Goal: Communication & Community: Answer question/provide support

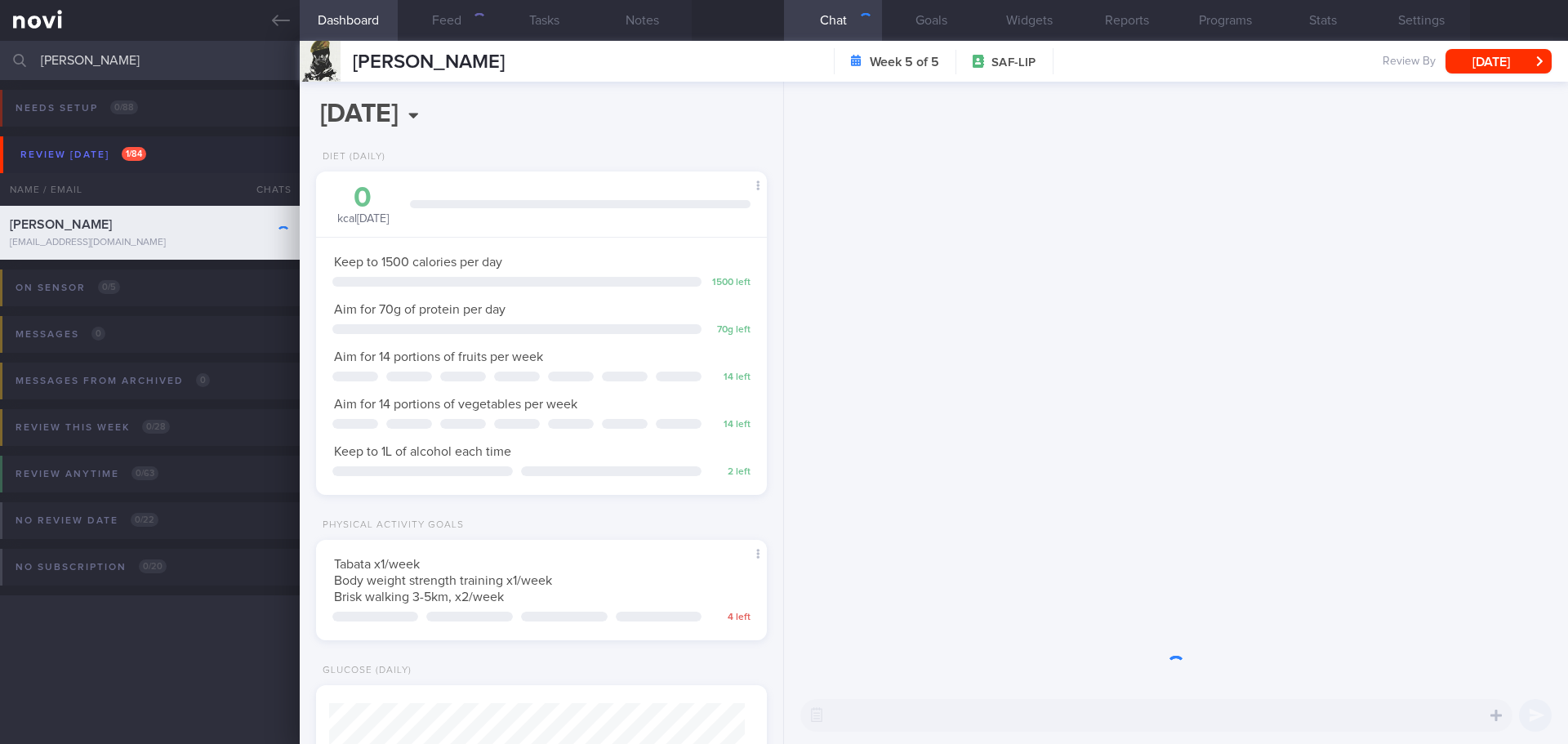
scroll to position [207, 416]
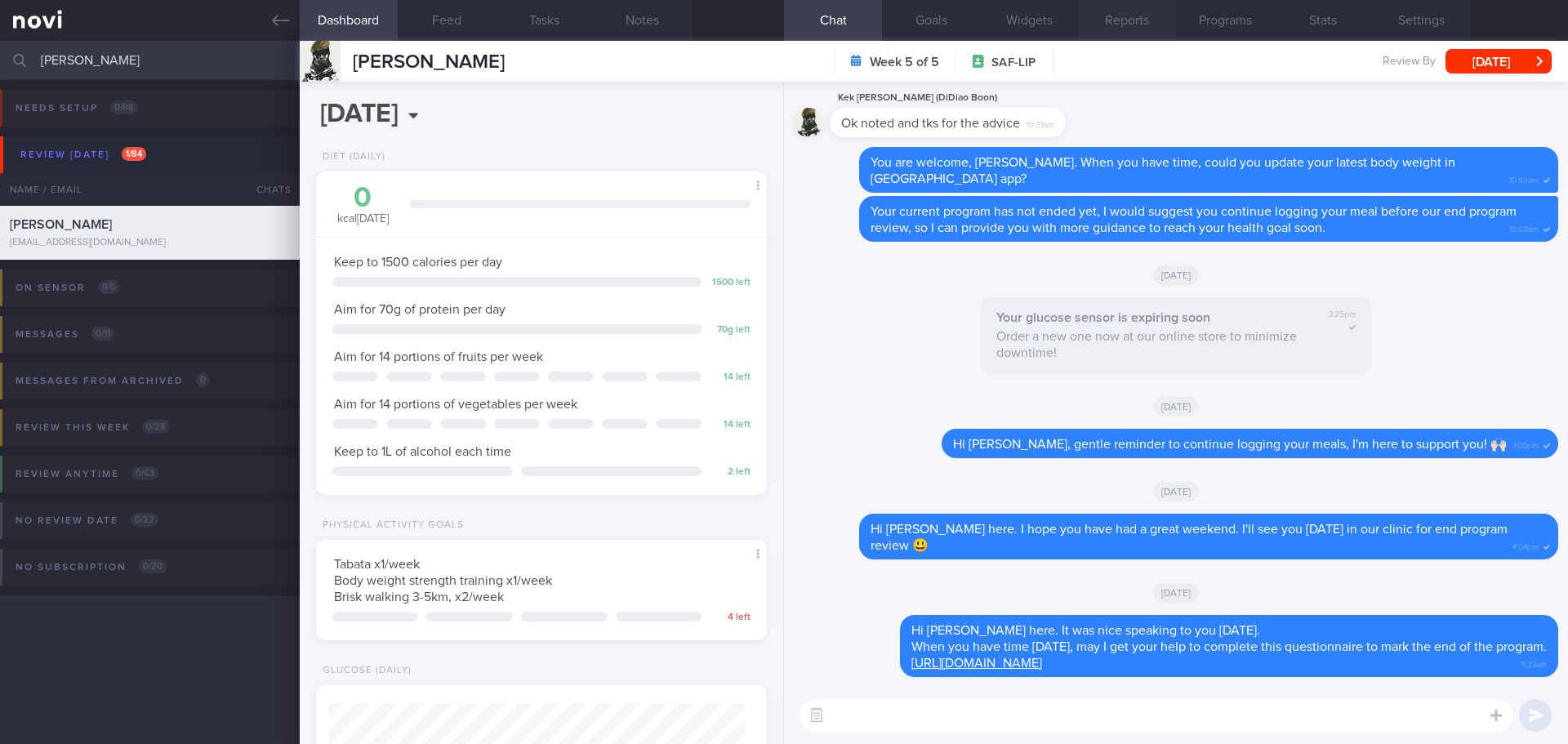
click at [1144, 22] on button "Reports" at bounding box center [1127, 20] width 98 height 40
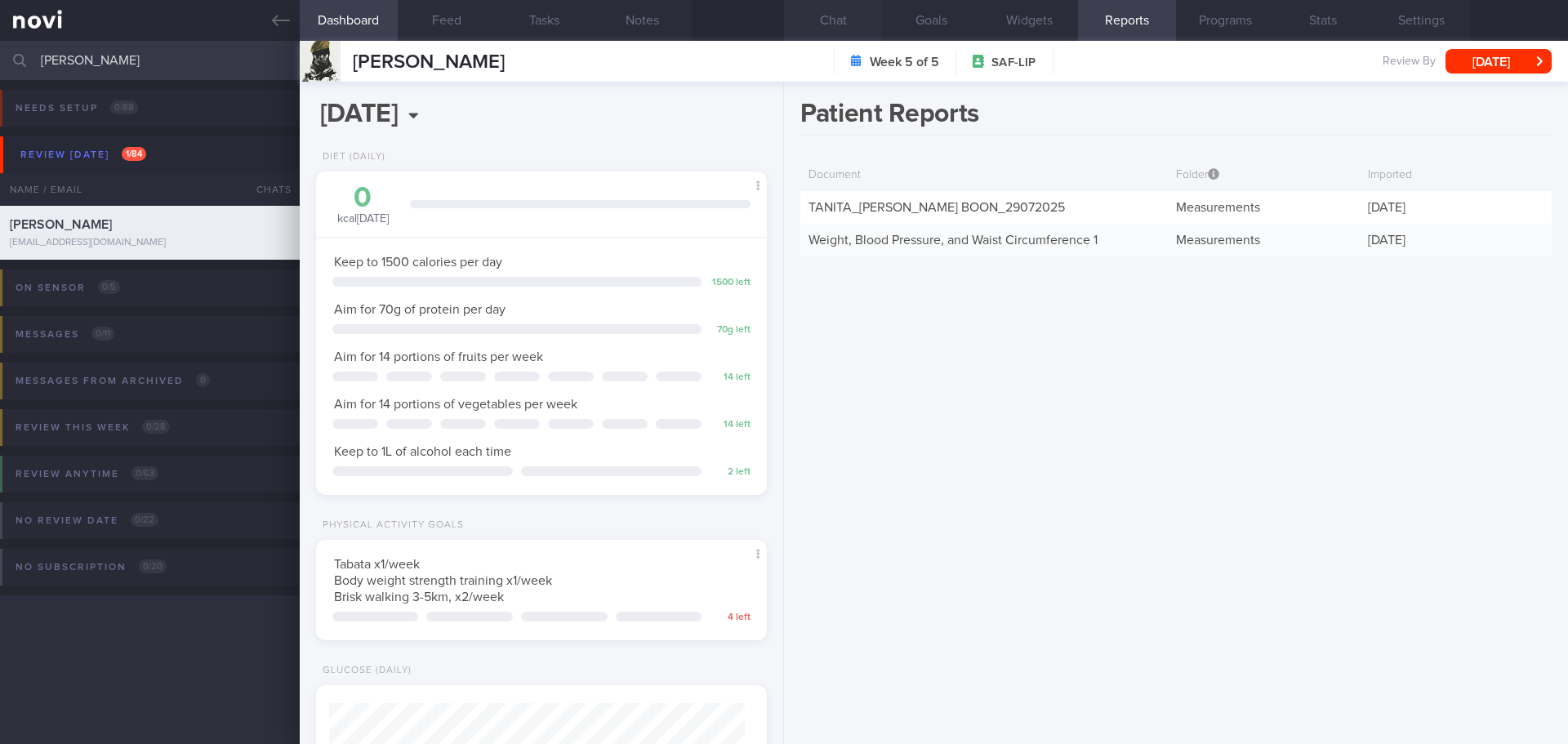
click at [837, 21] on button "Chat" at bounding box center [833, 20] width 98 height 40
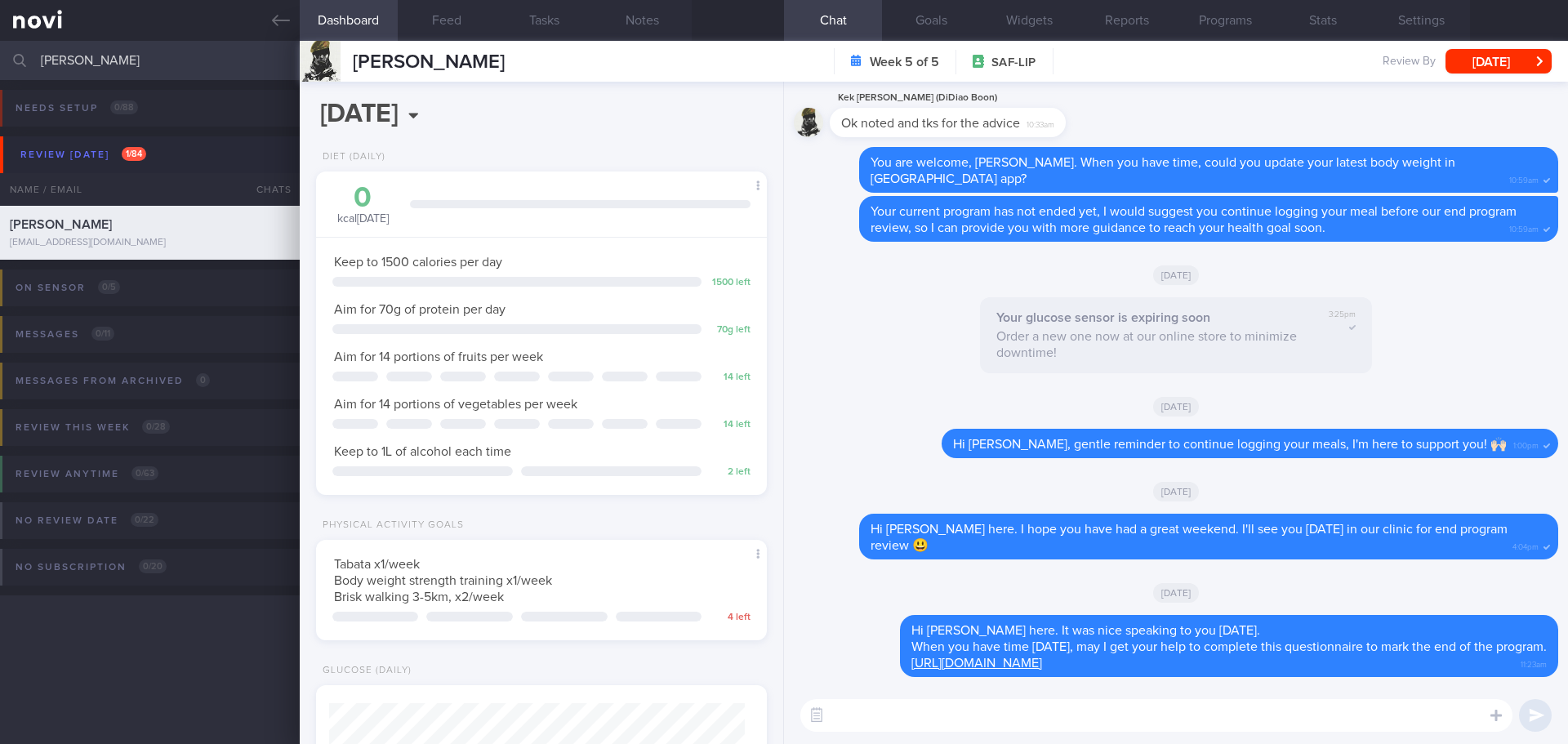
drag, startPoint x: 93, startPoint y: 56, endPoint x: -10, endPoint y: 59, distance: 103.0
click at [0, 59] on html "You are offline! Some functionality will be unavailable Patients New Users Coac…" at bounding box center [784, 372] width 1568 height 744
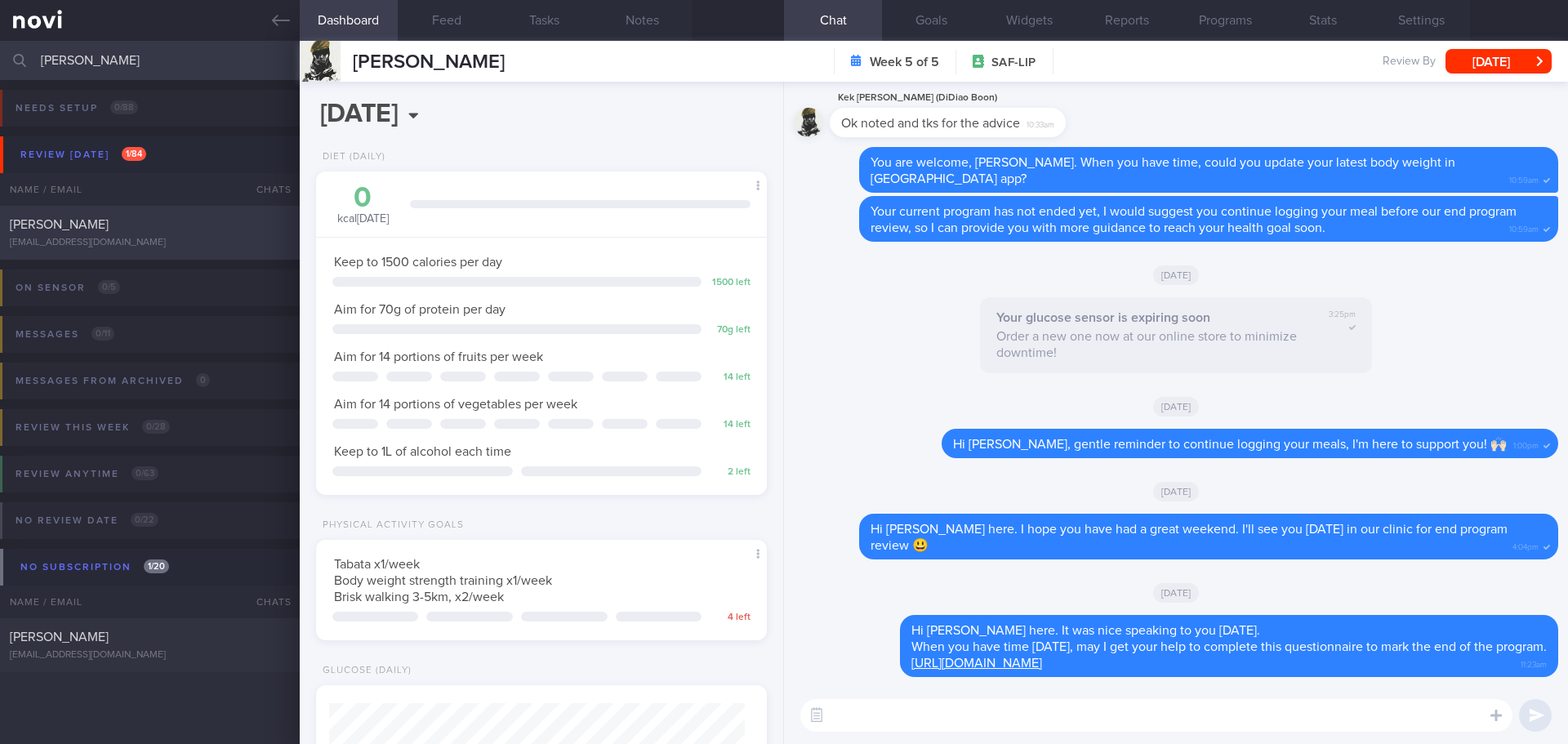
type input "yong yean yean"
click at [169, 226] on div "[PERSON_NAME]" at bounding box center [147, 224] width 276 height 16
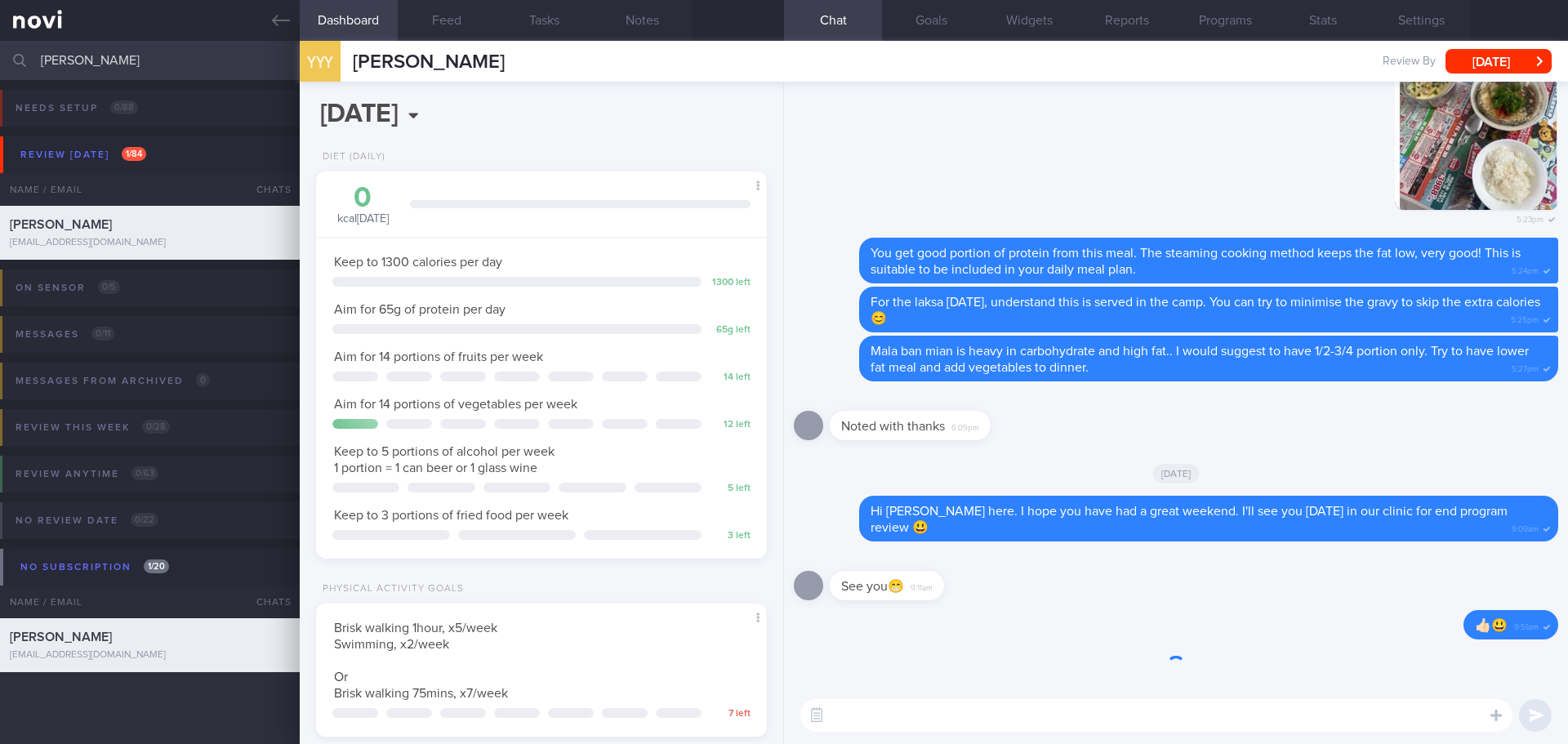
scroll to position [207, 416]
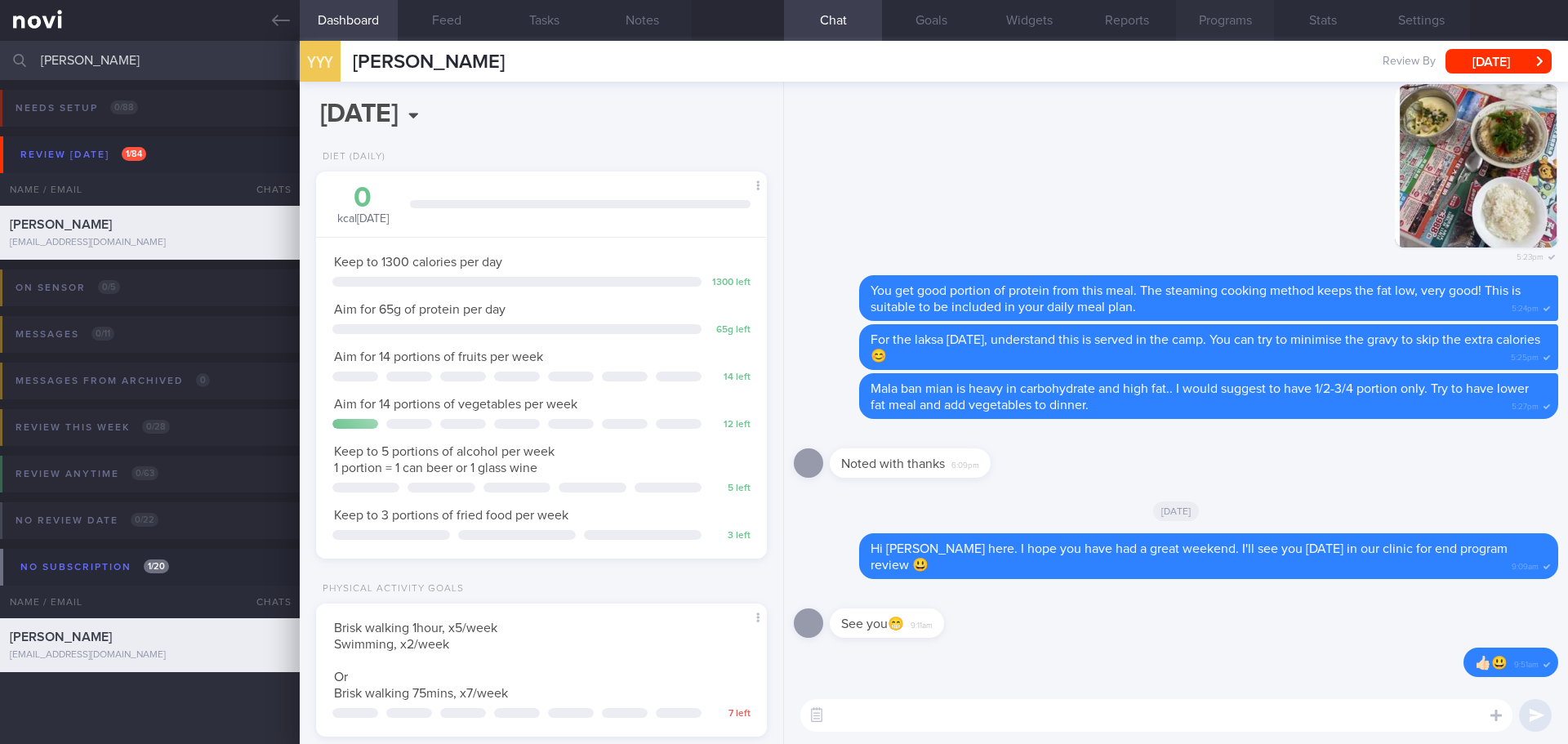
click at [1179, 17] on button "Programs" at bounding box center [1224, 20] width 98 height 40
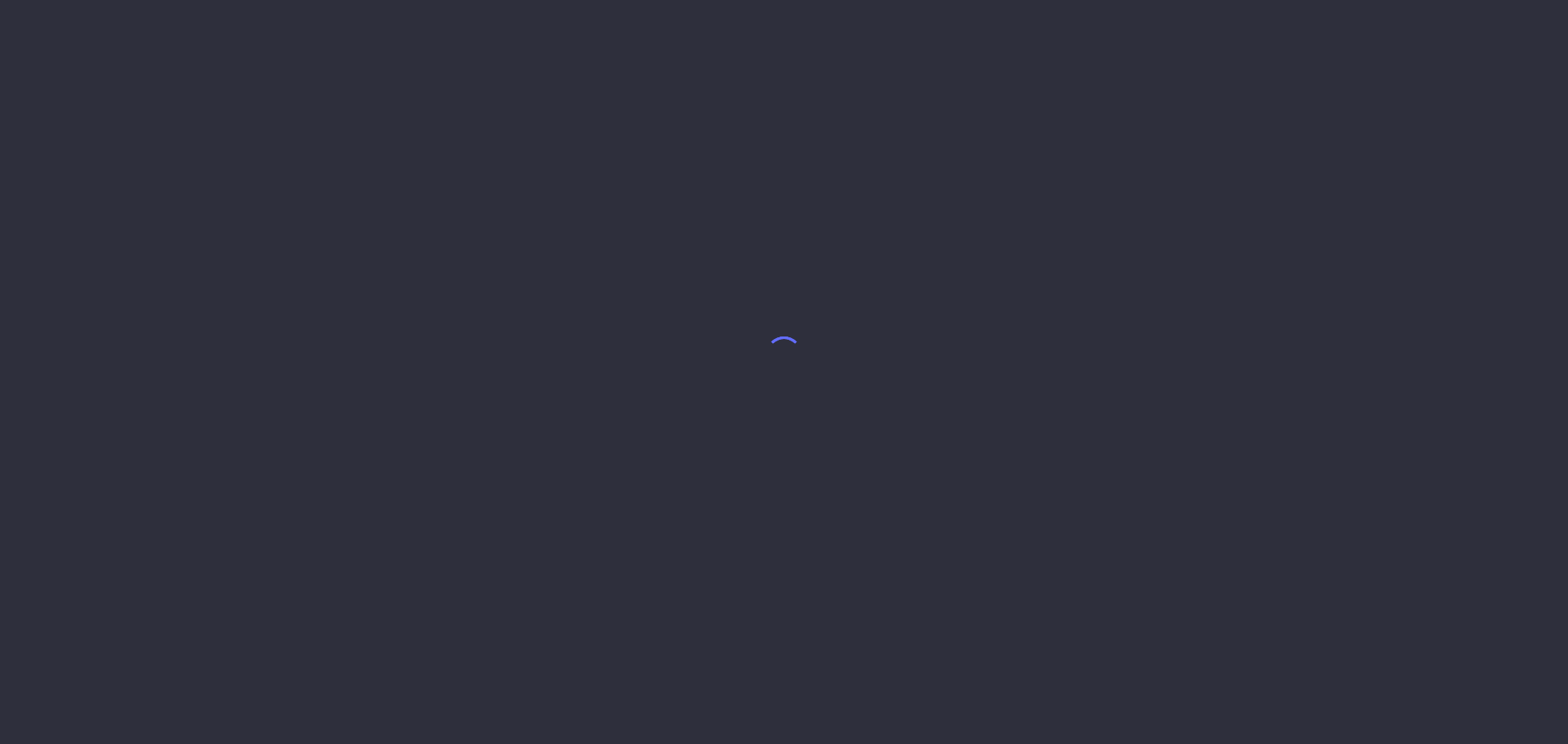
select select "7"
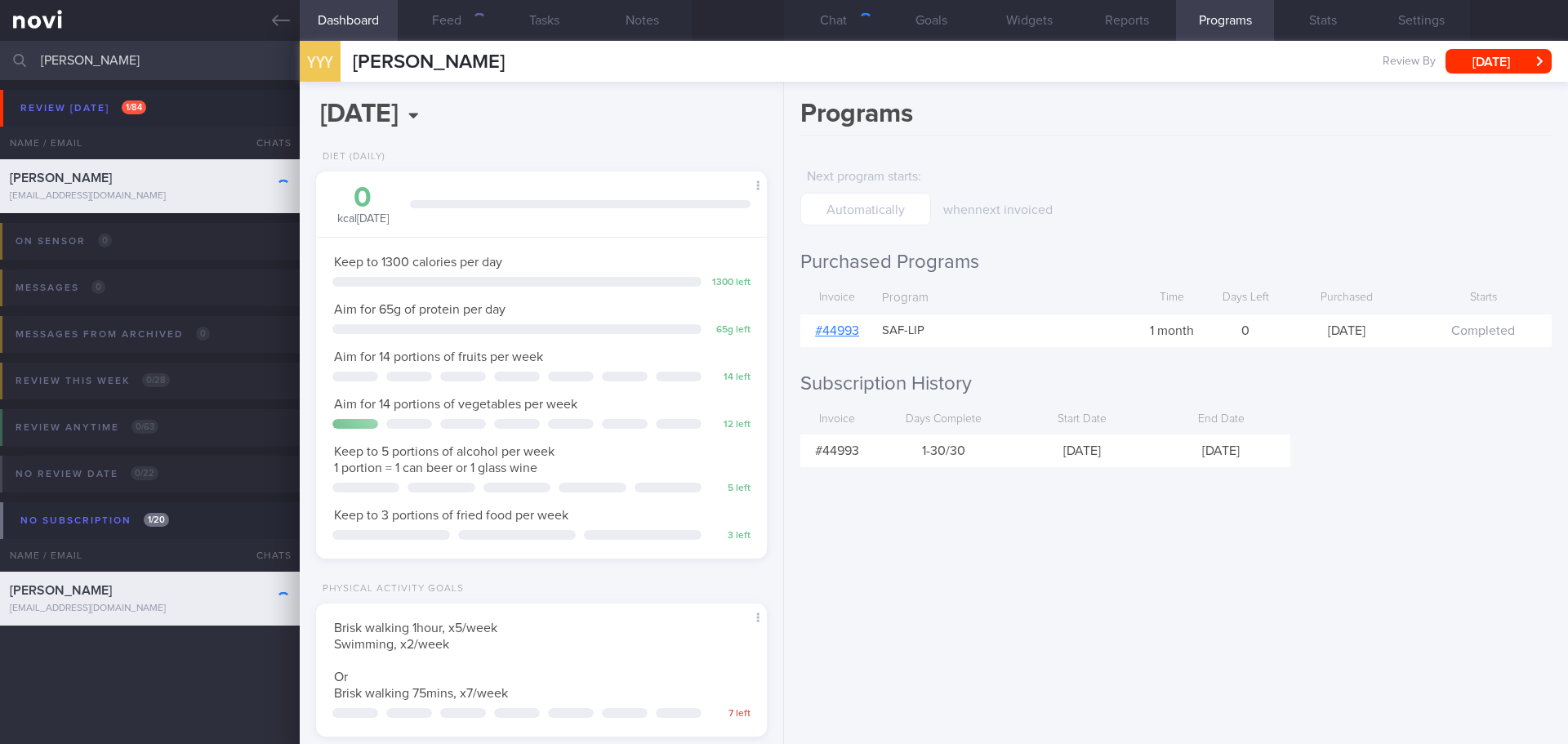
scroll to position [207, 416]
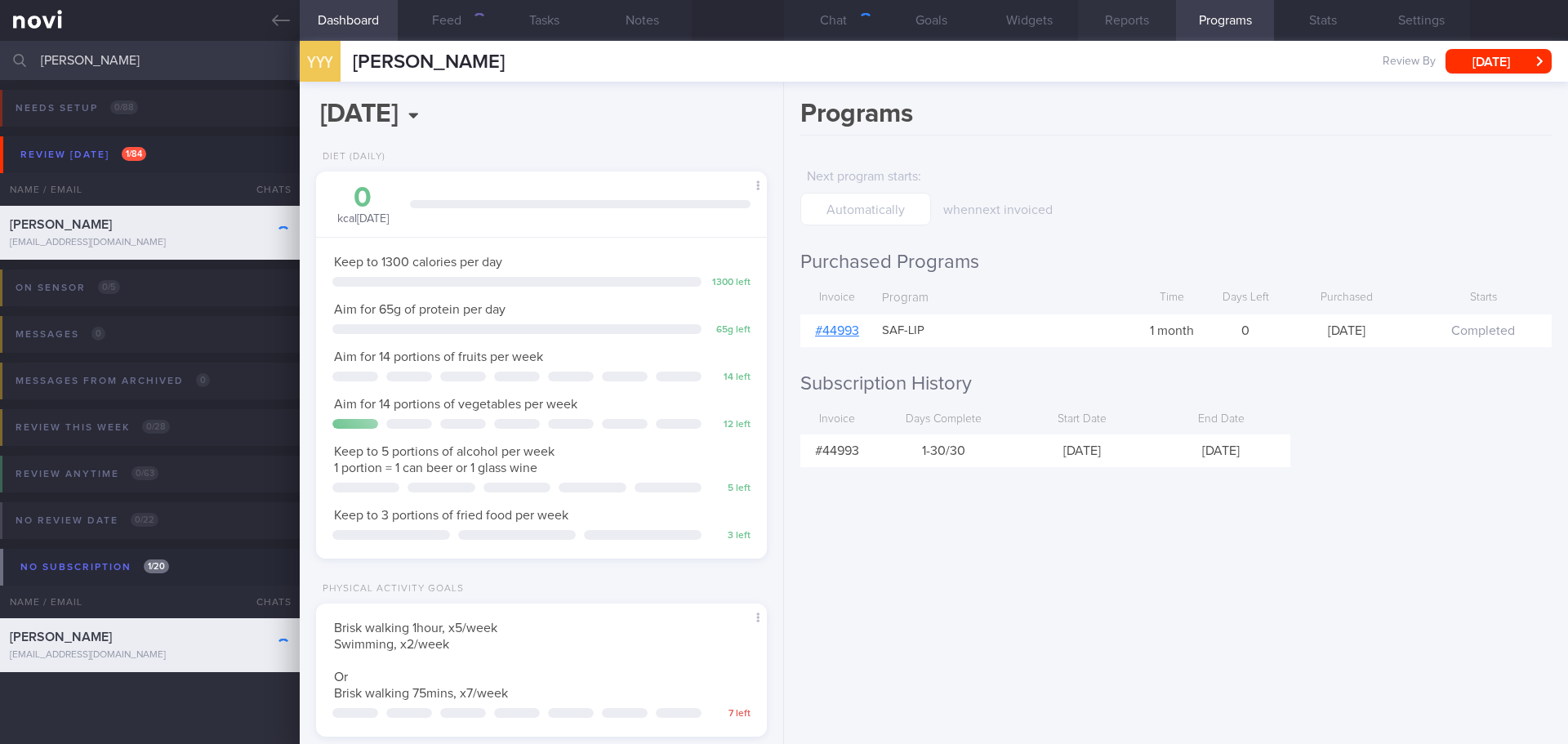
click at [1111, 17] on button "Reports" at bounding box center [1127, 20] width 98 height 40
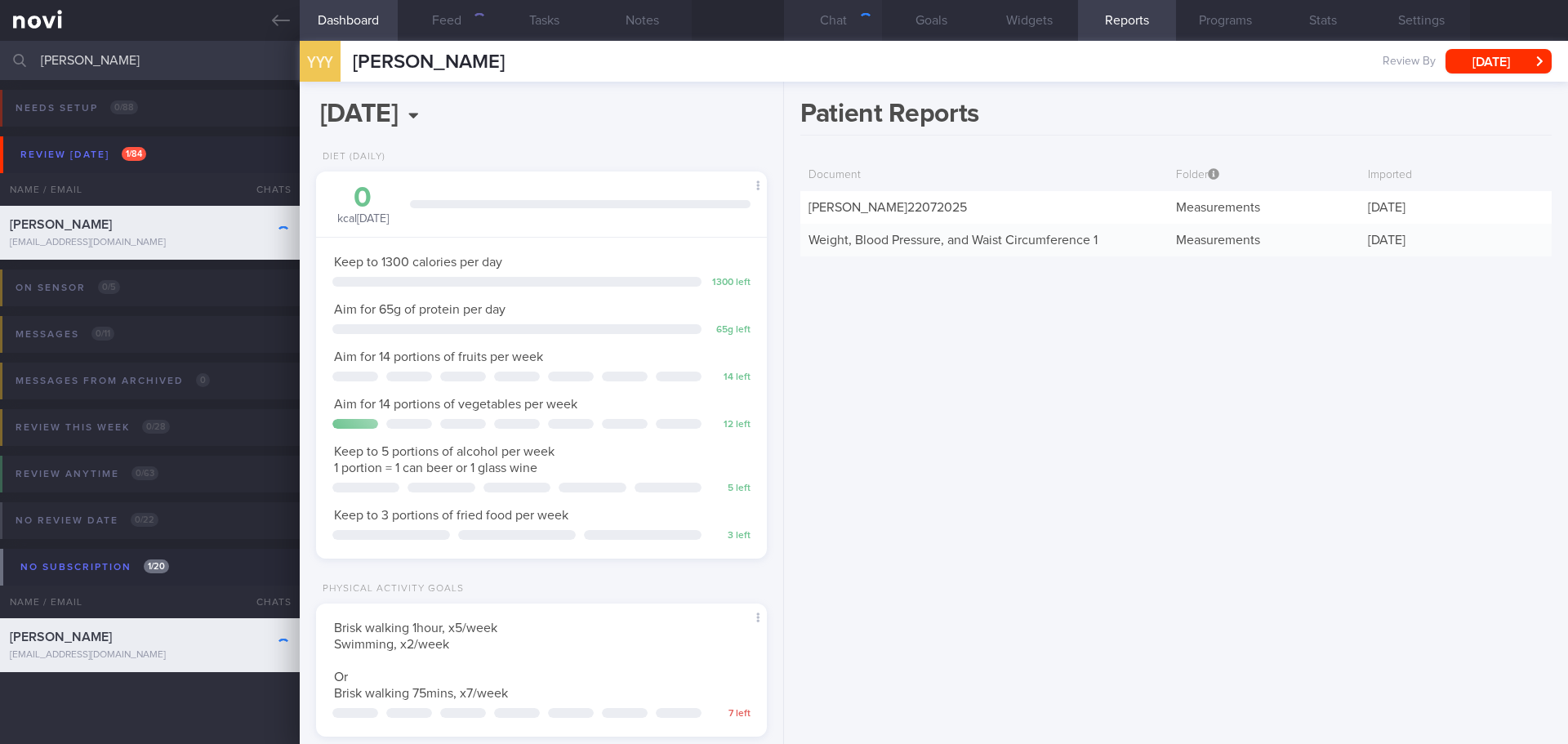
click at [813, 22] on button "Chat" at bounding box center [833, 20] width 98 height 40
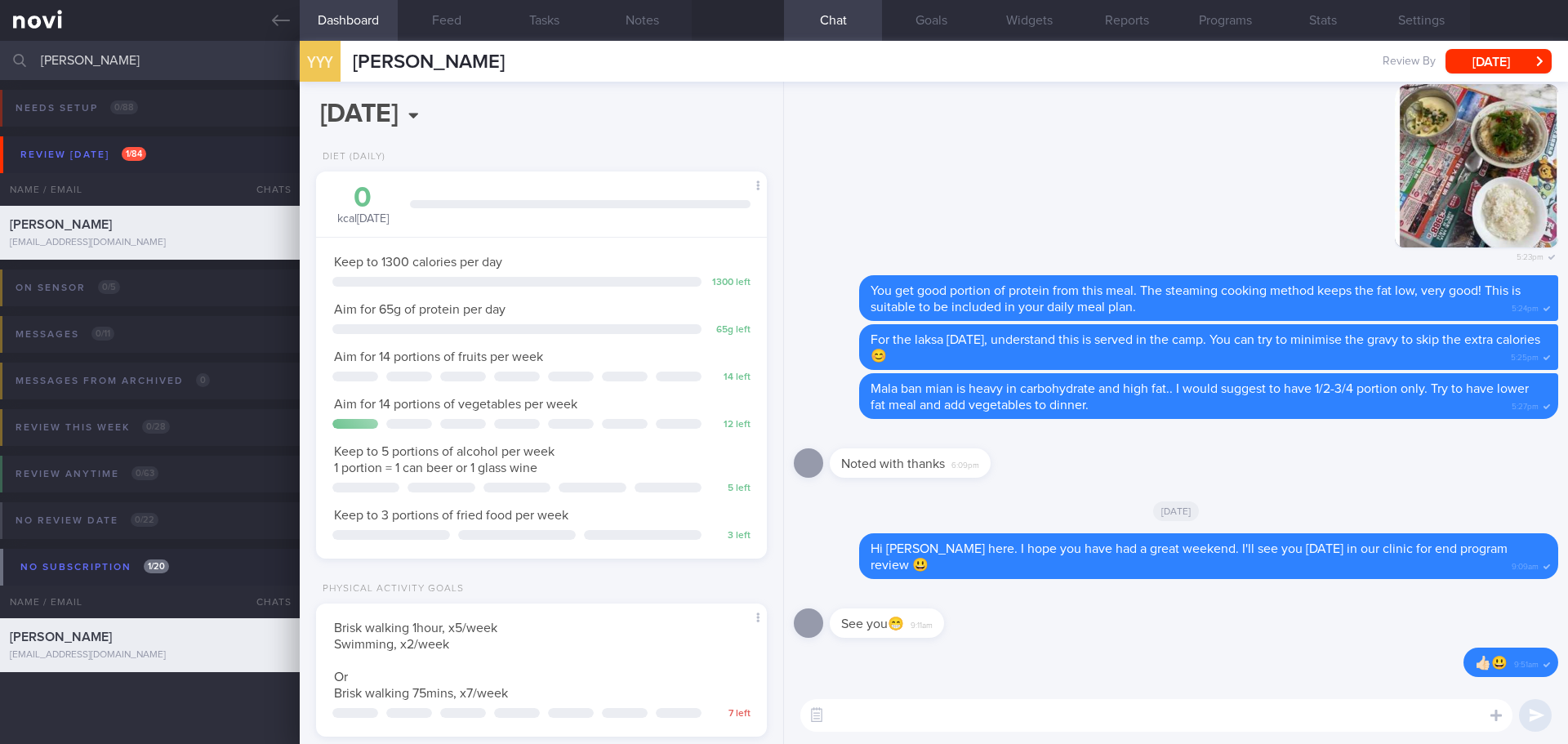
drag, startPoint x: 142, startPoint y: 56, endPoint x: -102, endPoint y: 90, distance: 246.4
click at [0, 90] on html "You are offline! Some functionality will be unavailable Patients New Users Coac…" at bounding box center [784, 372] width 1568 height 744
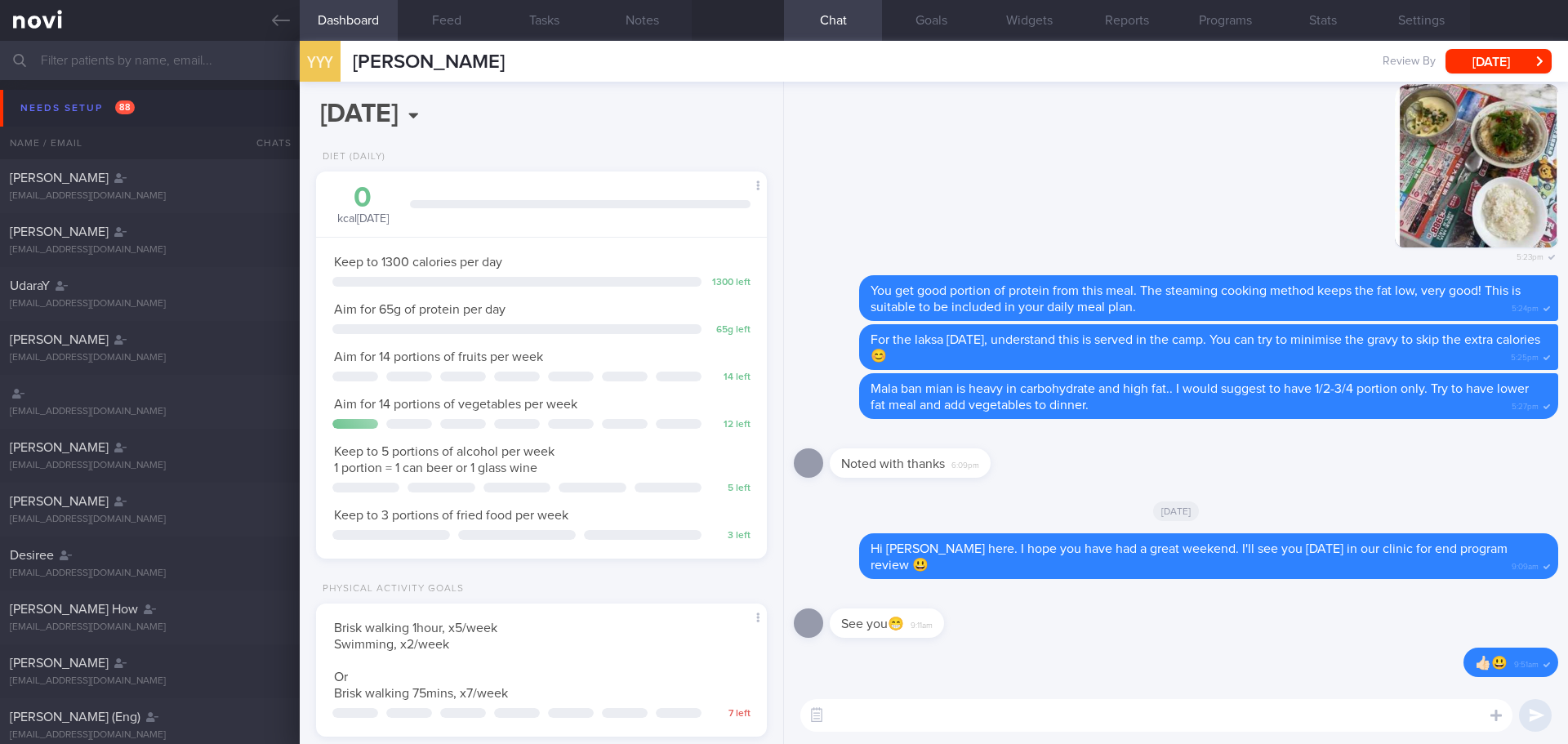
click at [85, 49] on input "text" at bounding box center [784, 60] width 1568 height 40
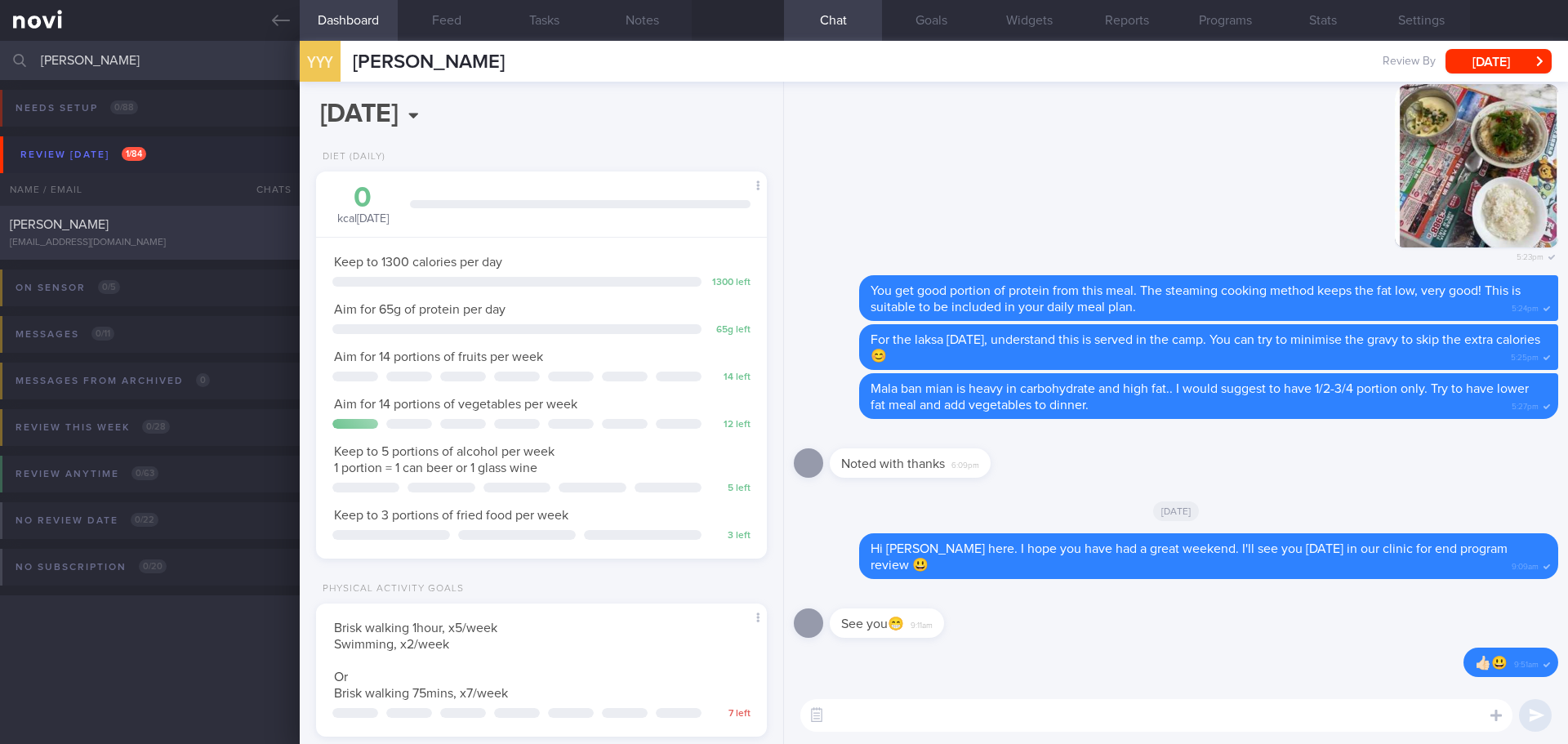
type input "lim kek"
click at [145, 212] on div "LIM KEK BOON limkekboon@gmail.com Fri, 22 Aug 8 days ago SAF-LIP" at bounding box center [784, 233] width 1568 height 54
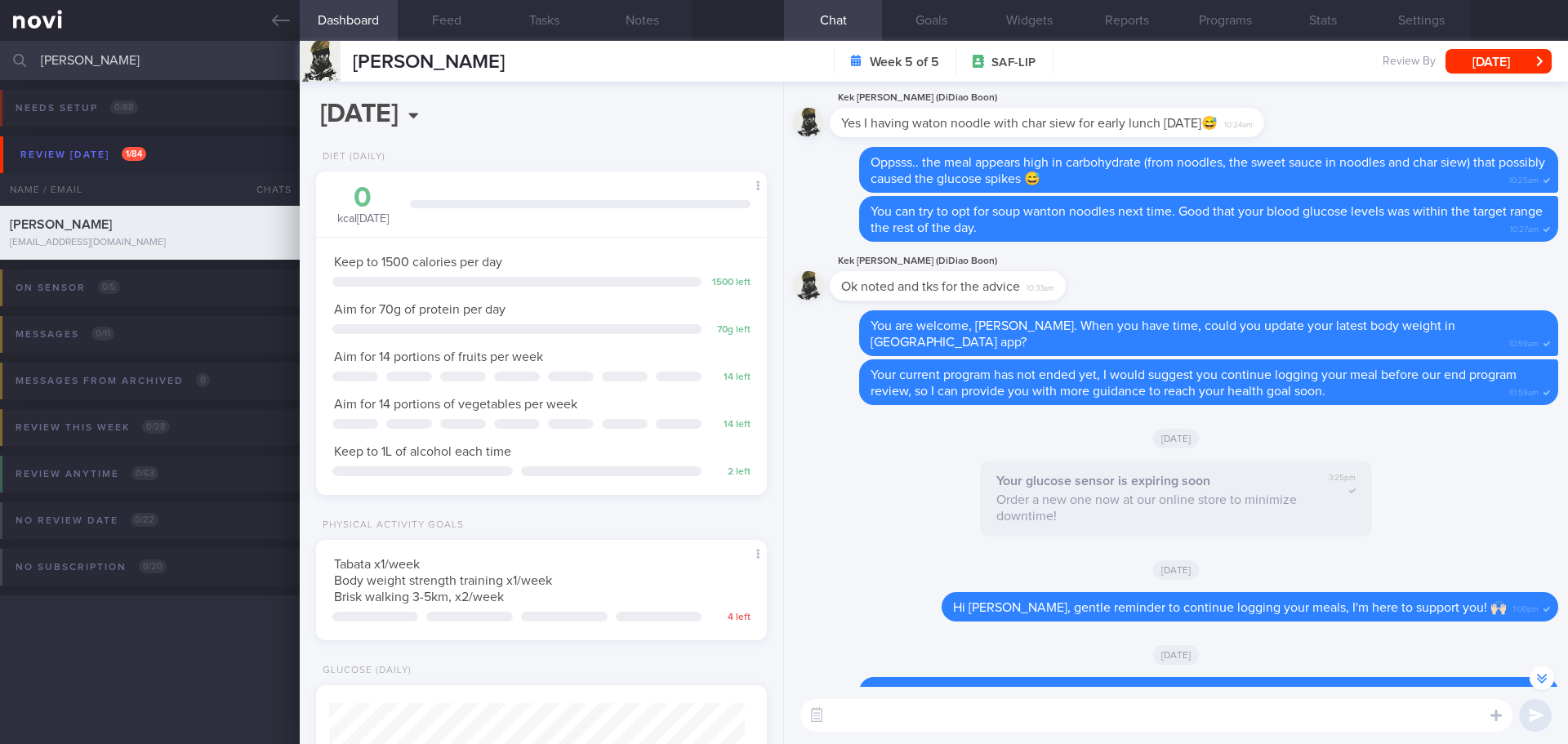
scroll to position [-572, 0]
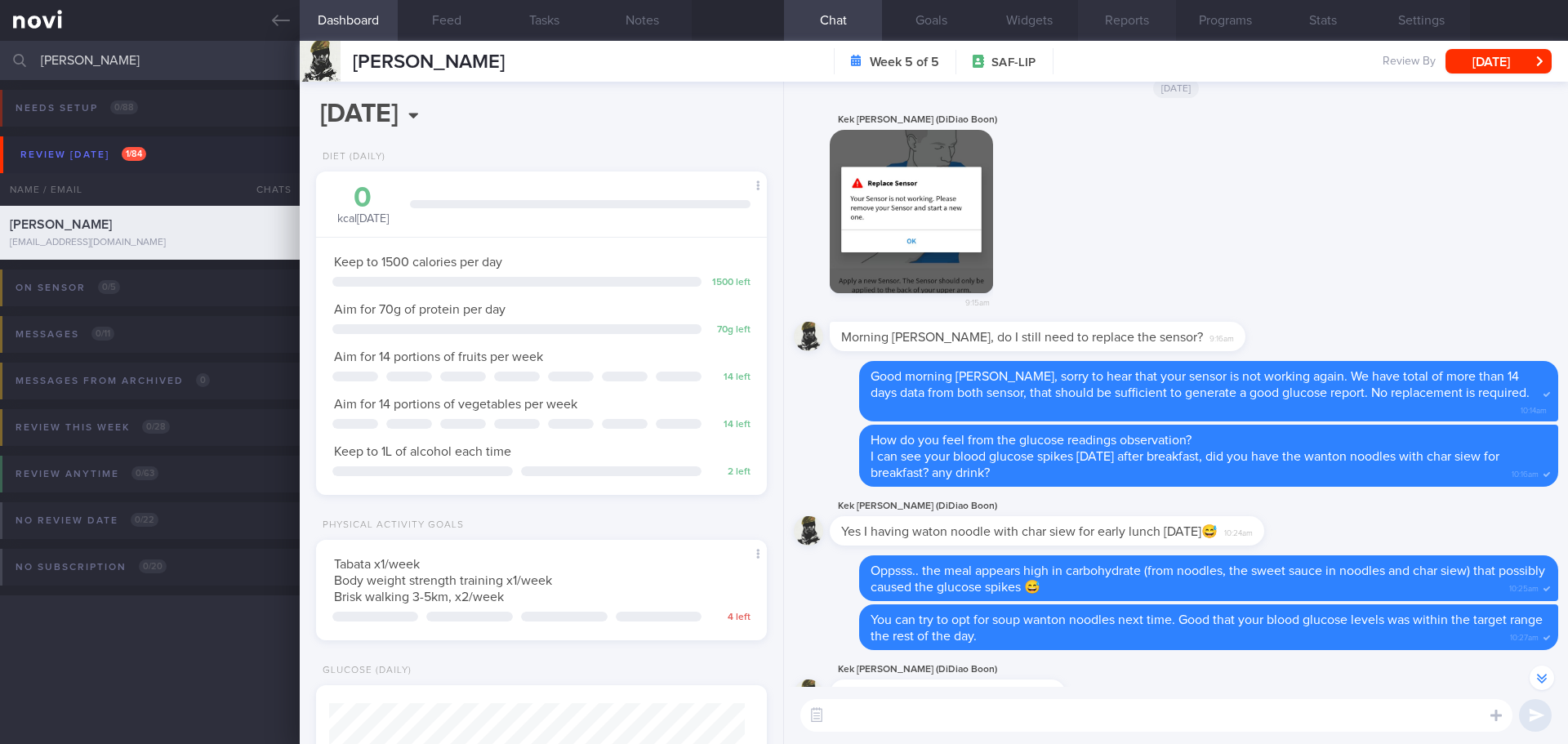
click at [1112, 13] on button "Reports" at bounding box center [1127, 20] width 98 height 40
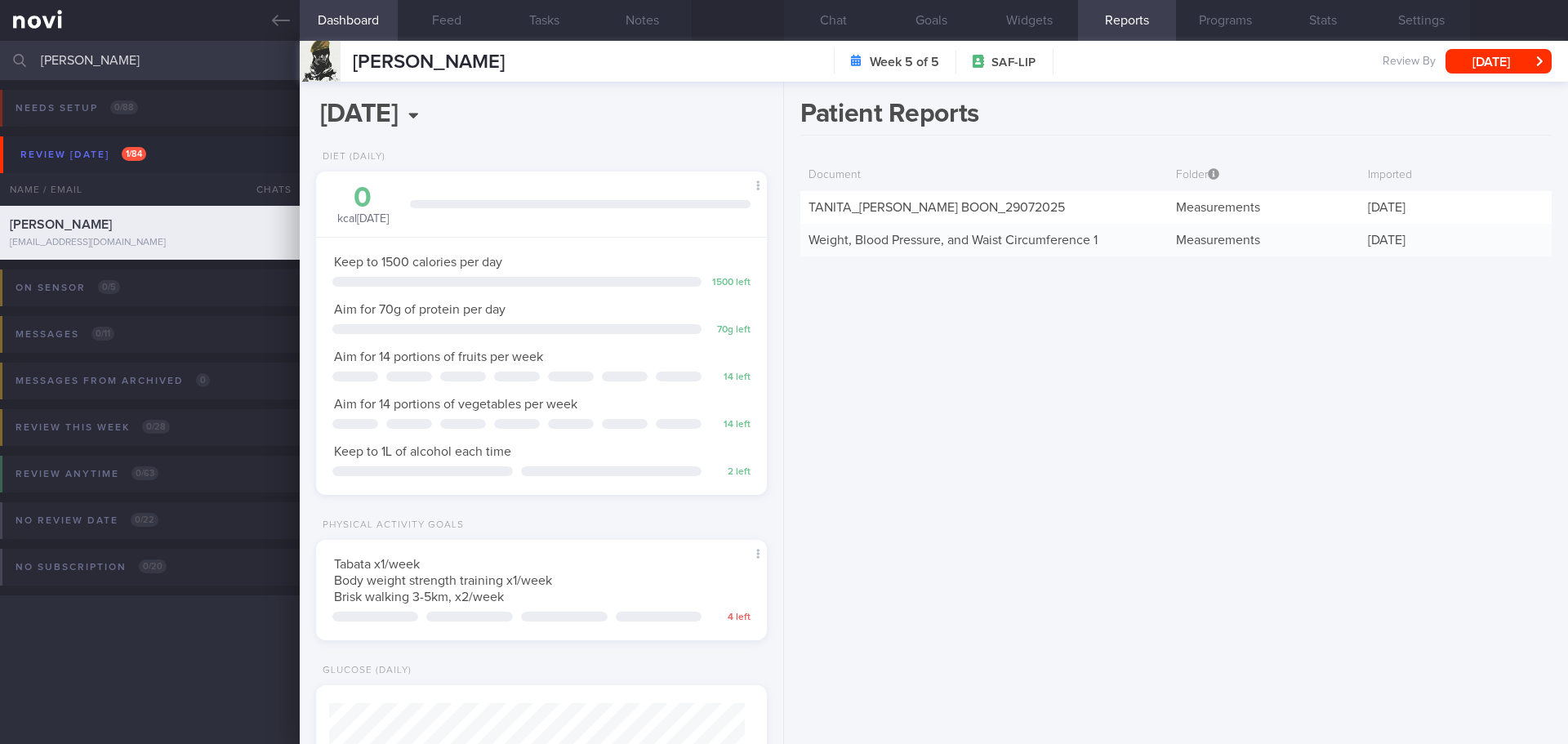
drag, startPoint x: 903, startPoint y: 364, endPoint x: 685, endPoint y: 282, distance: 232.9
click at [903, 364] on div "Patient Reports Document Folder Imported TANITA_ LIM KEK BOON_ 29072025 Measure…" at bounding box center [1176, 413] width 784 height 663
drag, startPoint x: 81, startPoint y: 63, endPoint x: 3, endPoint y: 73, distance: 78.6
click at [3, 73] on div "lim kek Assigned patients Assigned patients All active patients Archived patien…" at bounding box center [784, 60] width 1568 height 40
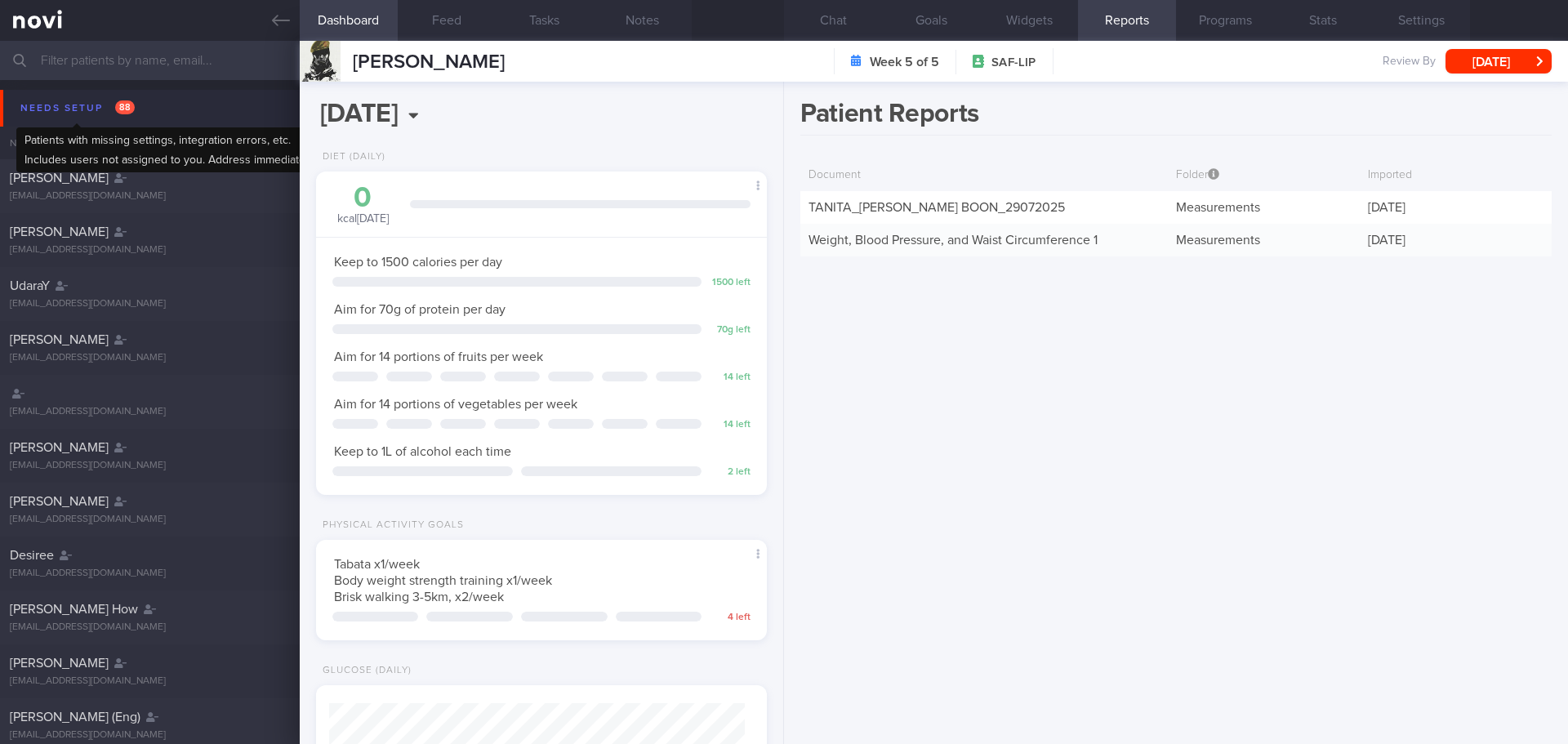
click at [83, 104] on div "Needs setup 88" at bounding box center [77, 107] width 122 height 22
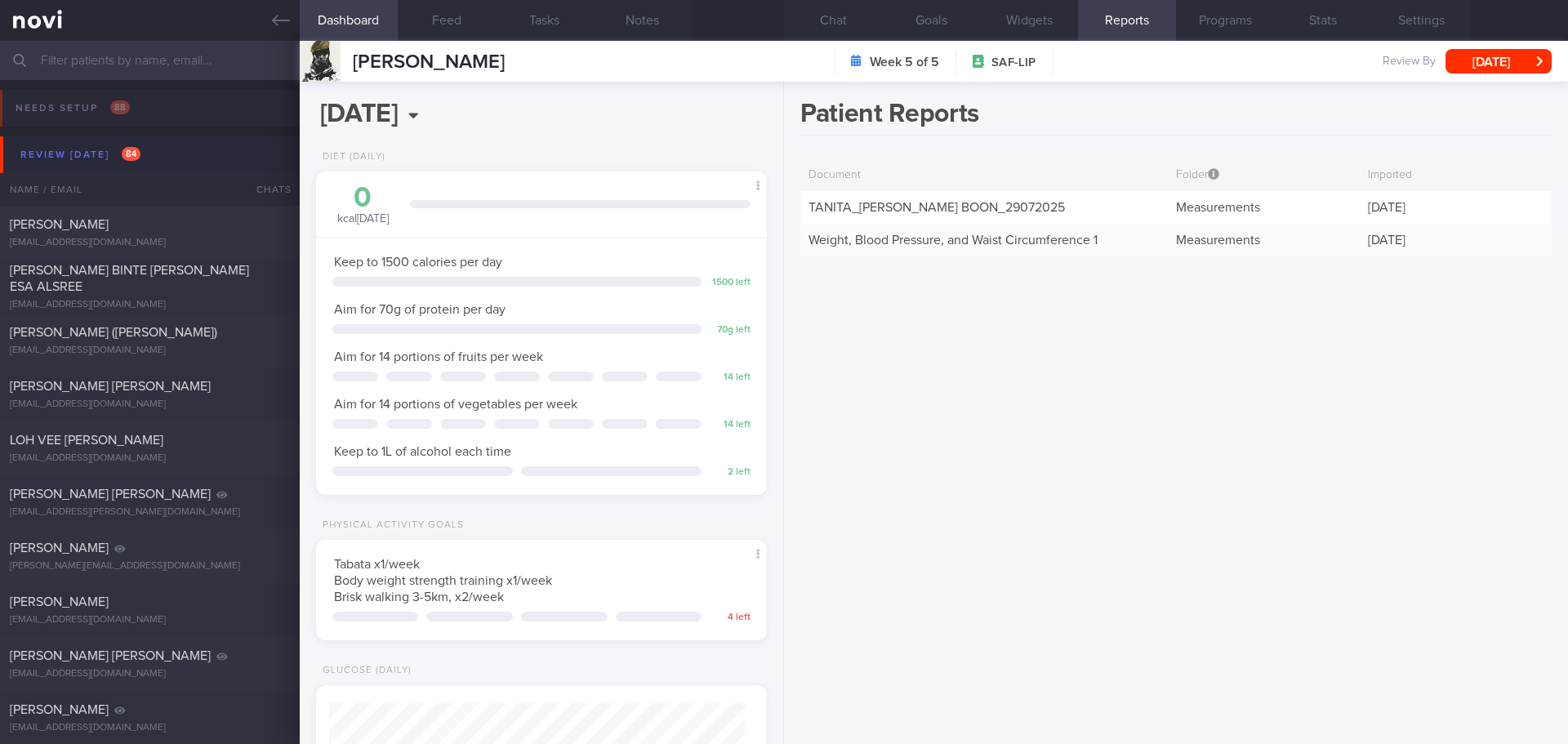
click at [86, 166] on button "Review today 84" at bounding box center [786, 154] width 1573 height 37
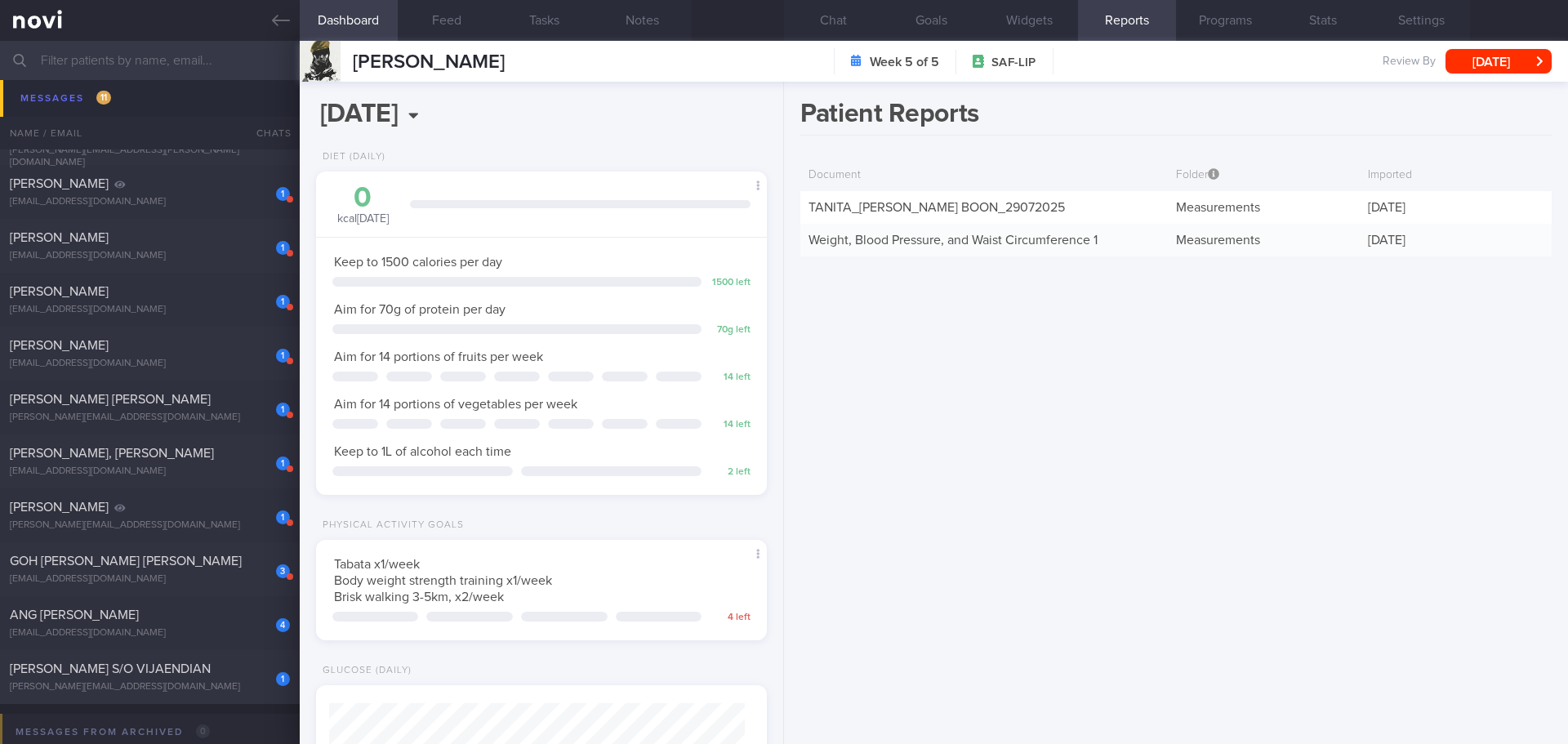
scroll to position [654, 0]
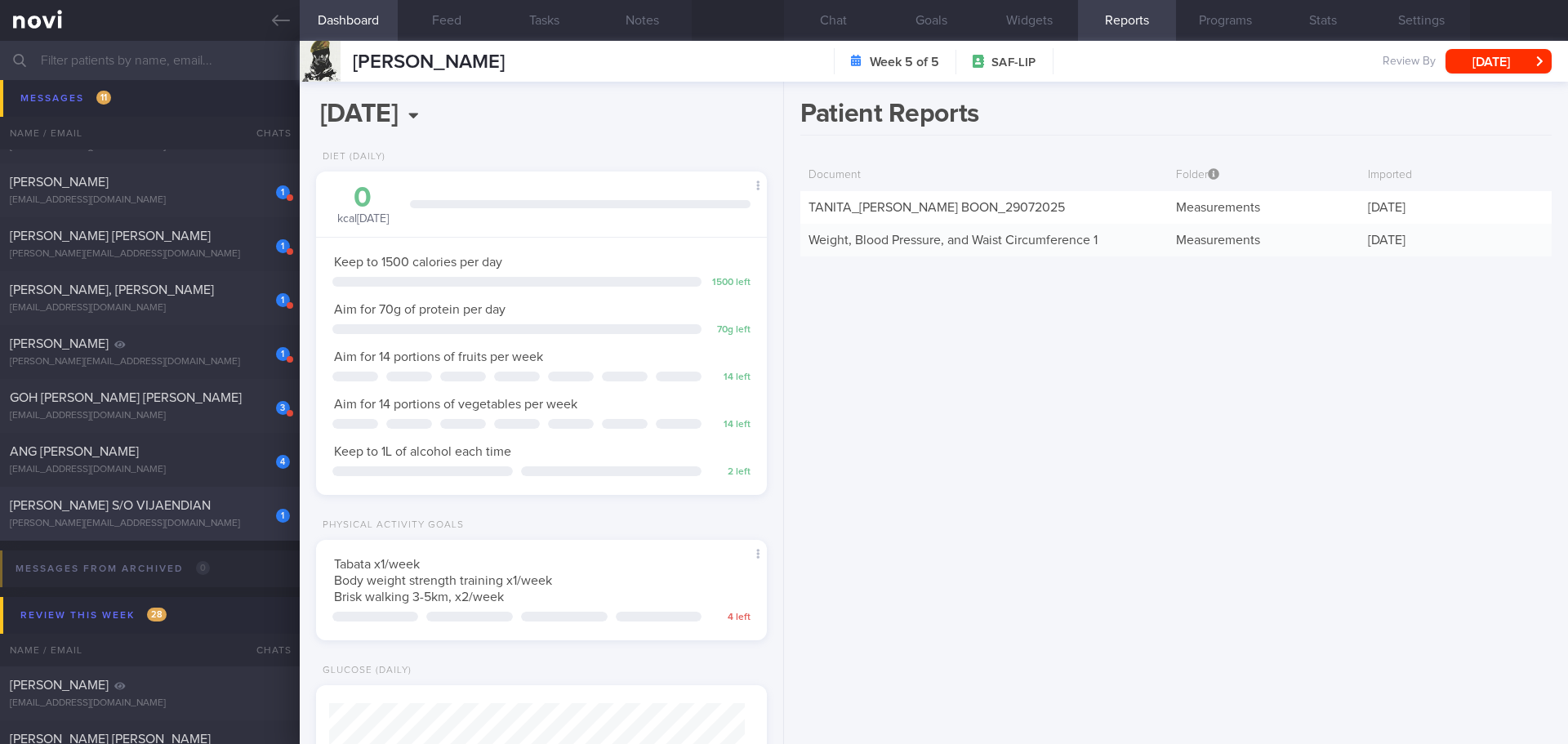
click at [197, 511] on div "KURUMBIAN S/O VIJAENDIAN" at bounding box center [147, 505] width 276 height 16
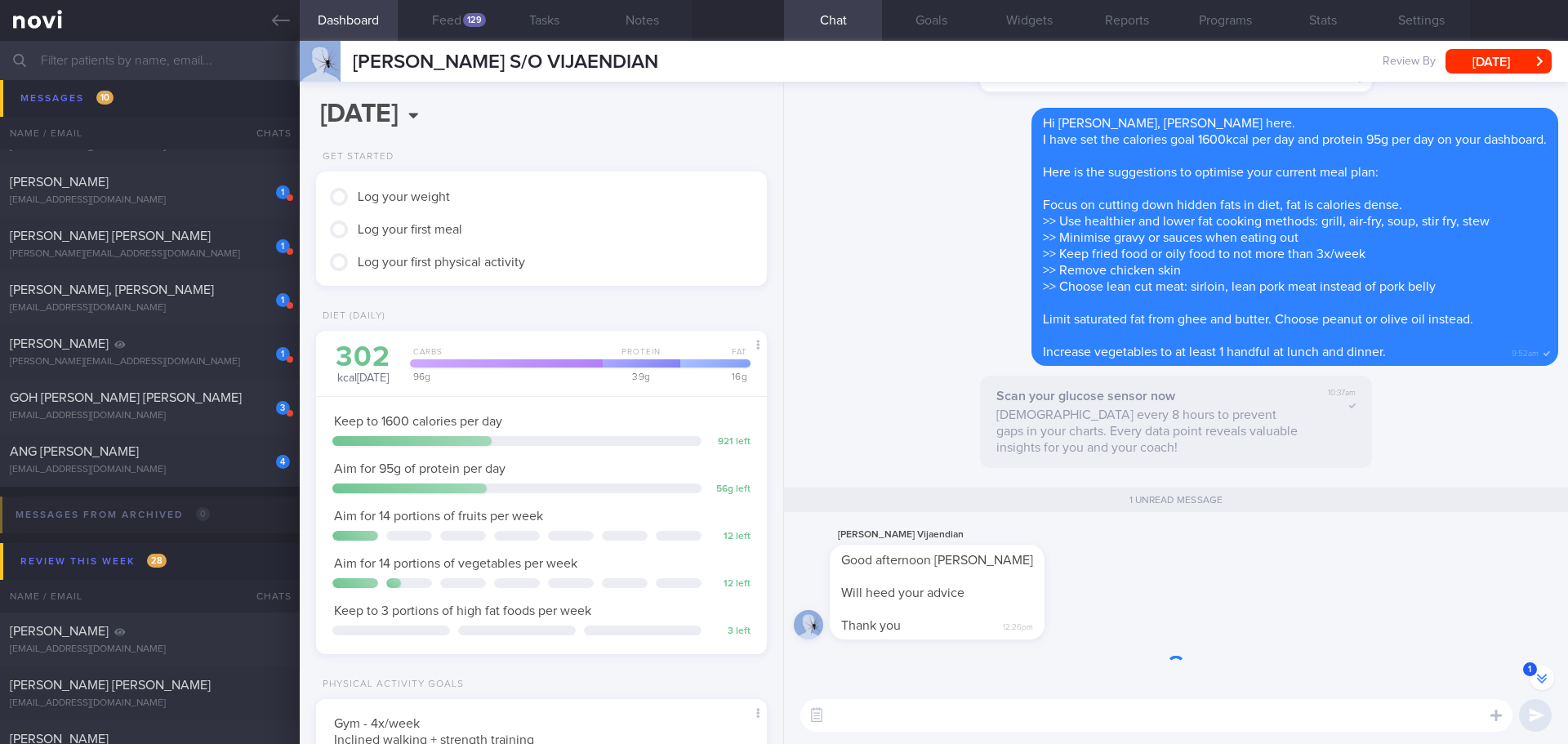
scroll to position [251, 416]
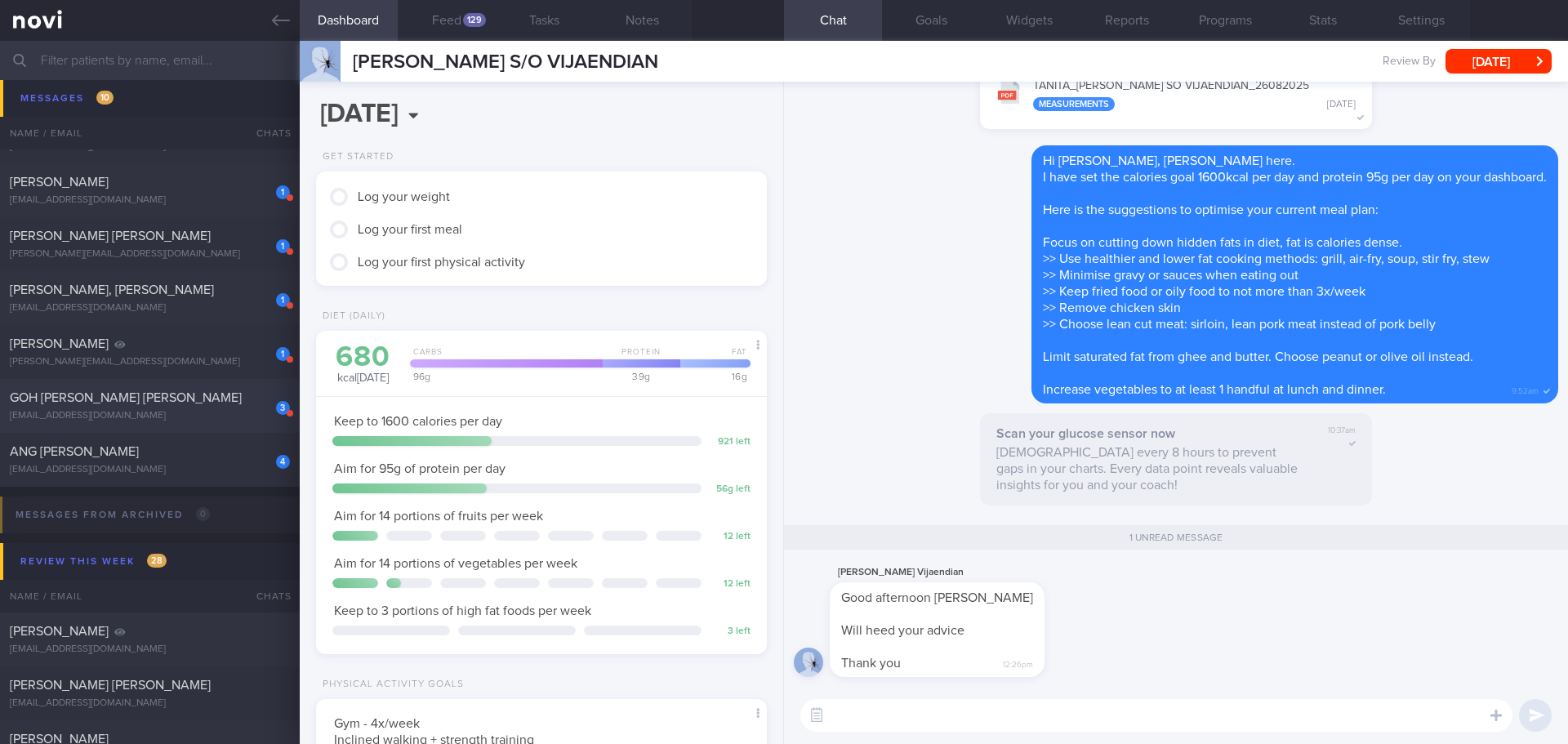
click at [166, 412] on div "[EMAIL_ADDRESS][DOMAIN_NAME]" at bounding box center [150, 415] width 280 height 12
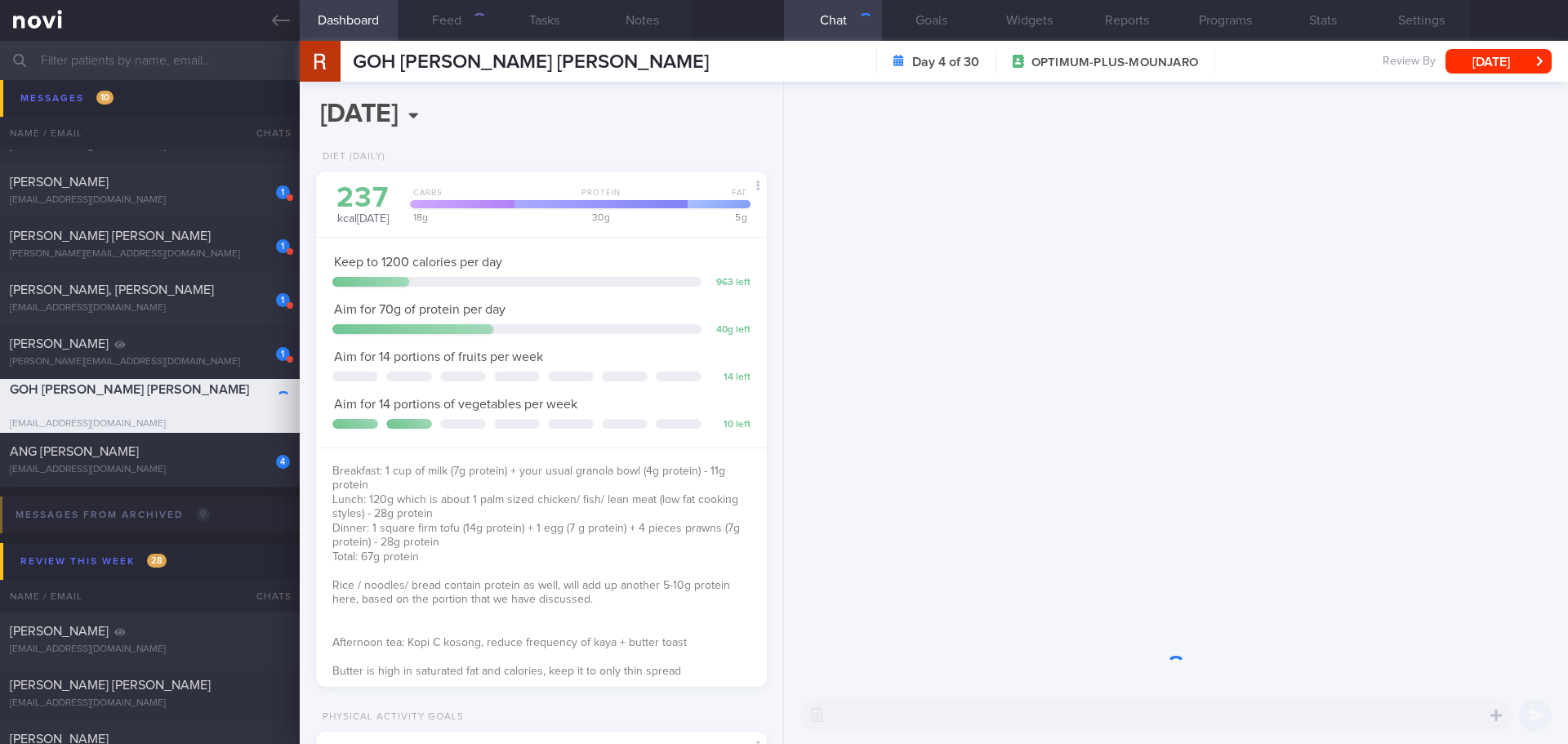
scroll to position [228, 409]
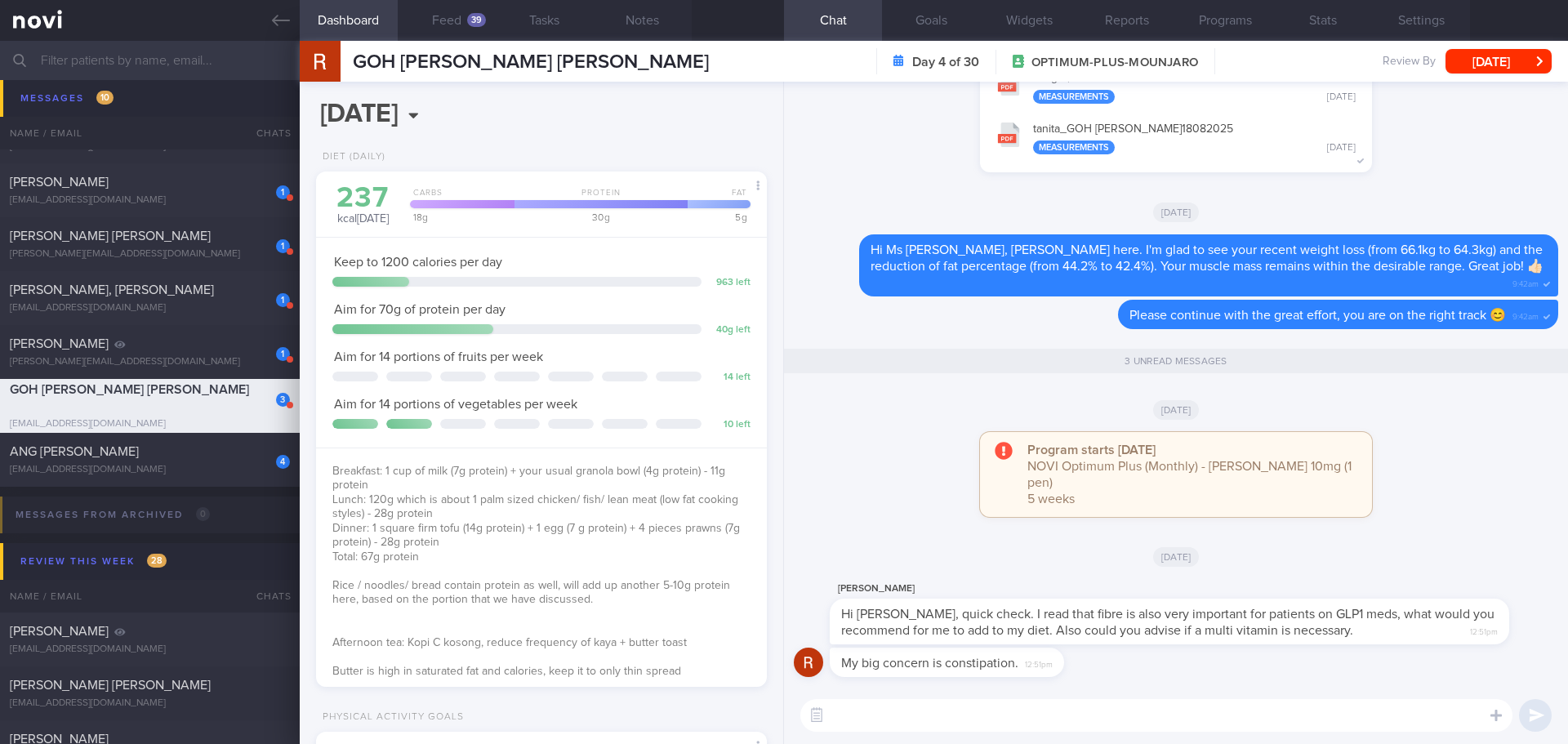
click at [1191, 675] on div "My big concern is constipation. 12:51pm" at bounding box center [1176, 668] width 764 height 40
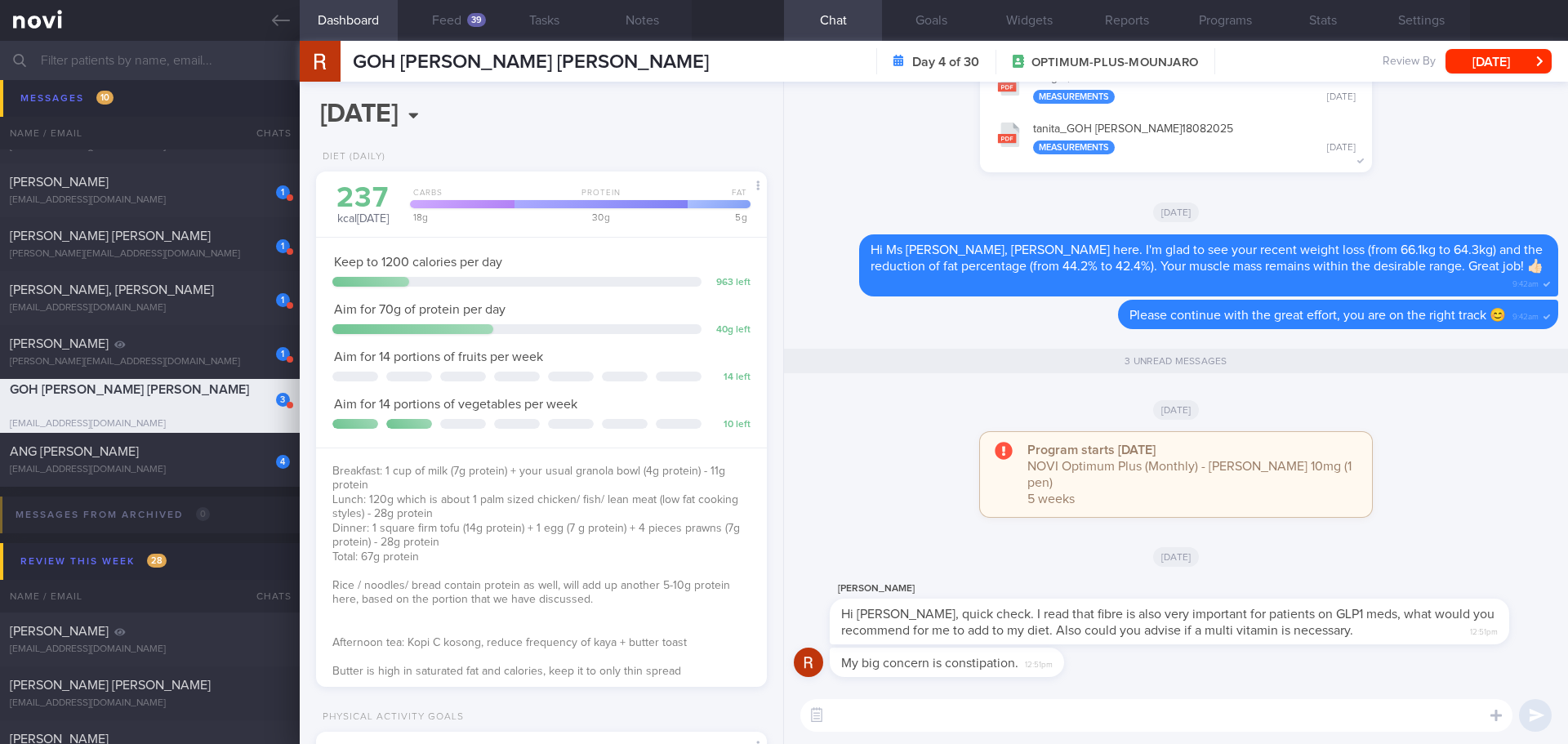
click at [1191, 675] on div "My big concern is constipation. 12:51pm" at bounding box center [1176, 668] width 764 height 40
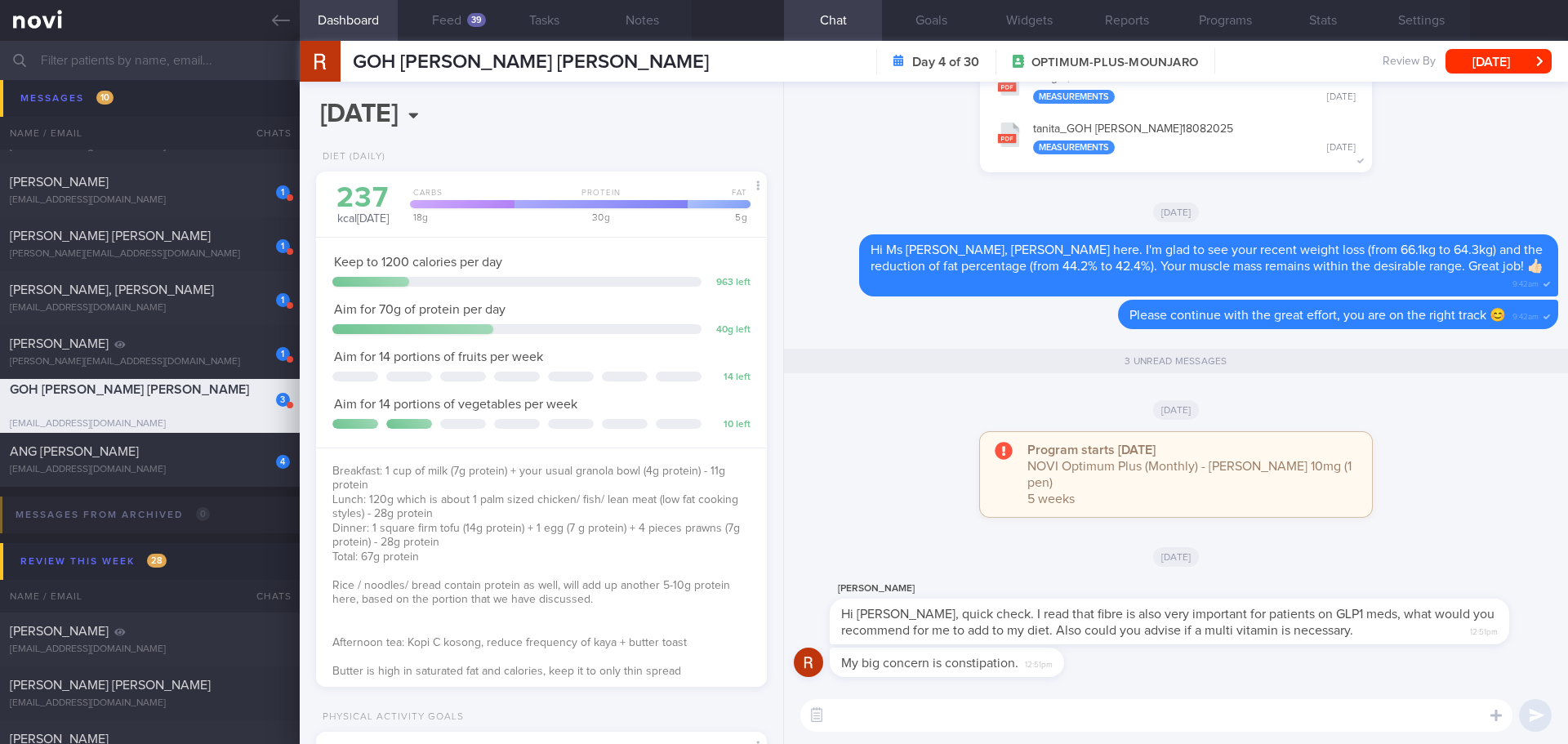
click at [1191, 675] on div "My big concern is constipation. 12:51pm" at bounding box center [1176, 668] width 764 height 40
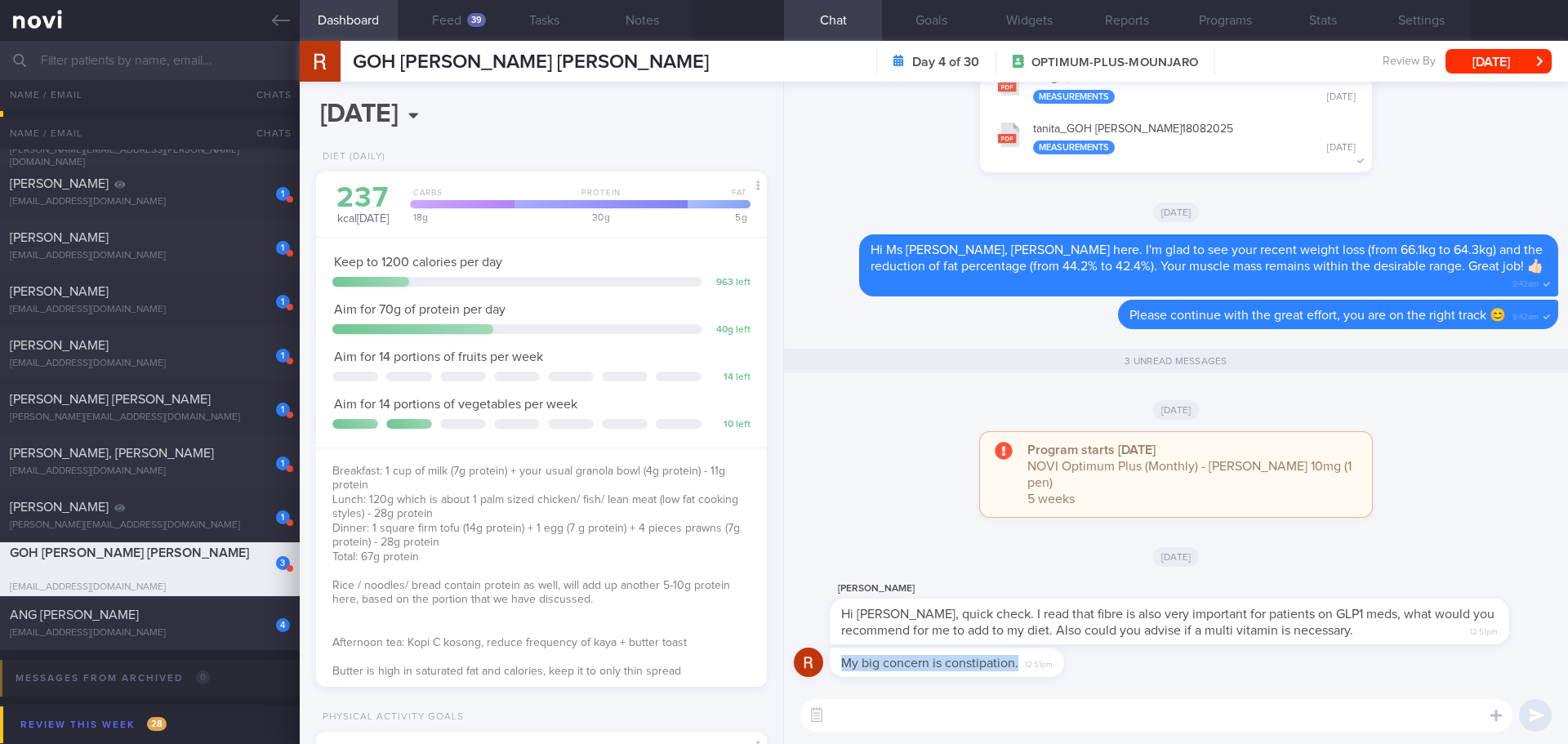
scroll to position [409, 0]
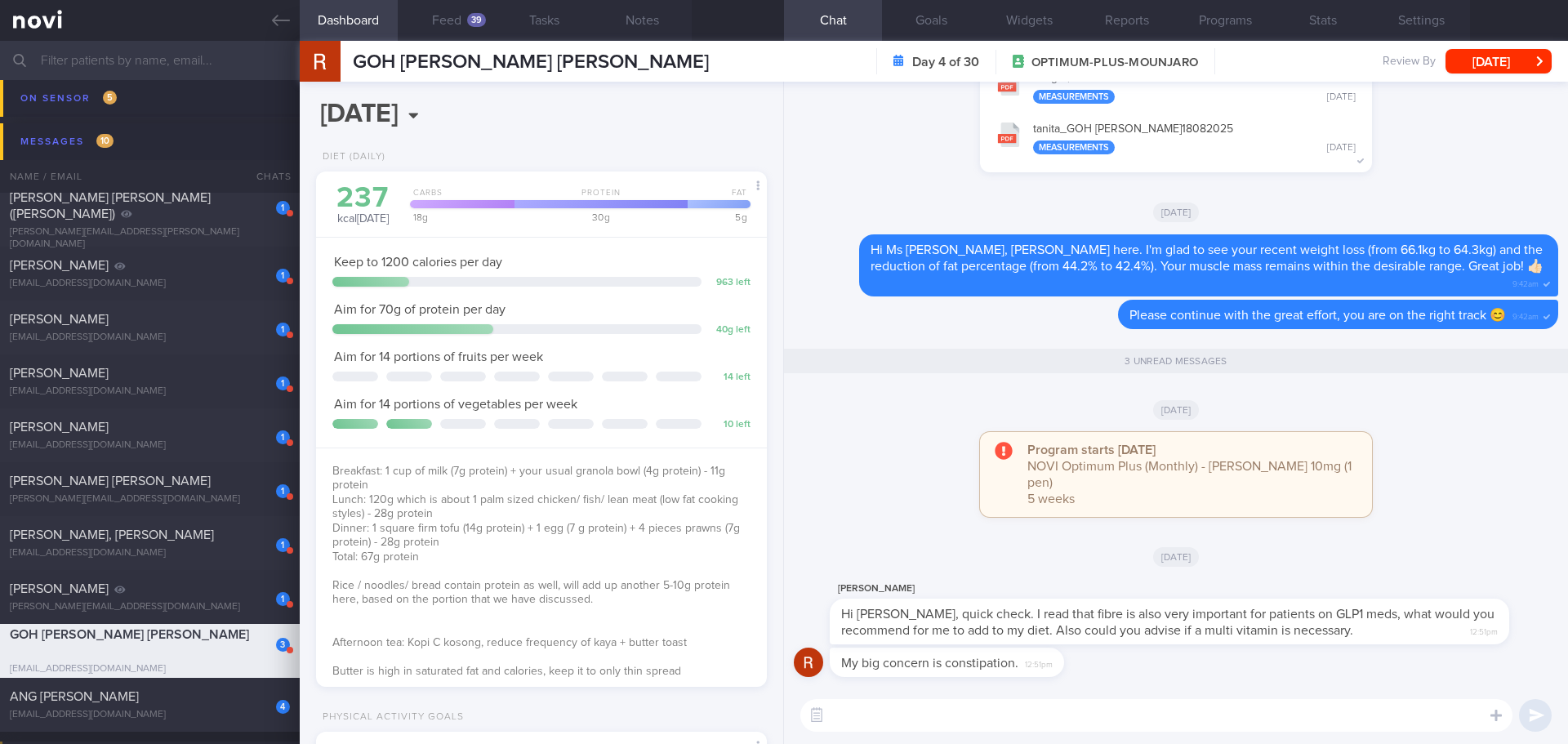
click at [959, 706] on textarea at bounding box center [1156, 716] width 712 height 33
type textarea "Hi Ms Rosemary,"
click at [453, 24] on button "Feed 39" at bounding box center [446, 20] width 98 height 40
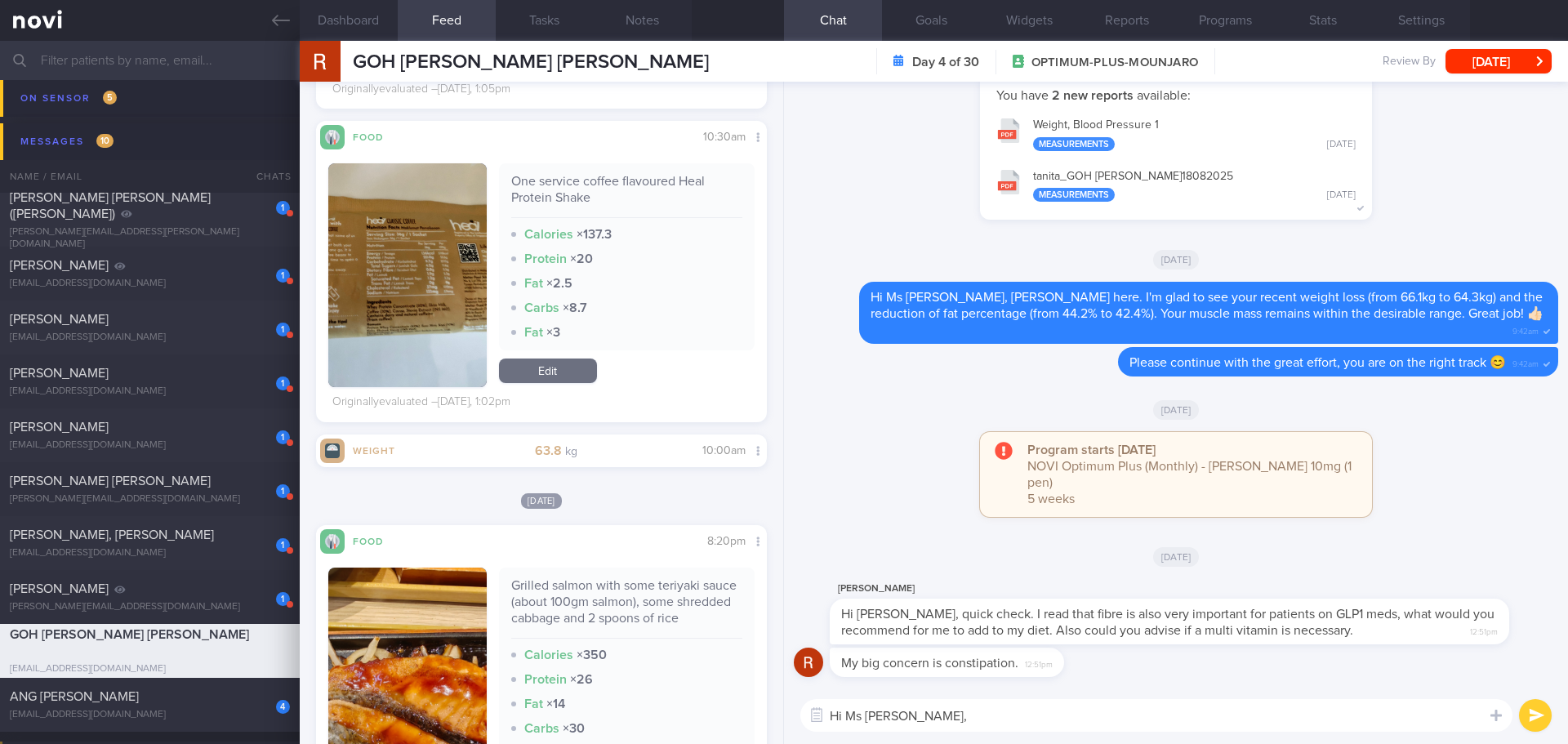
scroll to position [2451, 0]
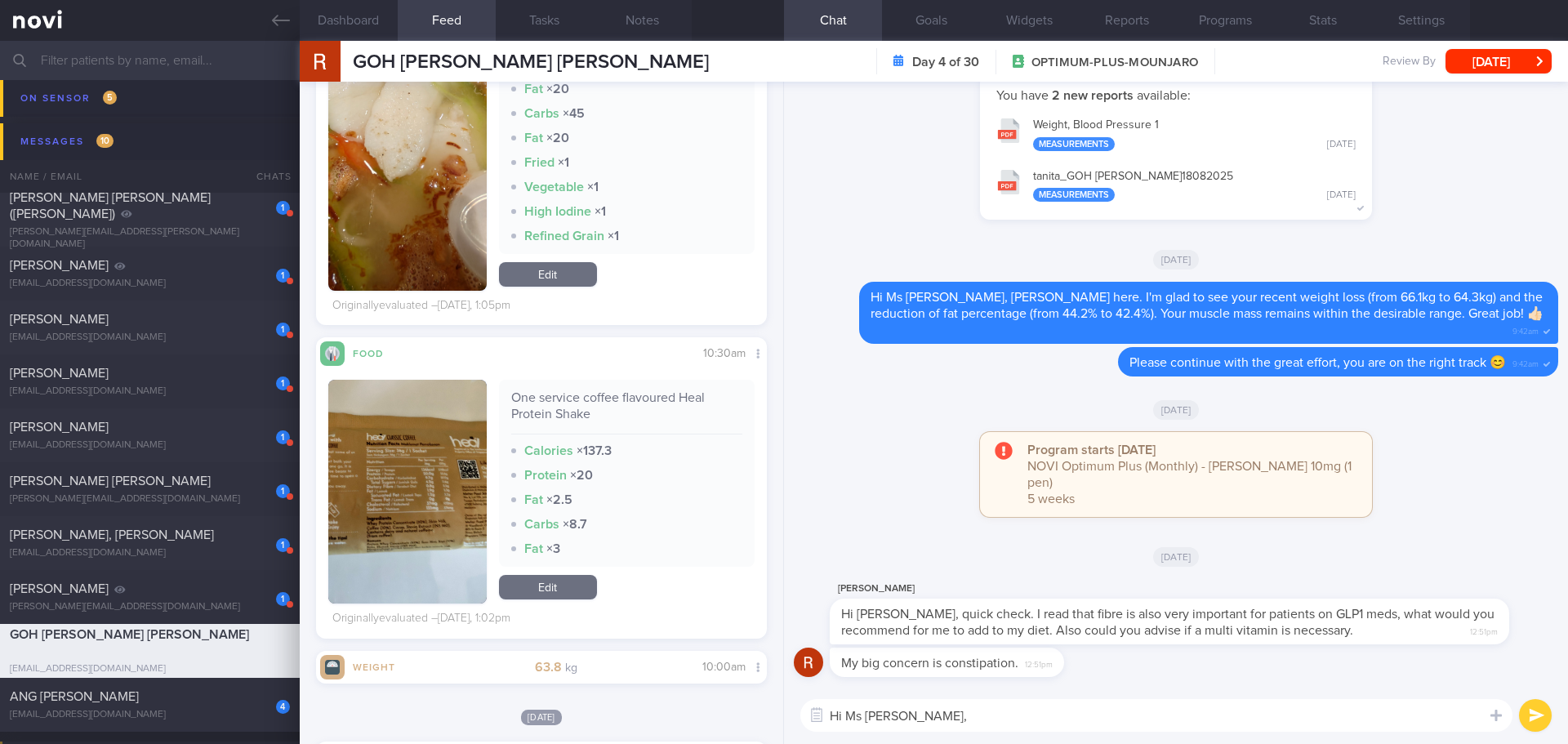
click at [456, 416] on button "button" at bounding box center [408, 492] width 158 height 224
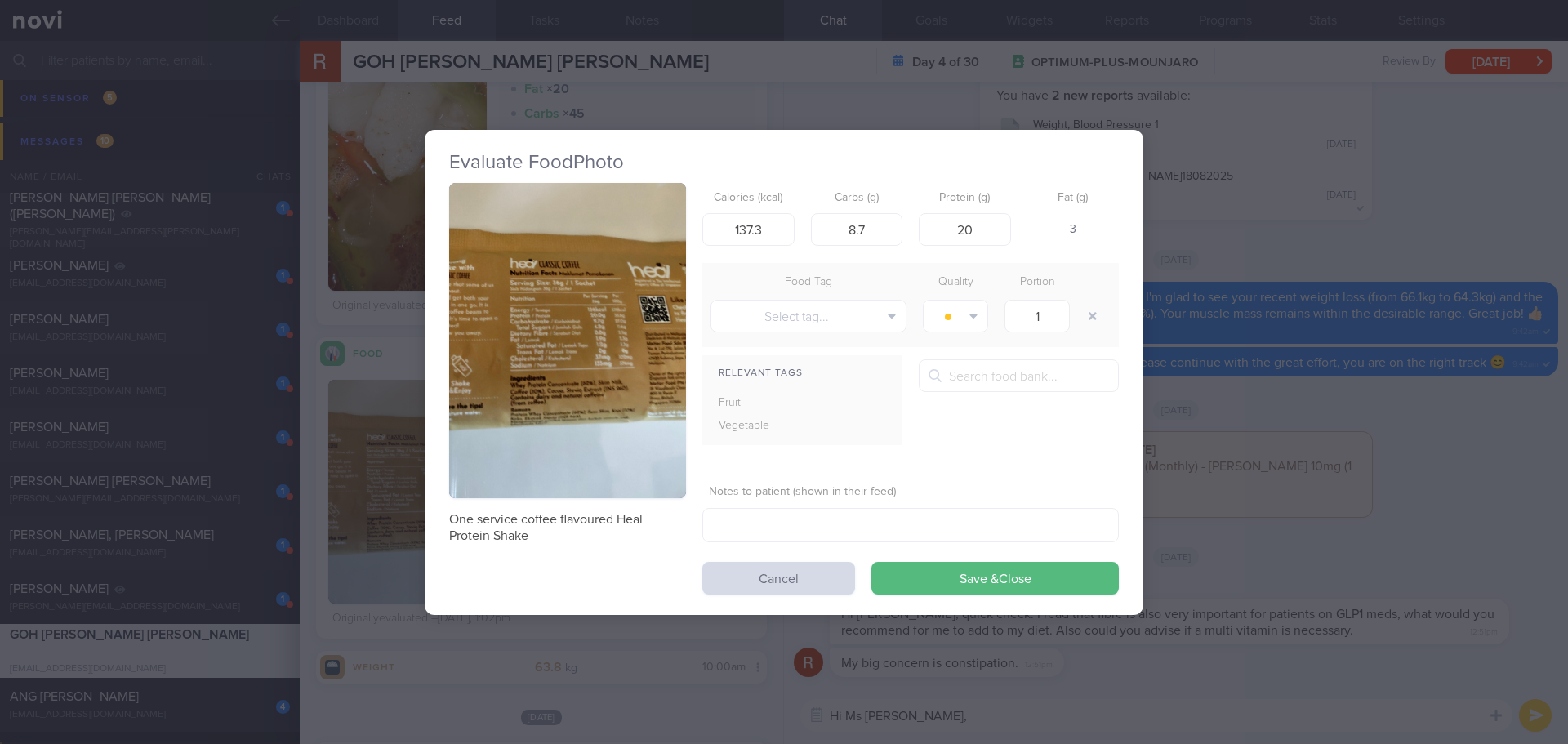
click at [561, 295] on button "button" at bounding box center [568, 341] width 237 height 316
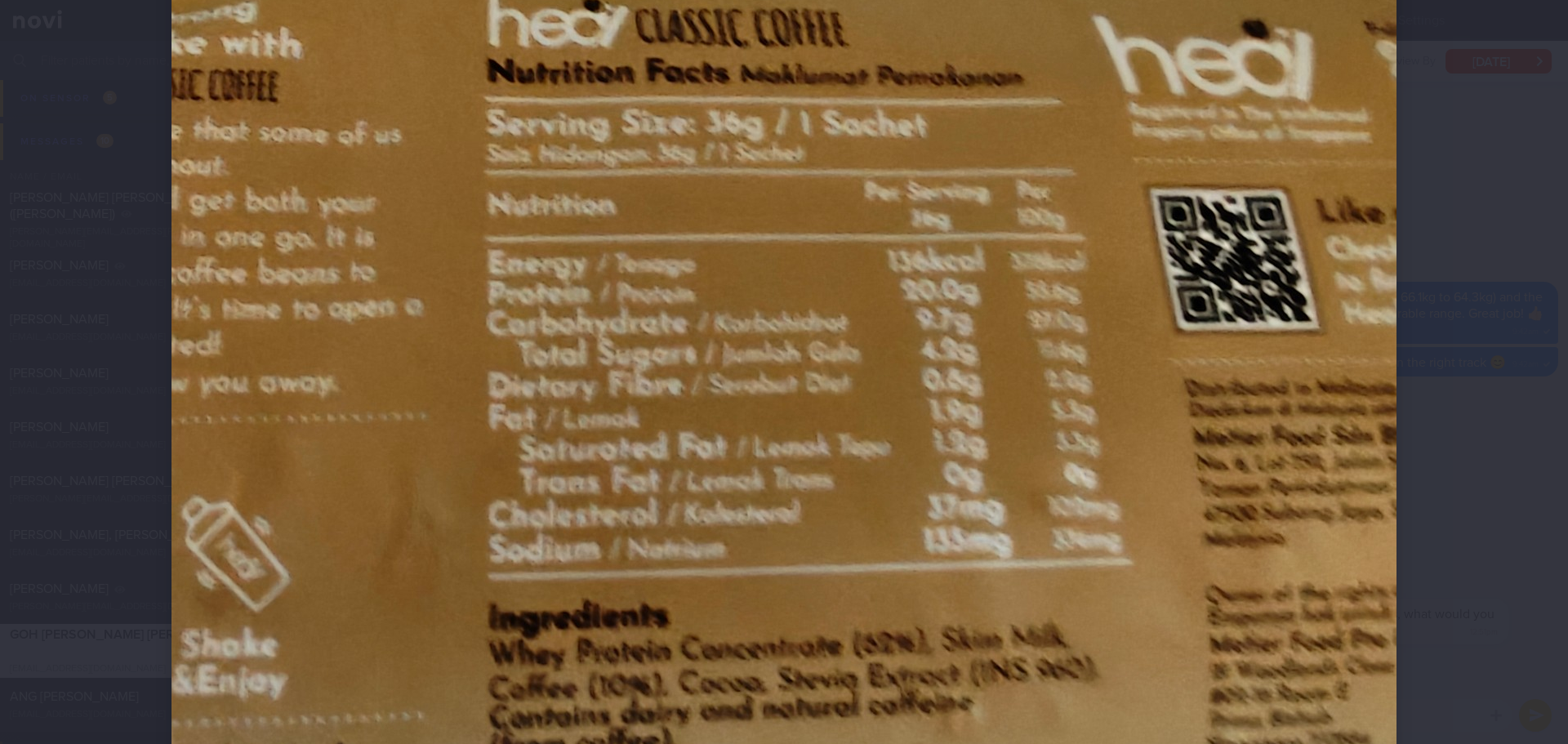
scroll to position [409, 0]
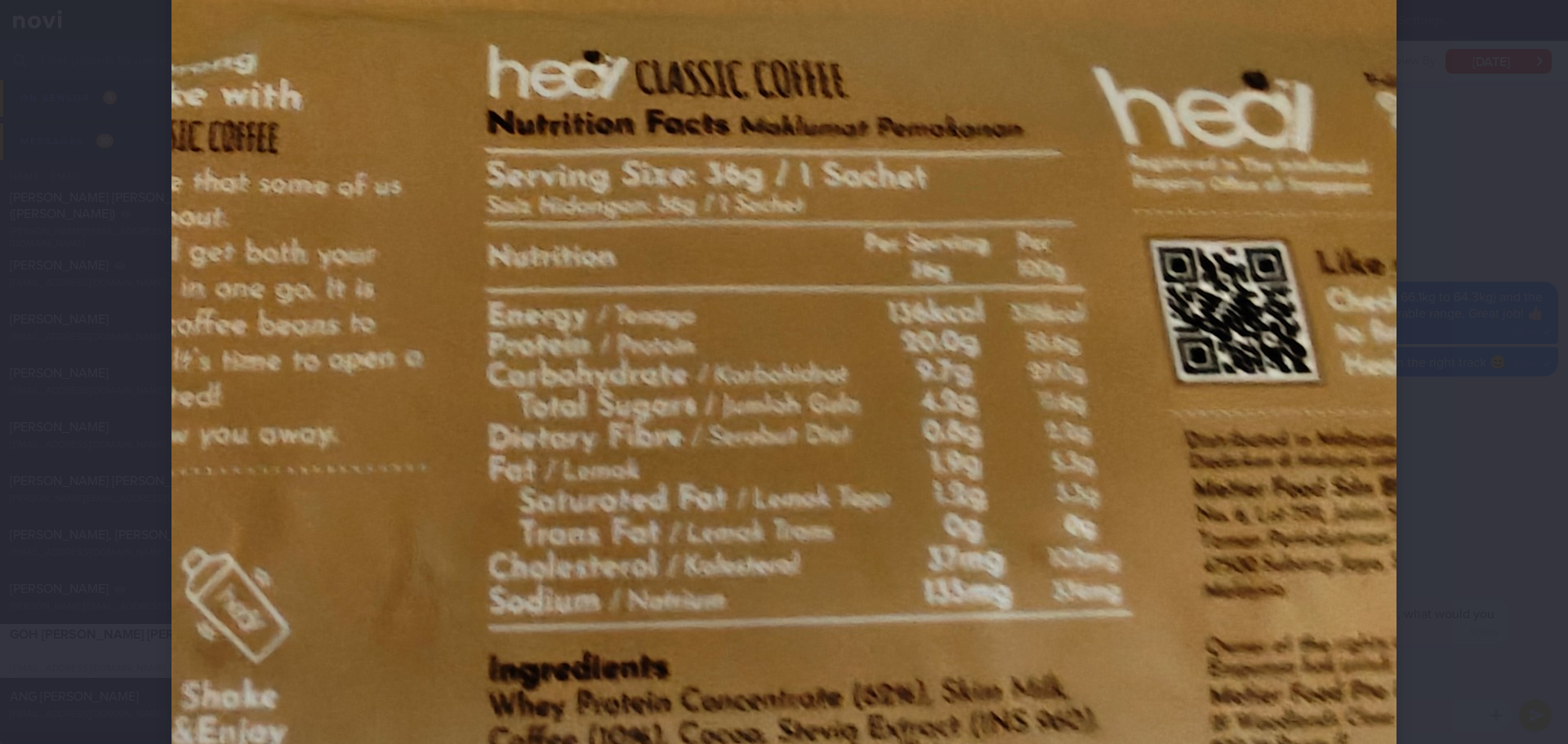
click at [1446, 279] on div at bounding box center [784, 474] width 1355 height 1765
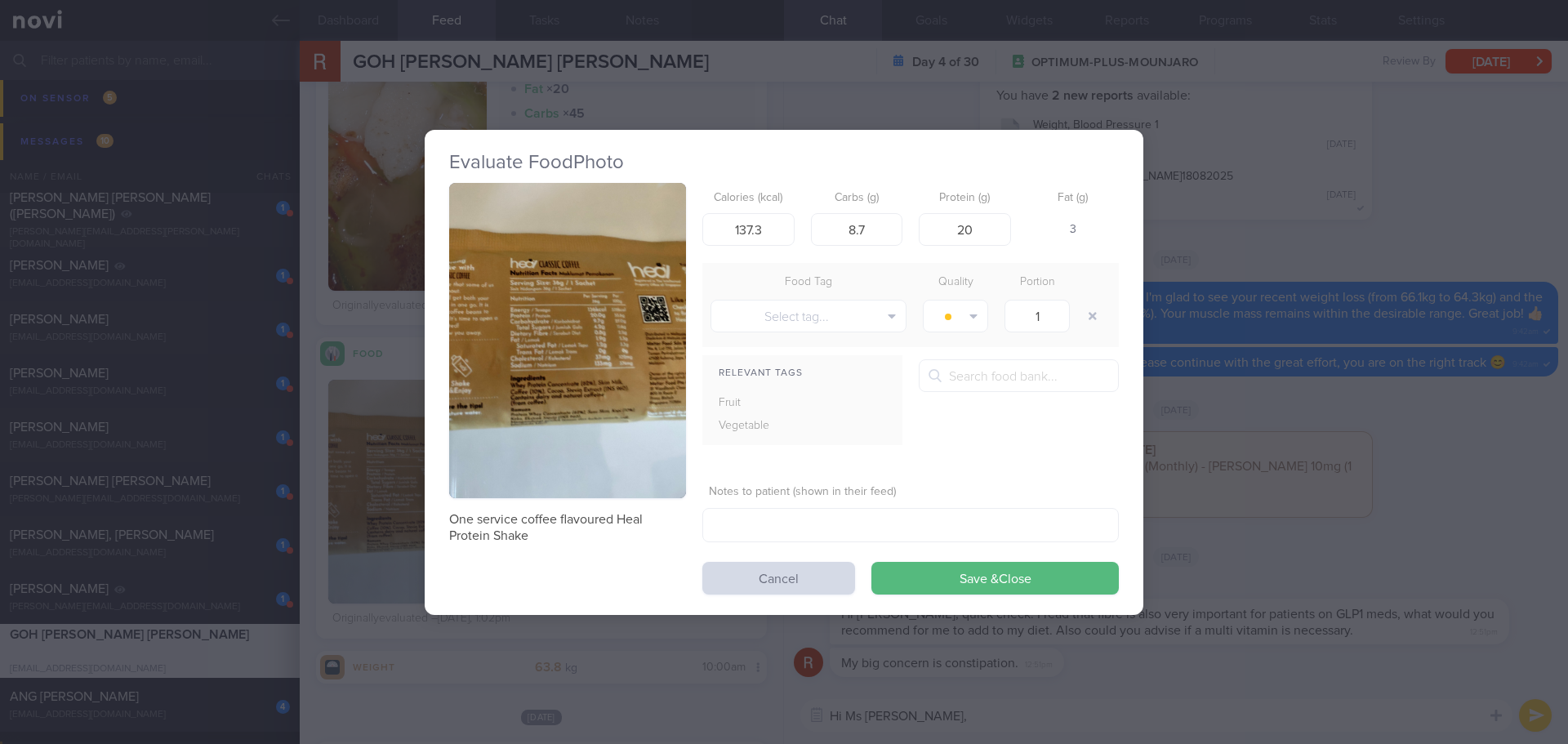
click at [632, 357] on button "button" at bounding box center [568, 341] width 237 height 316
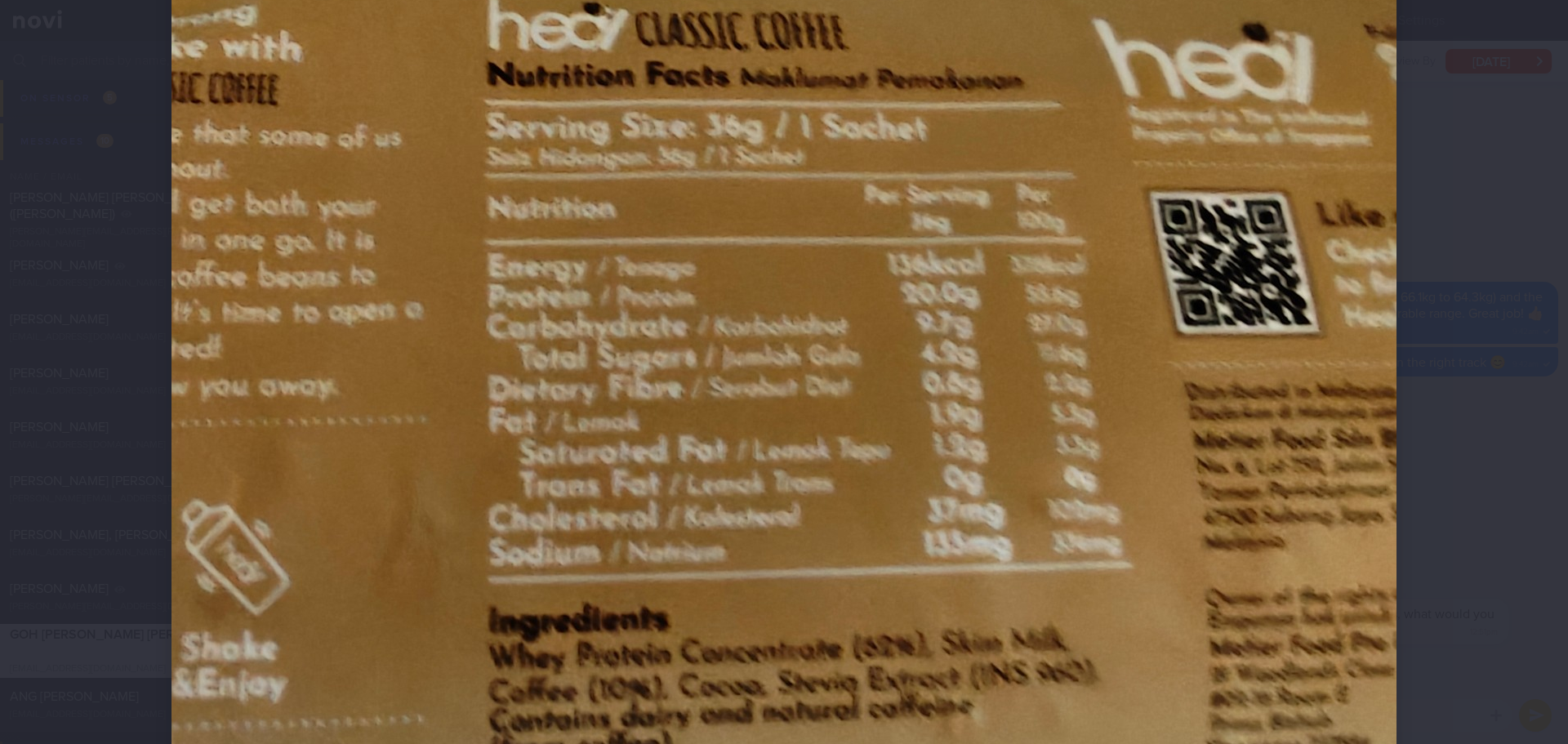
scroll to position [491, 0]
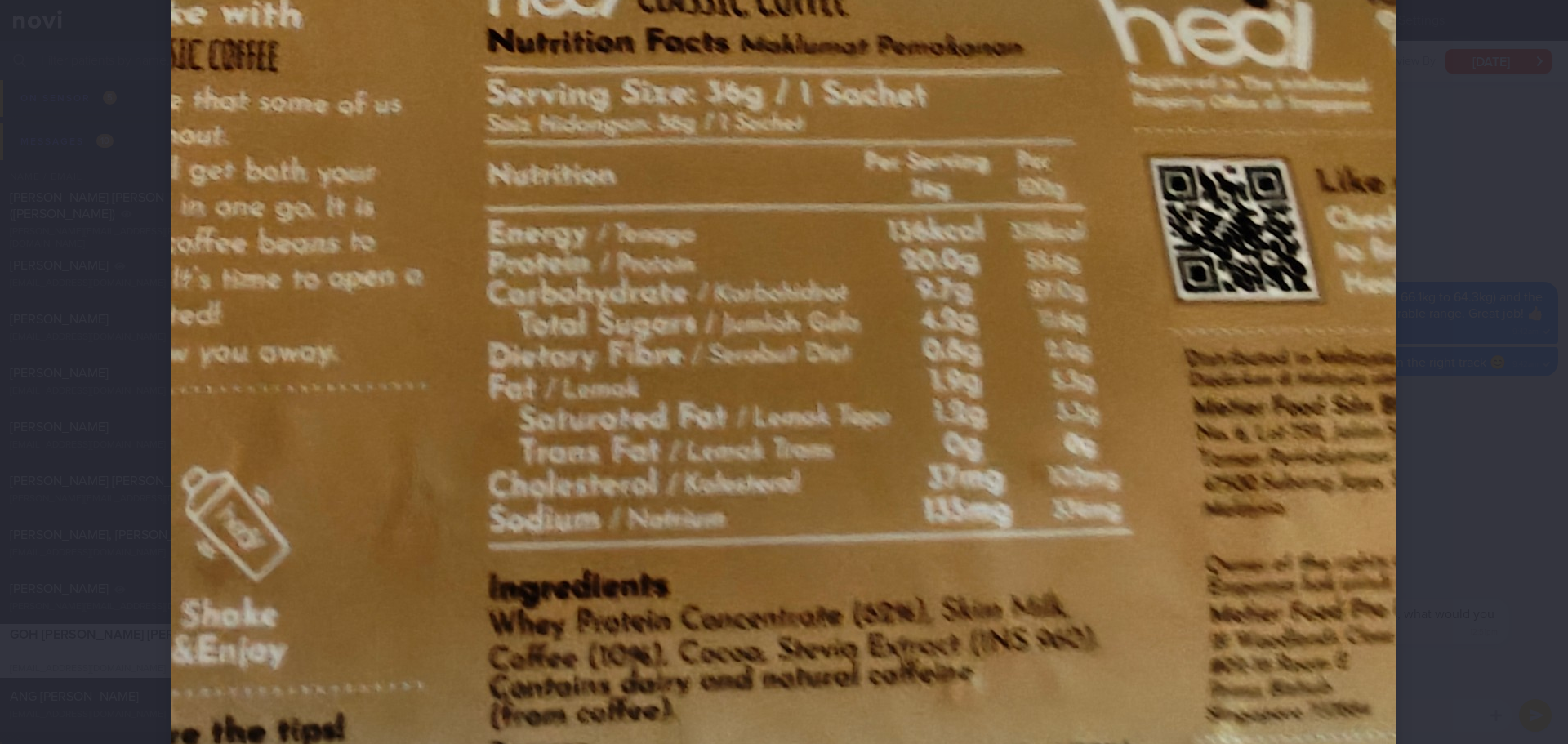
click at [1439, 307] on div at bounding box center [784, 392] width 1355 height 1765
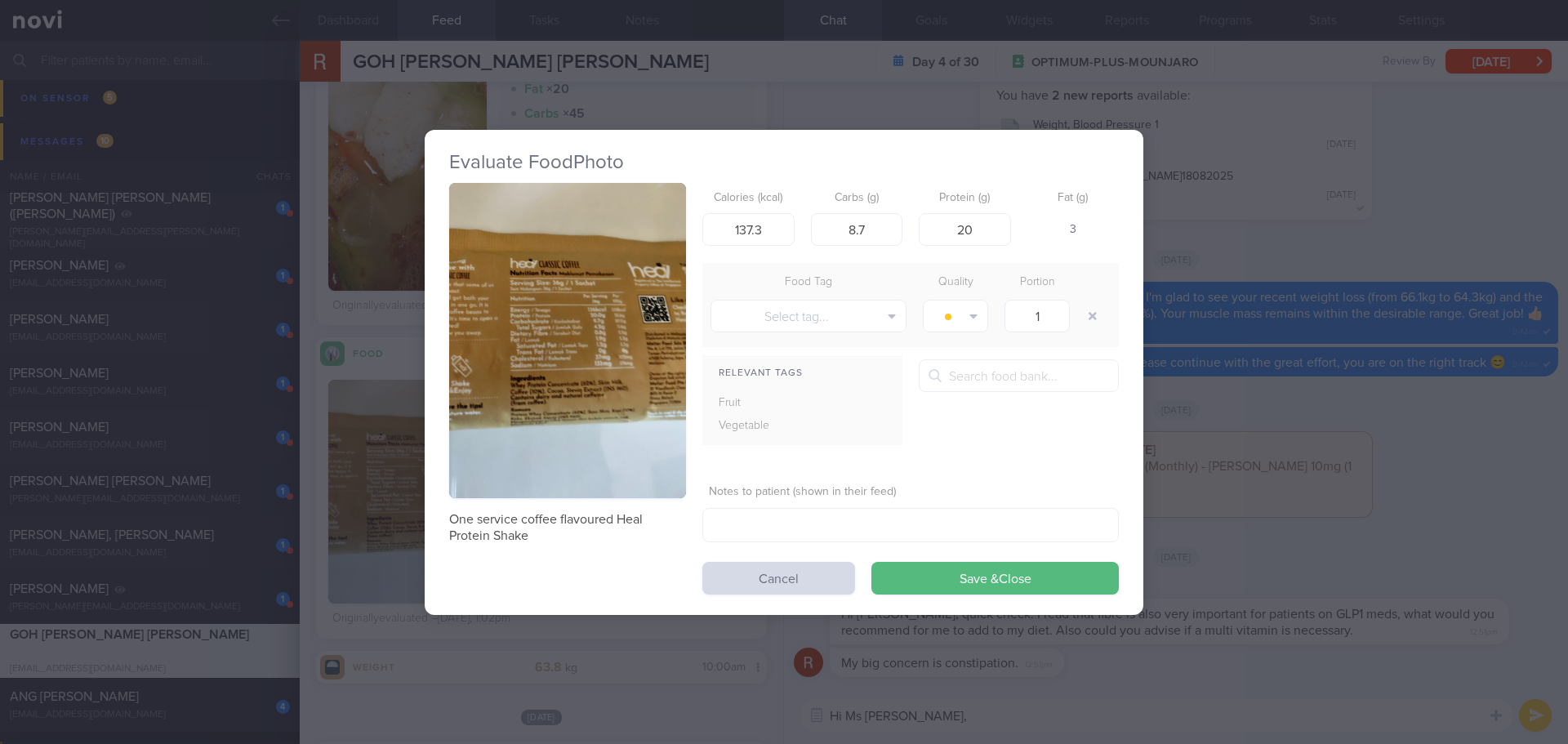
click at [525, 337] on button "button" at bounding box center [568, 341] width 237 height 316
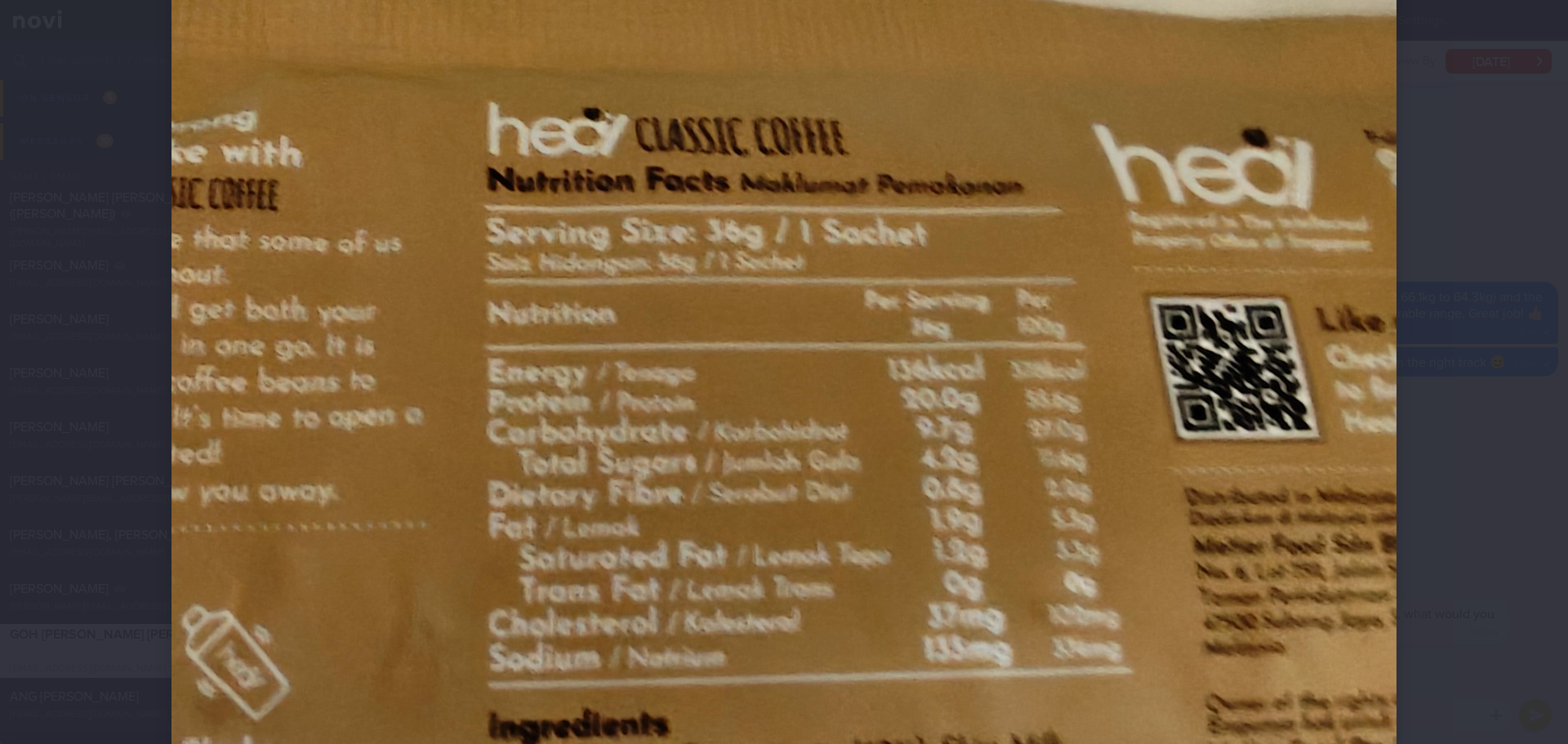
scroll to position [327, 0]
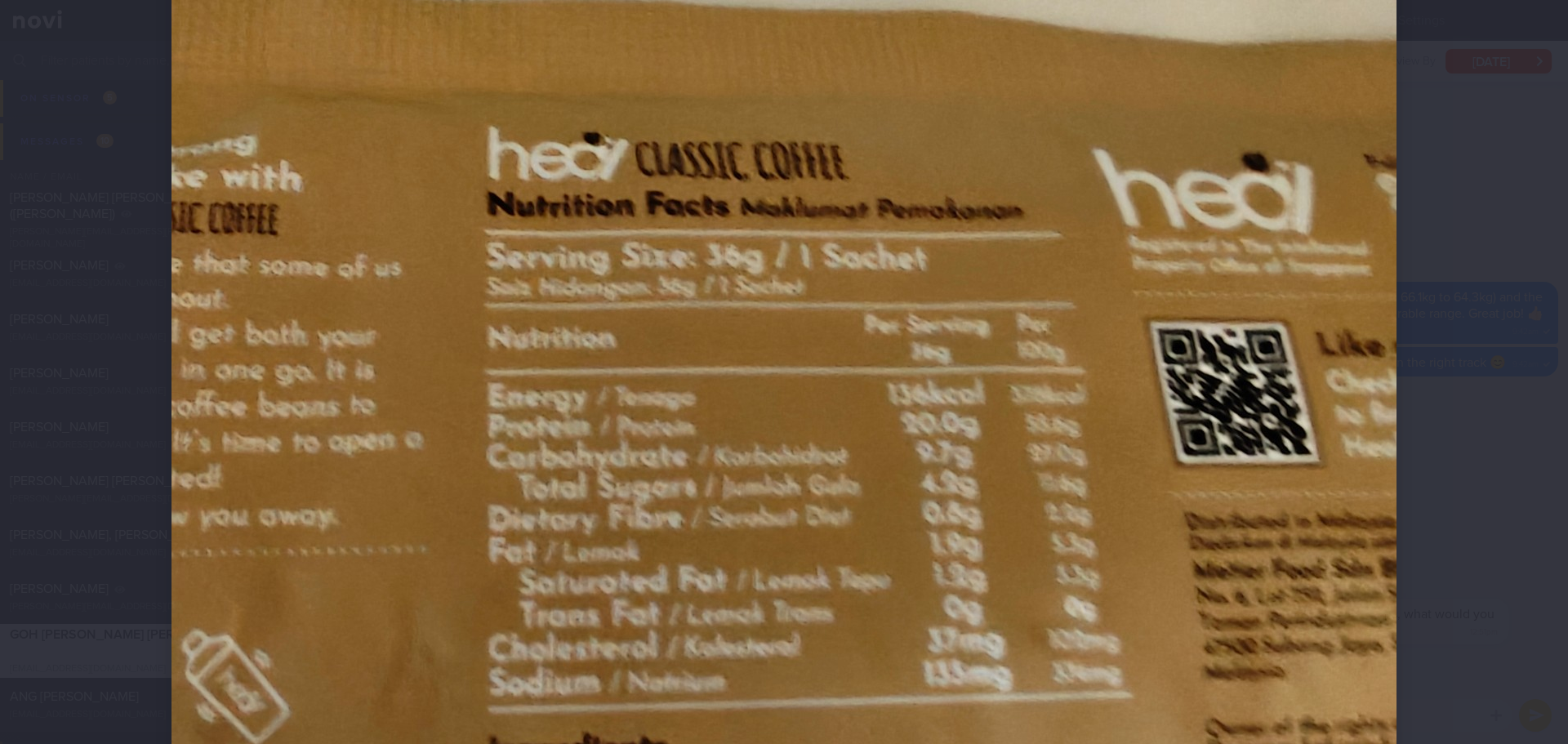
click at [1500, 352] on div at bounding box center [784, 372] width 1568 height 744
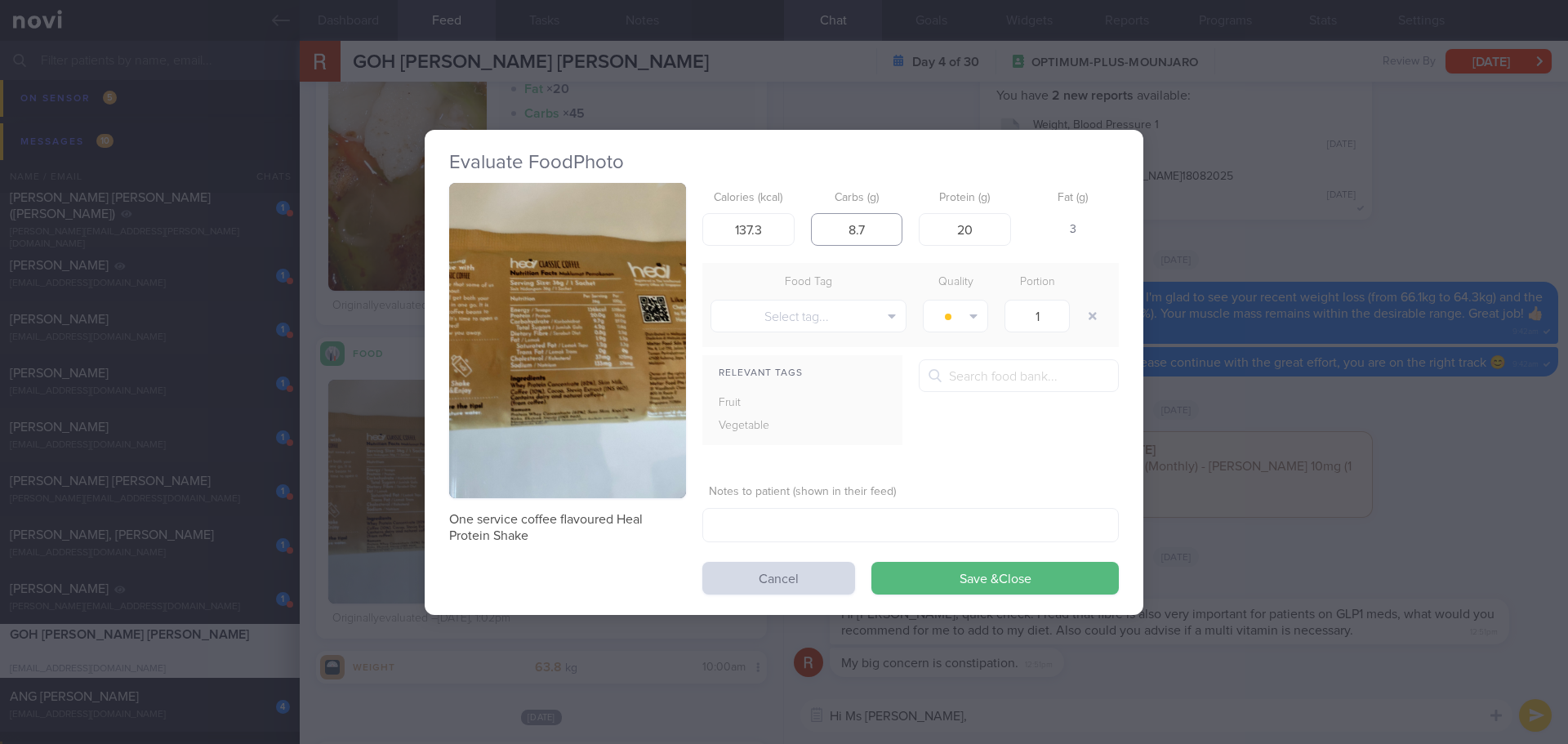
click at [854, 231] on input "8.7" at bounding box center [856, 229] width 92 height 33
type input "9.7"
click at [638, 265] on button "button" at bounding box center [568, 341] width 237 height 316
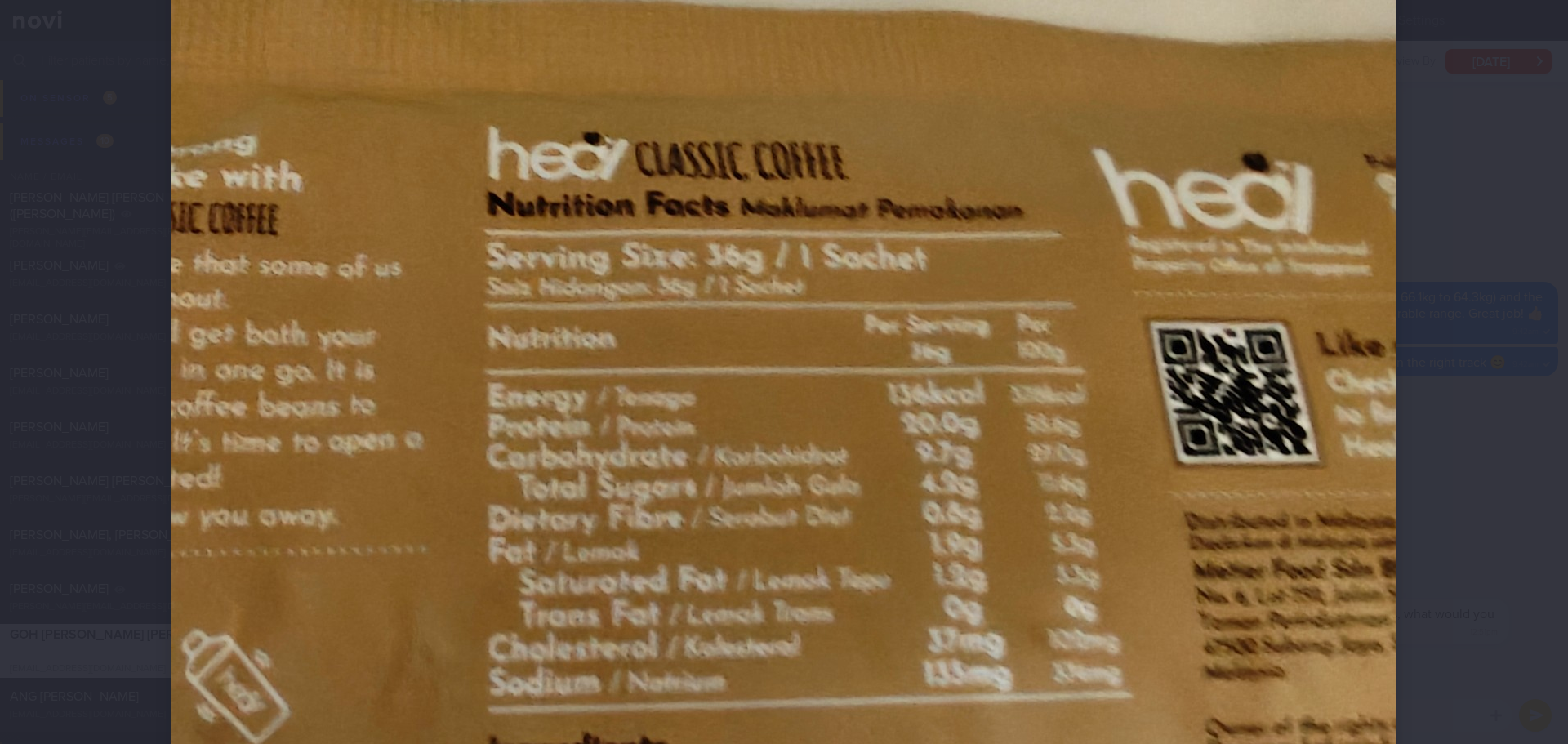
click at [1458, 268] on div at bounding box center [784, 372] width 1568 height 744
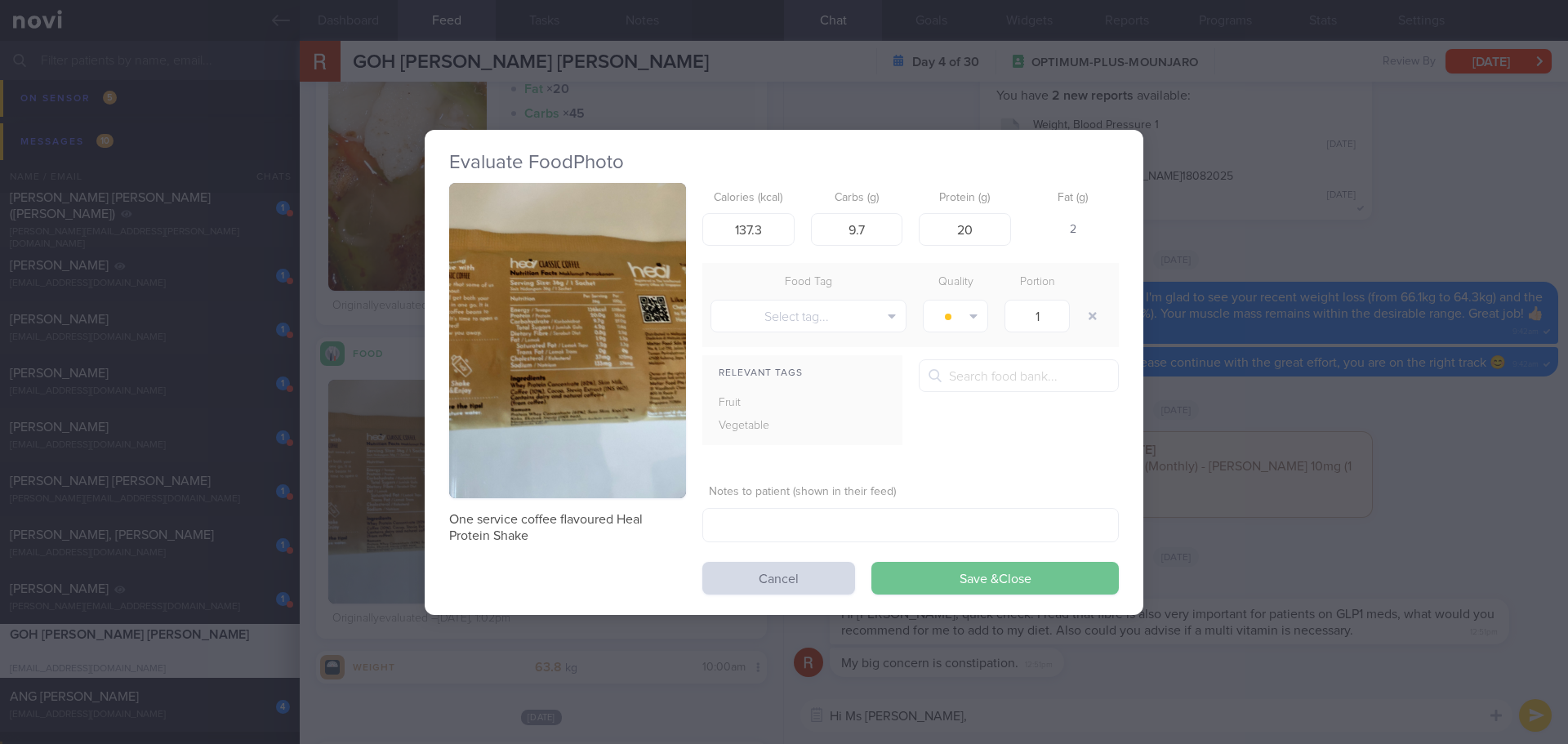
click at [966, 574] on button "Save & Close" at bounding box center [995, 578] width 248 height 33
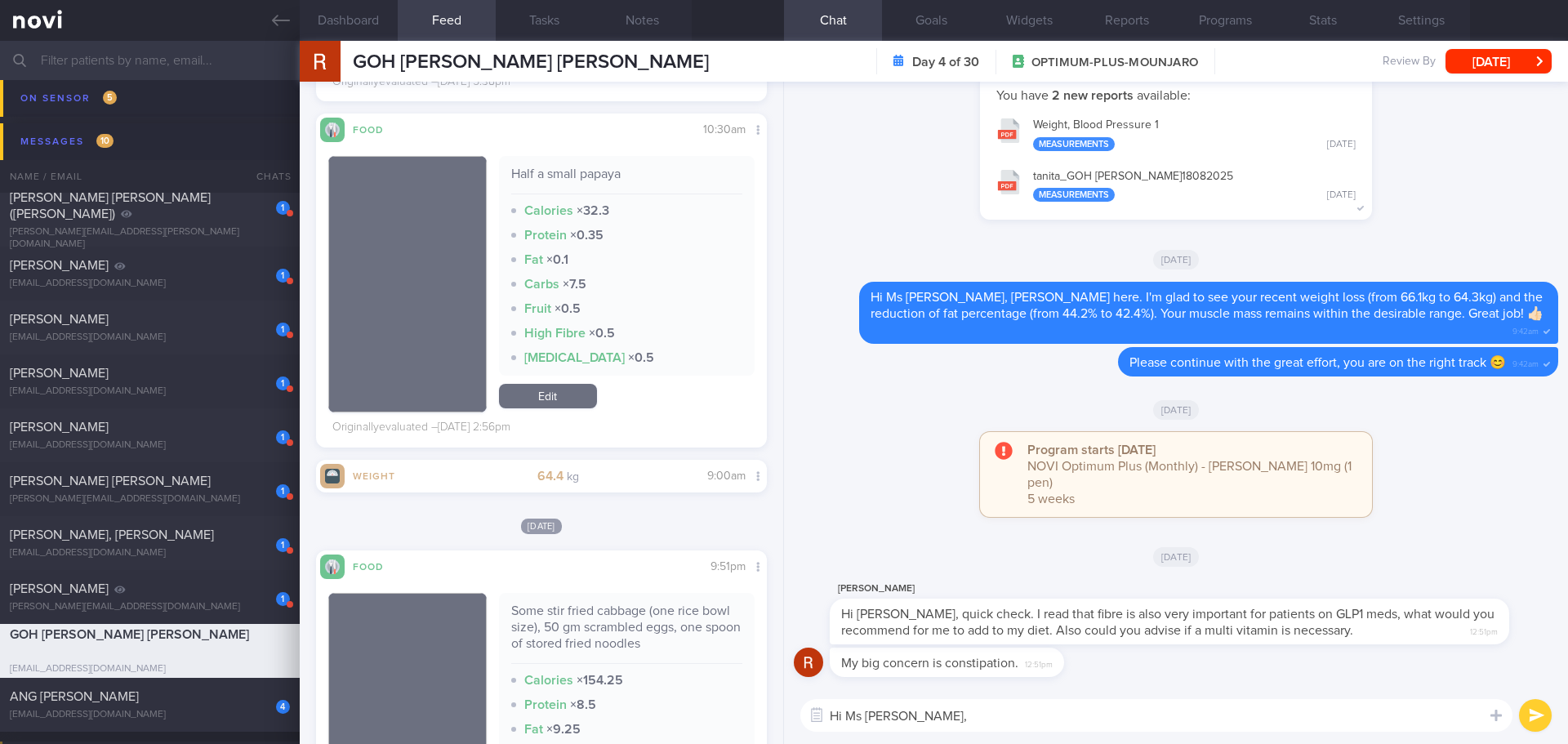
scroll to position [7831, 0]
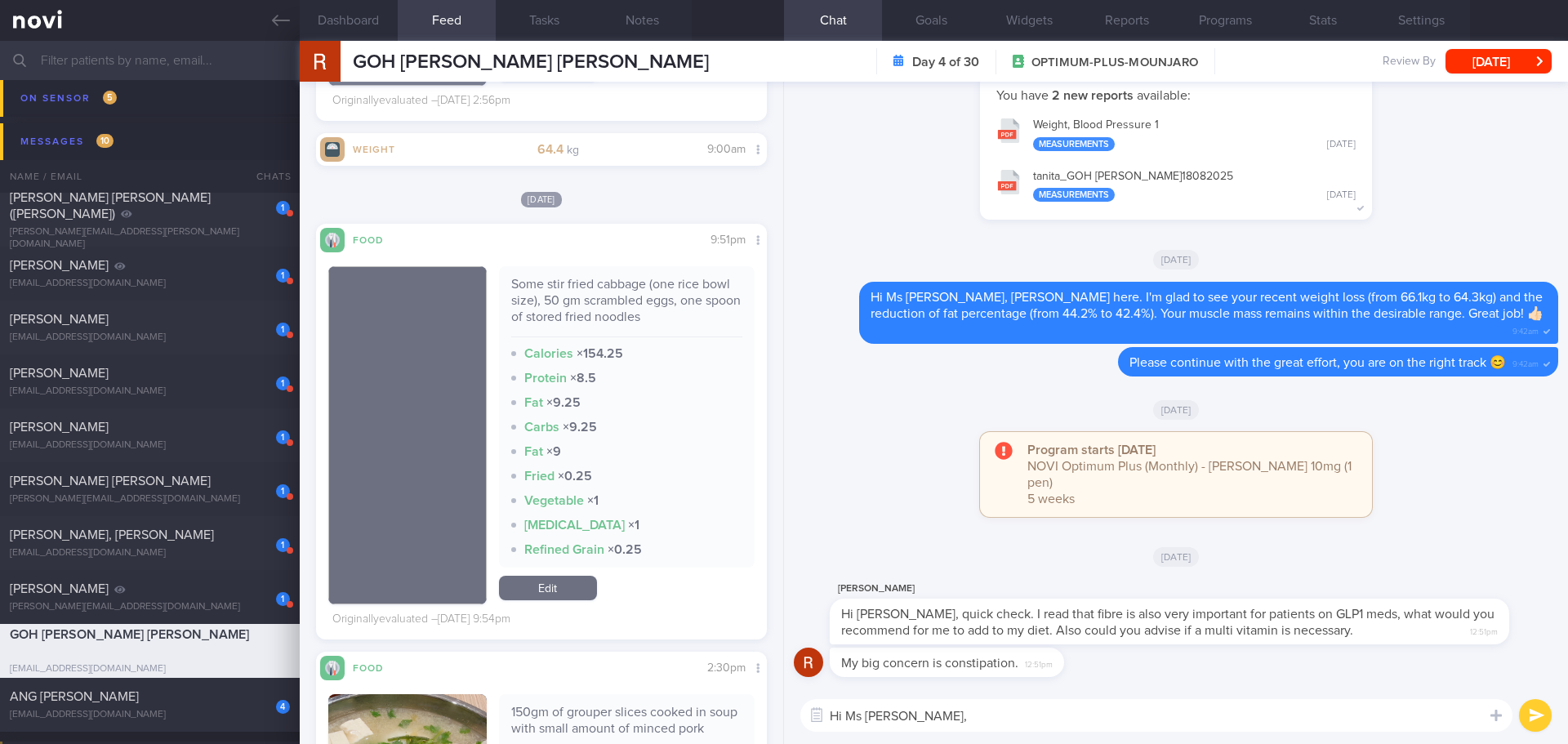
click at [952, 713] on textarea "Hi Ms Rosemary," at bounding box center [1156, 716] width 712 height 33
click at [1334, 718] on textarea "Hi Ms Rosemary, I agree with you, fibre is very important to increase satiety l…" at bounding box center [1156, 716] width 712 height 33
drag, startPoint x: 1067, startPoint y: 716, endPoint x: 1297, endPoint y: 715, distance: 230.0
click at [1297, 715] on textarea "Hi Ms Rosemary, I agree with you, fibre is very important to increase satiety l…" at bounding box center [1156, 716] width 712 height 33
click at [1304, 715] on textarea "Hi Ms Rosemary, I agree with you, fibre is helpful to keep us feel full for lon…" at bounding box center [1156, 716] width 712 height 33
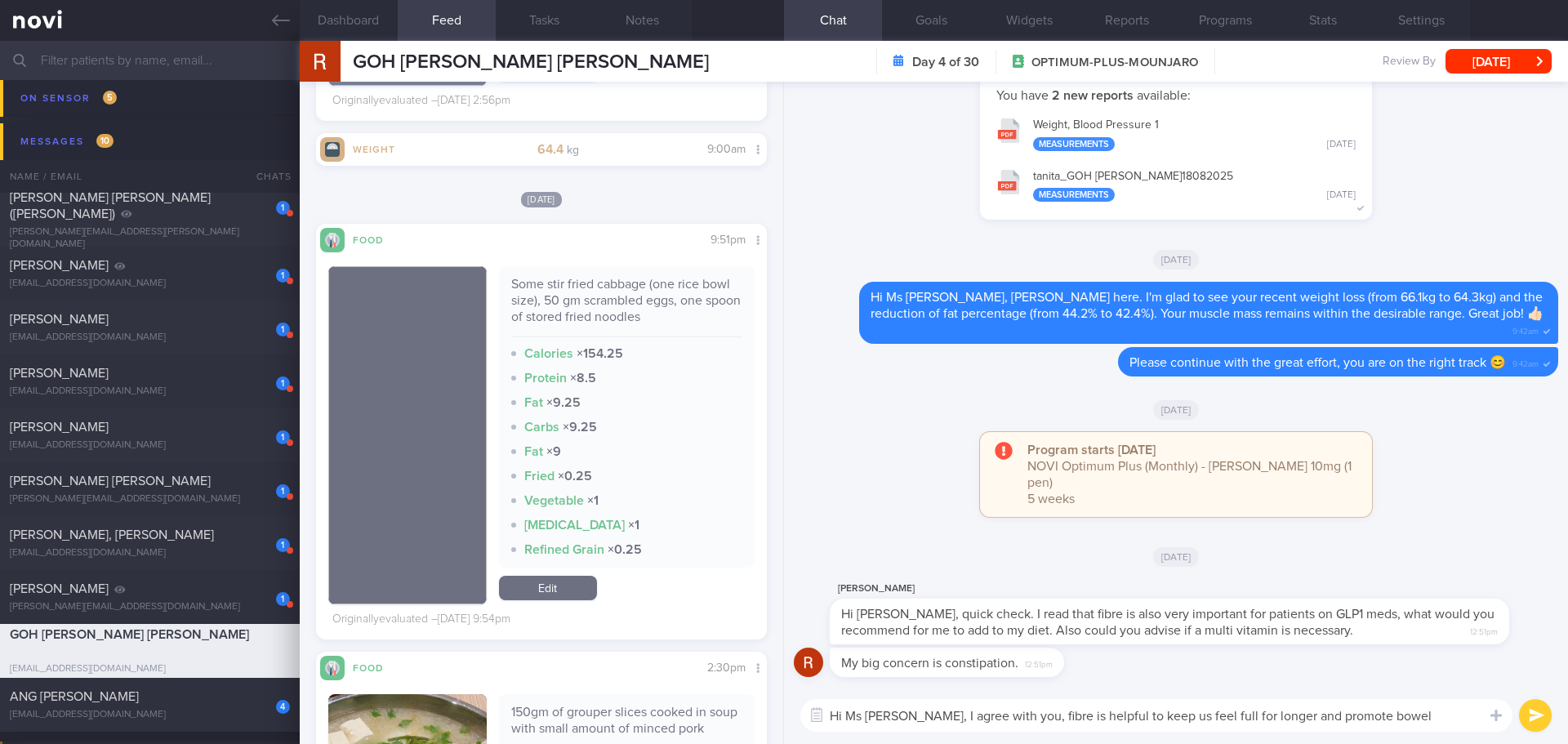
click at [1467, 719] on textarea "Hi Ms Rosemary, I agree with you, fibre is helpful to keep us feel full for lon…" at bounding box center [1156, 716] width 712 height 33
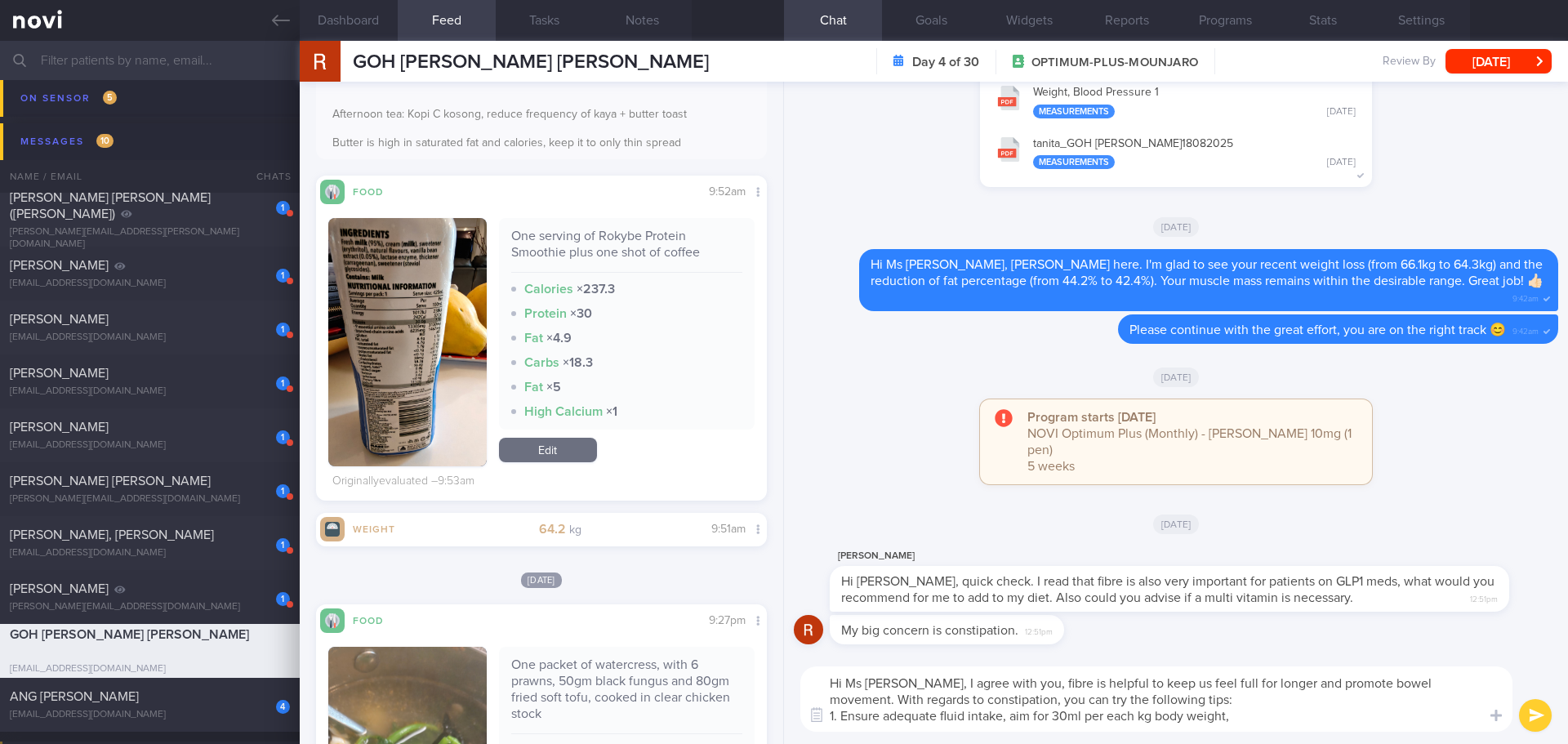
scroll to position [0, 0]
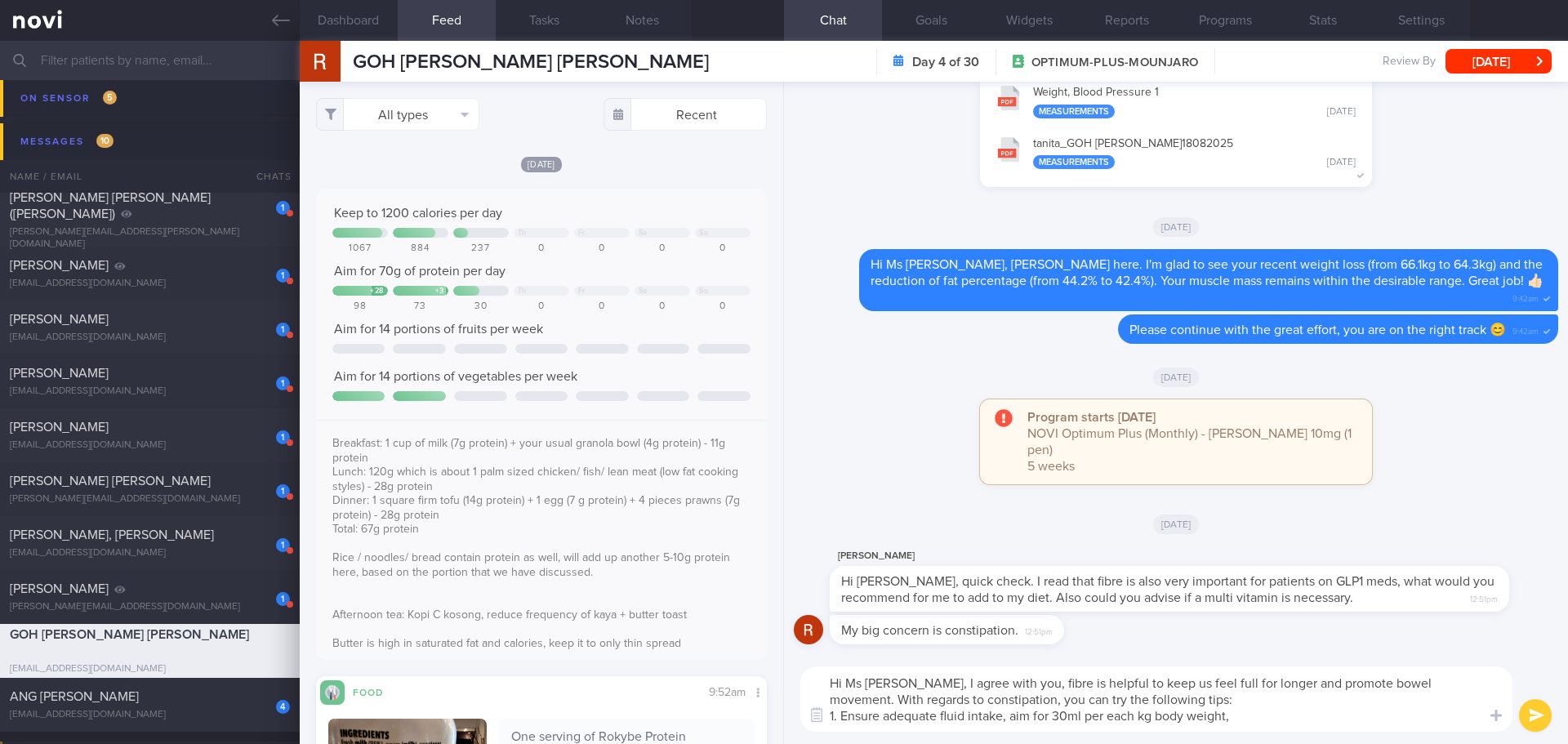
click at [1300, 723] on textarea "Hi Ms Rosemary, I agree with you, fibre is helpful to keep us feel full for lon…" at bounding box center [1156, 699] width 712 height 65
drag, startPoint x: 1437, startPoint y: 721, endPoint x: 1233, endPoint y: 720, distance: 204.0
click at [1233, 720] on textarea "Hi Ms Rosemary, I agree with you, fibre is helpful to keep us feel full for lon…" at bounding box center [1156, 699] width 712 height 65
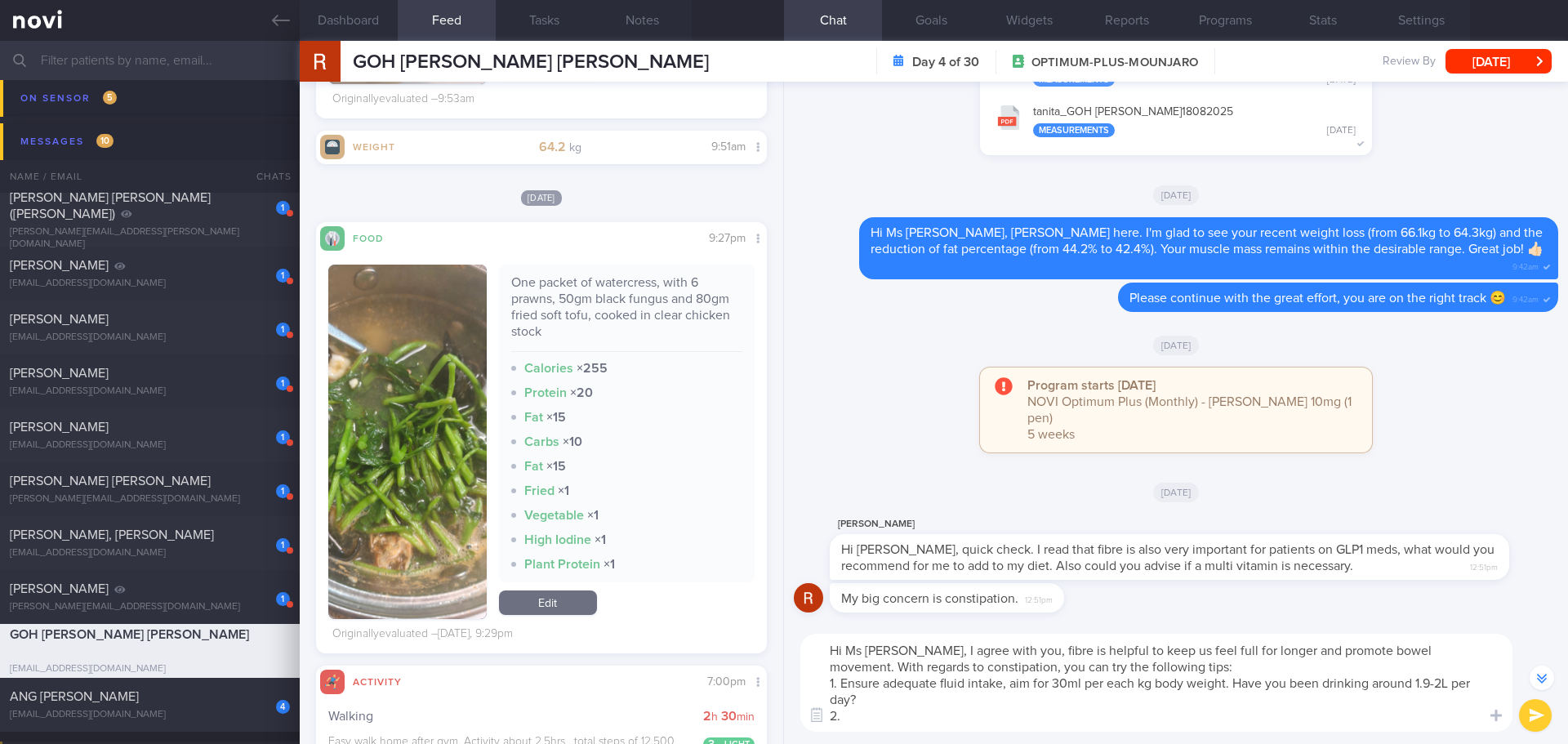
scroll to position [898, 0]
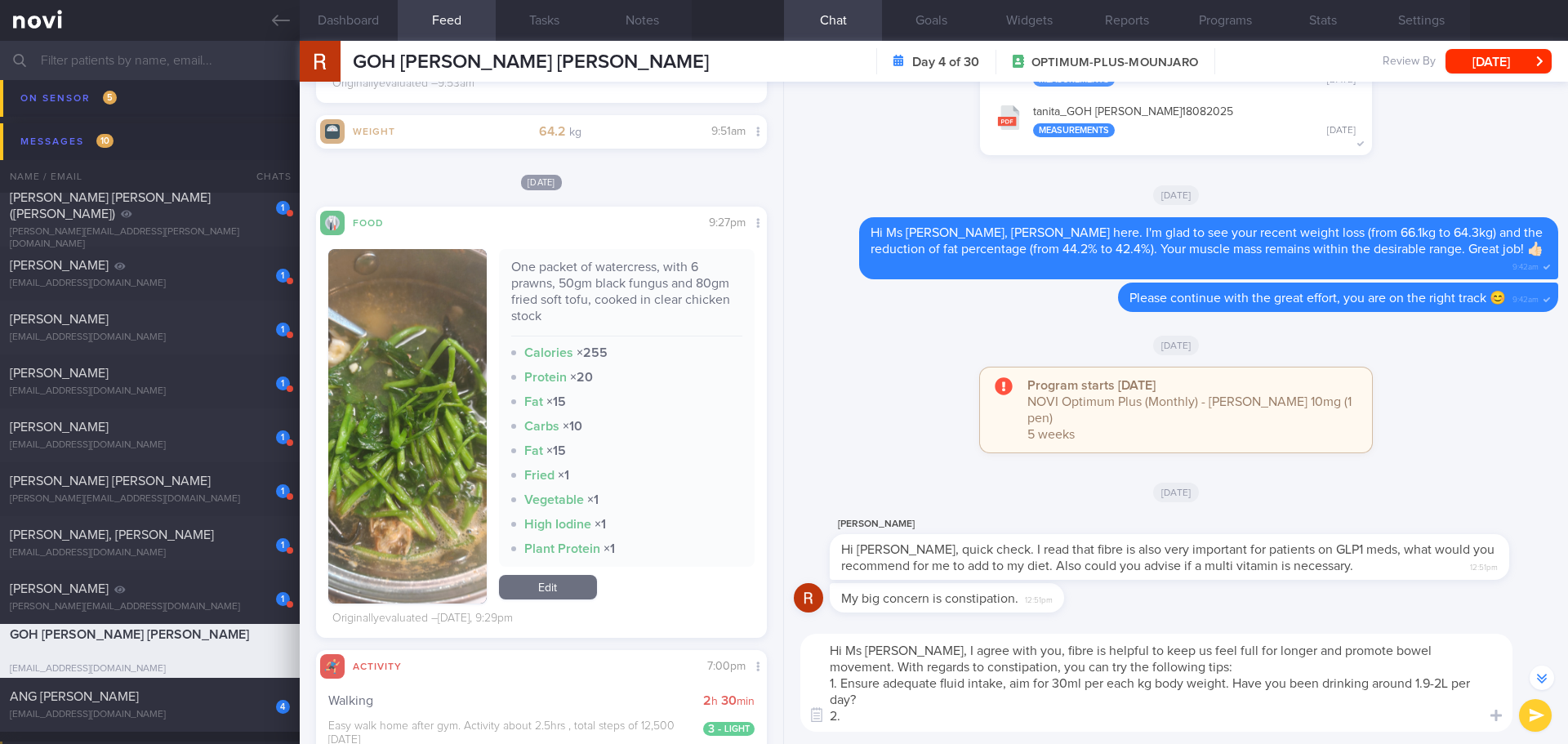
click at [861, 716] on textarea "Hi Ms Rosemary, I agree with you, fibre is helpful to keep us feel full for lon…" at bounding box center [1156, 683] width 712 height 98
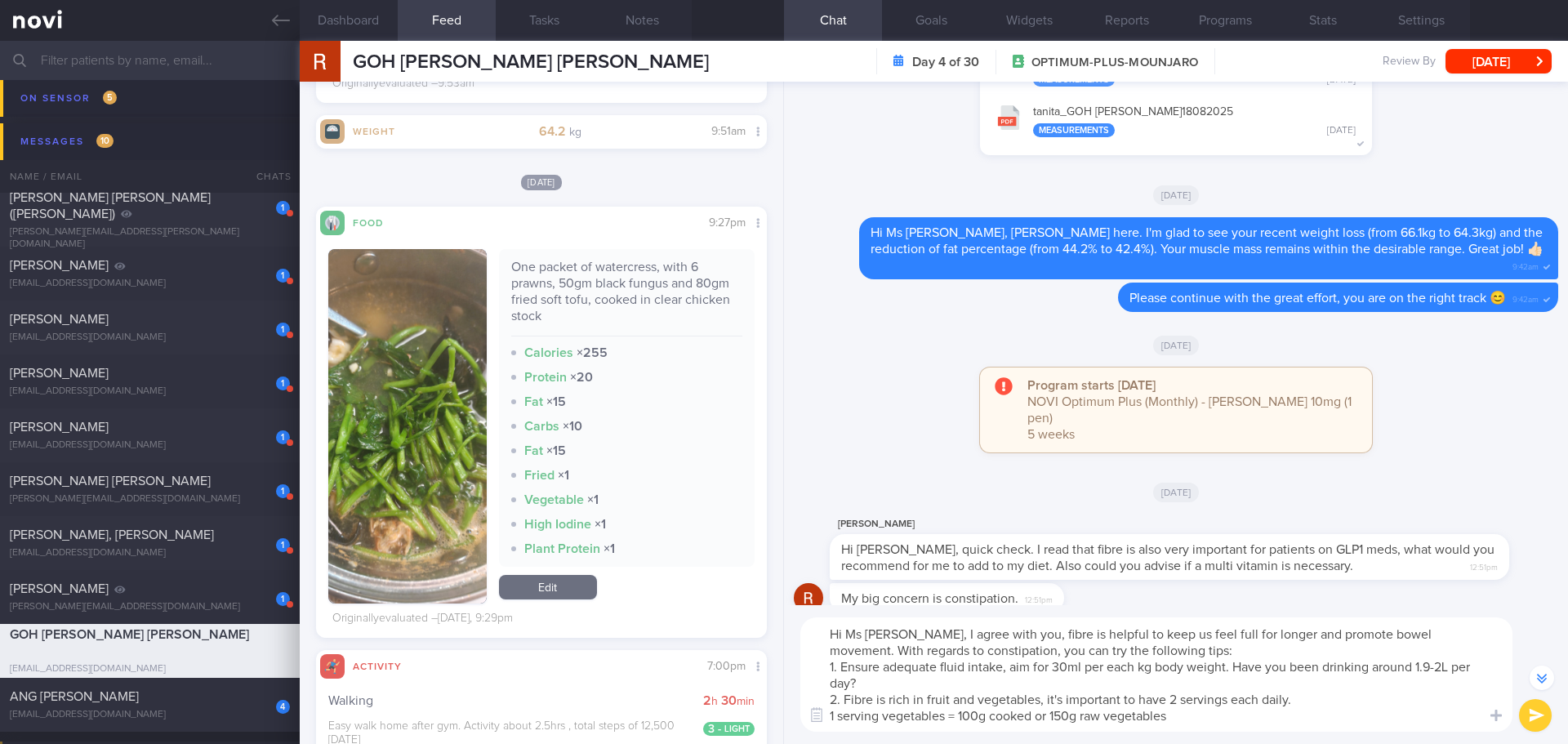
click at [1328, 697] on textarea "Hi Ms Rosemary, I agree with you, fibre is helpful to keep us feel full for lon…" at bounding box center [1156, 674] width 712 height 114
click at [1328, 701] on textarea "Hi Ms Rosemary, I agree with you, fibre is helpful to keep us feel full for lon…" at bounding box center [1156, 674] width 712 height 114
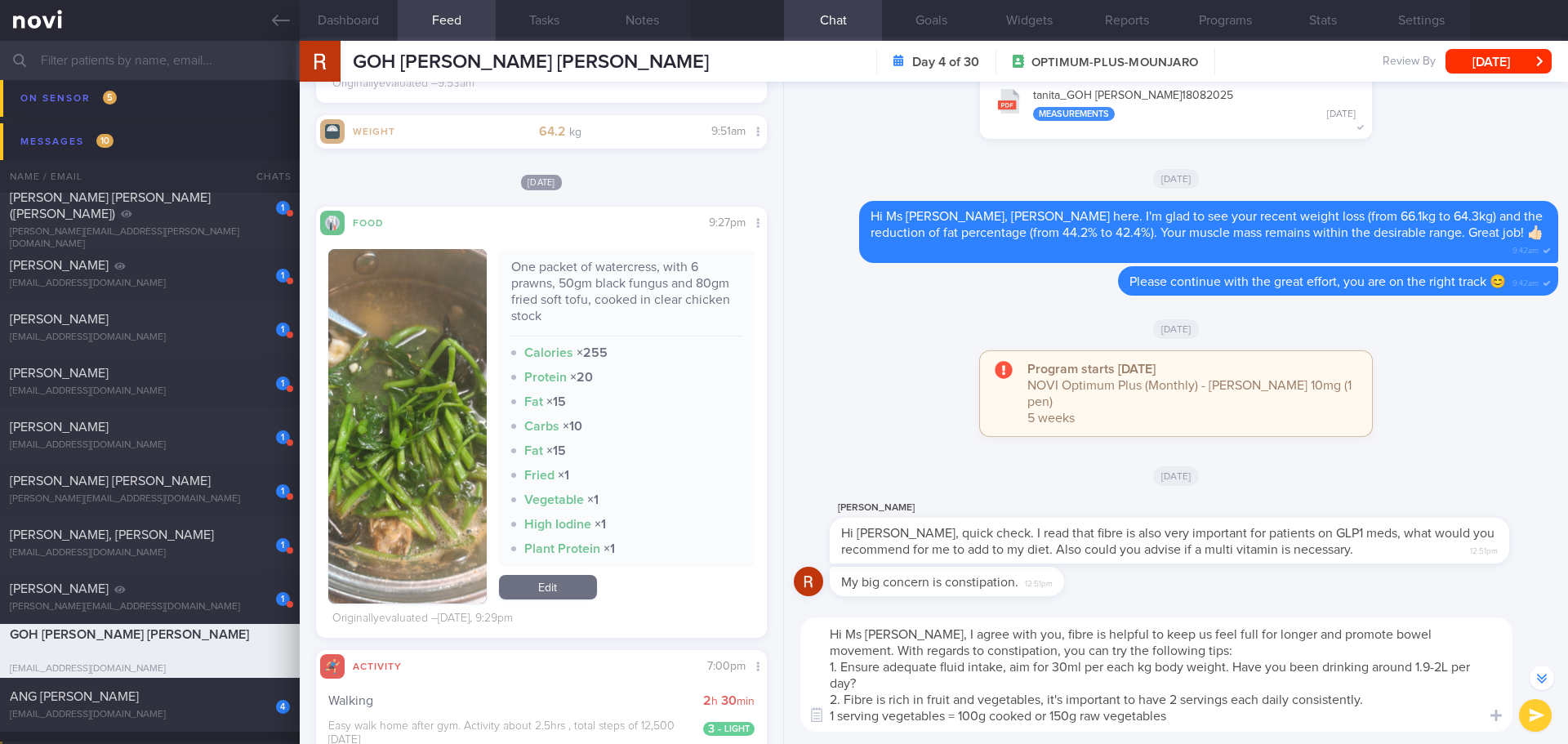
scroll to position [0, 0]
click at [1221, 723] on textarea "Hi Ms Rosemary, I agree with you, fibre is helpful to keep us feel full for lon…" at bounding box center [1156, 674] width 712 height 114
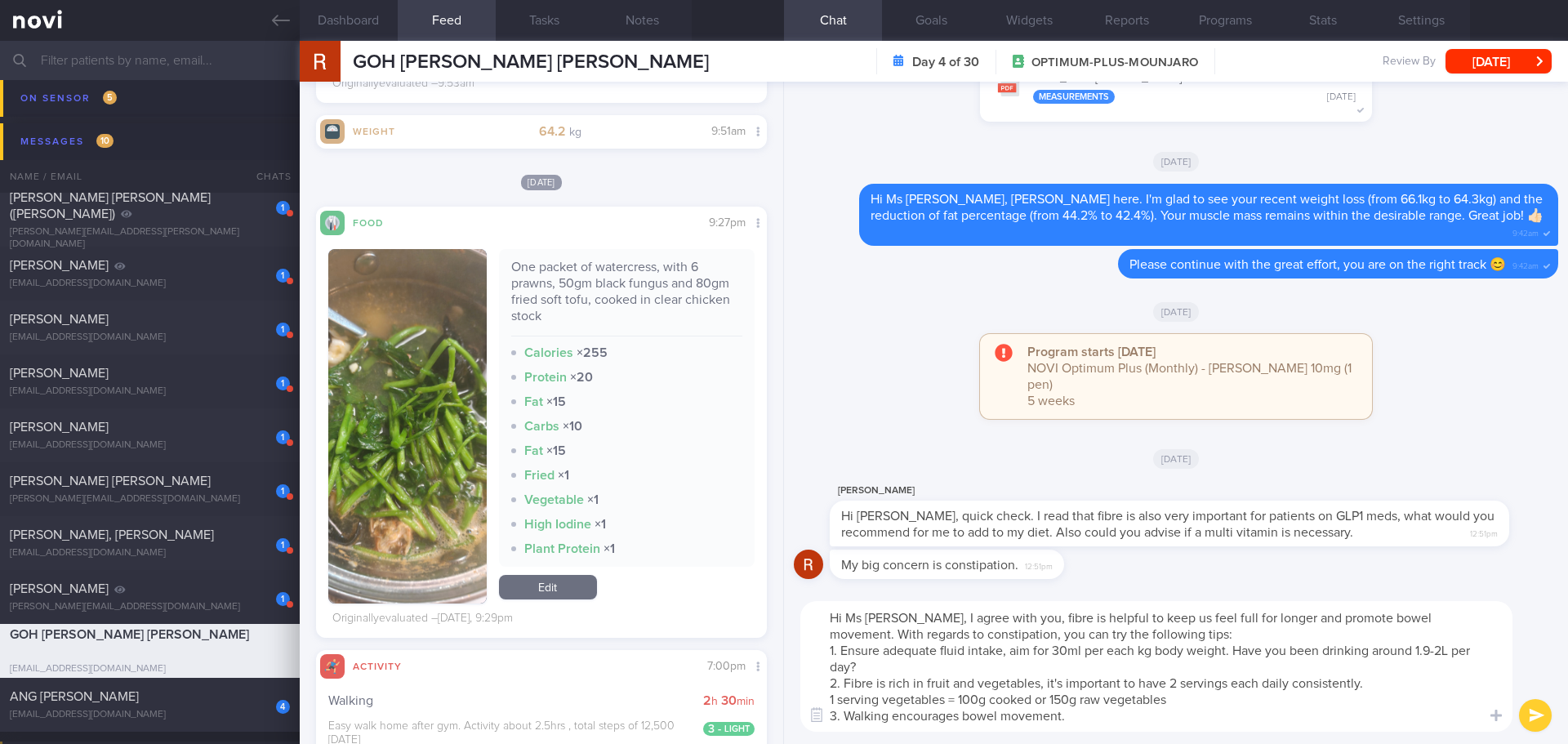
click at [1029, 613] on textarea "Hi Ms Rosemary, I agree with you, fibre is helpful to keep us feel full for lon…" at bounding box center [1156, 666] width 712 height 131
click at [1467, 616] on textarea "Hi Ms Rosemary, I agree with you. Fibre is helpful to keep us feel full for lon…" at bounding box center [1156, 666] width 712 height 131
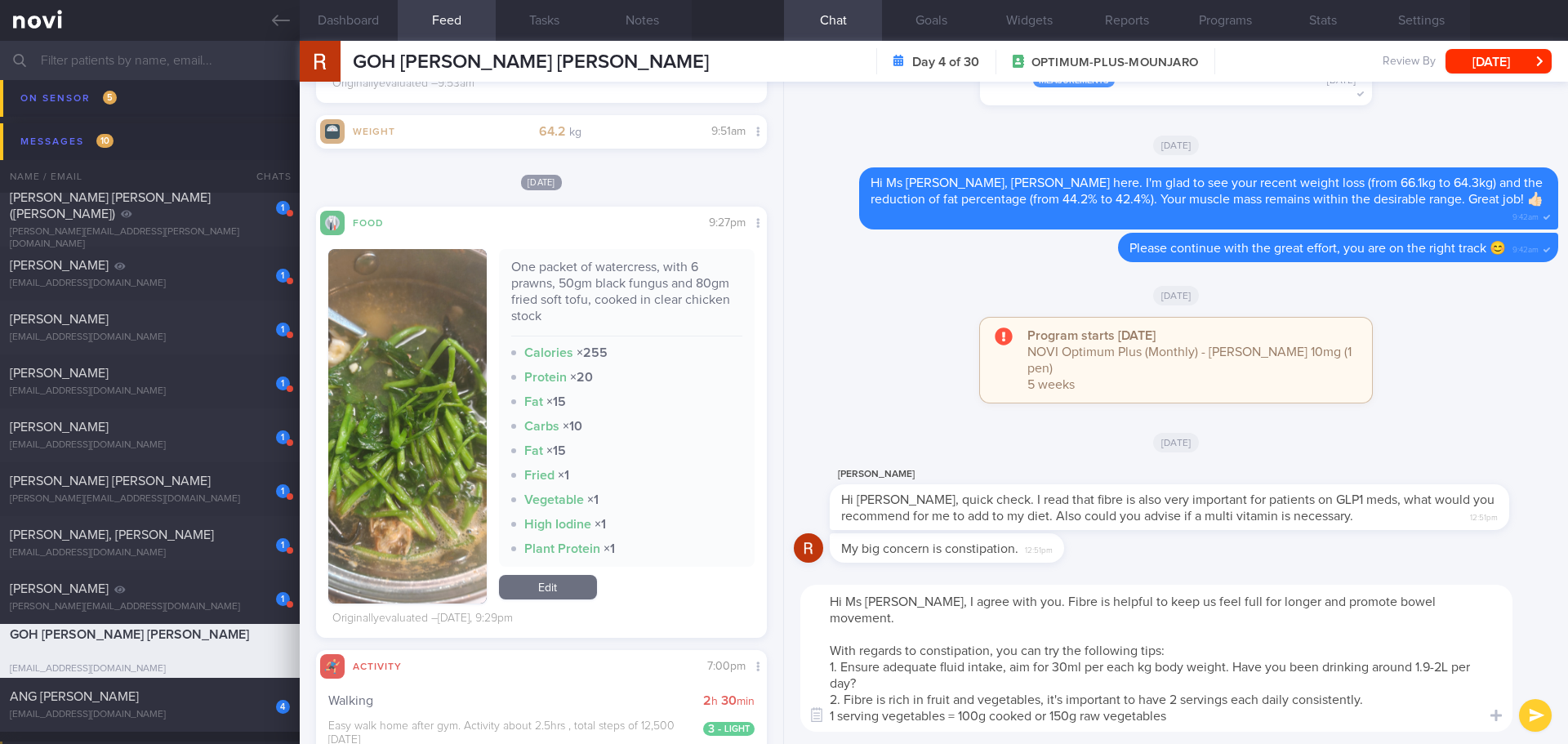
drag, startPoint x: 1042, startPoint y: 636, endPoint x: 1023, endPoint y: 635, distance: 19.0
click at [1023, 635] on textarea "Hi Ms Rosemary, I agree with you. Fibre is helpful to keep us feel full for lon…" at bounding box center [1156, 658] width 712 height 147
drag, startPoint x: 1174, startPoint y: 635, endPoint x: 1001, endPoint y: 635, distance: 173.0
click at [1001, 635] on textarea "Hi Ms Rosemary, I agree with you. Fibre is helpful to keep us feel full for lon…" at bounding box center [1156, 658] width 712 height 147
click at [1100, 633] on textarea "Hi Ms Rosemary, I agree with you. Fibre is helpful to keep us feel full for lon…" at bounding box center [1156, 658] width 712 height 147
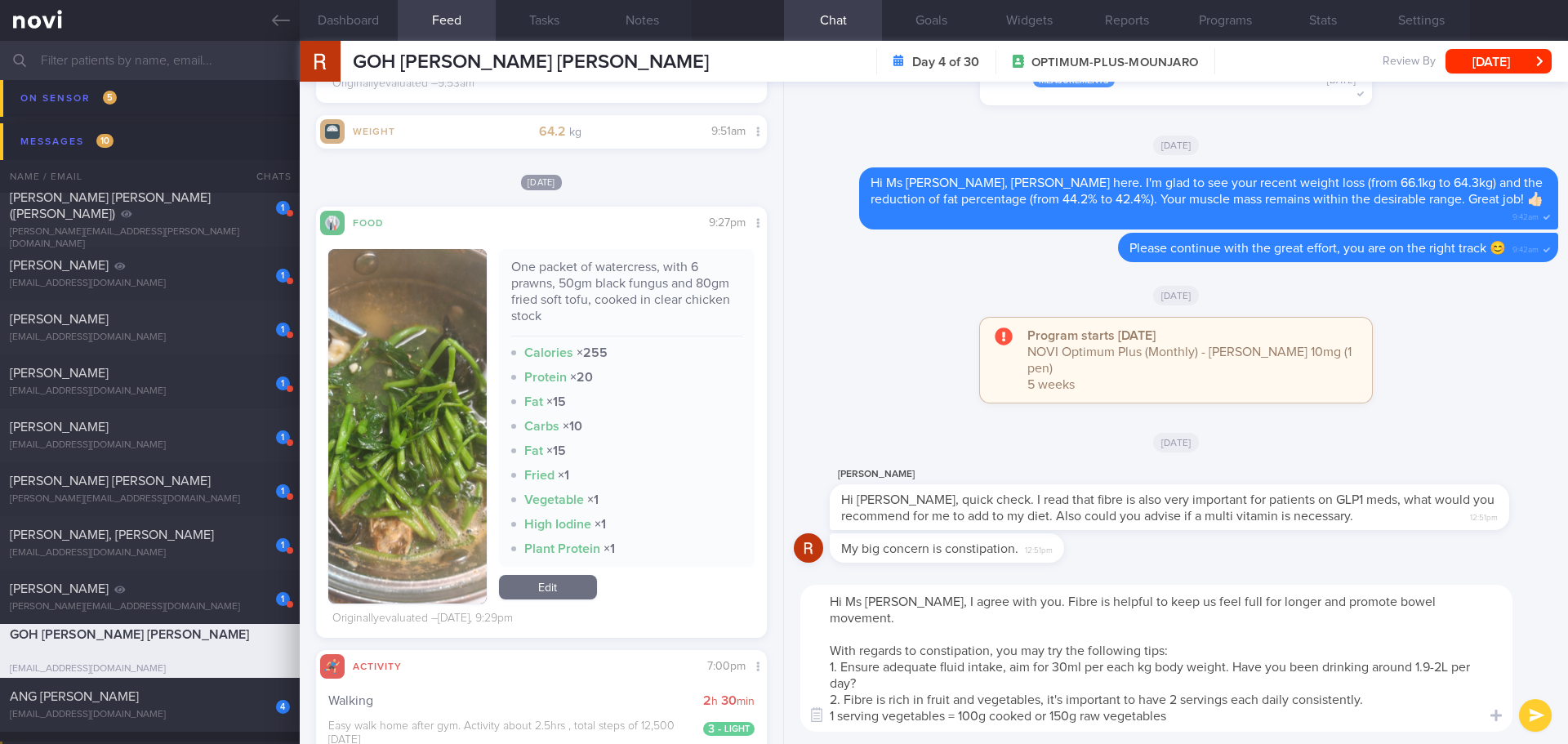
drag, startPoint x: 1170, startPoint y: 633, endPoint x: 1023, endPoint y: 633, distance: 147.0
click at [1023, 633] on textarea "Hi Ms Rosemary, I agree with you. Fibre is helpful to keep us feel full for lon…" at bounding box center [1156, 658] width 712 height 147
click at [1217, 717] on textarea "Hi Ms Rosemary, I agree with you. Fibre is helpful to keep us feel full for lon…" at bounding box center [1156, 658] width 712 height 147
click at [1371, 684] on textarea "Hi Ms Rosemary, I agree with you. Fibre is helpful to keep us feel full for lon…" at bounding box center [1156, 658] width 712 height 147
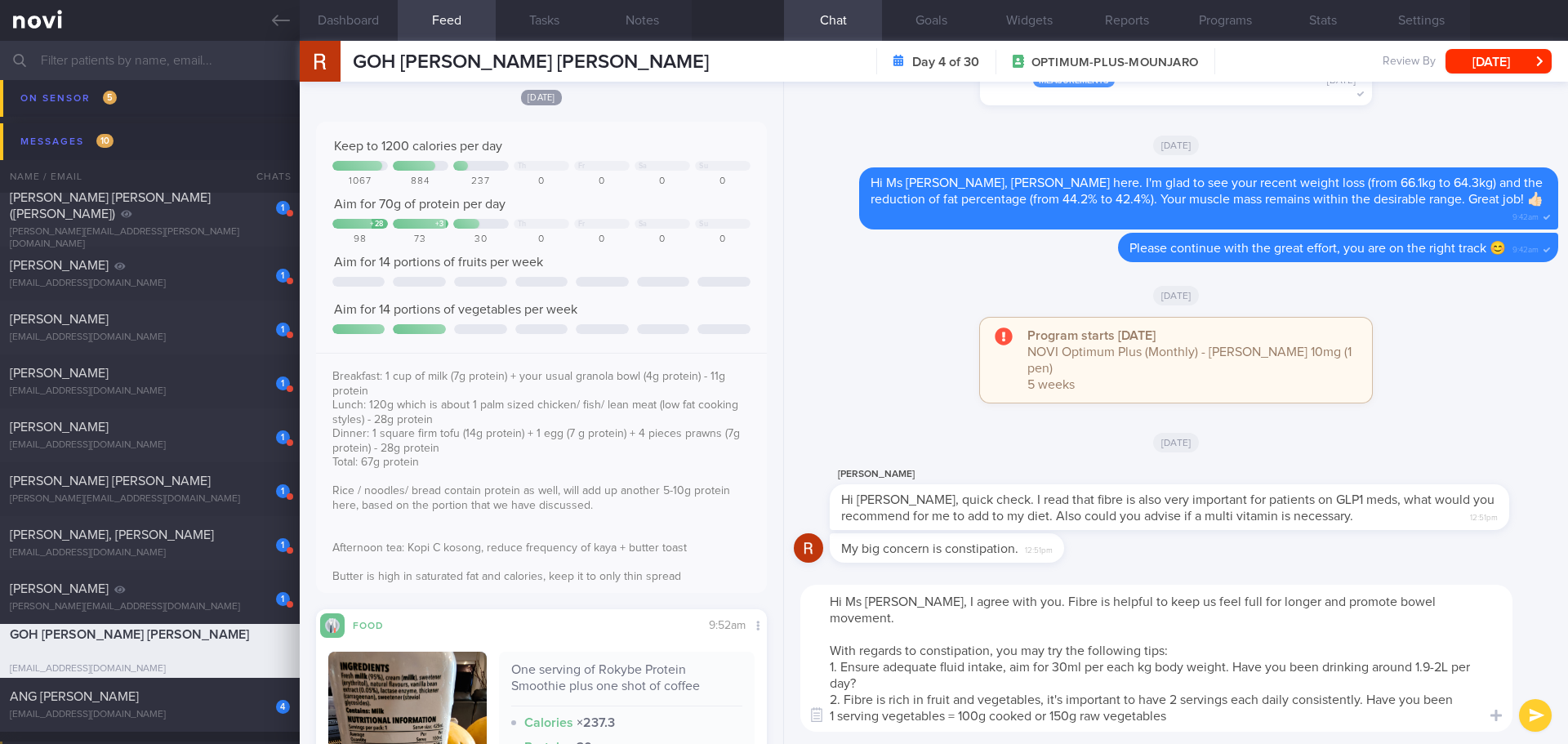
scroll to position [21, 0]
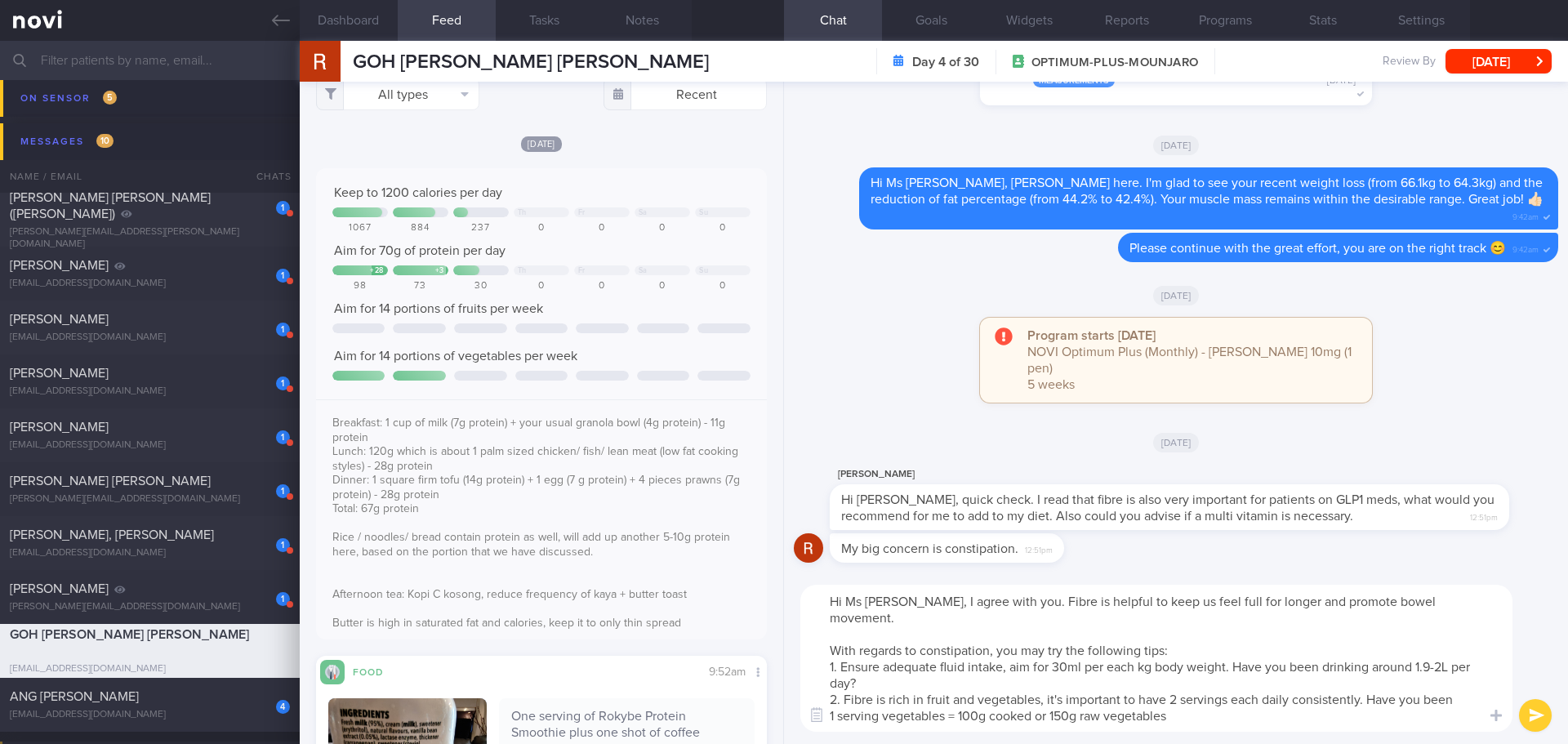
drag, startPoint x: 1464, startPoint y: 678, endPoint x: 1369, endPoint y: 687, distance: 95.4
click at [1369, 687] on textarea "Hi Ms Rosemary, I agree with you. Fibre is helpful to keep us feel full for lon…" at bounding box center [1156, 658] width 712 height 147
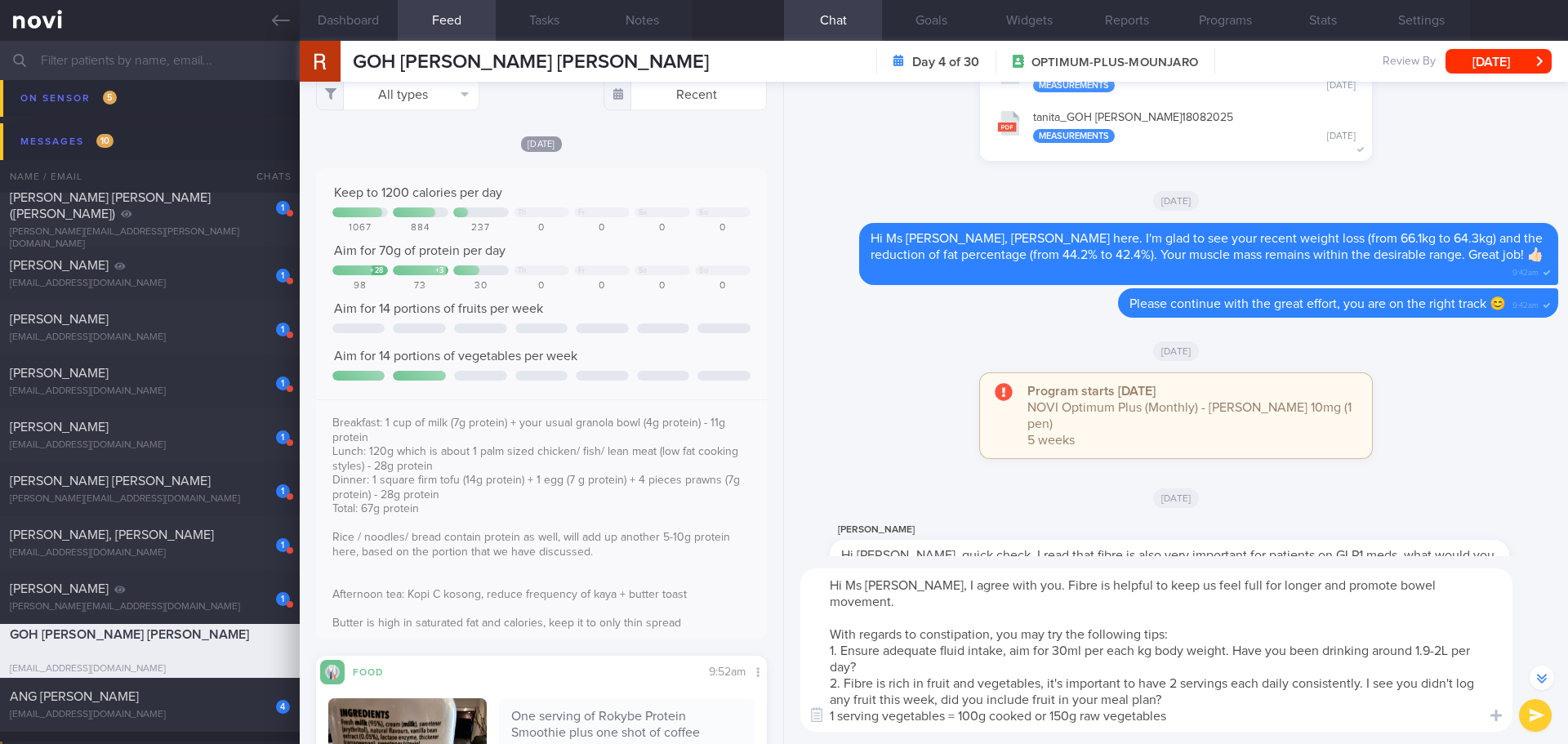
scroll to position [-82, 0]
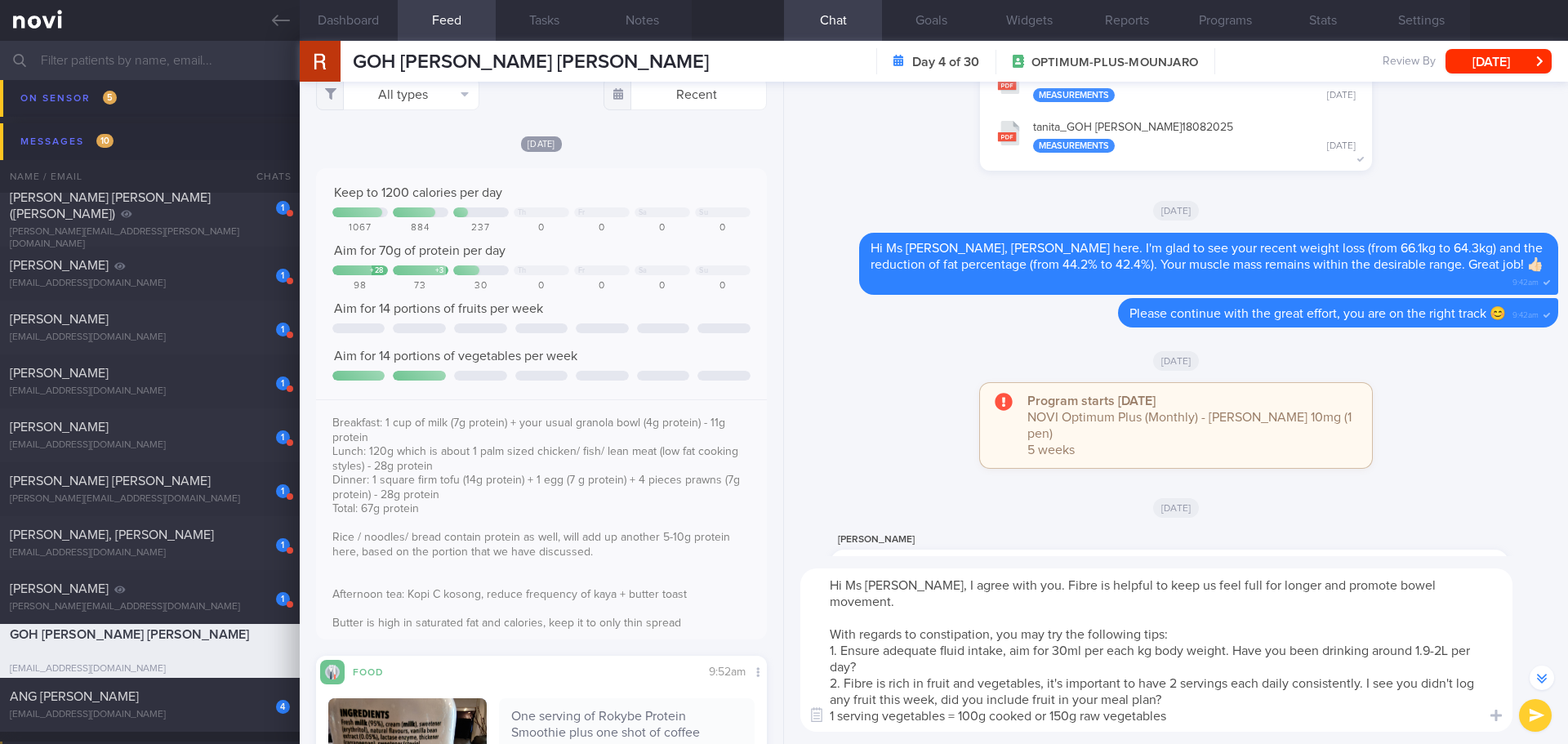
click at [829, 700] on textarea "Hi Ms Rosemary, I agree with you. Fibre is helpful to keep us feel full for lon…" at bounding box center [1156, 651] width 712 height 164
click at [1355, 632] on textarea "Hi Ms Rosemary, I agree with you. Fibre is helpful to keep us feel full for lon…" at bounding box center [1156, 651] width 712 height 164
click at [1382, 695] on textarea "Hi Ms Rosemary, I agree with you. Fibre is helpful to keep us feel full for lon…" at bounding box center [1156, 651] width 712 height 164
drag, startPoint x: 936, startPoint y: 687, endPoint x: 1365, endPoint y: 663, distance: 429.7
click at [1365, 663] on textarea "Hi Ms Rosemary, I agree with you. Fibre is helpful to keep us feel full for lon…" at bounding box center [1156, 651] width 712 height 164
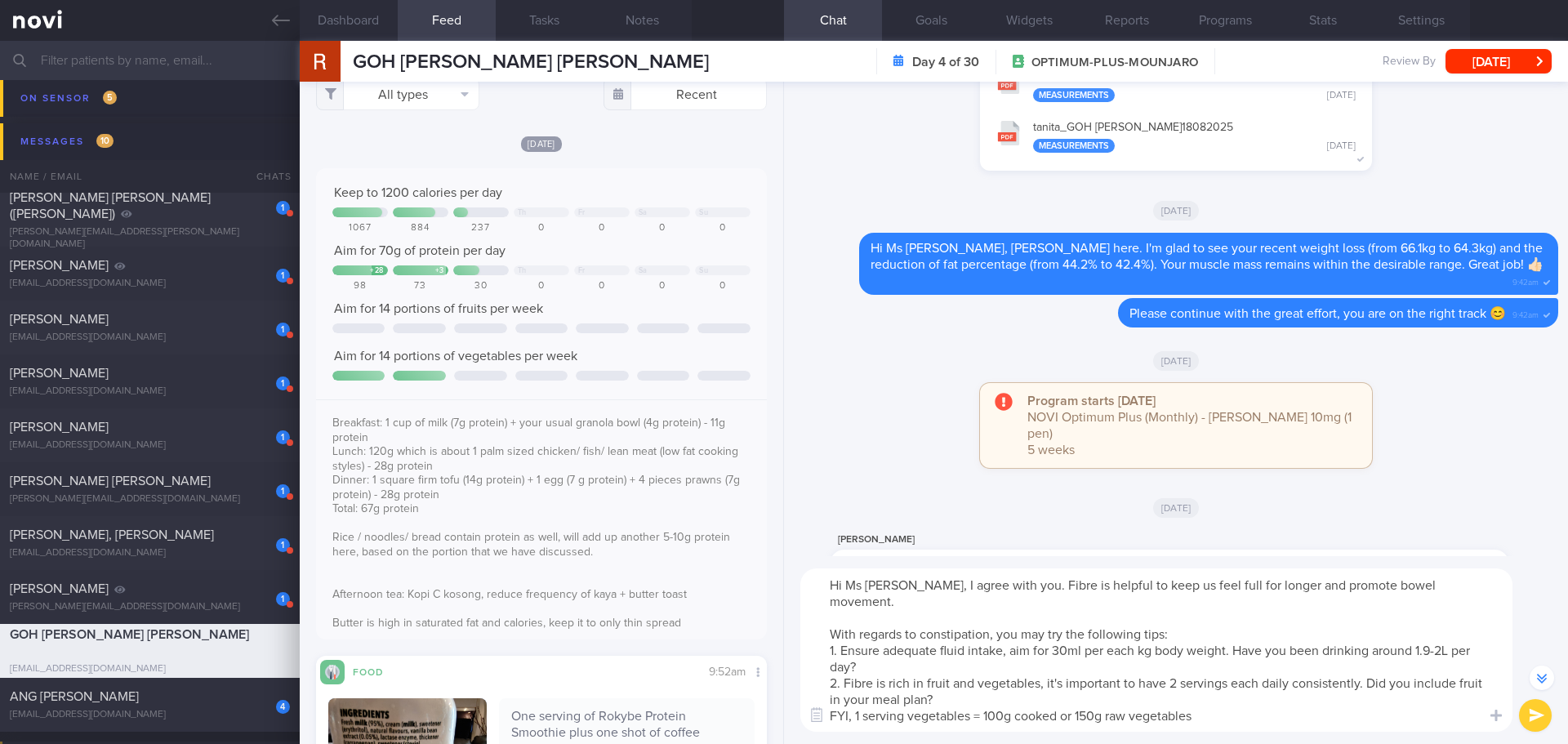
click at [939, 681] on textarea "Hi Ms Rosemary, I agree with you. Fibre is helpful to keep us feel full for lon…" at bounding box center [1156, 651] width 712 height 164
drag, startPoint x: 935, startPoint y: 681, endPoint x: 872, endPoint y: 681, distance: 63.0
click at [872, 681] on textarea "Hi Ms Rosemary, I agree with you. Fibre is helpful to keep us feel full for lon…" at bounding box center [1156, 651] width 712 height 164
click at [937, 686] on textarea "Hi Ms Rosemary, I agree with you. Fibre is helpful to keep us feel full for lon…" at bounding box center [1156, 651] width 712 height 164
type textarea "Hi Ms Rosemary, I agree with you. Fibre is helpful to keep us feel full for lon…"
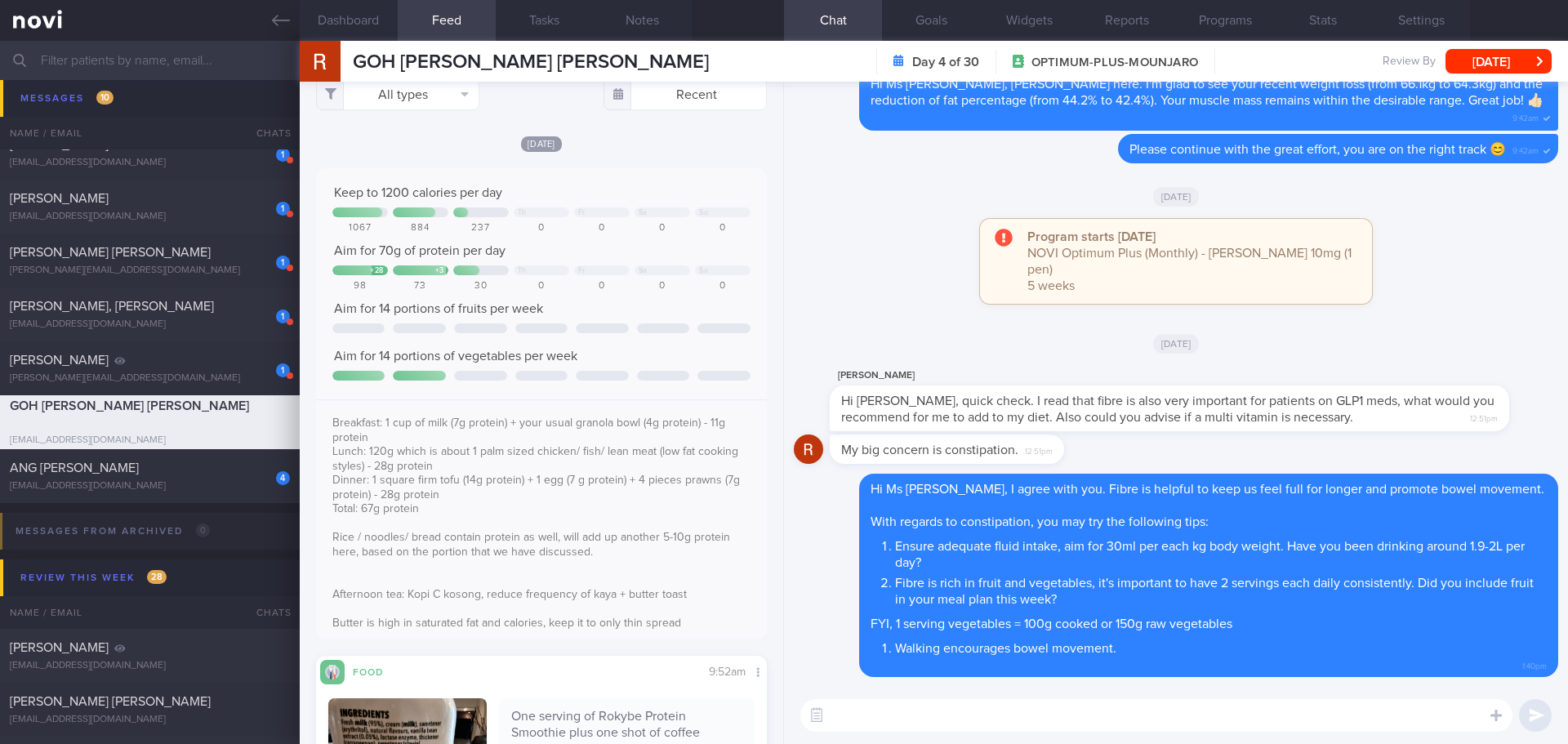
scroll to position [654, 0]
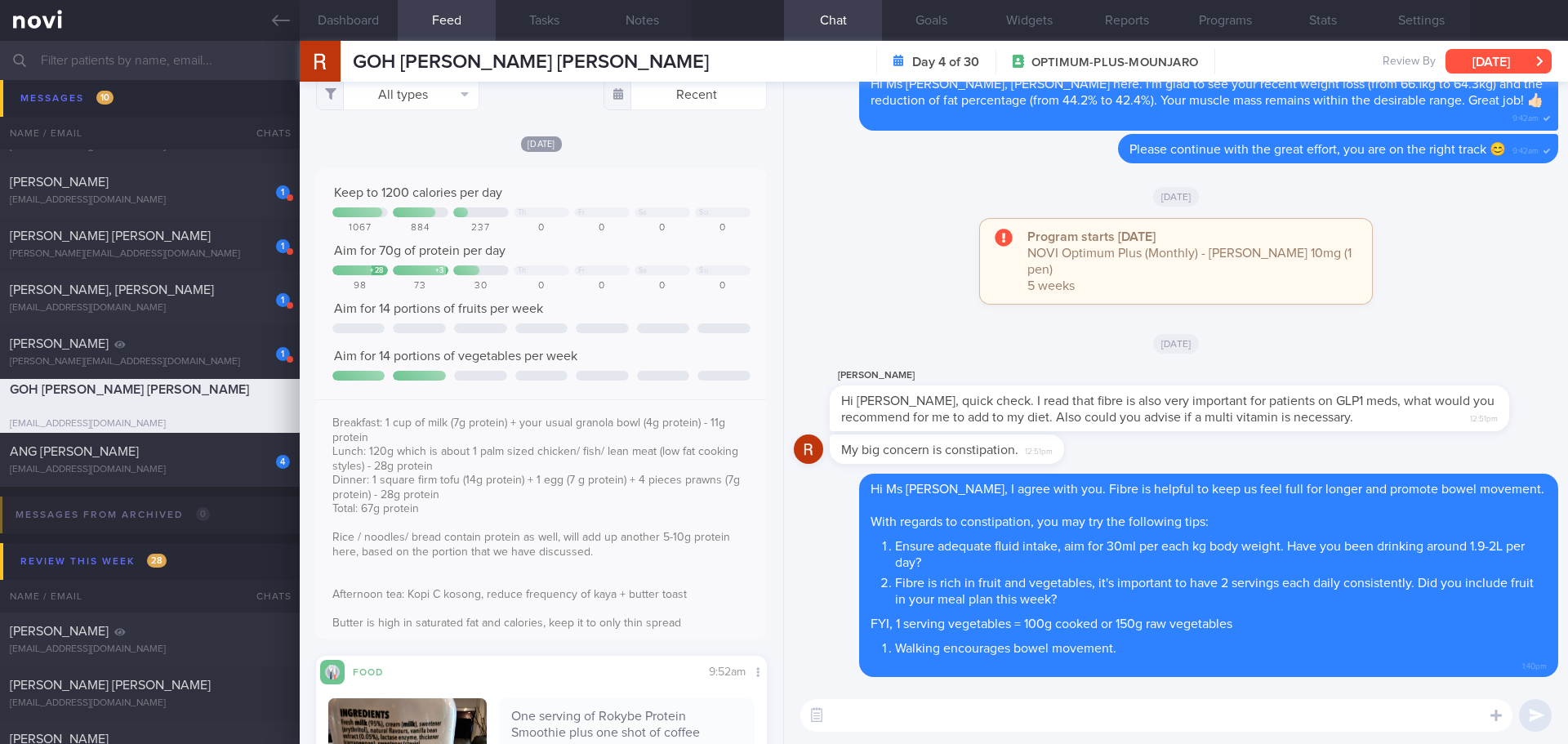
click at [1479, 65] on button "Sun, 24 Aug" at bounding box center [1497, 61] width 106 height 24
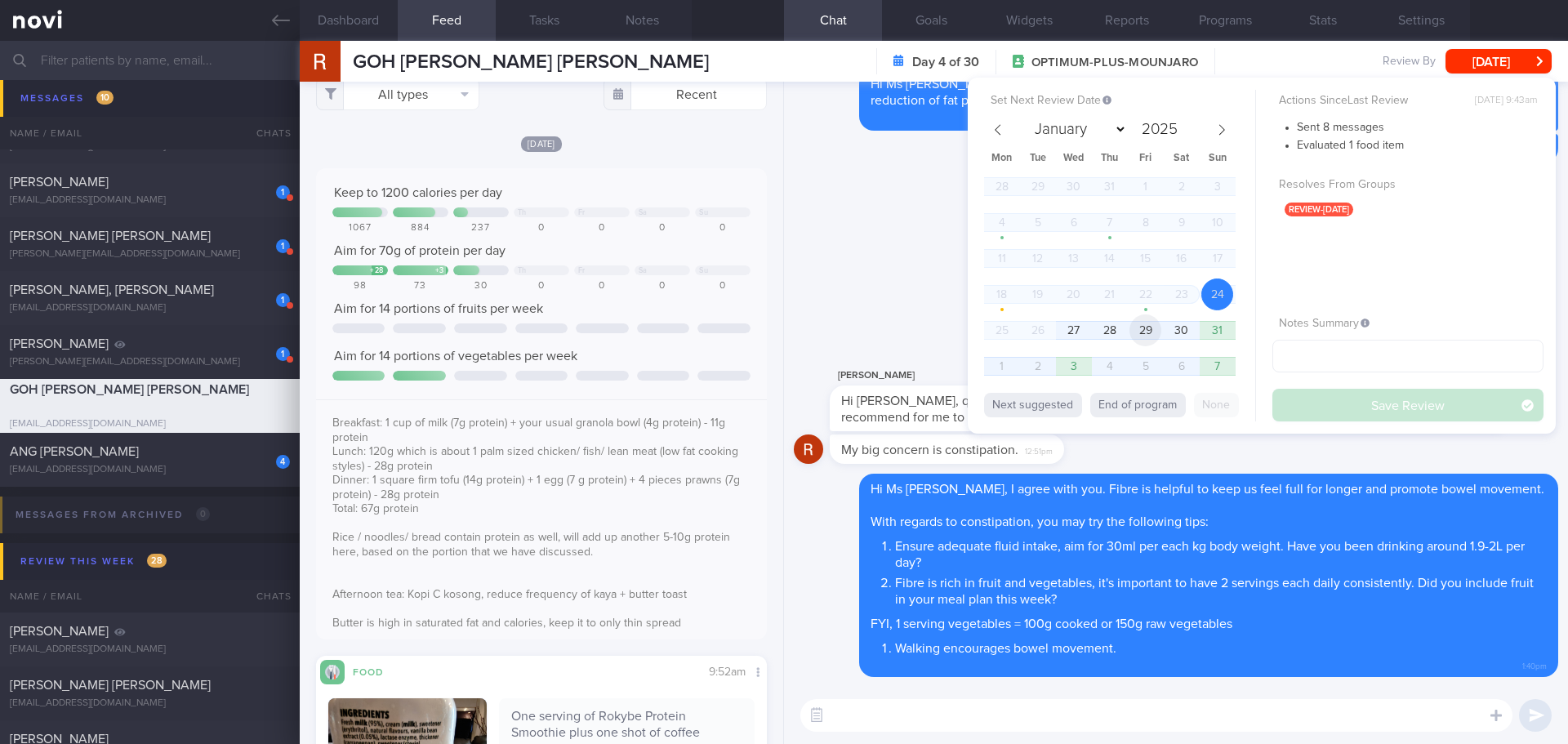
click at [1135, 321] on span "29" at bounding box center [1145, 331] width 32 height 32
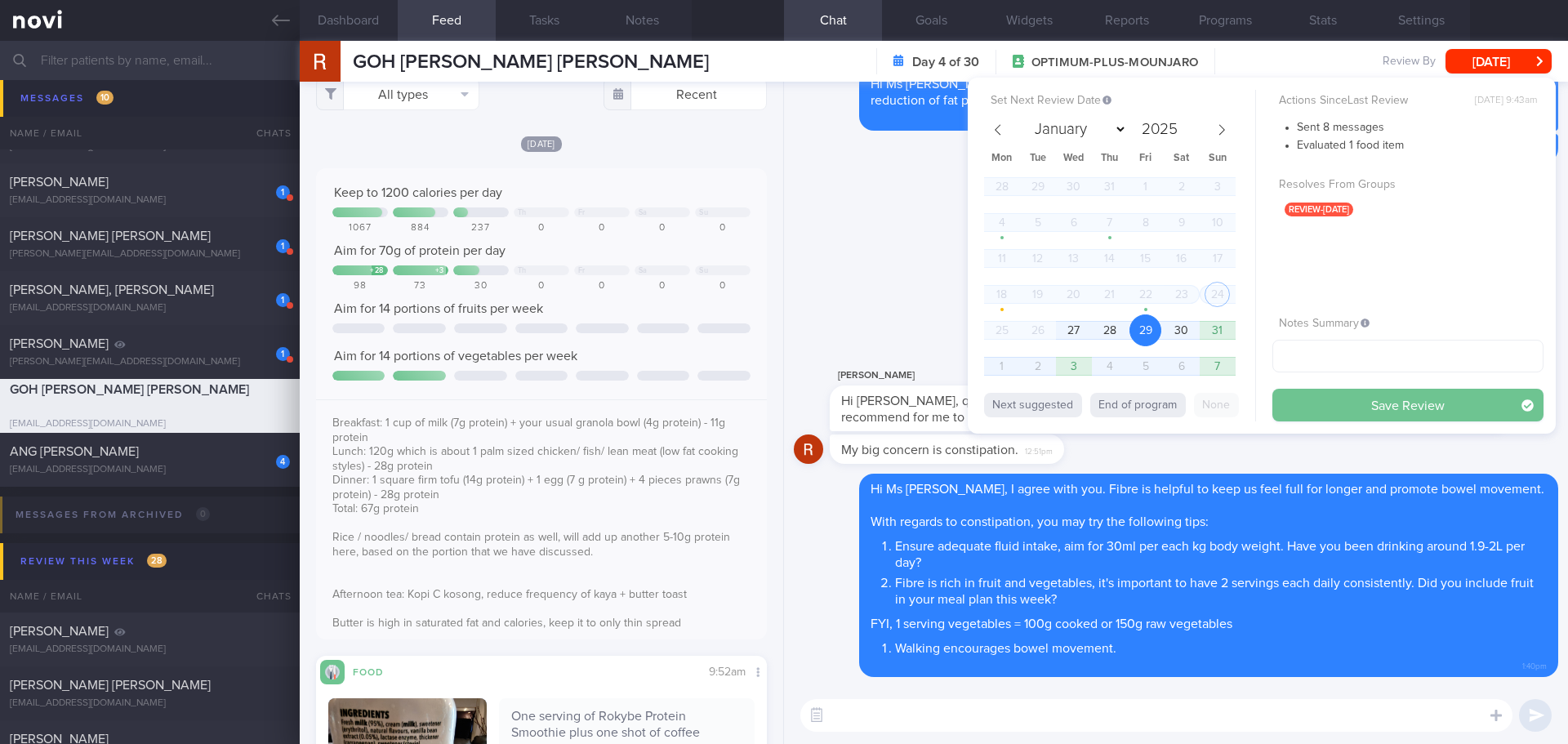
click at [1385, 403] on button "Save Review" at bounding box center [1408, 405] width 271 height 33
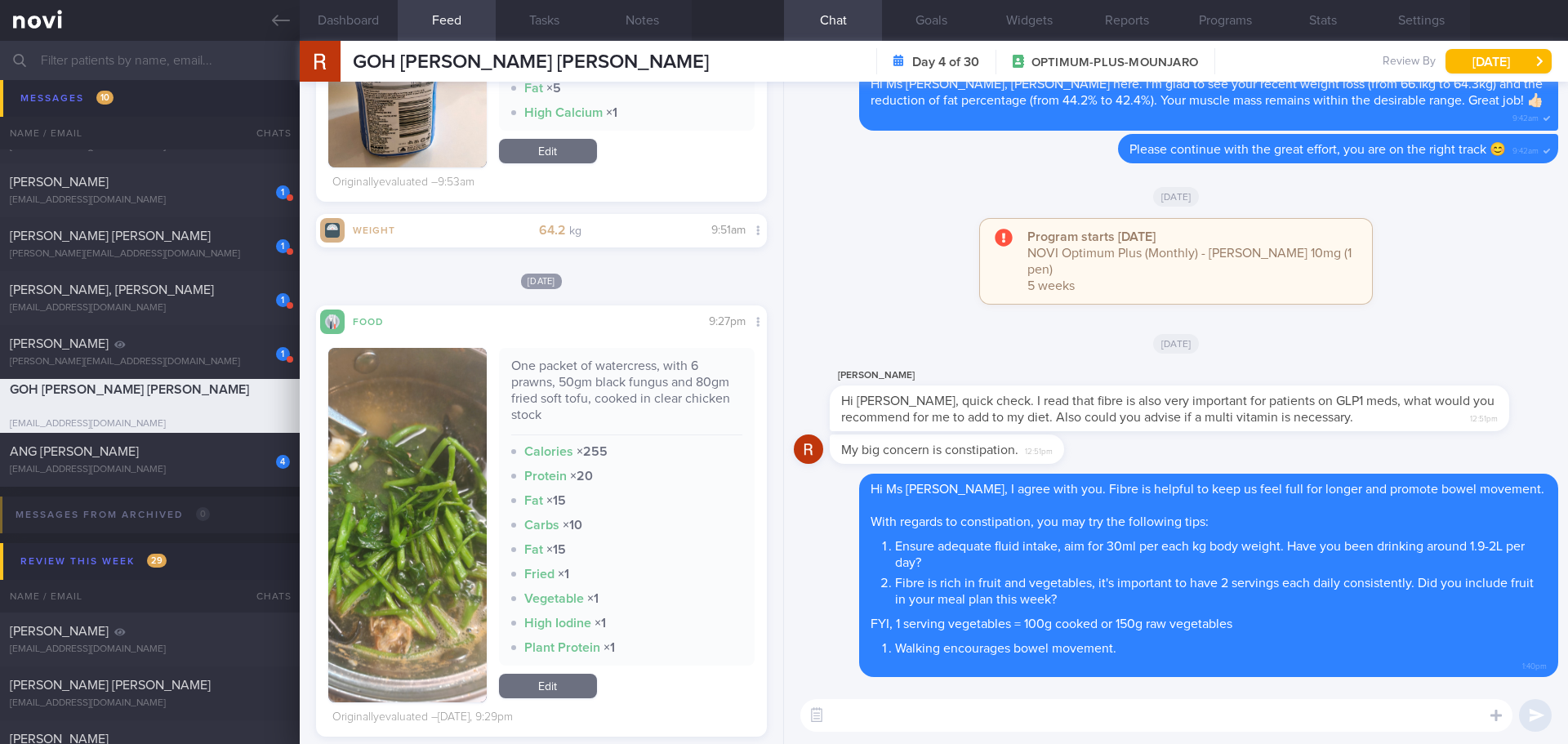
scroll to position [755, 0]
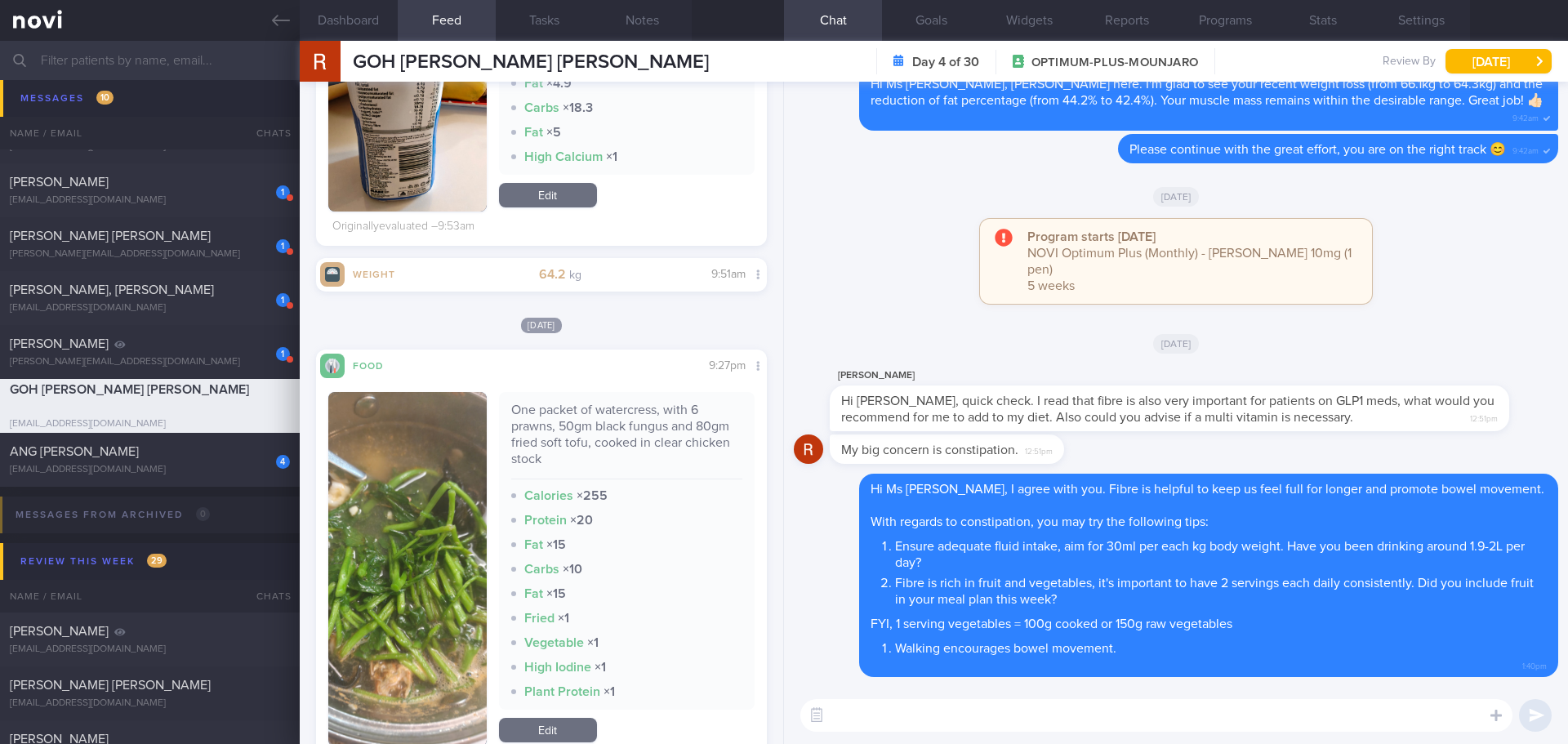
click at [466, 503] on button "button" at bounding box center [408, 569] width 158 height 354
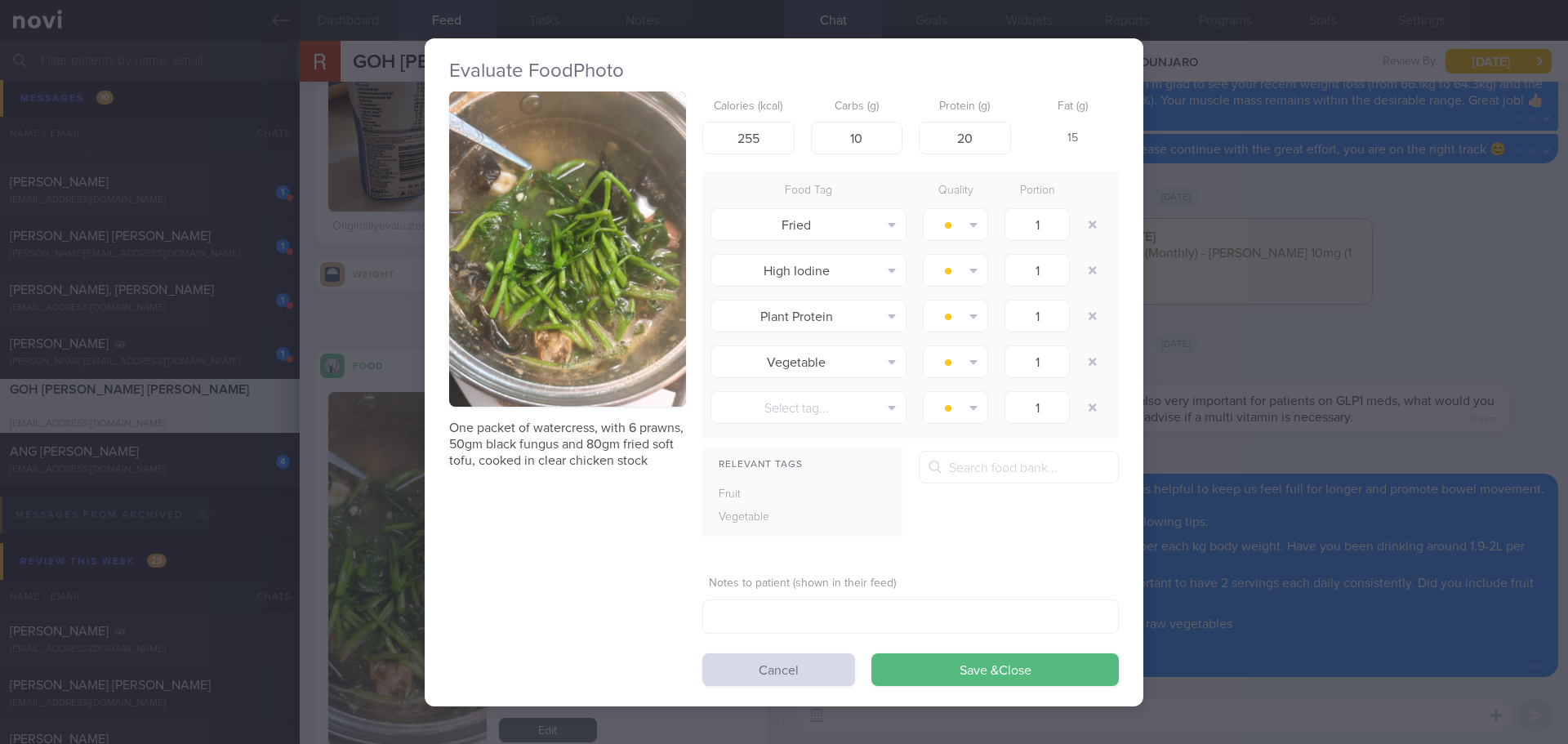
click at [529, 332] on button "button" at bounding box center [568, 250] width 237 height 316
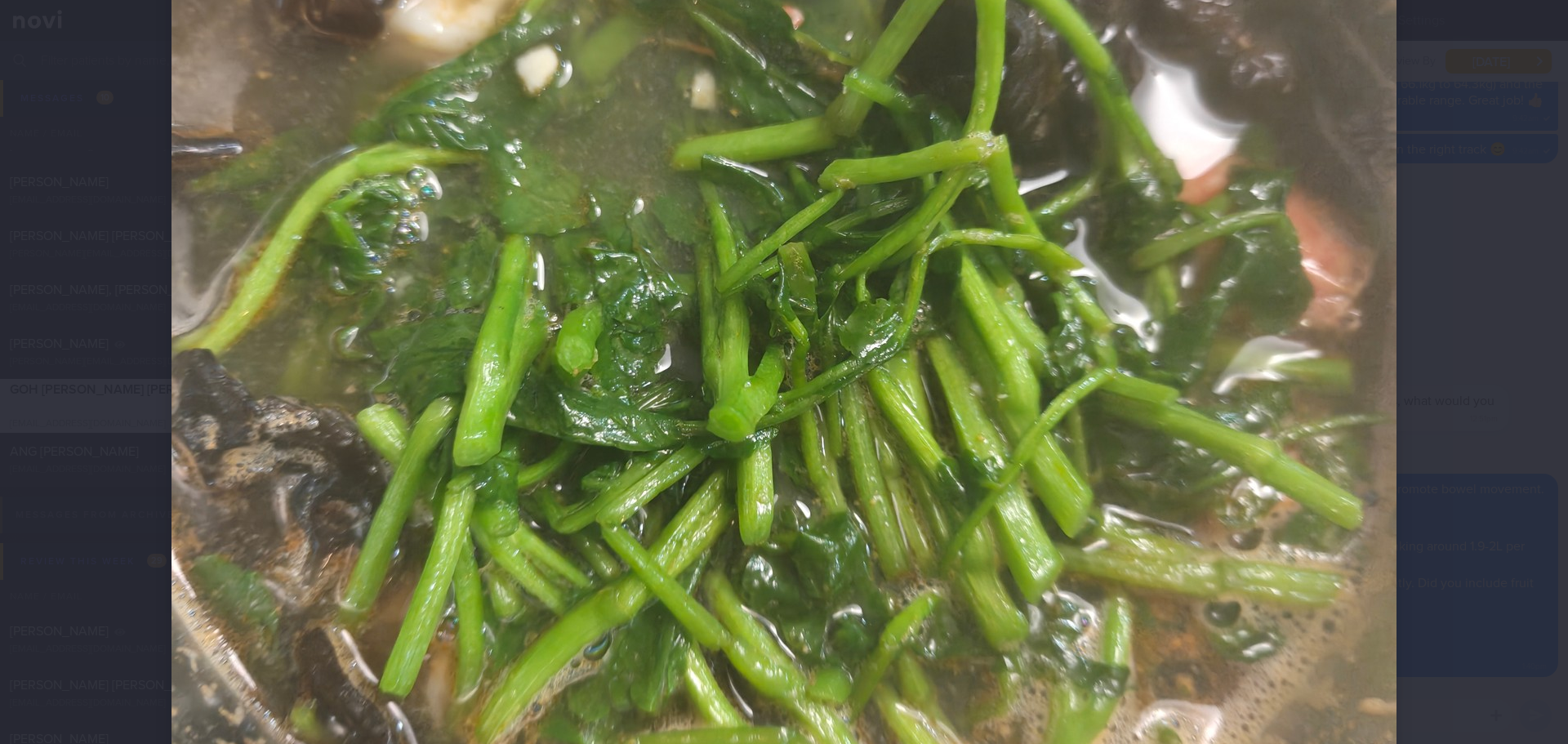
scroll to position [572, 0]
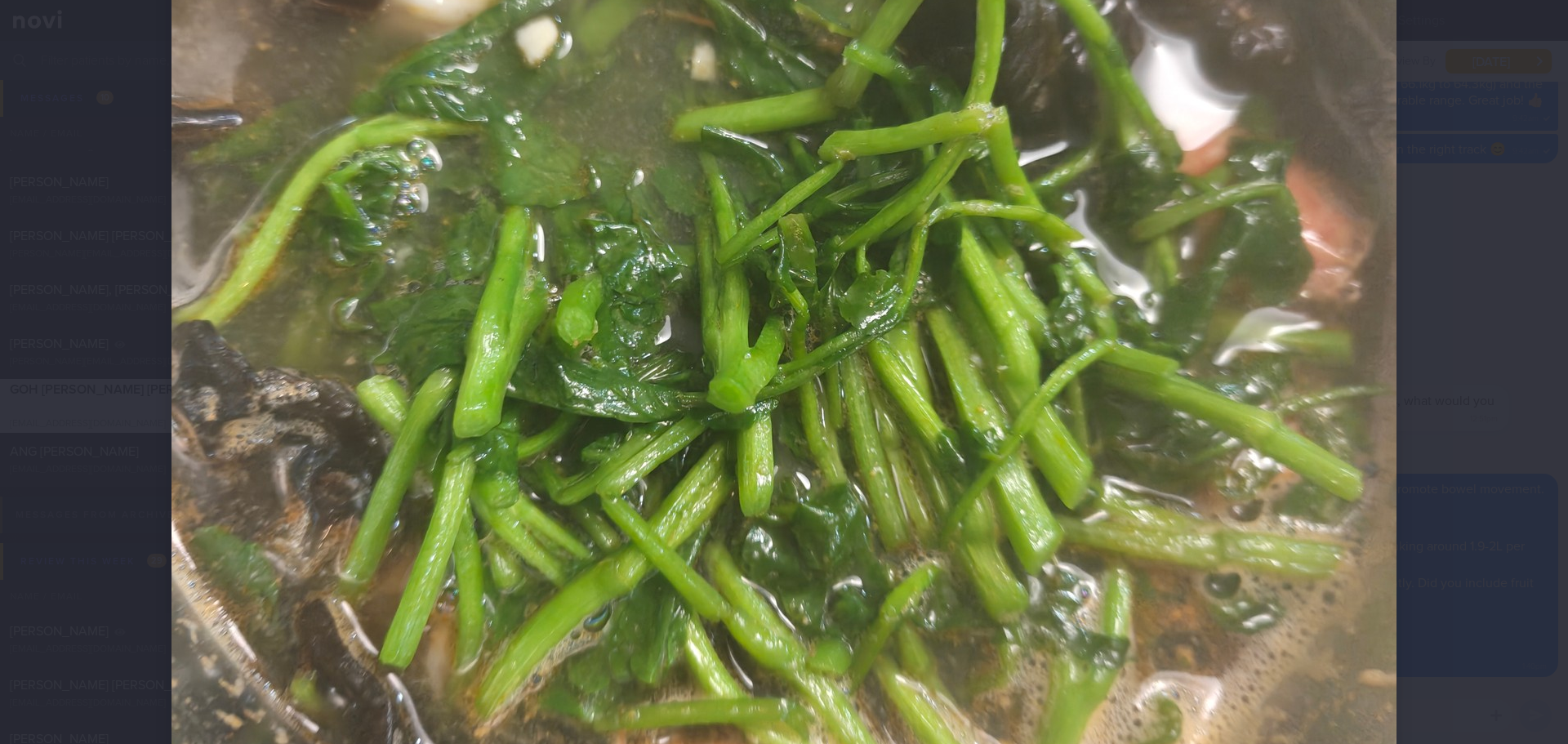
click at [1448, 336] on div at bounding box center [784, 311] width 1355 height 1765
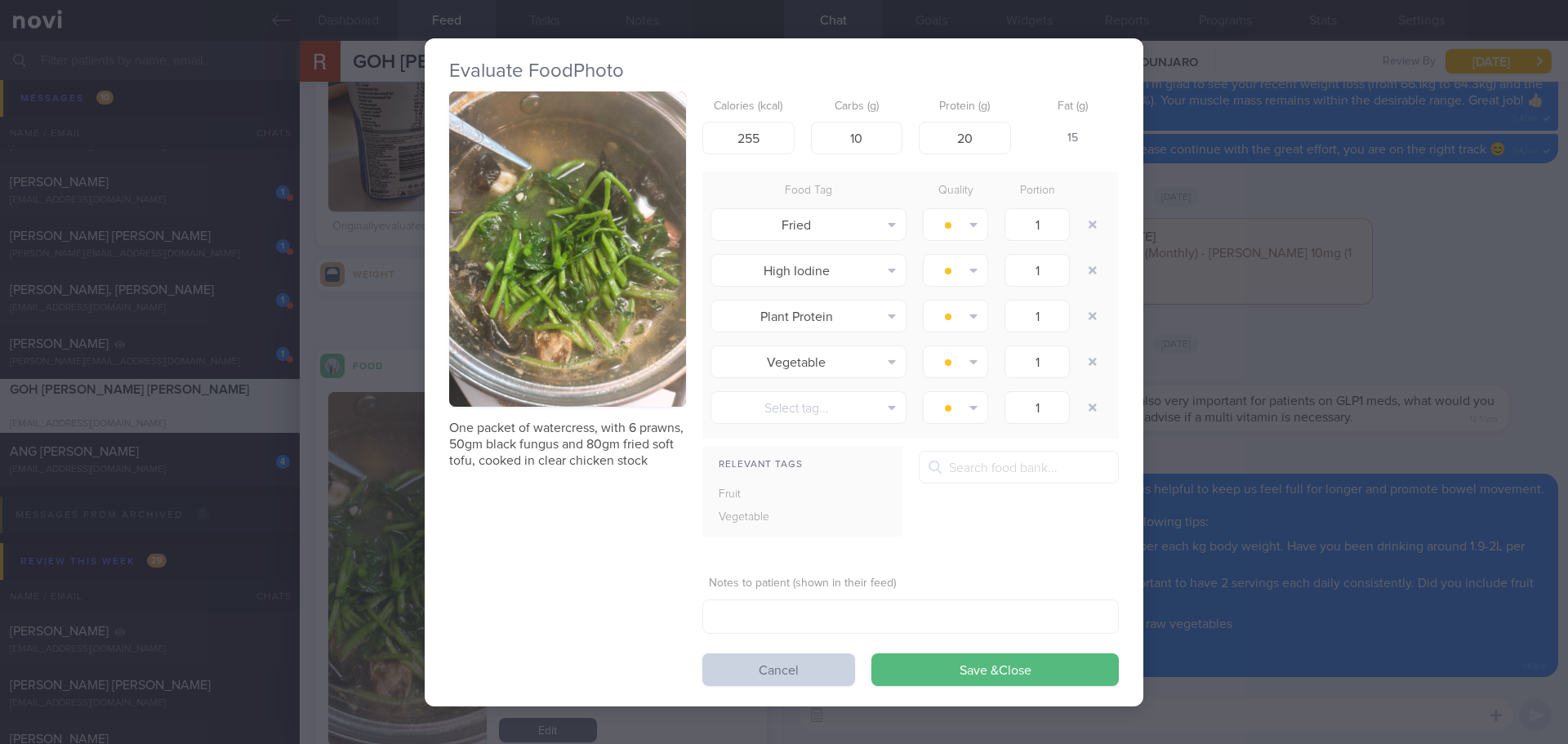
click at [819, 664] on button "Cancel" at bounding box center [778, 670] width 152 height 33
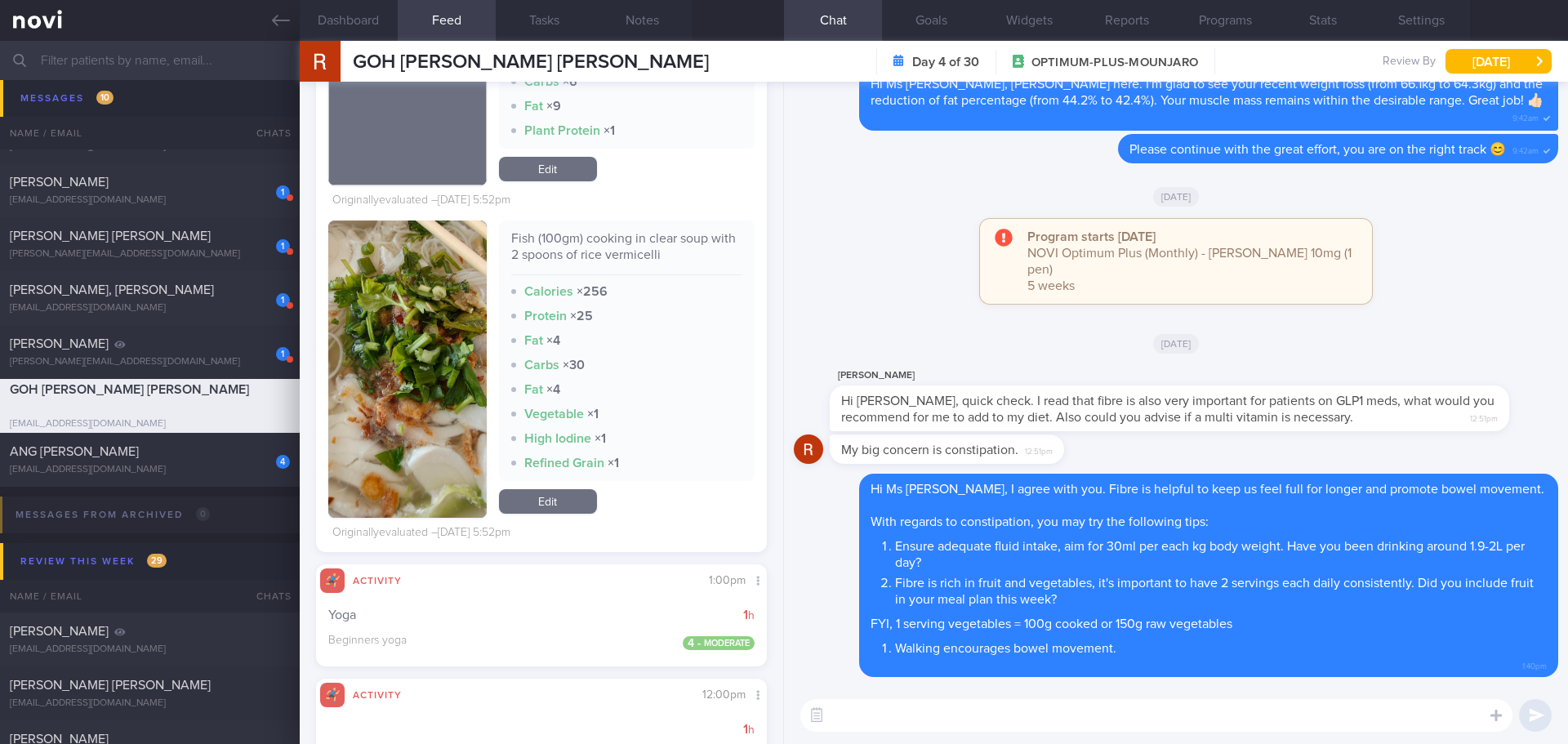
scroll to position [4023, 0]
click at [452, 416] on button "button" at bounding box center [408, 368] width 158 height 298
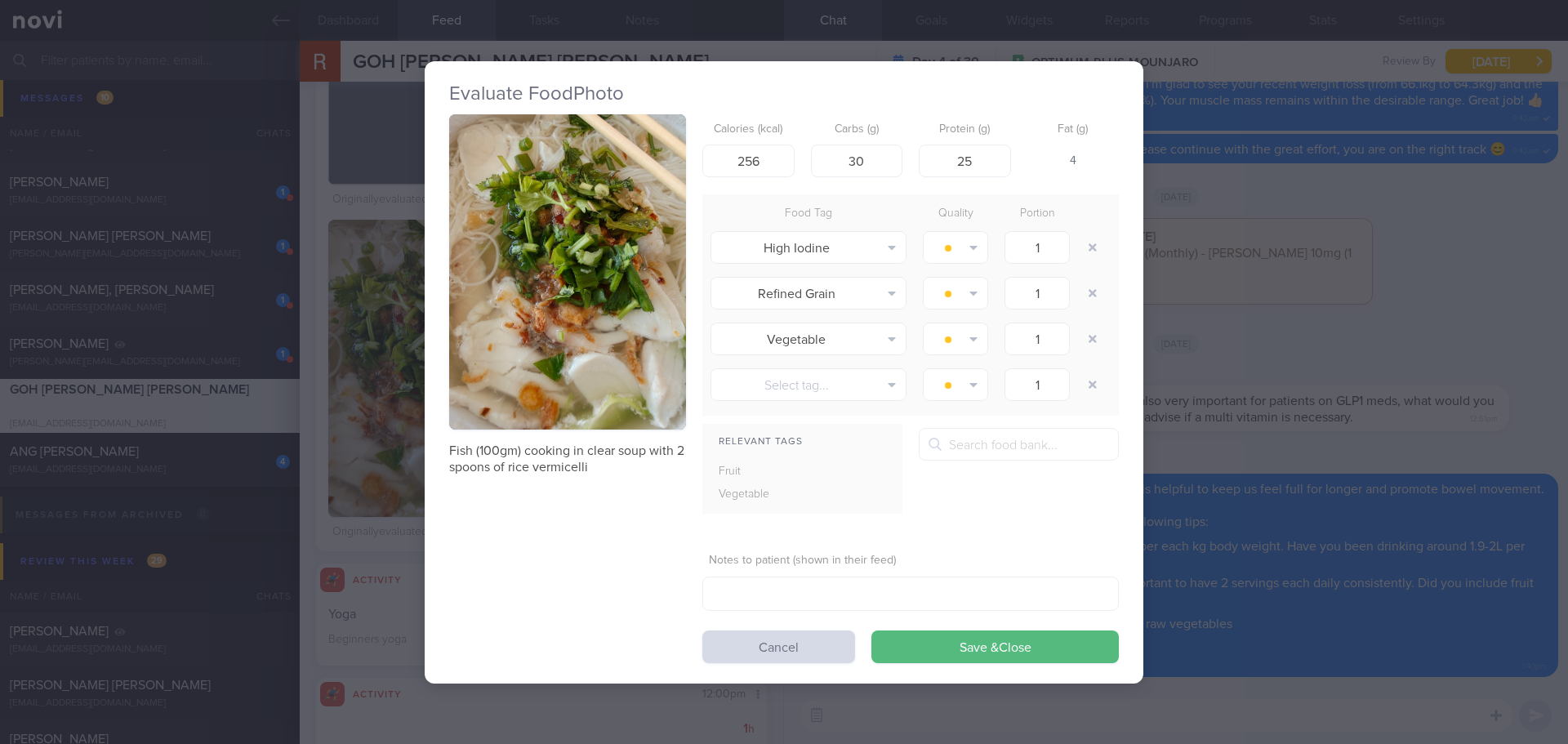
click at [577, 306] on button "button" at bounding box center [568, 272] width 237 height 316
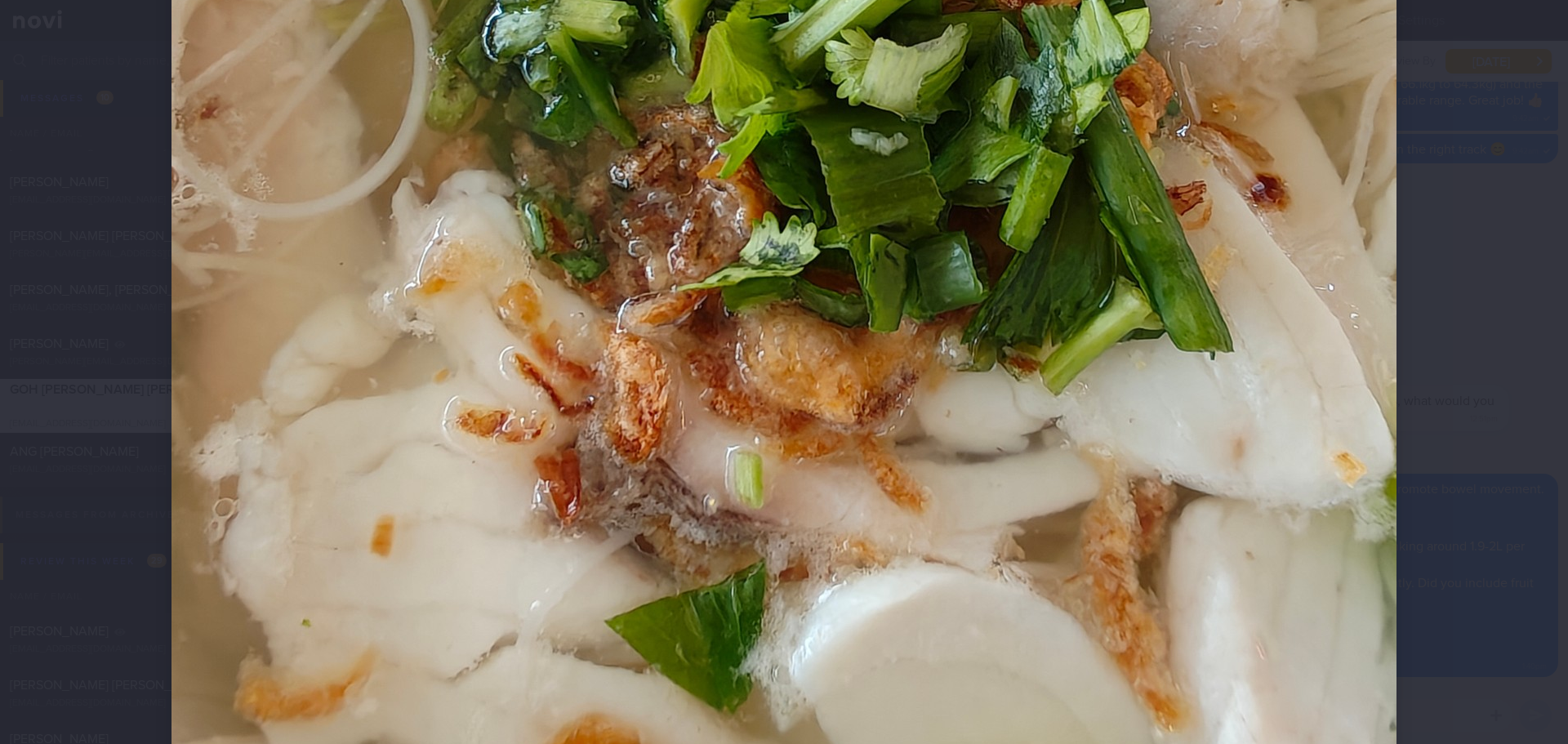
scroll to position [736, 0]
click at [1481, 391] on div at bounding box center [784, 372] width 1568 height 744
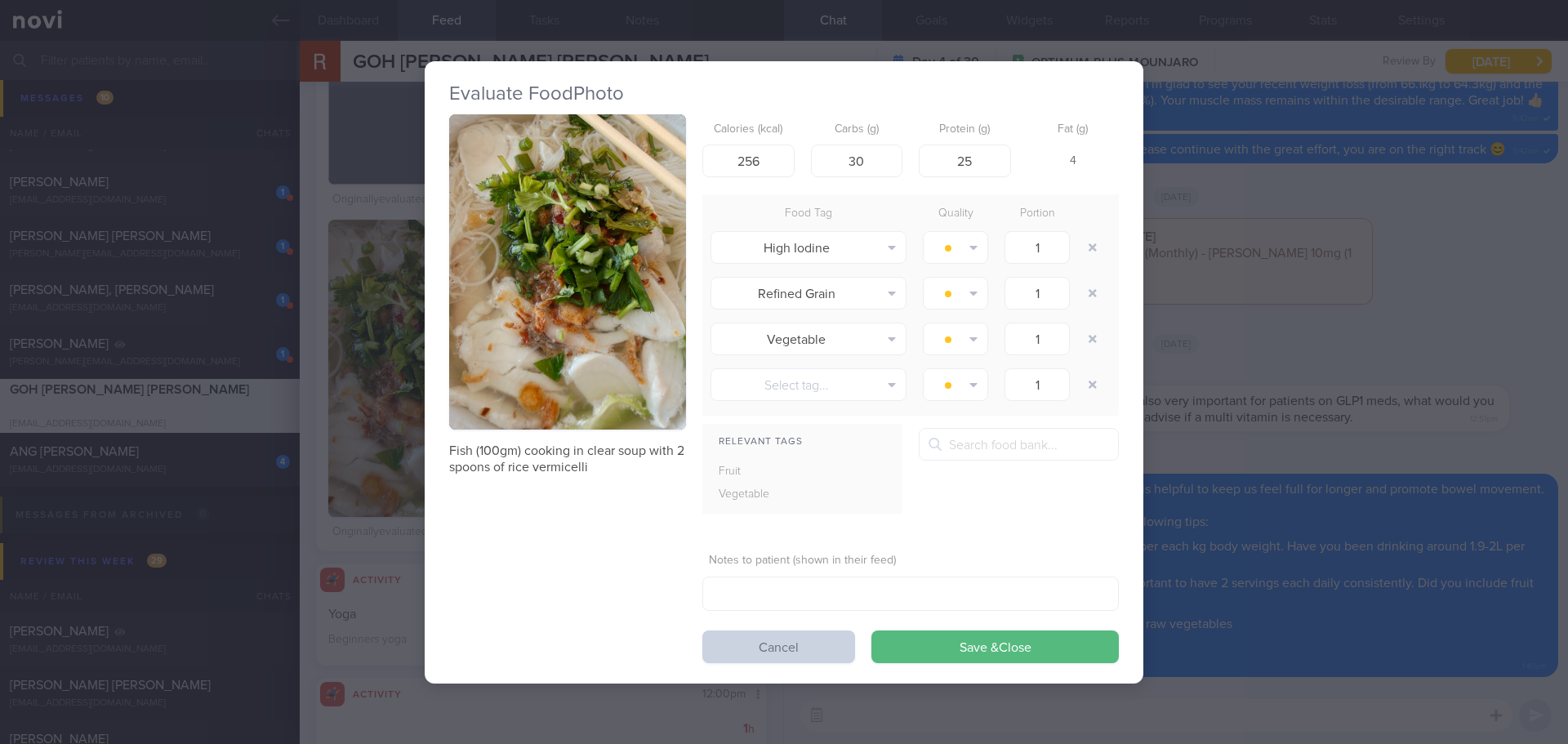
click at [736, 651] on button "Cancel" at bounding box center [778, 647] width 152 height 33
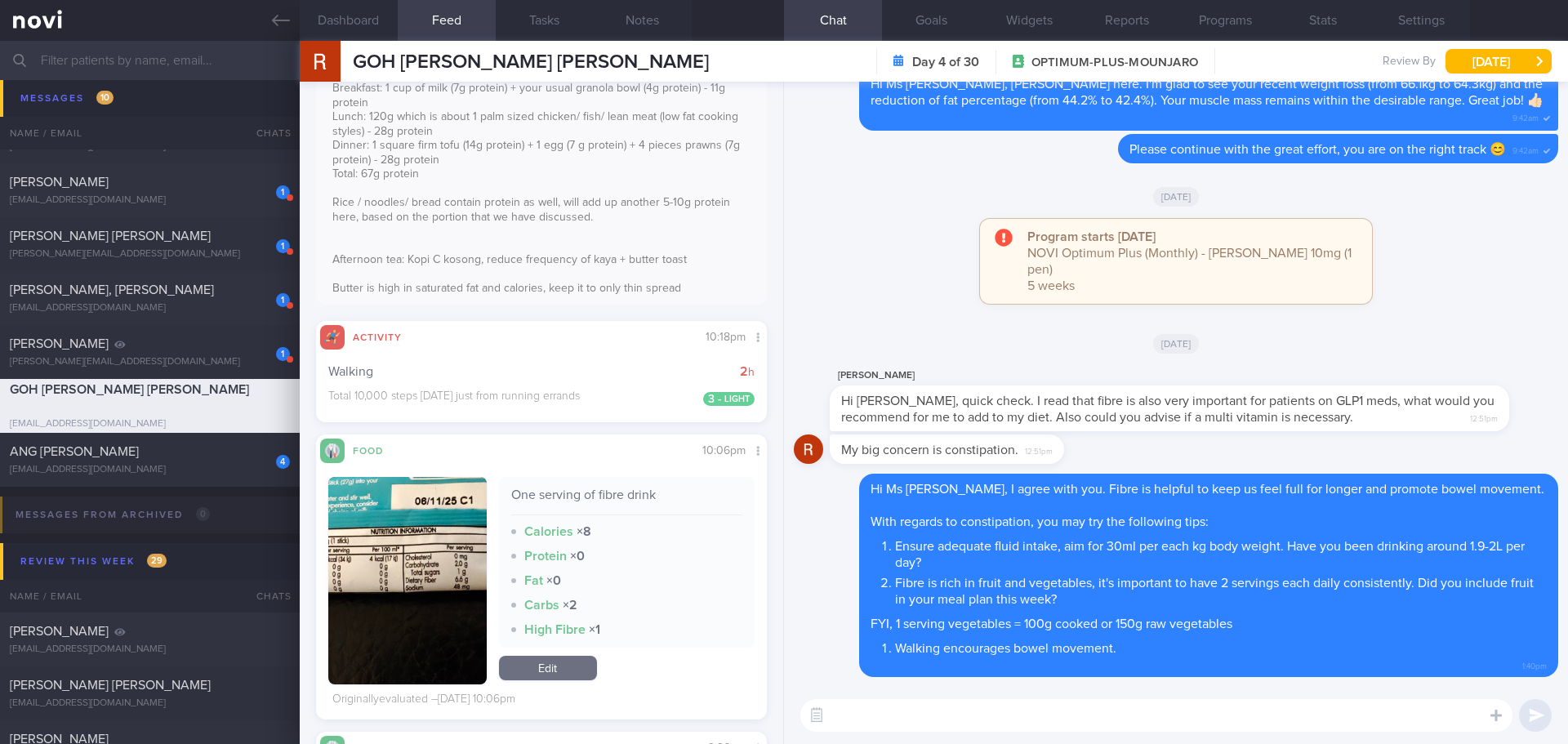
scroll to position [5657, 0]
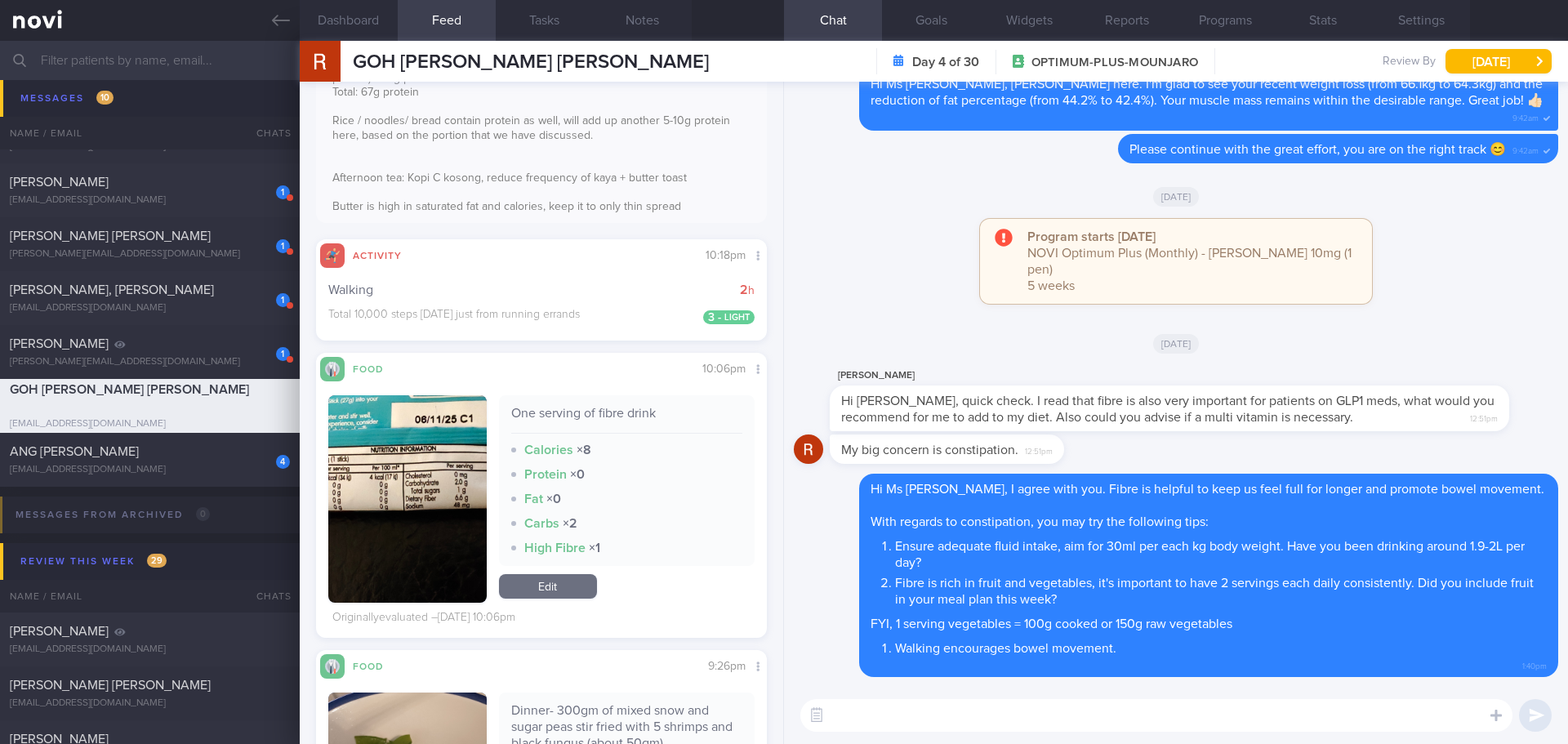
click at [375, 499] on button "button" at bounding box center [408, 499] width 158 height 207
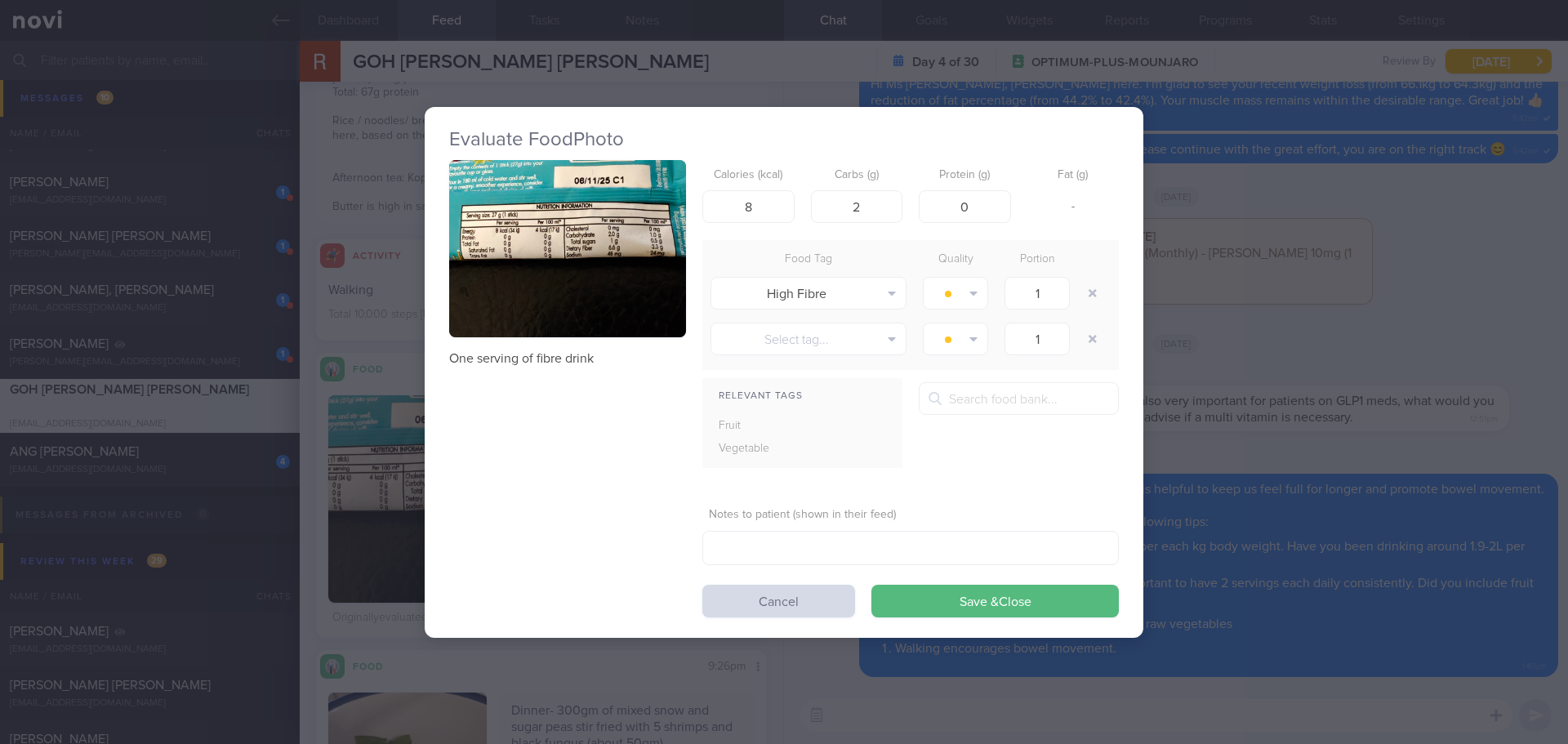
click at [579, 299] on button "button" at bounding box center [568, 249] width 237 height 178
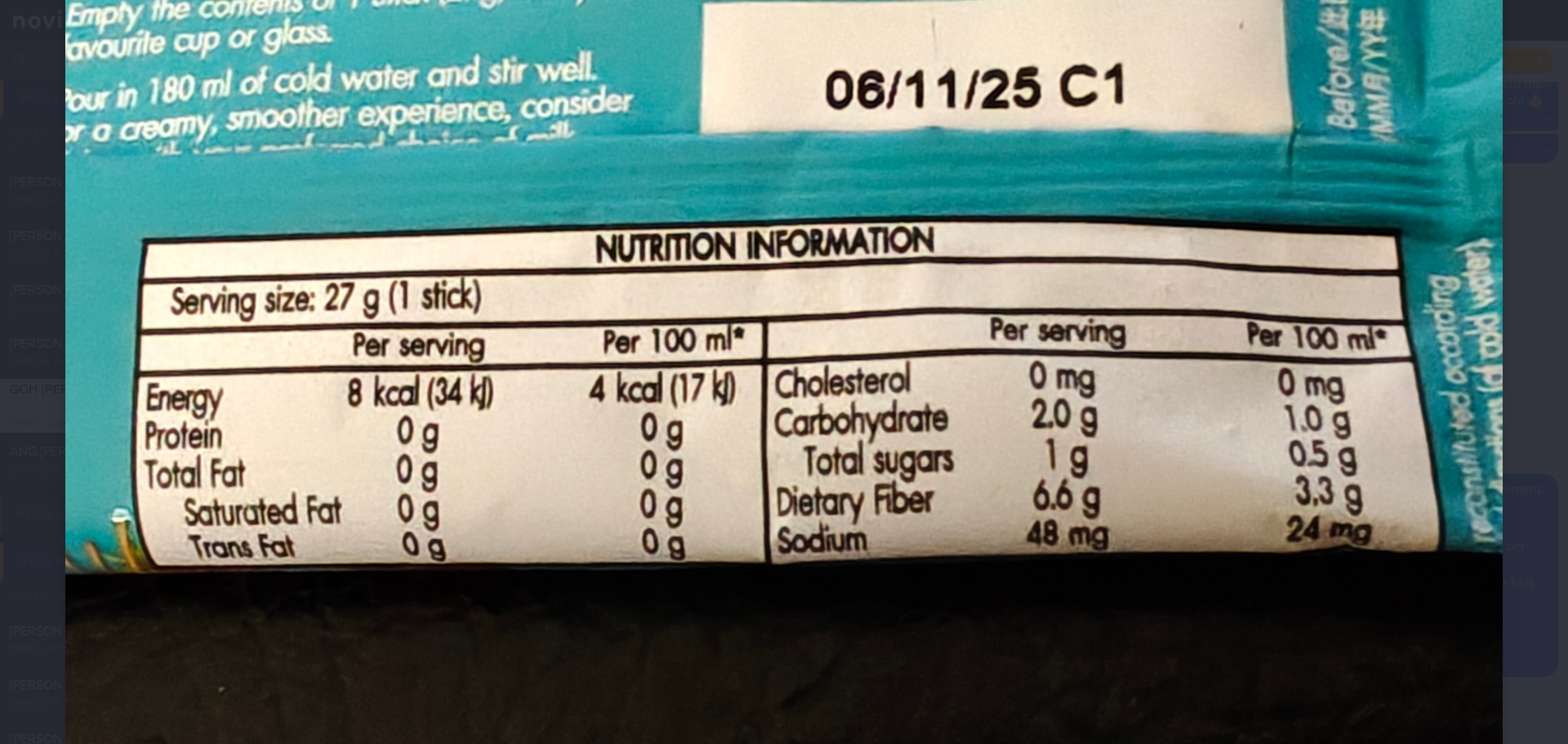
scroll to position [164, 0]
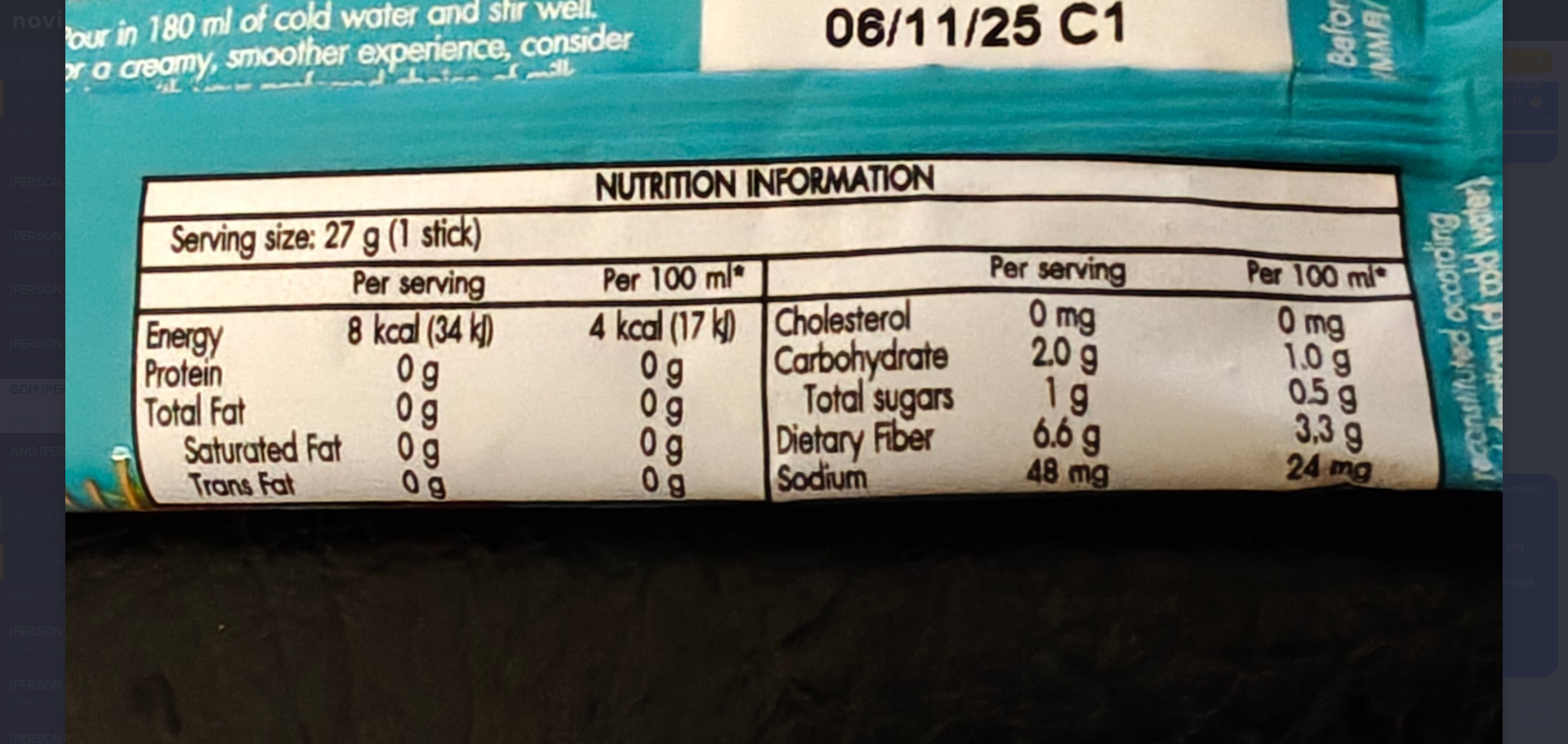
click at [1520, 417] on div at bounding box center [784, 441] width 1568 height 1209
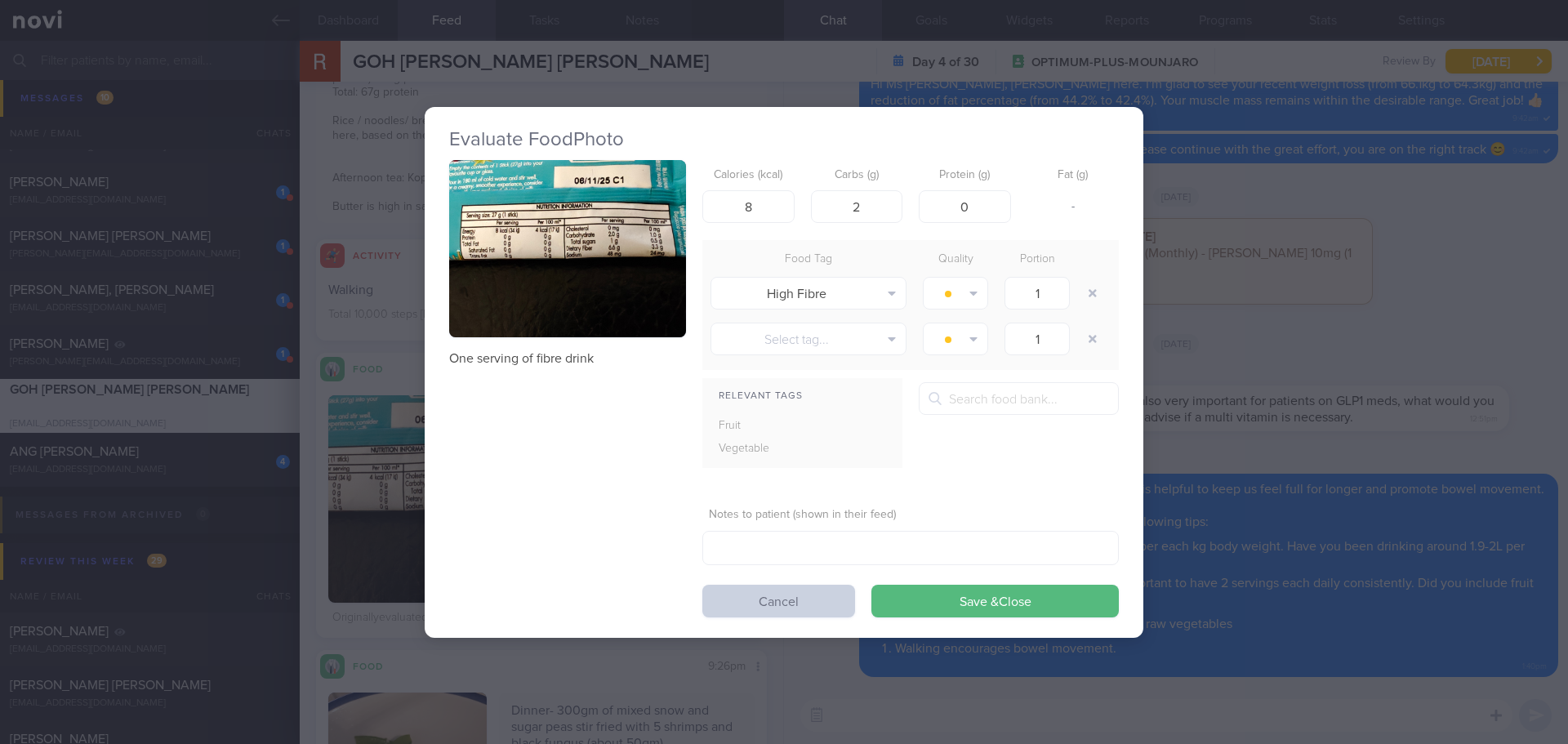
click at [801, 605] on button "Cancel" at bounding box center [778, 601] width 152 height 33
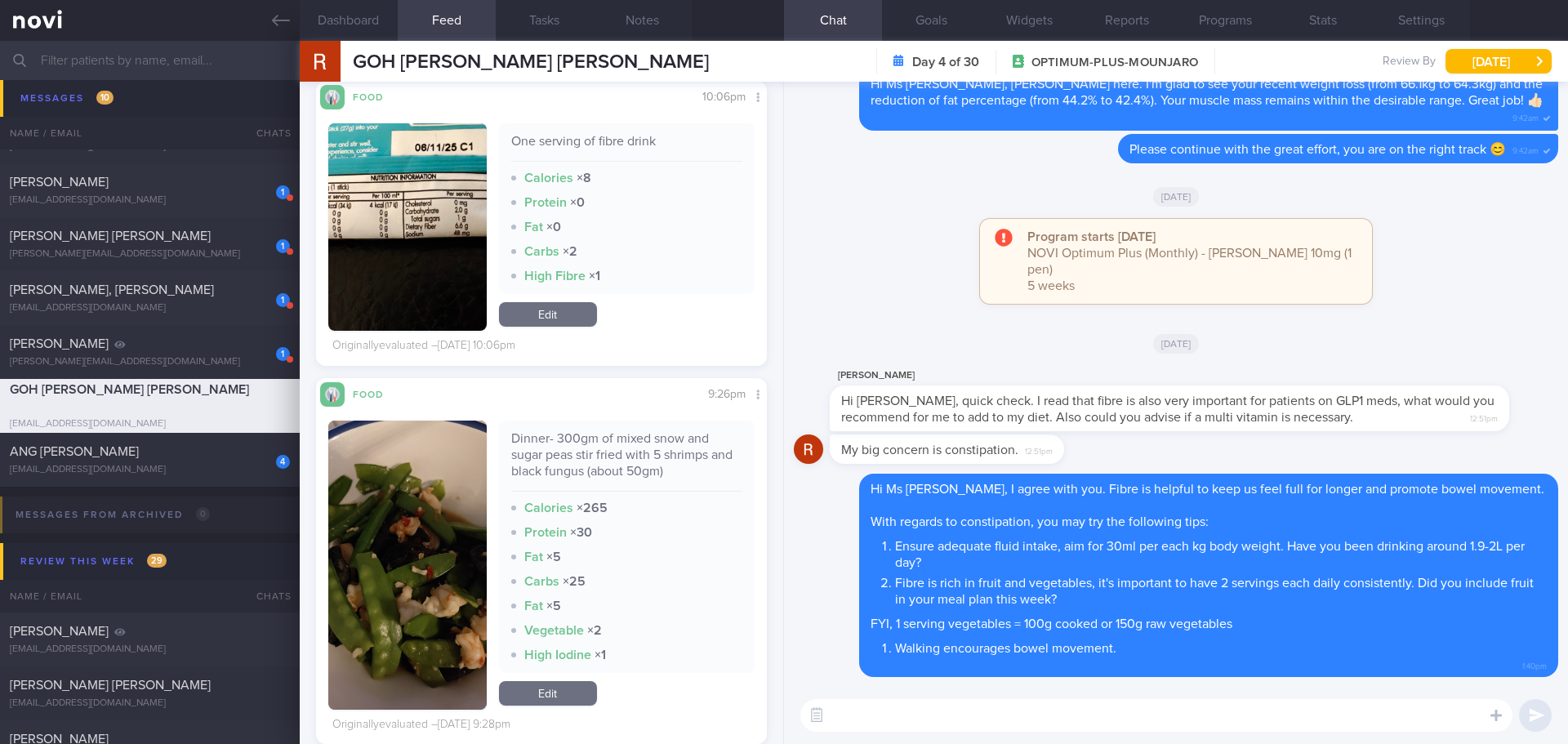
scroll to position [5984, 0]
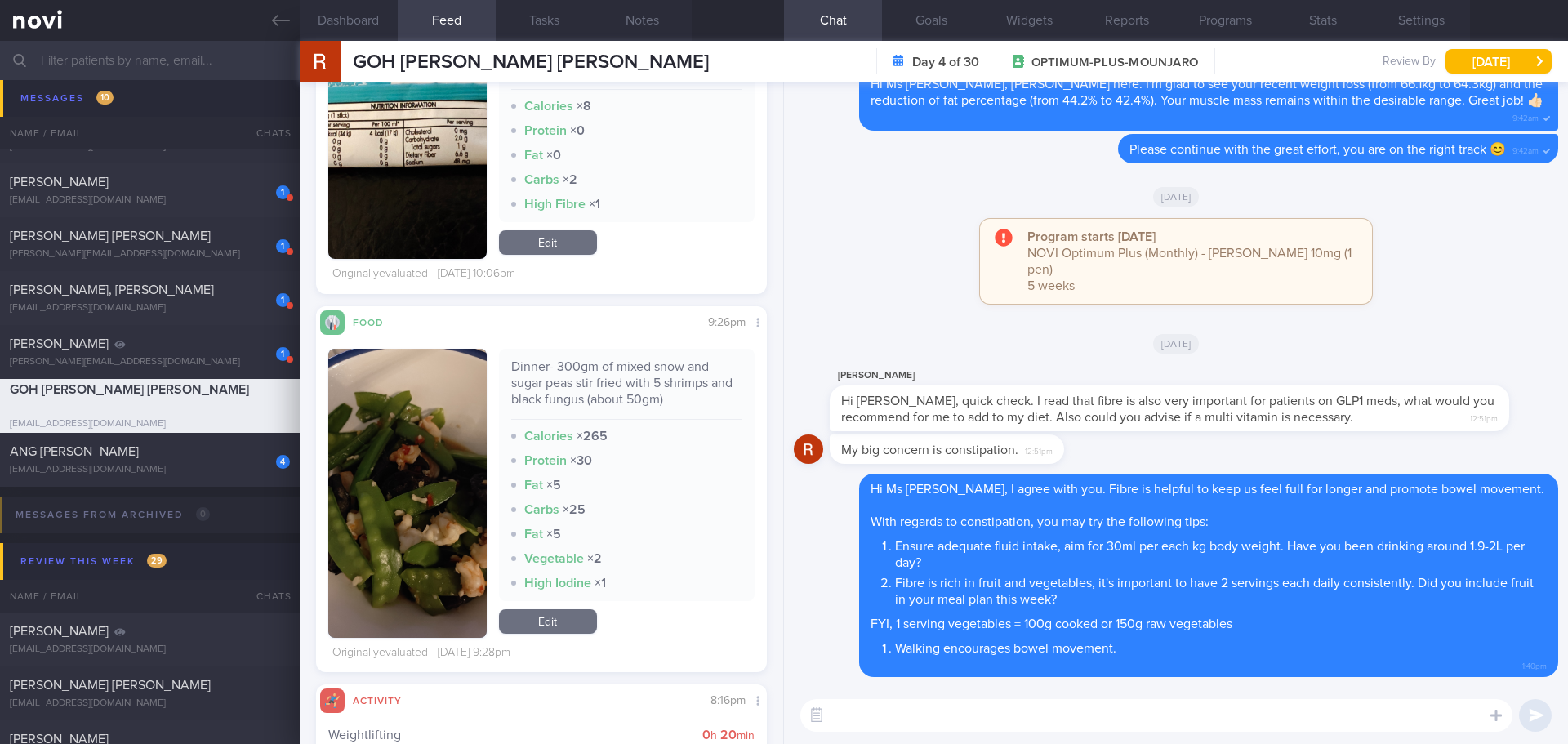
click at [422, 483] on button "button" at bounding box center [408, 493] width 158 height 289
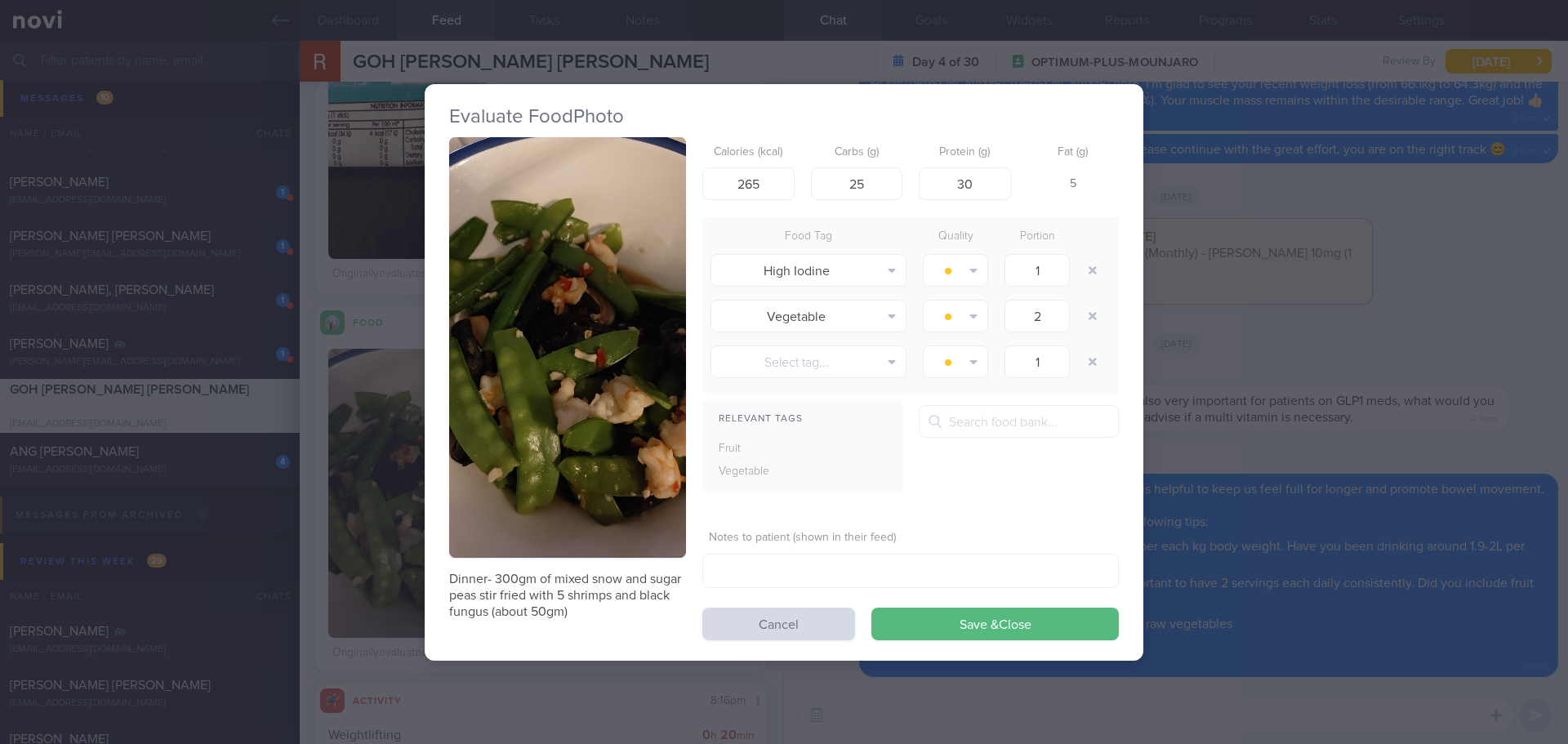
click at [555, 333] on button "button" at bounding box center [568, 348] width 237 height 422
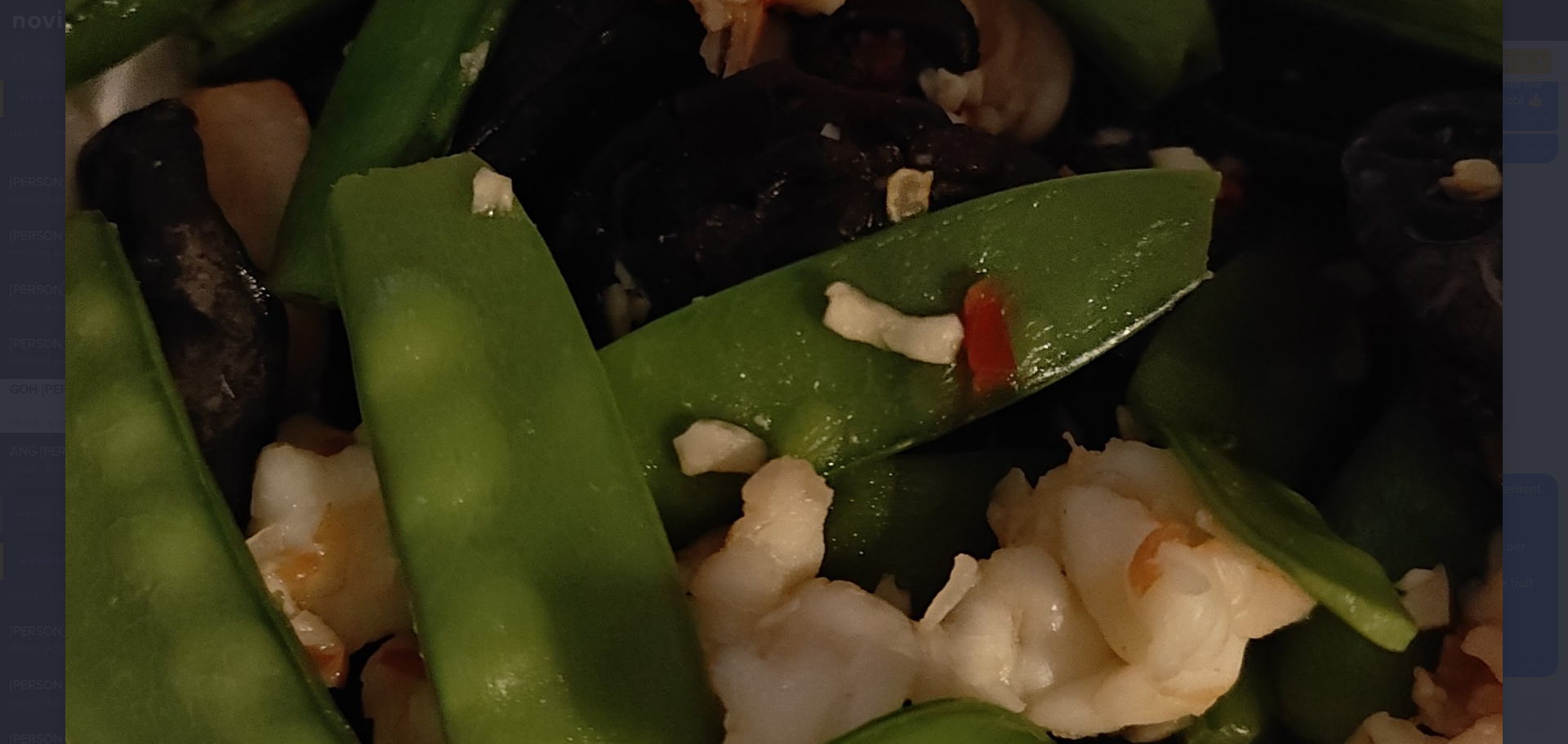
scroll to position [1062, 0]
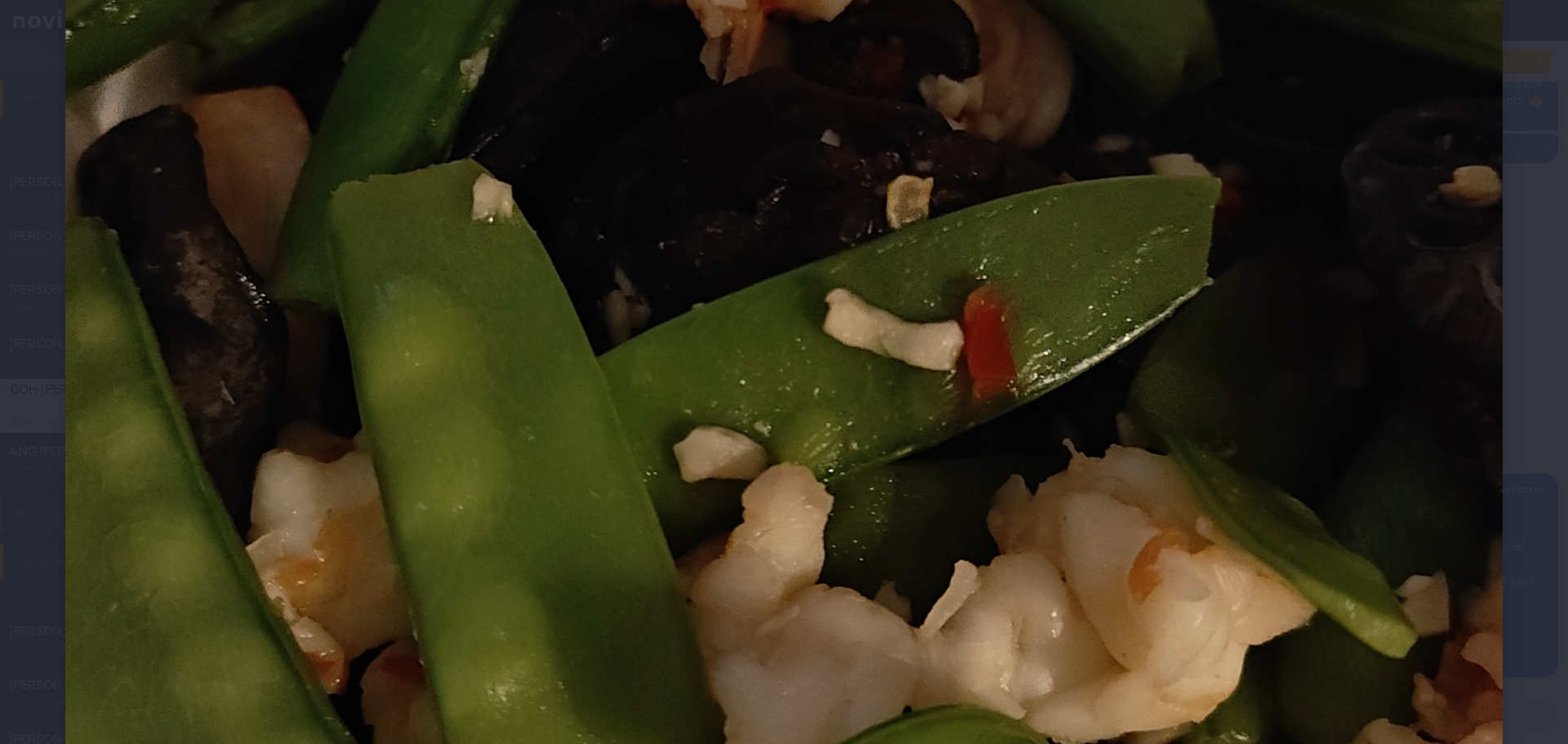
click at [1519, 409] on div at bounding box center [784, 281] width 1568 height 2687
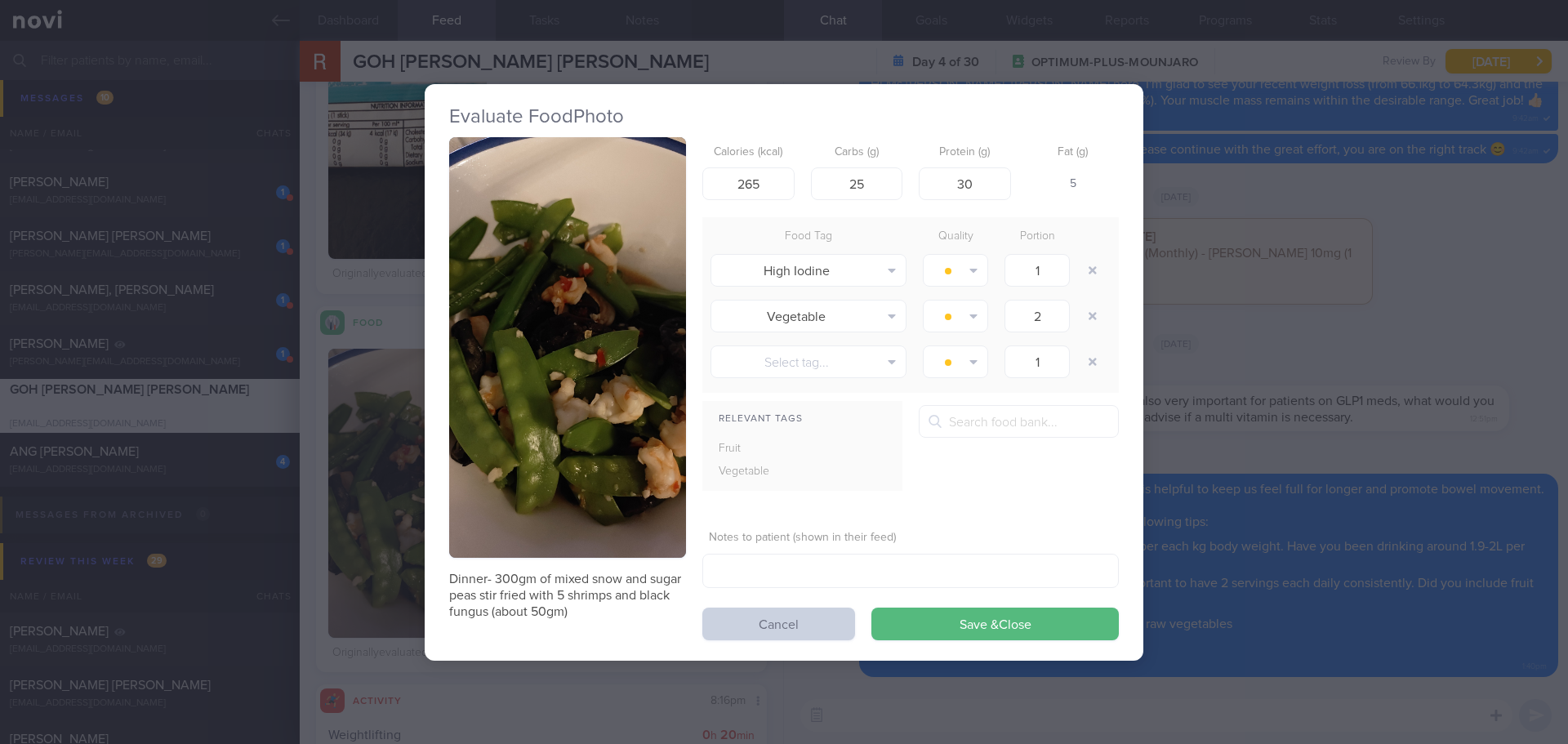
click at [738, 634] on button "Cancel" at bounding box center [778, 623] width 152 height 33
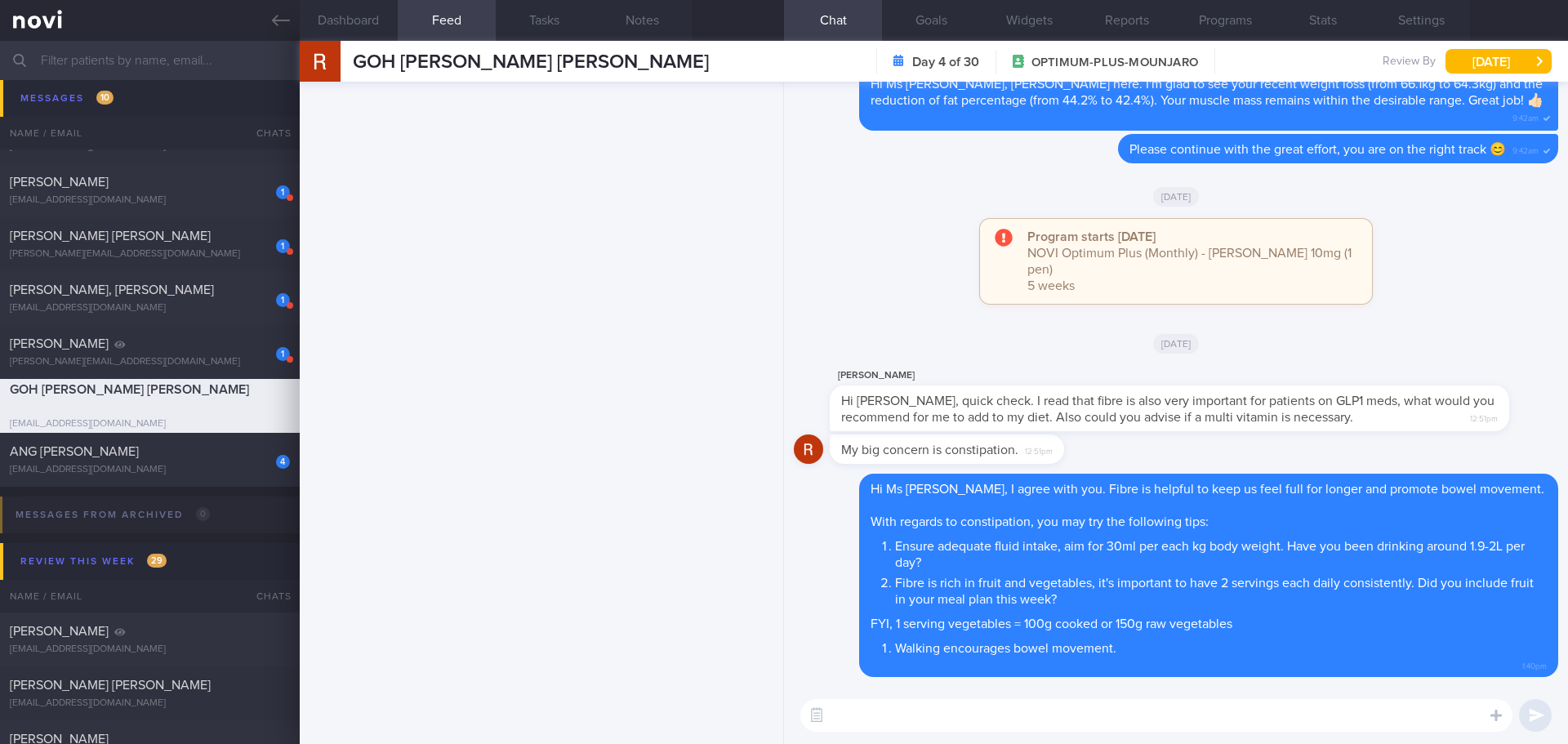
scroll to position [4, 0]
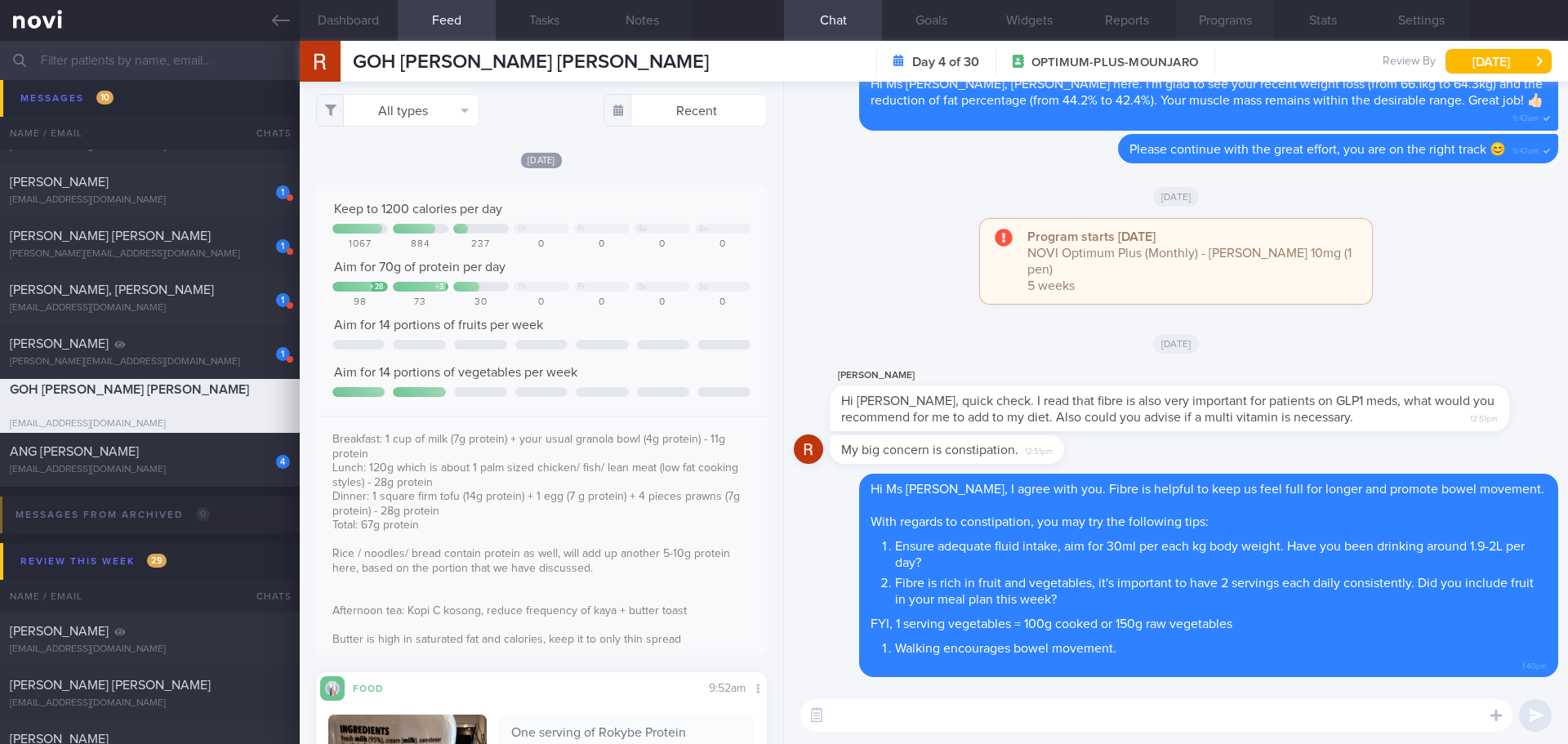
click at [1229, 24] on button "Programs" at bounding box center [1224, 20] width 98 height 40
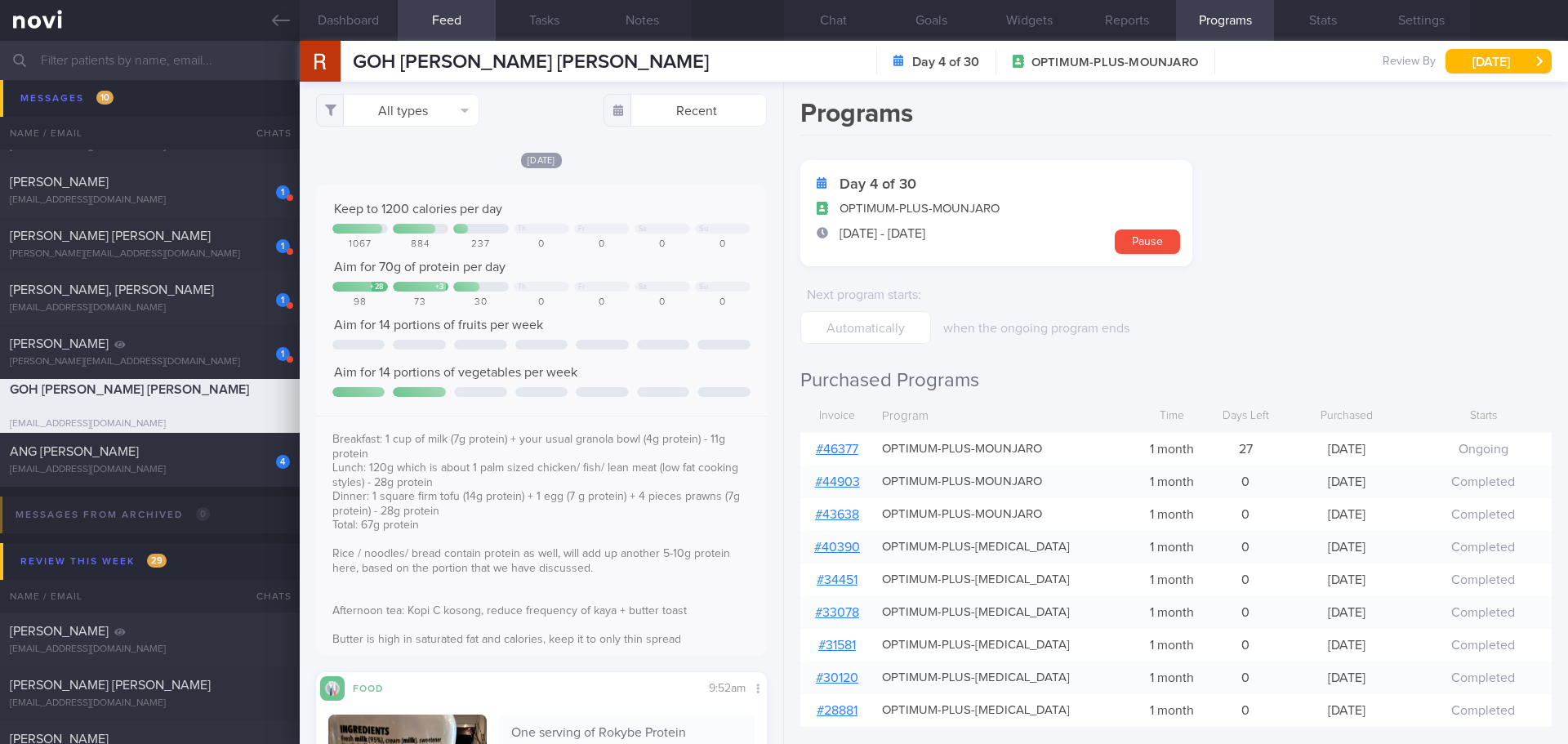
click at [854, 452] on link "# 46377" at bounding box center [837, 449] width 42 height 13
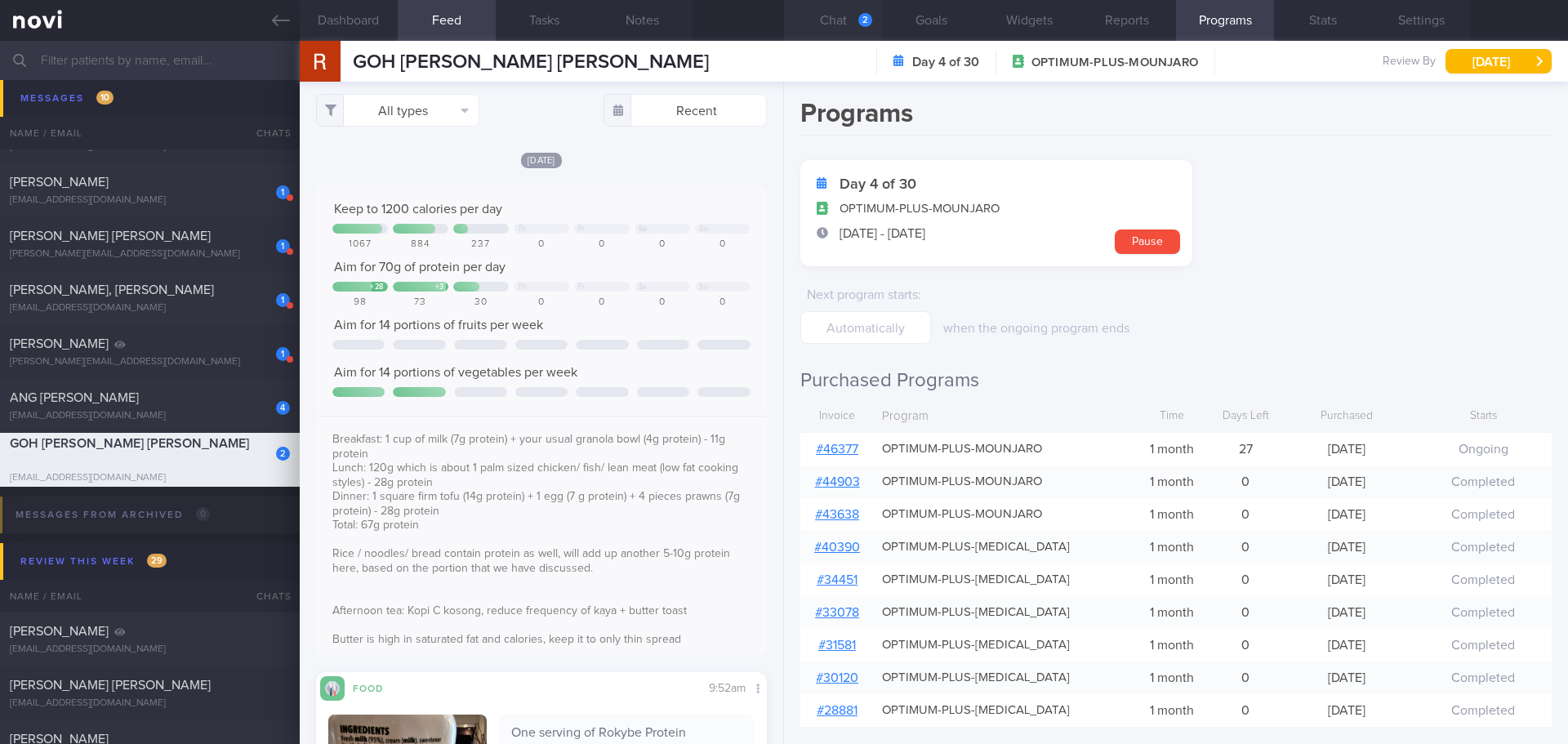
click at [854, 22] on button "Chat 2" at bounding box center [833, 20] width 98 height 40
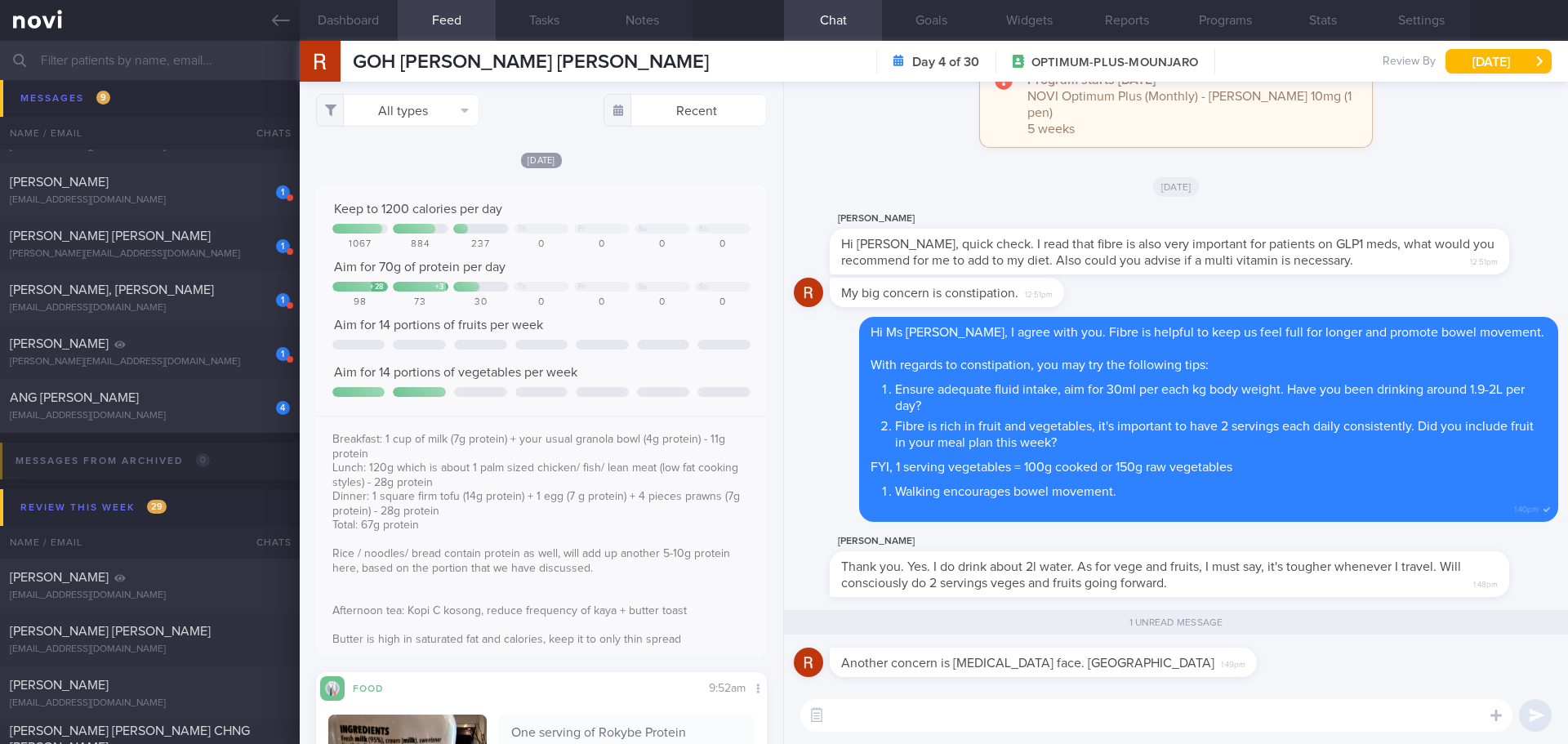
click at [1092, 720] on textarea at bounding box center [1156, 716] width 712 height 33
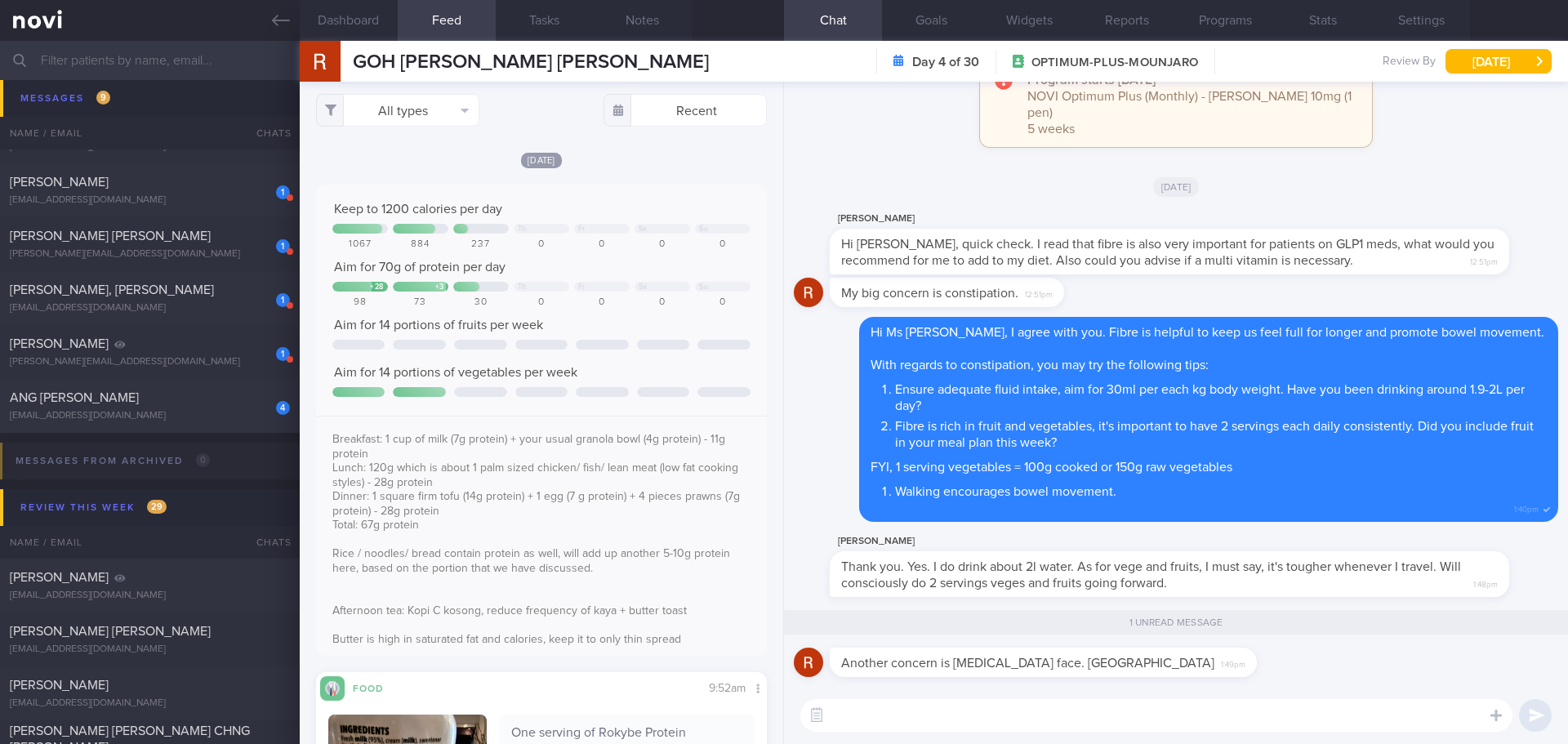
click at [1092, 720] on textarea at bounding box center [1156, 716] width 712 height 33
click at [1091, 720] on textarea at bounding box center [1156, 716] width 712 height 33
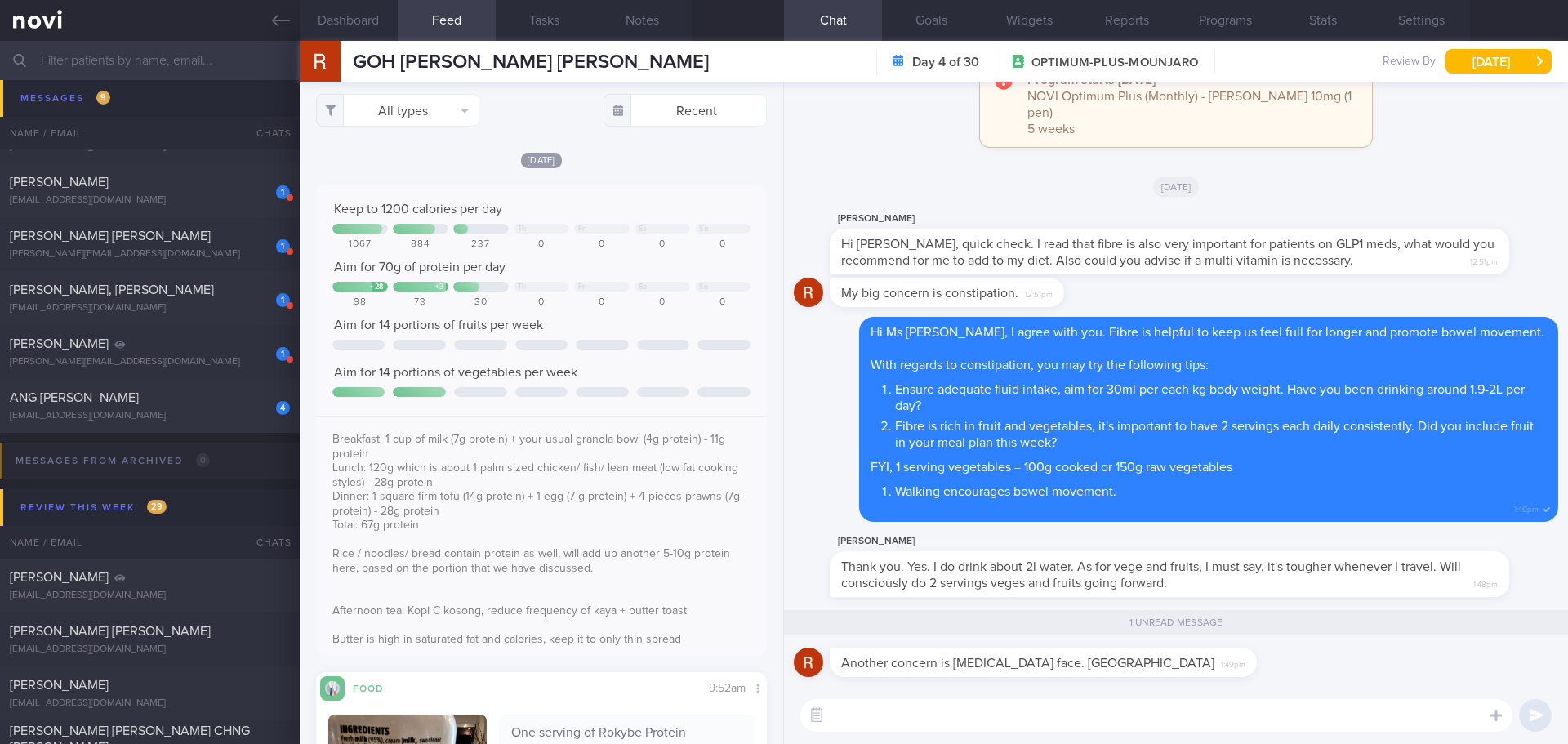
click at [1091, 720] on textarea at bounding box center [1156, 716] width 712 height 33
click at [1090, 720] on textarea at bounding box center [1156, 716] width 712 height 33
click at [1090, 721] on textarea at bounding box center [1156, 716] width 712 height 33
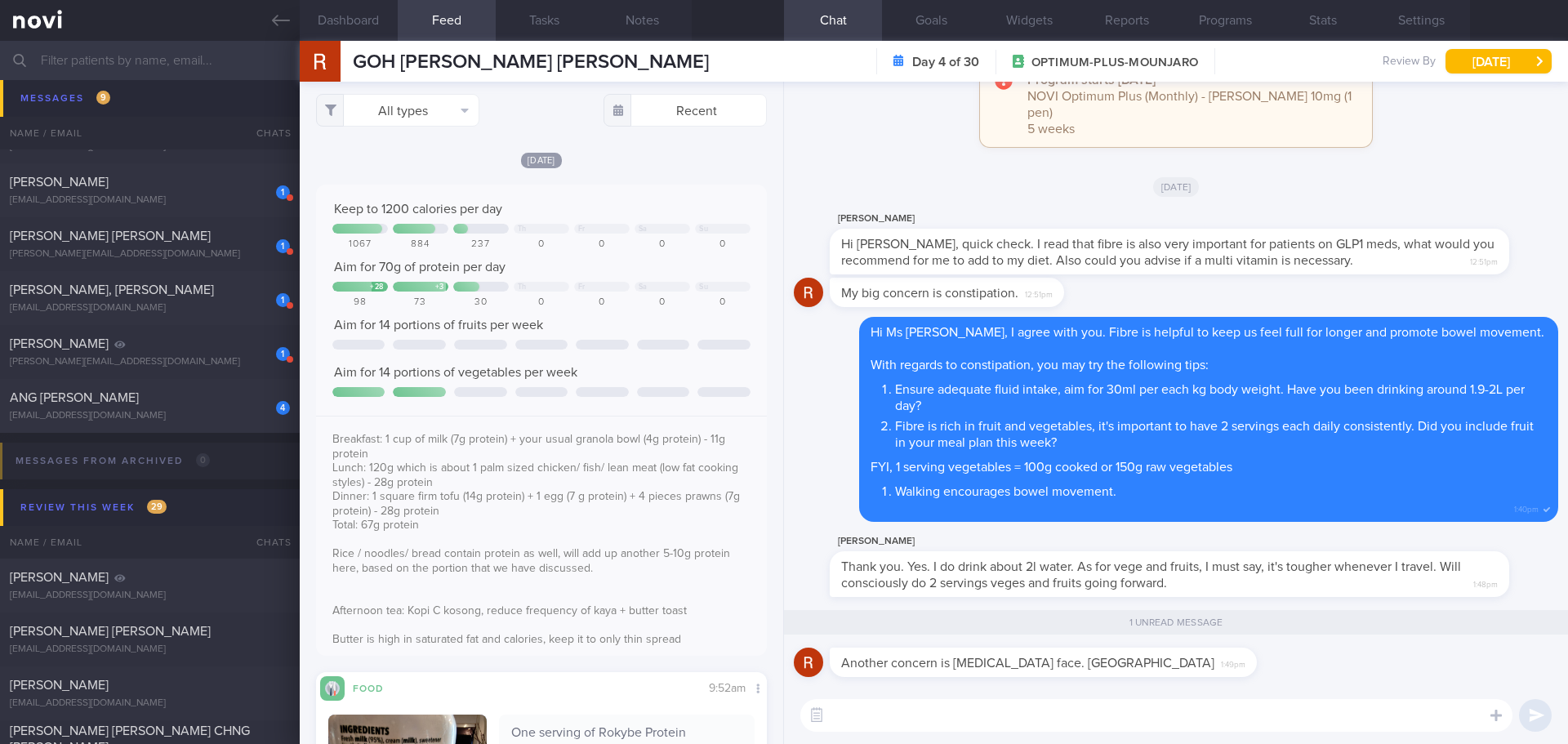
click at [1090, 721] on textarea at bounding box center [1156, 716] width 712 height 33
click at [1089, 721] on textarea at bounding box center [1156, 716] width 712 height 33
drag, startPoint x: 1205, startPoint y: 589, endPoint x: 1323, endPoint y: 579, distance: 118.4
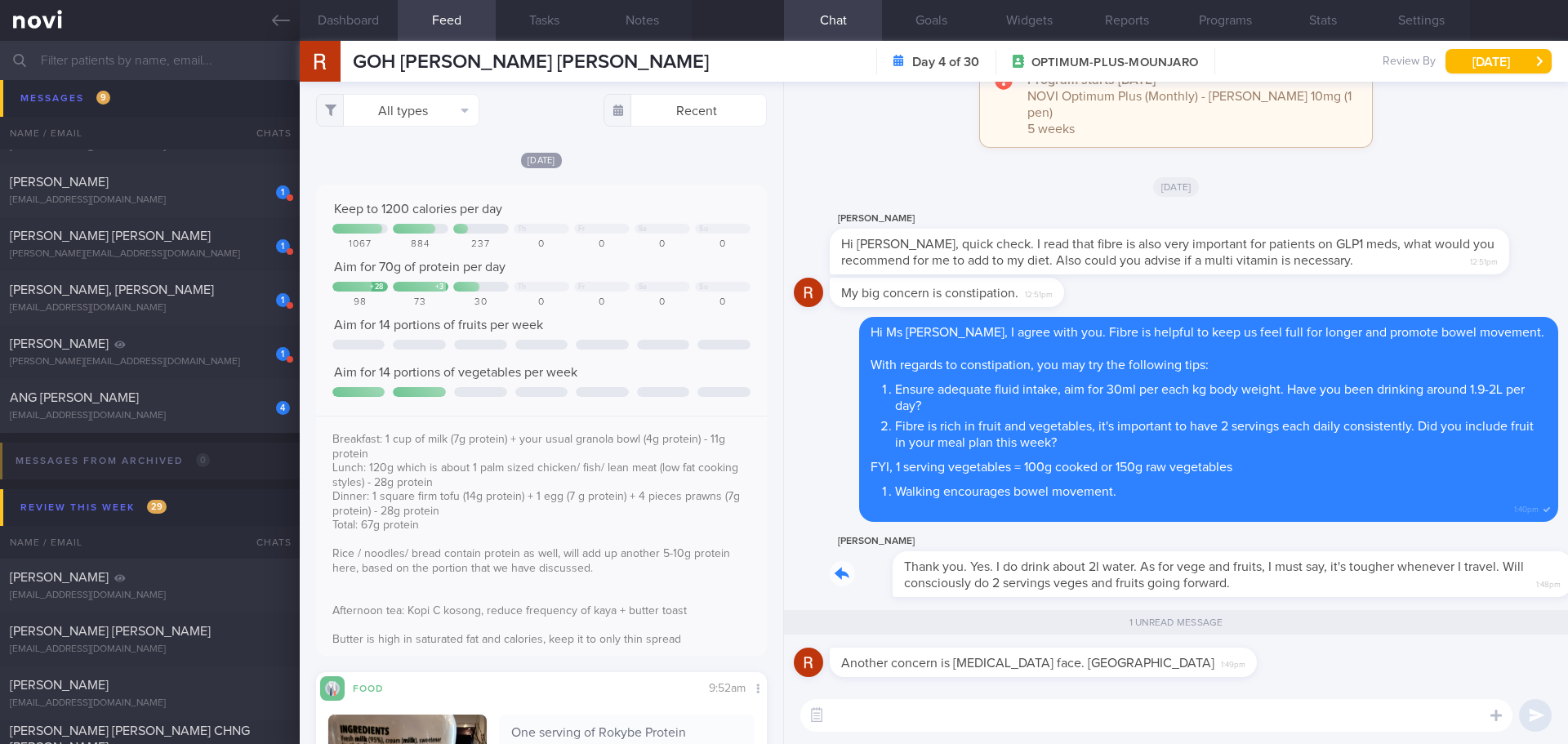
click at [1323, 579] on div "Rosemary Goh Thank you. Yes. I do drink about 2l water. As for vege and fruits,…" at bounding box center [1193, 564] width 728 height 65
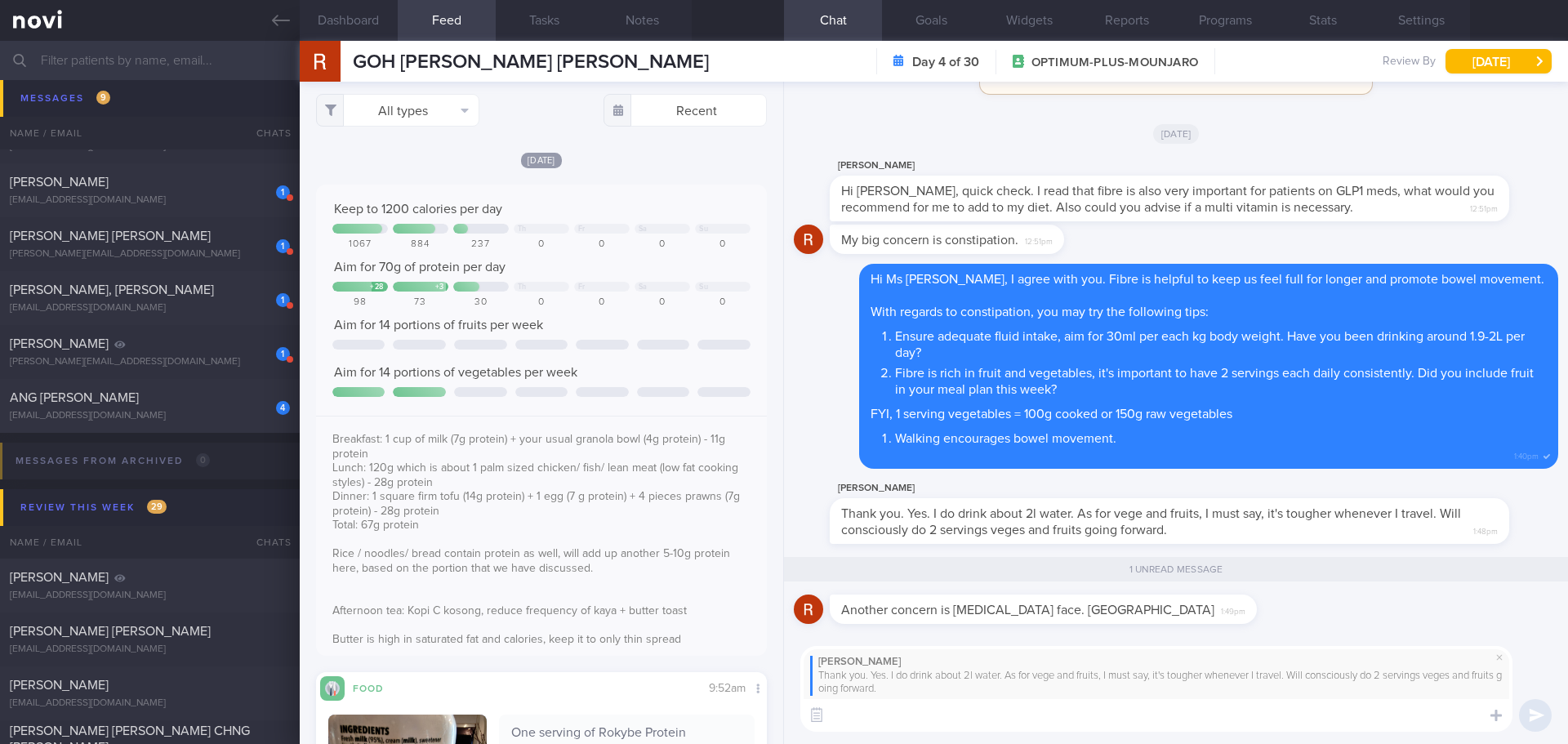
click at [1129, 721] on textarea at bounding box center [1156, 716] width 712 height 33
type textarea "No problem. You may also consider fibre drinks"
drag, startPoint x: 357, startPoint y: 61, endPoint x: 618, endPoint y: 66, distance: 261.0
click at [618, 66] on div "GOH MEI LING ROSEMARY GOH MEI LING ROSEMARY rosemarygoh@gmail.com Day 4 of 30 O…" at bounding box center [933, 60] width 1268 height 40
copy span "GOH [PERSON_NAME] [PERSON_NAME]"
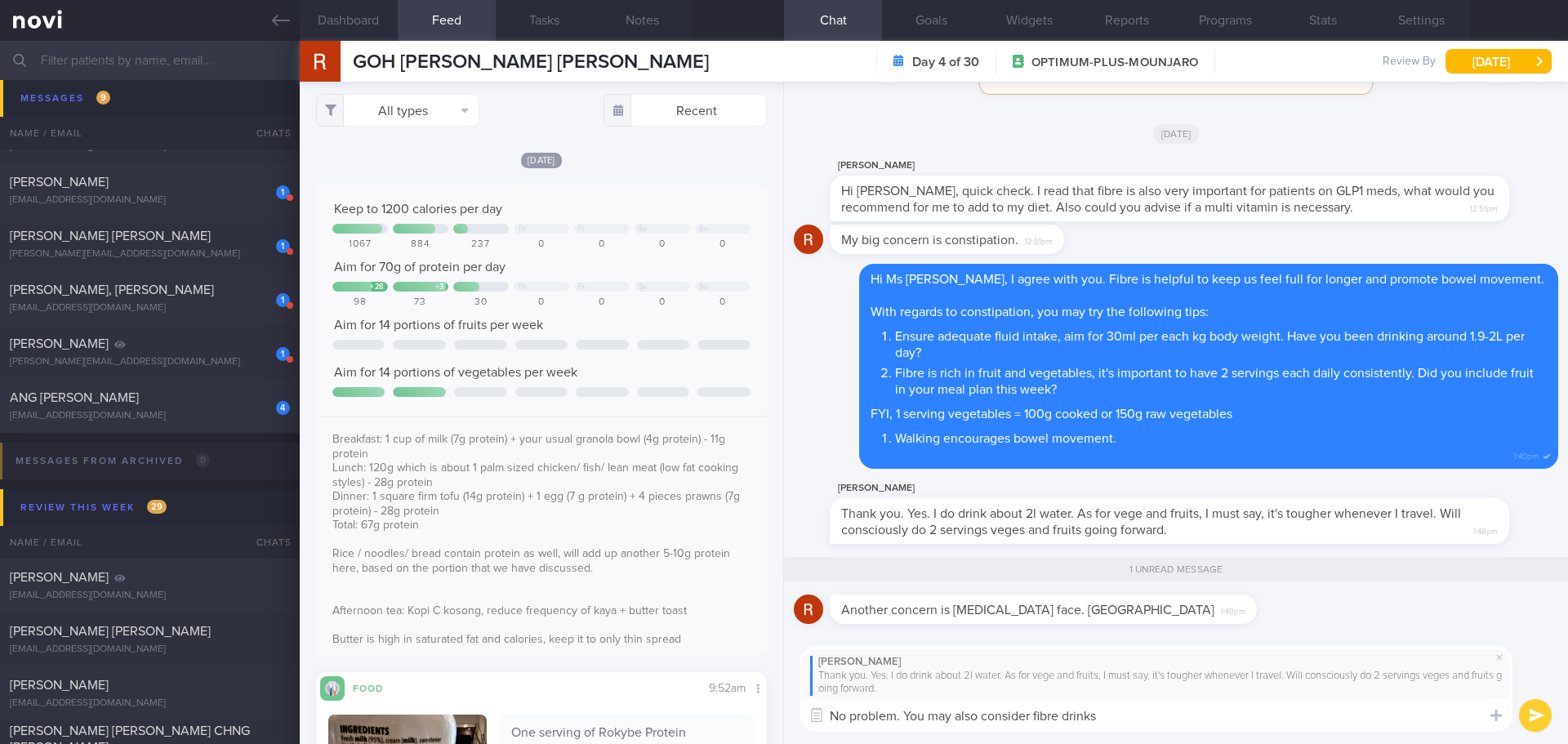
click at [1146, 725] on textarea "No problem. You may also consider fibre drinks" at bounding box center [1156, 716] width 712 height 33
drag, startPoint x: 1147, startPoint y: 723, endPoint x: 810, endPoint y: 730, distance: 337.1
click at [810, 730] on textarea "No problem. You may also consider fibre drinks" at bounding box center [1156, 716] width 712 height 33
click at [1502, 655] on span at bounding box center [1498, 657] width 20 height 20
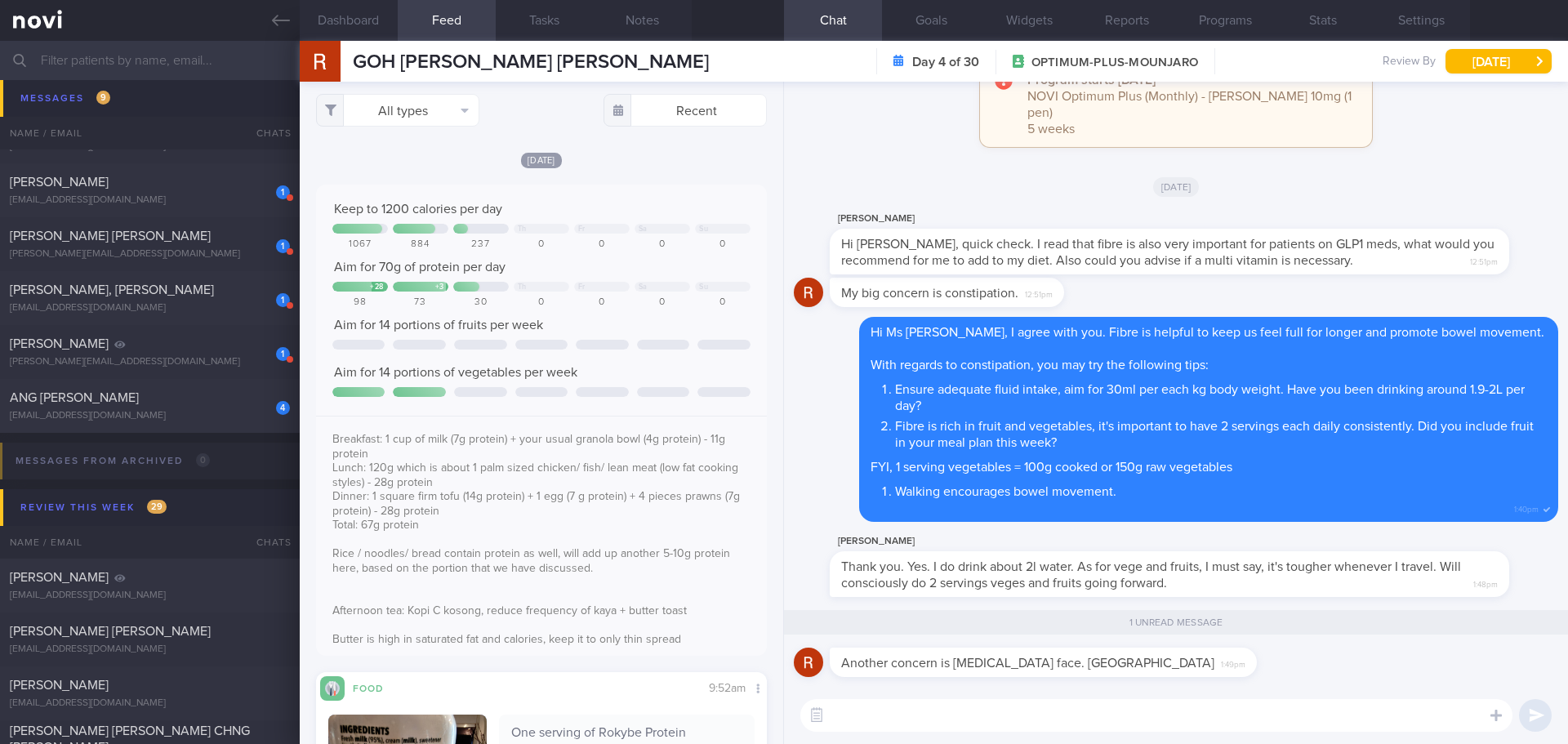
click at [151, 52] on input "text" at bounding box center [784, 60] width 1568 height 40
type input "k"
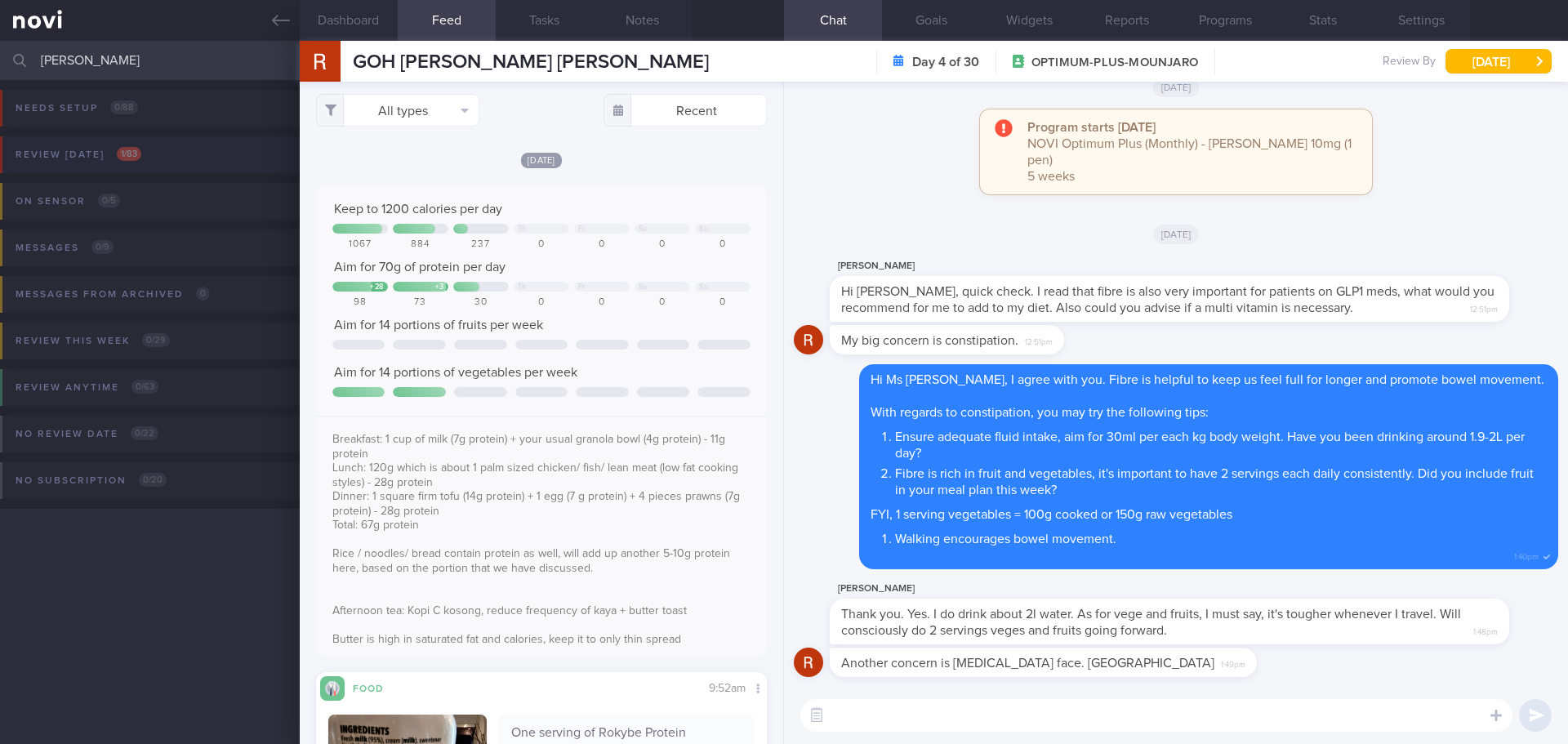
type input "lim kek"
click at [157, 162] on button "Review today 1 / 83" at bounding box center [781, 159] width 1573 height 46
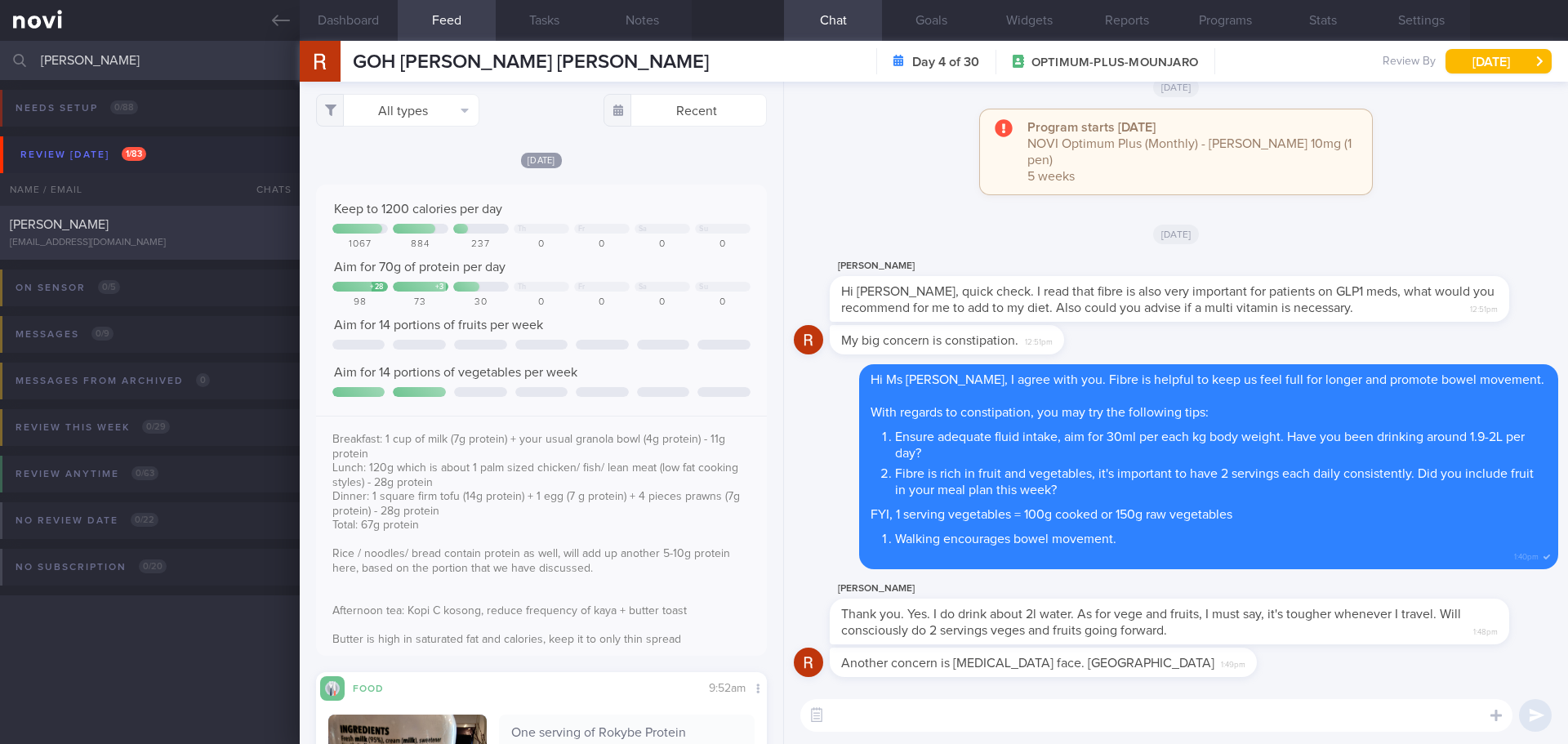
click at [149, 224] on div "LIM KEK BOON" at bounding box center [147, 224] width 276 height 16
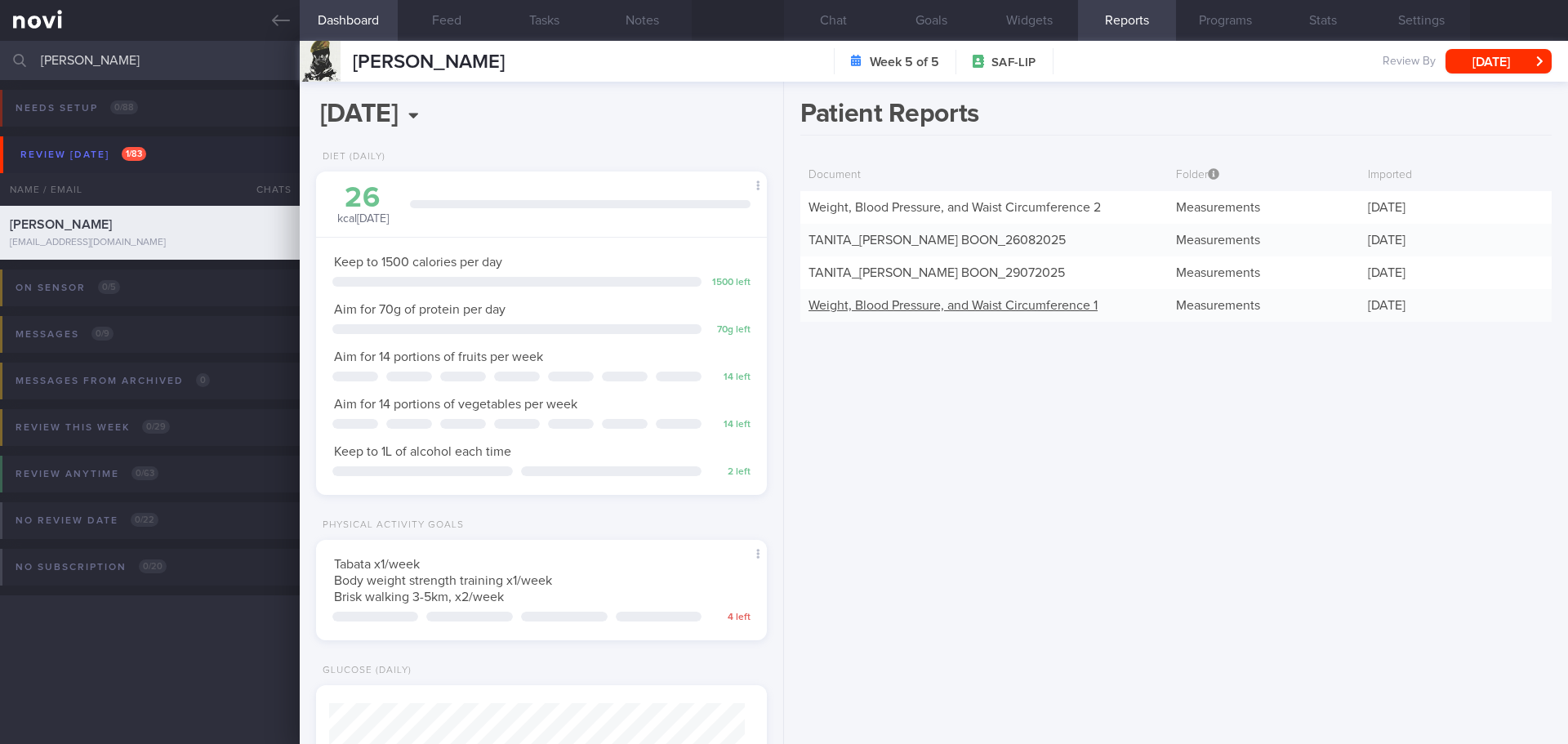
scroll to position [207, 416]
click at [1127, 405] on div "Patient Reports Document Folder Imported Weight, Blood Pressure, and Waist Circ…" at bounding box center [1176, 413] width 784 height 663
click at [845, 28] on button "Chat" at bounding box center [833, 20] width 98 height 40
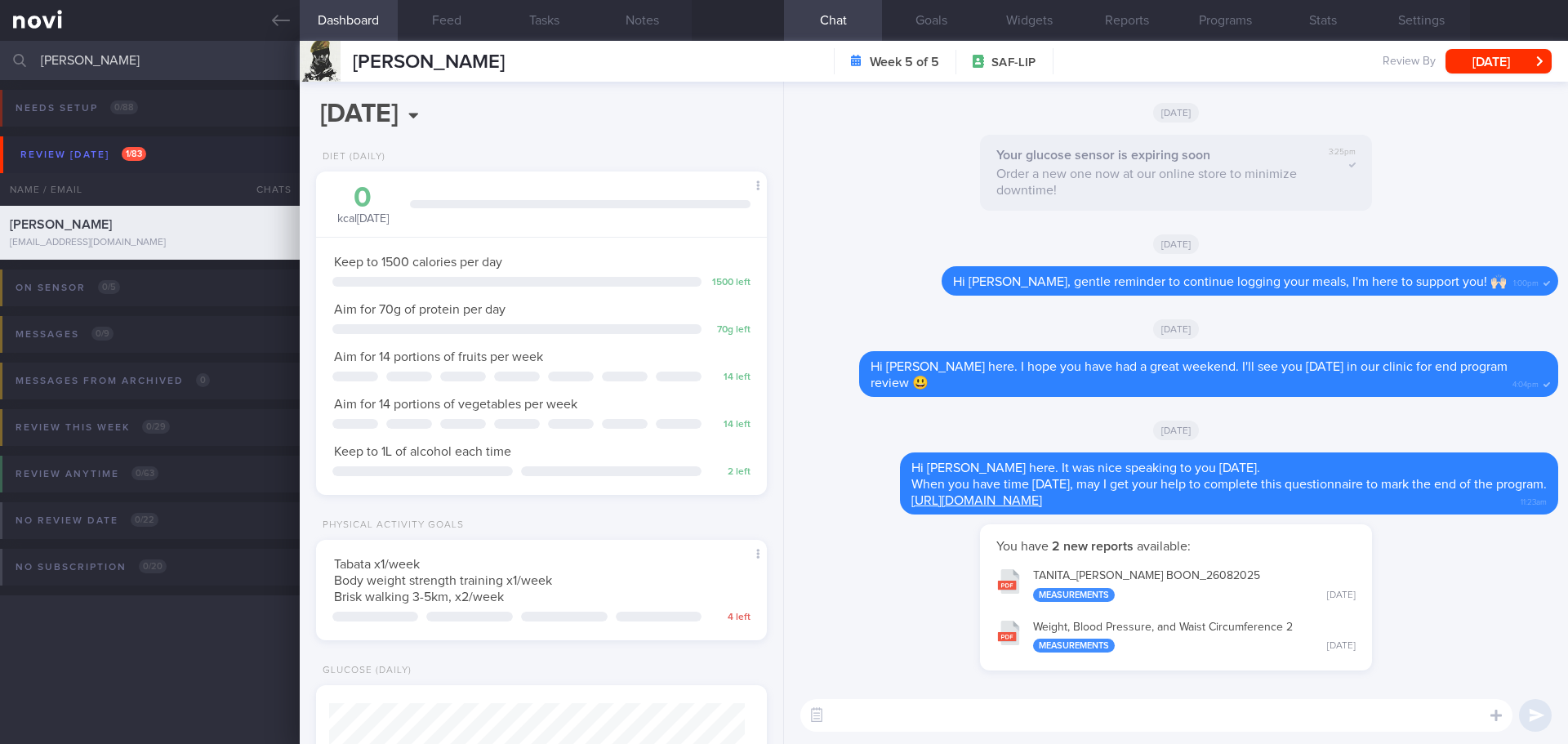
click at [1200, 591] on button "TANITA_ LIM KEK BOON_ 26082025 Measurements Yesterday" at bounding box center [1176, 584] width 376 height 52
drag, startPoint x: 68, startPoint y: 51, endPoint x: -70, endPoint y: 64, distance: 138.6
click at [0, 64] on html "You are offline! Some functionality will be unavailable Patients New Users Coac…" at bounding box center [784, 372] width 1568 height 744
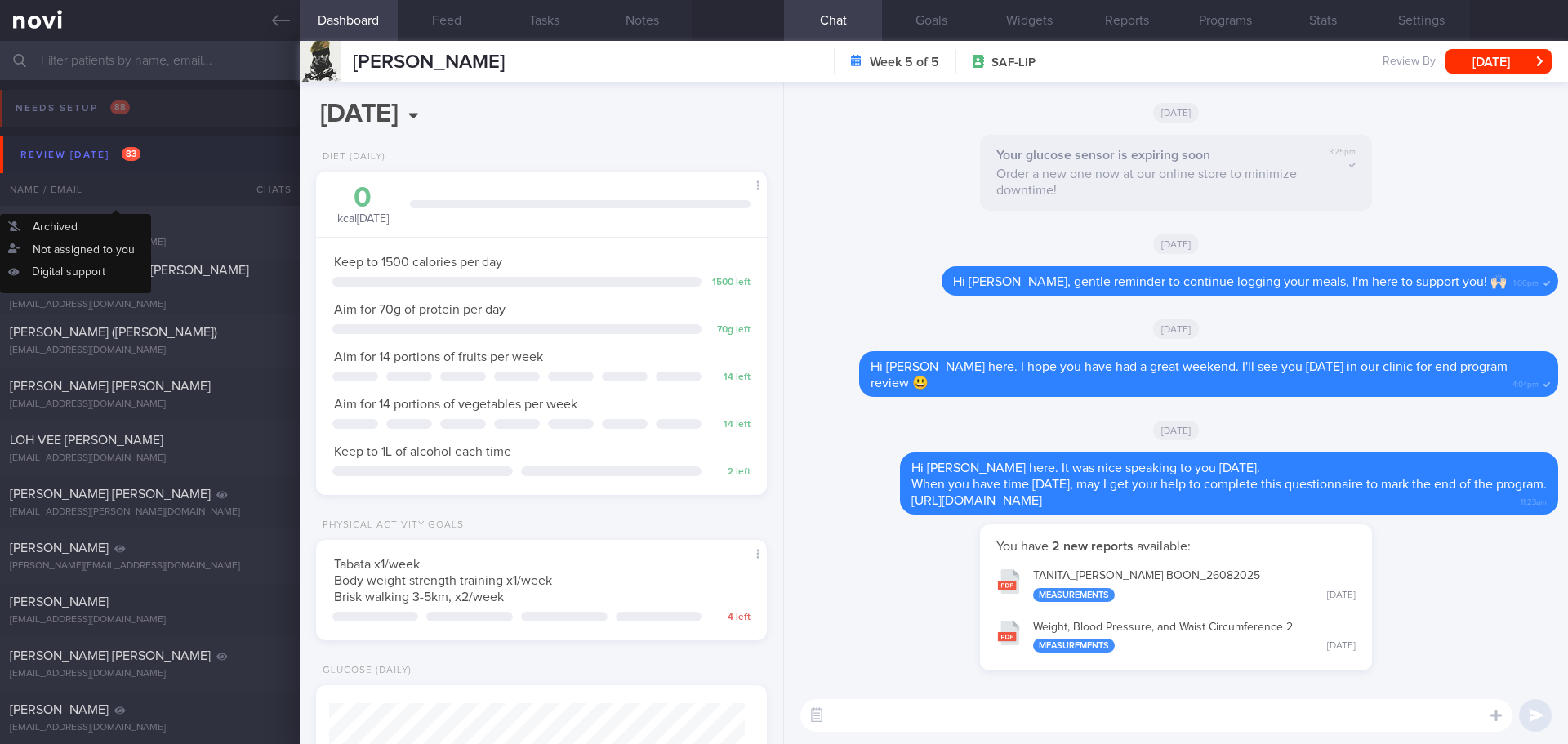
click at [80, 156] on div "Review today 83" at bounding box center [80, 154] width 128 height 22
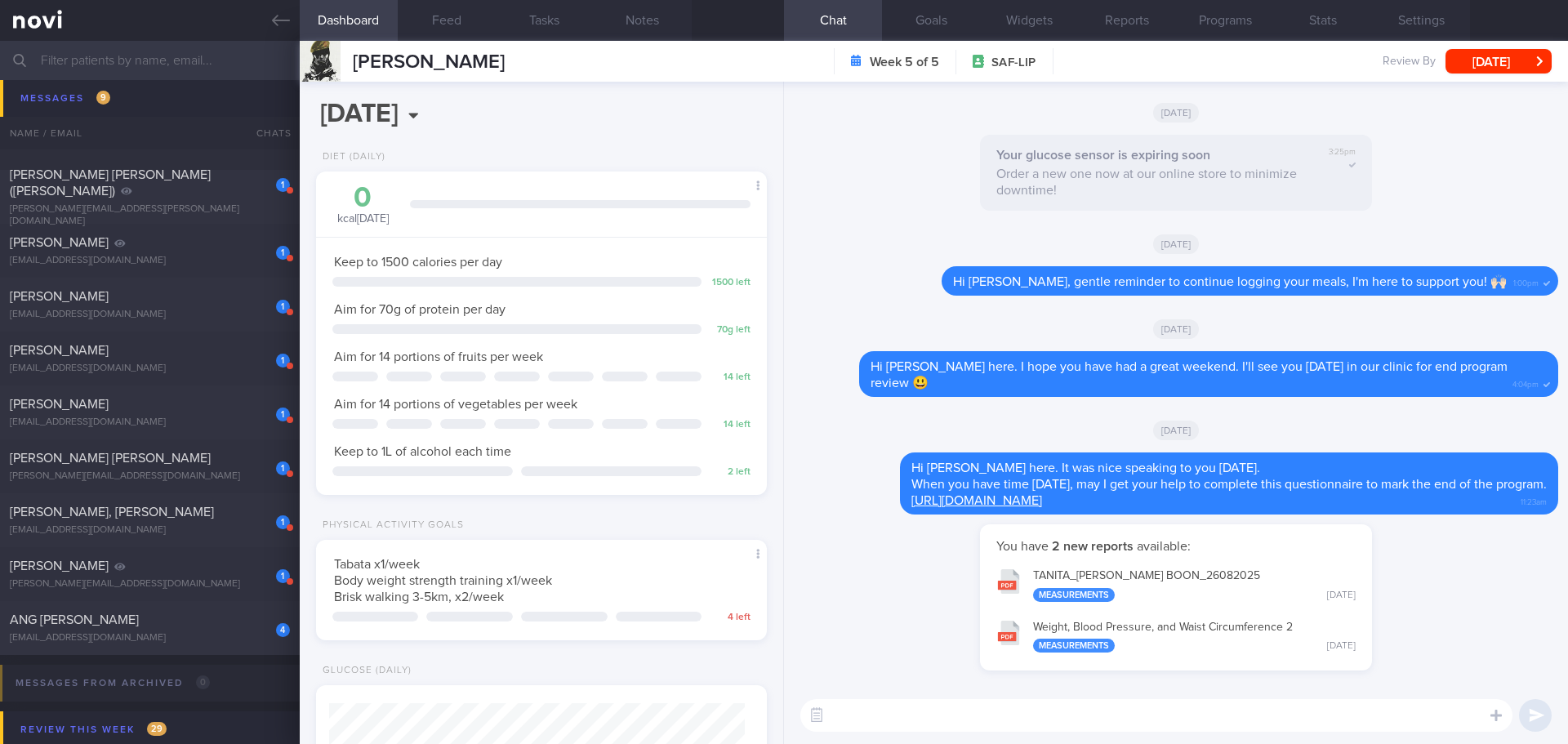
scroll to position [654, 0]
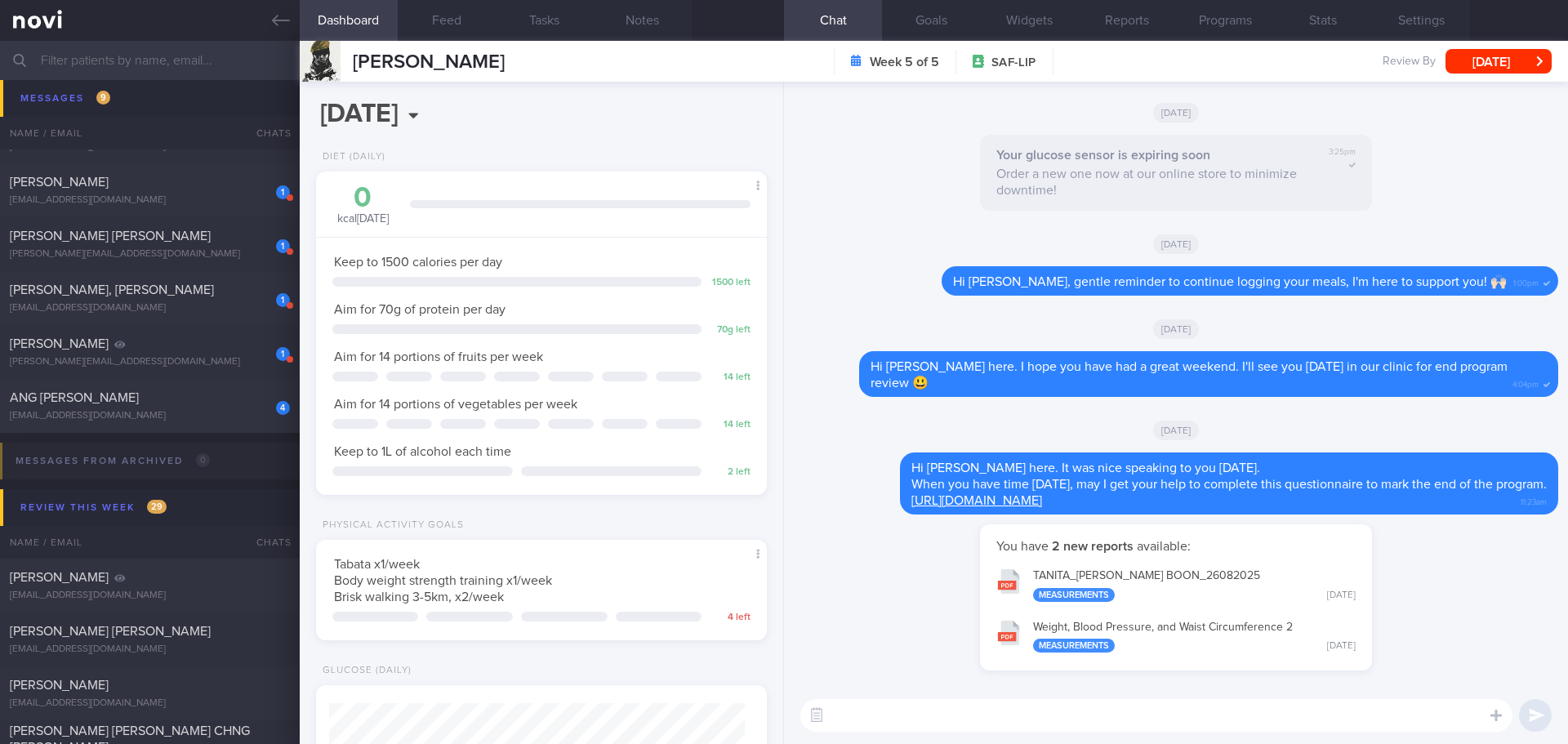
click at [206, 398] on div "ANG [PERSON_NAME]" at bounding box center [147, 397] width 276 height 16
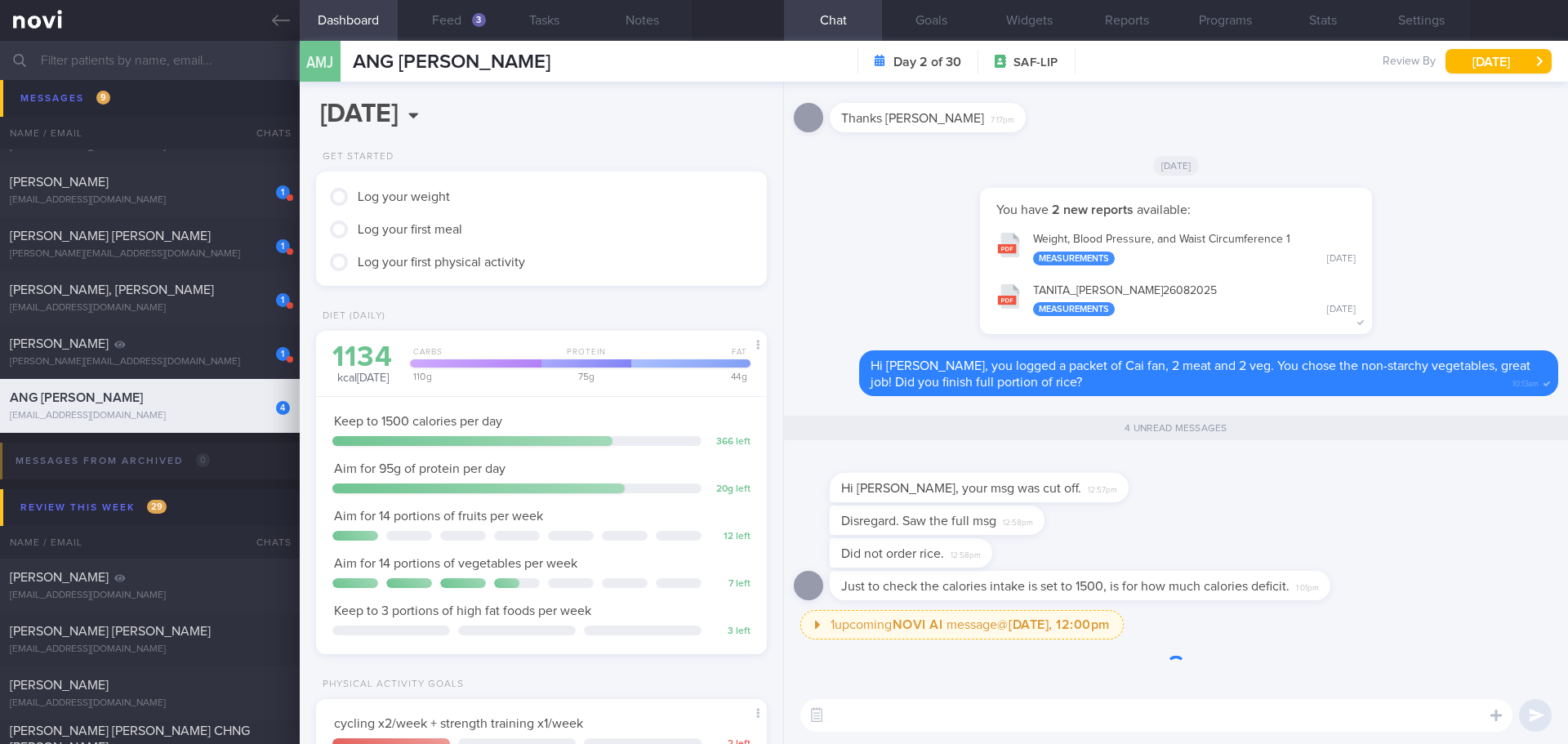
scroll to position [251, 416]
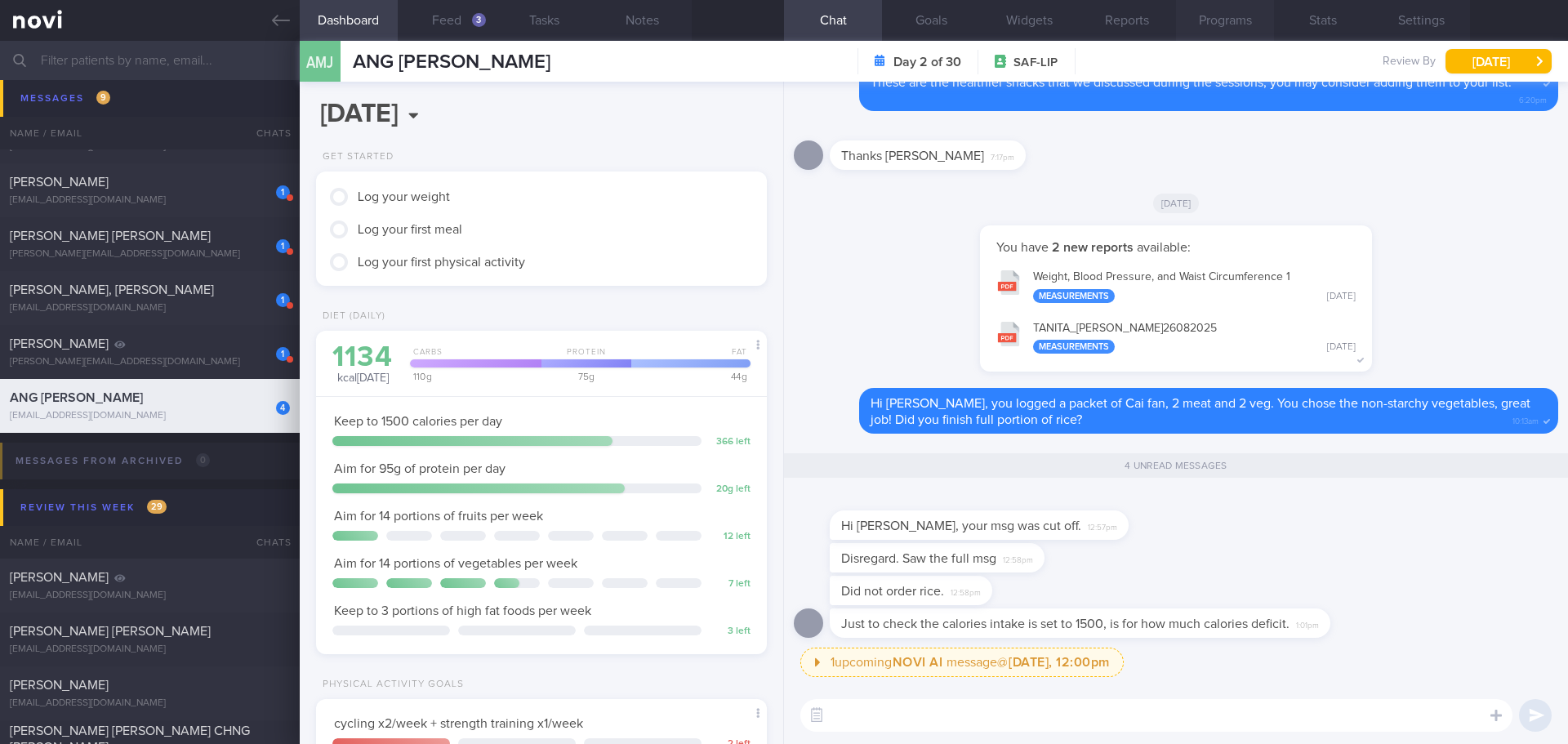
click at [1223, 24] on button "Programs" at bounding box center [1224, 20] width 98 height 40
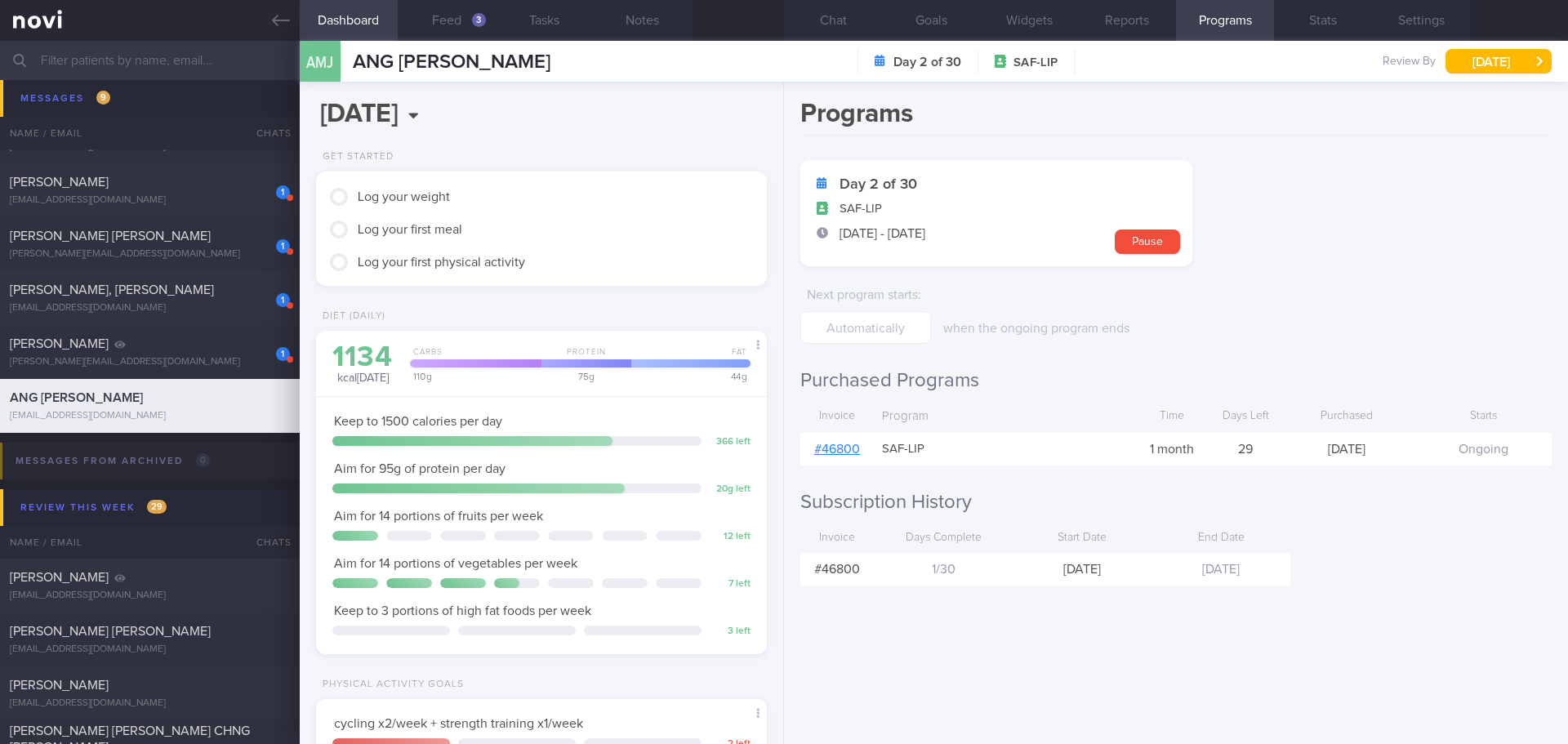
click at [848, 450] on link "# 46800" at bounding box center [837, 449] width 46 height 13
click at [834, 27] on button "Chat" at bounding box center [833, 20] width 98 height 40
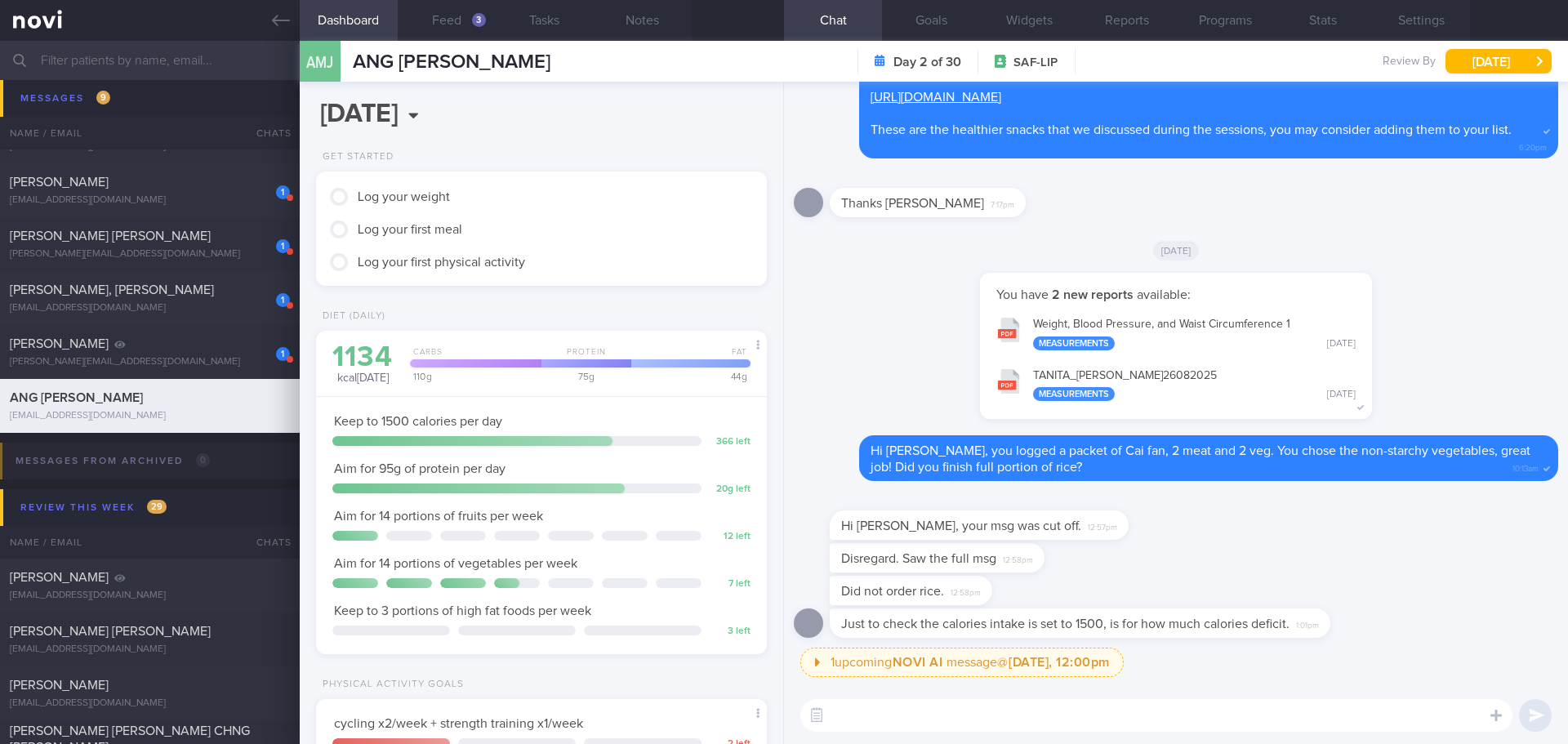
click at [936, 716] on textarea at bounding box center [1156, 716] width 712 height 33
drag, startPoint x: 981, startPoint y: 601, endPoint x: 1130, endPoint y: 604, distance: 149.0
click at [1130, 604] on div "Did not order rice. 12:58pm" at bounding box center [1176, 592] width 764 height 33
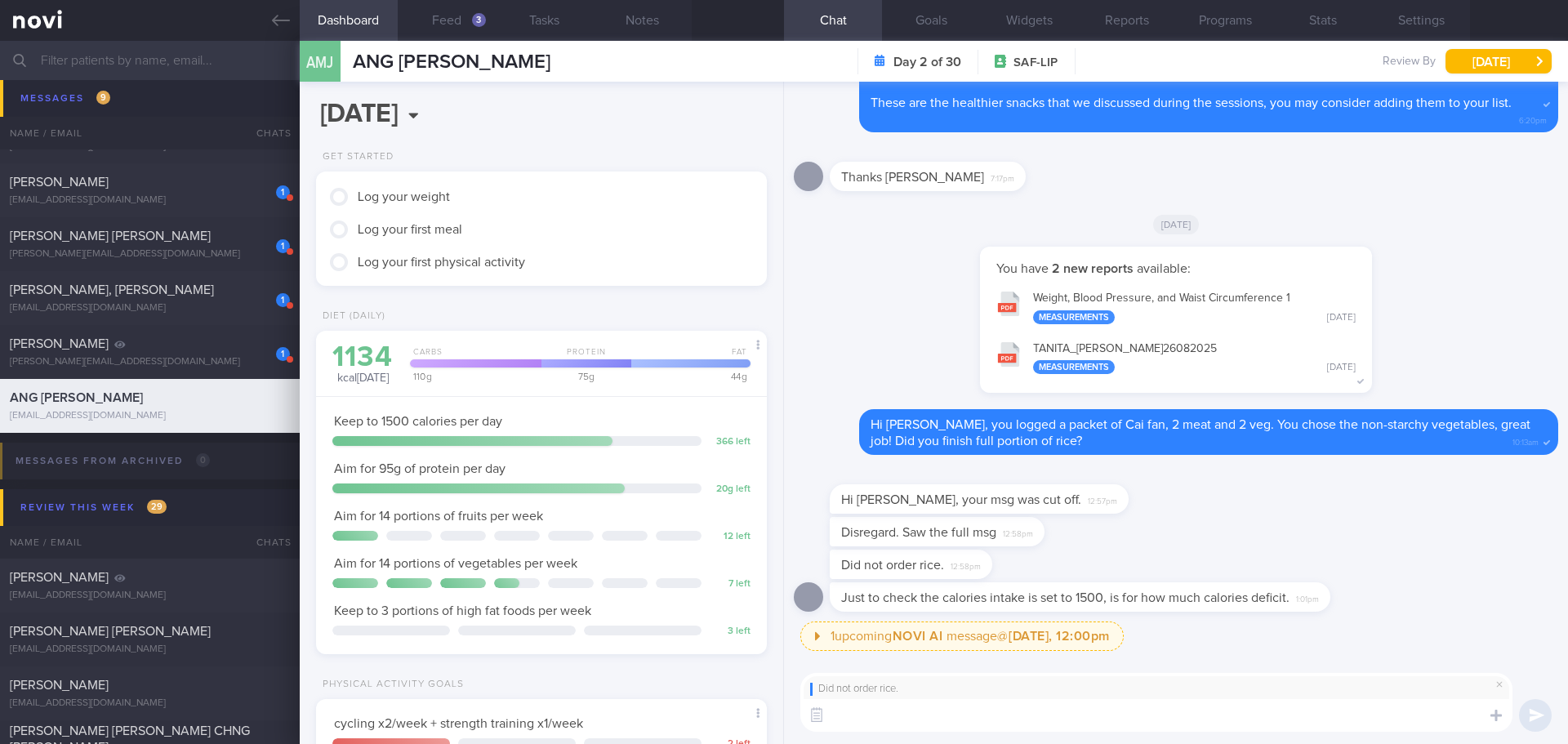
click at [978, 711] on textarea at bounding box center [1156, 716] width 712 height 33
type textarea "Thank you for the clarification."
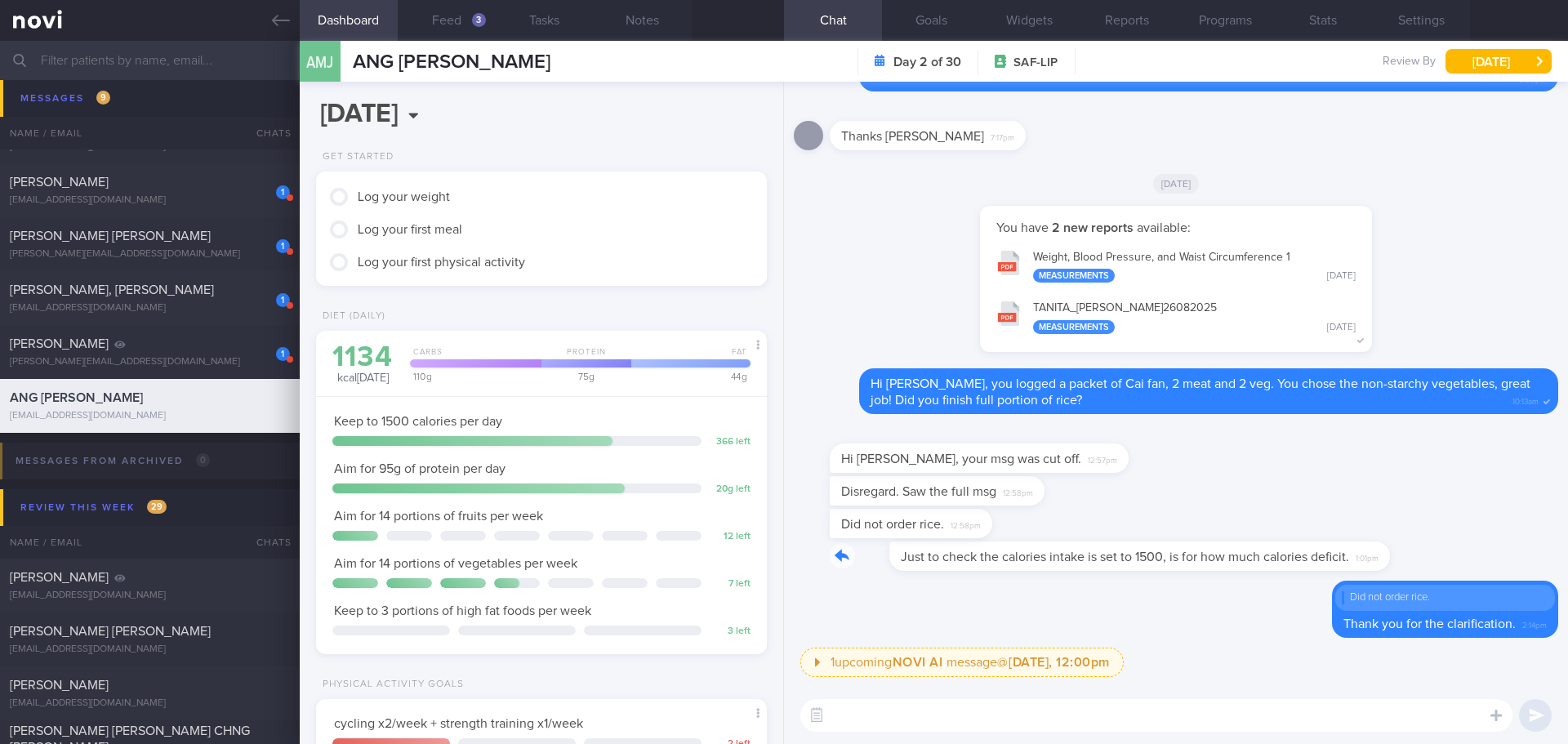
drag, startPoint x: 1326, startPoint y: 564, endPoint x: 1455, endPoint y: 564, distance: 129.0
click at [1455, 564] on div "Just to check the calories intake is set to 1500, is for how much calories defi…" at bounding box center [1176, 561] width 764 height 40
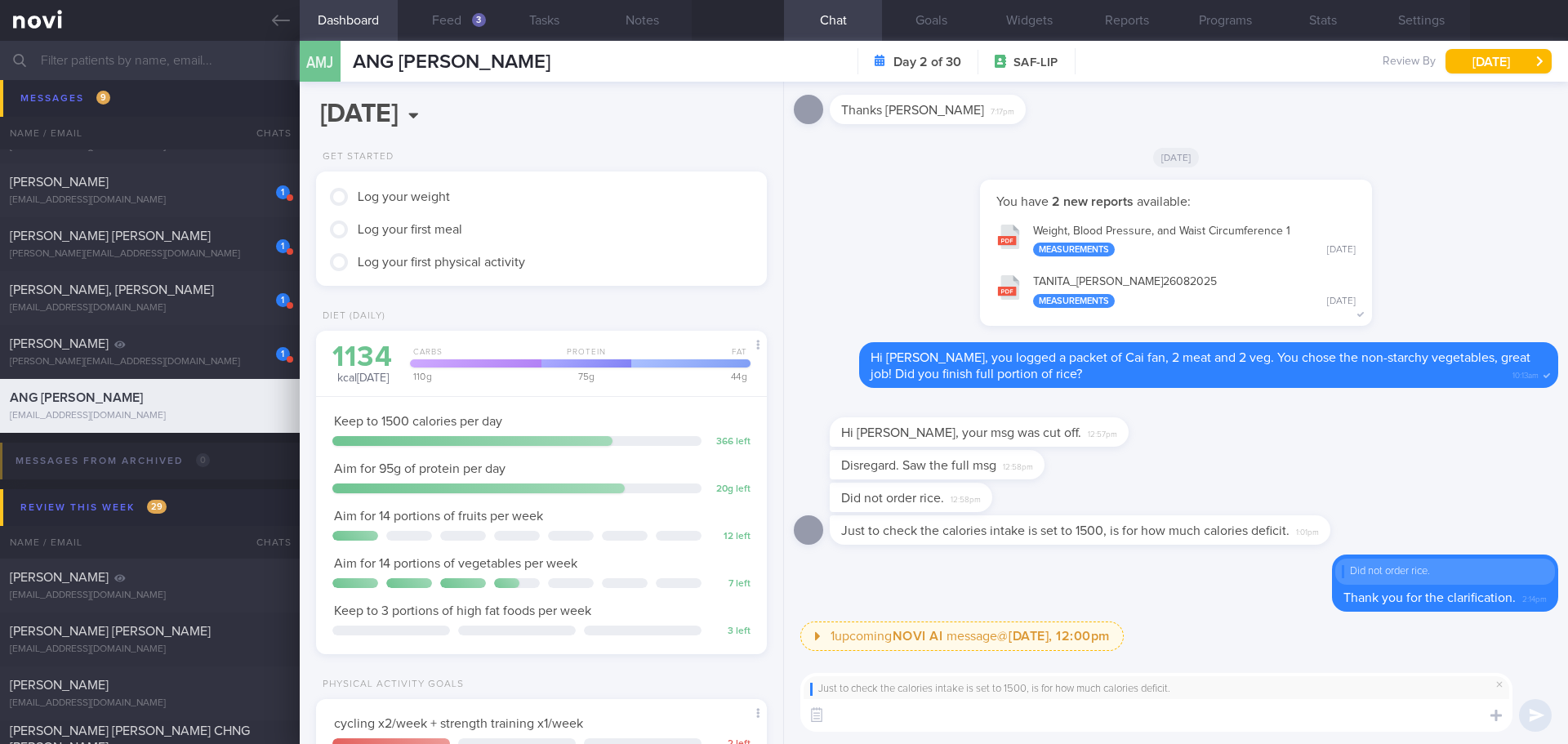
click at [1239, 712] on textarea at bounding box center [1156, 716] width 712 height 33
click at [988, 712] on textarea "This is based on 500kcal" at bounding box center [1156, 716] width 712 height 33
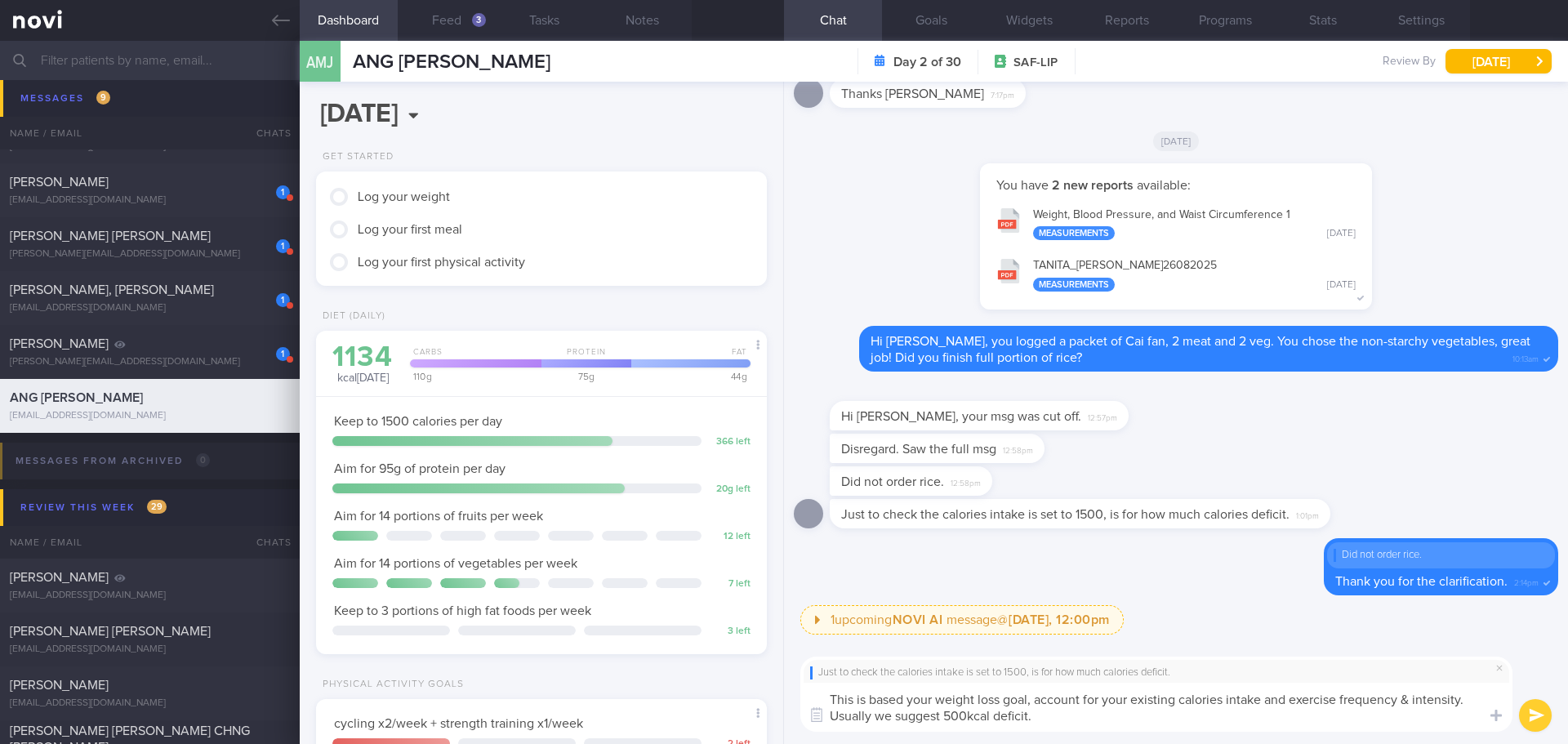
type textarea "This is based your weight loss goal, account for your existing calories intake …"
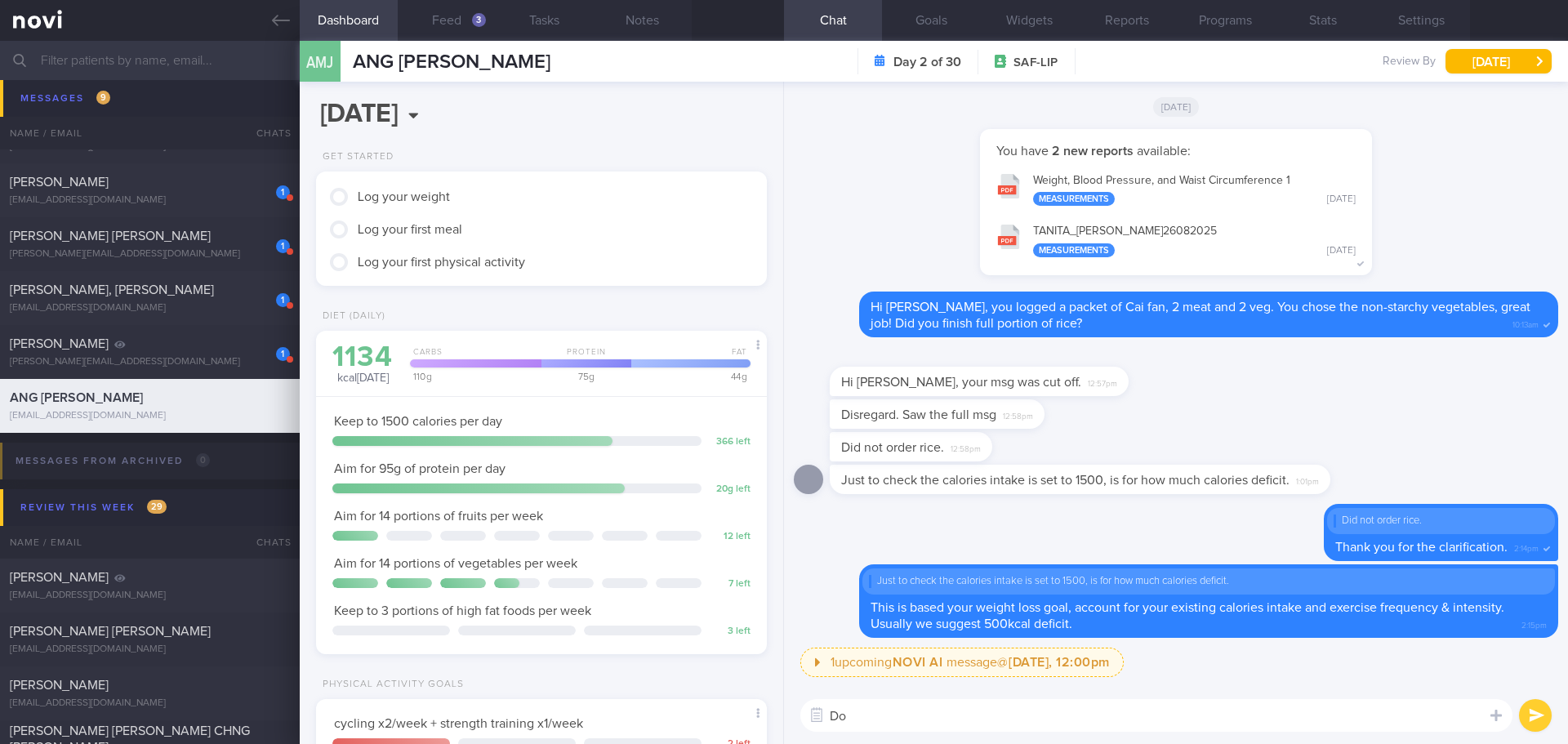
type textarea "D"
click at [460, 17] on button "Feed 3" at bounding box center [446, 20] width 98 height 40
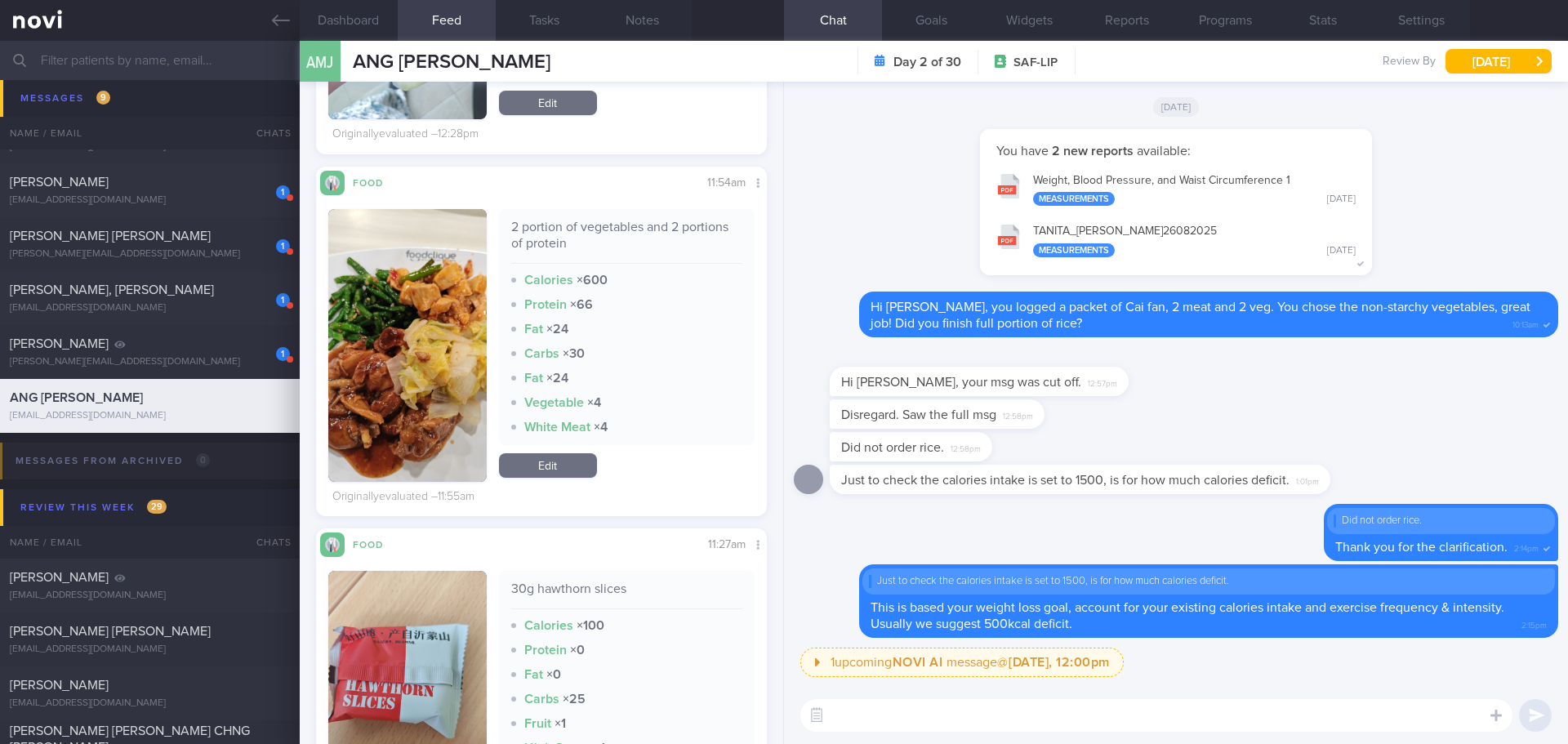
scroll to position [980, 0]
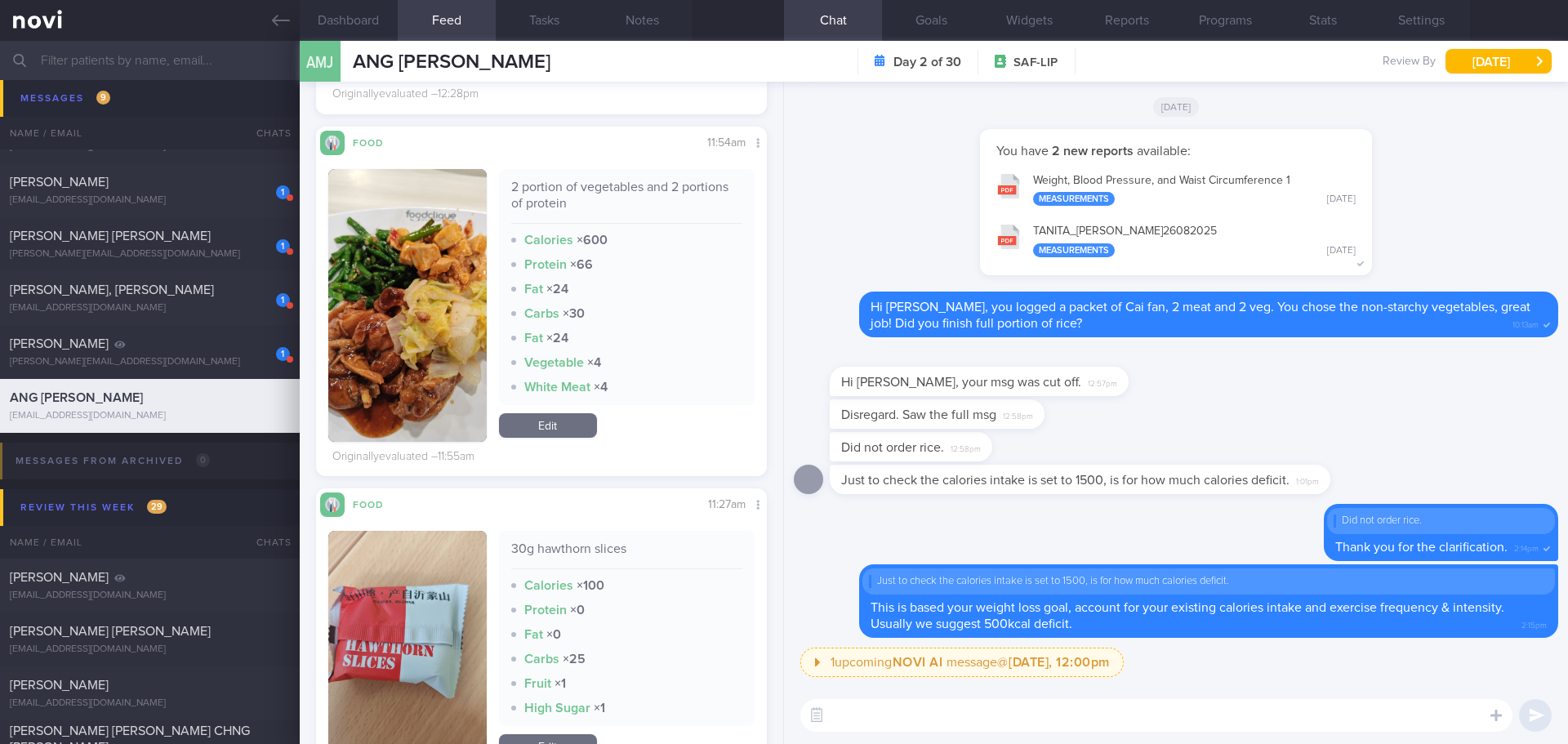
click at [448, 242] on button "button" at bounding box center [408, 306] width 158 height 273
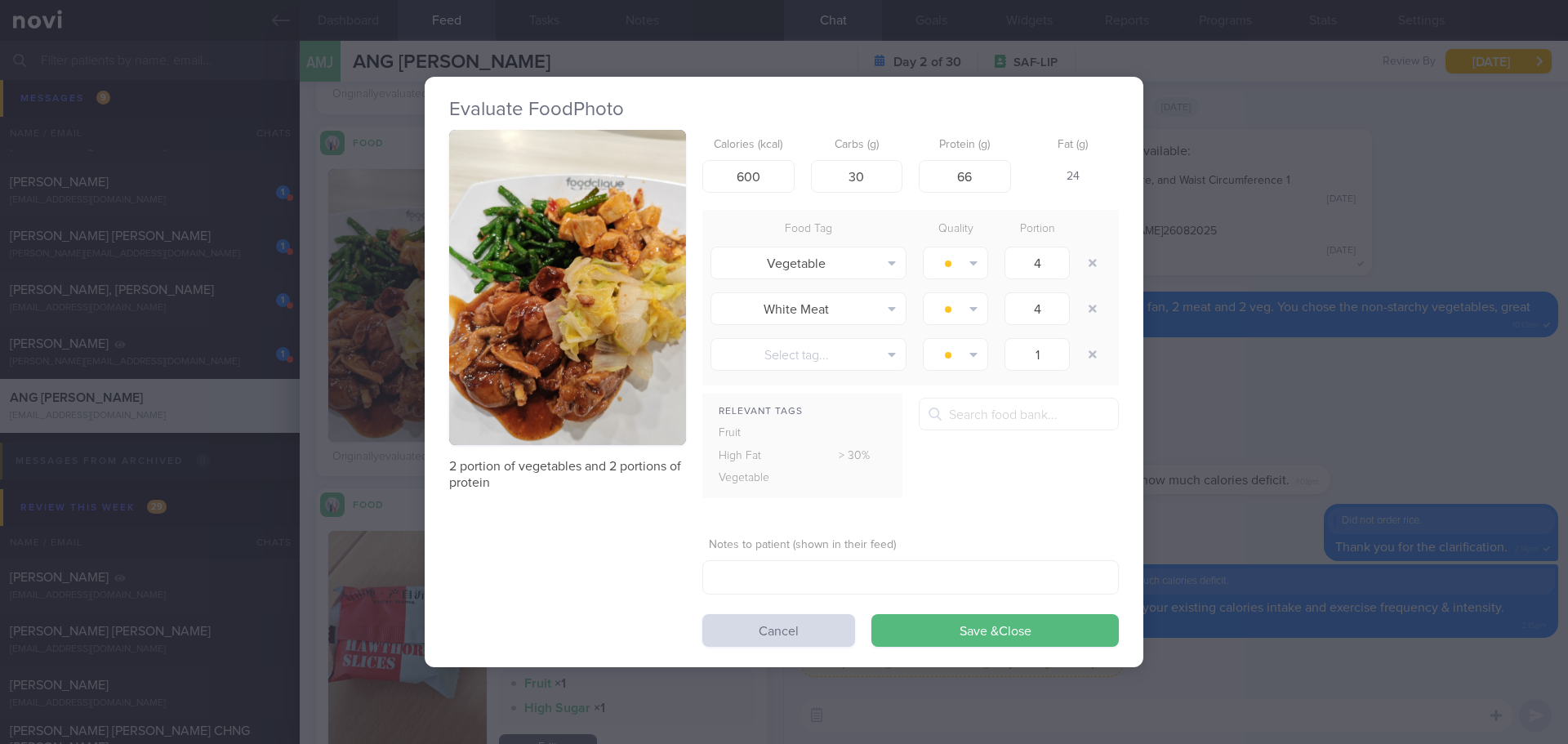
click at [553, 213] on button "button" at bounding box center [568, 288] width 237 height 316
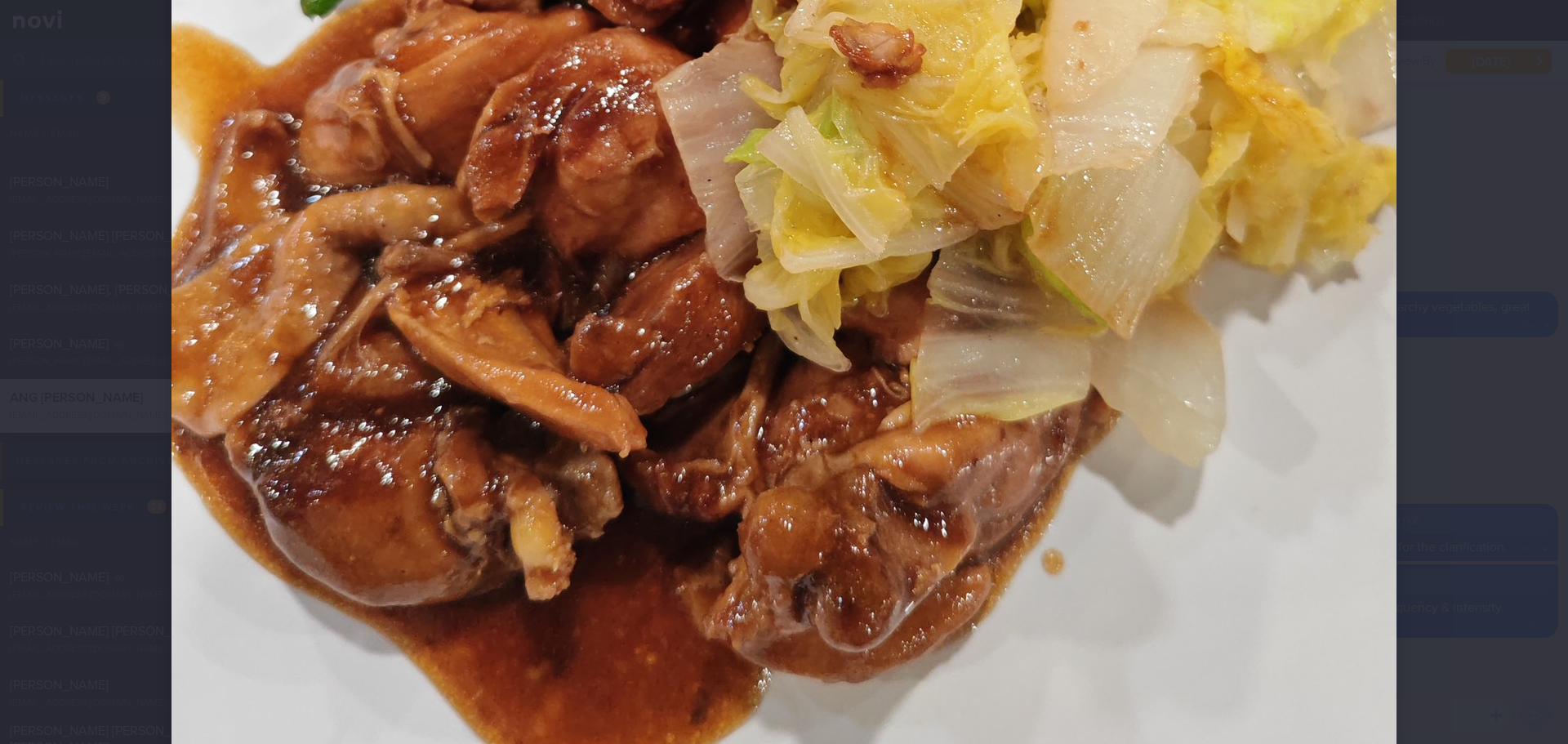
scroll to position [898, 0]
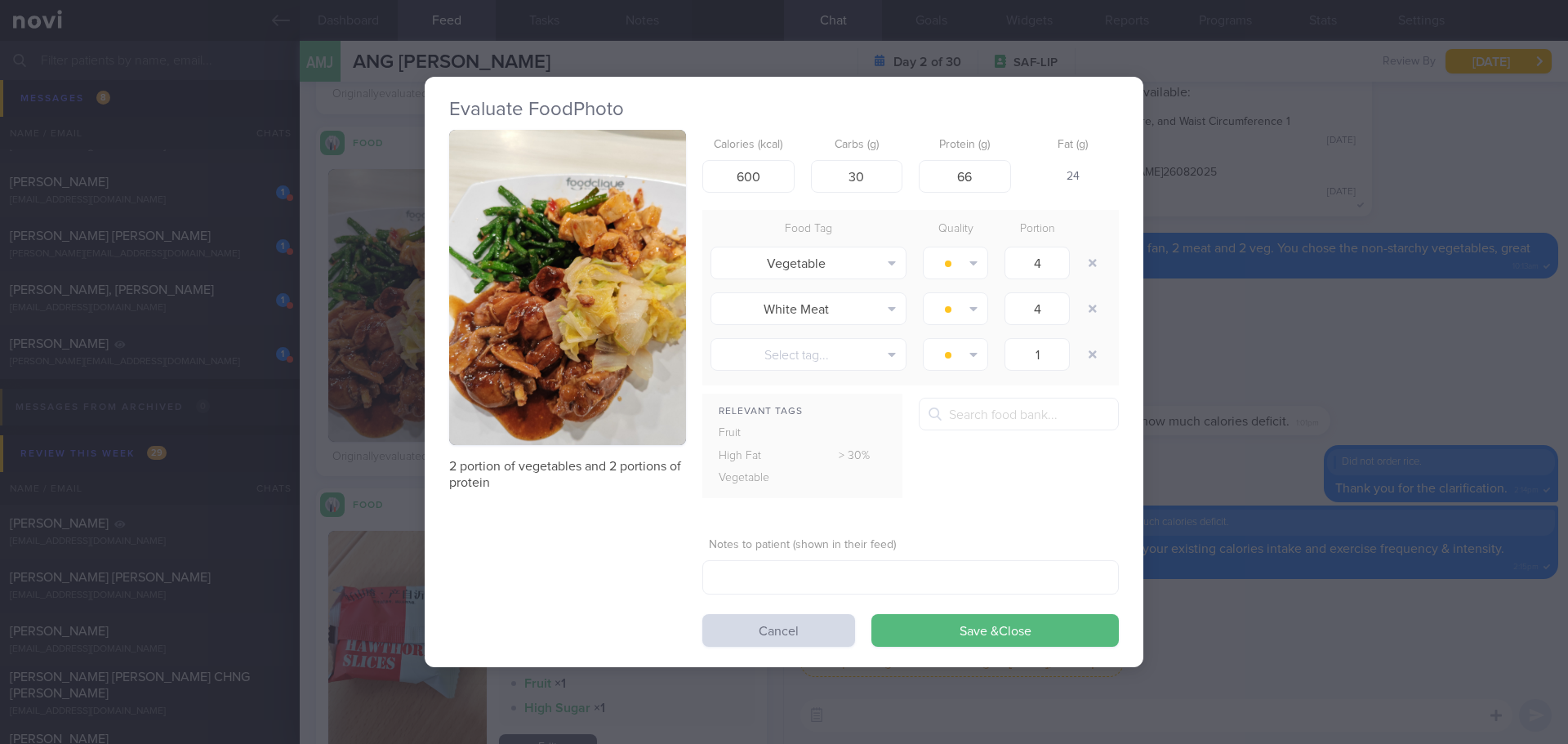
click at [1272, 168] on div "Evaluate Food Photo 2 portion of vegetables and 2 portions of protein Calories …" at bounding box center [784, 372] width 1568 height 744
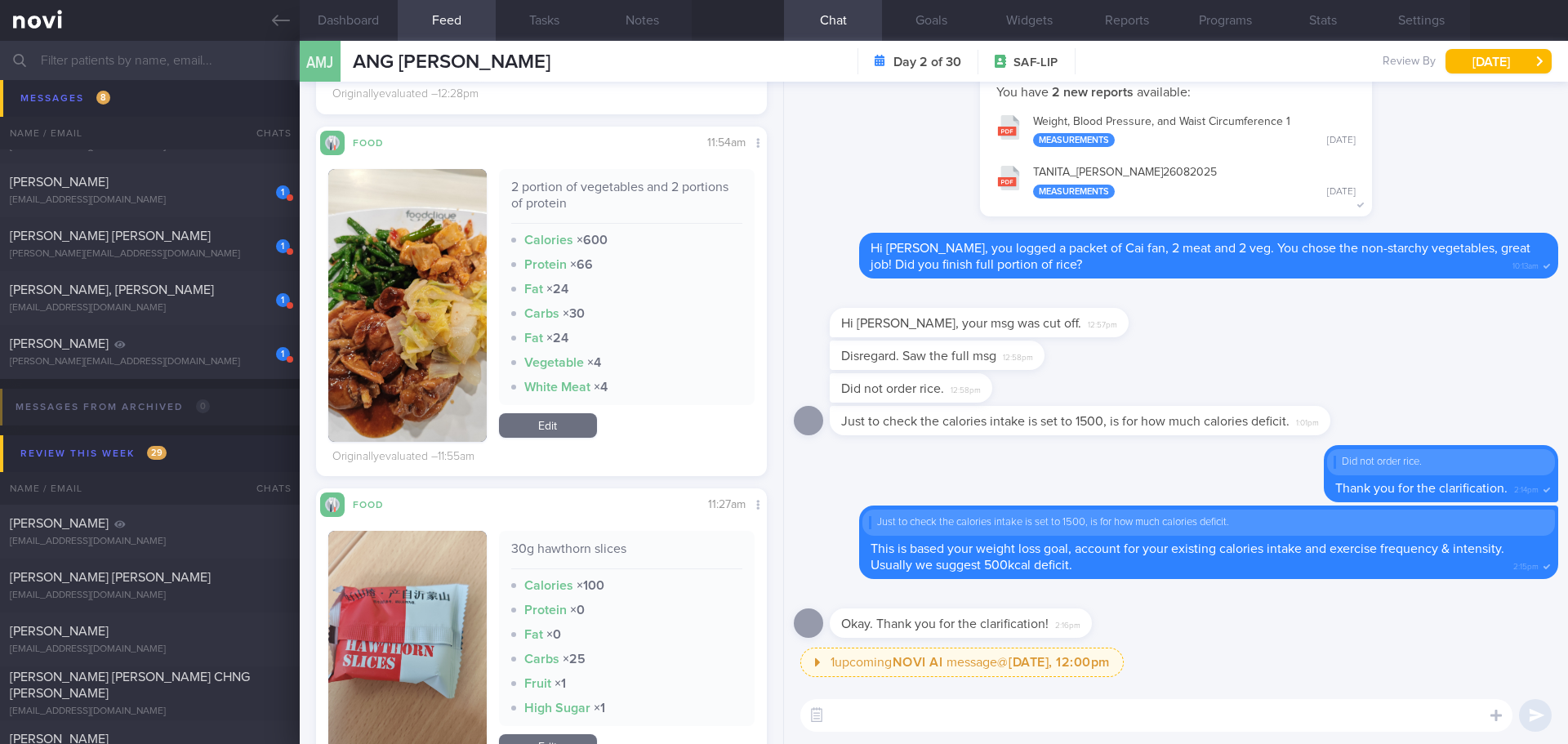
click at [127, 65] on input "text" at bounding box center [784, 60] width 1568 height 40
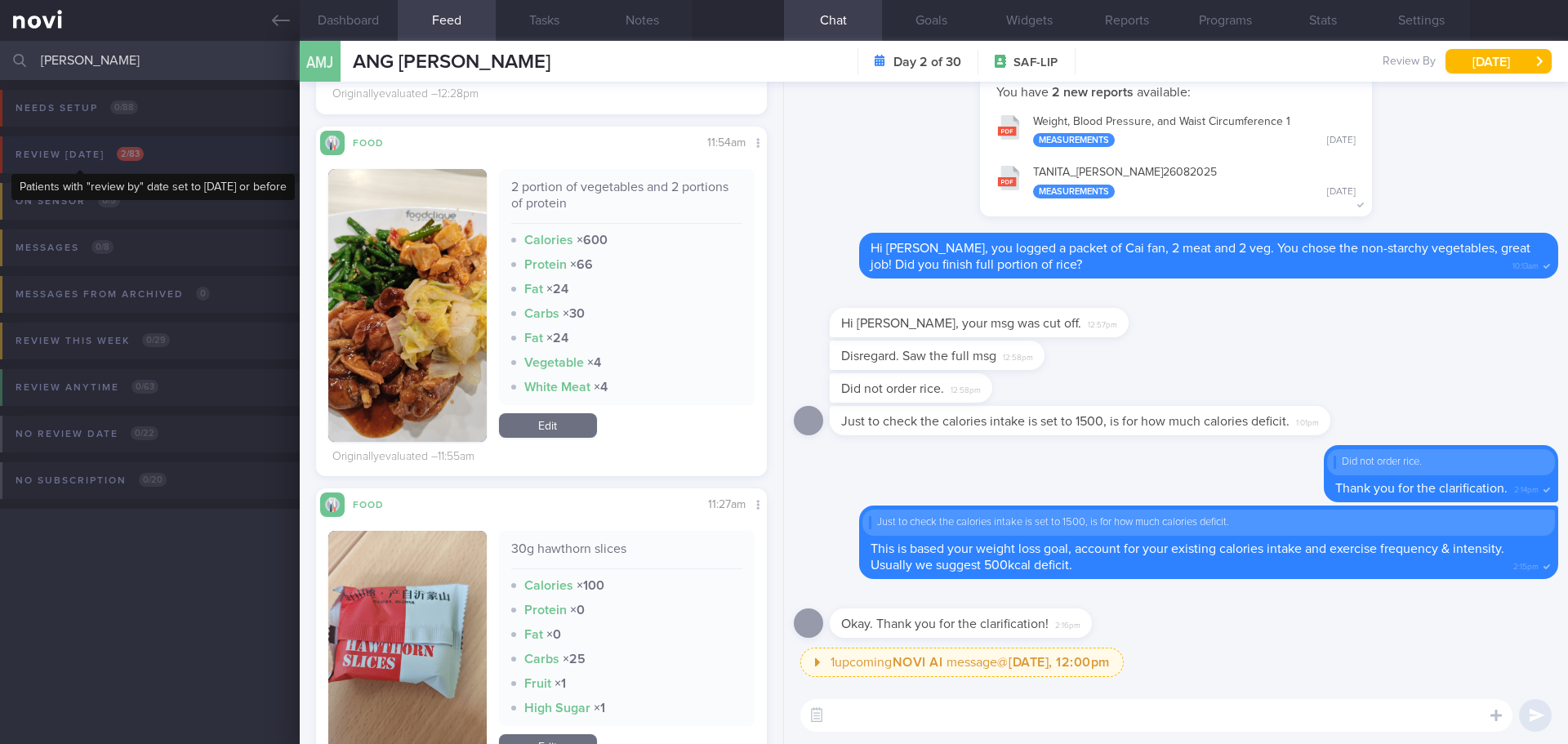
type input "joey"
click at [137, 150] on span "2 / 83" at bounding box center [130, 154] width 27 height 14
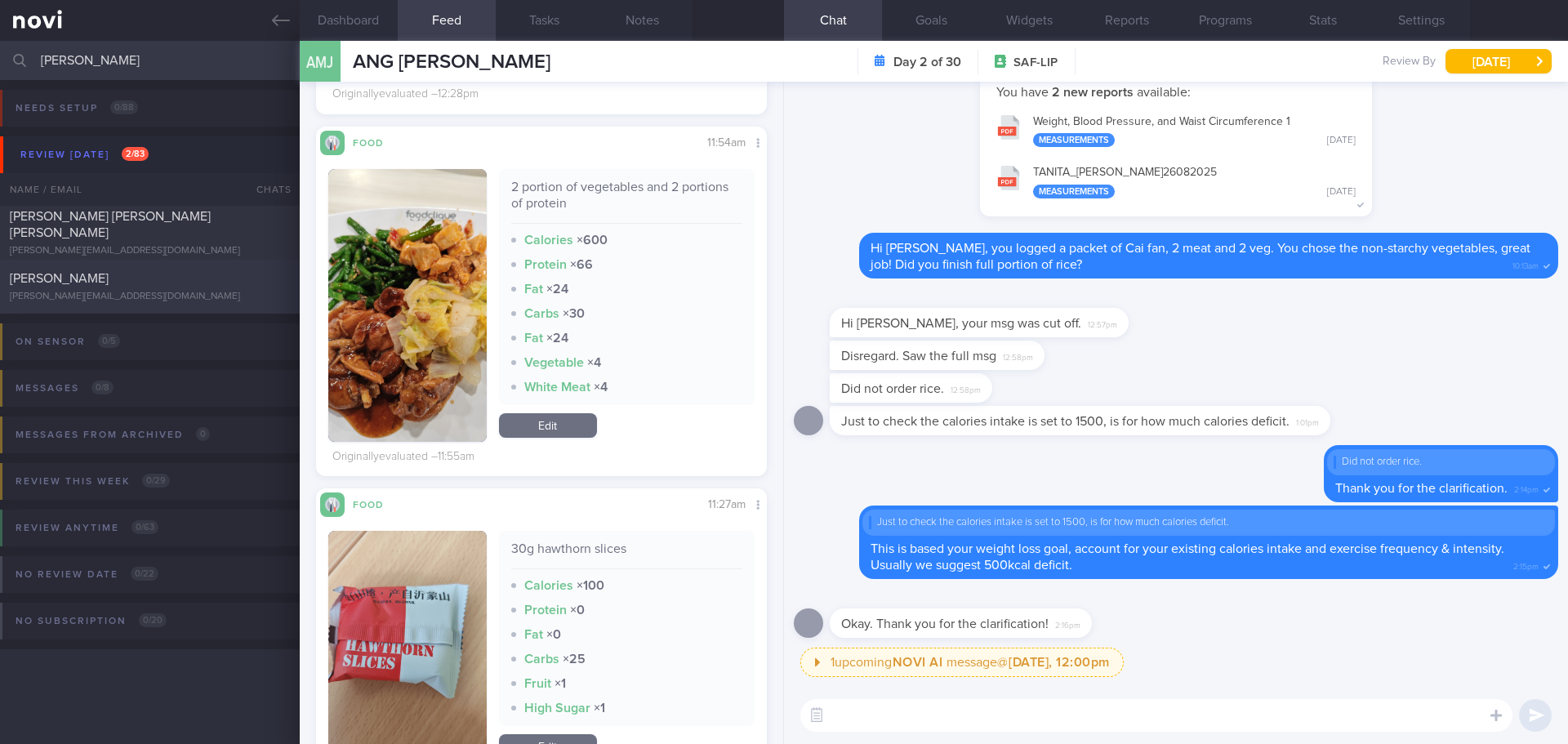
click at [108, 275] on span "JOEY YEO ZHI XUN" at bounding box center [58, 279] width 99 height 13
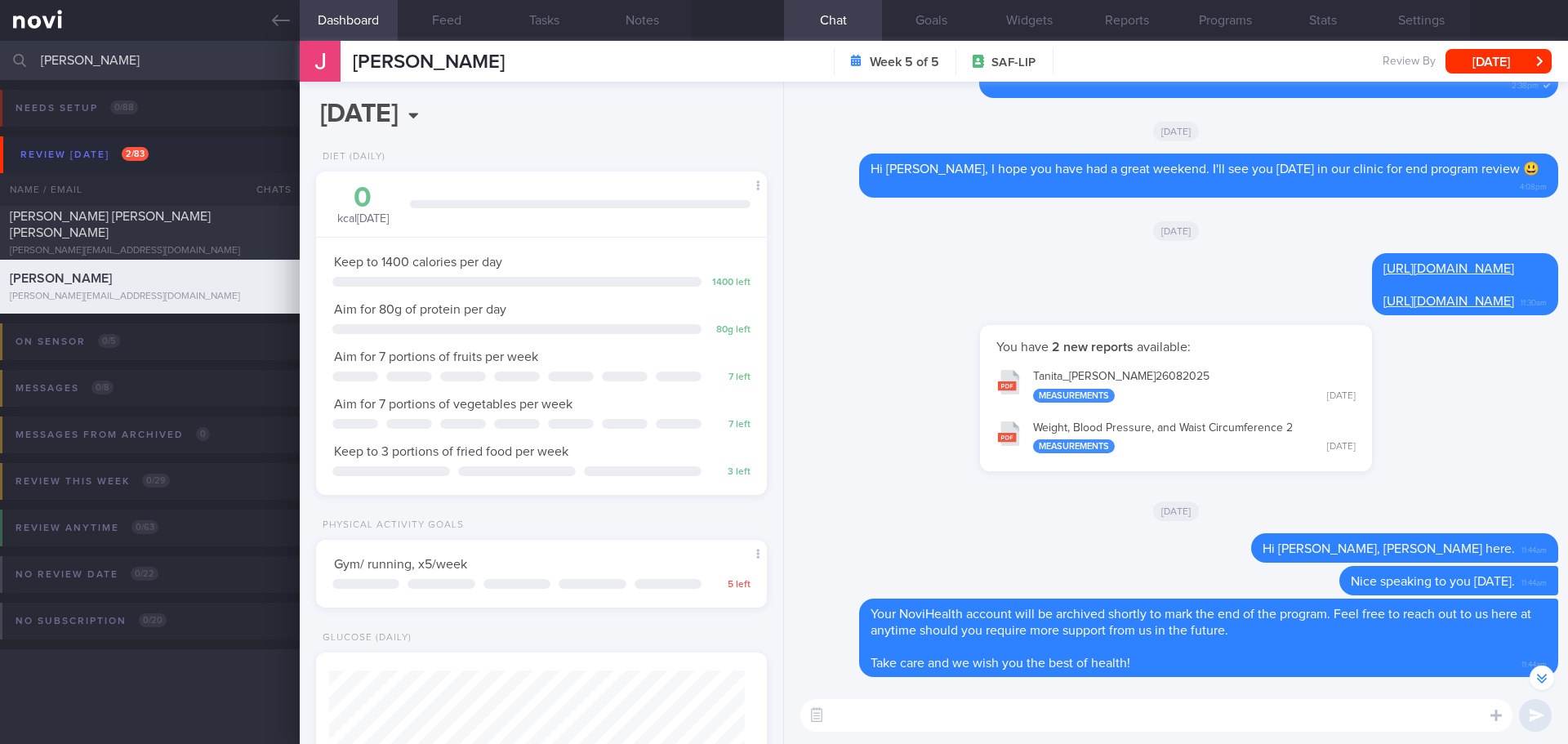
scroll to position [-83, 0]
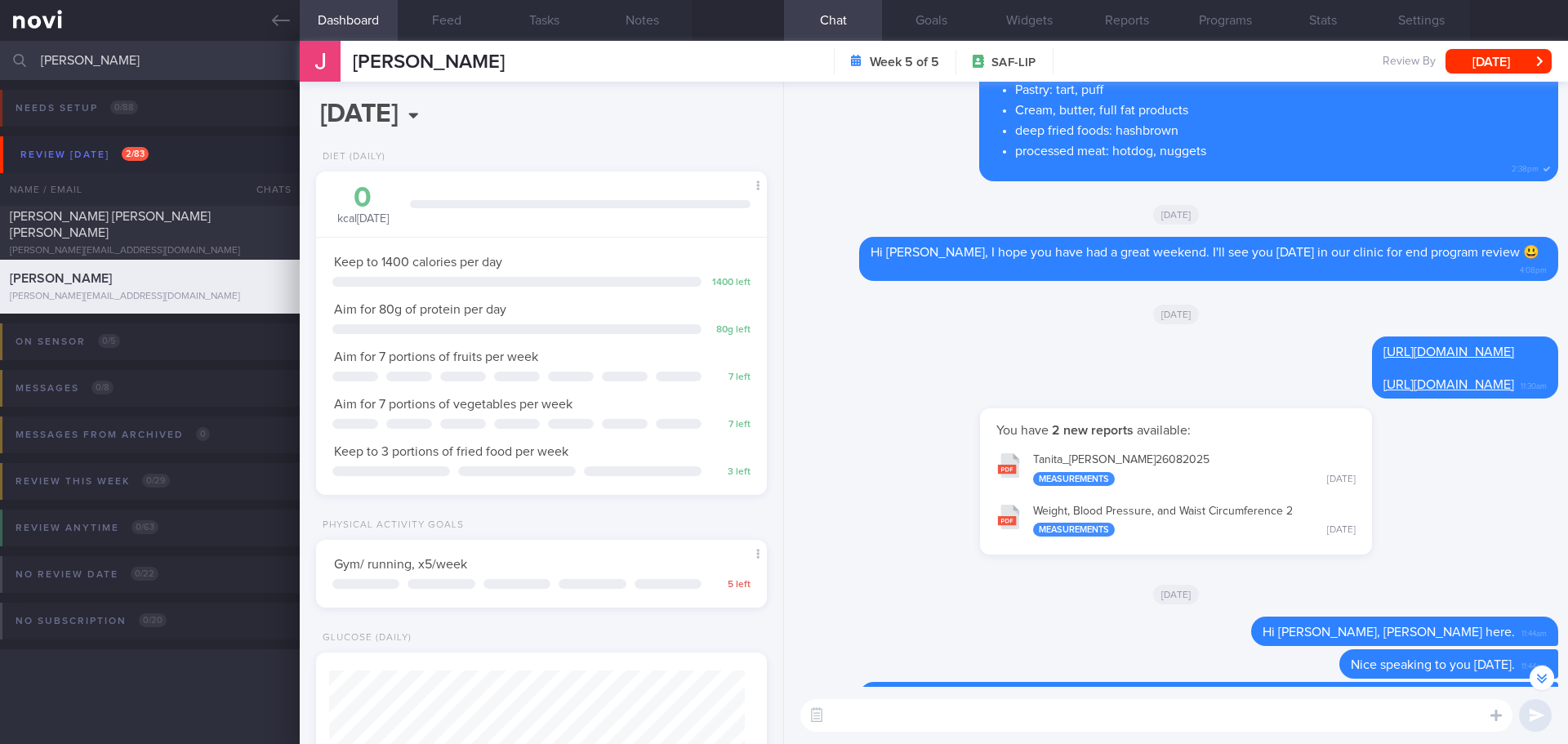
drag, startPoint x: 94, startPoint y: 59, endPoint x: -24, endPoint y: 66, distance: 118.2
click at [0, 66] on html "You are offline! Some functionality will be unavailable Patients New Users Coac…" at bounding box center [784, 372] width 1568 height 744
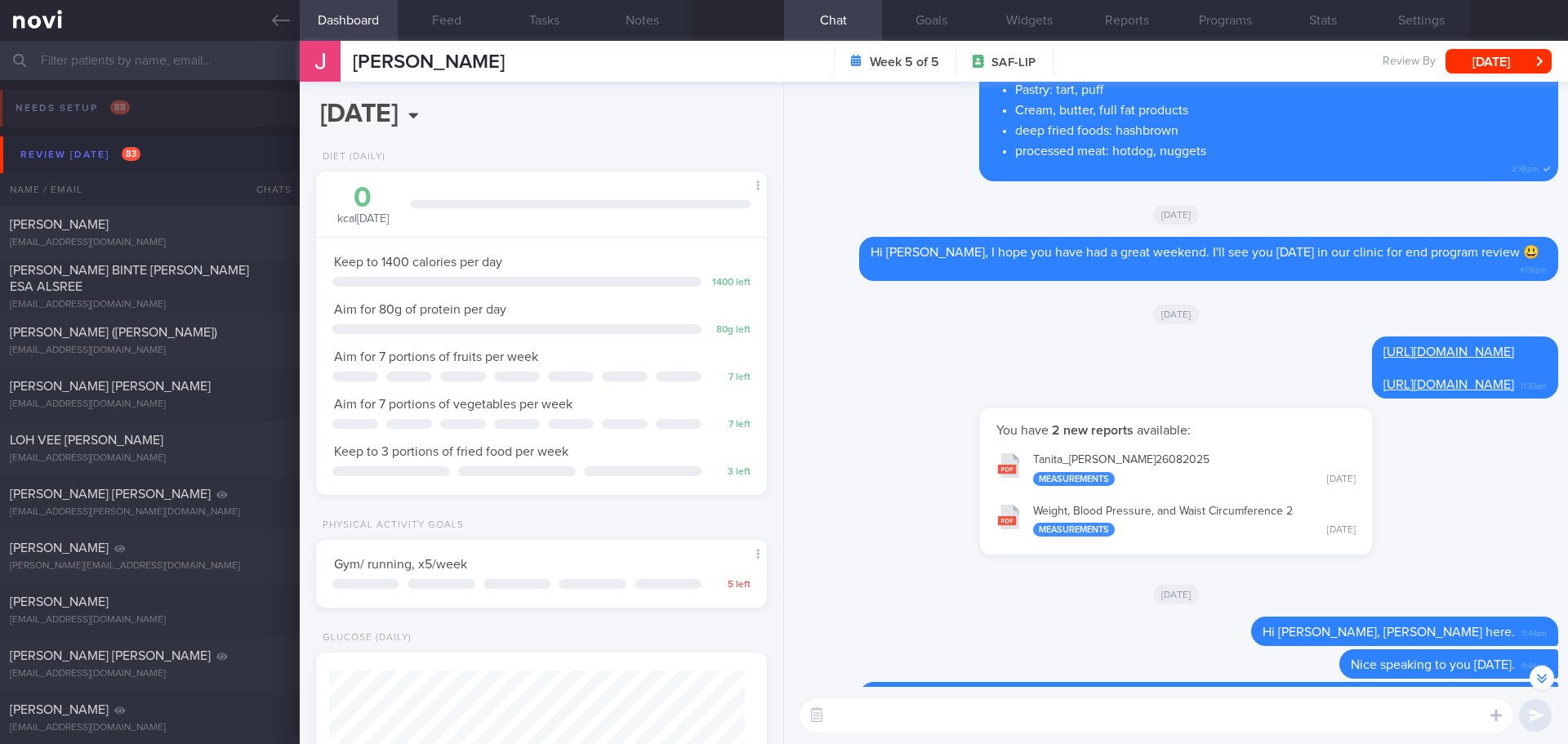
click at [1210, 595] on div "[DATE]" at bounding box center [1176, 593] width 764 height 46
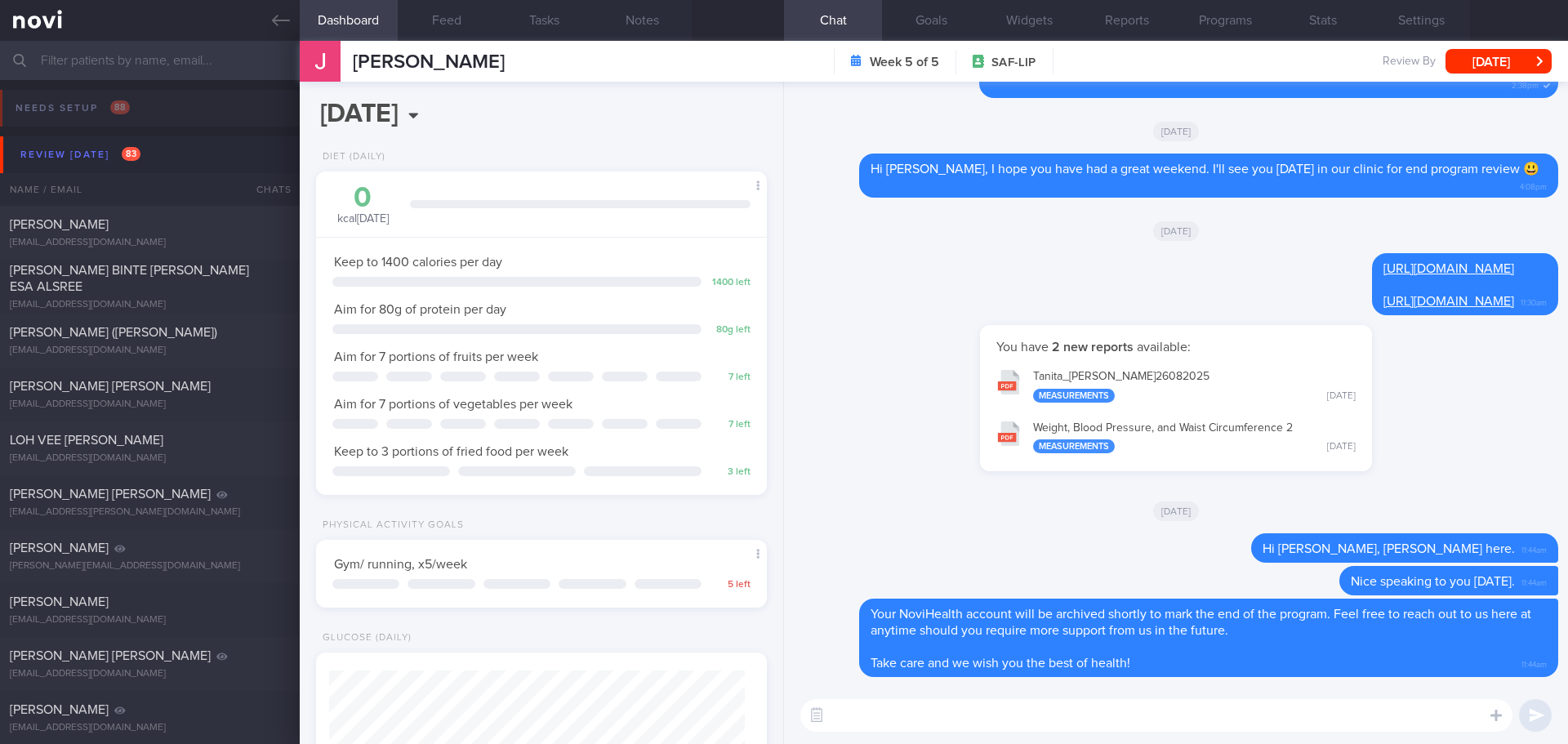
click at [1484, 444] on div "You have 2 new reports available: Tanita_ Joey Yeo_ 26082025 Measurements Yeste…" at bounding box center [1176, 406] width 764 height 163
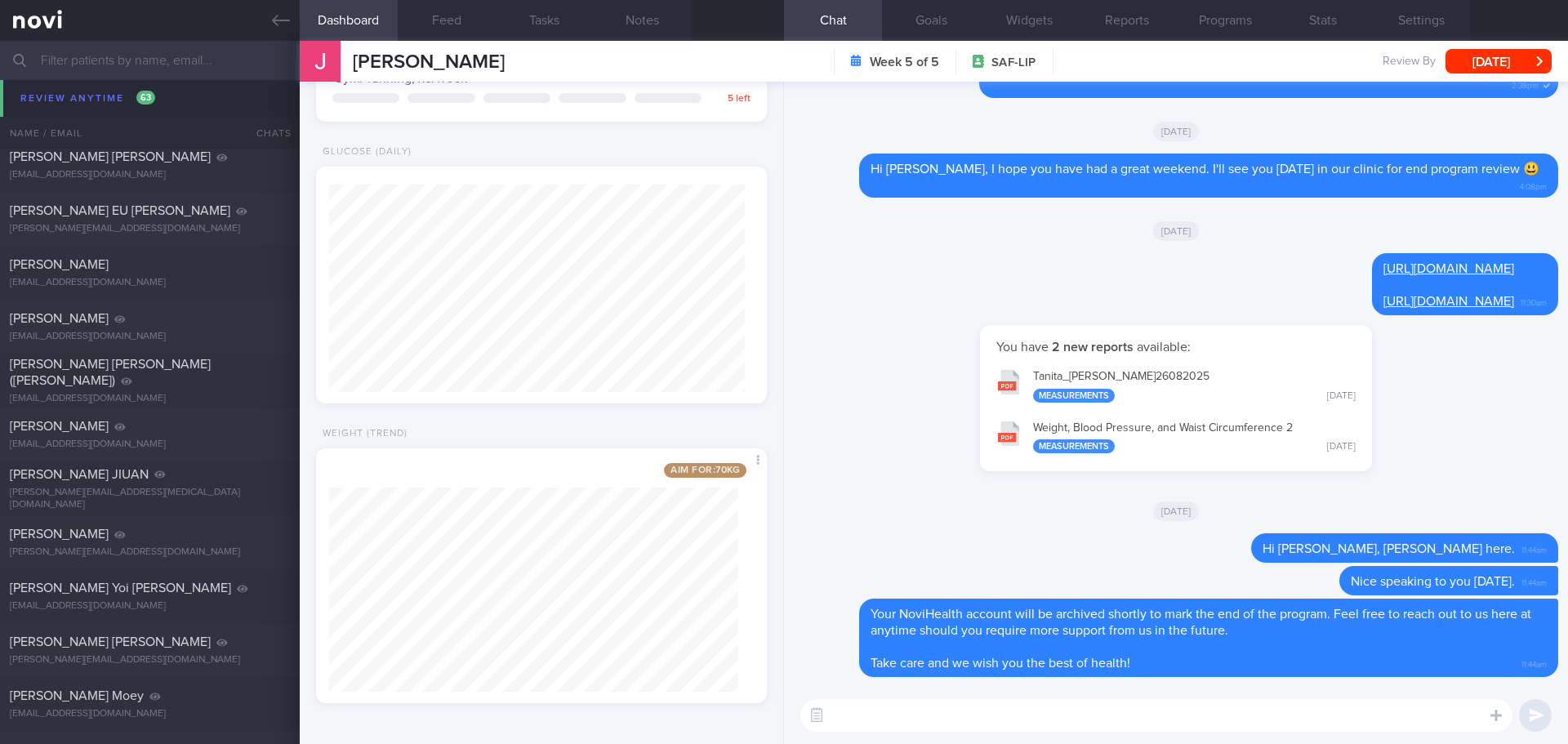
scroll to position [7680, 0]
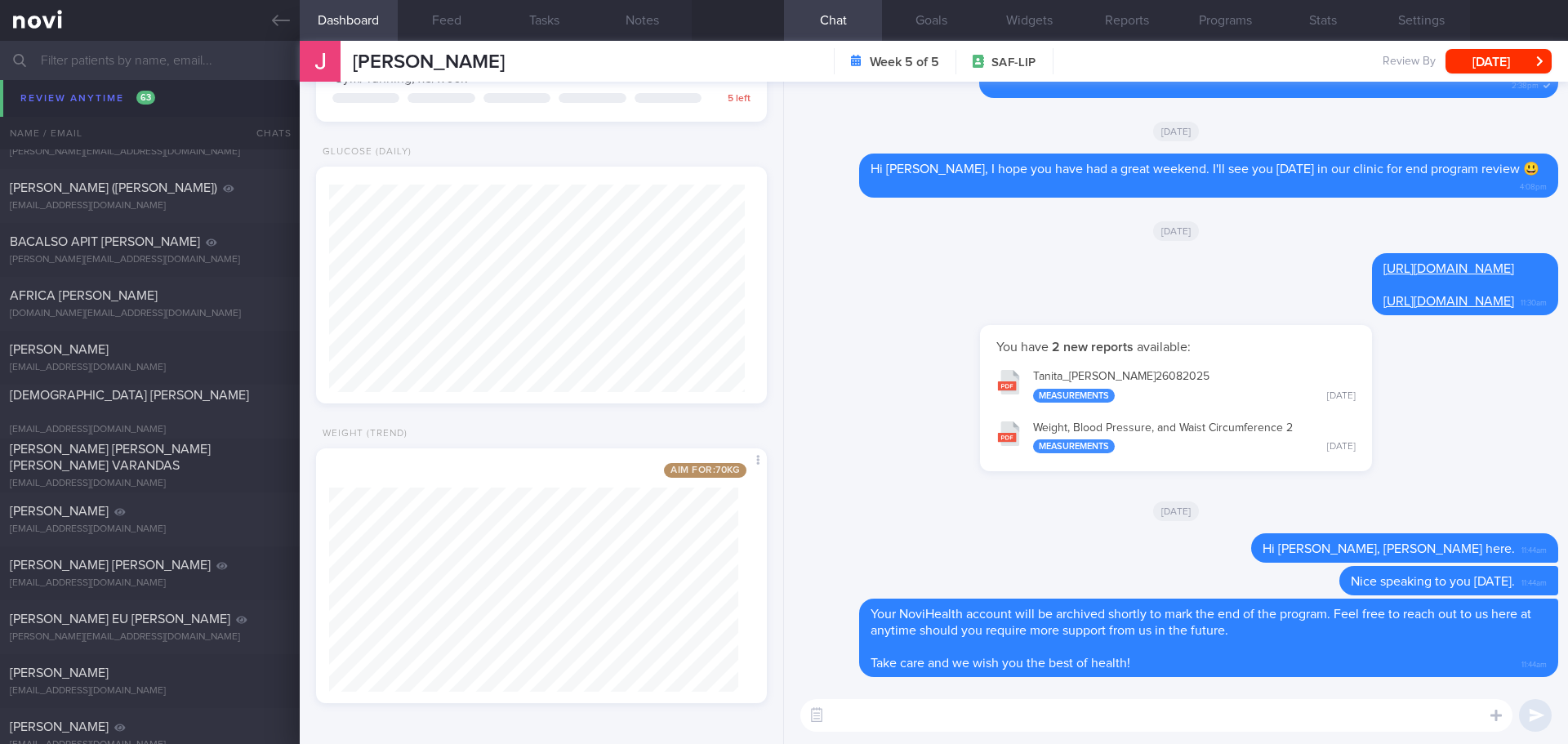
click at [75, 89] on div "TAN CHEW PENG IRENE irenetan282@gmail.com" at bounding box center [150, 88] width 299 height 33
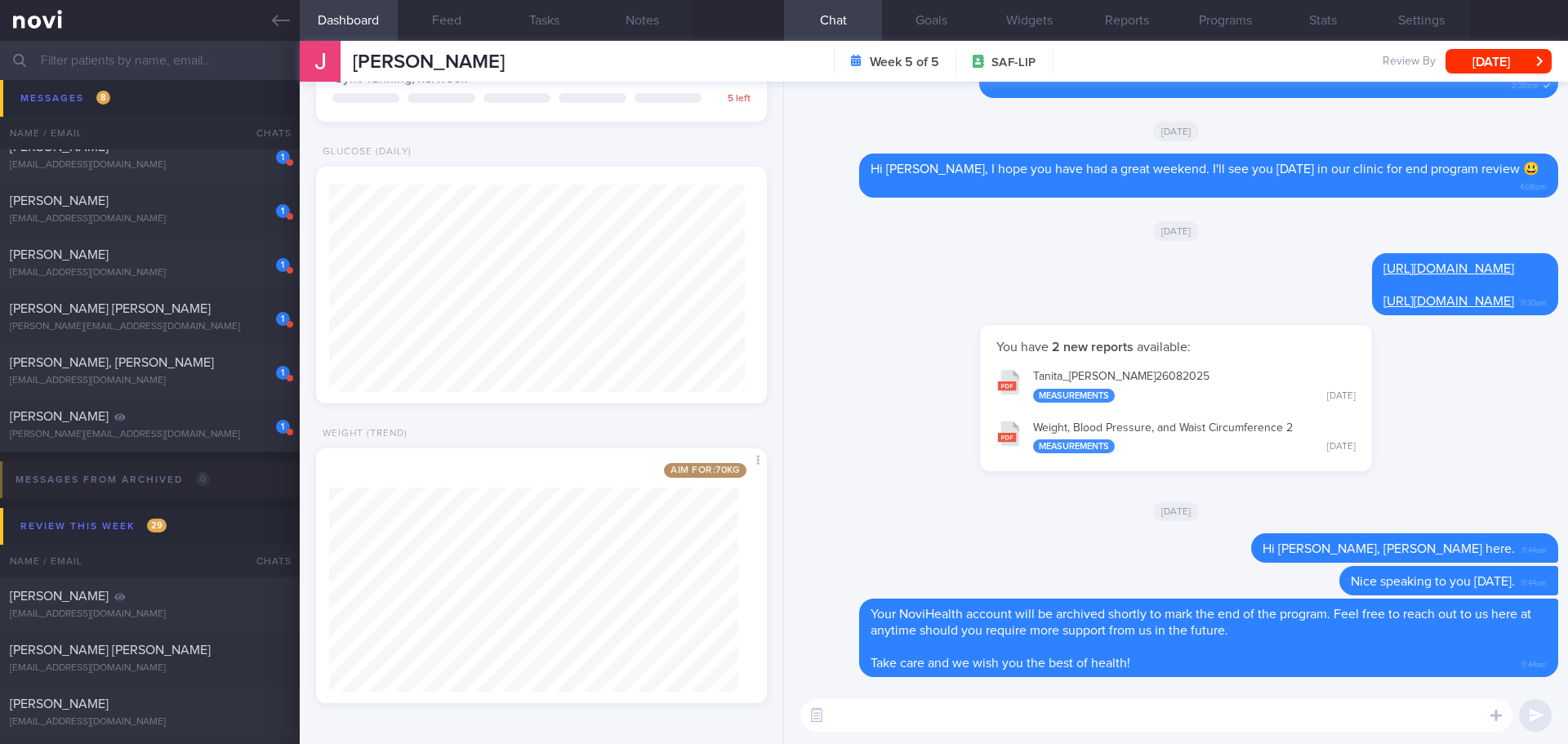
scroll to position [5093, 0]
click at [146, 64] on input "text" at bounding box center [784, 60] width 1568 height 40
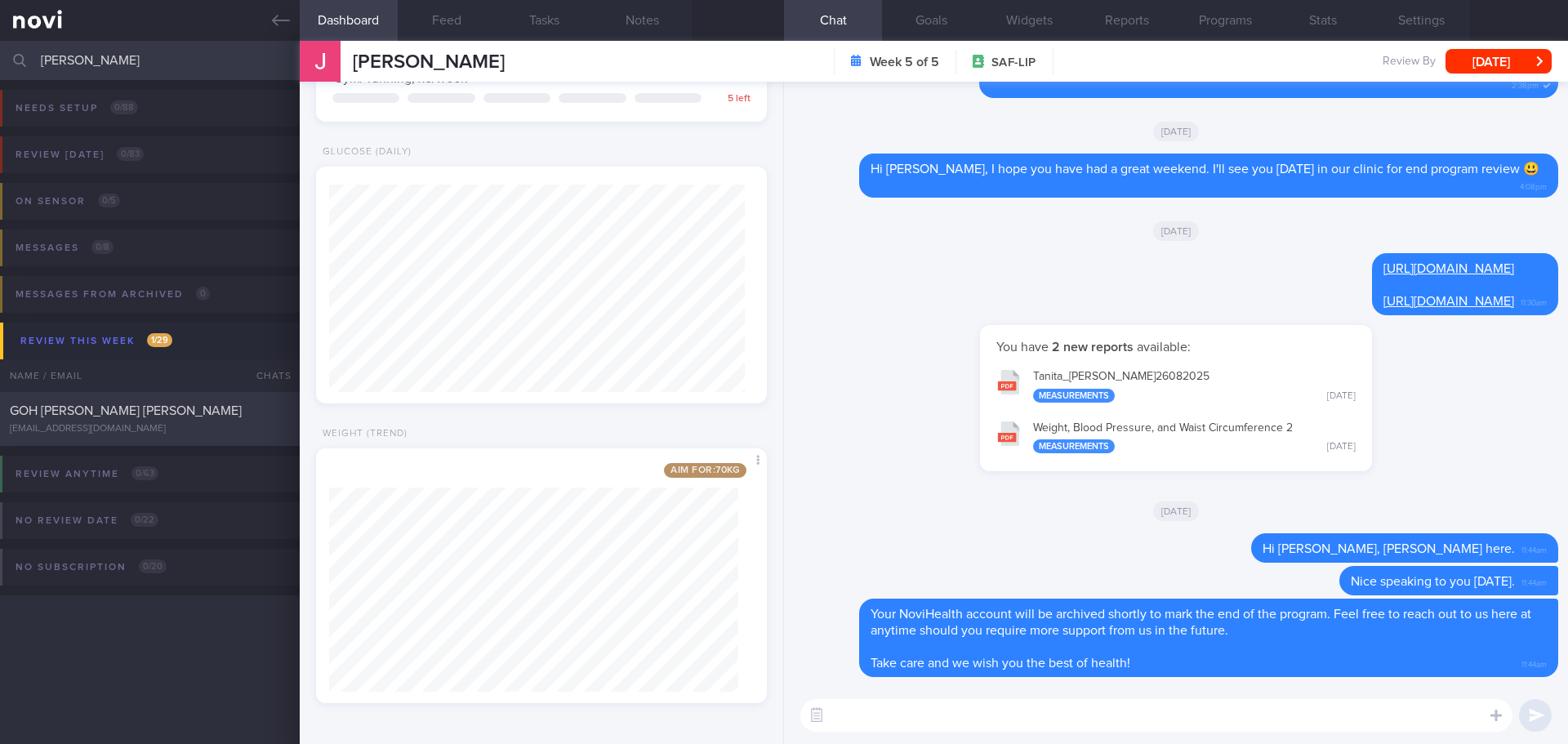
type input "rosemary"
click at [161, 408] on span "GOH [PERSON_NAME] [PERSON_NAME]" at bounding box center [125, 411] width 232 height 13
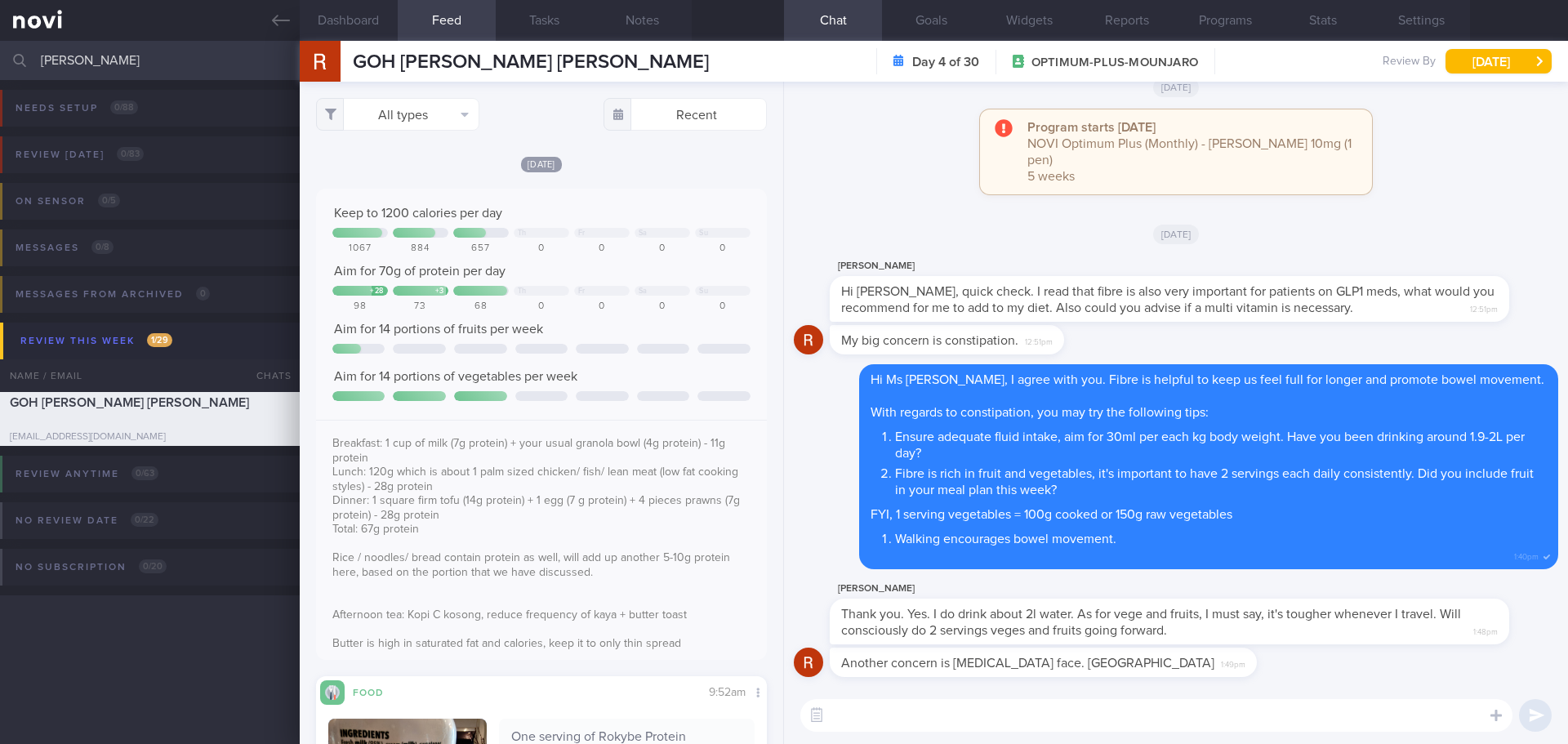
click at [893, 713] on textarea at bounding box center [1156, 716] width 712 height 33
type textarea "W"
type textarea "Y"
type textarea "A"
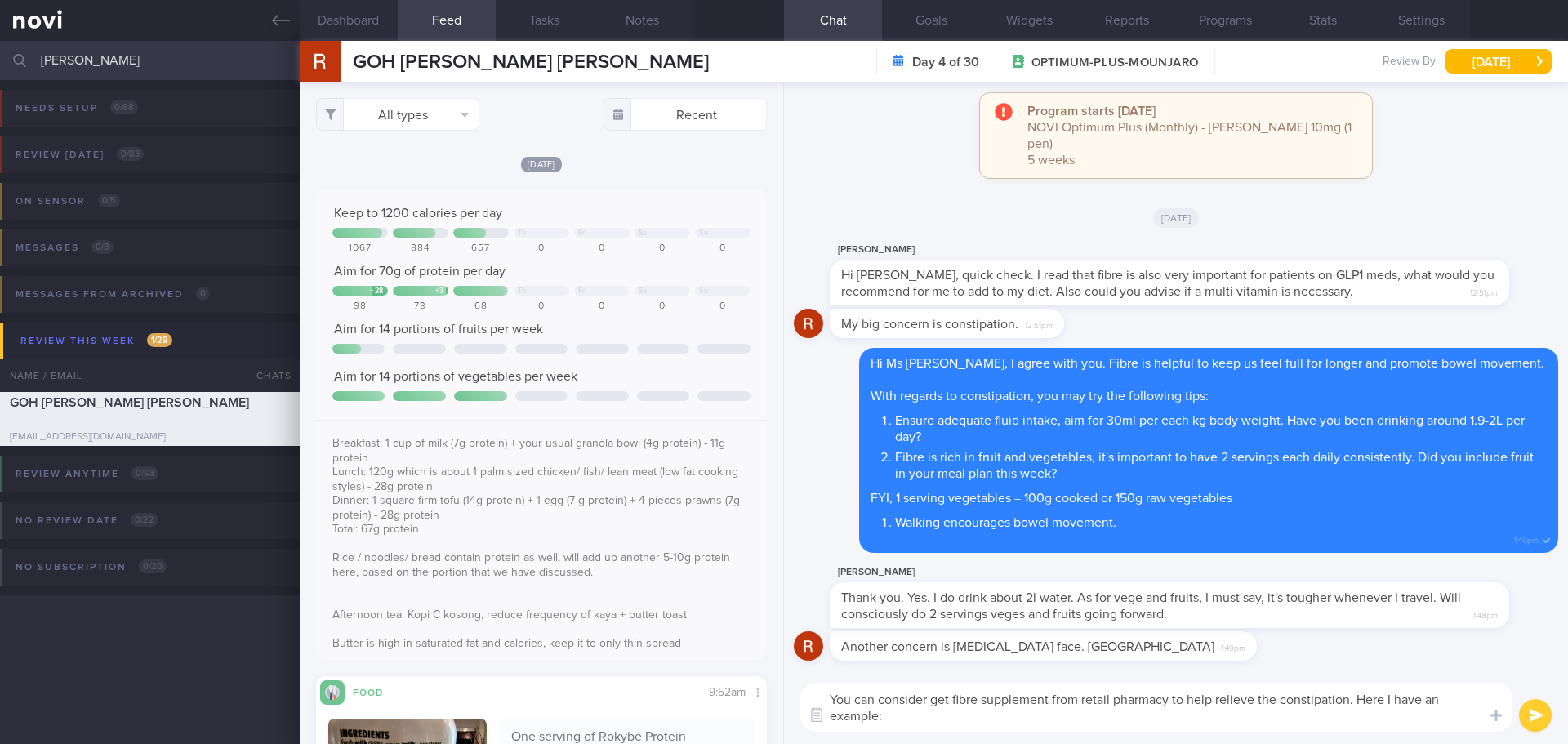
click at [946, 720] on textarea "You can consider get fibre supplement from retail pharmacy to help relieve the …" at bounding box center [1156, 707] width 712 height 49
paste textarea "https://fibrosol.com/faq/what-is-fibrosol-and-what-is-it-used-for/"
type textarea "You can consider get fibre supplement from retail pharmacy to help relieve the …"
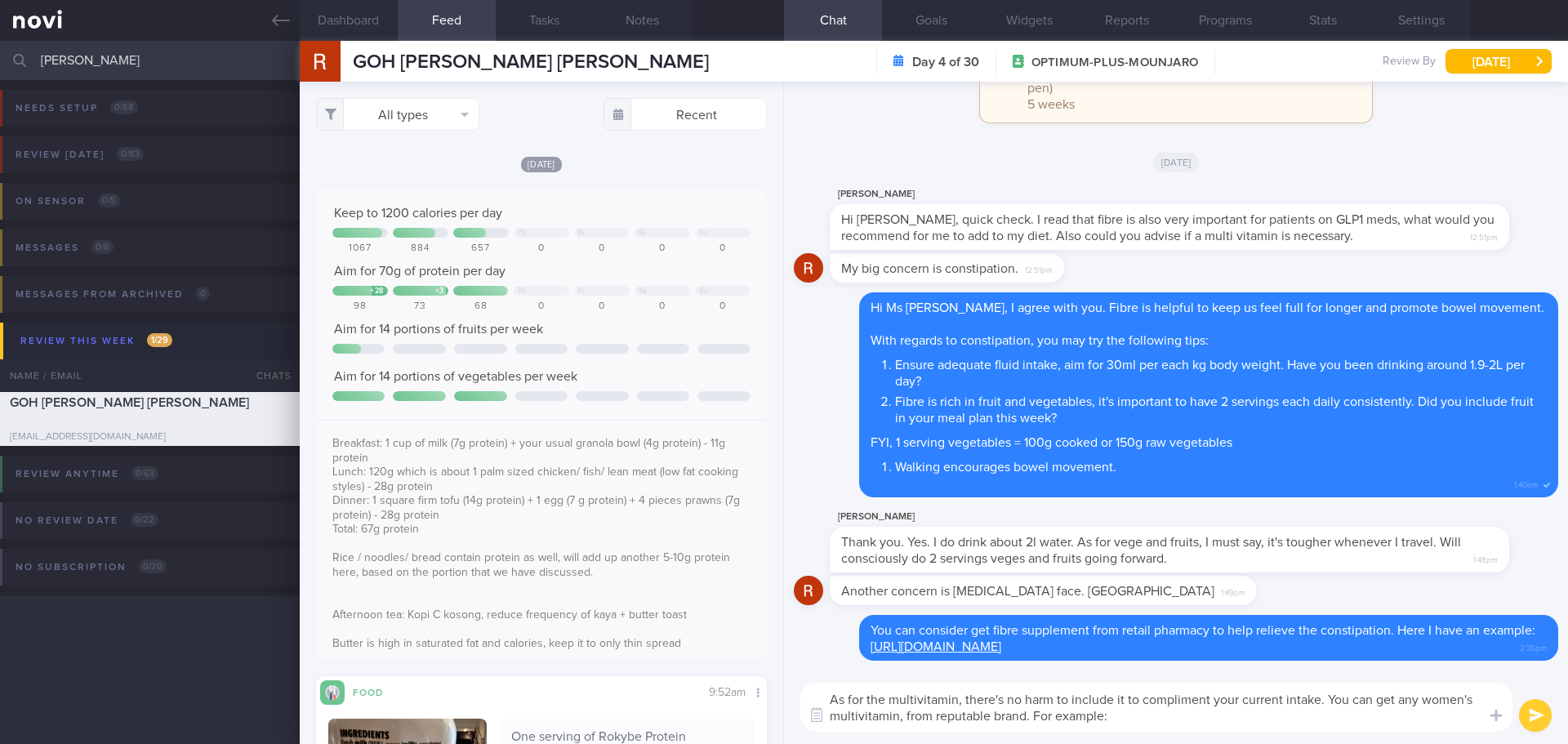
click at [1173, 719] on textarea "As for the multivitamin, there's no harm to include it to compliment your curre…" at bounding box center [1156, 707] width 712 height 49
click at [1374, 716] on textarea "As for the multivitamin, there's no harm to include it to compliment your curre…" at bounding box center [1156, 707] width 712 height 49
click at [1323, 698] on textarea "As for the multivitamin, there's no harm to include it to compliment your curre…" at bounding box center [1156, 707] width 712 height 49
type textarea "As for the multivitamin, there's no harm to include it to compliment your curre…"
click at [1453, 724] on textarea "As for the multivitamin, there's no harm to include it to compliment your curre…" at bounding box center [1156, 707] width 712 height 49
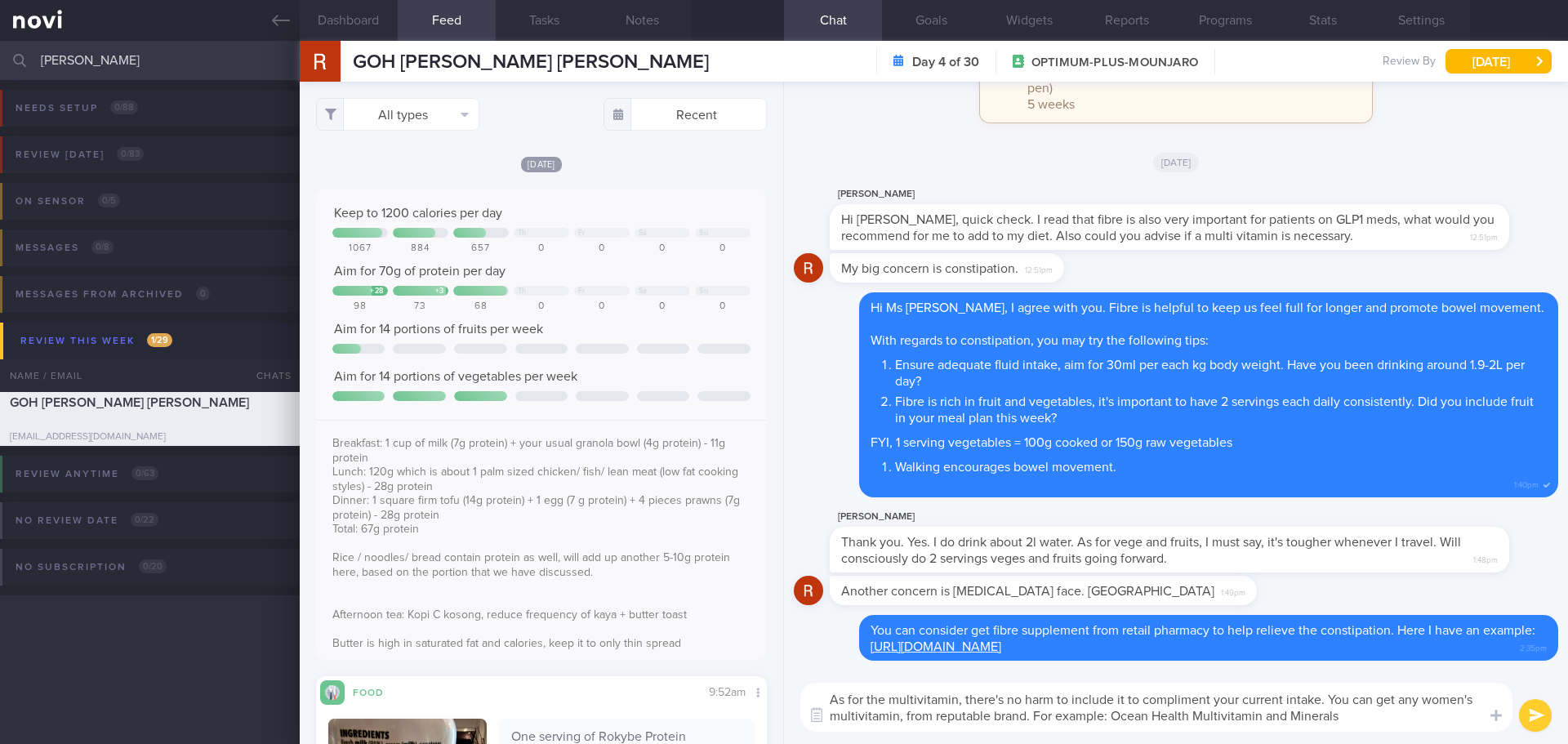
click at [1453, 724] on textarea "As for the multivitamin, there's no harm to include it to compliment your curre…" at bounding box center [1156, 707] width 712 height 49
click at [1454, 724] on textarea "As for the multivitamin, there's no harm to include it to compliment your curre…" at bounding box center [1156, 707] width 712 height 49
click at [1529, 717] on button "submit" at bounding box center [1535, 716] width 33 height 33
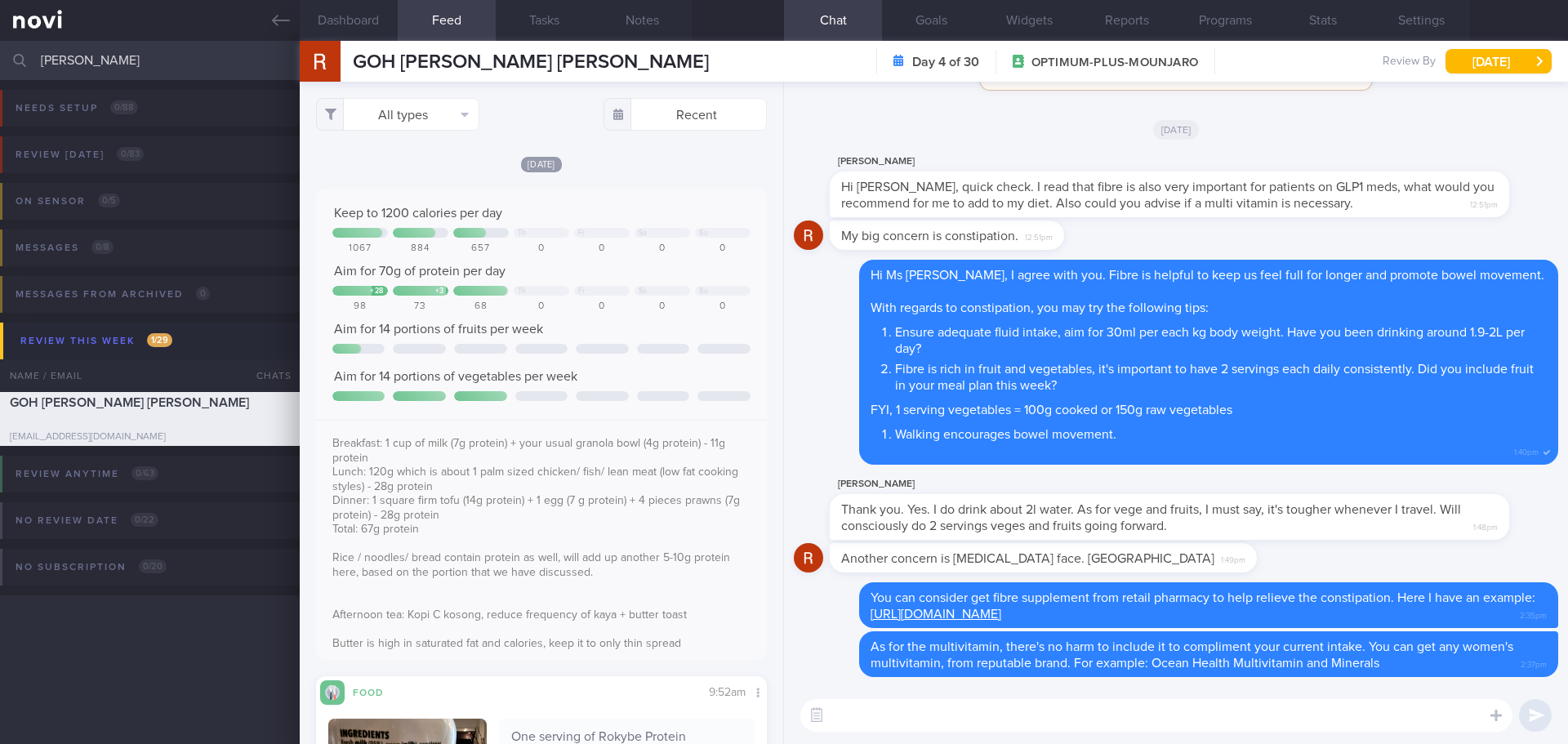
click at [1467, 717] on textarea at bounding box center [1156, 716] width 712 height 33
click at [1352, 713] on textarea "I have discussed with Dr Todd about your concern, he is agreeable with it." at bounding box center [1156, 716] width 712 height 33
click at [1267, 719] on textarea "I have discussed with Dr Todd about your concern, he is agreeable with it." at bounding box center [1156, 716] width 712 height 33
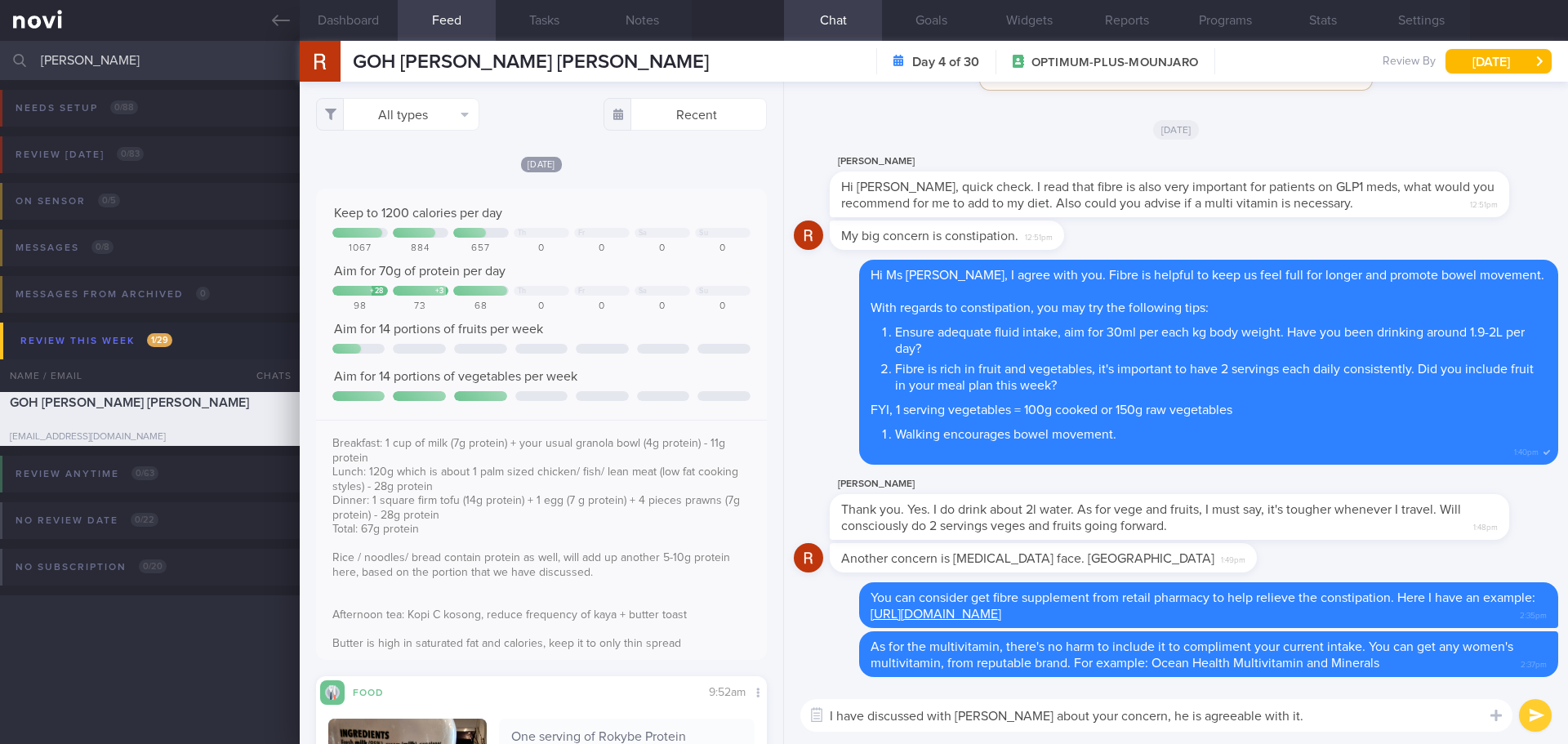
drag, startPoint x: 1254, startPoint y: 719, endPoint x: 1217, endPoint y: 719, distance: 37.0
click at [1217, 719] on textarea "I have discussed with Dr Todd about your concern, he is agreeable with it." at bounding box center [1156, 716] width 712 height 33
click at [1278, 717] on textarea "I have discussed with Dr Todd about your concern, he is agreeable with it." at bounding box center [1156, 716] width 712 height 33
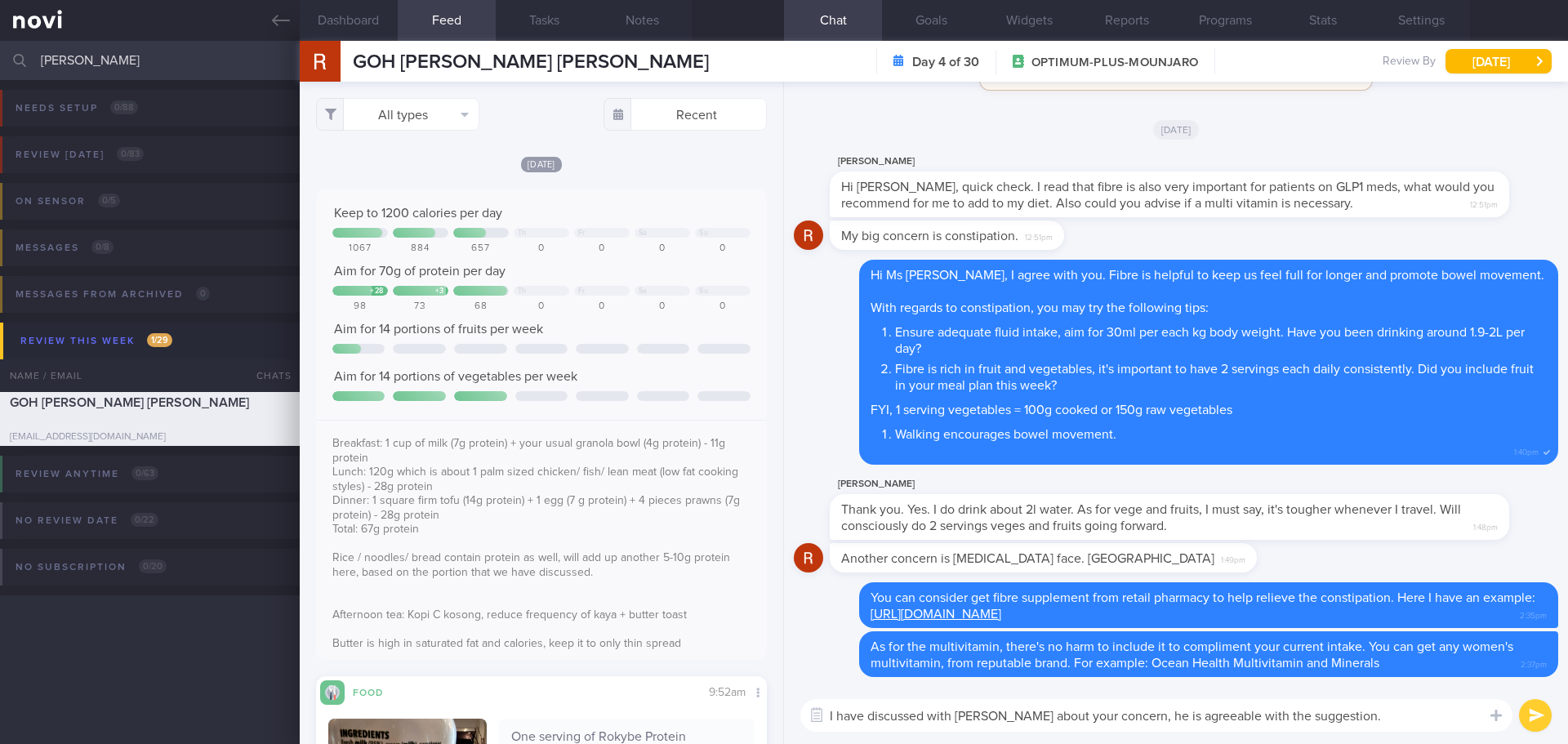
type textarea "I have discussed with Dr Todd about your concern, he is agreeable with the sugg…"
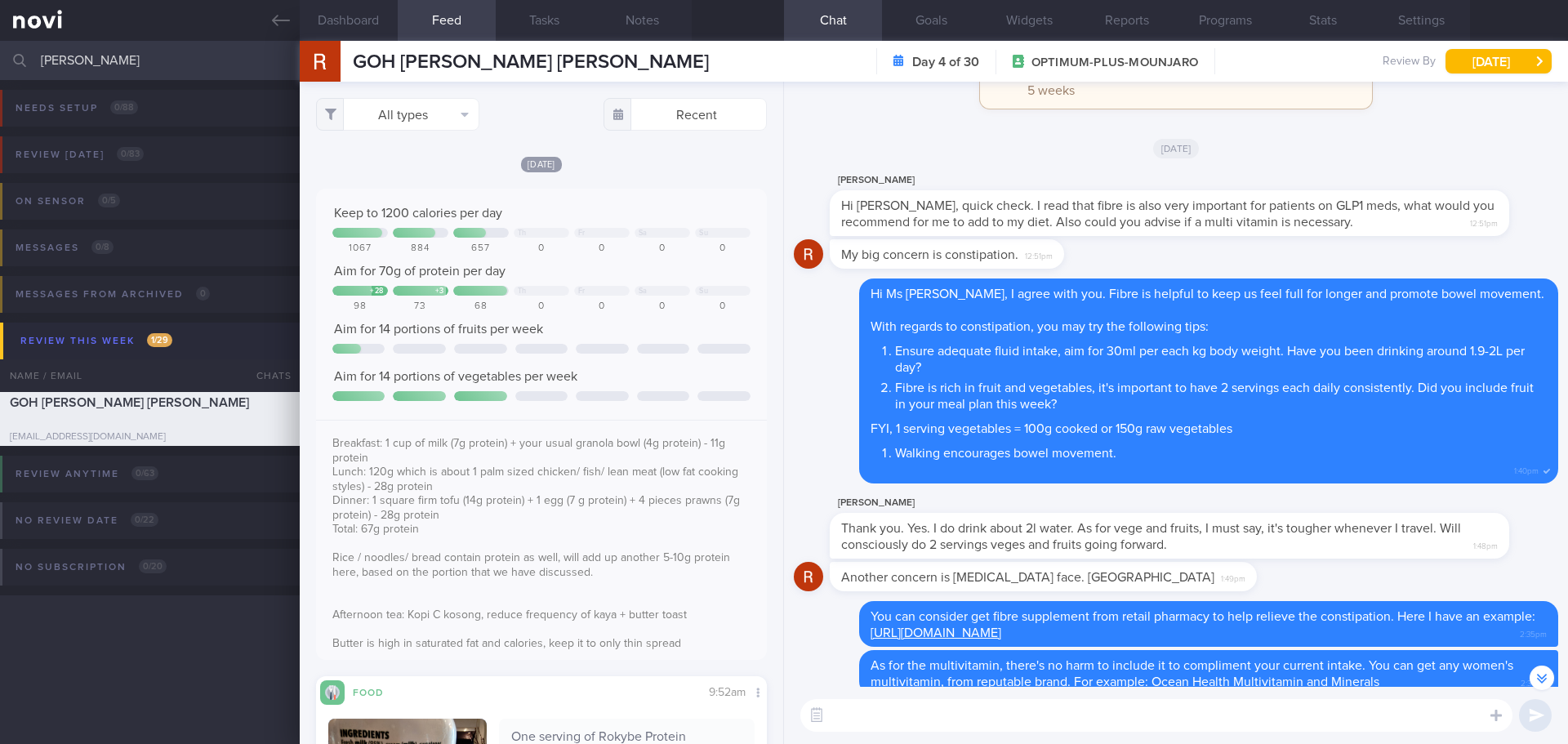
scroll to position [-81, 0]
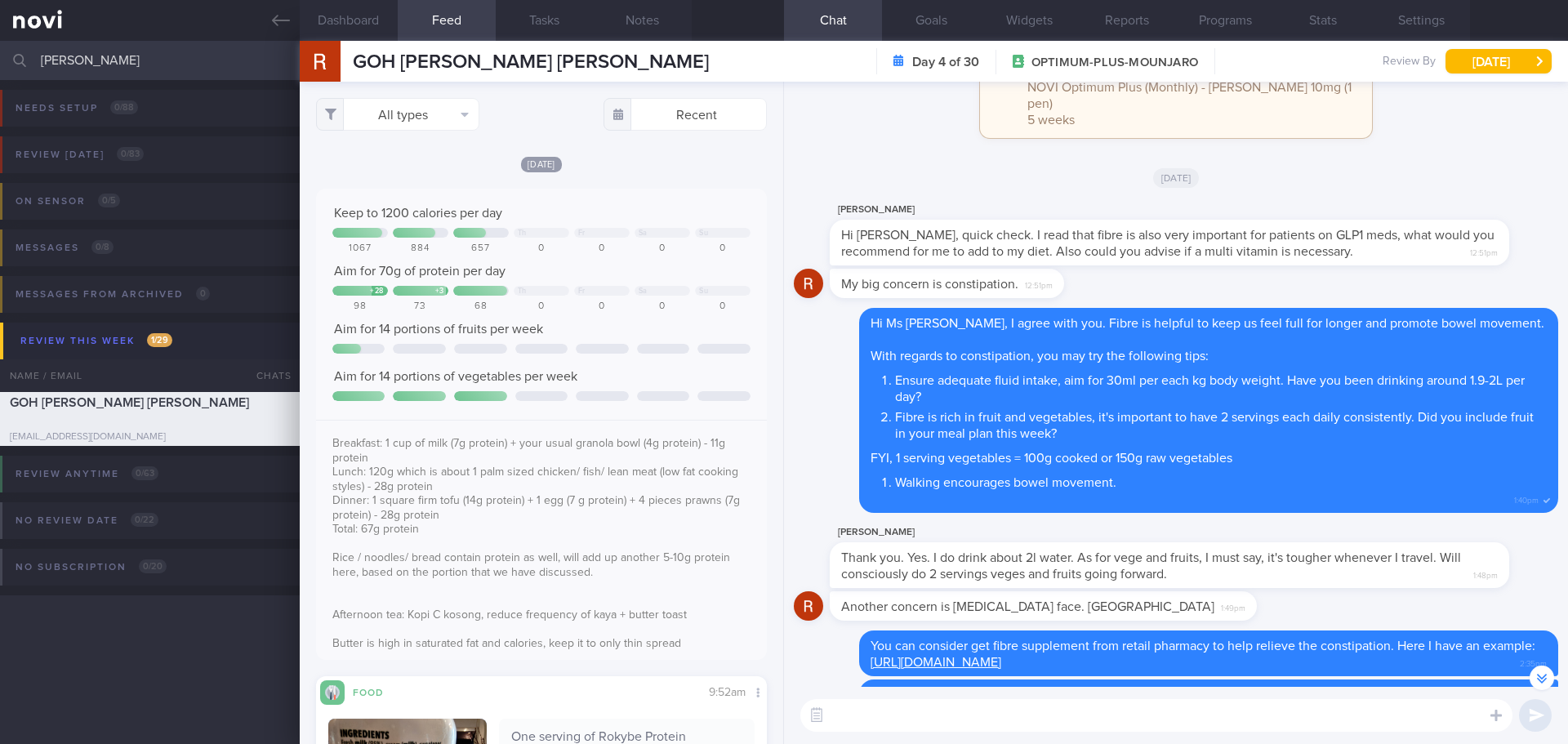
drag, startPoint x: 116, startPoint y: 56, endPoint x: -59, endPoint y: 58, distance: 175.0
click at [0, 58] on html "You are offline! Some functionality will be unavailable Patients New Users Coac…" at bounding box center [784, 372] width 1568 height 744
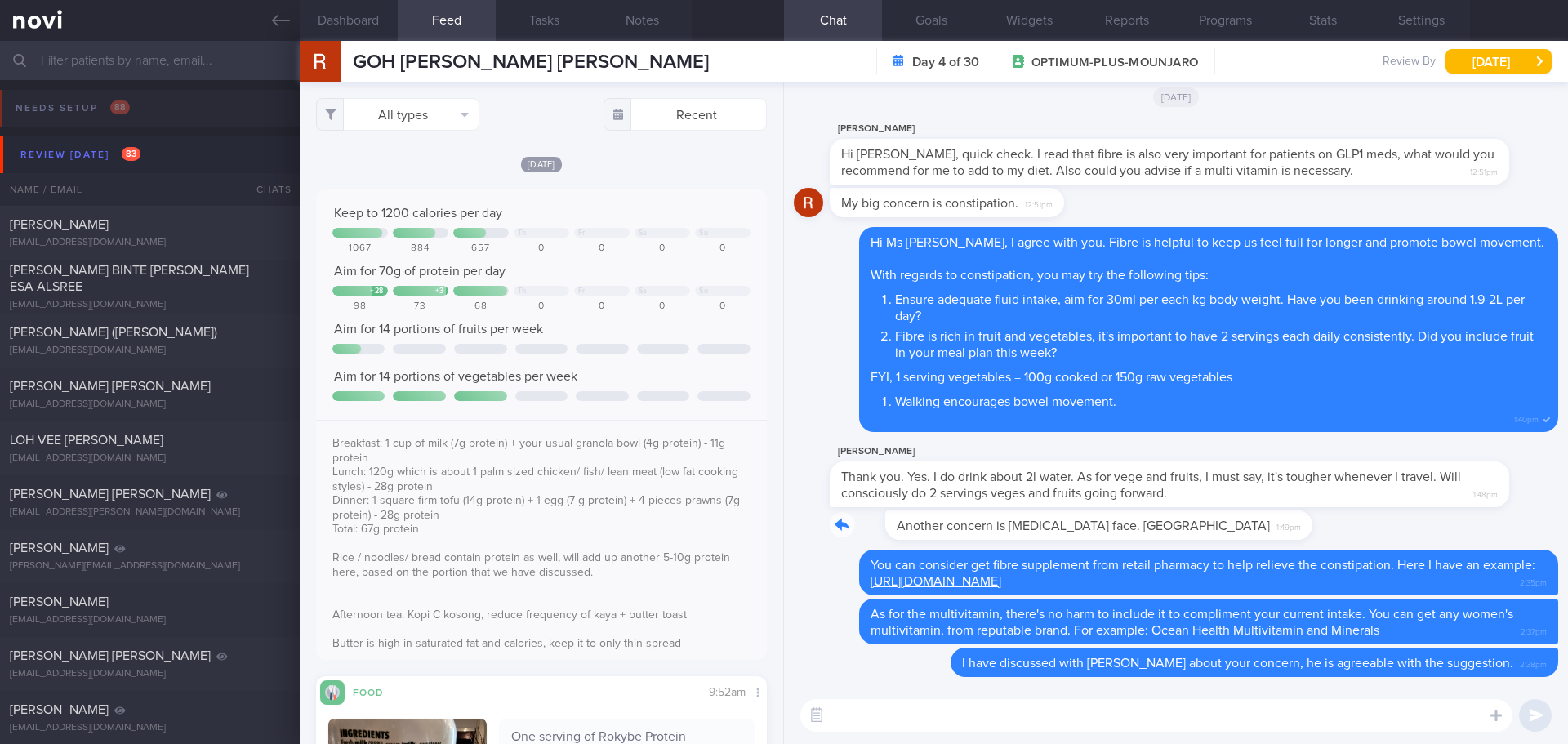
drag, startPoint x: 1117, startPoint y: 529, endPoint x: 1200, endPoint y: 530, distance: 83.0
click at [1200, 530] on div "Another concern is Ozempic face. Hahaha 1:49pm" at bounding box center [1176, 530] width 764 height 40
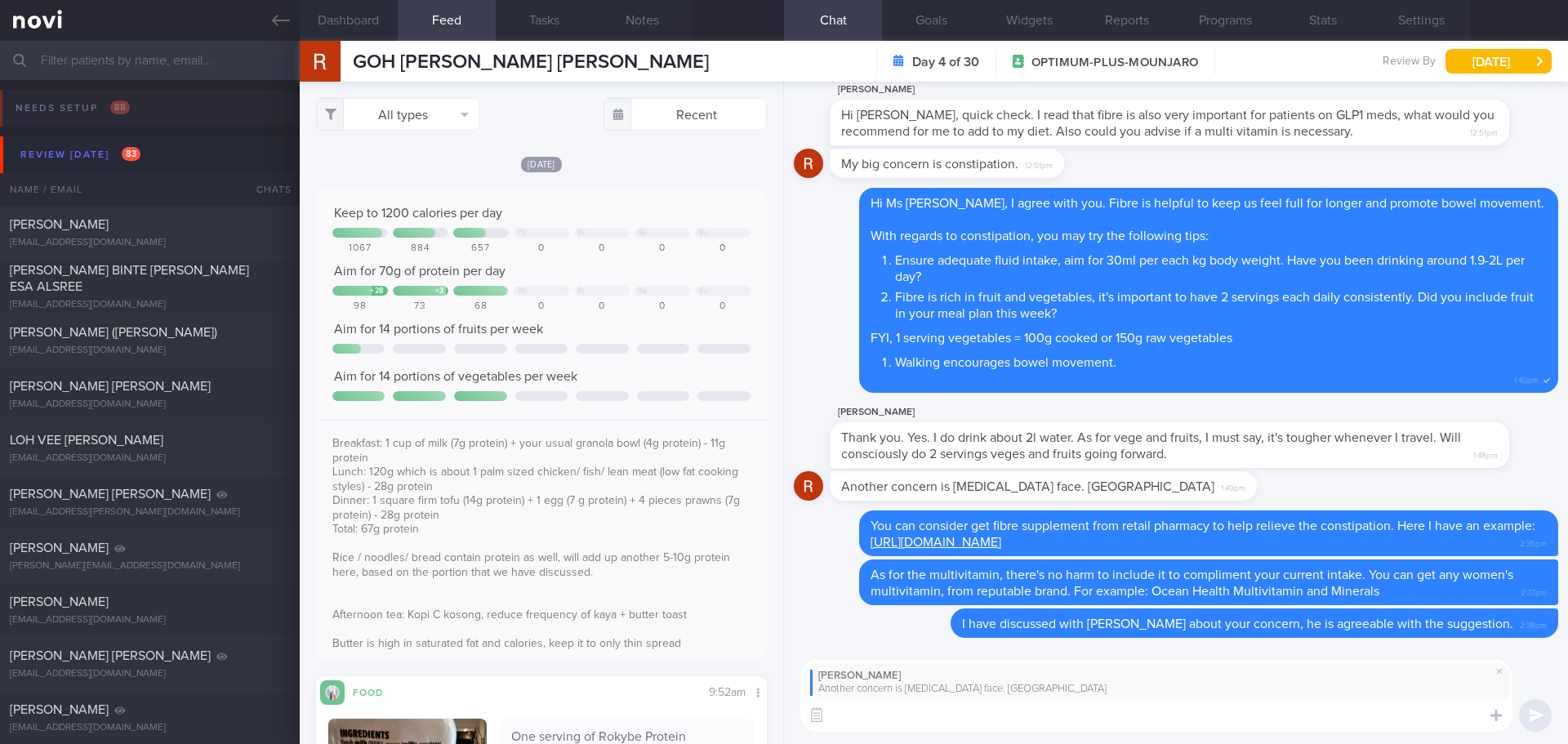
click at [1069, 714] on textarea at bounding box center [1156, 716] width 712 height 33
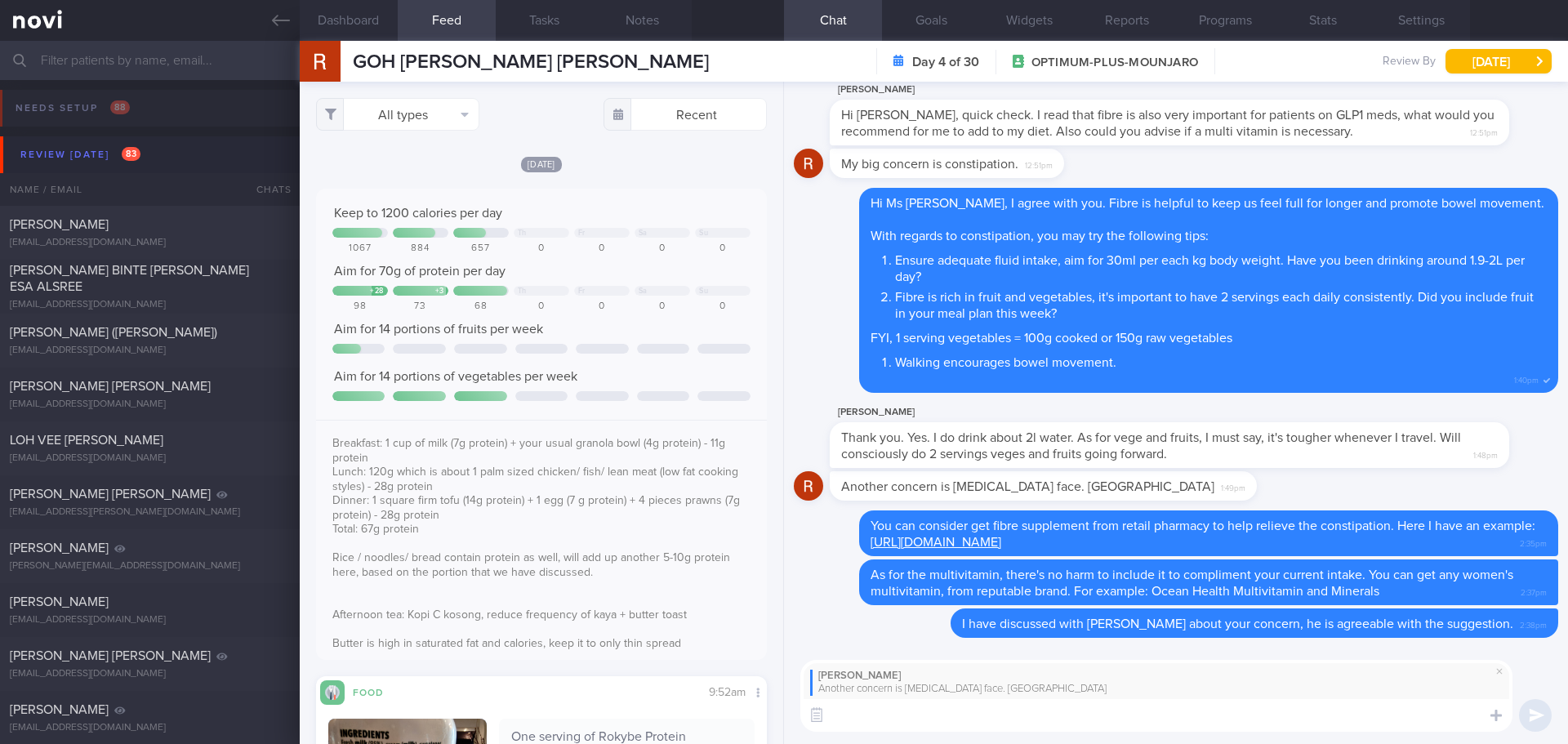
click at [1069, 714] on textarea at bounding box center [1156, 716] width 712 height 33
type textarea "T"
click at [376, 22] on button "Dashboard" at bounding box center [348, 20] width 98 height 40
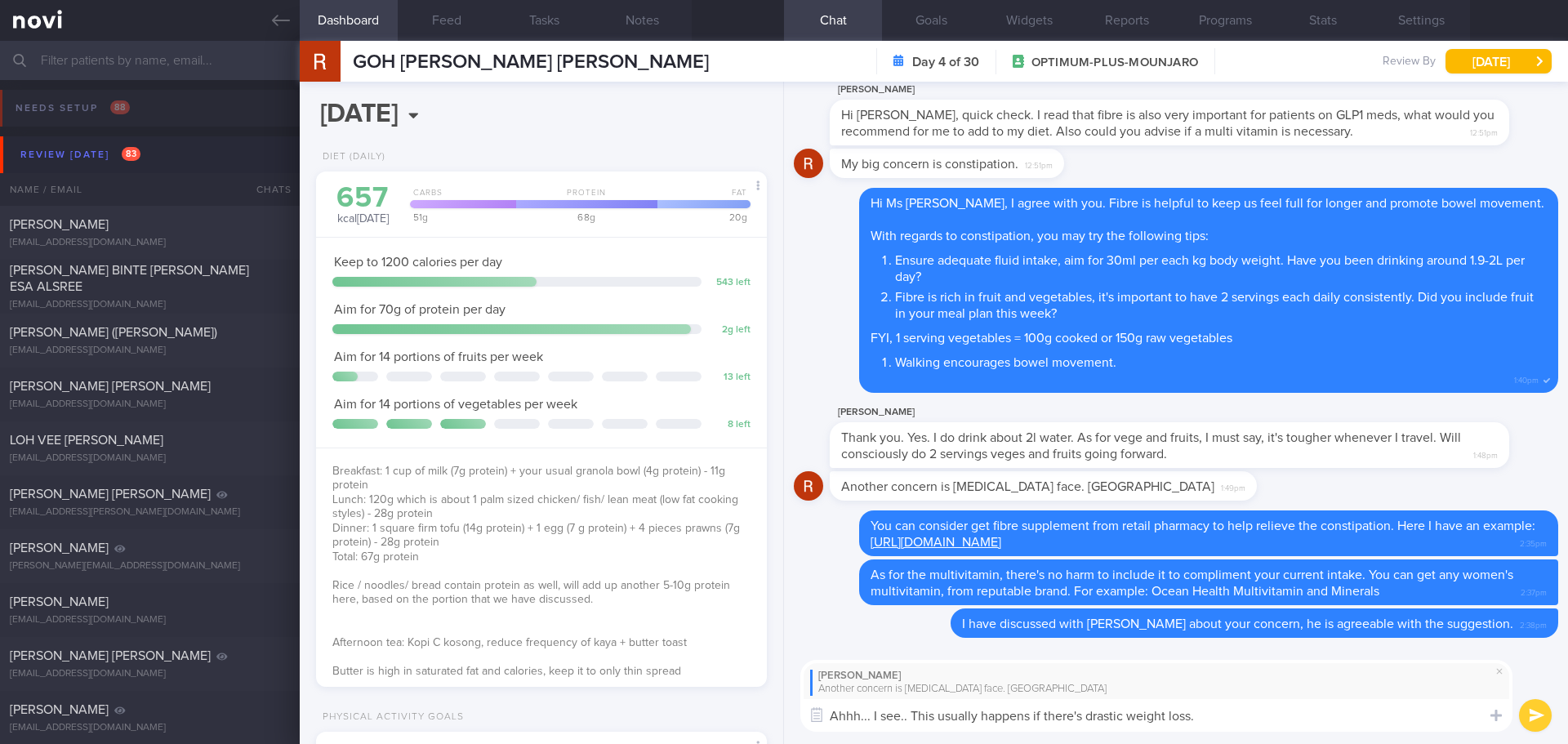
scroll to position [522, 0]
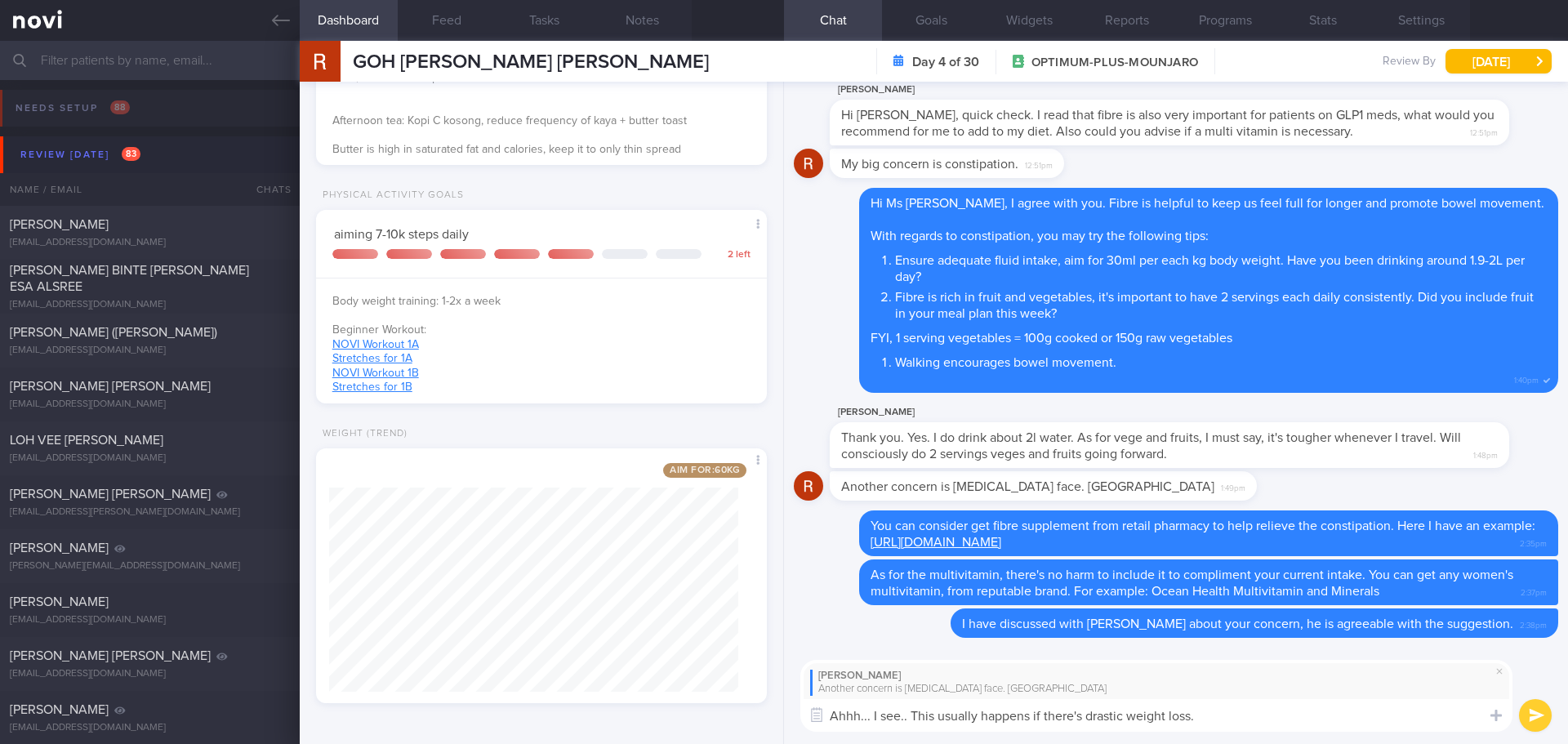
click at [1224, 723] on textarea "Ahhh... I see.. This usually happens if there's drastic weight loss." at bounding box center [1156, 716] width 712 height 33
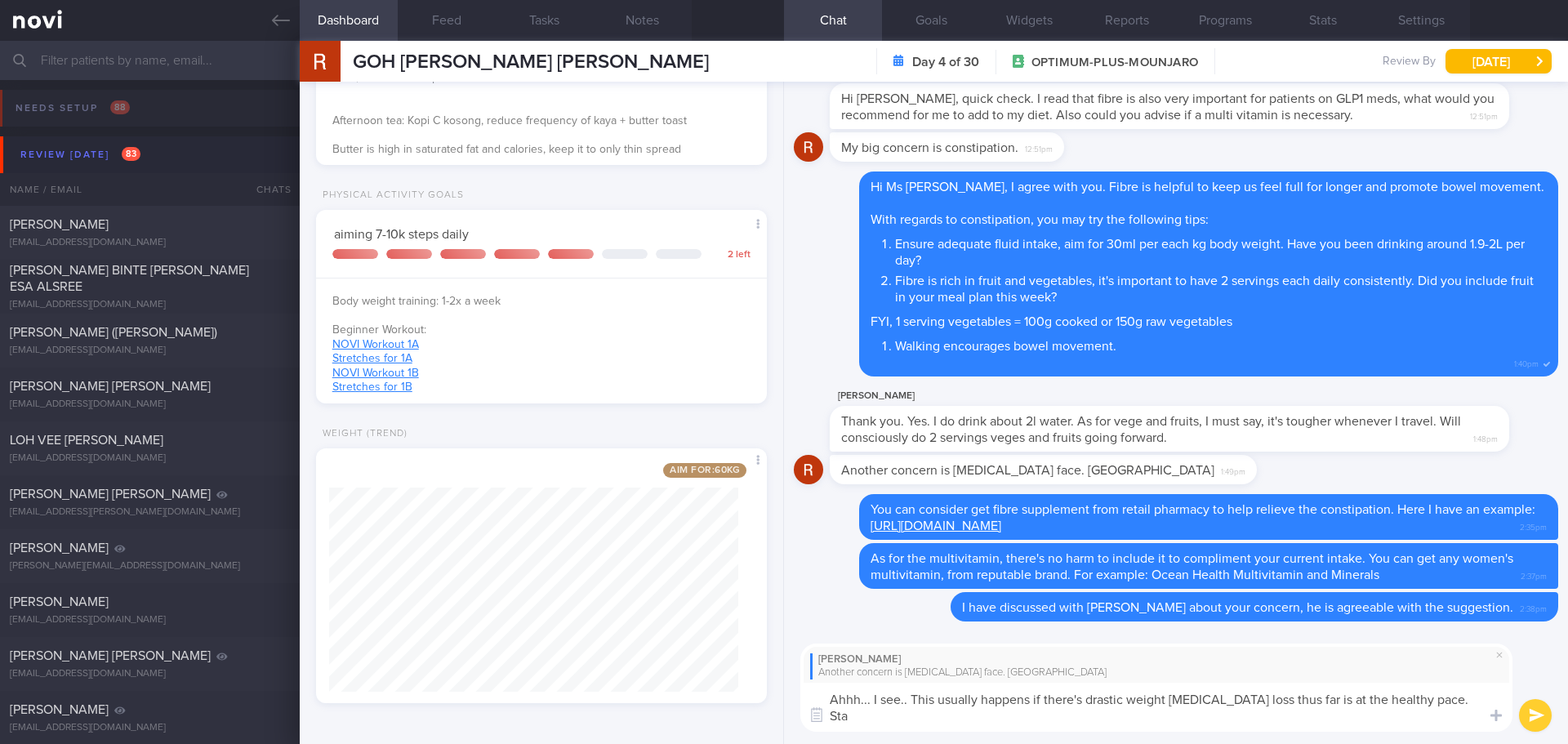
scroll to position [0, 0]
click at [1429, 700] on textarea "Ahhh... I see.. This usually happens if there's drastic weight loss. Your weigh…" at bounding box center [1156, 707] width 712 height 49
click at [1449, 711] on textarea "Ahhh... I see.. This usually happens if there's drastic weight loss. Your weigh…" at bounding box center [1156, 707] width 712 height 49
click at [1442, 720] on textarea "Ahhh... I see.. This usually happens if there's drastic weight loss. Your weigh…" at bounding box center [1156, 707] width 712 height 49
click at [1174, 717] on textarea "Ahhh... I see.. This usually happens if there's drastic weight loss. Your weigh…" at bounding box center [1156, 707] width 712 height 49
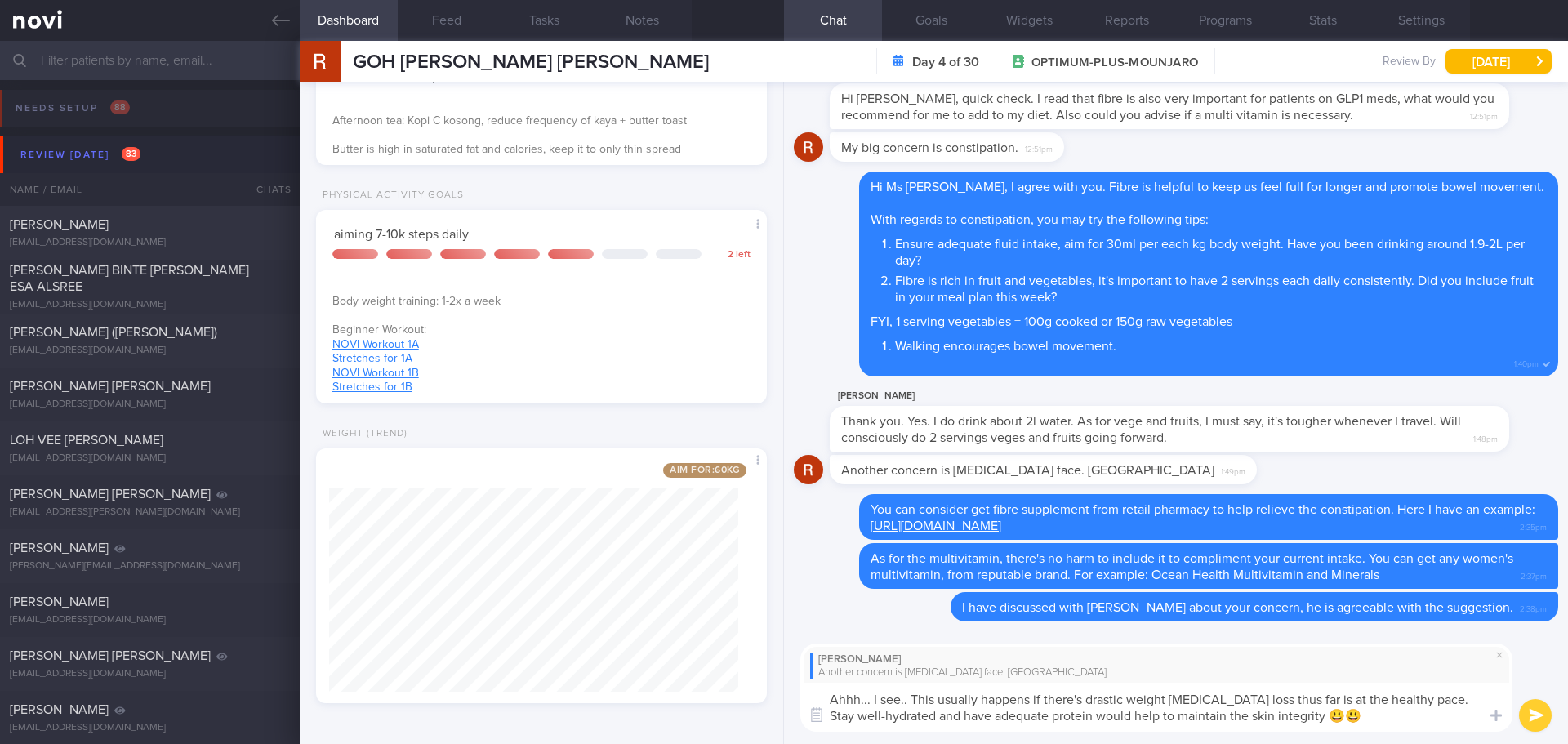
drag, startPoint x: 1228, startPoint y: 715, endPoint x: 1161, endPoint y: 720, distance: 67.2
click at [1161, 720] on textarea "Ahhh... I see.. This usually happens if there's drastic weight loss. Your weigh…" at bounding box center [1156, 707] width 712 height 49
click at [1427, 727] on textarea "Ahhh... I see.. This usually happens if there's drastic weight loss. Your weigh…" at bounding box center [1156, 707] width 712 height 49
type textarea "Ahhh... I see.. This usually happens if there's drastic weight loss. Your weigh…"
click at [1531, 722] on button "submit" at bounding box center [1535, 716] width 33 height 33
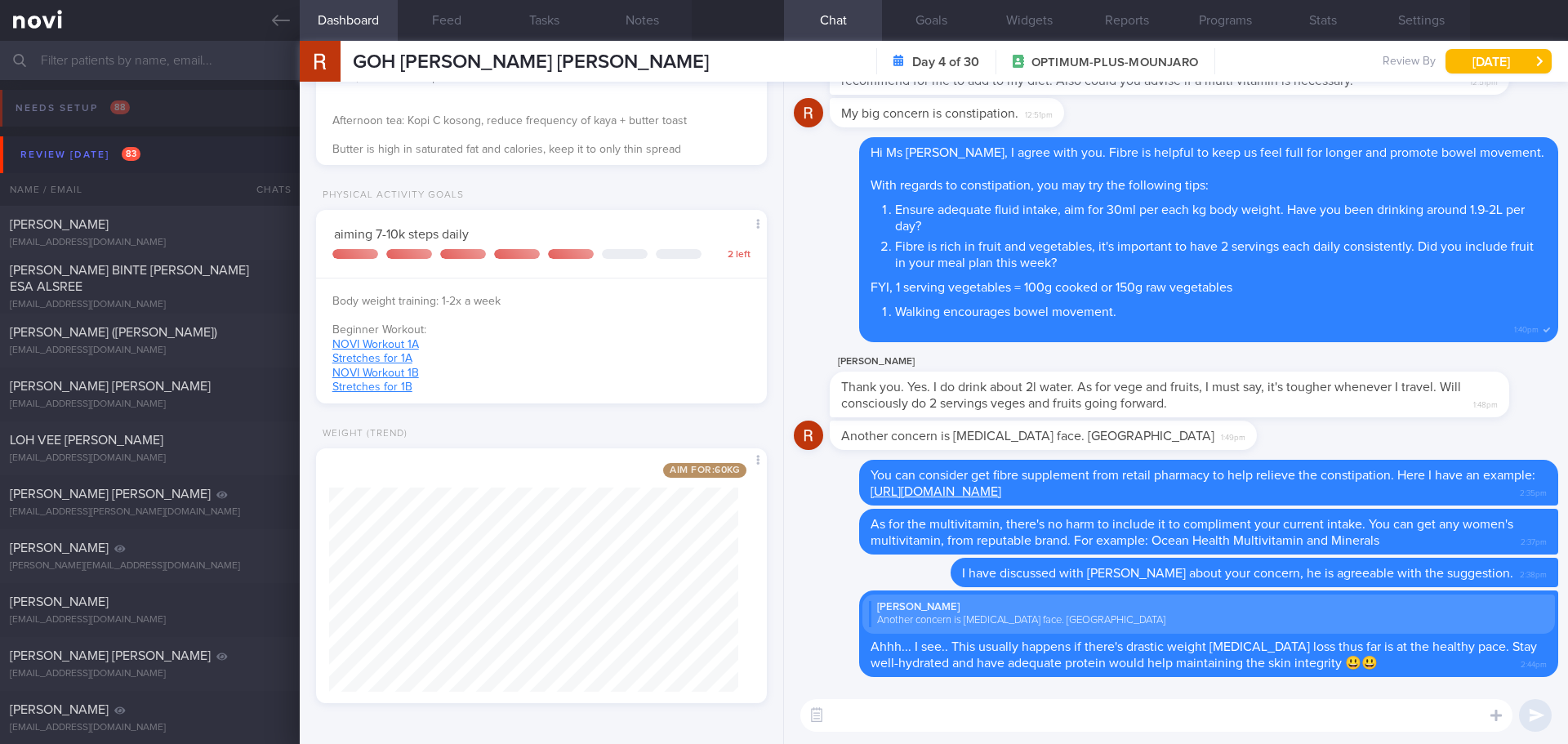
click at [1252, 712] on textarea at bounding box center [1156, 716] width 712 height 33
click at [106, 152] on div "Review today 83" at bounding box center [80, 154] width 128 height 22
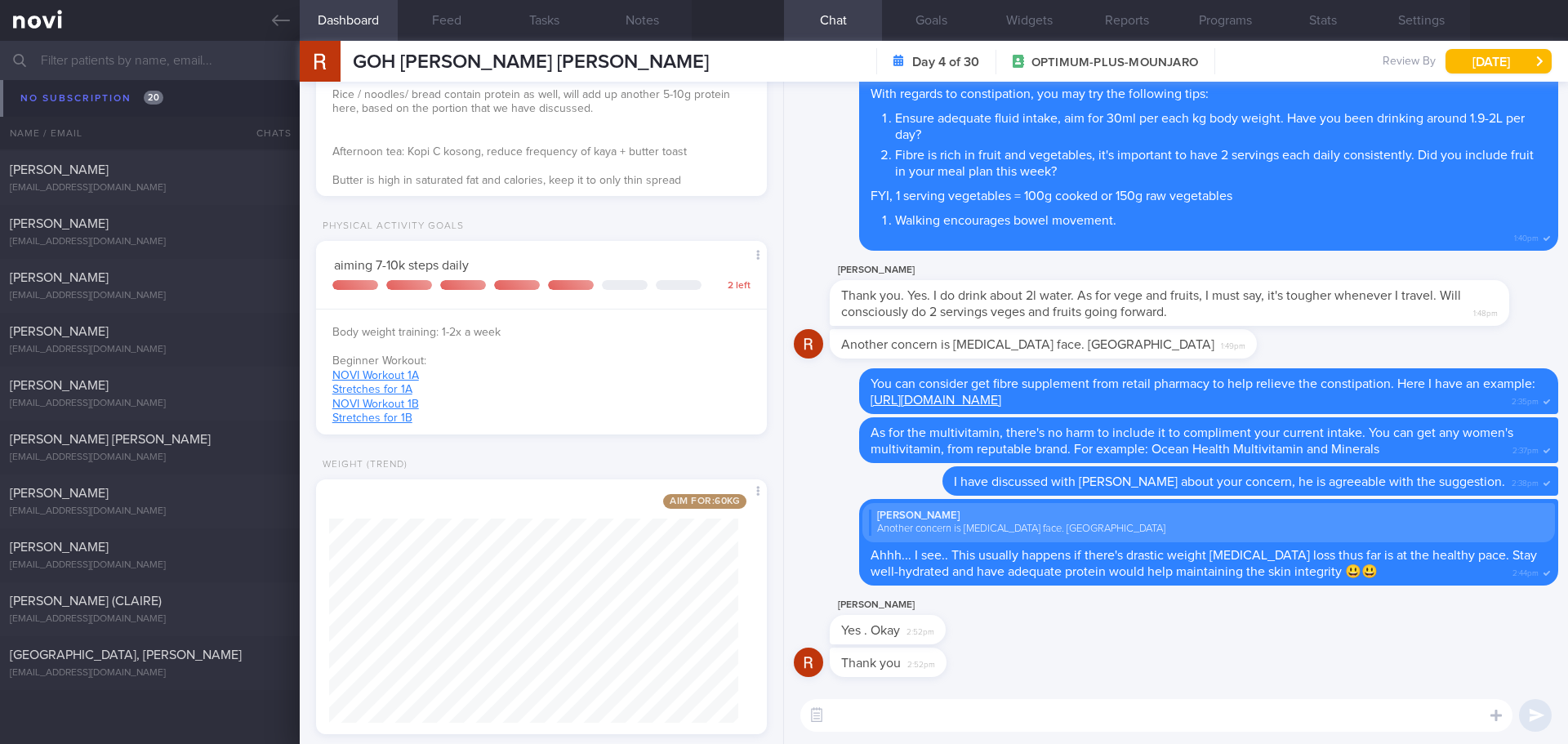
scroll to position [441, 0]
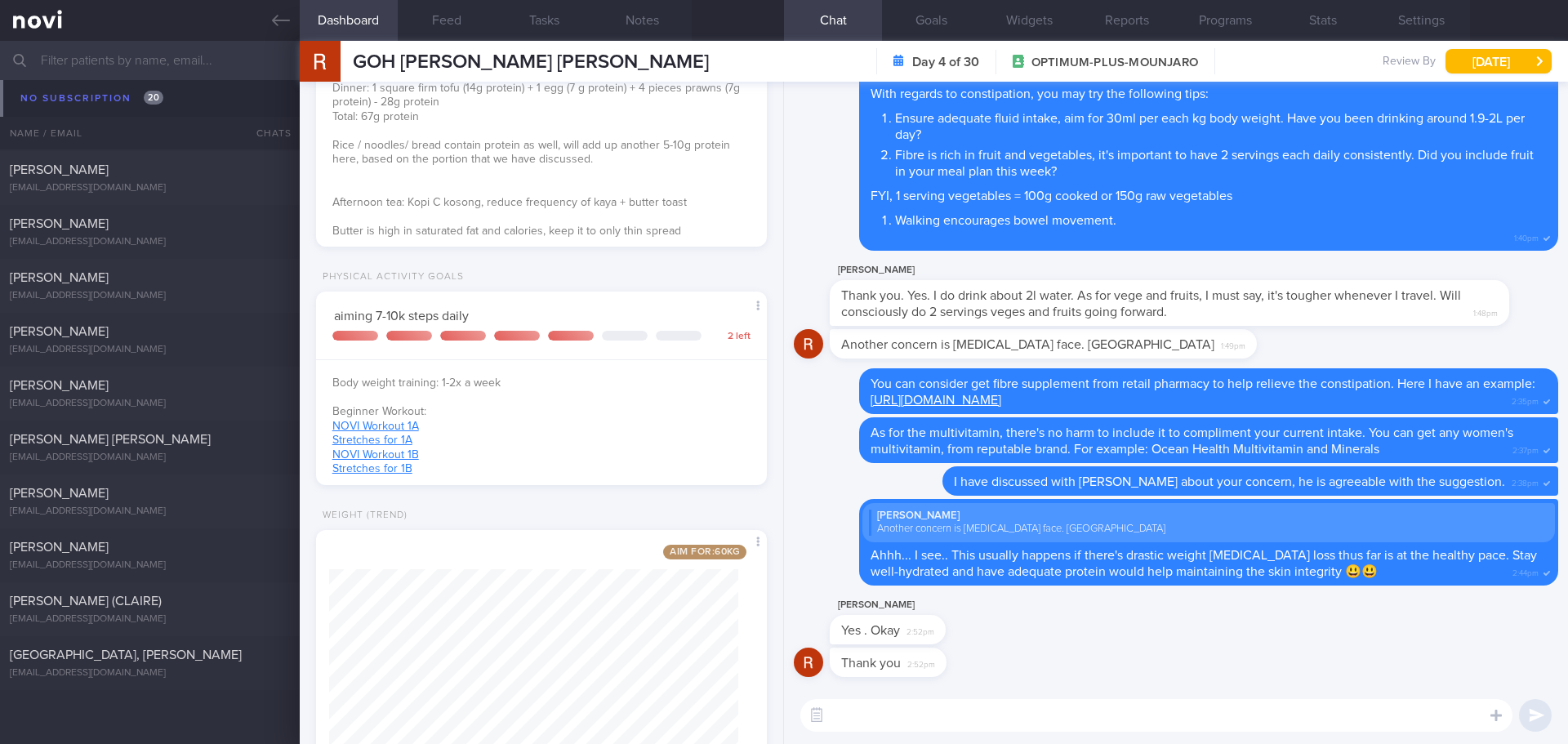
click at [1050, 712] on textarea at bounding box center [1156, 716] width 712 height 33
click at [1051, 719] on textarea at bounding box center [1156, 716] width 712 height 33
type textarea "No problem, Ms Rosemary. Keep me updated if you started the supplement ya!"
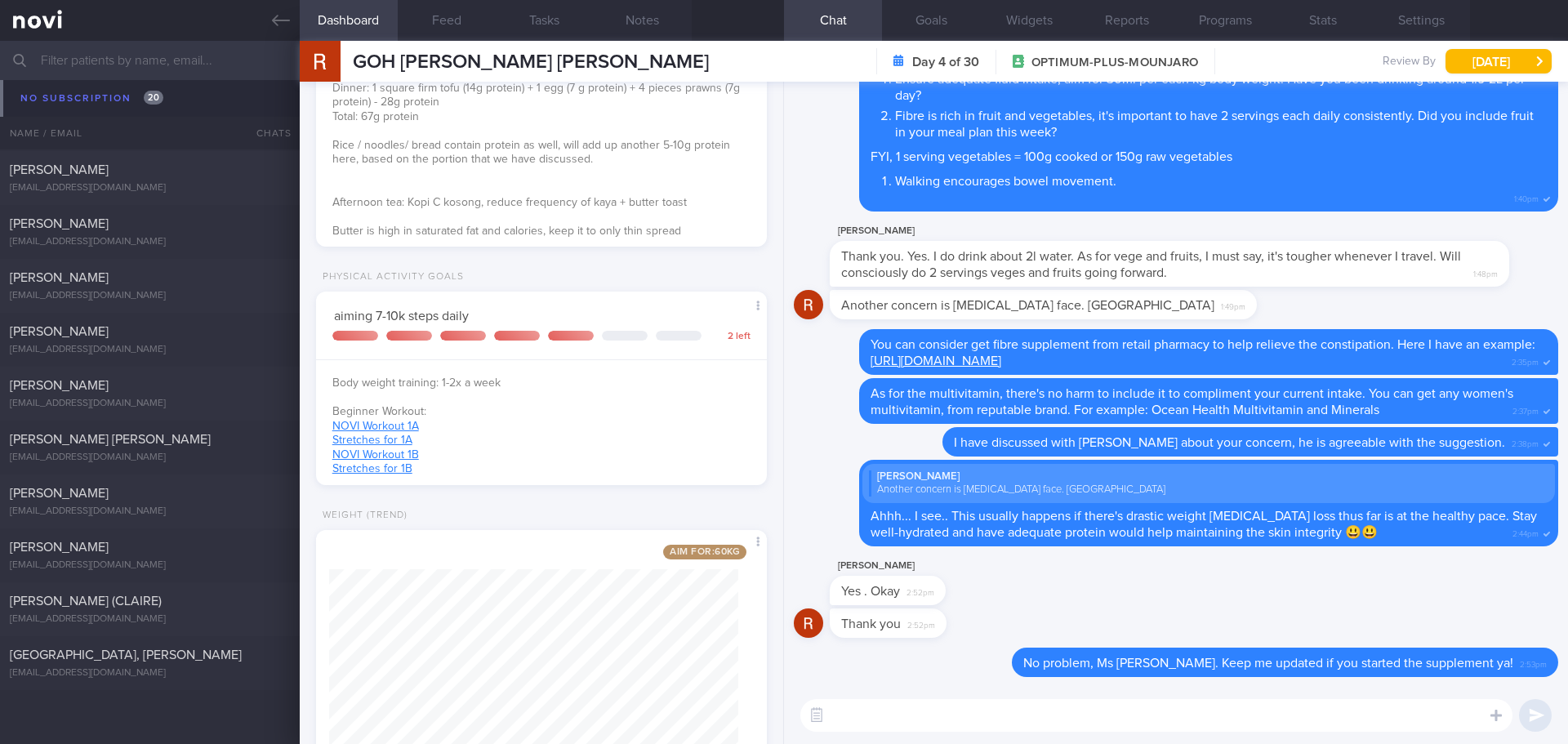
click at [97, 90] on div "KURUMBIAN S/O VIJAENDIAN kurumbian@gmail.com Yesterday –" at bounding box center [784, 70] width 1568 height 54
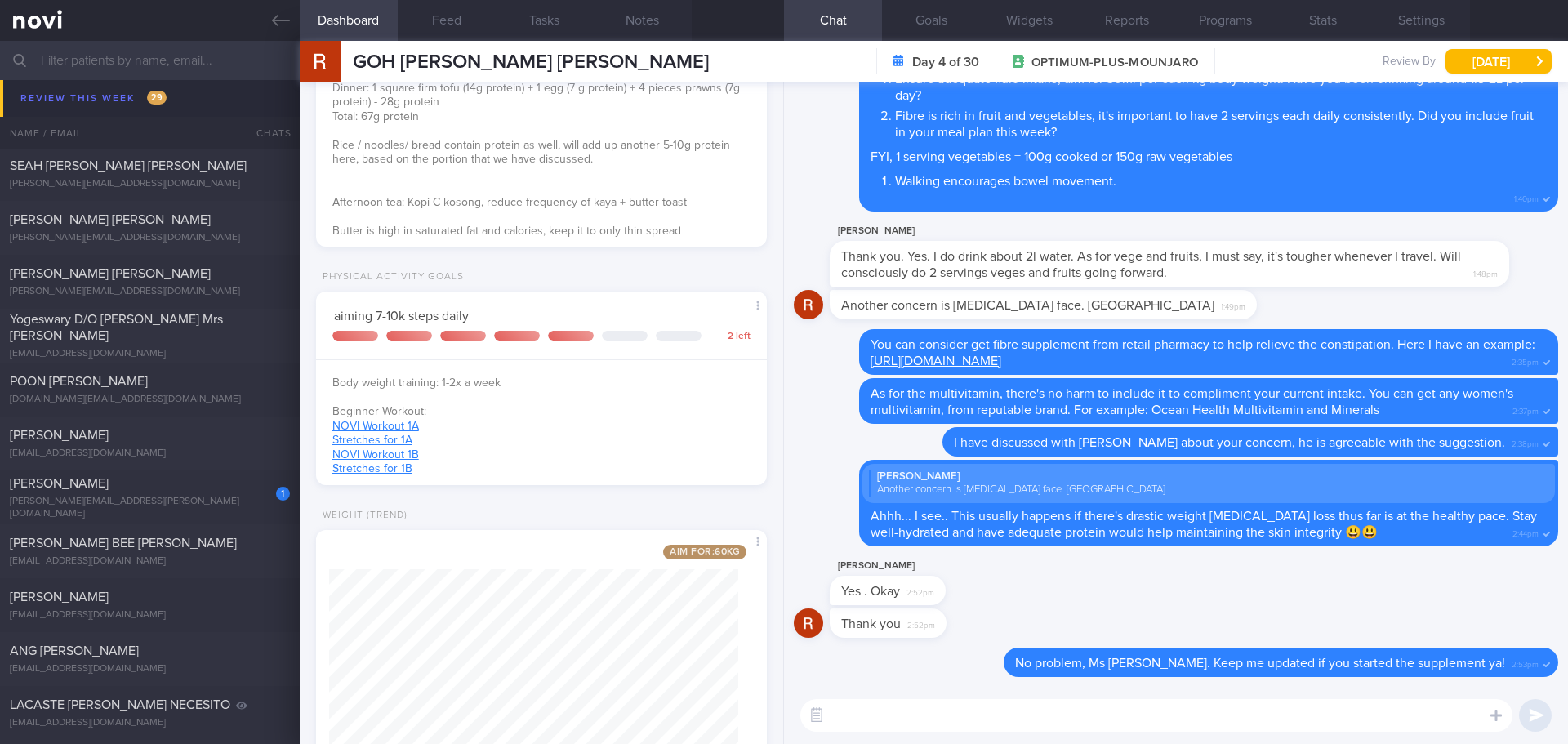
scroll to position [1559, 0]
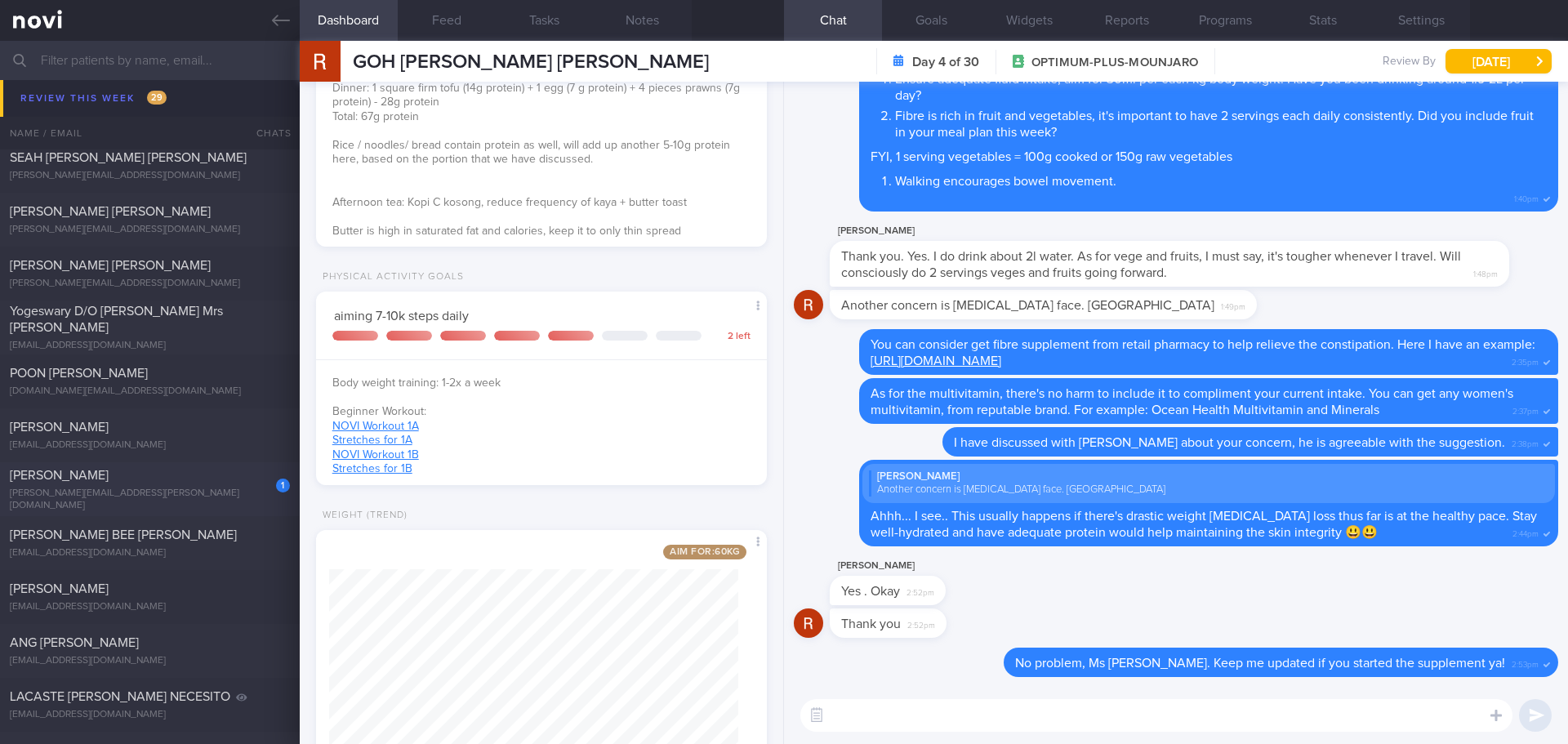
click at [178, 496] on div "[PERSON_NAME][EMAIL_ADDRESS][PERSON_NAME][DOMAIN_NAME]" at bounding box center [150, 500] width 280 height 24
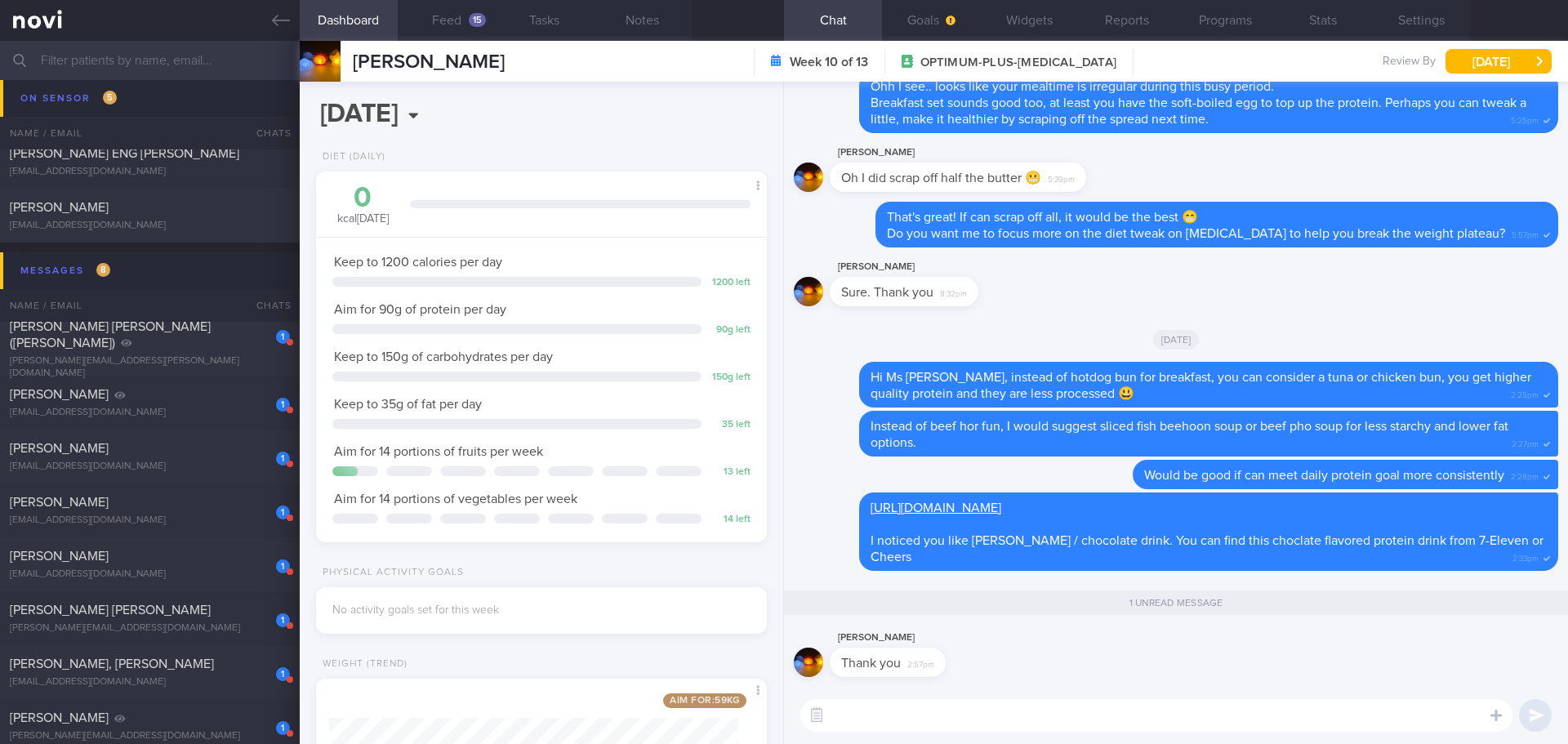
scroll to position [443, 0]
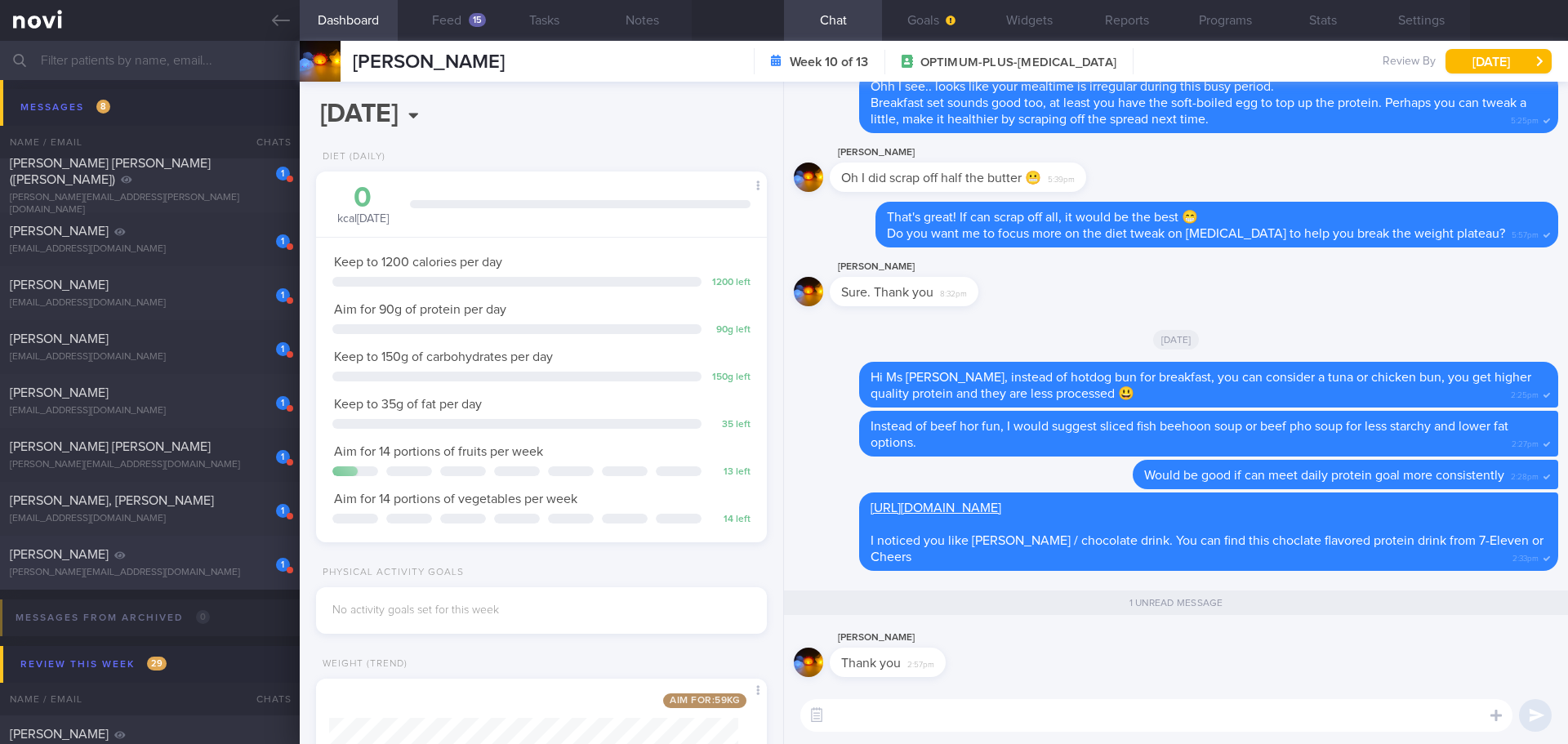
click at [147, 563] on div "1 CHEN XINPING chen.xinping@gmail.com" at bounding box center [150, 562] width 299 height 33
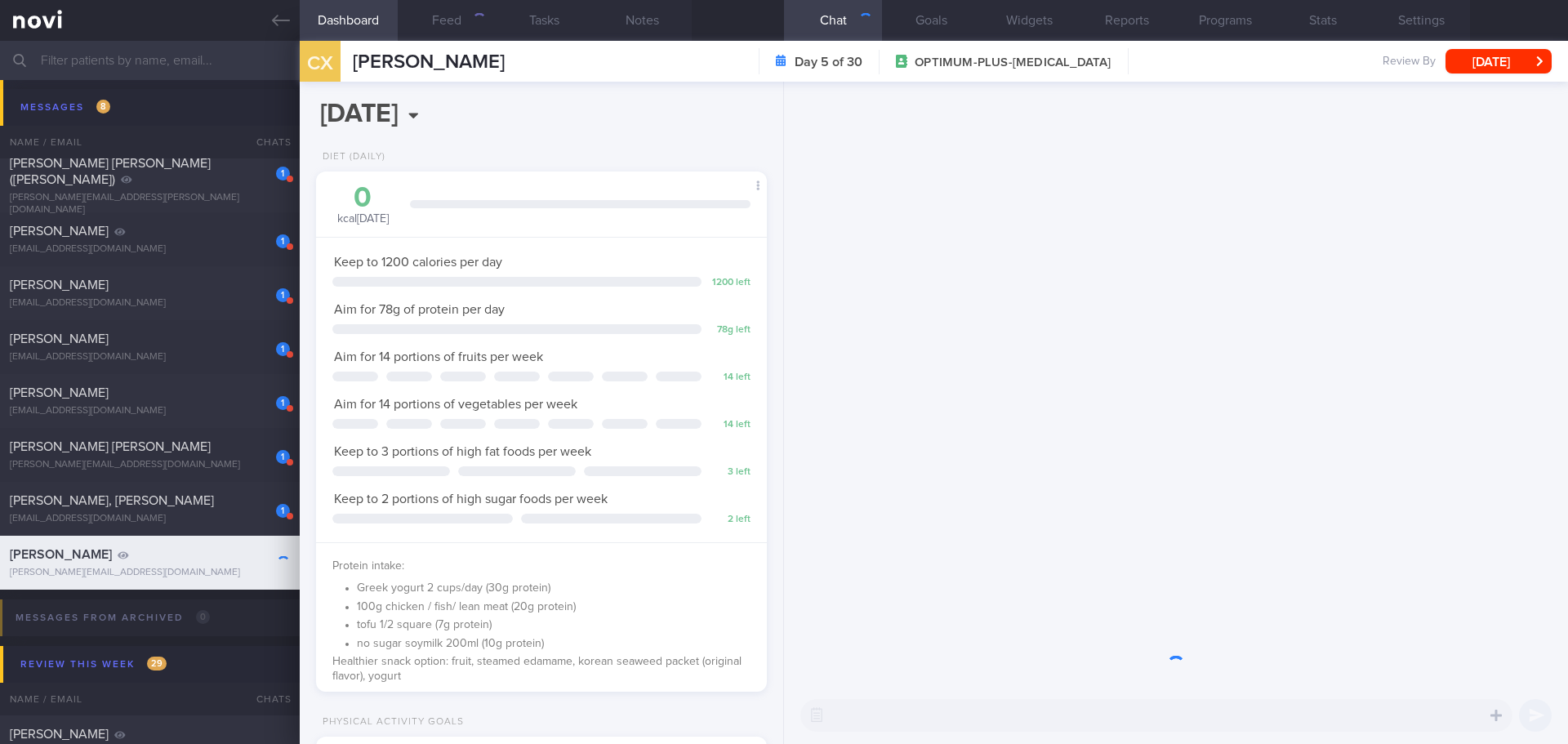
scroll to position [228, 409]
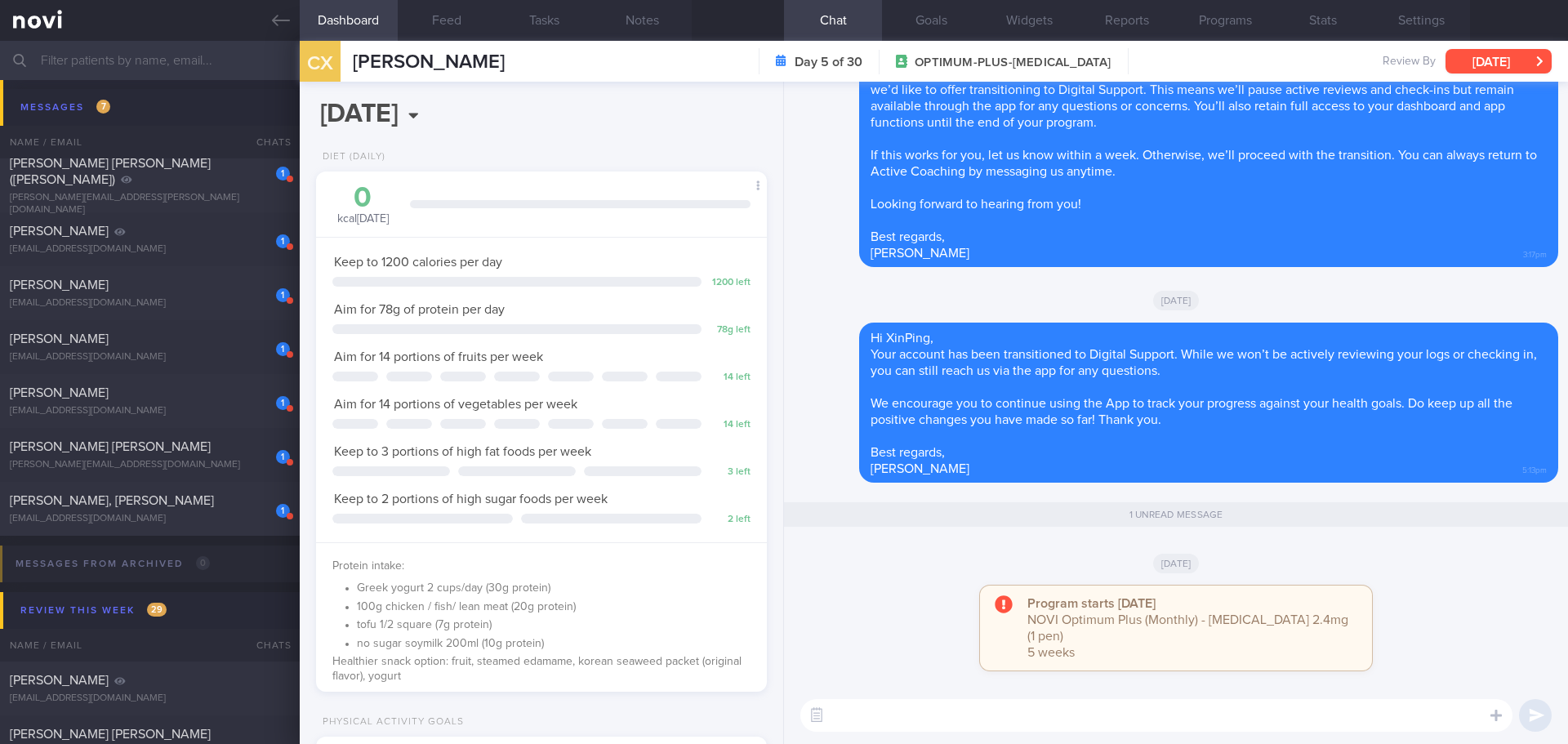
click at [1523, 65] on button "Sat, 23 Aug" at bounding box center [1497, 61] width 106 height 24
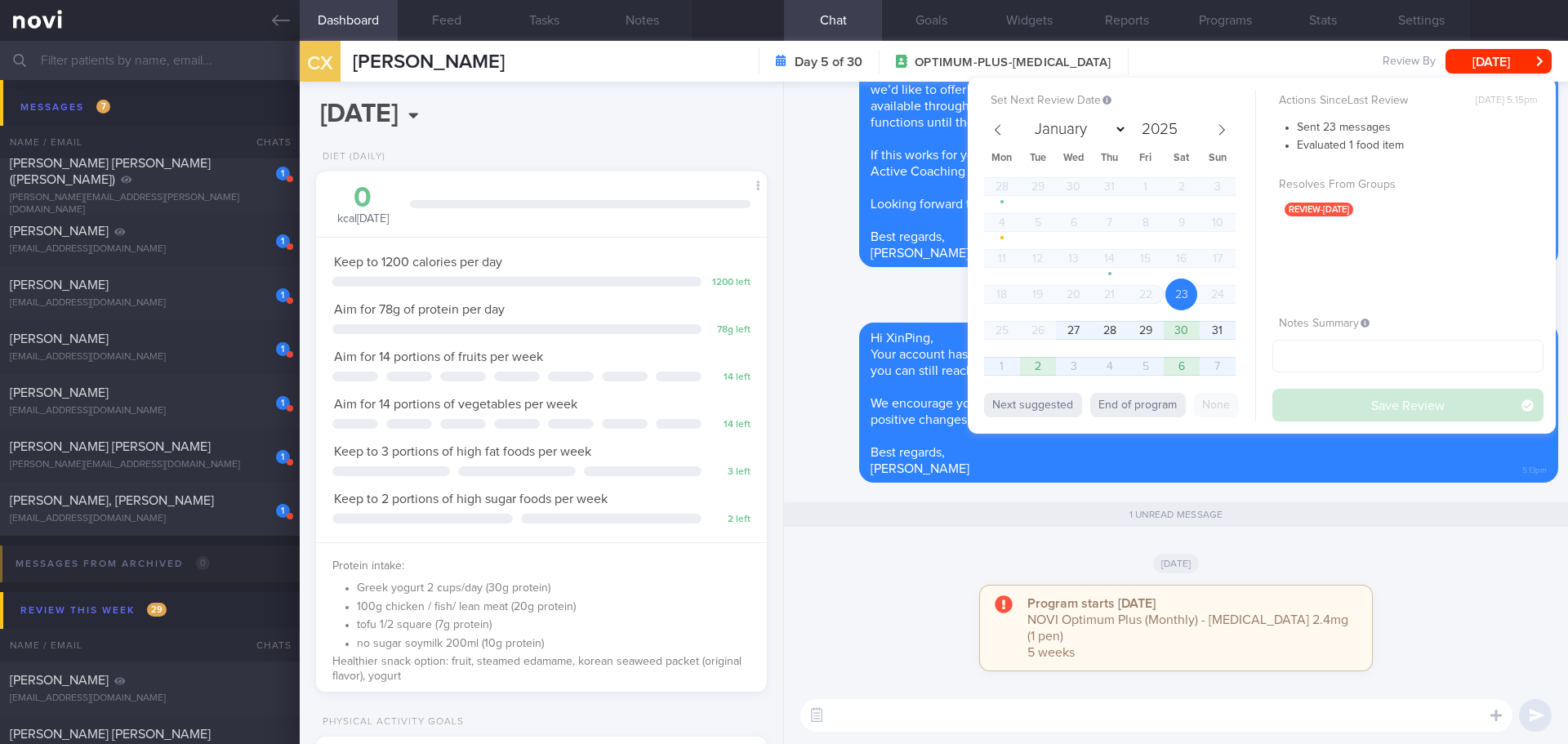
click at [1160, 402] on button "End of program" at bounding box center [1137, 405] width 95 height 24
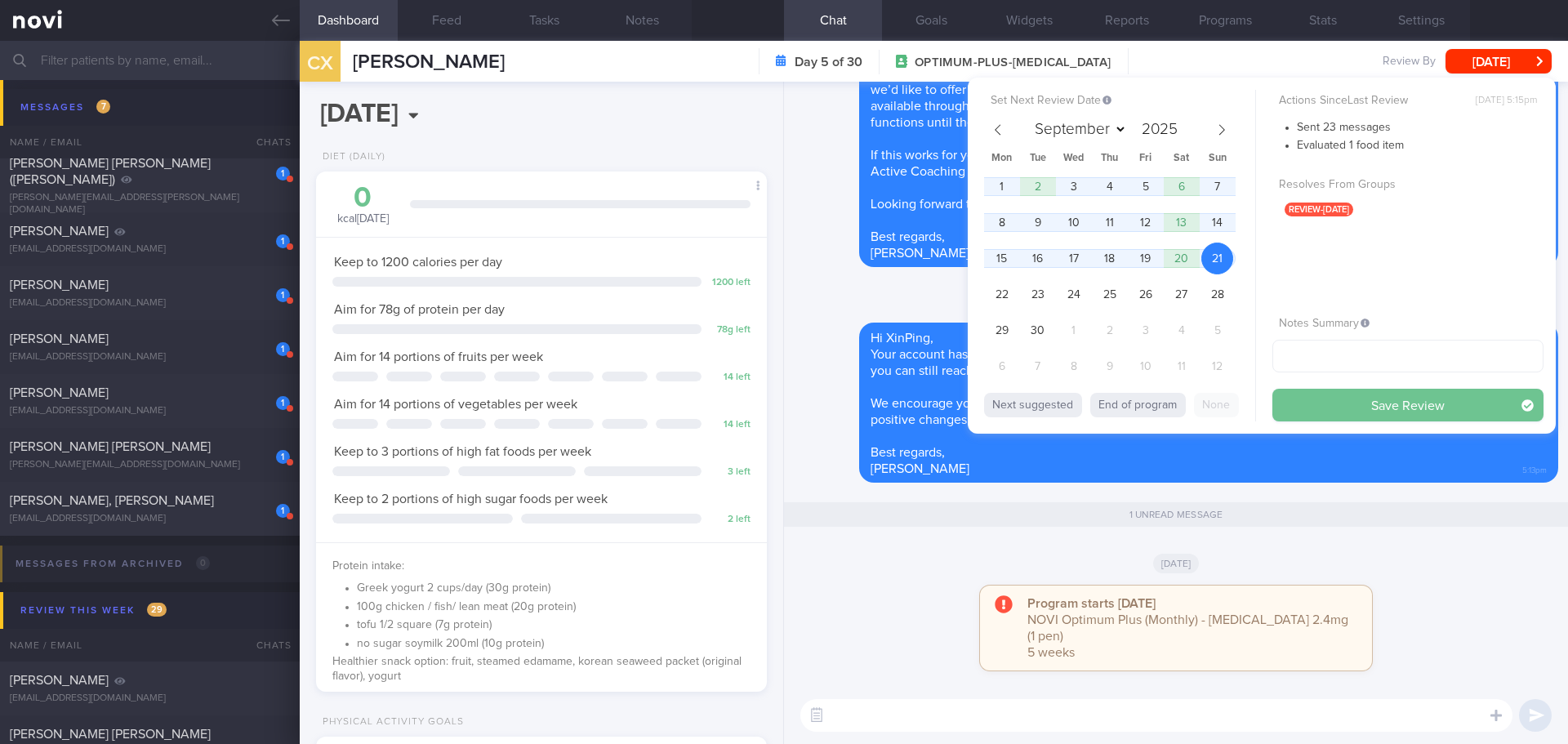
click at [1339, 403] on button "Save Review" at bounding box center [1408, 405] width 271 height 33
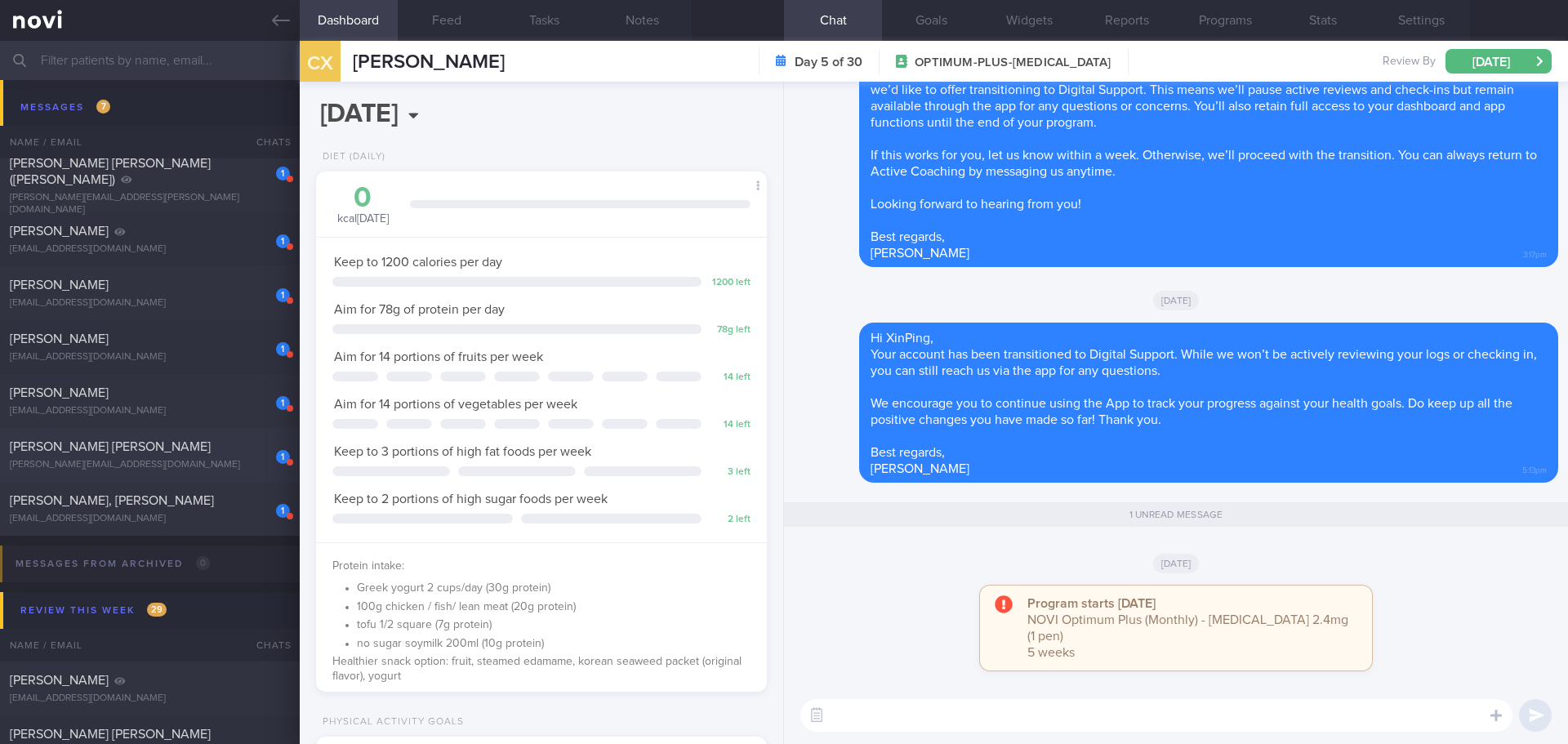
drag, startPoint x: 110, startPoint y: 498, endPoint x: 126, endPoint y: 479, distance: 24.8
click at [110, 498] on span "LU XUEHUA, GRACE" at bounding box center [111, 501] width 204 height 13
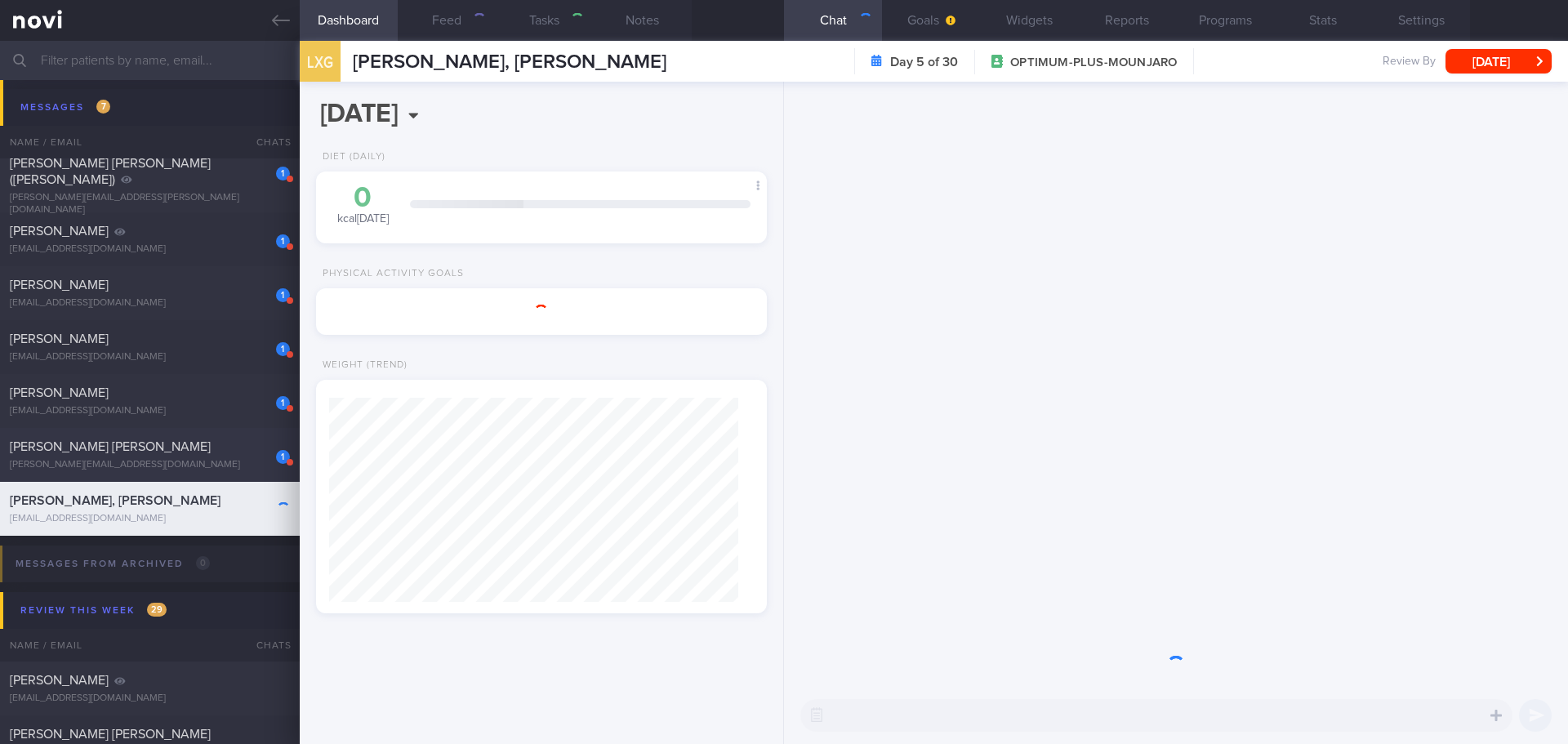
select select "7"
type input "[DATE]"
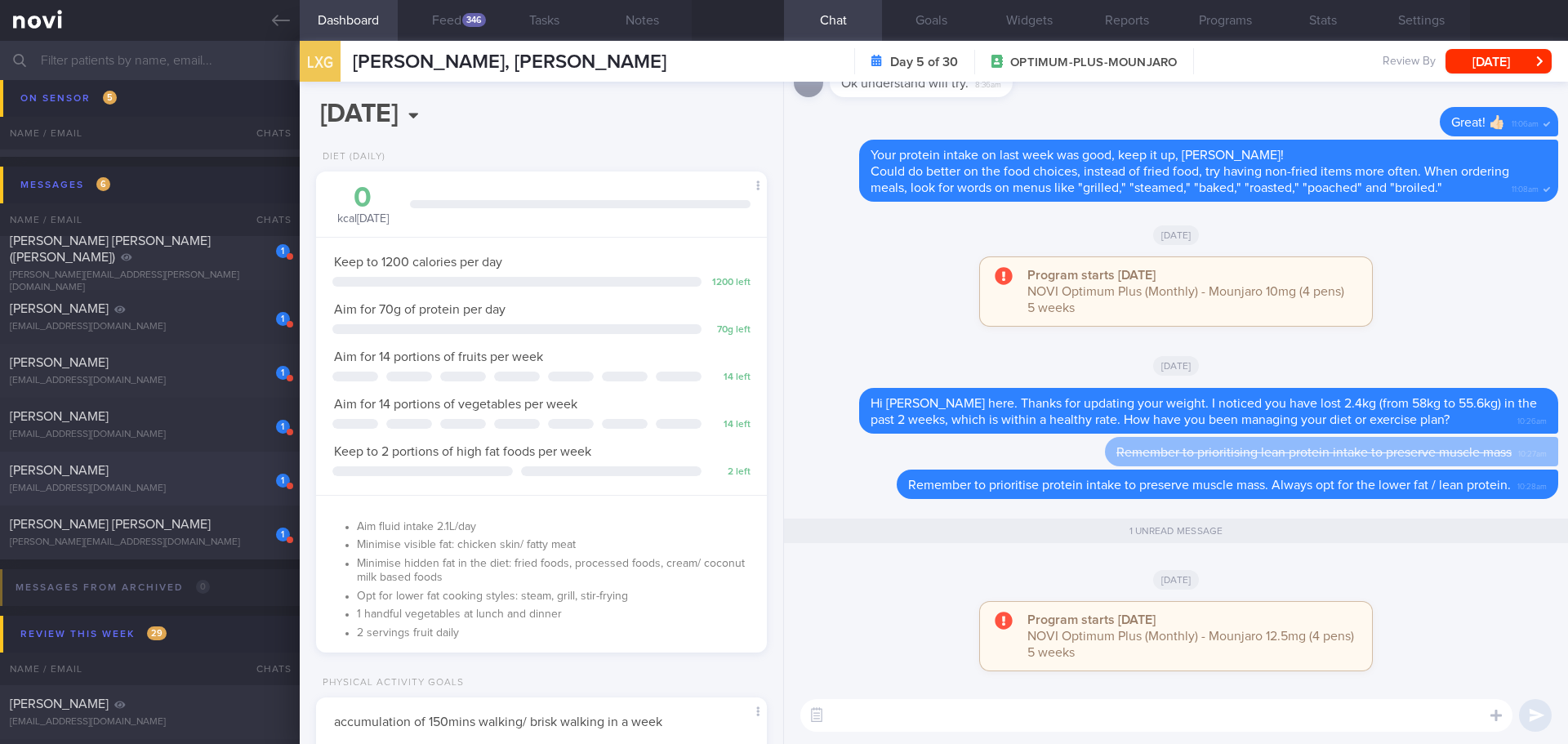
scroll to position [280, 0]
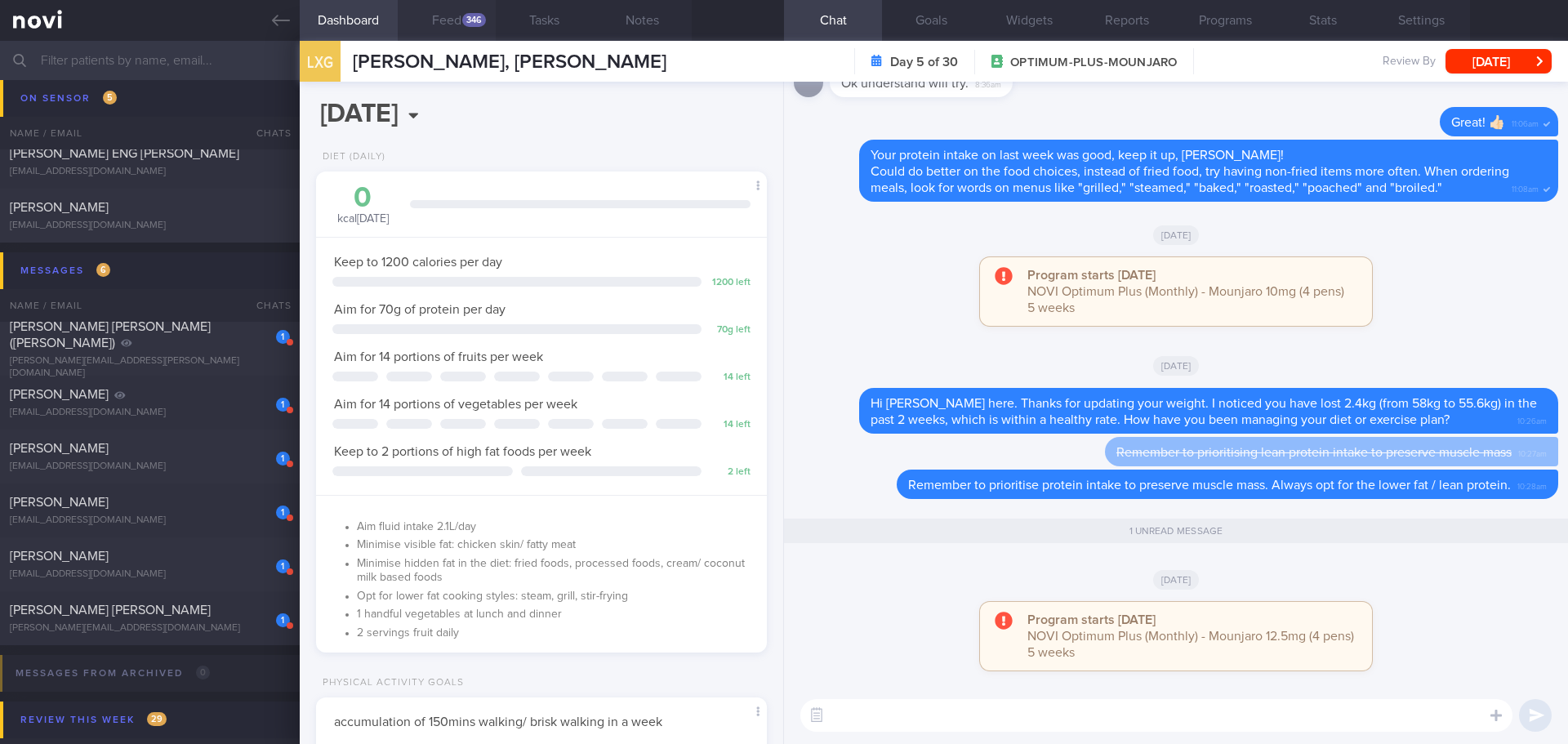
click at [467, 27] on button "Feed 346" at bounding box center [446, 20] width 98 height 40
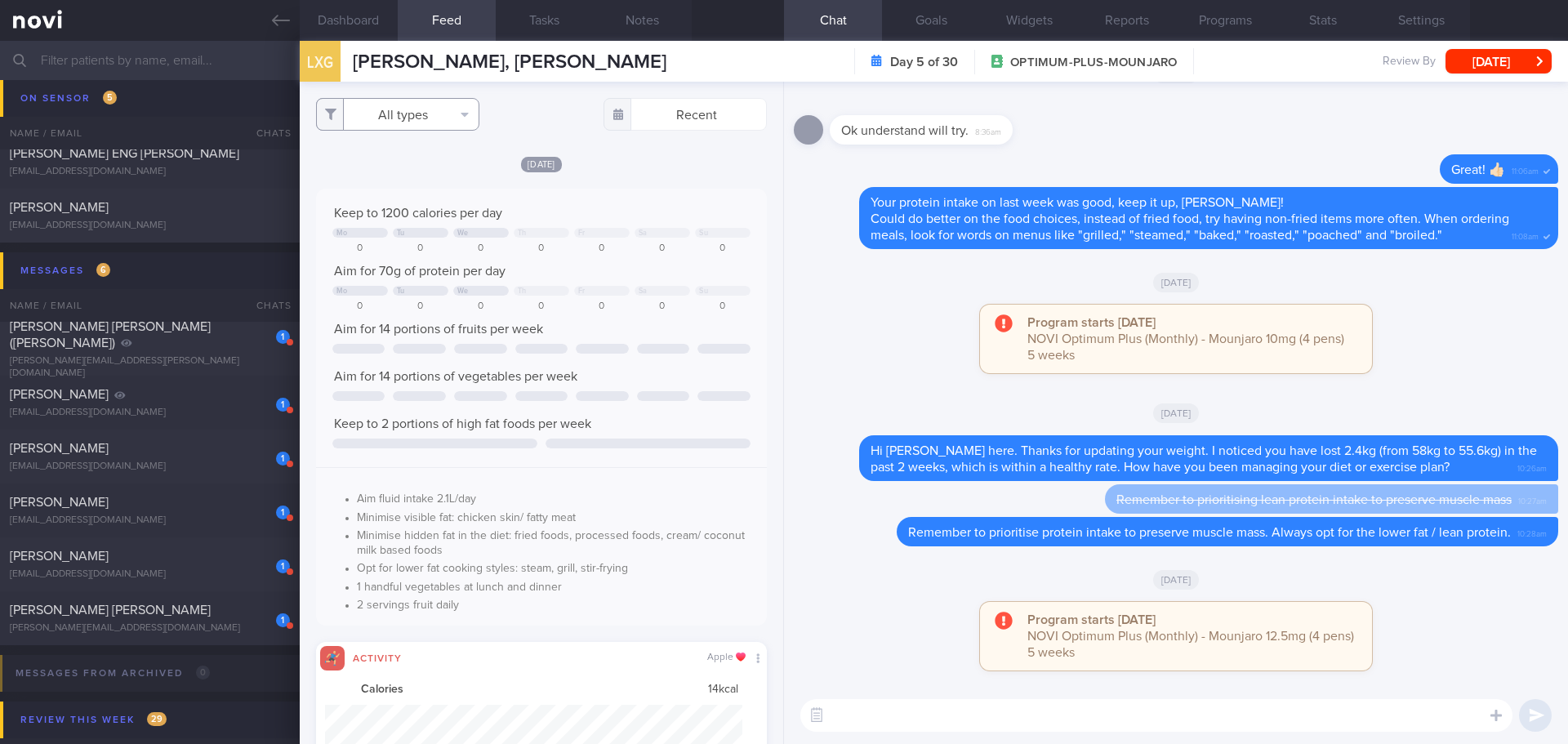
click at [429, 108] on button "All types" at bounding box center [398, 114] width 164 height 33
click at [420, 166] on button "Activity" at bounding box center [398, 170] width 162 height 24
checkbox input "false"
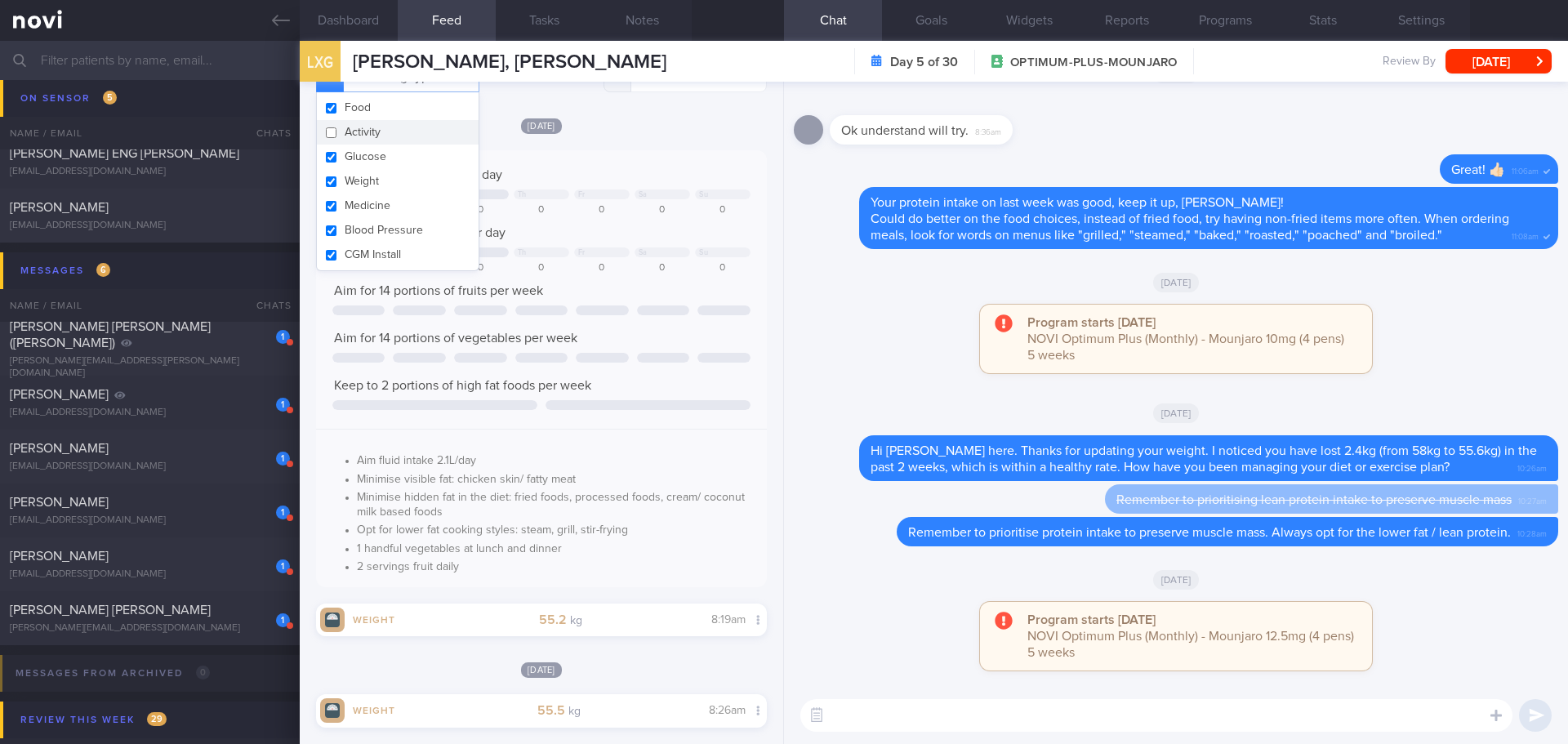
scroll to position [327, 0]
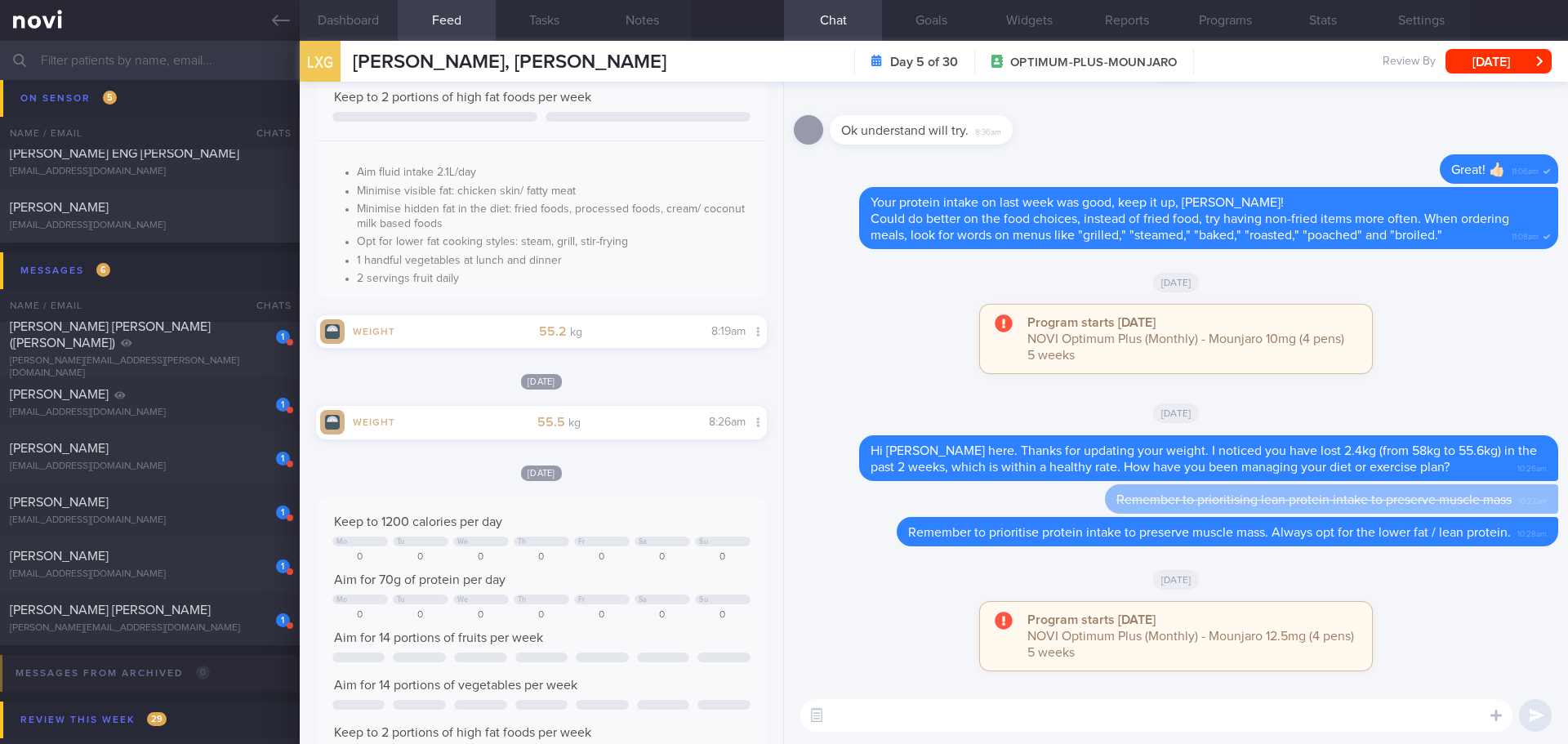
click at [360, 23] on button "Dashboard" at bounding box center [348, 20] width 98 height 40
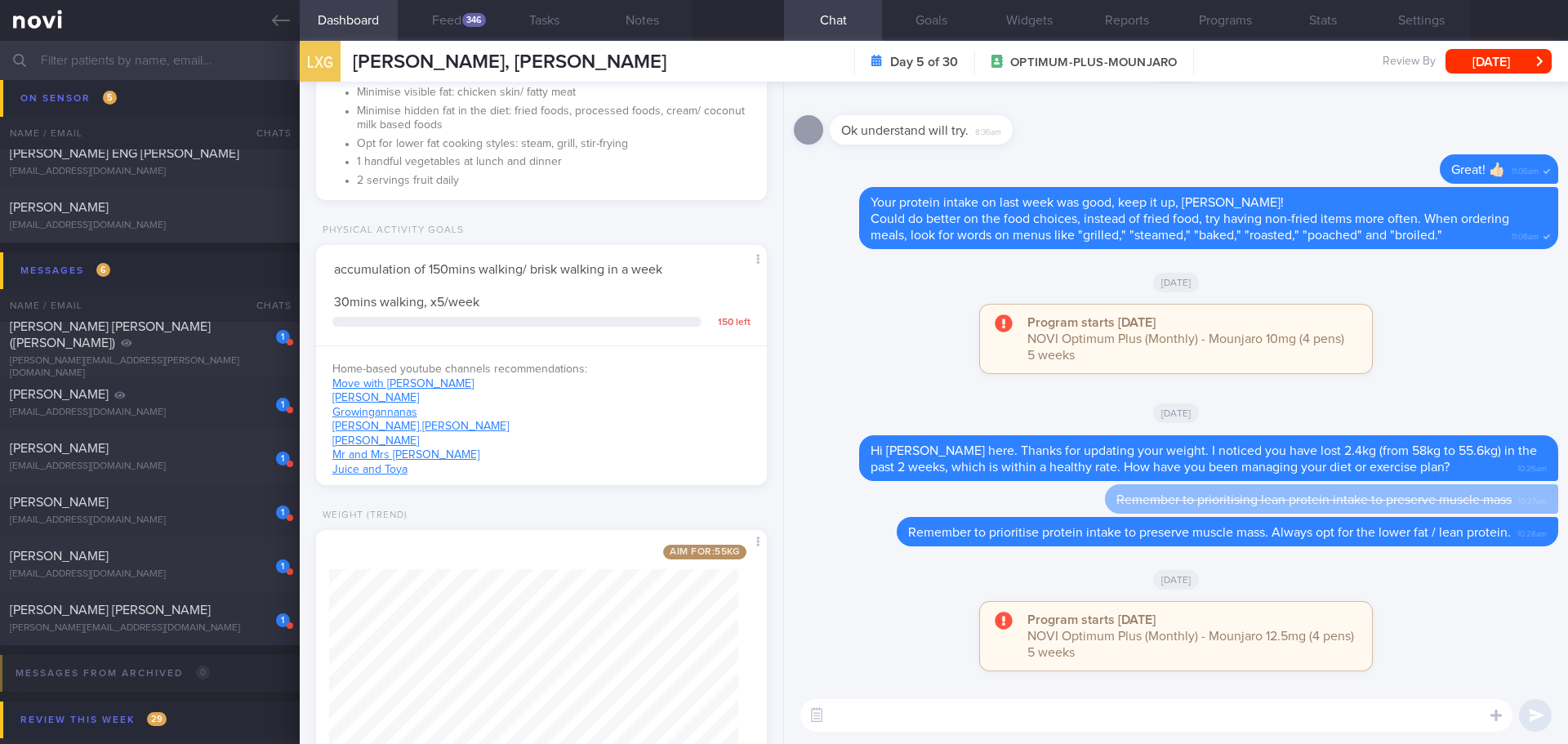
scroll to position [534, 0]
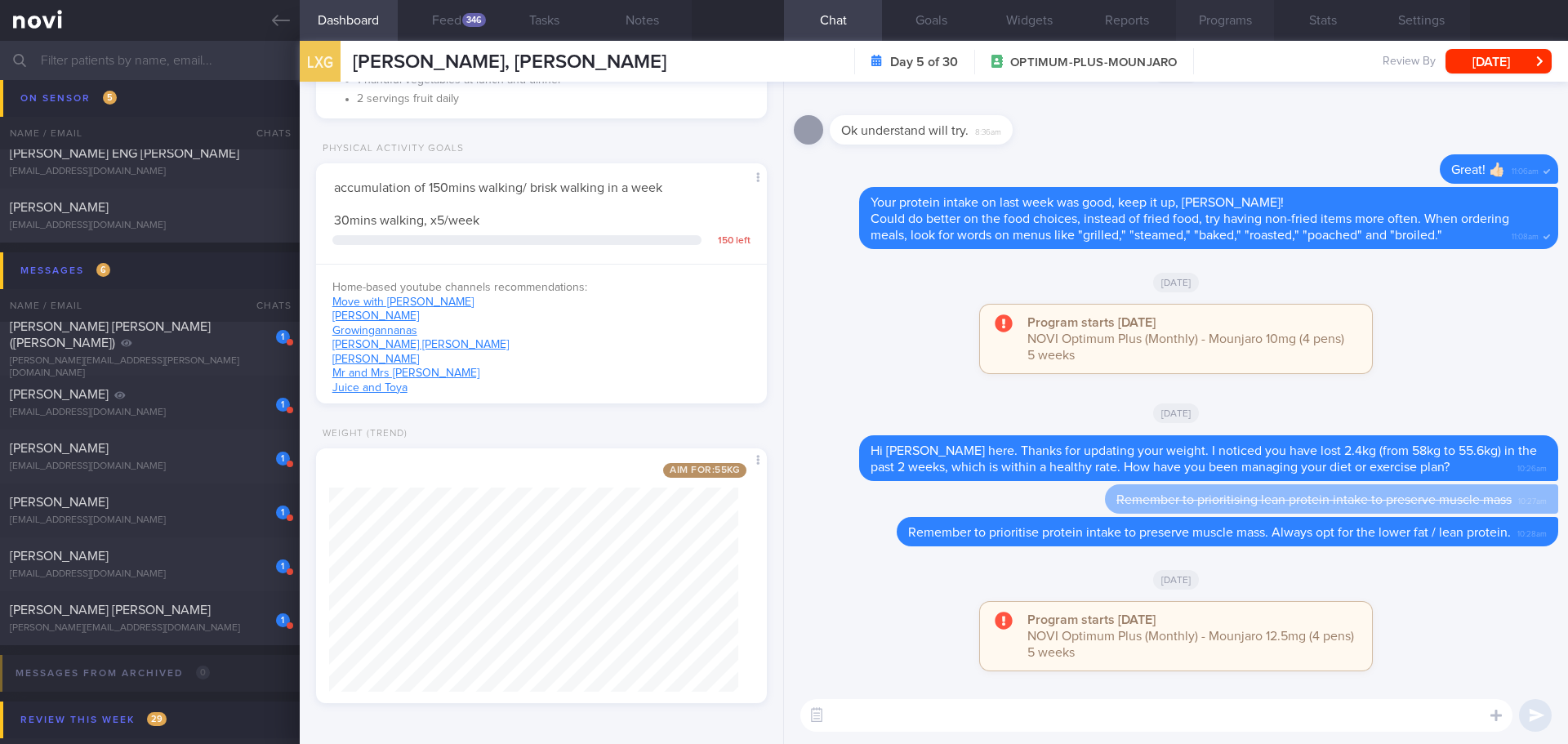
click at [1222, 24] on button "Programs" at bounding box center [1224, 20] width 98 height 40
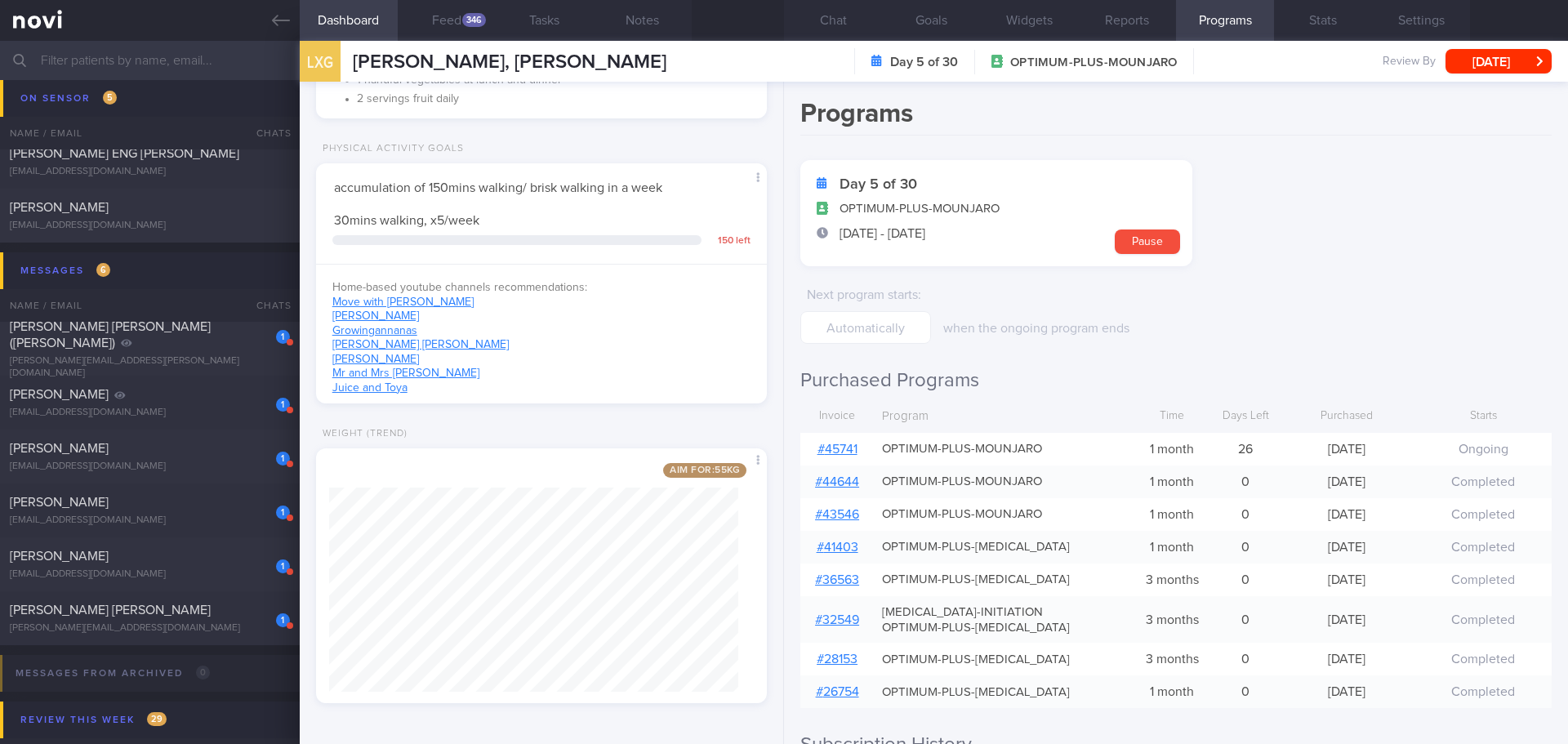
click at [835, 445] on link "# 45741" at bounding box center [837, 449] width 40 height 13
click at [805, 12] on button "Chat" at bounding box center [833, 20] width 98 height 40
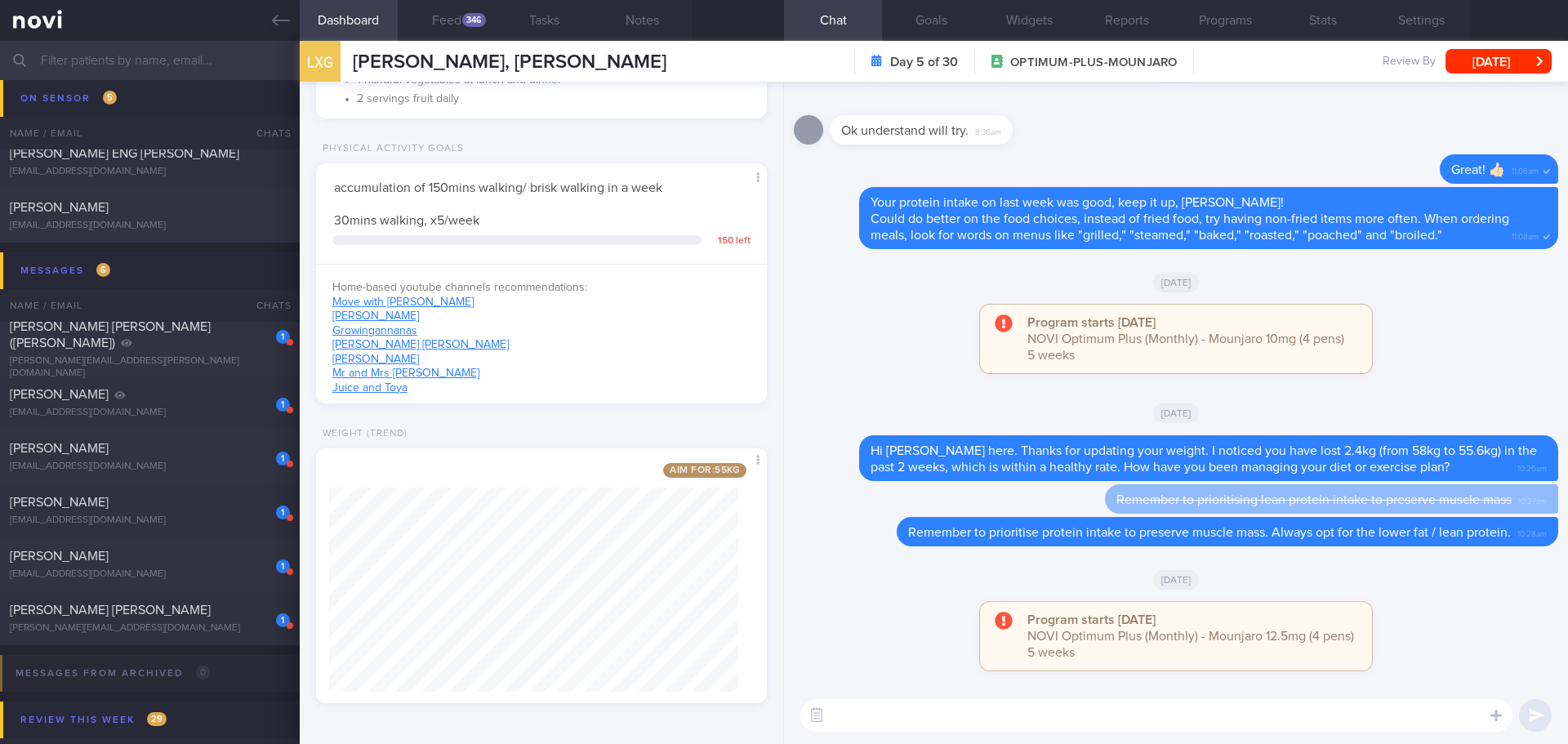
click at [1400, 645] on div "Program starts today NOVI Optimum Plus (Monthly) - Mounjaro 12.5mg (4 pens) 5 w…" at bounding box center [1176, 644] width 764 height 85
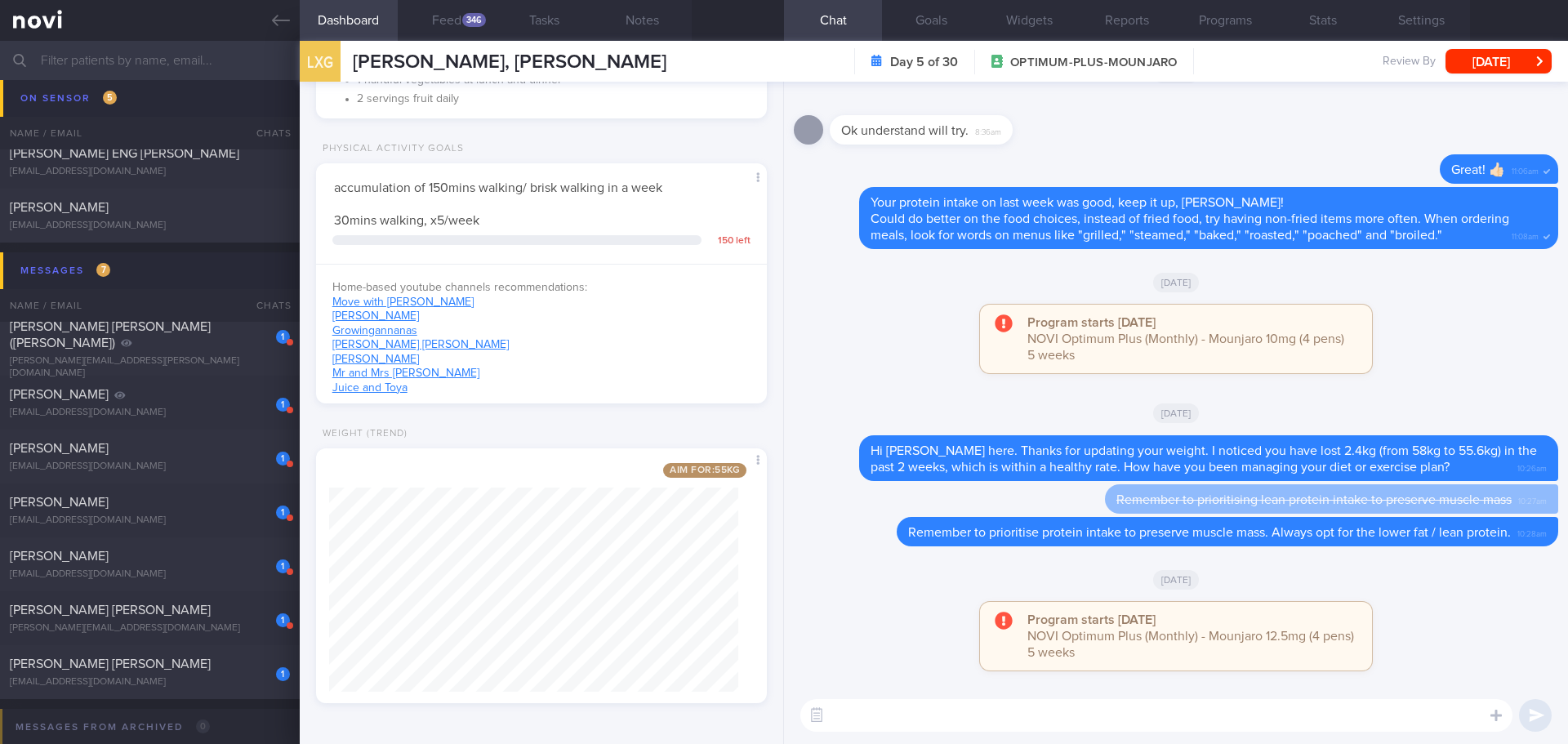
click at [935, 719] on textarea at bounding box center [1156, 716] width 712 height 33
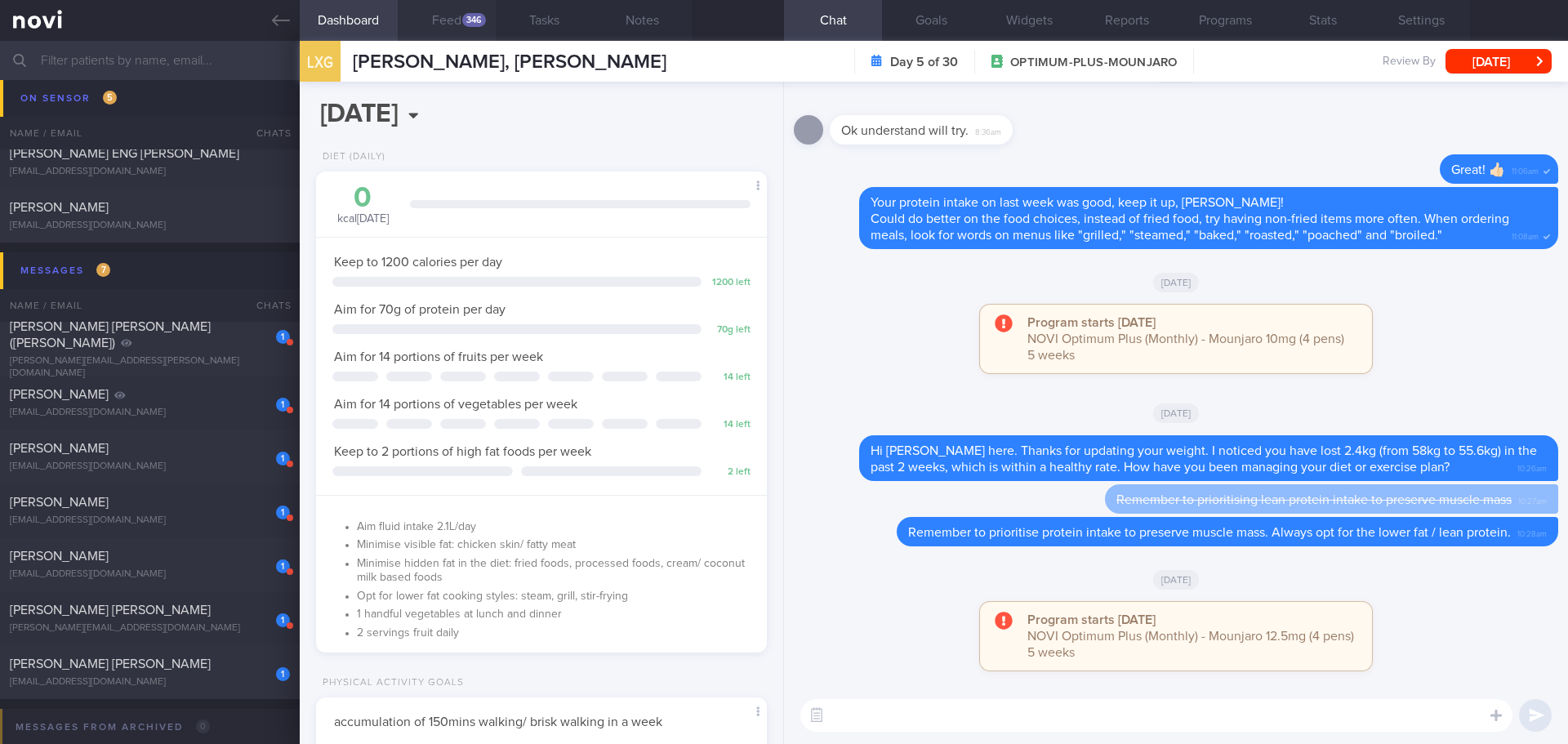
click at [459, 30] on button "Feed 346" at bounding box center [446, 20] width 98 height 40
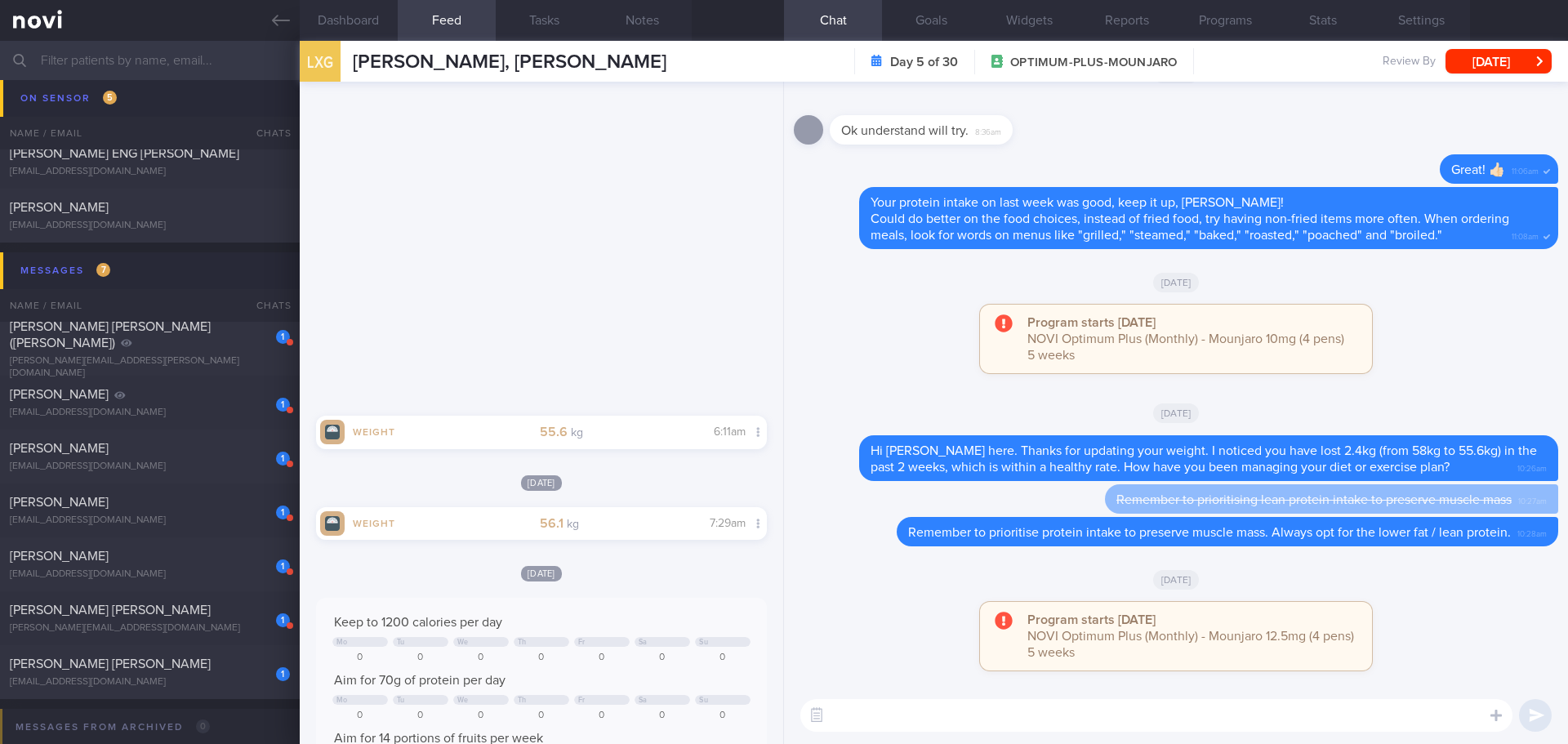
scroll to position [2369, 0]
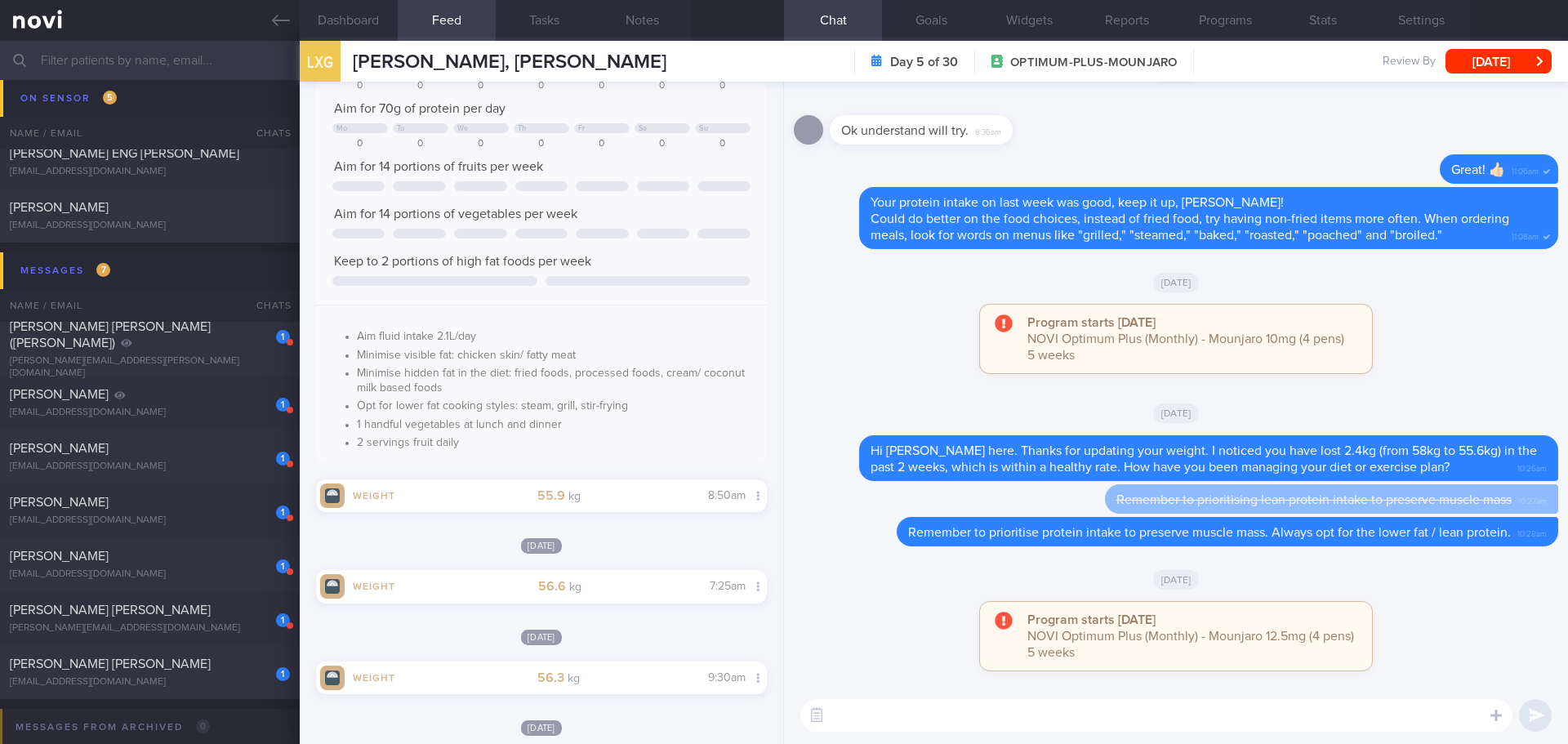
click at [937, 723] on textarea at bounding box center [1156, 716] width 712 height 33
drag, startPoint x: 1394, startPoint y: 708, endPoint x: 974, endPoint y: 719, distance: 420.1
click at [974, 719] on textarea "Hi Grace, Elizabeth here. Is there anything on your meal plan that you need mor…" at bounding box center [1156, 716] width 712 height 33
click at [1352, 707] on textarea "Hi Grace, Elizabeth here. Is there anything on your meal plan that you need mor…" at bounding box center [1156, 716] width 712 height 33
drag, startPoint x: 1357, startPoint y: 712, endPoint x: 974, endPoint y: 710, distance: 383.0
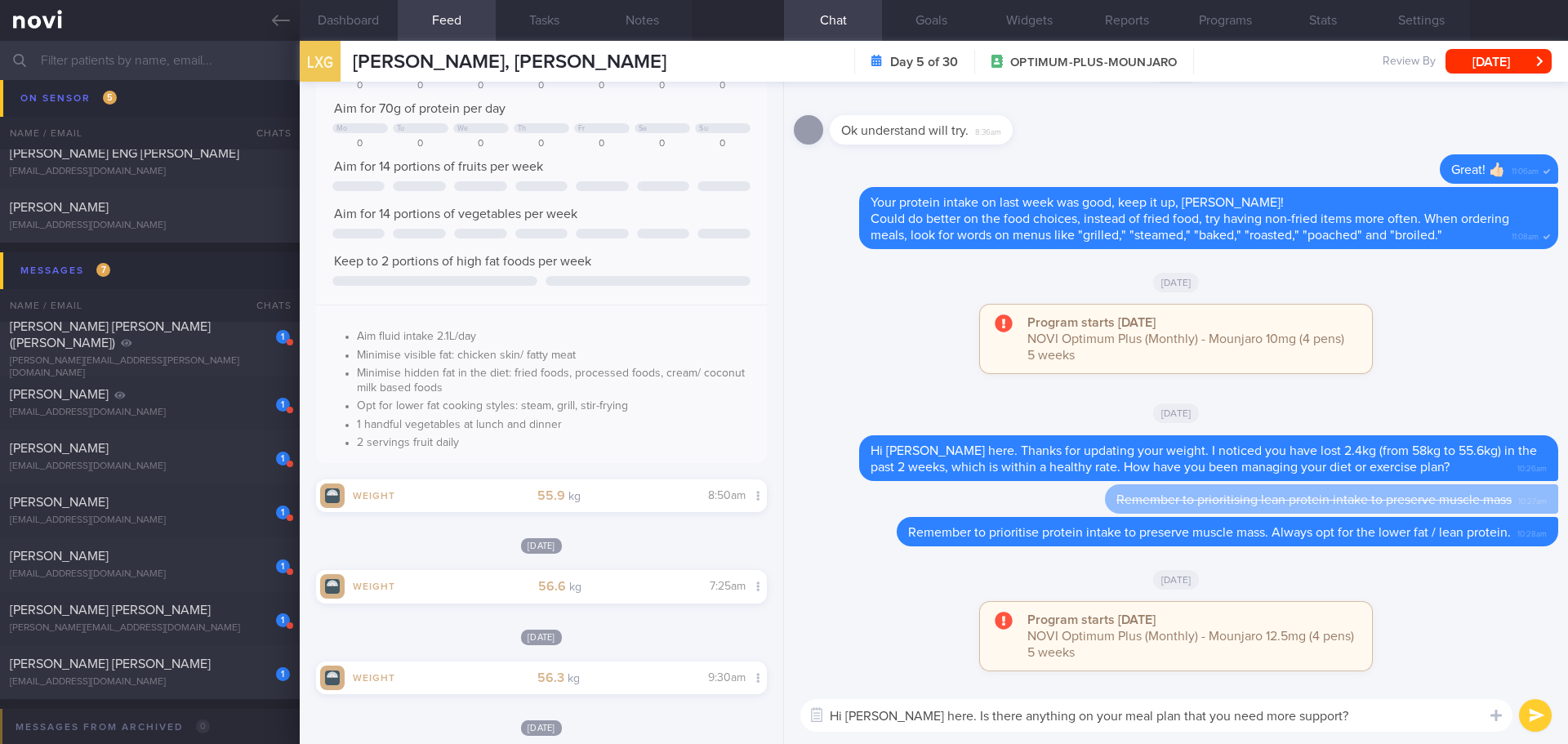
click at [974, 710] on textarea "Hi Grace, Elizabeth here. Is there anything on your meal plan that you need mor…" at bounding box center [1156, 716] width 712 height 33
paste textarea "with?"
click at [1386, 712] on textarea "Hi Grace, Elizabeth here. Is there anything on your meal plan that you need mor…" at bounding box center [1156, 716] width 712 height 33
click at [1395, 715] on textarea "Hi Grace, Elizabeth here. Is there anything on your meal plan that you need mor…" at bounding box center [1156, 716] width 712 height 33
type textarea "Hi Grace, Elizabeth here. Is there anything on your meal plan that you need mor…"
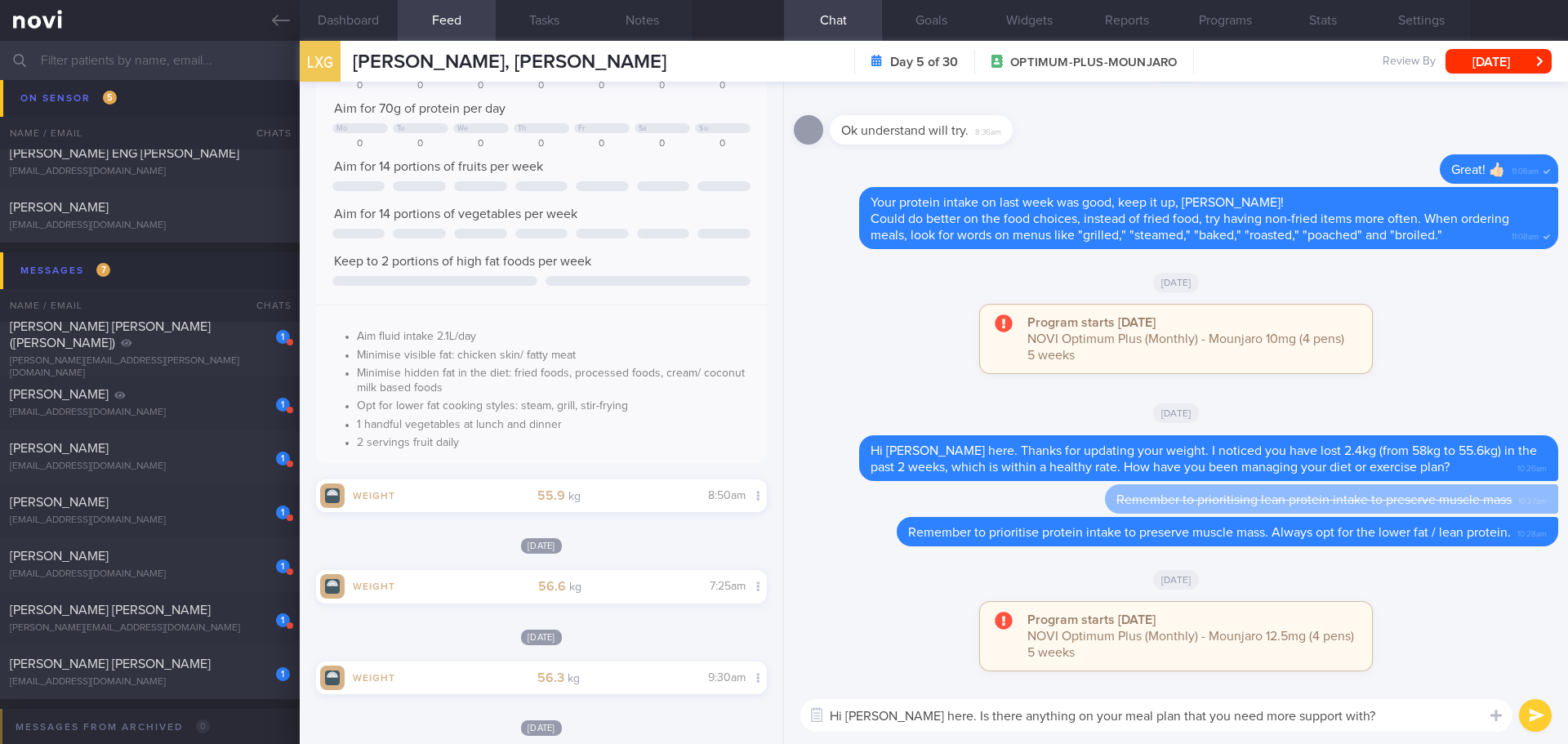
click at [1528, 709] on button "submit" at bounding box center [1535, 716] width 33 height 33
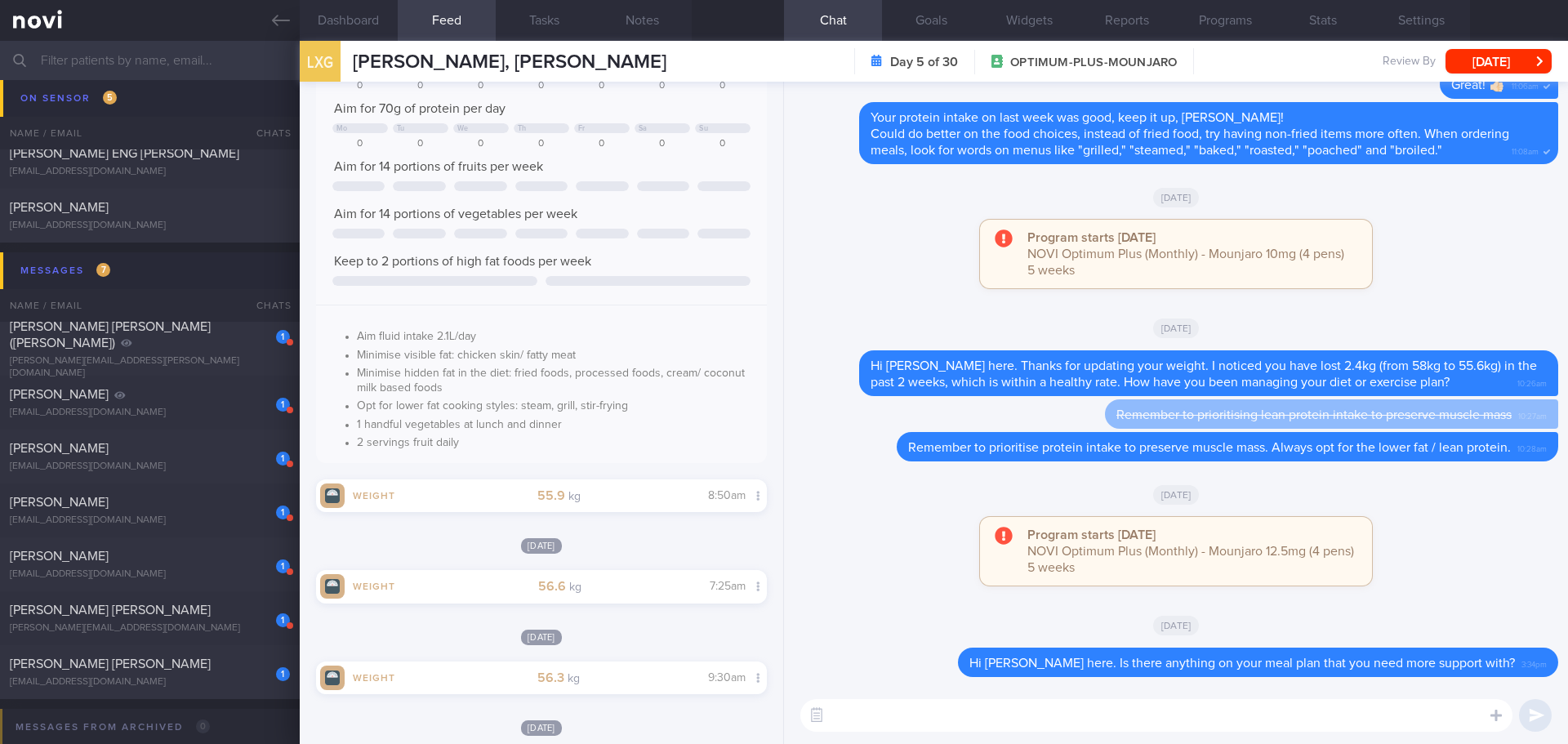
click at [222, 62] on input "text" at bounding box center [784, 60] width 1568 height 40
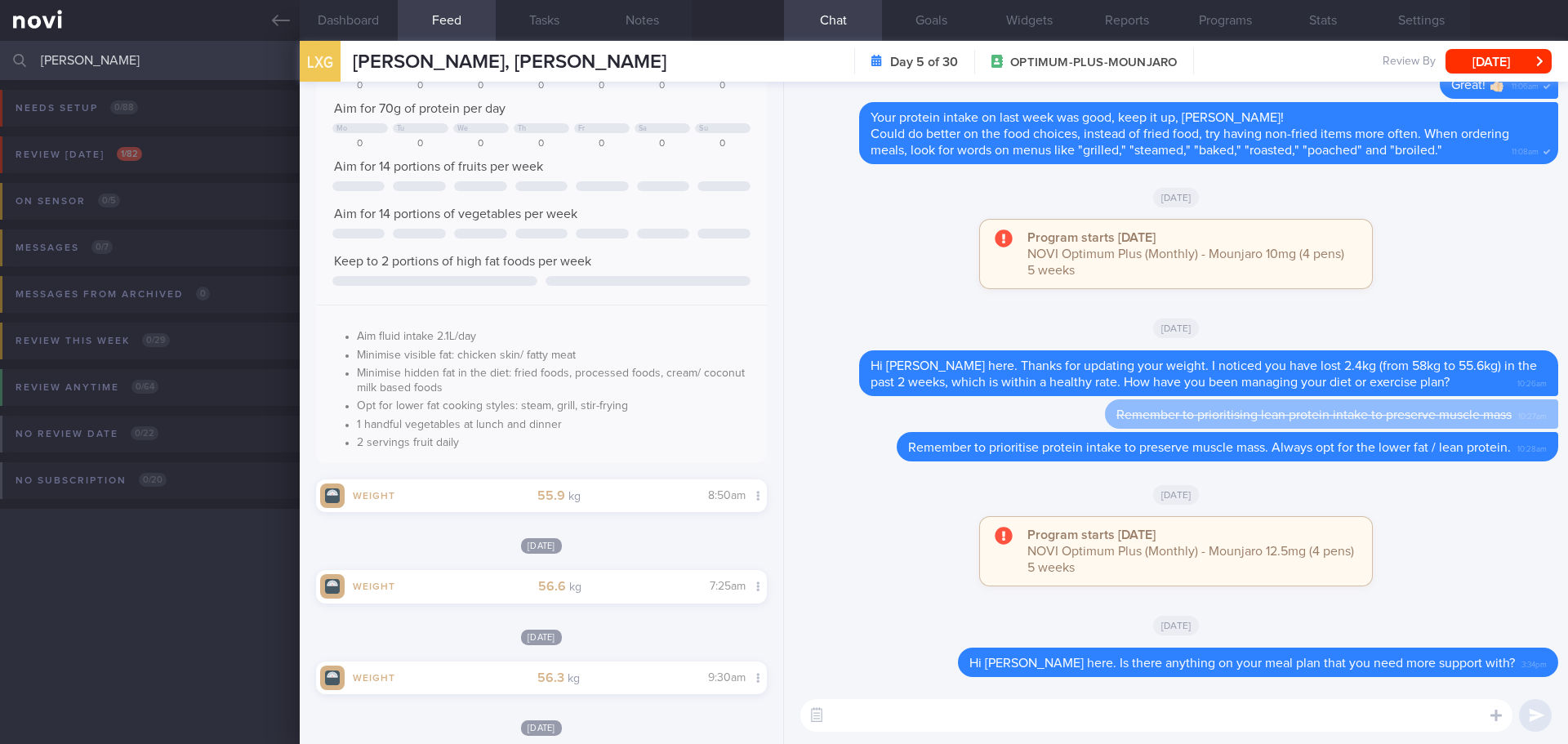
drag, startPoint x: 83, startPoint y: 70, endPoint x: -30, endPoint y: 59, distance: 113.5
click at [0, 59] on html "You are offline! Some functionality will be unavailable Patients New Users Coac…" at bounding box center [784, 372] width 1568 height 744
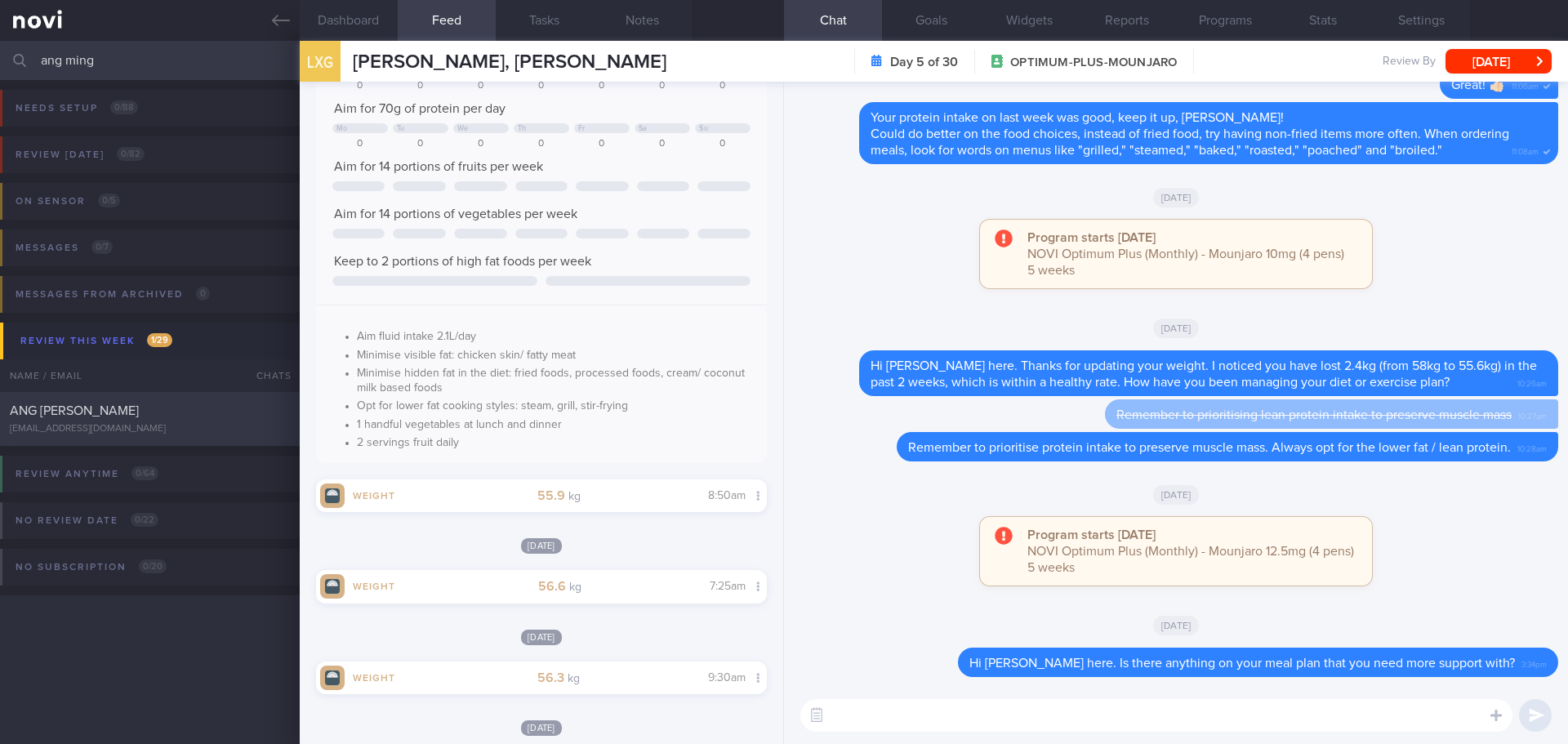
type input "ang ming"
drag, startPoint x: 199, startPoint y: 411, endPoint x: 754, endPoint y: 342, distance: 559.3
click at [199, 411] on div "ANG [PERSON_NAME]" at bounding box center [147, 411] width 276 height 16
checkbox input "true"
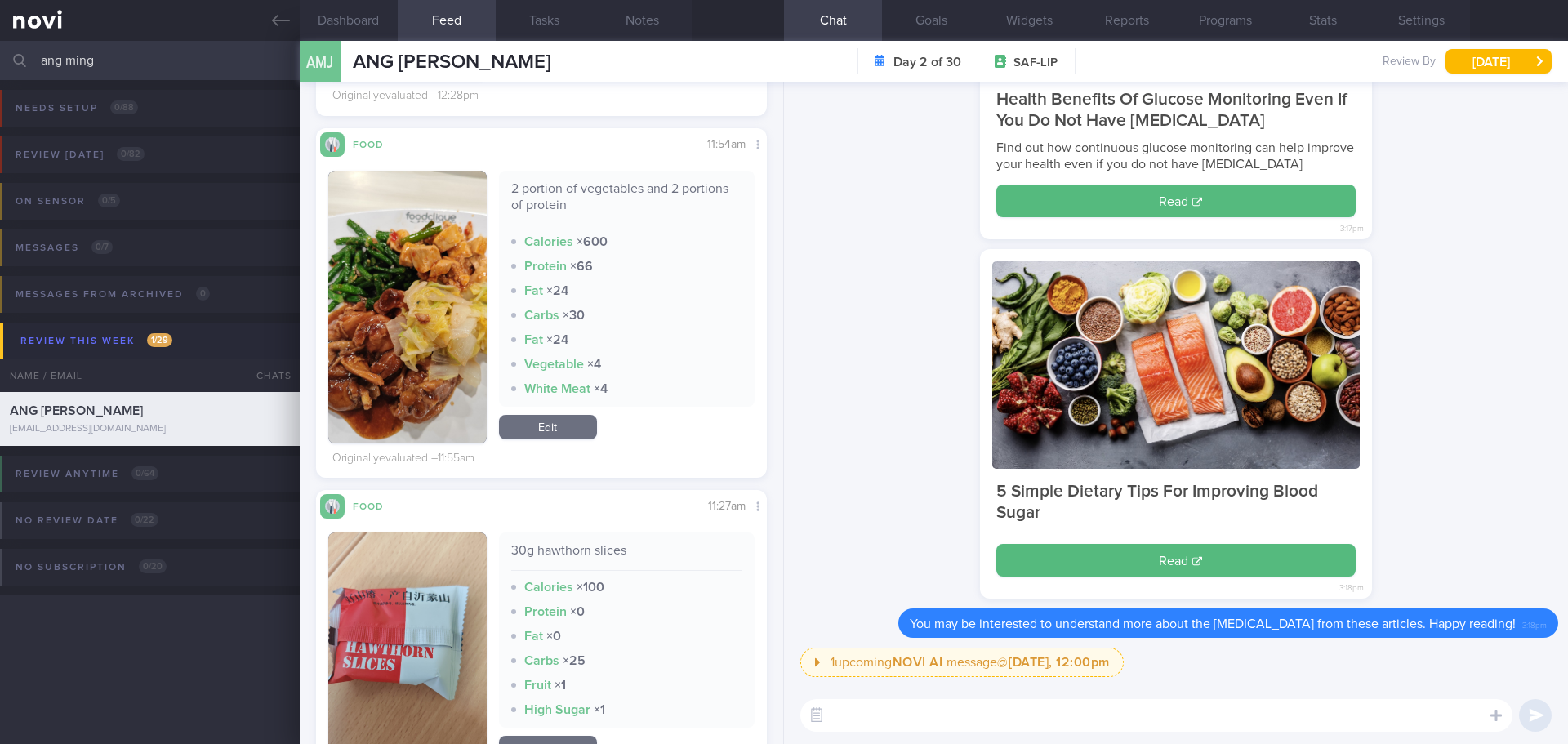
scroll to position [980, 0]
drag, startPoint x: 536, startPoint y: 204, endPoint x: 500, endPoint y: 187, distance: 39.8
click at [500, 187] on div "2 portion of vegetables and 2 portions of protein Calories × 600 Protein × 66 F…" at bounding box center [627, 287] width 256 height 236
copy div "2 portion of vegetables and 2 portions of protein"
click at [489, 423] on div "2 portion of vegetables and 2 portions of protein Calories × 600 Protein × 66 F…" at bounding box center [541, 306] width 426 height 273
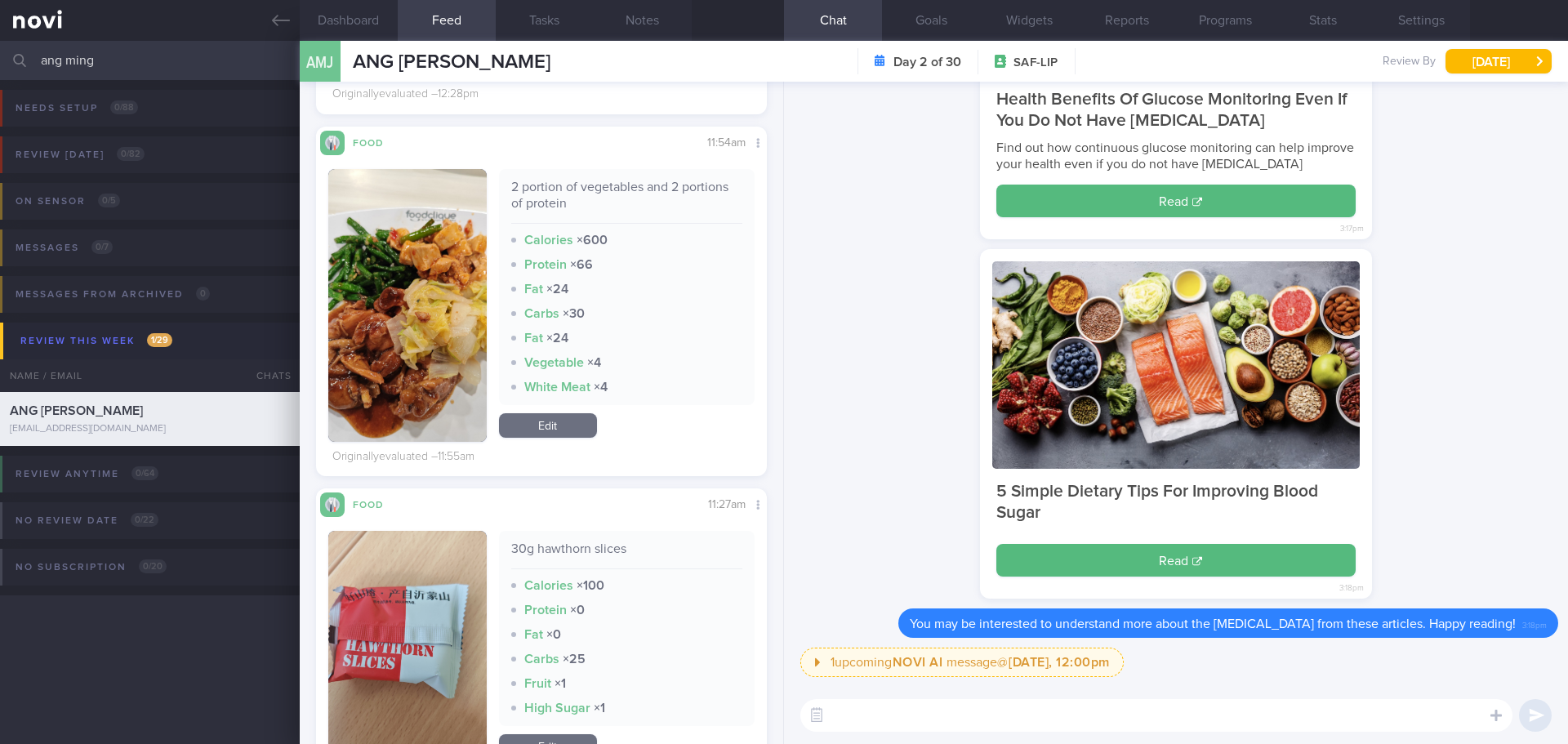
click at [520, 429] on link "Edit" at bounding box center [548, 426] width 98 height 24
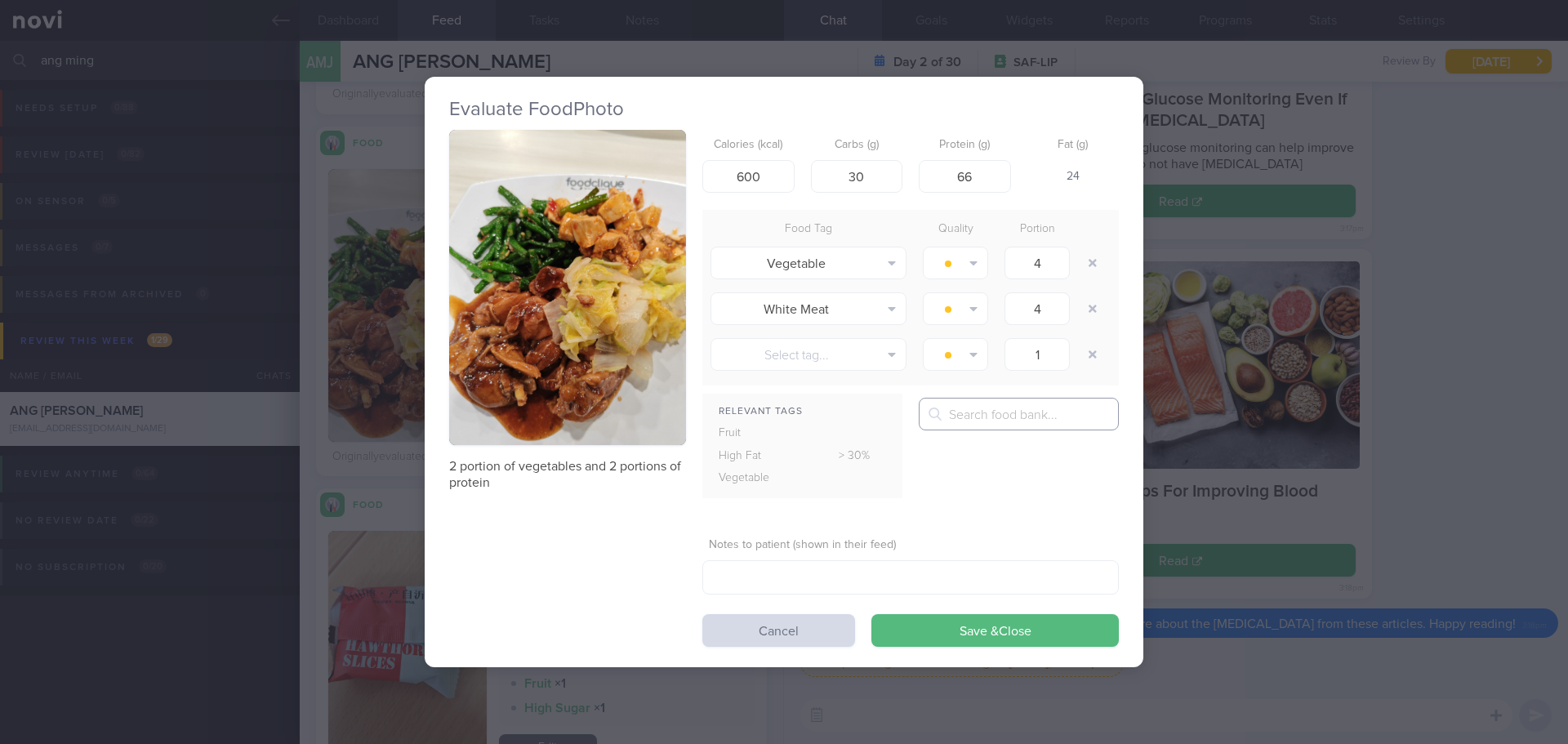
click at [968, 409] on input "text" at bounding box center [1018, 413] width 200 height 33
type input "c"
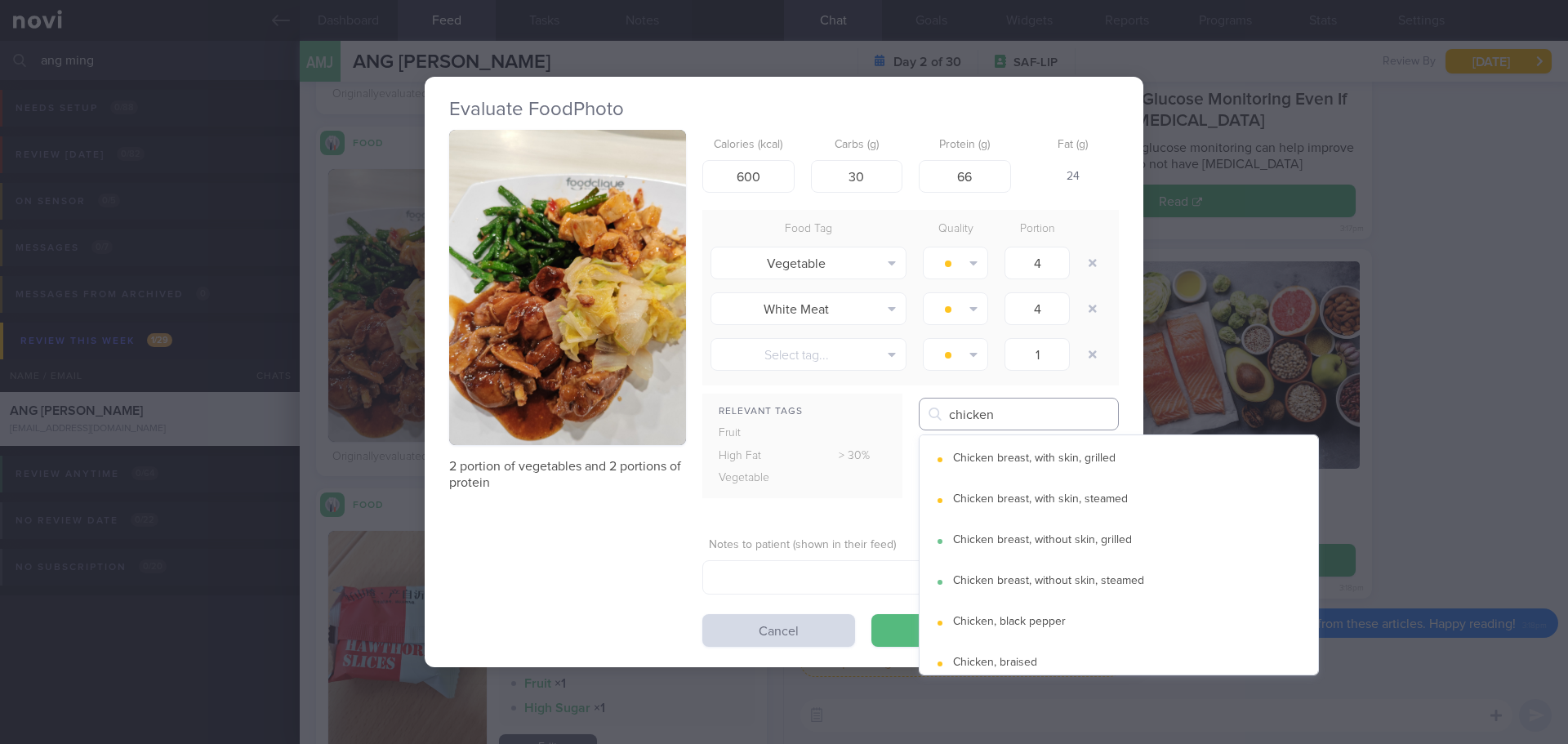
click at [1022, 412] on input "chicken" at bounding box center [1018, 413] width 200 height 33
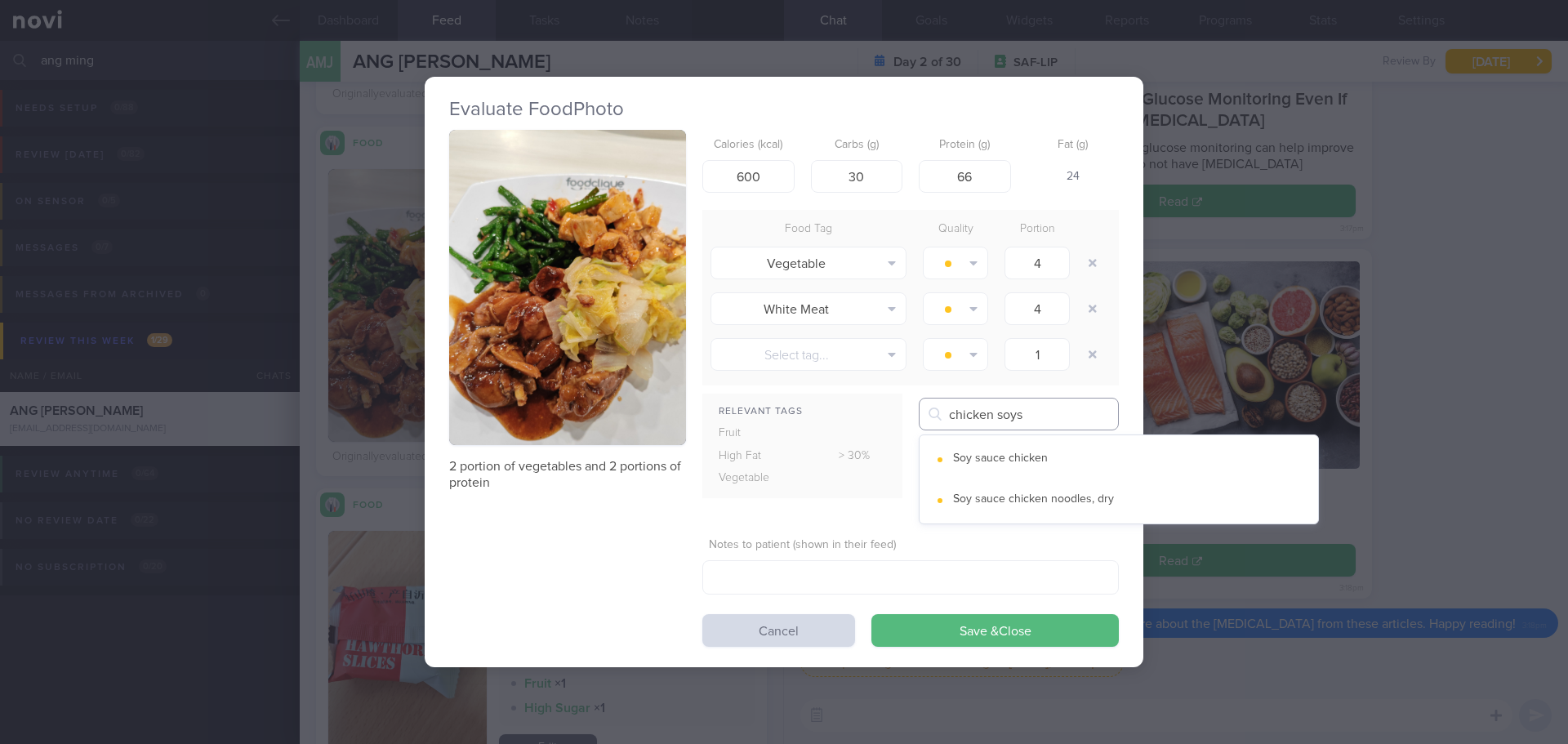
type input "chicken soysa"
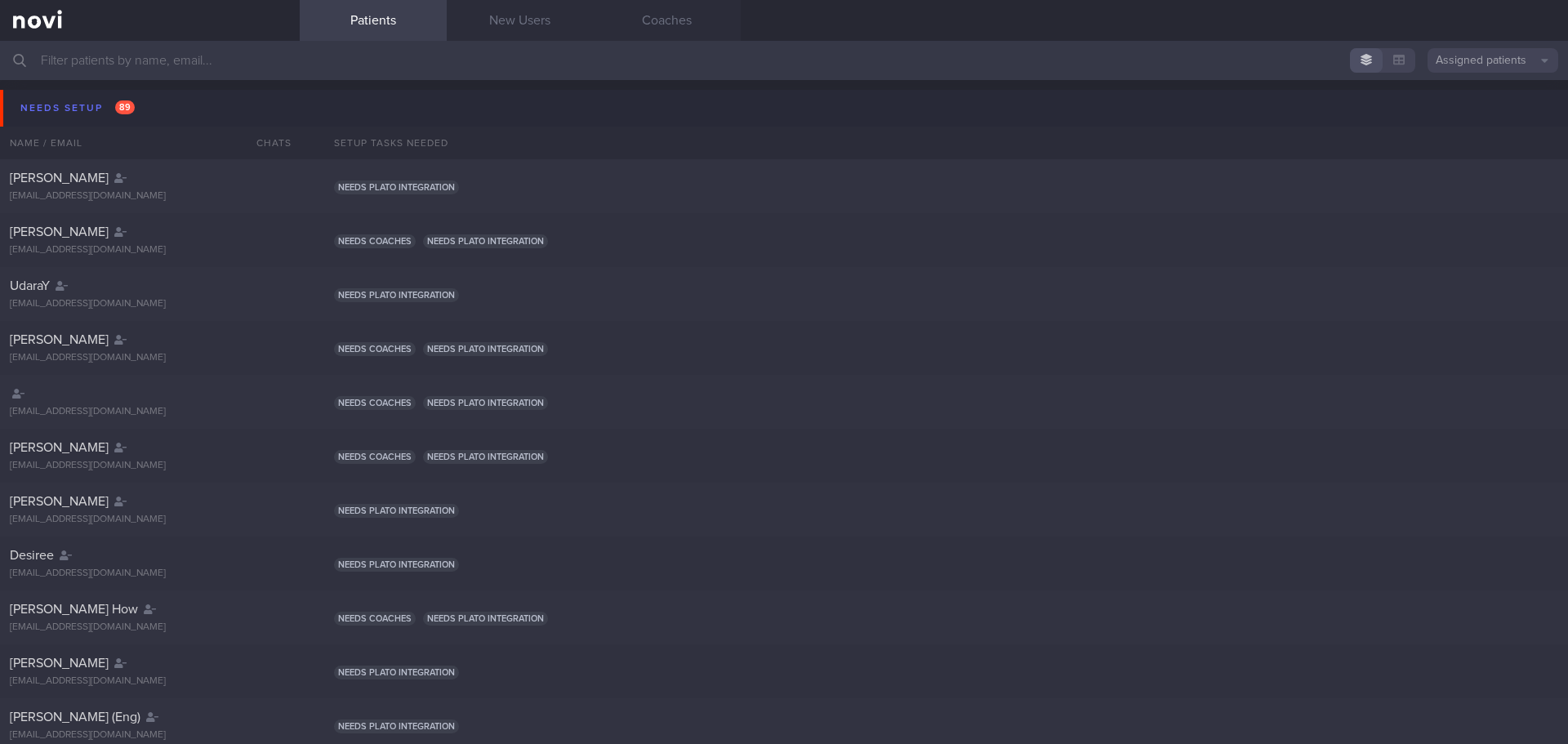
click at [189, 64] on input "text" at bounding box center [784, 60] width 1568 height 40
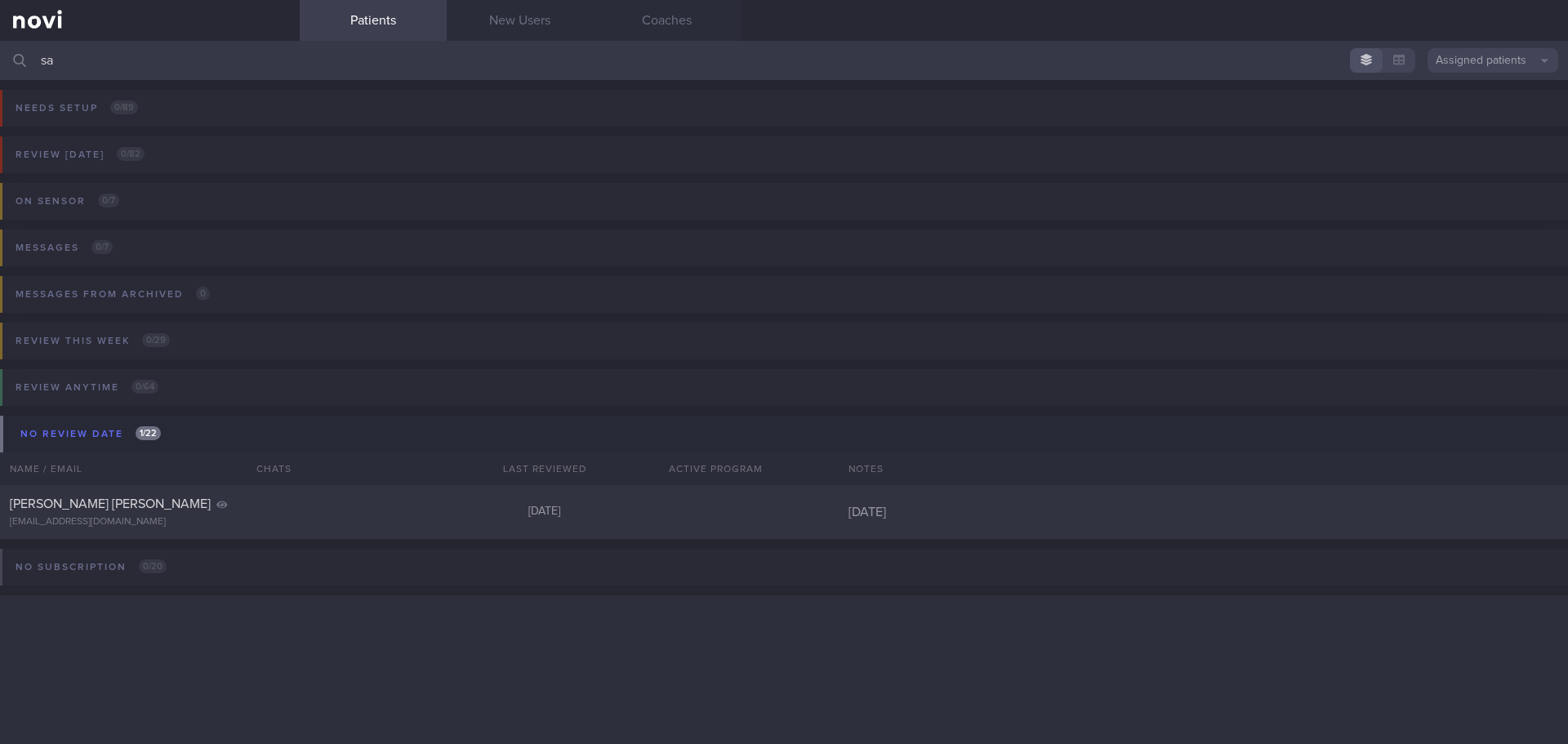
type input "s"
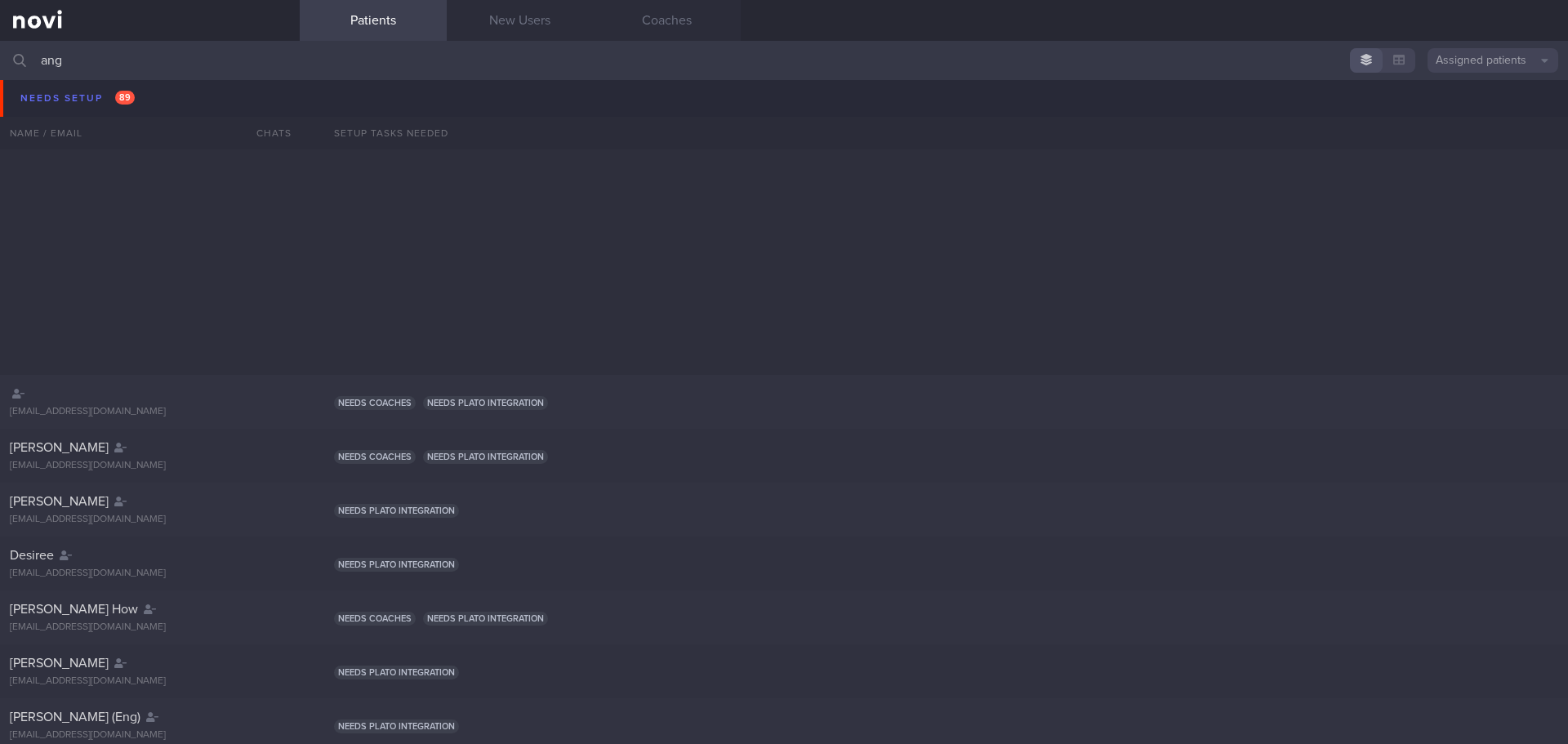
scroll to position [593, 0]
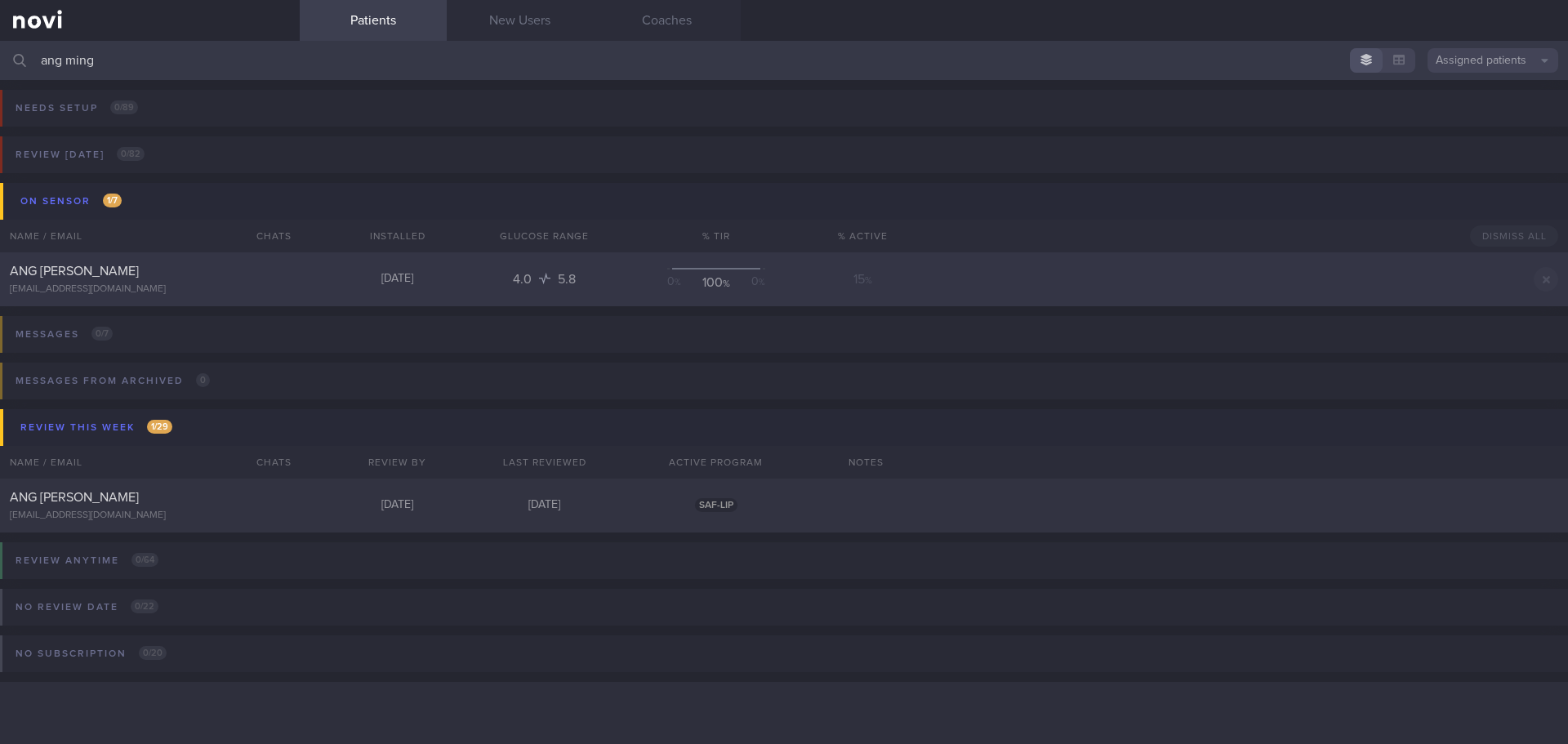
type input "ang ming"
click at [200, 265] on div "ANG [PERSON_NAME]" at bounding box center [147, 270] width 276 height 16
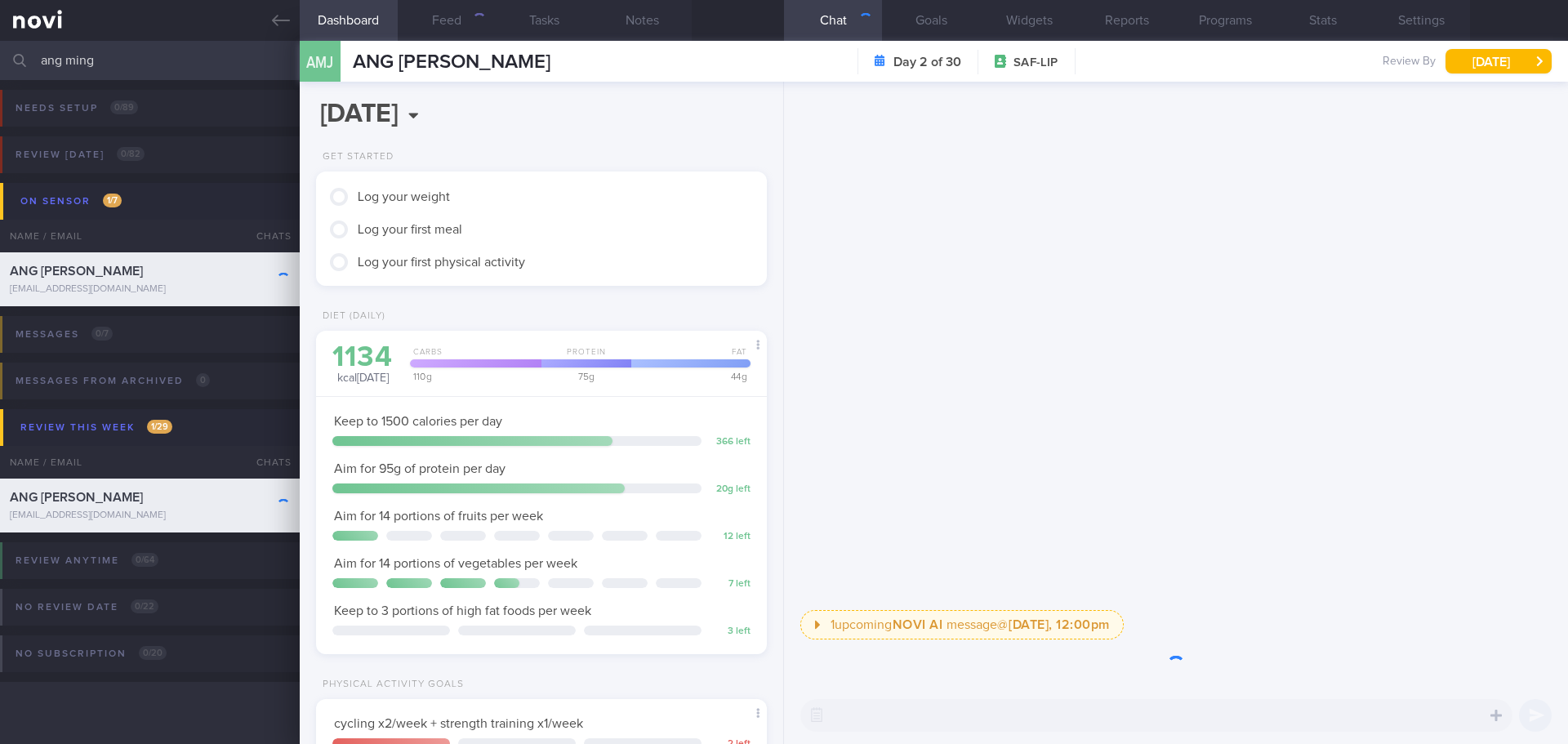
scroll to position [251, 416]
click at [1520, 661] on button "button" at bounding box center [1514, 667] width 33 height 33
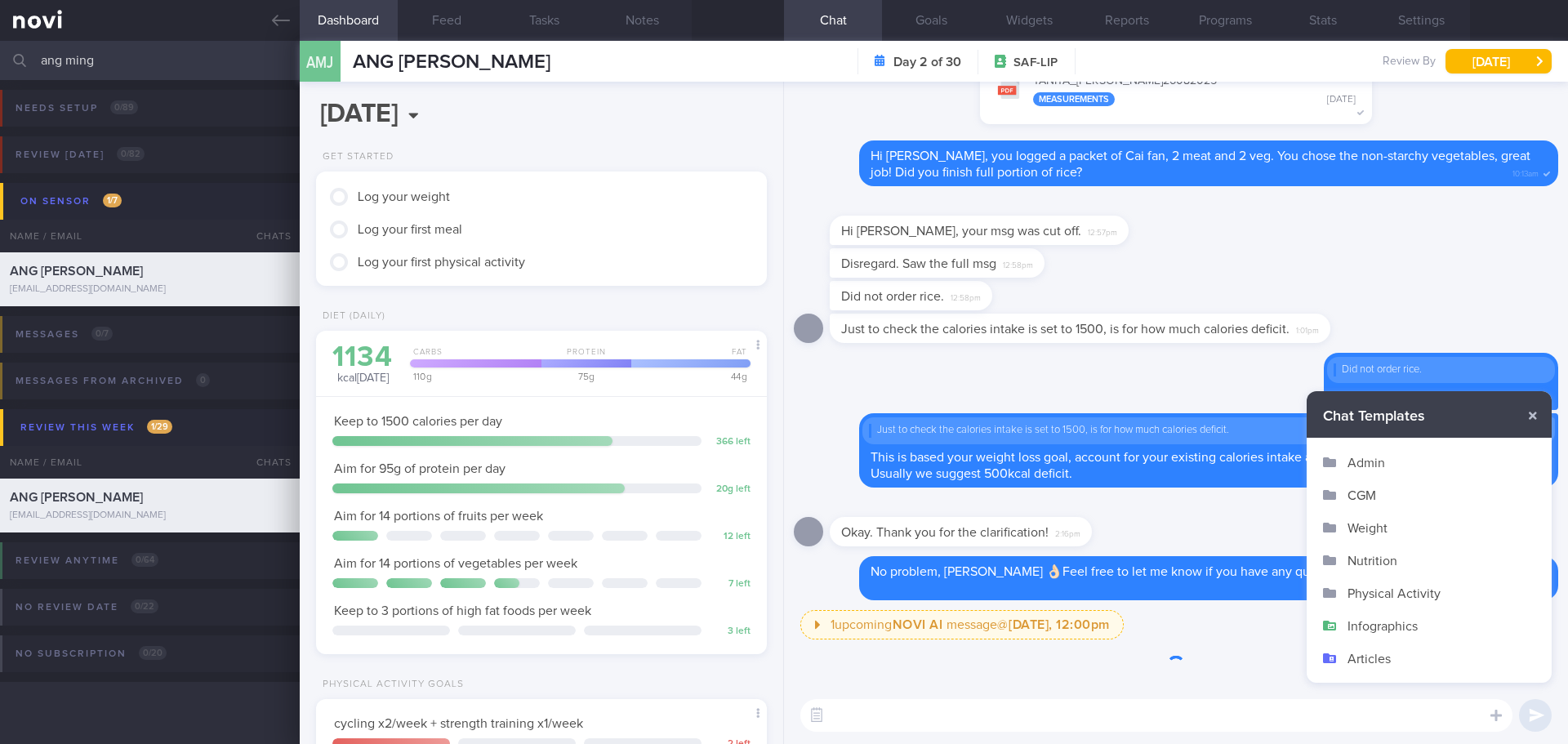
click at [1366, 658] on button "Articles" at bounding box center [1429, 658] width 245 height 33
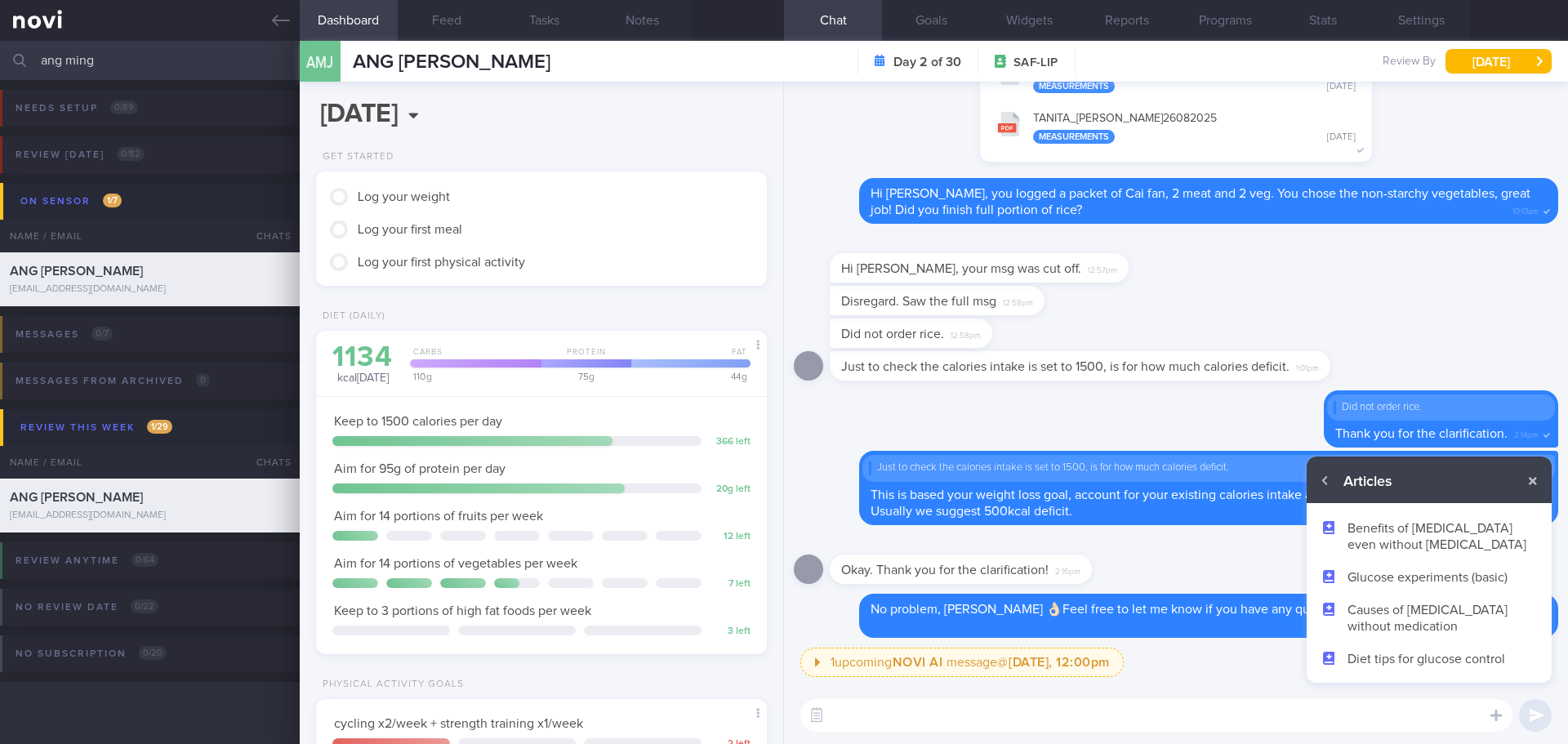
click at [1402, 526] on button "Benefits of CGM even without diabetes" at bounding box center [1429, 536] width 245 height 49
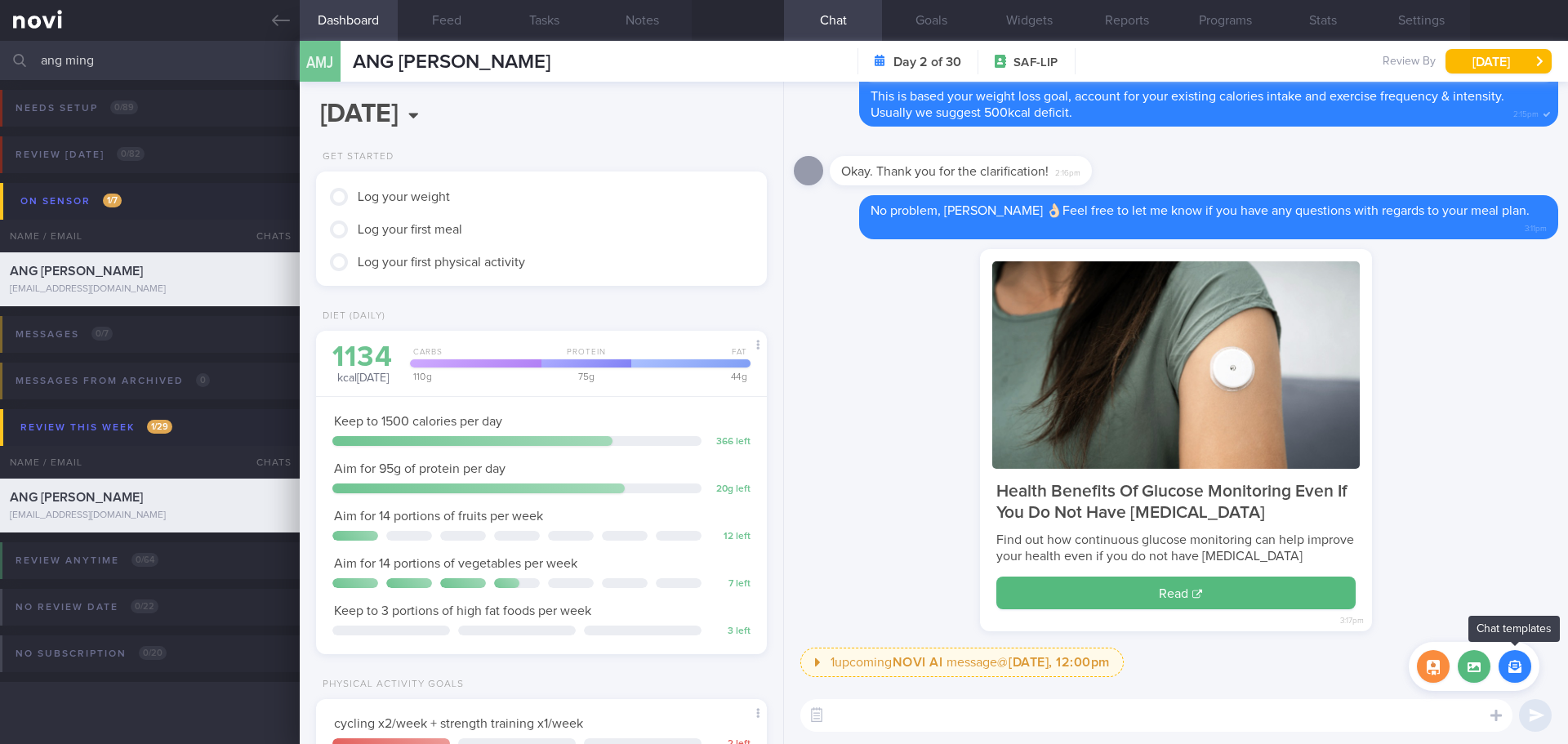
click at [1507, 665] on button "button" at bounding box center [1514, 667] width 33 height 33
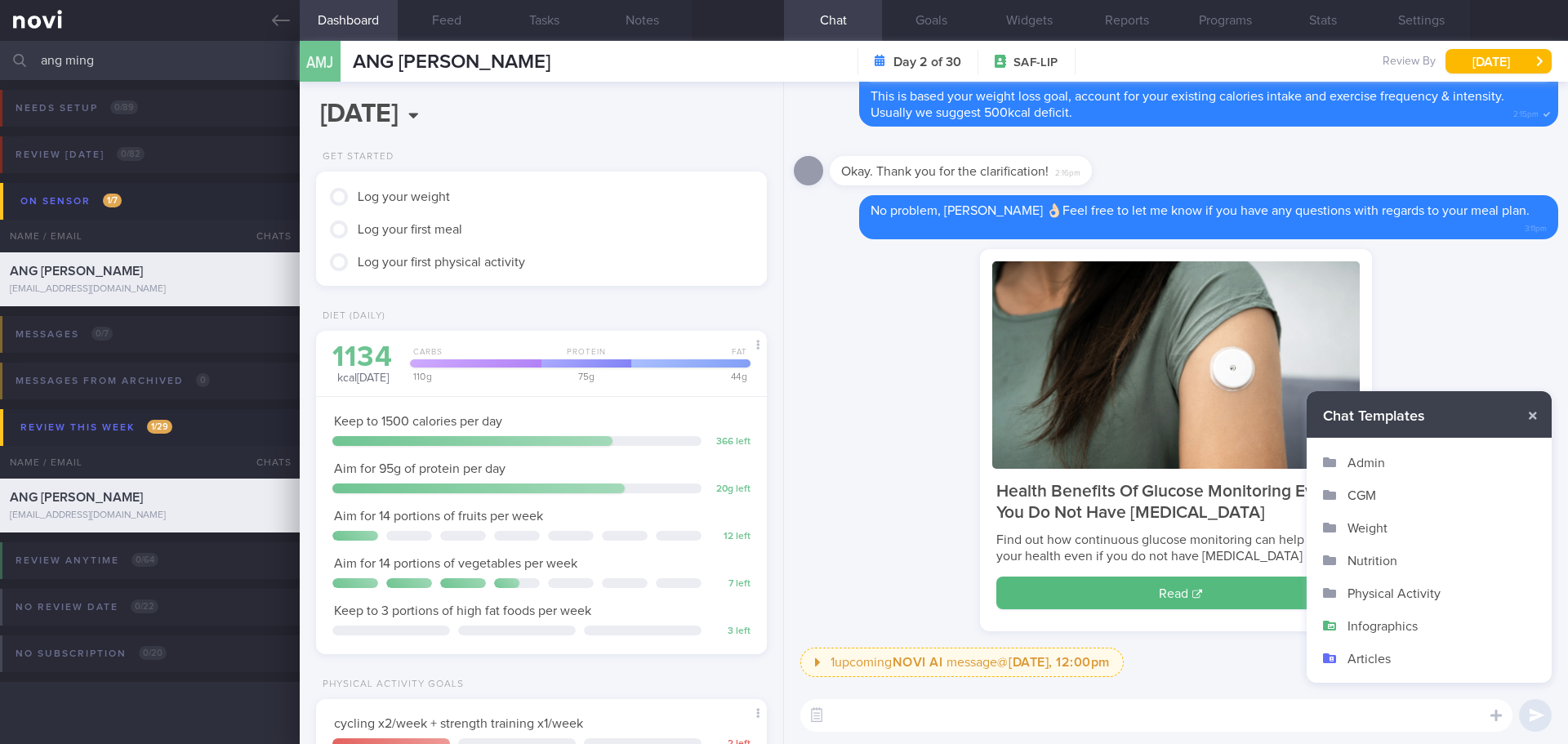
click at [1391, 662] on button "Articles" at bounding box center [1429, 658] width 245 height 33
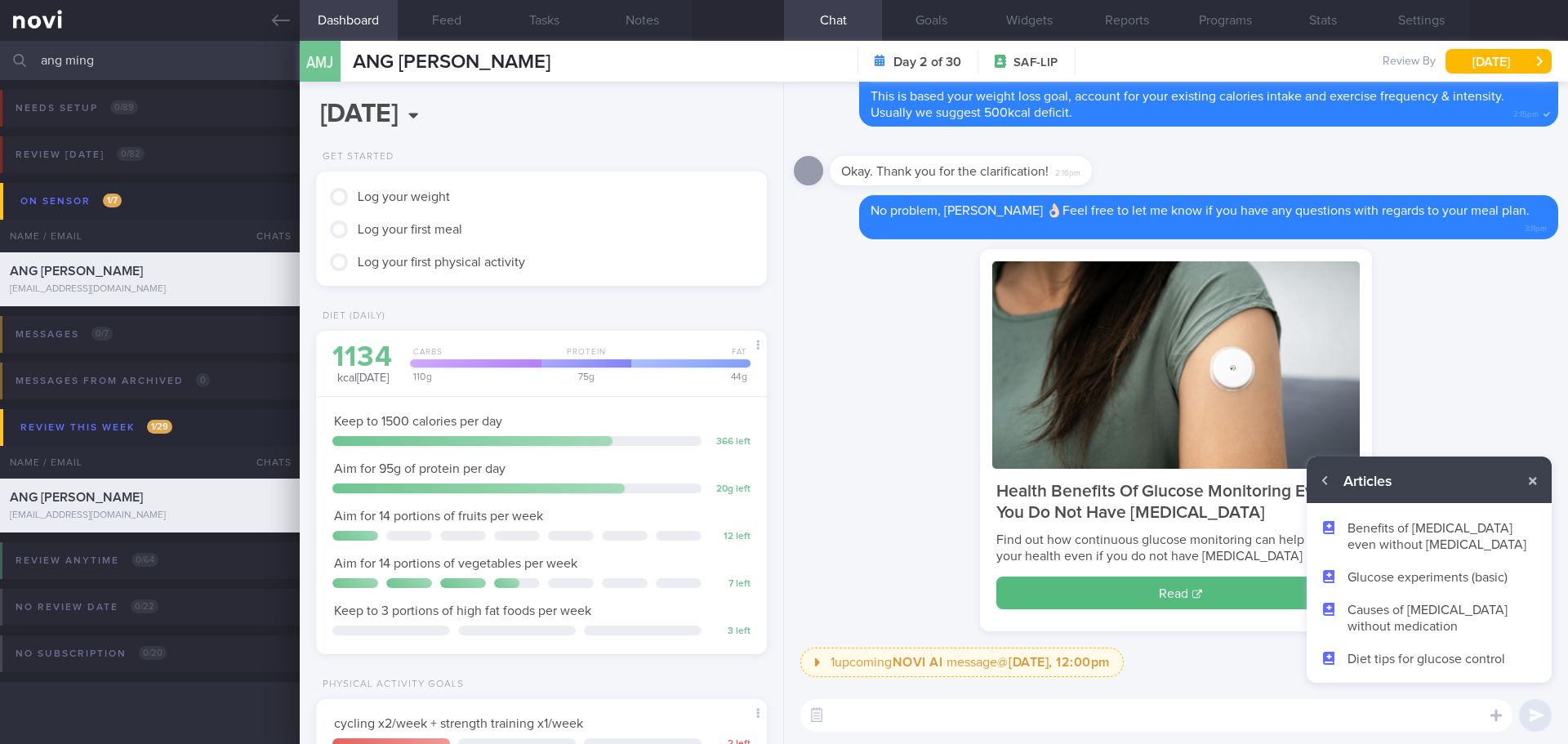
click at [1392, 657] on button "Diet tips for glucose control" at bounding box center [1429, 658] width 245 height 33
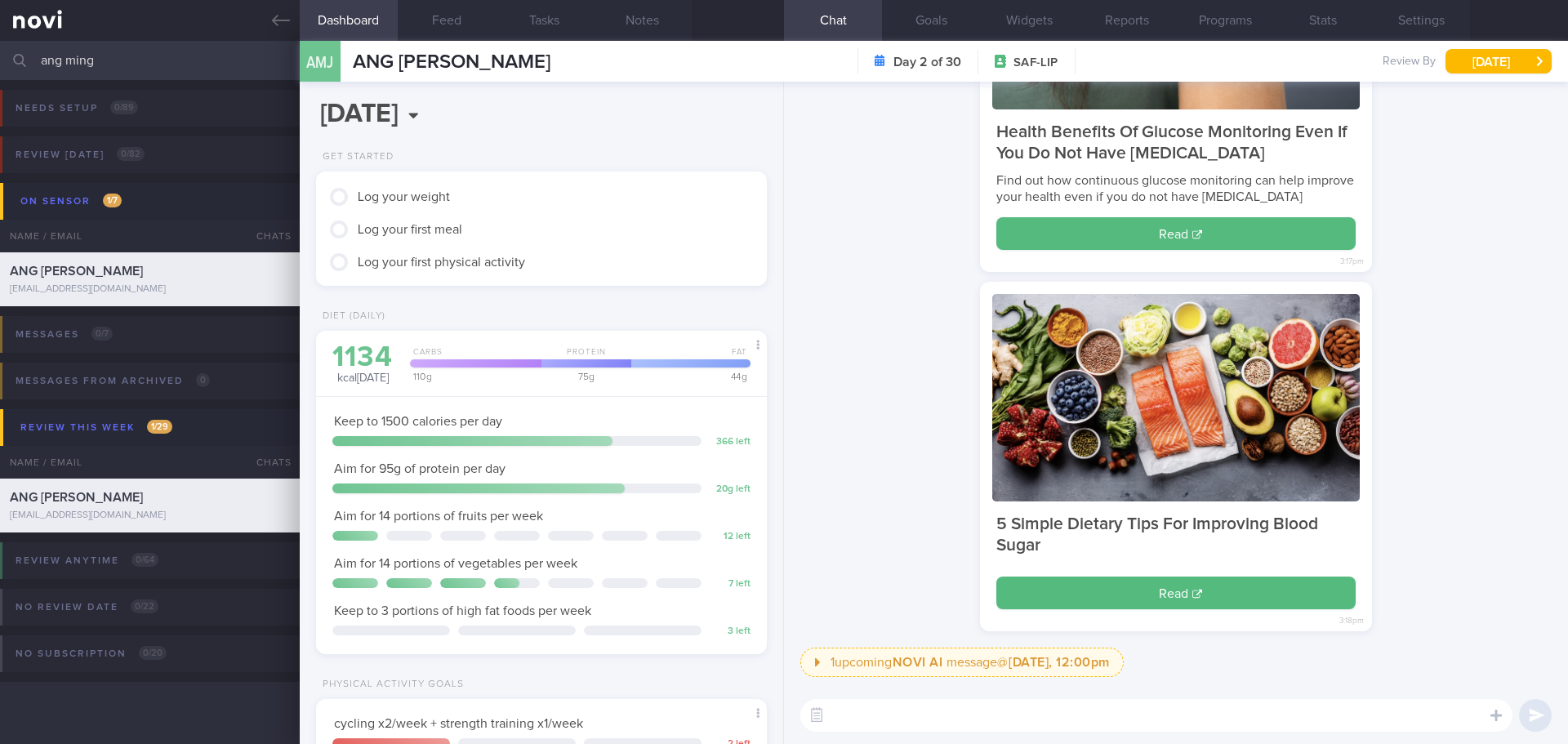
click at [1233, 711] on textarea at bounding box center [1156, 716] width 712 height 33
type textarea "You may be intere"
type textarea "r"
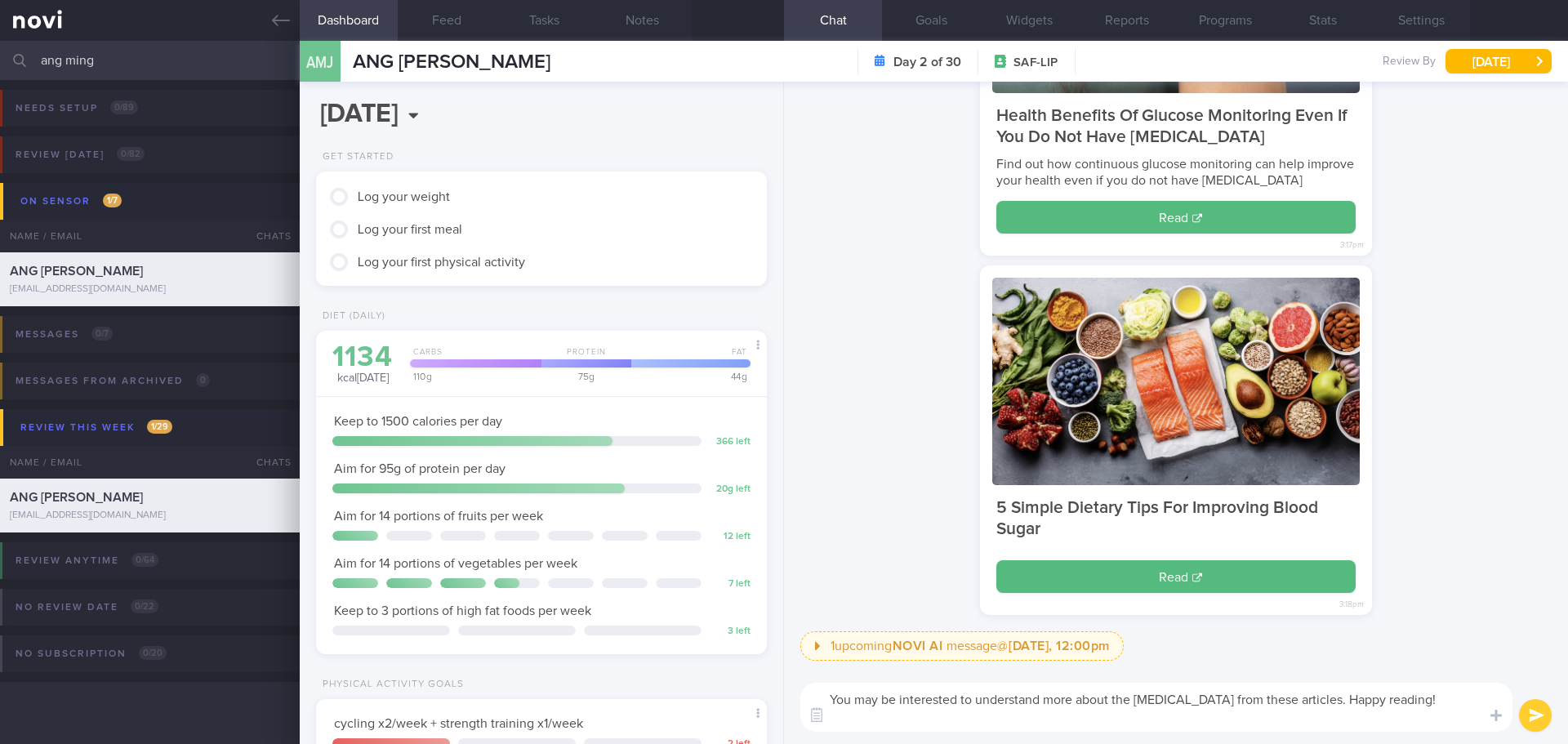
type textarea "You may be interested to understand more about the [MEDICAL_DATA] from these ar…"
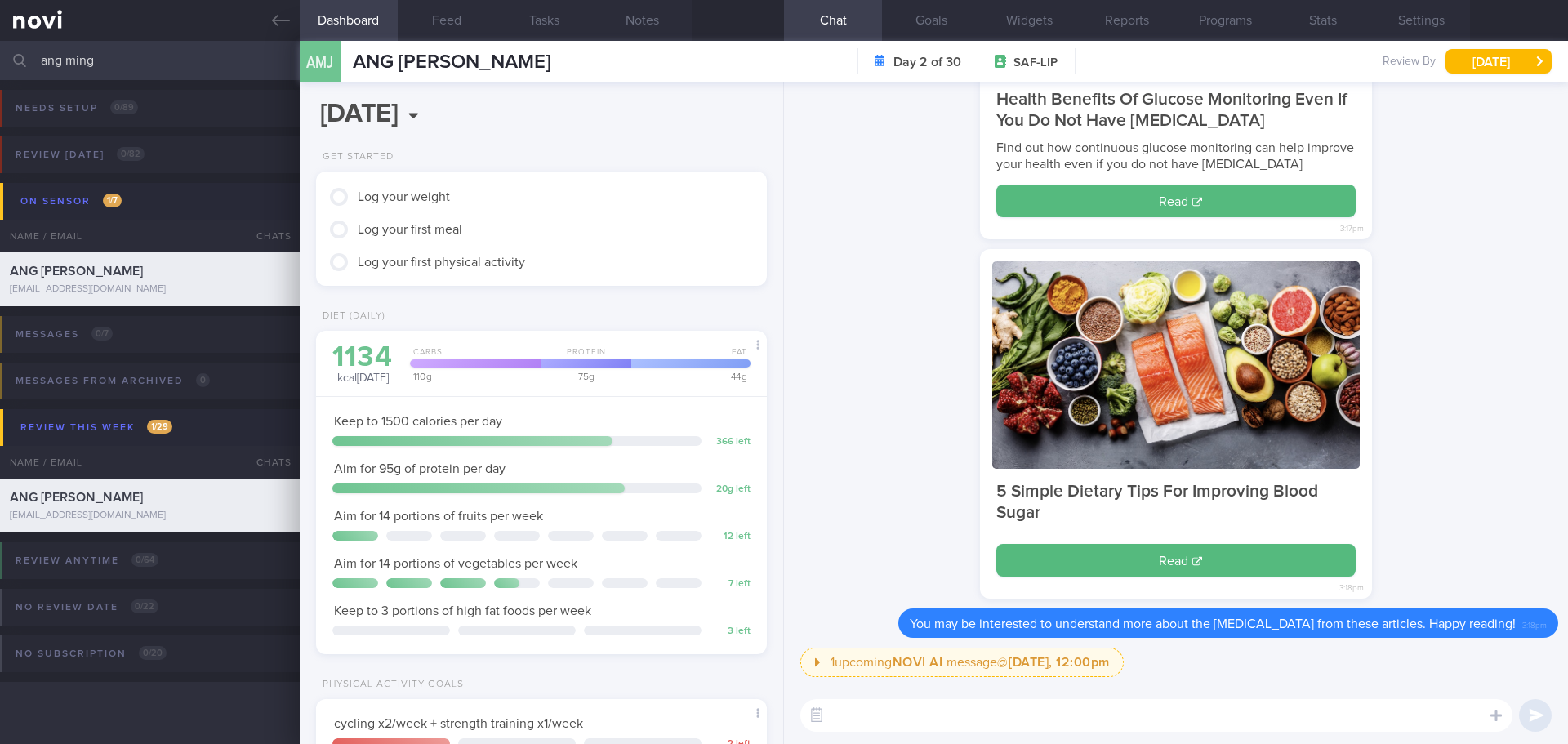
drag, startPoint x: 114, startPoint y: 55, endPoint x: -41, endPoint y: 73, distance: 156.0
click at [0, 73] on html "You are offline! Some functionality will be unavailable Patients New Users Coac…" at bounding box center [784, 372] width 1568 height 744
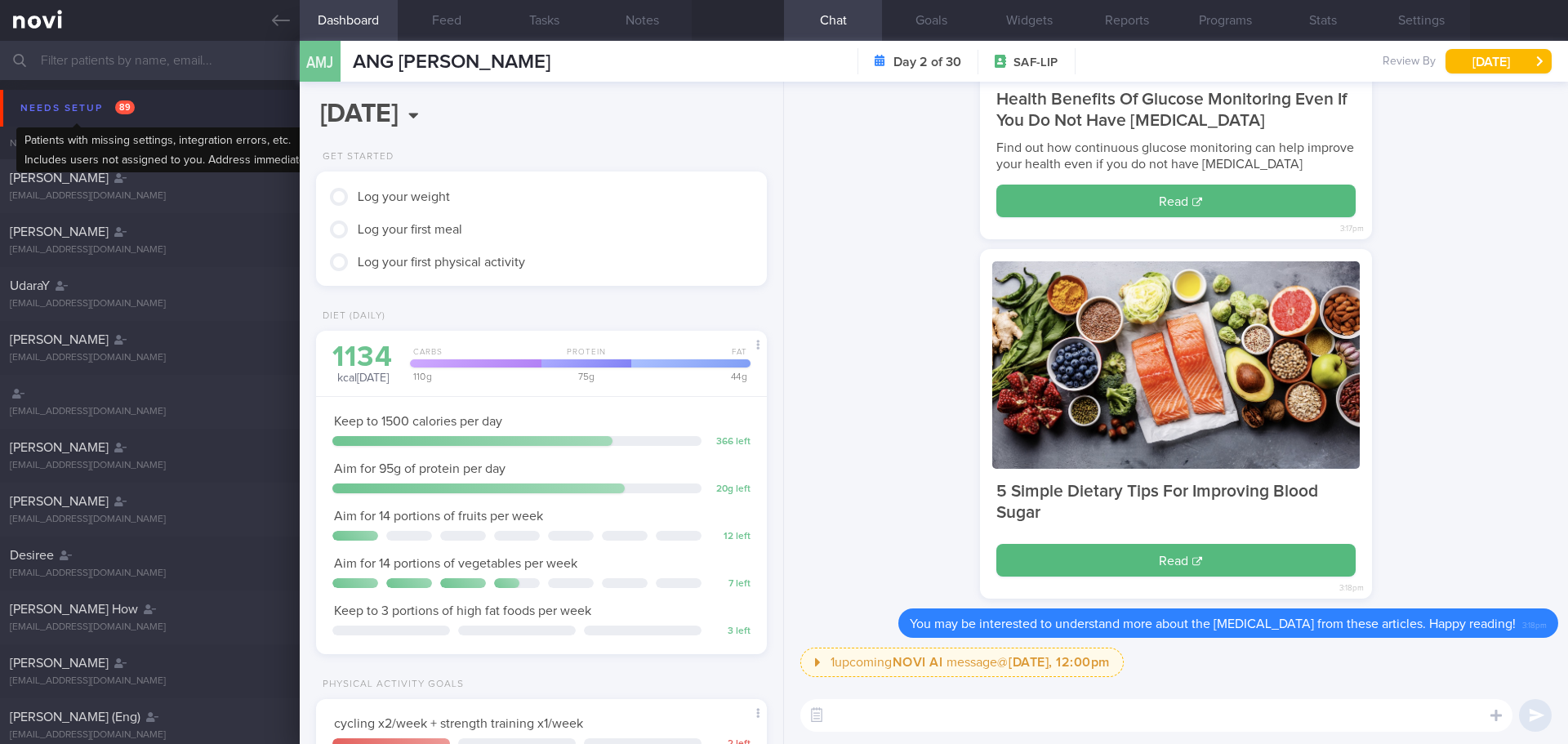
click at [90, 110] on div "Needs setup 89" at bounding box center [77, 107] width 122 height 22
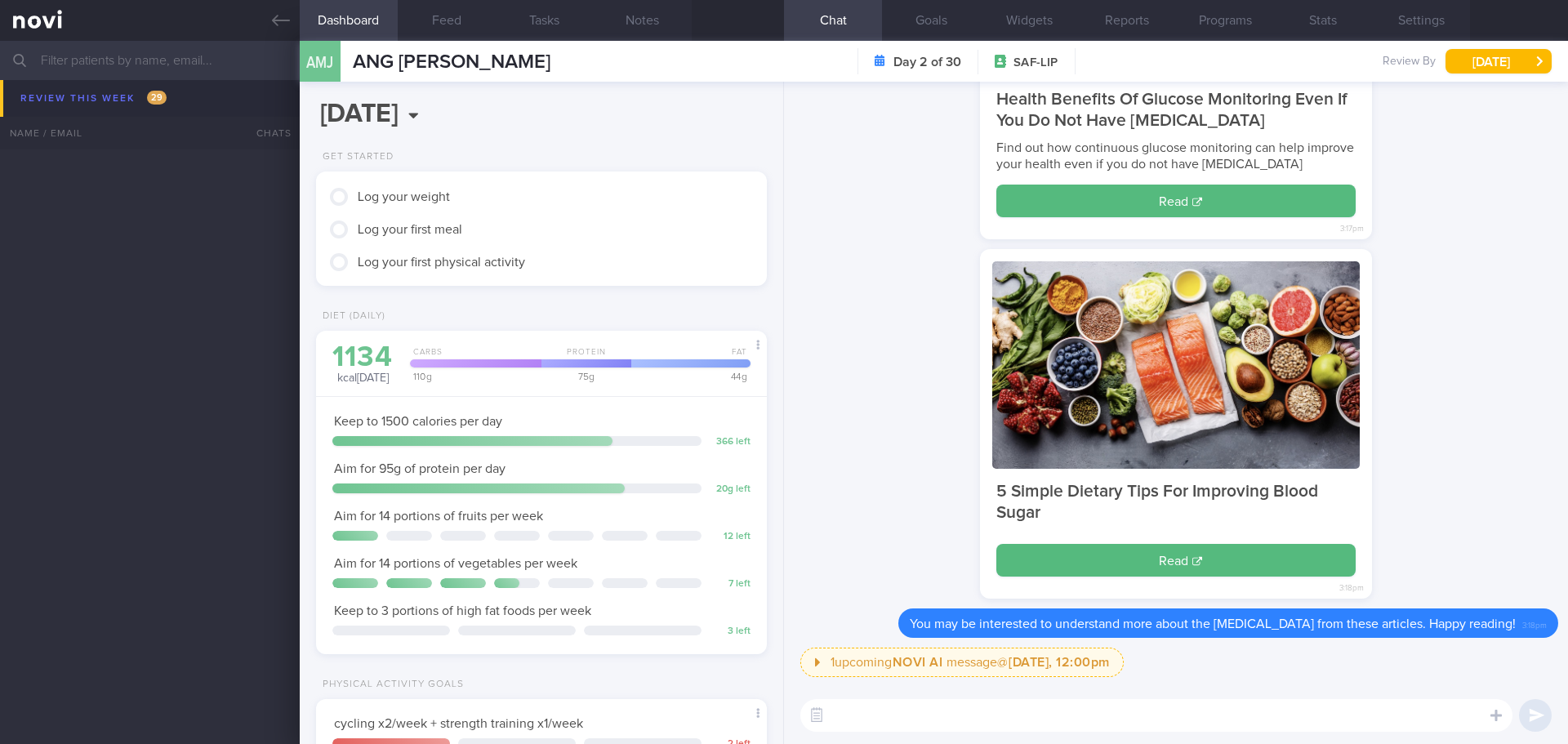
scroll to position [6945, 0]
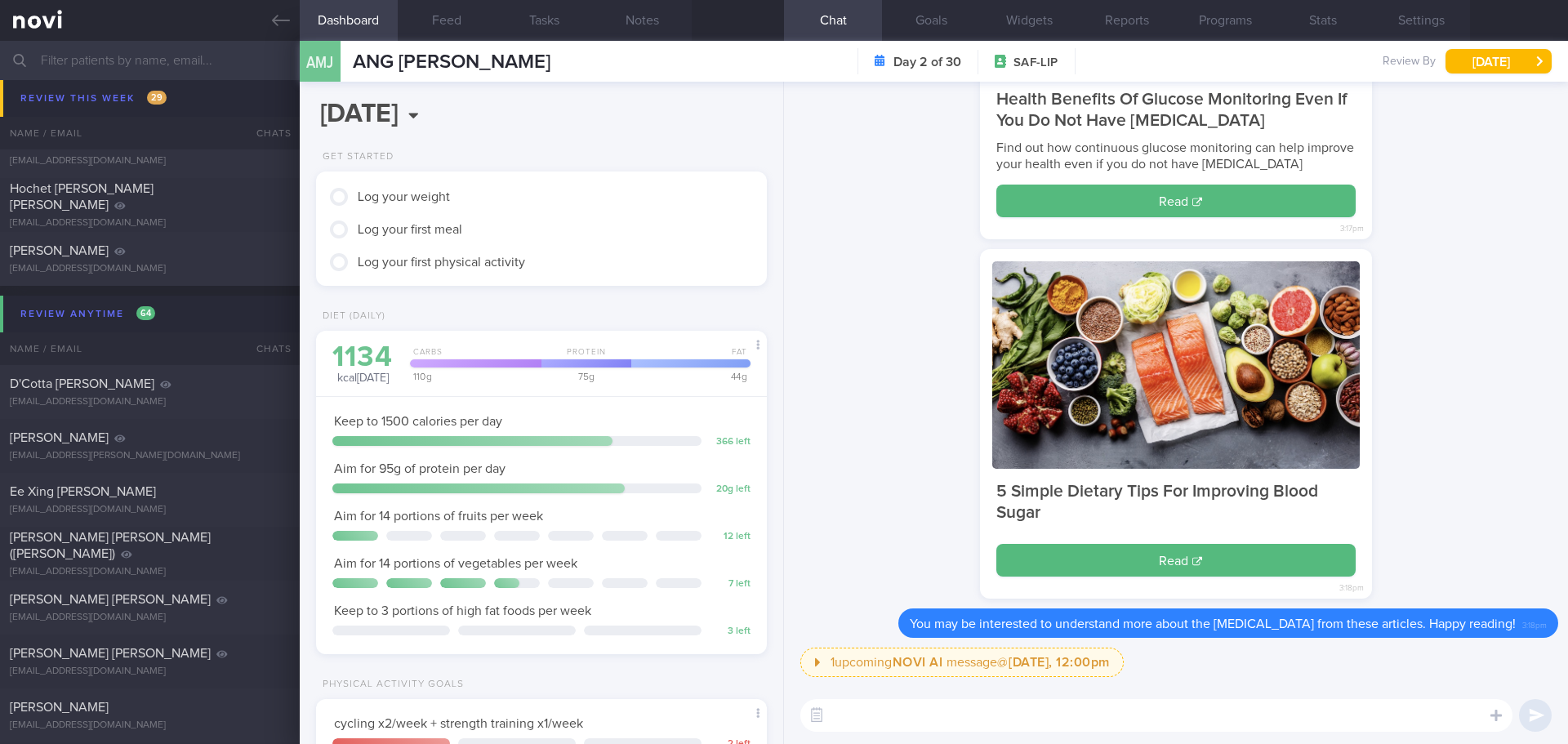
click at [145, 62] on input "text" at bounding box center [784, 60] width 1568 height 40
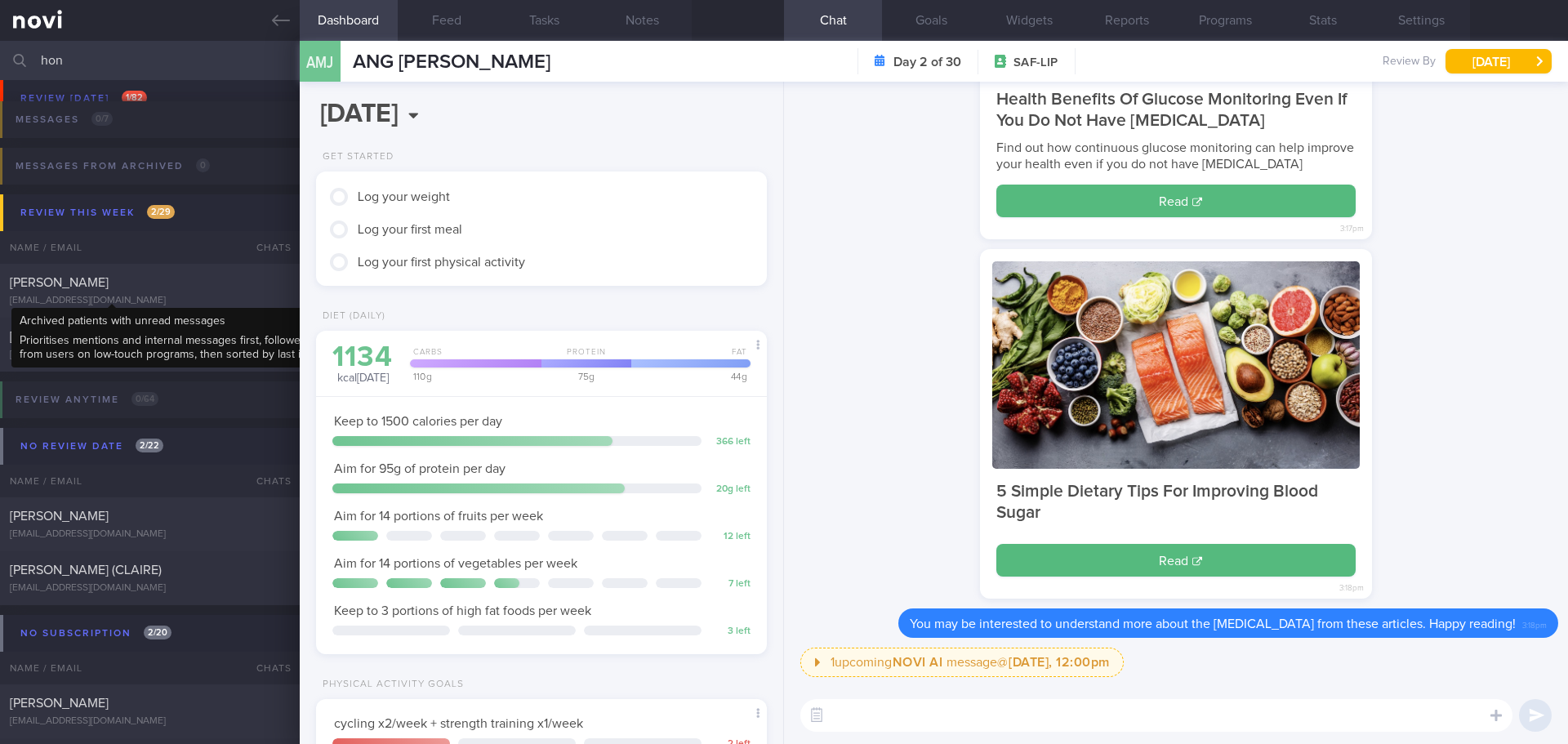
scroll to position [158, 0]
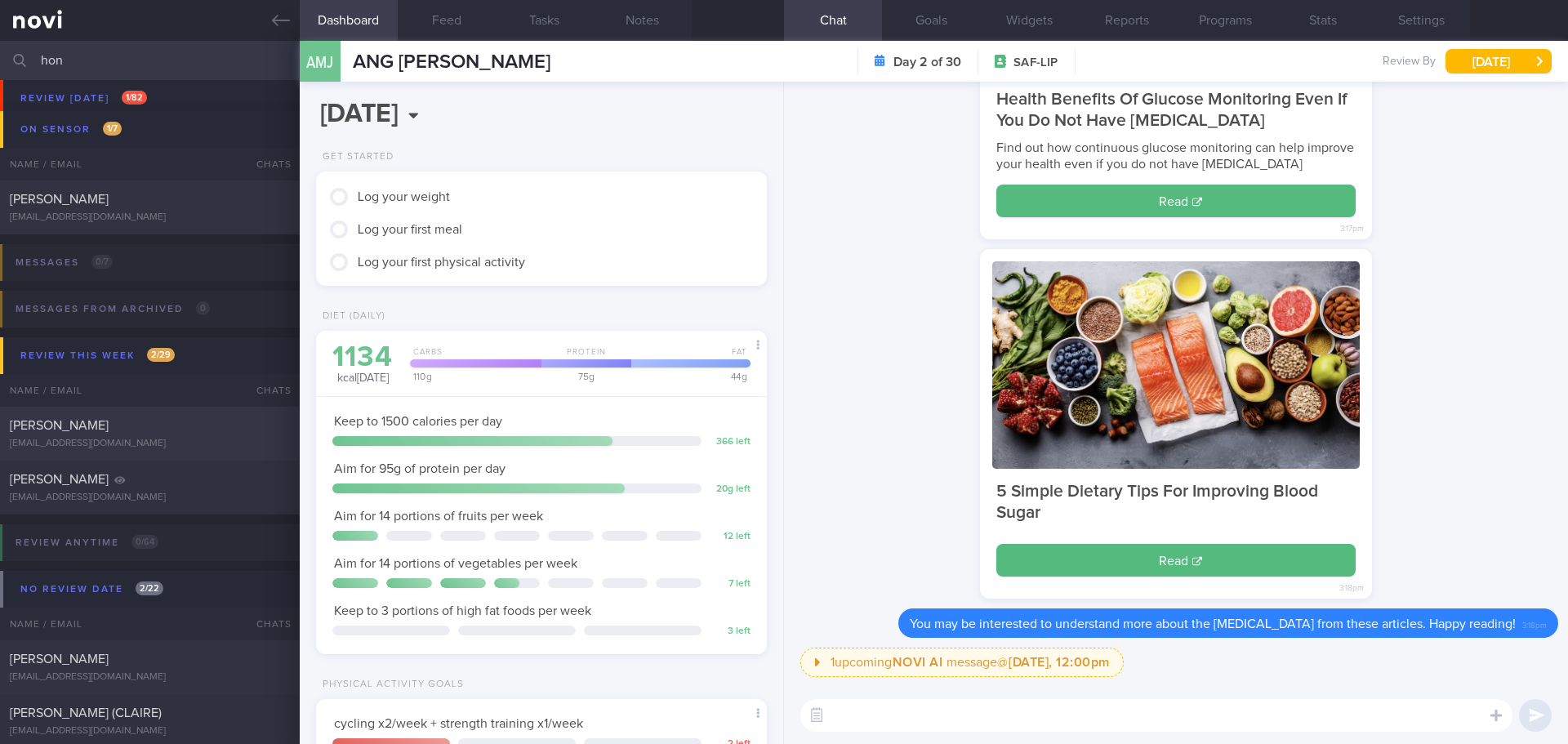
type input "hon"
click at [178, 439] on div "[EMAIL_ADDRESS][DOMAIN_NAME]" at bounding box center [150, 444] width 280 height 12
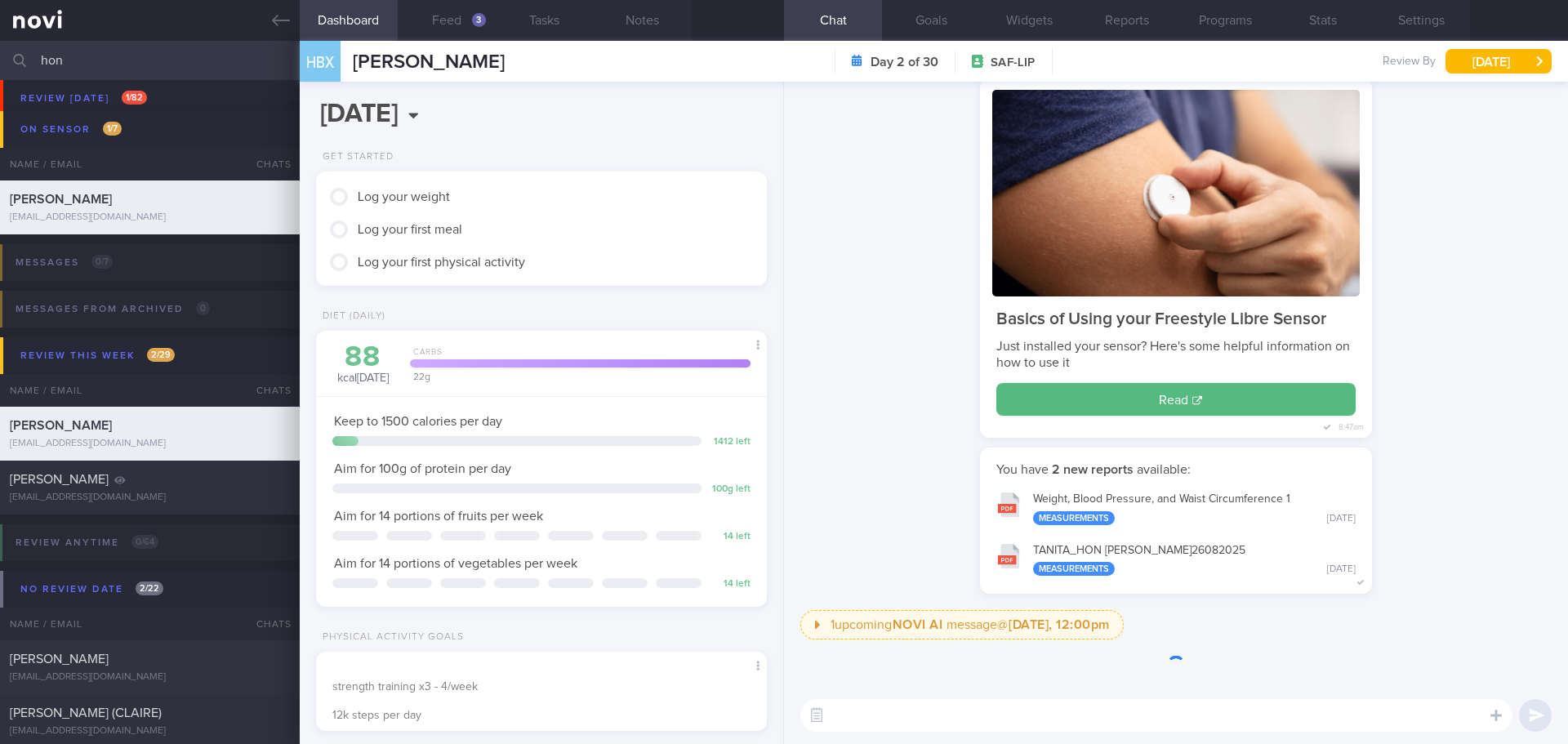
scroll to position [228, 409]
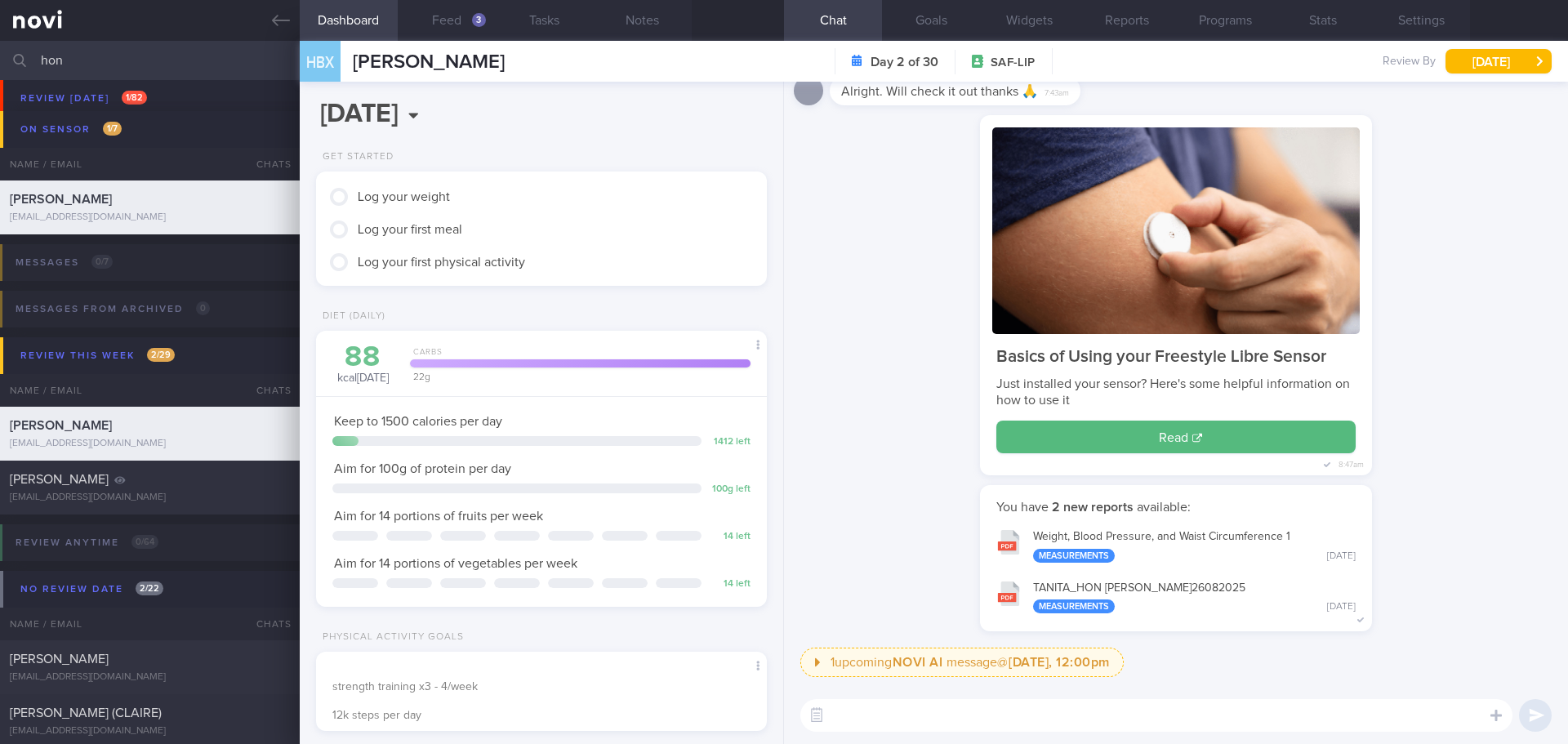
click at [908, 482] on div "Basics of Using your Freestyle Libre Sensor Just installed your sensor? Here's …" at bounding box center [1176, 299] width 764 height 370
click at [451, 29] on button "Feed 3" at bounding box center [446, 20] width 98 height 40
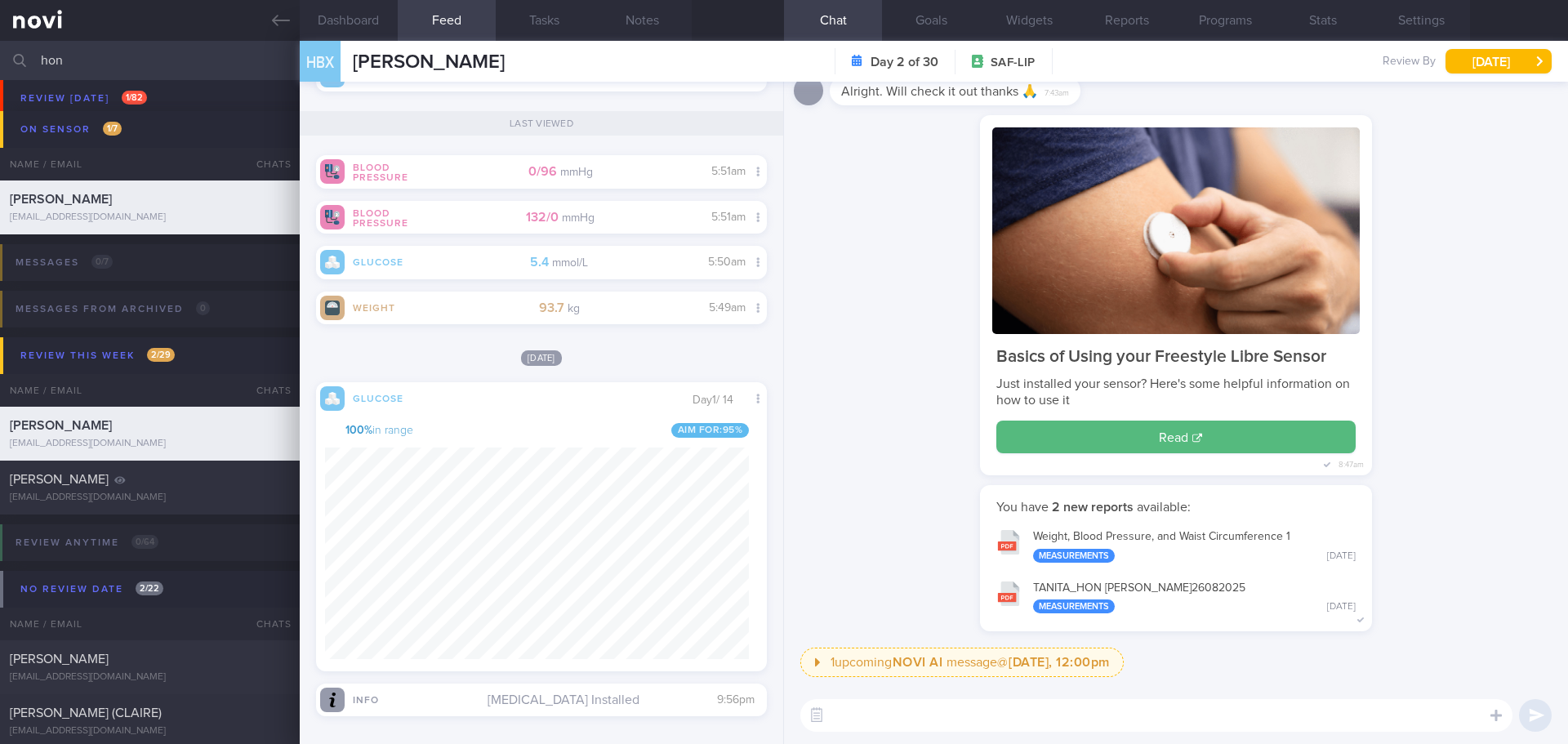
scroll to position [267, 424]
click at [890, 711] on textarea at bounding box center [1156, 716] width 712 height 33
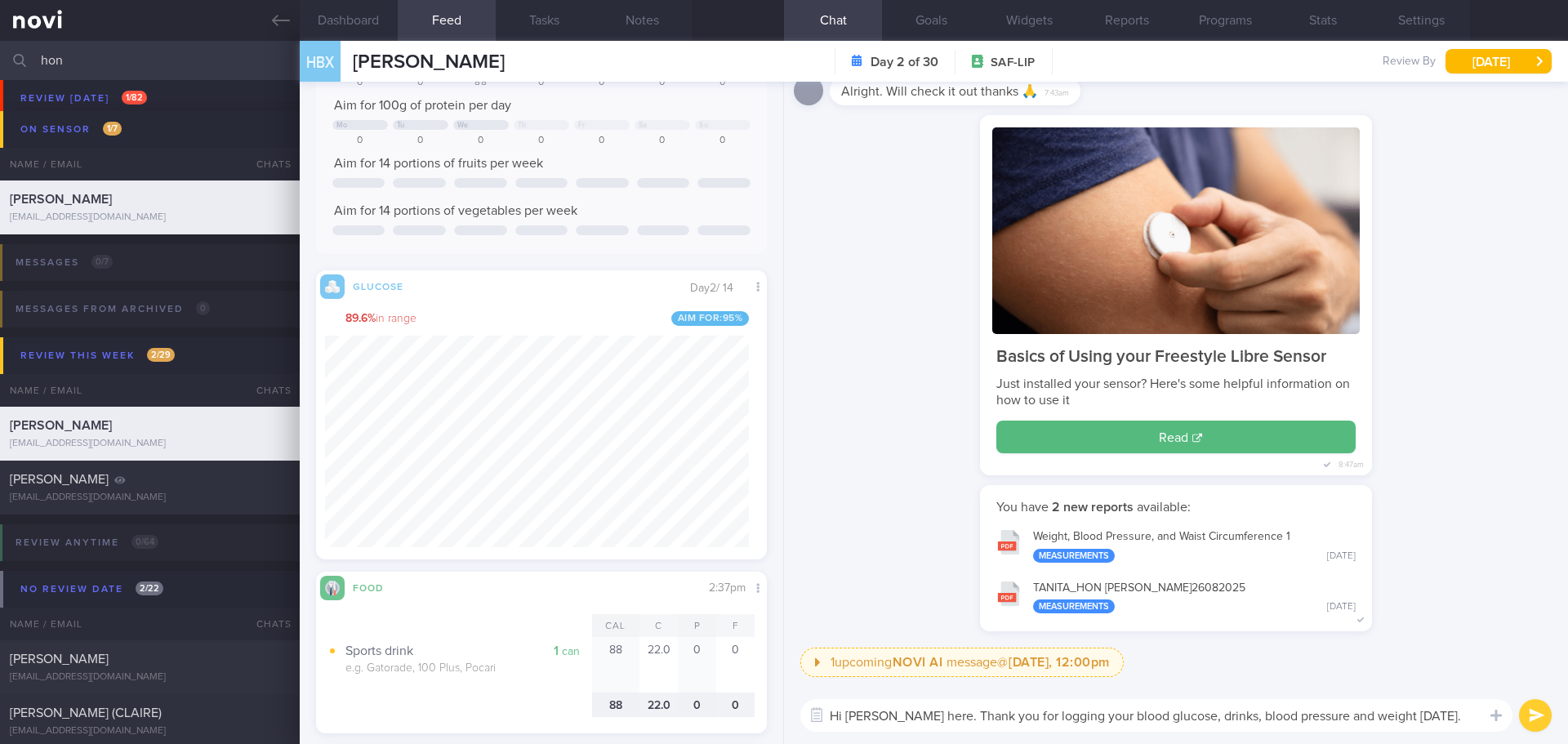
scroll to position [164, 0]
type textarea "Hi Bing Xuan, Elizabeth here. Thank you for logging your blood glucose, drinks,…"
click at [1528, 719] on button "submit" at bounding box center [1535, 716] width 33 height 33
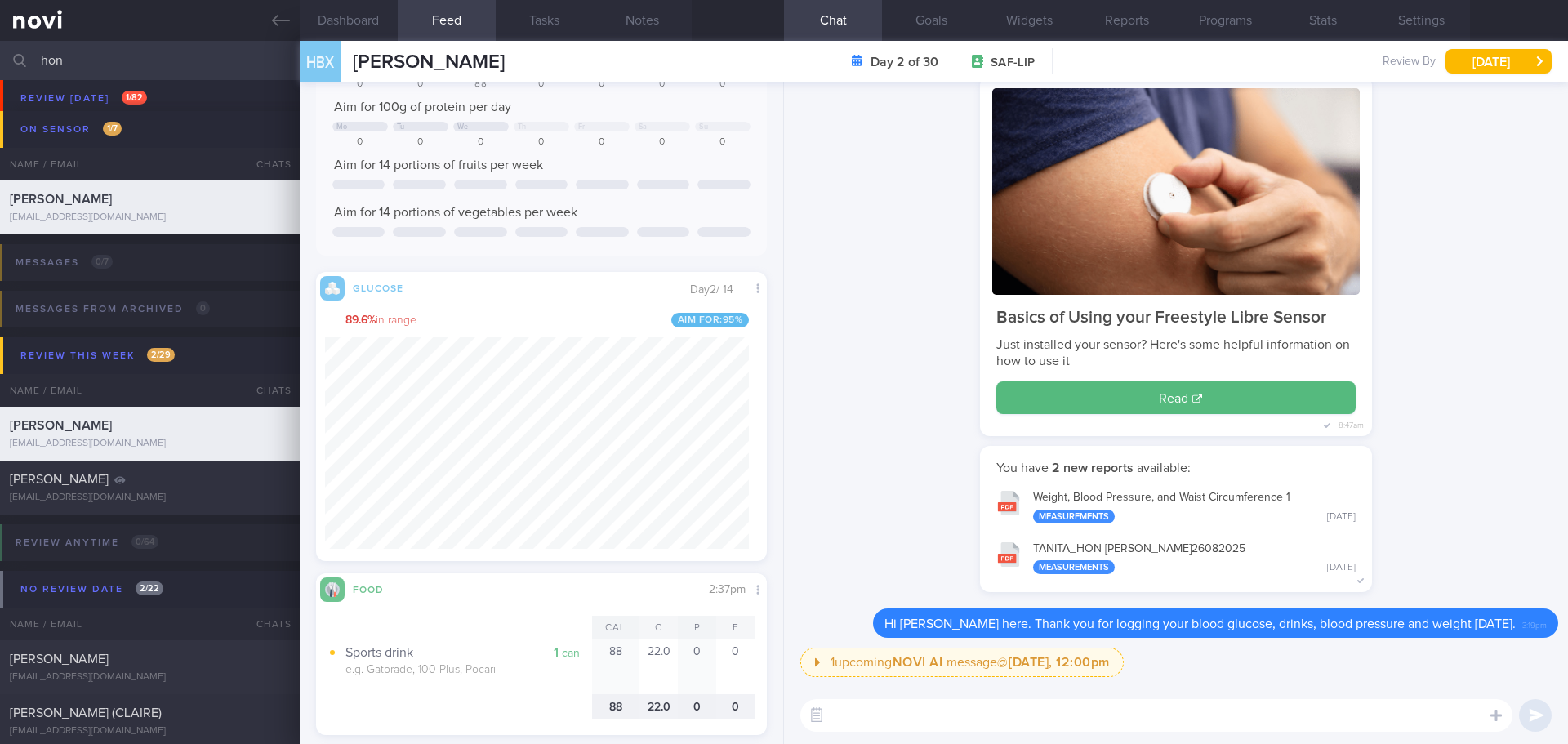
click at [1421, 724] on textarea at bounding box center [1156, 716] width 712 height 33
type textarea "T"
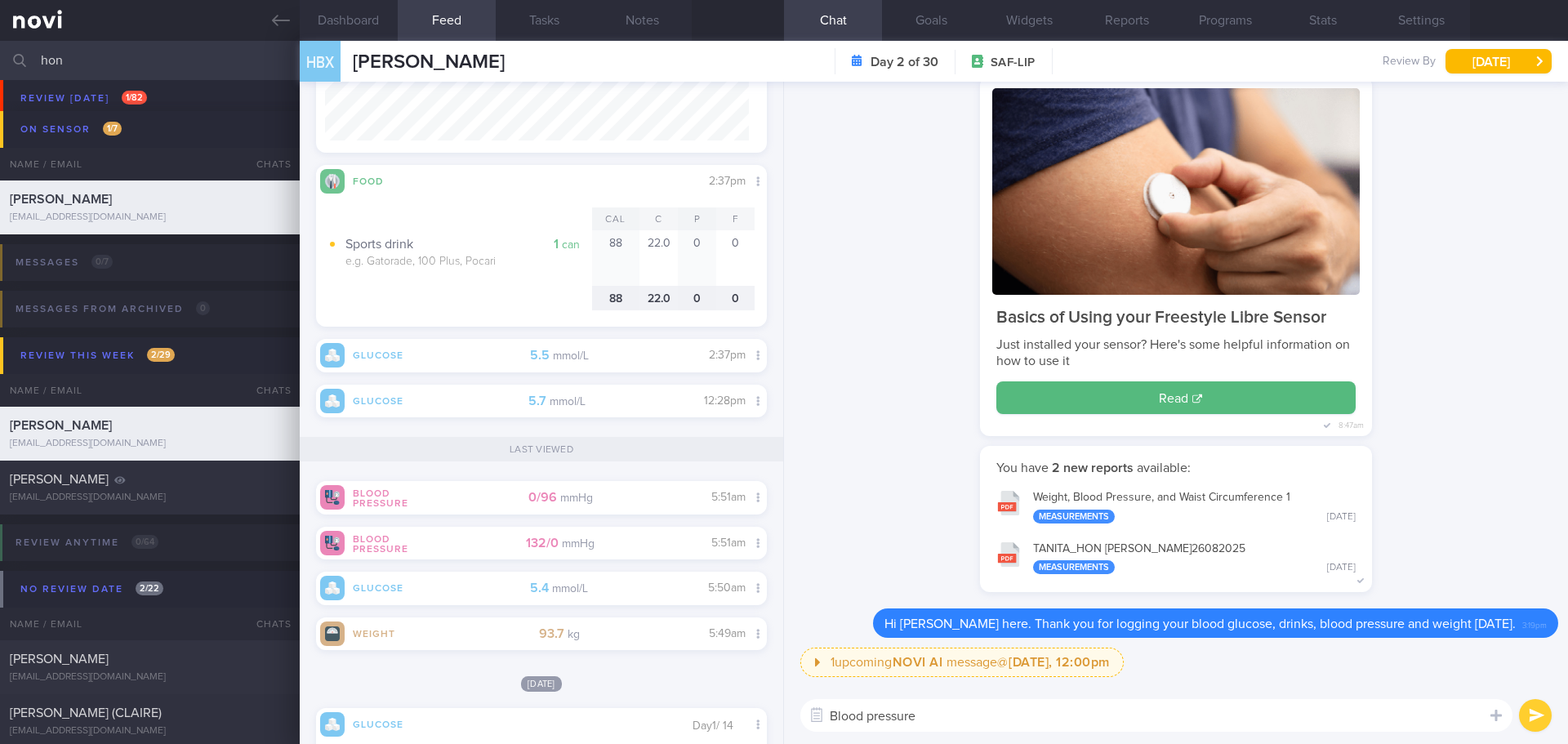
scroll to position [267, 424]
click at [946, 720] on textarea "Blood pressure" at bounding box center [1156, 716] width 712 height 33
type textarea "B"
type textarea "D"
type textarea "Blood pressure today is above the normal target (120/80). Do continue the daily…"
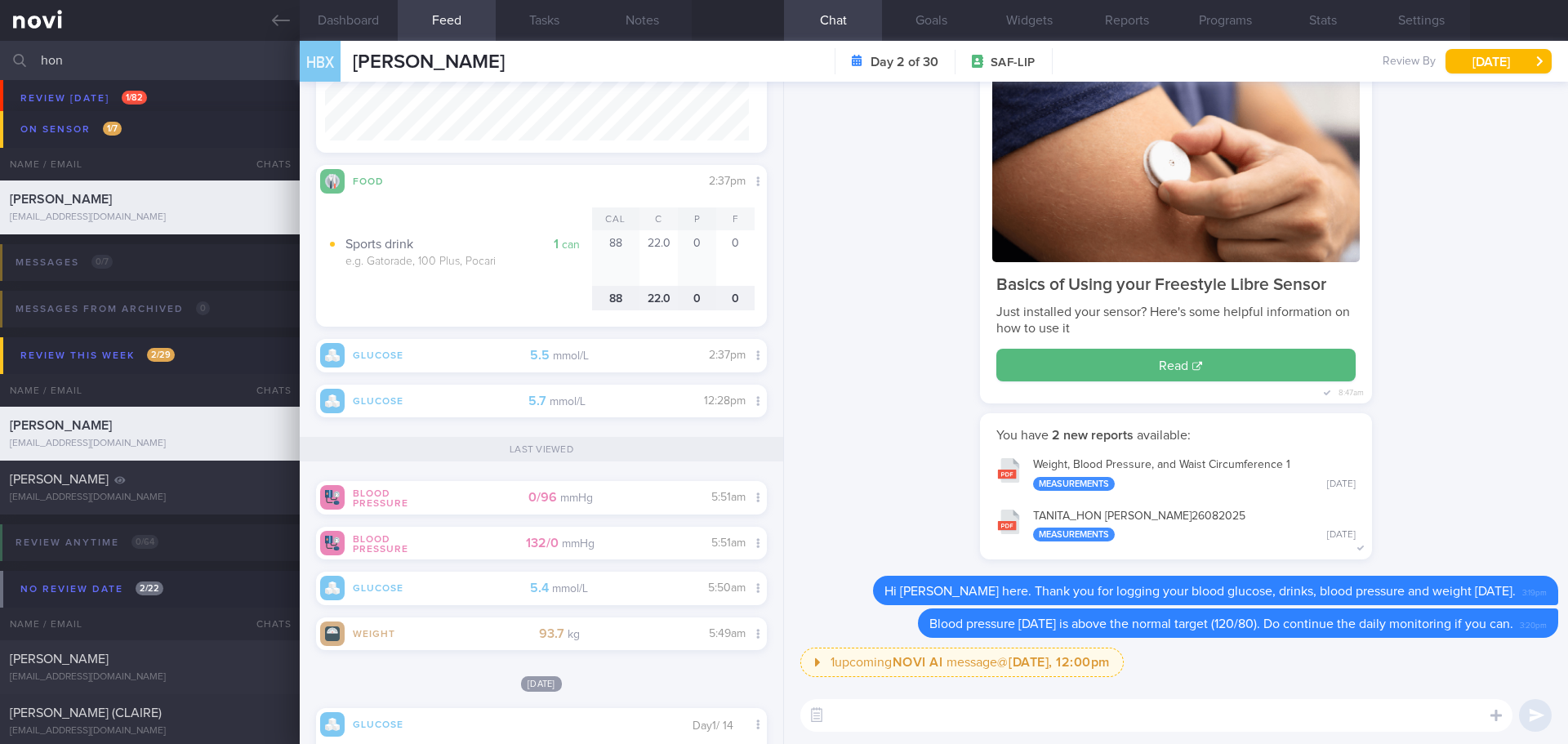
click at [957, 730] on textarea at bounding box center [1156, 716] width 712 height 33
click at [878, 720] on textarea at bounding box center [1156, 716] width 712 height 33
type textarea "R"
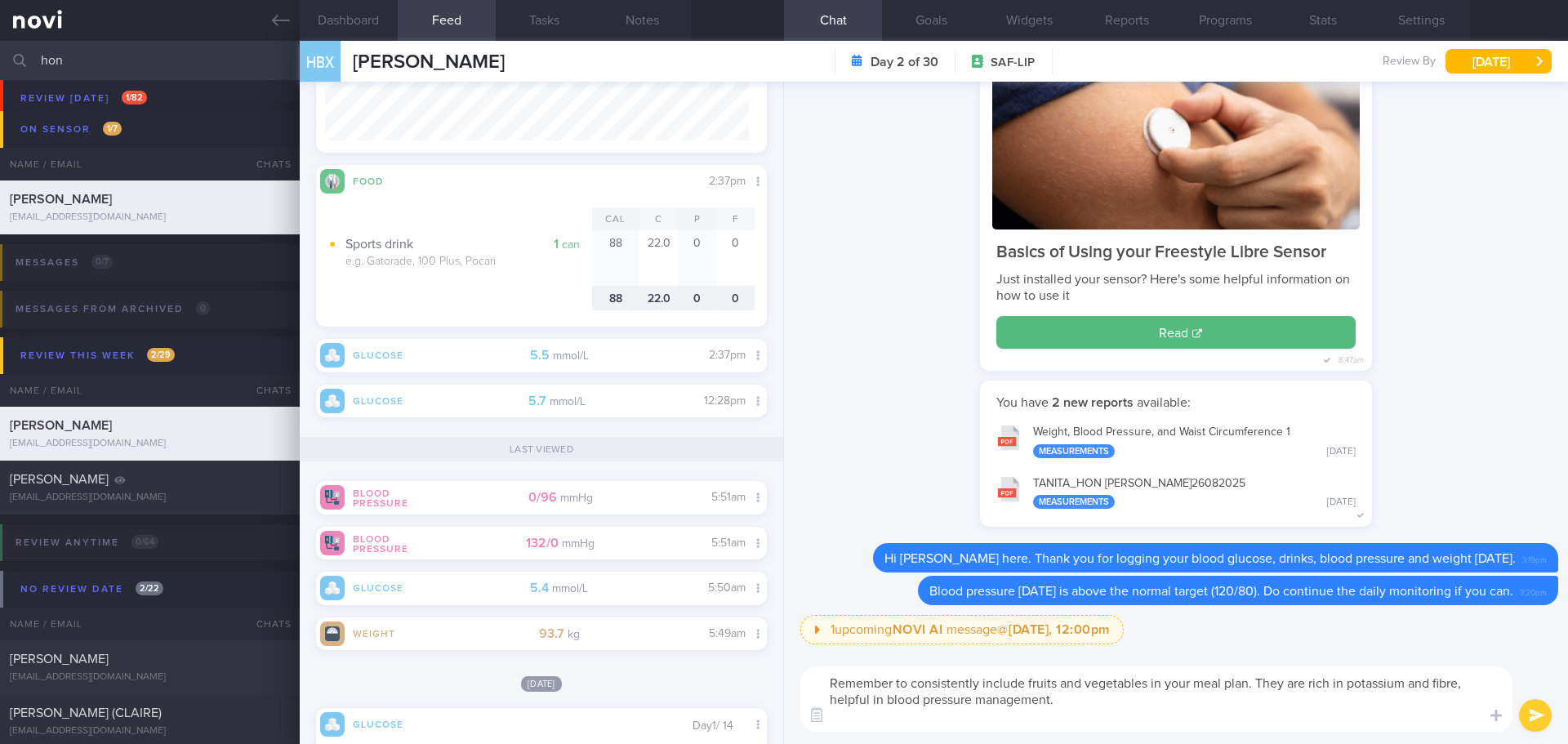
scroll to position [0, 0]
click at [1004, 722] on textarea "Remember to consistently include fruits and vegetables in your meal plan. They …" at bounding box center [1156, 699] width 712 height 65
paste textarea "https://www.myheart.org.sg/heart-news/join-the-dash/"
click at [1087, 691] on textarea "Remember to consistently include fruits and vegetables in your meal plan. They …" at bounding box center [1156, 699] width 712 height 65
click at [1087, 700] on textarea "Remember to consistently include fruits and vegetables in your meal plan. They …" at bounding box center [1156, 699] width 712 height 65
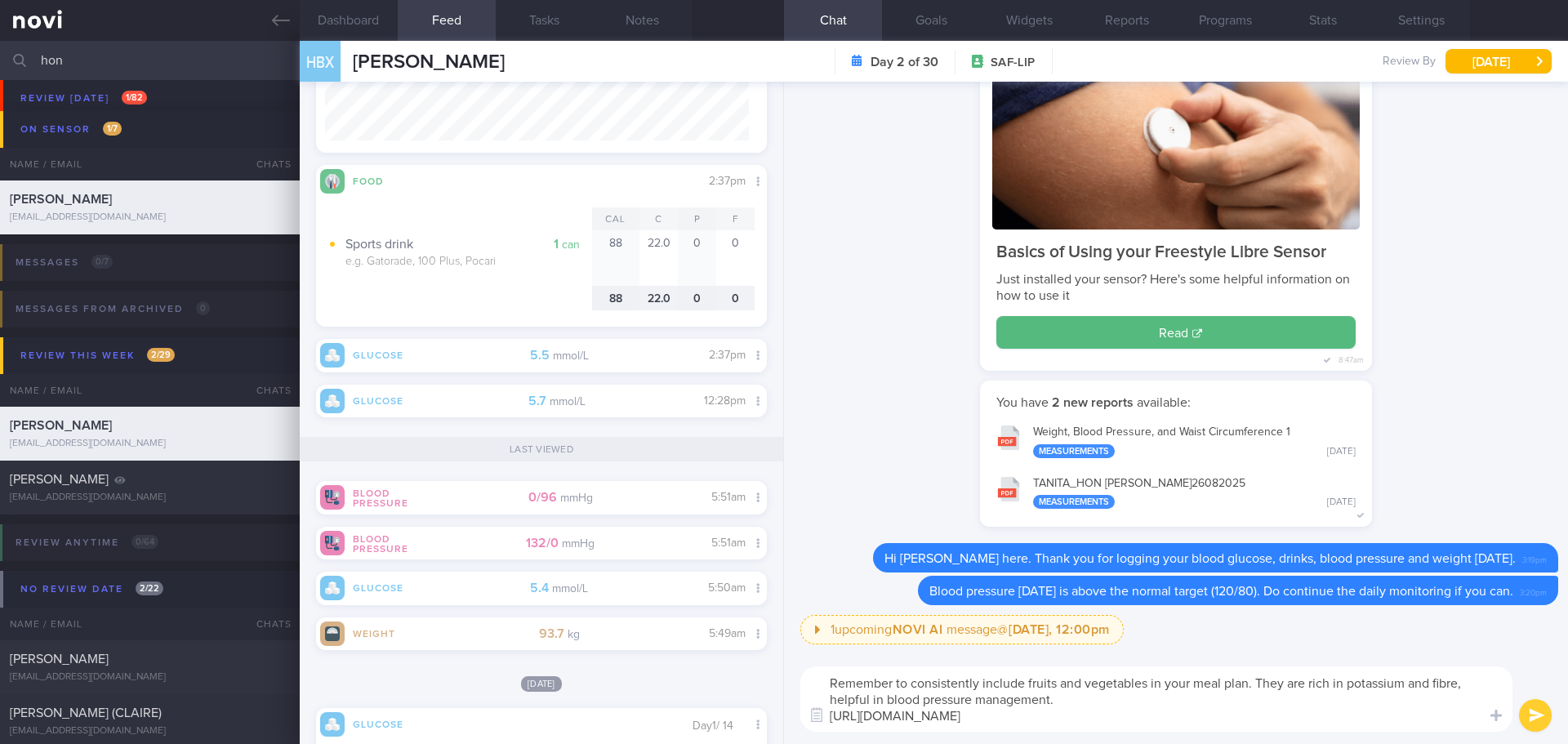
click at [1087, 700] on textarea "Remember to consistently include fruits and vegetables in your meal plan. They …" at bounding box center [1156, 699] width 712 height 65
drag, startPoint x: 1268, startPoint y: 701, endPoint x: 1234, endPoint y: 687, distance: 36.8
click at [1268, 702] on textarea "Remember to consistently include fruits and vegetables in your meal plan. They …" at bounding box center [1156, 699] width 712 height 65
click at [1215, 709] on textarea "Remember to consistently include fruits and vegetables in your meal plan. They …" at bounding box center [1156, 699] width 712 height 65
click at [1211, 706] on textarea "Remember to consistently include fruits and vegetables in your meal plan. They …" at bounding box center [1156, 699] width 712 height 65
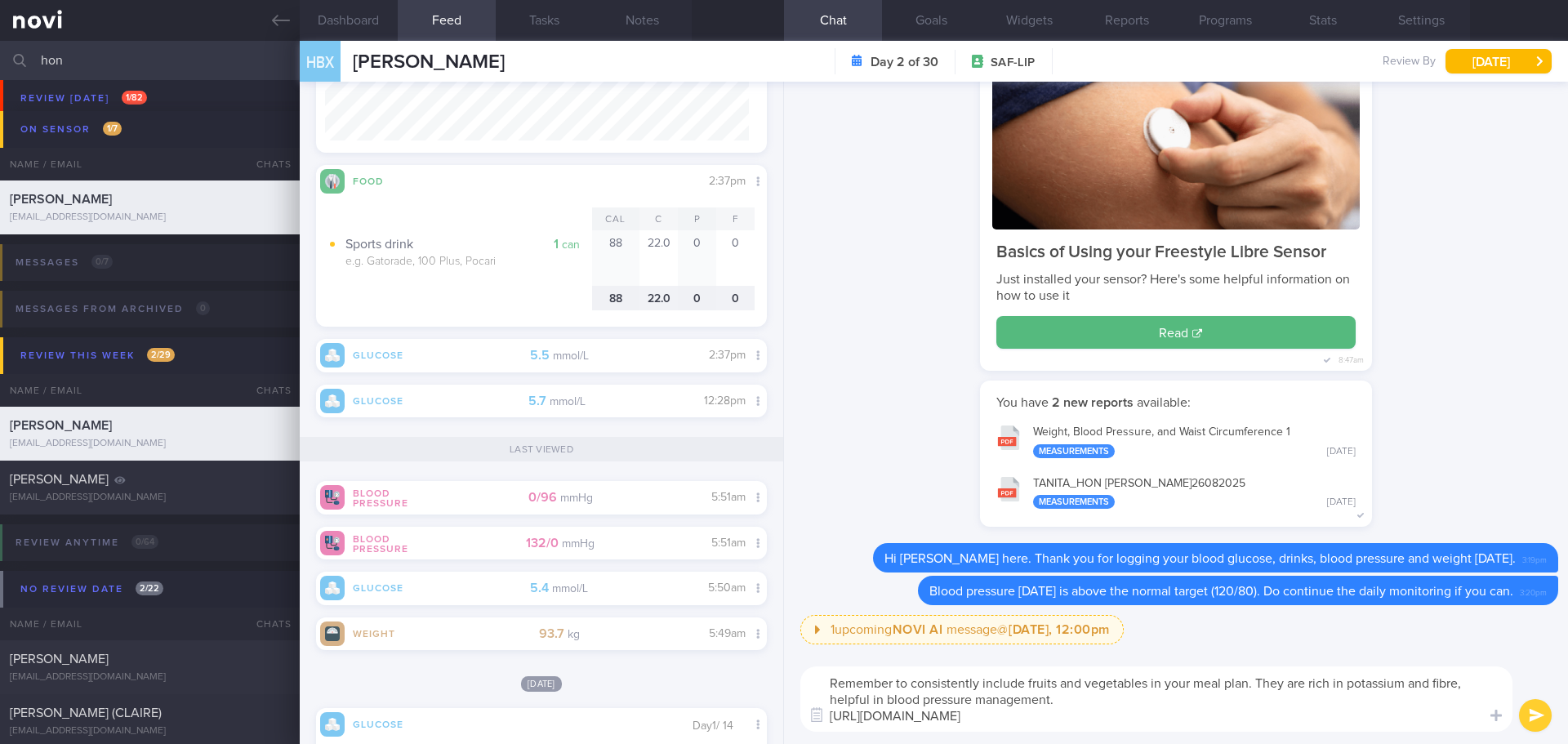
click at [1146, 691] on textarea "Remember to consistently include fruits and vegetables in your meal plan. They …" at bounding box center [1156, 699] width 712 height 65
click at [1107, 700] on textarea "Remember to consistently include fruits and vegetables in your meal plan. They …" at bounding box center [1156, 699] width 712 height 65
type textarea "Remember to consistently include fruits and vegetables in your meal plan. They …"
click at [1537, 723] on button "submit" at bounding box center [1535, 716] width 33 height 33
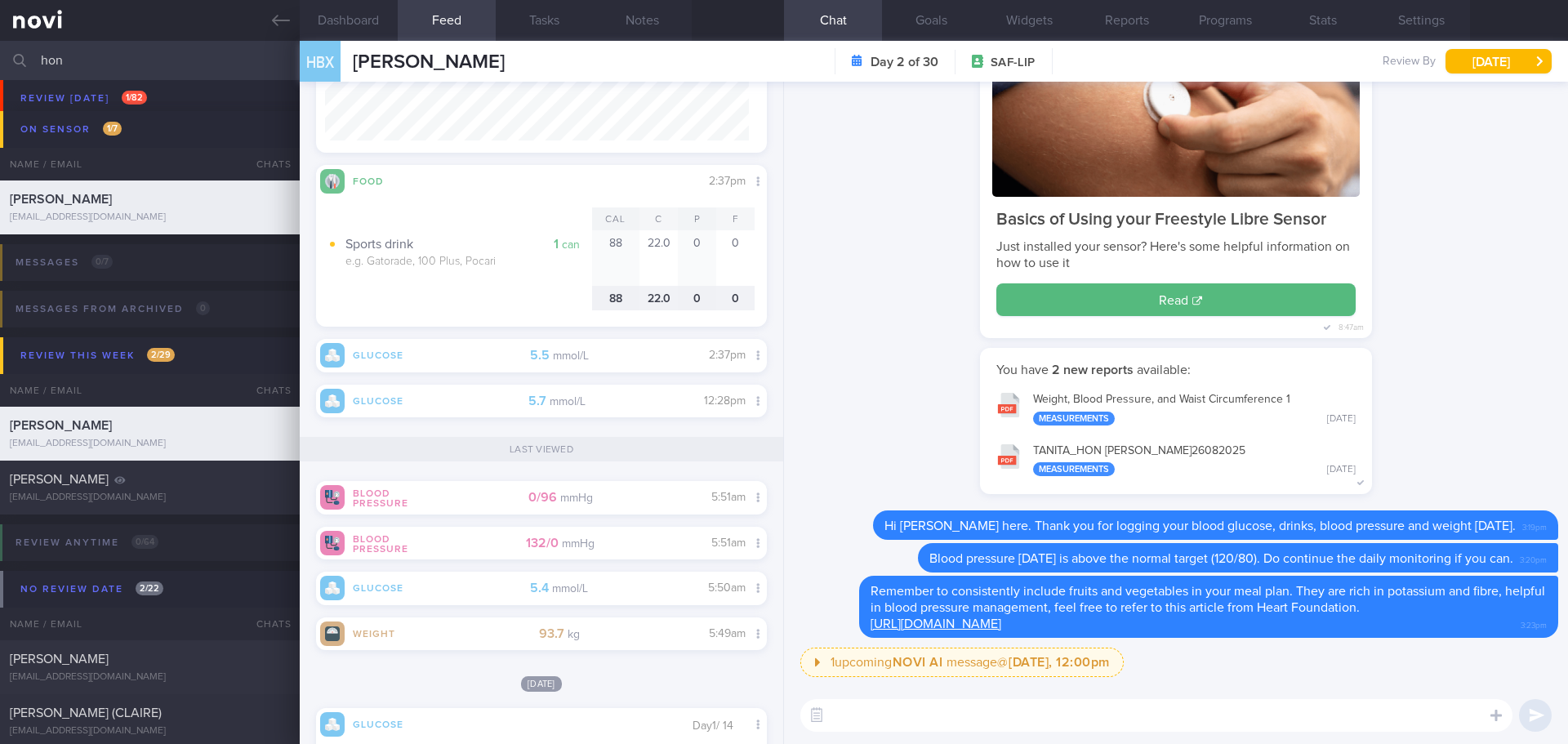
drag, startPoint x: 113, startPoint y: 58, endPoint x: -55, endPoint y: 58, distance: 168.0
click at [0, 58] on html "You are offline! Some functionality will be unavailable Patients New Users Coac…" at bounding box center [784, 372] width 1568 height 744
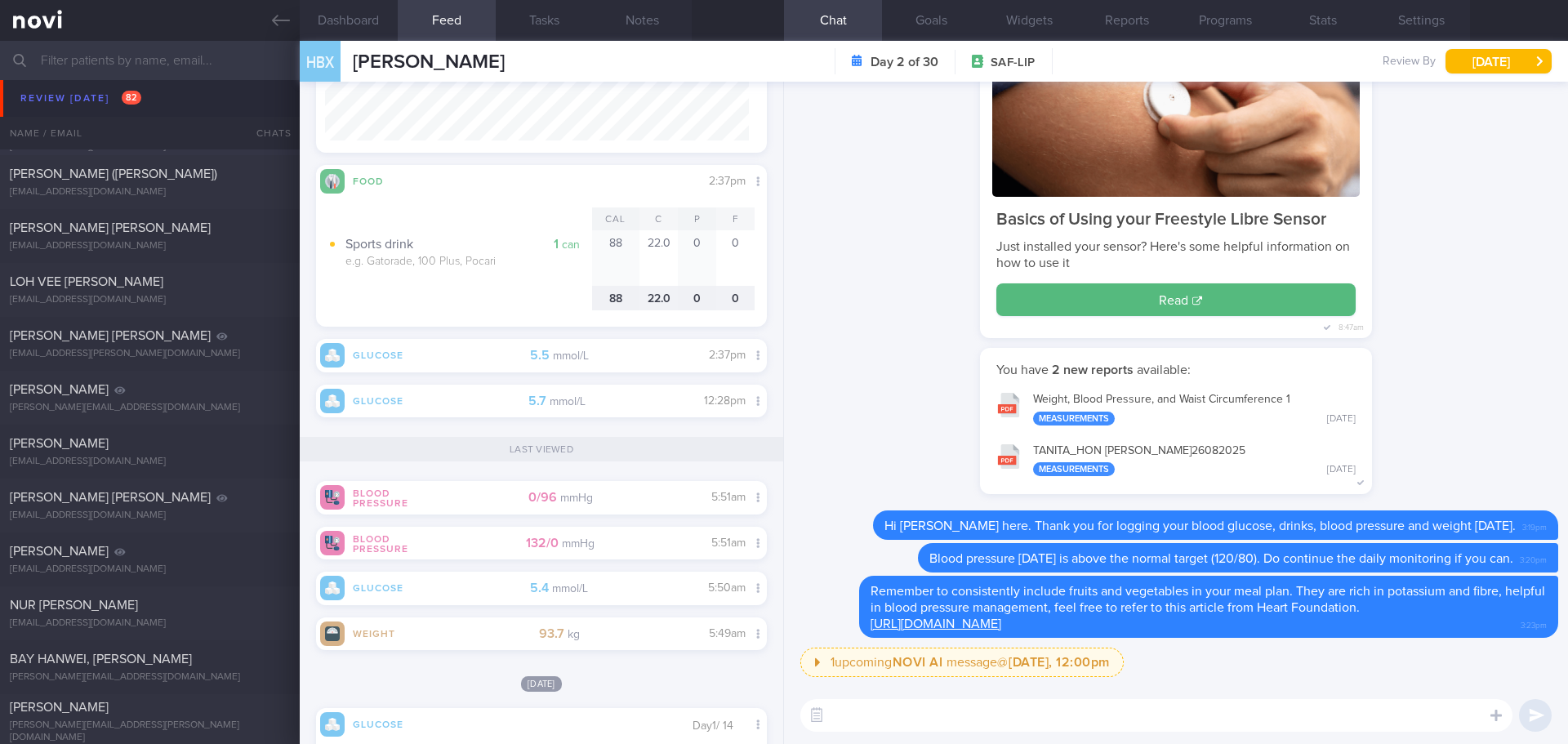
click at [91, 102] on div "SHARIFAH FARAH BINTE SYED ESA ALSREE farah2510@hotmail.com Thu, 14 Aug 22 days …" at bounding box center [784, 128] width 1568 height 54
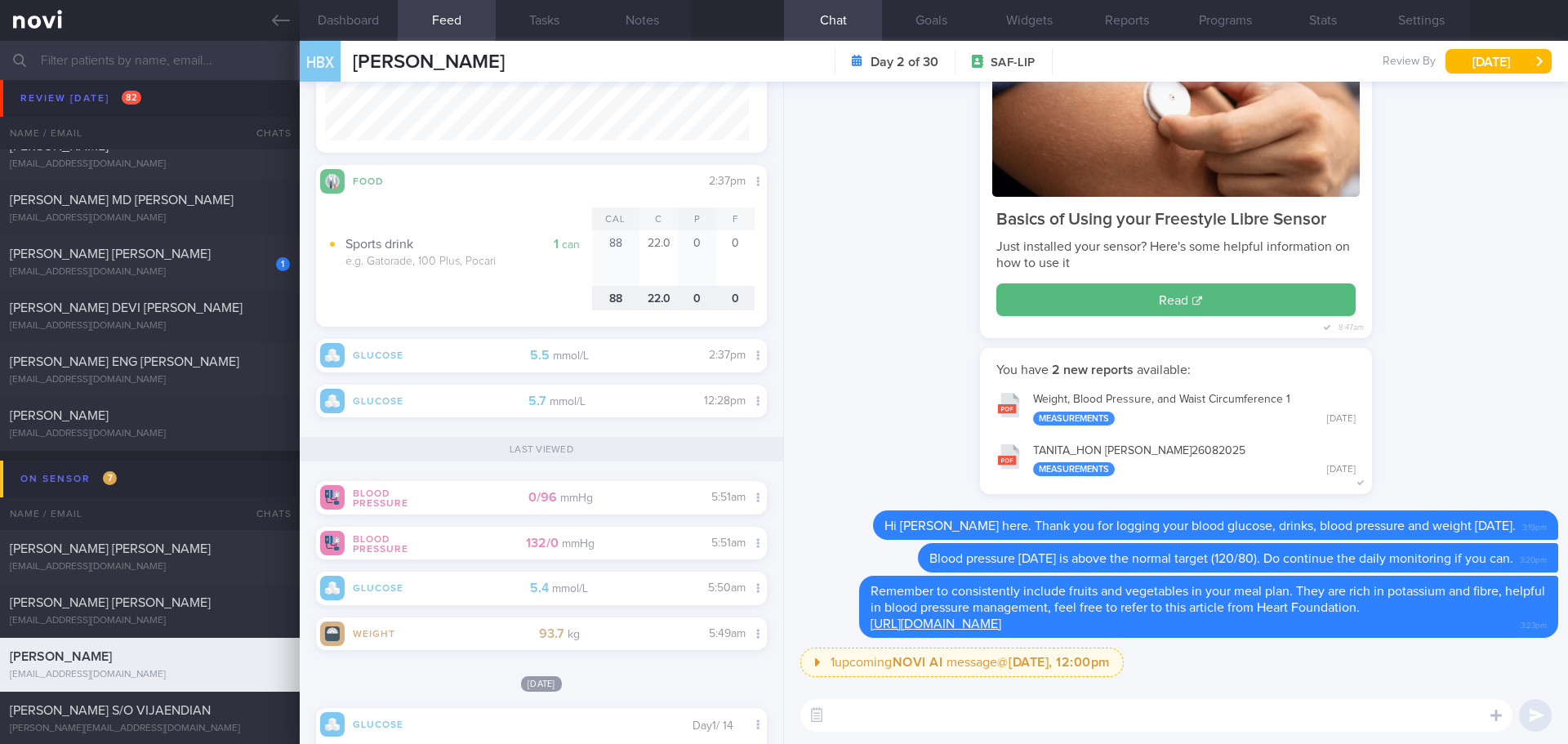
scroll to position [4162, 0]
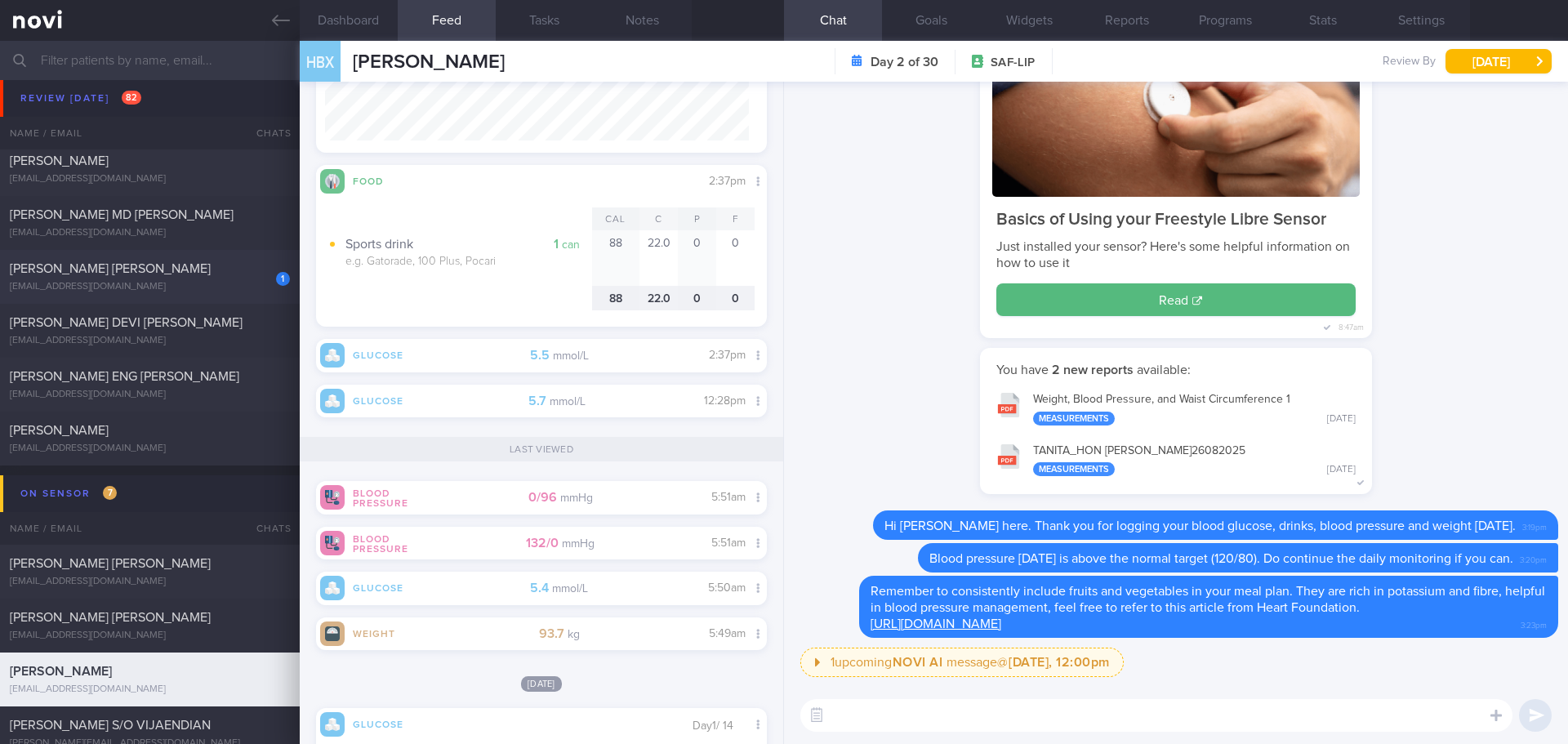
click at [104, 273] on span "[PERSON_NAME] [PERSON_NAME]" at bounding box center [109, 268] width 200 height 13
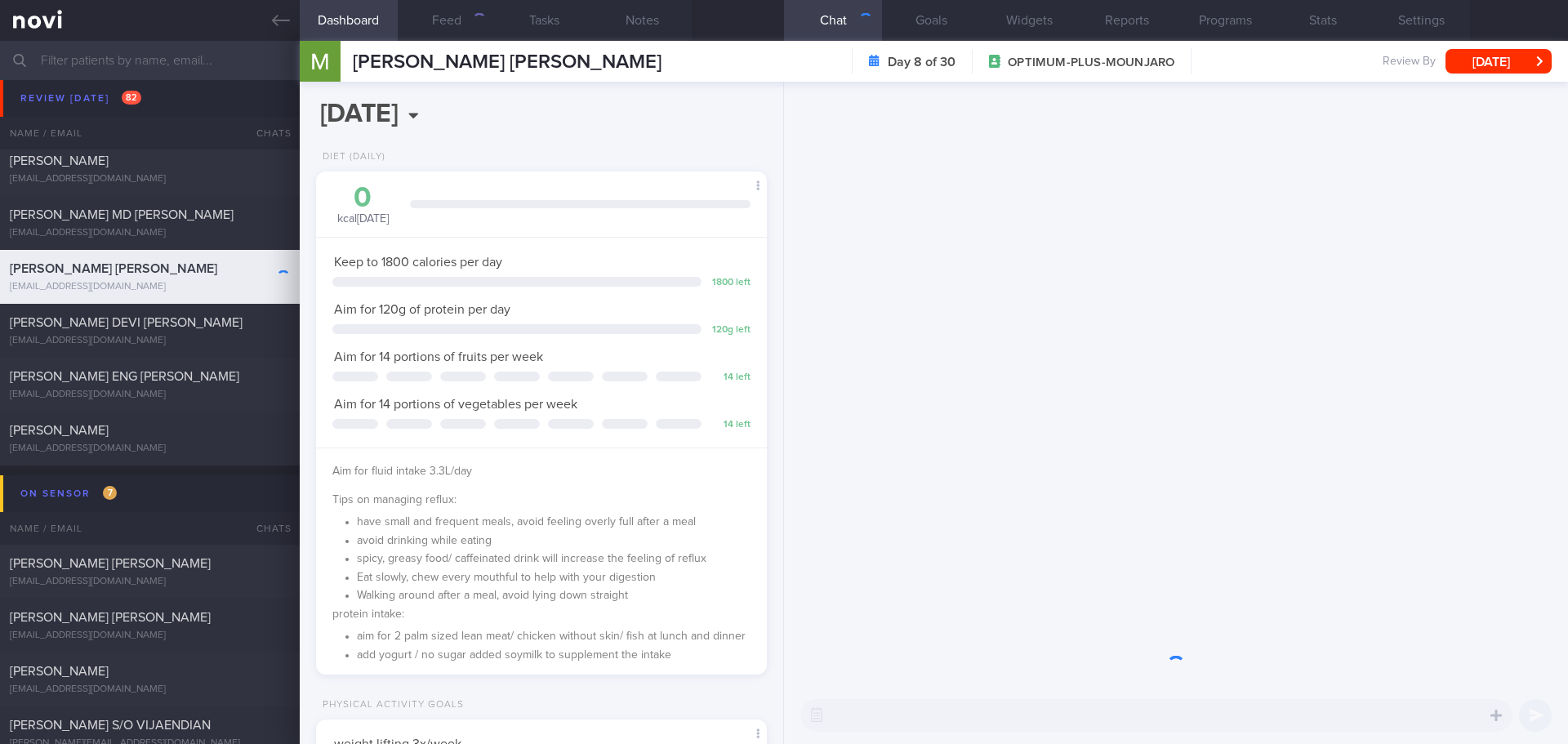
scroll to position [228, 409]
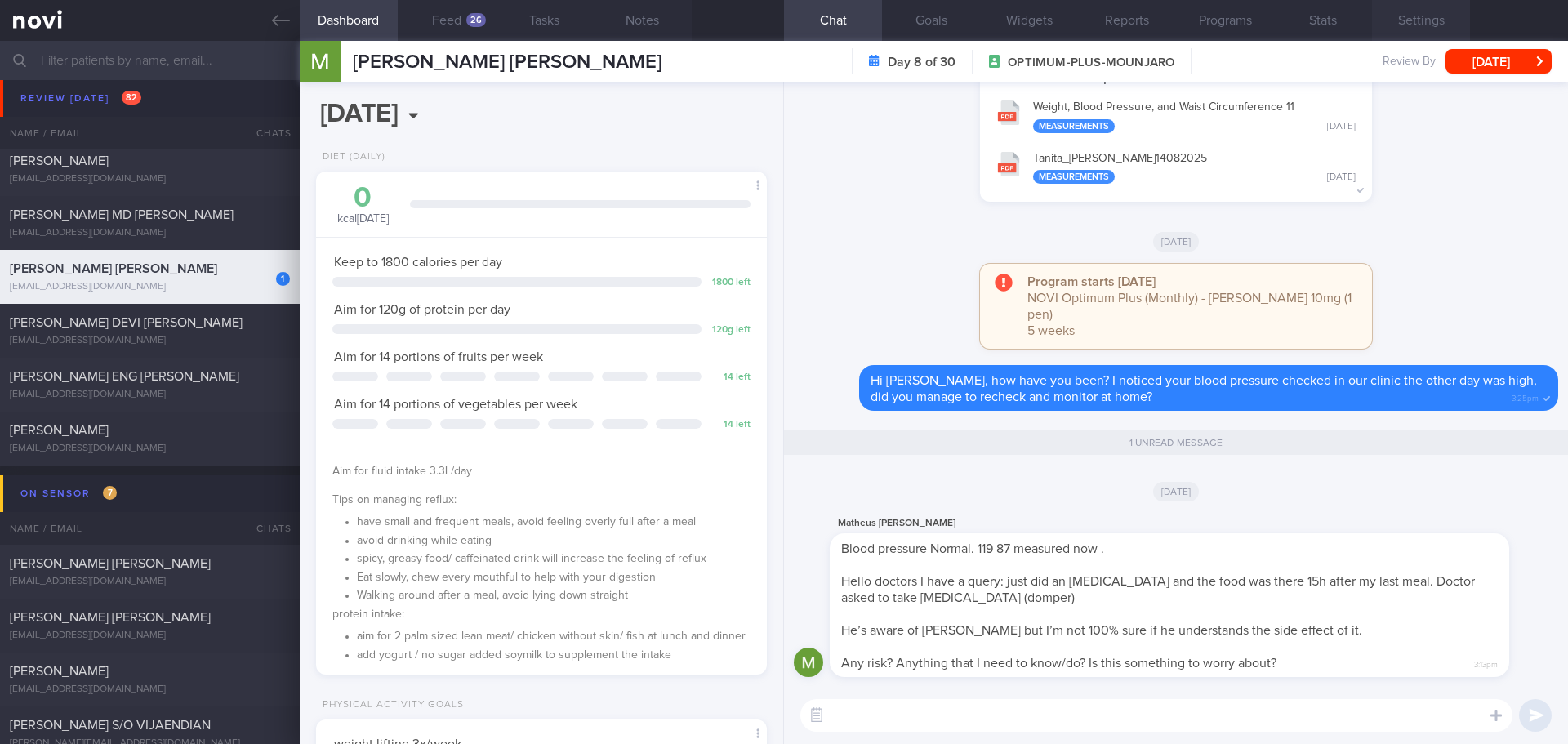
click at [1444, 10] on button "Settings" at bounding box center [1420, 20] width 98 height 40
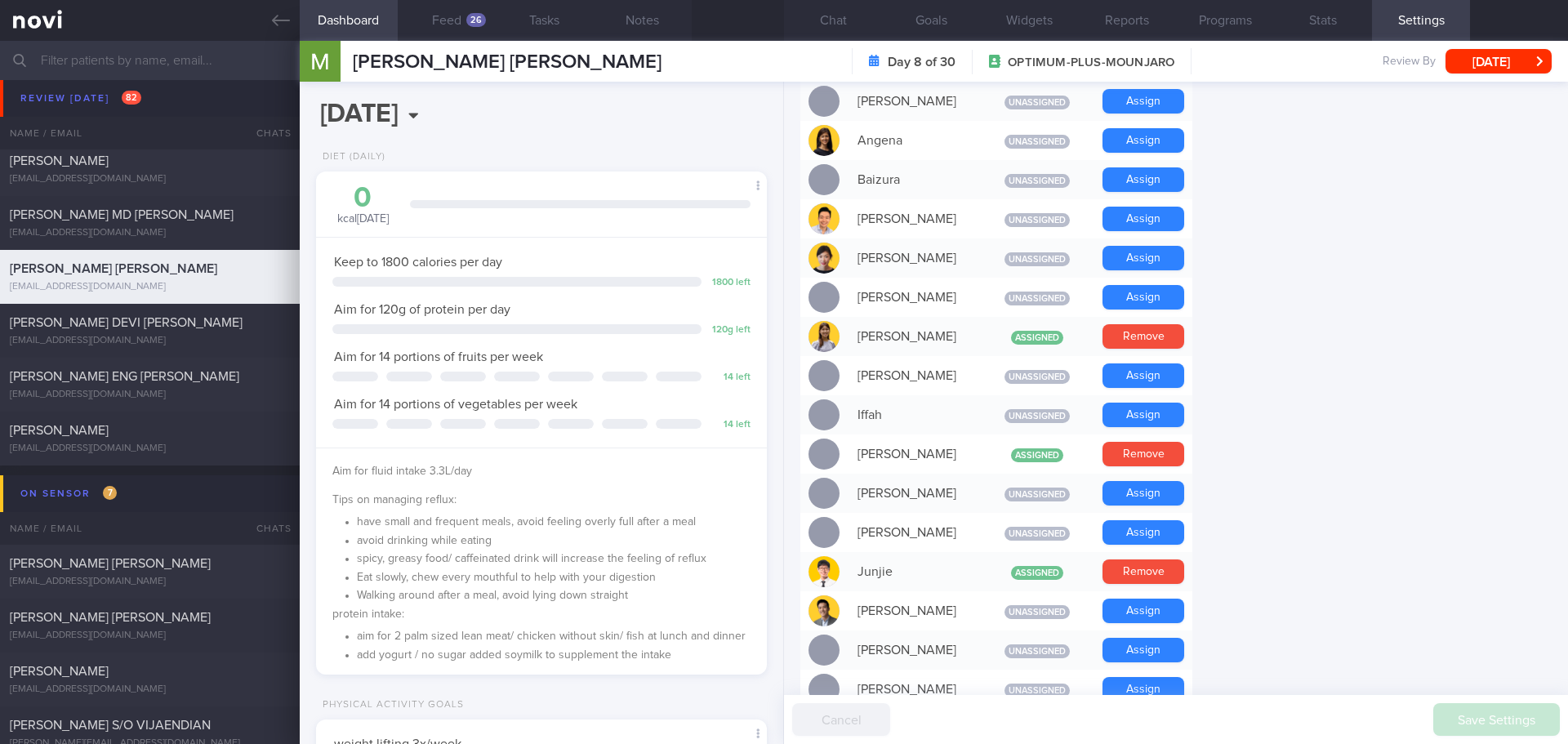
scroll to position [409, 0]
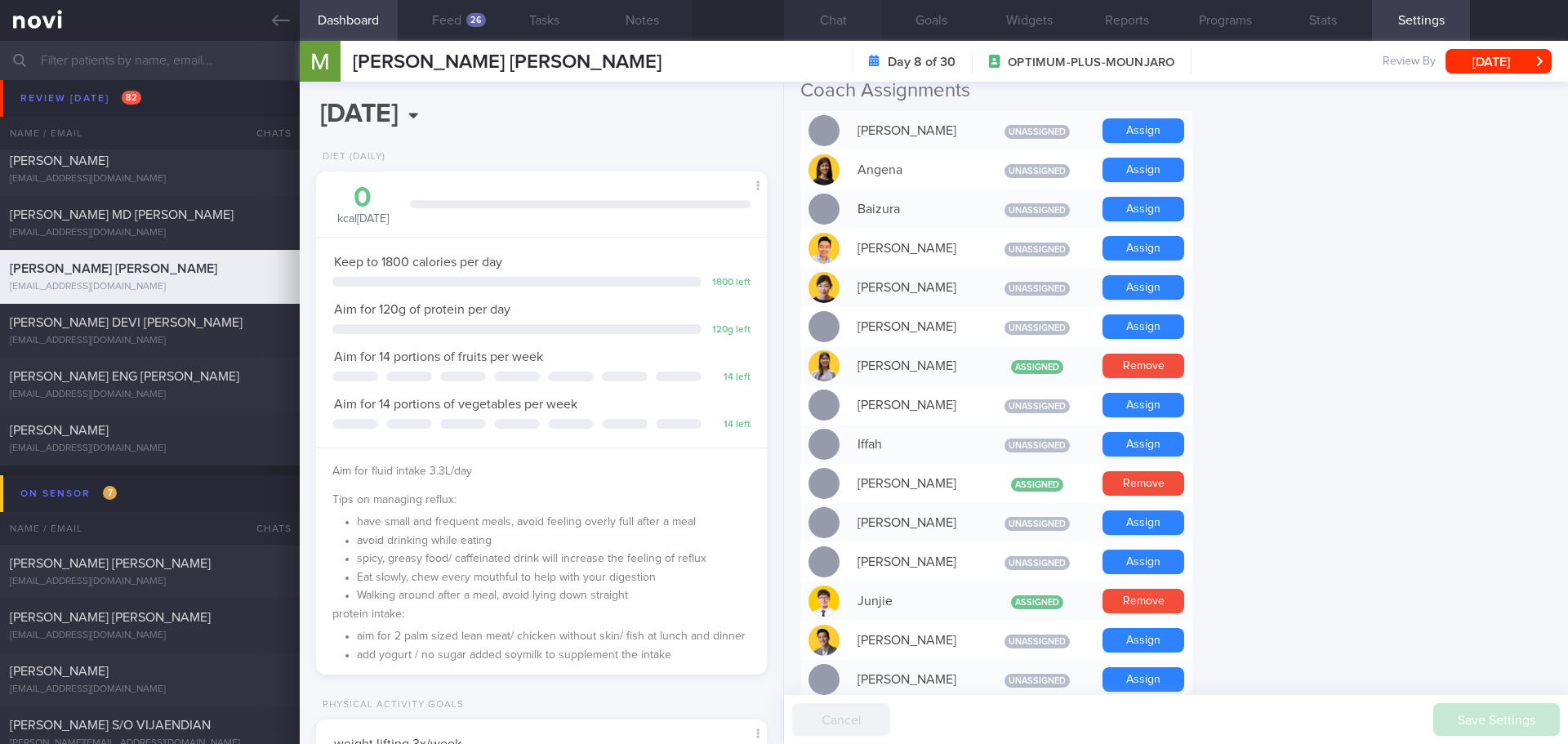
click at [824, 19] on button "Chat" at bounding box center [833, 20] width 98 height 40
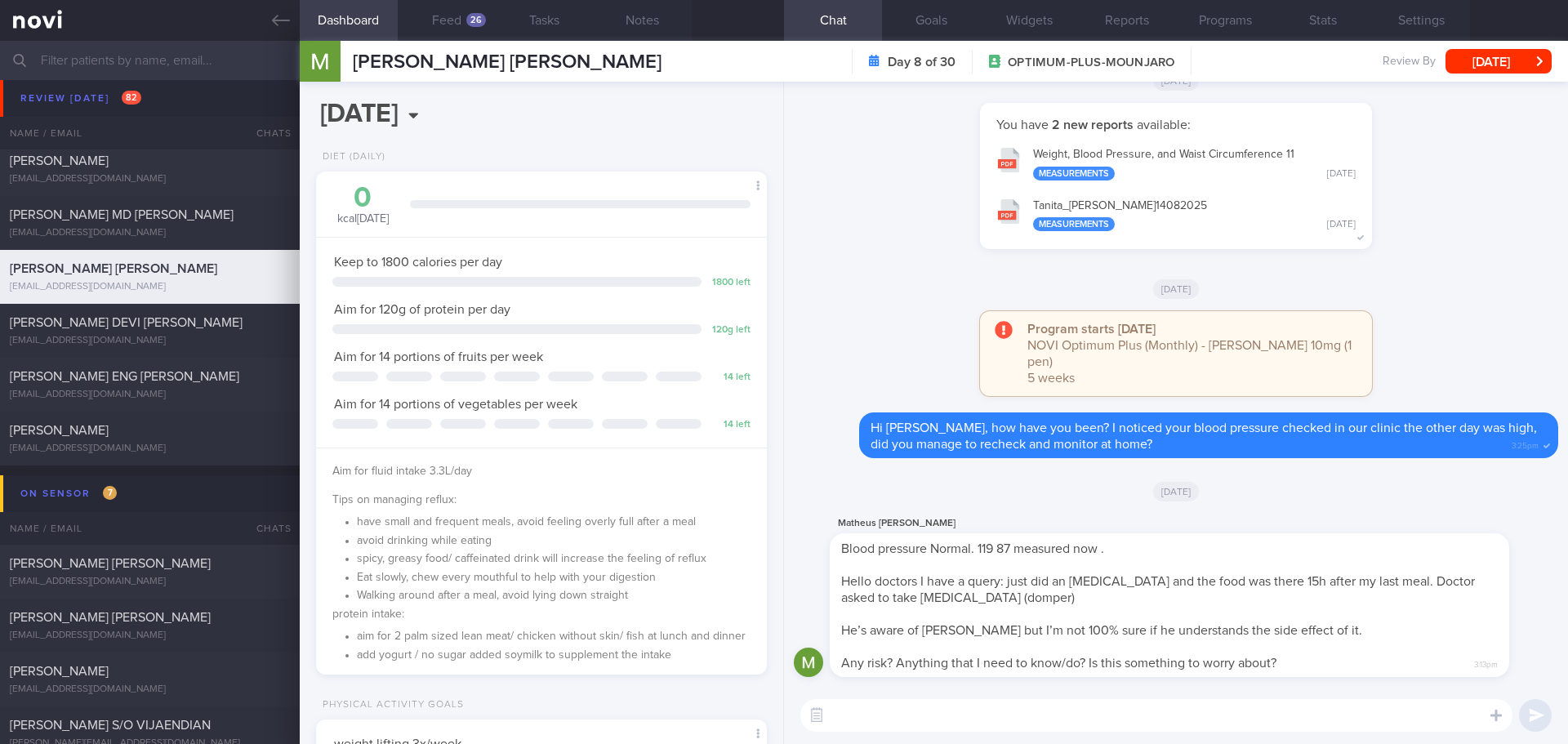
click at [890, 717] on textarea at bounding box center [1156, 716] width 712 height 33
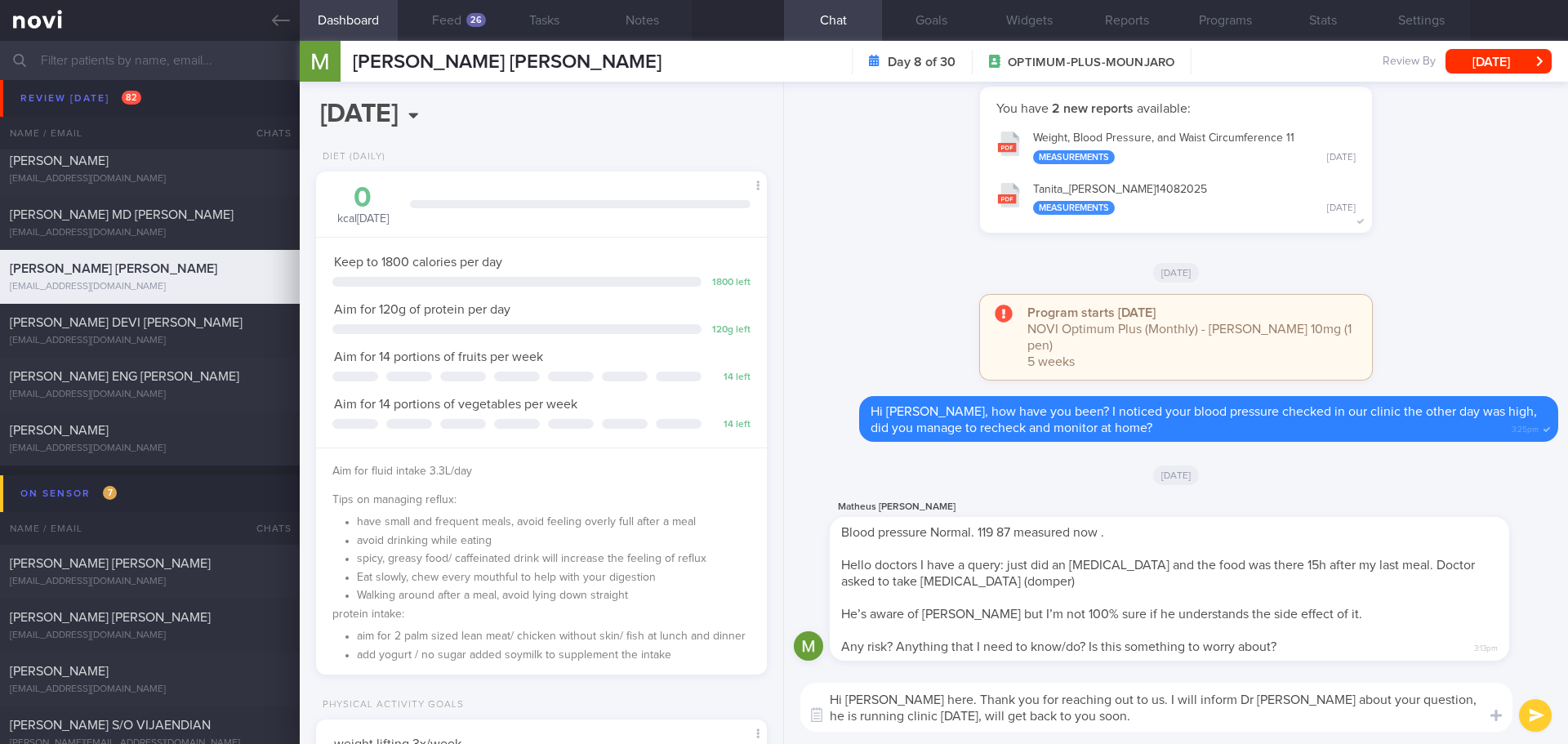
type textarea "Hi [PERSON_NAME] here. Thank you for reaching out to us. I will inform Dr [PERS…"
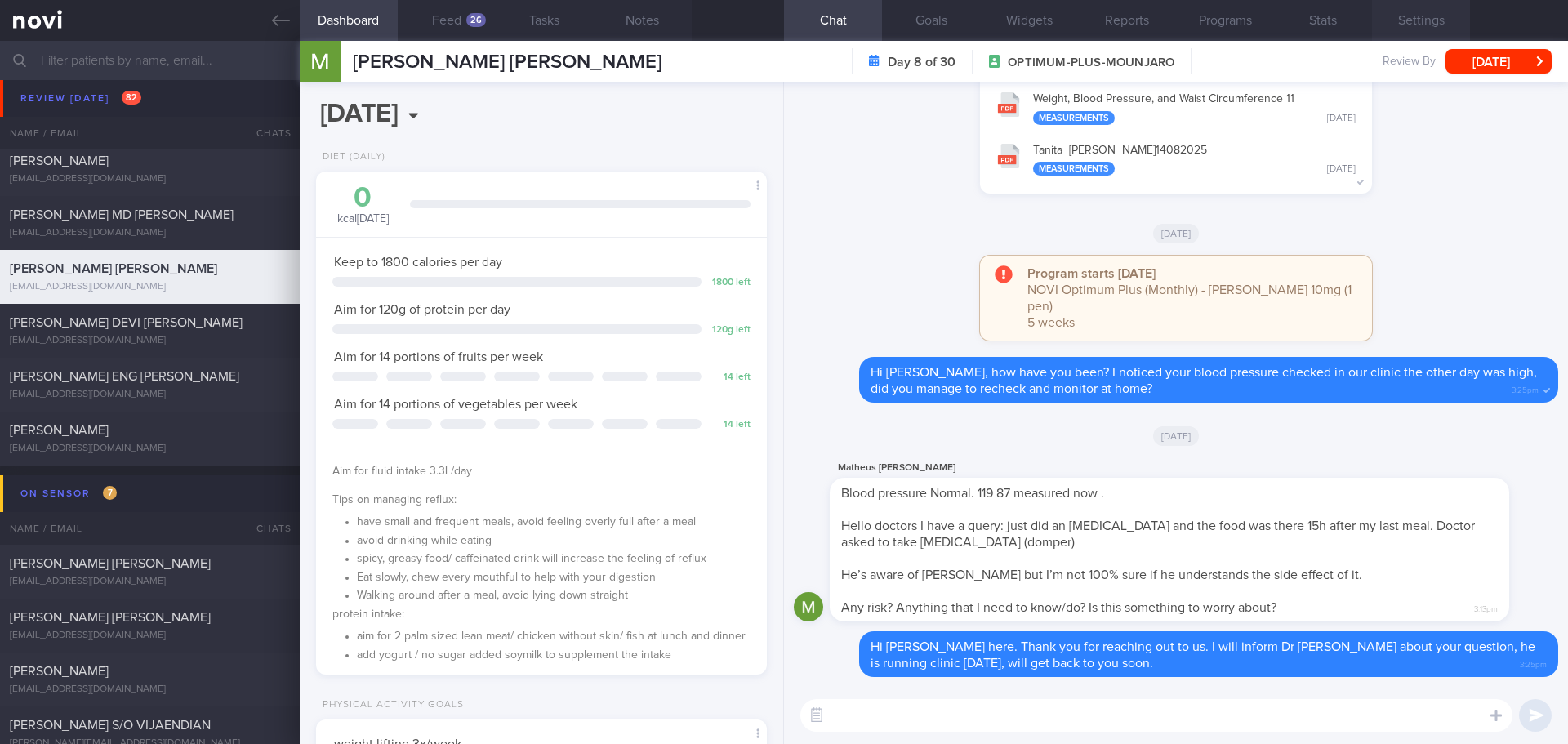
click at [1439, 26] on button "Settings" at bounding box center [1420, 20] width 98 height 40
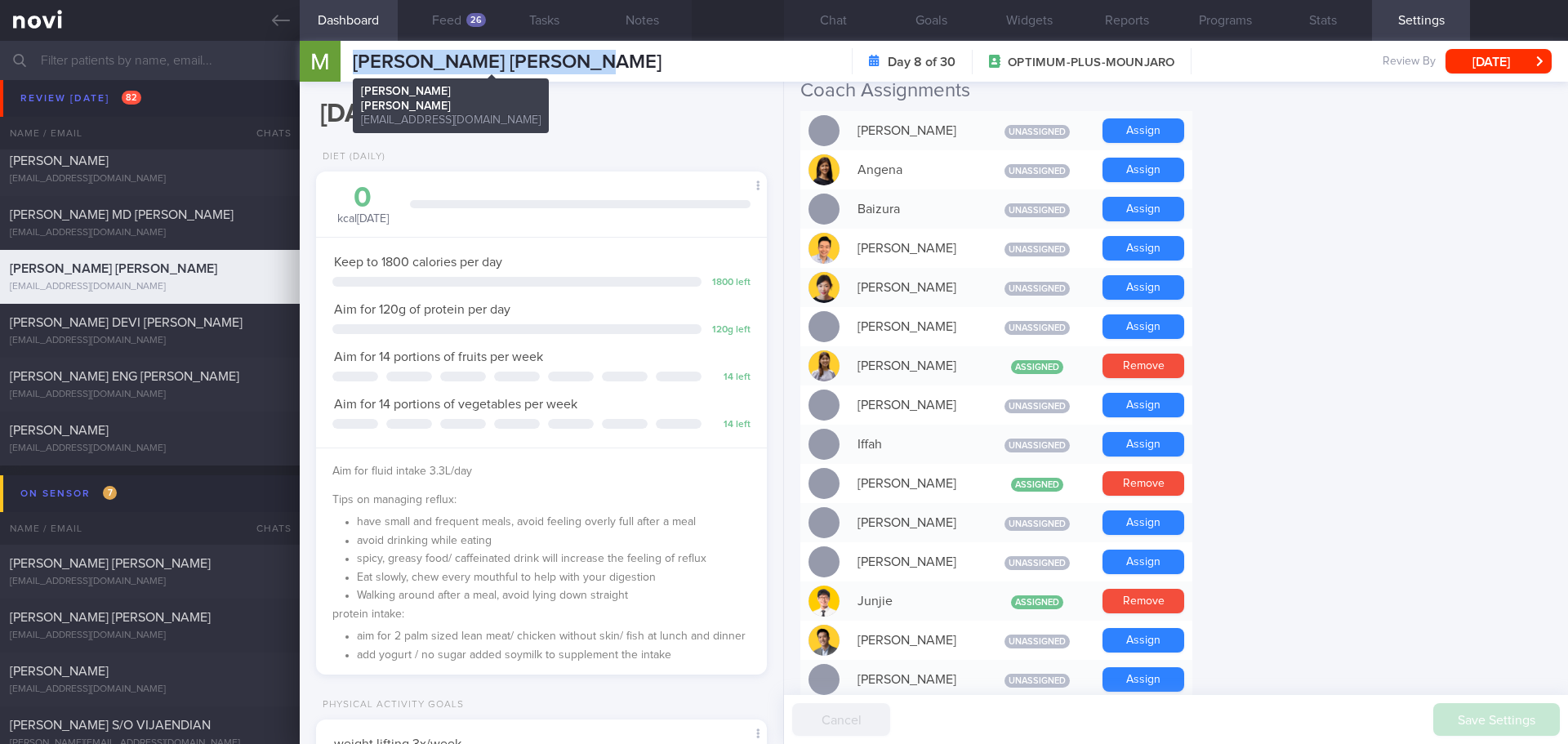
drag, startPoint x: 644, startPoint y: 58, endPoint x: 357, endPoint y: 59, distance: 287.0
click at [357, 59] on div "NONATO DE MATOS MATHEUS NONATO DE MATOS MATHEUS matheusnmbh@gmail.com Day 8 of …" at bounding box center [933, 60] width 1268 height 40
drag, startPoint x: 845, startPoint y: 16, endPoint x: 632, endPoint y: 50, distance: 215.7
click at [845, 16] on button "Chat" at bounding box center [833, 20] width 98 height 40
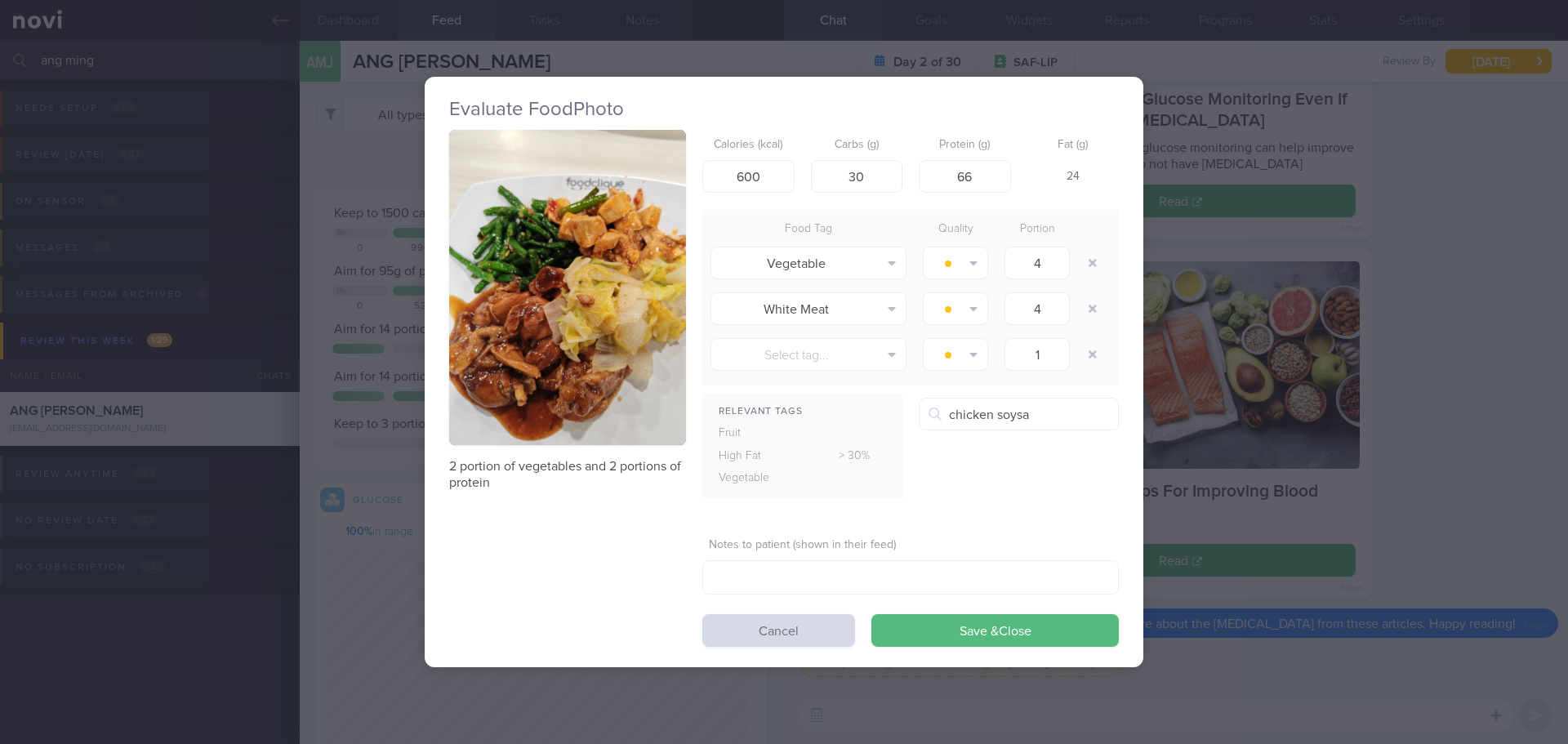
scroll to position [267, 424]
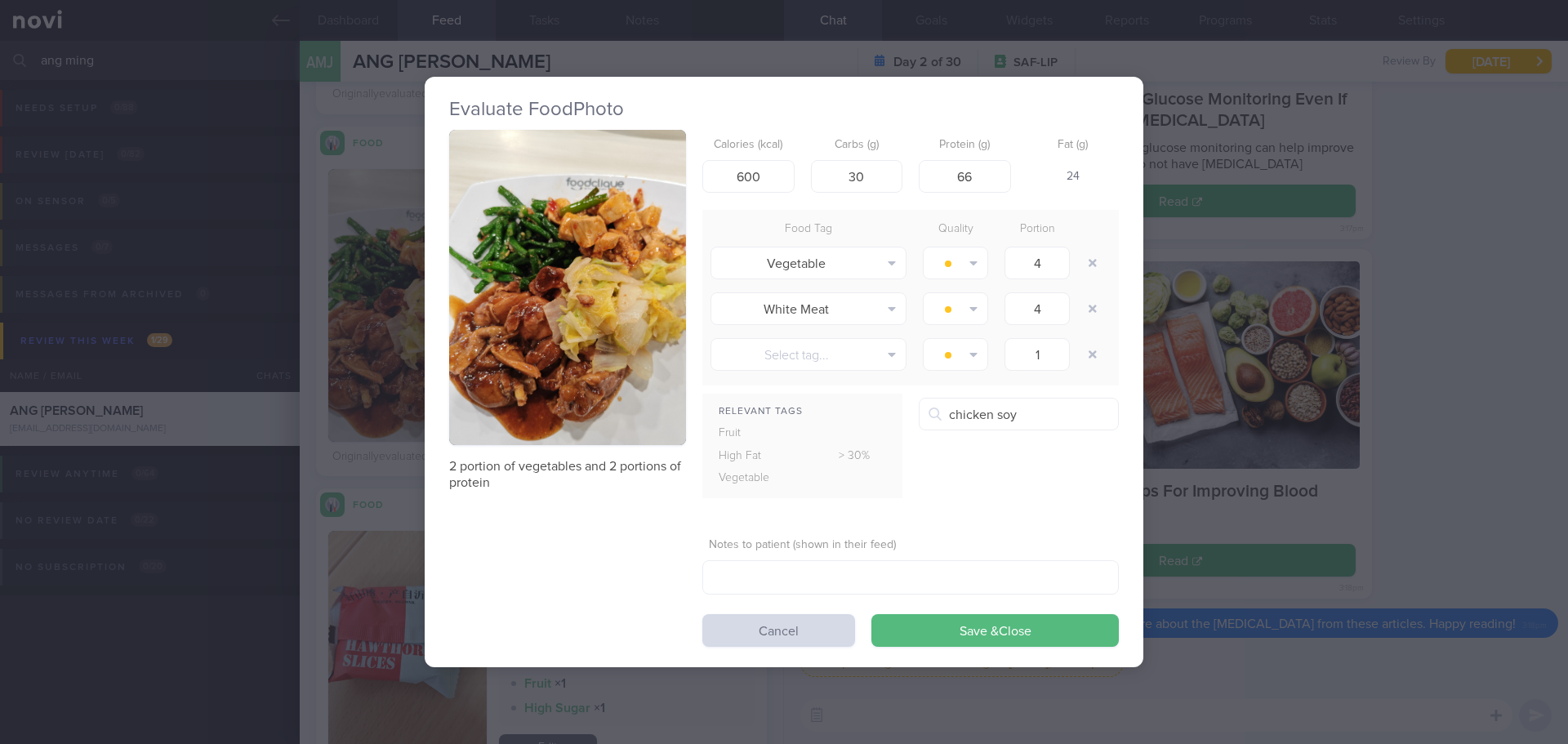
type input "chicken soy"
click at [994, 449] on button "Soy sauce chicken" at bounding box center [1118, 459] width 398 height 40
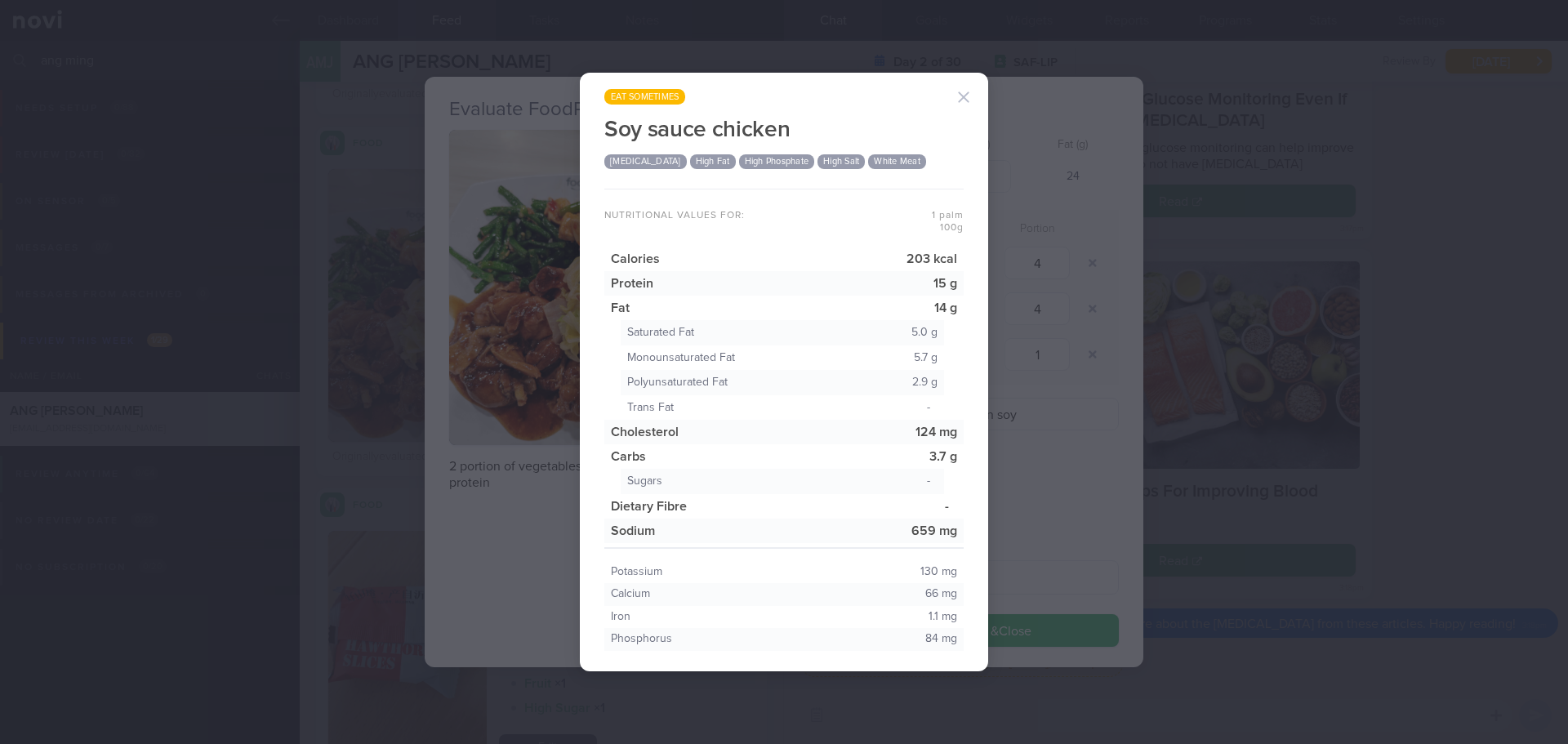
click at [963, 96] on button "button" at bounding box center [963, 97] width 33 height 33
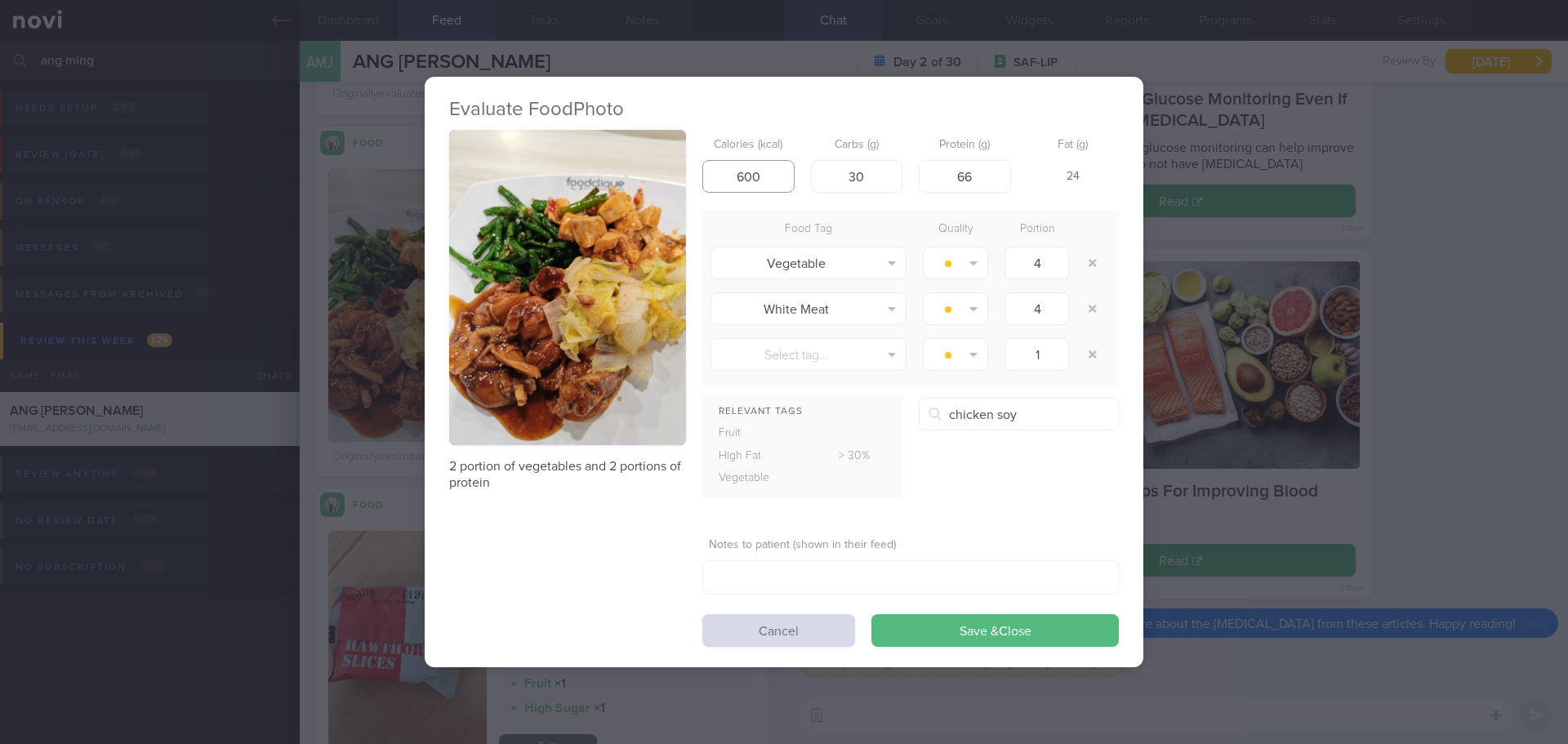
drag, startPoint x: 776, startPoint y: 178, endPoint x: 682, endPoint y: 187, distance: 94.4
click at [682, 187] on div "2 portion of vegetables and 2 portions of protein Calories (kcal) 600 Carbs (g)…" at bounding box center [783, 389] width 669 height 518
type input "385"
drag, startPoint x: 878, startPoint y: 183, endPoint x: 841, endPoint y: 185, distance: 37.1
click at [841, 185] on input "30" at bounding box center [856, 176] width 92 height 33
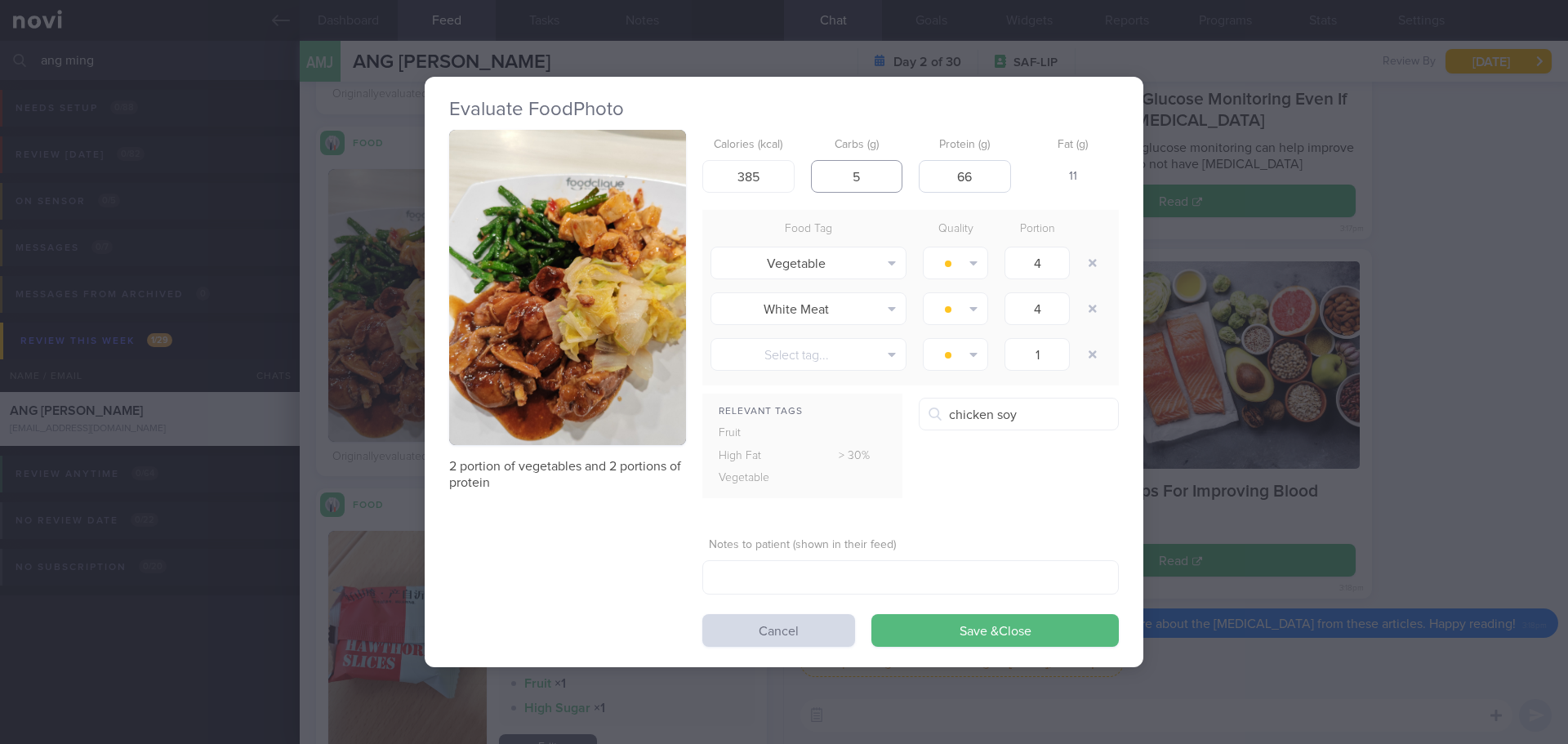
type input "5"
drag, startPoint x: 983, startPoint y: 175, endPoint x: 954, endPoint y: 170, distance: 29.4
click at [954, 170] on input "66" at bounding box center [965, 176] width 92 height 33
type input "35"
click at [1086, 173] on div "25" at bounding box center [1073, 177] width 92 height 34
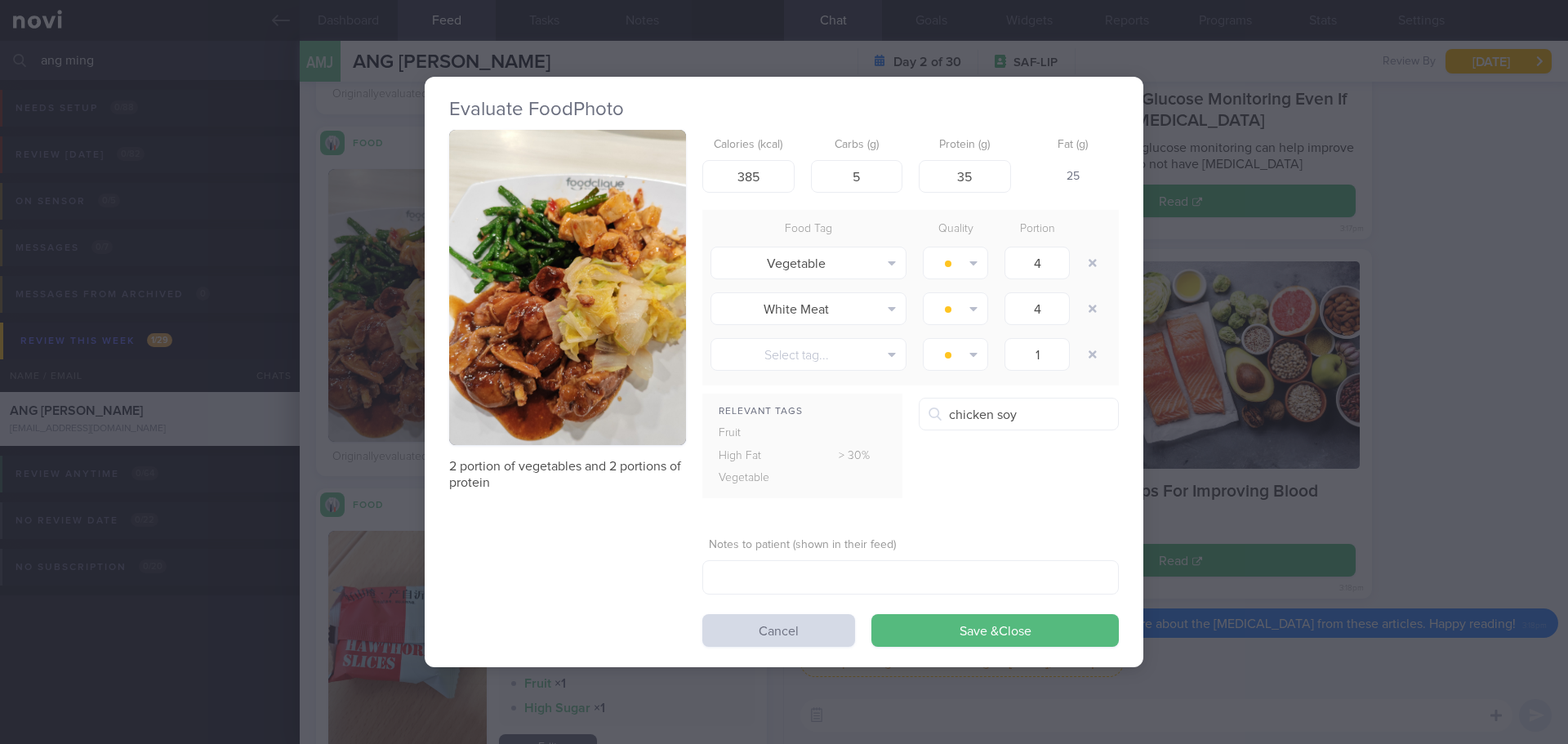
click at [1084, 176] on div "25" at bounding box center [1073, 177] width 92 height 34
click at [1077, 182] on div "25" at bounding box center [1073, 177] width 92 height 34
click at [999, 629] on button "Save & Close" at bounding box center [995, 630] width 248 height 33
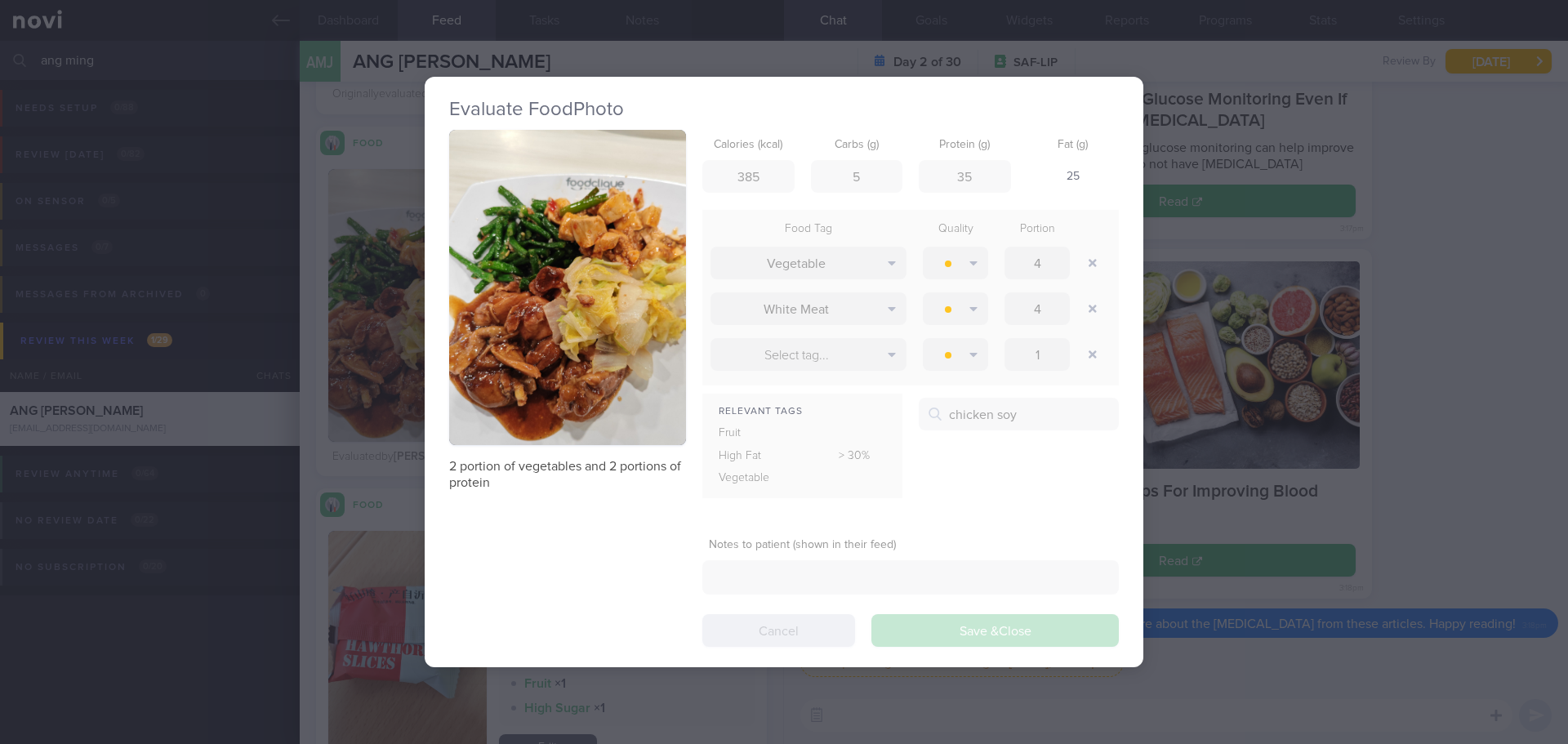
scroll to position [267, 424]
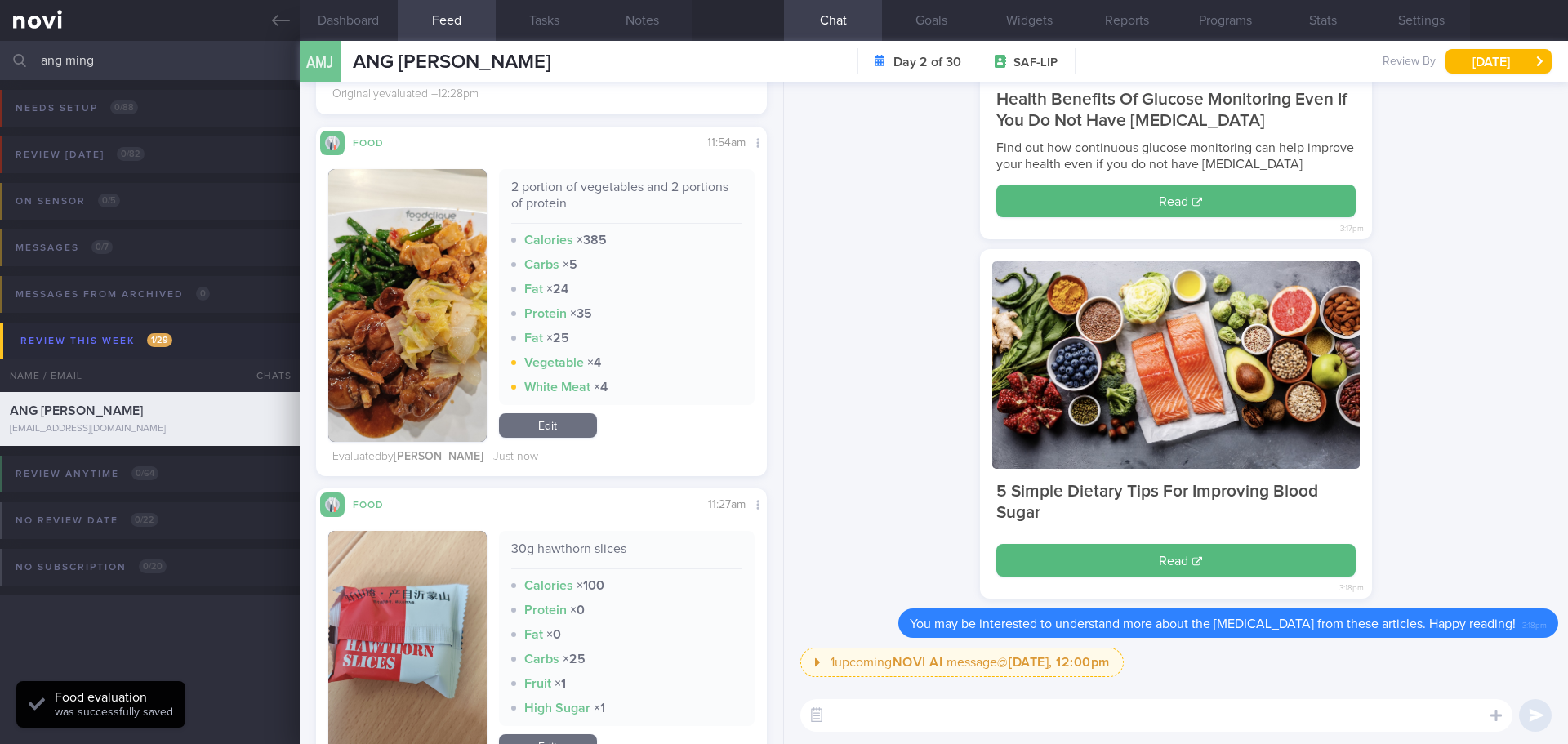
scroll to position [267, 424]
click at [1457, 400] on div "5 Simple Dietary Tips For Improving Blood Sugar Read 3:18pm Delete" at bounding box center [1176, 429] width 764 height 360
click at [1445, 409] on div "5 Simple Dietary Tips For Improving Blood Sugar Read 3:18pm Delete" at bounding box center [1176, 429] width 764 height 360
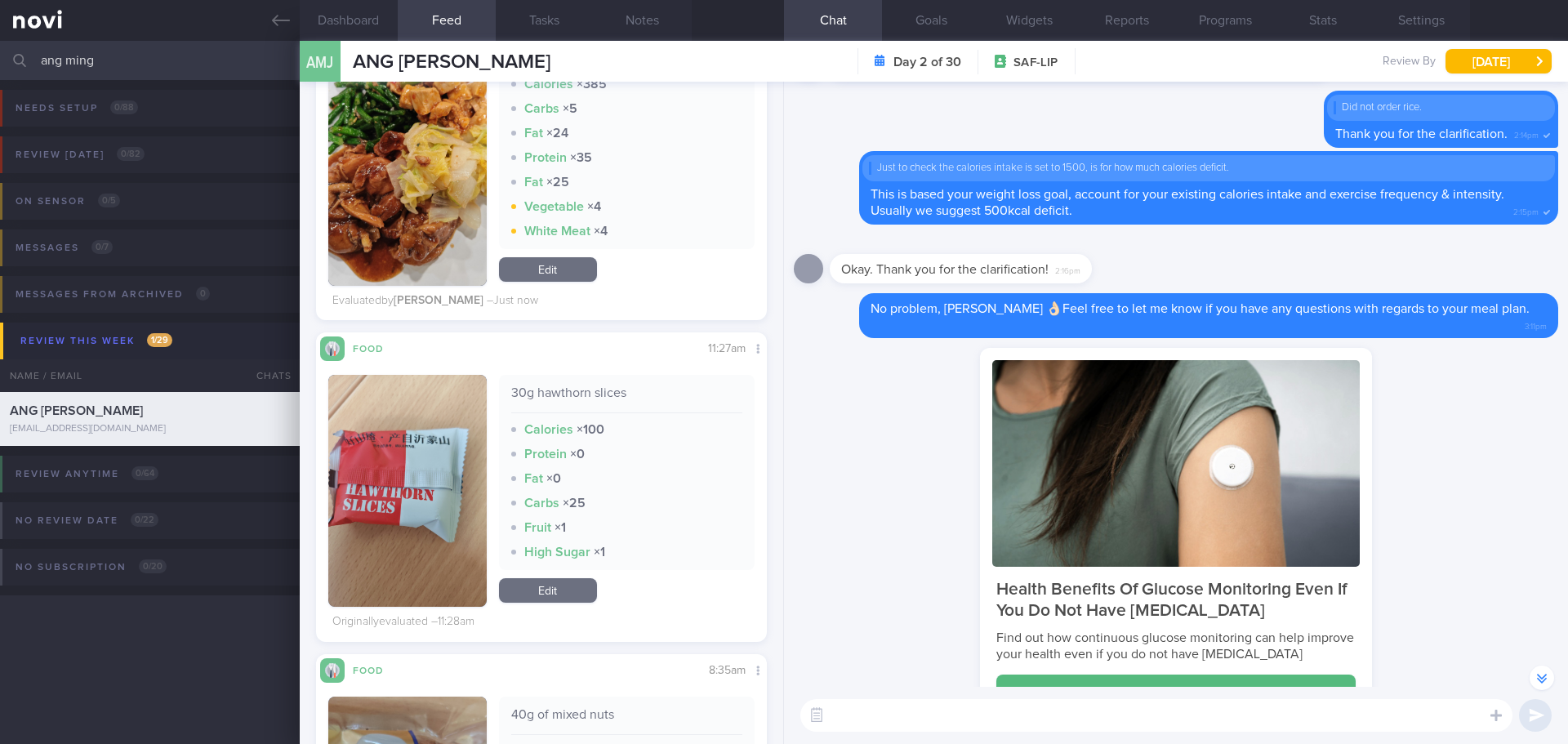
scroll to position [1144, 0]
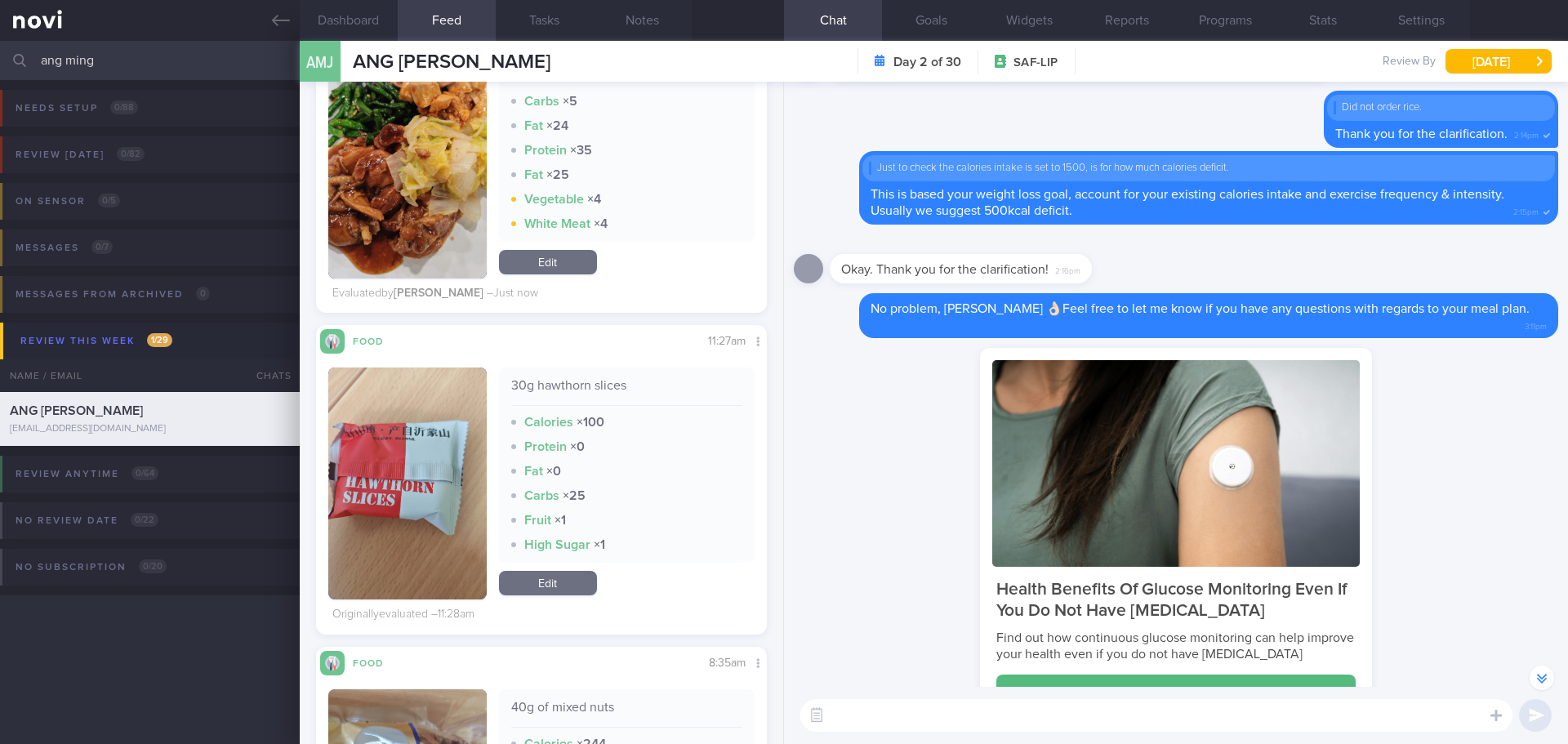
click at [395, 423] on button "button" at bounding box center [408, 483] width 158 height 232
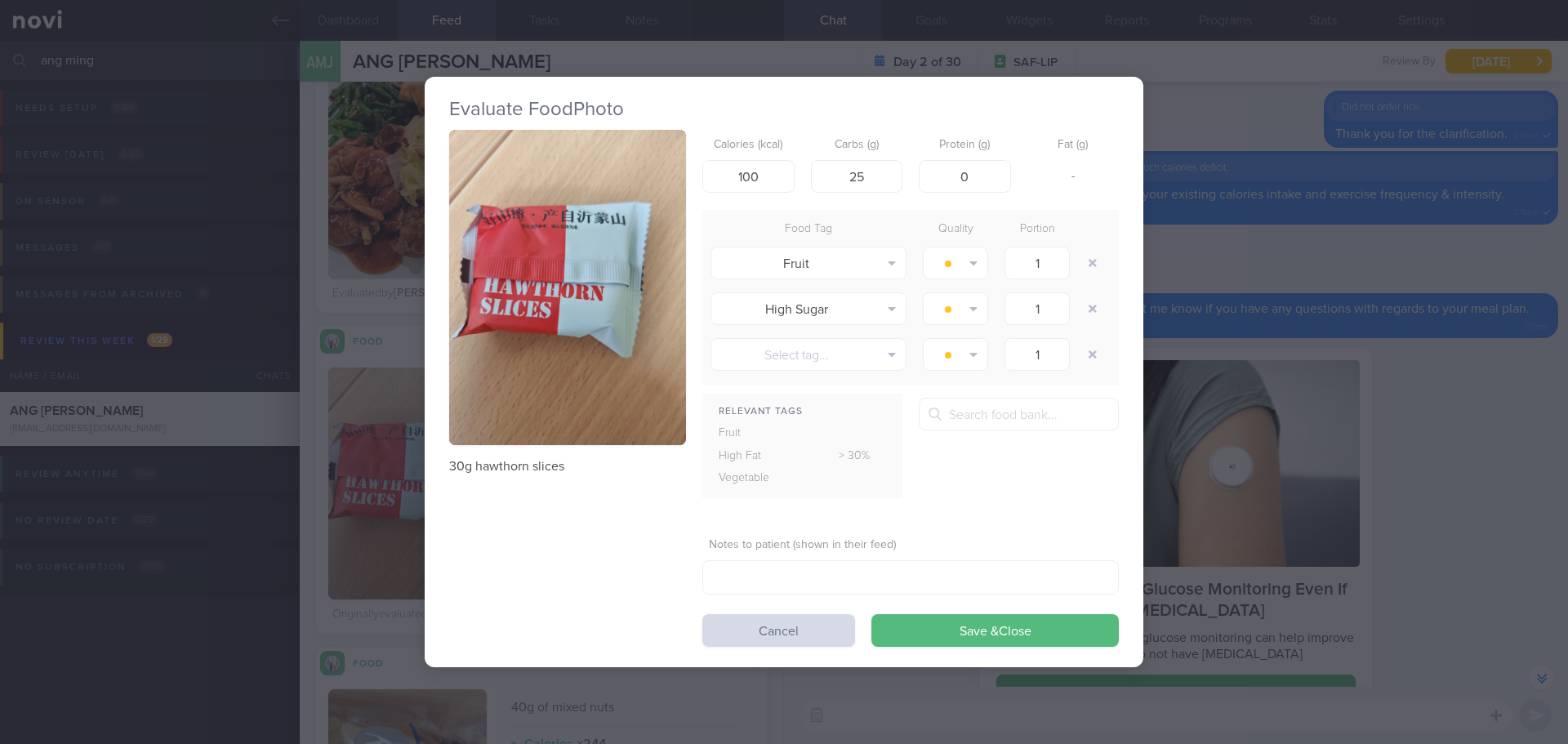
click at [565, 311] on button "button" at bounding box center [568, 288] width 237 height 316
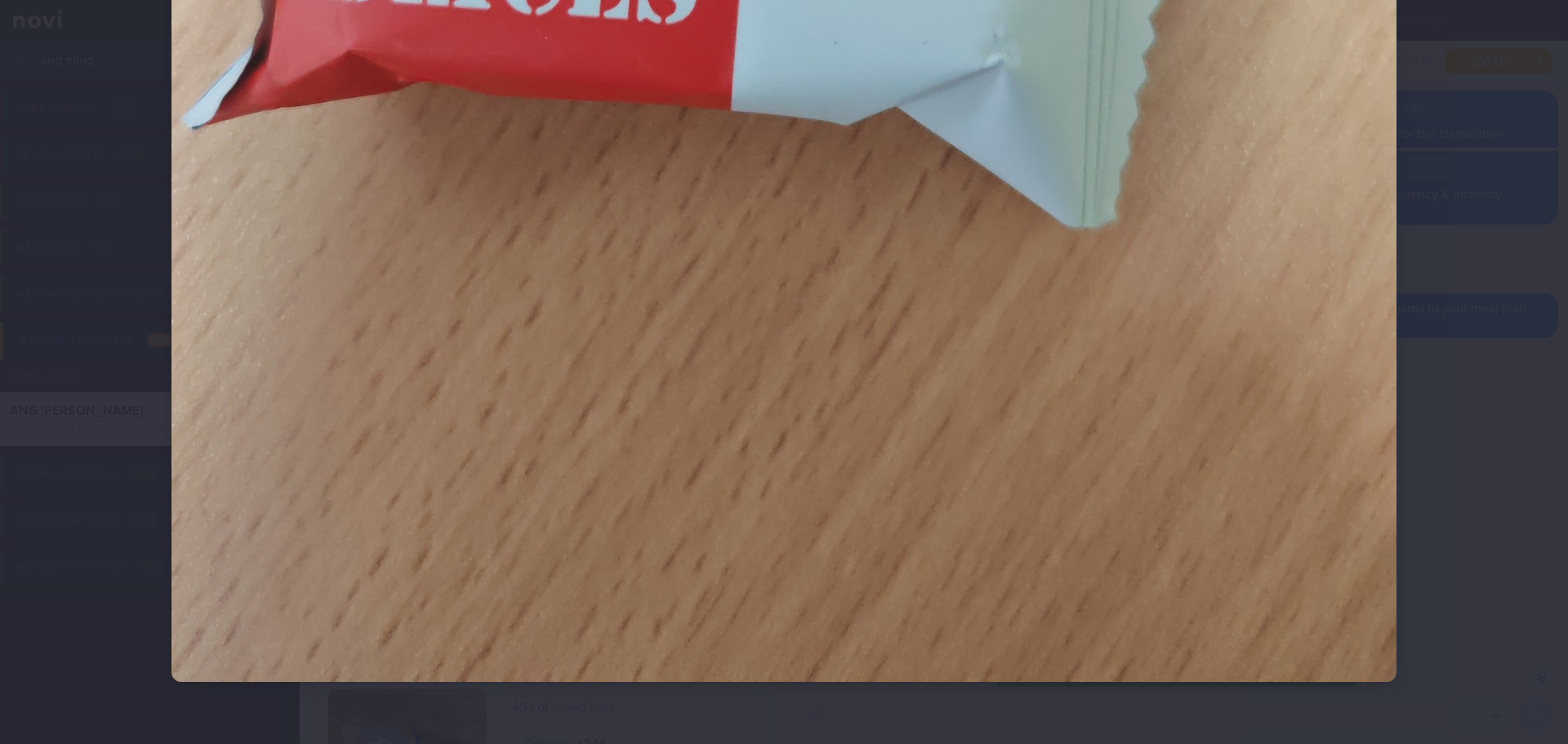
scroll to position [1021, 0]
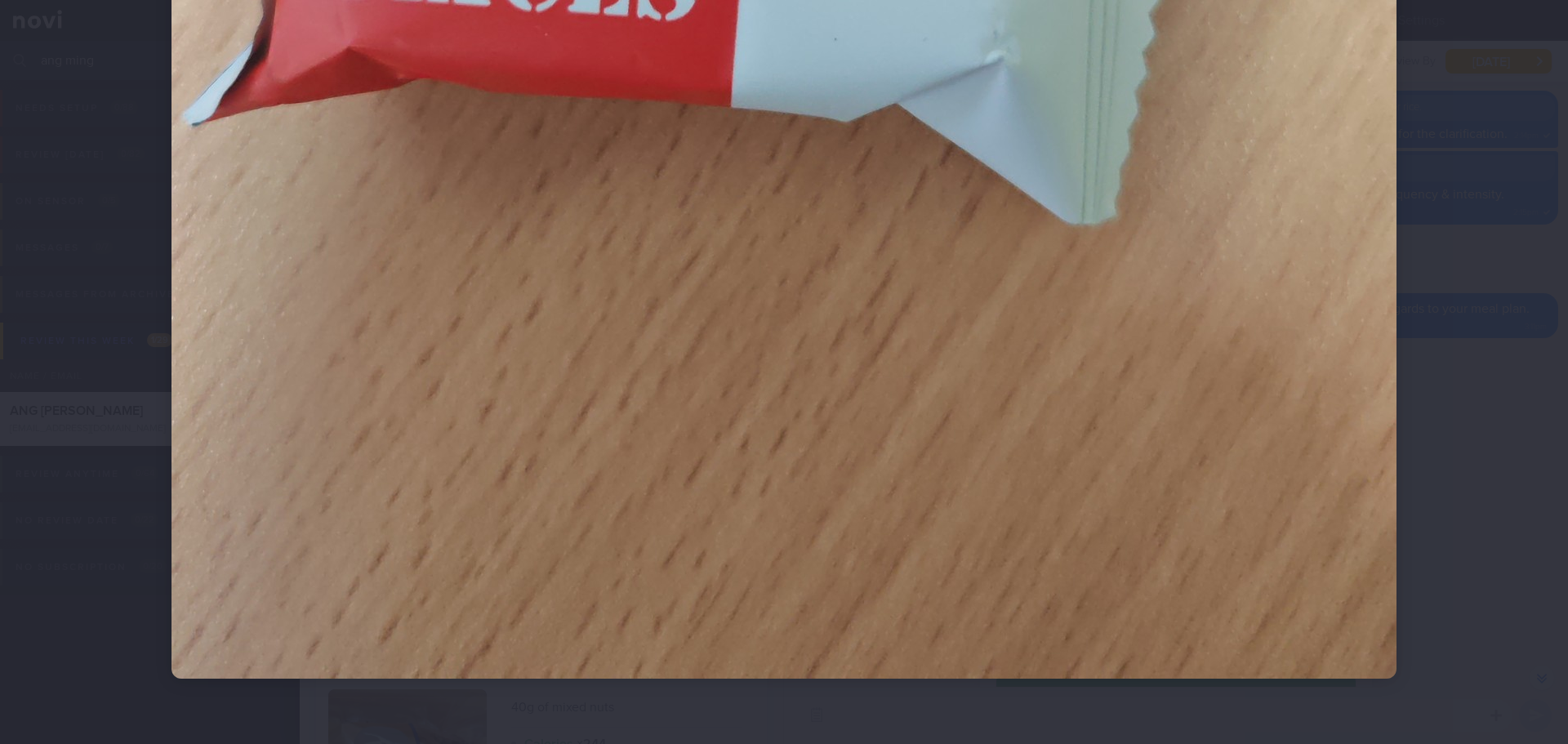
click at [1499, 425] on div at bounding box center [784, 372] width 1568 height 744
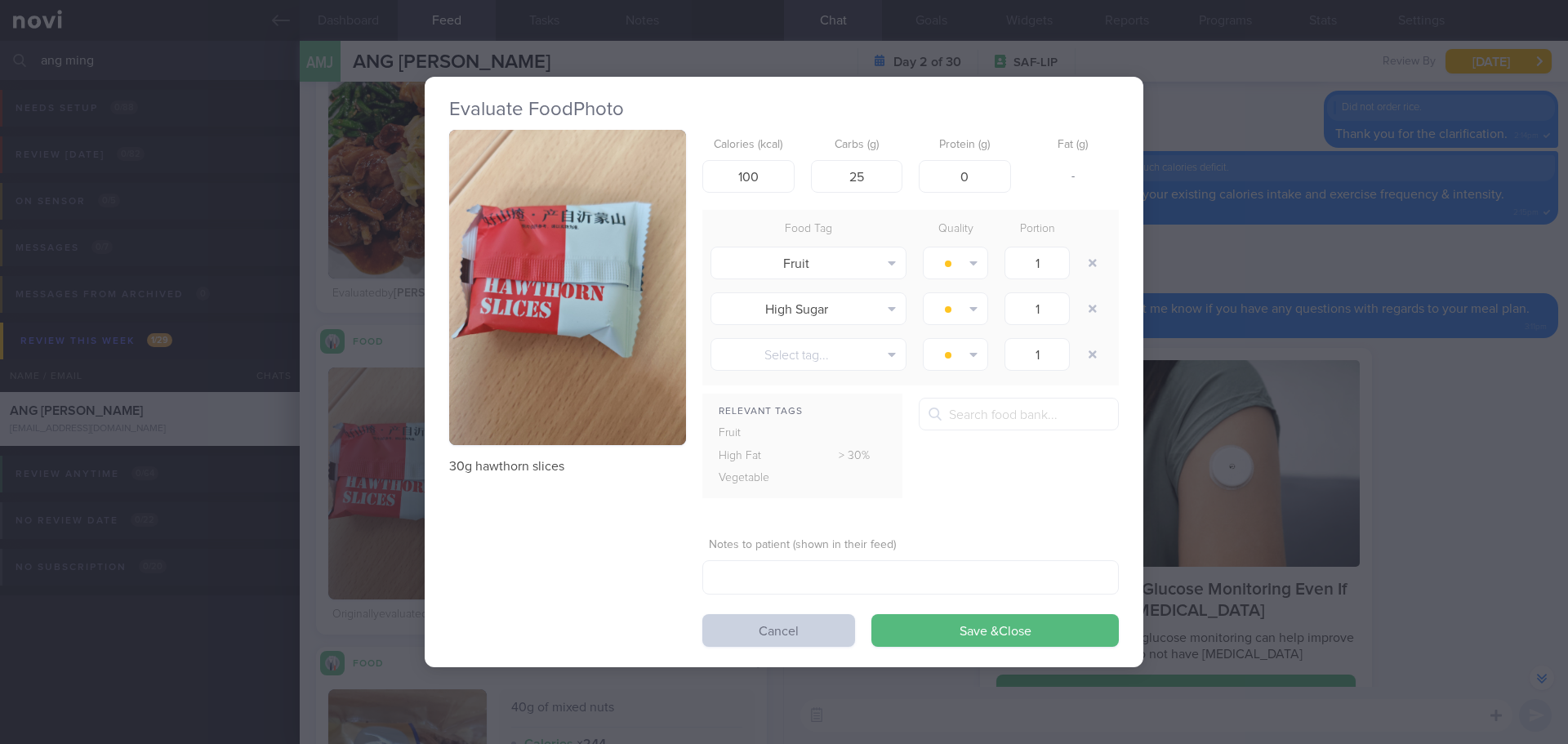
click at [831, 636] on button "Cancel" at bounding box center [778, 630] width 152 height 33
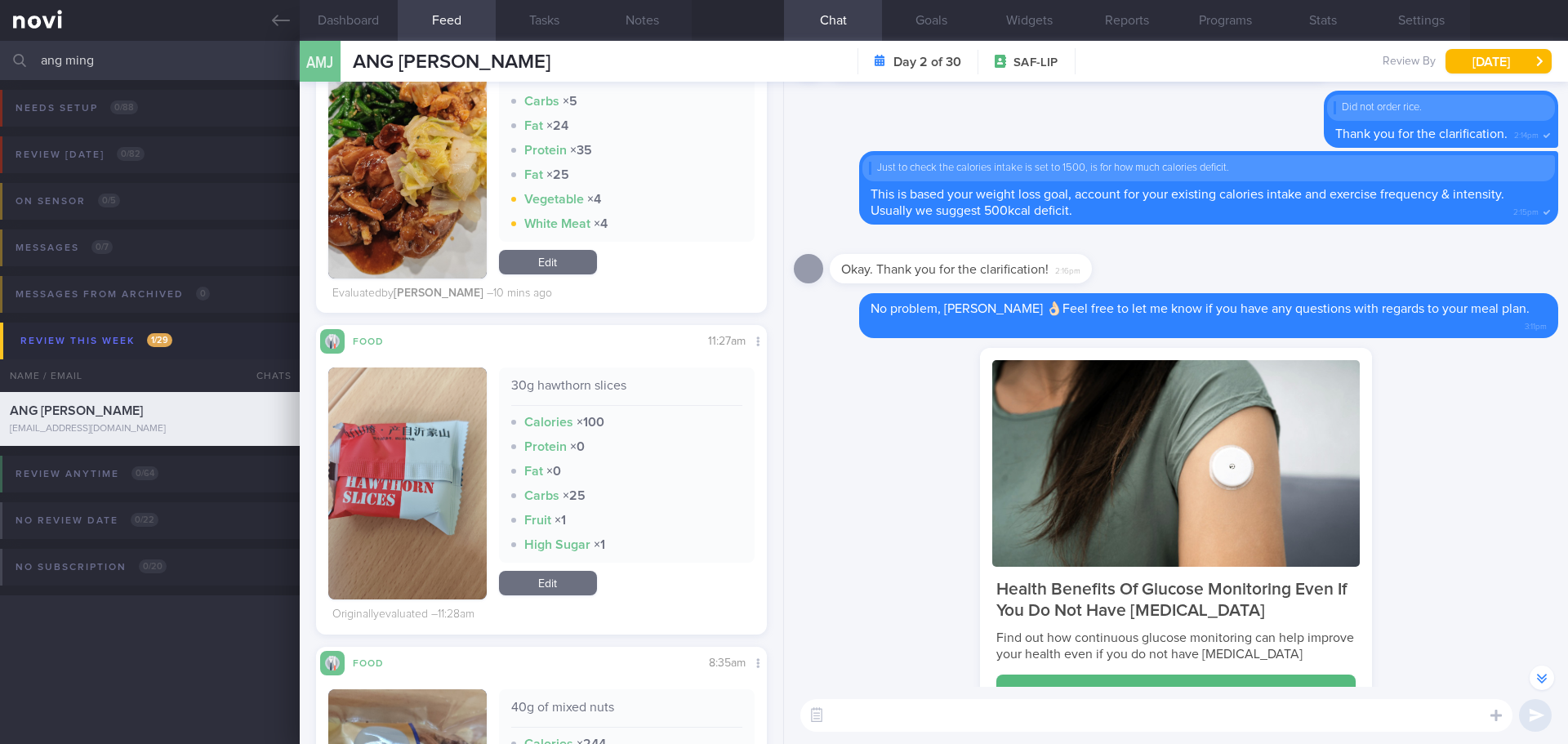
drag, startPoint x: 107, startPoint y: 56, endPoint x: -56, endPoint y: 65, distance: 163.2
click at [0, 65] on html "You are offline! Some functionality will be unavailable Patients New Users Coac…" at bounding box center [784, 372] width 1568 height 744
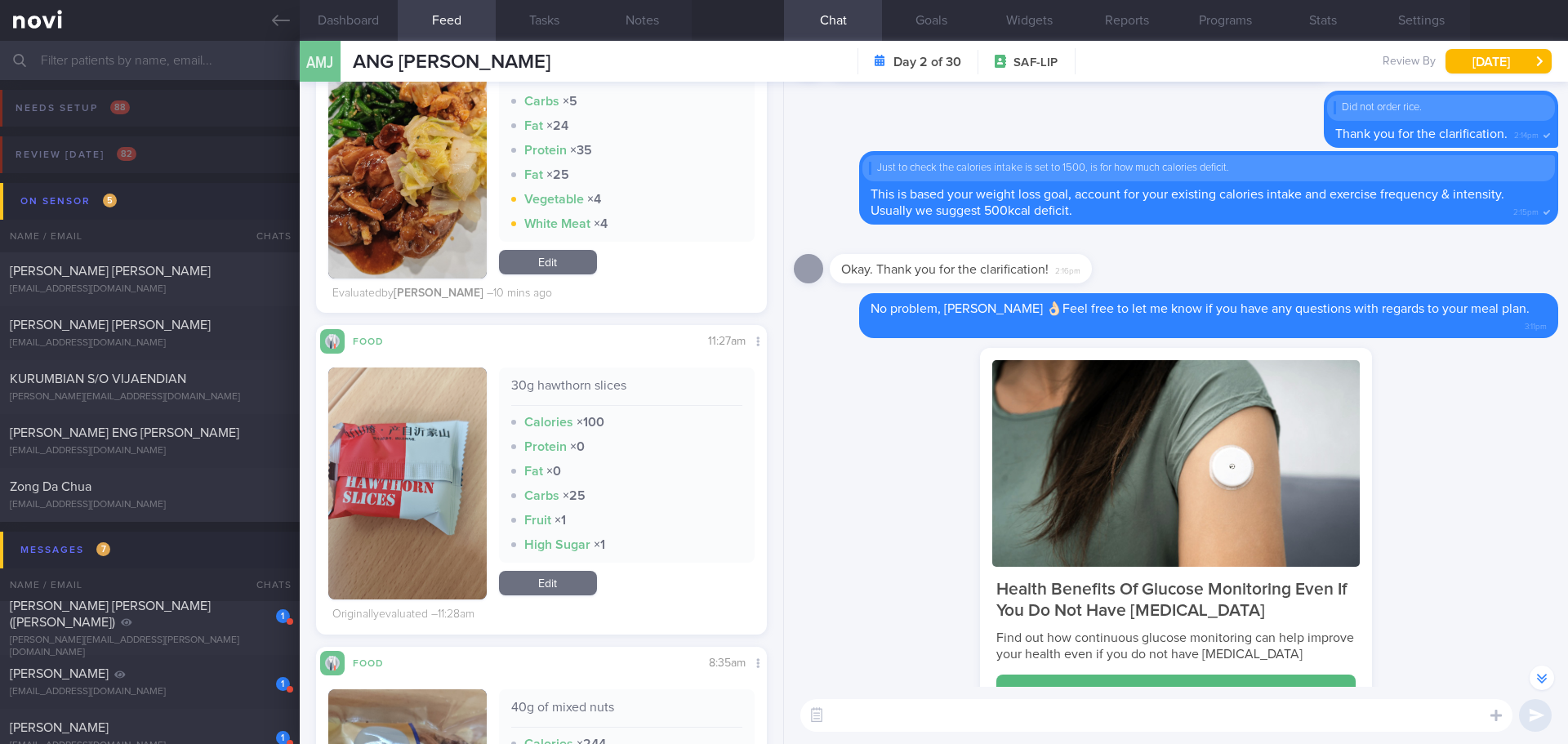
click at [152, 58] on input "text" at bounding box center [784, 60] width 1568 height 40
type input "f"
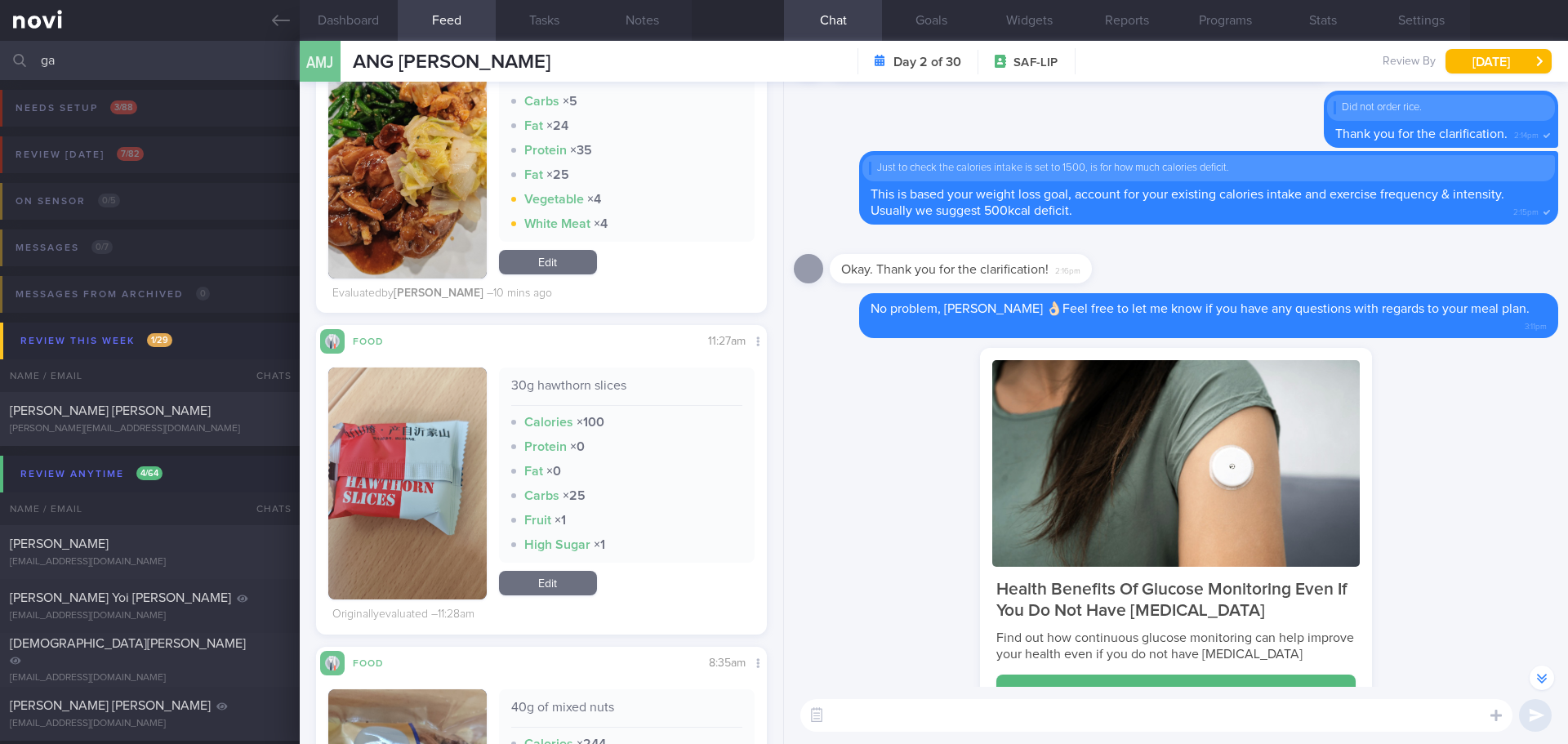
type input "g"
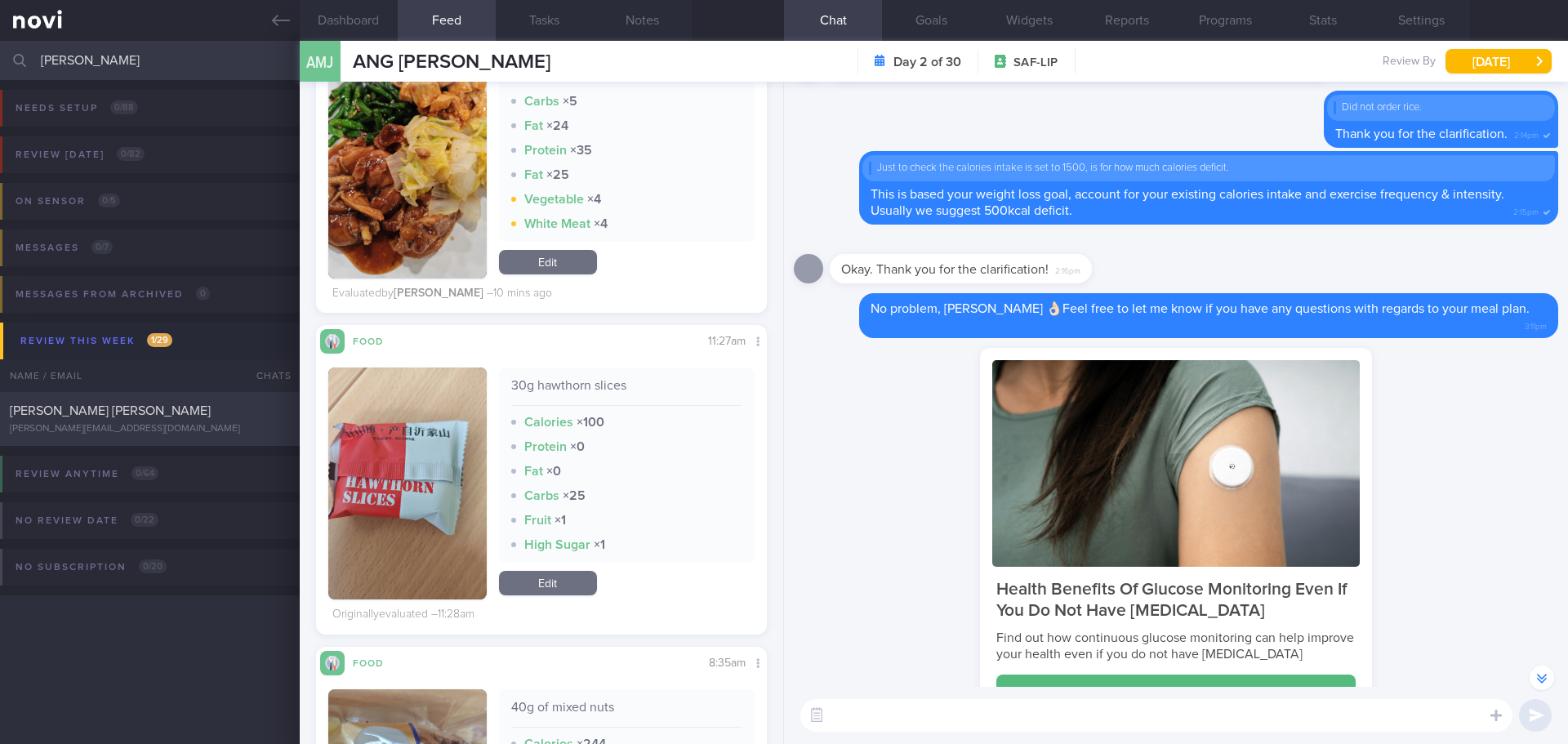
type input "Gavin"
click at [168, 420] on div "GAVIN SUMANTRI SHEN gavin.sumantri@gmail.com" at bounding box center [150, 419] width 299 height 33
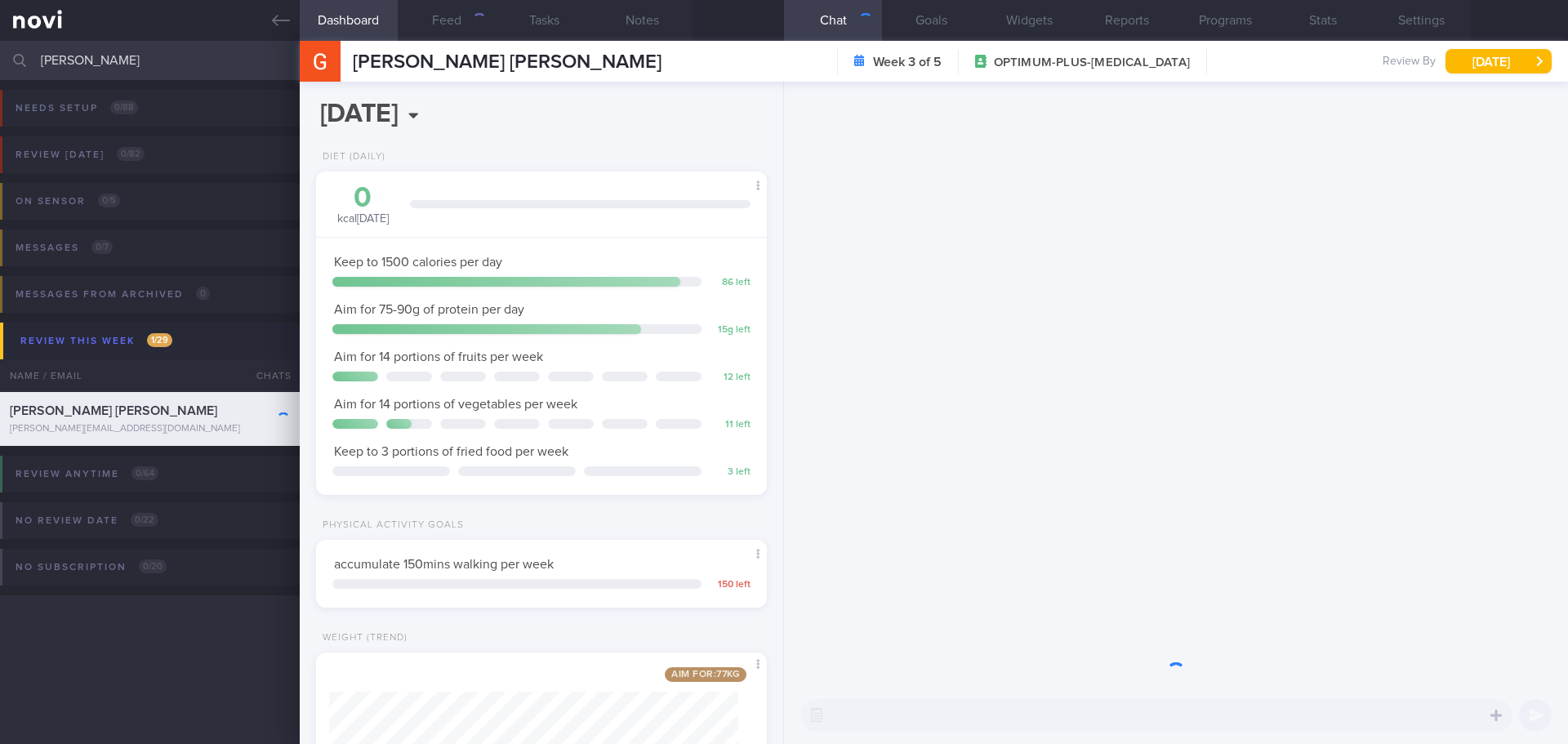
scroll to position [228, 409]
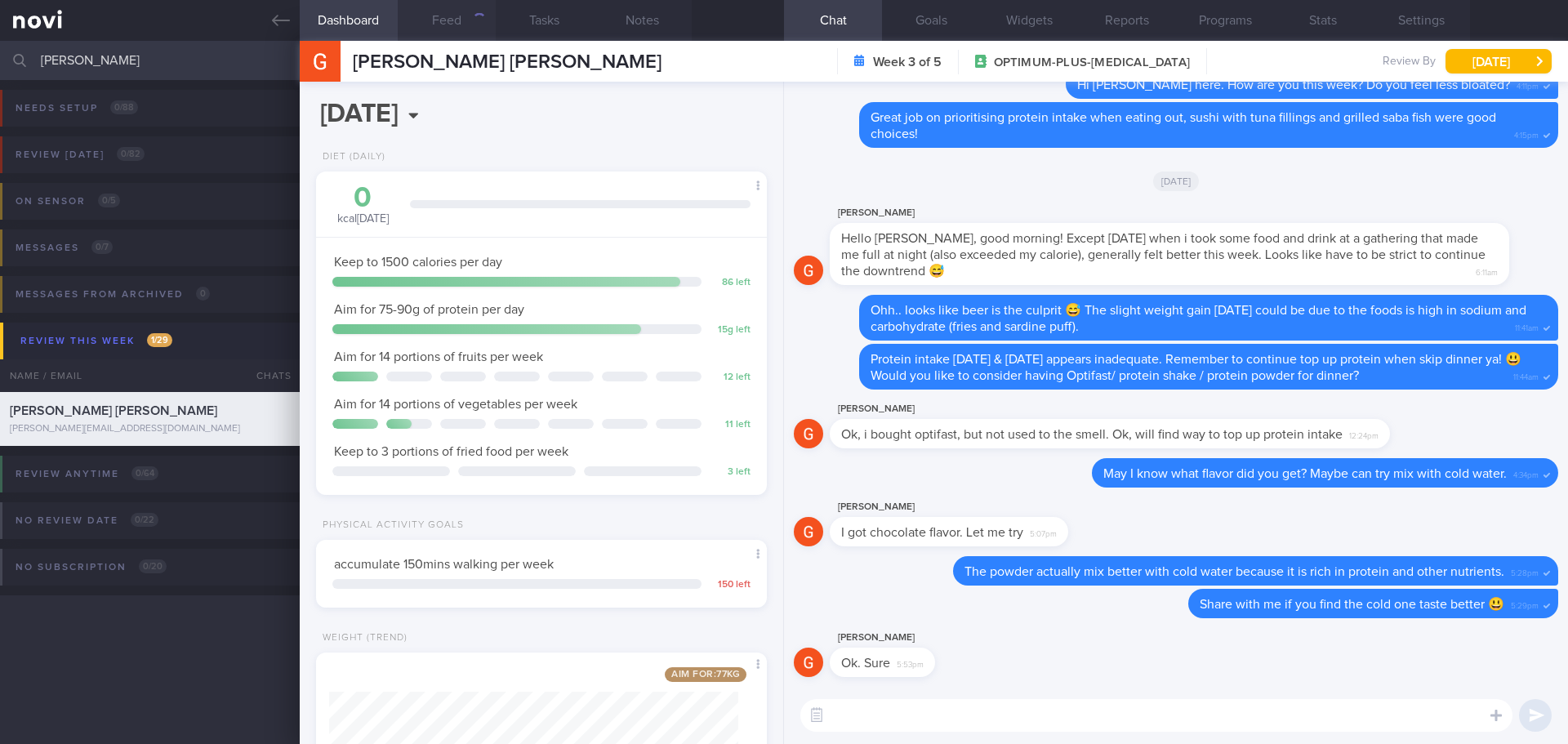
click at [452, 31] on button "Feed" at bounding box center [446, 20] width 98 height 40
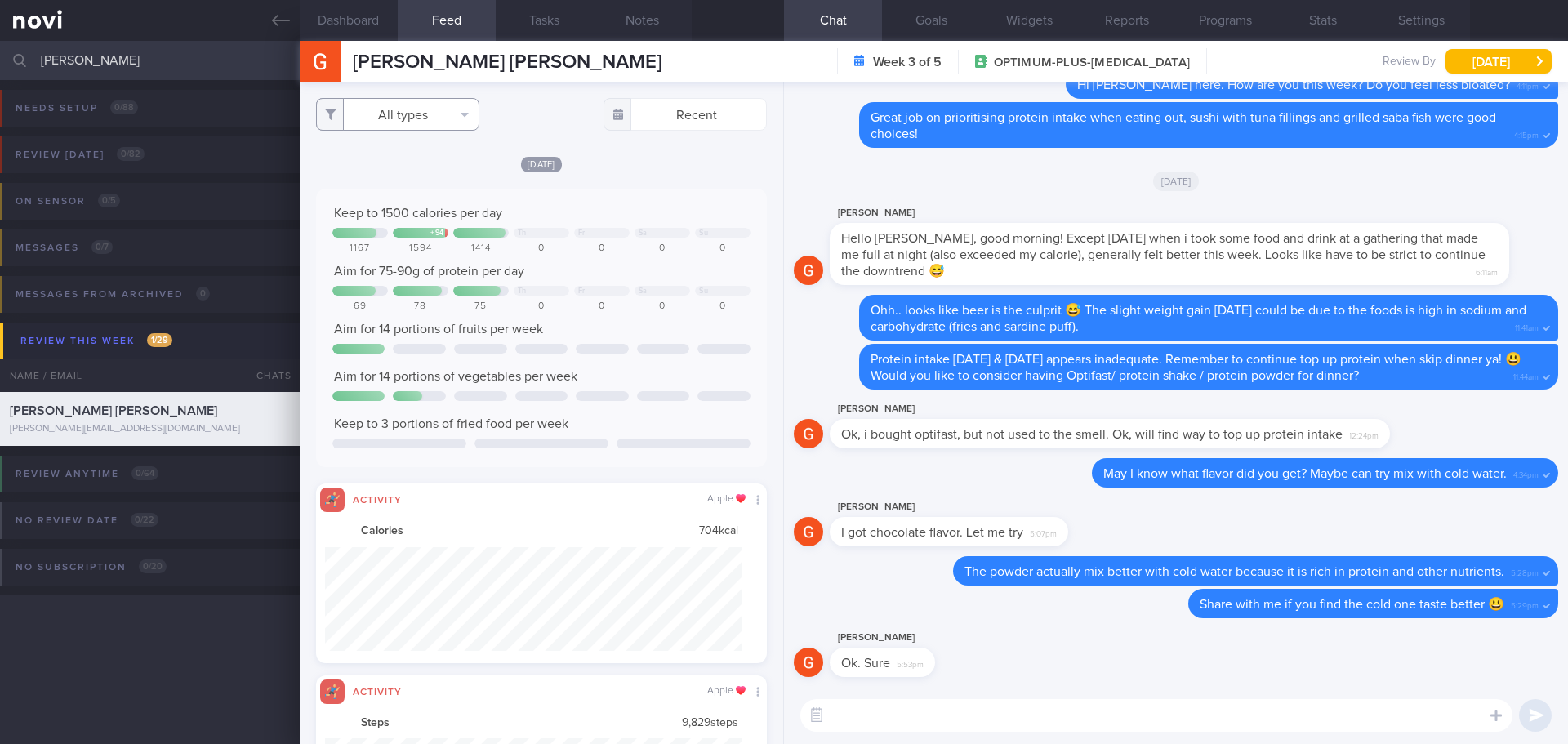
drag, startPoint x: 405, startPoint y: 115, endPoint x: 396, endPoint y: 133, distance: 20.1
click at [405, 115] on button "All types" at bounding box center [398, 114] width 164 height 33
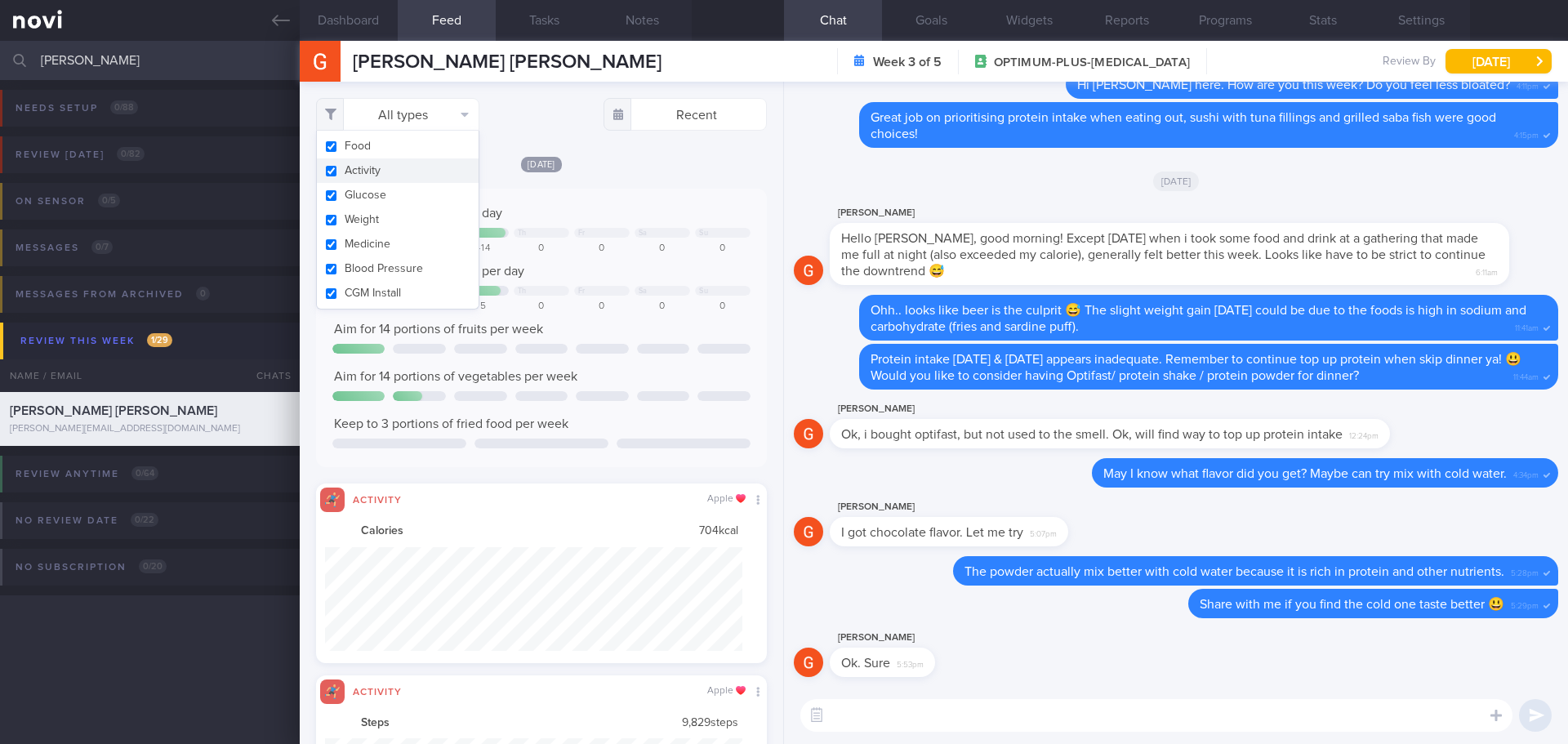
click at [382, 173] on button "Activity" at bounding box center [398, 170] width 162 height 24
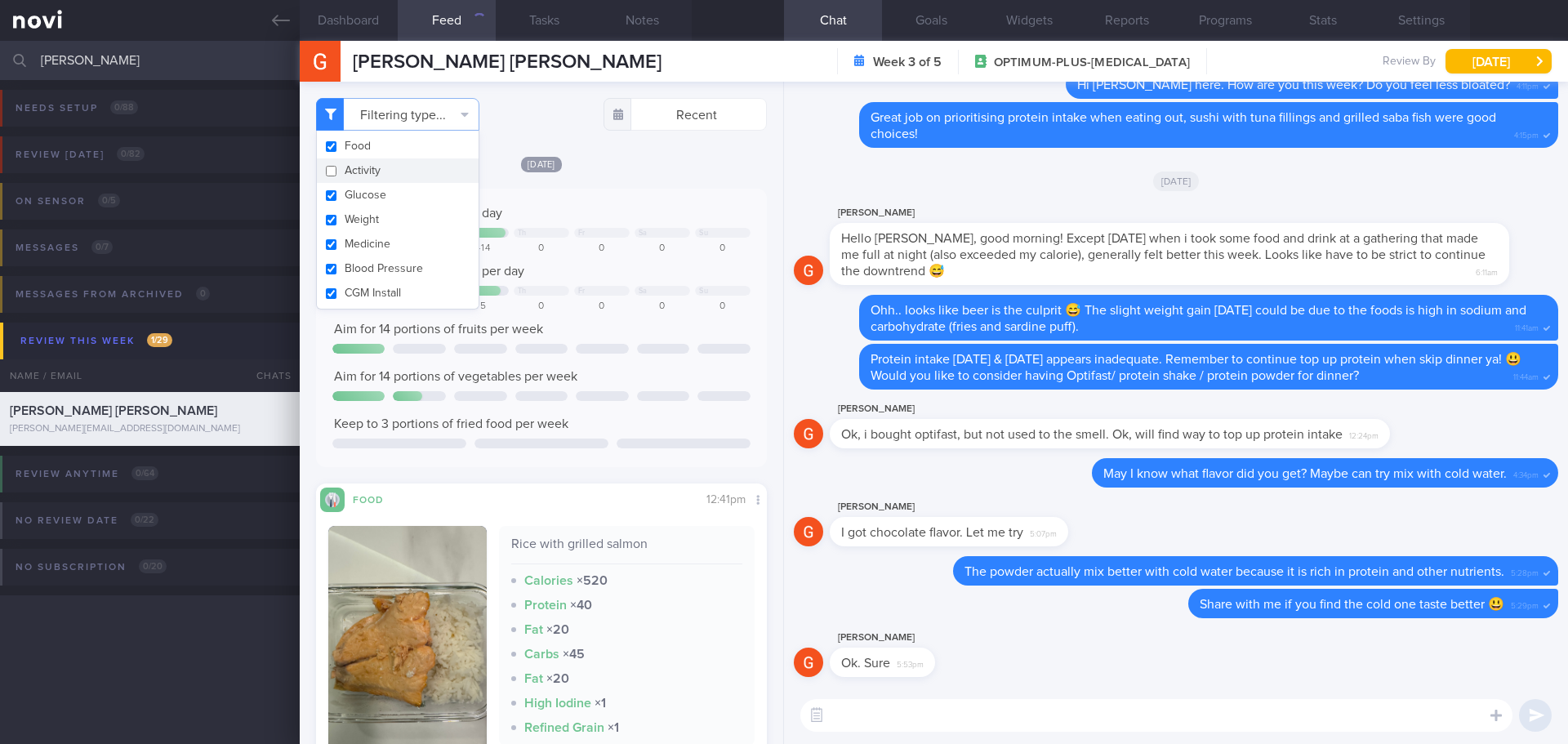
checkbox input "false"
click at [592, 175] on div "[DATE] Keep to 1500 calories per day + 94 Th Fr Sa Su 1167 1594 1414 0 0 0 0 Ai…" at bounding box center [541, 487] width 451 height 663
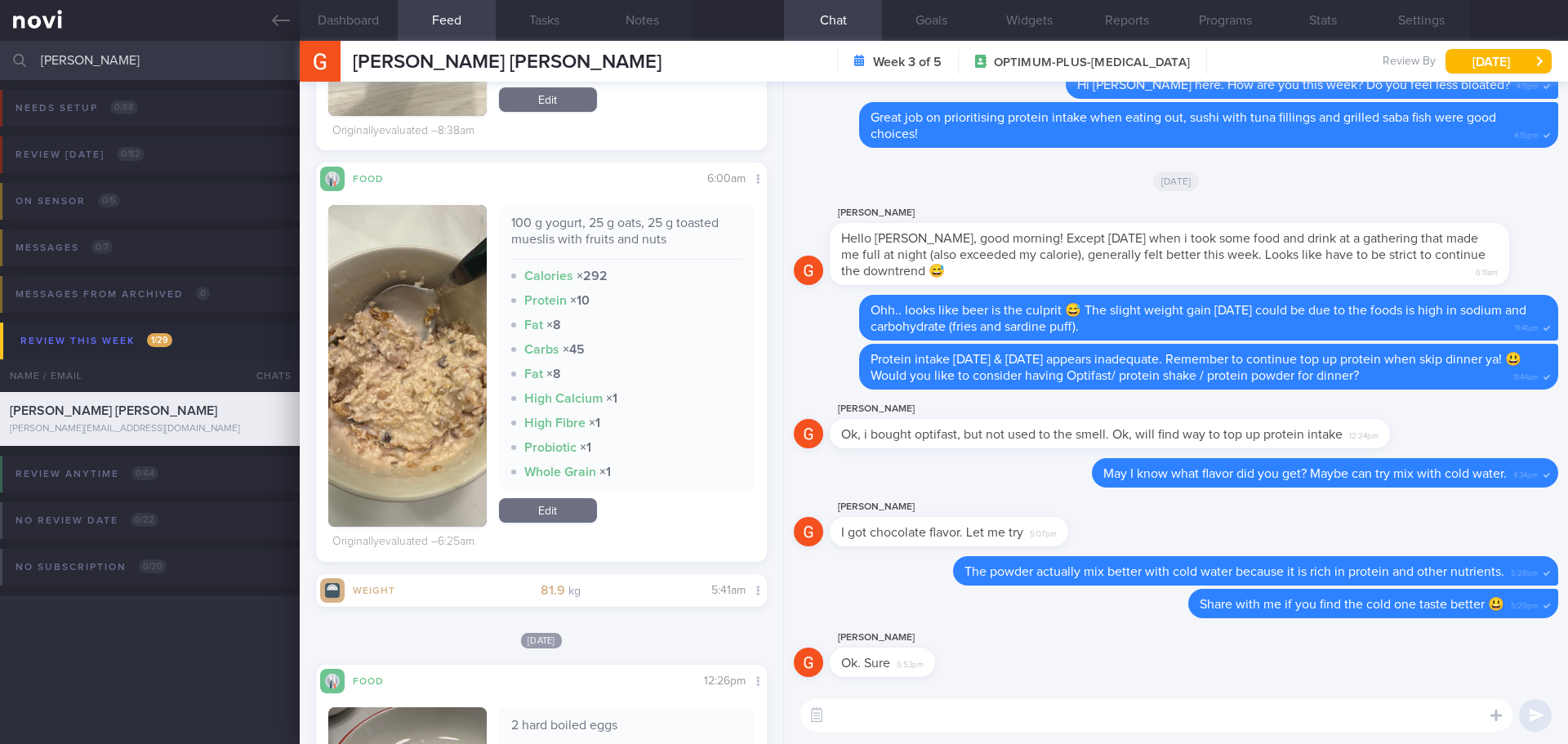
scroll to position [1798, 0]
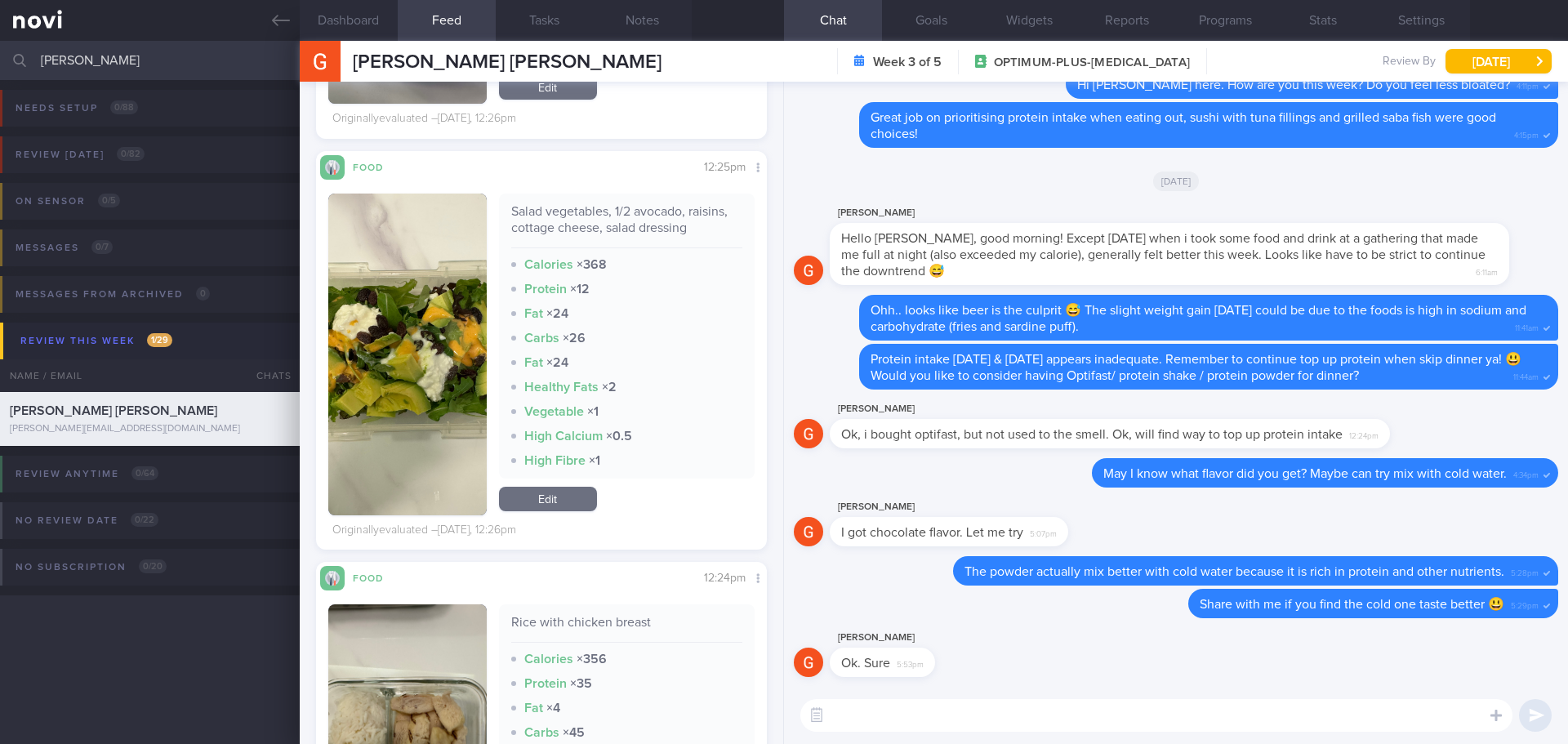
click at [458, 259] on img "button" at bounding box center [408, 355] width 158 height 322
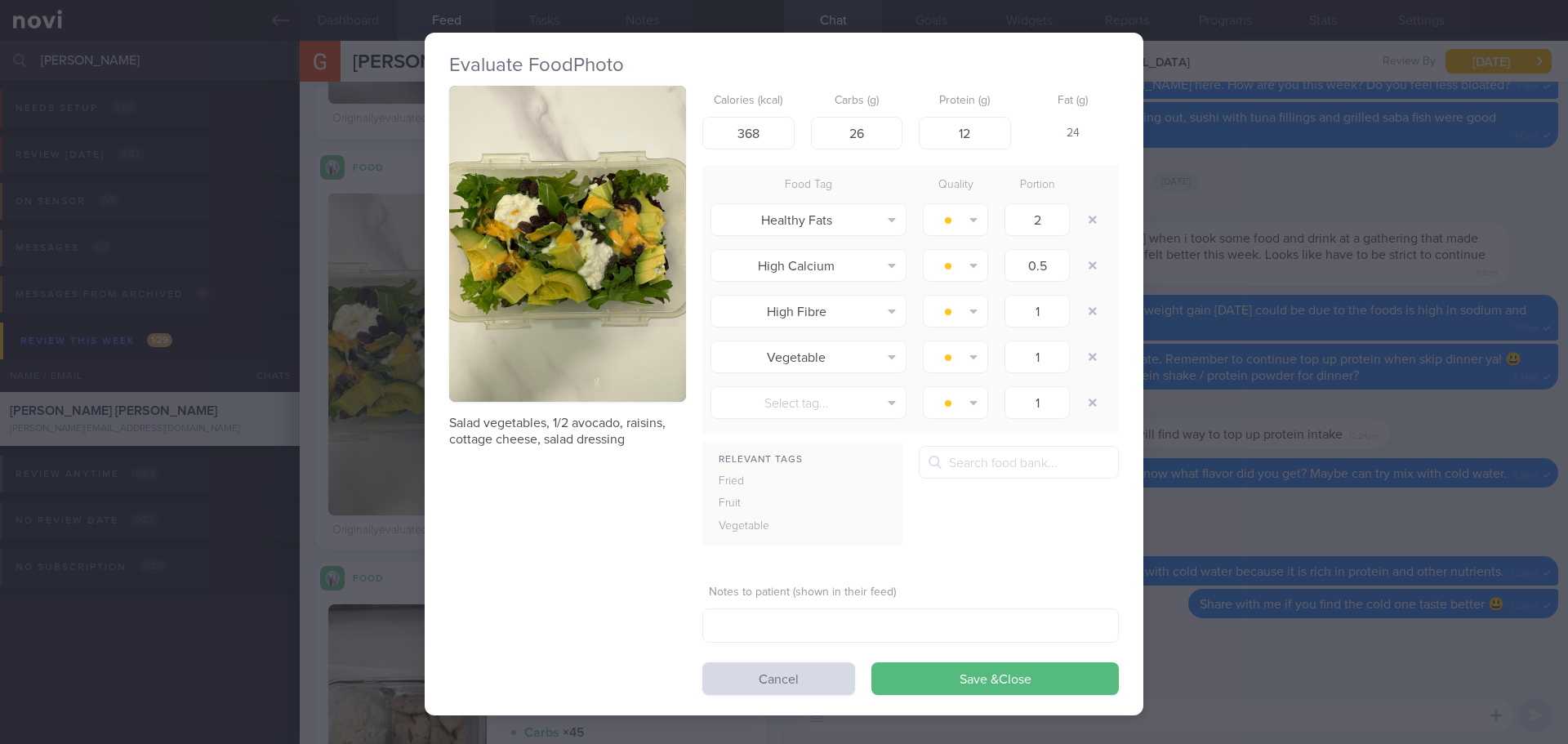
click at [520, 251] on button "button" at bounding box center [568, 244] width 237 height 316
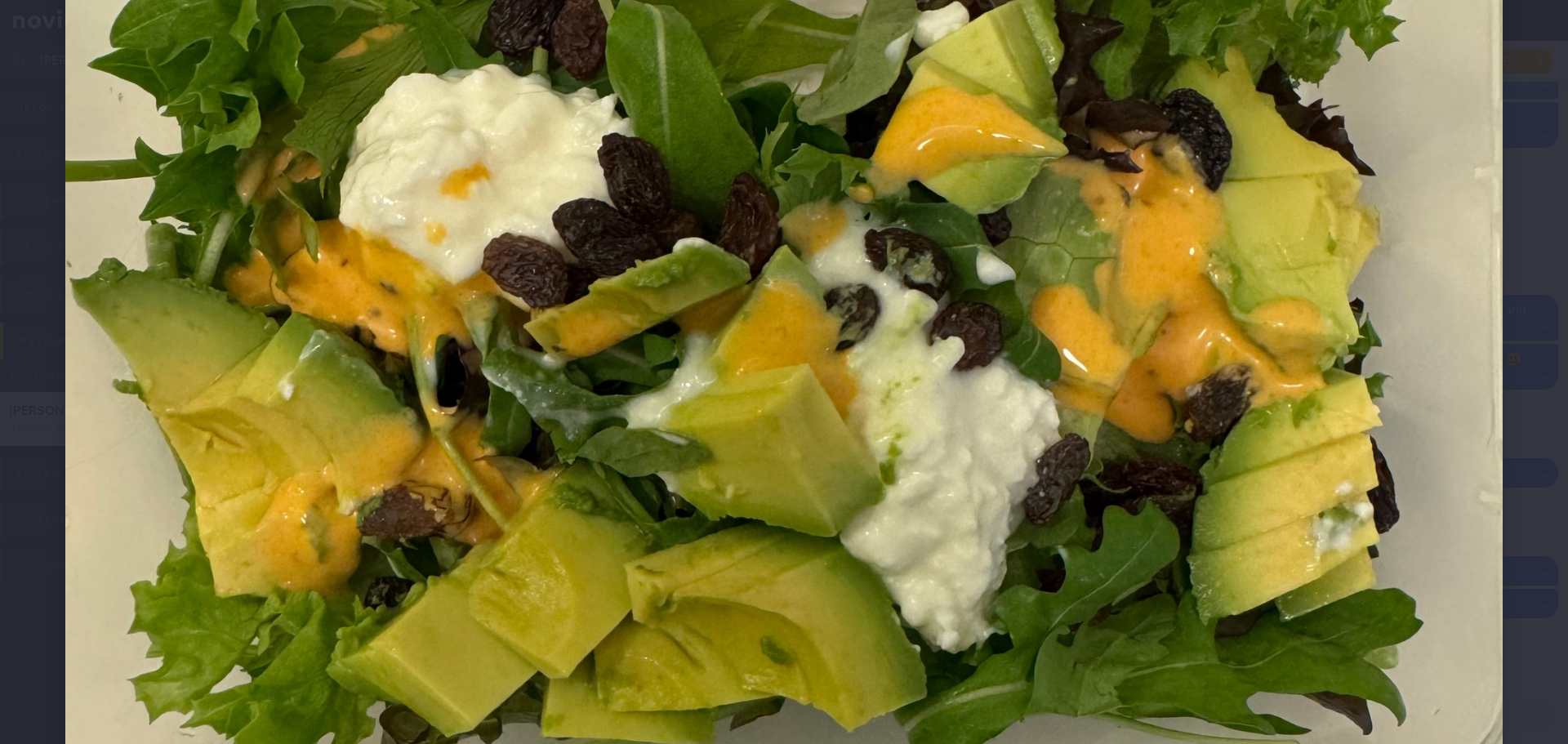
scroll to position [572, 0]
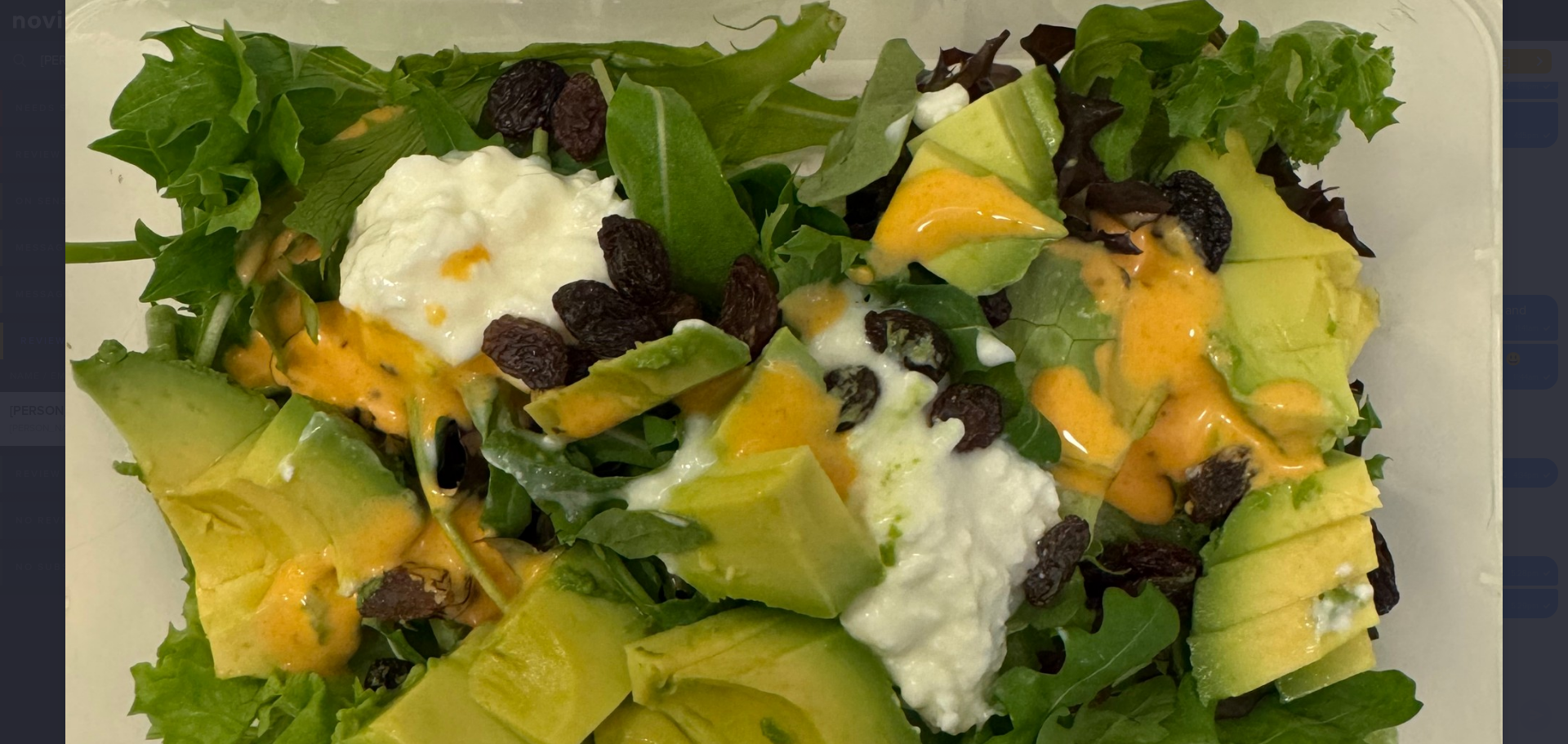
click at [1526, 281] on div at bounding box center [784, 452] width 1568 height 2048
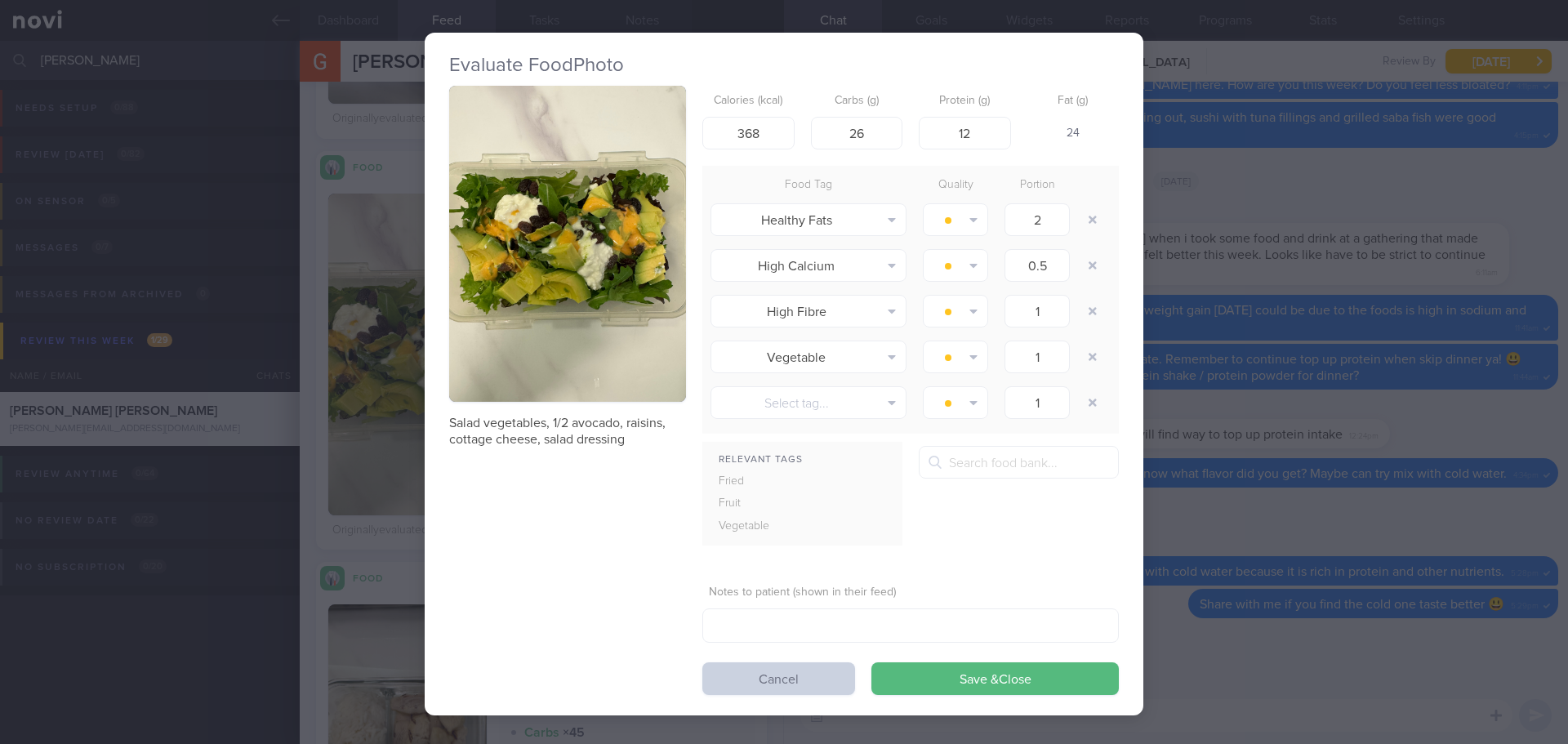
click at [724, 687] on button "Cancel" at bounding box center [778, 679] width 152 height 33
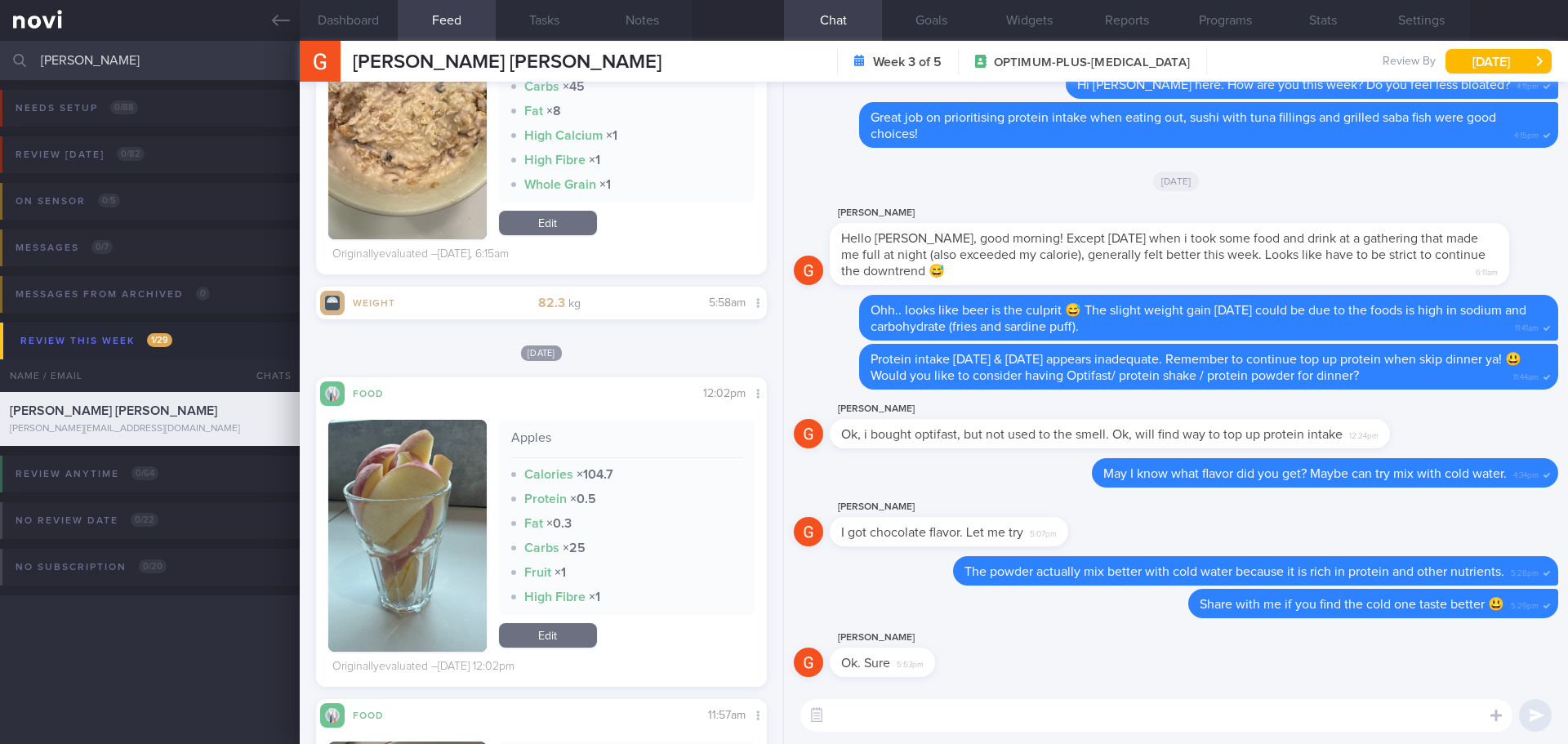
scroll to position [4657, 0]
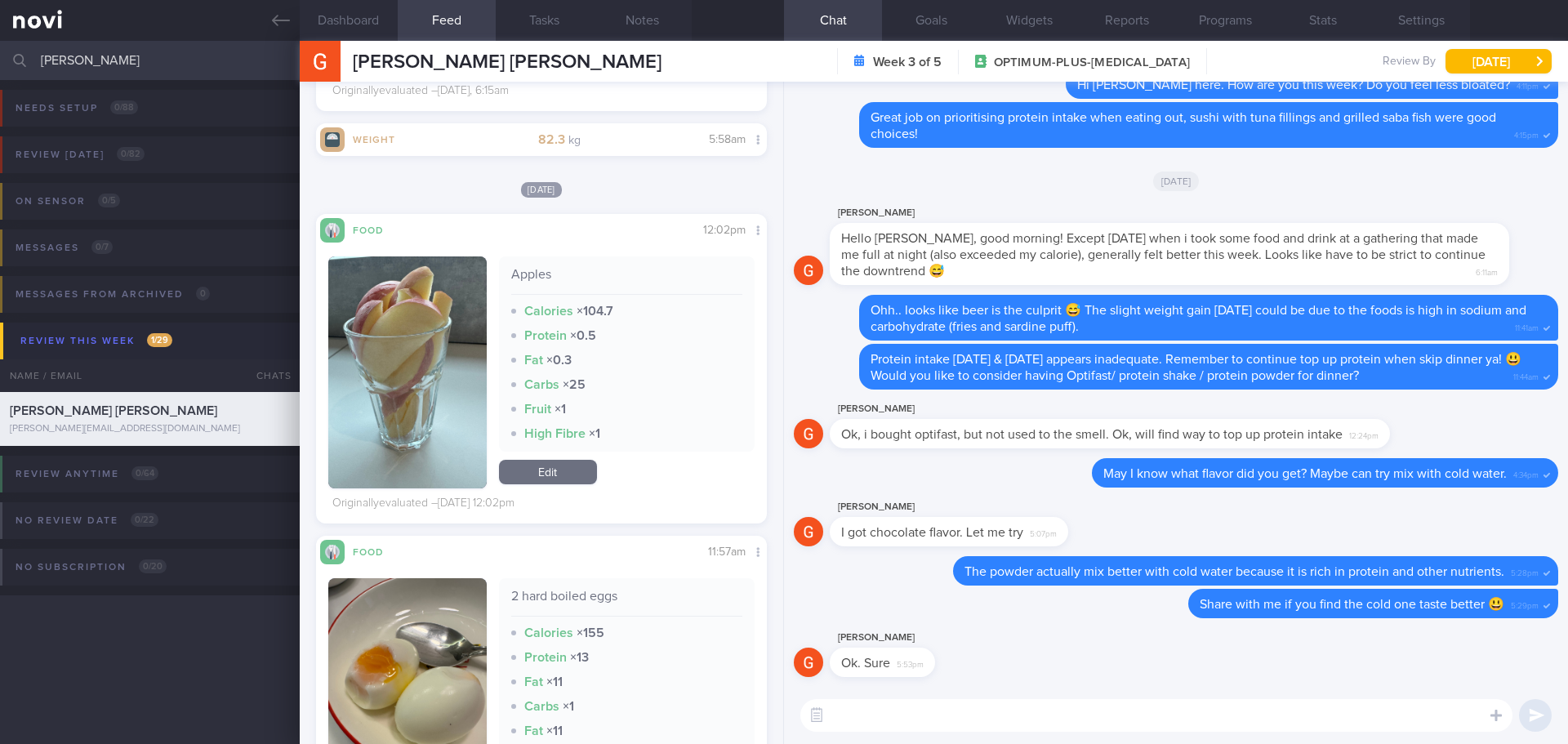
click at [409, 420] on button "button" at bounding box center [408, 372] width 158 height 232
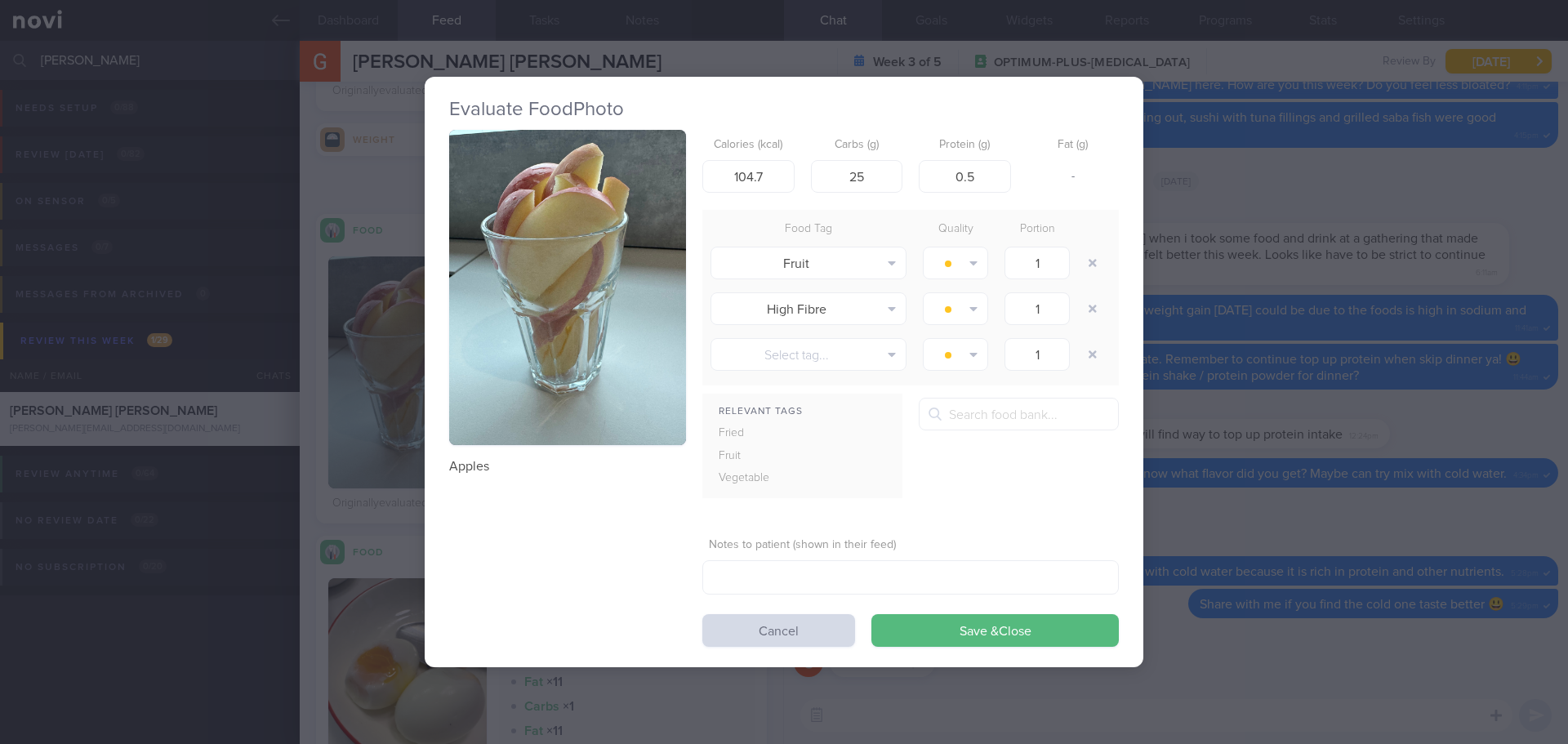
click at [527, 233] on button "button" at bounding box center [568, 288] width 237 height 316
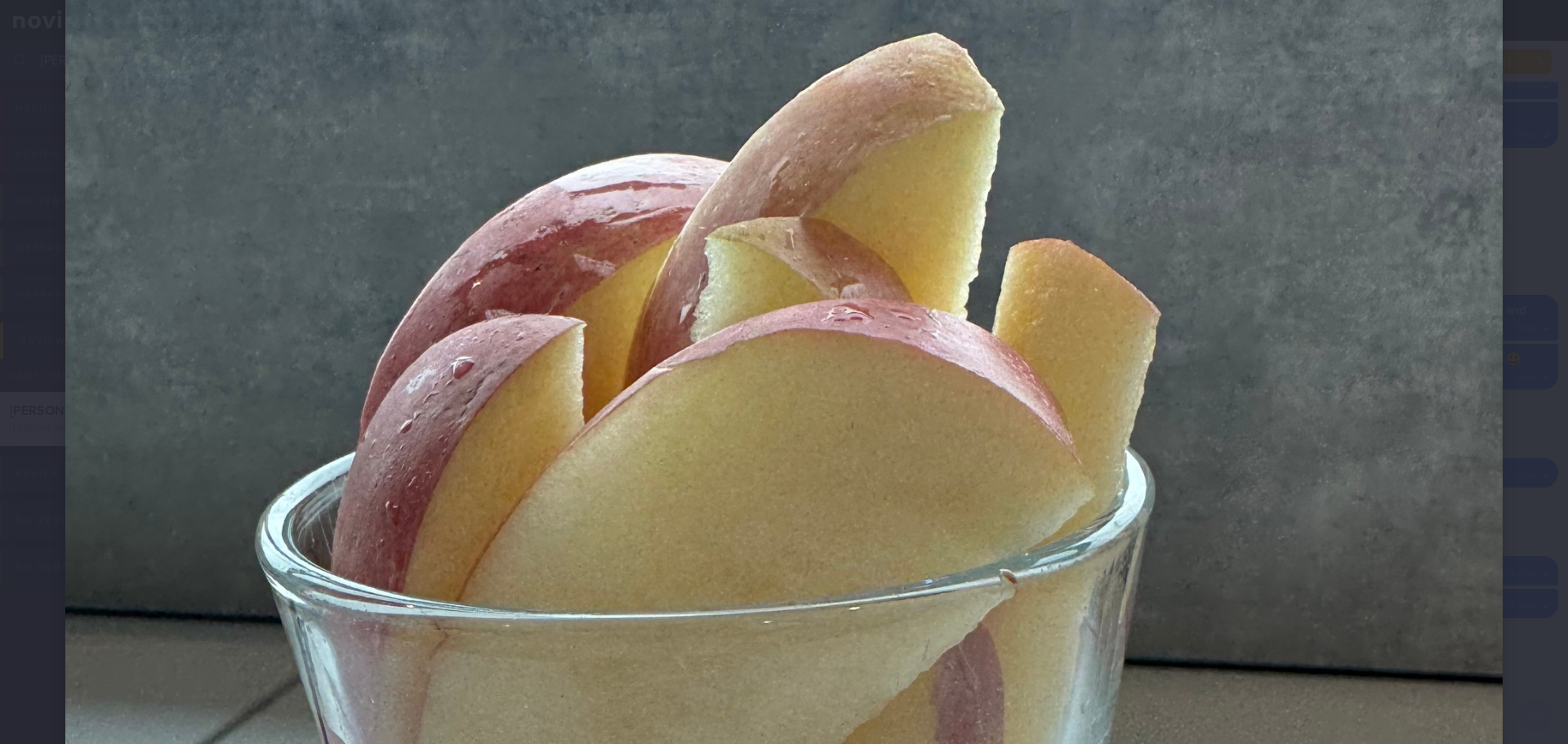
scroll to position [409, 0]
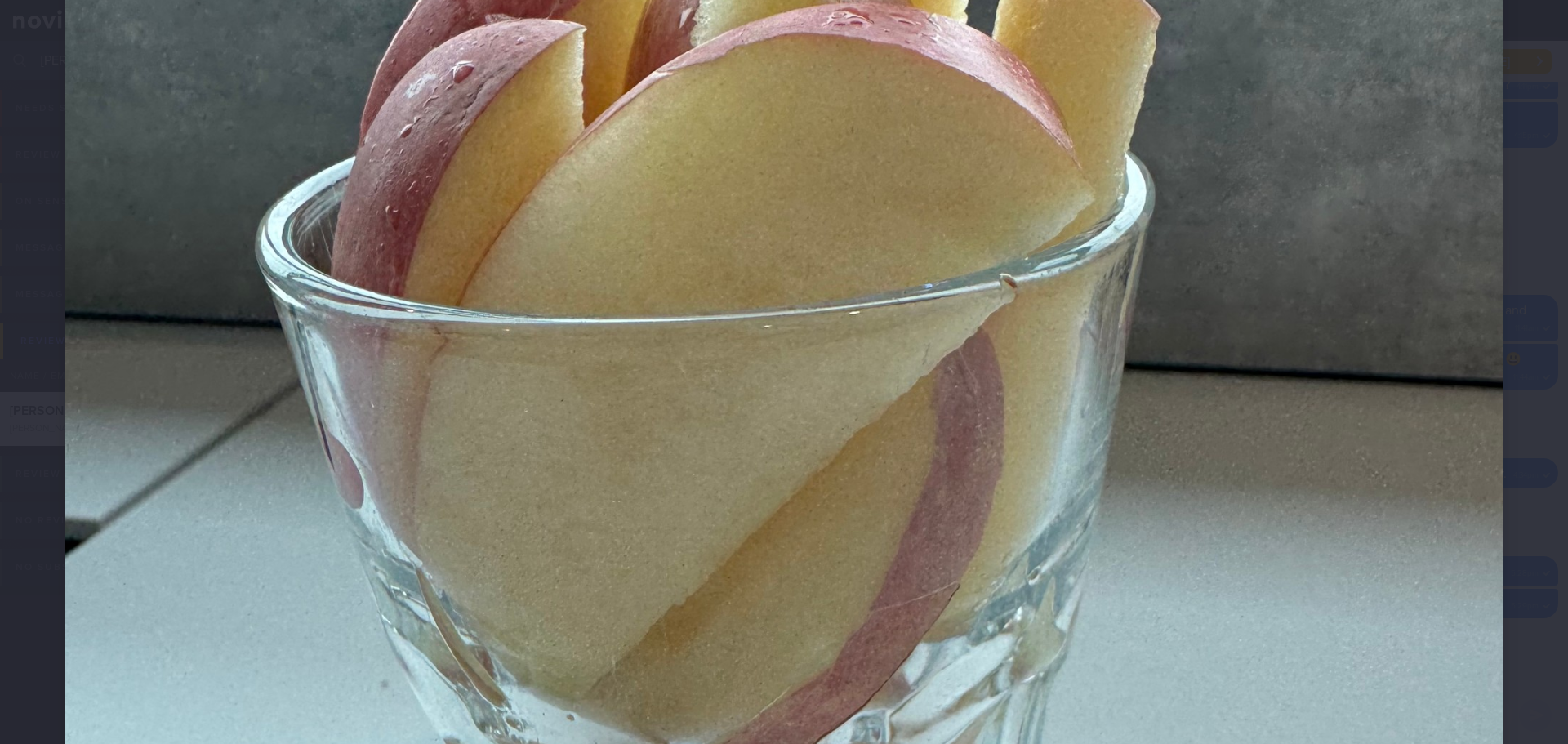
click at [1534, 304] on div at bounding box center [784, 615] width 1568 height 2048
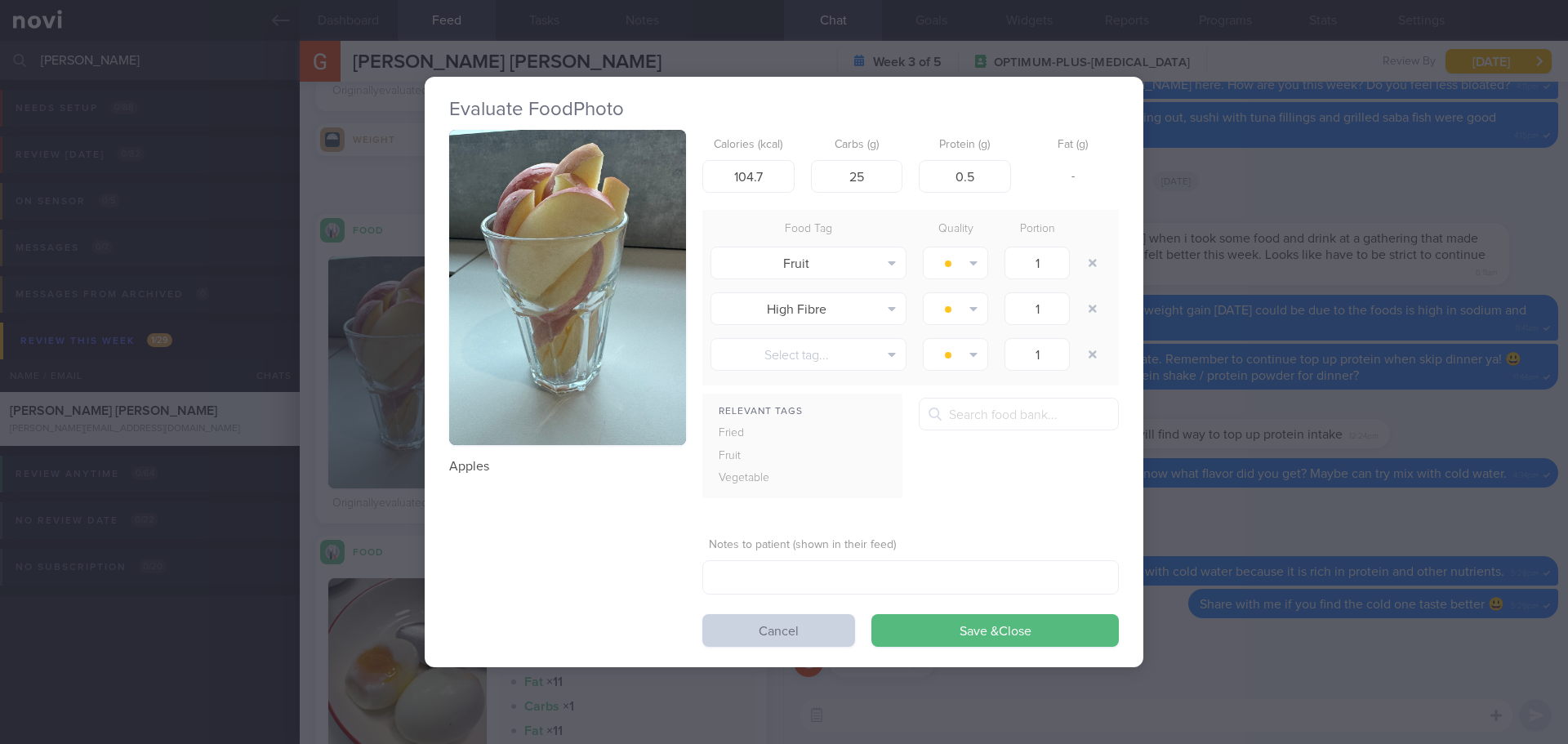
click at [756, 624] on button "Cancel" at bounding box center [778, 630] width 152 height 33
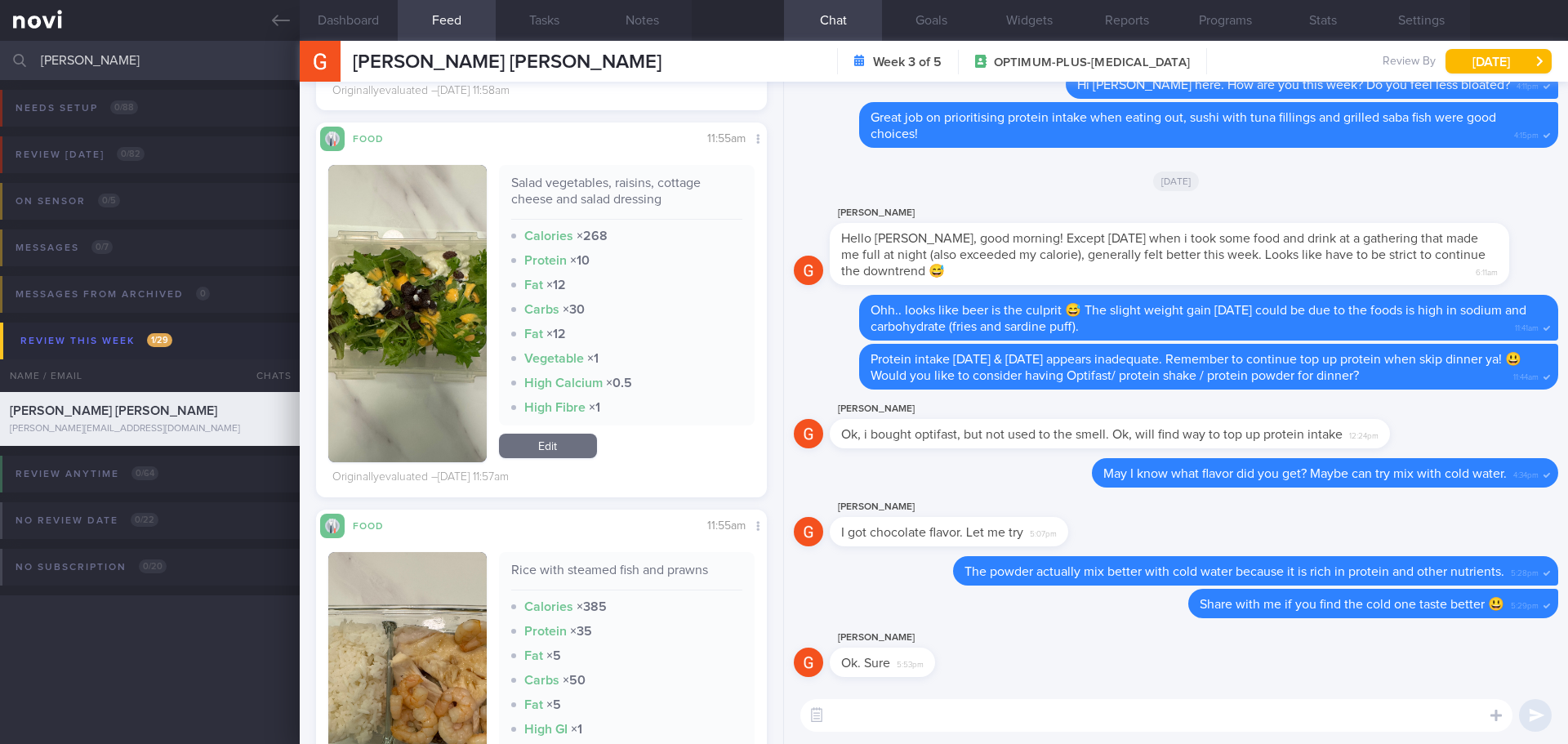
scroll to position [5556, 0]
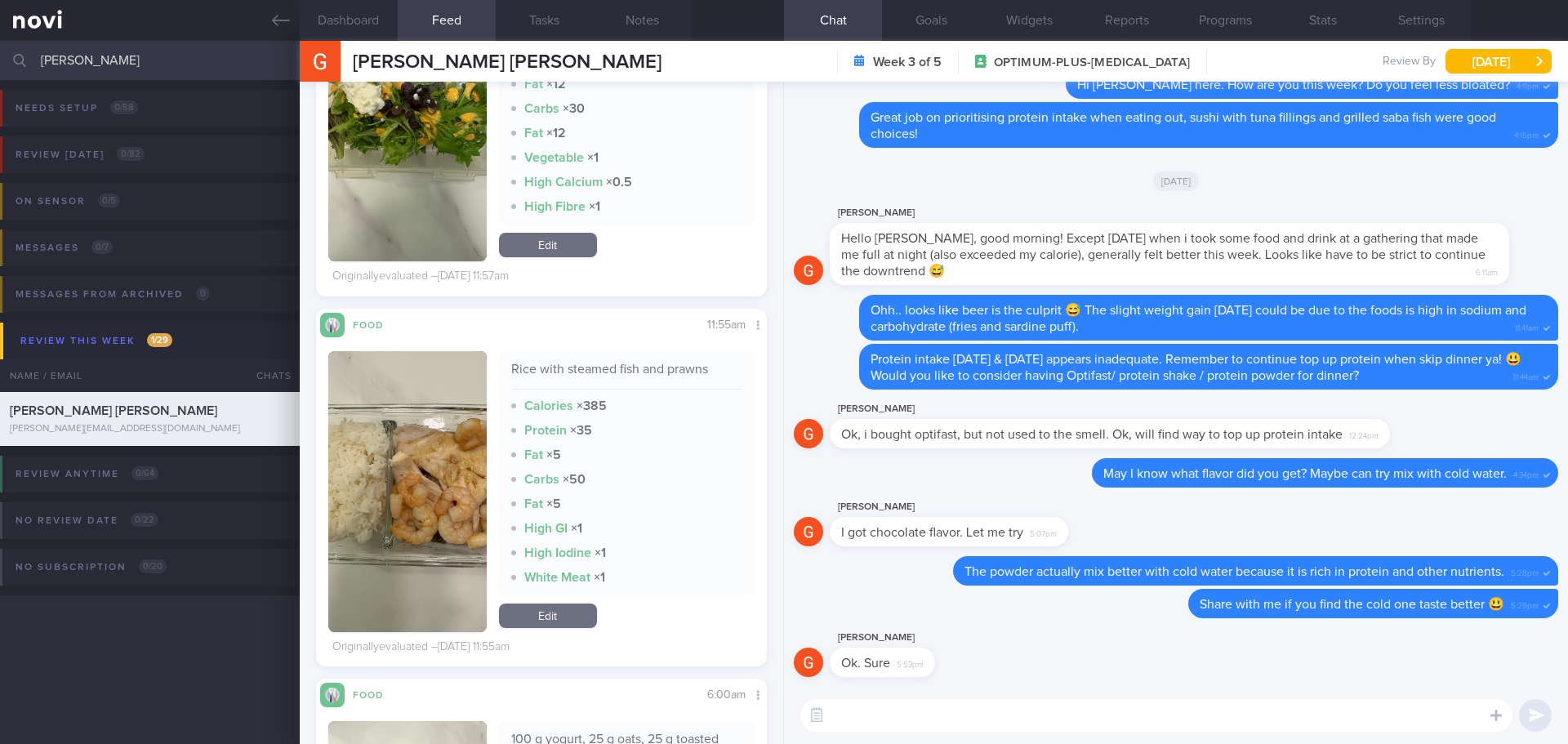
click at [449, 489] on button "button" at bounding box center [408, 492] width 158 height 281
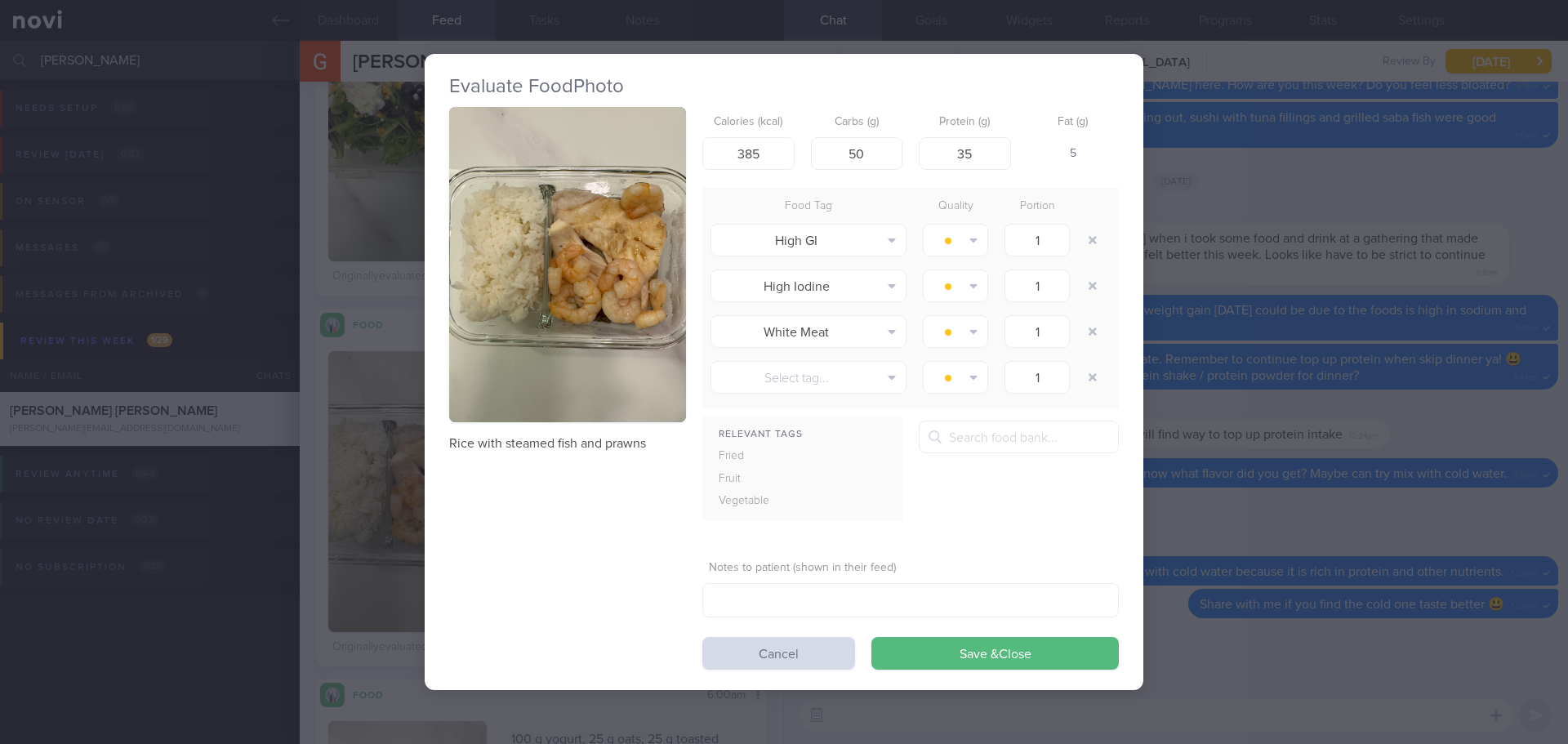
click at [568, 347] on button "button" at bounding box center [568, 266] width 237 height 316
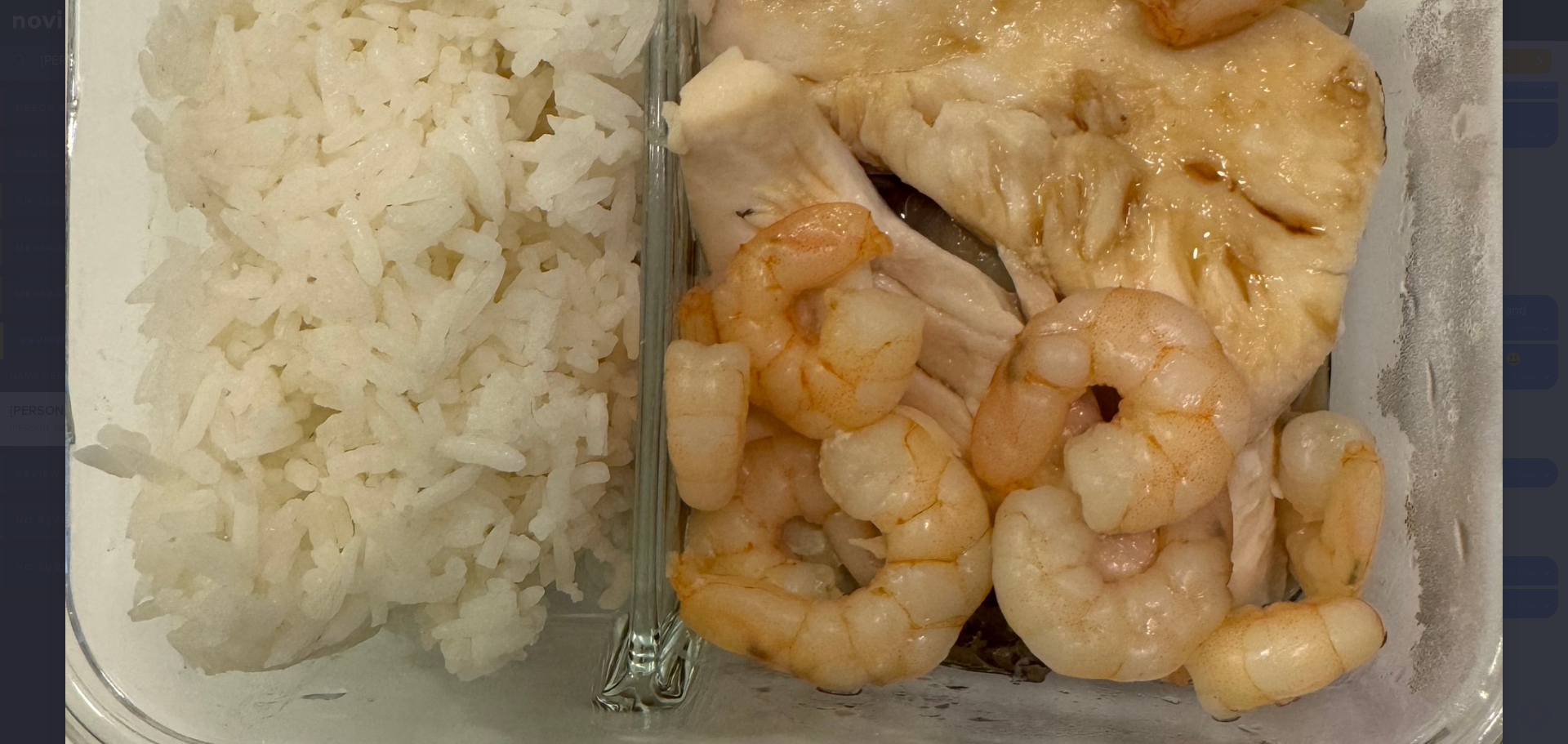
scroll to position [736, 0]
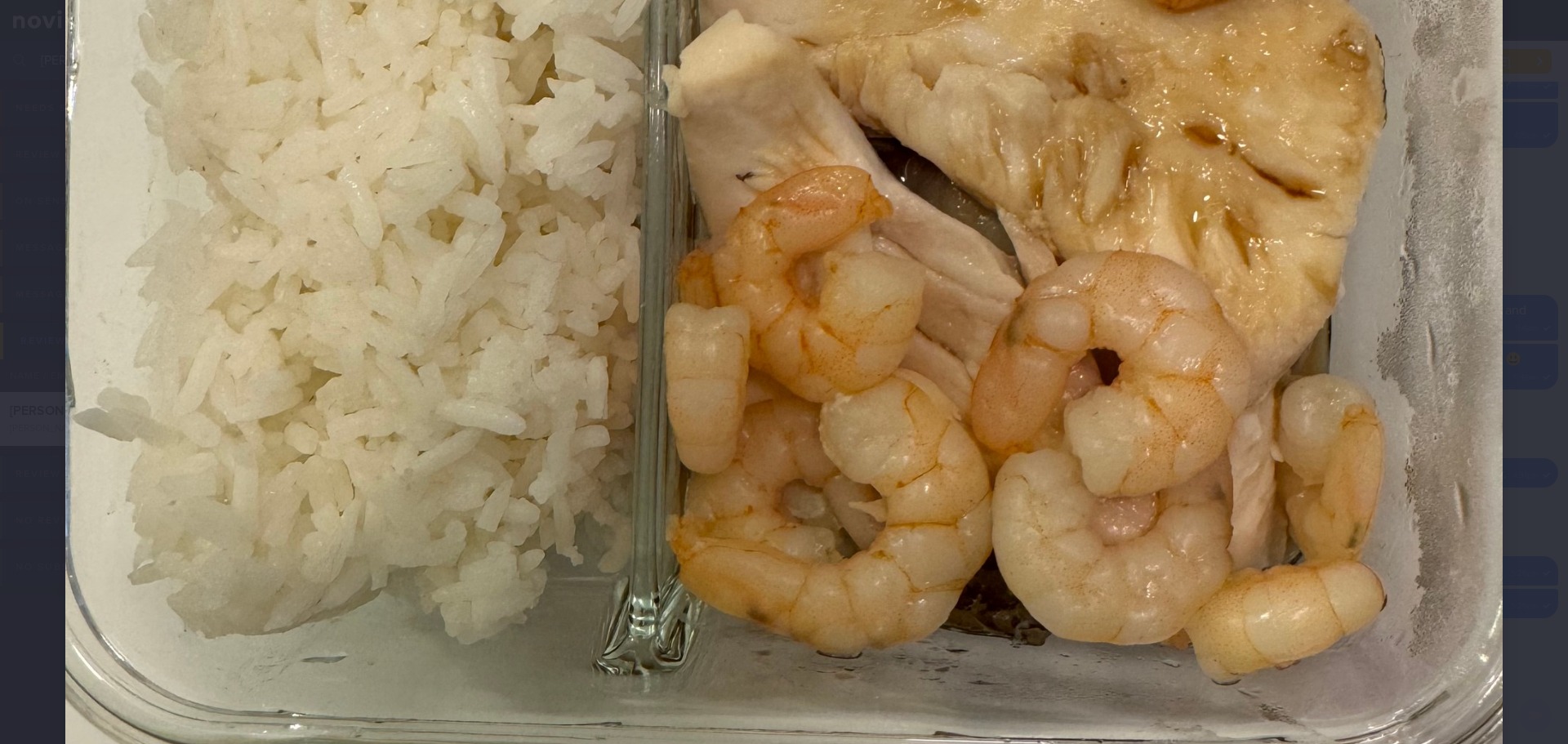
click at [1482, 304] on img at bounding box center [783, 289] width 1437 height 1917
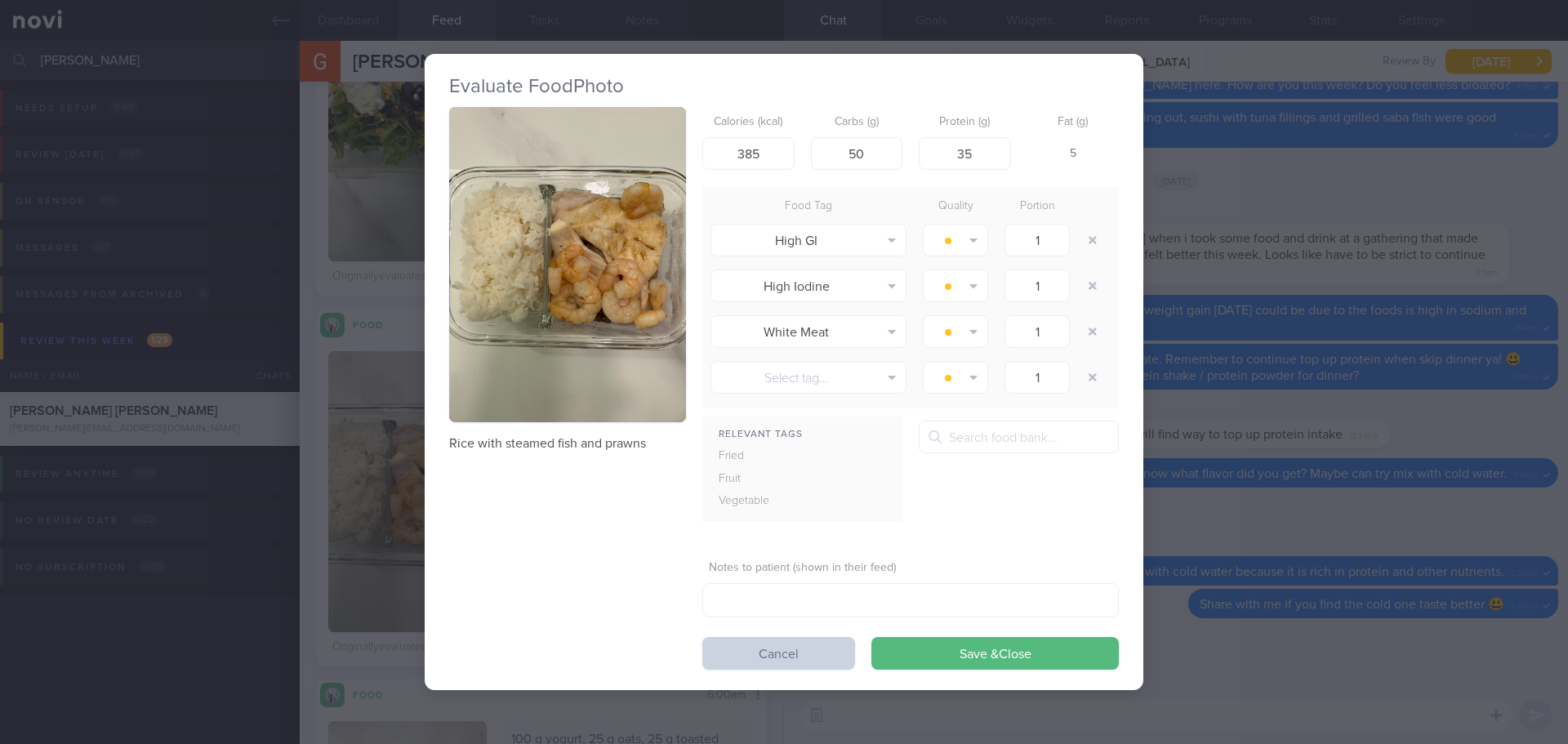
click at [836, 651] on button "Cancel" at bounding box center [778, 654] width 152 height 33
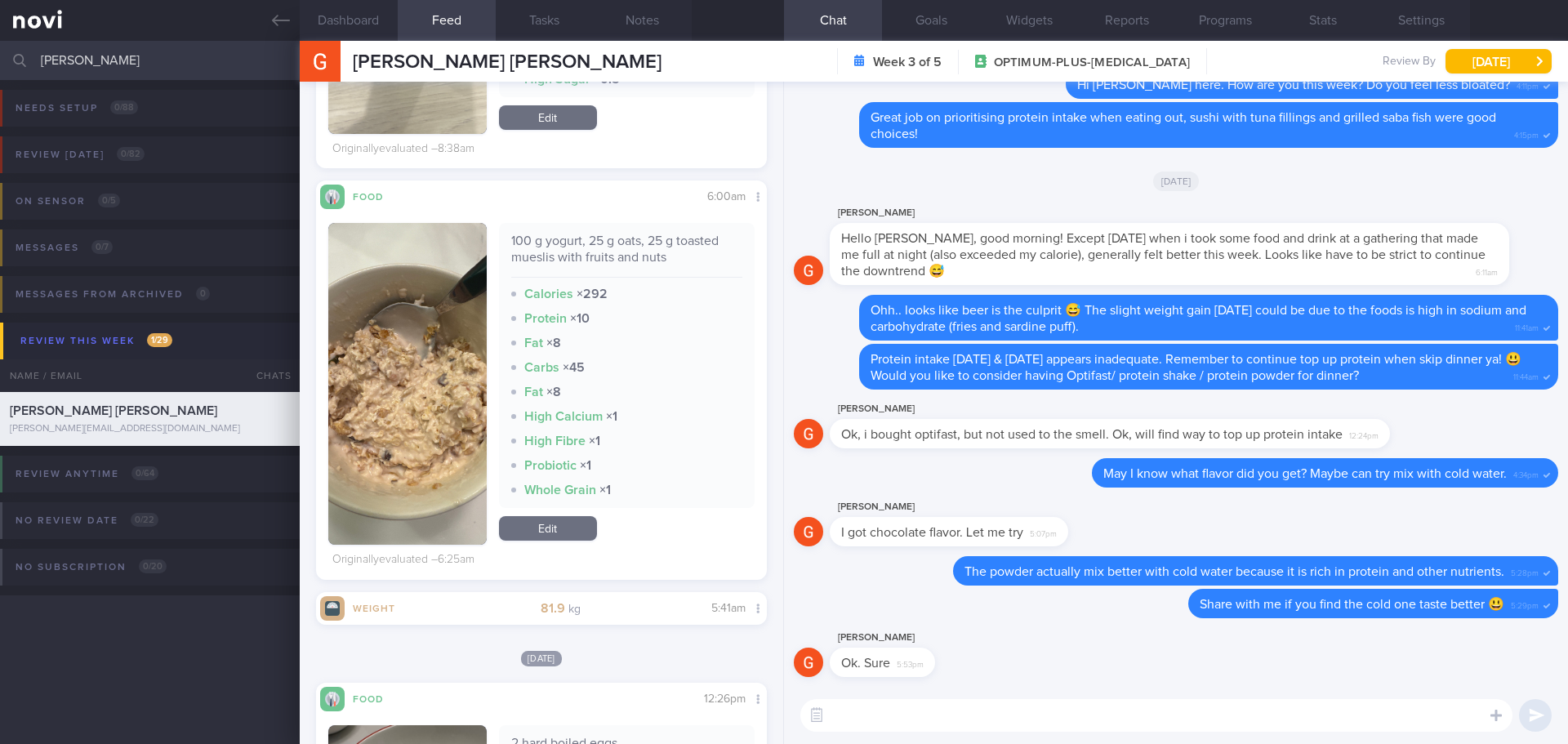
scroll to position [1634, 0]
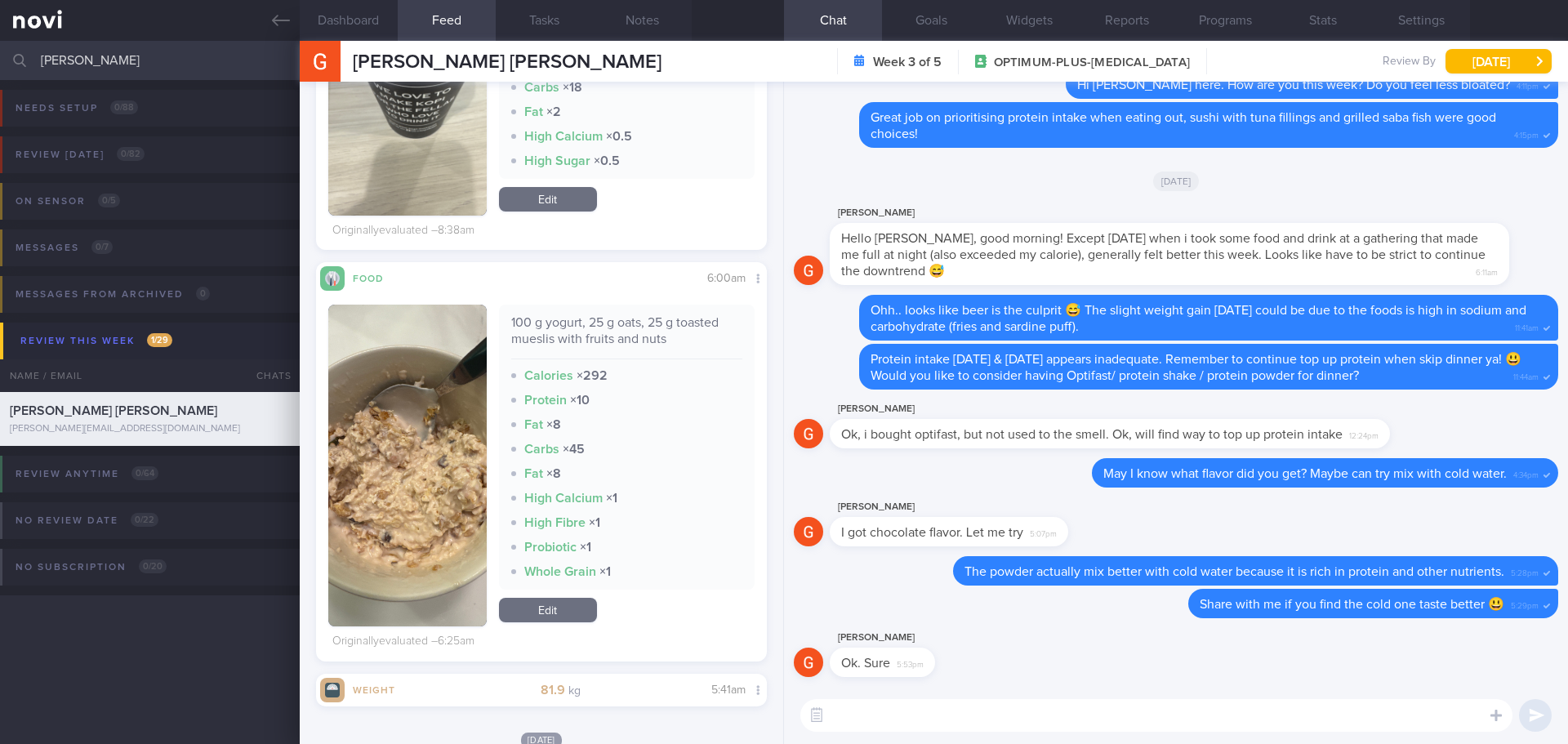
click at [437, 468] on button "button" at bounding box center [408, 466] width 158 height 322
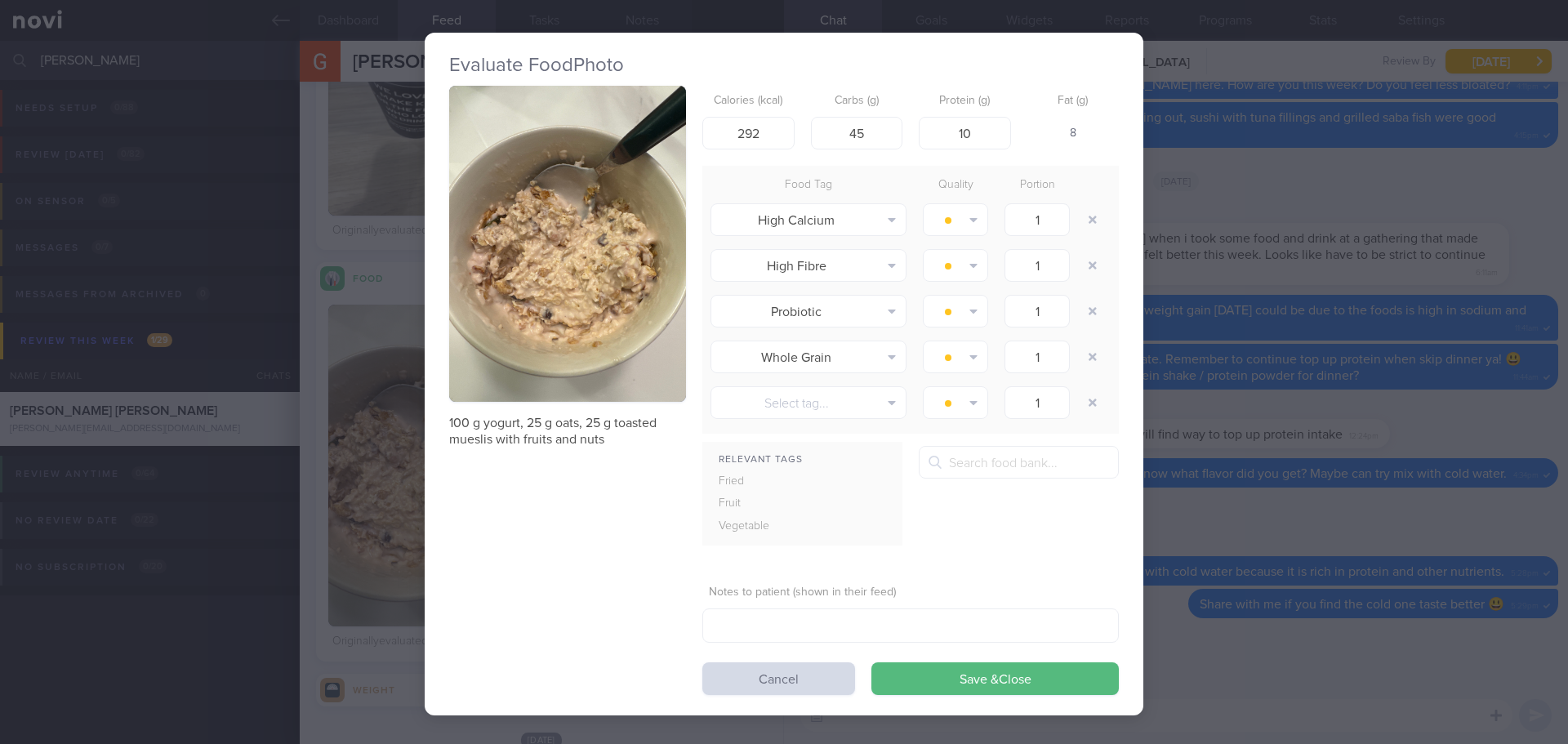
click at [574, 349] on button "button" at bounding box center [568, 244] width 237 height 316
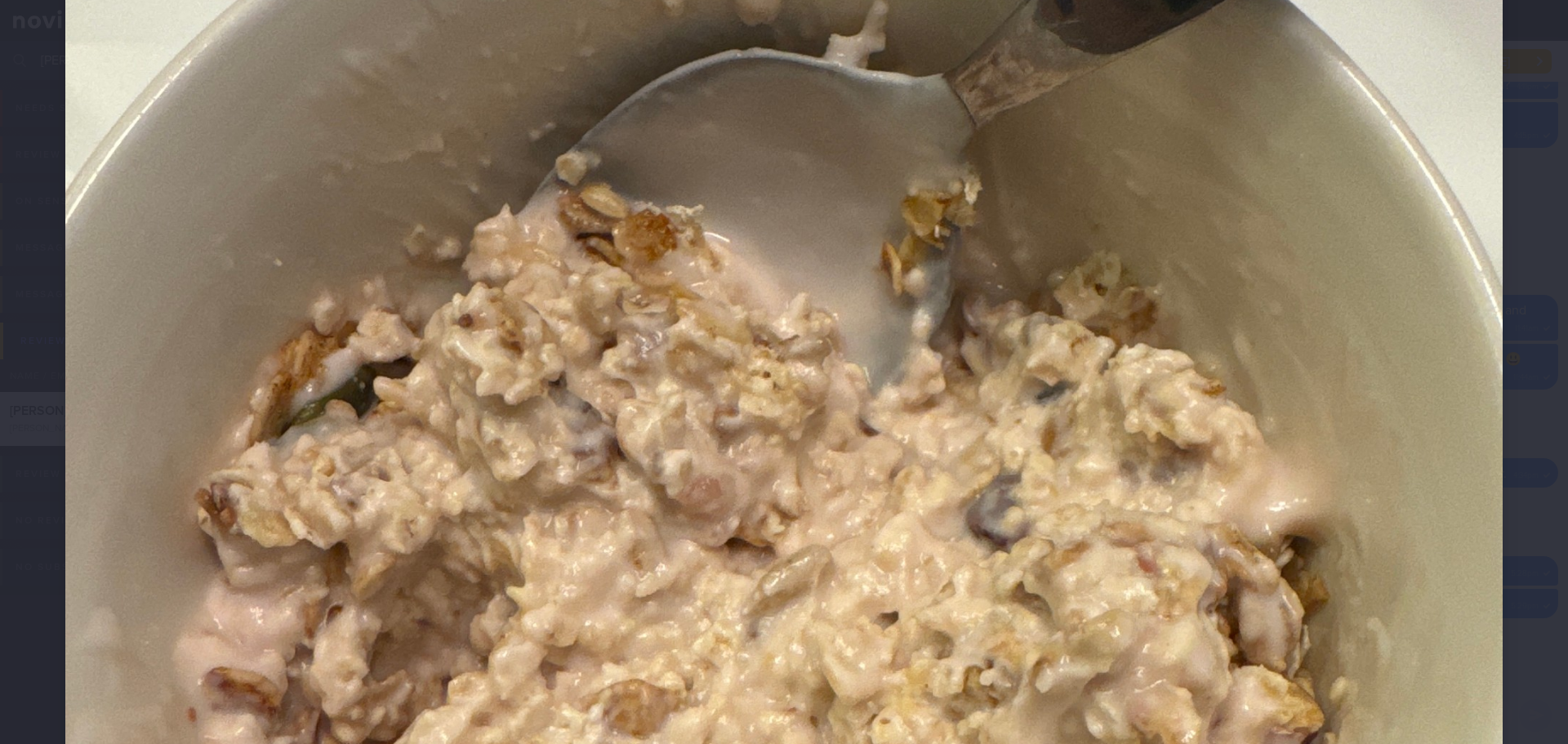
scroll to position [572, 0]
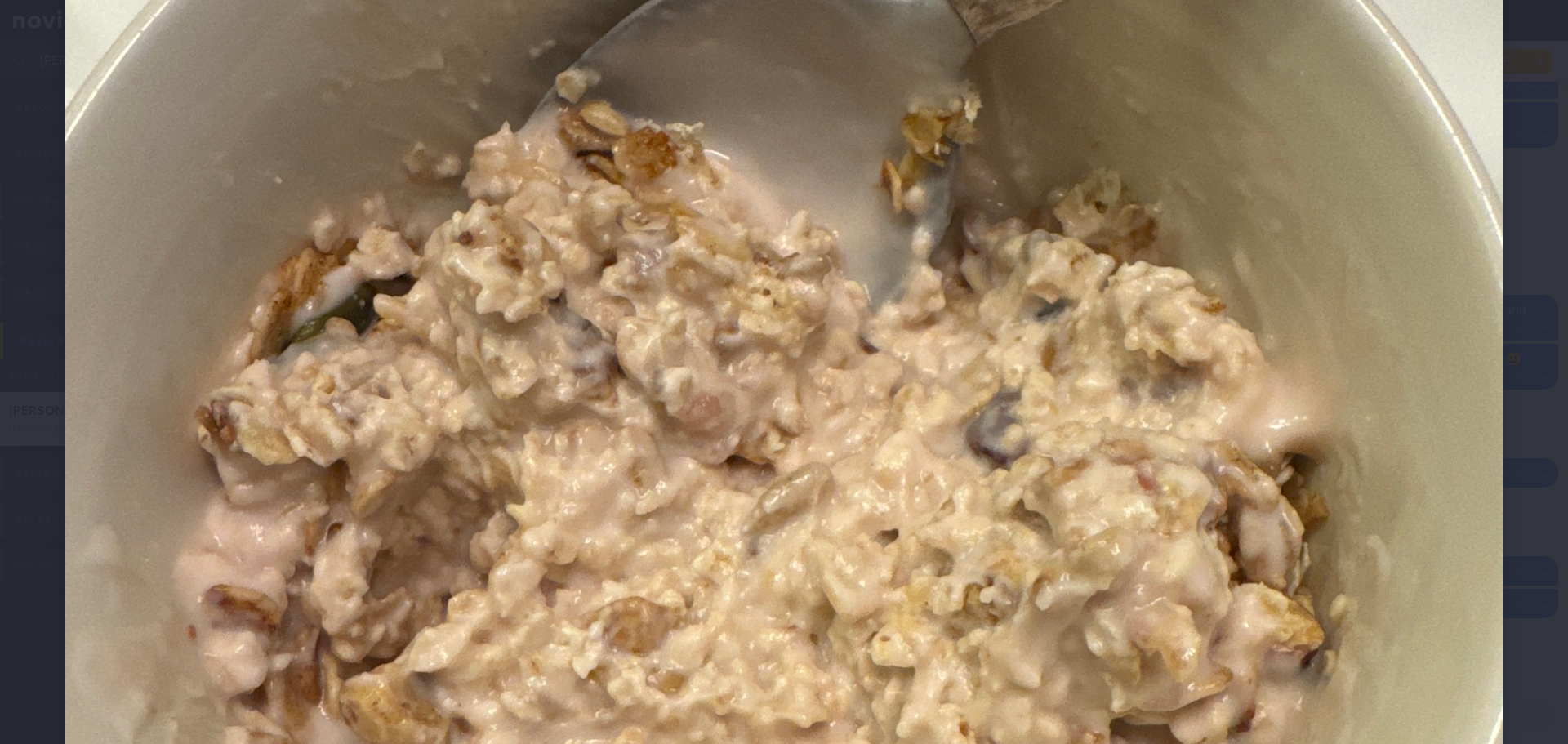
click at [1536, 393] on div at bounding box center [784, 452] width 1568 height 2048
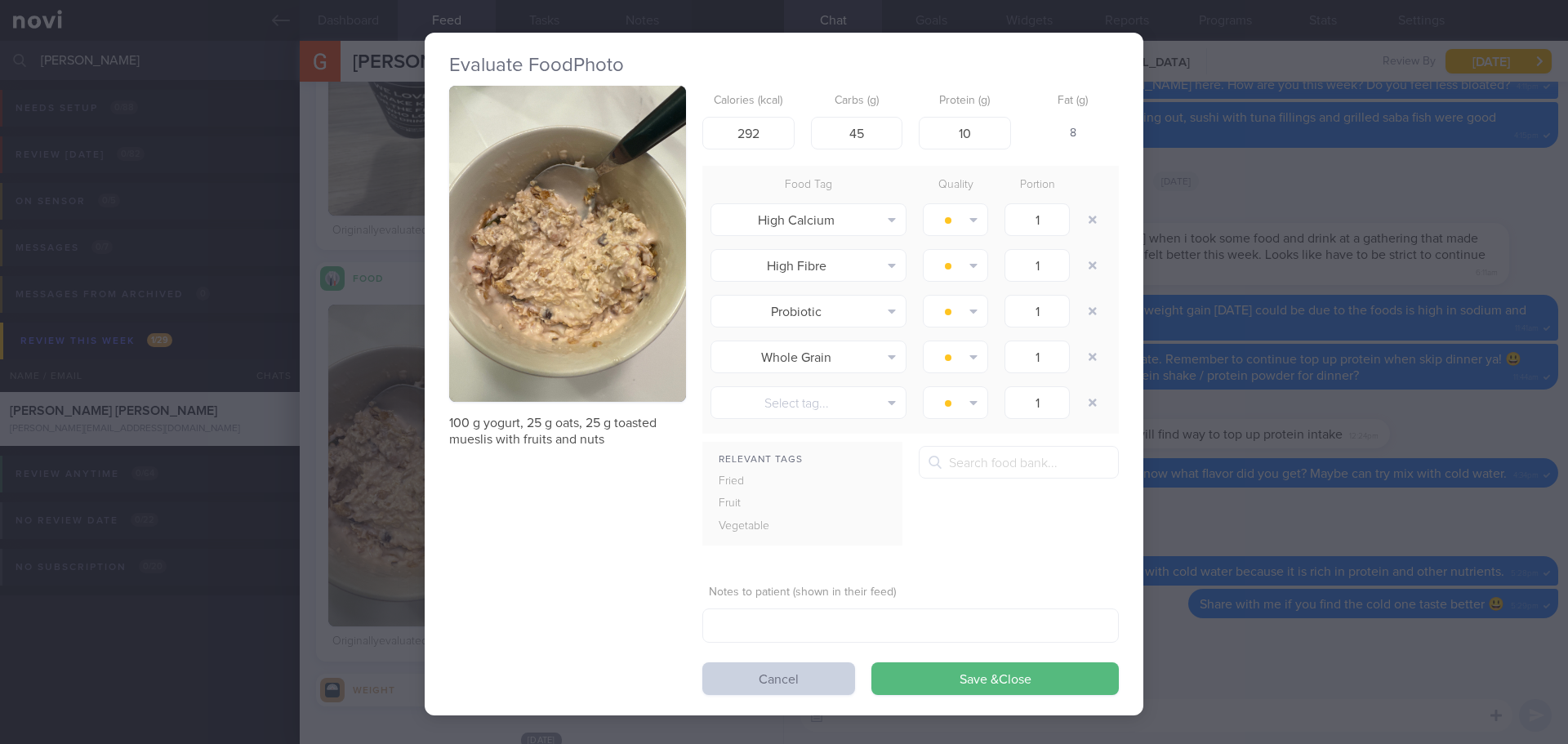
click at [839, 669] on button "Cancel" at bounding box center [778, 679] width 152 height 33
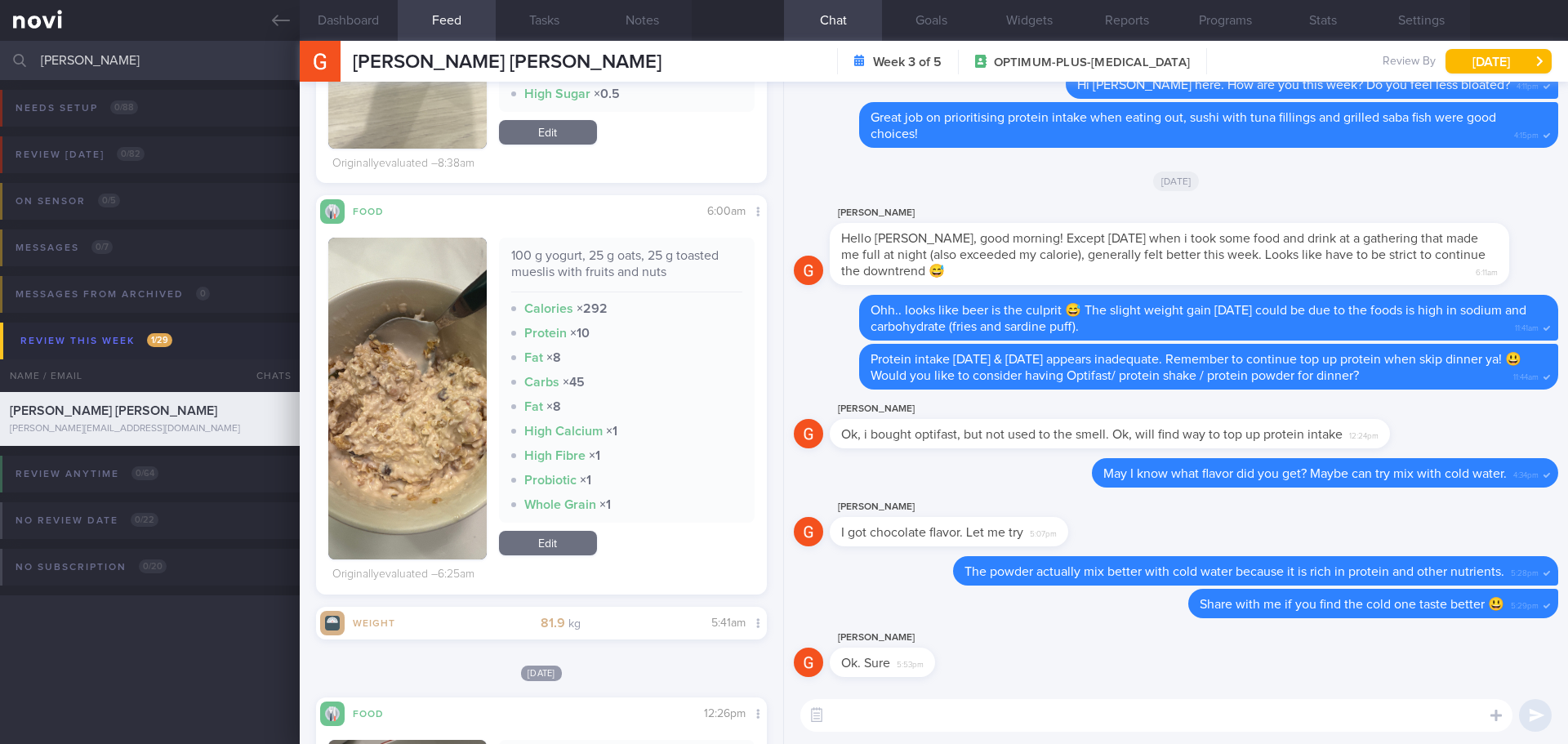
scroll to position [1716, 0]
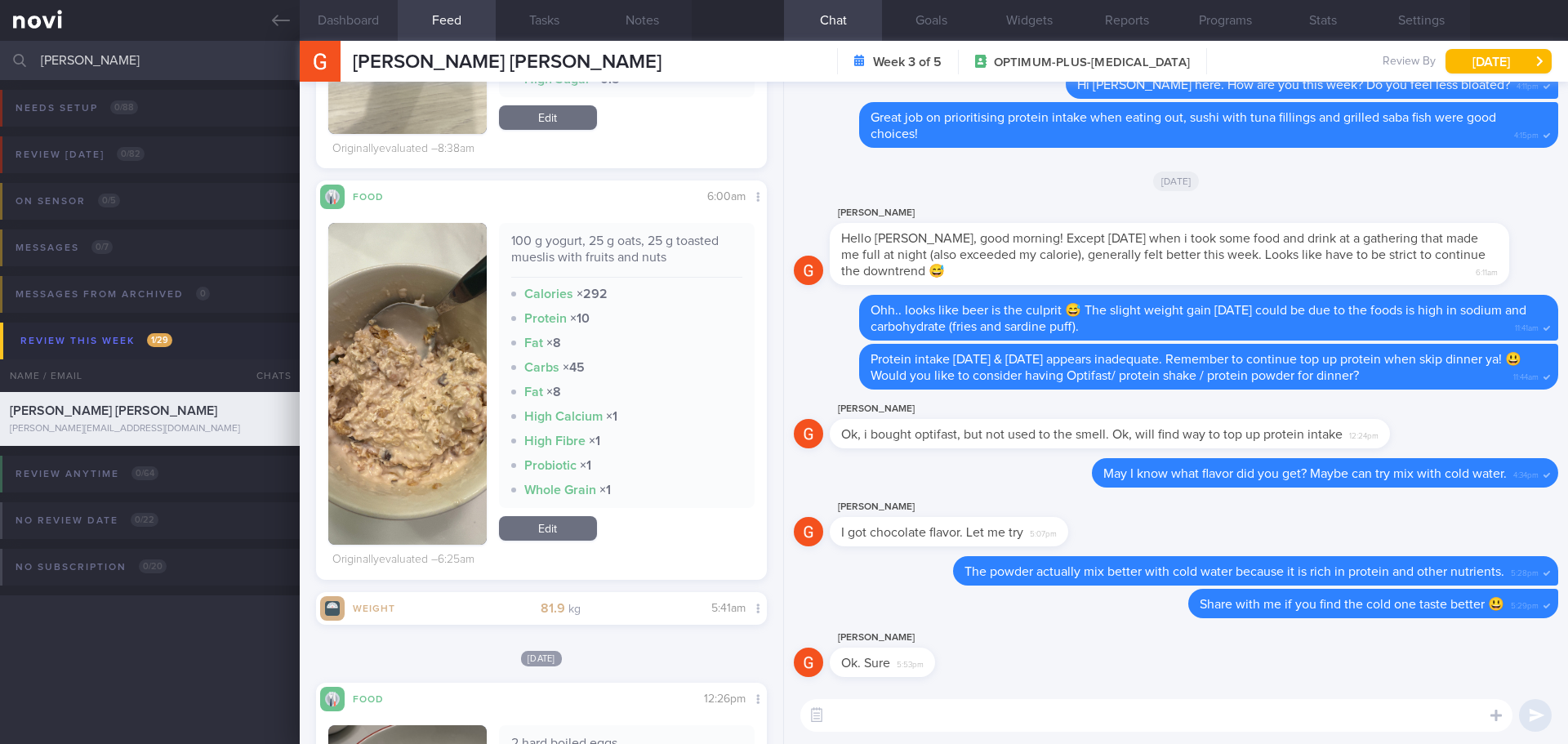
click at [350, 8] on button "Dashboard" at bounding box center [348, 20] width 98 height 40
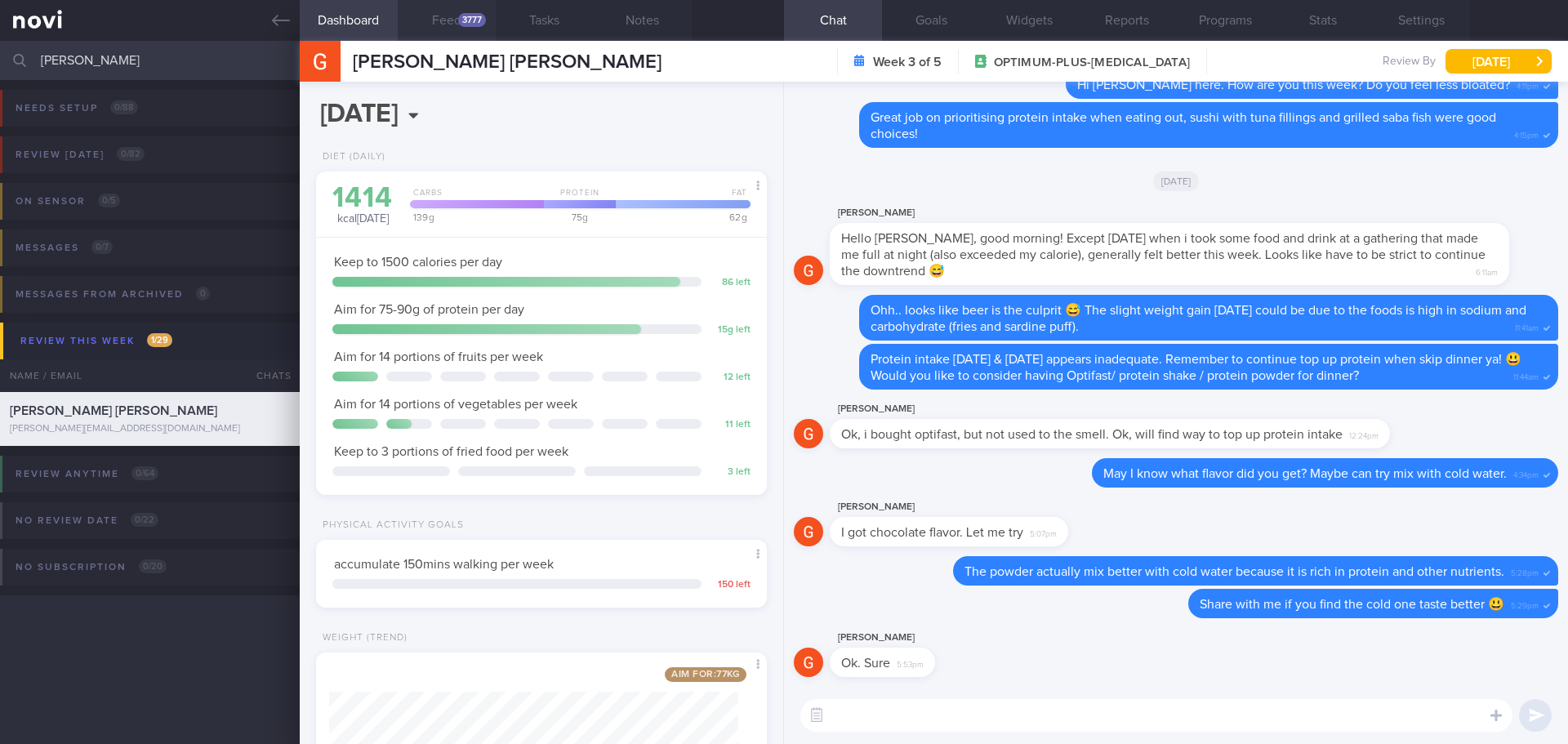
click at [454, 22] on button "Feed 3777" at bounding box center [446, 20] width 98 height 40
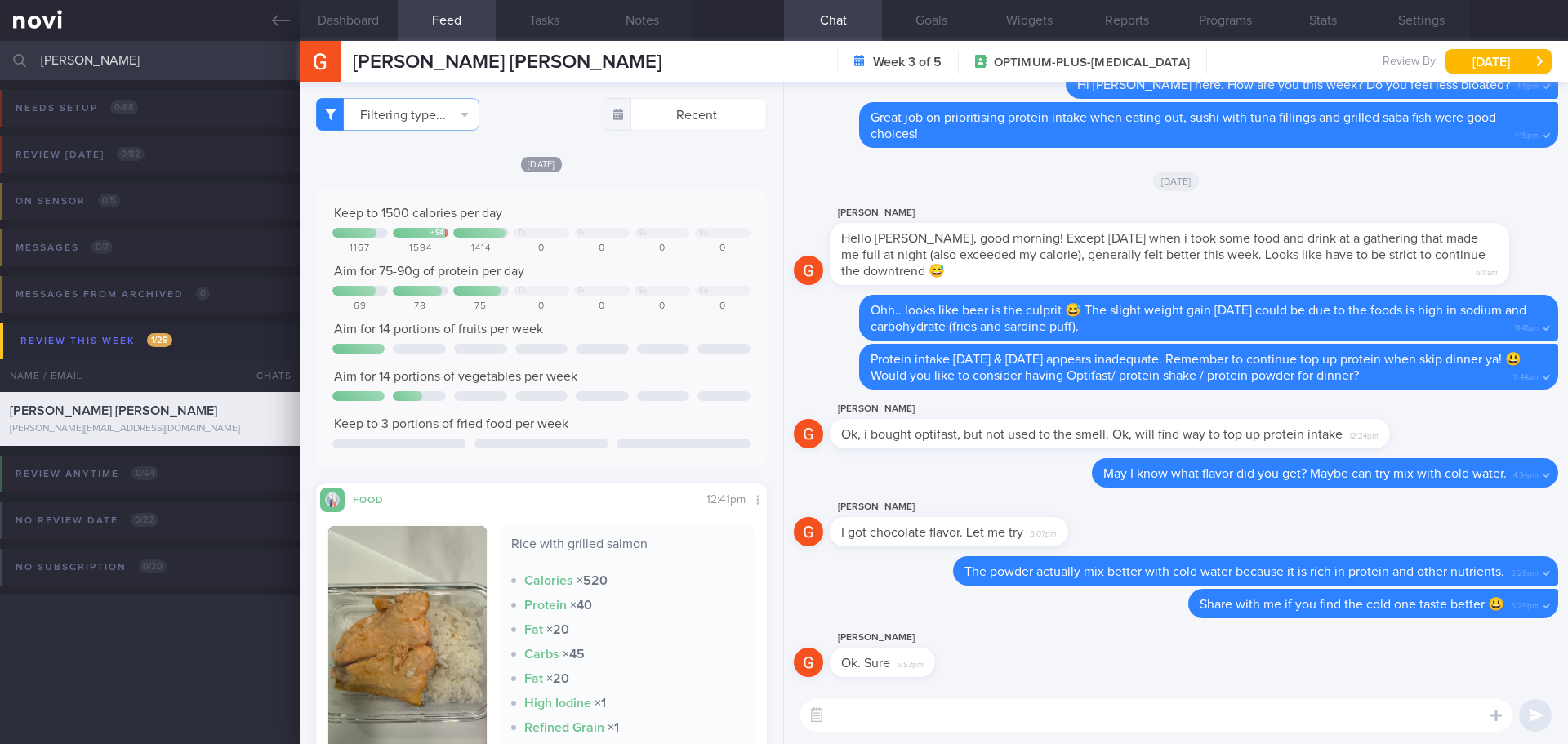
click at [978, 710] on textarea at bounding box center [1156, 716] width 712 height 33
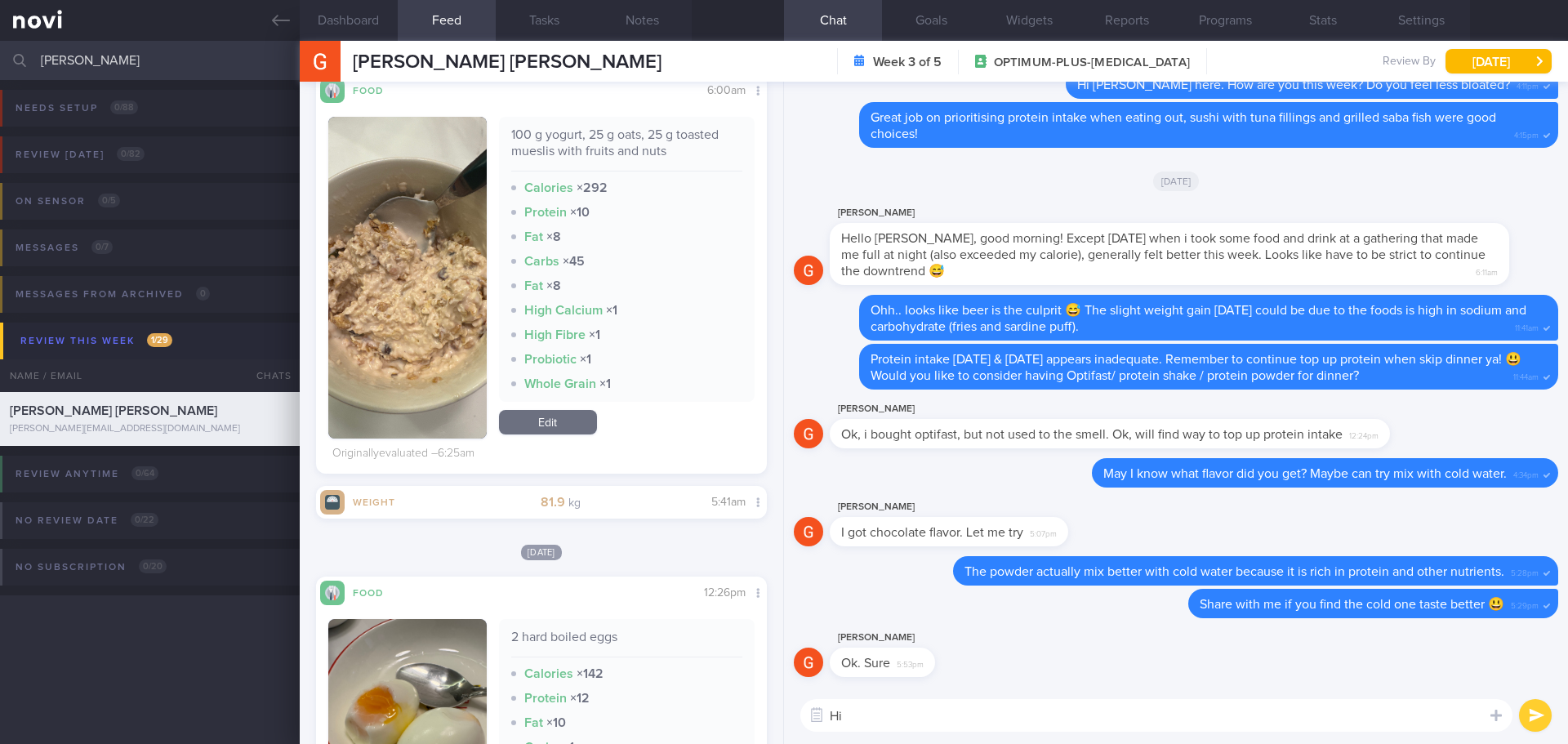
scroll to position [2288, 0]
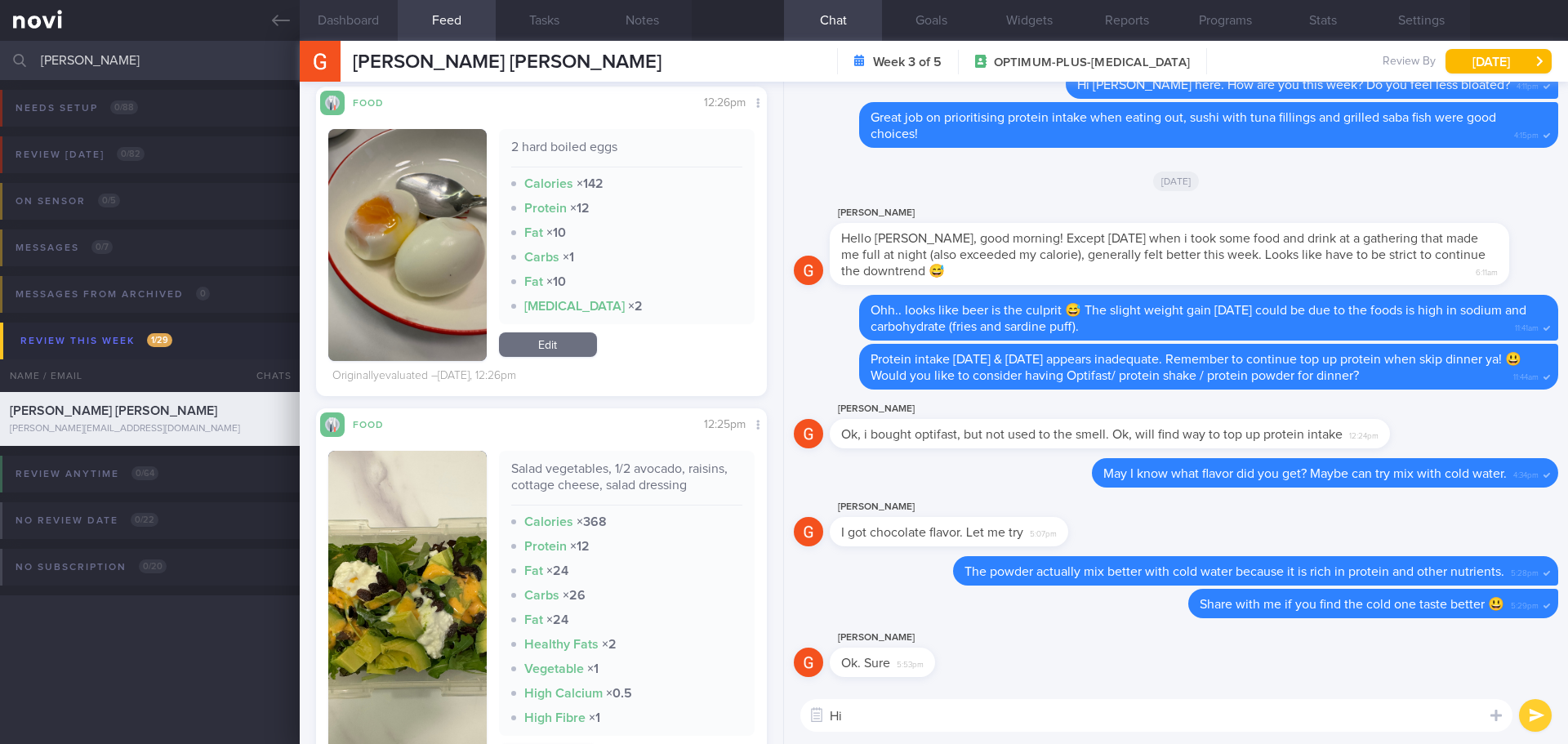
click at [355, 5] on button "Dashboard" at bounding box center [348, 20] width 98 height 40
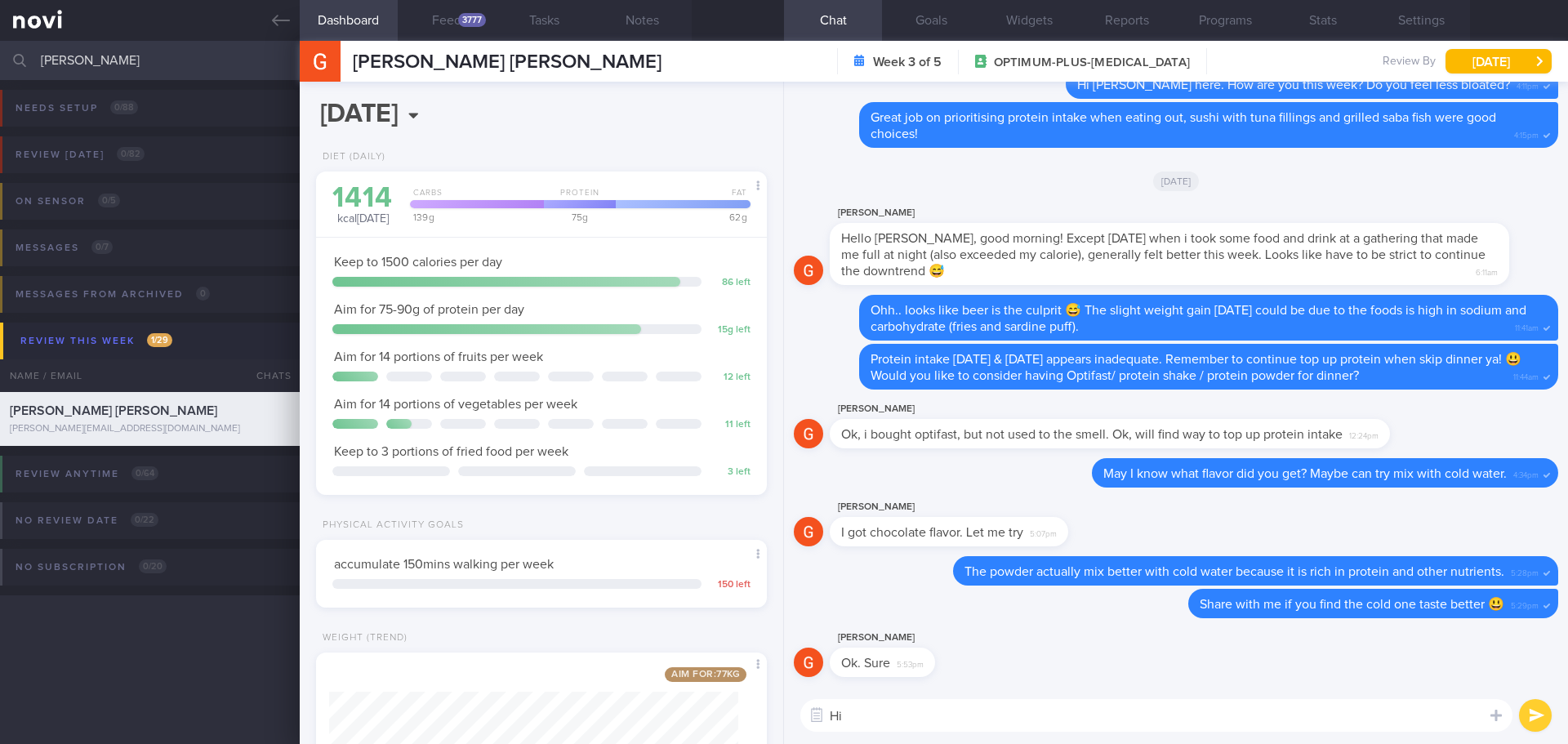
click at [938, 720] on textarea "Hi" at bounding box center [1156, 716] width 712 height 33
click at [456, 18] on button "Feed 3777" at bounding box center [446, 20] width 98 height 40
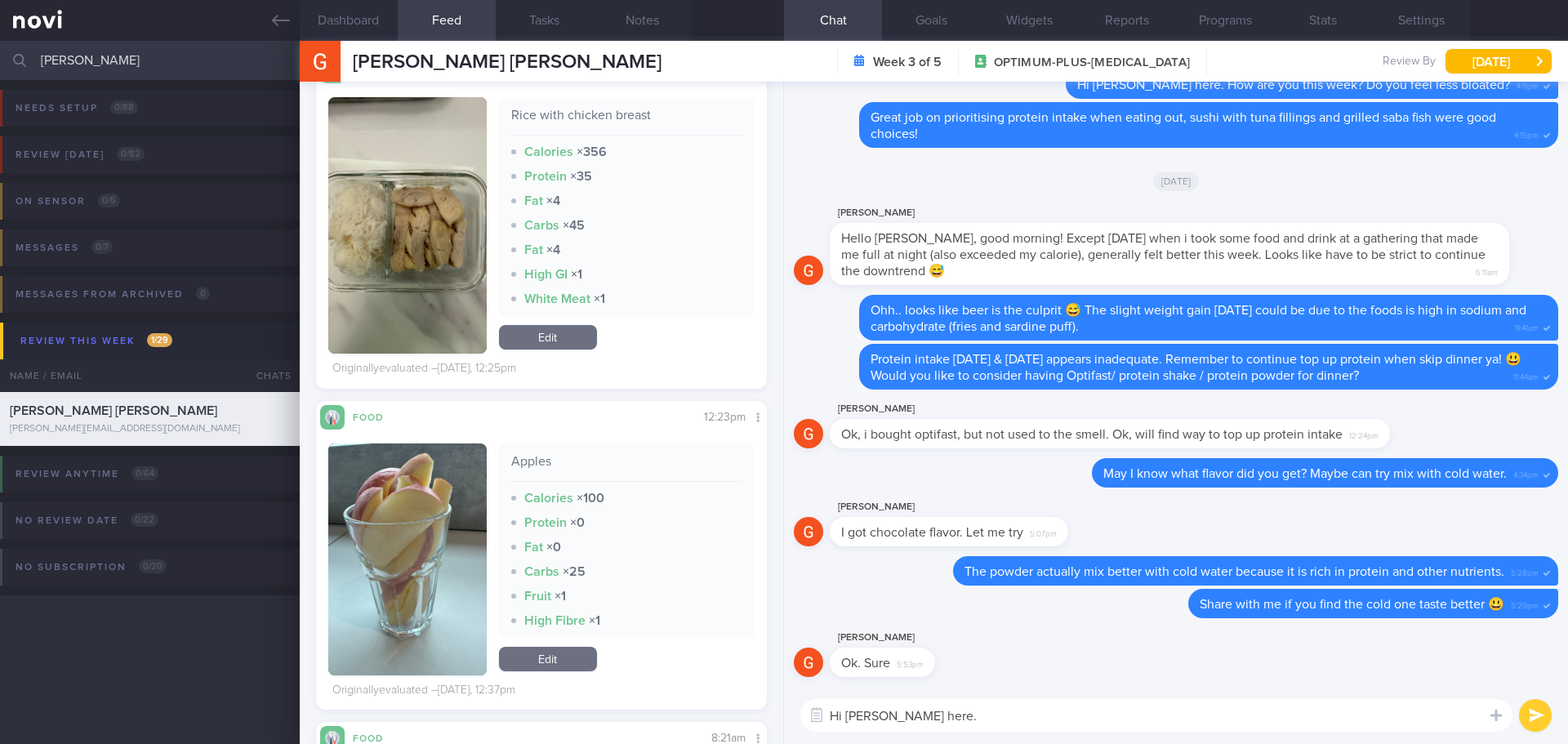
scroll to position [3595, 0]
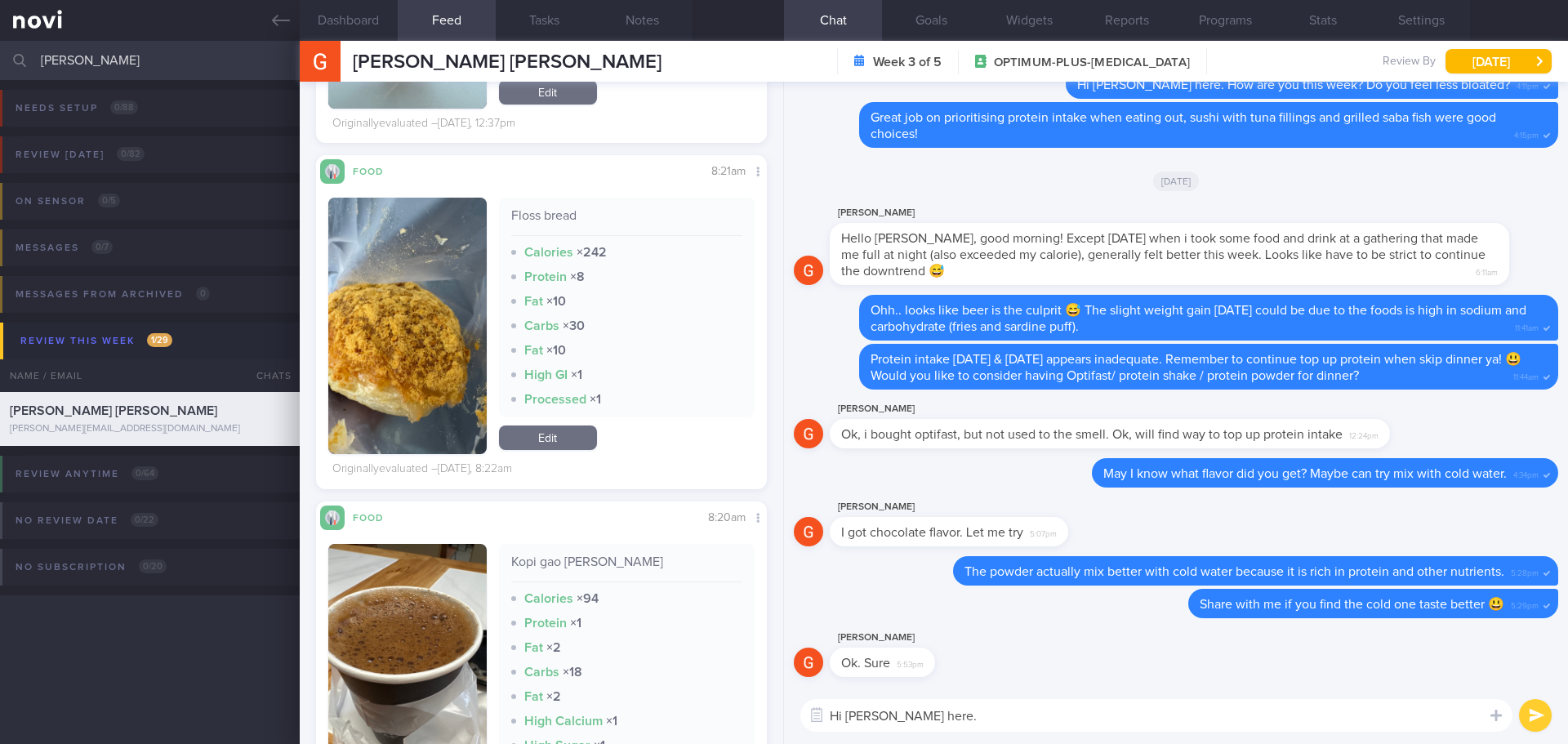
click at [1086, 711] on textarea "Hi Gavin, Elizabeth here." at bounding box center [1156, 716] width 712 height 33
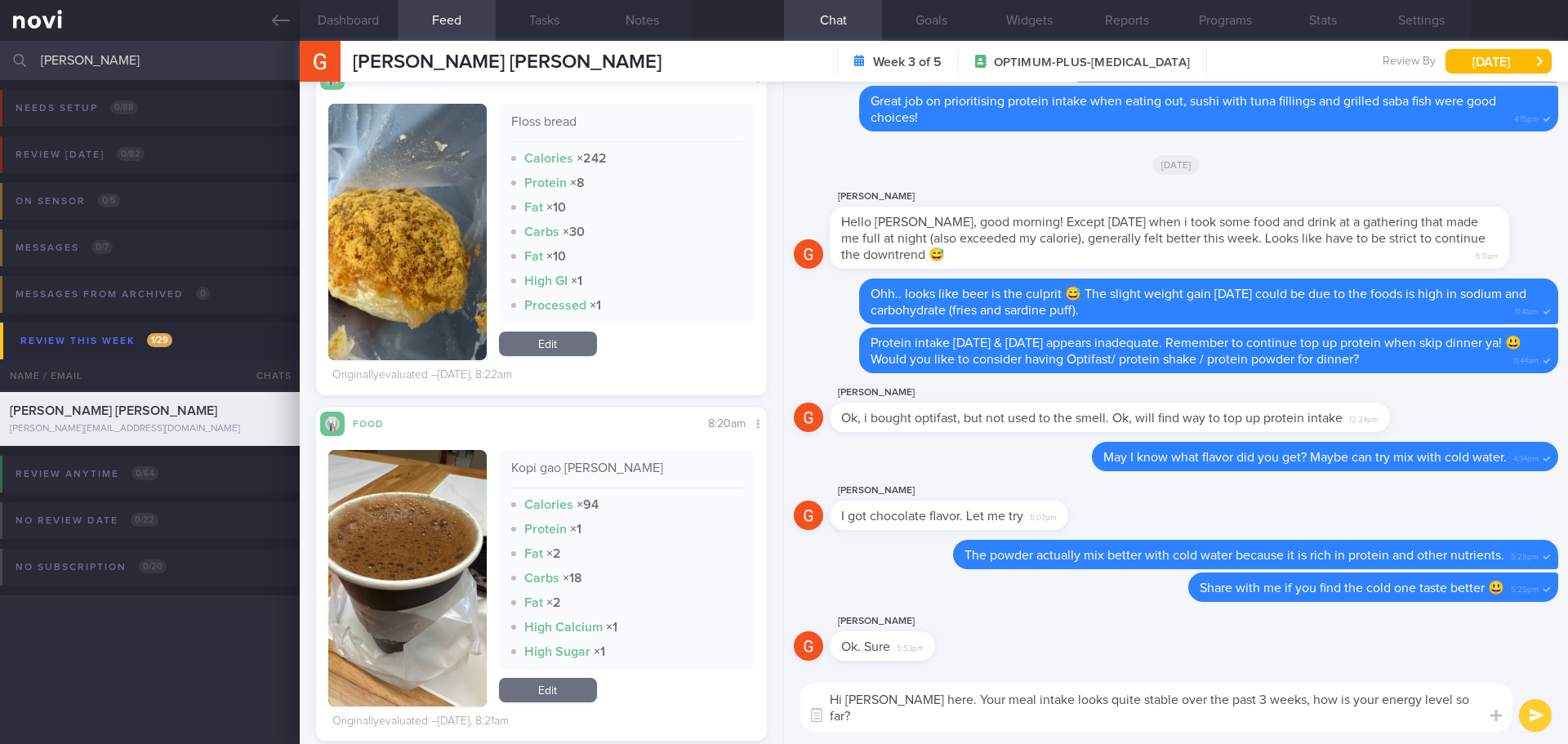
scroll to position [1, 0]
click at [1101, 726] on textarea "Hi Gavin, Elizabeth here. Your meal intake looks quite stable over the past 3 w…" at bounding box center [1156, 707] width 712 height 49
click at [1126, 726] on textarea "Hi Gavin, Elizabeth here. Your meal intake looks quite stable over the past 3 w…" at bounding box center [1156, 707] width 712 height 49
click at [1160, 727] on textarea "Hi Gavin, Elizabeth here. Your meal intake looks quite stable over the past 3 w…" at bounding box center [1156, 707] width 712 height 49
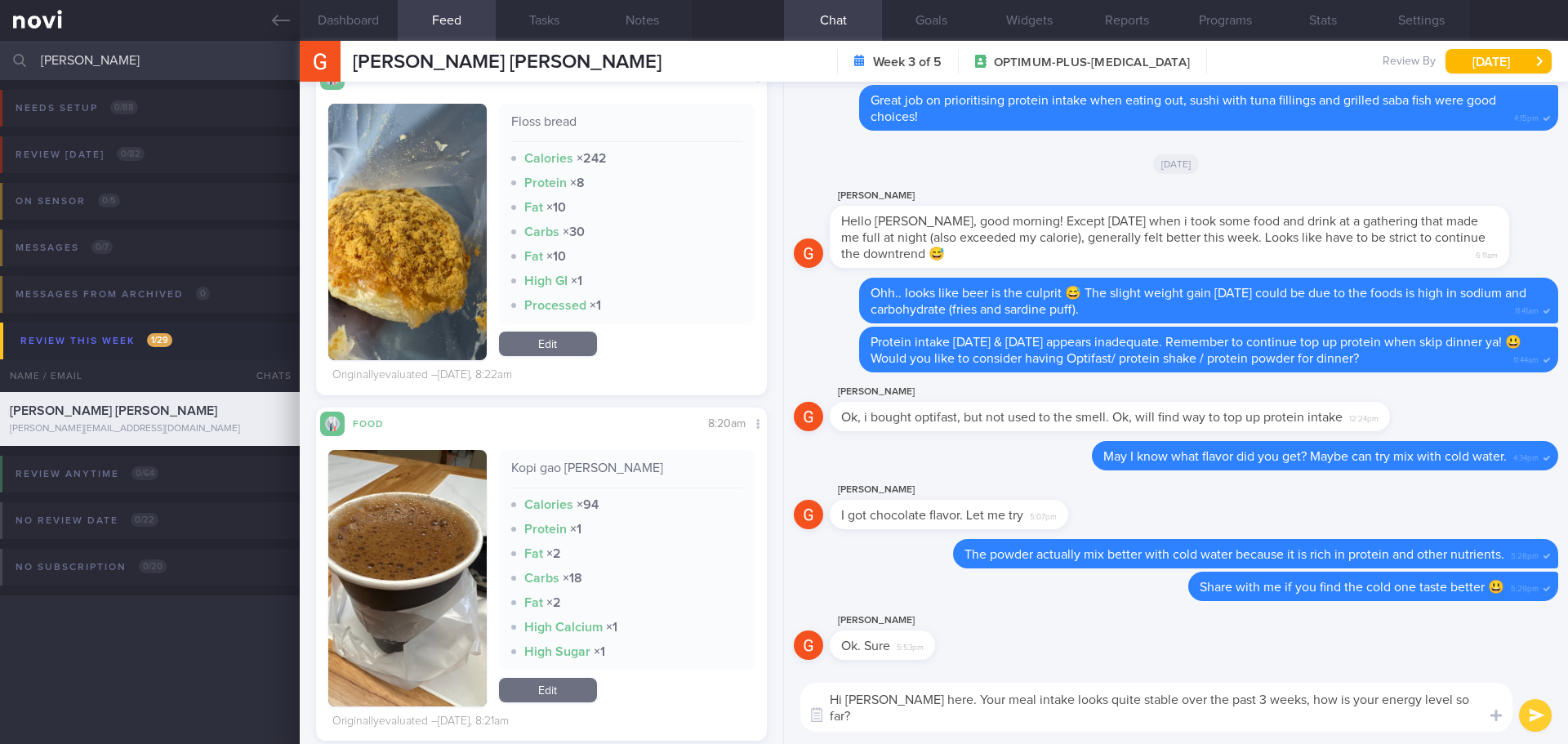
click at [1256, 731] on textarea "Hi Gavin, Elizabeth here. Your meal intake looks quite stable over the past 3 w…" at bounding box center [1156, 707] width 712 height 49
drag, startPoint x: 1262, startPoint y: 731, endPoint x: 1400, endPoint y: 723, distance: 138.2
click at [1263, 731] on textarea "Hi Gavin, Elizabeth here. Your meal intake looks quite stable over the past 3 w…" at bounding box center [1156, 707] width 712 height 49
type textarea "Hi Gavin, Elizabeth here. Your meal intake looks quite stable over the past 3 w…"
click at [1527, 725] on button "submit" at bounding box center [1535, 716] width 33 height 33
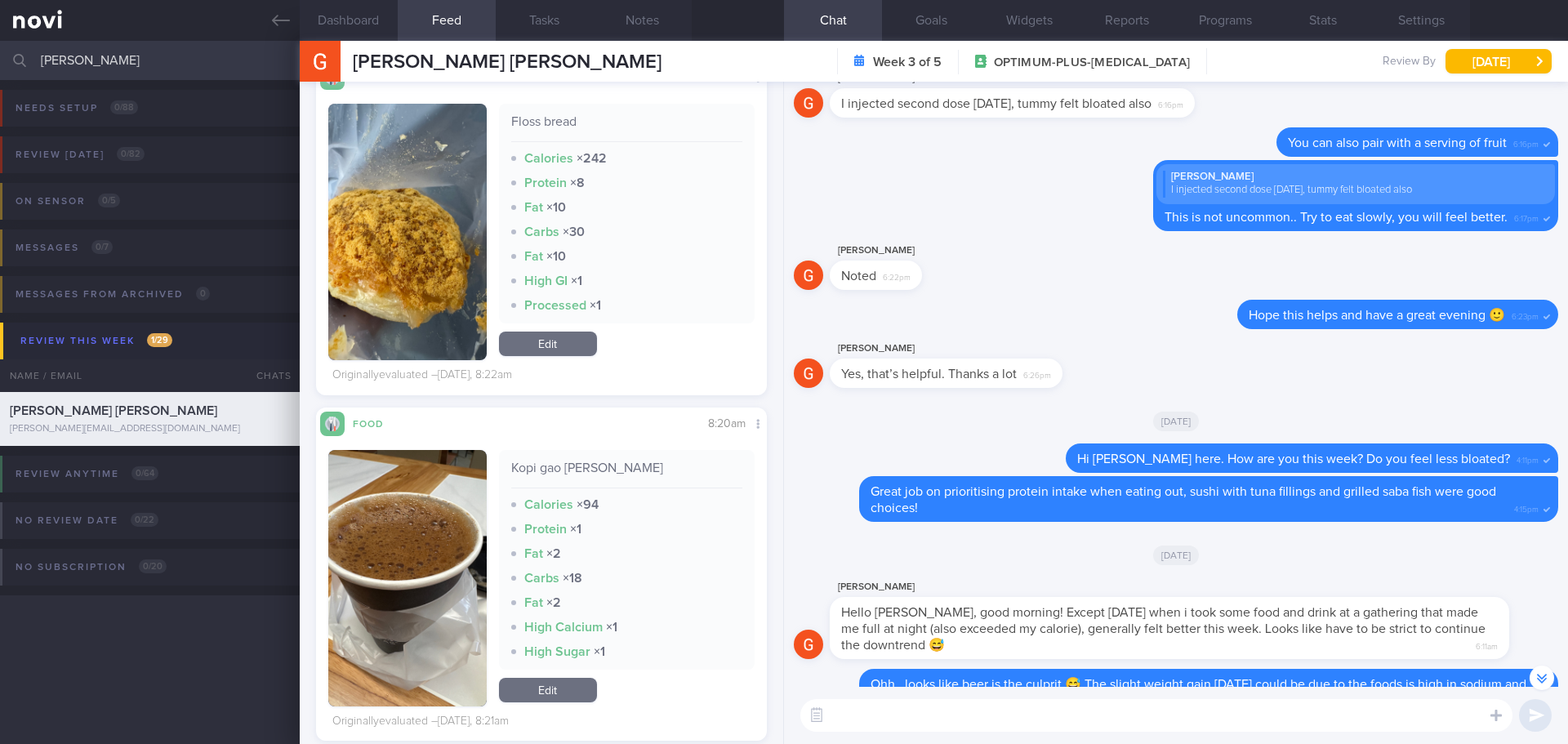
scroll to position [-491, 0]
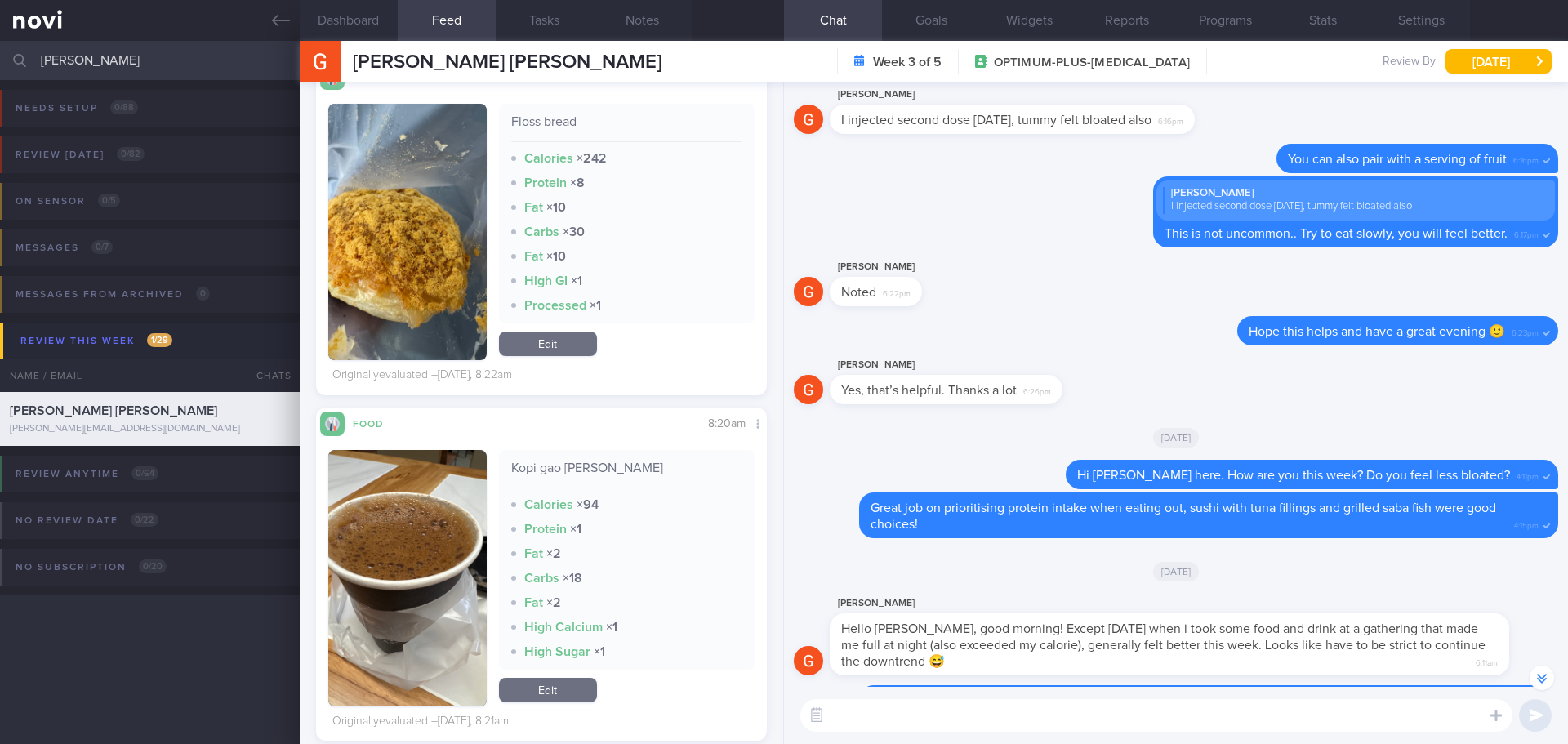
drag, startPoint x: 71, startPoint y: 54, endPoint x: -53, endPoint y: 66, distance: 124.6
click at [0, 66] on html "You are offline! Some functionality will be unavailable Patients New Users Coac…" at bounding box center [784, 372] width 1568 height 744
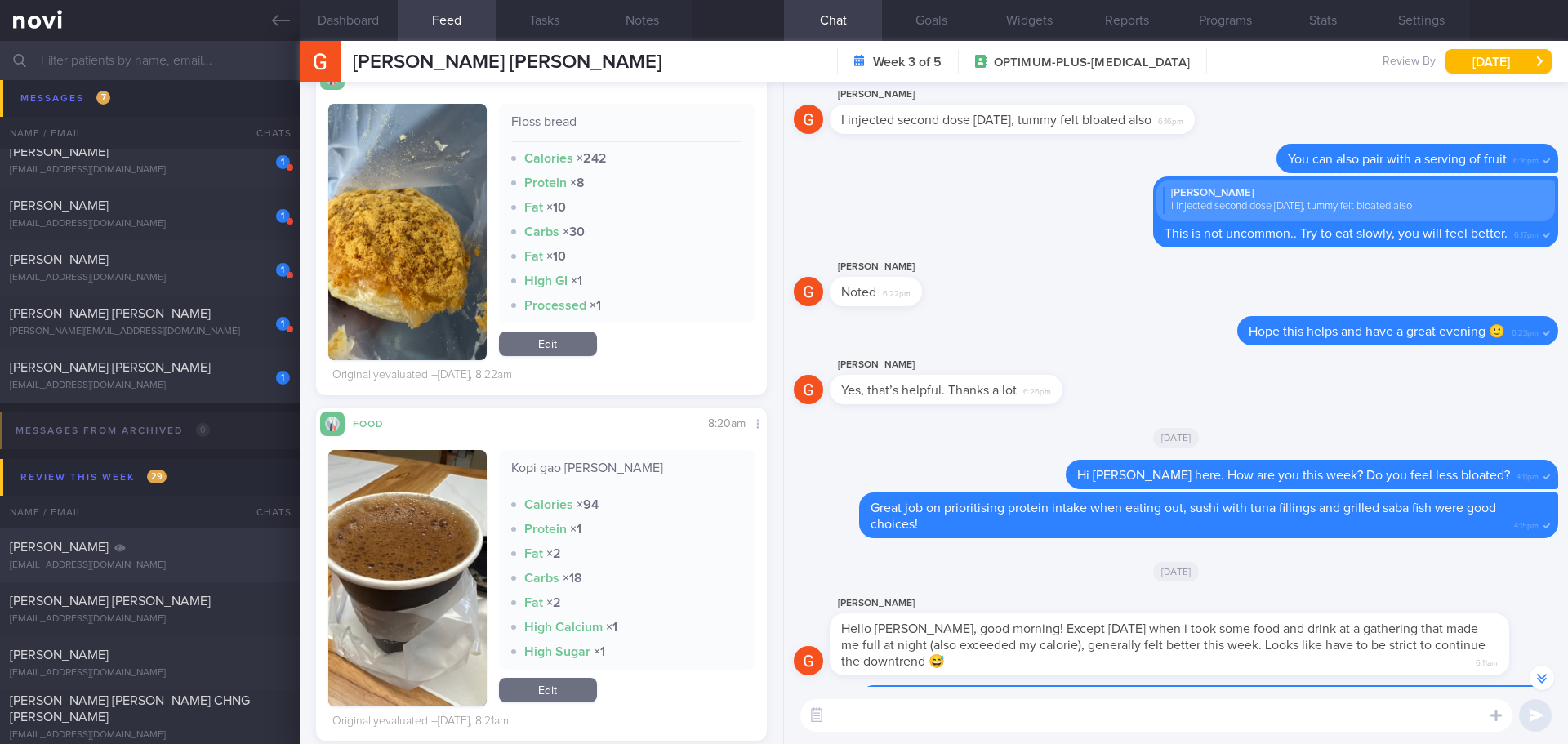
scroll to position [654, 0]
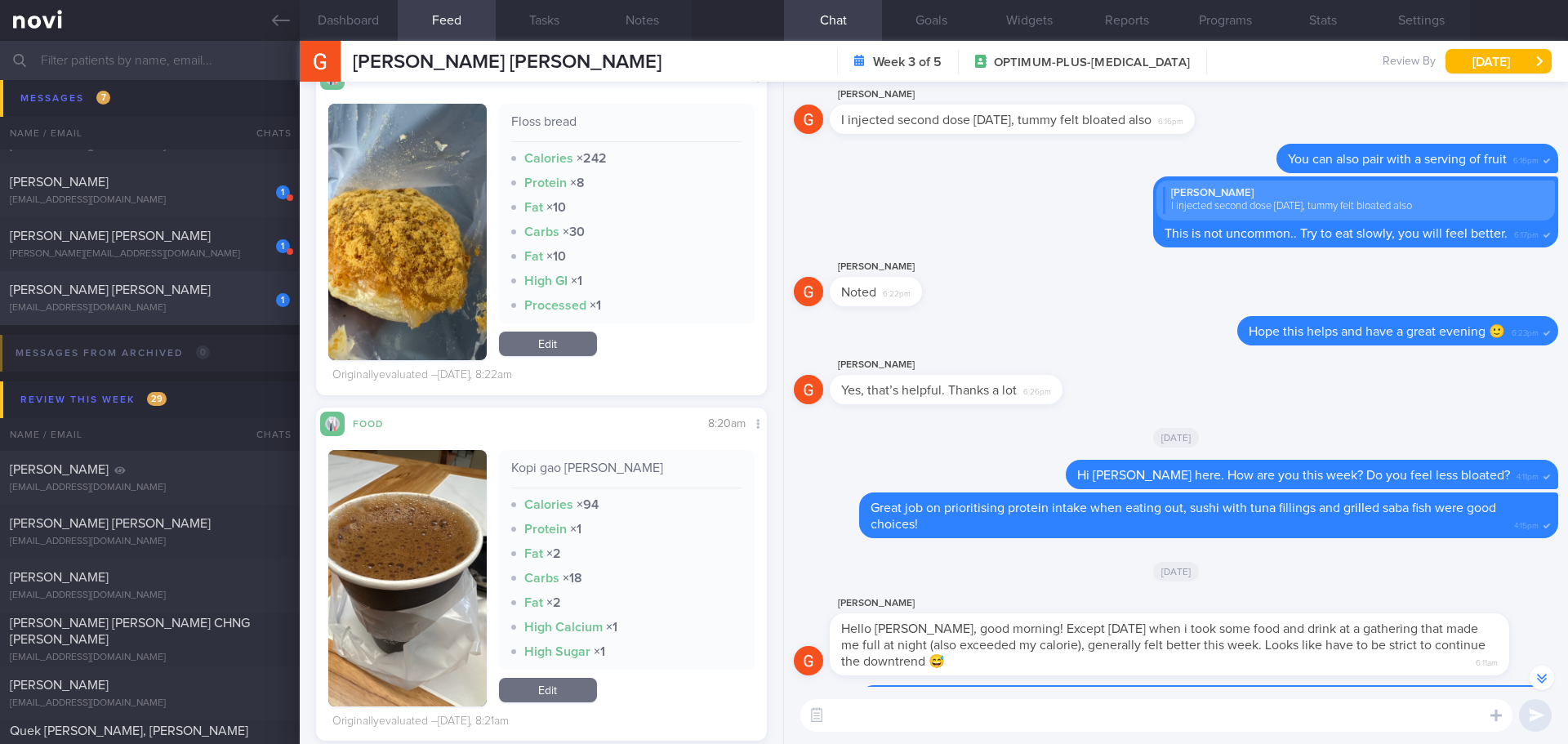
click at [211, 305] on div "[EMAIL_ADDRESS][DOMAIN_NAME]" at bounding box center [150, 308] width 280 height 12
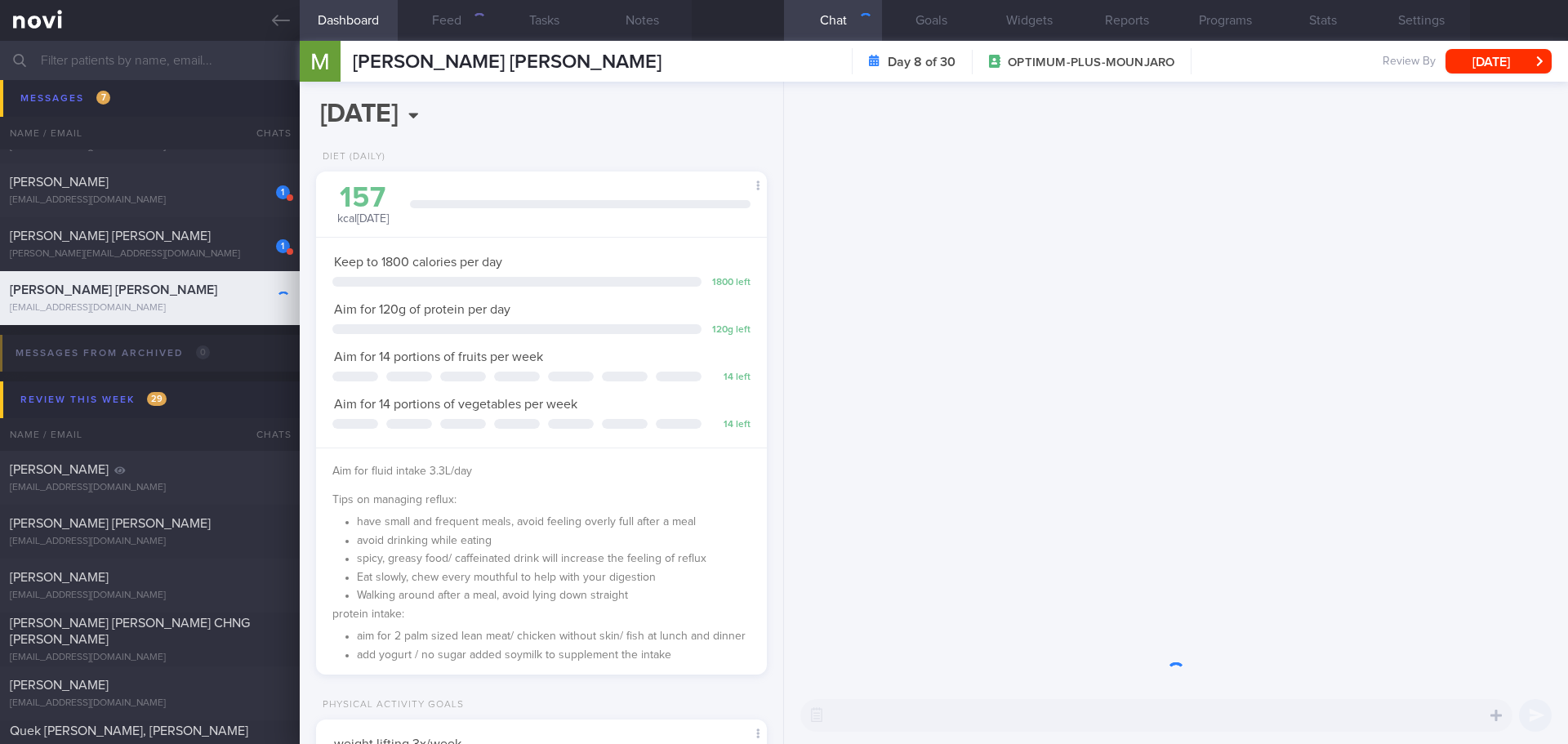
scroll to position [228, 409]
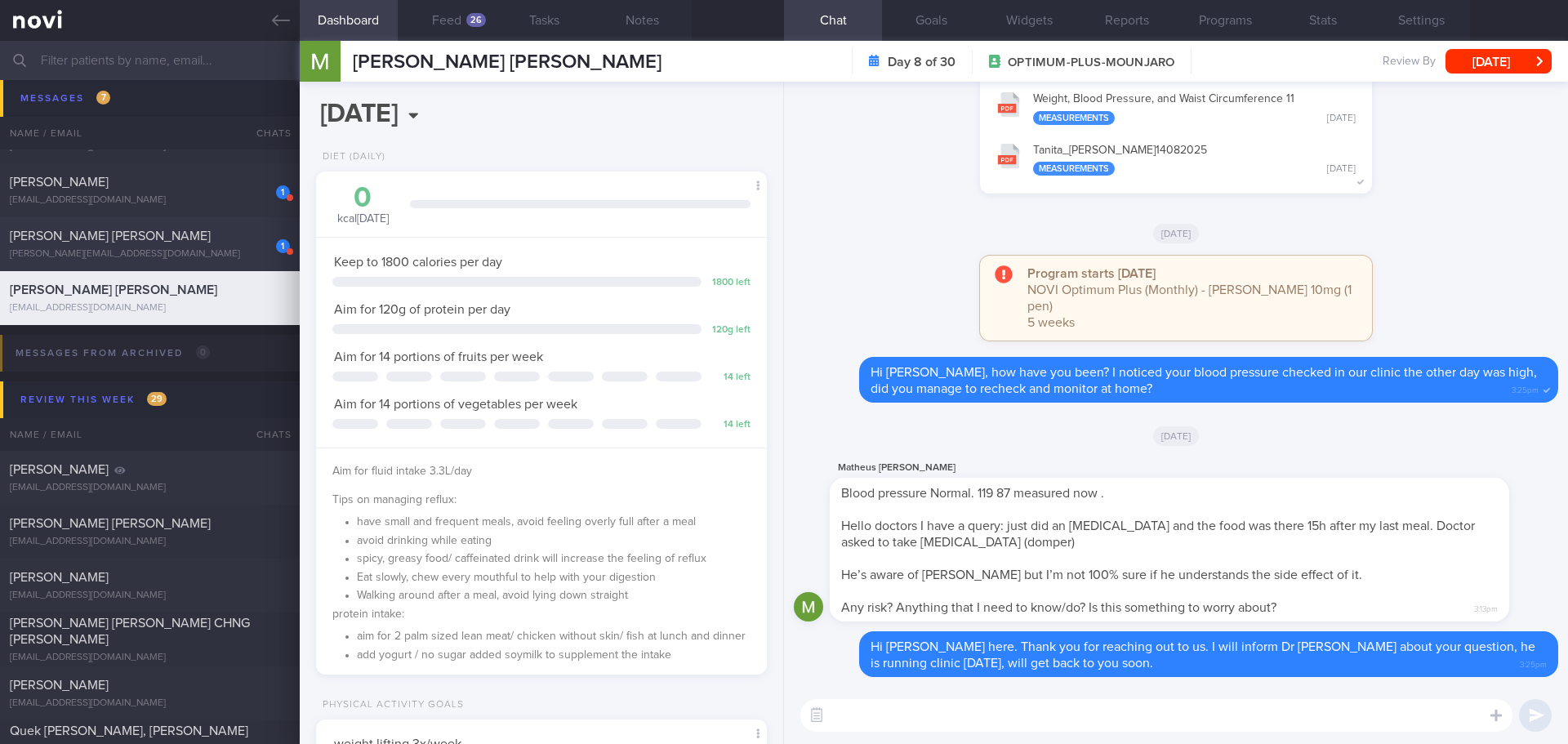
click at [200, 250] on div "patricia.wu81@gmail.com" at bounding box center [150, 254] width 280 height 12
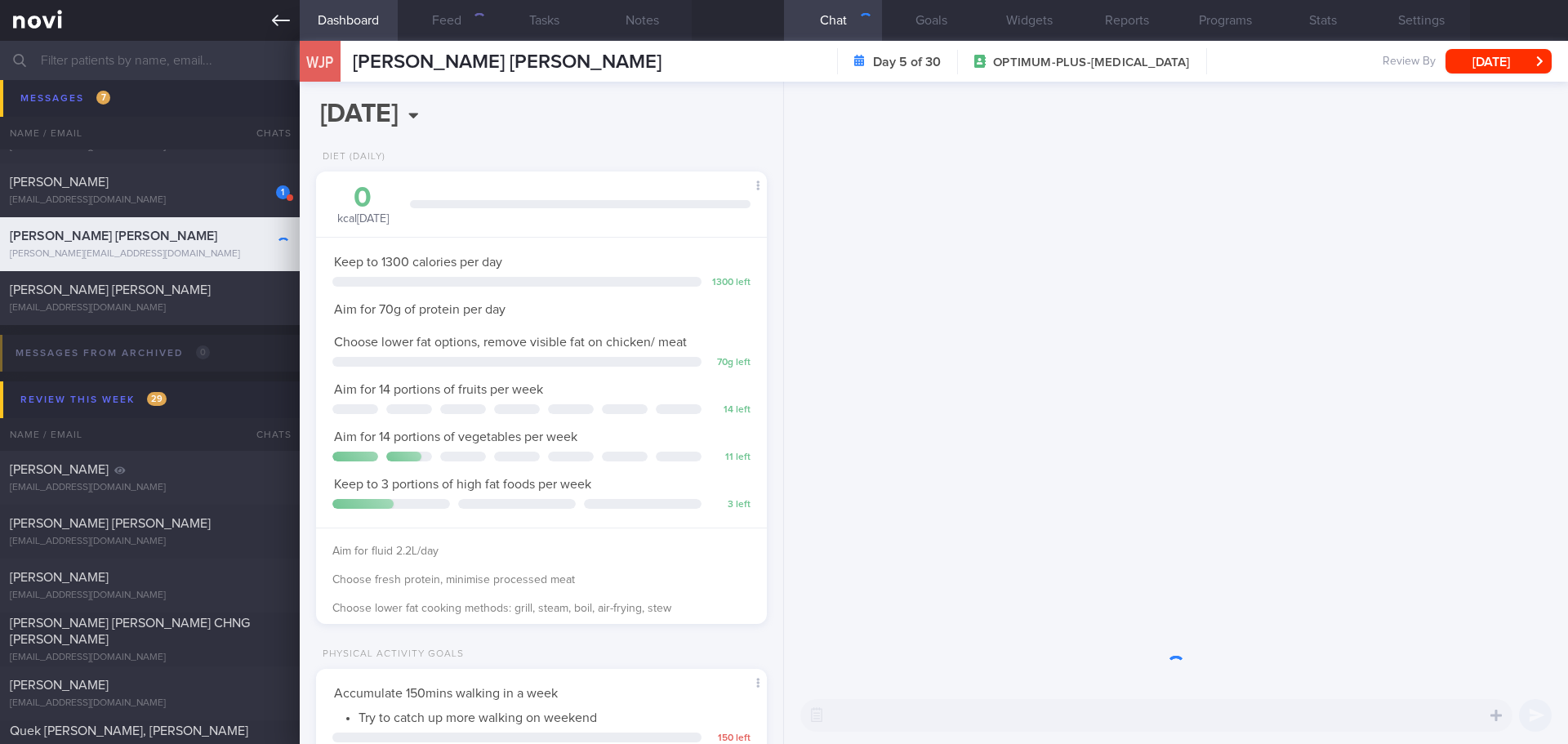
scroll to position [228, 409]
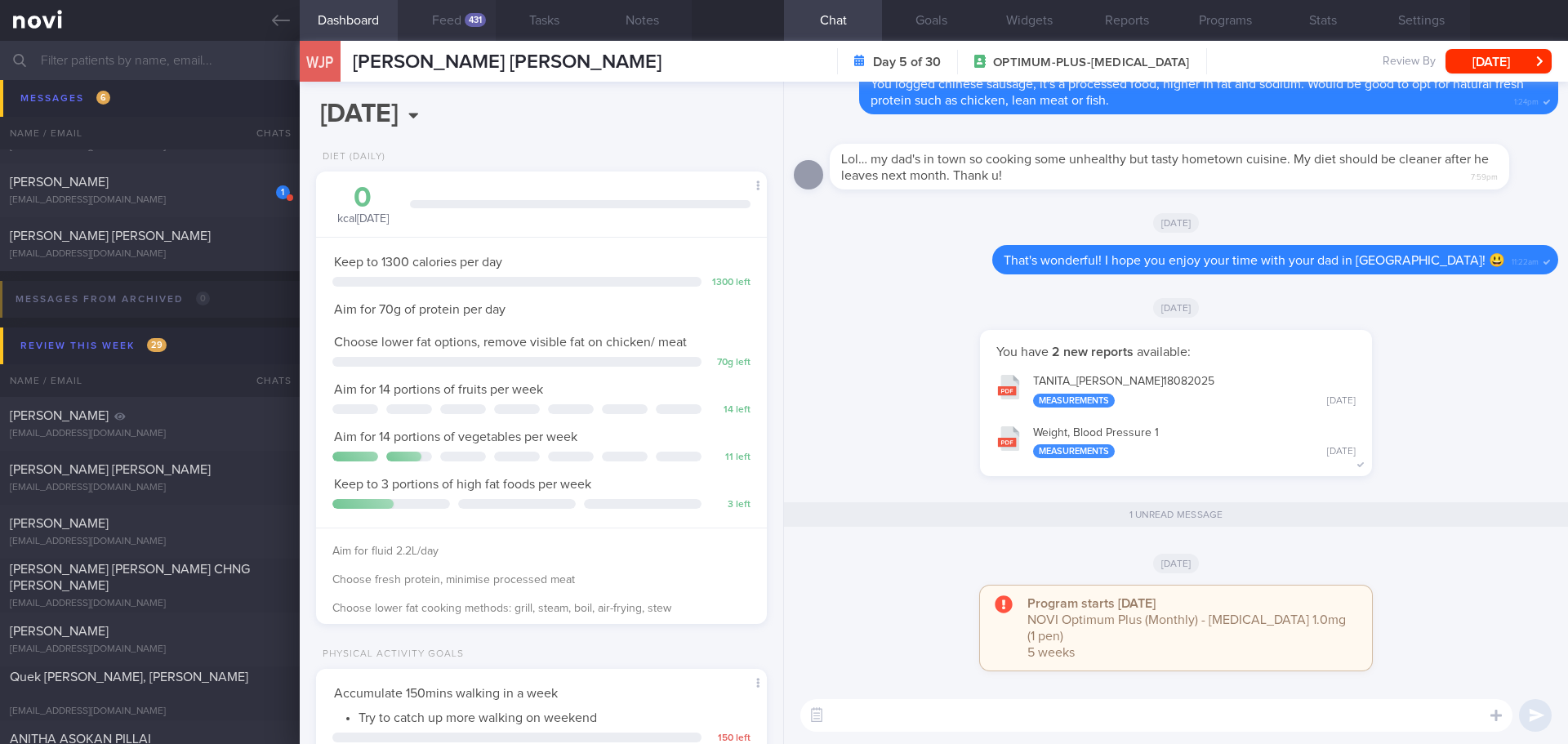
click at [433, 25] on button "Feed 431" at bounding box center [446, 20] width 98 height 40
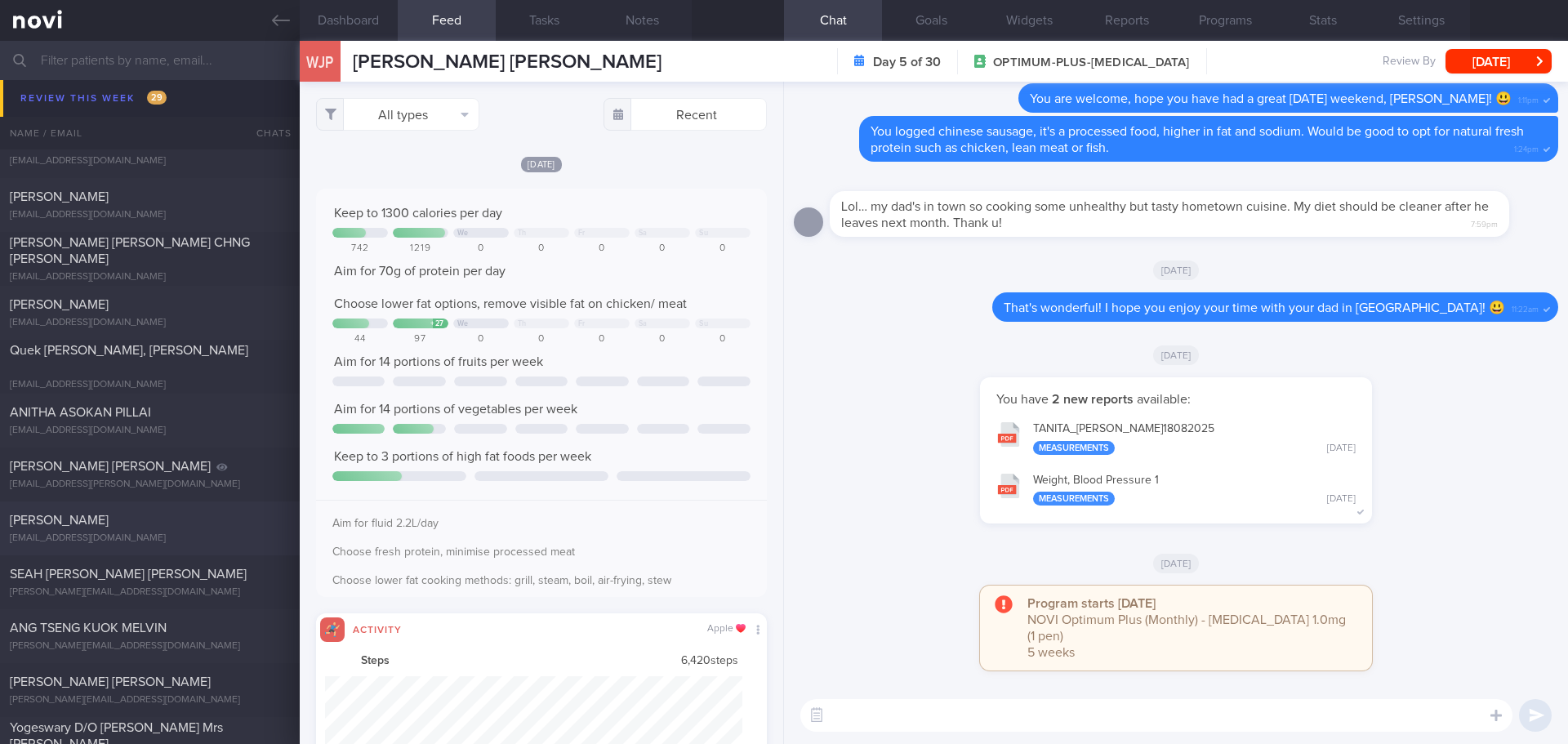
scroll to position [1062, 0]
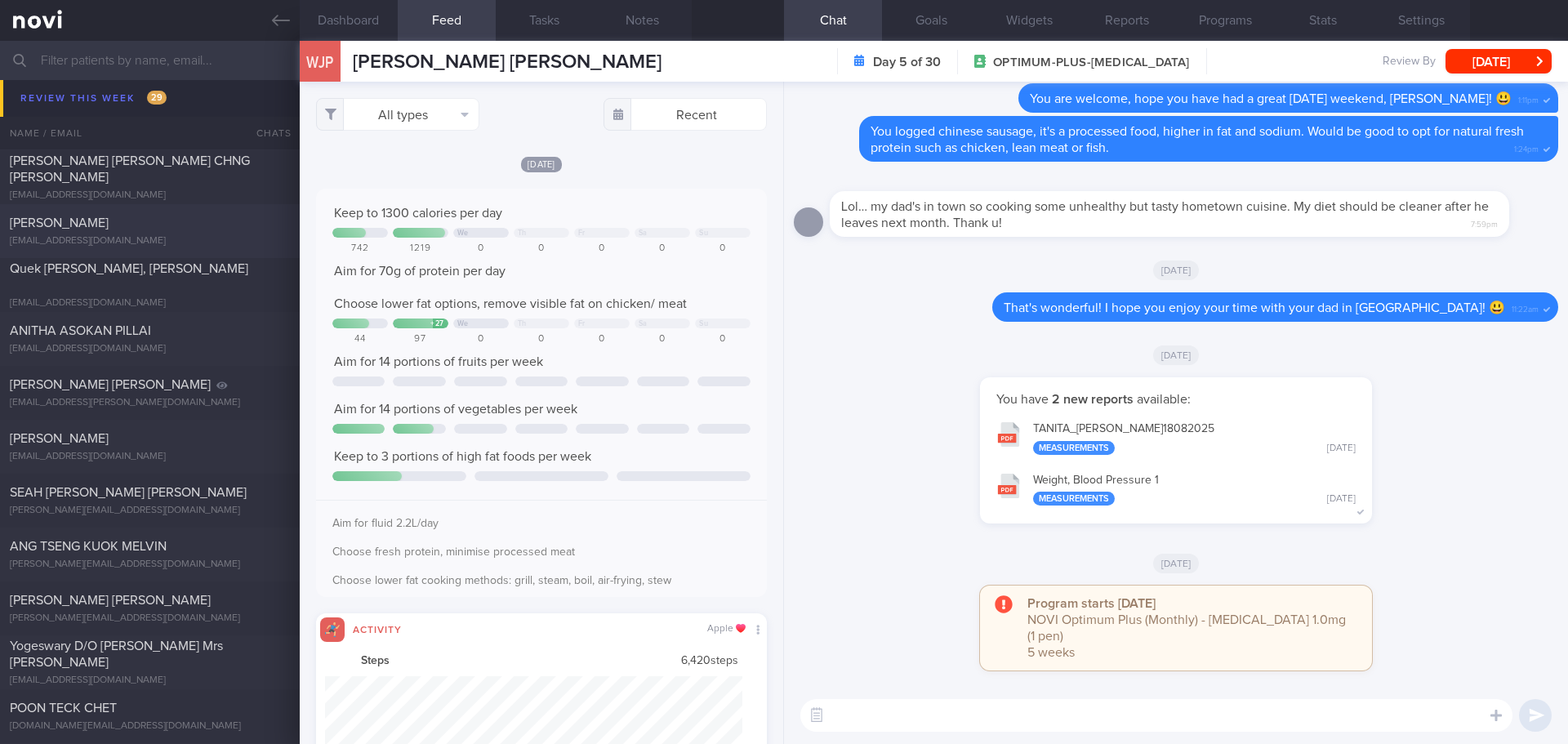
click at [216, 242] on div "linfelina1@gmail.com" at bounding box center [150, 241] width 280 height 12
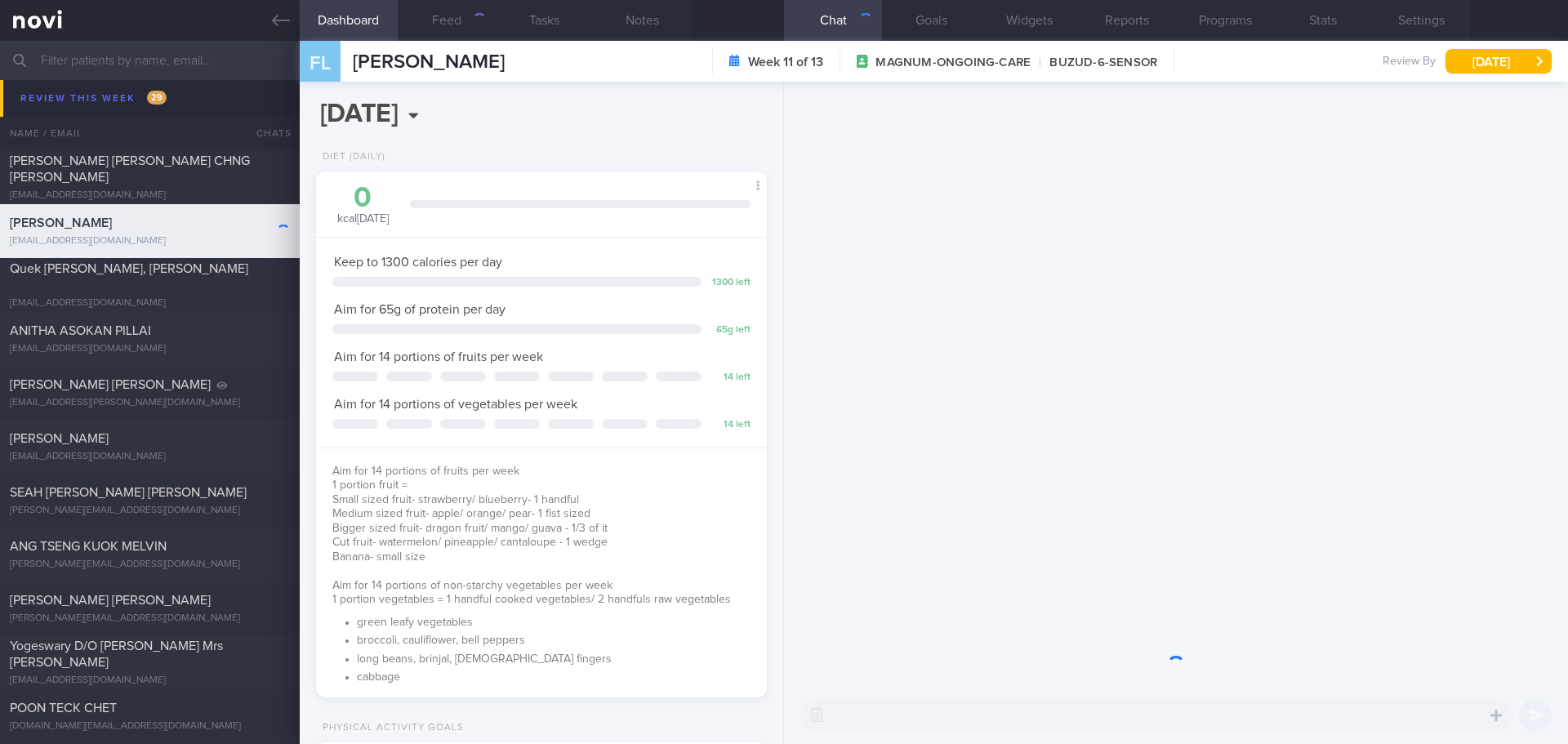
scroll to position [816782, 816057]
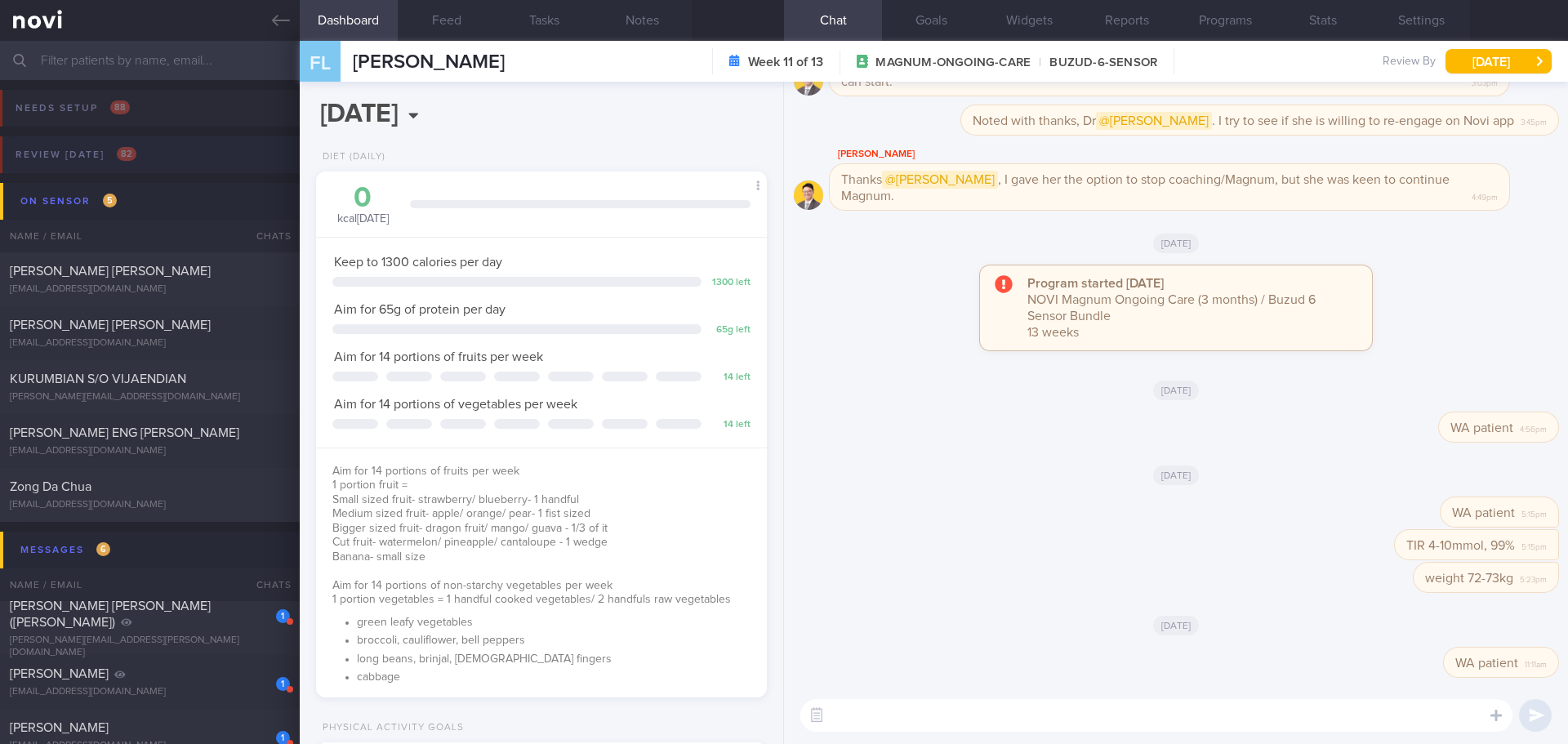
click at [126, 165] on div "Review today 82" at bounding box center [75, 154] width 129 height 22
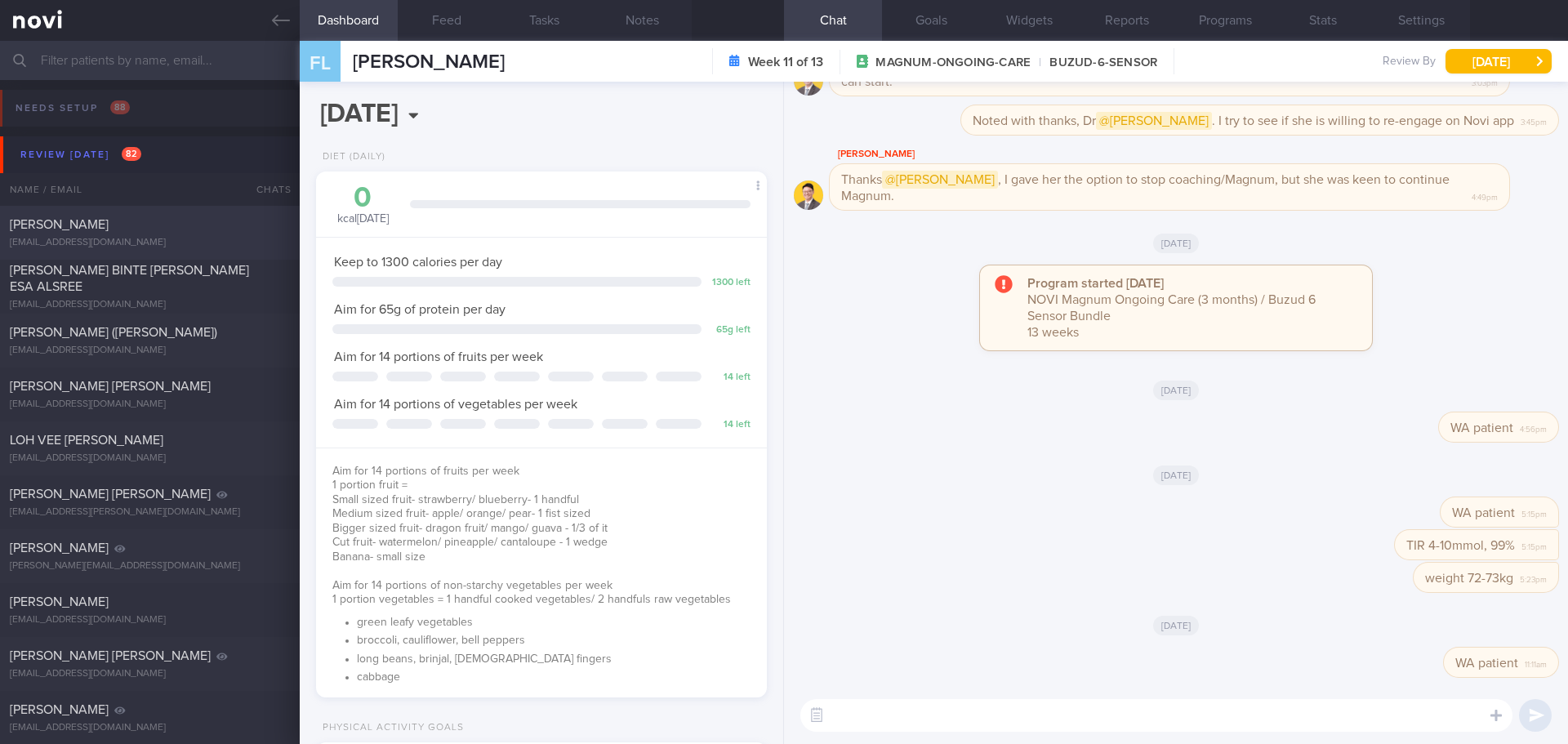
click at [196, 227] on div "SHEN LINLIN" at bounding box center [147, 224] width 276 height 16
type input "no new appt- resume meal log - Active"
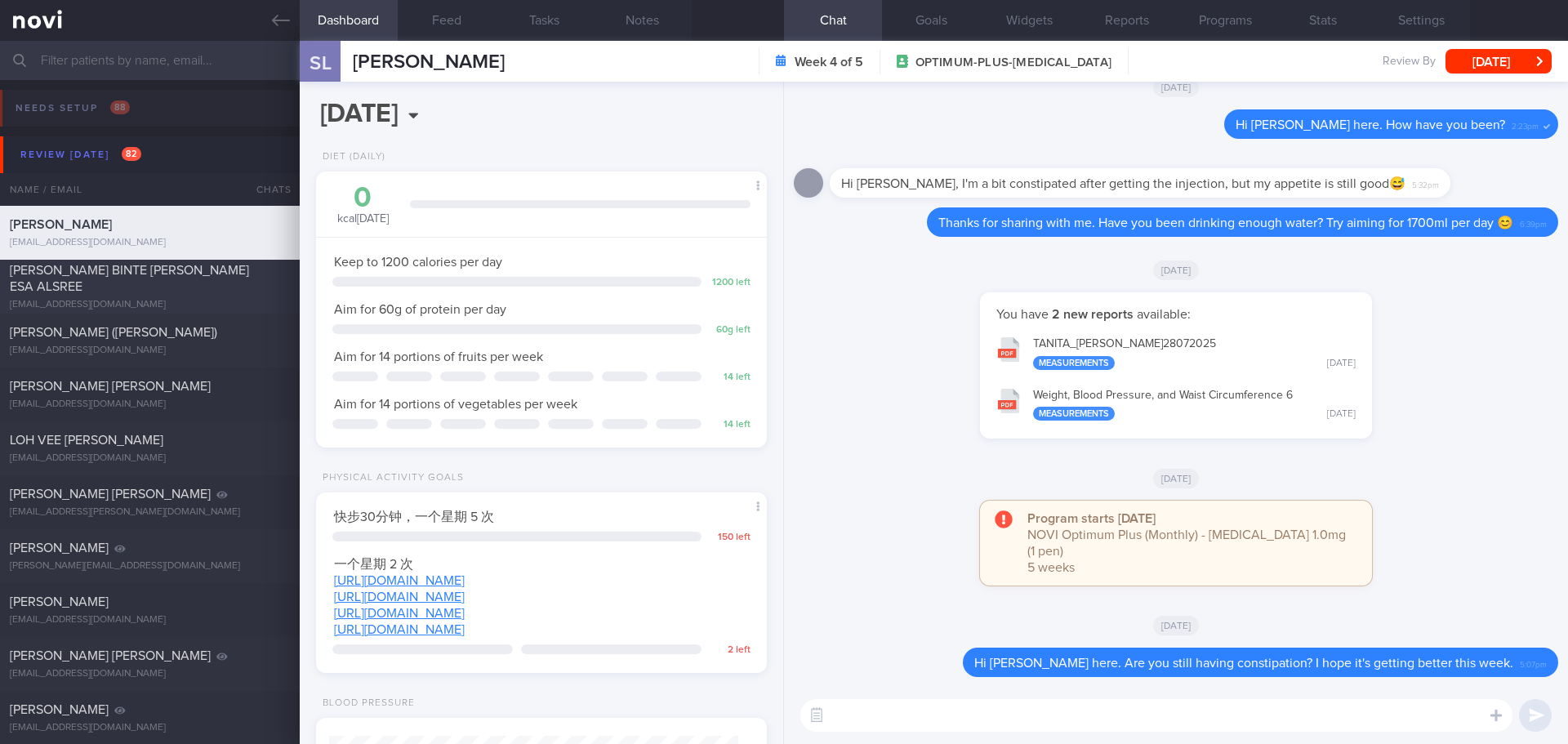
click at [193, 282] on div "SHARIFAH FARAH BINTE SYED ESA ALSREE" at bounding box center [147, 278] width 276 height 33
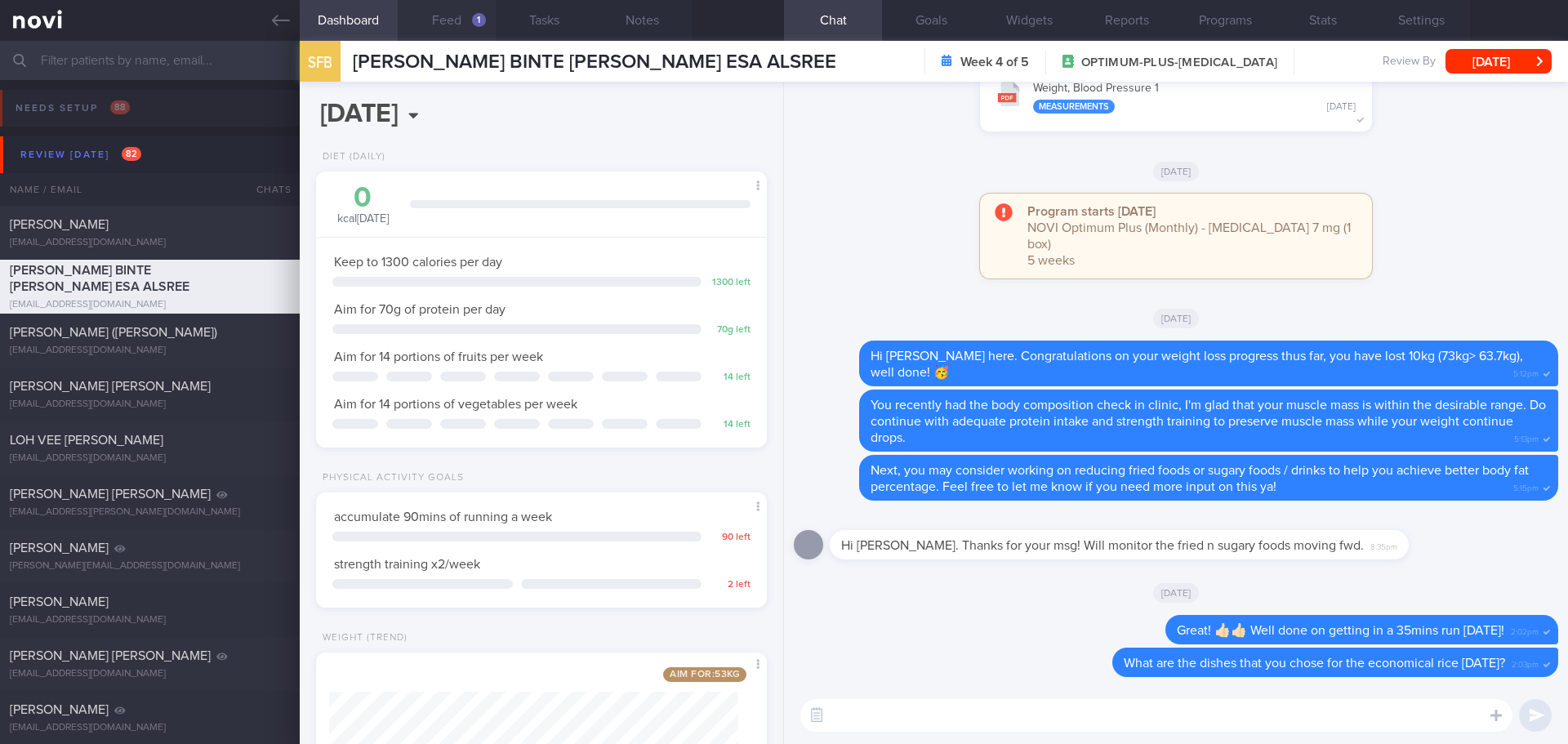
click at [445, 4] on button "Feed 1" at bounding box center [446, 20] width 98 height 40
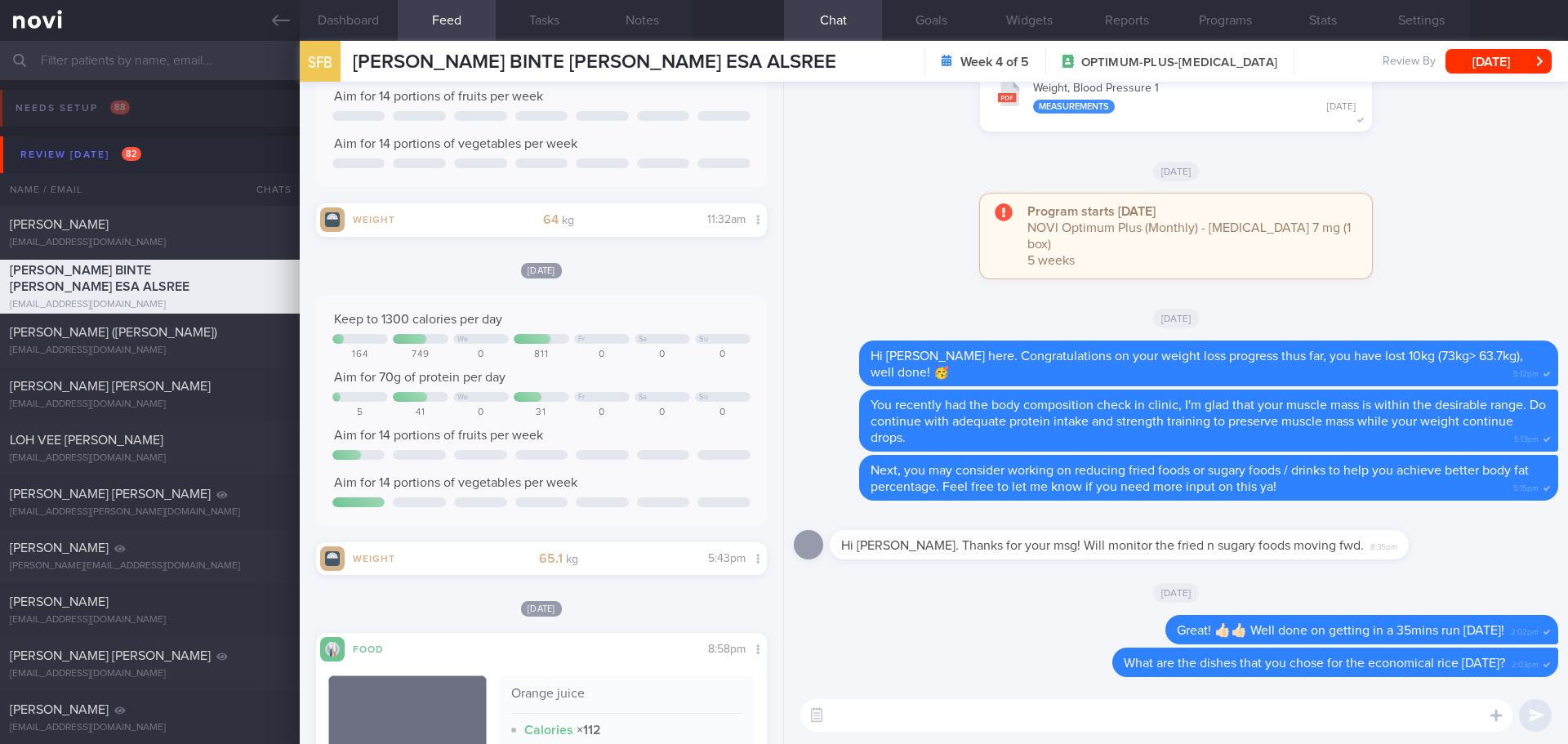
scroll to position [1307, 0]
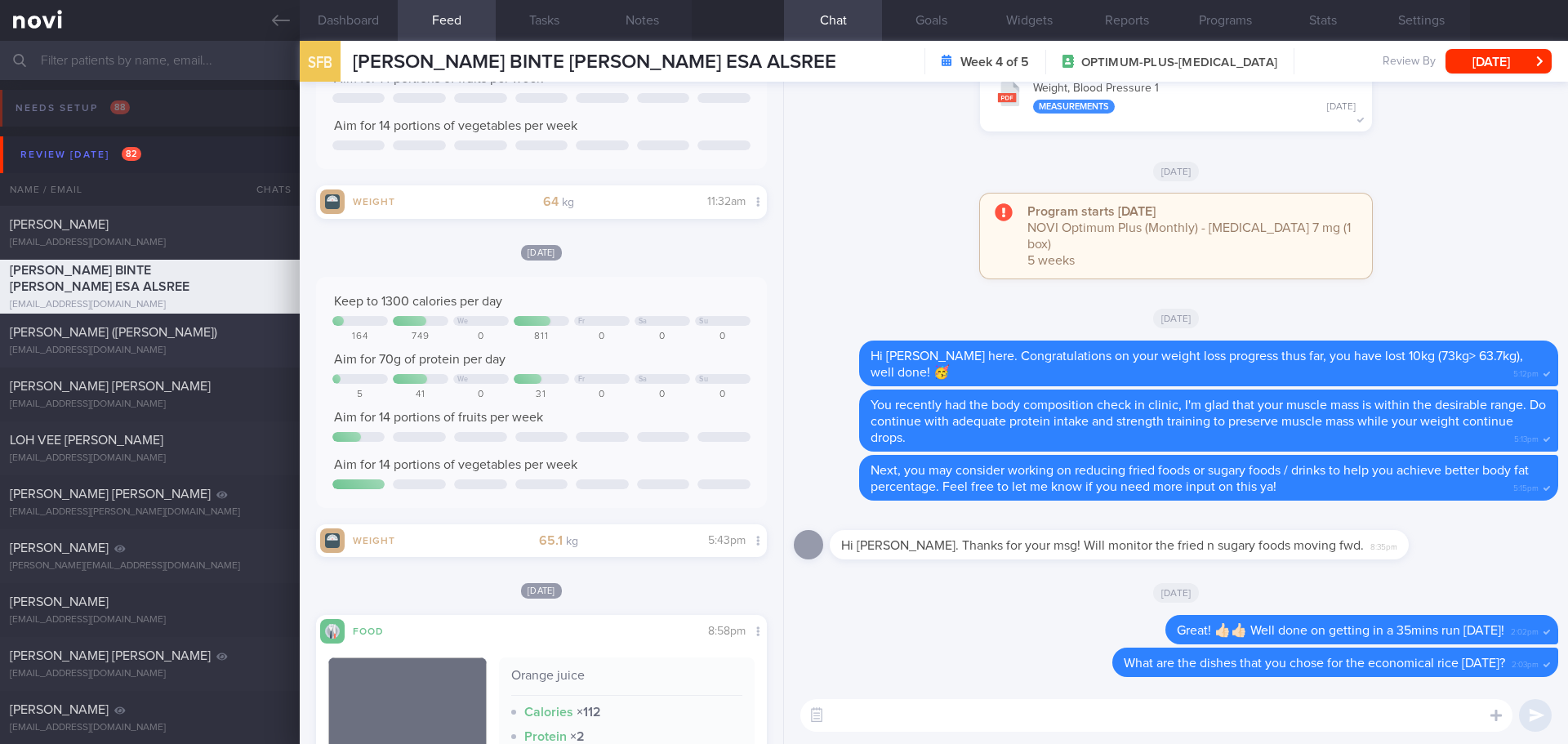
click at [189, 348] on div "[EMAIL_ADDRESS][DOMAIN_NAME]" at bounding box center [150, 350] width 280 height 12
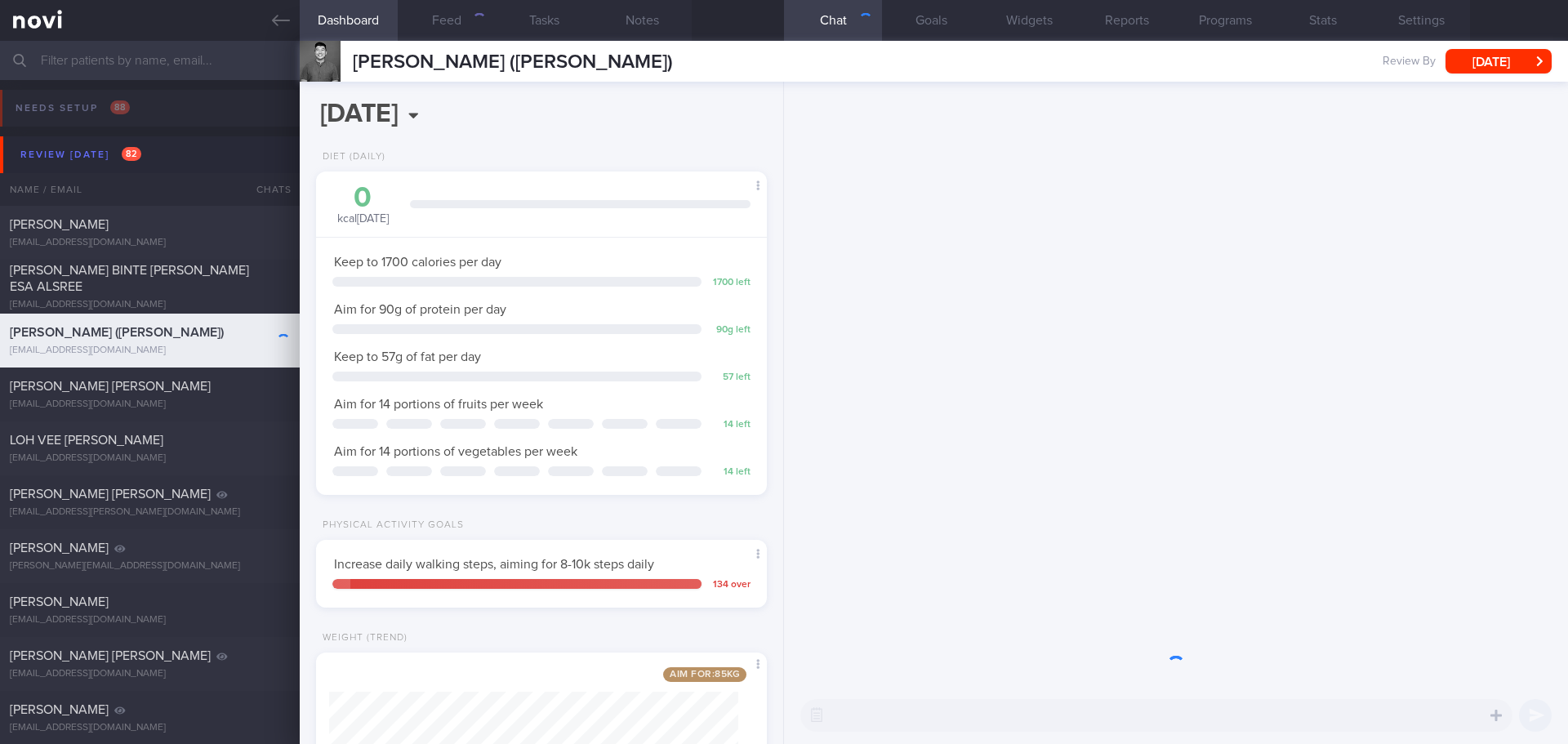
scroll to position [228, 409]
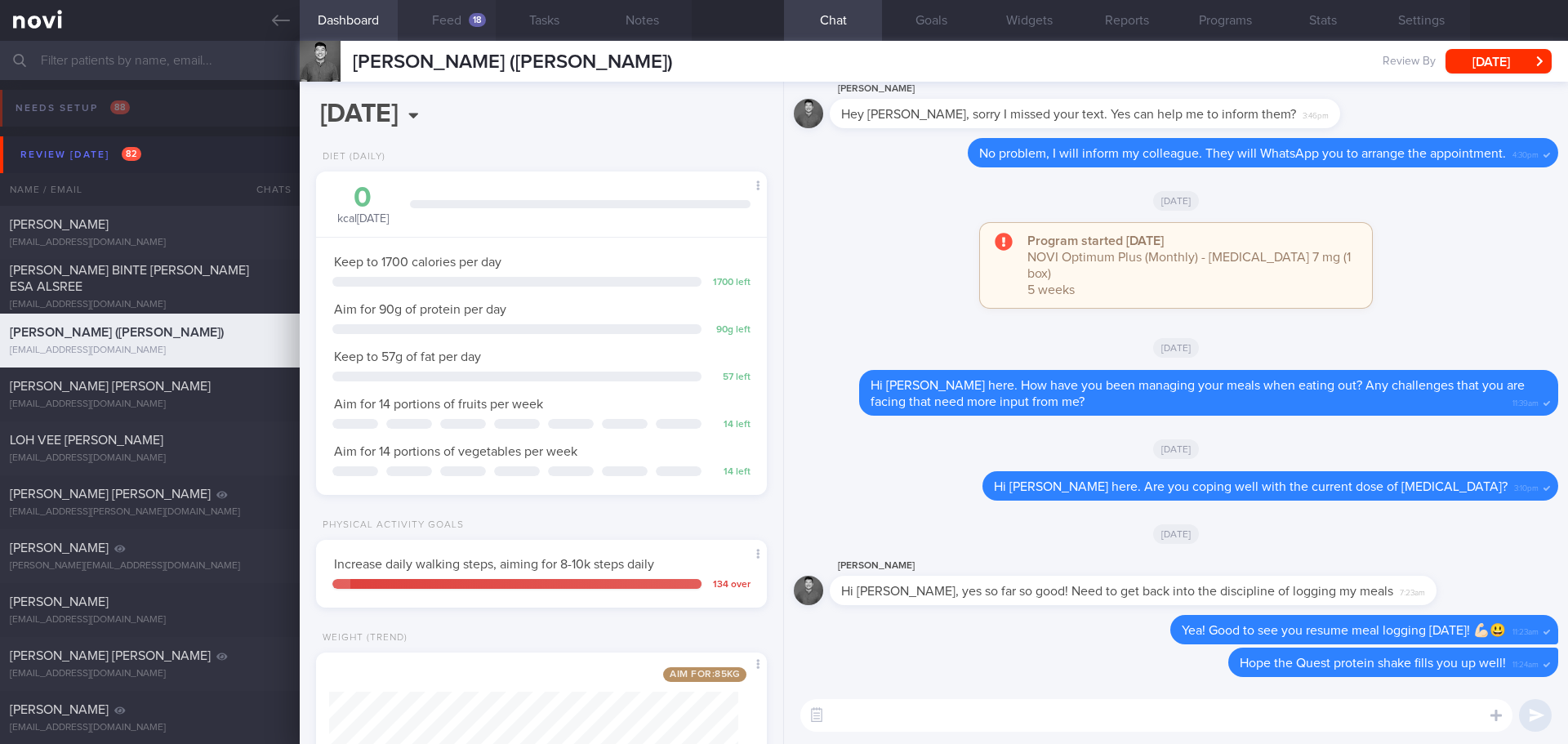
click at [472, 18] on div "18" at bounding box center [477, 20] width 17 height 14
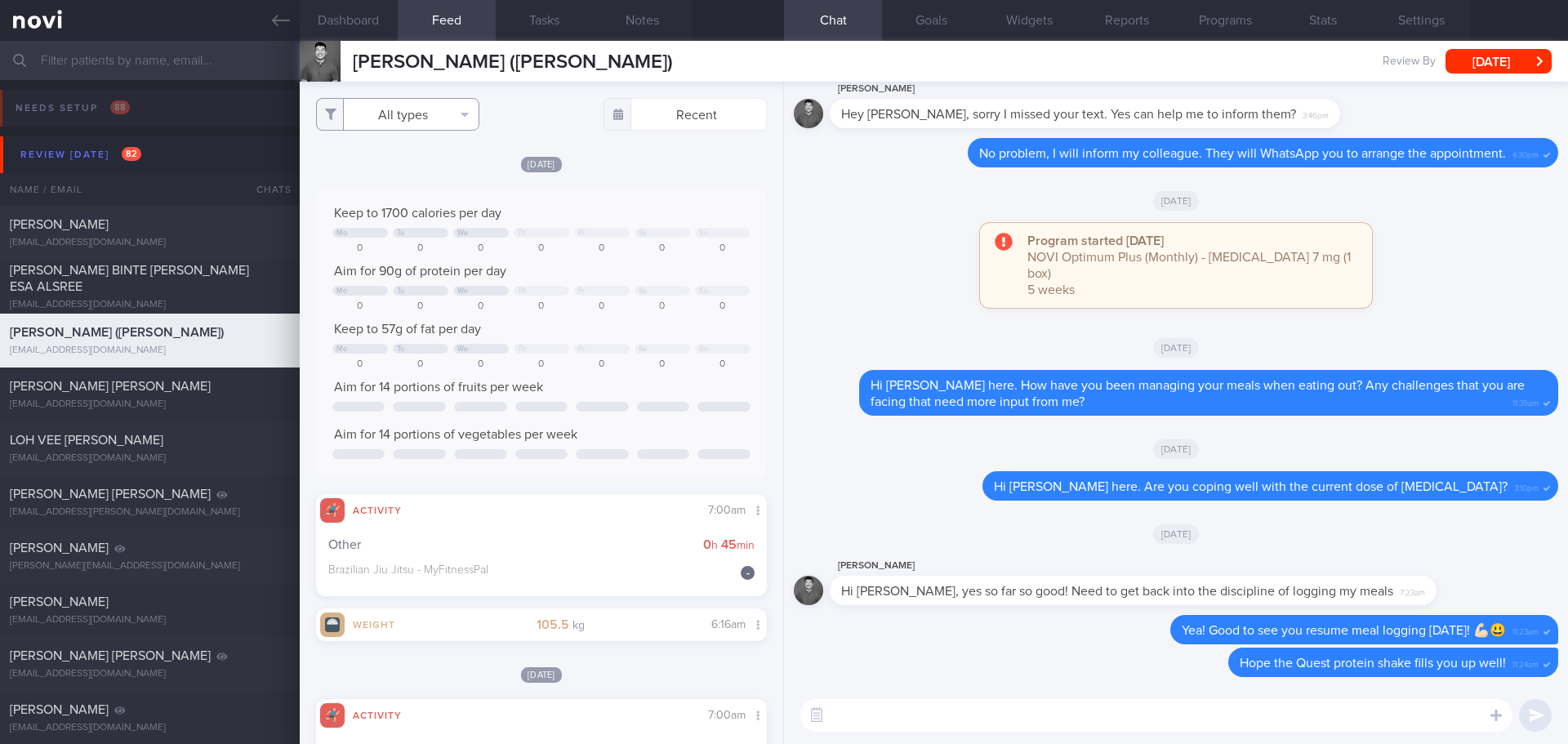
click at [478, 116] on button "All types" at bounding box center [398, 114] width 164 height 33
click at [410, 176] on button "Activity" at bounding box center [398, 170] width 162 height 24
checkbox input "false"
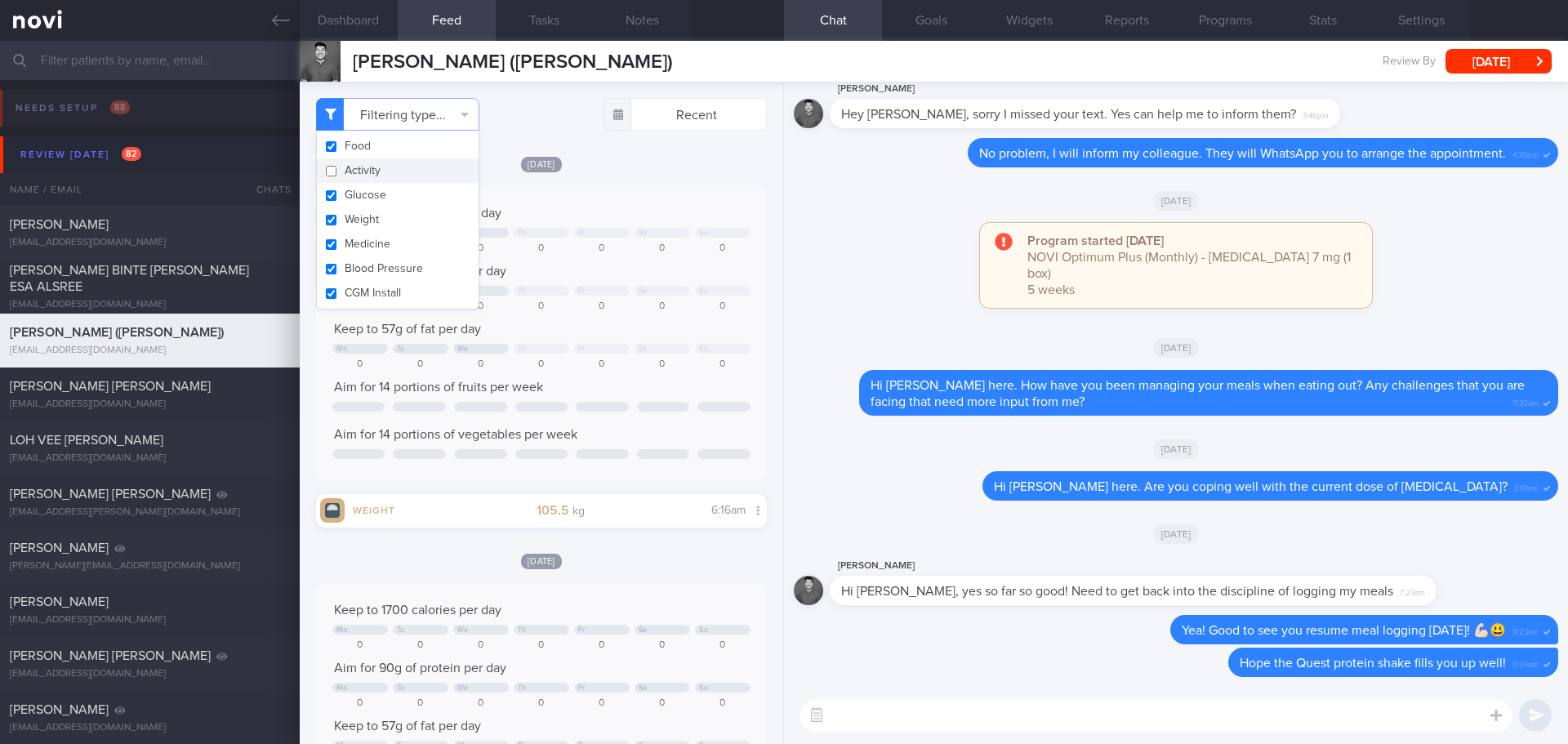
click at [673, 170] on div "[DATE]" at bounding box center [541, 164] width 451 height 17
click at [360, 17] on button "Dashboard" at bounding box center [348, 20] width 98 height 40
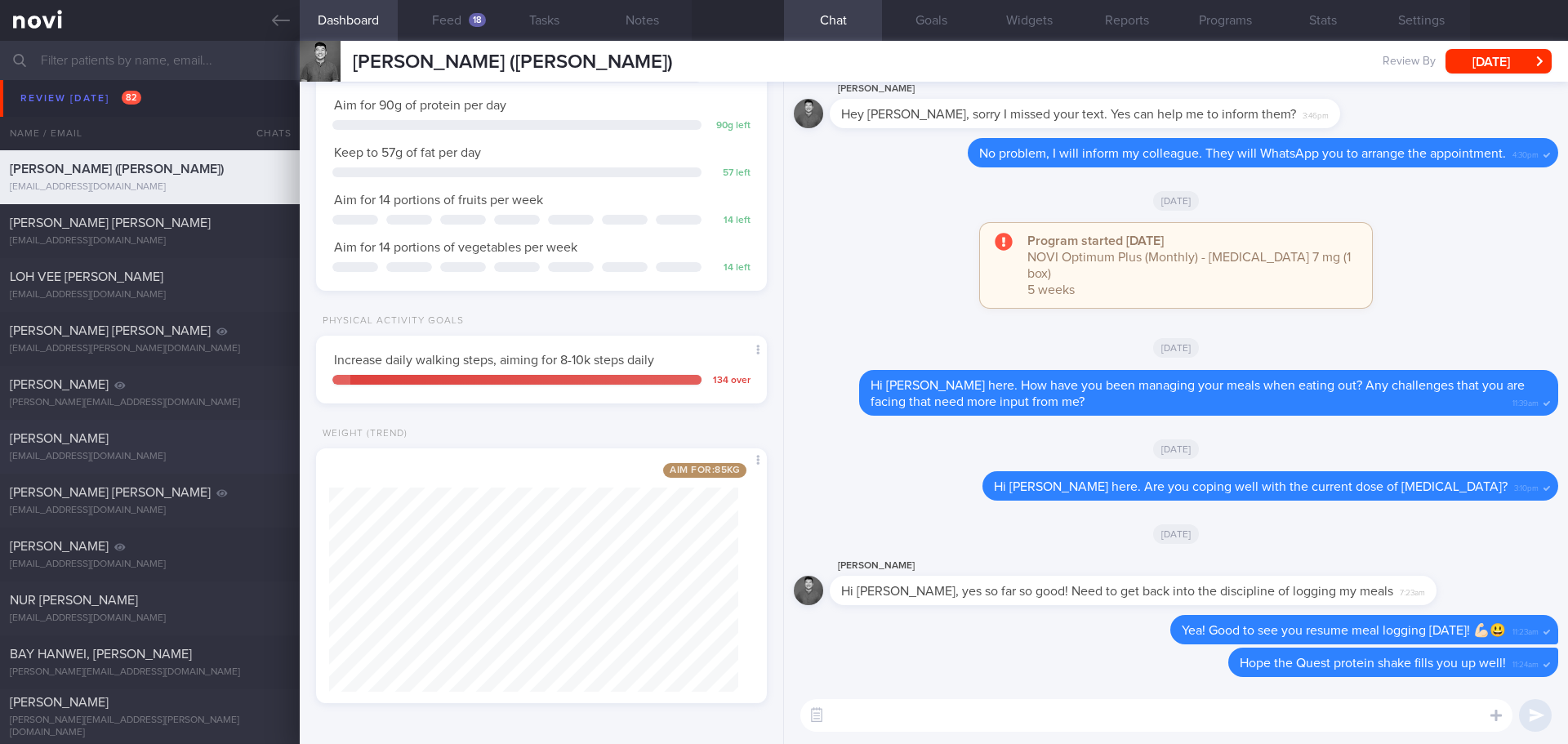
scroll to position [409, 0]
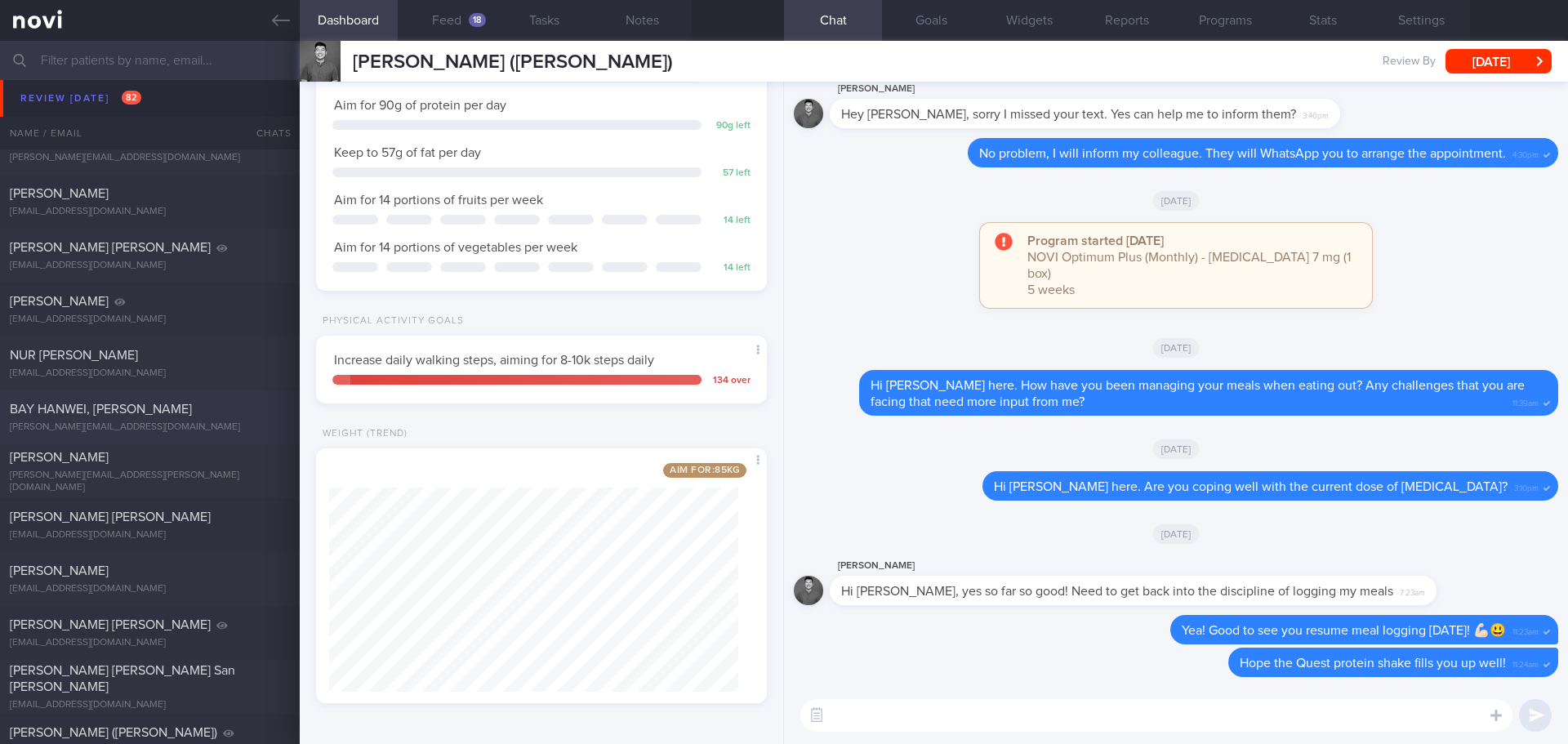
click at [183, 424] on div "jason.bay@gmail.com" at bounding box center [150, 428] width 280 height 12
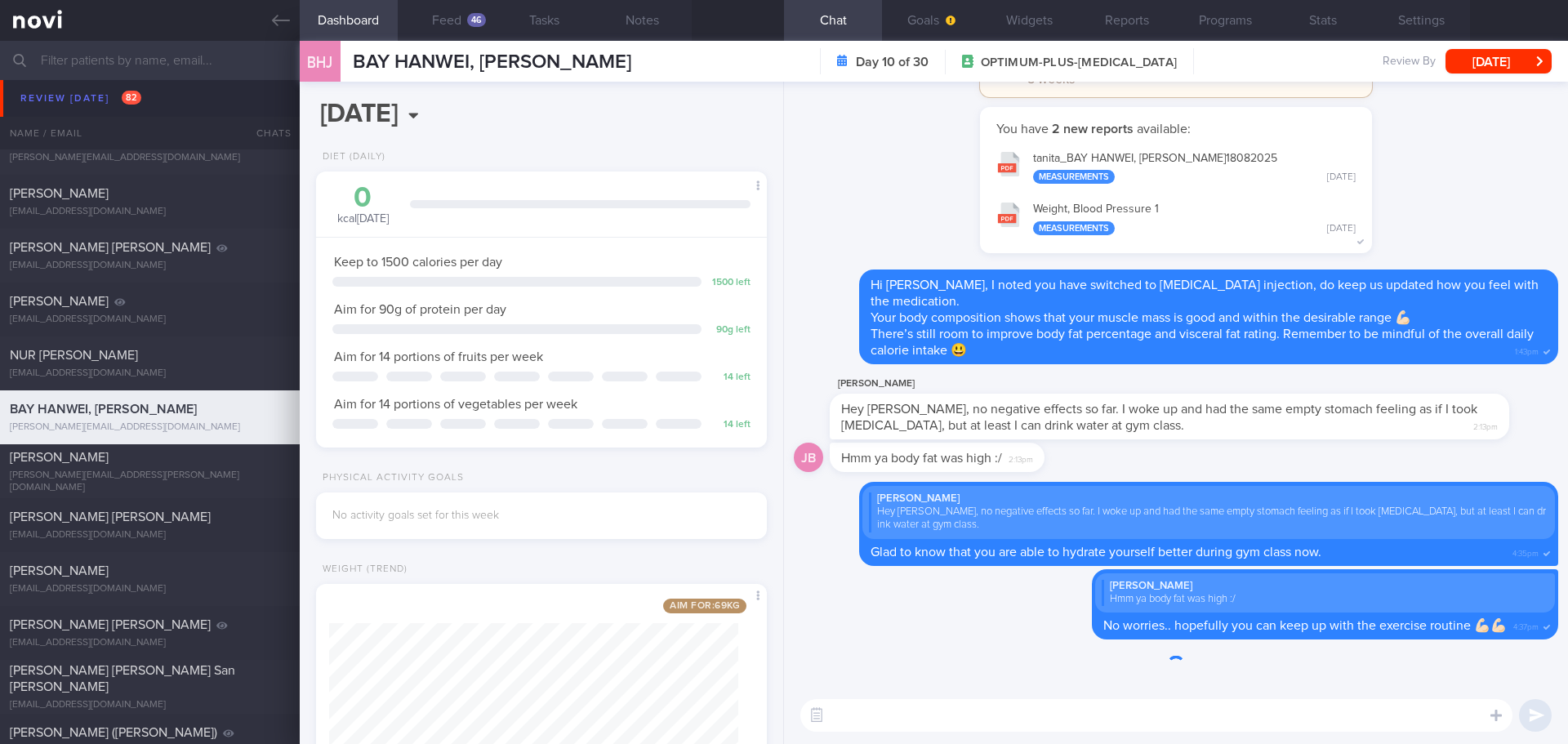
scroll to position [228, 409]
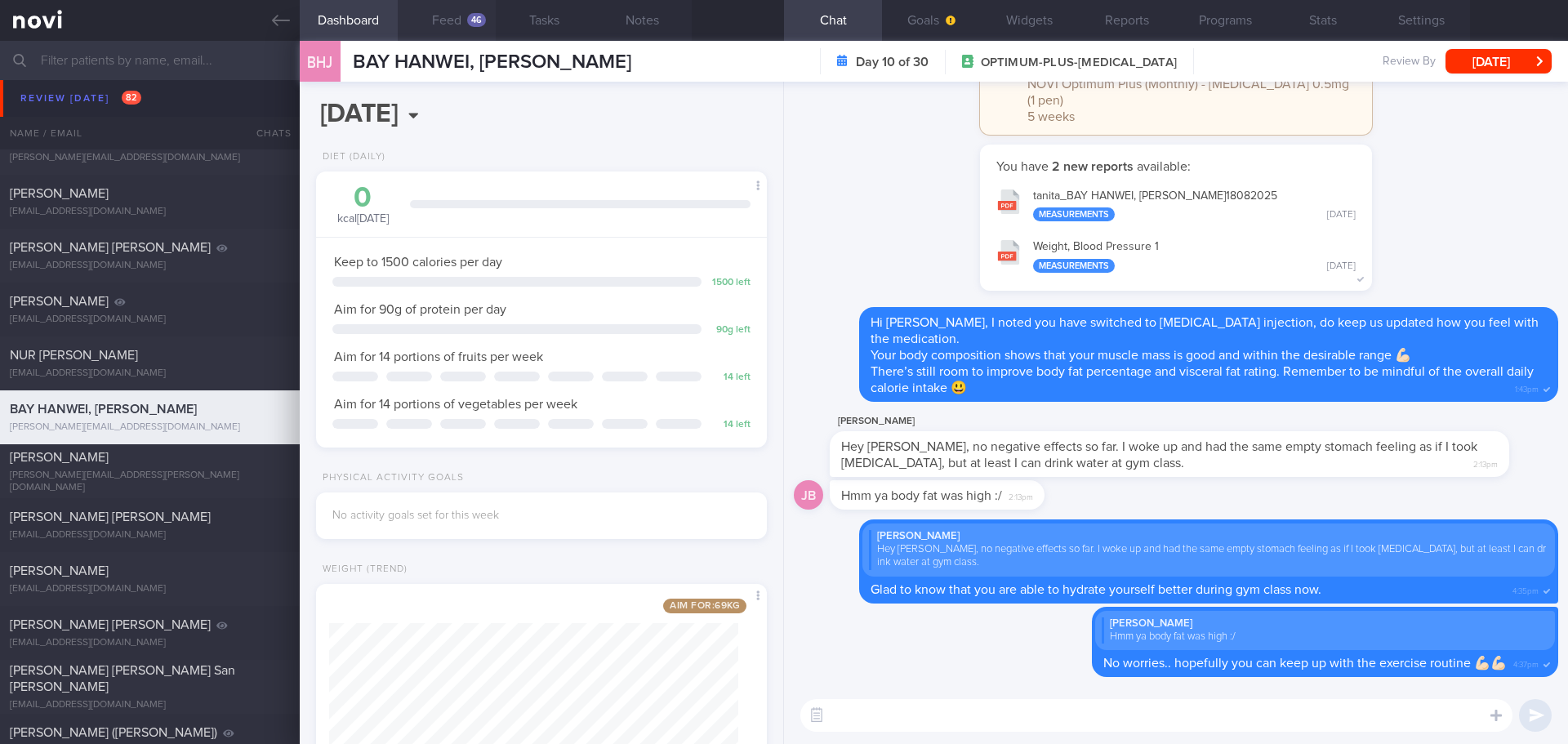
click at [461, 24] on button "Feed 46" at bounding box center [446, 20] width 98 height 40
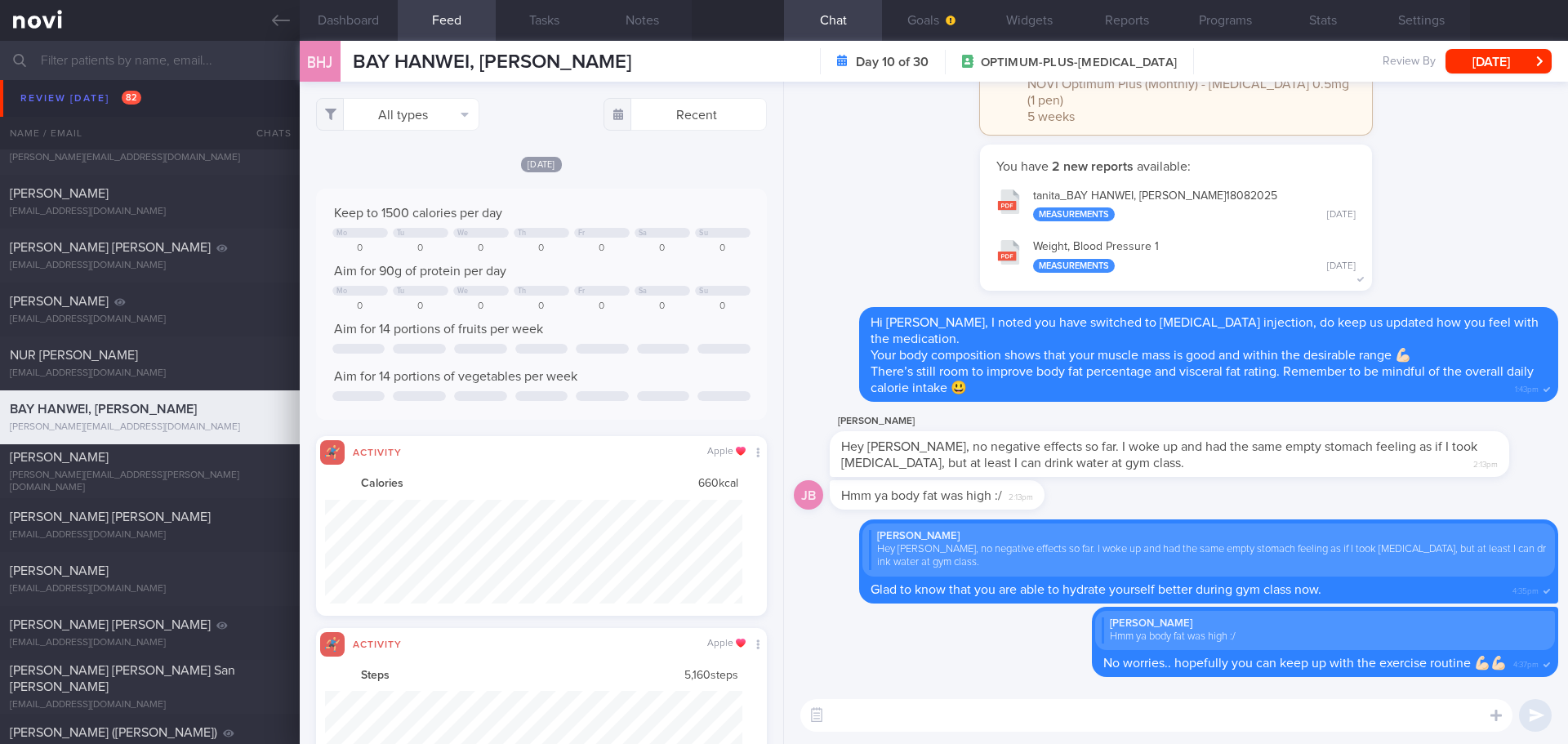
scroll to position [104, 418]
click at [452, 120] on button "All types" at bounding box center [398, 114] width 164 height 33
click at [451, 159] on button "Activity" at bounding box center [398, 170] width 162 height 24
checkbox input "false"
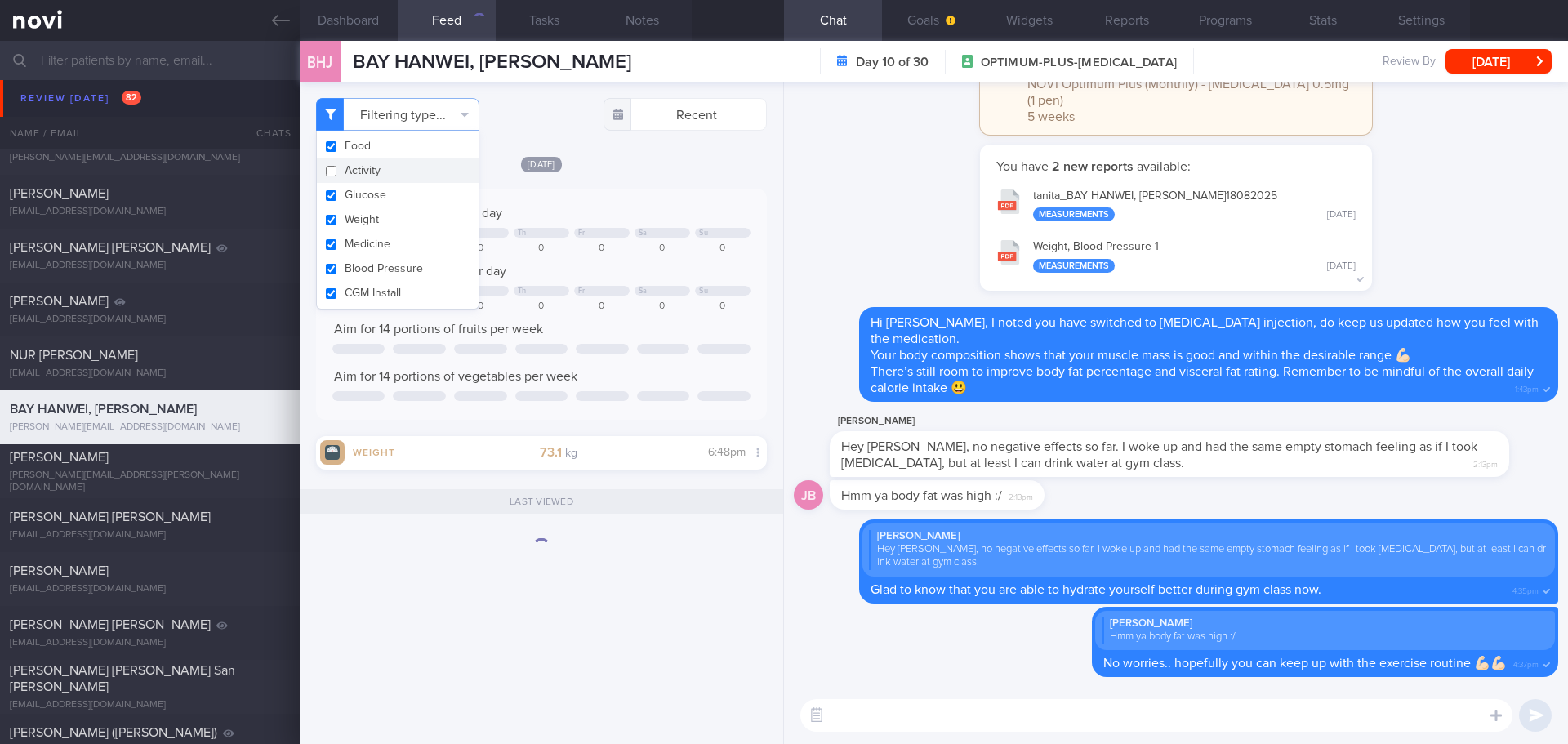
click at [635, 164] on div "Fri, 22 Aug" at bounding box center [541, 164] width 451 height 17
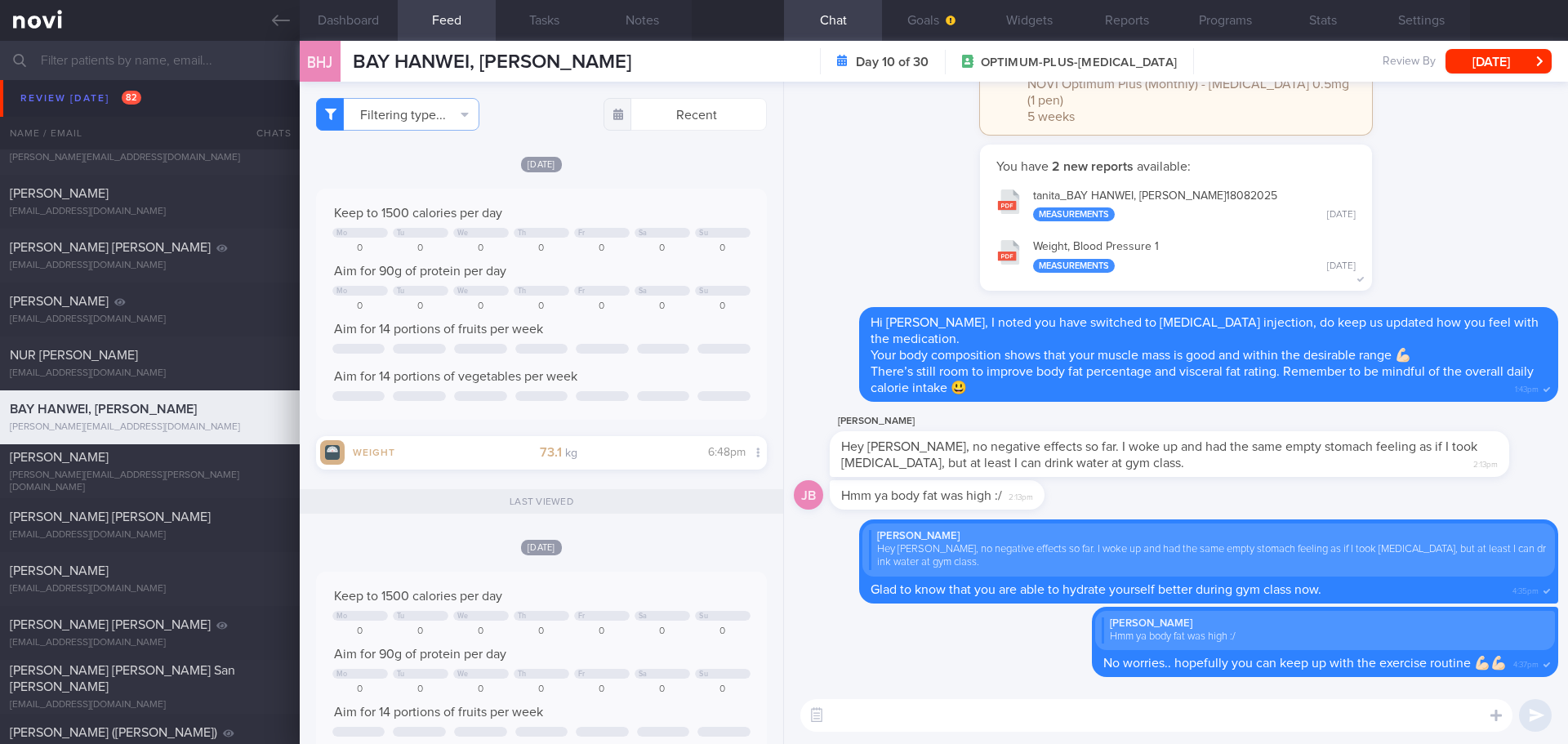
drag, startPoint x: 123, startPoint y: 484, endPoint x: 562, endPoint y: 350, distance: 459.0
click at [123, 484] on div "jason.leeper@gmail.com" at bounding box center [150, 482] width 280 height 24
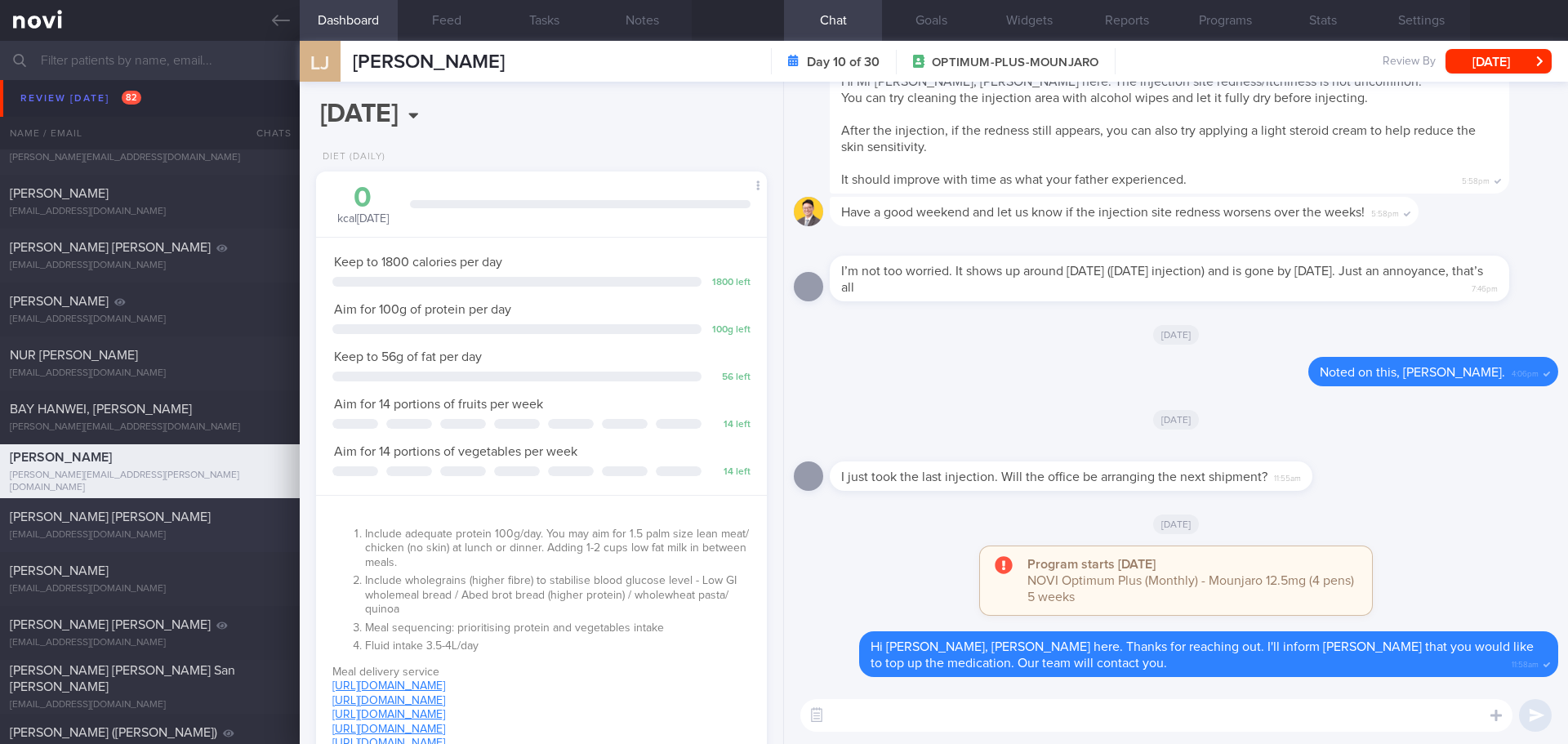
click at [222, 523] on div "TRAYNOR ROSS BURNETT" at bounding box center [147, 516] width 276 height 16
type input "next appt 20/6/25"
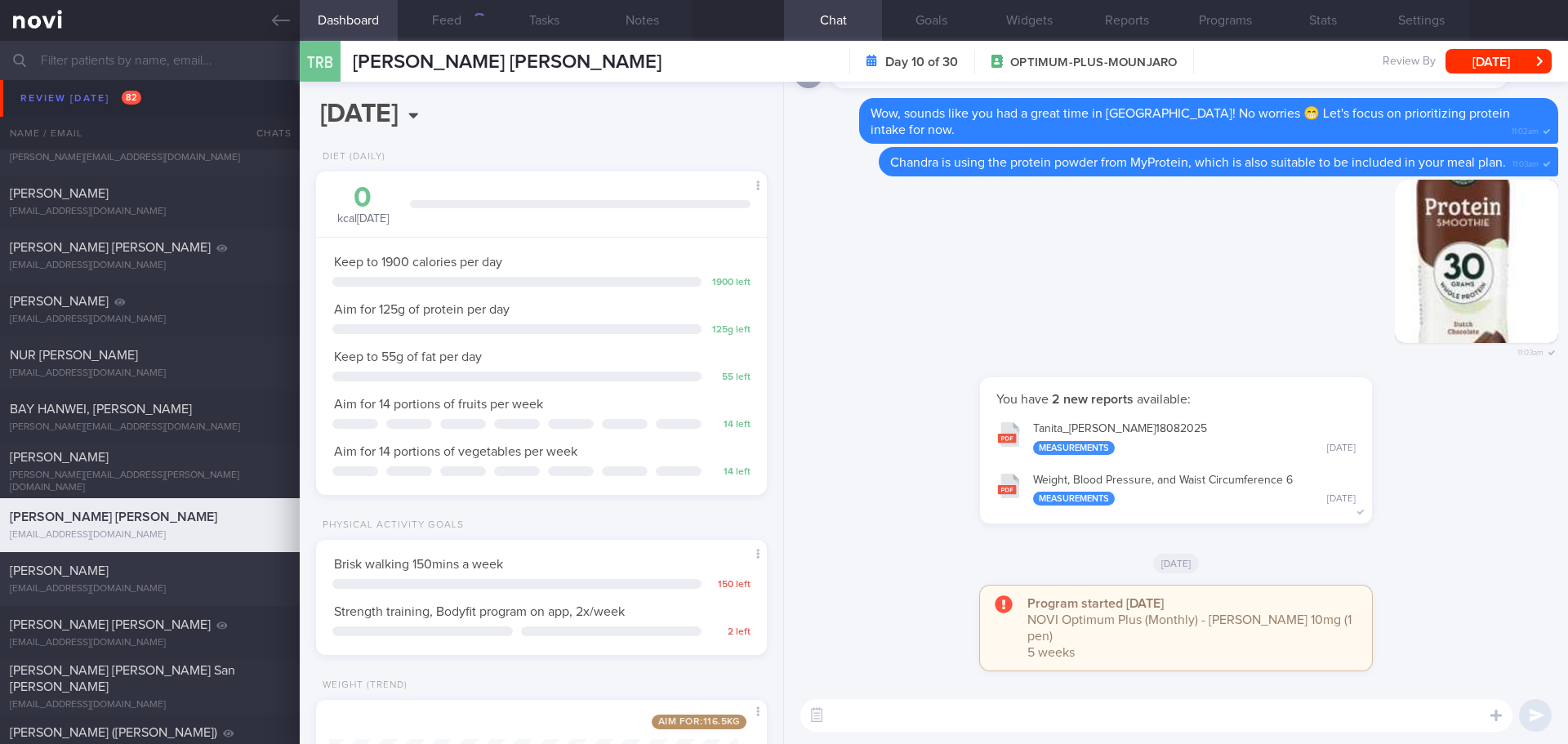
click at [108, 565] on span "[PERSON_NAME]" at bounding box center [58, 571] width 99 height 13
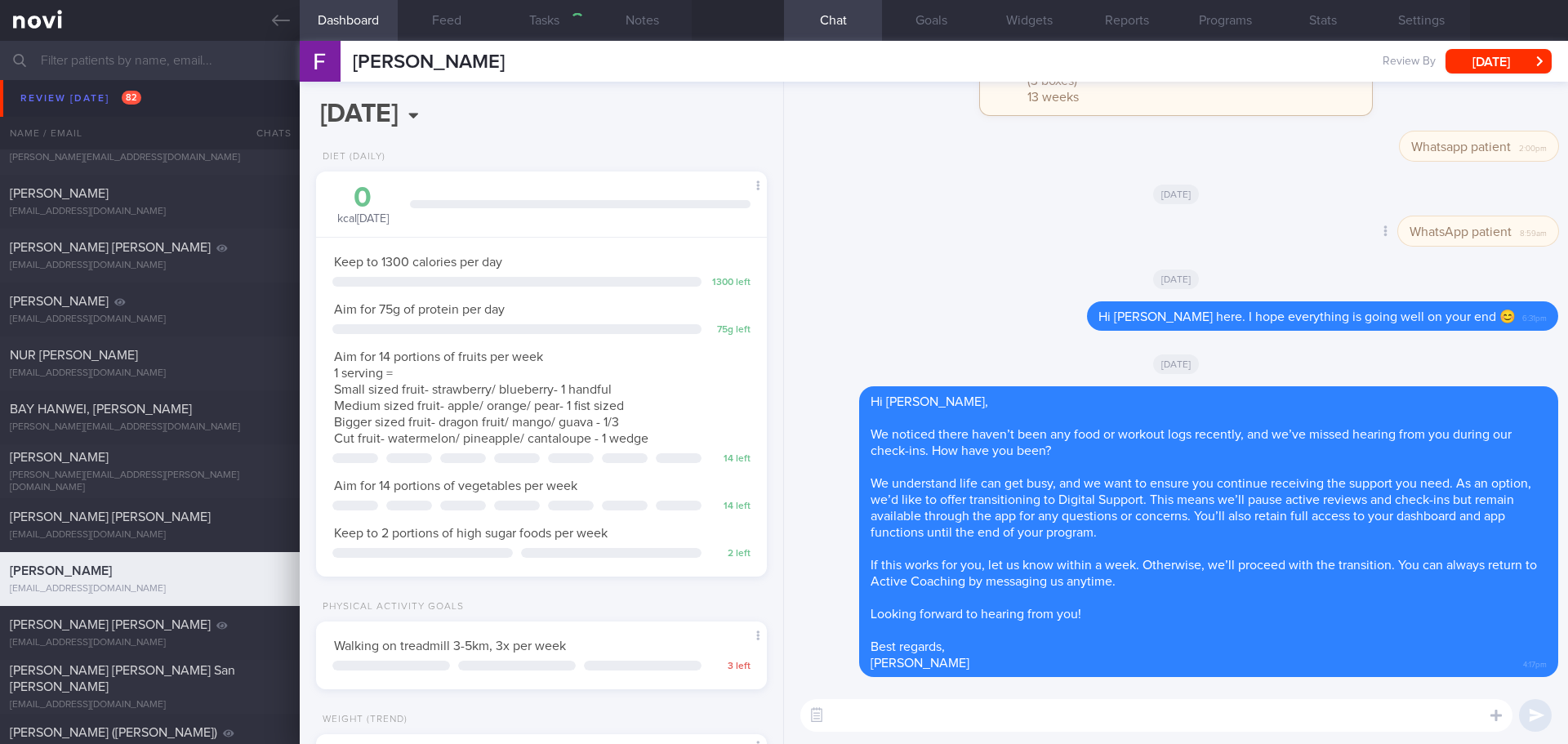
click at [856, 255] on div "Delete WhatsApp patient 8:59am" at bounding box center [1176, 236] width 764 height 40
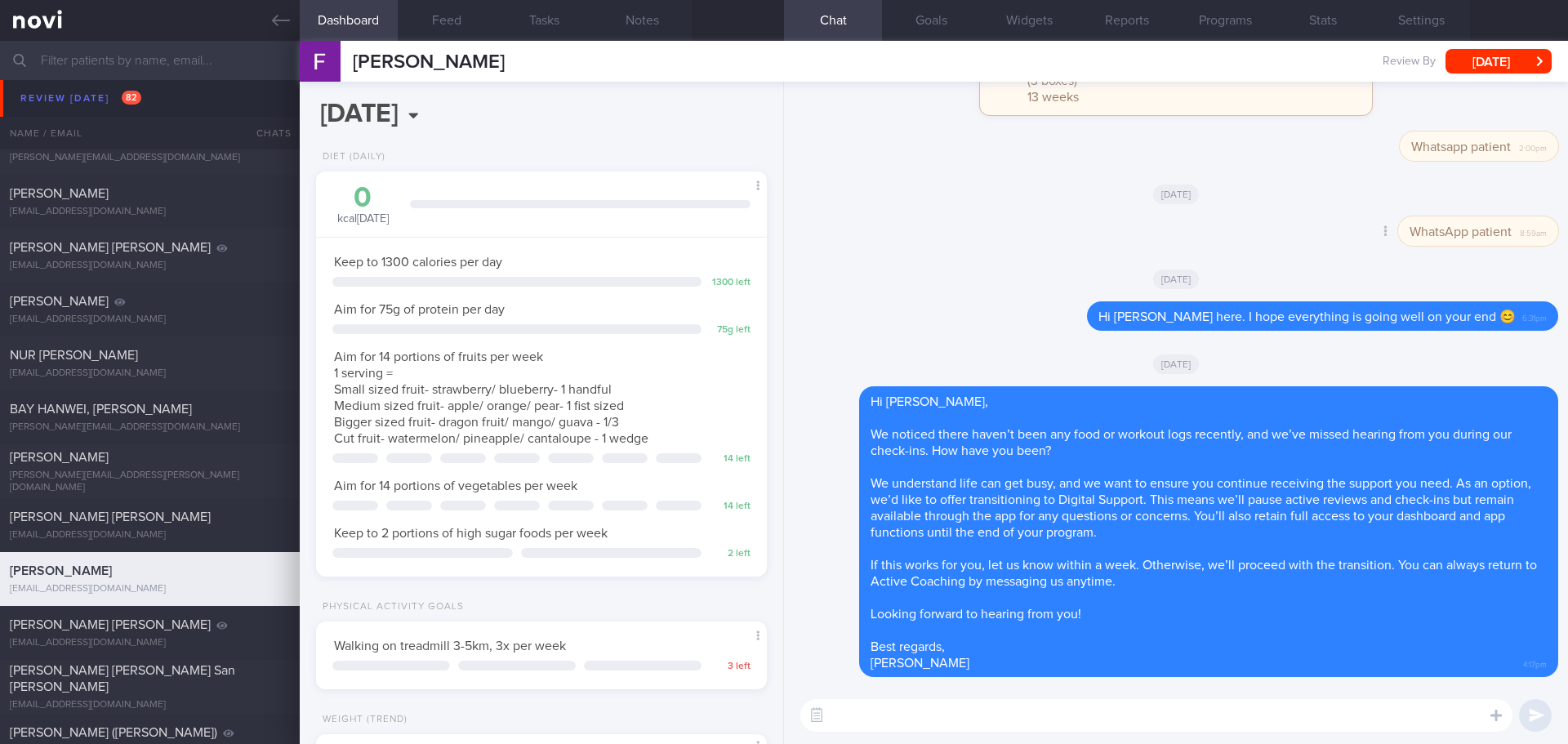
click at [856, 255] on div "Delete WhatsApp patient 8:59am" at bounding box center [1176, 236] width 764 height 40
click at [271, 29] on link at bounding box center [150, 20] width 299 height 40
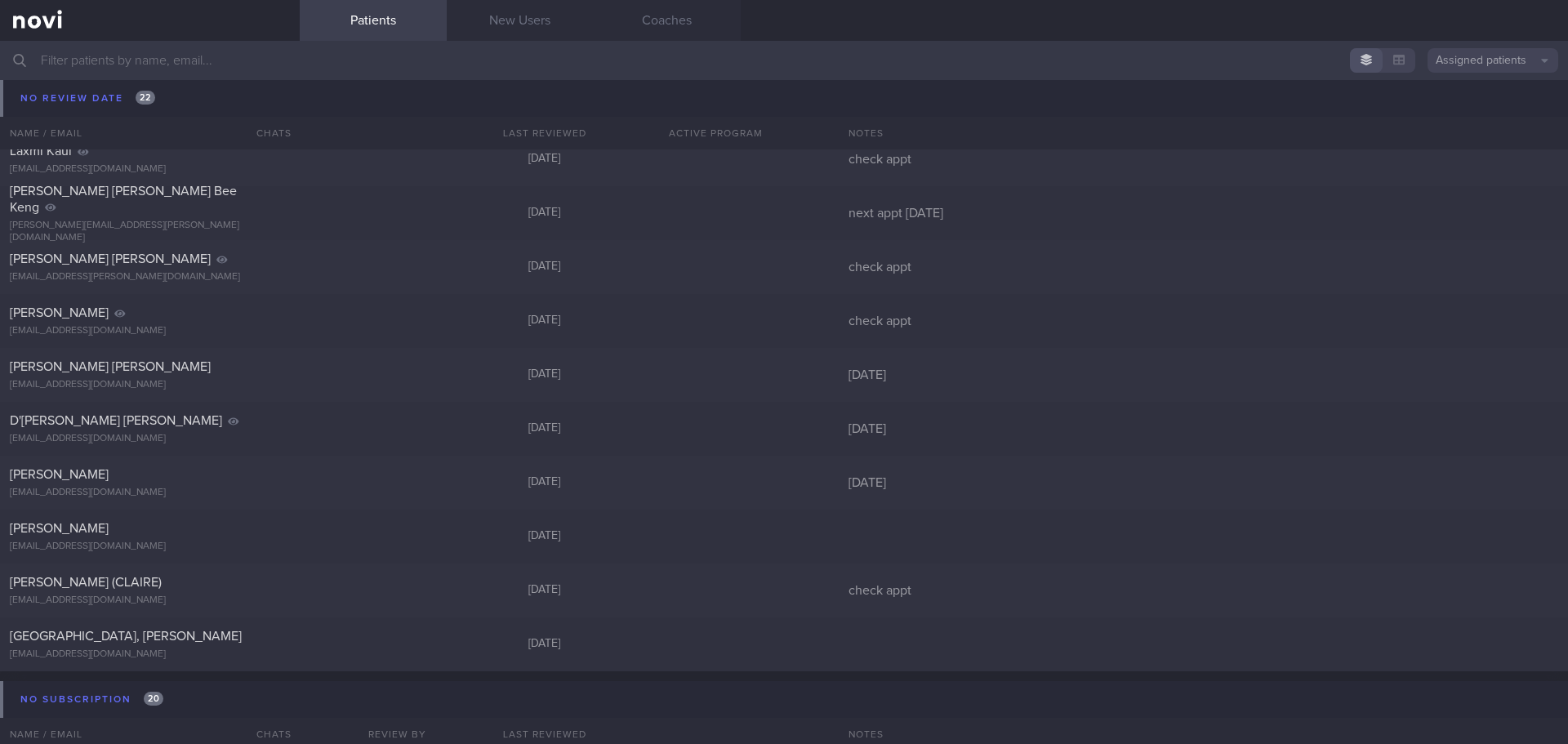
scroll to position [11520, 0]
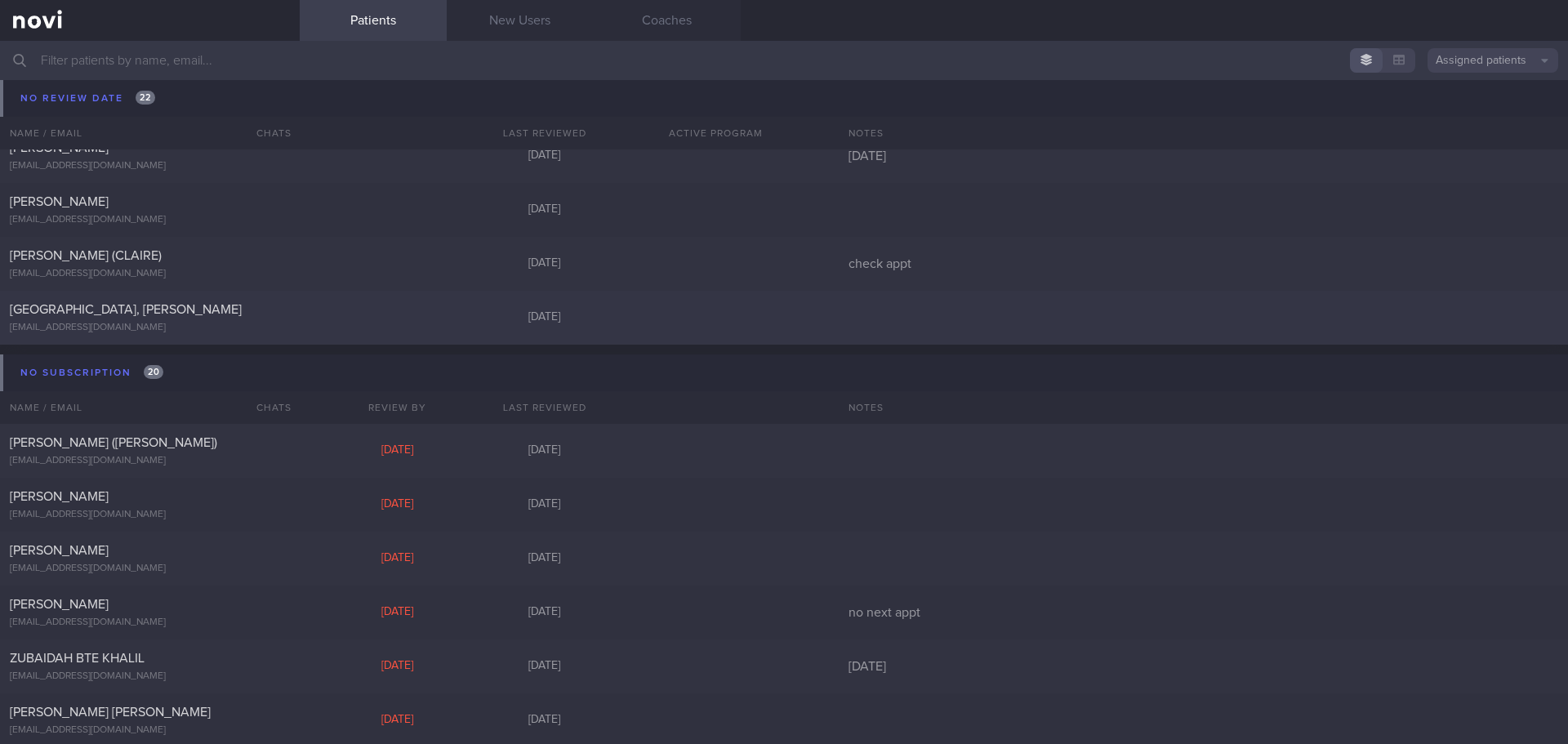
click at [303, 317] on div "NEO CHIANG SAN, BRIAN znyc9nmxwp@privaterelay.appleid.com 6 days ago" at bounding box center [784, 317] width 1568 height 54
select select "7"
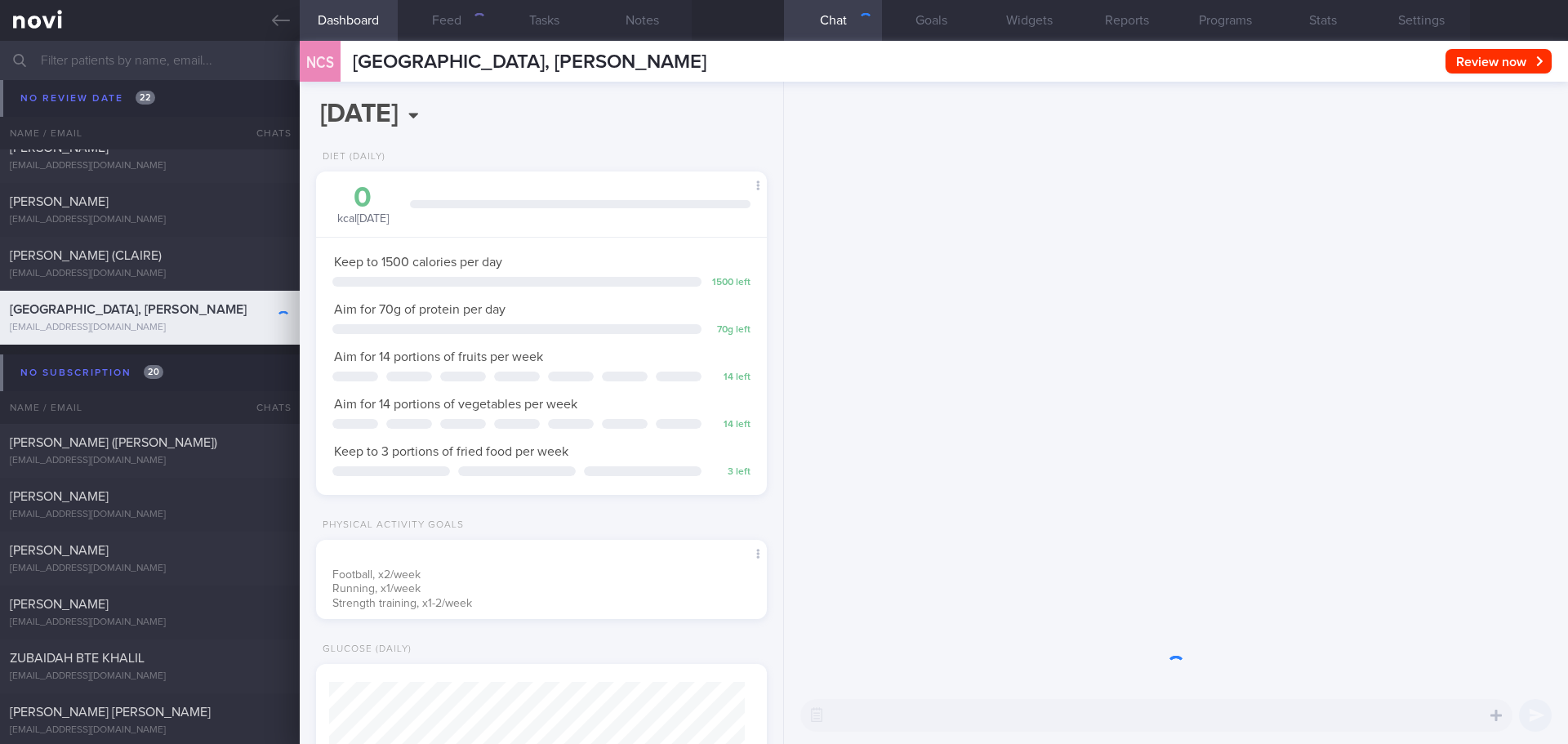
scroll to position [207, 416]
click at [290, 9] on link at bounding box center [150, 20] width 299 height 40
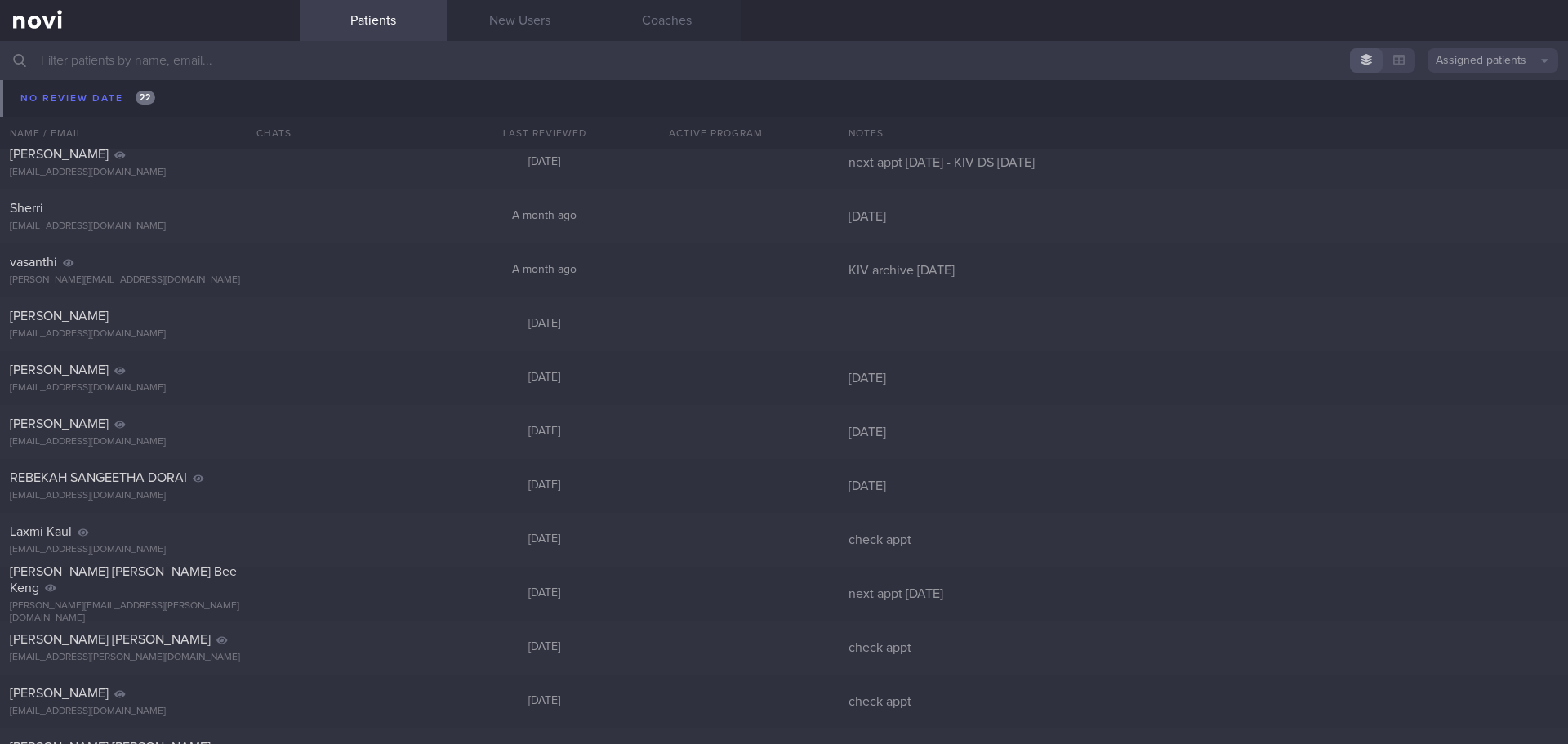
scroll to position [10702, 0]
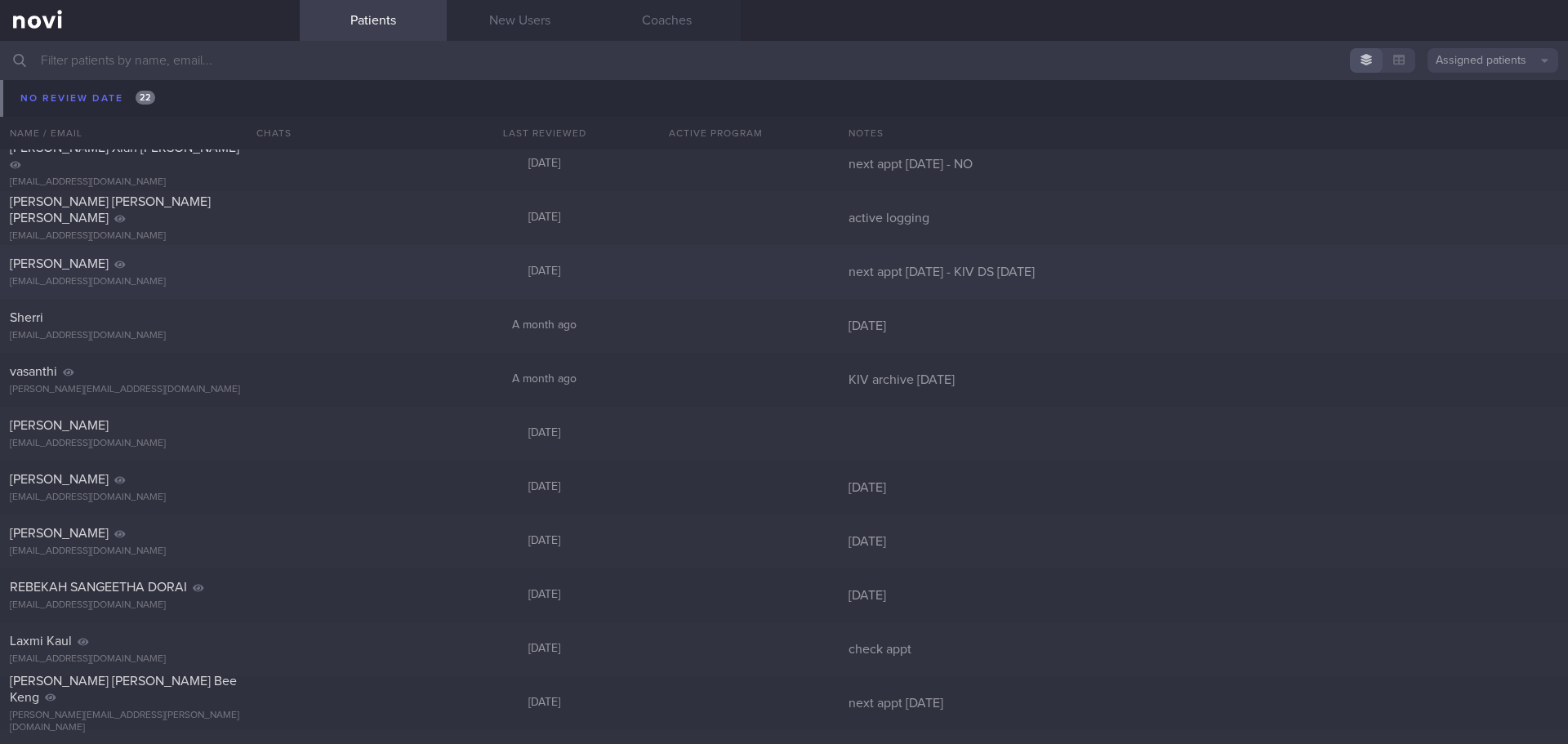
click at [674, 266] on div at bounding box center [716, 272] width 196 height 15
select select "7"
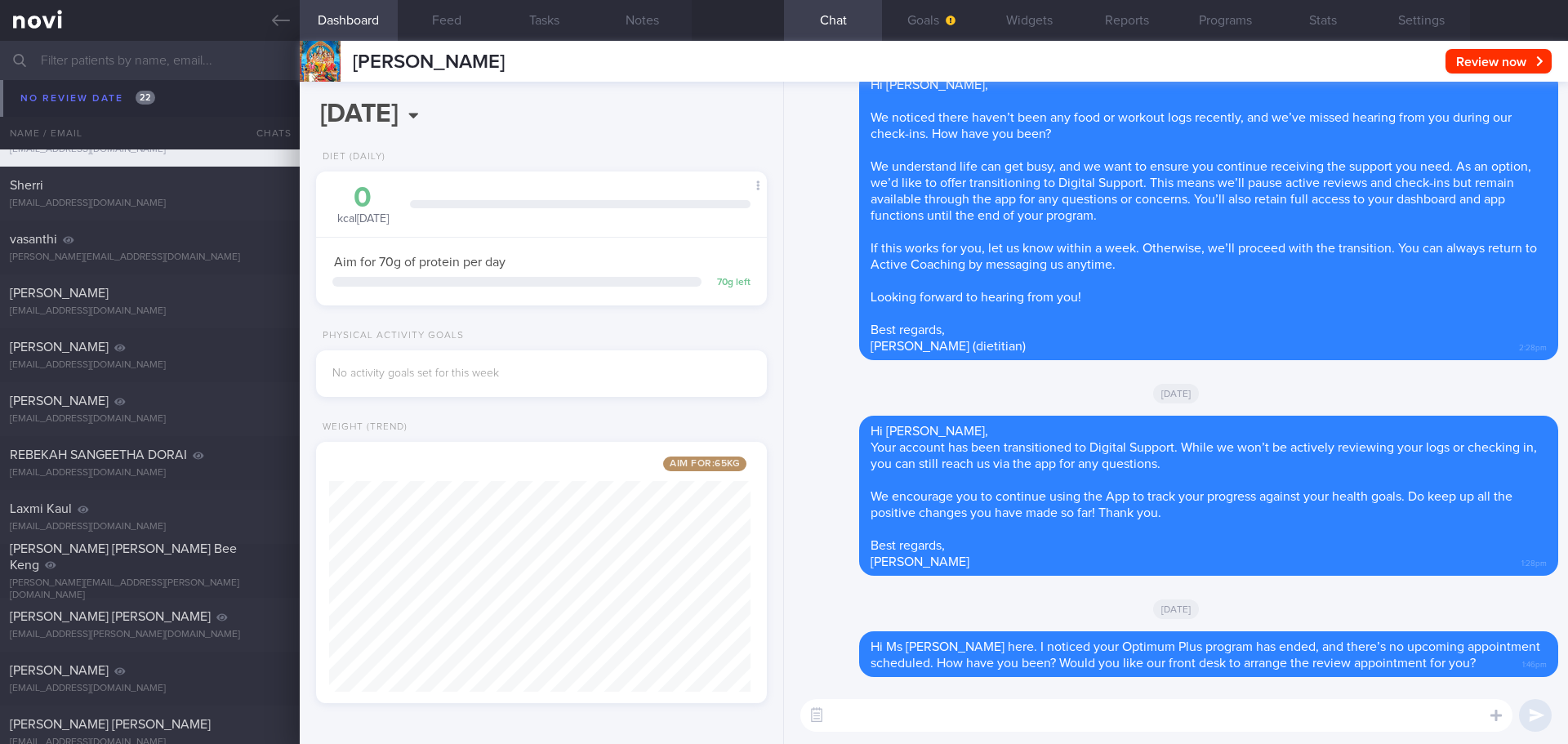
scroll to position [10866, 0]
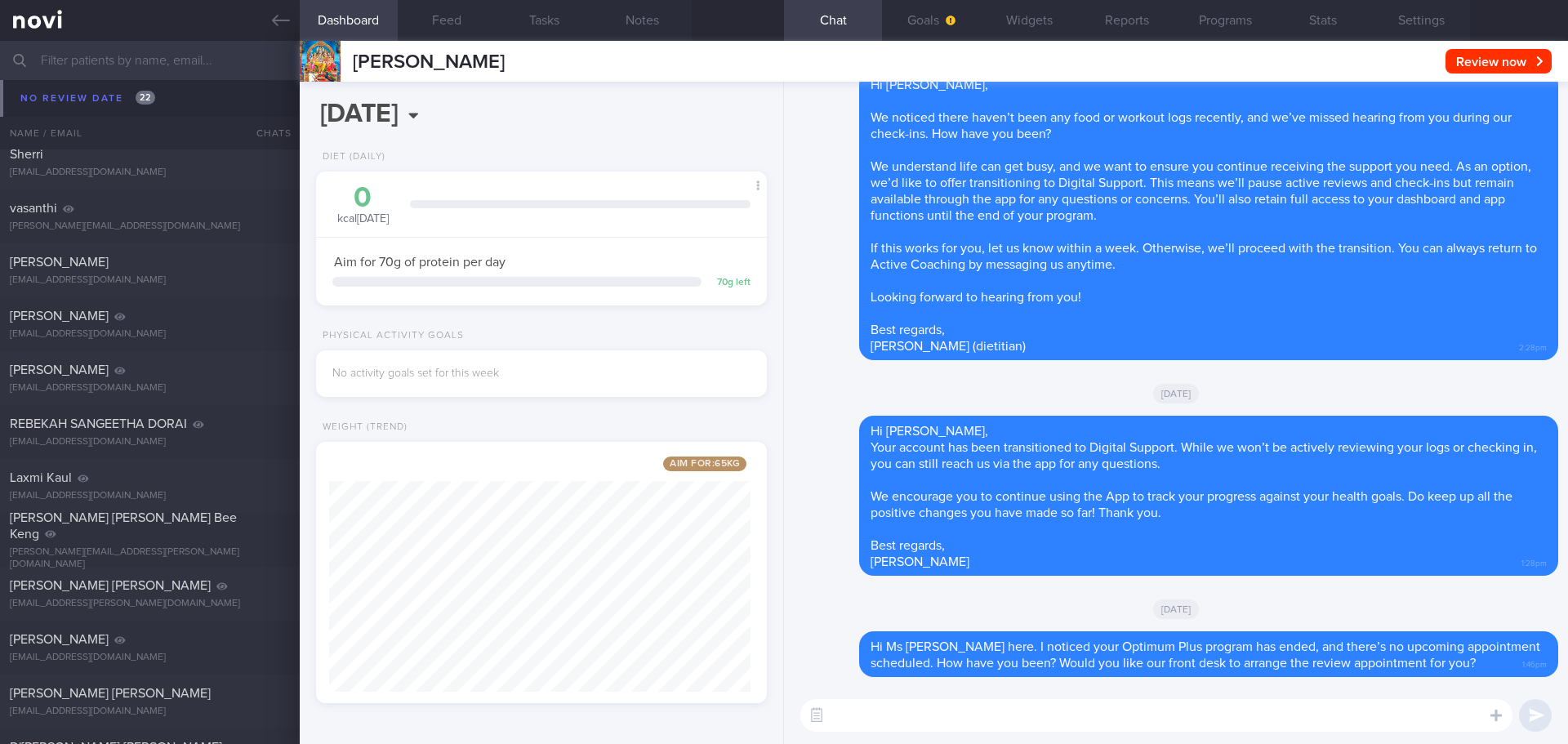
click at [94, 104] on div "[PERSON_NAME]" at bounding box center [147, 100] width 276 height 16
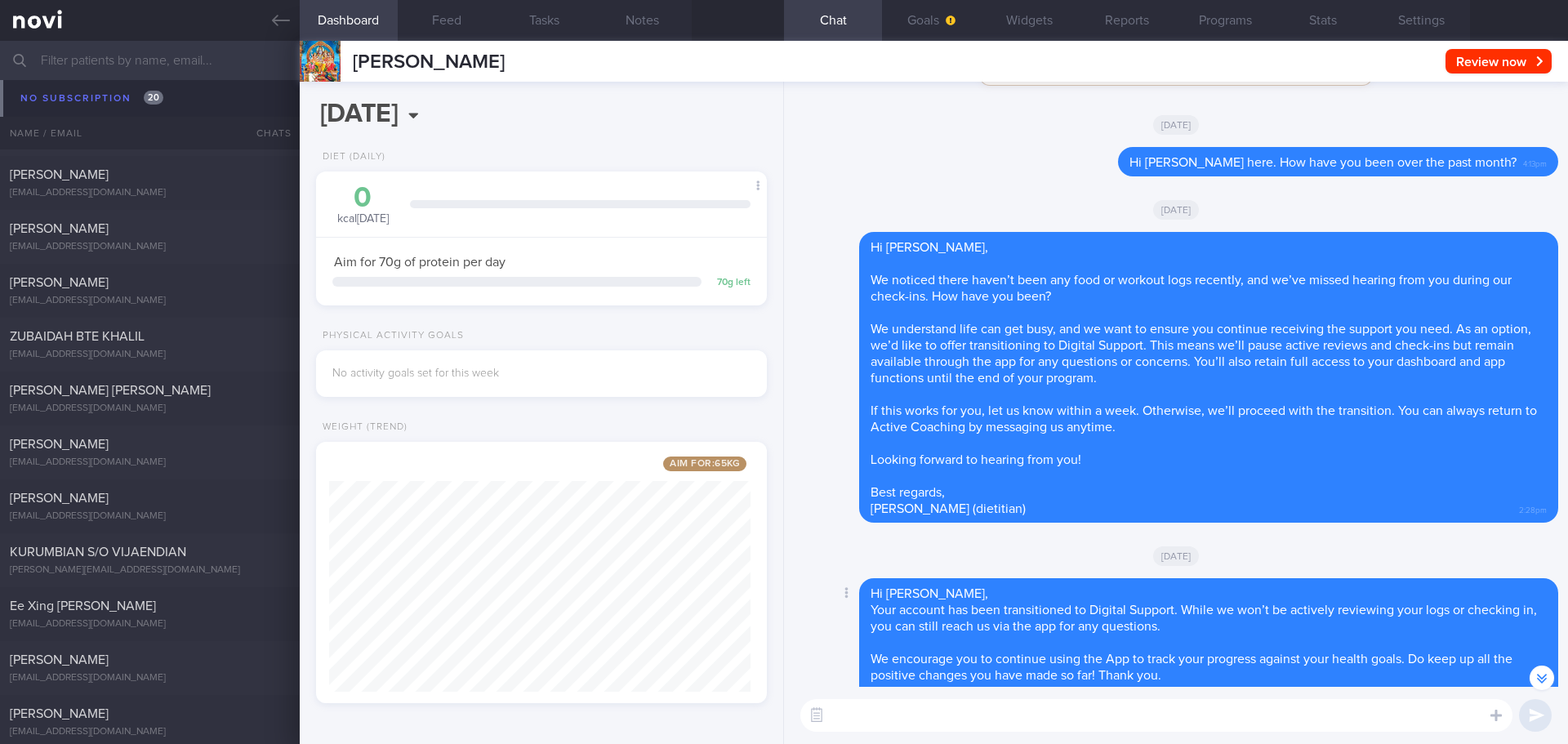
scroll to position [-164, 0]
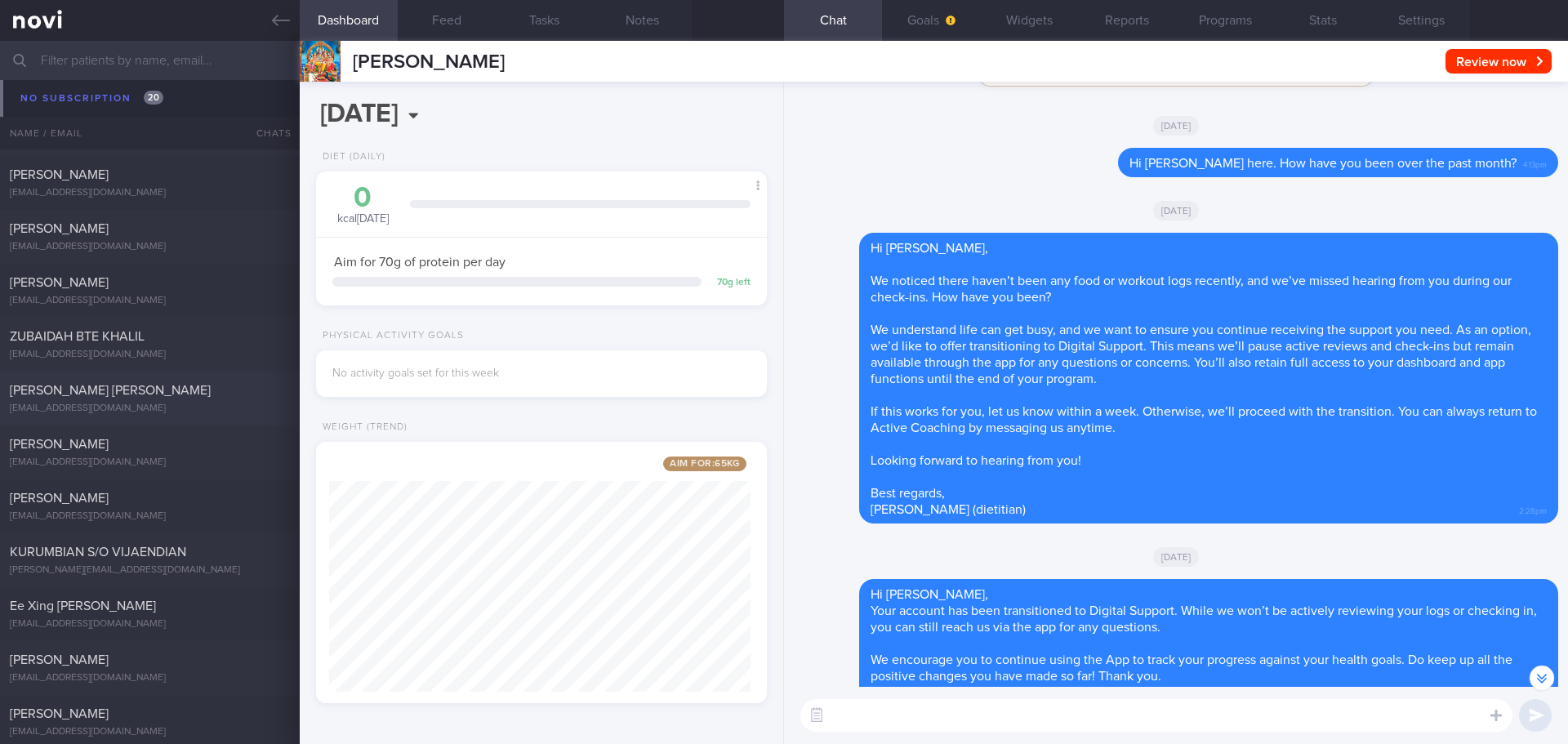
click at [81, 382] on div "Holmes Gail Louise" at bounding box center [147, 390] width 276 height 16
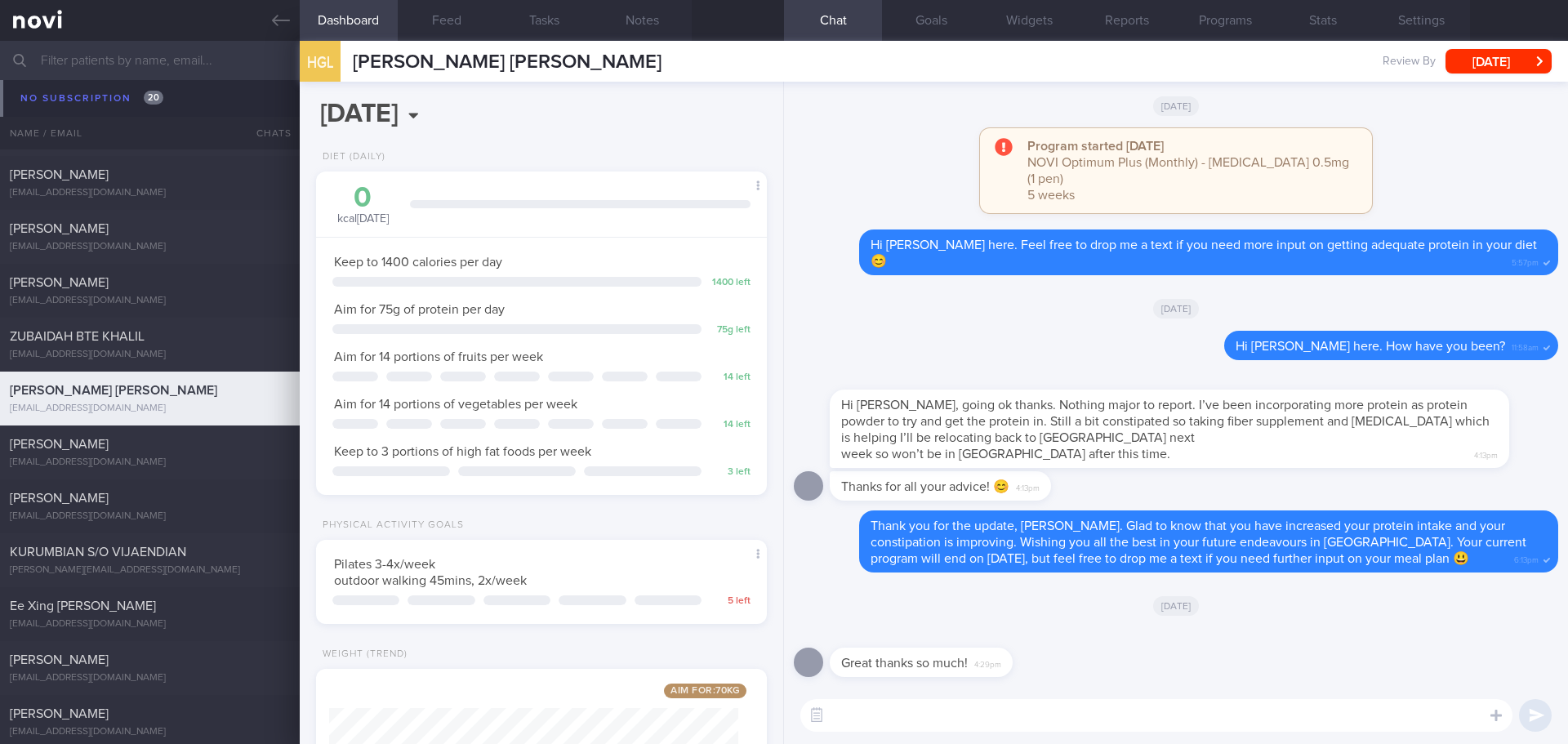
scroll to position [1, 0]
click at [1165, 671] on div "Great thanks so much! 4:29pm" at bounding box center [1176, 656] width 764 height 58
click at [1240, 23] on button "Programs" at bounding box center [1224, 20] width 98 height 40
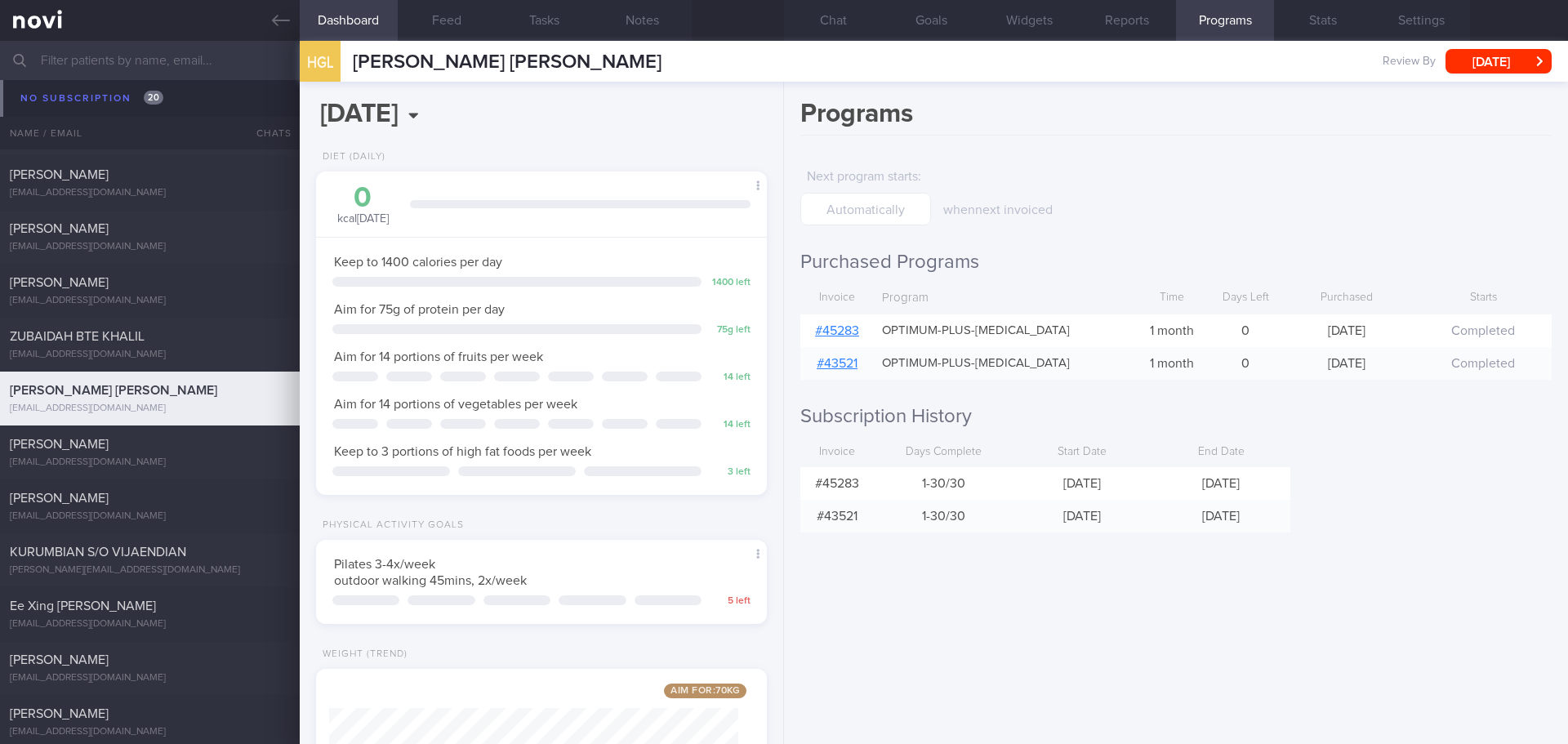
click at [829, 337] on div "# 45283" at bounding box center [837, 331] width 73 height 33
click at [829, 336] on link "# 45283" at bounding box center [837, 331] width 44 height 13
click at [1079, 569] on div "Programs Next program starts : when next invoiced Purchased Programs Invoice Pr…" at bounding box center [1176, 413] width 784 height 663
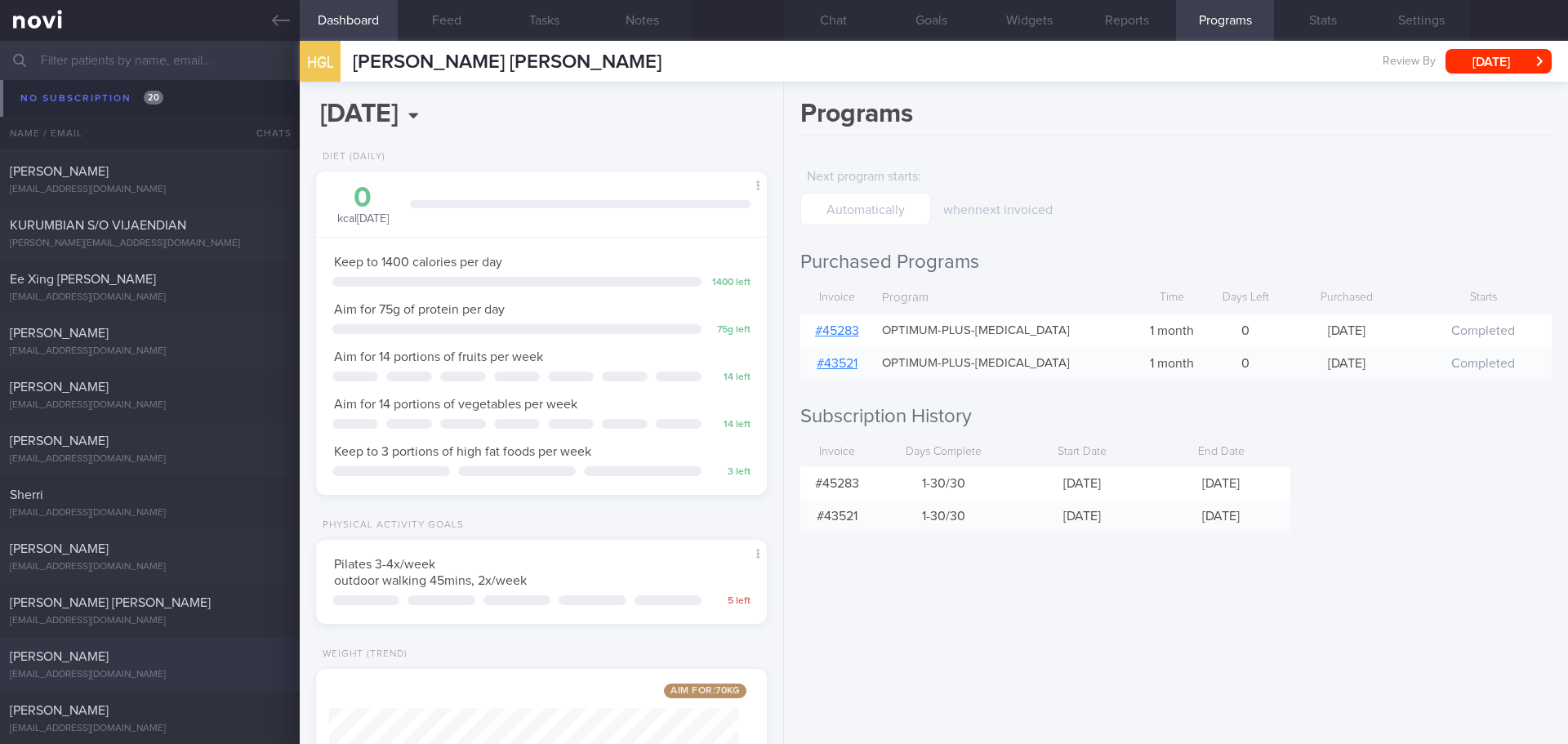
scroll to position [12087, 0]
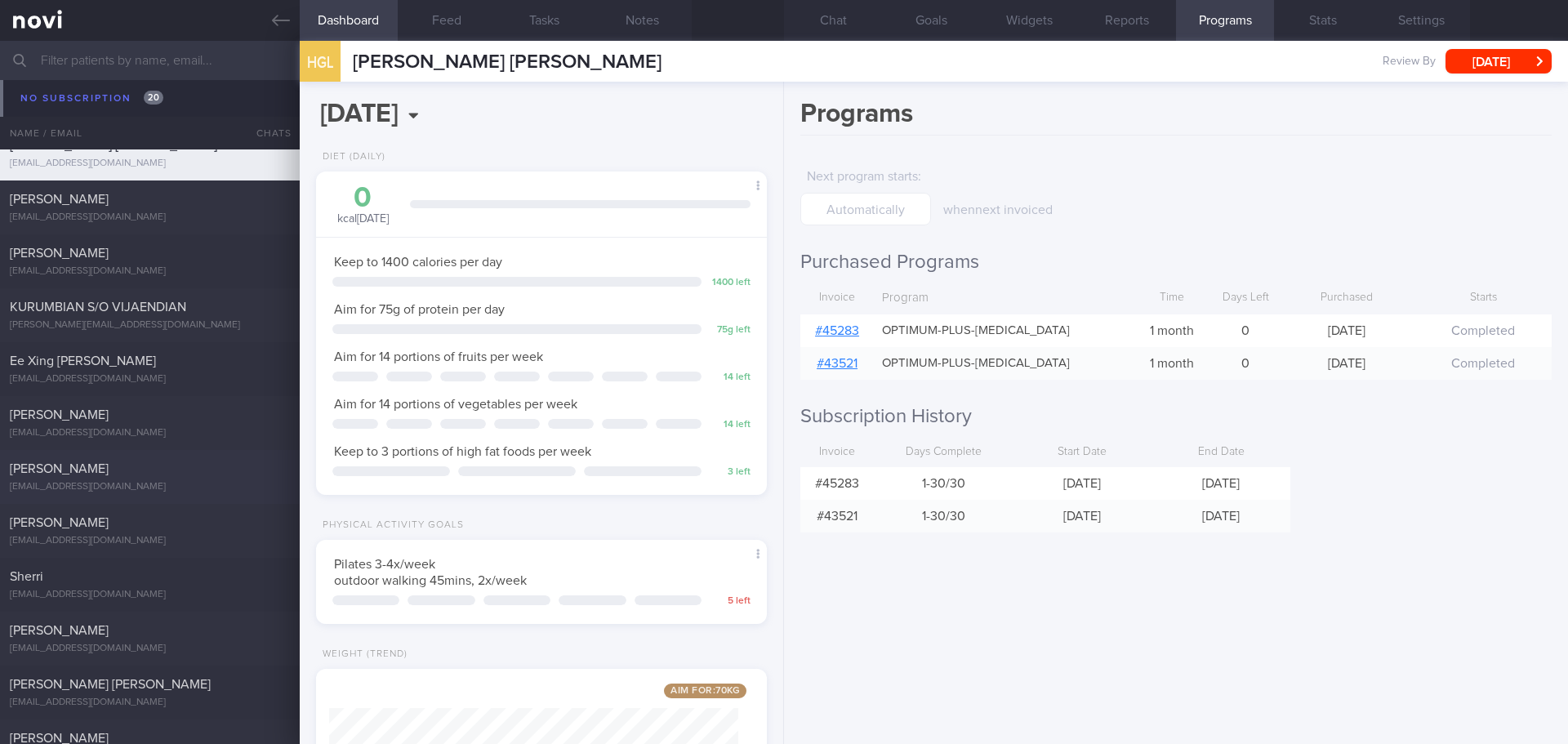
click at [136, 486] on div "[EMAIL_ADDRESS][DOMAIN_NAME]" at bounding box center [150, 487] width 280 height 12
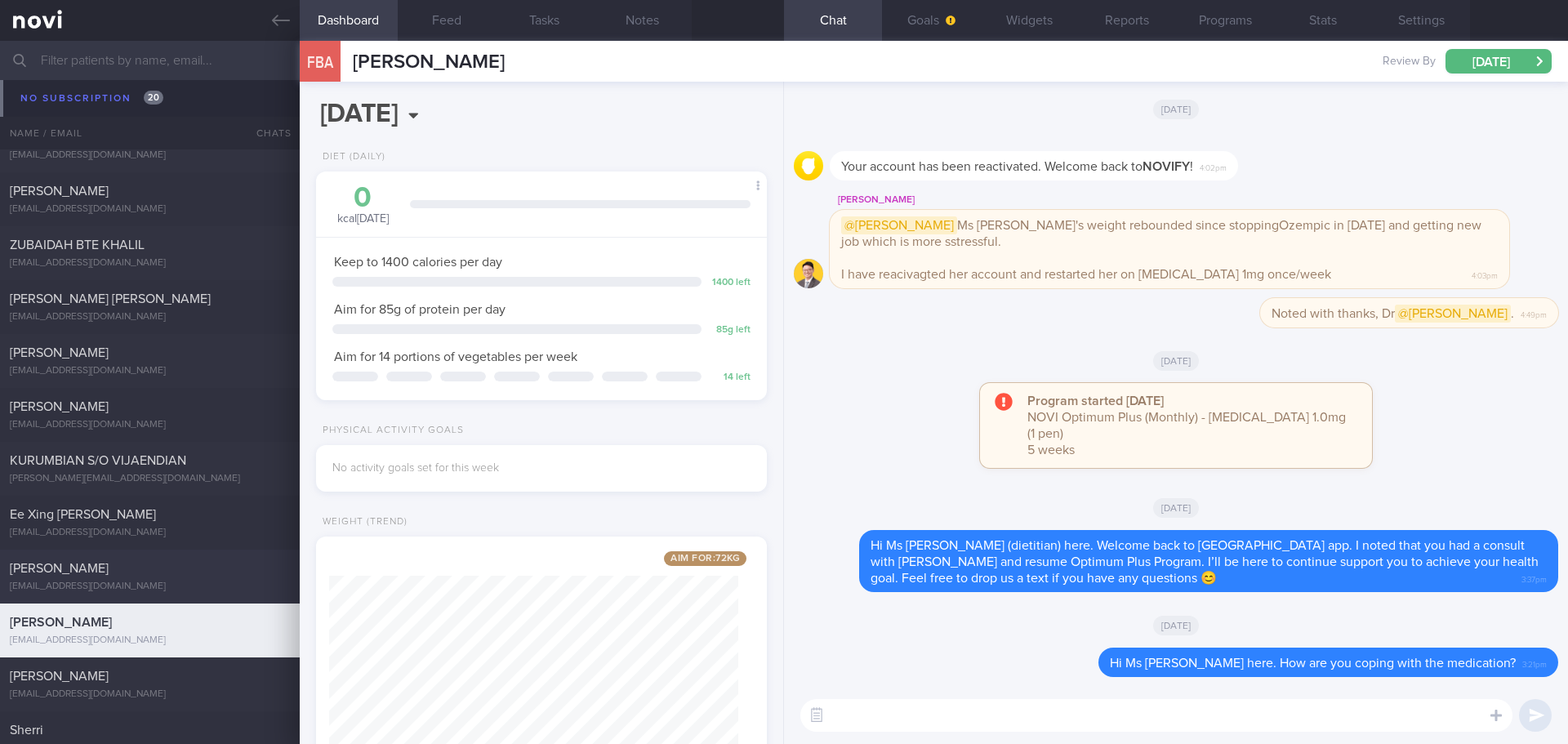
scroll to position [11923, 0]
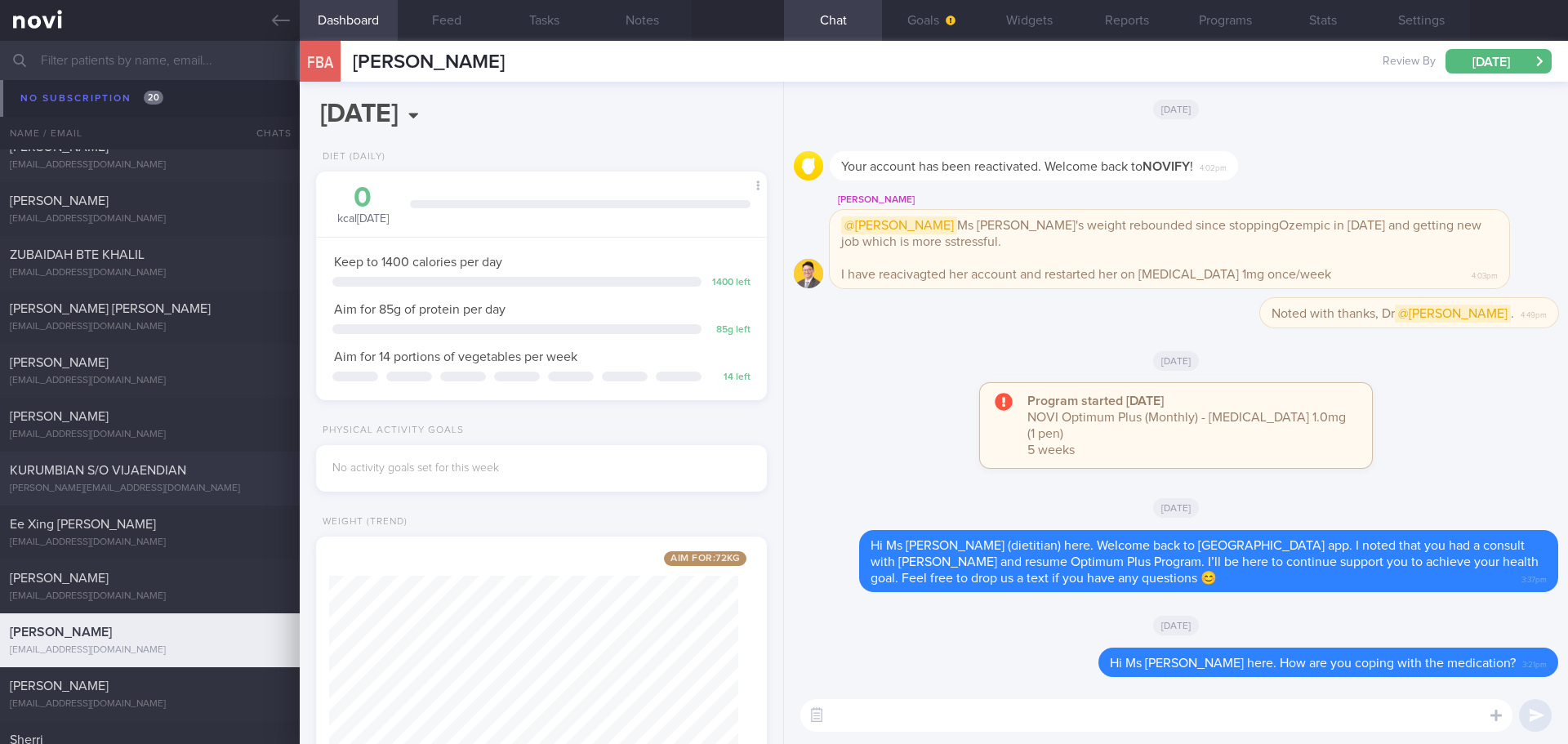
click at [145, 472] on span "KURUMBIAN S/O VIJAENDIAN" at bounding box center [97, 471] width 176 height 13
select select "7"
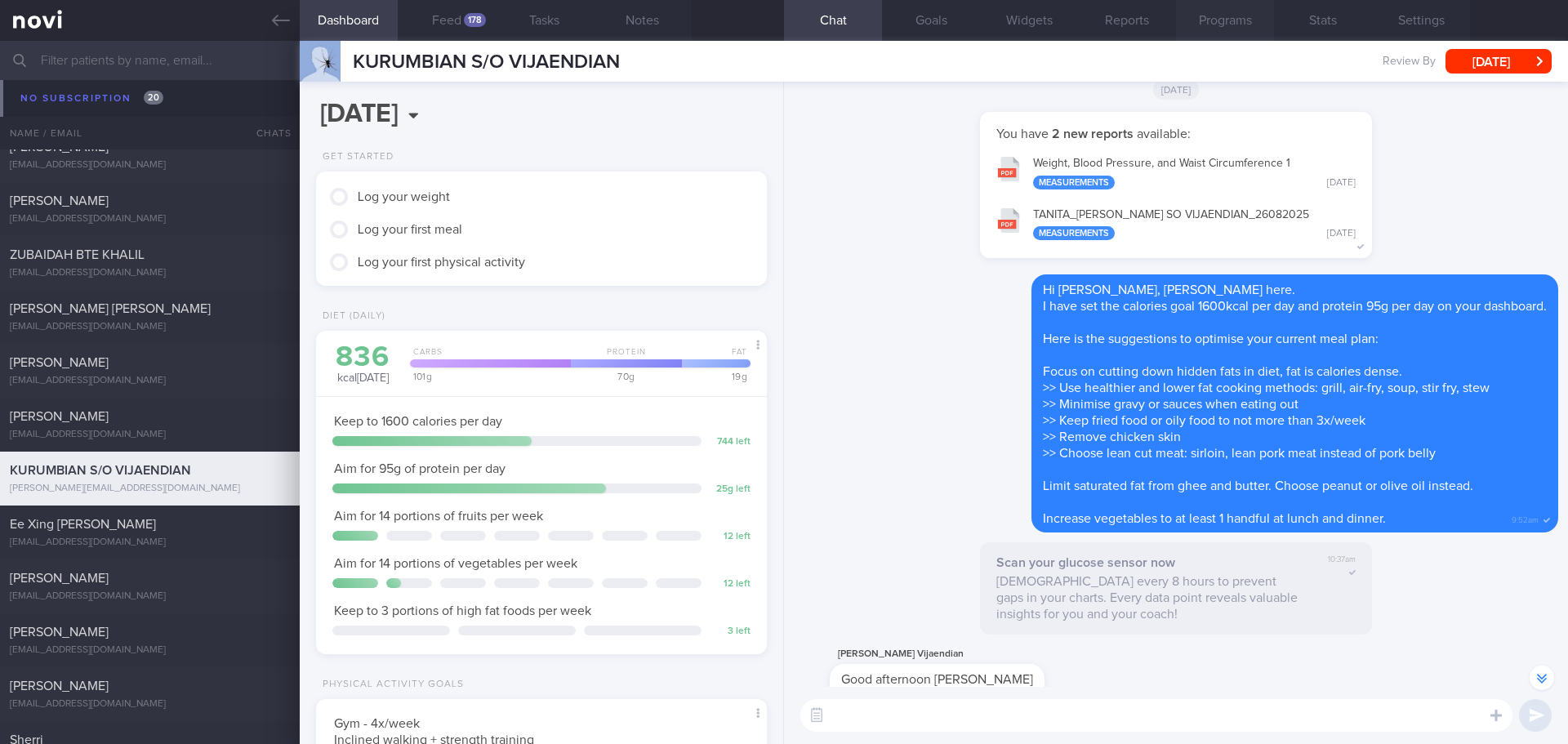
scroll to position [251, 416]
click at [1250, 21] on button "Programs" at bounding box center [1224, 20] width 98 height 40
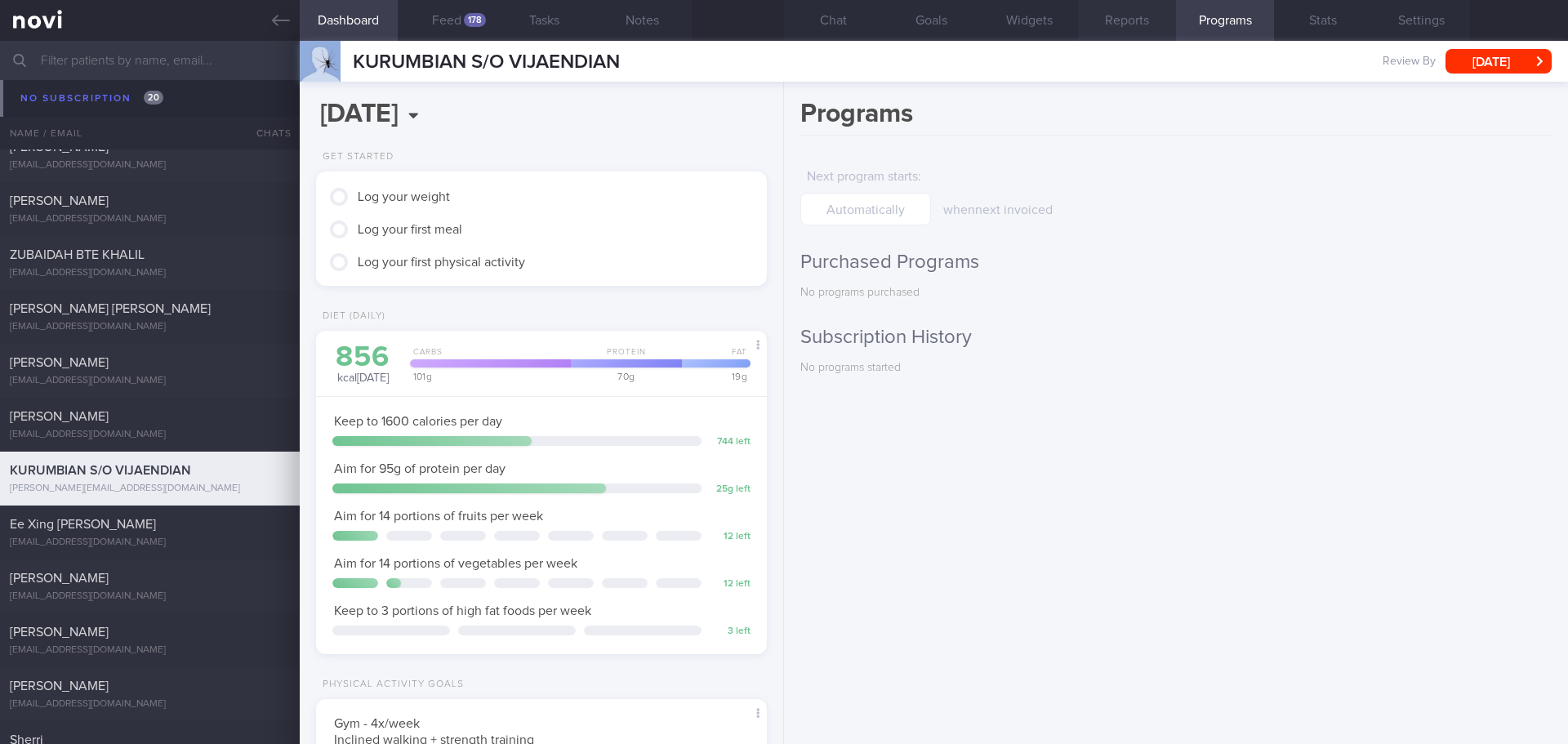
click at [1113, 17] on button "Reports" at bounding box center [1127, 20] width 98 height 40
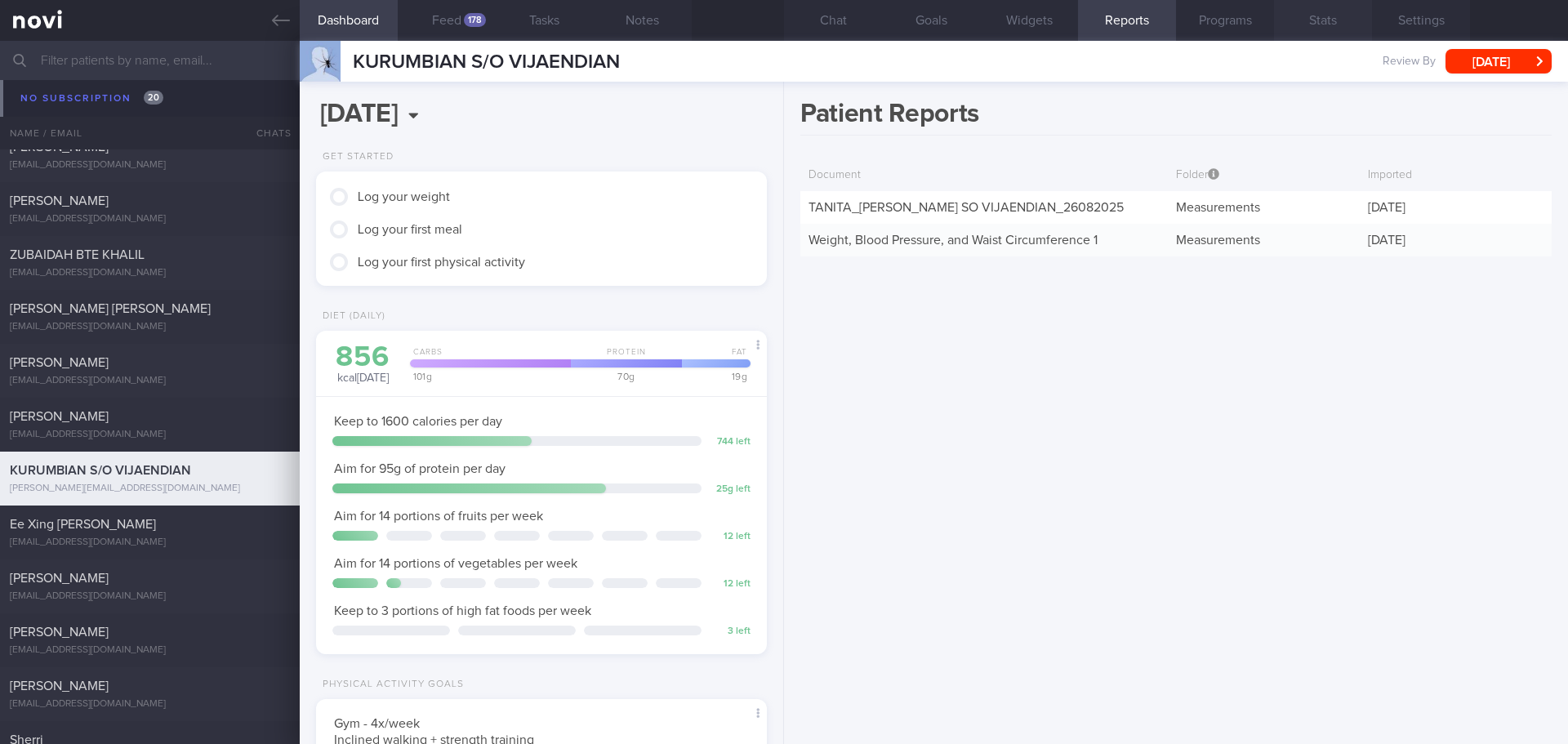
click at [1316, 22] on button "Stats" at bounding box center [1322, 20] width 98 height 40
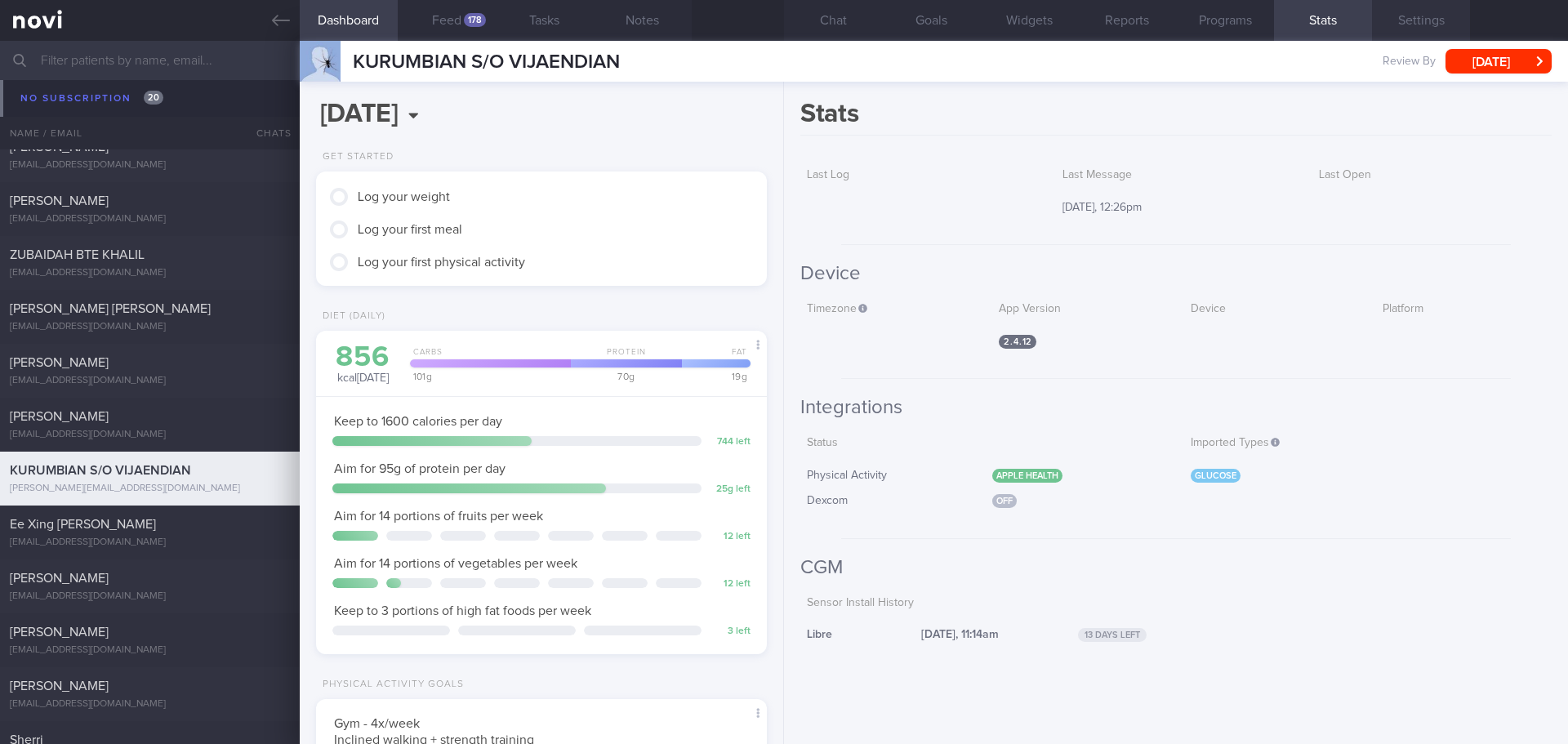
click at [1403, 20] on button "Settings" at bounding box center [1420, 20] width 98 height 40
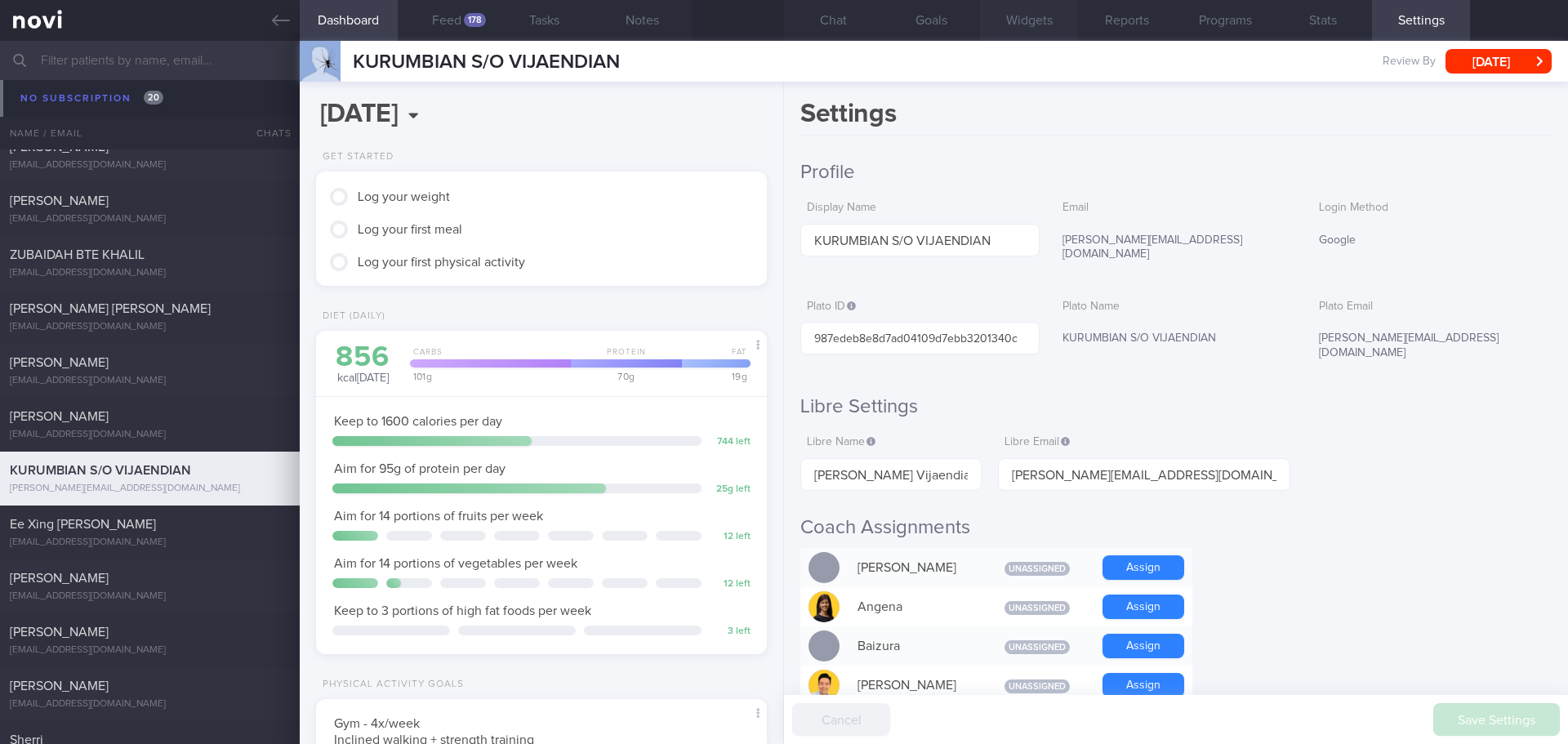
click at [1027, 12] on button "Widgets" at bounding box center [1029, 20] width 98 height 40
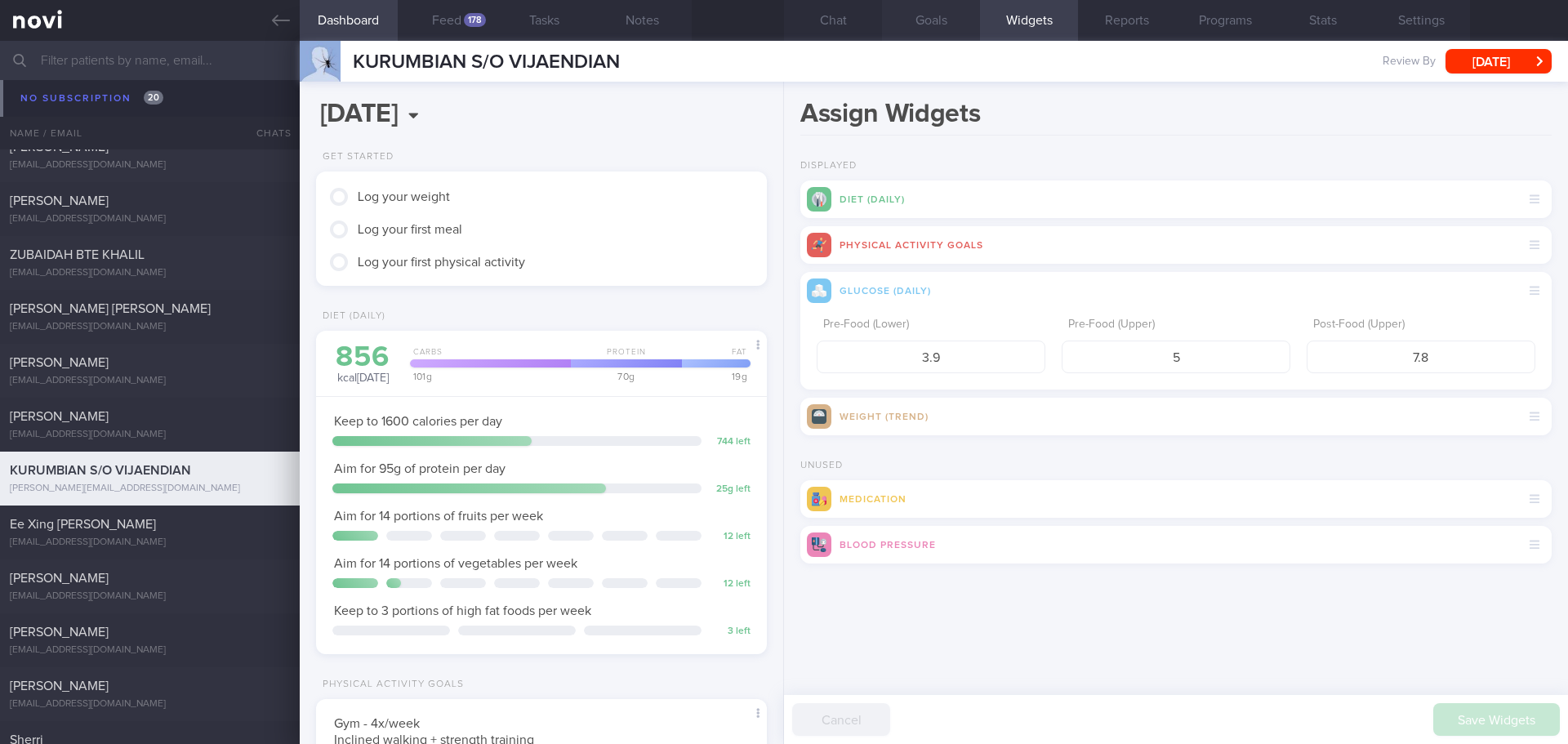
click at [948, 12] on button "Goals" at bounding box center [931, 20] width 98 height 40
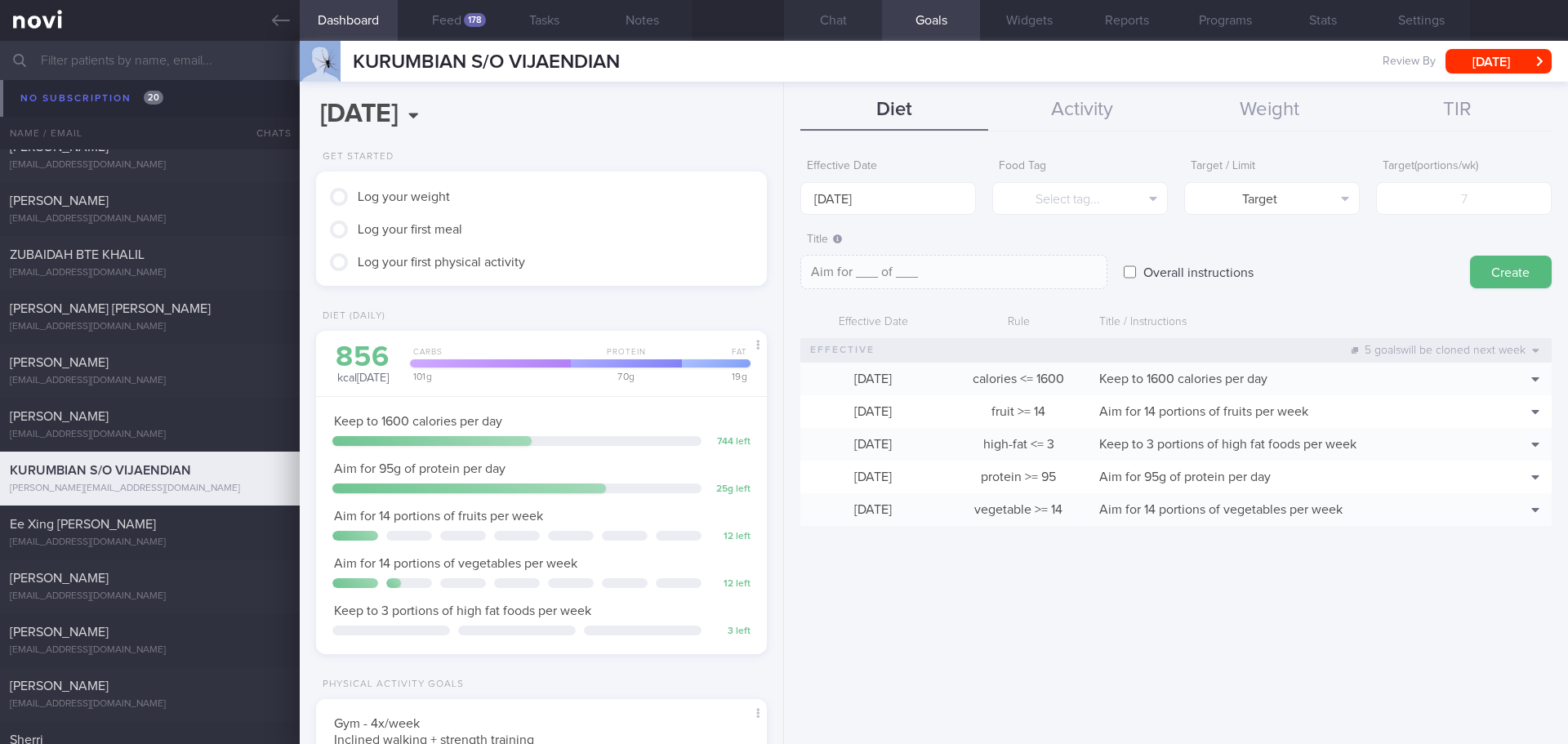
click at [857, 15] on button "Chat" at bounding box center [833, 20] width 98 height 40
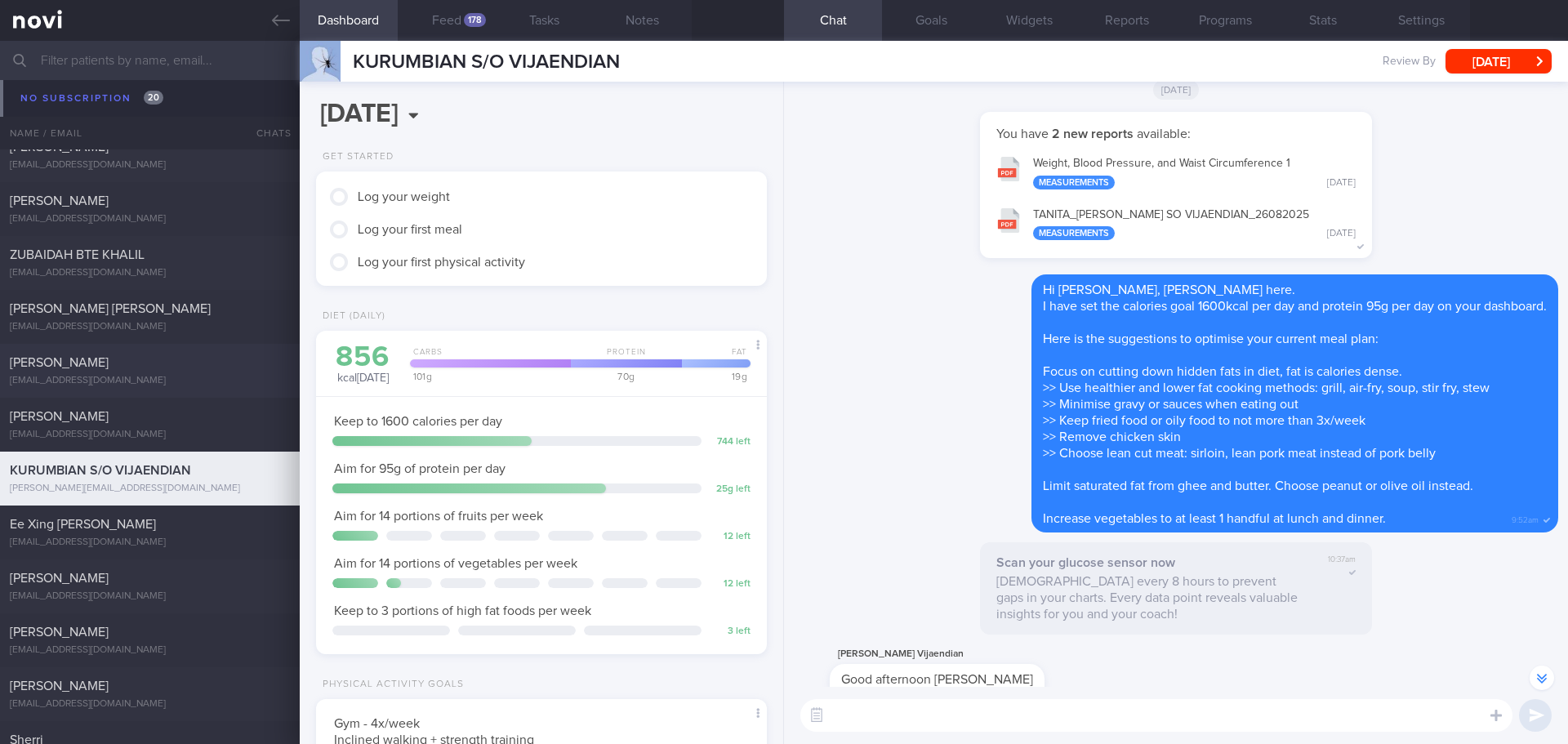
click at [118, 376] on div "limsusie@gmail.com" at bounding box center [150, 380] width 280 height 12
drag, startPoint x: 224, startPoint y: 341, endPoint x: 178, endPoint y: 410, distance: 82.9
click at [244, 348] on div "No subscription 20 Name / Email Chats Review By Last Reviewed Active Program No…" at bounding box center [784, 520] width 1568 height 1157
type input "KIV renew program"
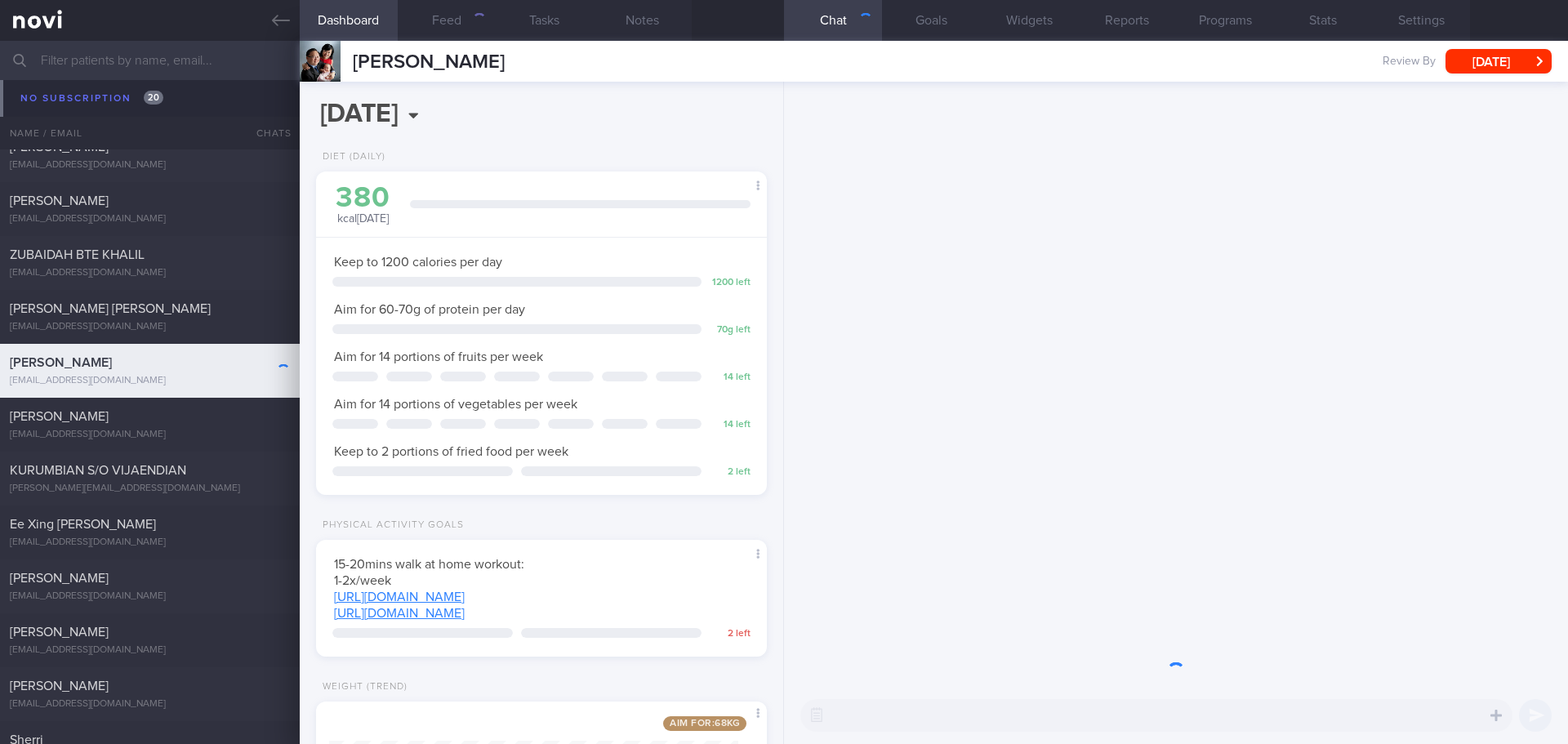
scroll to position [228, 409]
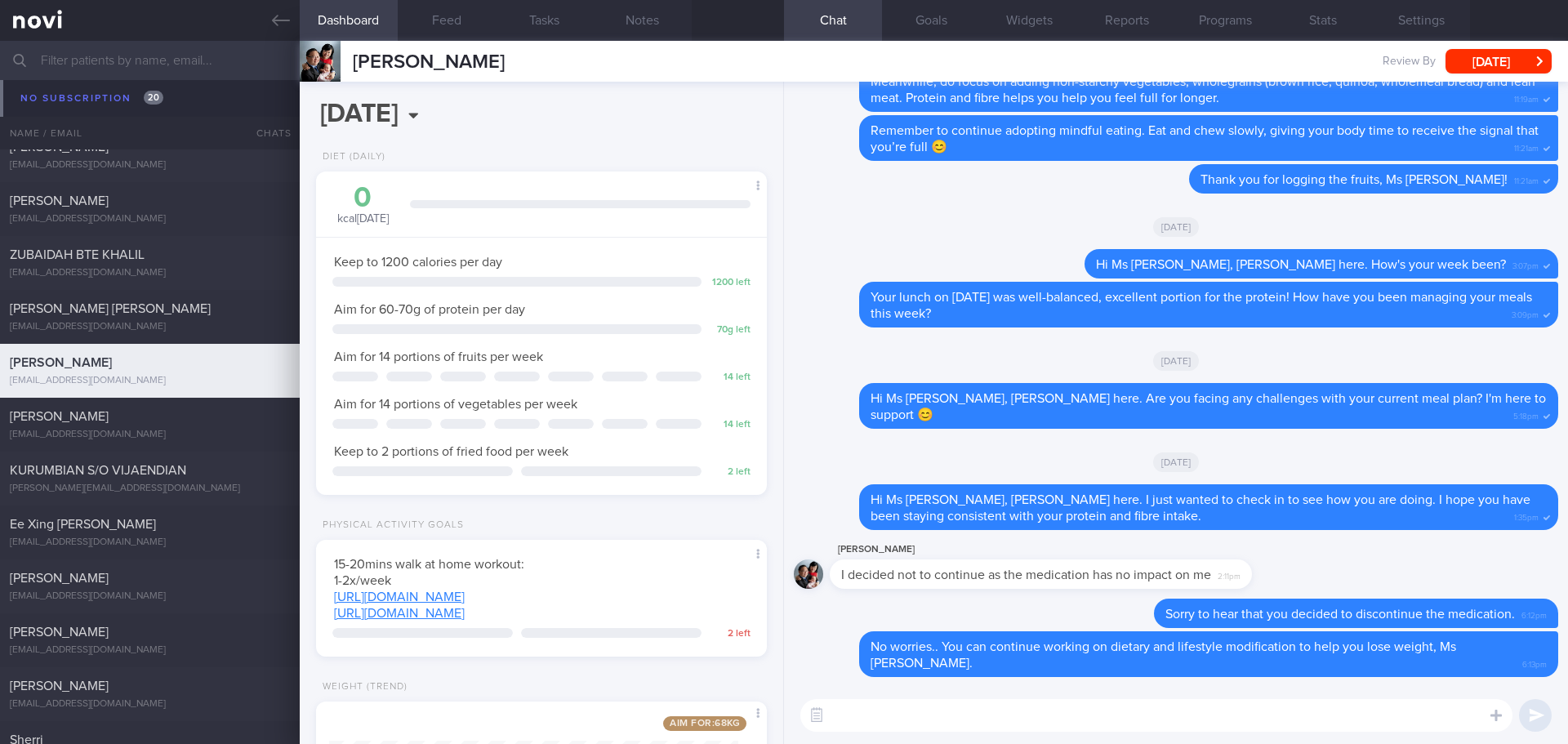
click at [1368, 703] on textarea at bounding box center [1156, 716] width 712 height 33
click at [1367, 705] on textarea at bounding box center [1156, 716] width 712 height 33
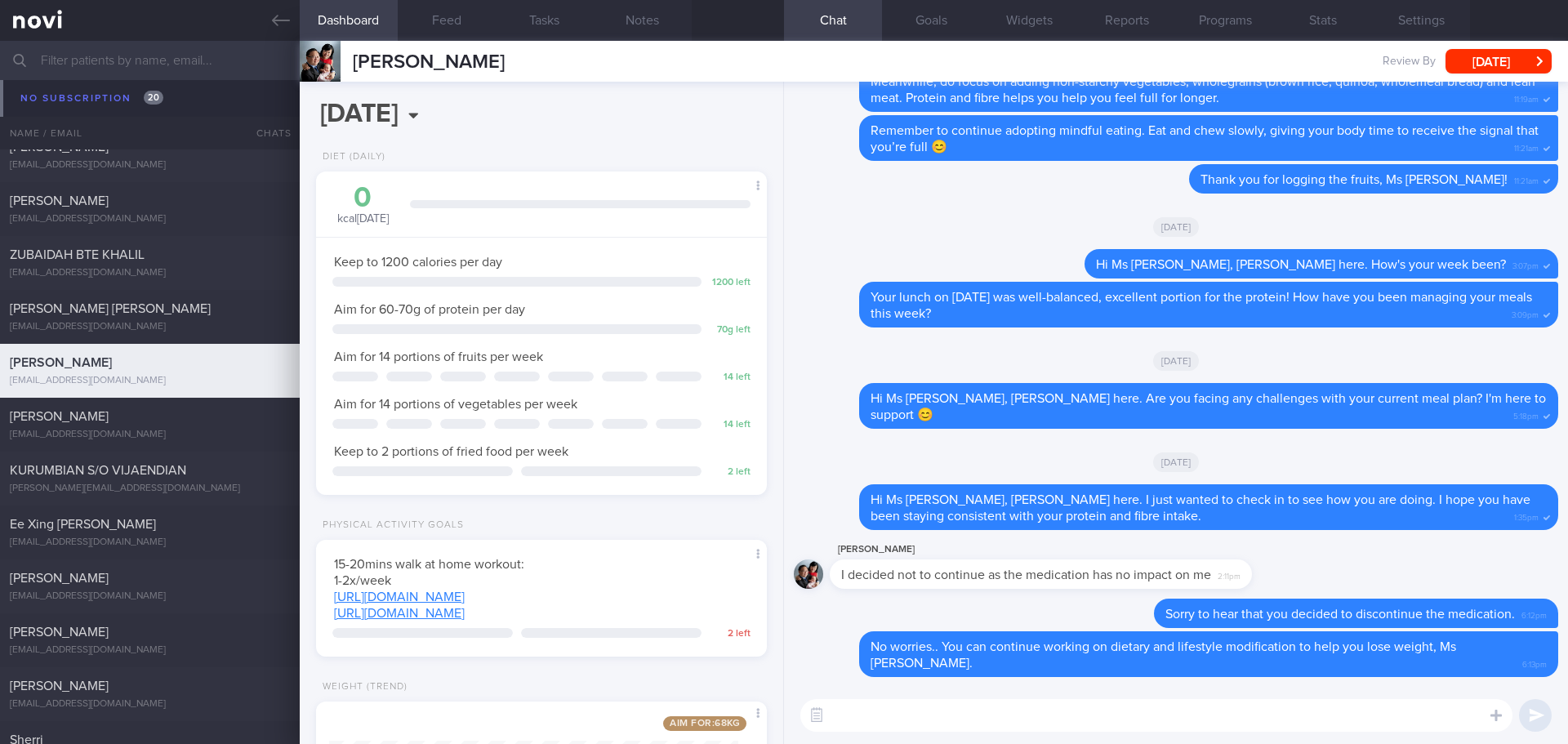
click at [1367, 705] on textarea at bounding box center [1156, 716] width 712 height 33
click at [1512, 672] on button "button" at bounding box center [1514, 667] width 33 height 33
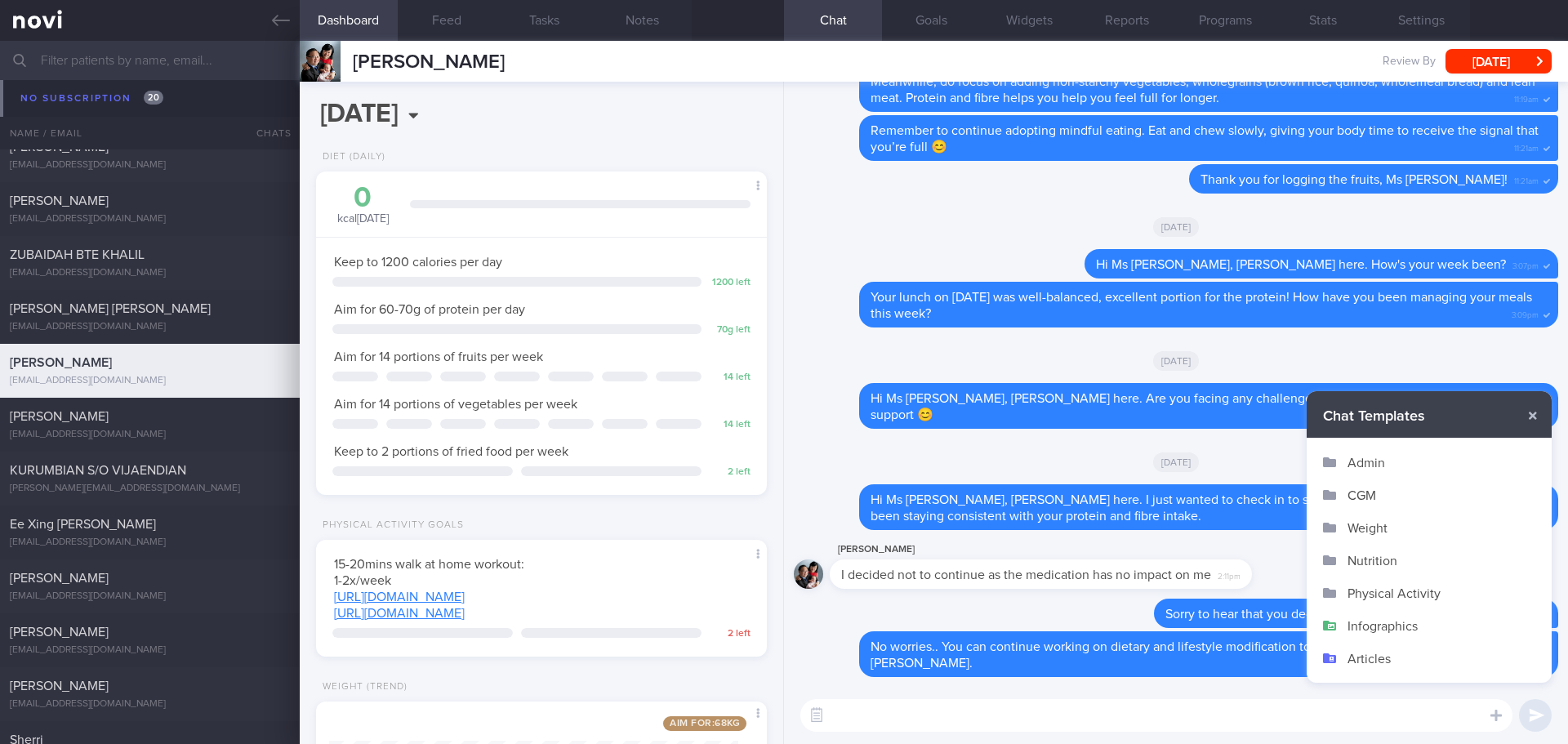
click at [1386, 463] on button "Admin" at bounding box center [1429, 462] width 245 height 33
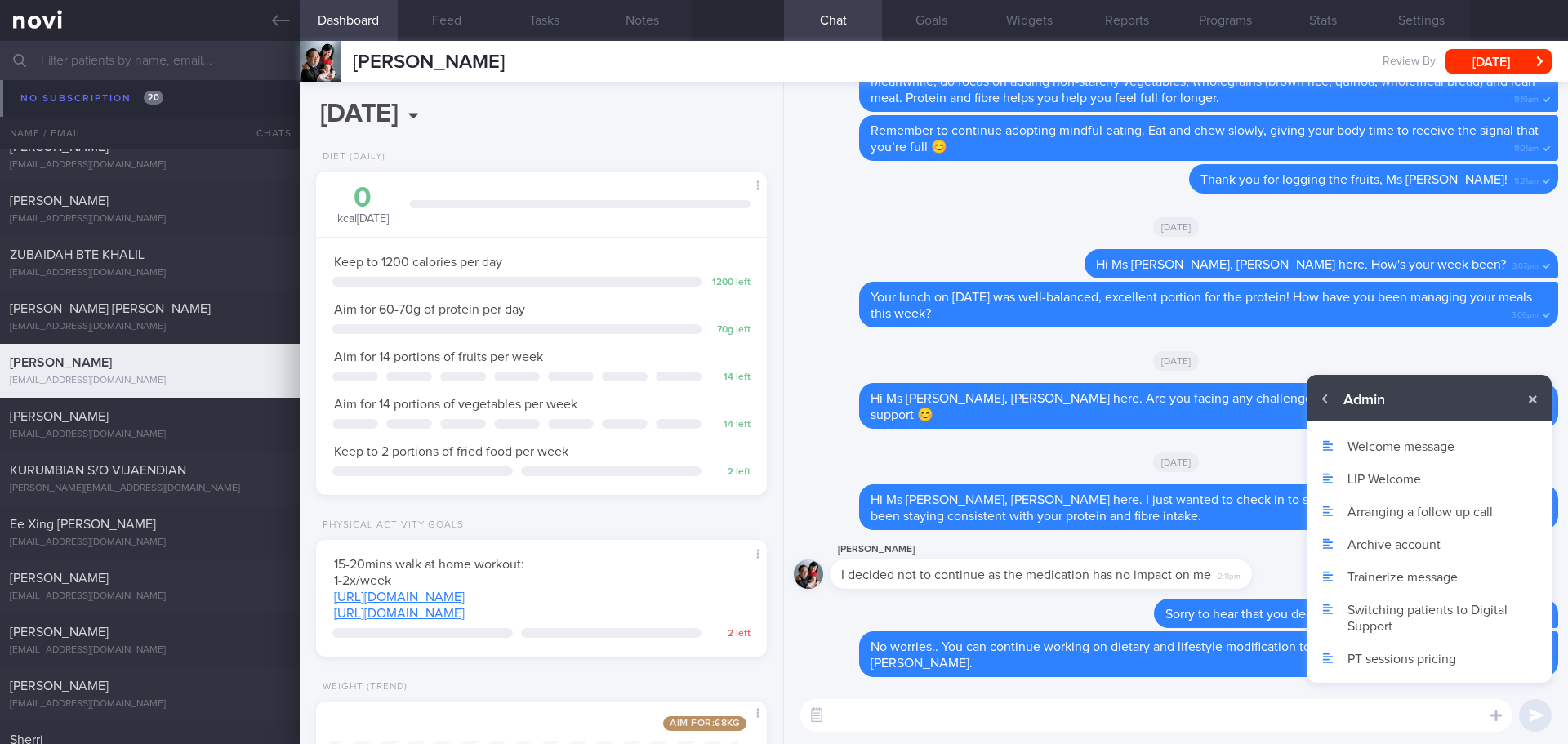
click at [1370, 545] on button "Archive account" at bounding box center [1429, 543] width 245 height 33
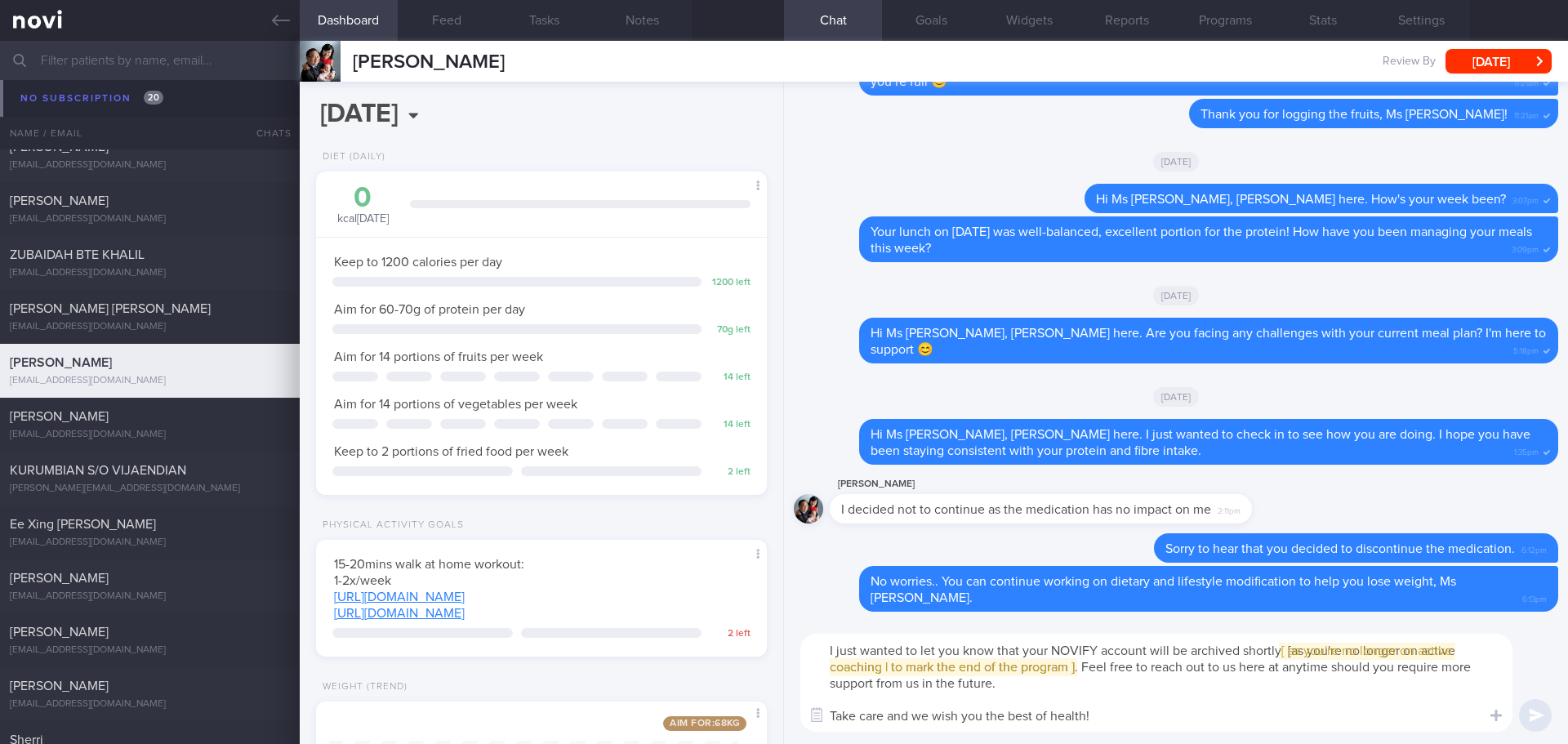
click at [824, 650] on textarea "I just wanted to let you know that your NOVIFY account will be archived shortly…" at bounding box center [1156, 683] width 712 height 98
click at [1408, 655] on span "[ [ as you're no longer on active coaching | to mark the end of the program ] ]" at bounding box center [1155, 658] width 652 height 29
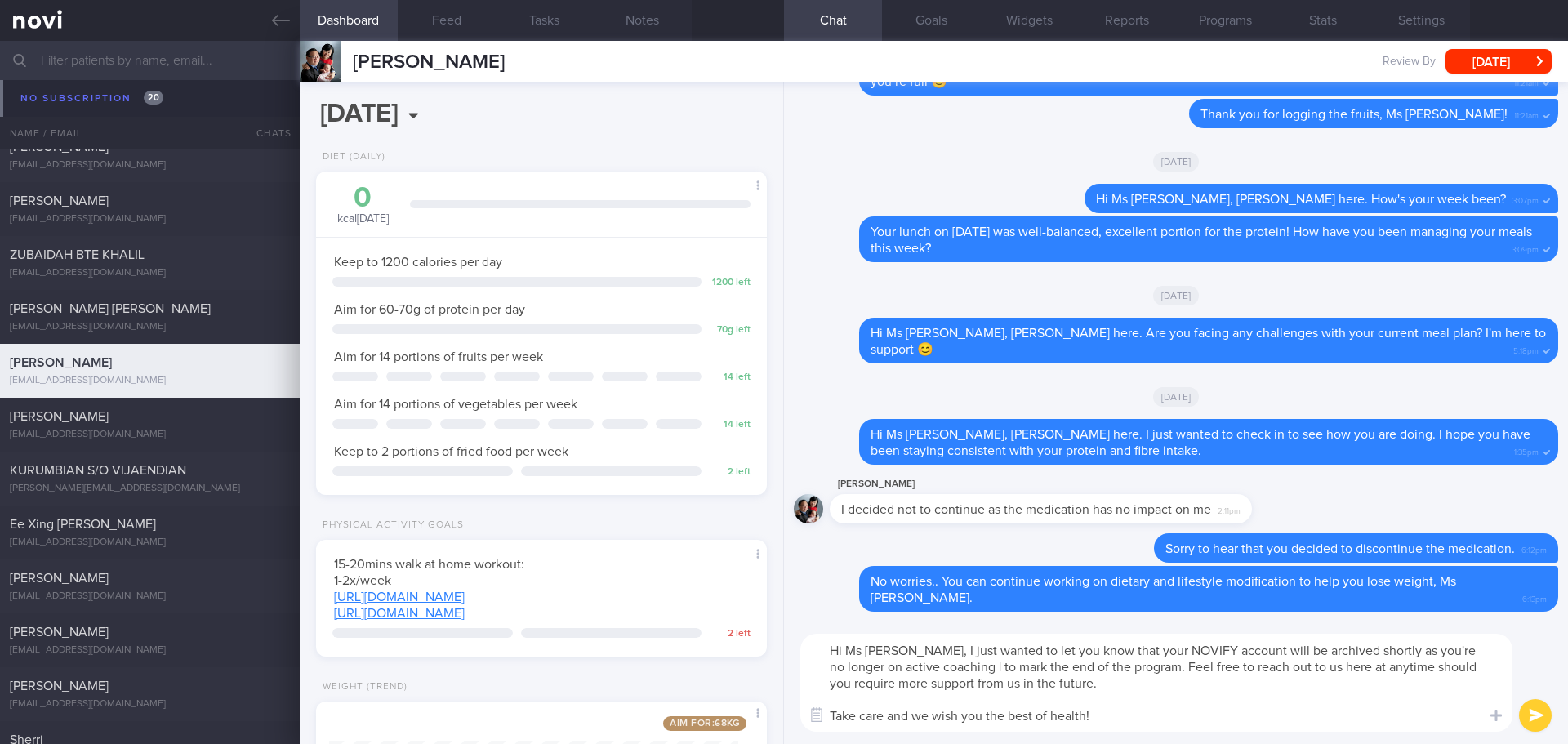
click at [1371, 663] on textarea "Hi Ms Susie, I just wanted to let you know that your NOVIFY account will be arc…" at bounding box center [1156, 683] width 712 height 98
drag, startPoint x: 944, startPoint y: 667, endPoint x: 1355, endPoint y: 649, distance: 411.4
click at [1355, 649] on textarea "Hi Ms Susie, I just wanted to let you know that your NOVIFY account will be arc…" at bounding box center [1156, 683] width 712 height 98
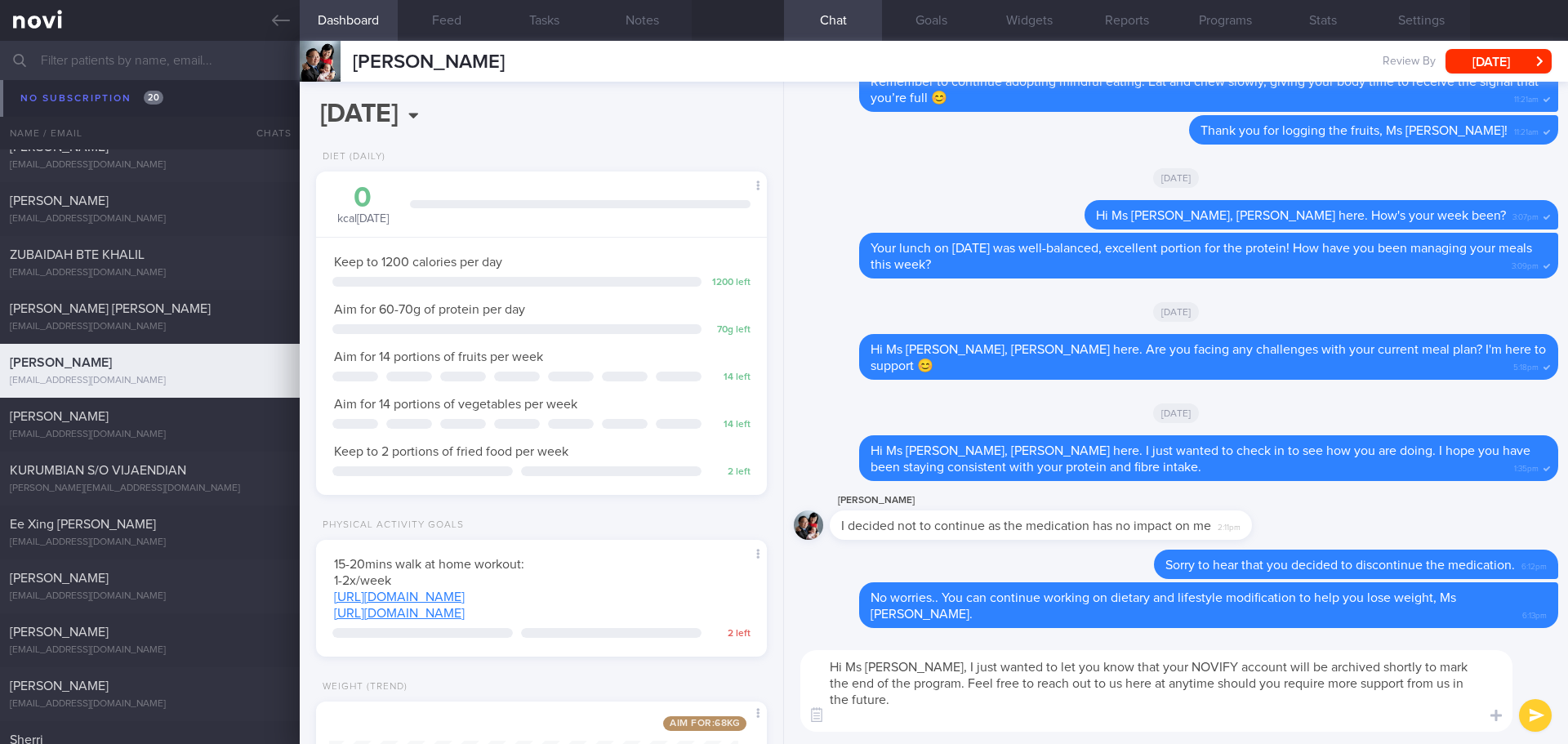
click at [1198, 720] on textarea "Hi Ms Susie, I just wanted to let you know that your NOVIFY account will be arc…" at bounding box center [1156, 691] width 712 height 82
click at [1260, 720] on textarea "Hi Ms Susie, I just wanted to let you know that your NOVIFY account will be arc…" at bounding box center [1156, 691] width 712 height 82
click at [1367, 730] on textarea "Hi Ms Susie, I just wanted to let you know that your NOVIFY account will be arc…" at bounding box center [1156, 691] width 712 height 82
type textarea "Hi Ms Susie, I just wanted to let you know that your NOVIFY account will be arc…"
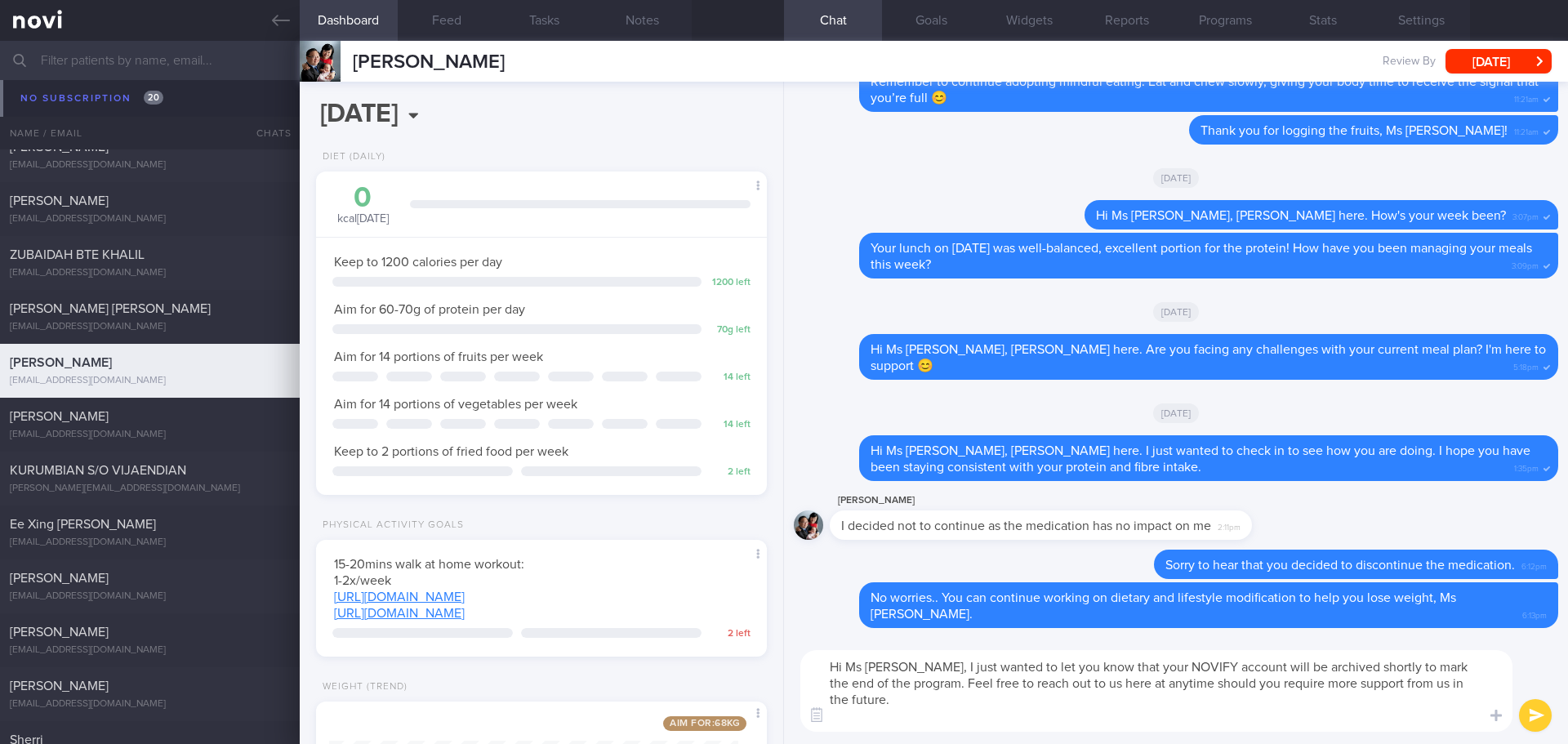
click at [1528, 717] on button "submit" at bounding box center [1535, 716] width 33 height 33
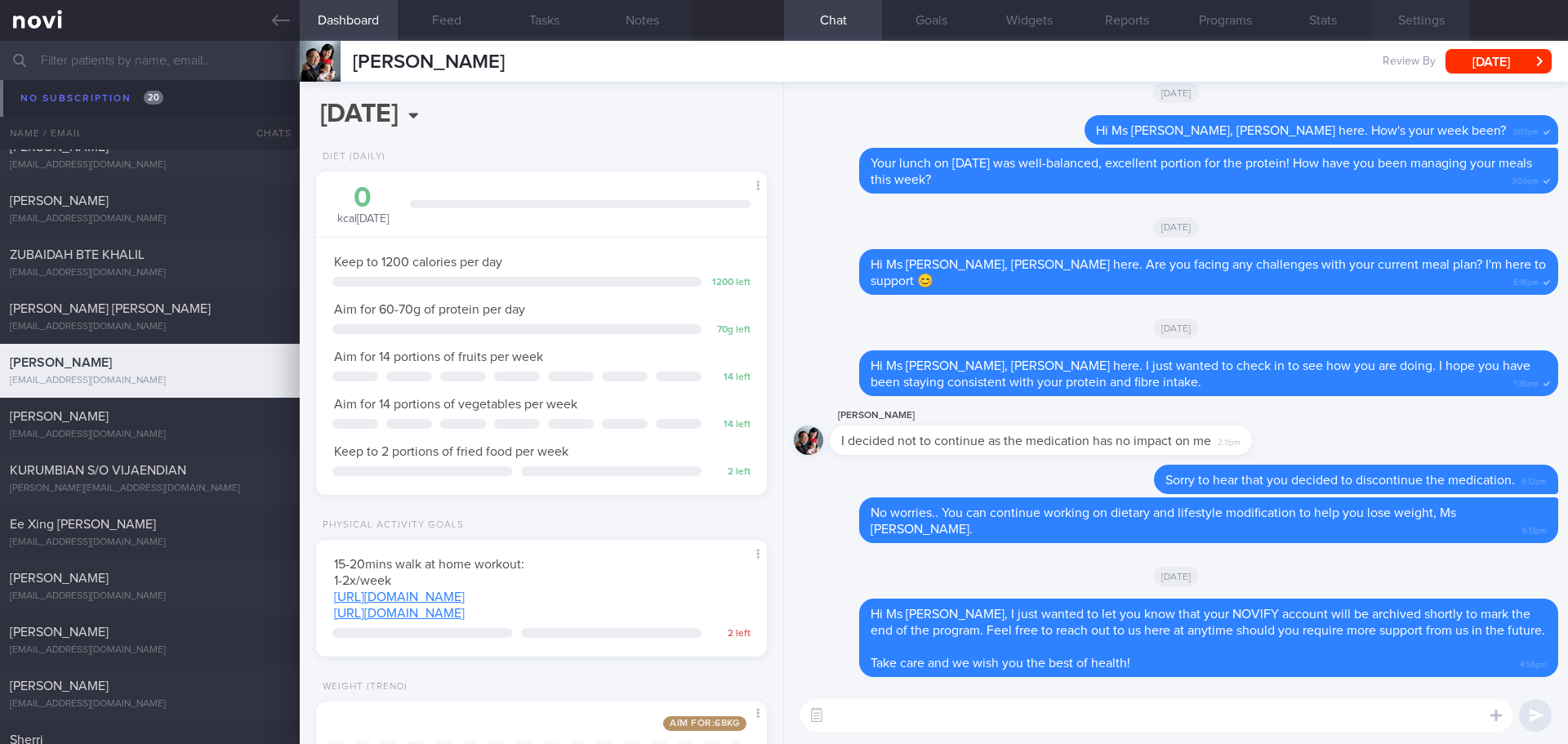
click at [1440, 24] on button "Settings" at bounding box center [1420, 20] width 98 height 40
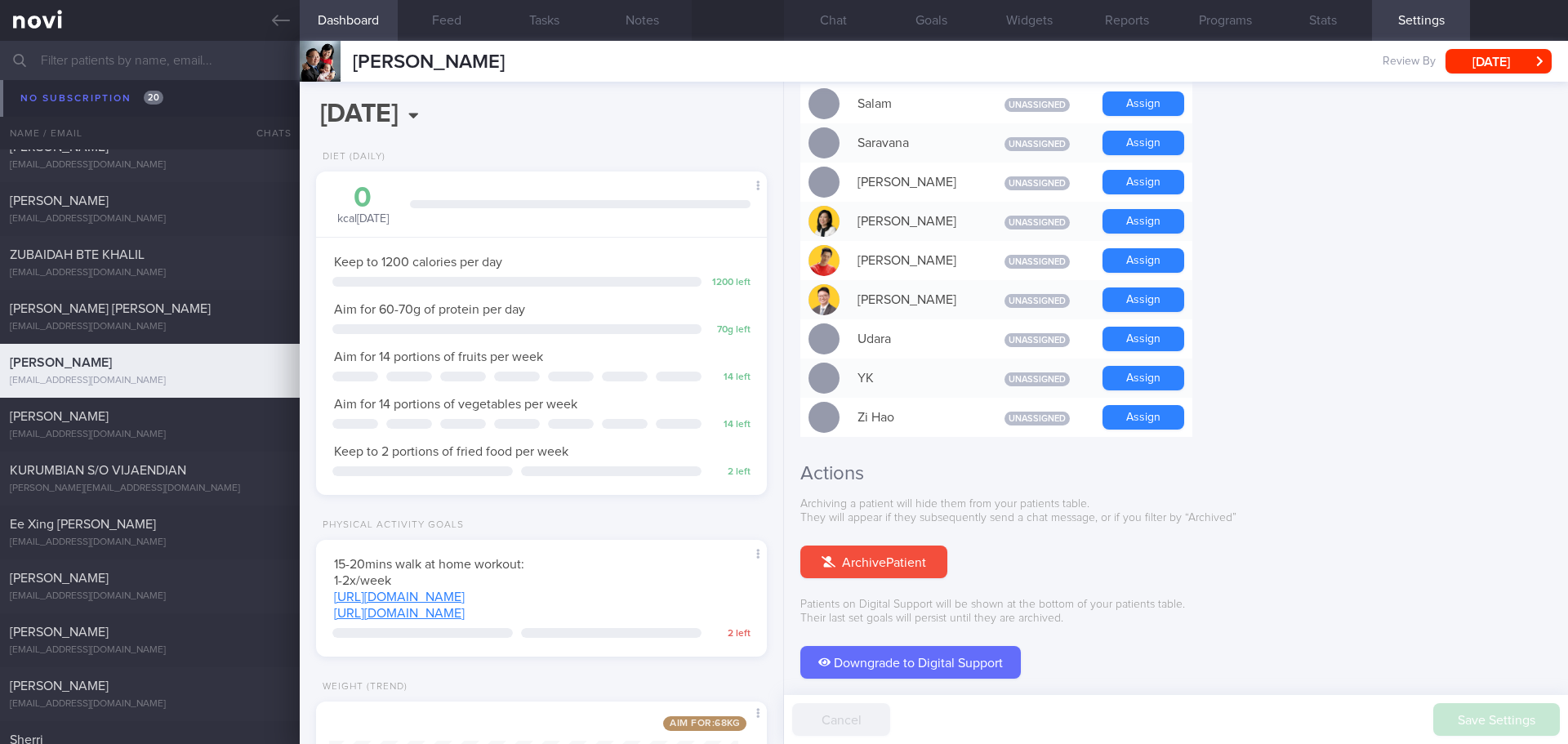
scroll to position [1389, 0]
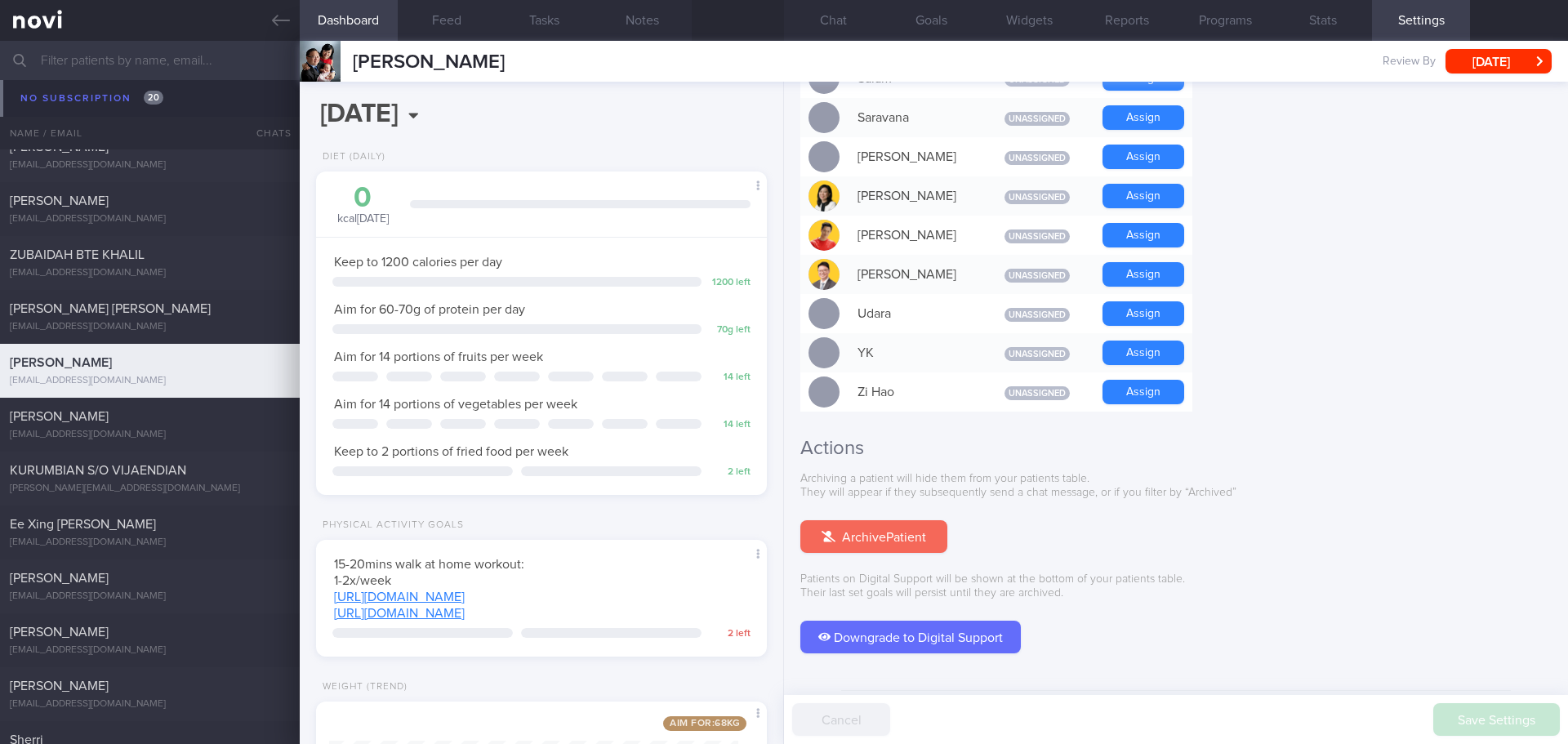
click at [910, 521] on button "Archive Patient" at bounding box center [873, 537] width 147 height 33
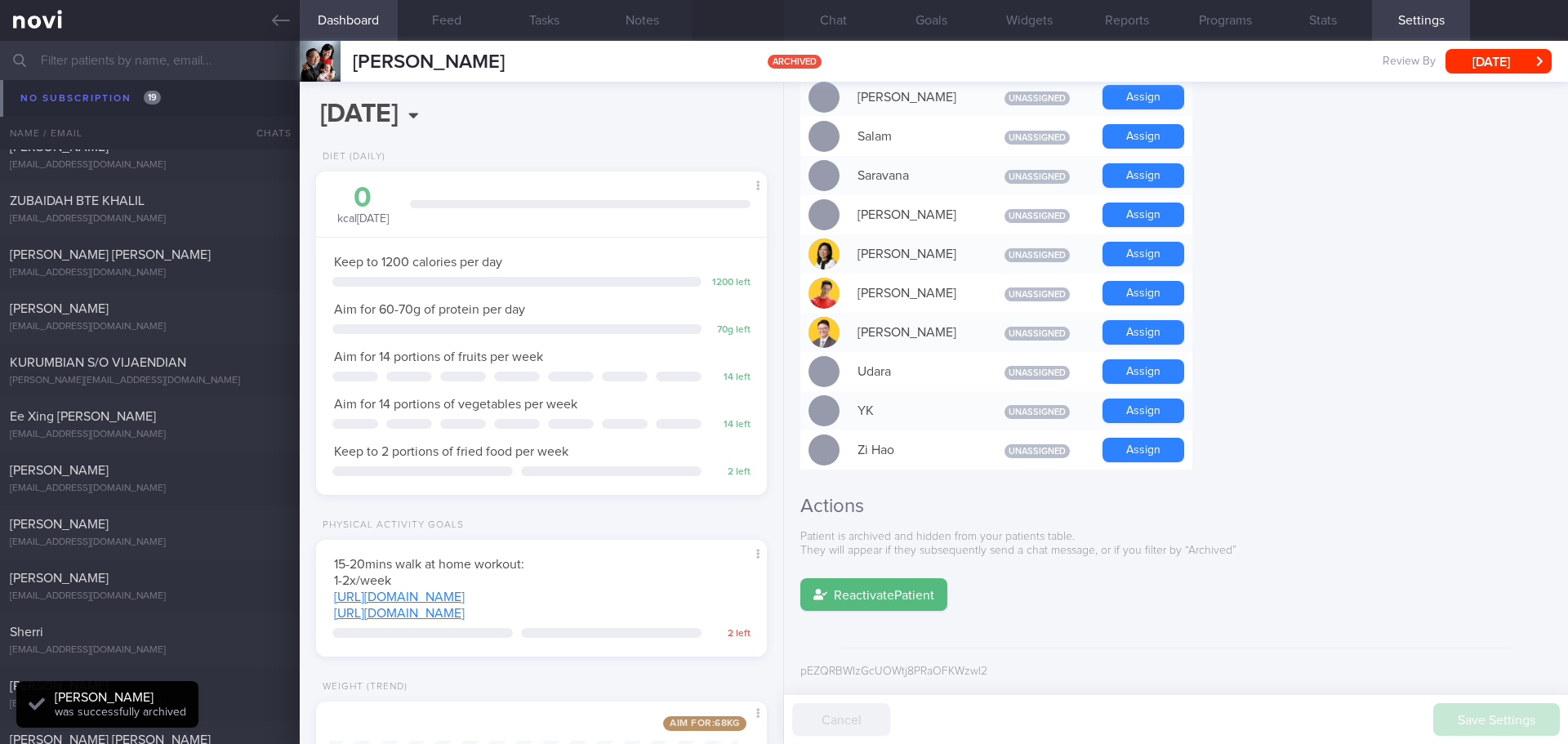
scroll to position [11869, 0]
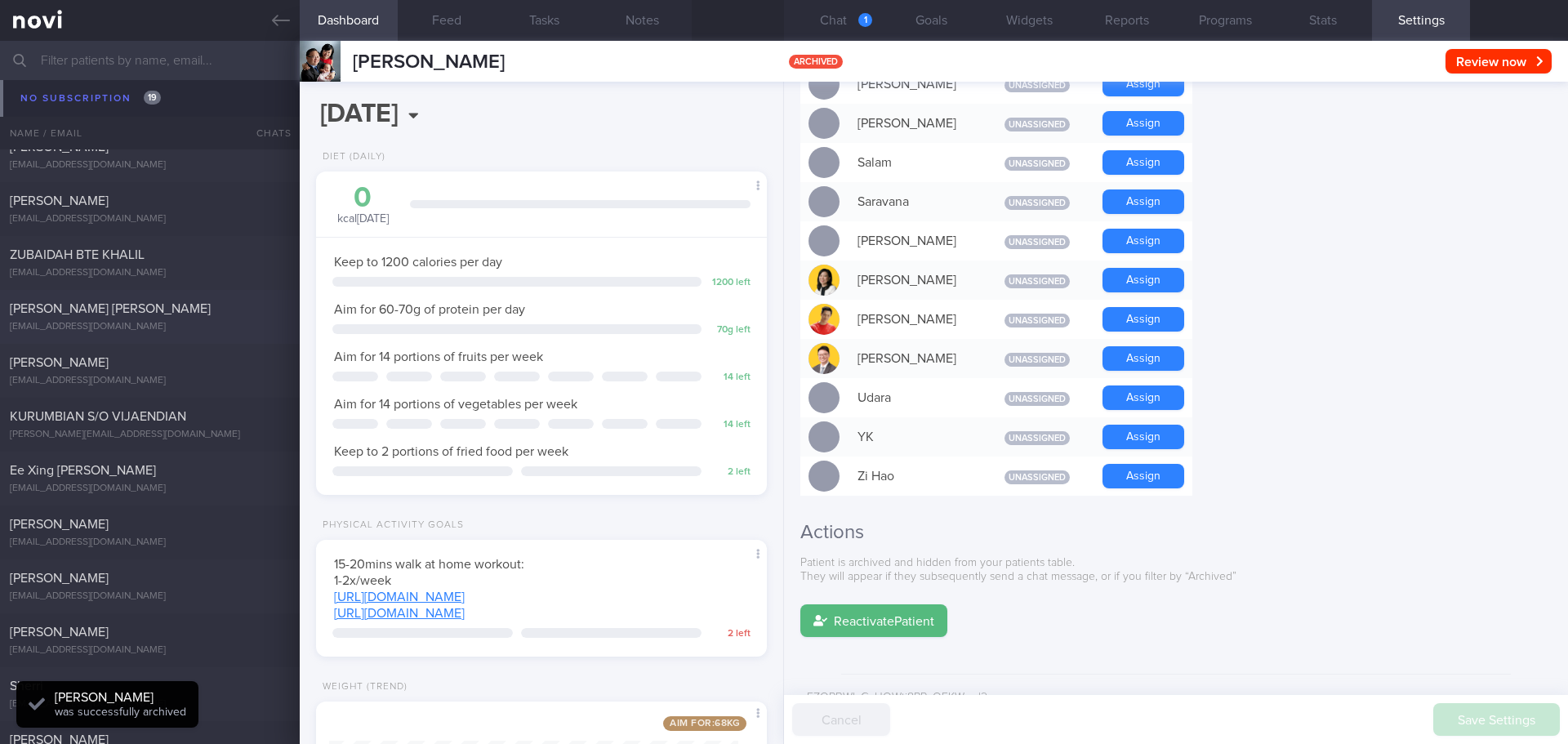
click at [135, 313] on div "Holmes Gail Louise" at bounding box center [147, 308] width 276 height 16
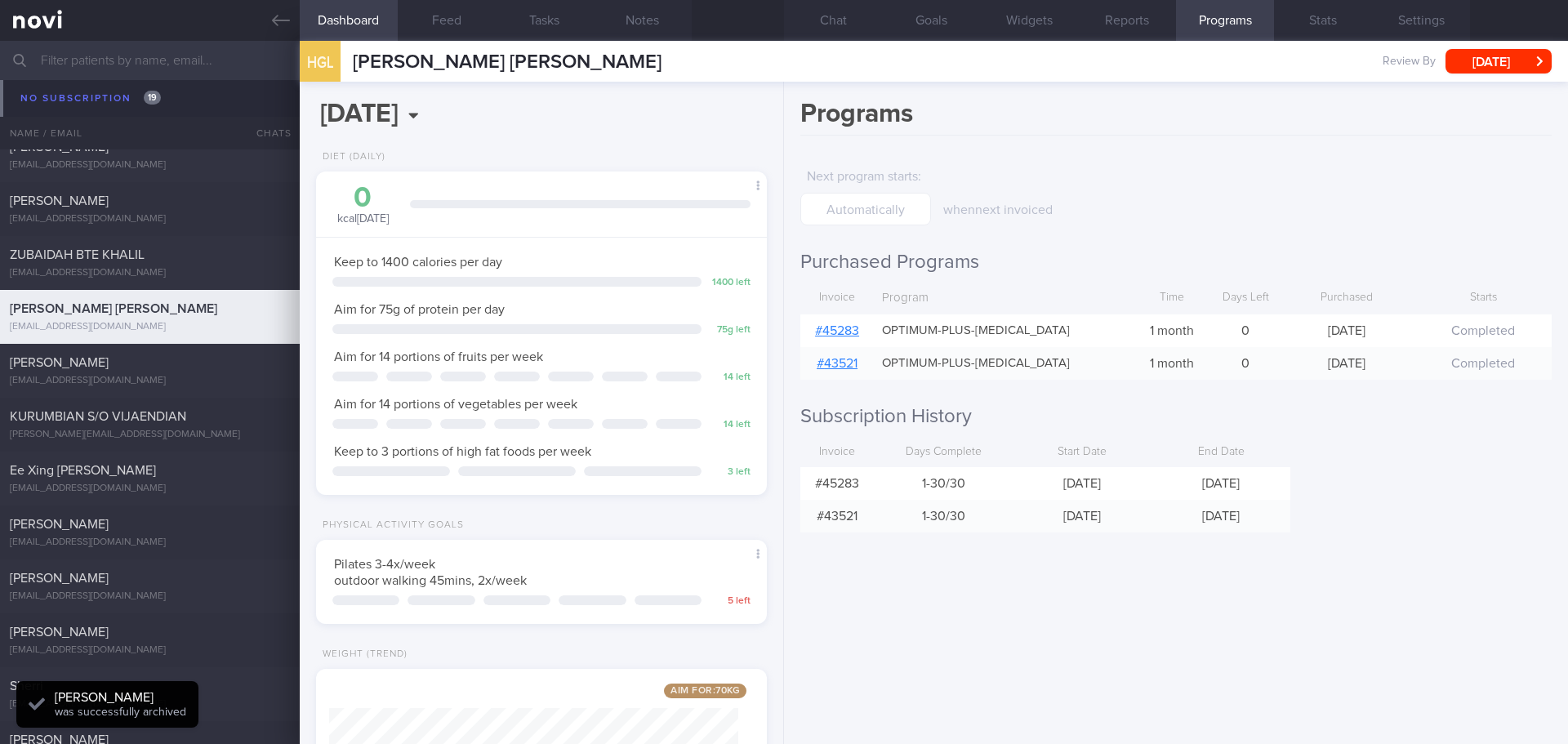
scroll to position [228, 409]
click at [818, 12] on button "Chat" at bounding box center [833, 20] width 98 height 40
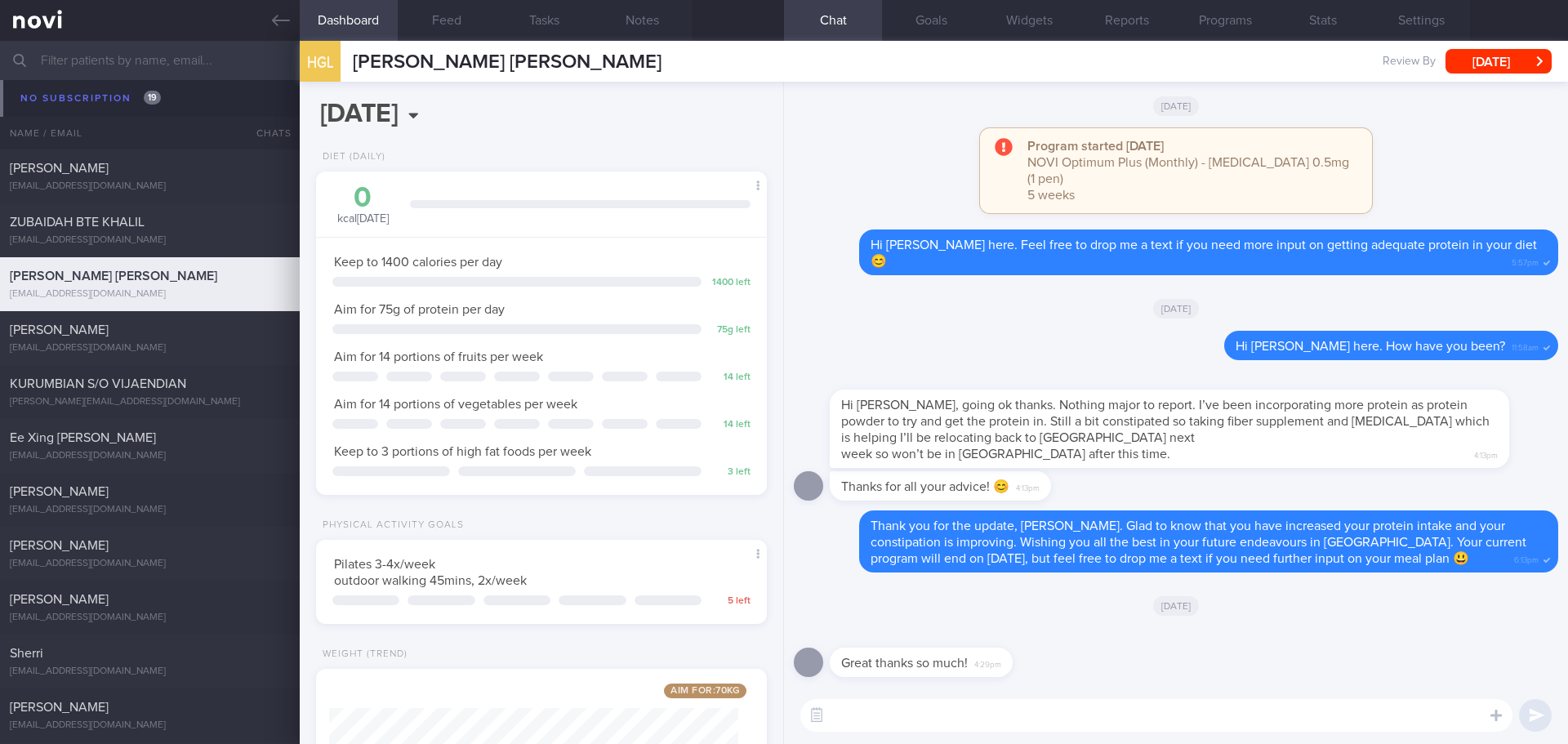
scroll to position [11815, 0]
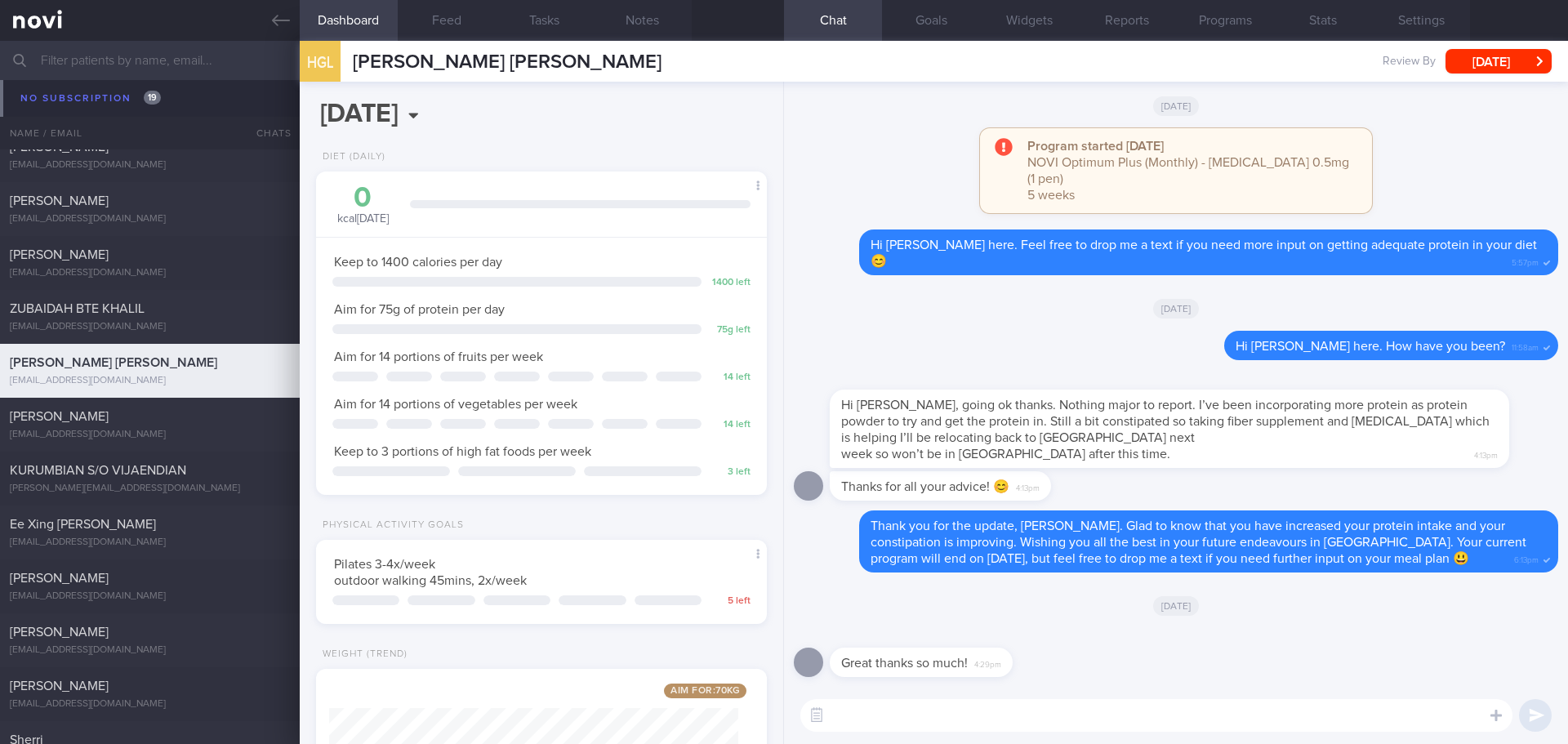
click at [984, 720] on textarea at bounding box center [1156, 716] width 712 height 33
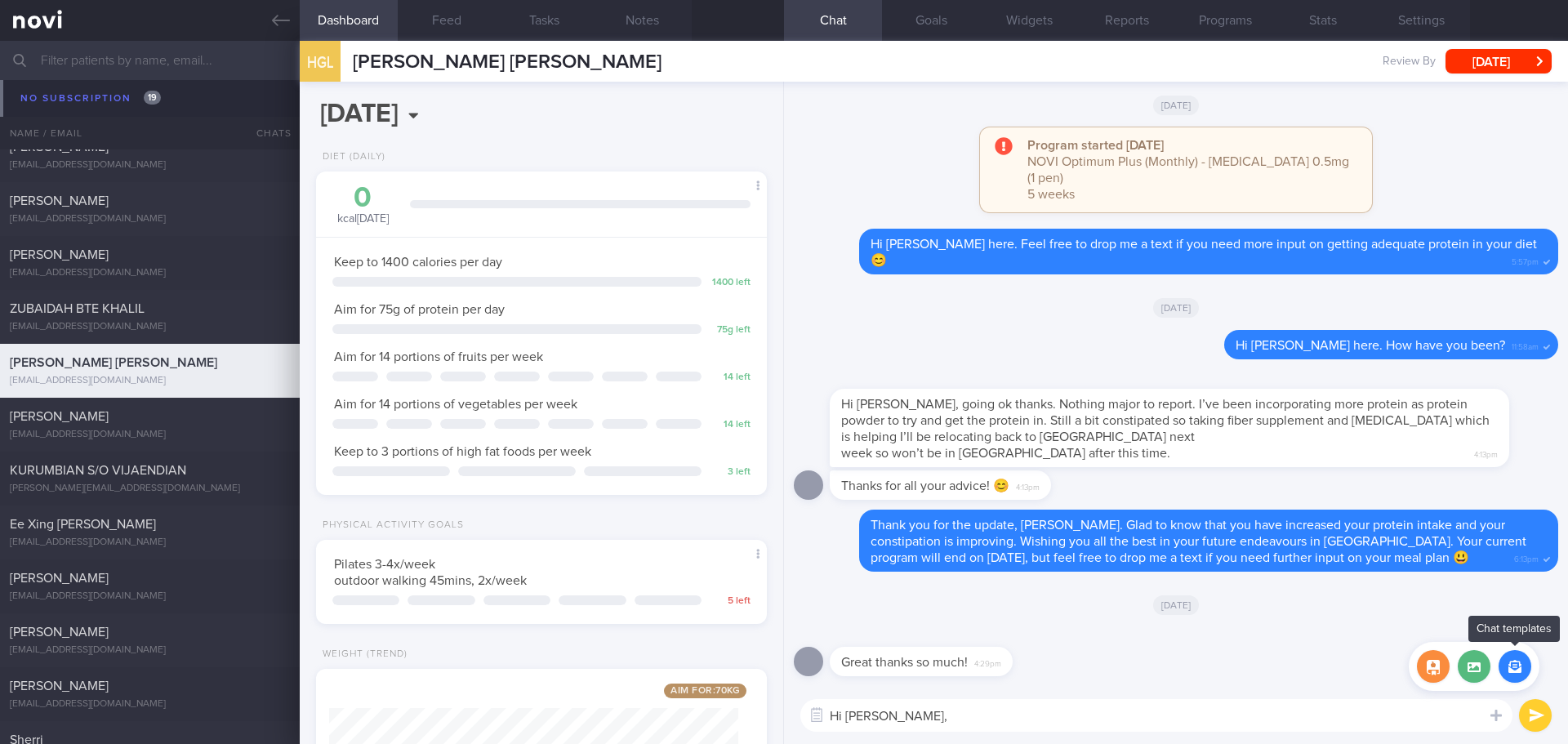
click at [1512, 672] on button "button" at bounding box center [1514, 667] width 33 height 33
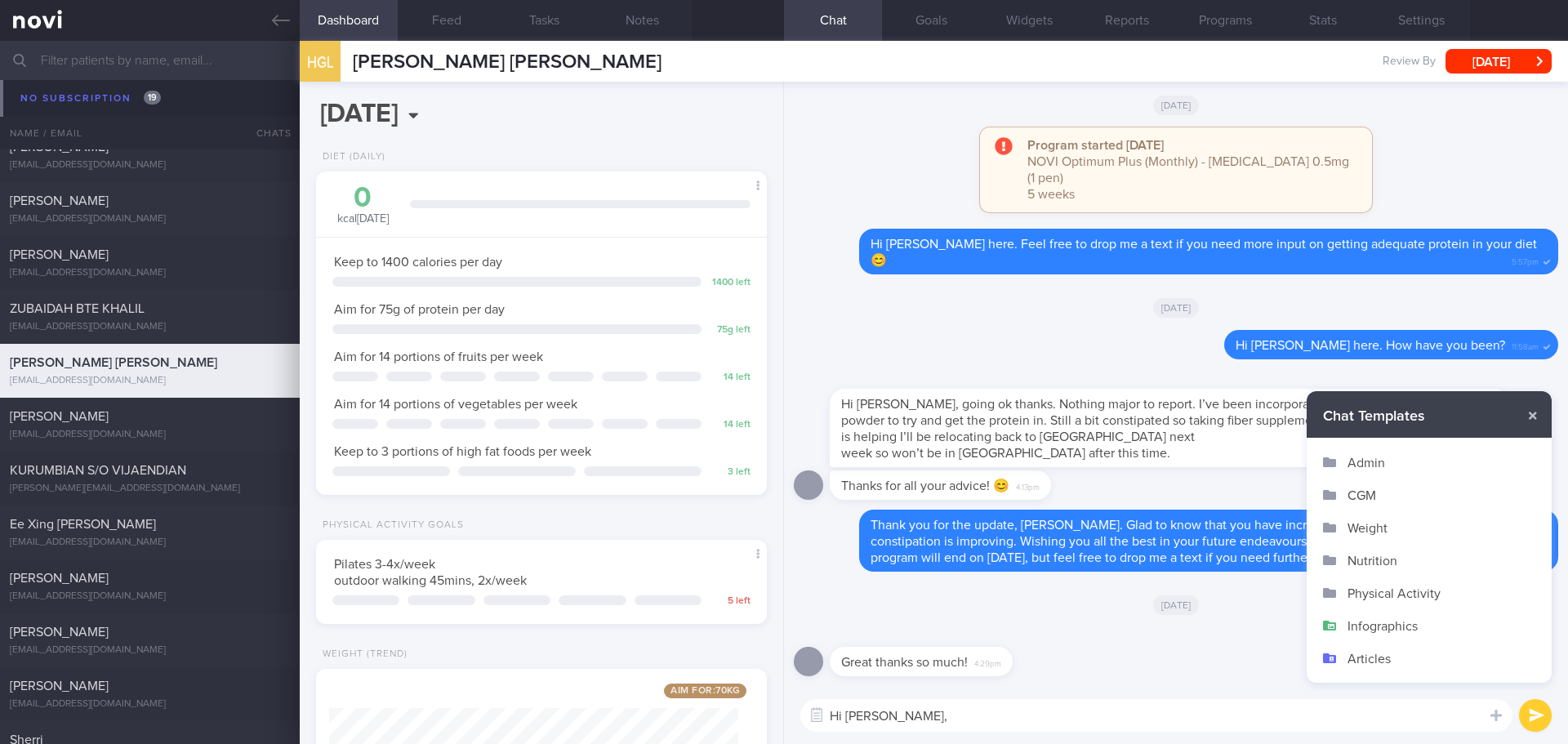
click at [1375, 462] on button "Admin" at bounding box center [1429, 462] width 245 height 33
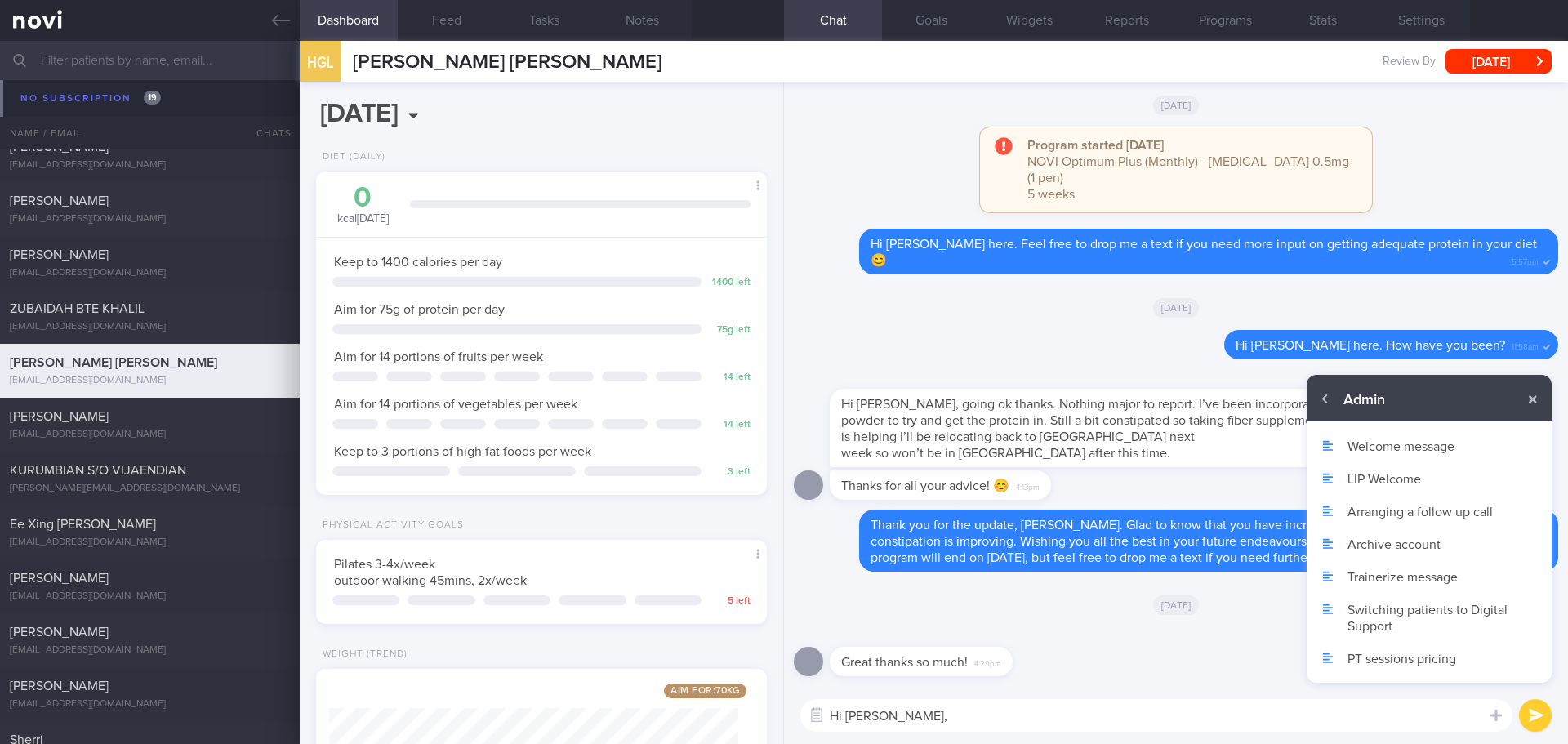
click at [1373, 541] on button "Archive account" at bounding box center [1429, 543] width 245 height 33
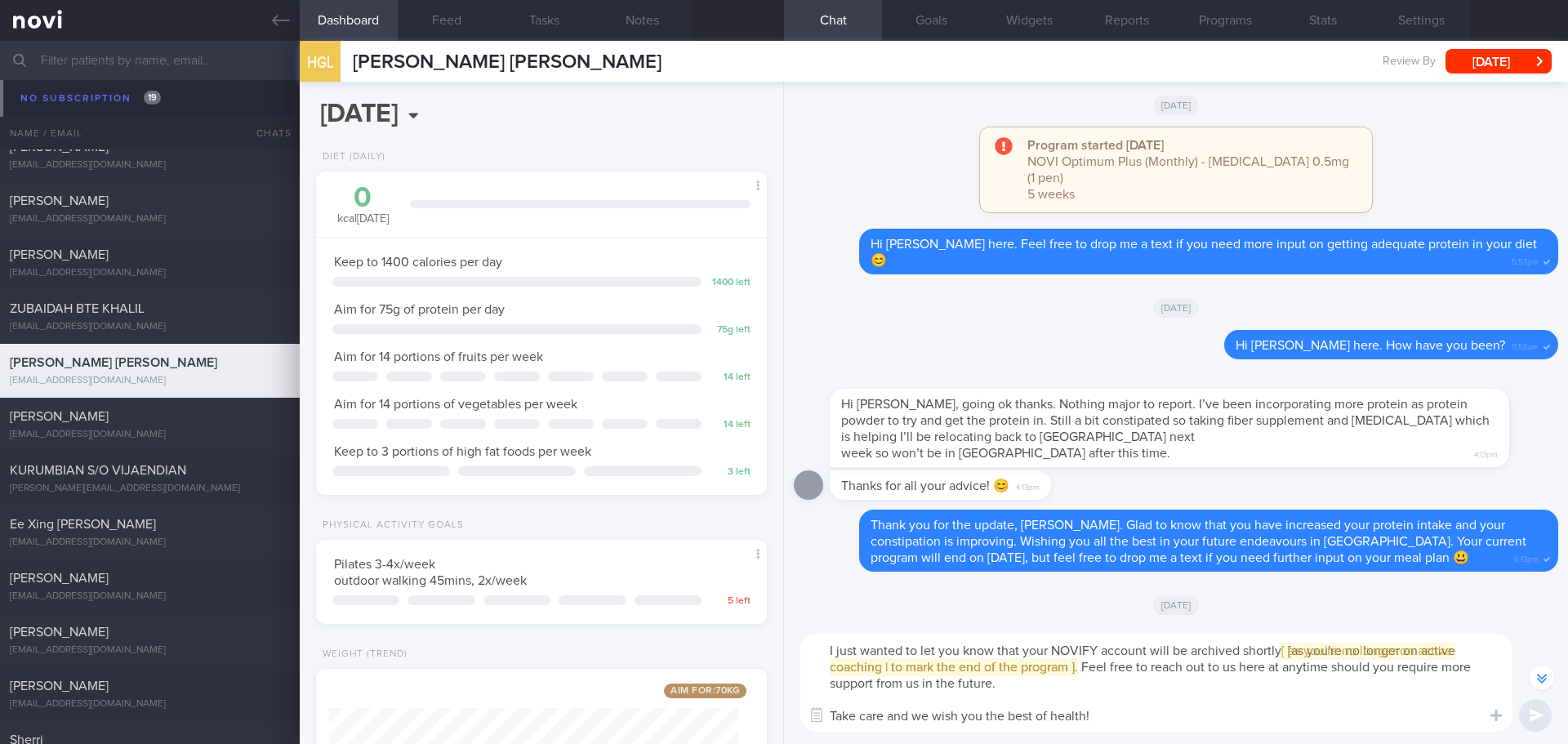
click at [829, 648] on textarea "I just wanted to let you know that your NOVIFY account will be archived shortly…" at bounding box center [1156, 683] width 712 height 98
click at [961, 669] on span "[ [ as you're no longer on active coaching | to mark the end of the program ] ]" at bounding box center [1154, 658] width 650 height 29
click at [941, 664] on textarea "Hi Gail, I just wanted to let you know that your NOVIFY account will be archive…" at bounding box center [1156, 683] width 712 height 98
click at [931, 669] on textarea "Hi Gail, I just wanted to let you know that your NOVIFY account will be archive…" at bounding box center [1156, 683] width 712 height 98
drag, startPoint x: 929, startPoint y: 669, endPoint x: 1322, endPoint y: 651, distance: 393.4
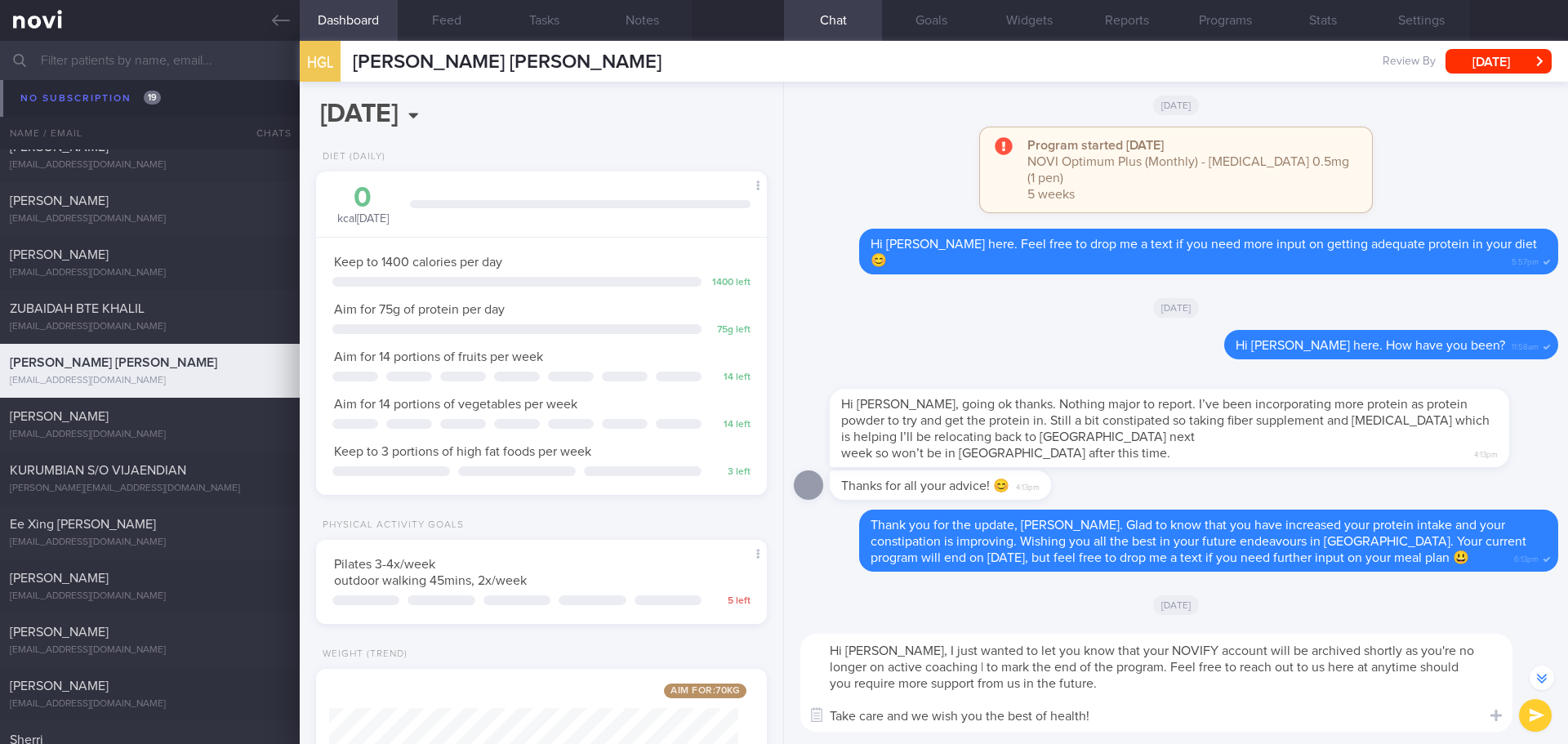
click at [1322, 651] on textarea "Hi Gail, I just wanted to let you know that your NOVIFY account will be archive…" at bounding box center [1156, 683] width 712 height 98
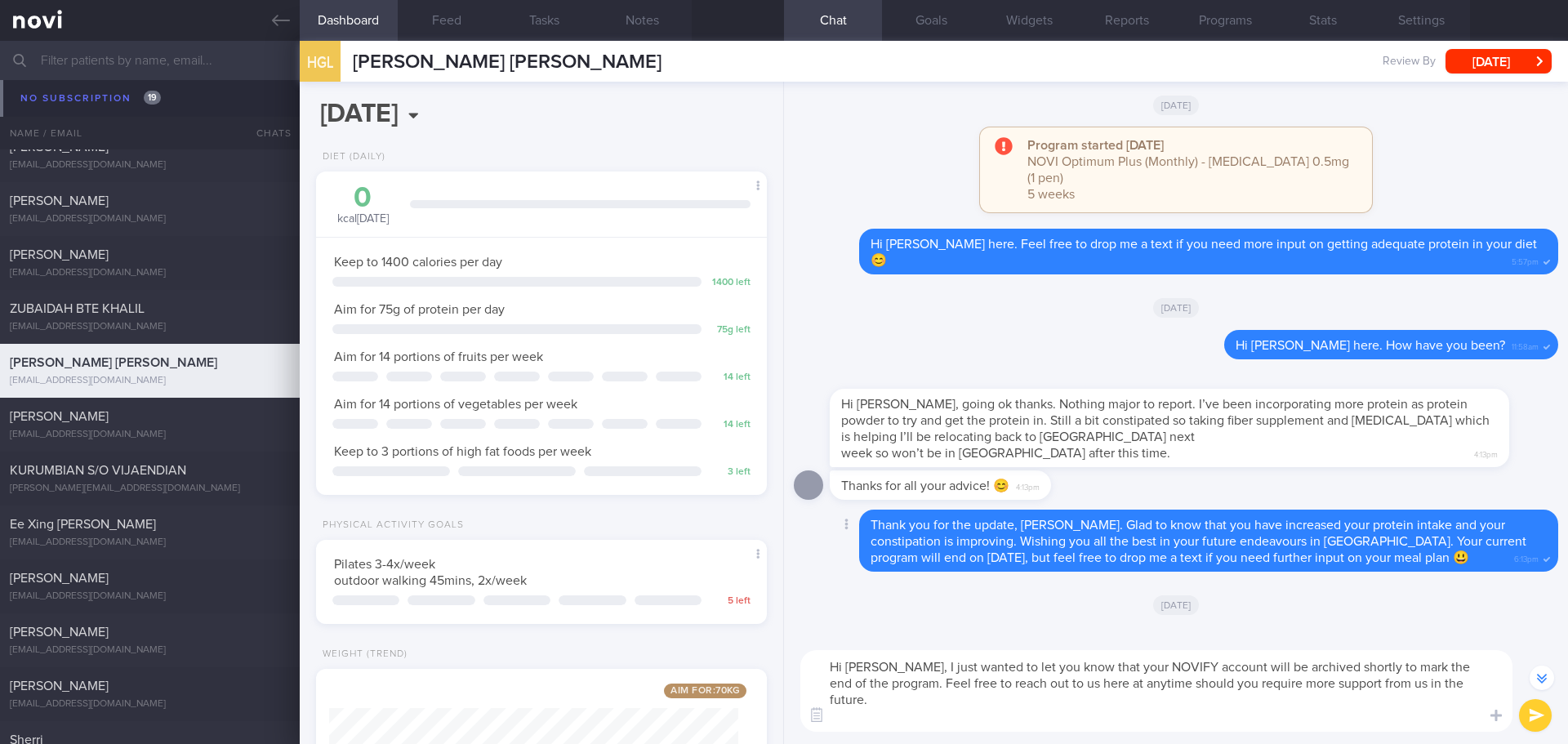
scroll to position [1, 0]
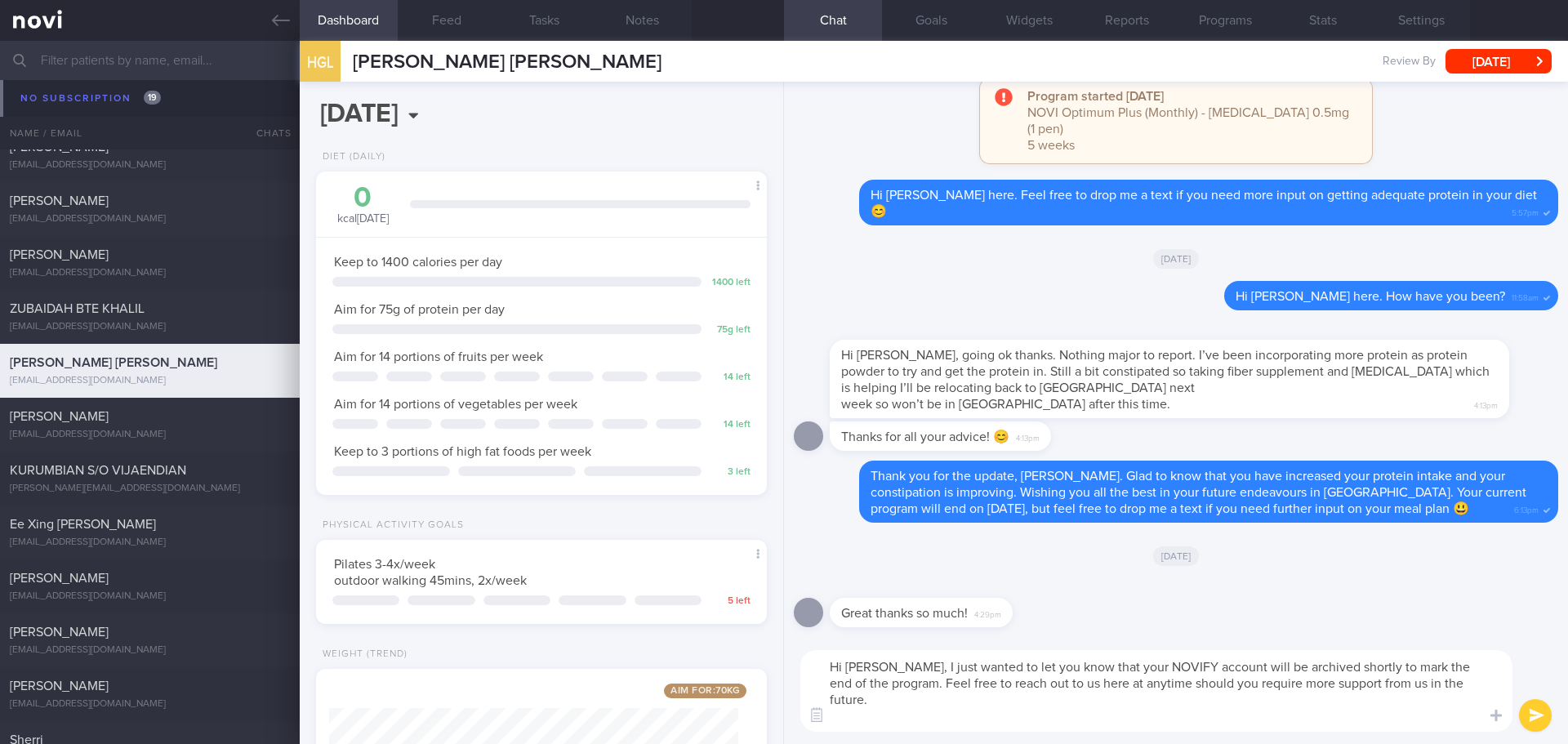
click at [1125, 715] on textarea "Hi Gail, I just wanted to let you know that your NOVIFY account will be archive…" at bounding box center [1156, 691] width 712 height 82
drag, startPoint x: 1140, startPoint y: 668, endPoint x: 1107, endPoint y: 671, distance: 33.1
click at [1107, 671] on textarea "Hi Gail, I just wanted to let you know that your NOVIFY account will be archive…" at bounding box center [1156, 691] width 712 height 82
click at [1245, 700] on textarea "Hi Gail, I just wanted to let you know that your NoviHealth account will be arc…" at bounding box center [1156, 691] width 712 height 82
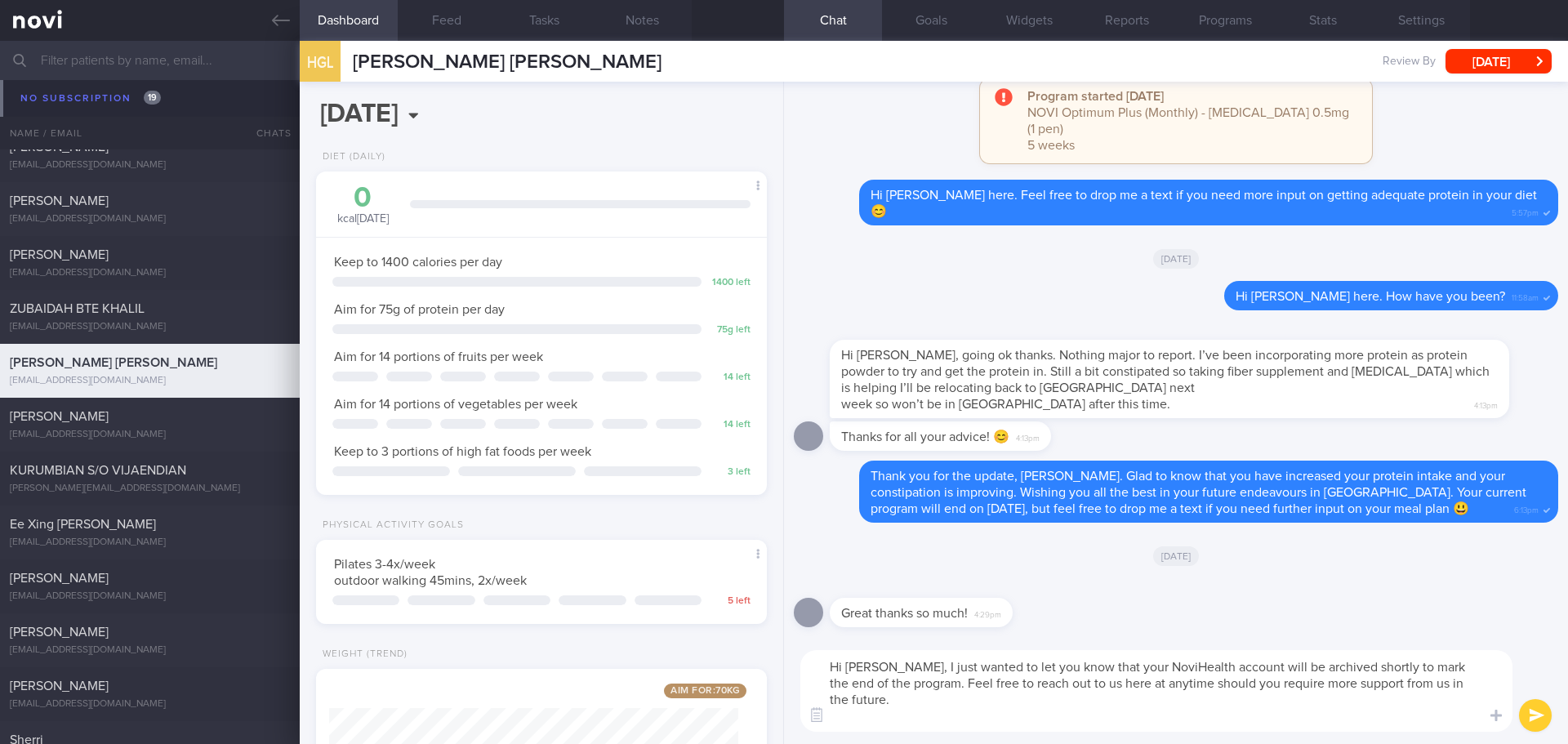
click at [1245, 700] on textarea "Hi Gail, I just wanted to let you know that your NoviHealth account will be arc…" at bounding box center [1156, 691] width 712 height 82
click at [1247, 704] on textarea "Hi Gail, I just wanted to let you know that your NoviHealth account will be arc…" at bounding box center [1156, 691] width 712 height 82
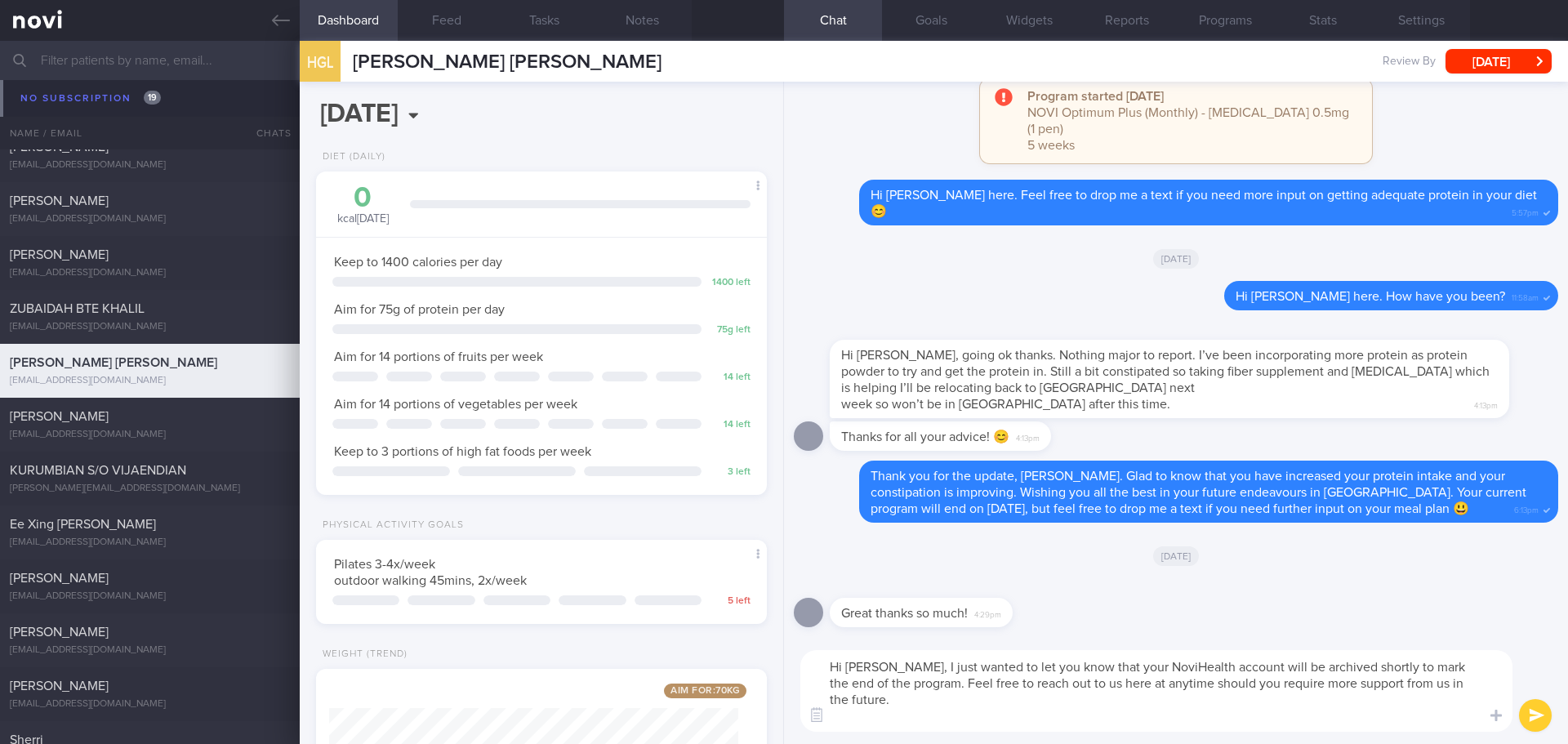
click at [1247, 704] on textarea "Hi Gail, I just wanted to let you know that your NoviHealth account will be arc…" at bounding box center [1156, 691] width 712 height 82
click at [1275, 704] on textarea "Hi Gail, I just wanted to let you know that your NoviHealth account will be arc…" at bounding box center [1156, 691] width 712 height 82
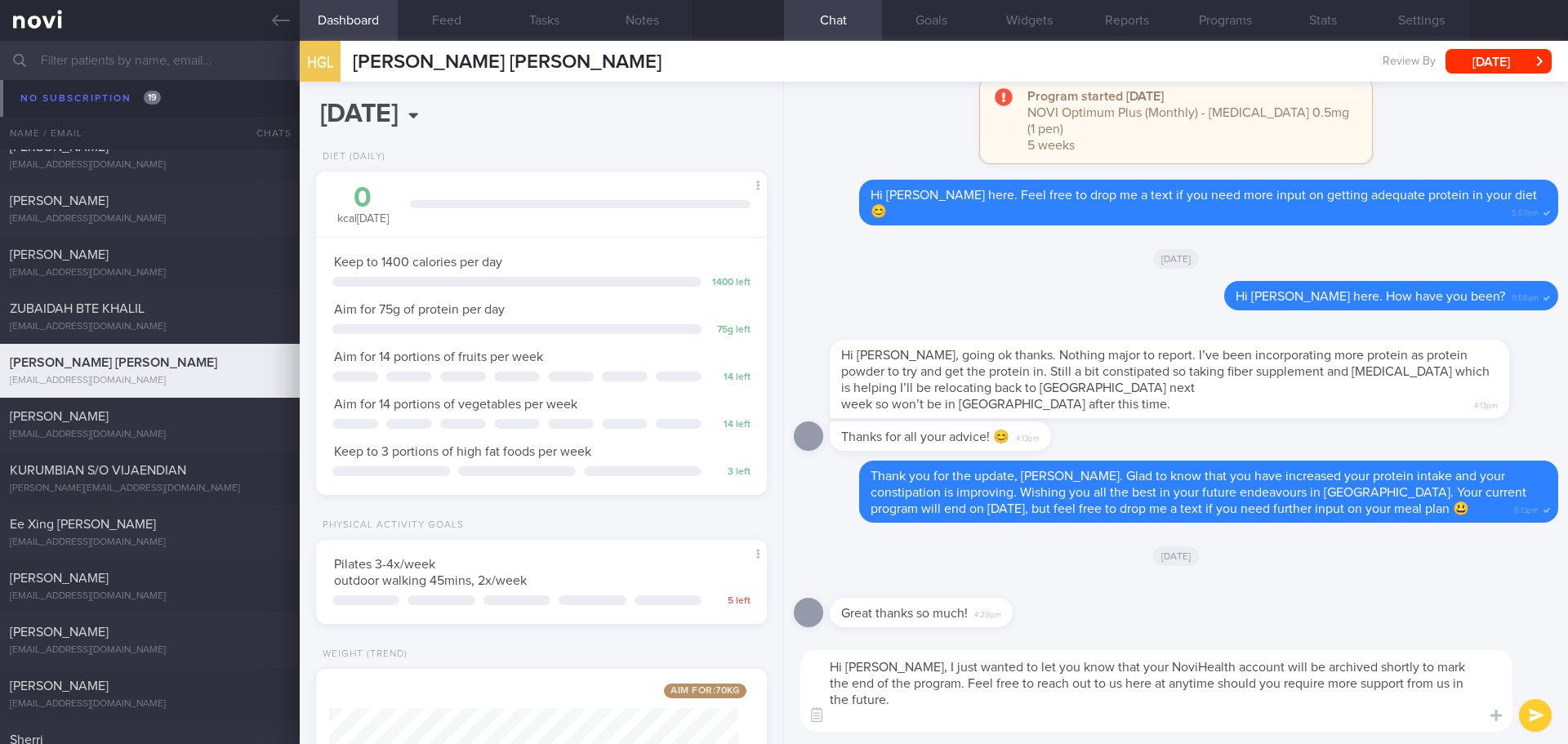
type textarea "Hi Gail, I just wanted to let you know that your NoviHealth account will be arc…"
click at [1533, 718] on button "submit" at bounding box center [1535, 716] width 33 height 33
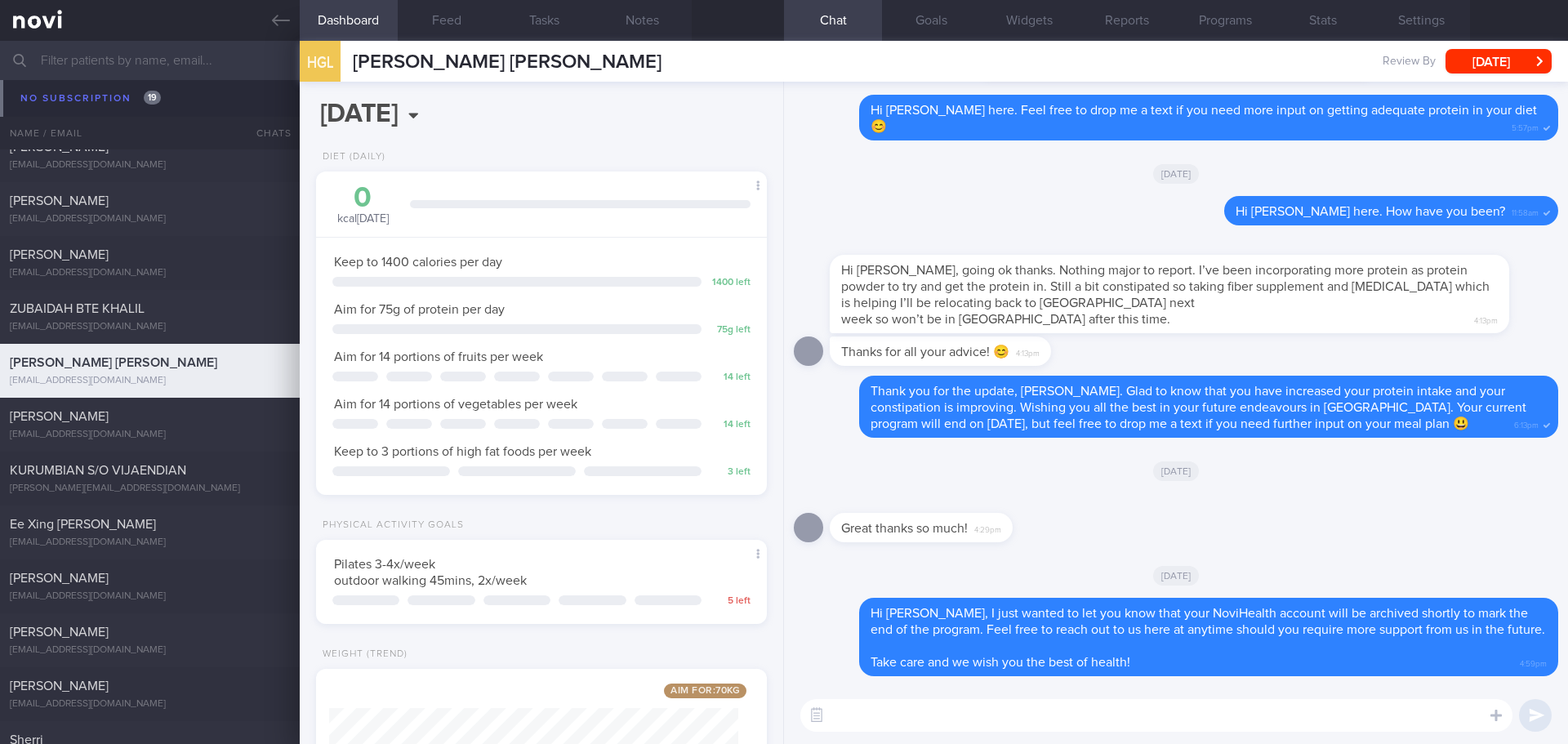
scroll to position [0, 0]
click at [1411, 8] on button "Settings" at bounding box center [1420, 20] width 98 height 40
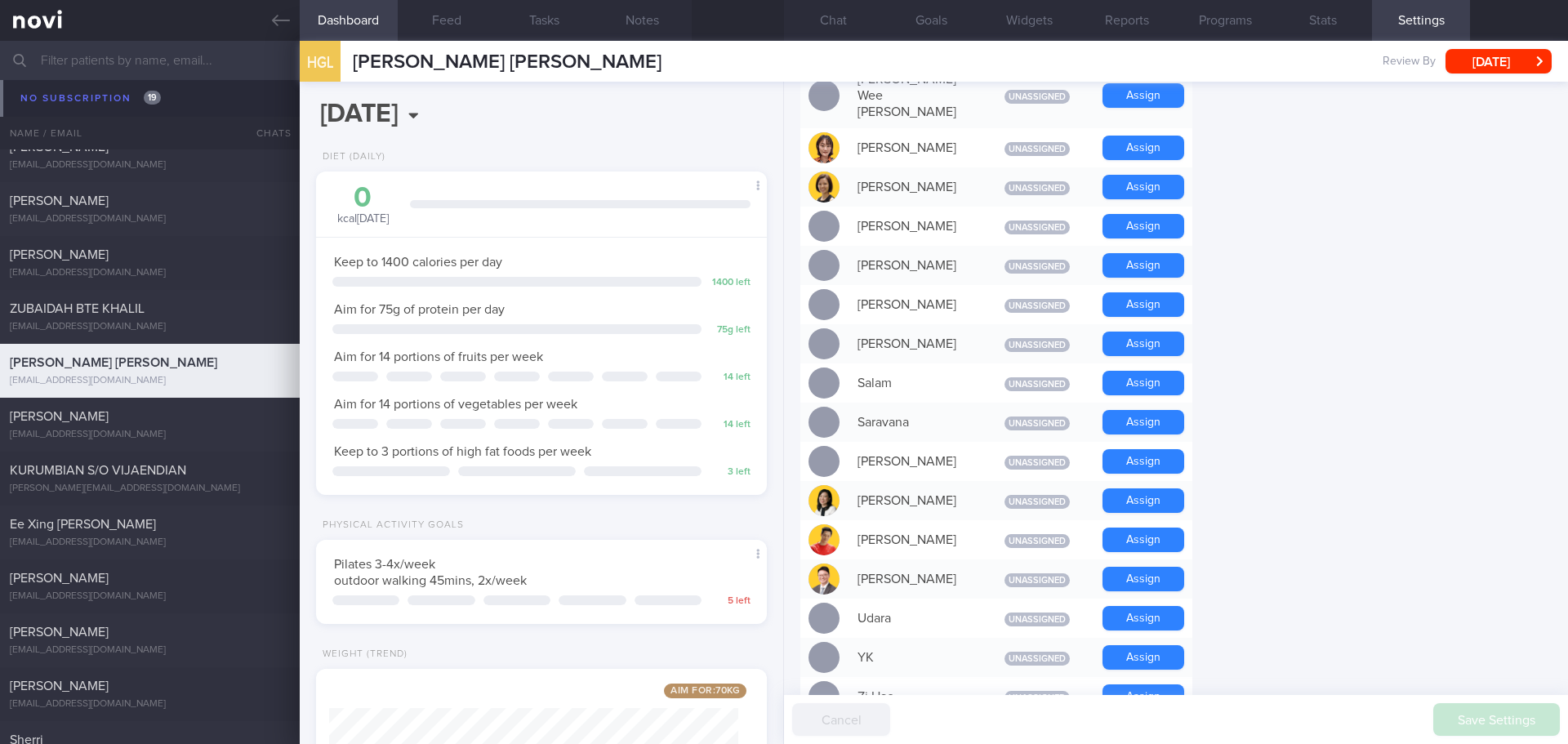
scroll to position [1307, 0]
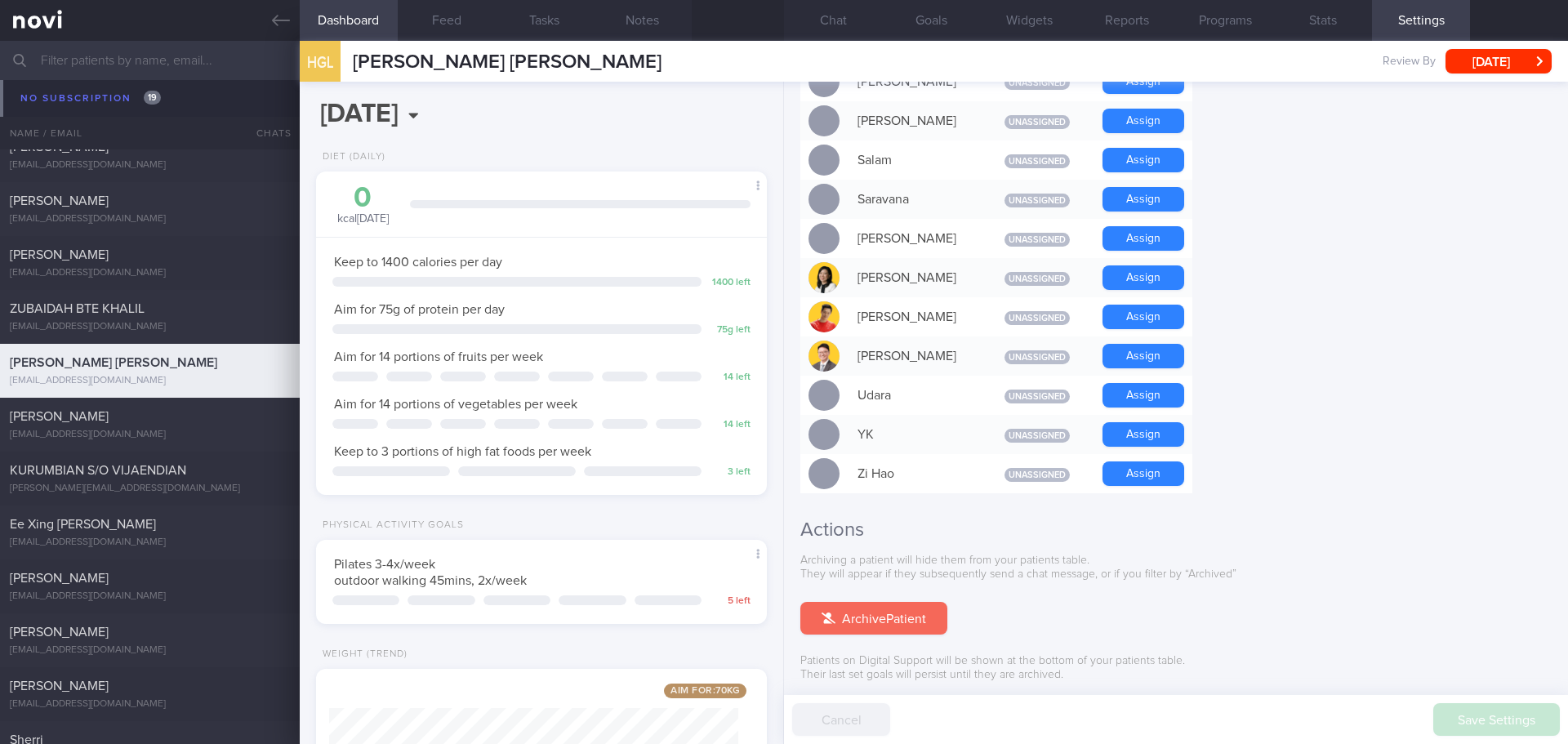
click at [853, 602] on button "Archive Patient" at bounding box center [873, 618] width 147 height 33
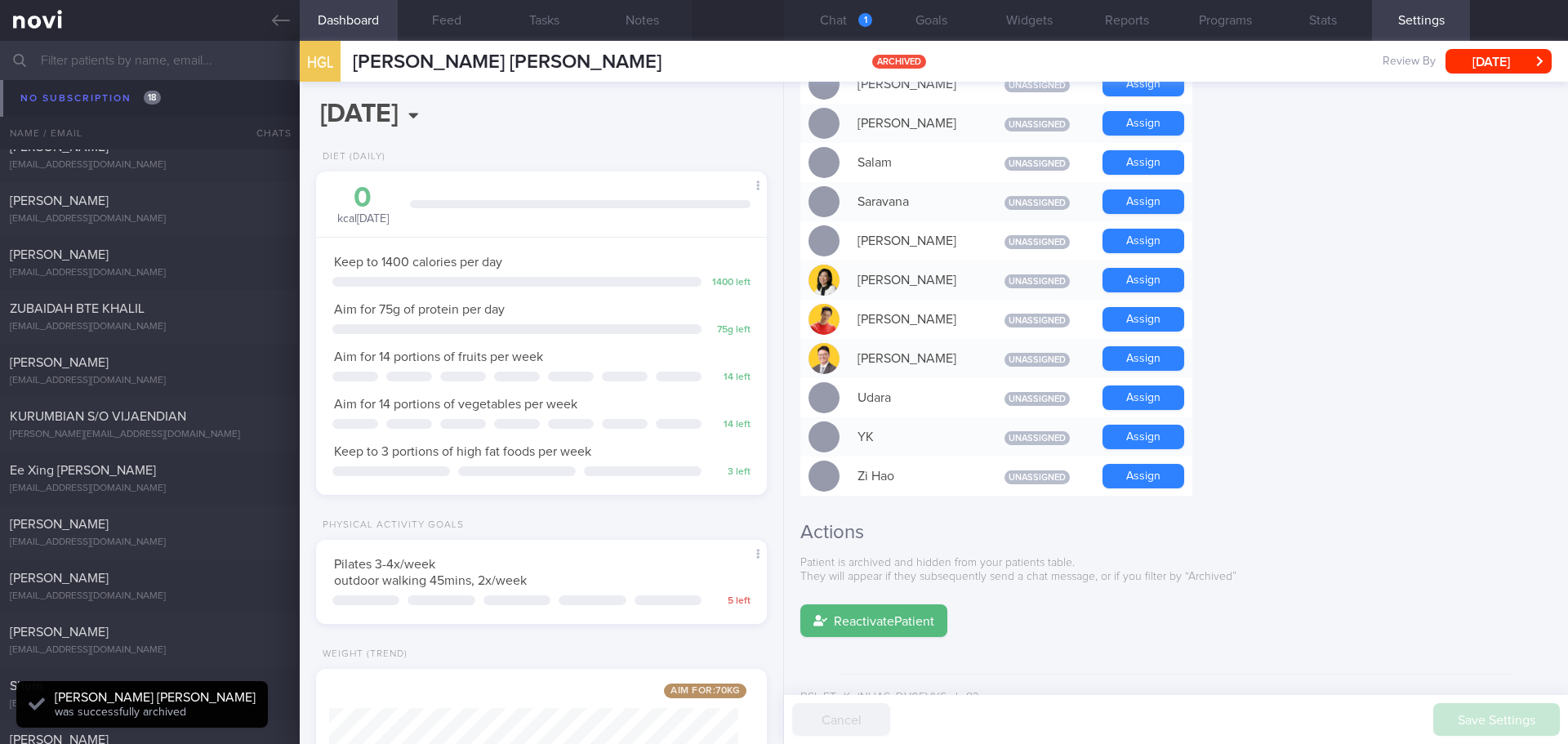
scroll to position [11794, 0]
click at [95, 315] on span "CHEN SHUYANG" at bounding box center [58, 309] width 99 height 13
type input "no next appt"
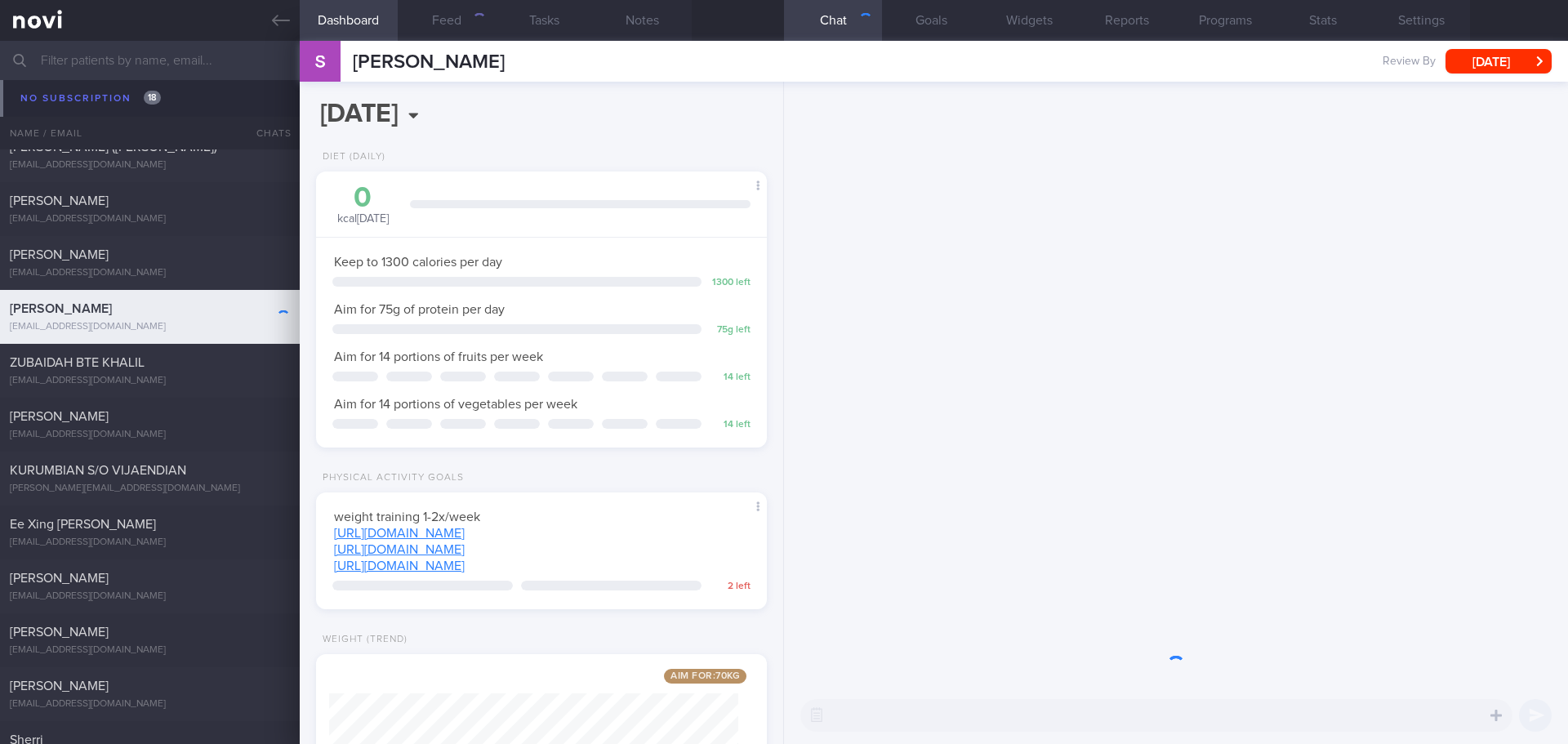
scroll to position [11707, 0]
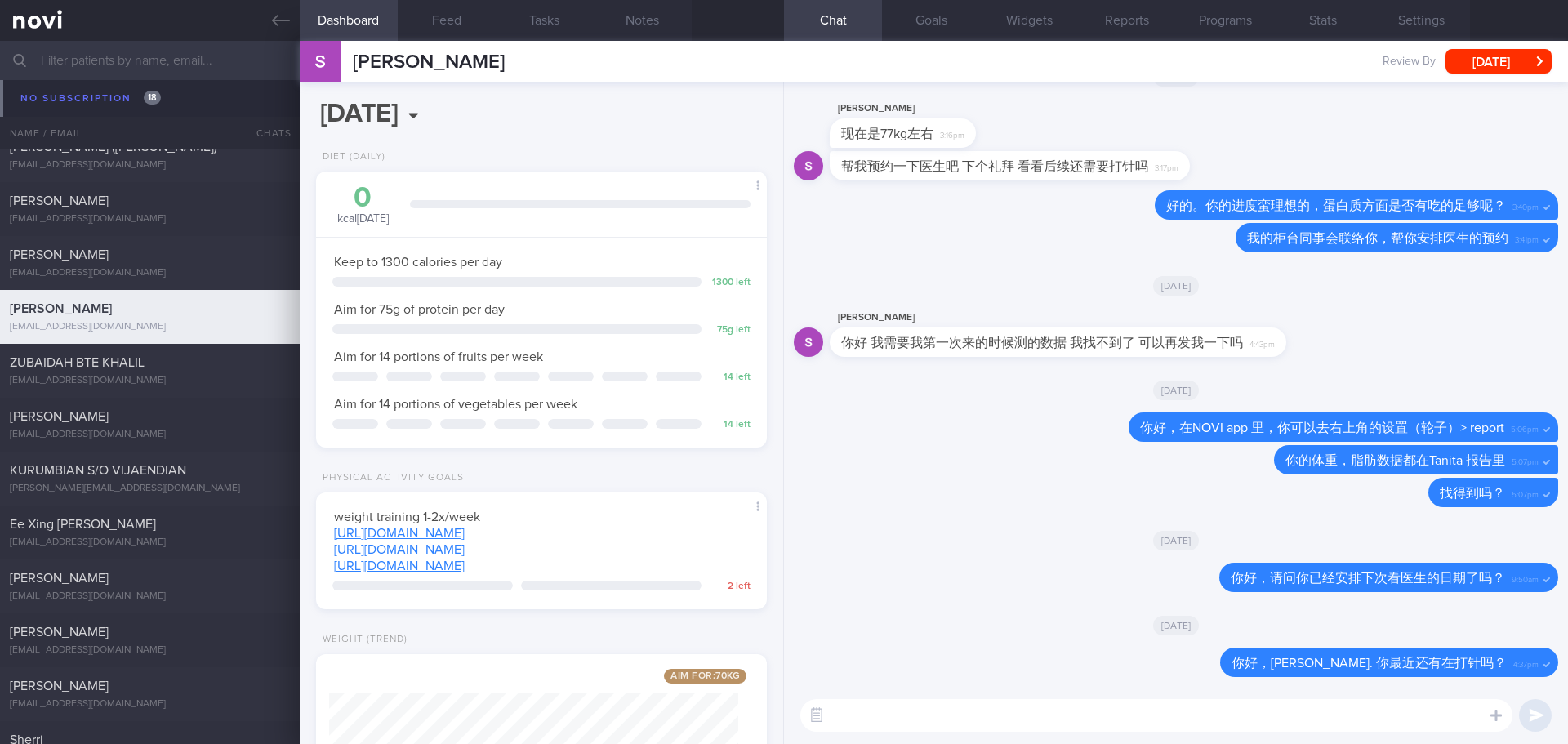
click at [950, 626] on div "Wed, 6 Aug" at bounding box center [1176, 624] width 764 height 46
click at [1517, 665] on button "button" at bounding box center [1514, 667] width 33 height 33
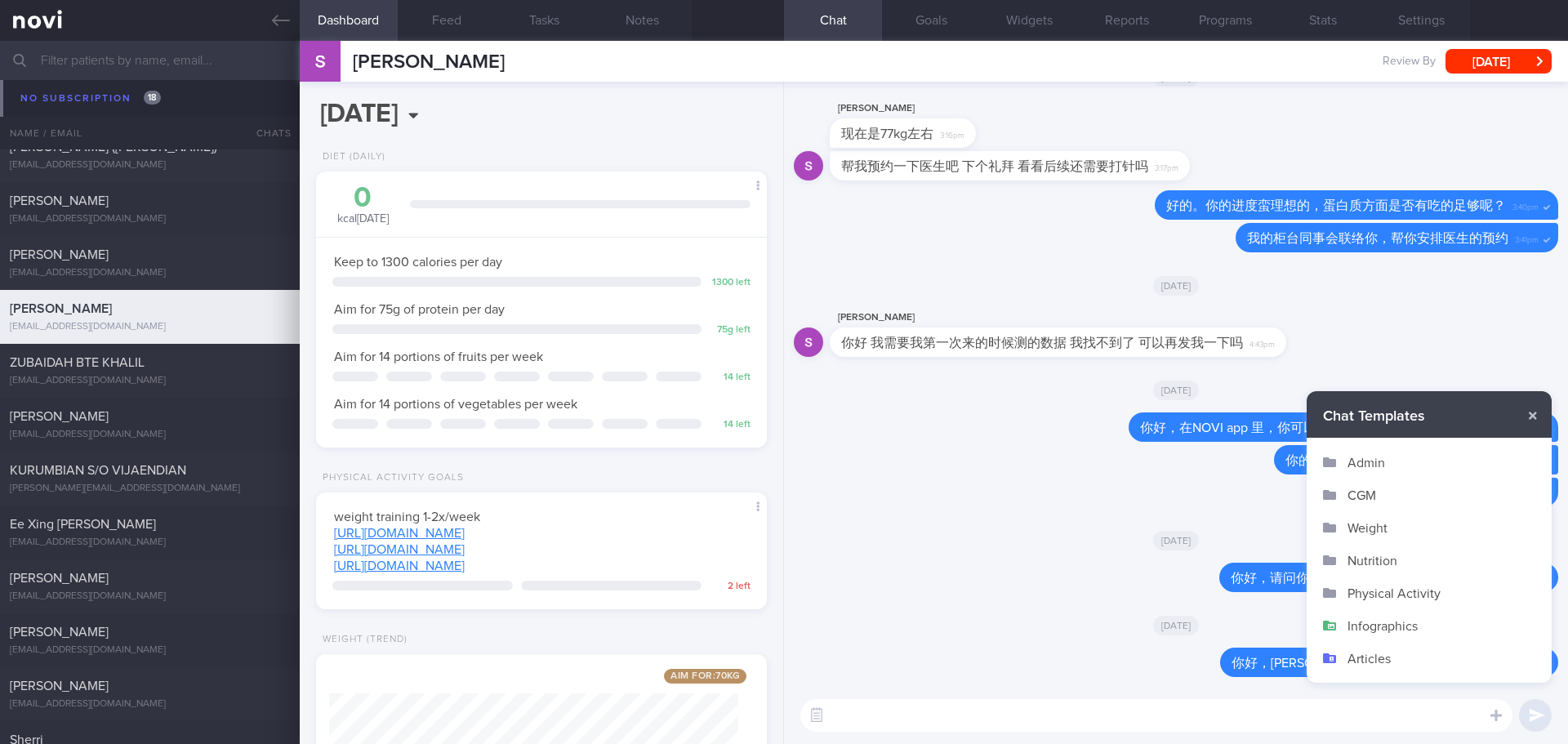
click at [1394, 465] on button "Admin" at bounding box center [1429, 462] width 245 height 33
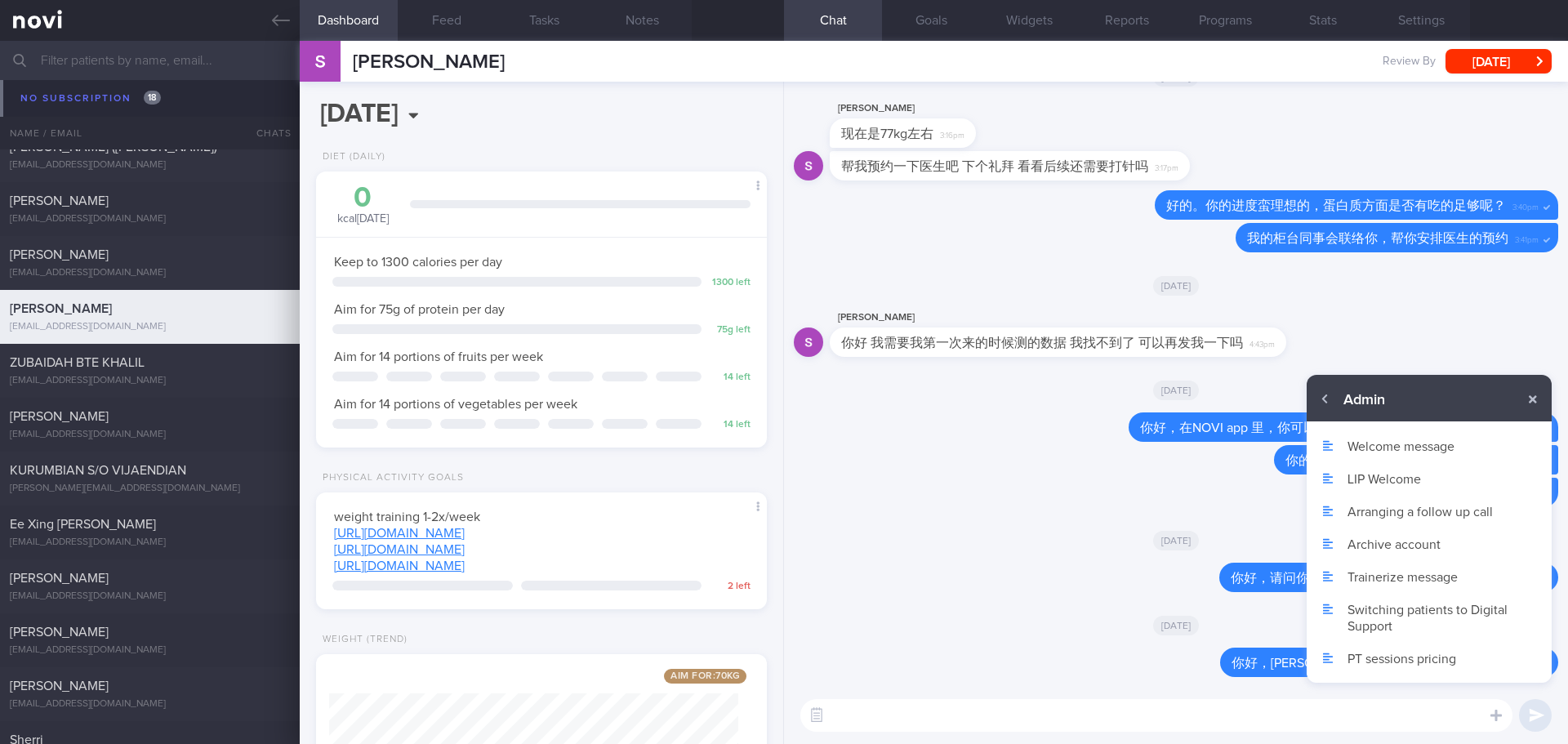
click at [1352, 540] on button "Archive account" at bounding box center [1429, 543] width 245 height 33
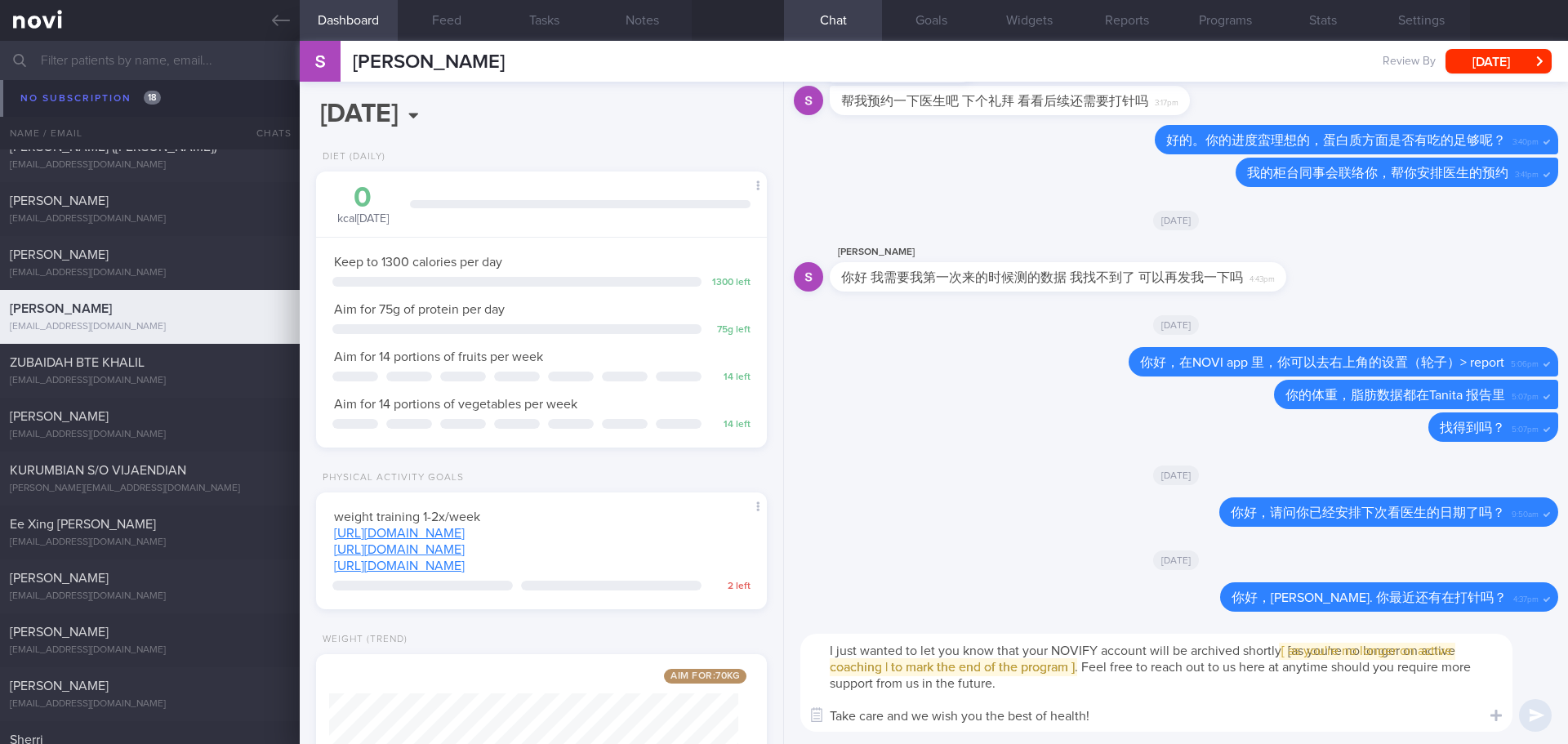
click at [826, 648] on textarea "I just wanted to let you know that your NOVIFY account will be archived shortly…" at bounding box center [1156, 683] width 712 height 98
click at [1017, 669] on span "[ [ as you're no longer on active coaching | to mark the end of the program ] ]" at bounding box center [1154, 658] width 650 height 29
click at [983, 671] on textarea "Hi Shuyang, I just wanted to let you know that your NOVIFY account will be arch…" at bounding box center [1156, 683] width 712 height 98
click at [952, 669] on textarea "Hi Shuyang, I just wanted to let you know that your NOVIFY account will be arch…" at bounding box center [1156, 683] width 712 height 98
drag, startPoint x: 946, startPoint y: 667, endPoint x: 1357, endPoint y: 655, distance: 411.2
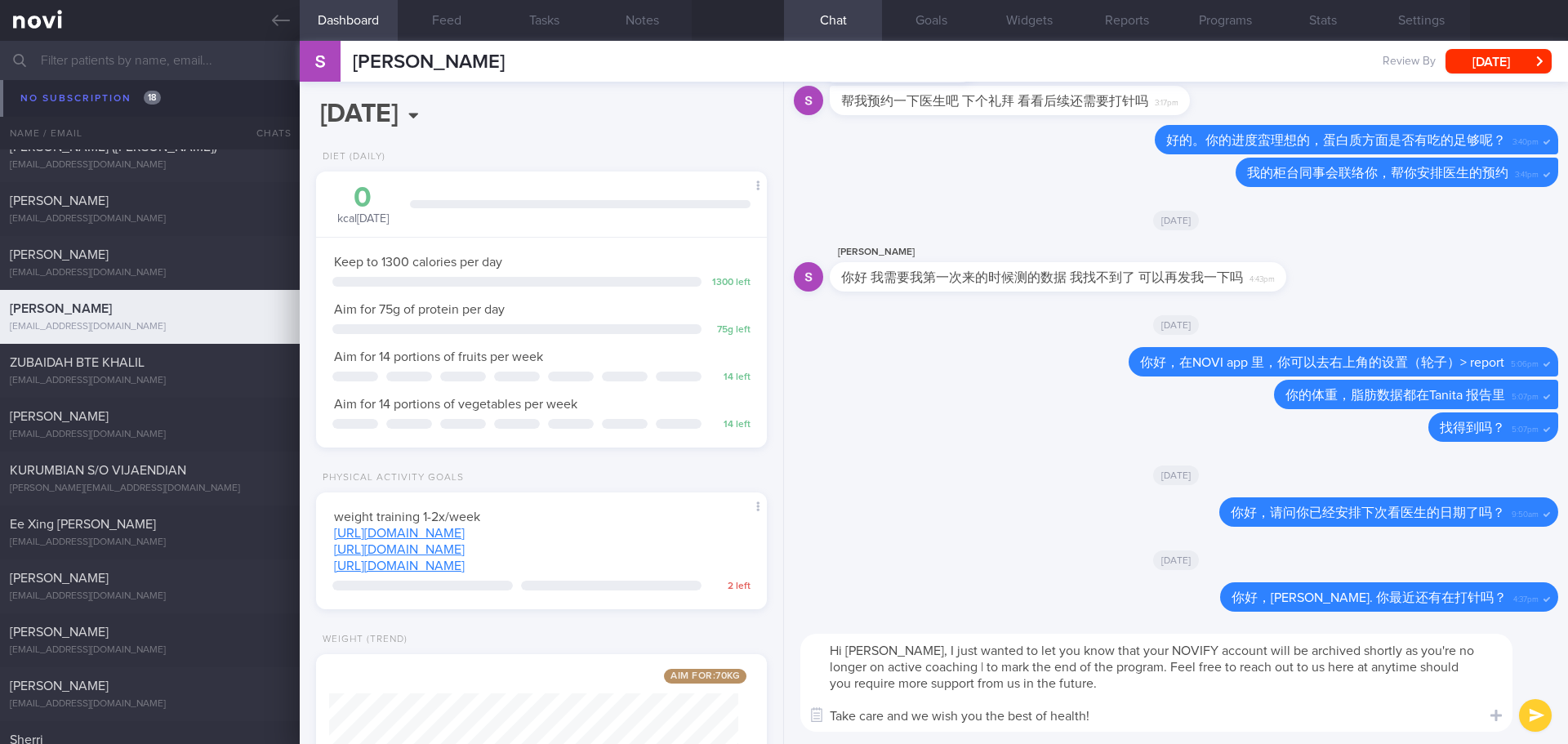
click at [1357, 655] on textarea "Hi Shuyang, I just wanted to let you know that your NOVIFY account will be arch…" at bounding box center [1156, 683] width 712 height 98
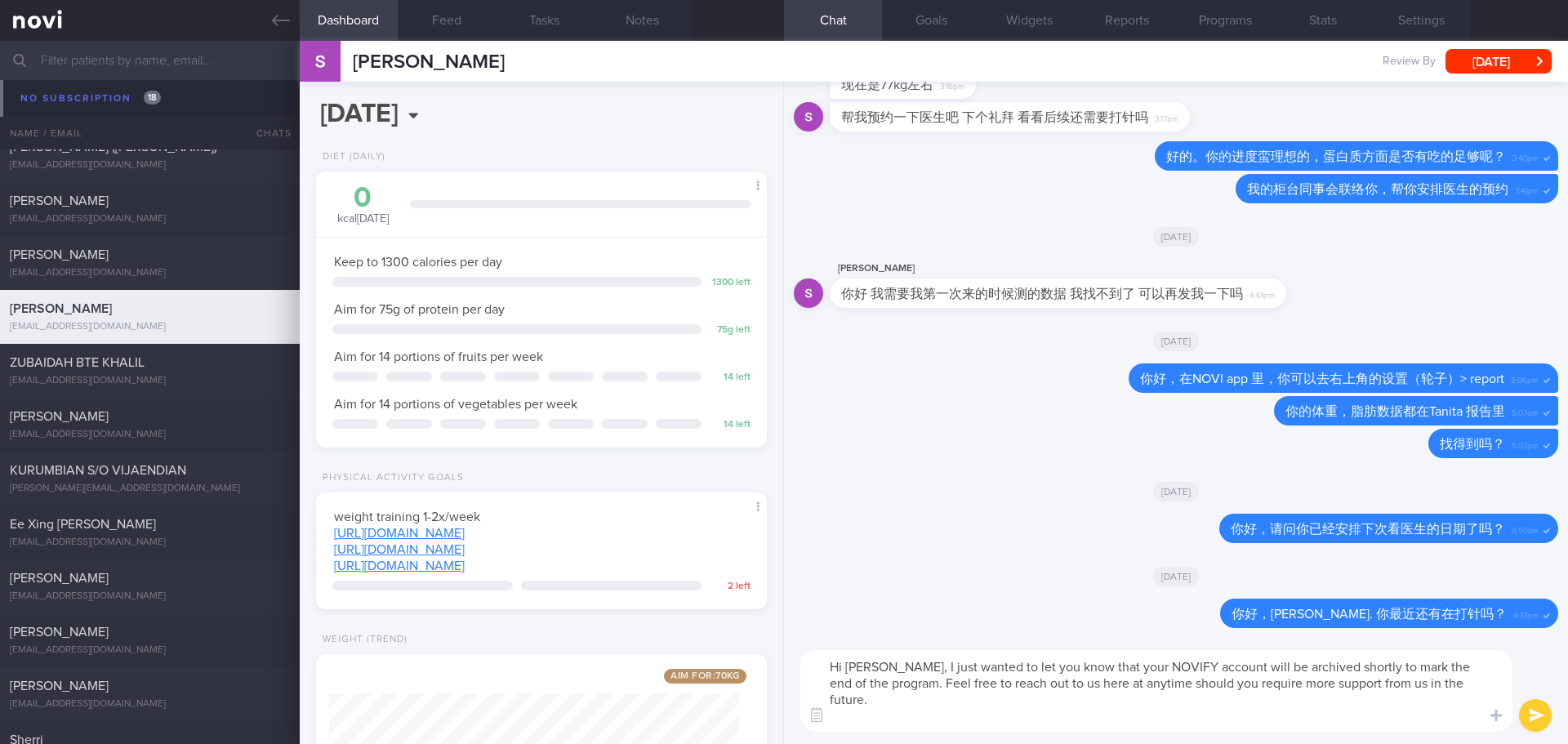
drag, startPoint x: 1170, startPoint y: 664, endPoint x: 1134, endPoint y: 664, distance: 36.0
click at [1134, 664] on textarea "Hi Shuyang, I just wanted to let you know that your NOVIFY account will be arch…" at bounding box center [1156, 691] width 712 height 82
type textarea "Hi Shuyang, I just wanted to let you know that your NoviHealth account will be …"
click at [1519, 718] on button "submit" at bounding box center [1535, 716] width 33 height 33
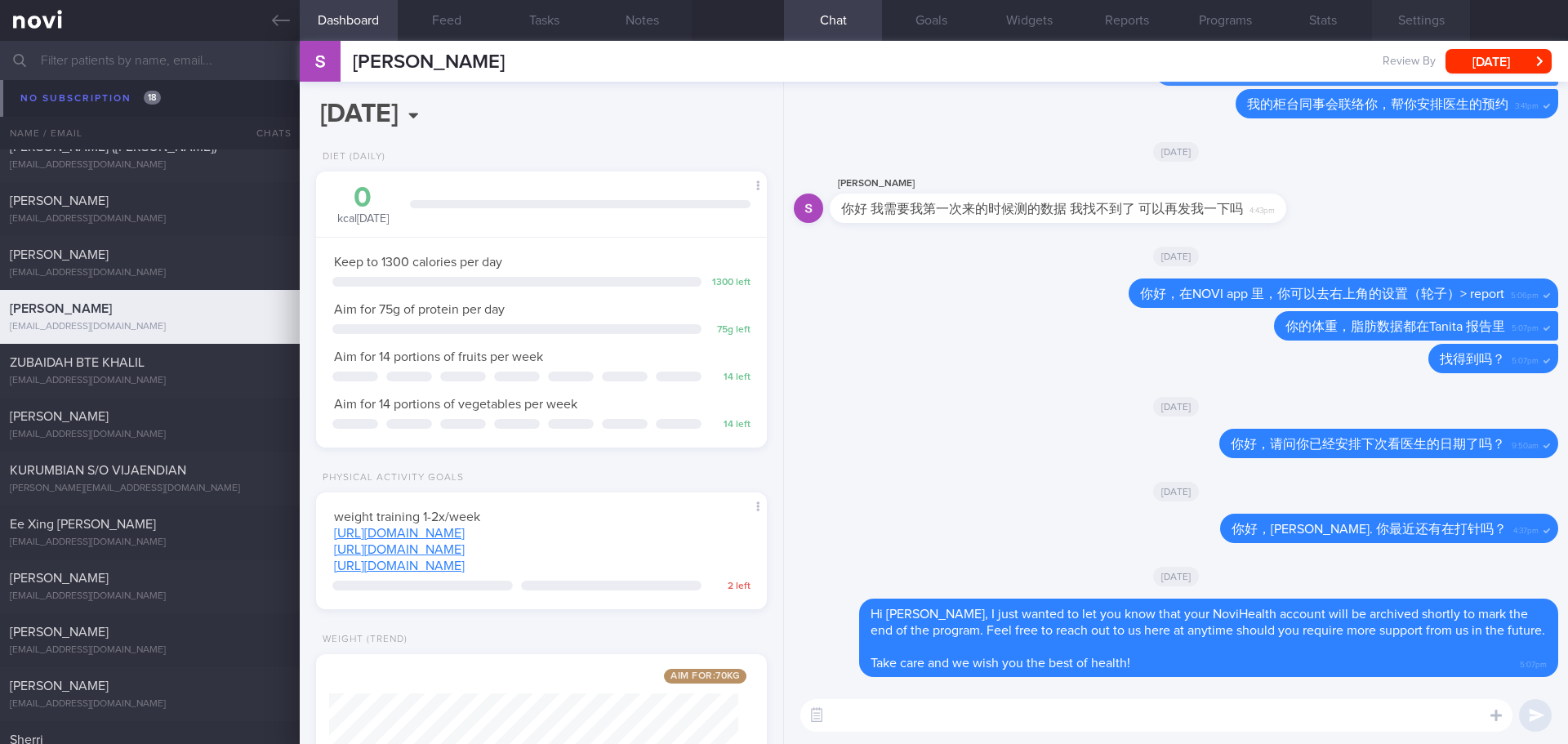
click at [1417, 15] on button "Settings" at bounding box center [1420, 20] width 98 height 40
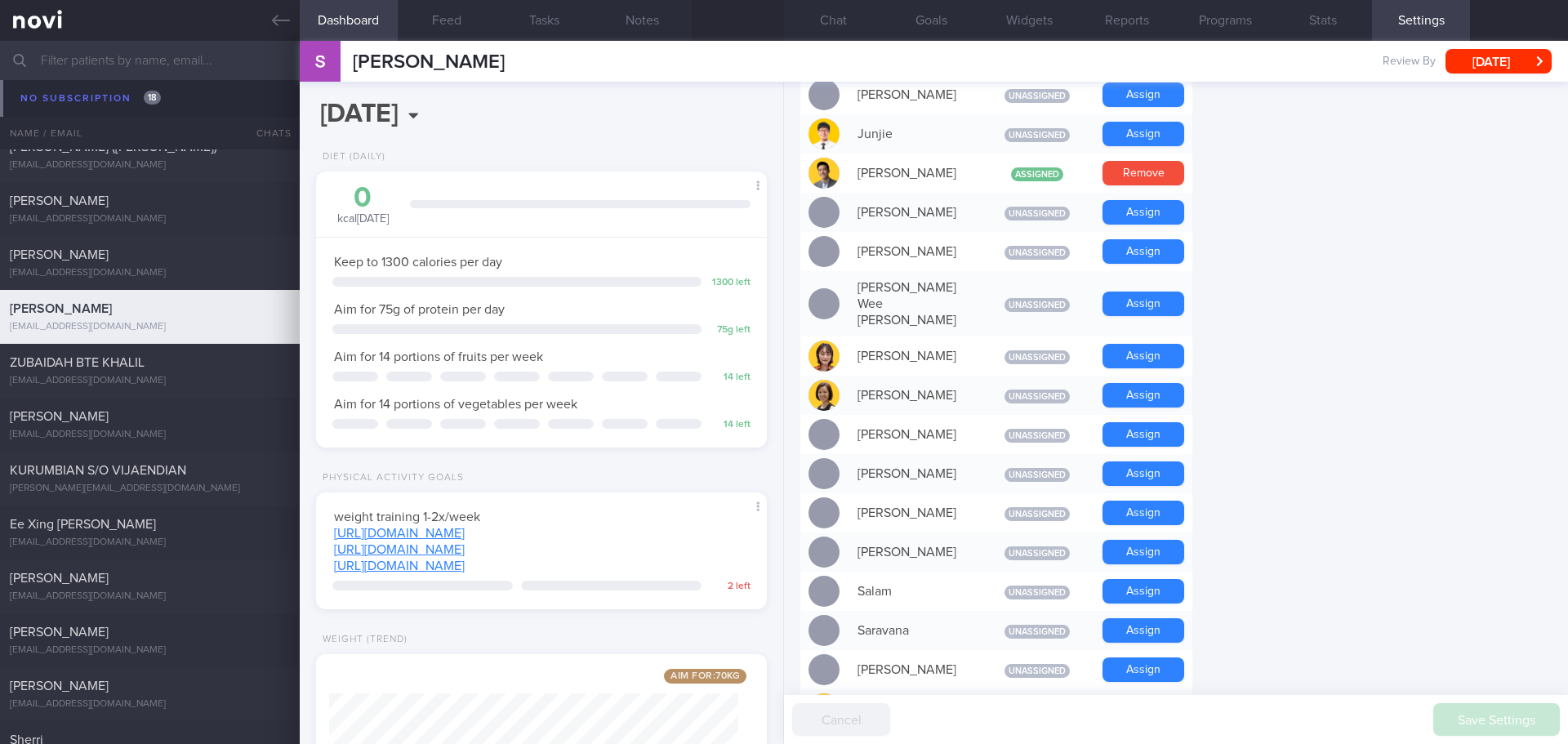
scroll to position [1405, 0]
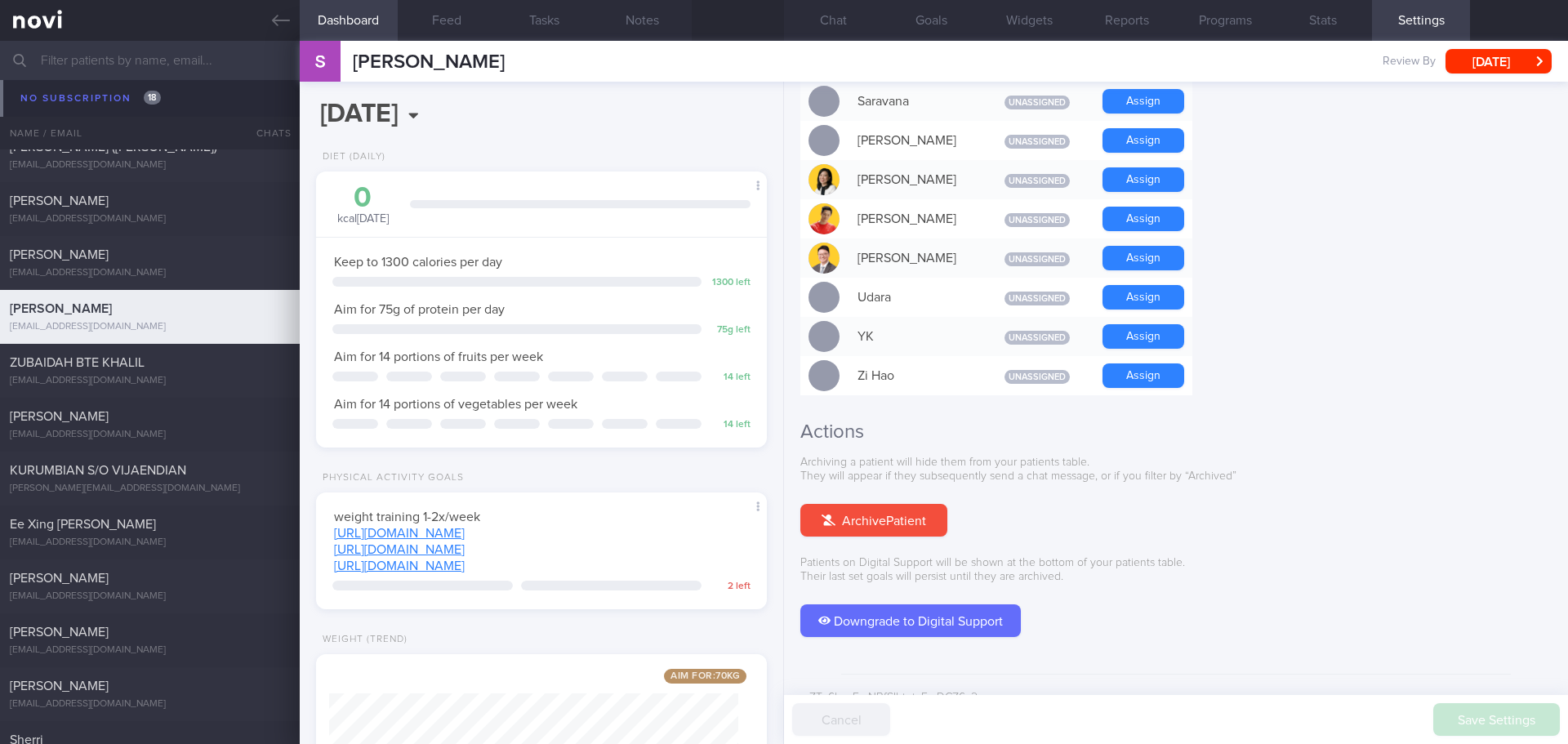
click at [909, 504] on button "Archive Patient" at bounding box center [873, 520] width 147 height 33
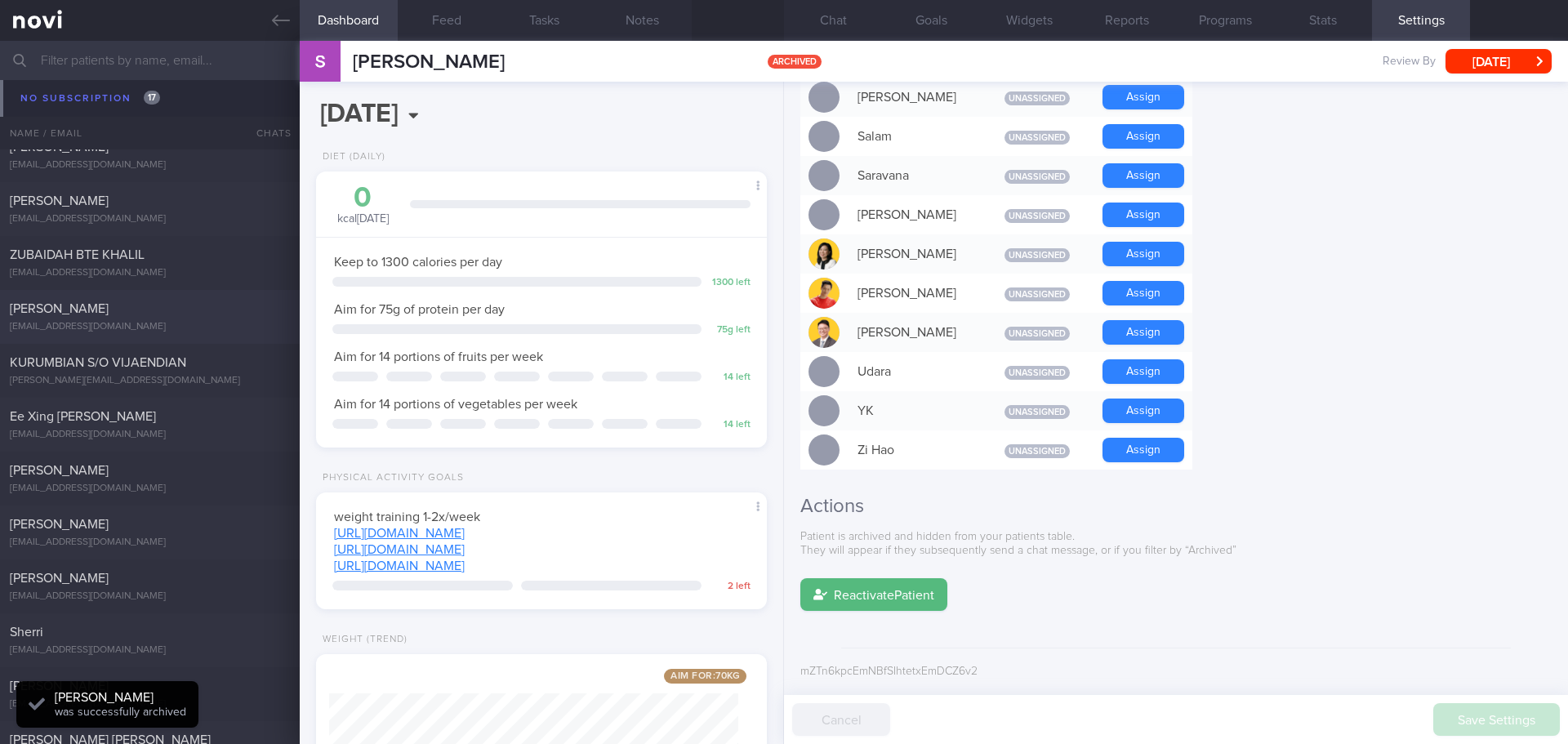
scroll to position [11653, 0]
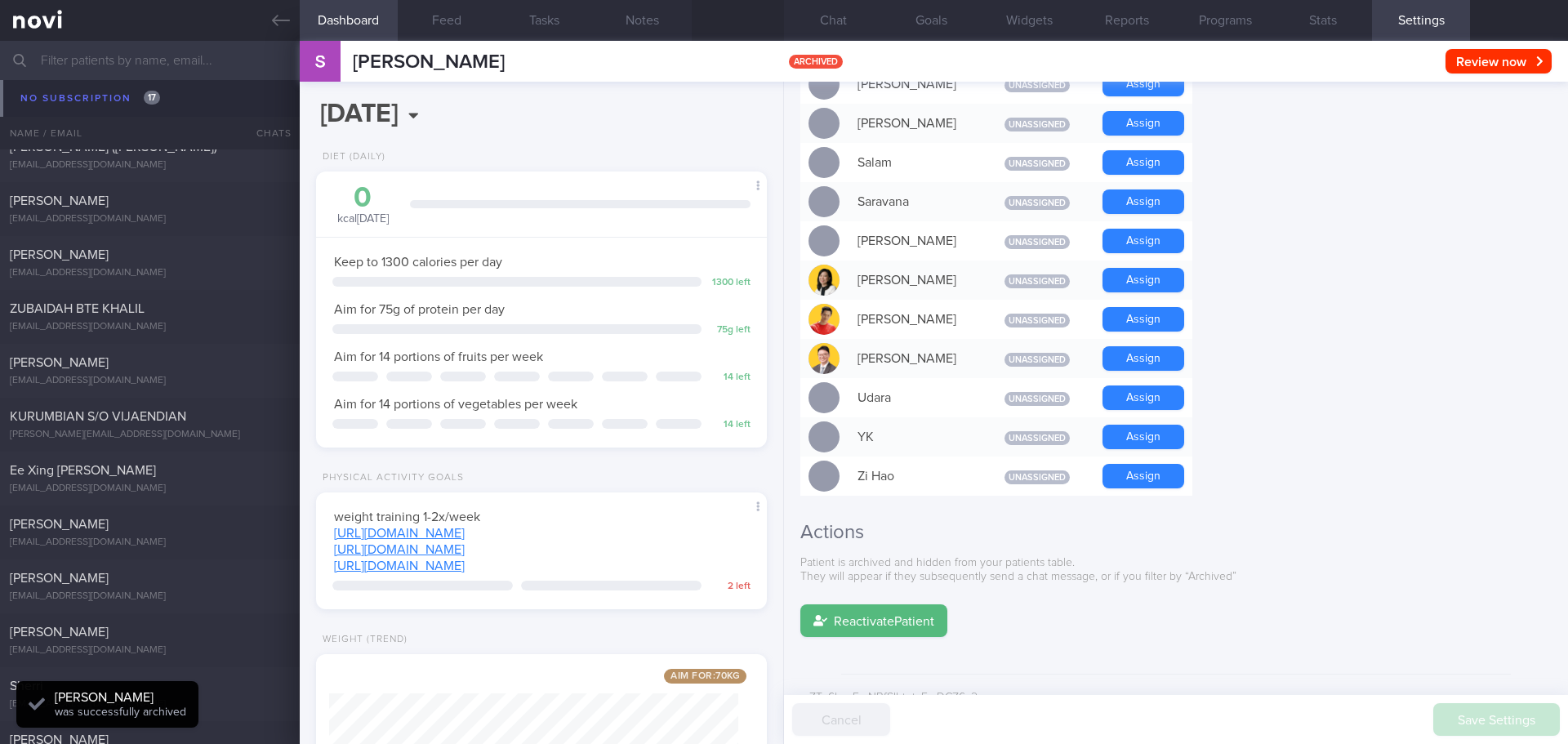
drag, startPoint x: 176, startPoint y: 365, endPoint x: 848, endPoint y: 345, distance: 672.3
click at [175, 365] on div "[PERSON_NAME]" at bounding box center [147, 362] width 276 height 16
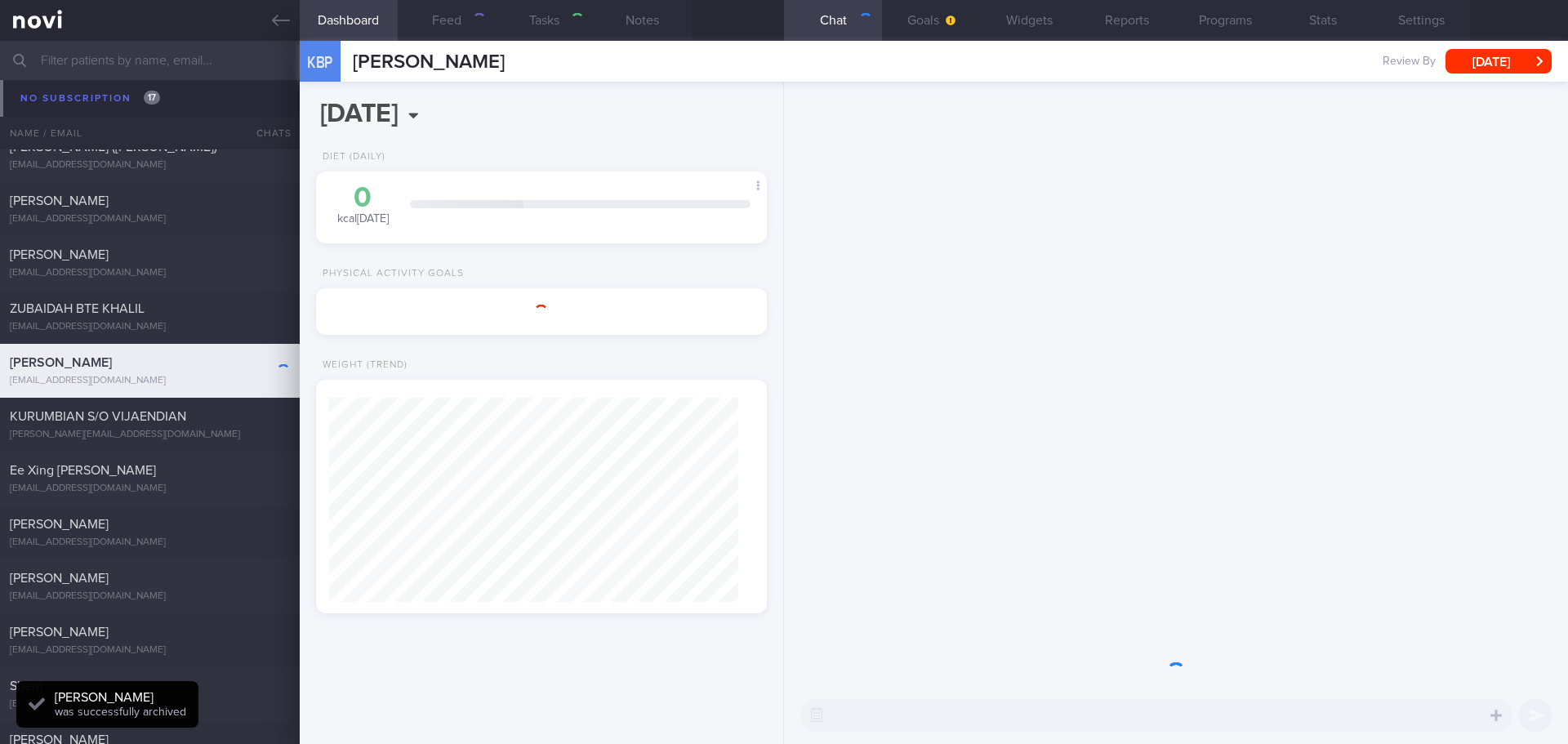
type input "[DATE]"
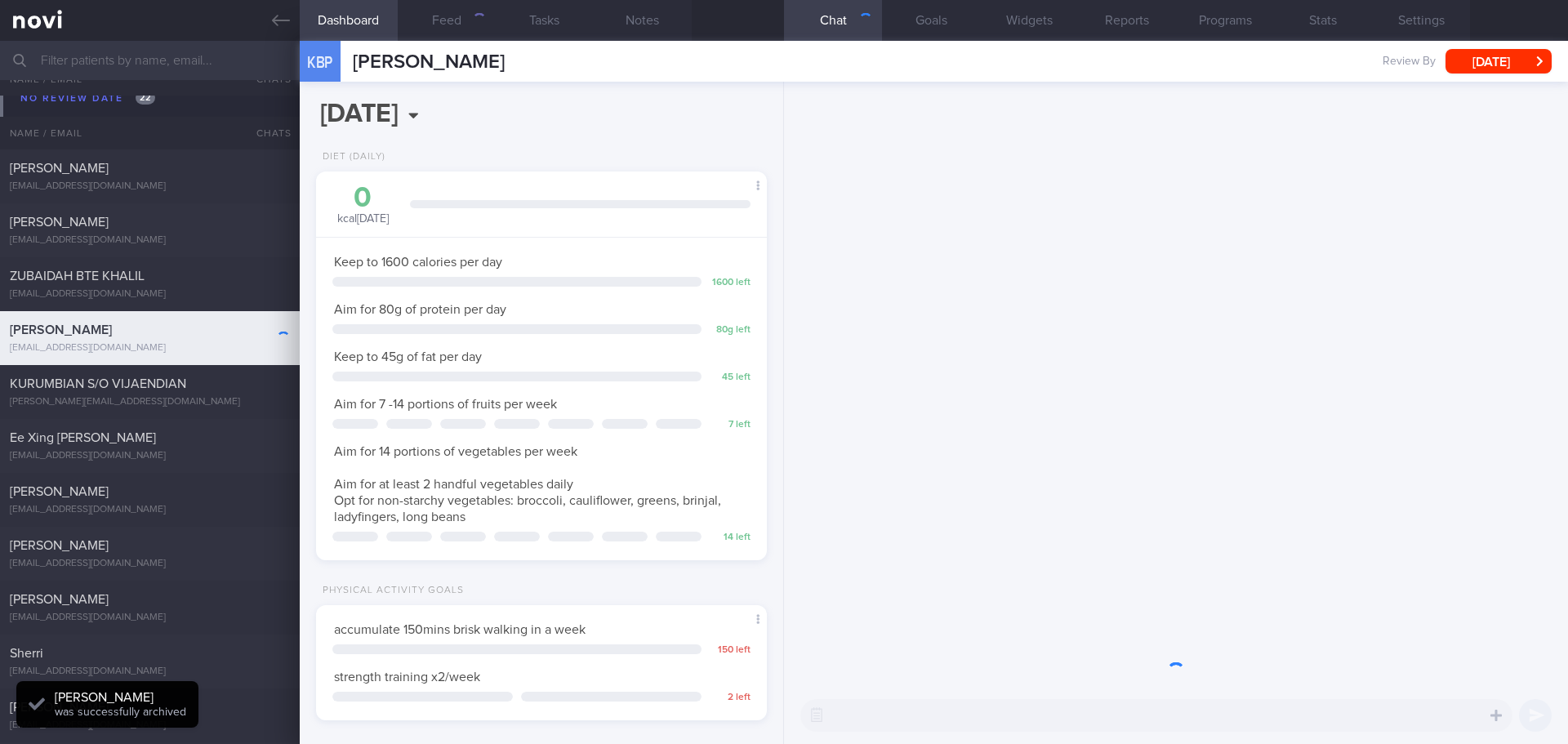
scroll to position [11600, 0]
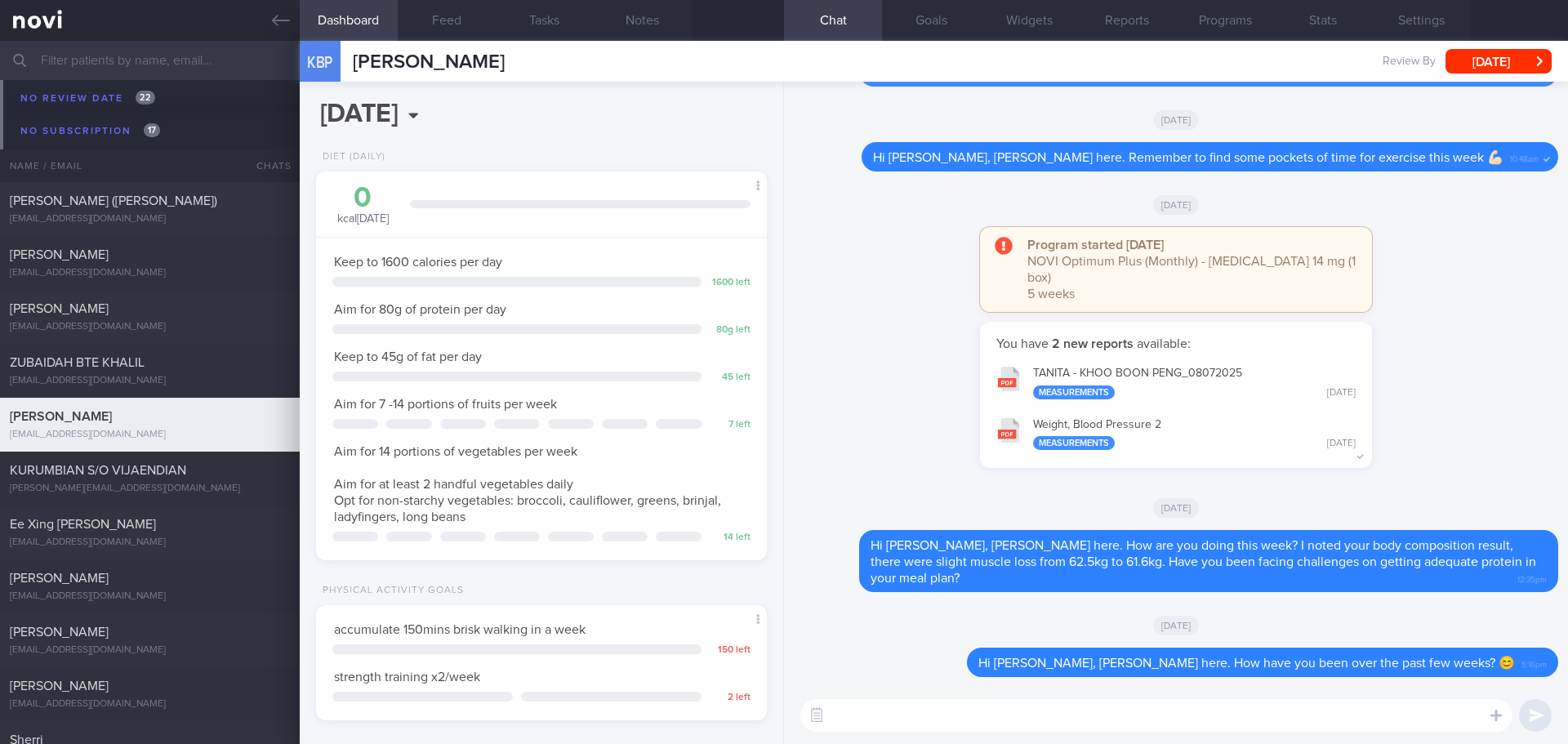
click at [929, 706] on textarea at bounding box center [1156, 716] width 712 height 33
click at [1509, 64] on button "Fri, 22 Aug" at bounding box center [1497, 61] width 106 height 24
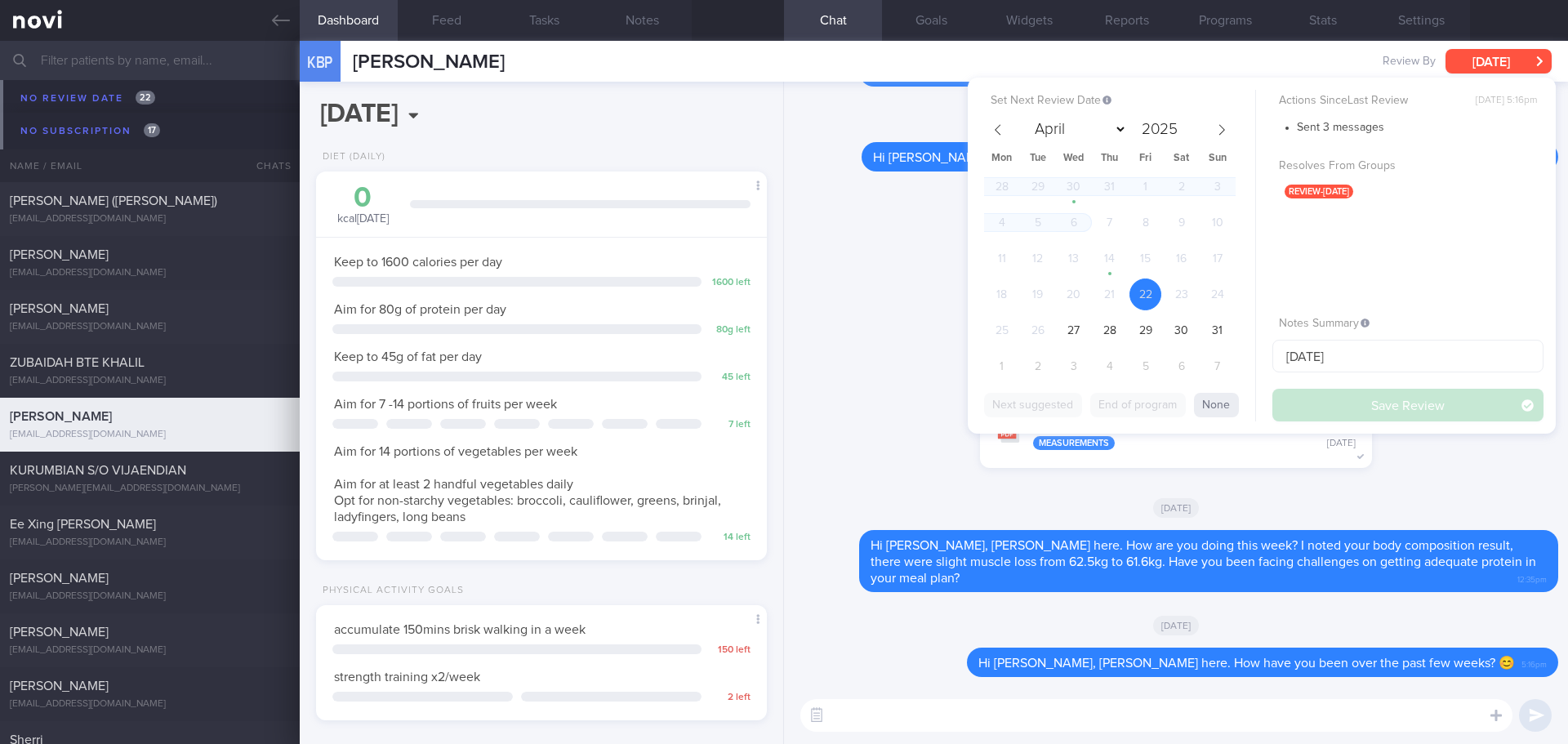
click at [1509, 64] on button "Fri, 22 Aug" at bounding box center [1497, 61] width 106 height 24
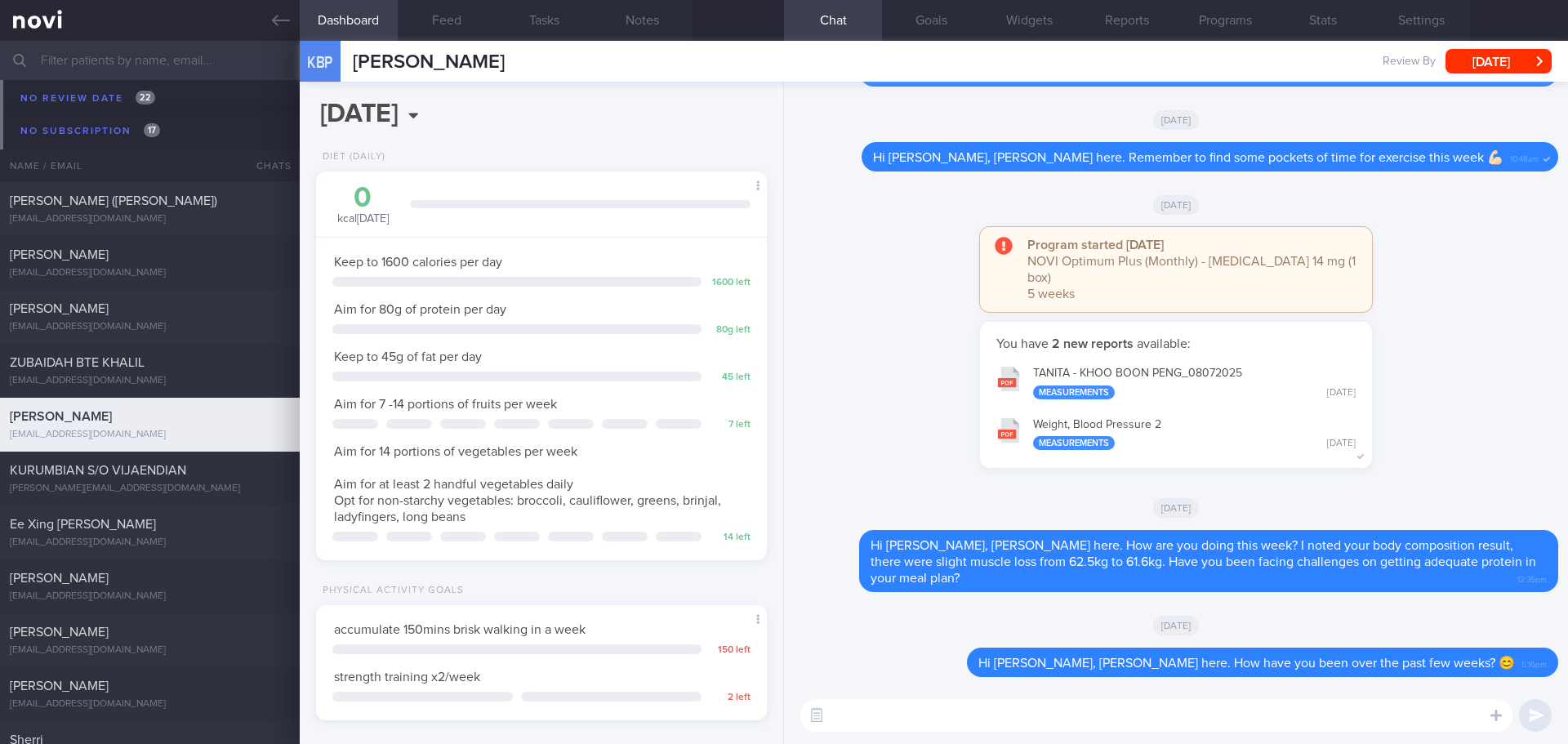
click at [1069, 705] on textarea at bounding box center [1156, 716] width 712 height 33
click at [979, 720] on textarea at bounding box center [1156, 716] width 712 height 33
paste textarea "Elizabeth here. I noticed your Optimum Plus program has ended, and there’s no u…"
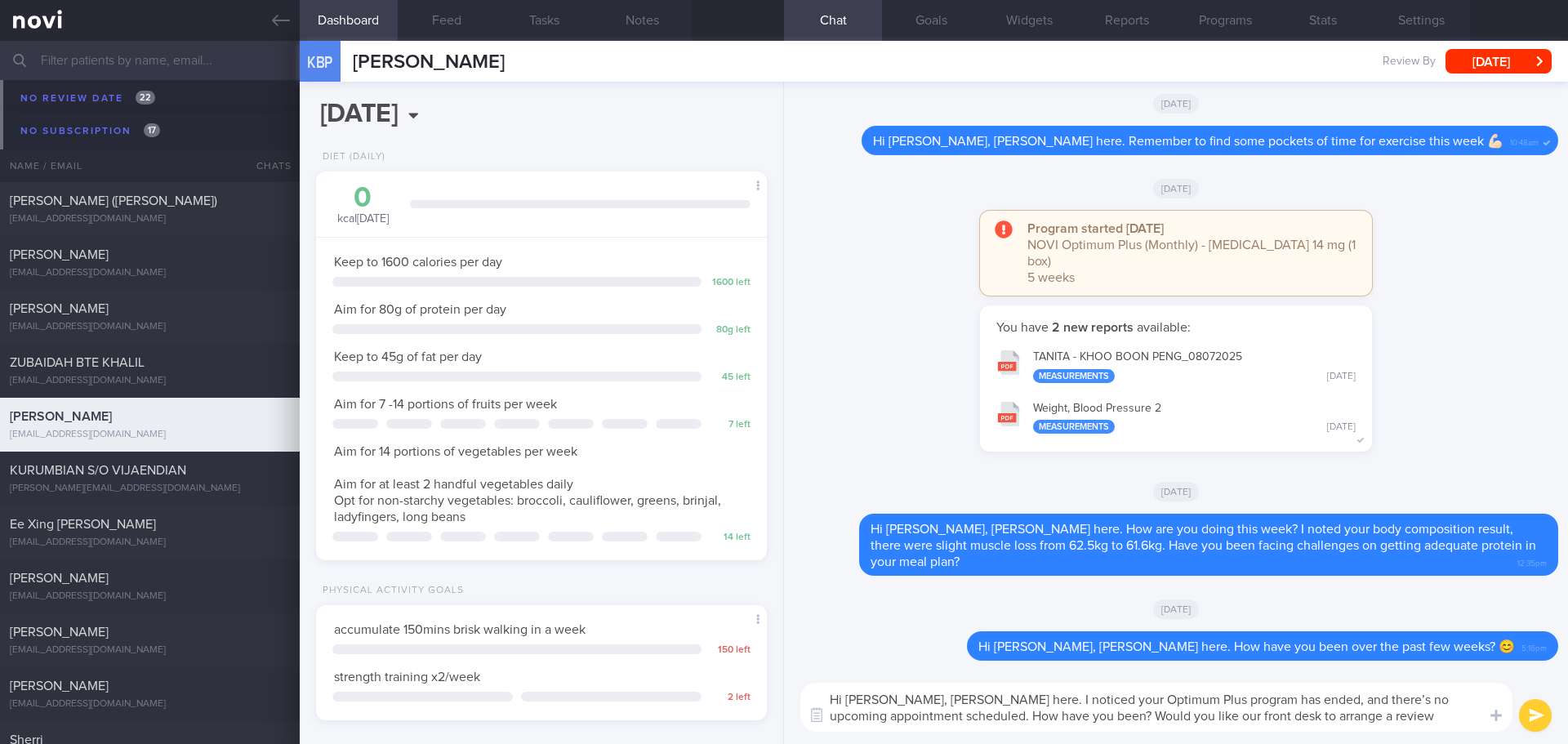
scroll to position [0, 0]
click at [1434, 720] on textarea "Hi Ian, Elizabeth here. I noticed your Optimum Plus program has ended, and ther…" at bounding box center [1156, 707] width 712 height 49
click at [1448, 722] on textarea "Hi Ian, Elizabeth here. I noticed your Optimum Plus program has ended, and ther…" at bounding box center [1156, 707] width 712 height 49
type textarea "Hi Ian, Elizabeth here. I noticed your Optimum Plus program has ended, and ther…"
click at [1538, 721] on button "submit" at bounding box center [1535, 716] width 33 height 33
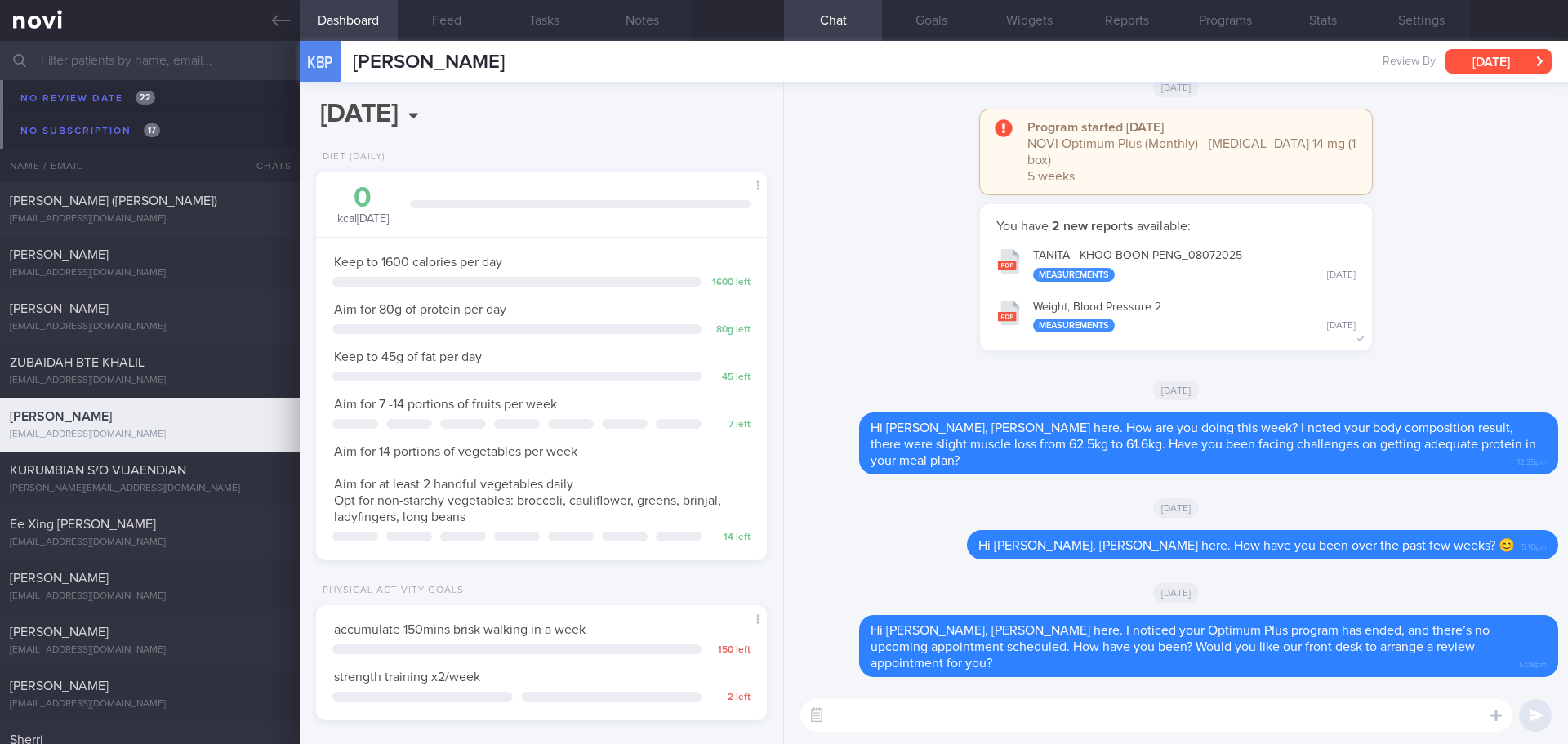
click at [1468, 58] on button "Fri, 22 Aug" at bounding box center [1497, 61] width 106 height 24
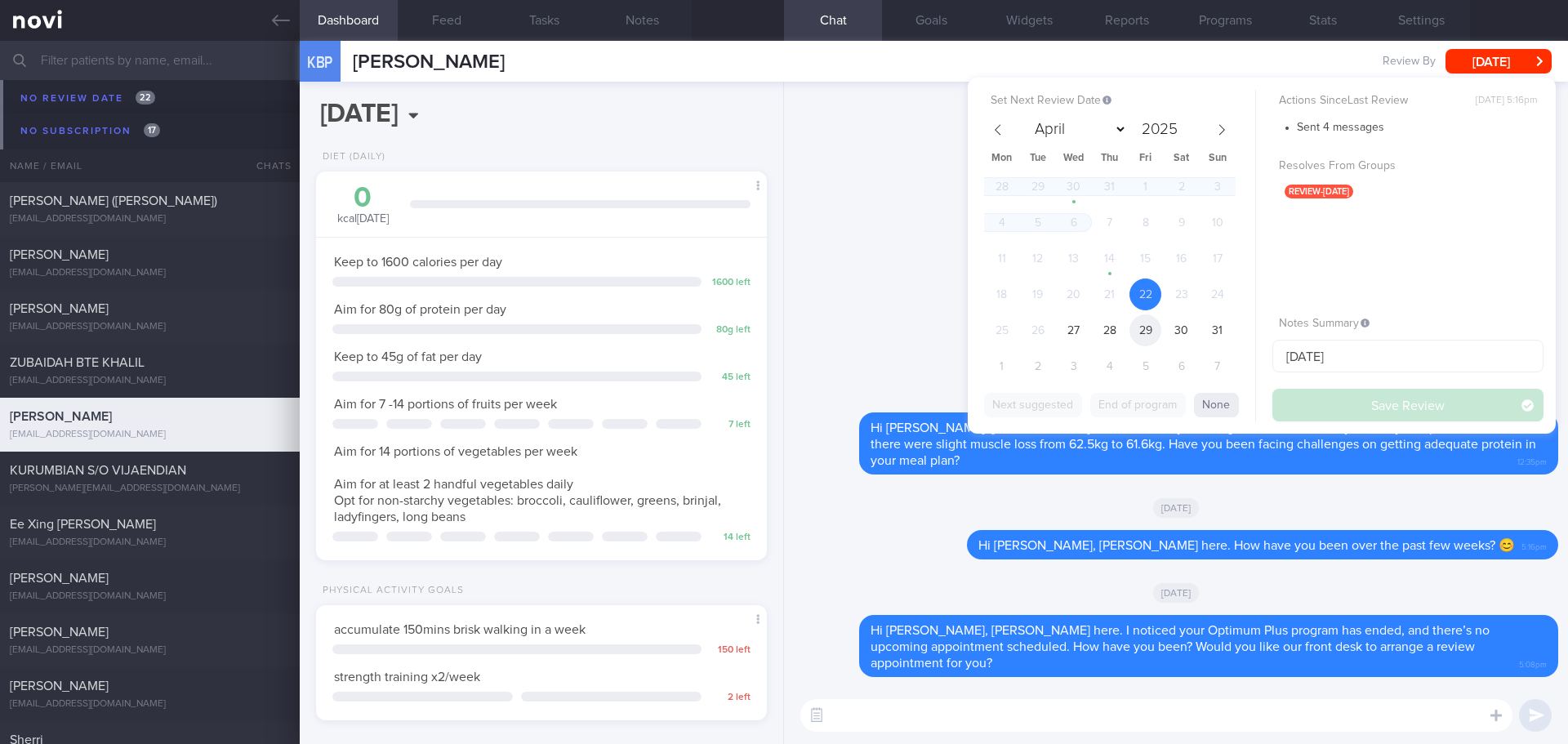
click at [1143, 331] on span "29" at bounding box center [1145, 331] width 32 height 32
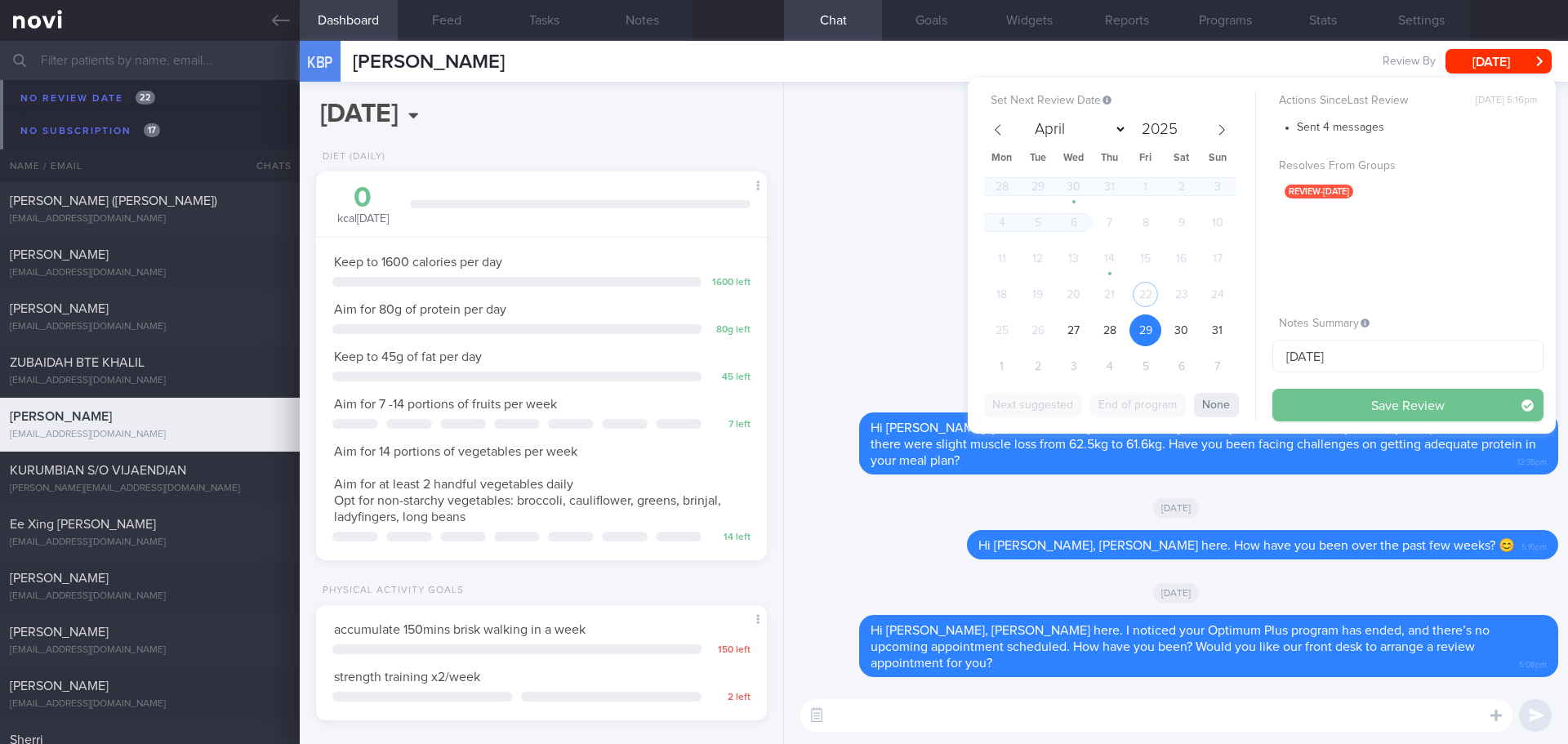
click at [1334, 412] on button "Save Review" at bounding box center [1408, 405] width 271 height 33
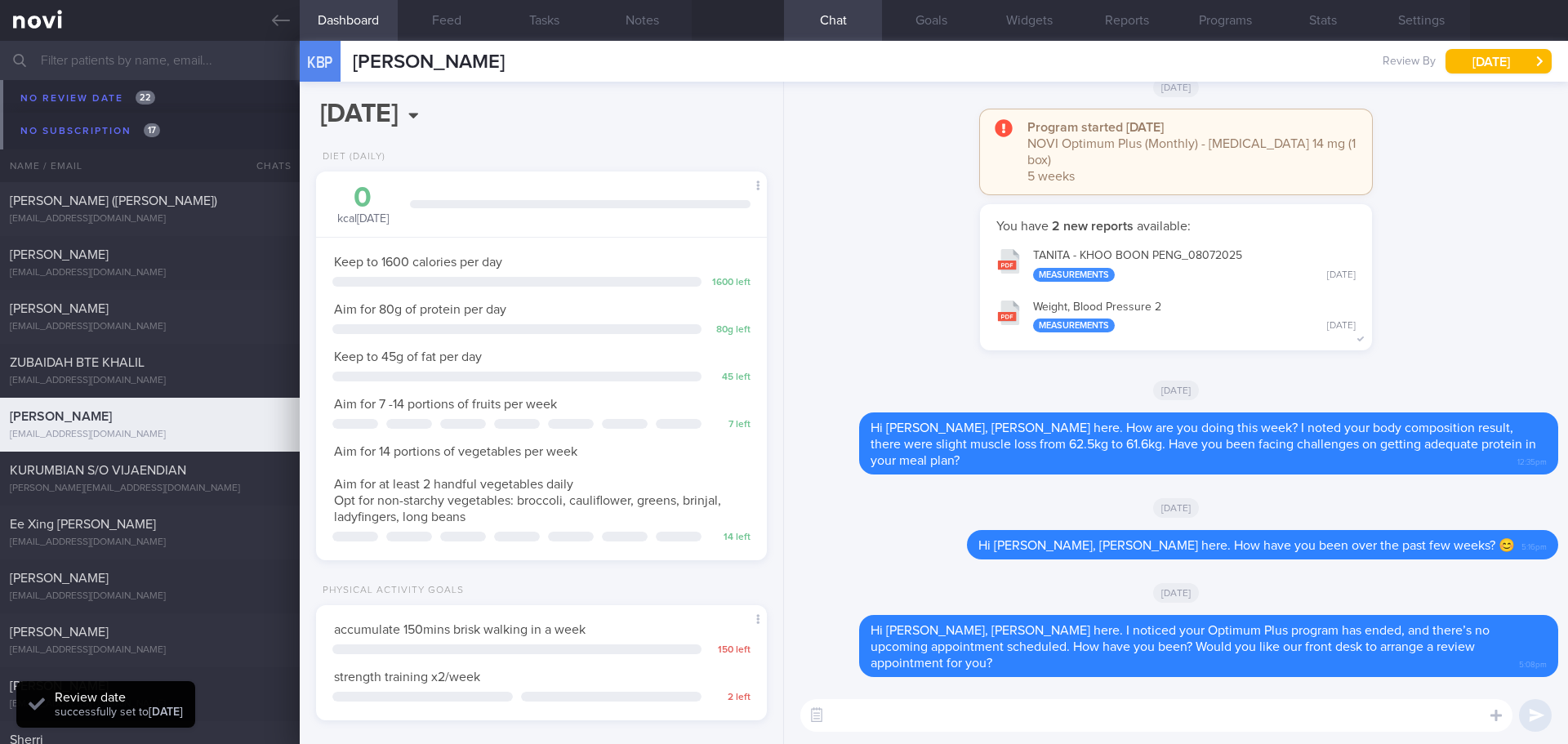
scroll to position [11600, 0]
click at [124, 301] on div "YONG YEAN YEAN yeanyean73@myself.com Wed, 20 Aug 13 days ago" at bounding box center [784, 316] width 1568 height 54
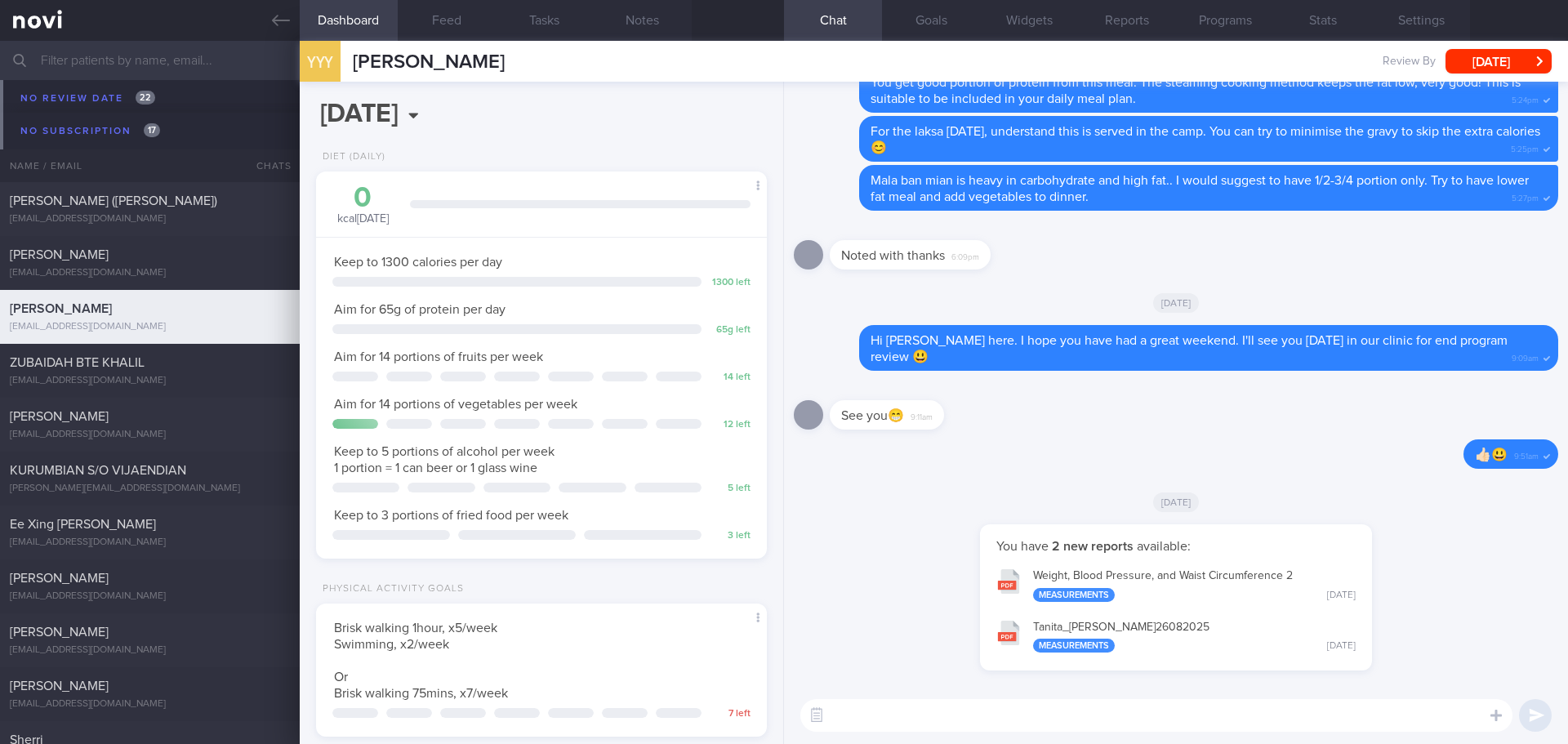
scroll to position [207, 416]
click at [1507, 672] on button "button" at bounding box center [1514, 667] width 33 height 33
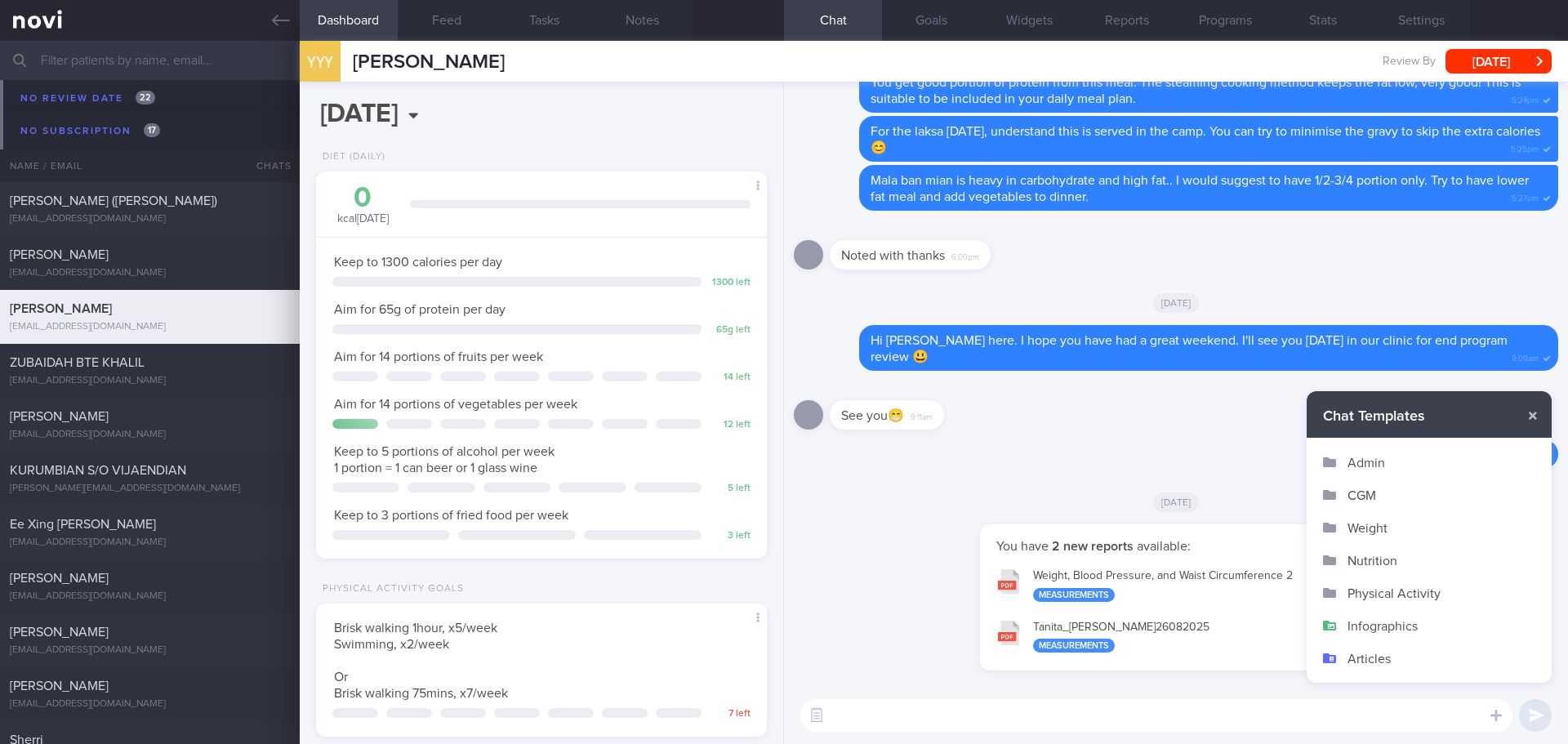
click at [1403, 470] on button "Admin" at bounding box center [1429, 462] width 245 height 33
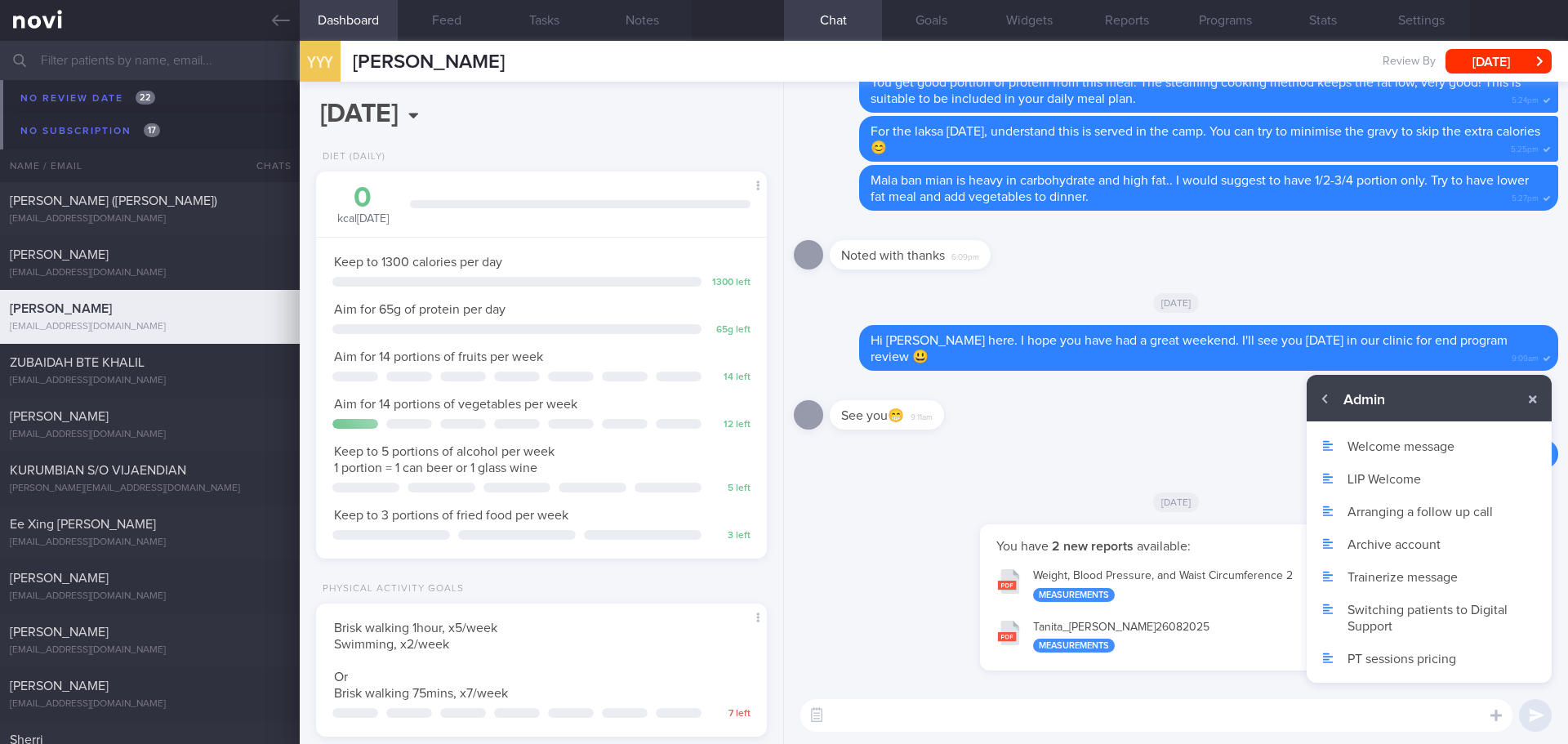
click at [1373, 542] on button "Archive account" at bounding box center [1429, 543] width 245 height 33
type textarea "I just wanted to let you know that your NOVIFY account will be archived shortly…"
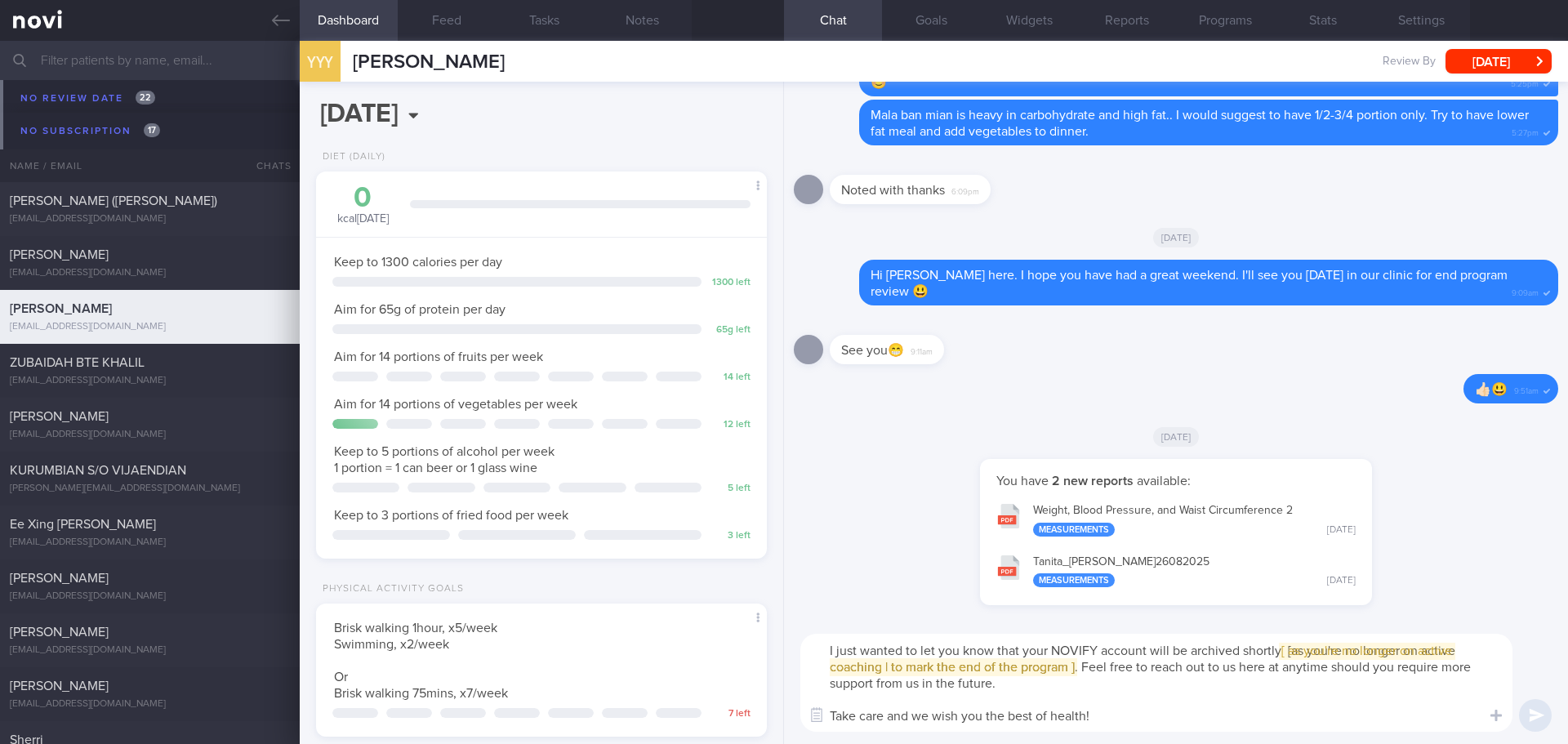
click at [1144, 734] on div "I just wanted to let you know that your NOVIFY account will be archived shortly…" at bounding box center [1176, 683] width 784 height 122
drag, startPoint x: 1125, startPoint y: 716, endPoint x: 809, endPoint y: 641, distance: 324.8
click at [809, 641] on textarea "I just wanted to let you know that your NOVIFY account will be archived shortly…" at bounding box center [1156, 683] width 712 height 98
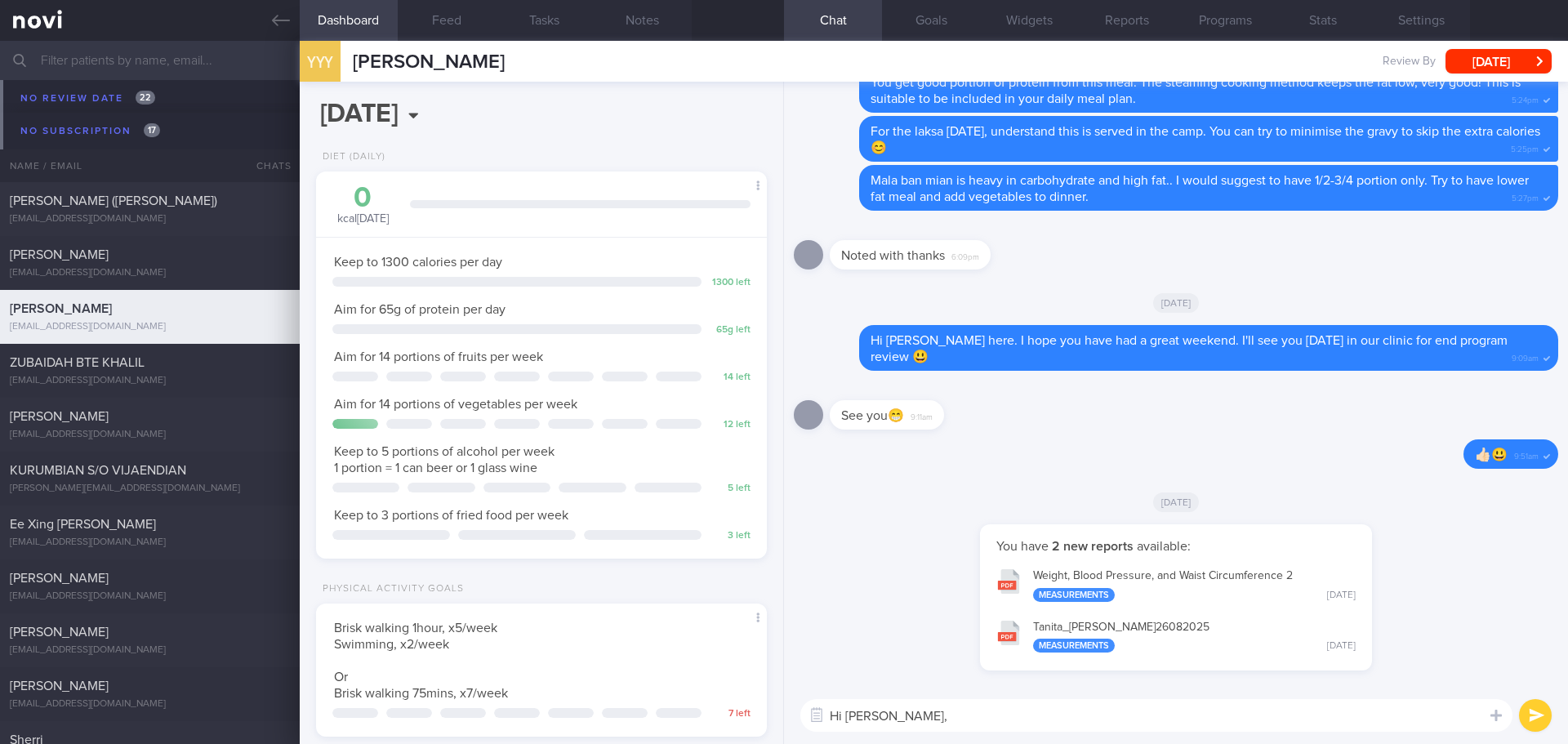
paste textarea "Your NoviHealth account will be archived shortly to mark the end of the program…"
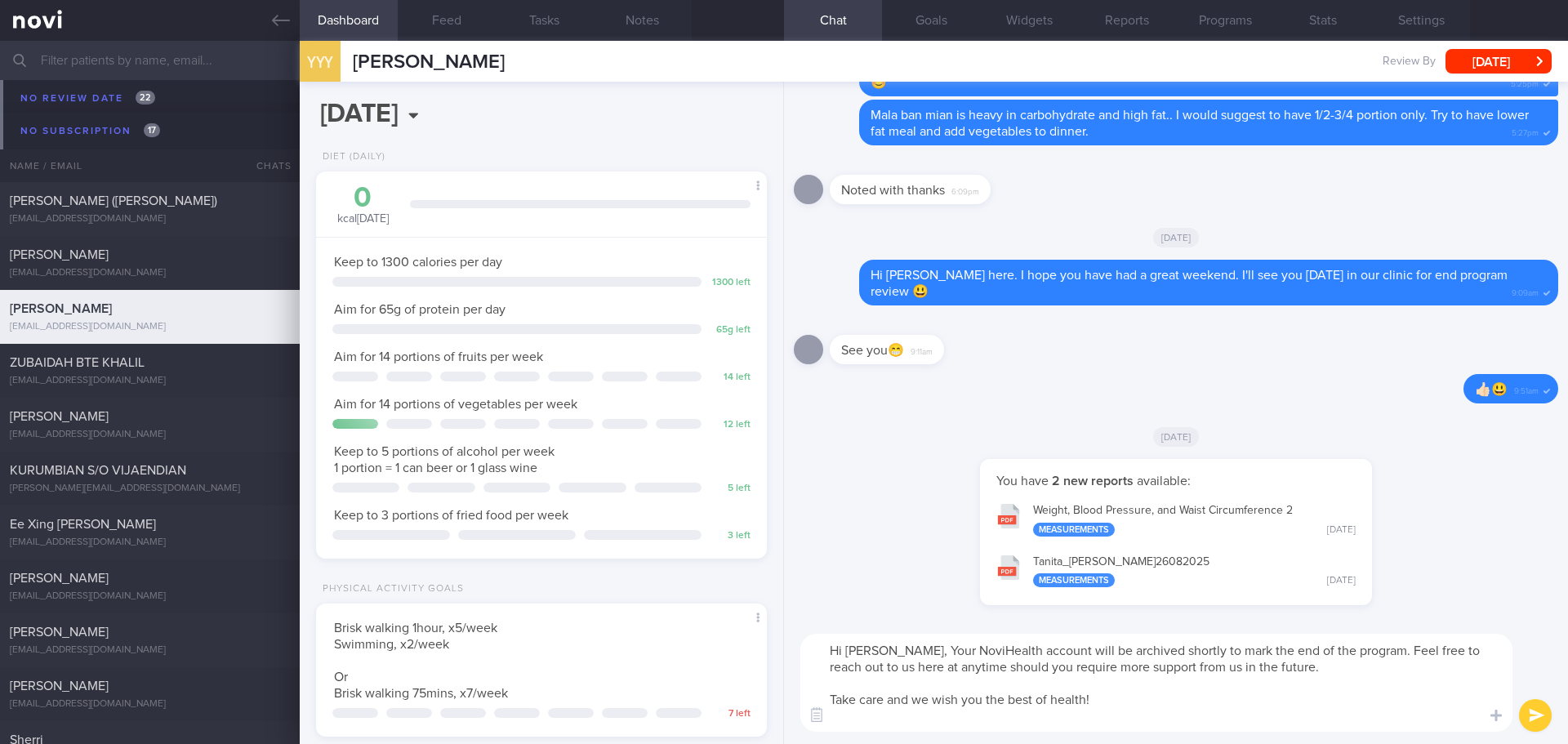
click at [904, 653] on textarea "Hi Ms Yong, Your NoviHealth account will be archived shortly to mark the end of…" at bounding box center [1156, 683] width 712 height 98
click at [1258, 665] on textarea "Hi Ms Yong, Elizabeth here. Your NoviHealth account will be archived shortly to…" at bounding box center [1156, 683] width 712 height 98
click at [1204, 723] on textarea "Hi Ms Yong, Elizabeth here. Your NoviHealth account will be archived shortly to…" at bounding box center [1156, 683] width 712 height 98
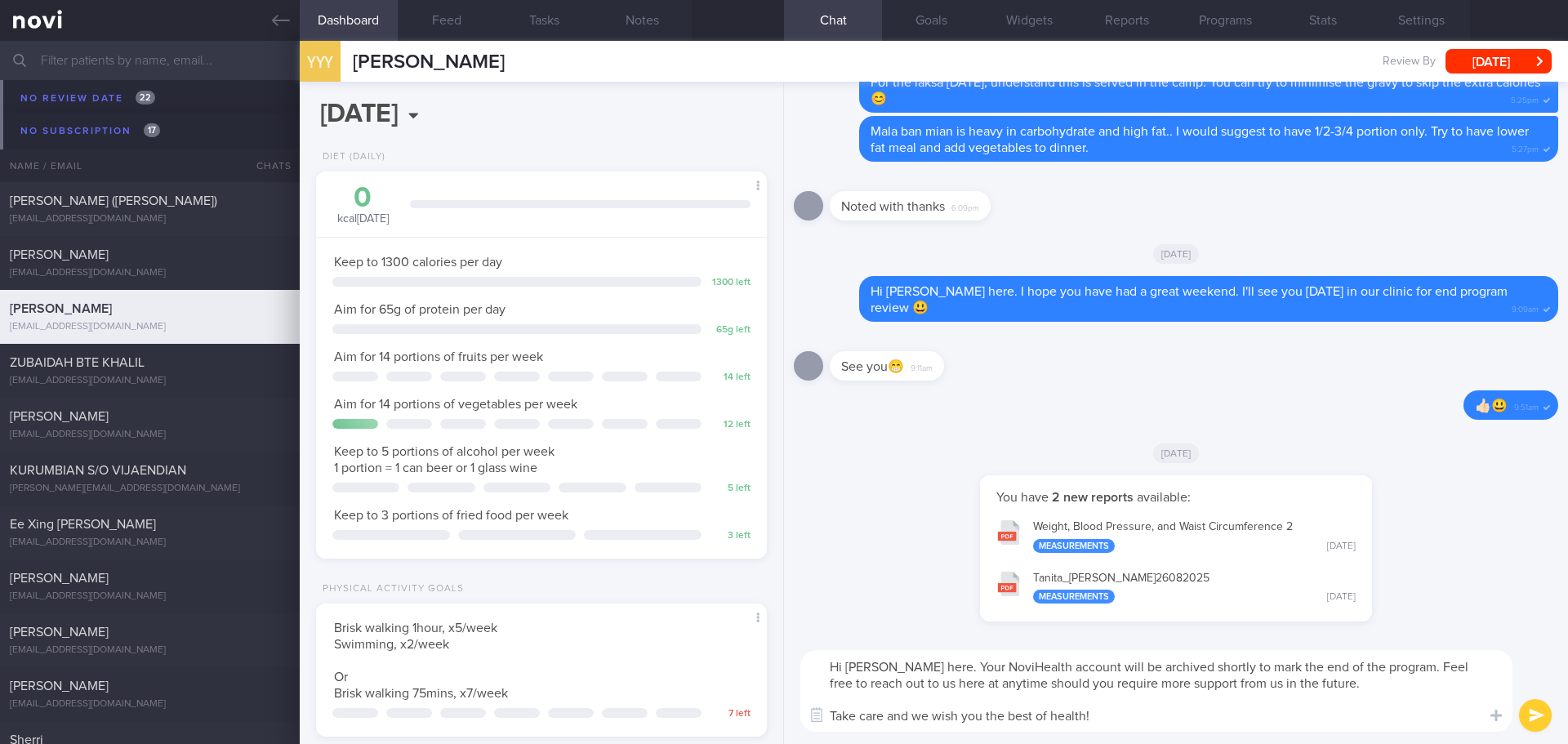
click at [1204, 723] on textarea "Hi Ms Yong, Elizabeth here. Your NoviHealth account will be archived shortly to…" at bounding box center [1156, 691] width 712 height 82
click at [1270, 724] on textarea "Hi Ms Yong, Elizabeth here. Your NoviHealth account will be archived shortly to…" at bounding box center [1156, 691] width 712 height 82
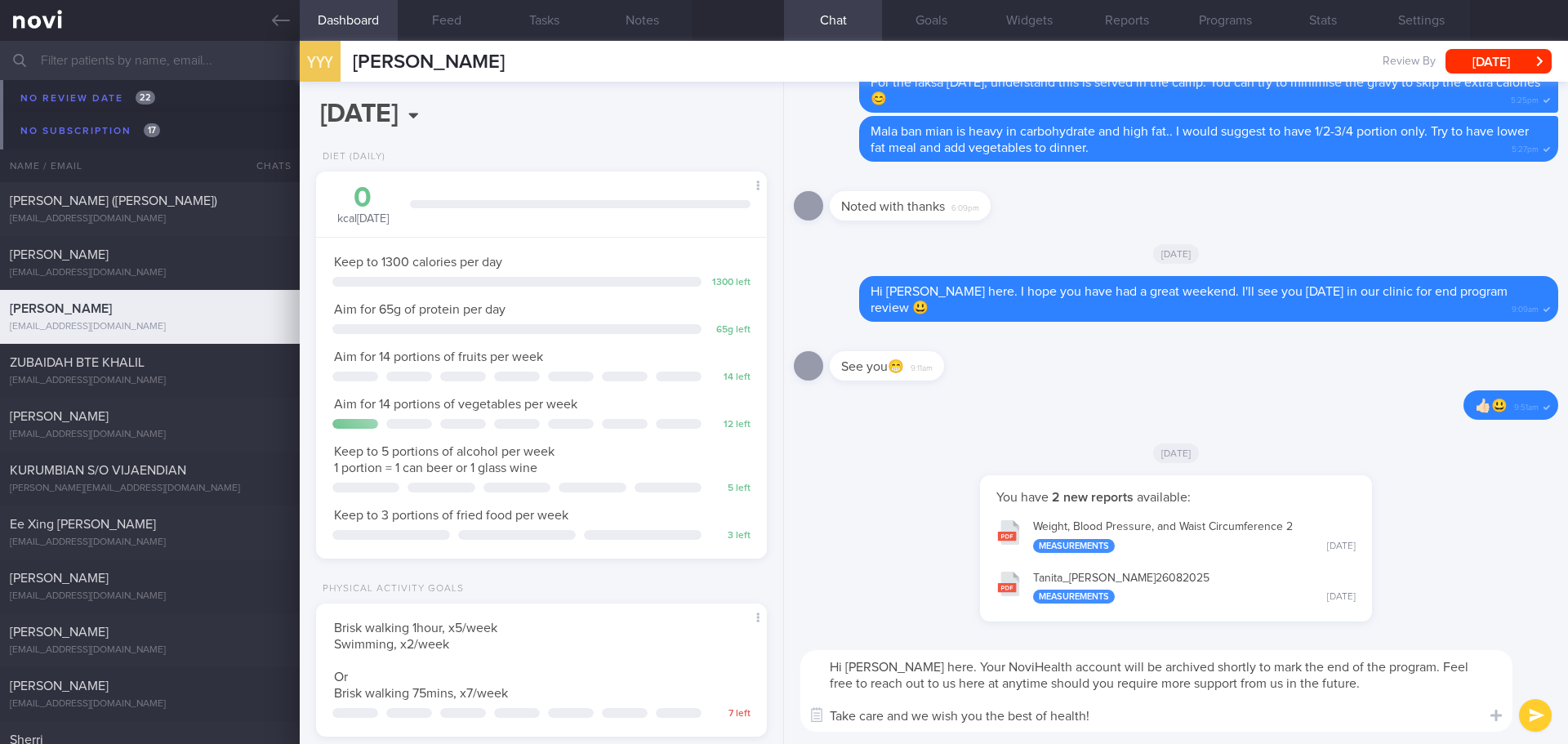
click at [1354, 718] on textarea "Hi Ms Yong, Elizabeth here. Your NoviHealth account will be archived shortly to…" at bounding box center [1156, 691] width 712 height 82
click at [1376, 712] on textarea "Hi Ms Yong, Elizabeth here. Your NoviHealth account will be archived shortly to…" at bounding box center [1156, 691] width 712 height 82
click at [1384, 710] on textarea "Hi Ms Yong, Elizabeth here. Your NoviHealth account will be archived shortly to…" at bounding box center [1156, 691] width 712 height 82
click at [1408, 710] on textarea "Hi Ms Yong, Elizabeth here. Your NoviHealth account will be archived shortly to…" at bounding box center [1156, 691] width 712 height 82
drag, startPoint x: 1408, startPoint y: 710, endPoint x: 1444, endPoint y: 732, distance: 42.2
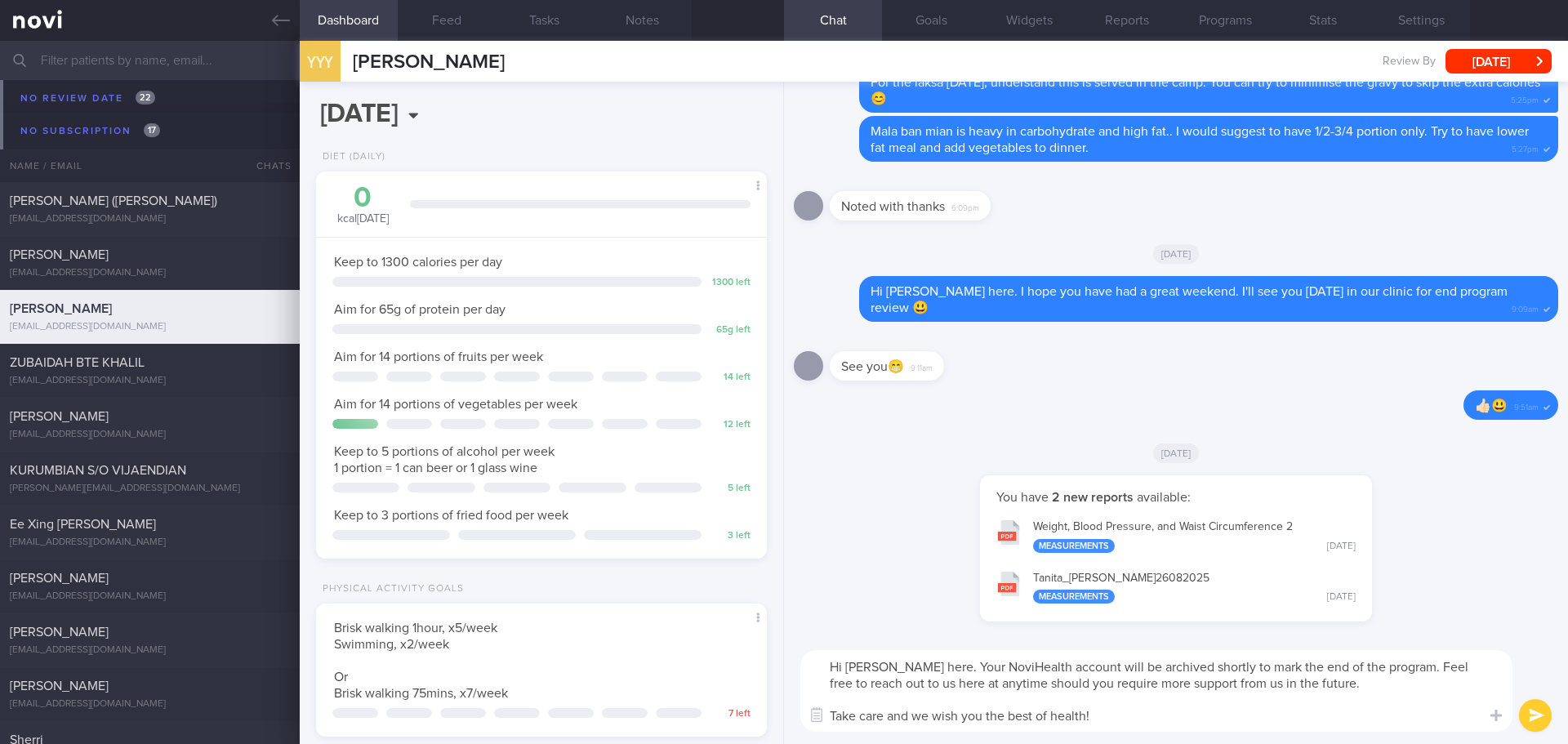
click at [1409, 710] on textarea "Hi Ms Yong, Elizabeth here. Your NoviHealth account will be archived shortly to…" at bounding box center [1156, 691] width 712 height 82
drag, startPoint x: 1385, startPoint y: 694, endPoint x: 1398, endPoint y: 691, distance: 13.3
click at [1387, 693] on textarea "Hi Ms Yong, Elizabeth here. Your NoviHealth account will be archived shortly to…" at bounding box center [1156, 691] width 712 height 82
type textarea "Hi Ms Yong, Elizabeth here. Your NoviHealth account will be archived shortly to…"
click at [1523, 714] on button "submit" at bounding box center [1535, 716] width 33 height 33
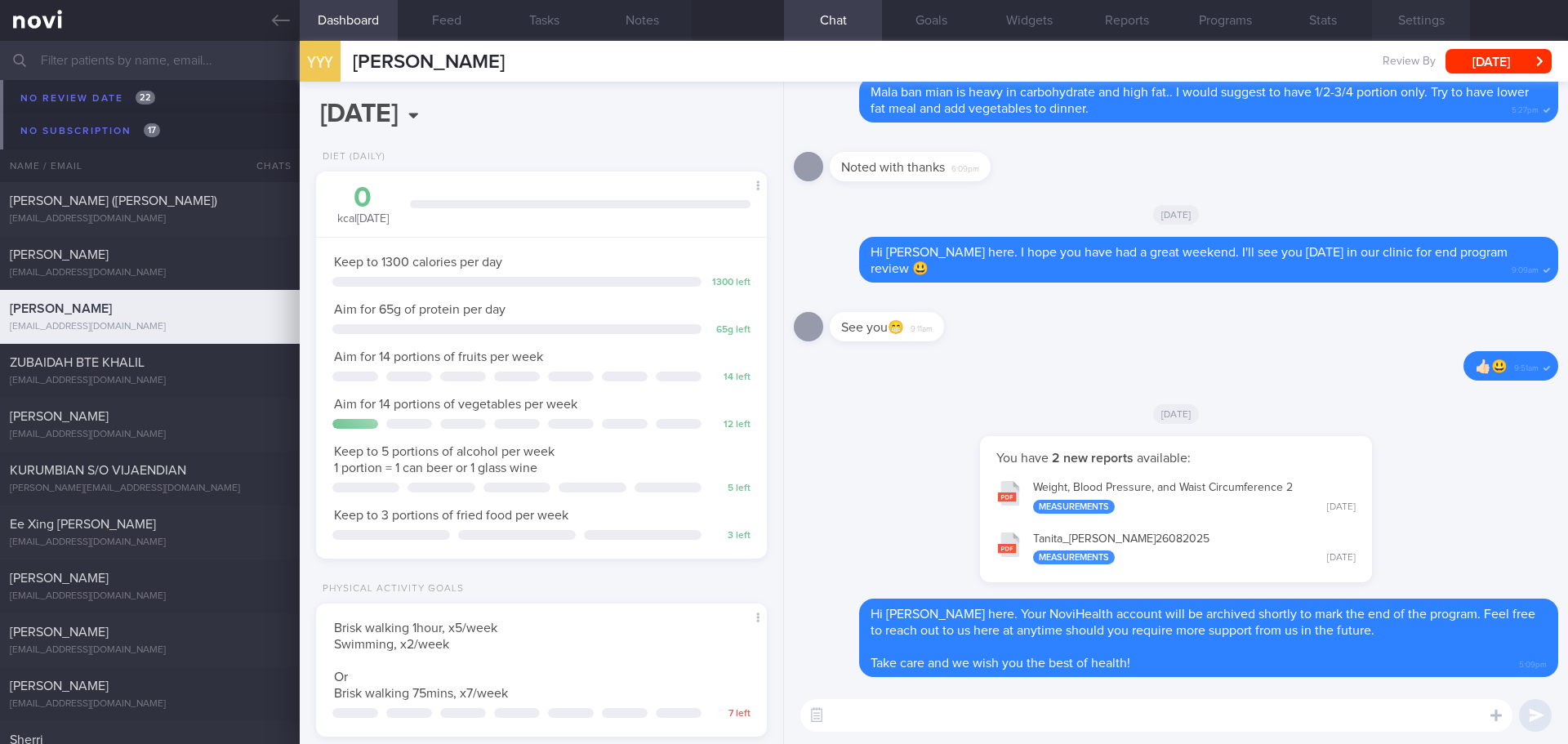
click at [1398, 24] on button "Settings" at bounding box center [1420, 20] width 98 height 40
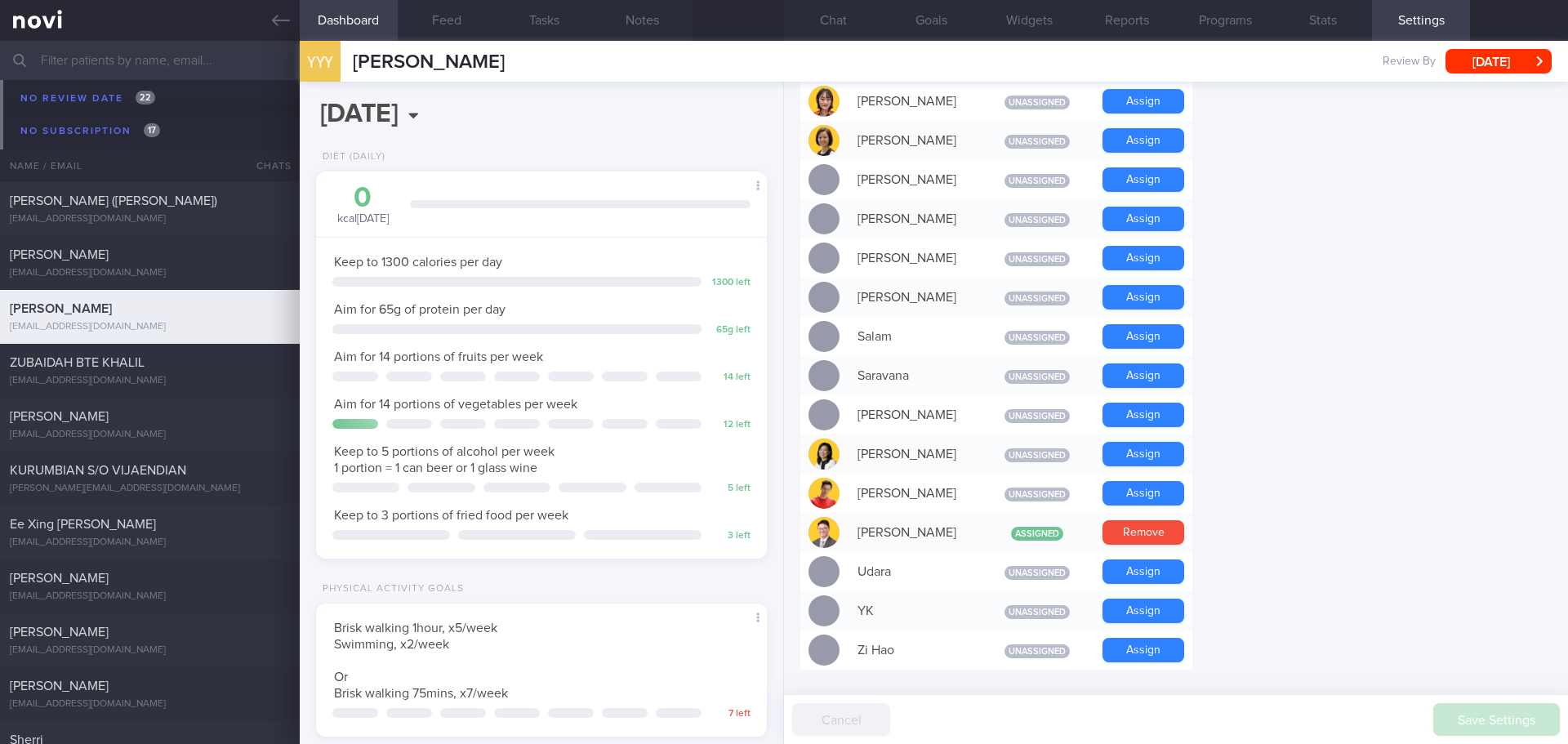
scroll to position [1405, 0]
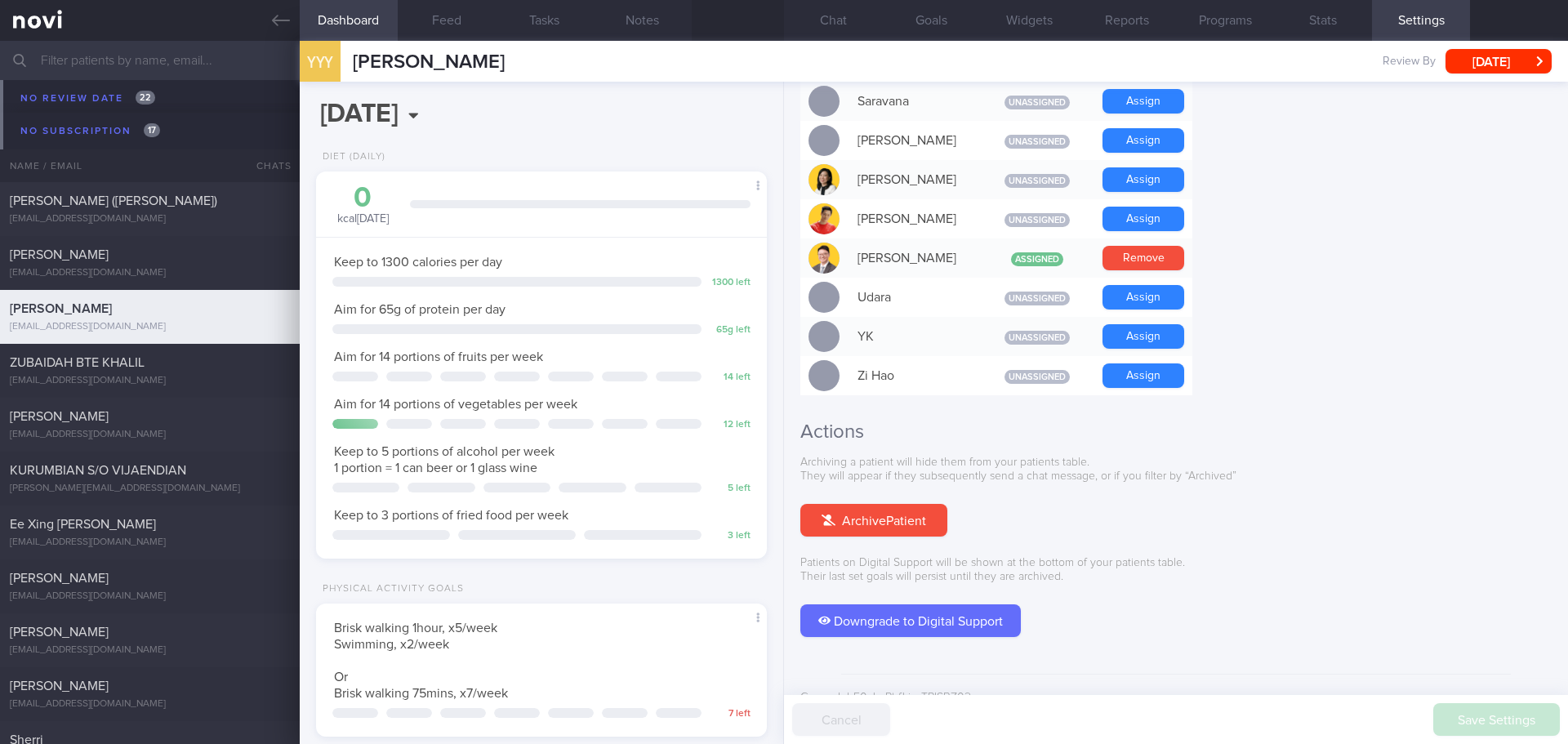
click at [918, 504] on button "Archive Patient" at bounding box center [873, 520] width 147 height 33
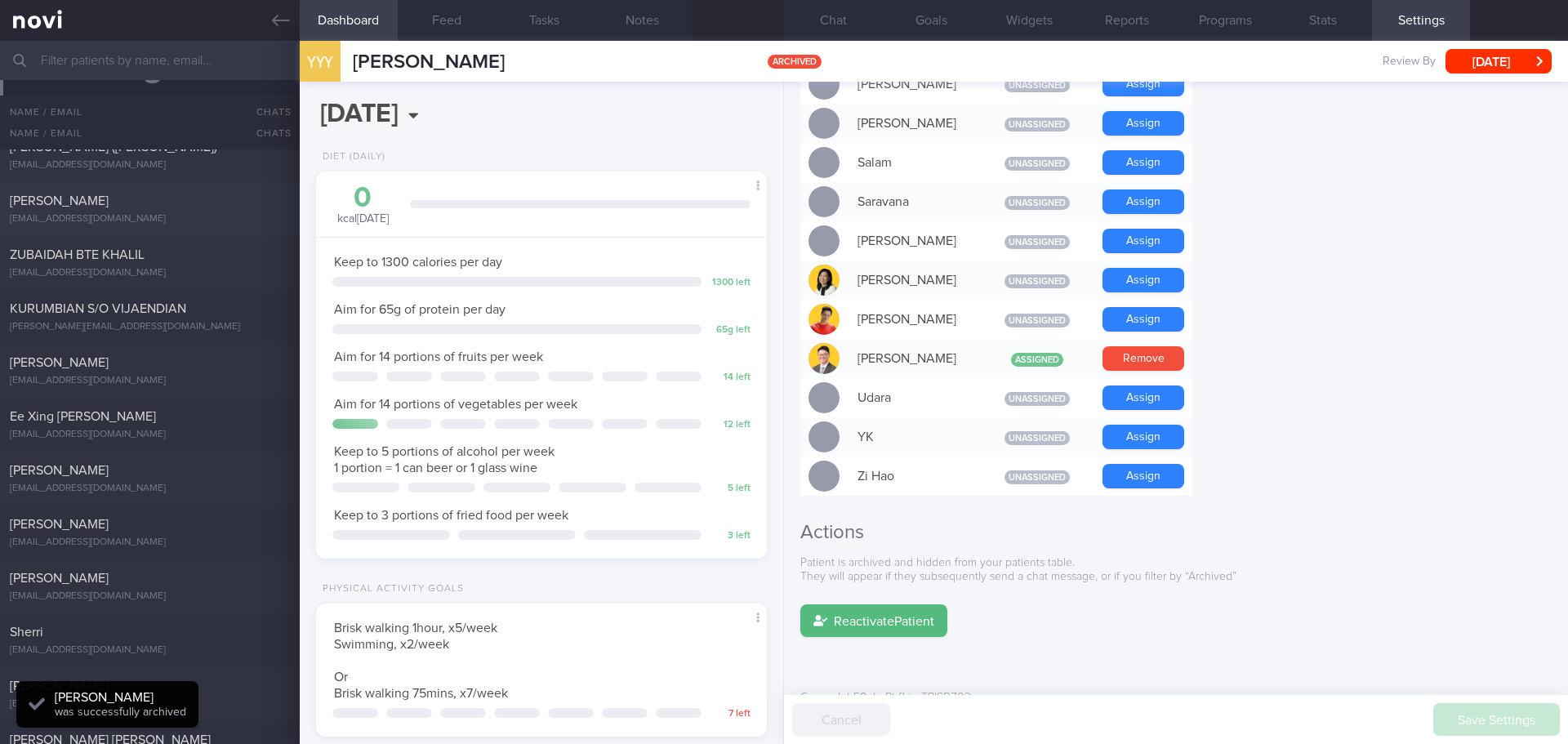
scroll to position [11546, 0]
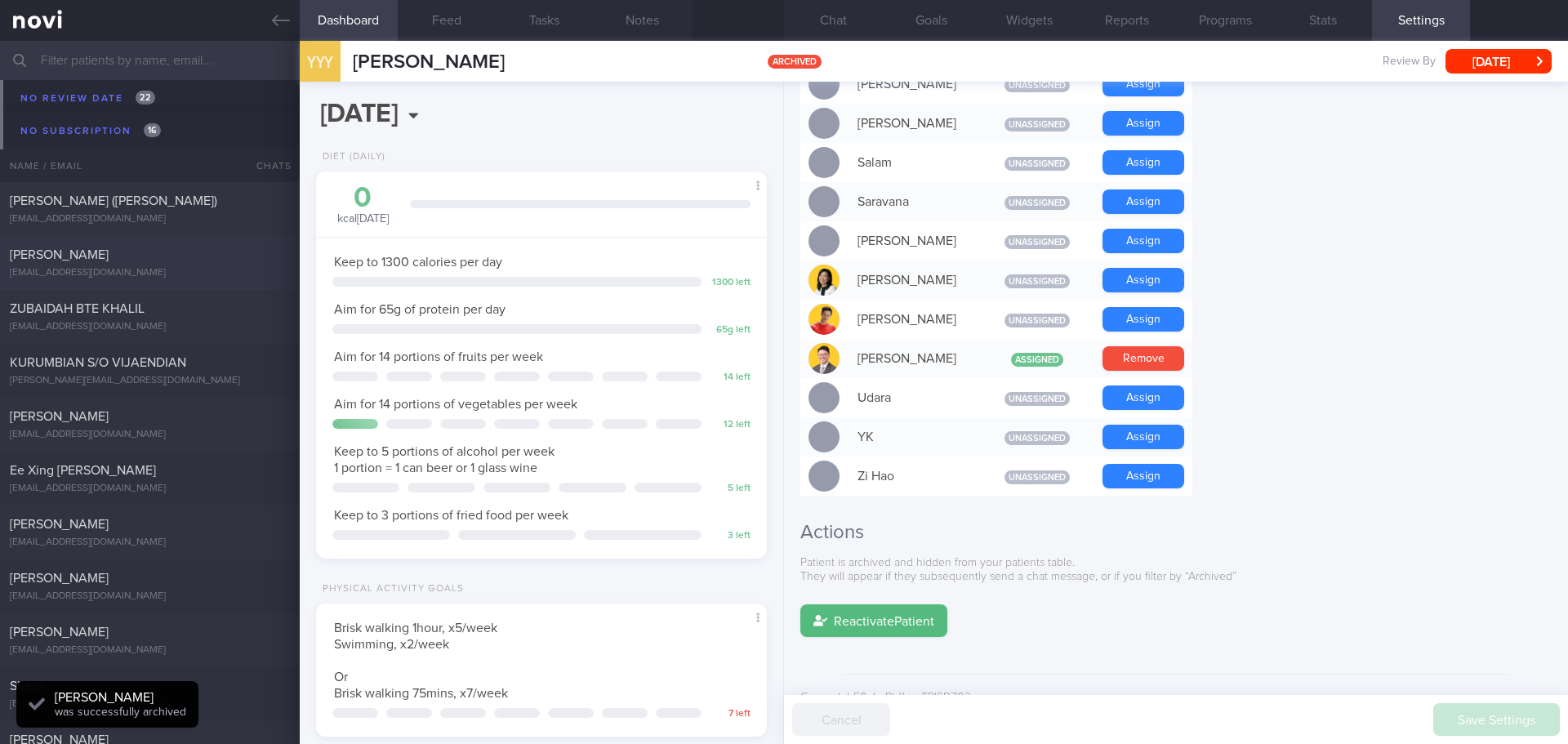
click at [174, 268] on div "[EMAIL_ADDRESS][DOMAIN_NAME]" at bounding box center [150, 273] width 280 height 12
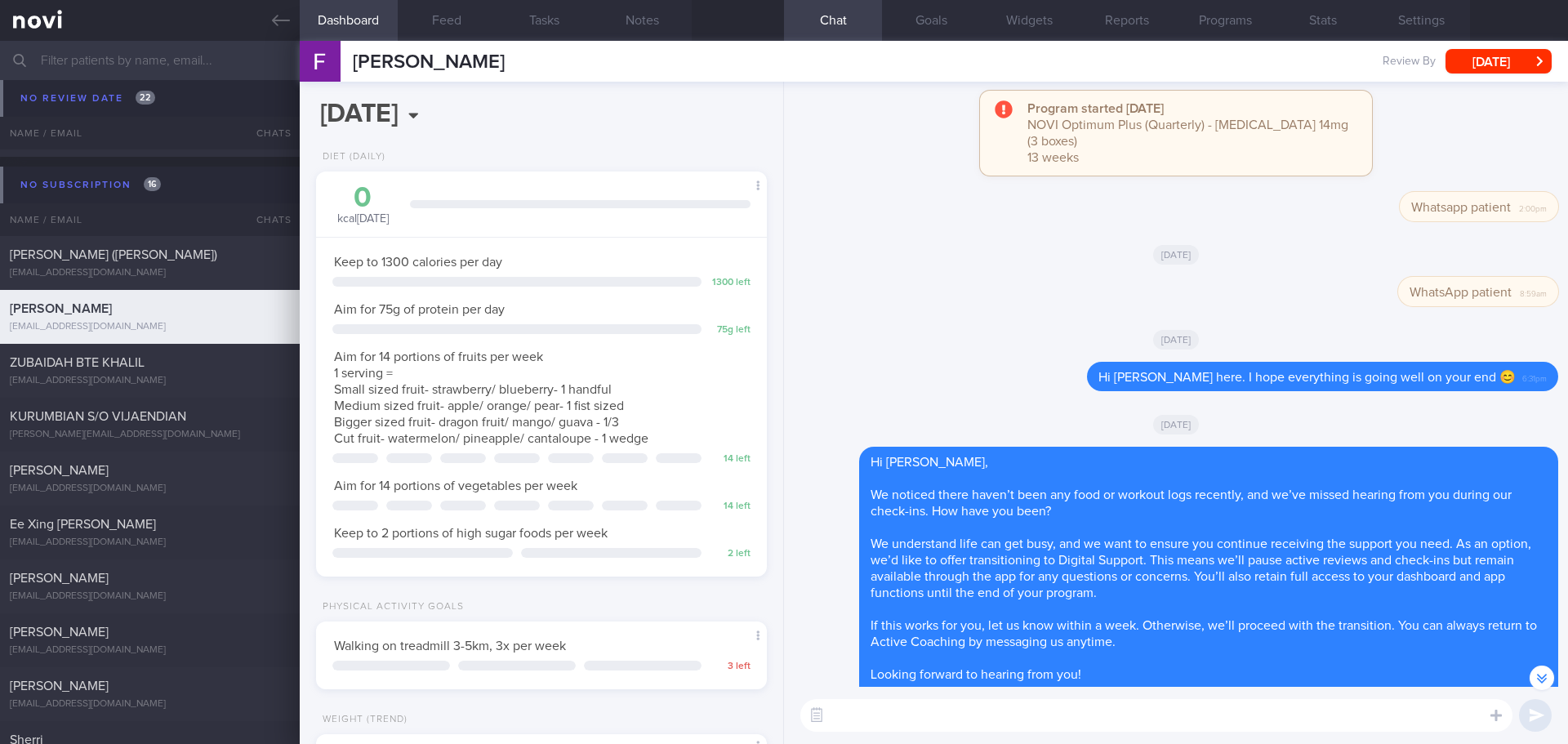
scroll to position [-244, 0]
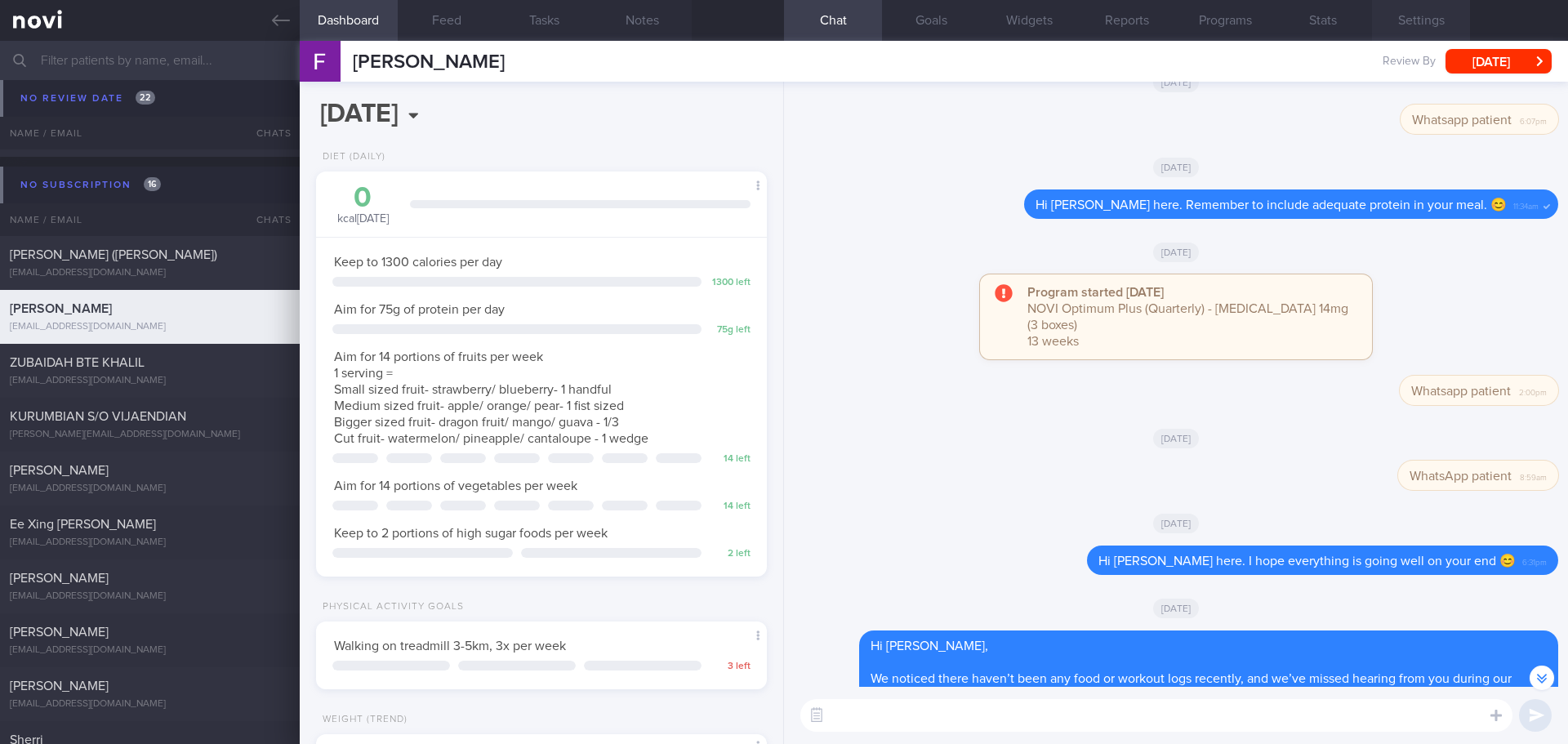
click at [1432, 13] on button "Settings" at bounding box center [1420, 20] width 98 height 40
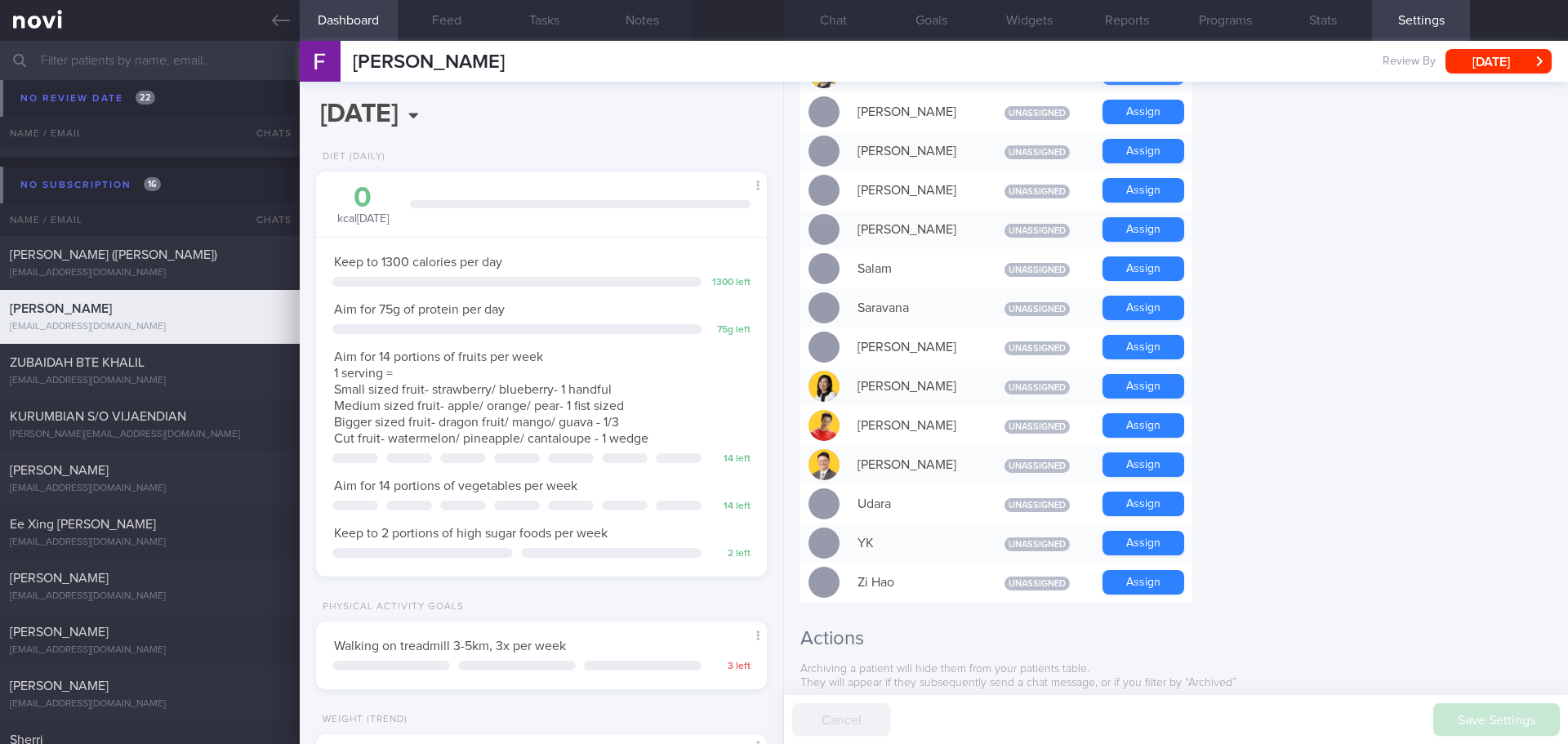
scroll to position [1405, 0]
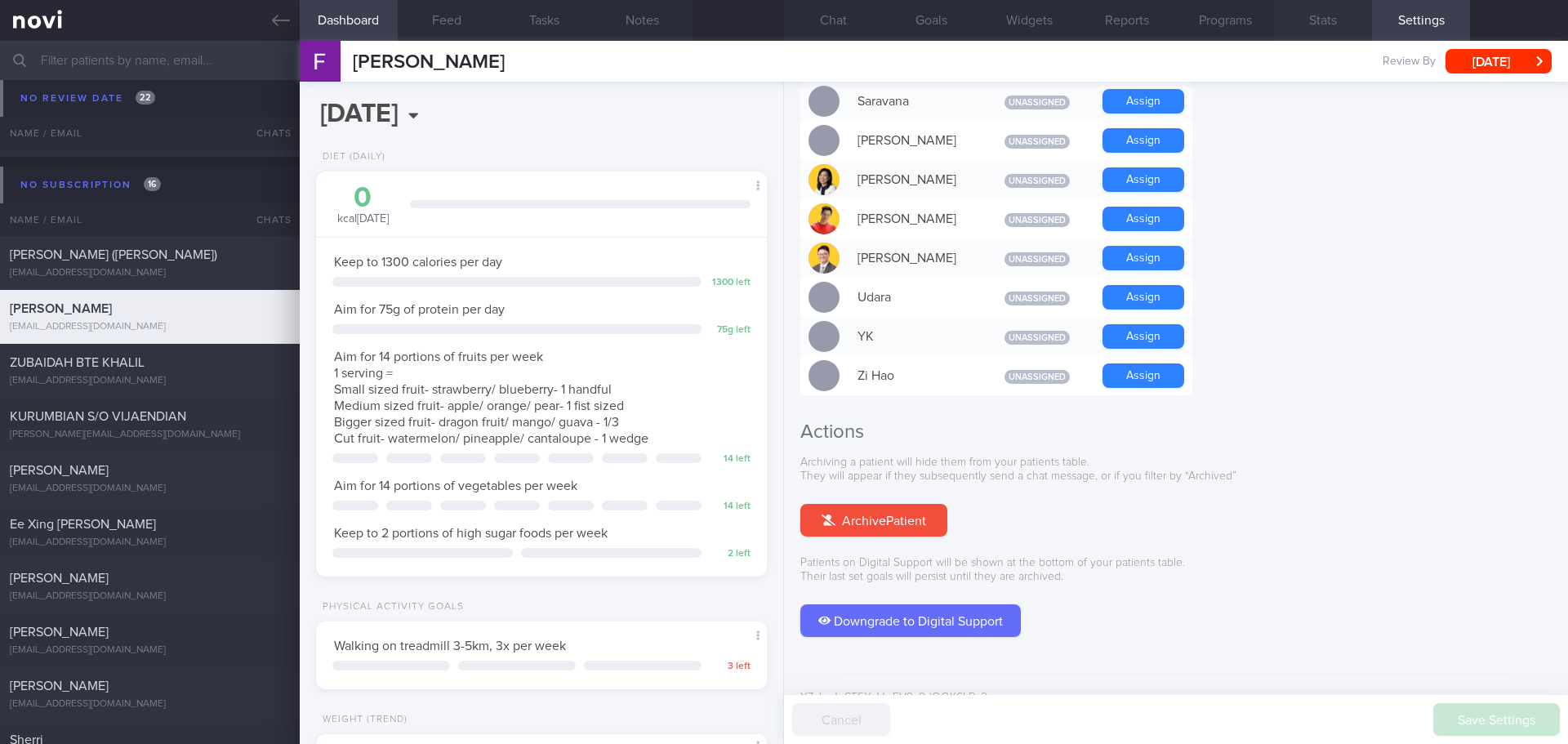
click at [1326, 22] on button "Stats" at bounding box center [1322, 20] width 98 height 40
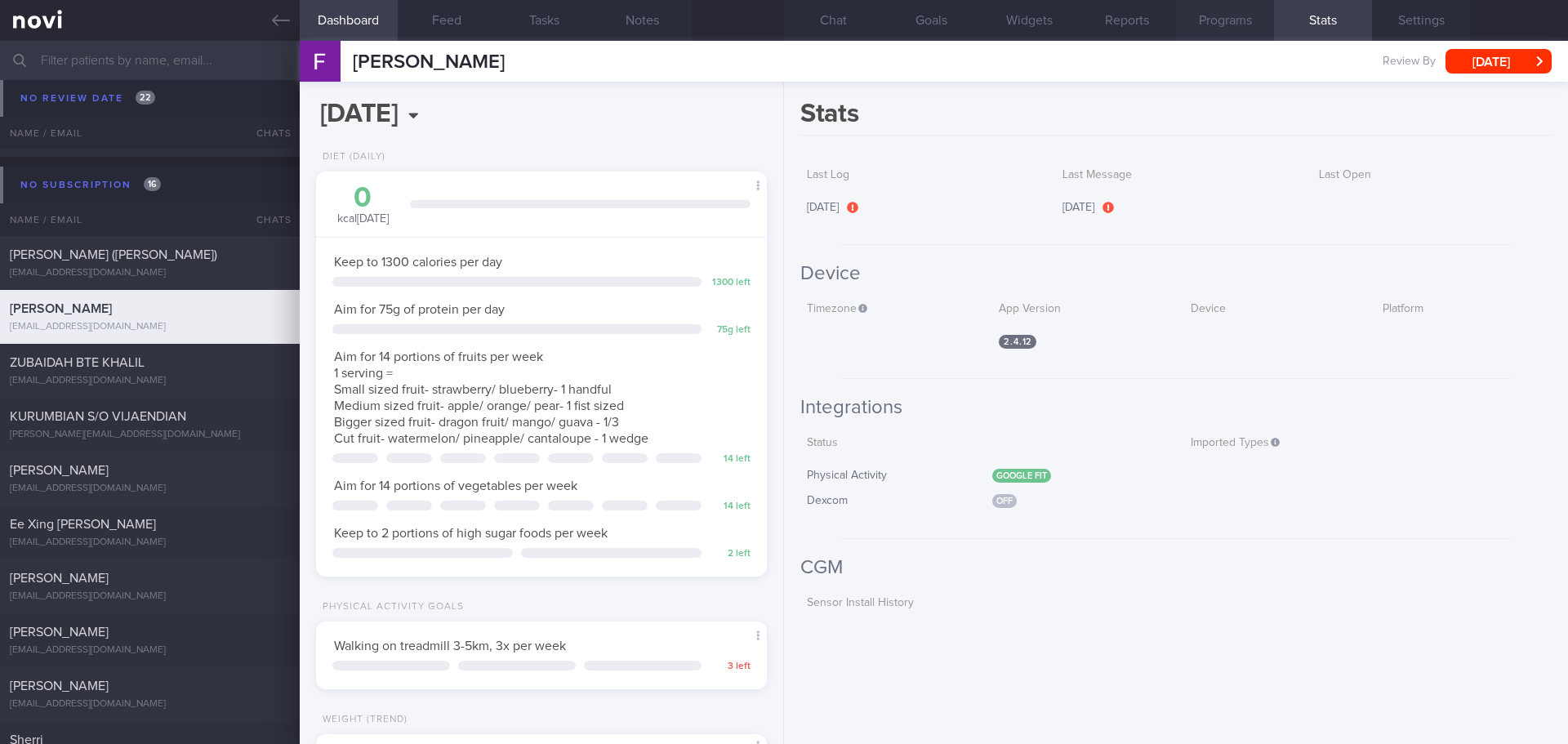
click at [1248, 22] on button "Programs" at bounding box center [1224, 20] width 98 height 40
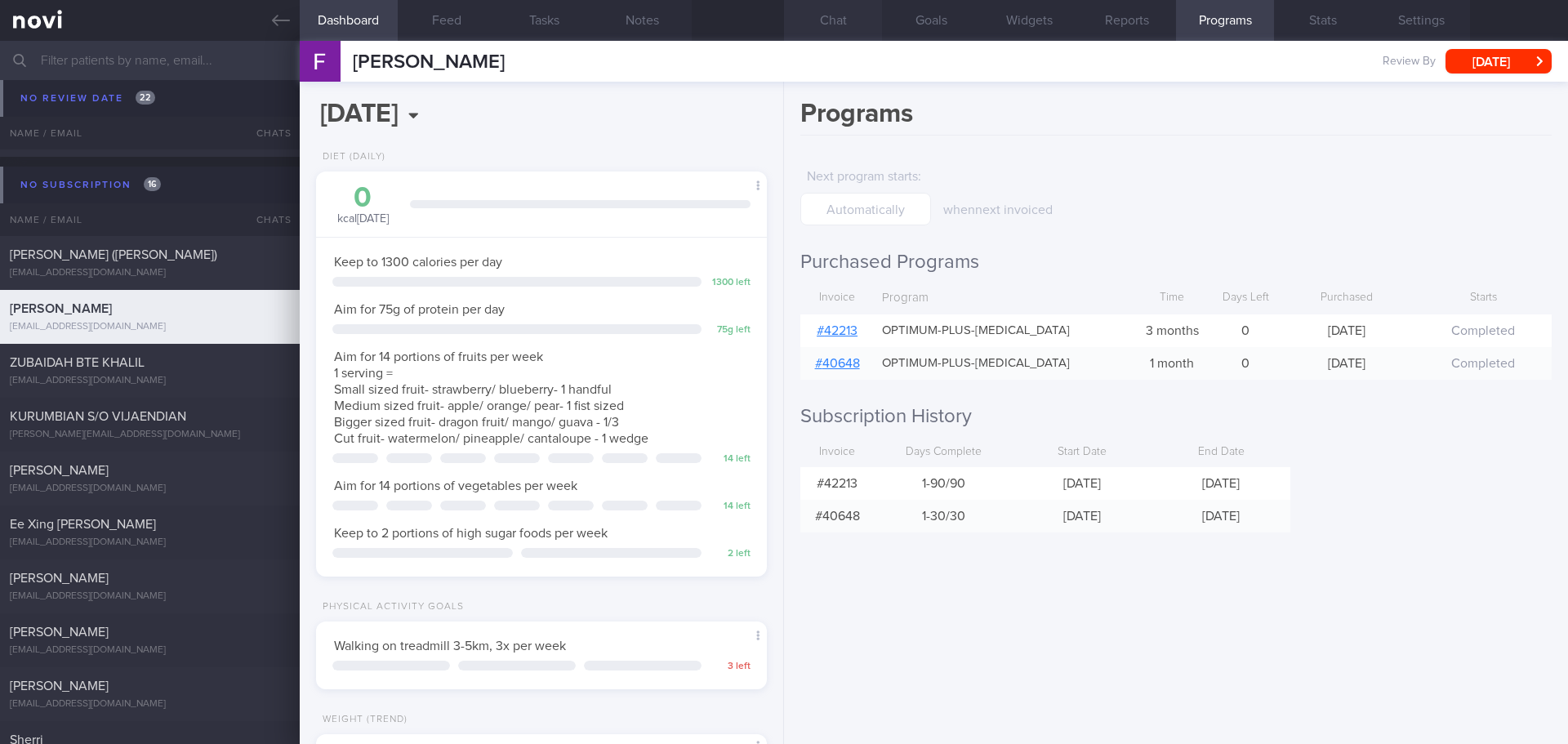
click at [815, 22] on button "Chat" at bounding box center [833, 20] width 98 height 40
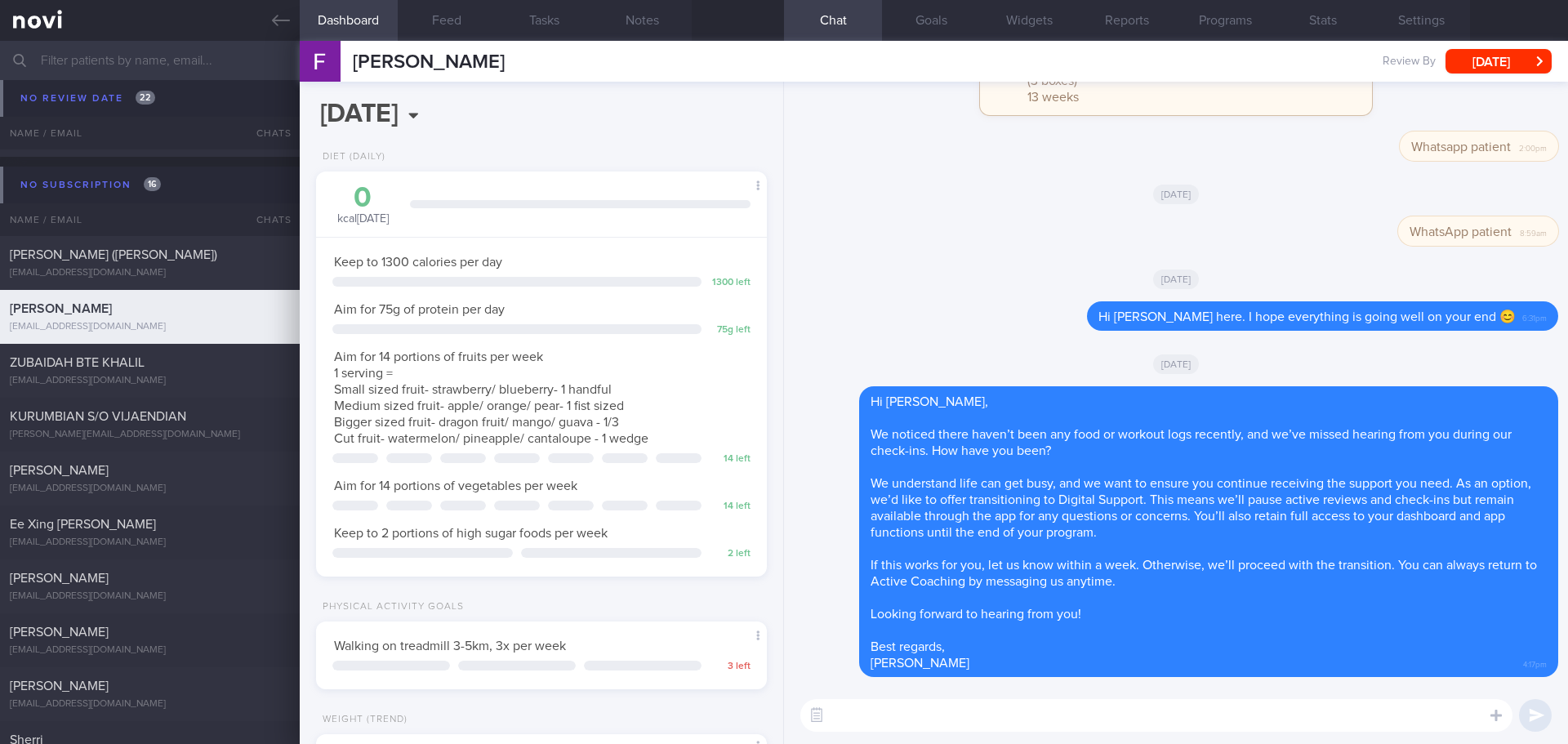
click at [1024, 723] on textarea at bounding box center [1156, 716] width 712 height 33
paste textarea "Elizabeth here. I noticed your Optimum Plus program has ended, and there’s no u…"
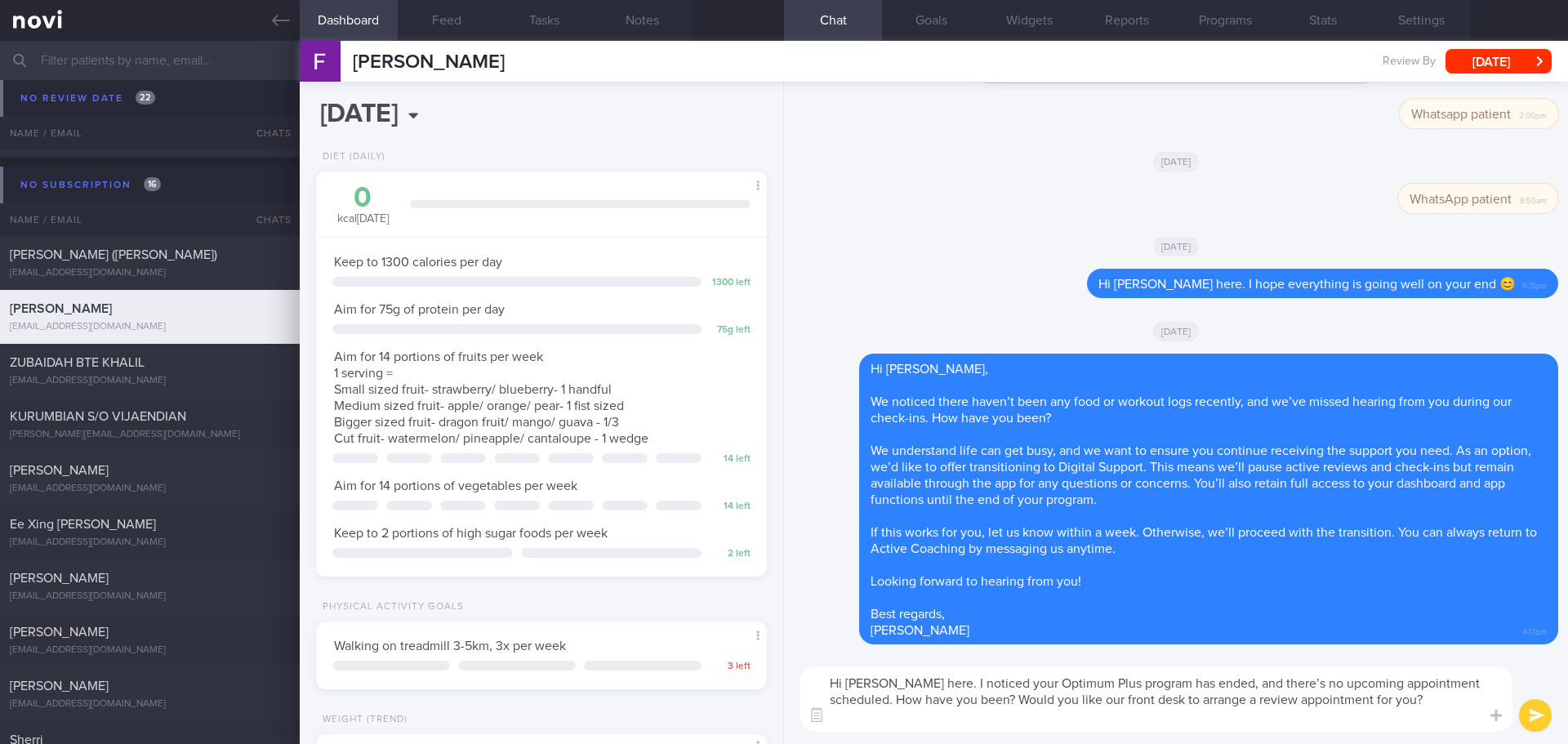
click at [1024, 722] on textarea "Hi Farveen, Elizabeth here. I noticed your Optimum Plus program has ended, and …" at bounding box center [1156, 699] width 712 height 65
type textarea "Hi Farveen, Elizabeth here. I noticed your Optimum Plus program has ended, and …"
click at [1526, 717] on button "submit" at bounding box center [1535, 716] width 33 height 33
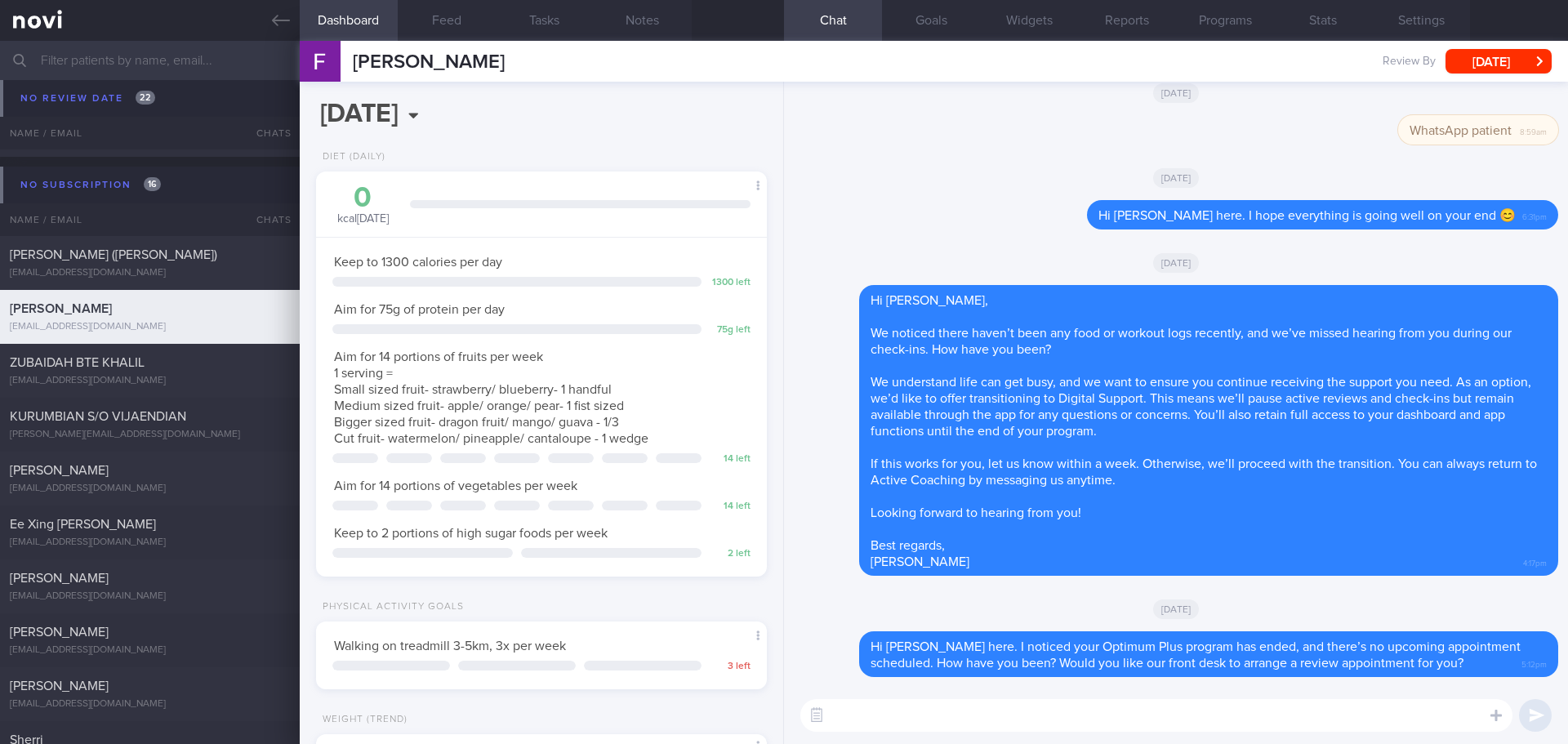
click at [1540, 69] on button "Mon, 18 Aug" at bounding box center [1497, 61] width 106 height 24
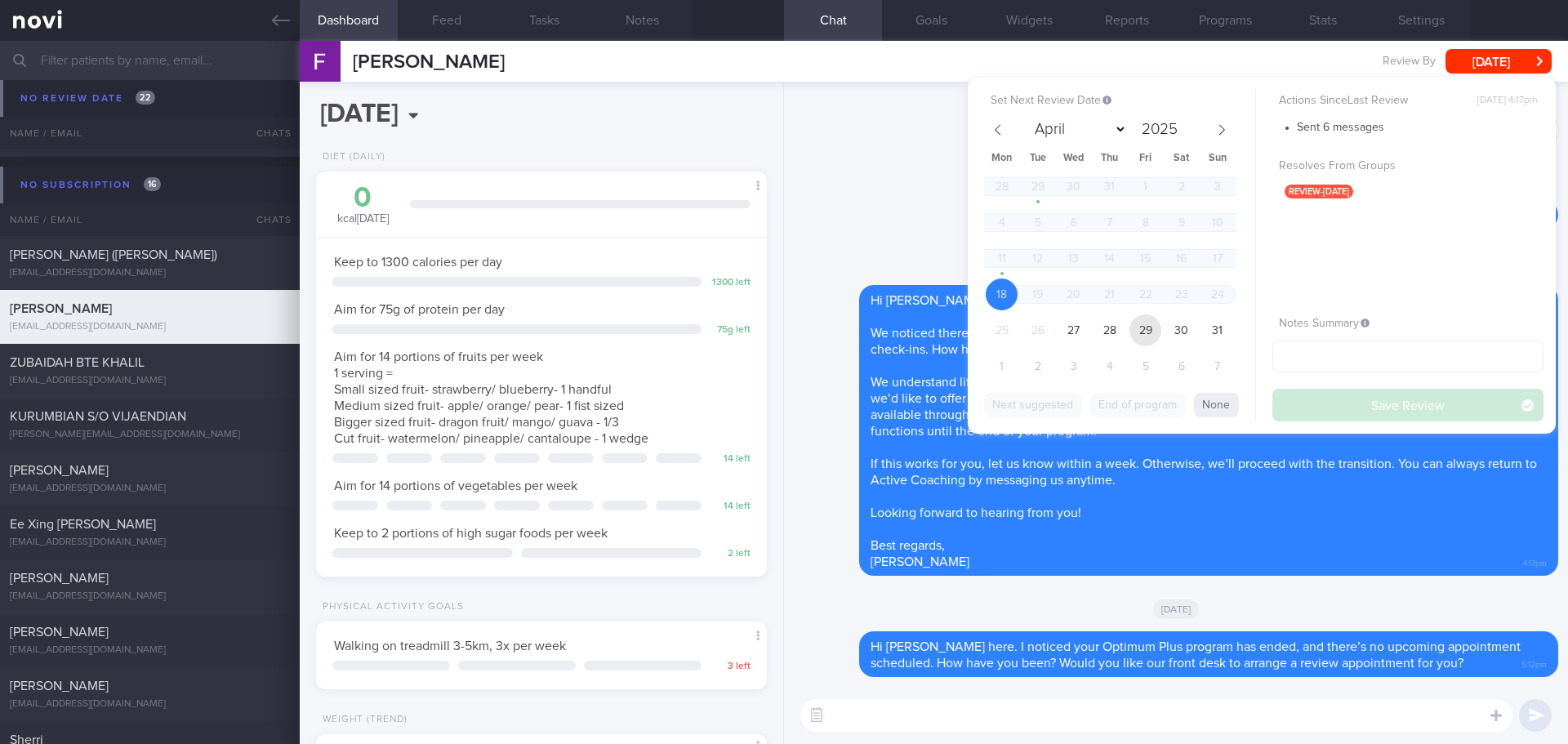
click at [1154, 335] on span "29" at bounding box center [1145, 331] width 32 height 32
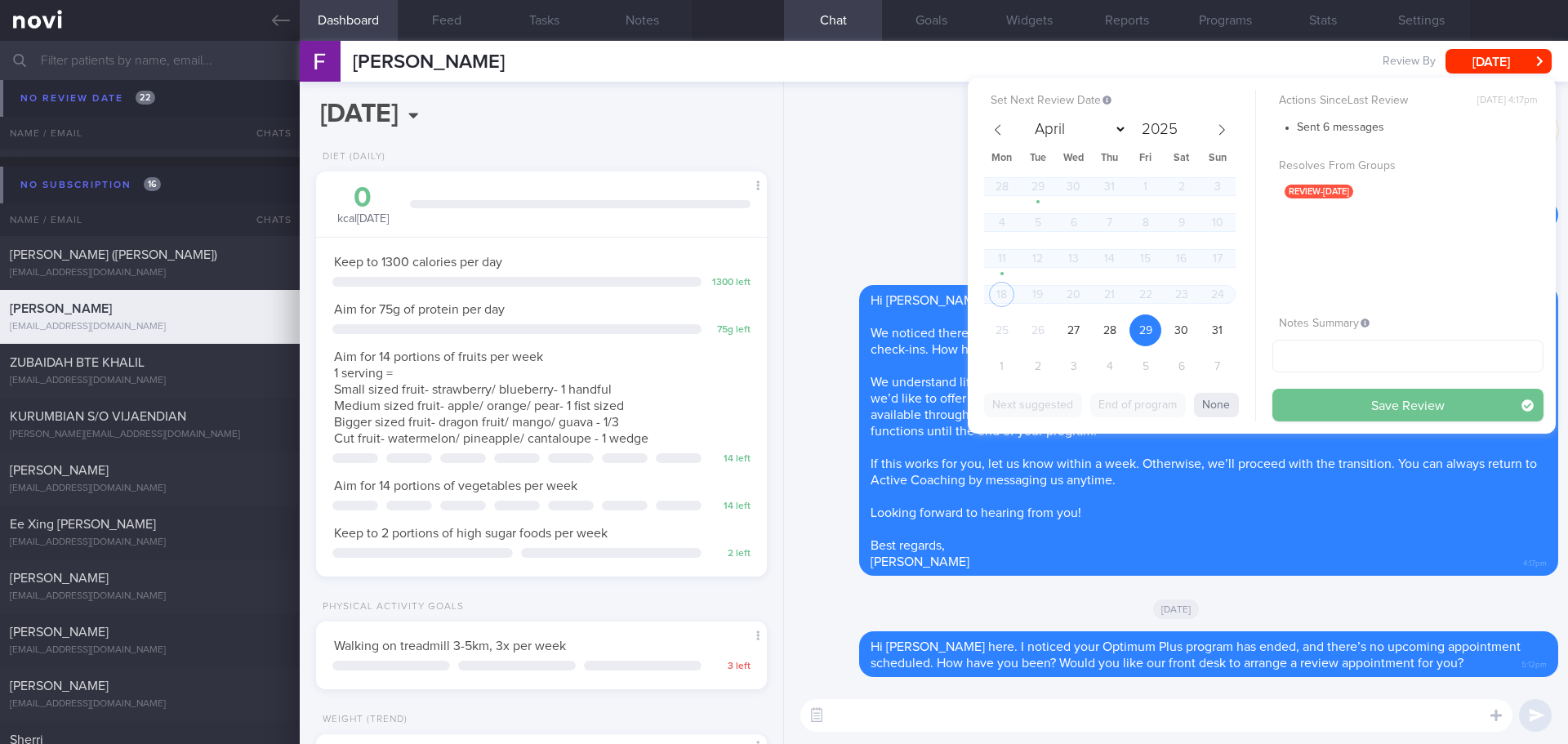
click at [1327, 412] on button "Save Review" at bounding box center [1408, 405] width 271 height 33
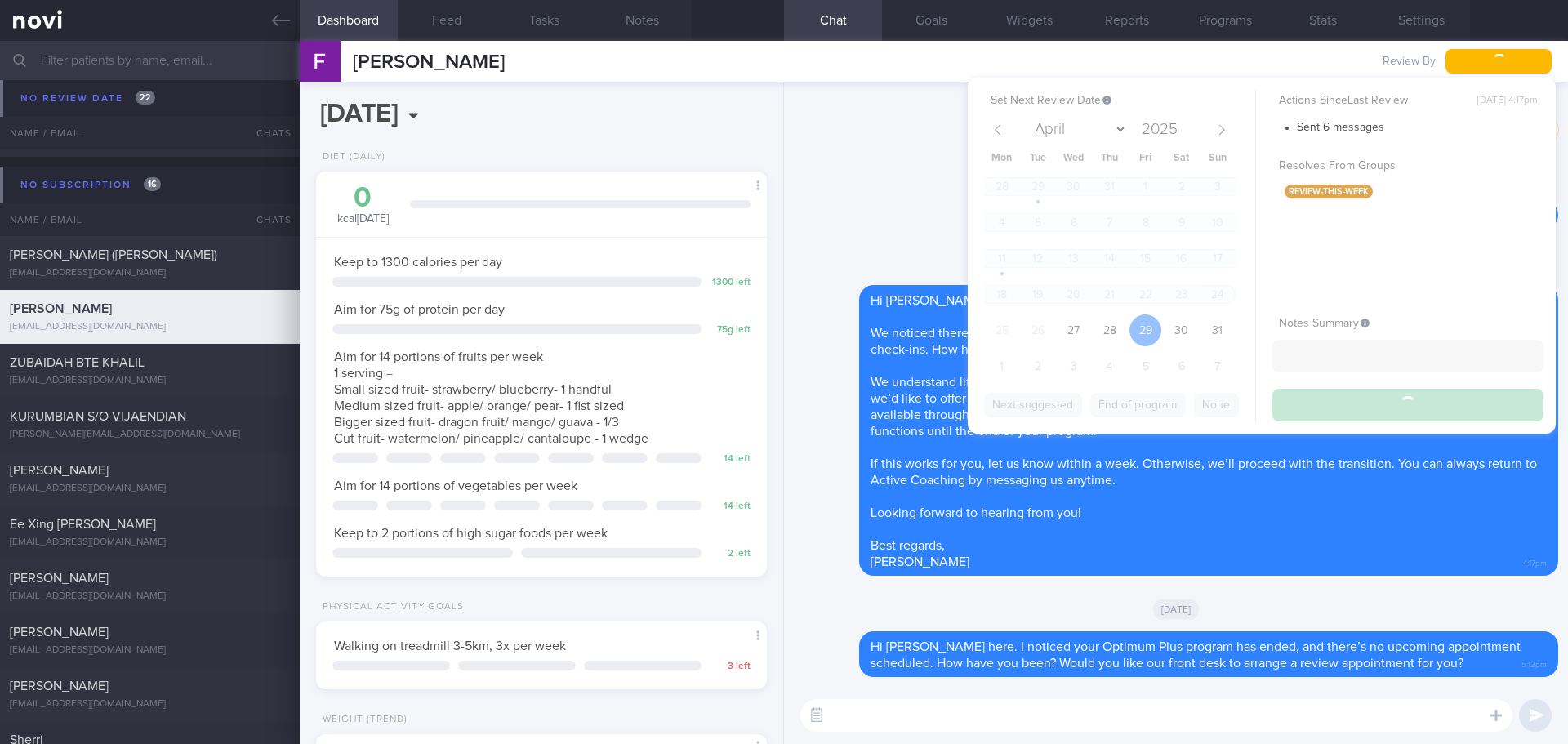
scroll to position [11578, 0]
click at [151, 268] on div "[EMAIL_ADDRESS][DOMAIN_NAME]" at bounding box center [150, 273] width 280 height 12
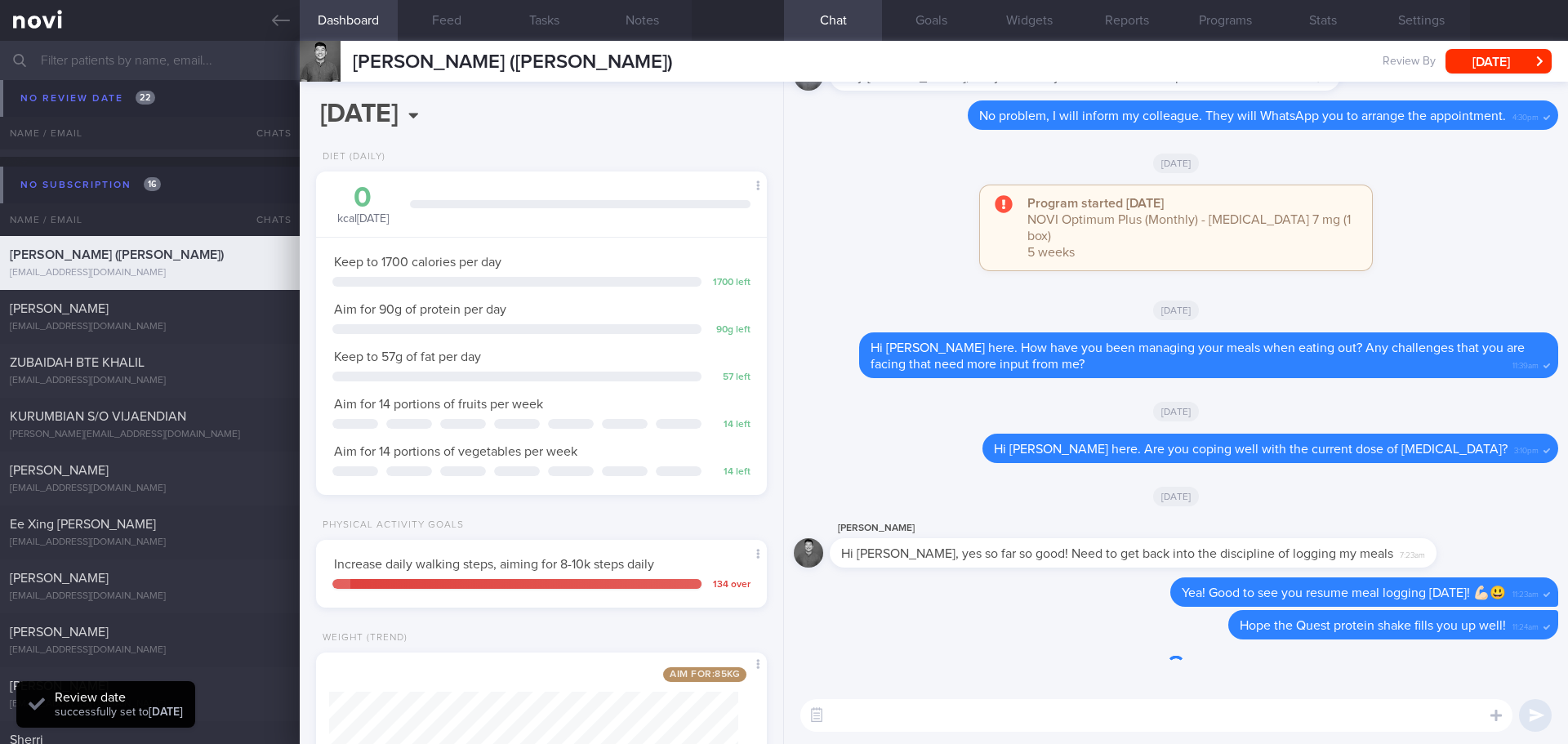
scroll to position [228, 409]
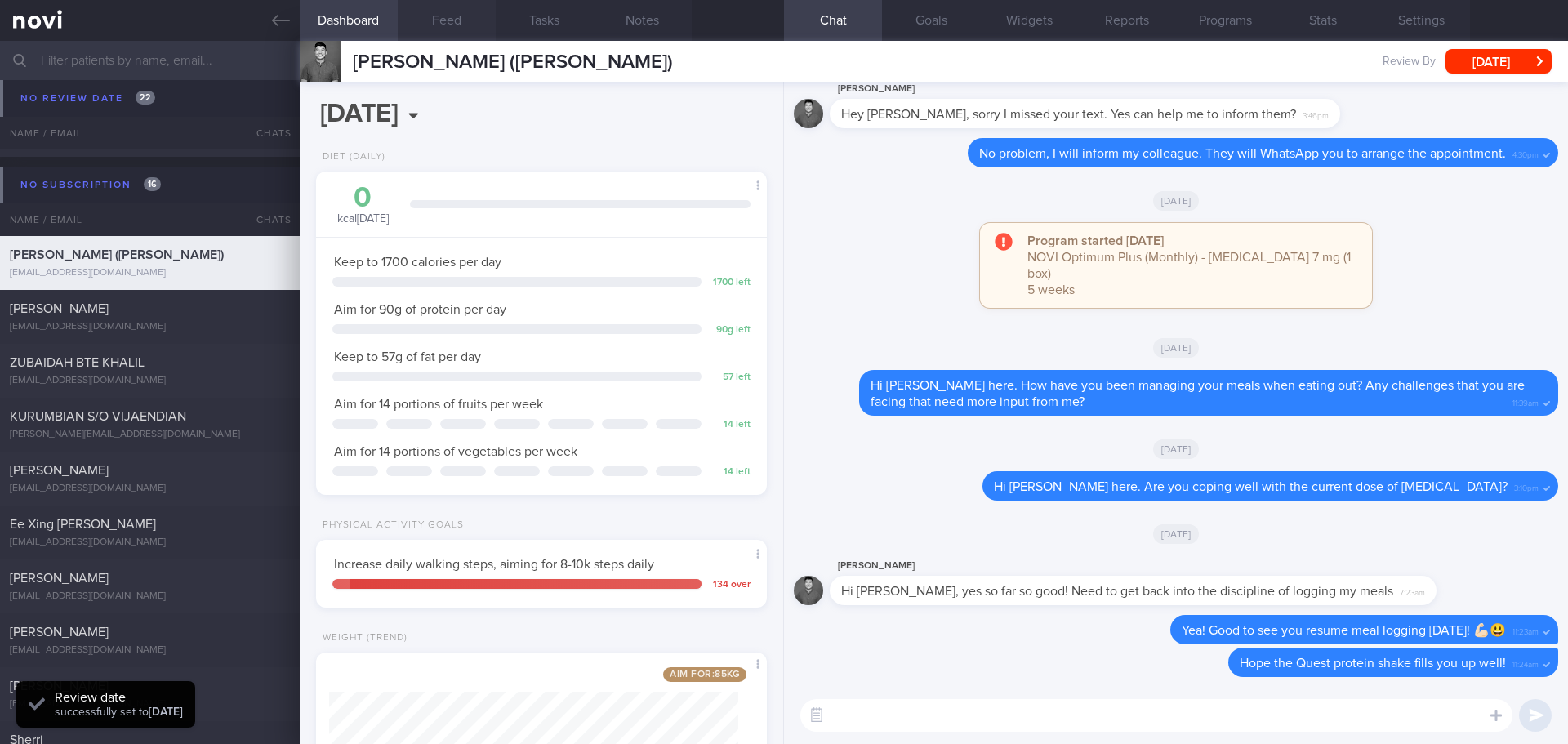
click at [432, 13] on button "Feed" at bounding box center [446, 20] width 98 height 40
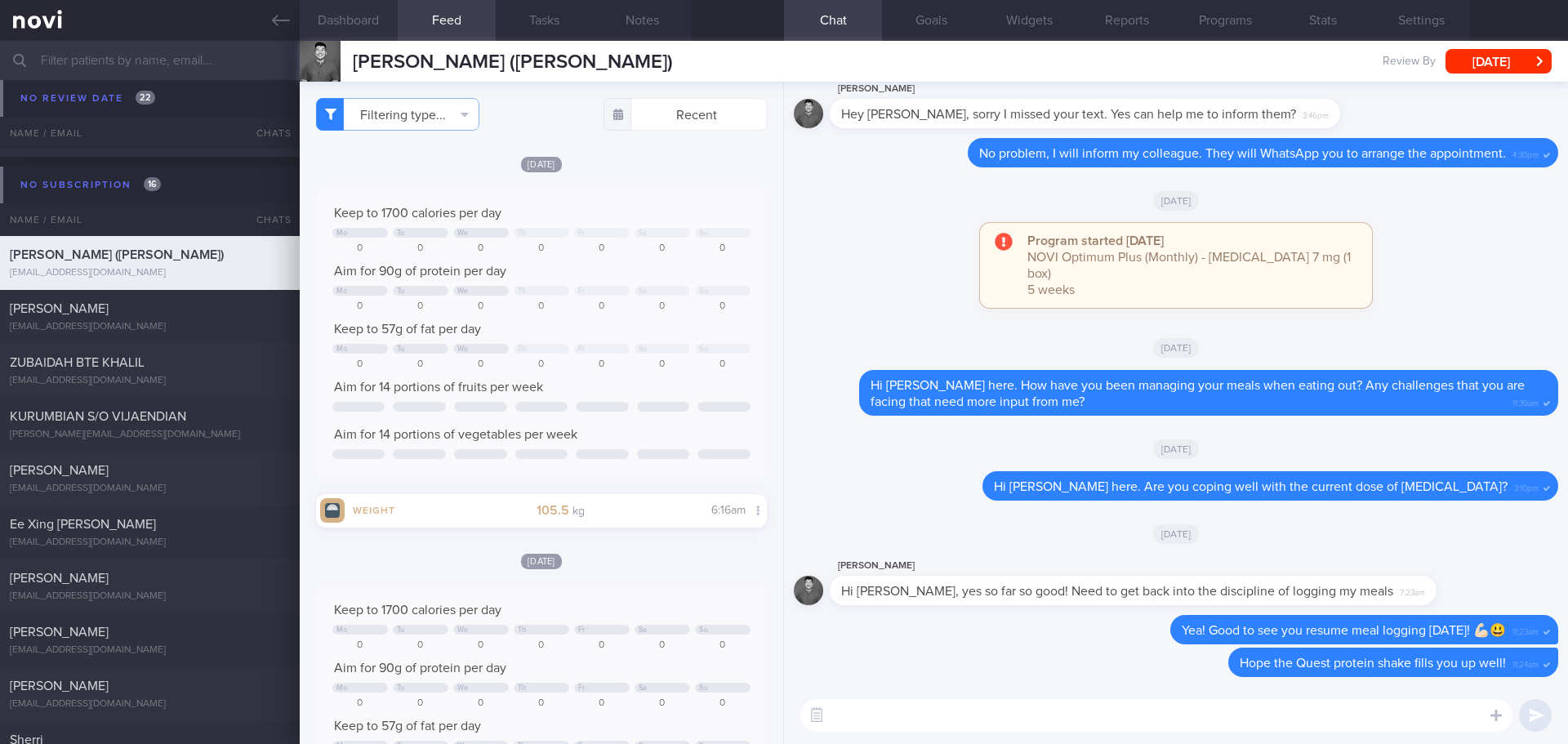
click at [371, 22] on button "Dashboard" at bounding box center [348, 20] width 98 height 40
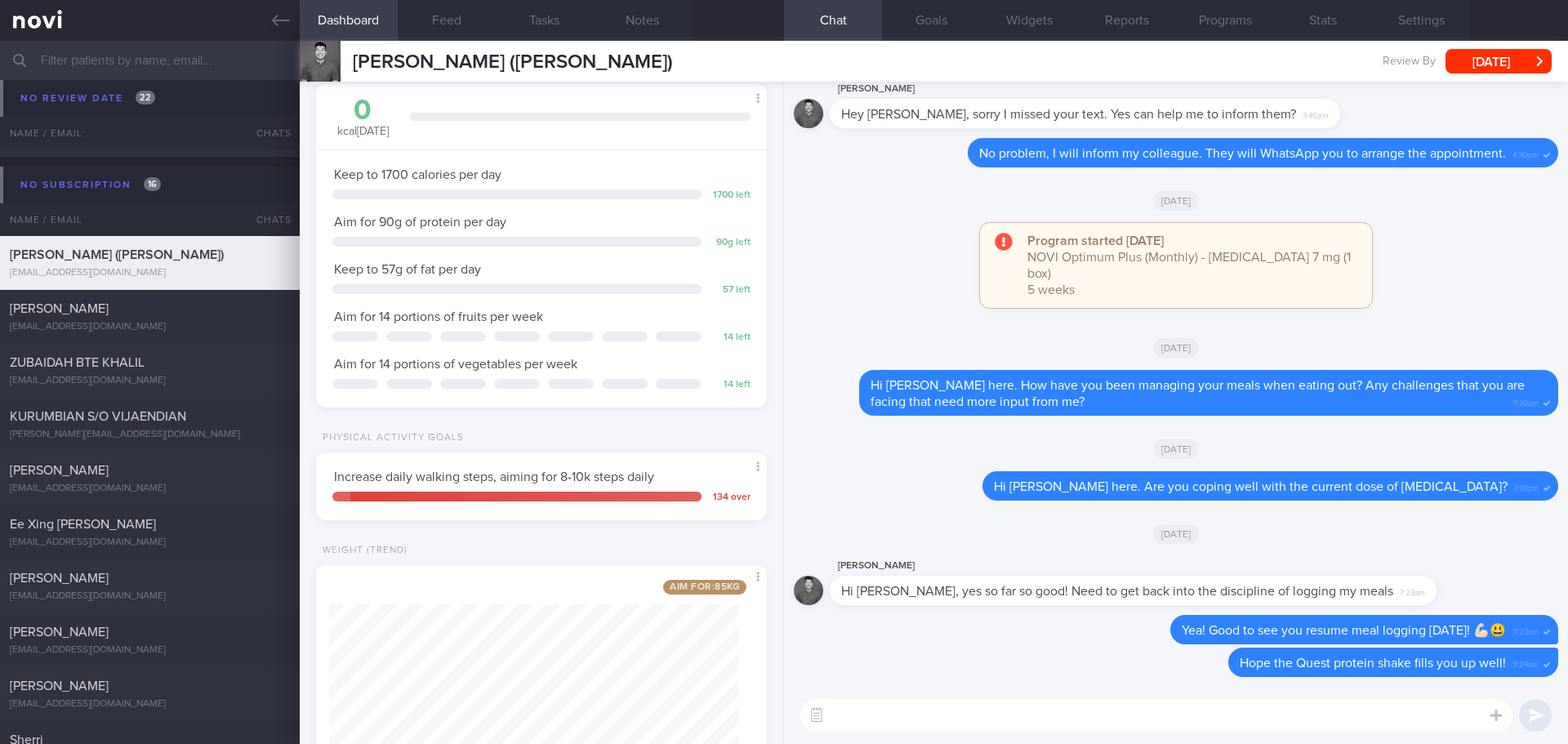
scroll to position [204, 0]
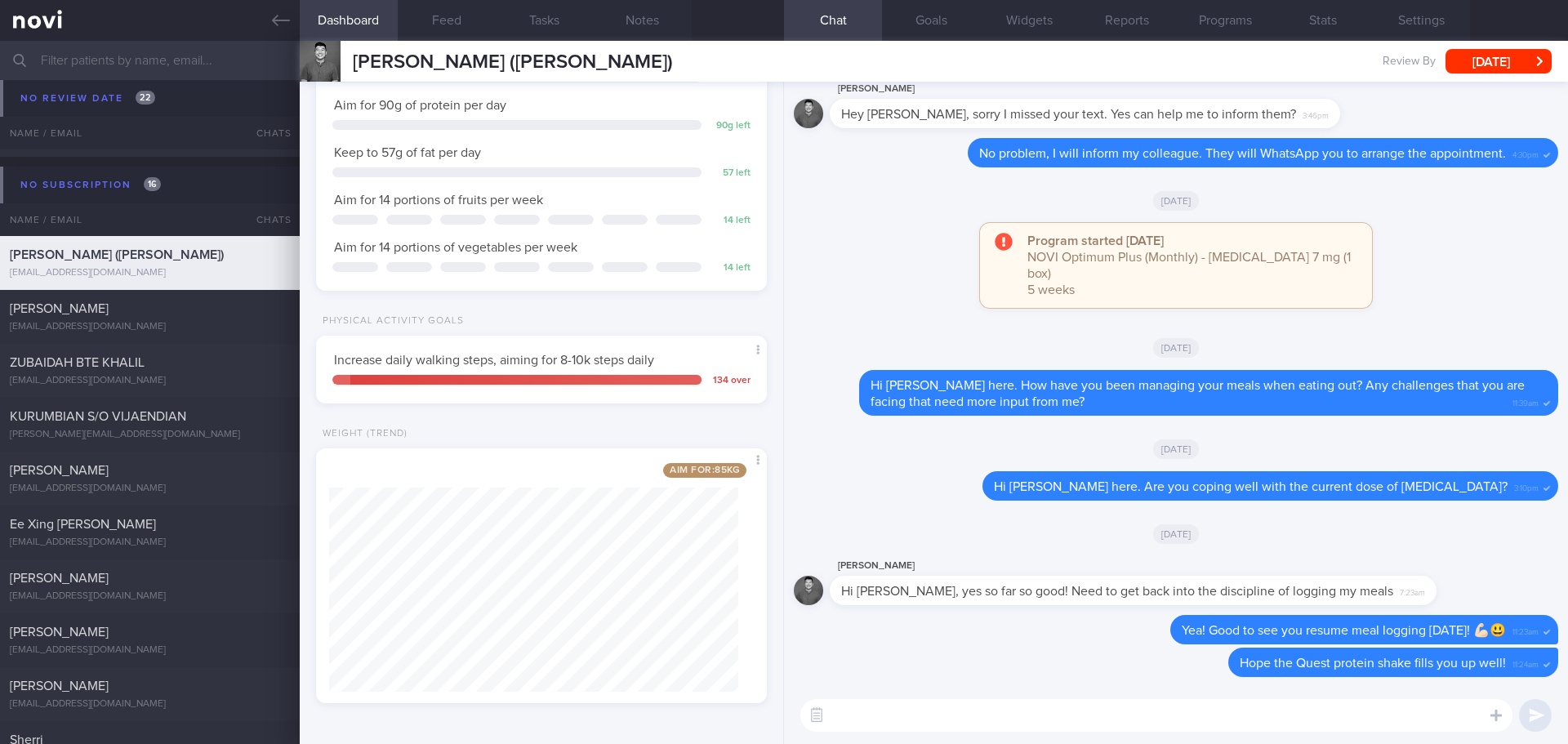
click at [889, 718] on textarea at bounding box center [1156, 716] width 712 height 33
click at [440, 23] on button "Feed" at bounding box center [446, 20] width 98 height 40
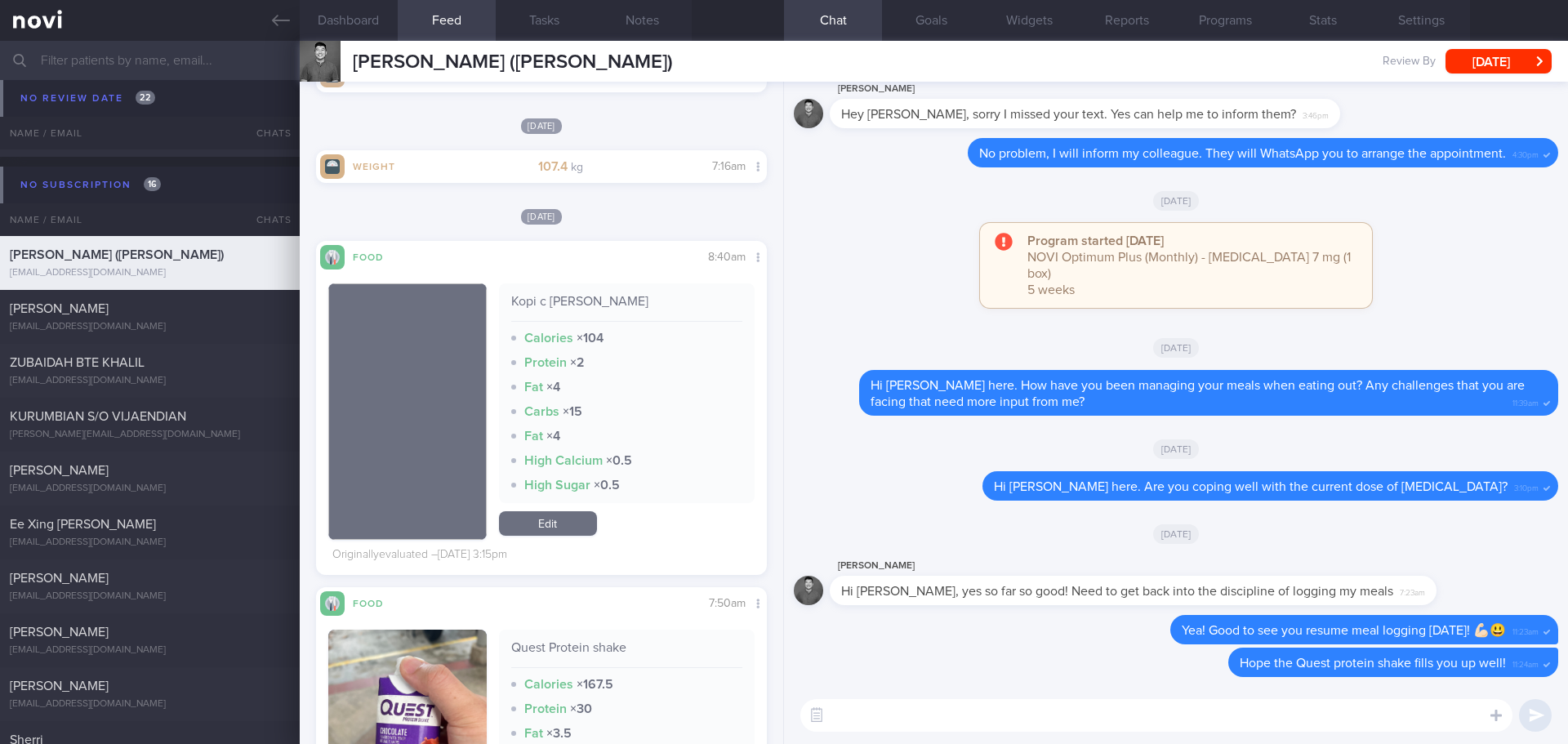
scroll to position [1389, 0]
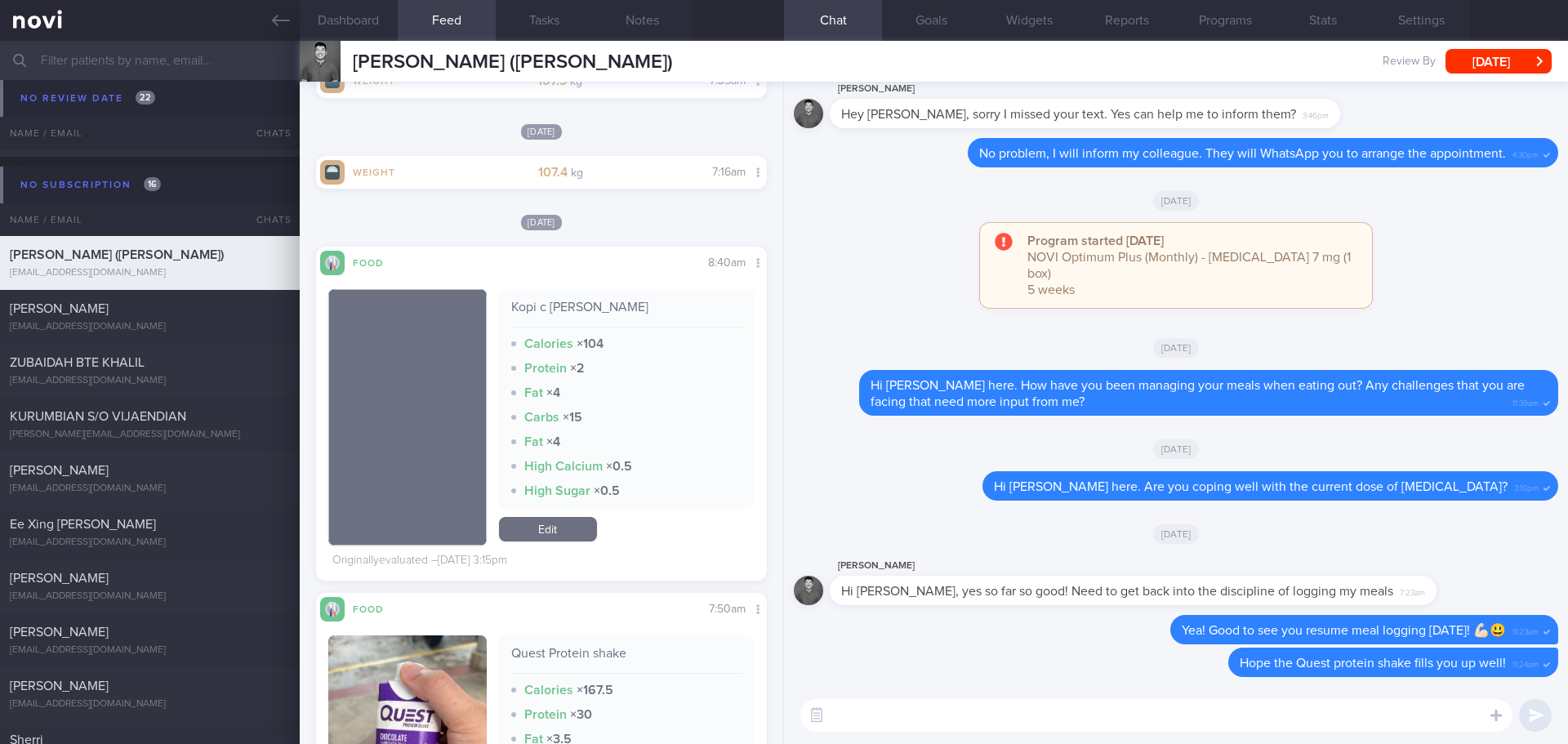
click at [873, 721] on textarea at bounding box center [1156, 716] width 712 height 33
type textarea "Hi Asher, Elizabeth here. I just wanted to check in to see how you are doing."
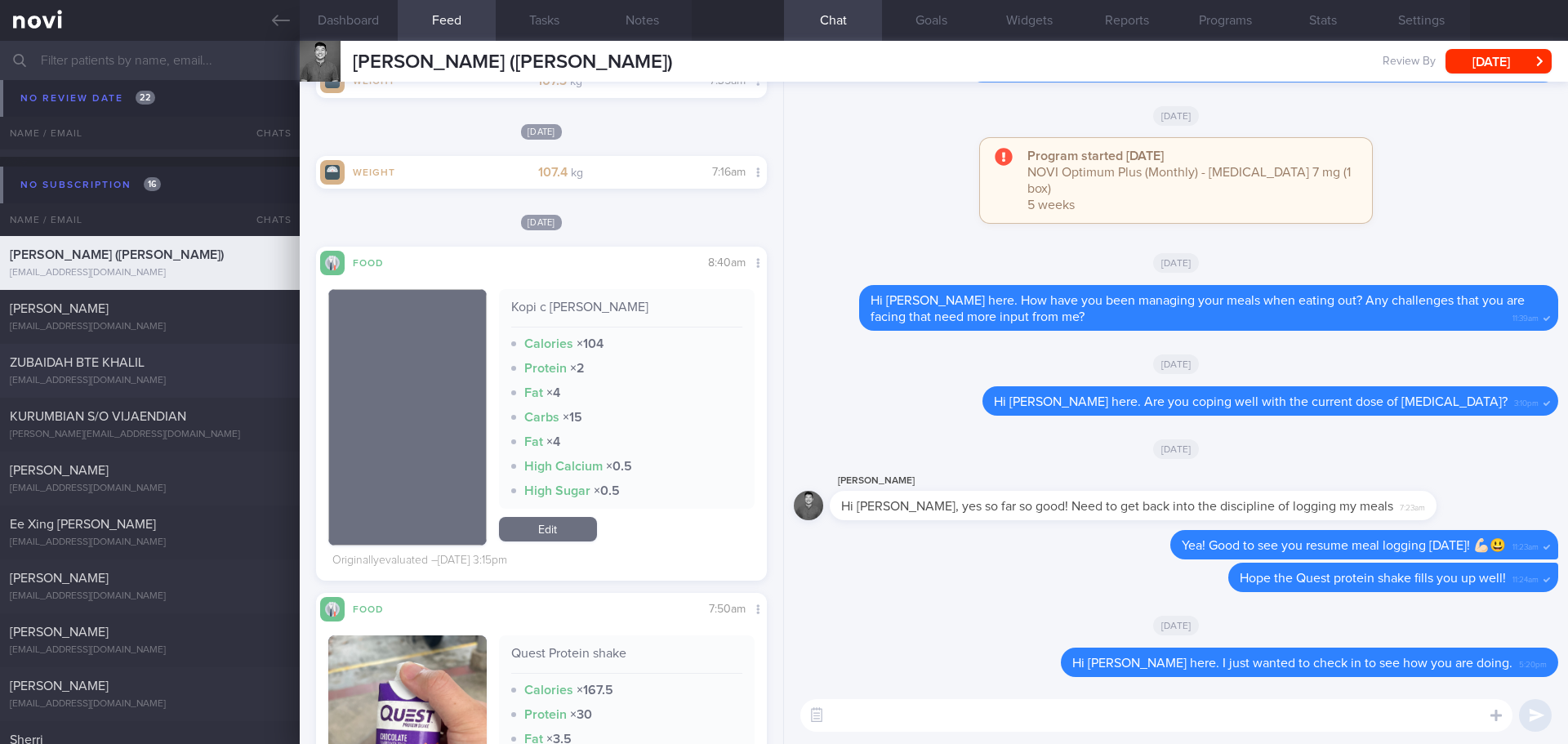
click at [129, 378] on div "[EMAIL_ADDRESS][DOMAIN_NAME]" at bounding box center [150, 380] width 280 height 12
type input "[DATE]"
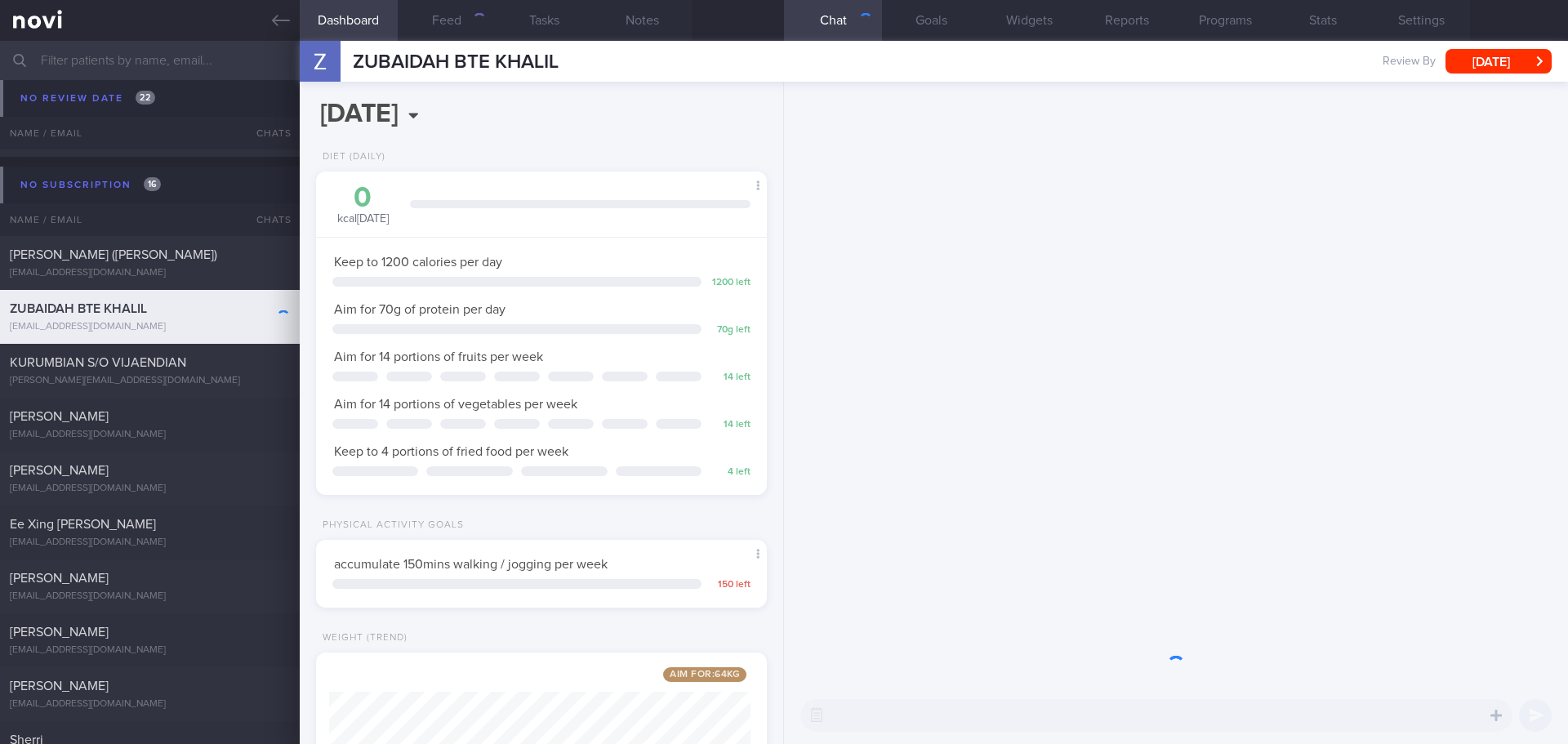
scroll to position [816761, 816064]
click at [1212, 30] on button "Programs" at bounding box center [1224, 20] width 98 height 40
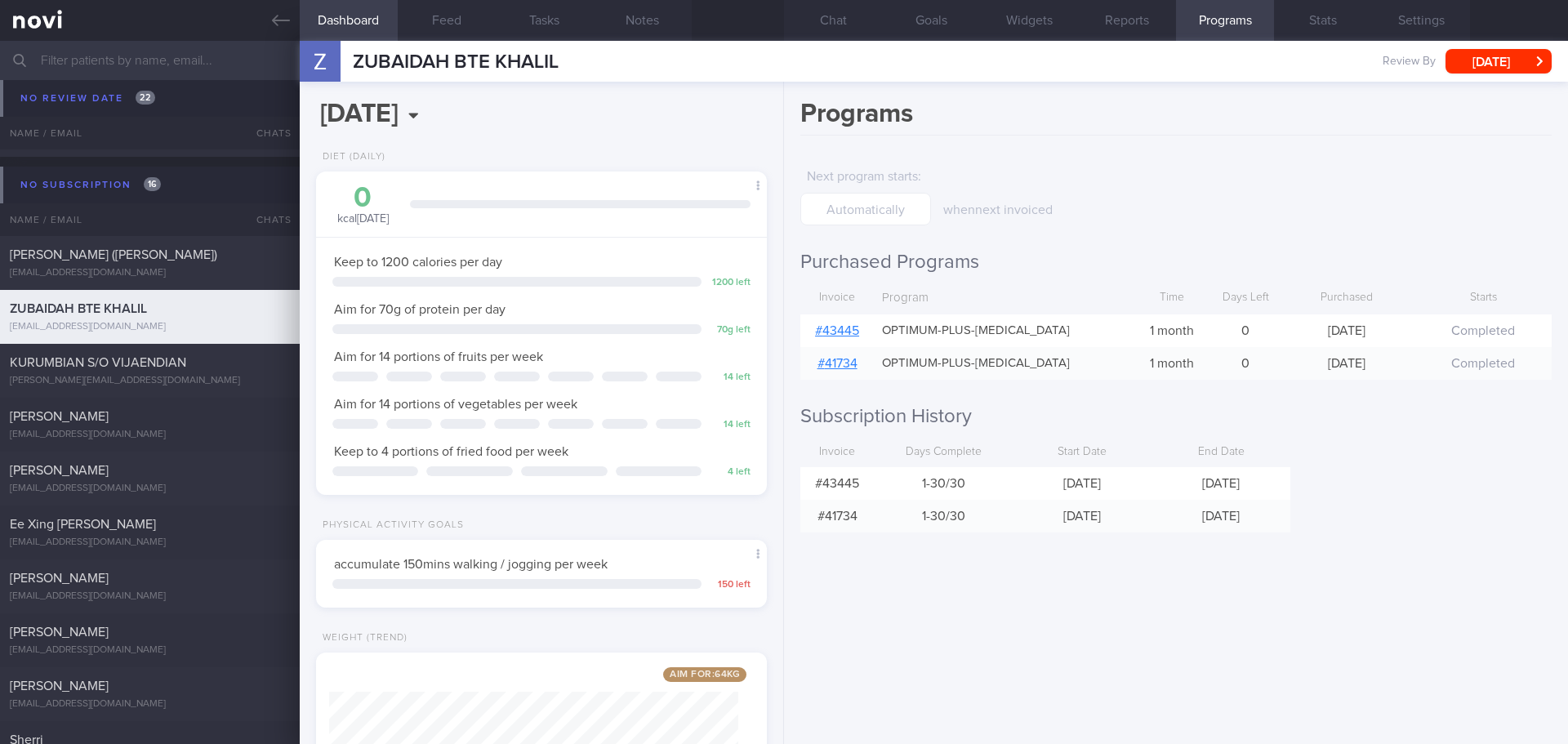
click at [849, 330] on link "# 43445" at bounding box center [837, 331] width 44 height 13
click at [840, 7] on button "Chat" at bounding box center [833, 20] width 98 height 40
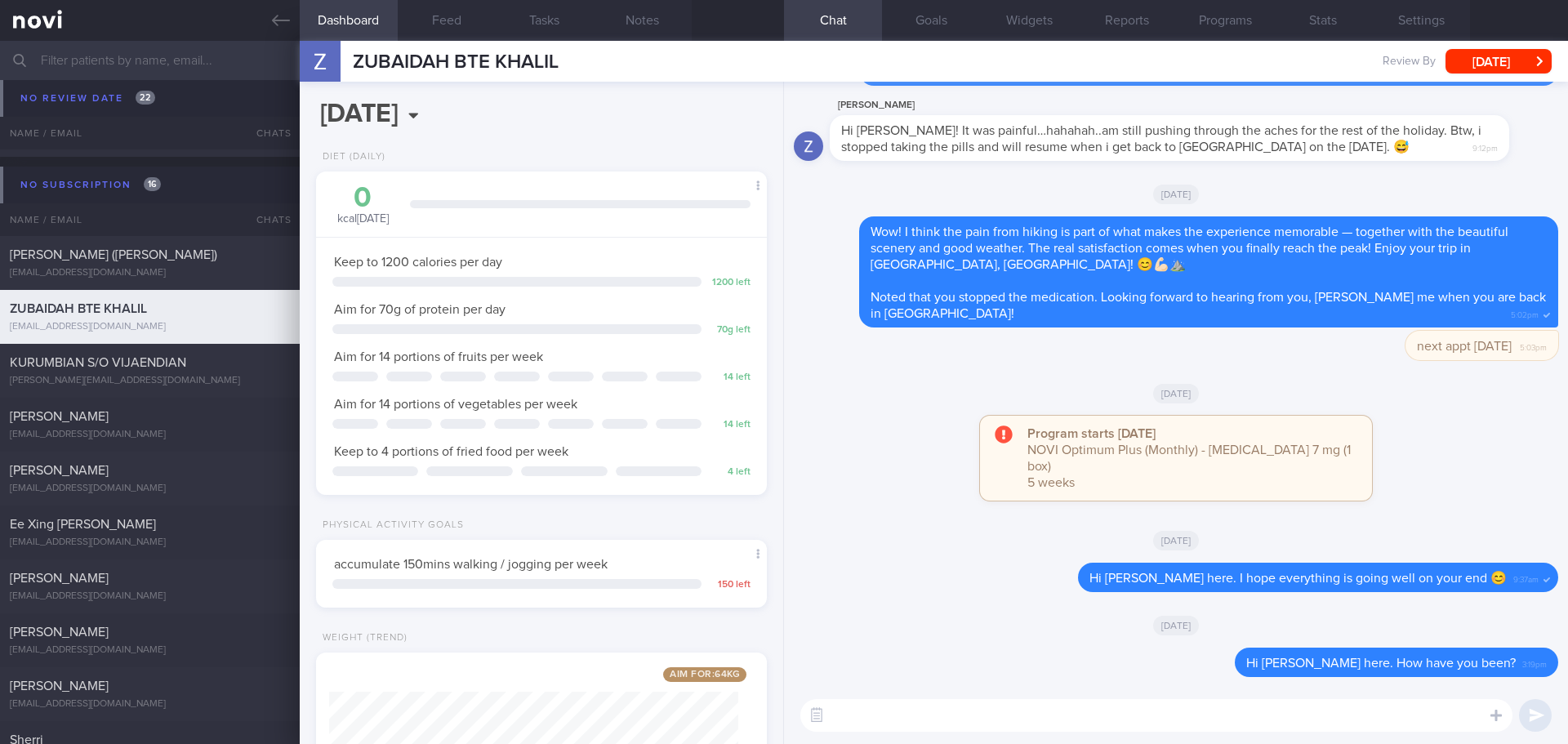
click at [854, 449] on div "Program starts today NOVI Optimum Plus (Monthly) - Rybelsus 7 mg (1 box) 5 weeks" at bounding box center [1176, 467] width 764 height 102
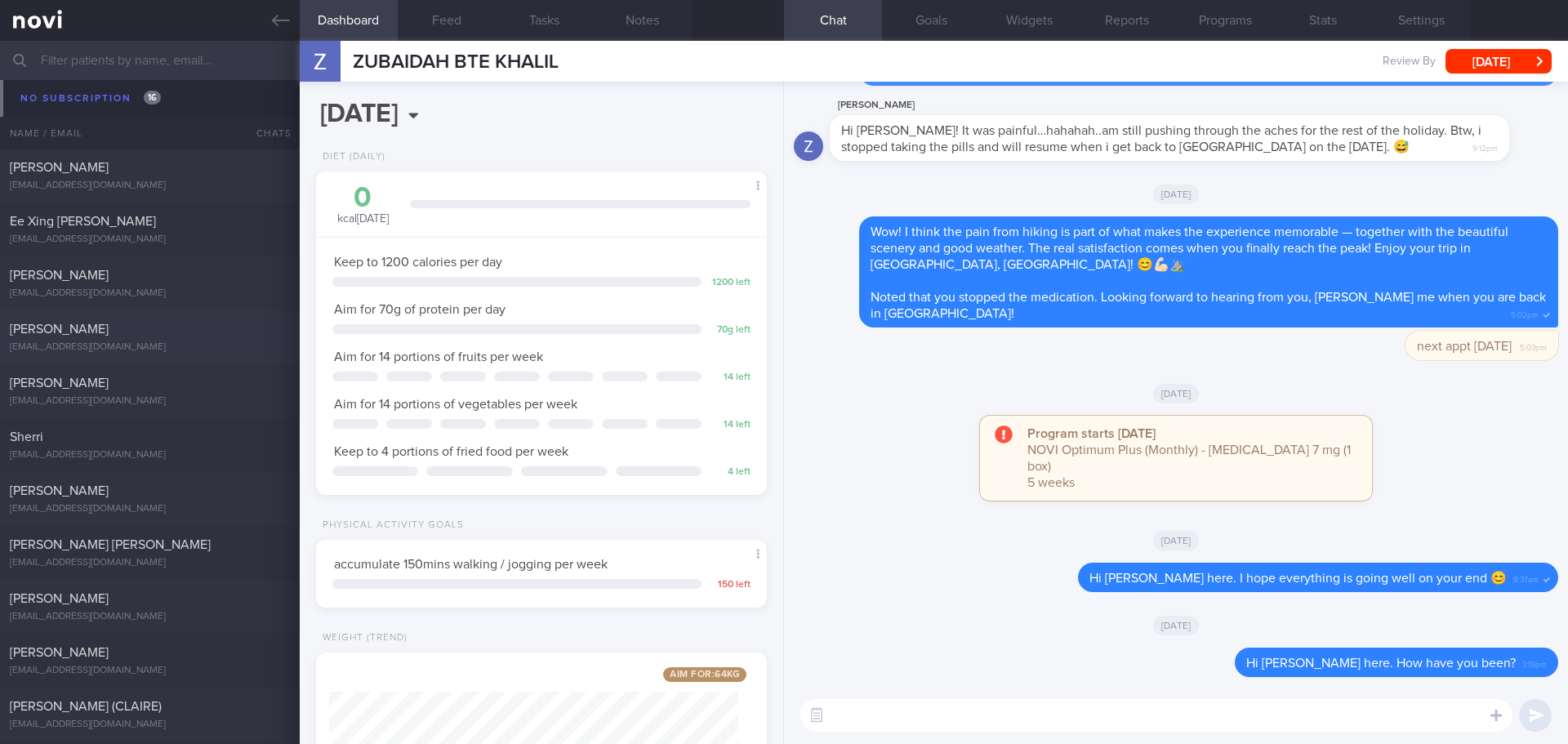
scroll to position [11987, 0]
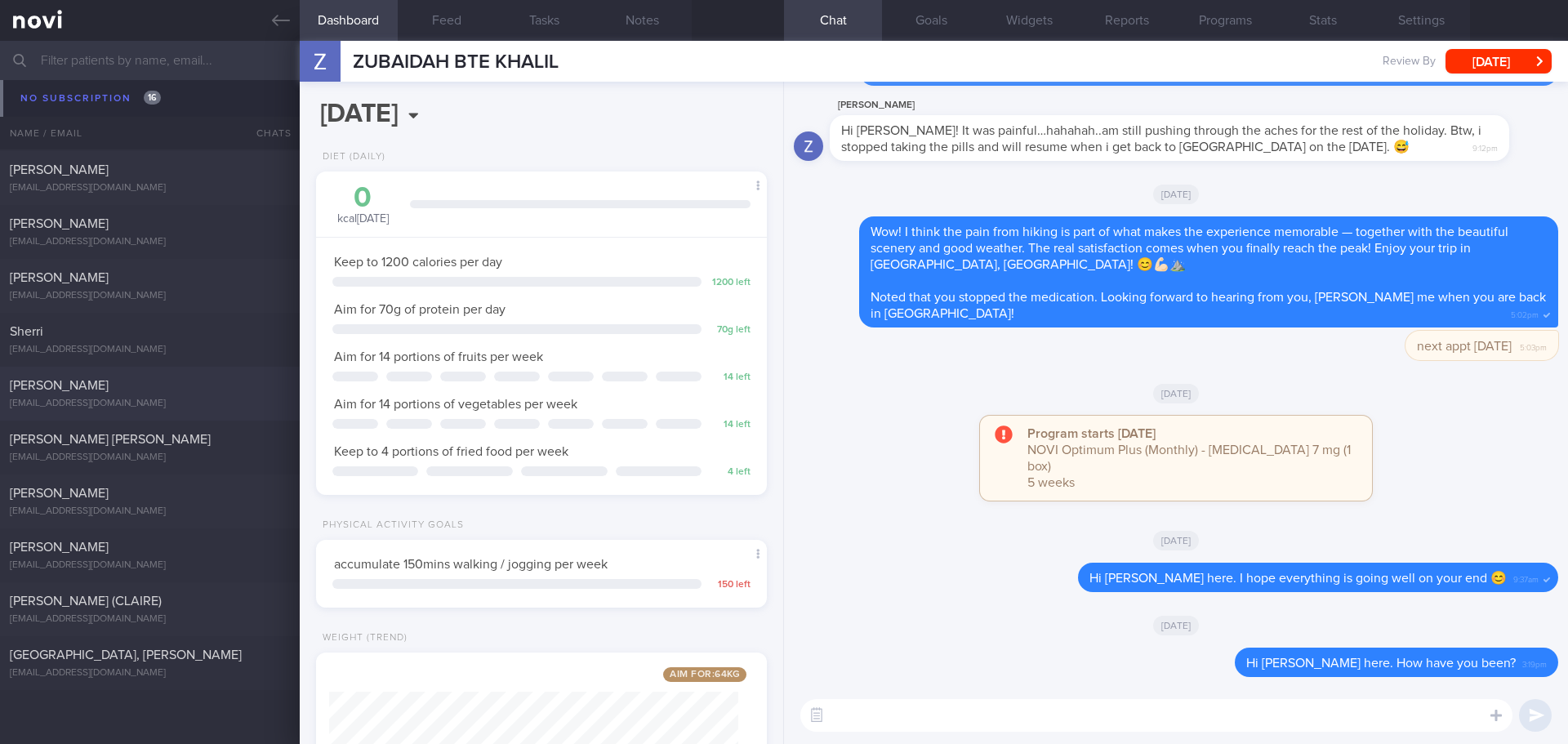
click at [108, 388] on span "[PERSON_NAME]" at bounding box center [58, 386] width 99 height 13
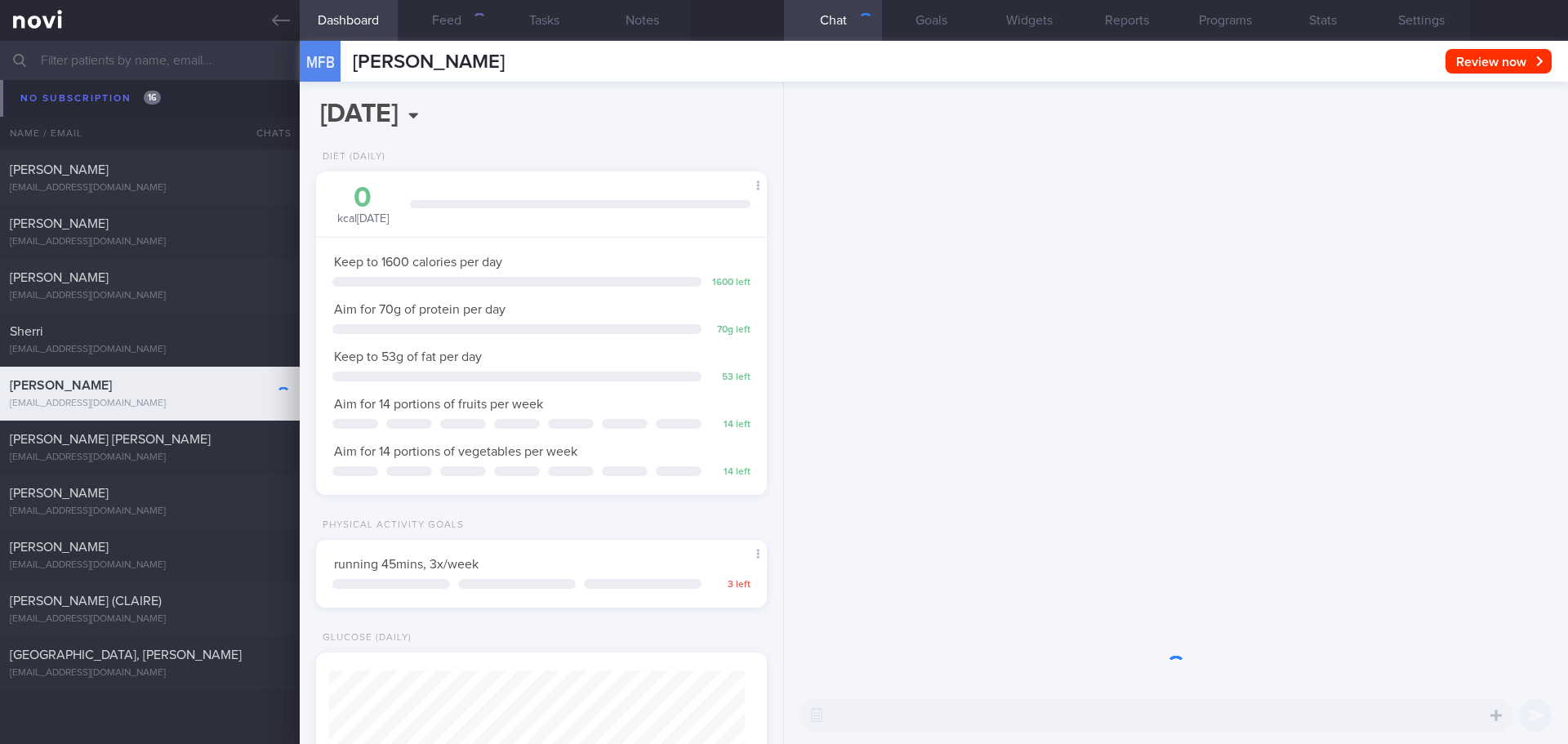
scroll to position [207, 416]
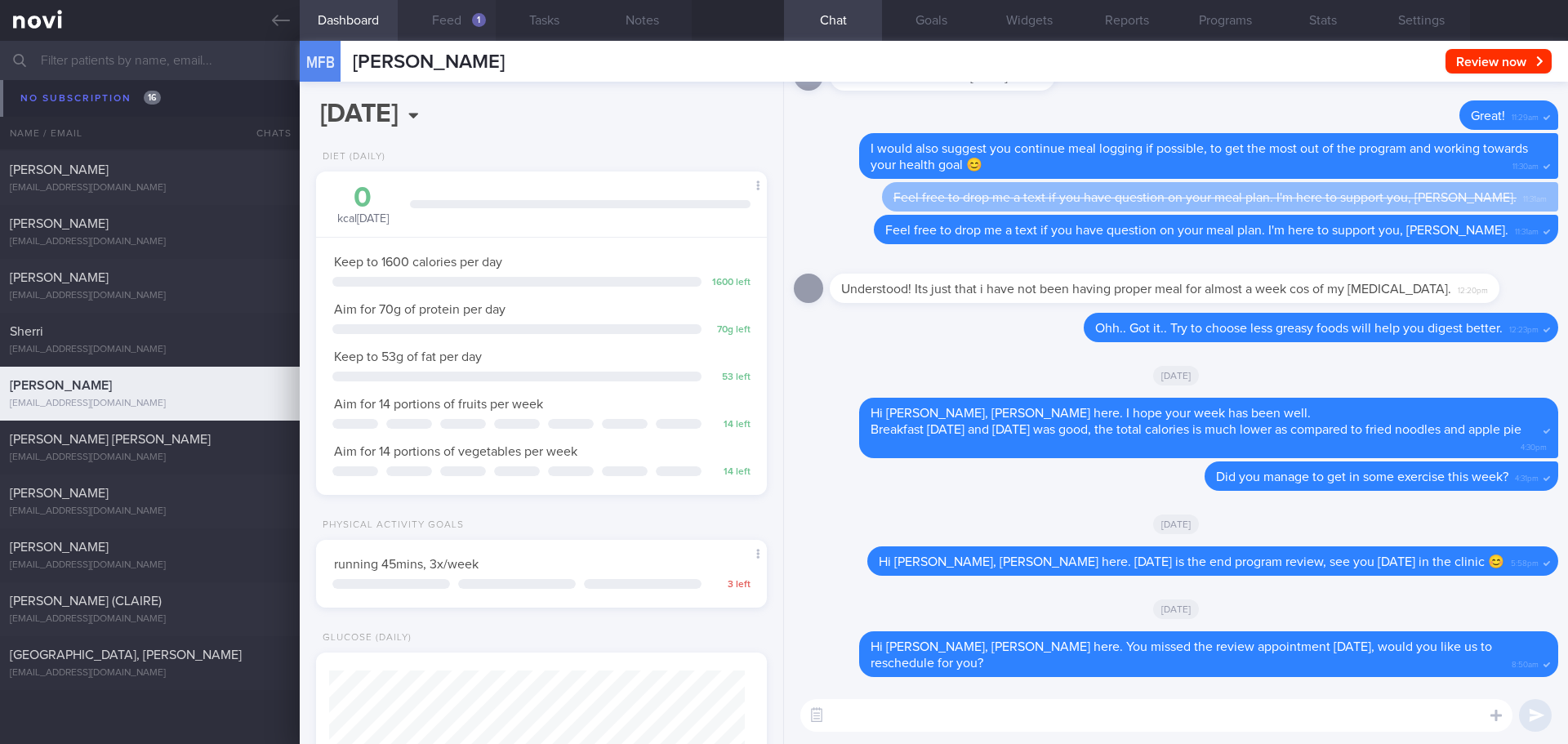
click at [463, 29] on button "Feed 1" at bounding box center [446, 20] width 98 height 40
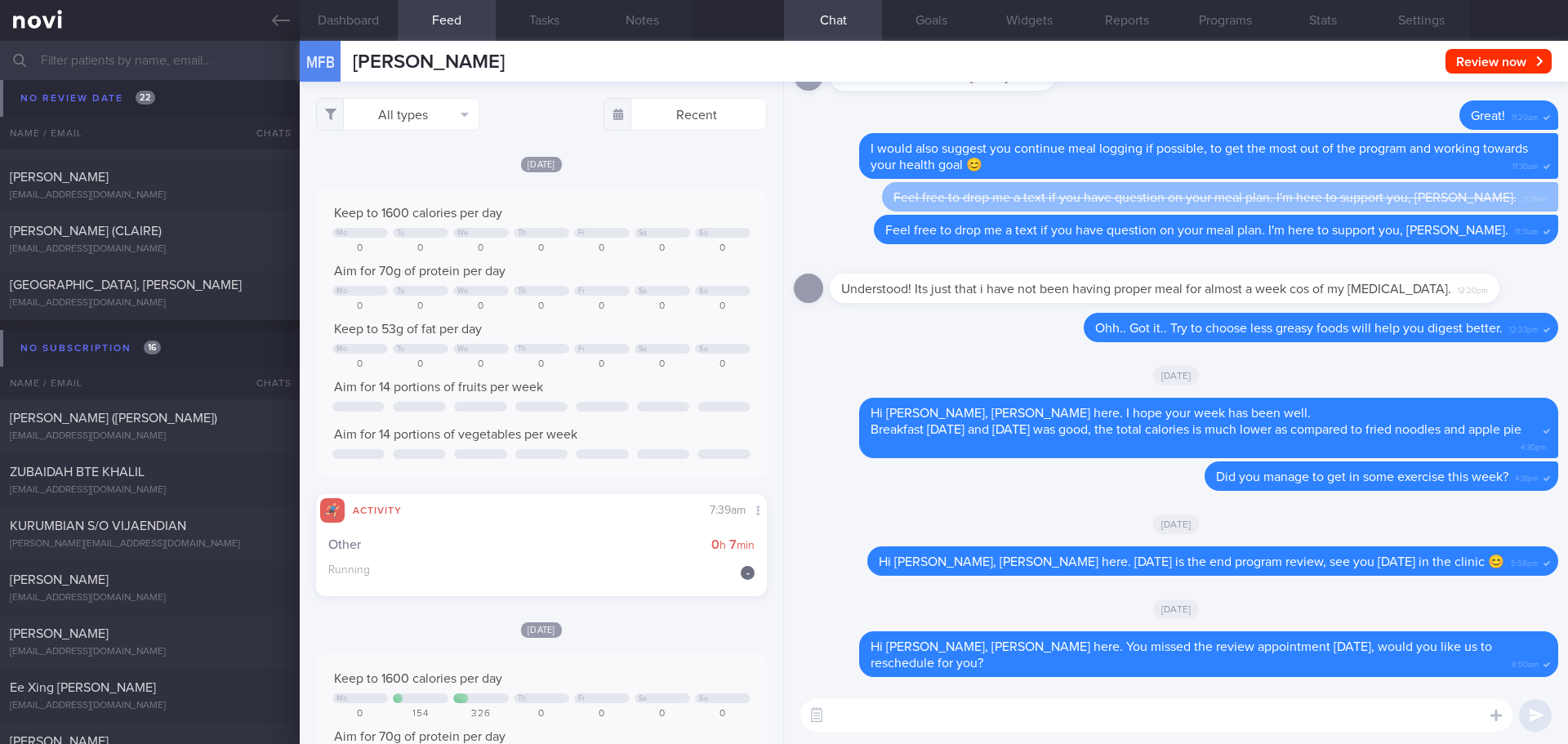
scroll to position [11088, 0]
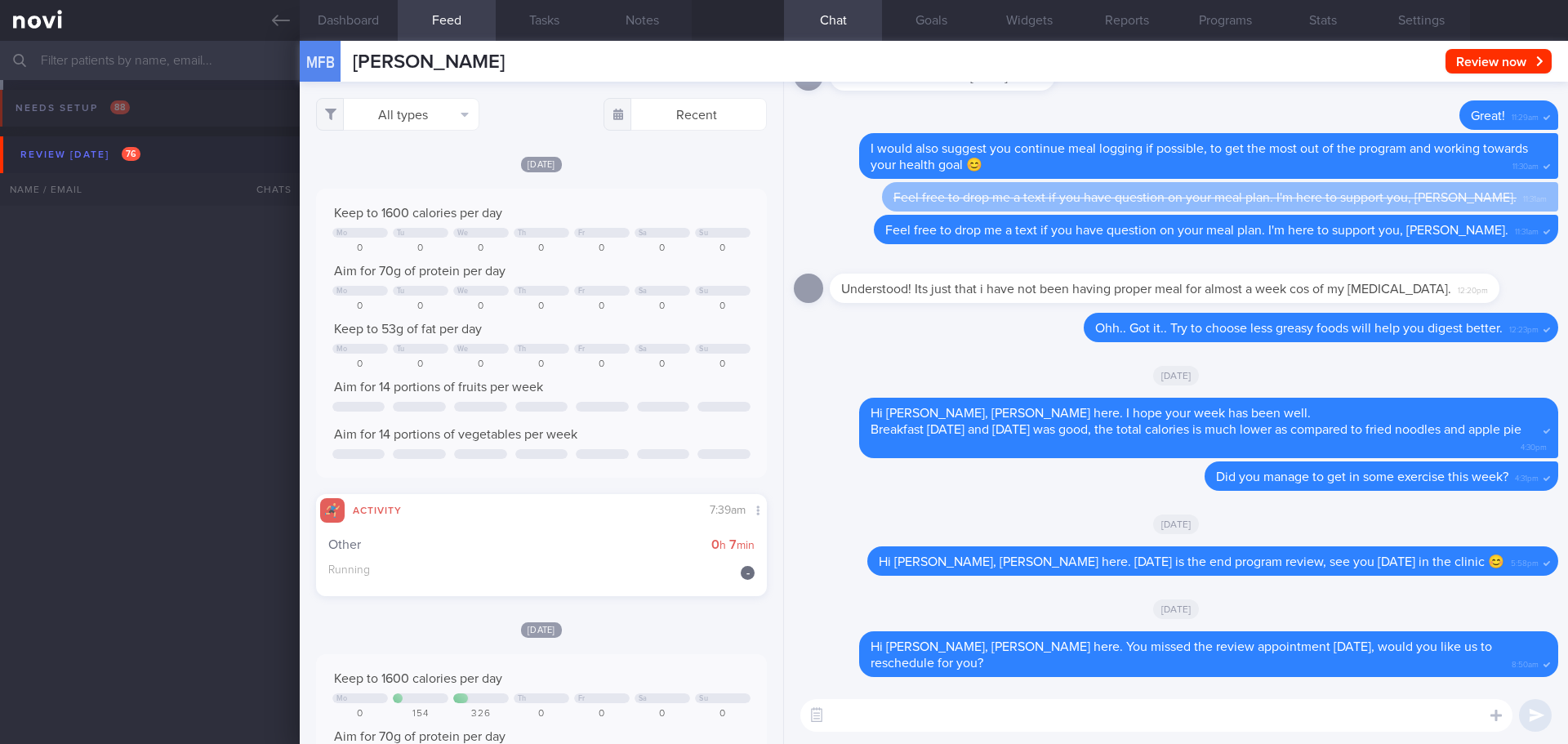
select select "7"
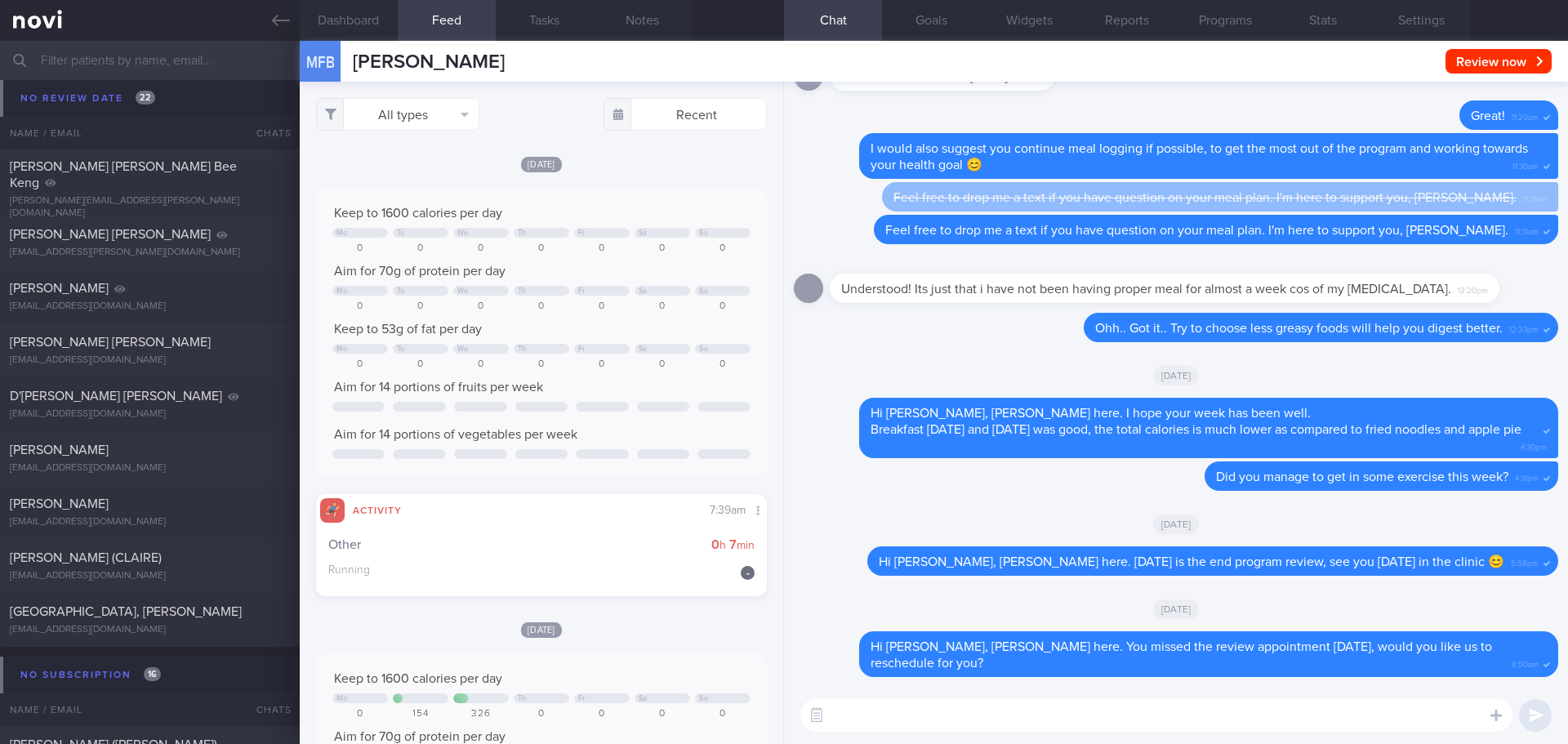
click at [93, 472] on div "[EMAIL_ADDRESS][DOMAIN_NAME]" at bounding box center [150, 468] width 280 height 12
type input "[DATE]"
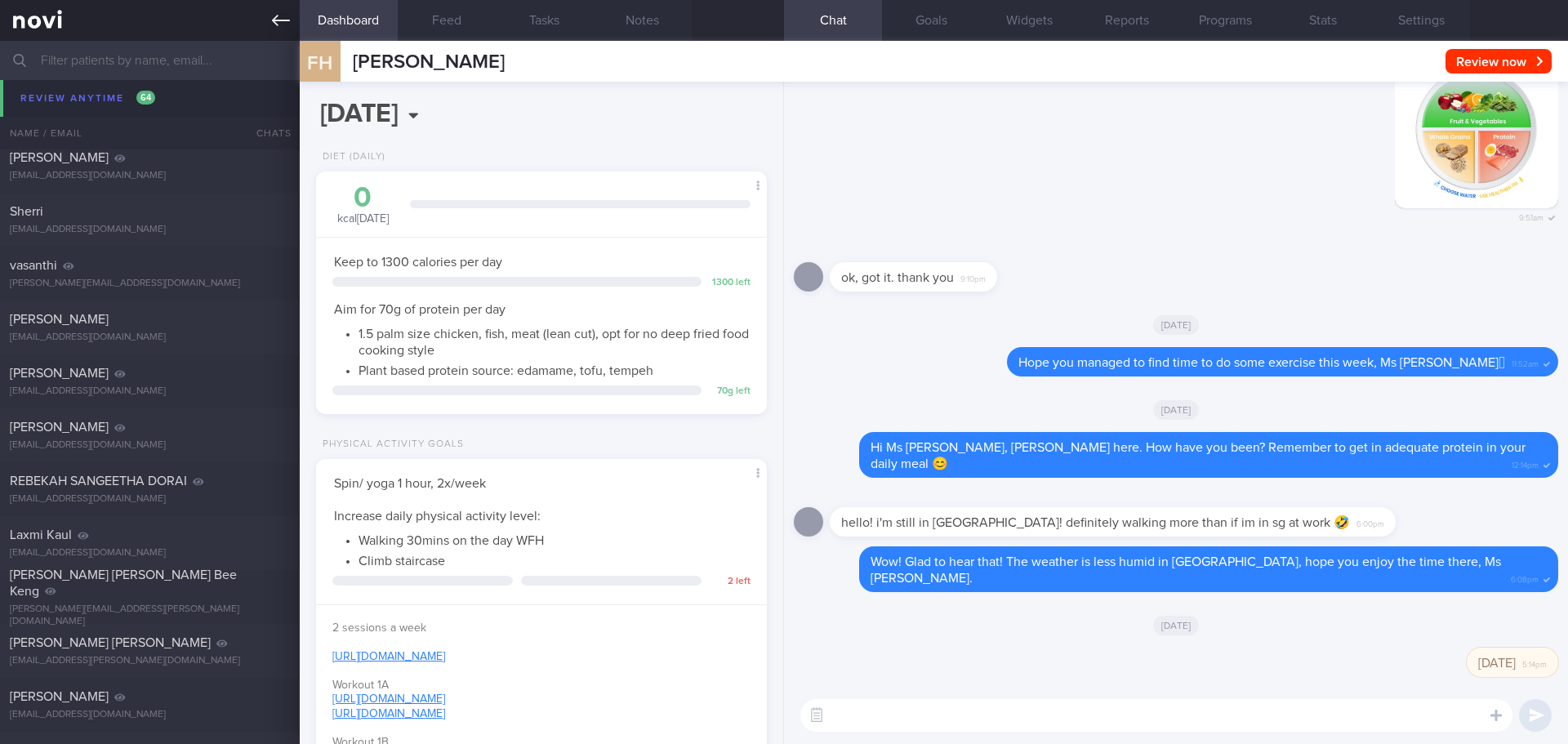
scroll to position [10026, 0]
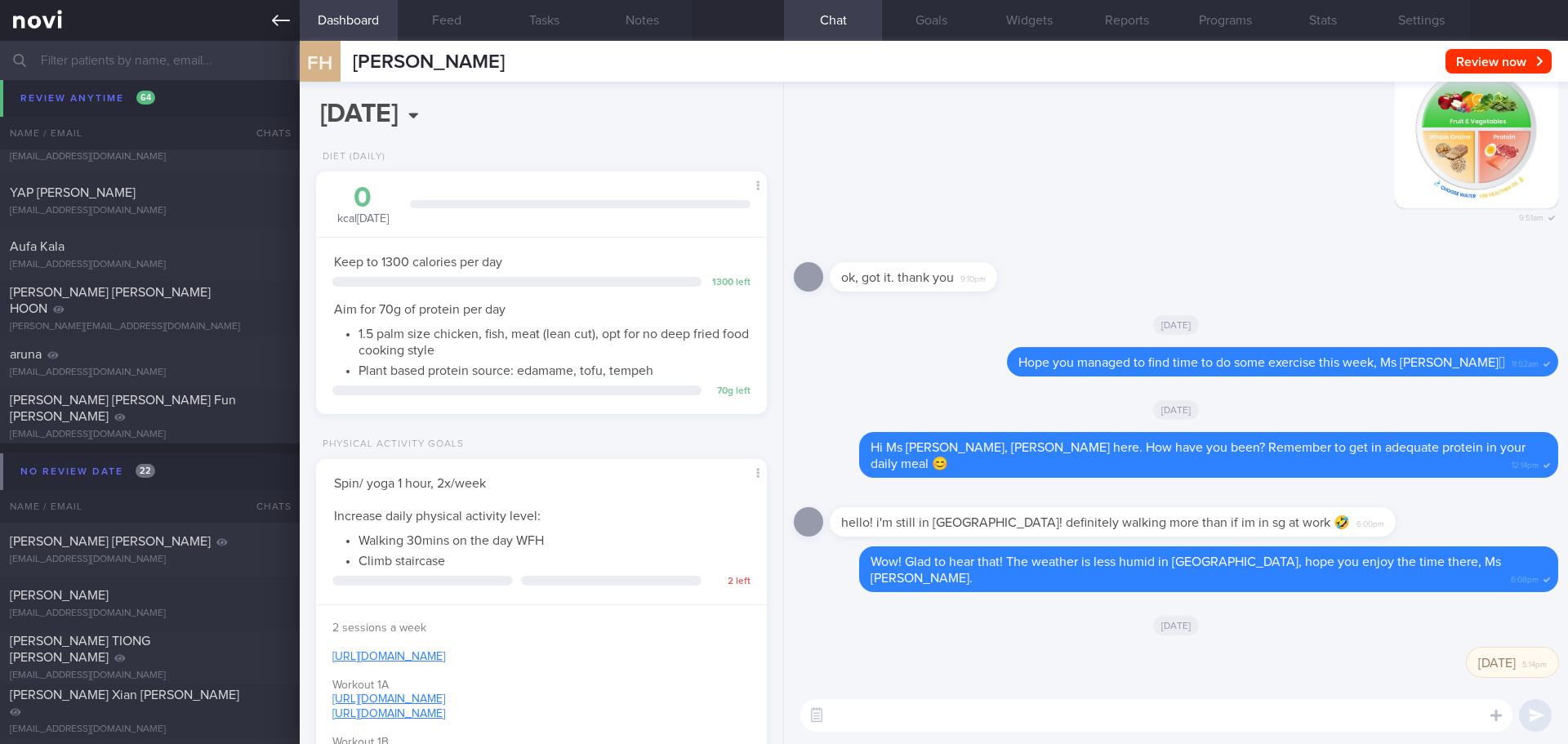
click at [280, 20] on icon at bounding box center [280, 20] width 18 height 18
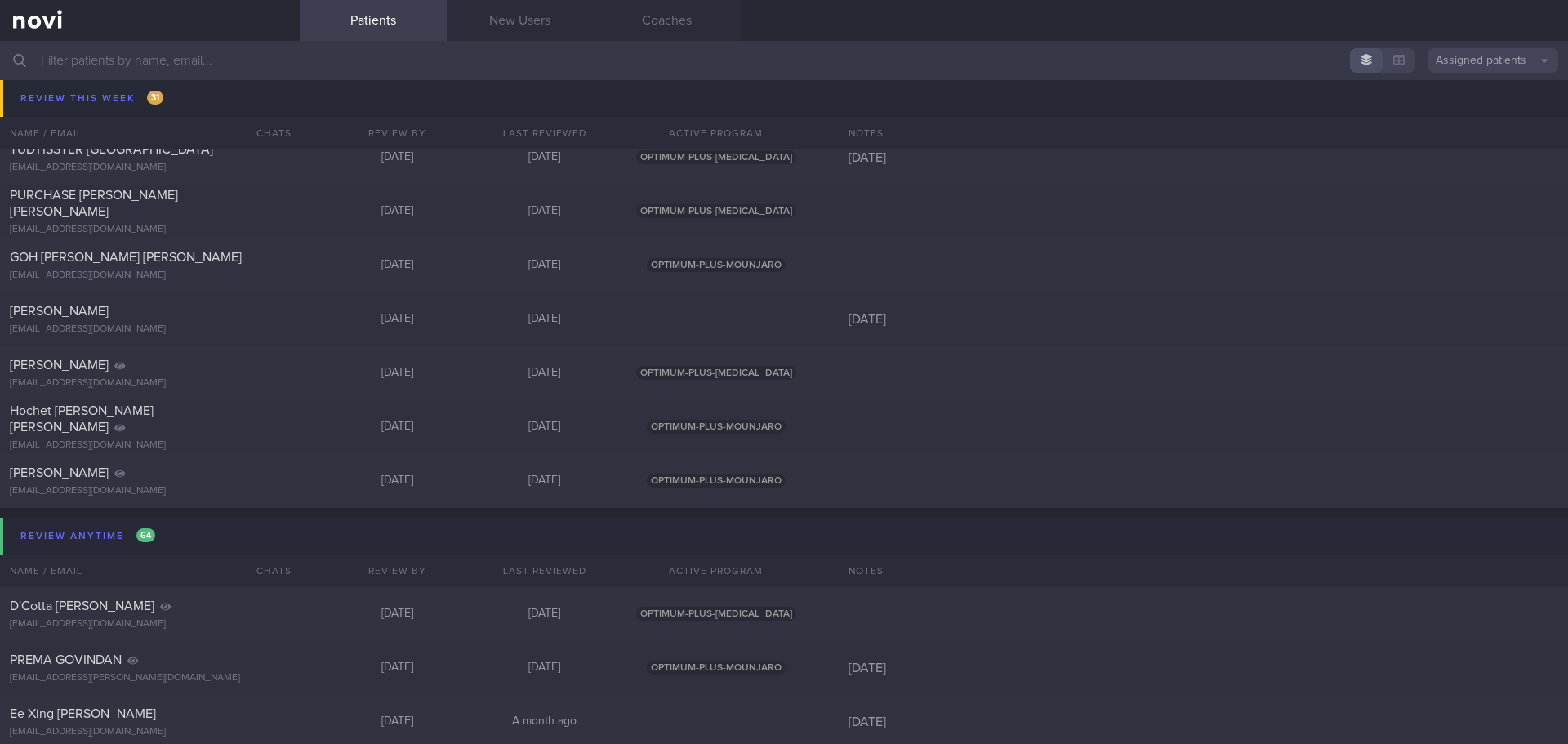
scroll to position [6758, 0]
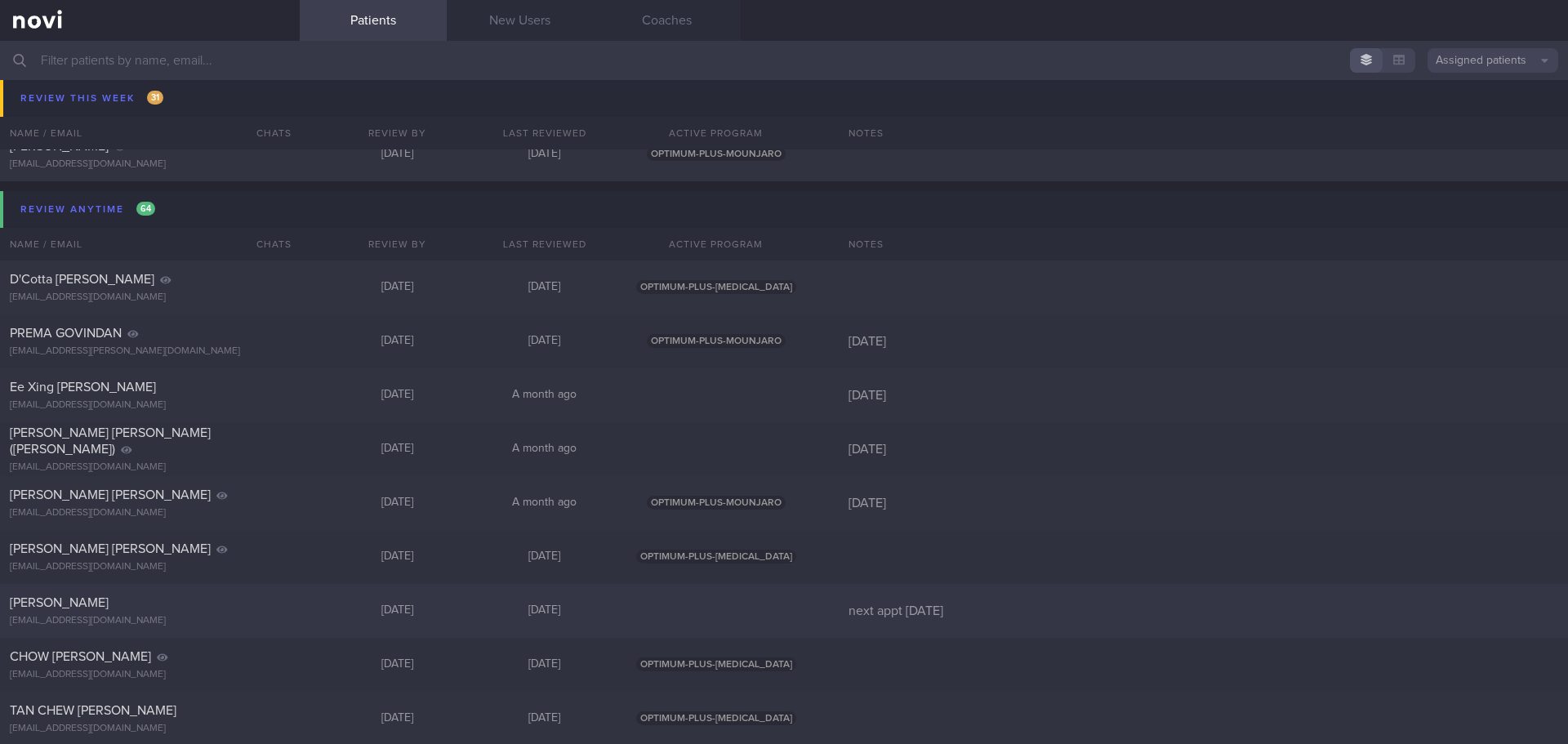
click at [725, 611] on div at bounding box center [716, 611] width 196 height 15
select select "8"
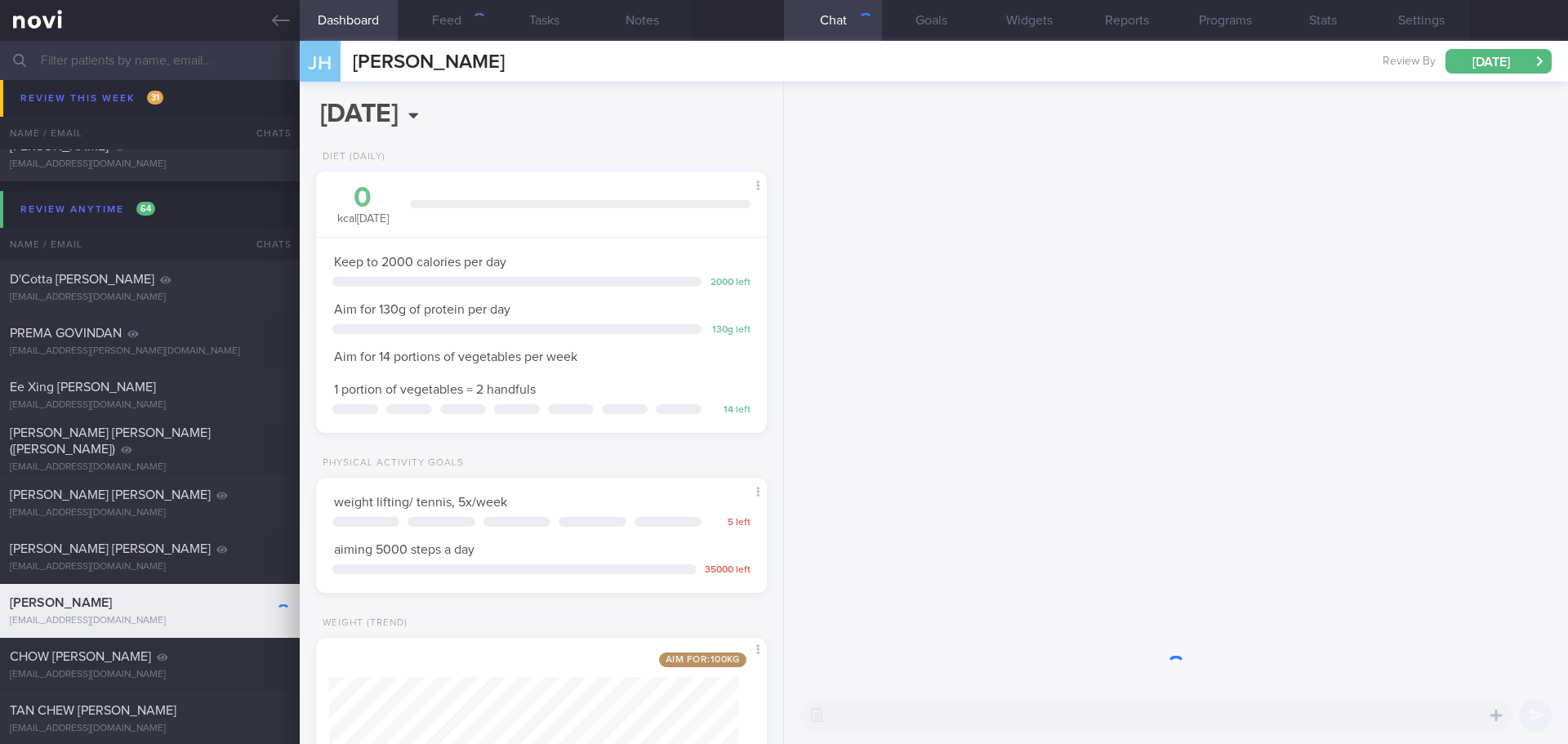
scroll to position [228, 409]
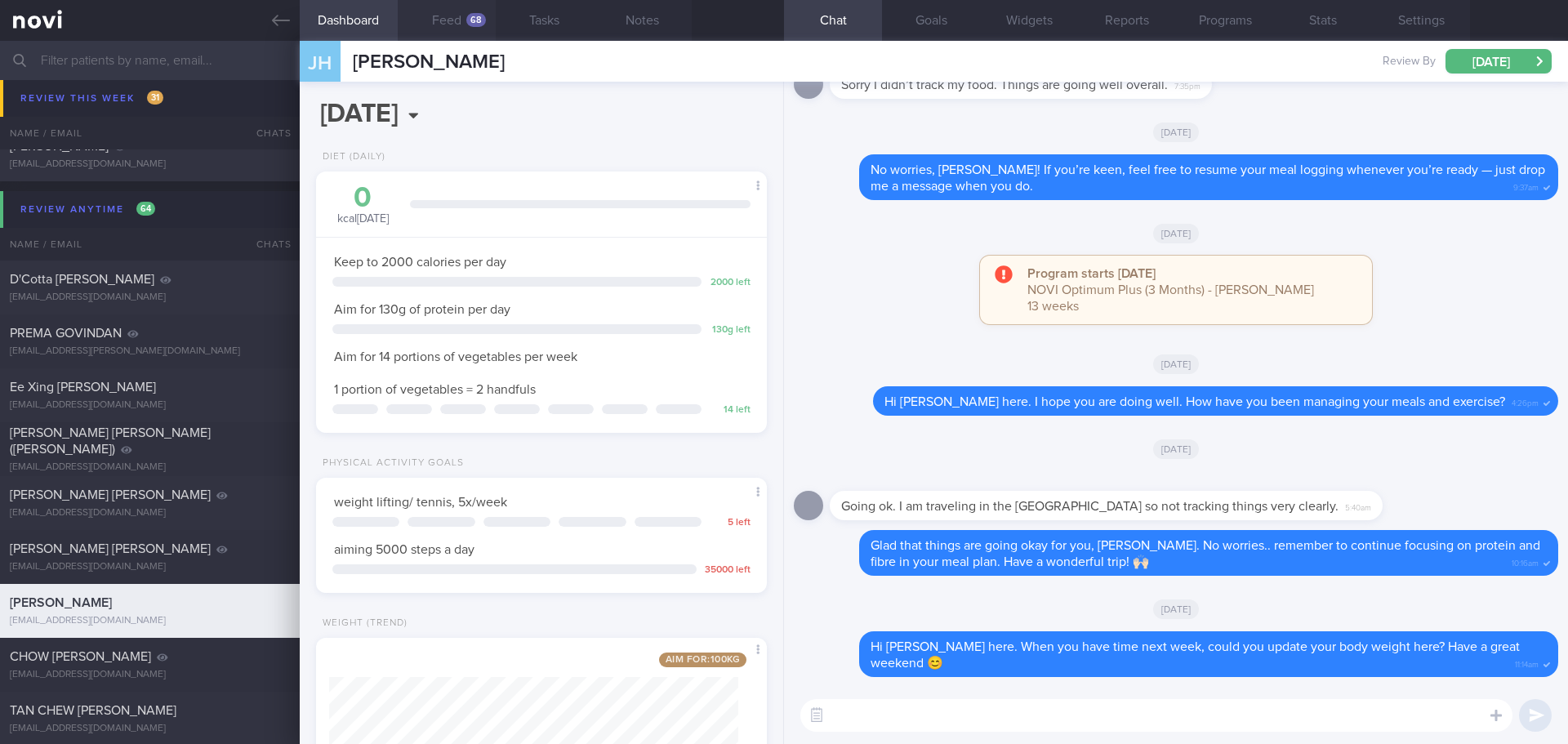
click at [458, 22] on button "Feed 68" at bounding box center [446, 20] width 98 height 40
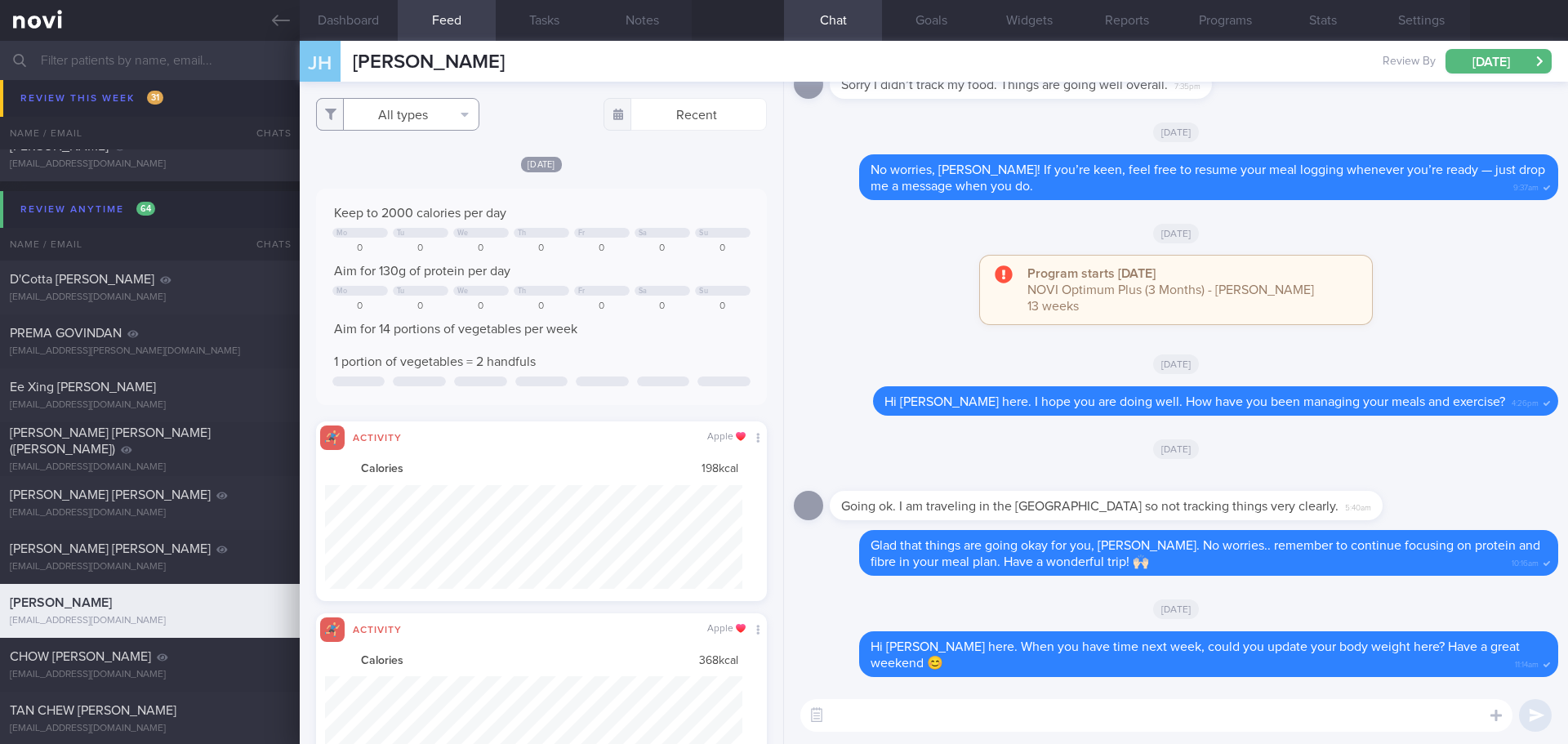
click at [409, 109] on button "All types" at bounding box center [398, 114] width 164 height 33
click at [396, 170] on button "Activity" at bounding box center [398, 170] width 162 height 24
checkbox input "false"
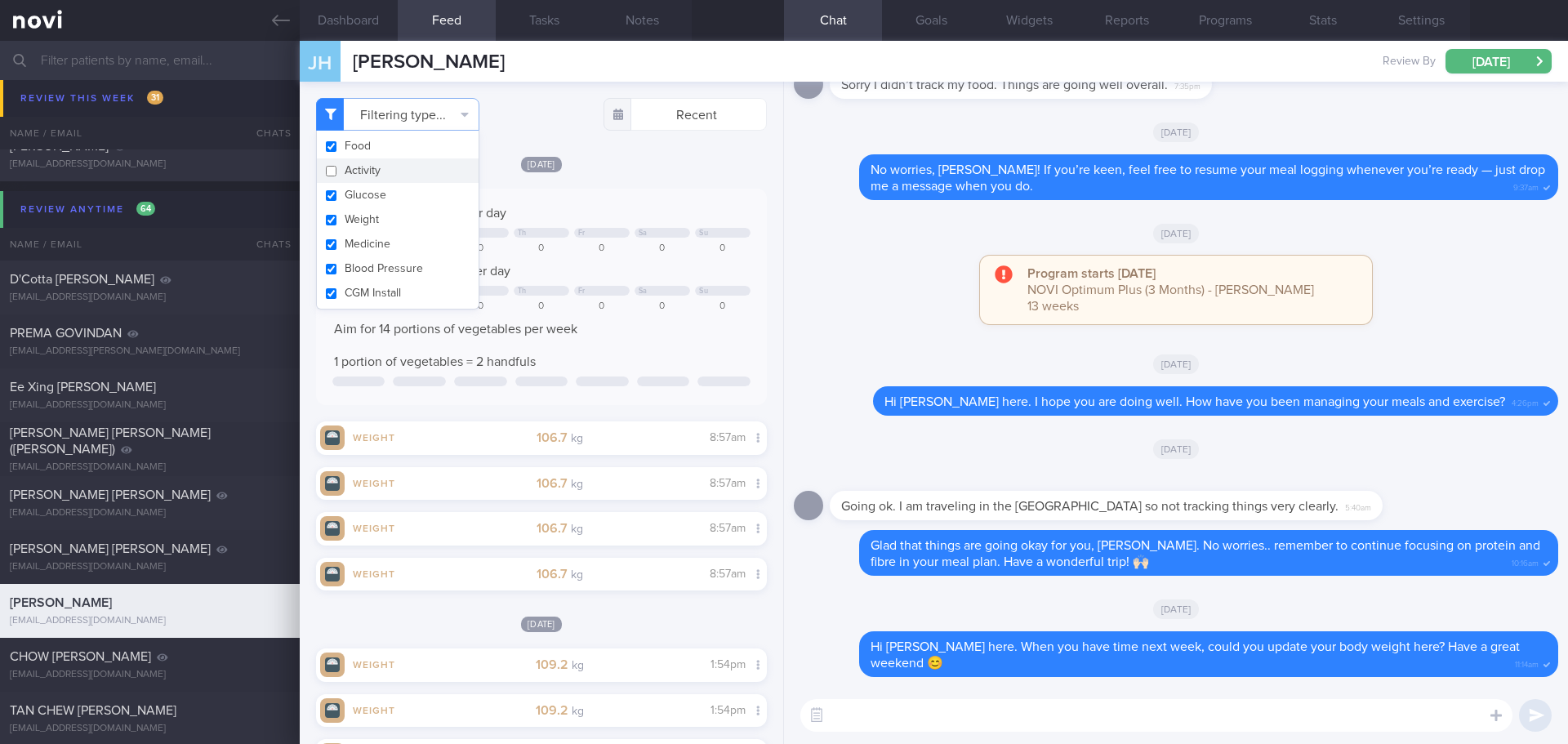
click at [619, 187] on div "[DATE] Keep to 2000 calories per day Mo Tu We Th Fr Sa Su 0 0 0 0 0 0 0 Aim for…" at bounding box center [541, 280] width 451 height 250
click at [1207, 18] on button "Programs" at bounding box center [1224, 20] width 98 height 40
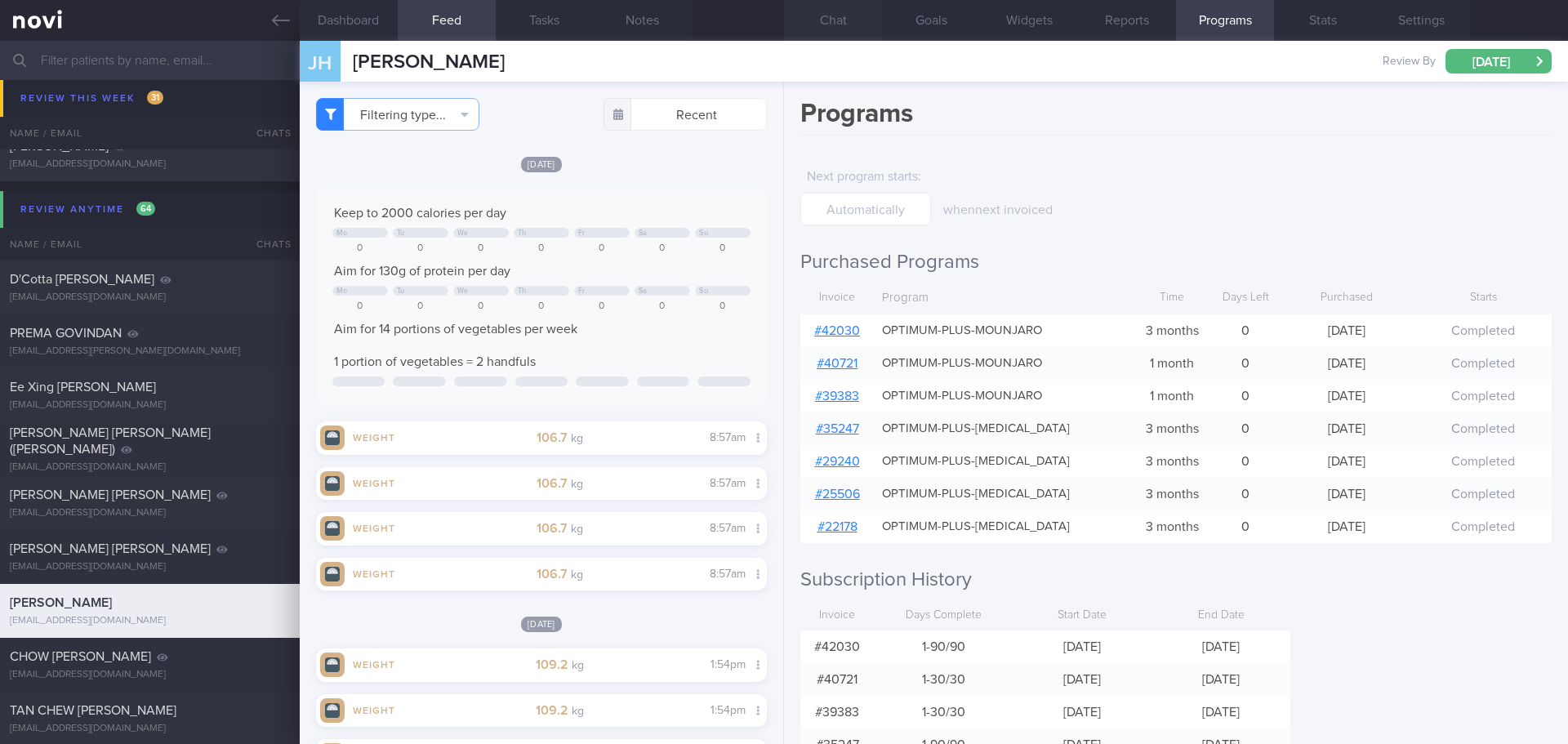
click at [854, 27] on button "Chat" at bounding box center [833, 20] width 98 height 40
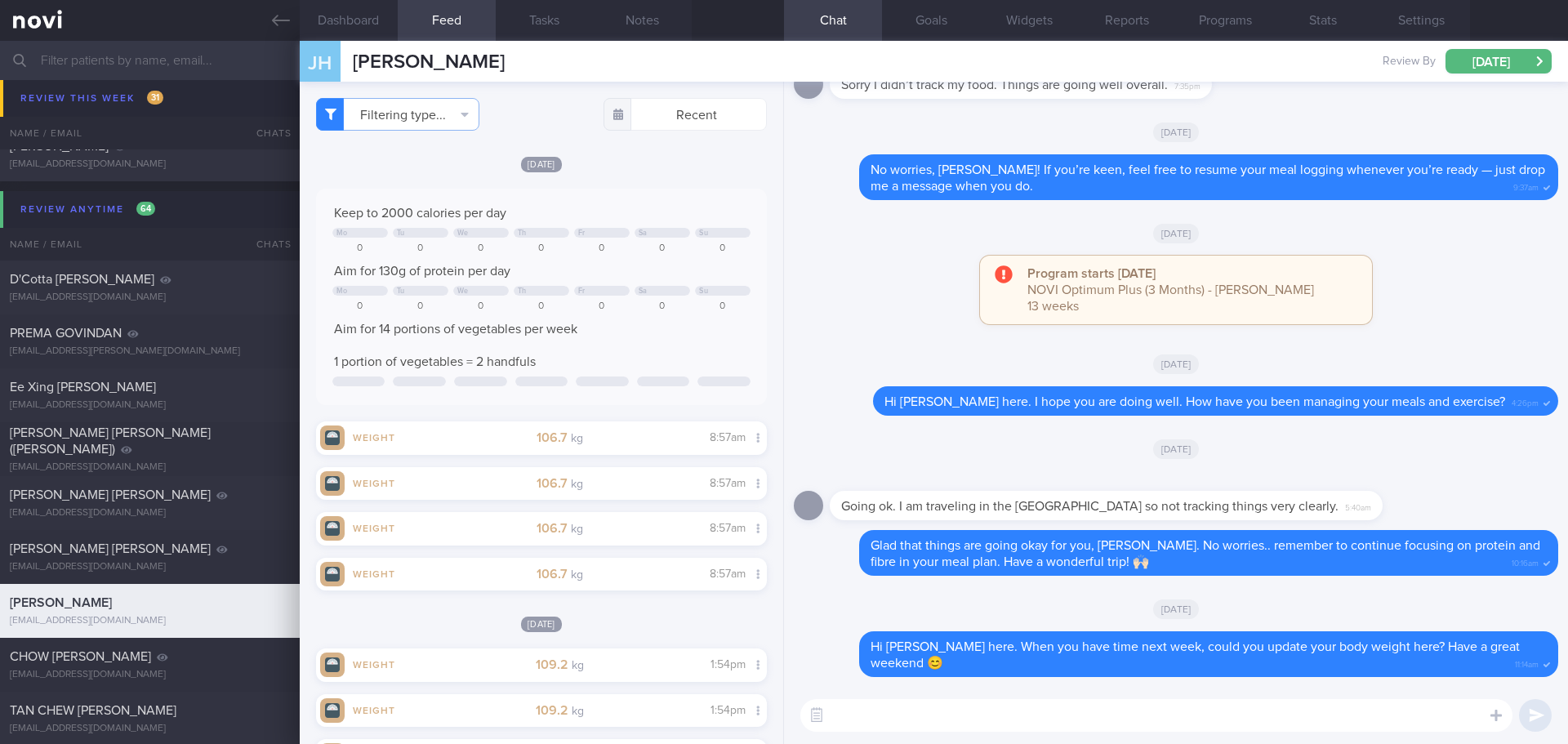
click at [922, 712] on textarea at bounding box center [1156, 716] width 712 height 33
type textarea "Hi [PERSON_NAME],"
drag, startPoint x: 909, startPoint y: 713, endPoint x: 743, endPoint y: 716, distance: 166.0
click at [743, 716] on div "Dashboard Feed 68 Tasks Notes Chat Goals Widgets Reports Programs Stats Setting…" at bounding box center [933, 392] width 1268 height 704
click at [813, 720] on button "button" at bounding box center [816, 715] width 29 height 29
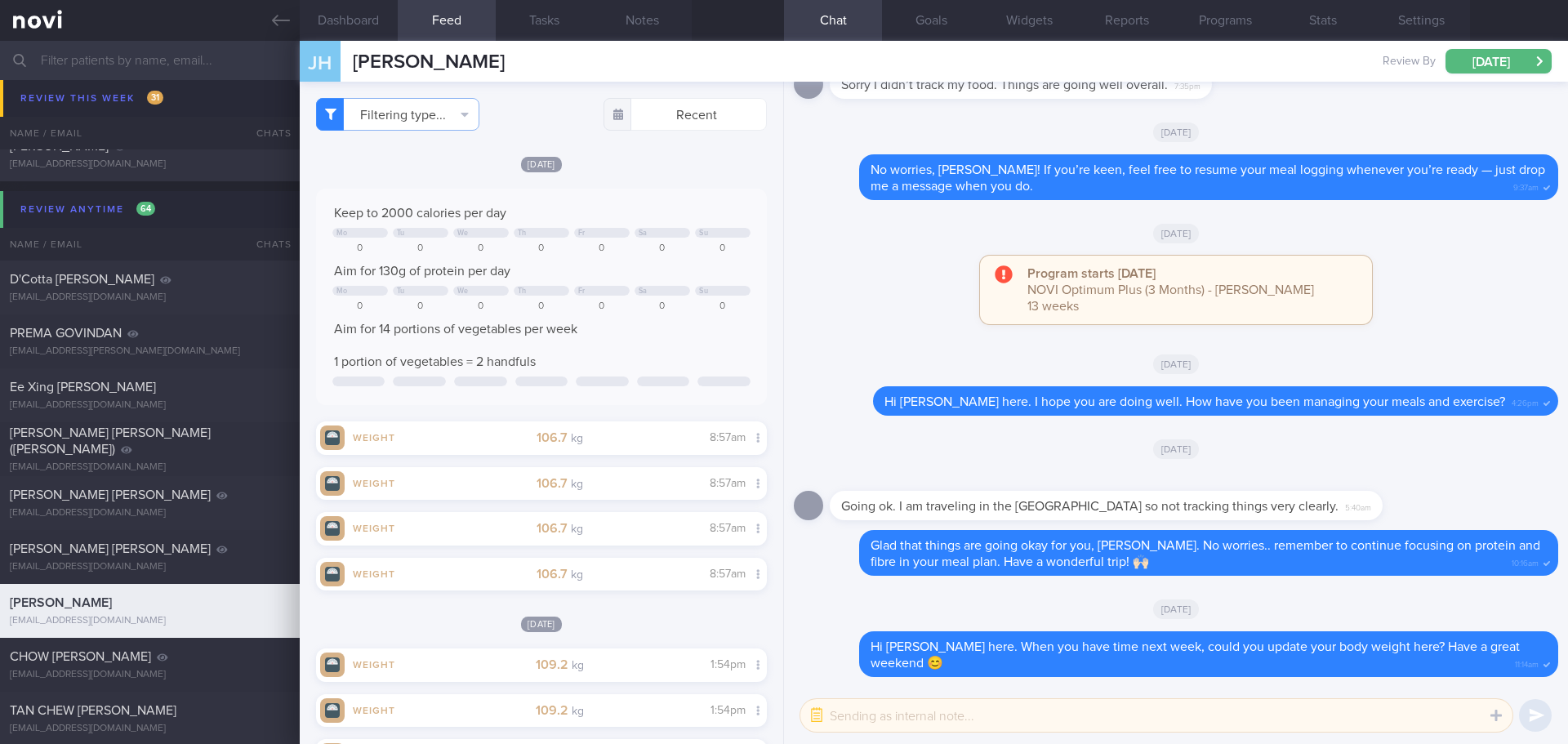
click at [840, 711] on textarea at bounding box center [1156, 716] width 712 height 33
type textarea "n"
click at [1500, 61] on button "[DATE]" at bounding box center [1497, 61] width 106 height 24
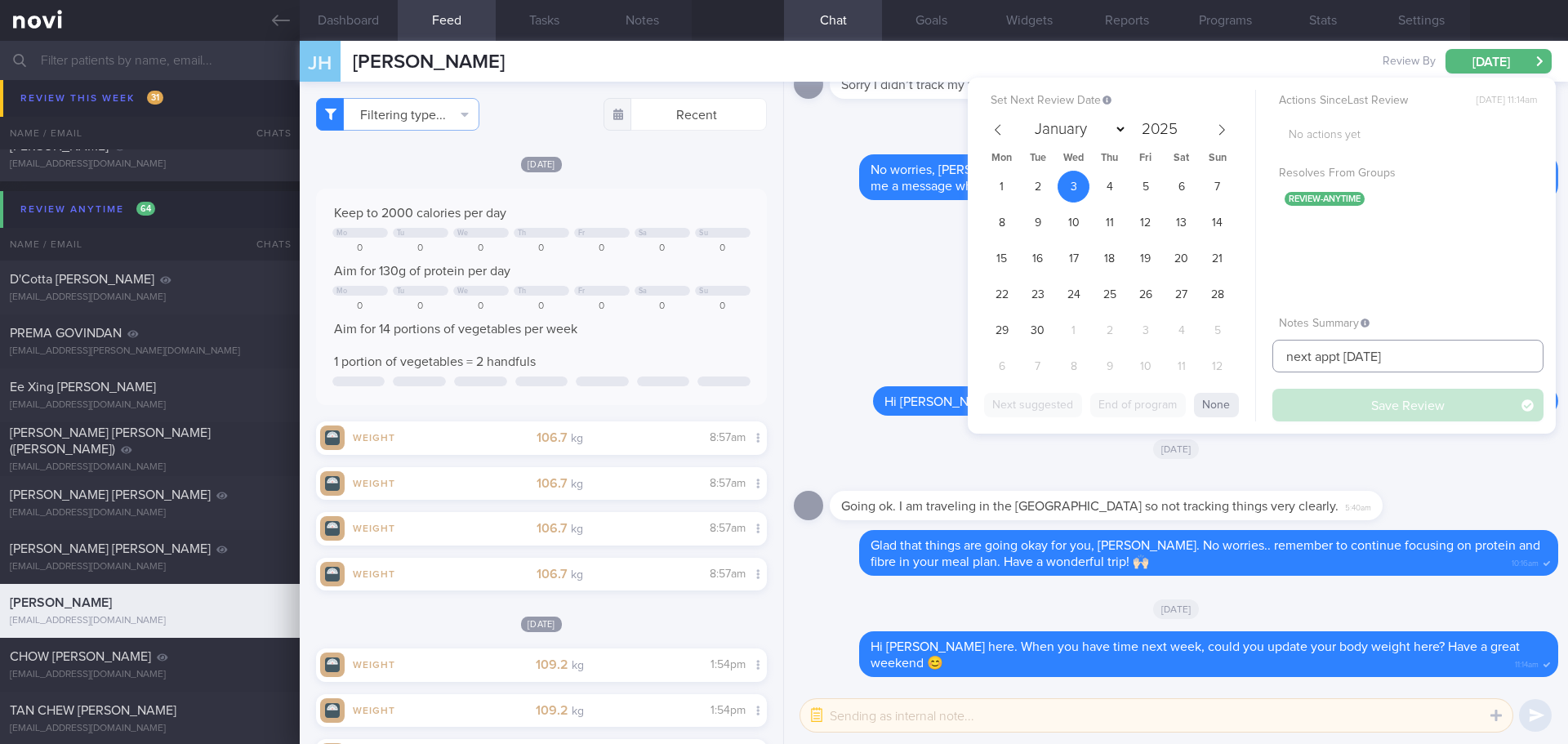
click at [1410, 362] on input "next appt 19/8/25" at bounding box center [1408, 356] width 271 height 33
drag, startPoint x: 1427, startPoint y: 353, endPoint x: 1343, endPoint y: 357, distance: 84.1
click at [1343, 357] on input "next appt 19/8/25" at bounding box center [1408, 356] width 271 height 33
click at [1380, 402] on button "Save Review" at bounding box center [1408, 405] width 271 height 33
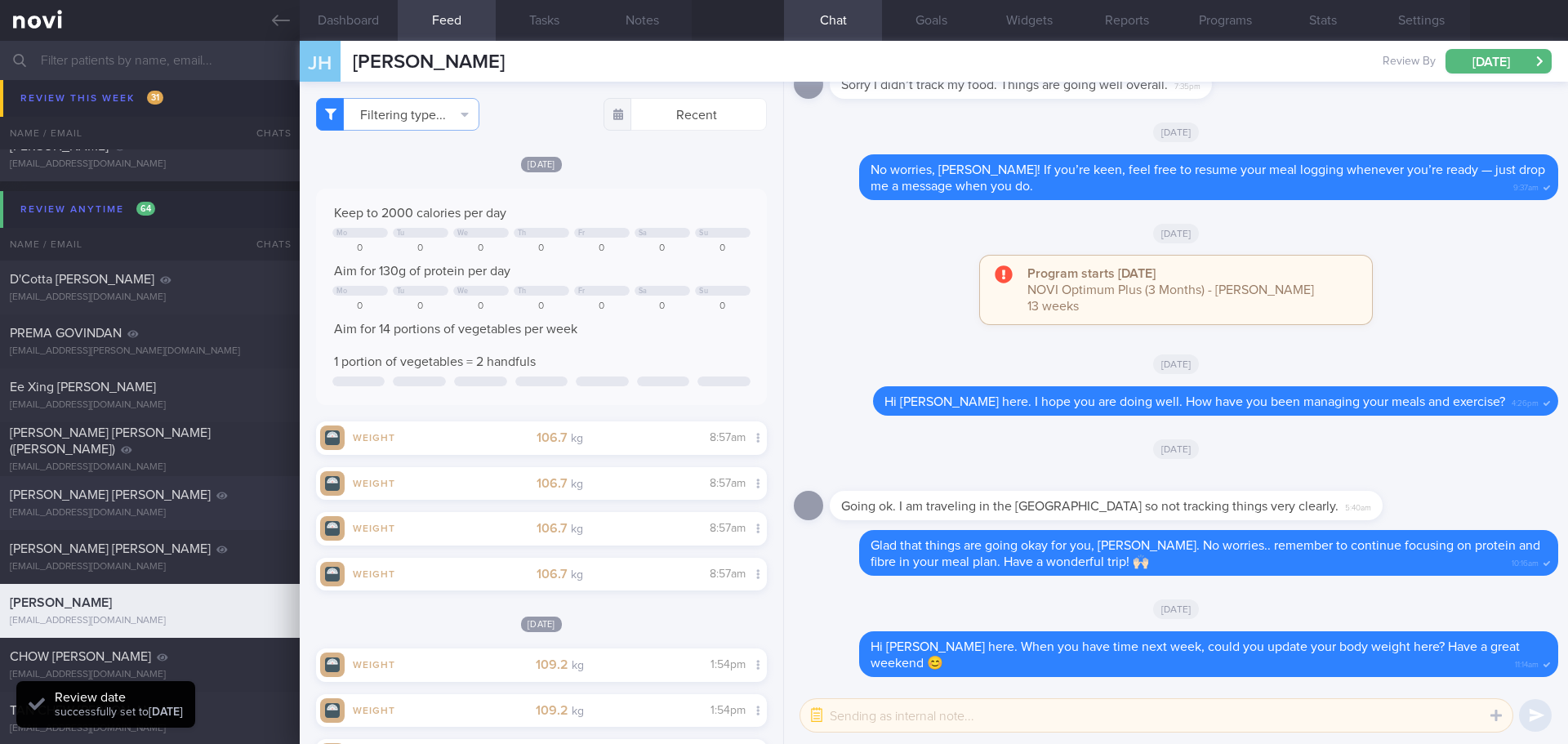
click at [151, 509] on div "ashleysaintjohn@gmail.com" at bounding box center [150, 513] width 280 height 12
type input "1/9/25"
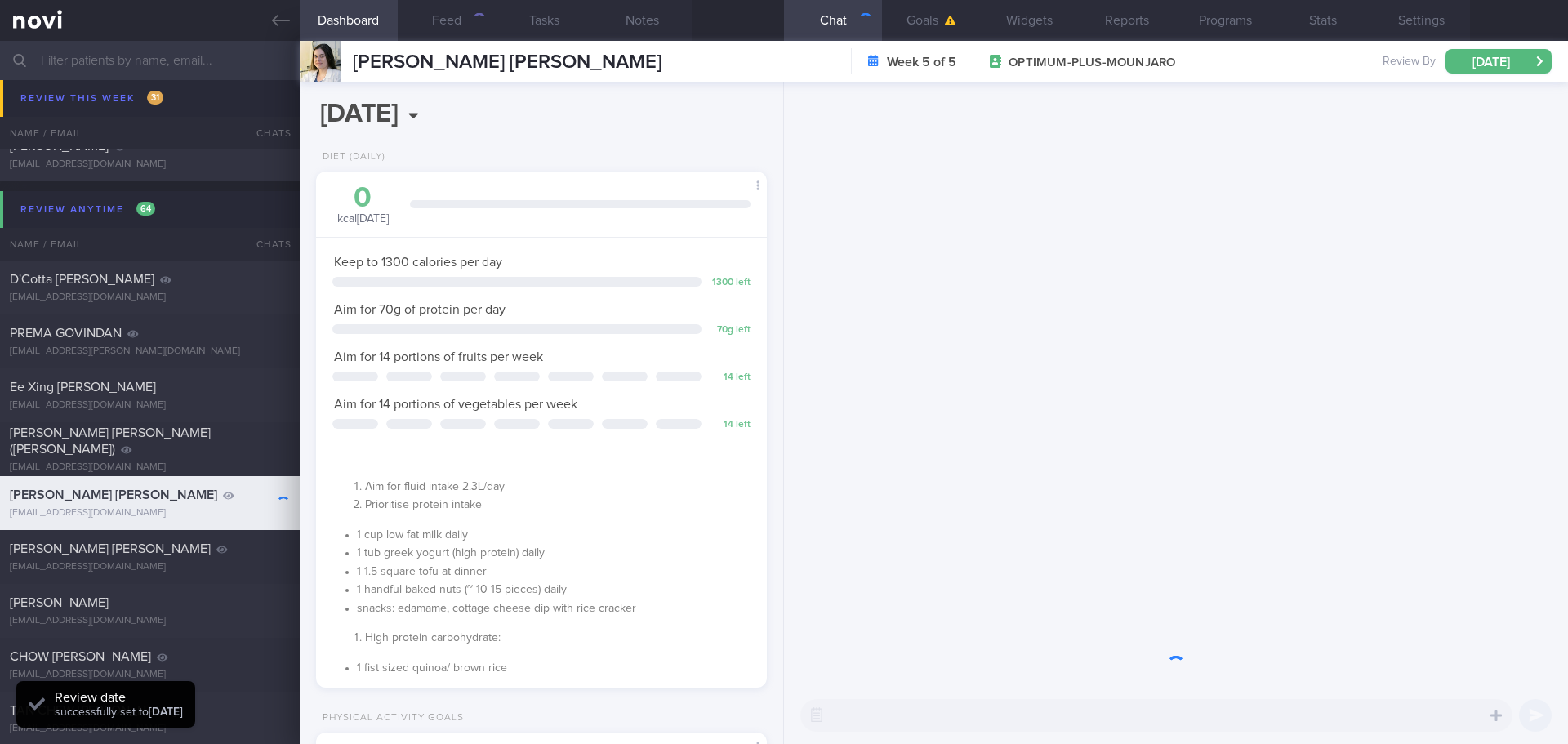
scroll to position [228, 409]
click at [286, 17] on icon at bounding box center [280, 20] width 18 height 18
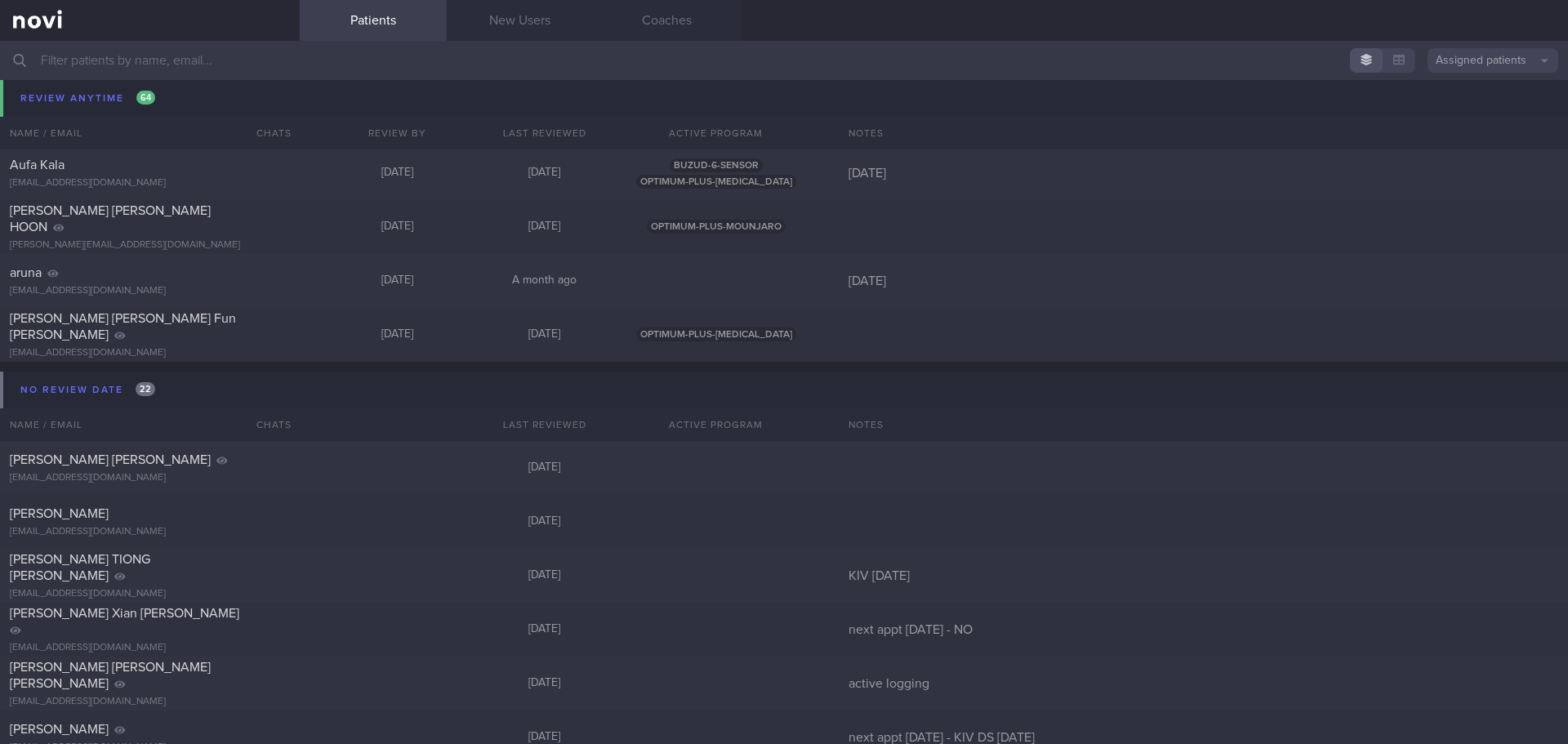
scroll to position [10271, 0]
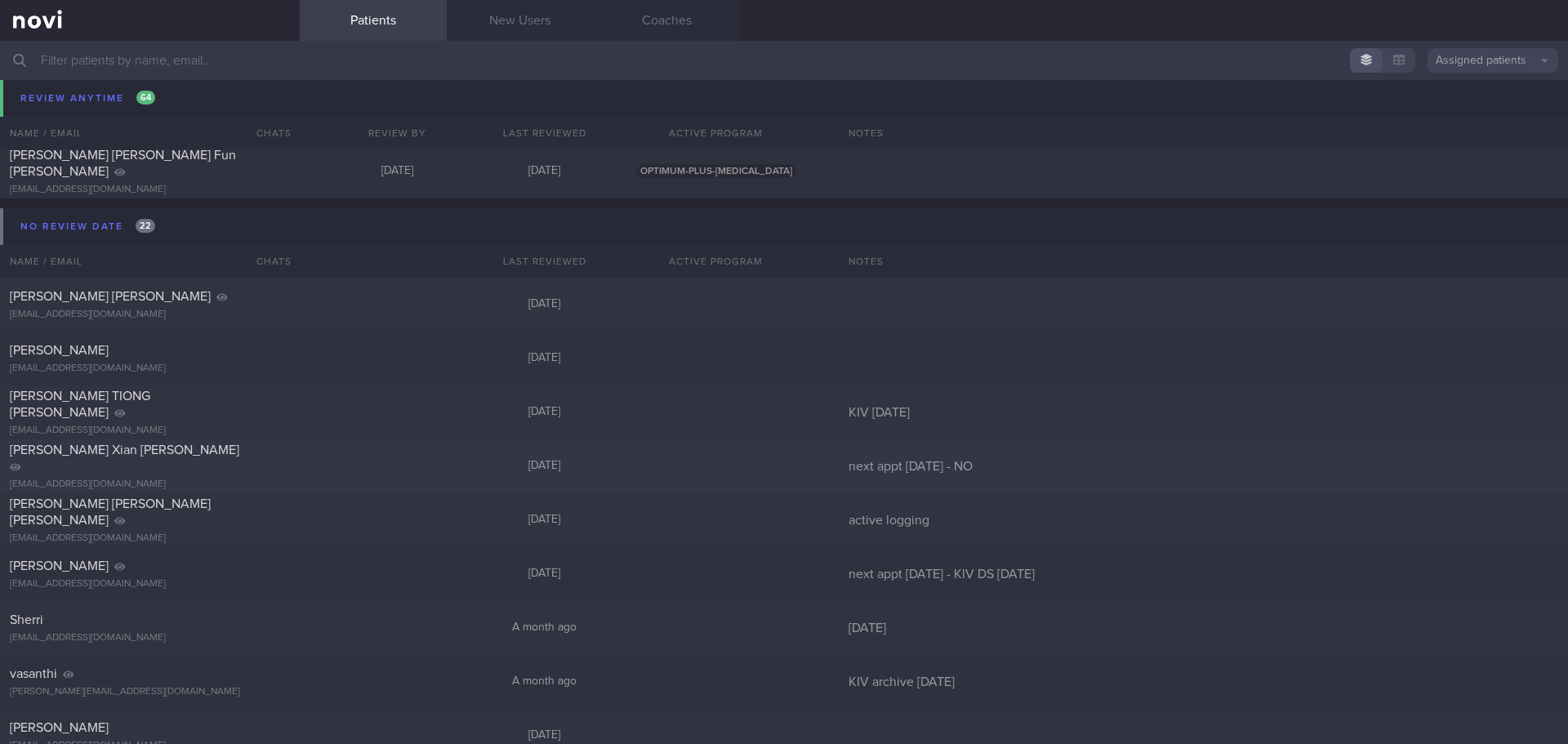
click at [1025, 460] on div "next appt 19/6/25 - NO" at bounding box center [1203, 466] width 729 height 16
select select "7"
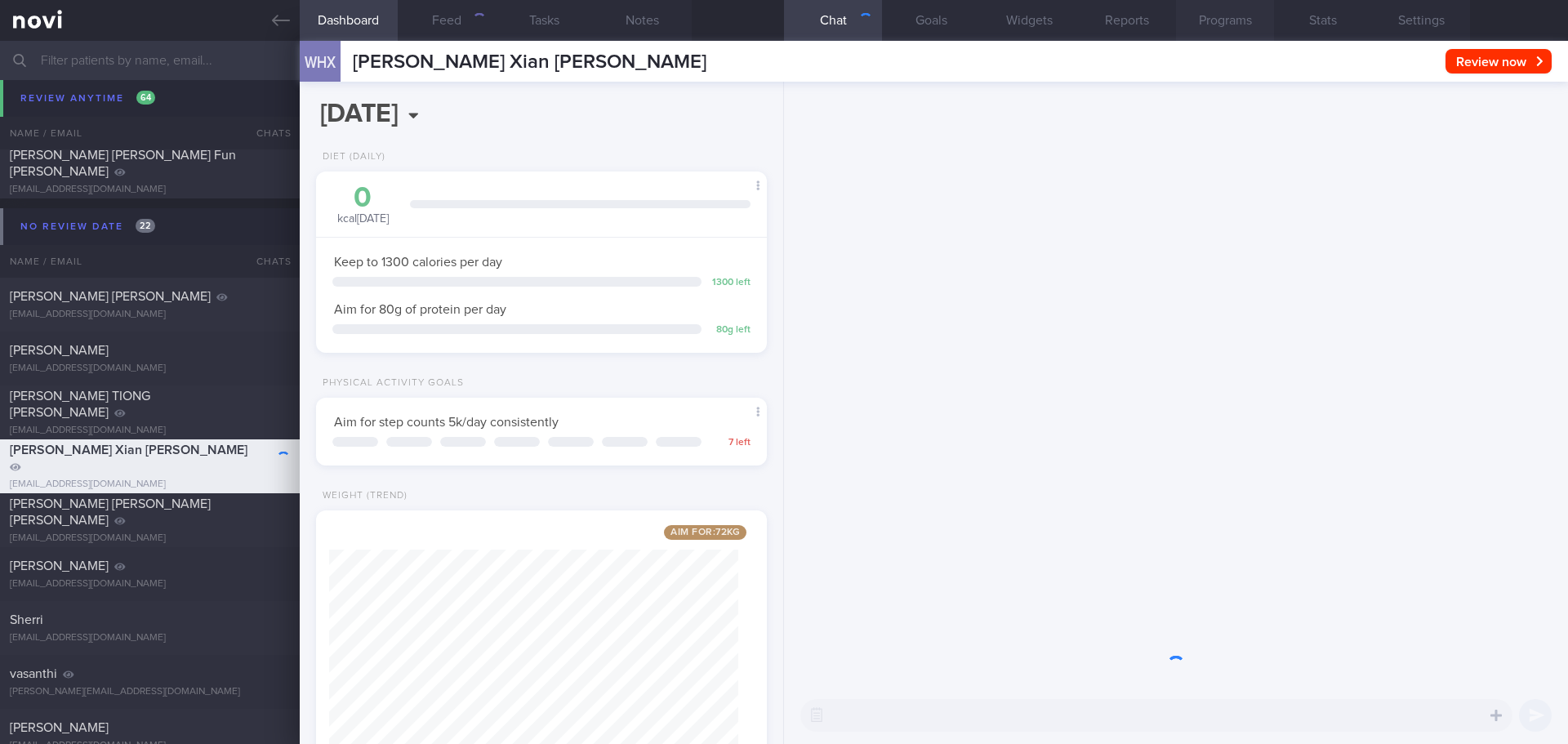
scroll to position [228, 409]
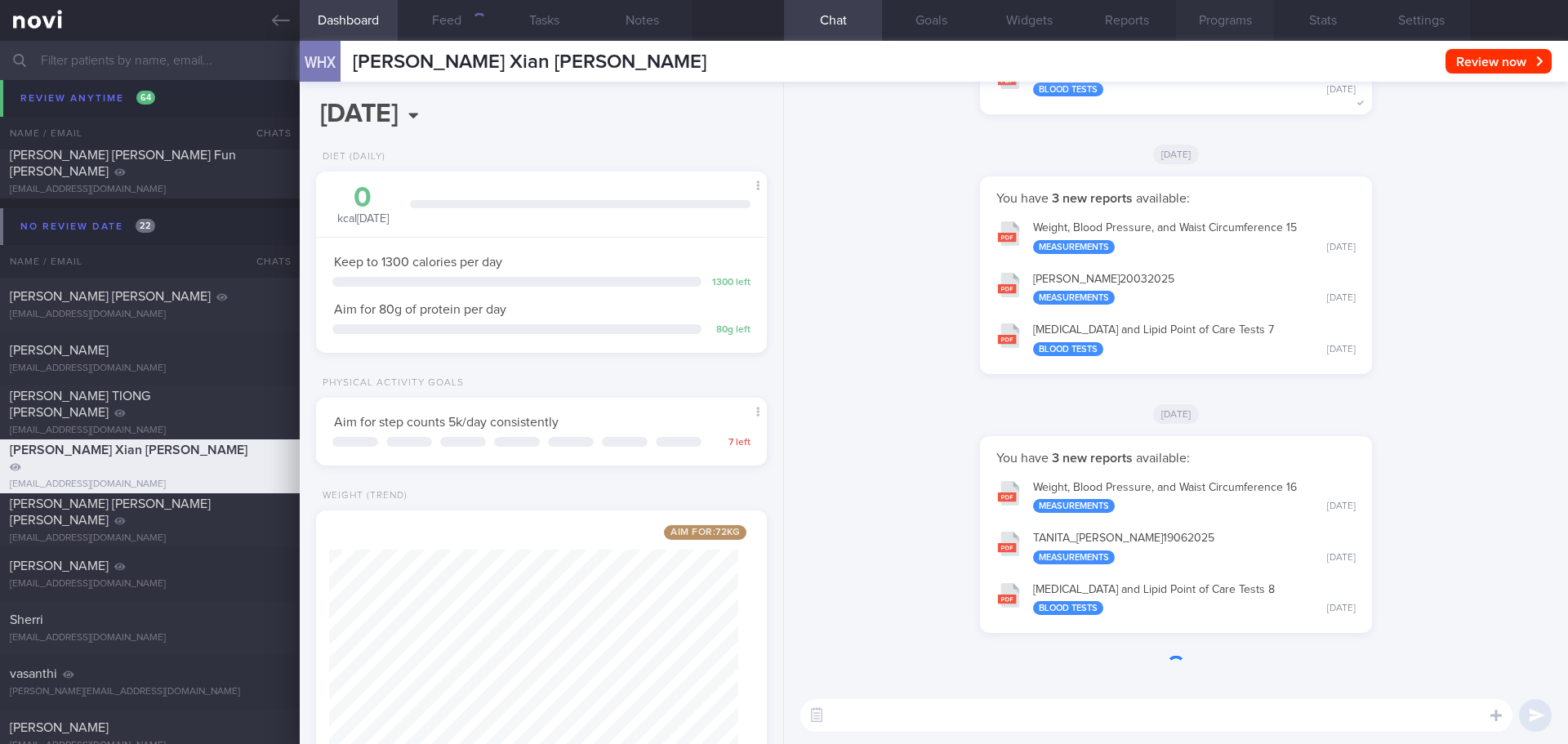
click at [1229, 20] on button "Programs" at bounding box center [1224, 20] width 98 height 40
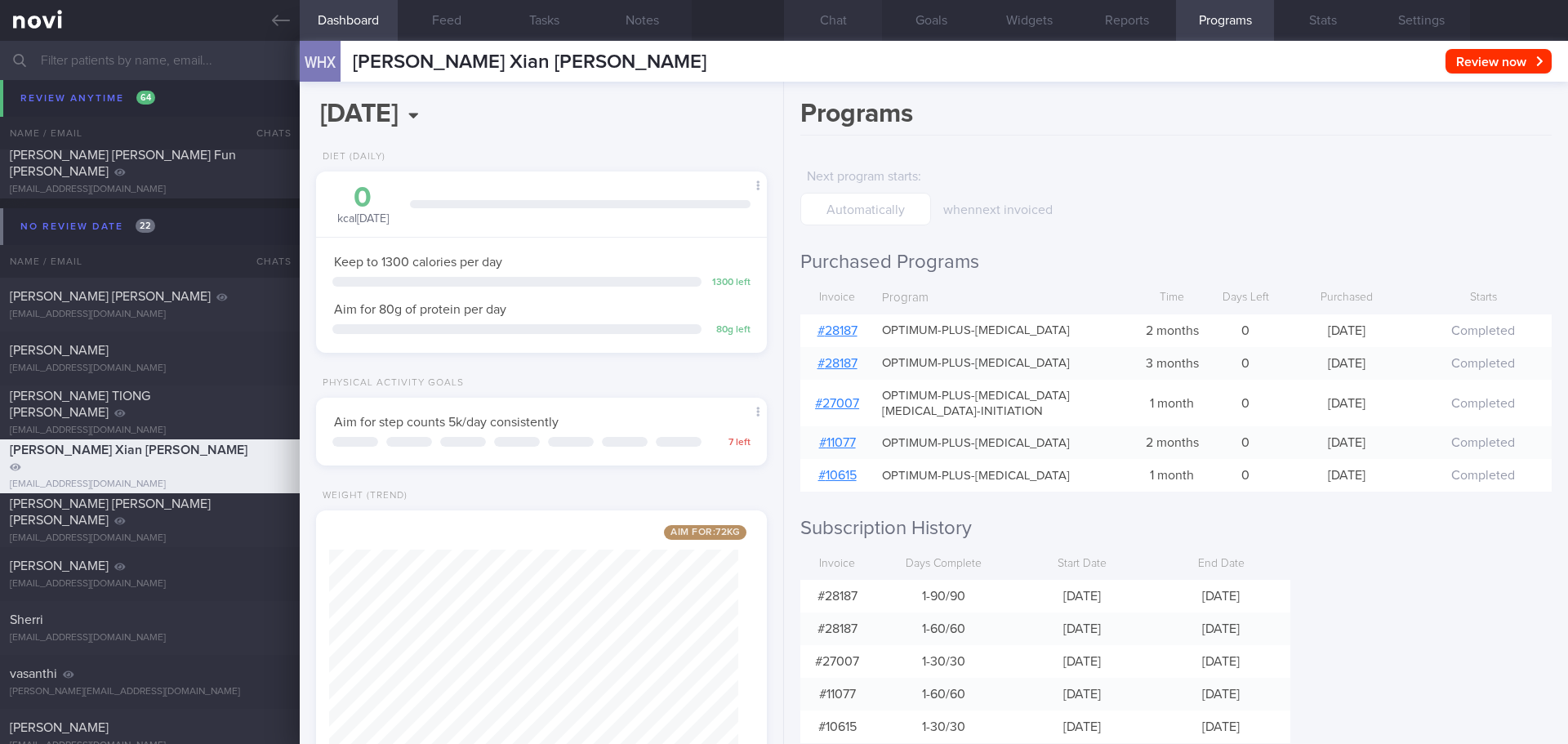
click at [842, 29] on button "Chat" at bounding box center [833, 20] width 98 height 40
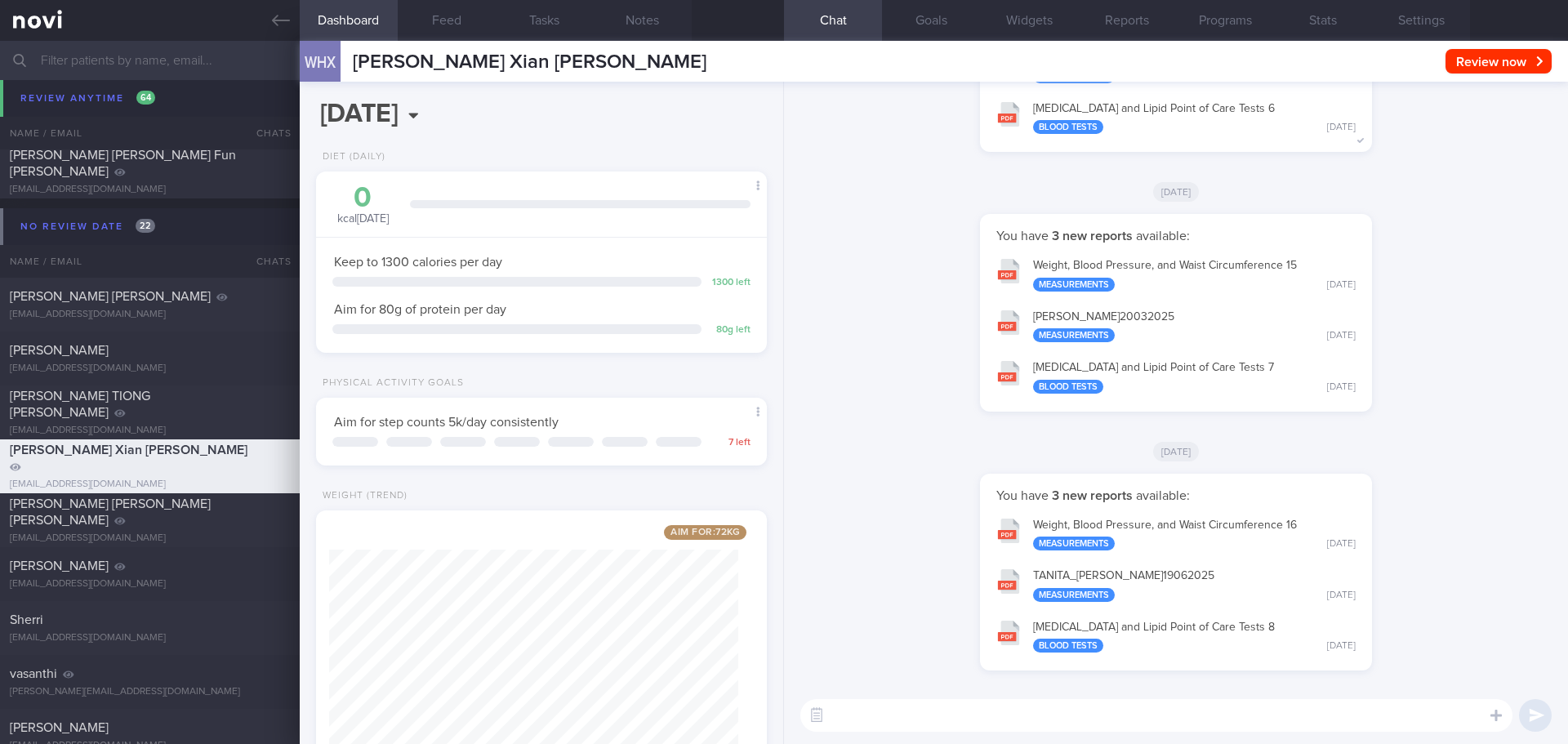
click at [1423, 377] on div "You have 3 new reports available: Weight, Blood Pressure, and Waist Circumferen…" at bounding box center [1176, 320] width 764 height 214
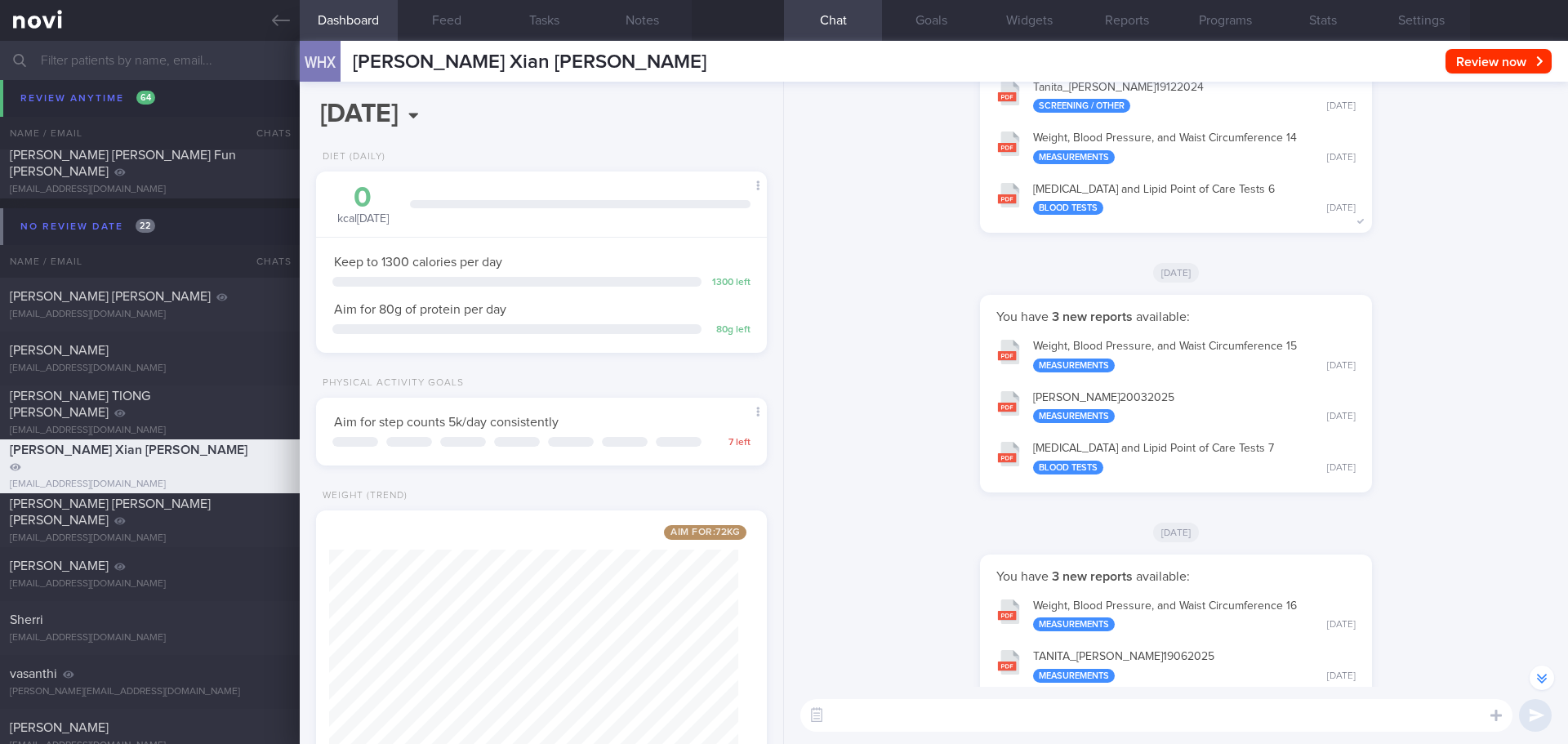
scroll to position [1, 0]
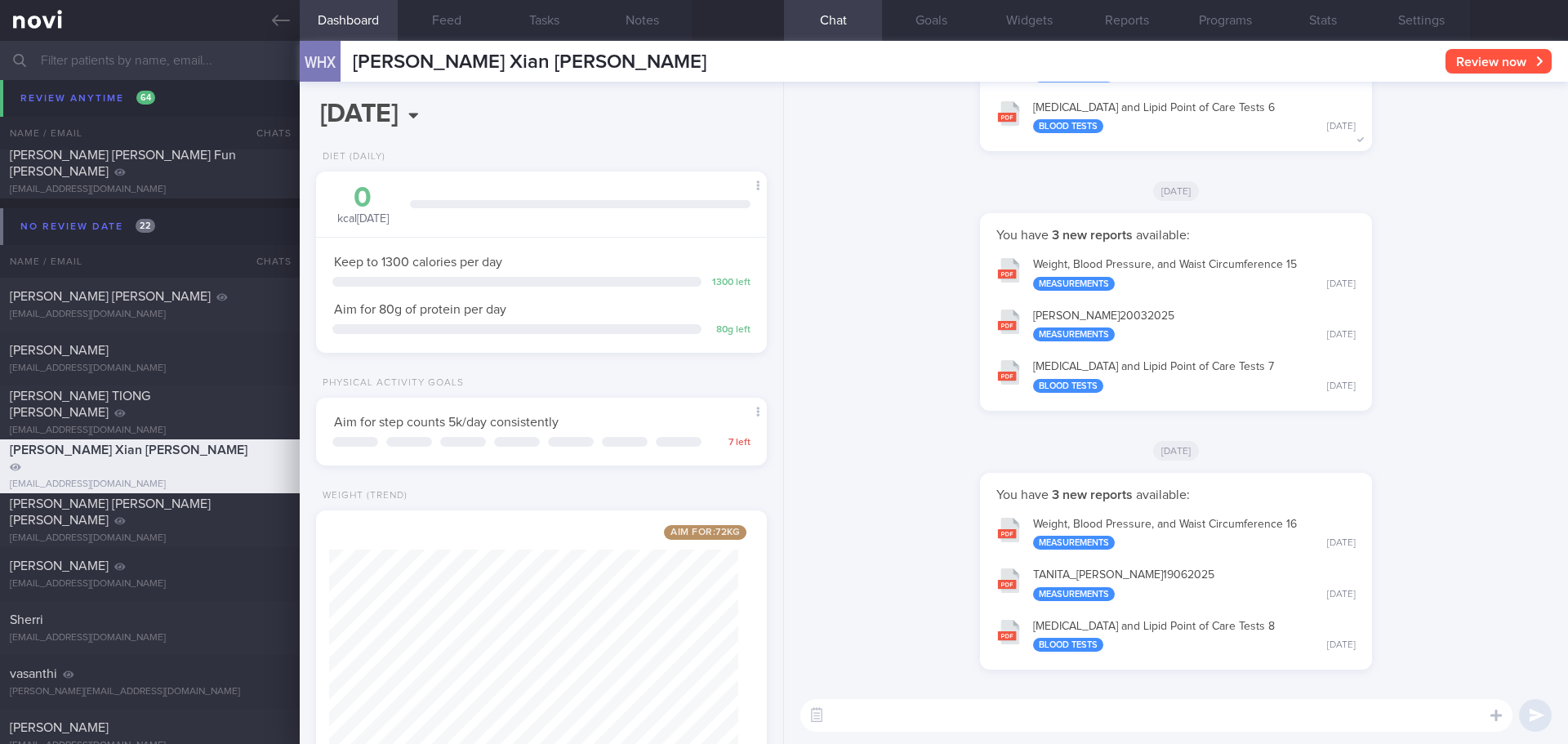
click at [1531, 53] on button "Review now" at bounding box center [1497, 61] width 106 height 24
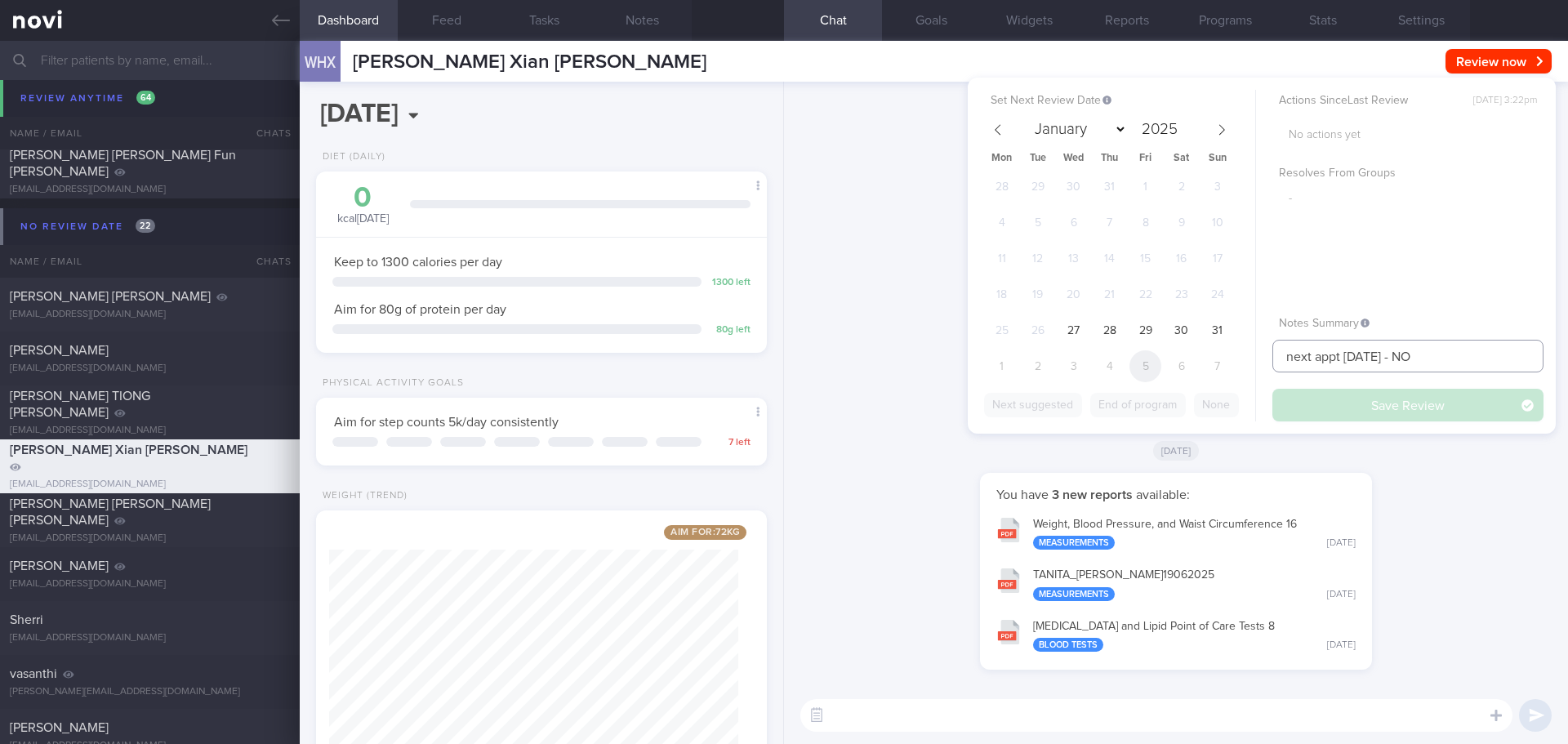
drag, startPoint x: 1439, startPoint y: 354, endPoint x: 1138, endPoint y: 359, distance: 301.0
click at [1138, 359] on div "Set Next Review Date January February March April May June July August Septembe…" at bounding box center [1261, 255] width 588 height 356
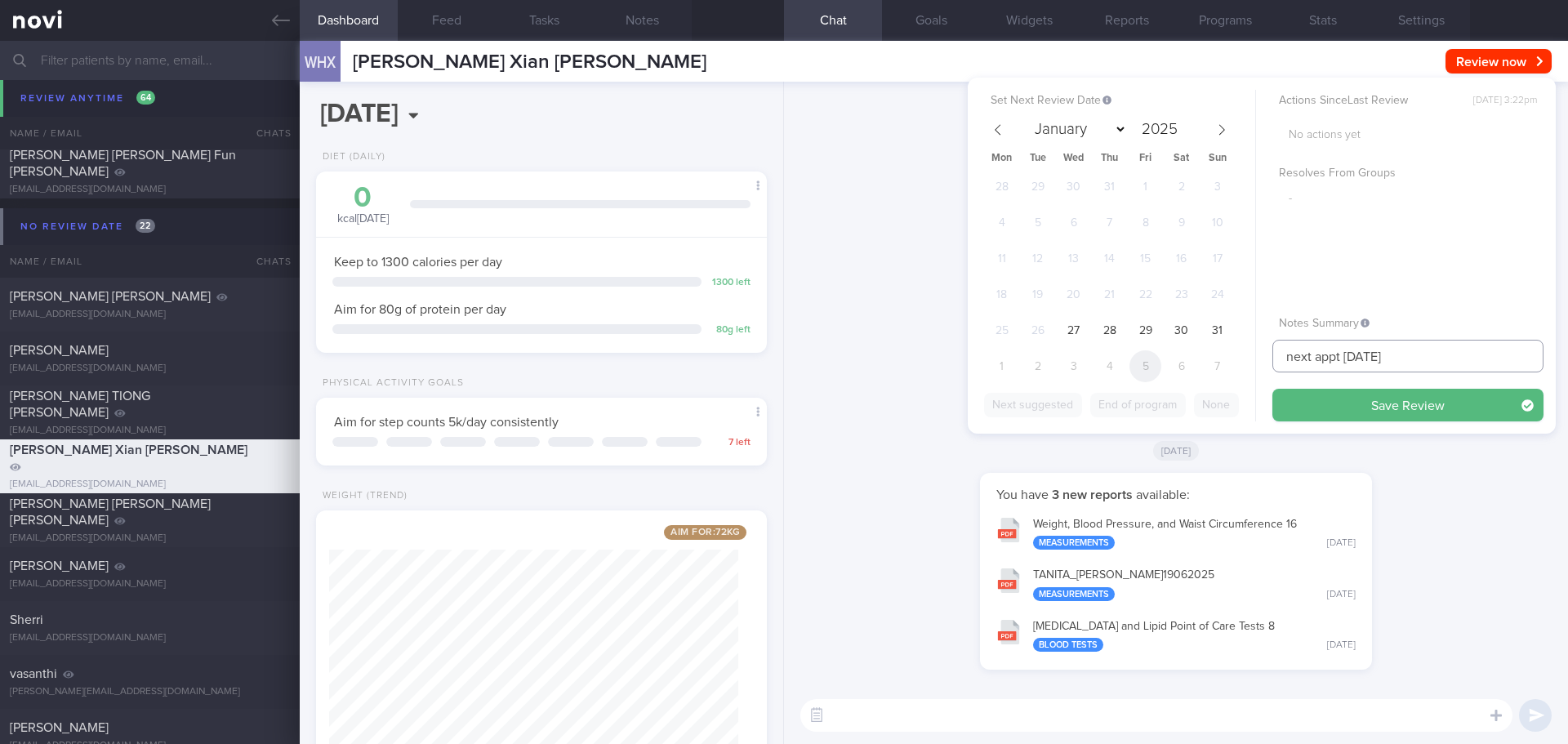
click at [1272, 389] on button "Save Review" at bounding box center [1408, 405] width 271 height 33
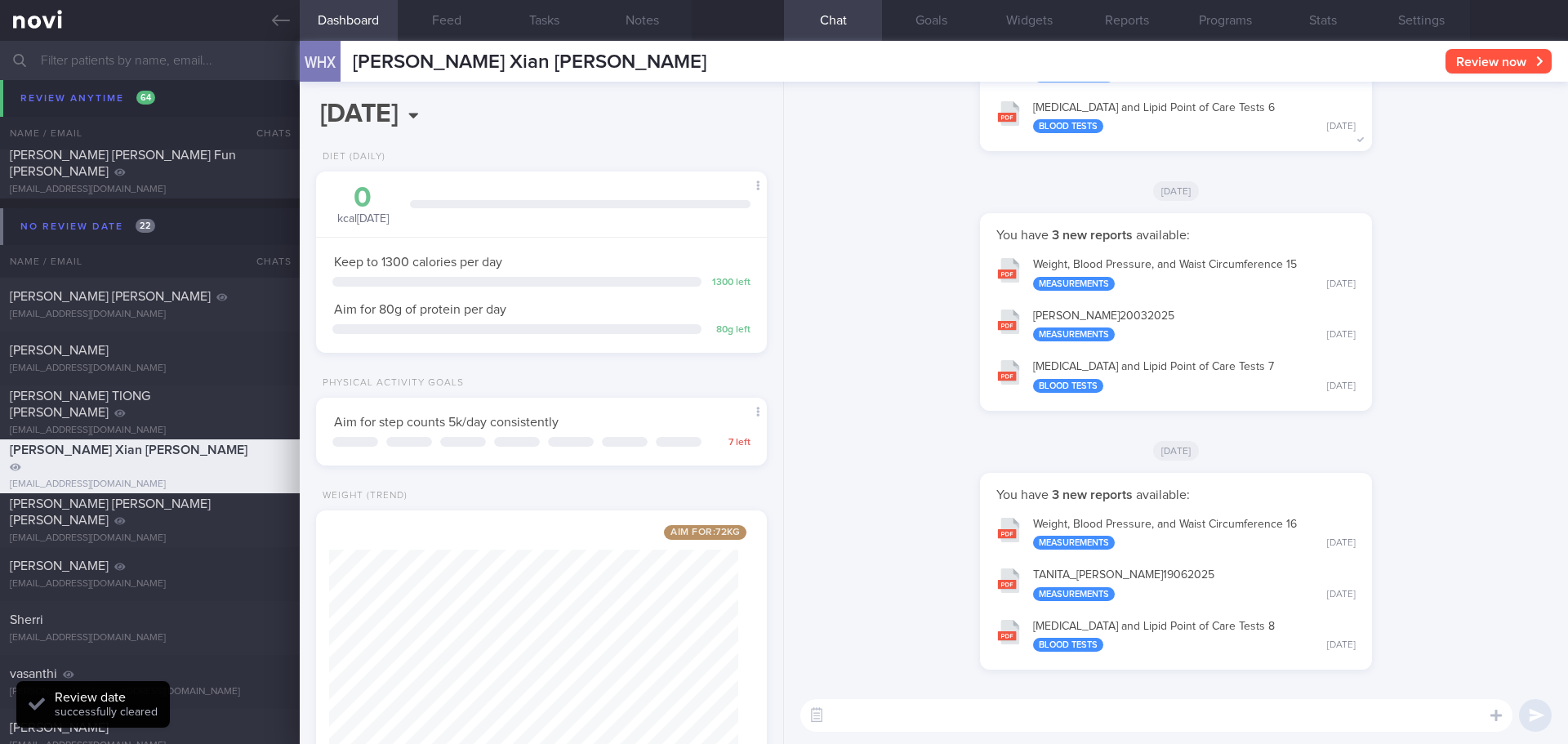
click at [1500, 62] on button "Review now" at bounding box center [1497, 61] width 106 height 24
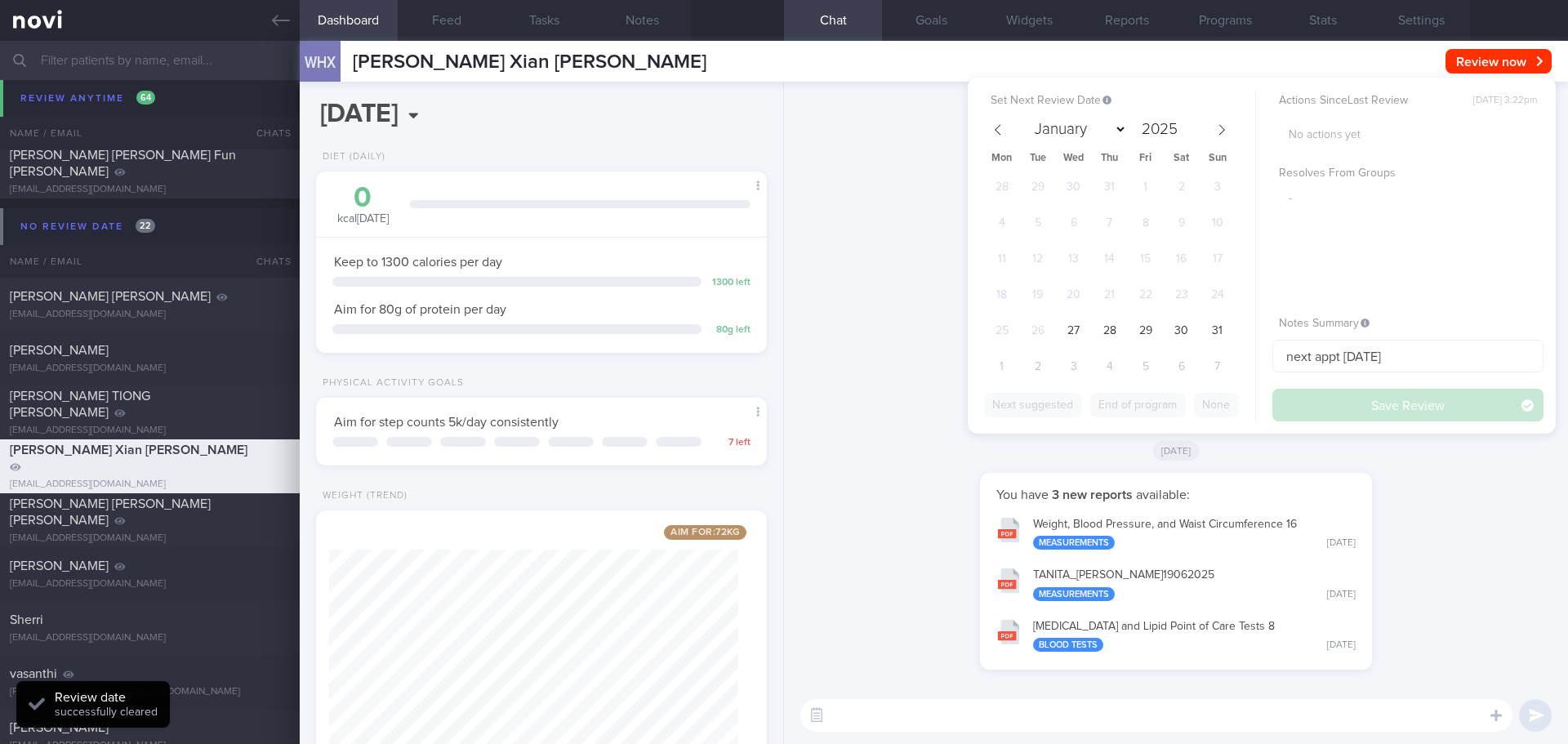
click at [1537, 574] on div "You have 3 new reports available: Weight, Blood Pressure, and Waist Circumferen…" at bounding box center [1176, 579] width 764 height 214
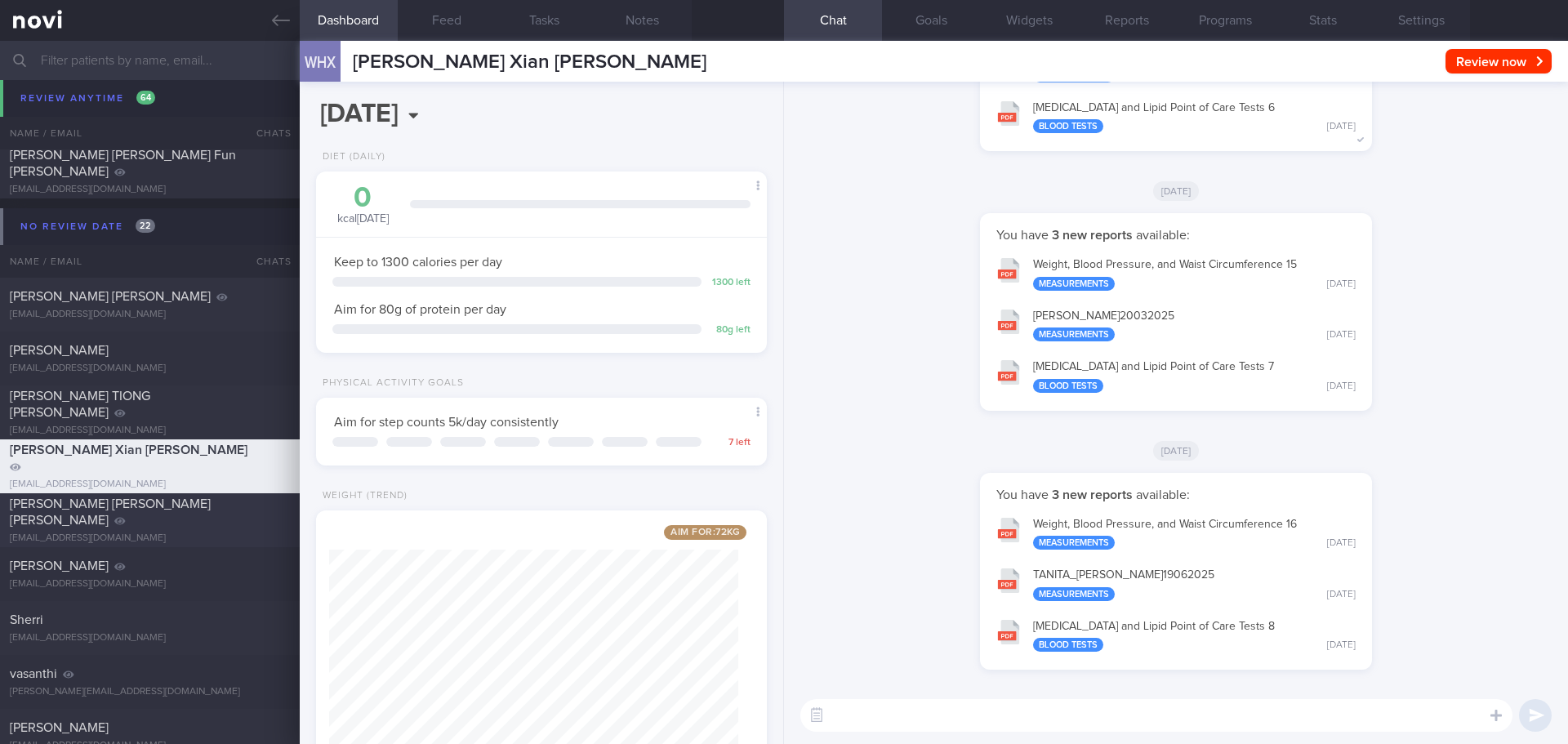
click at [152, 518] on div "REBELO MARQUES PEREIRA PEDRO MANUEL" at bounding box center [147, 512] width 276 height 33
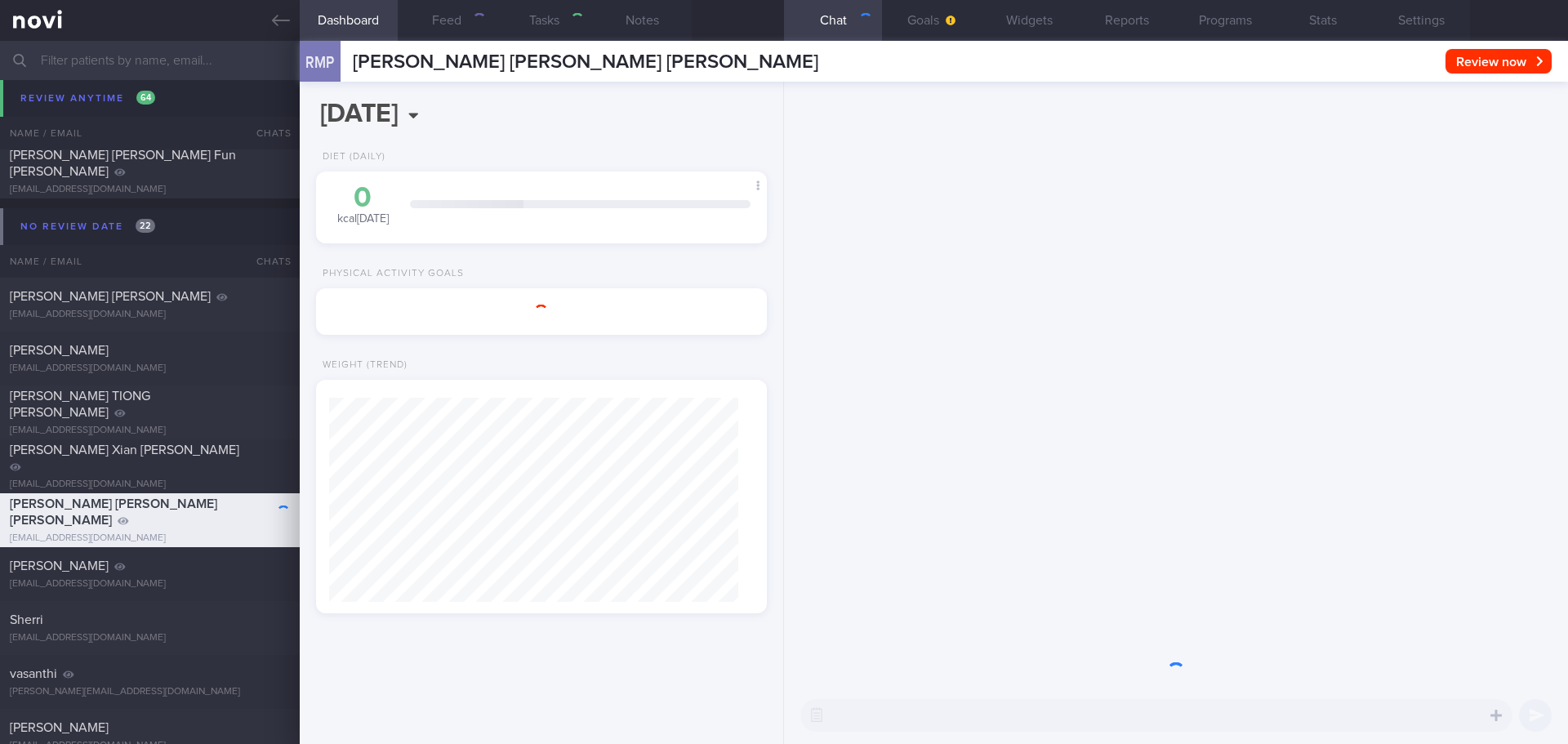
type input "active logging"
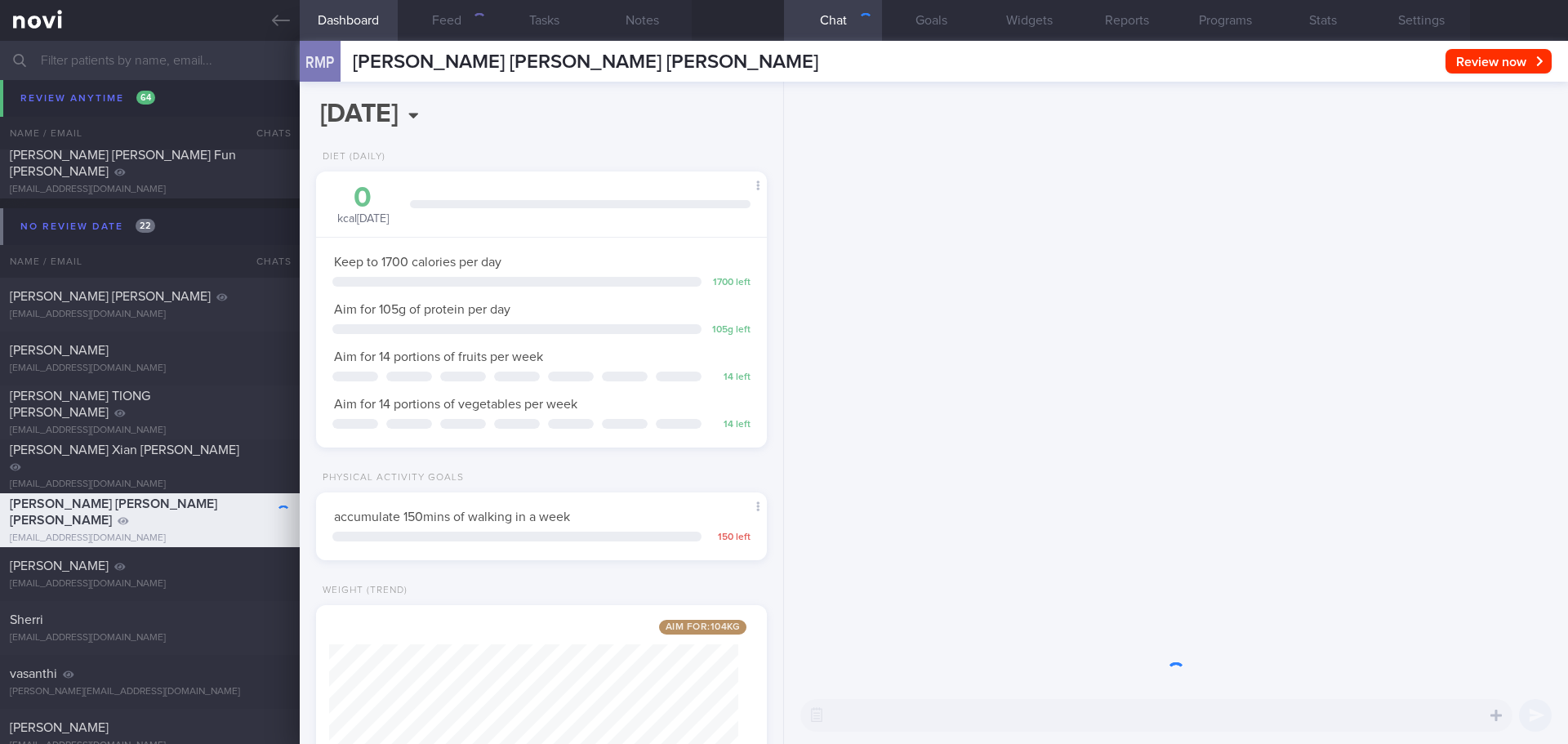
scroll to position [816761, 816064]
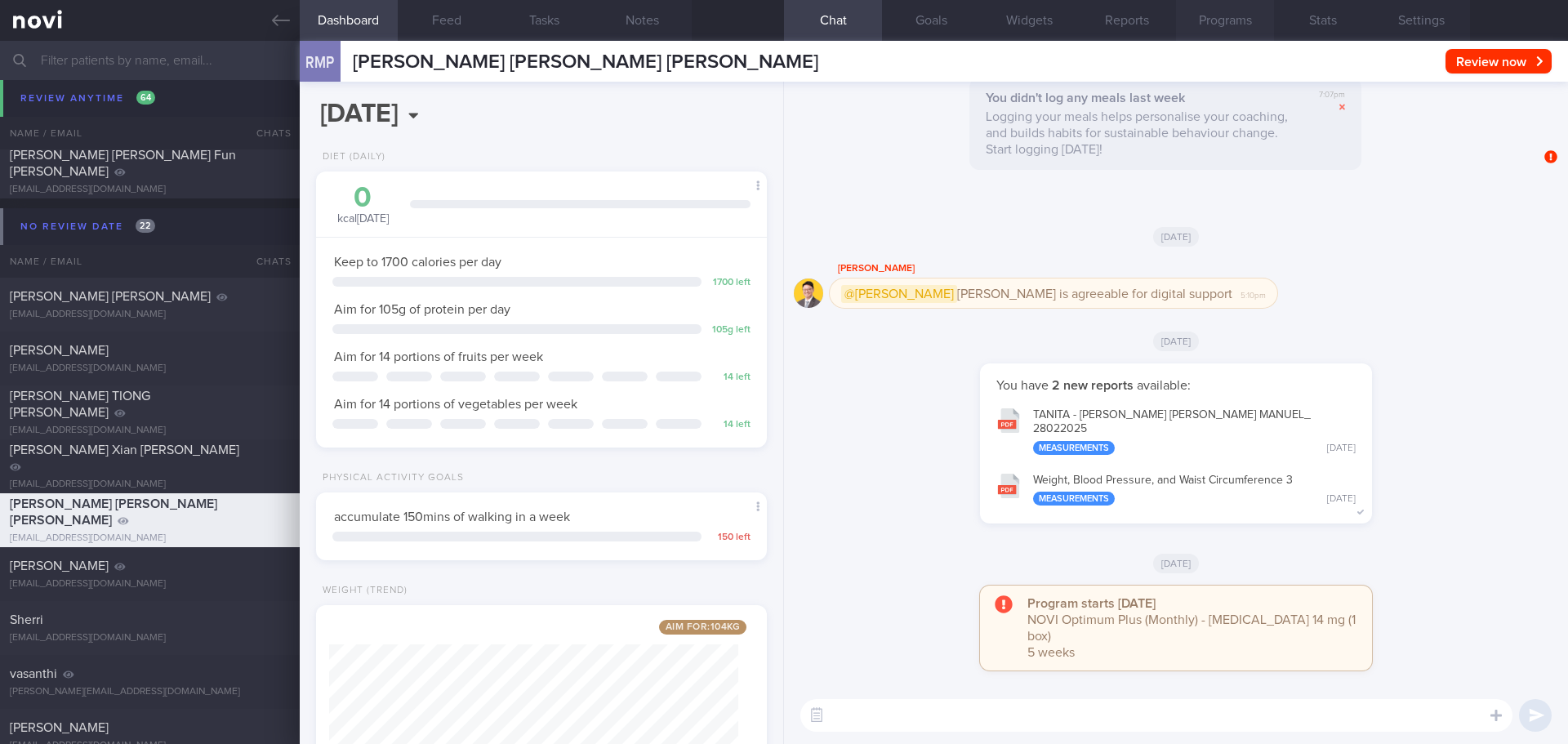
click at [1239, 24] on button "Programs" at bounding box center [1224, 20] width 98 height 40
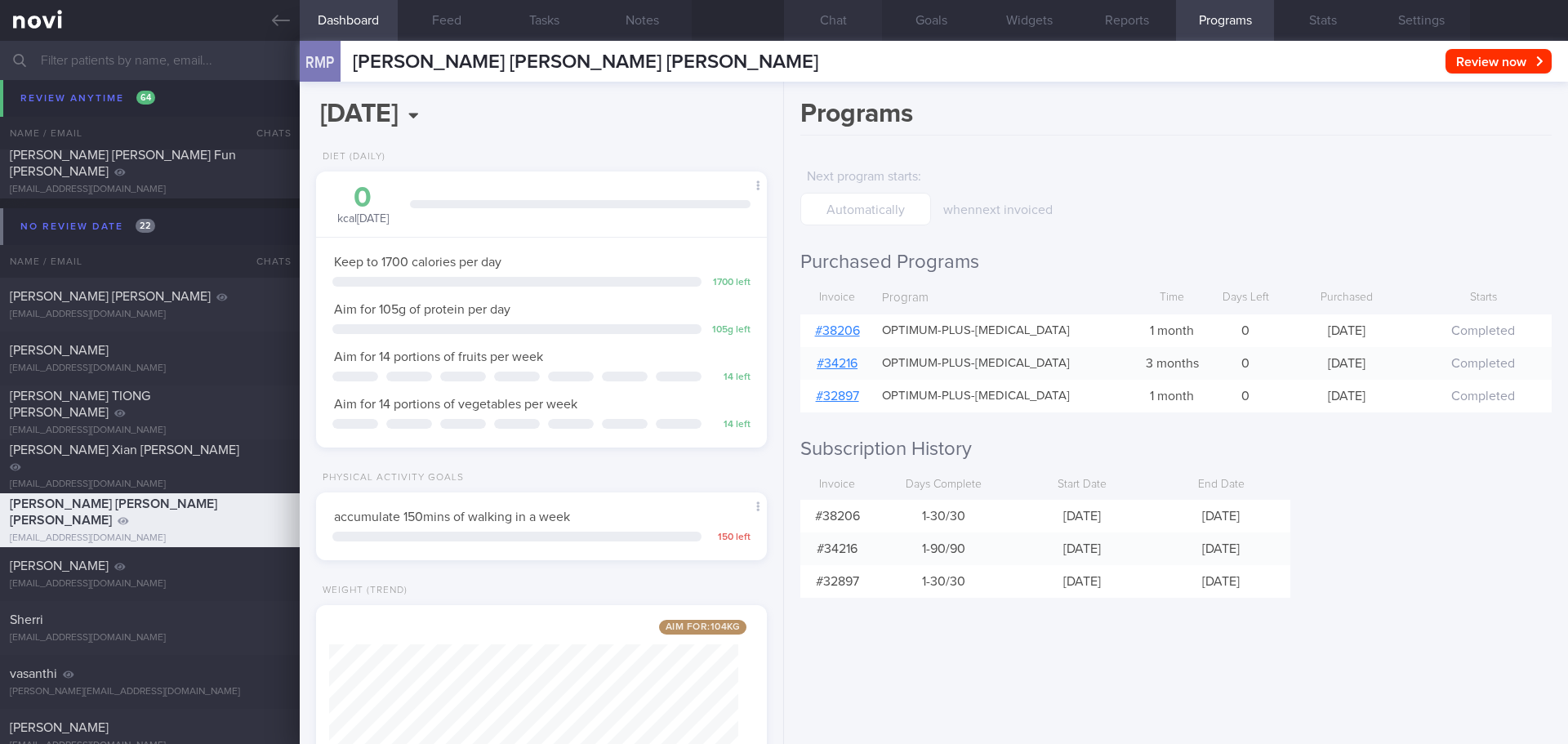
drag, startPoint x: 838, startPoint y: 18, endPoint x: 846, endPoint y: 23, distance: 9.4
click at [838, 18] on button "Chat" at bounding box center [833, 20] width 98 height 40
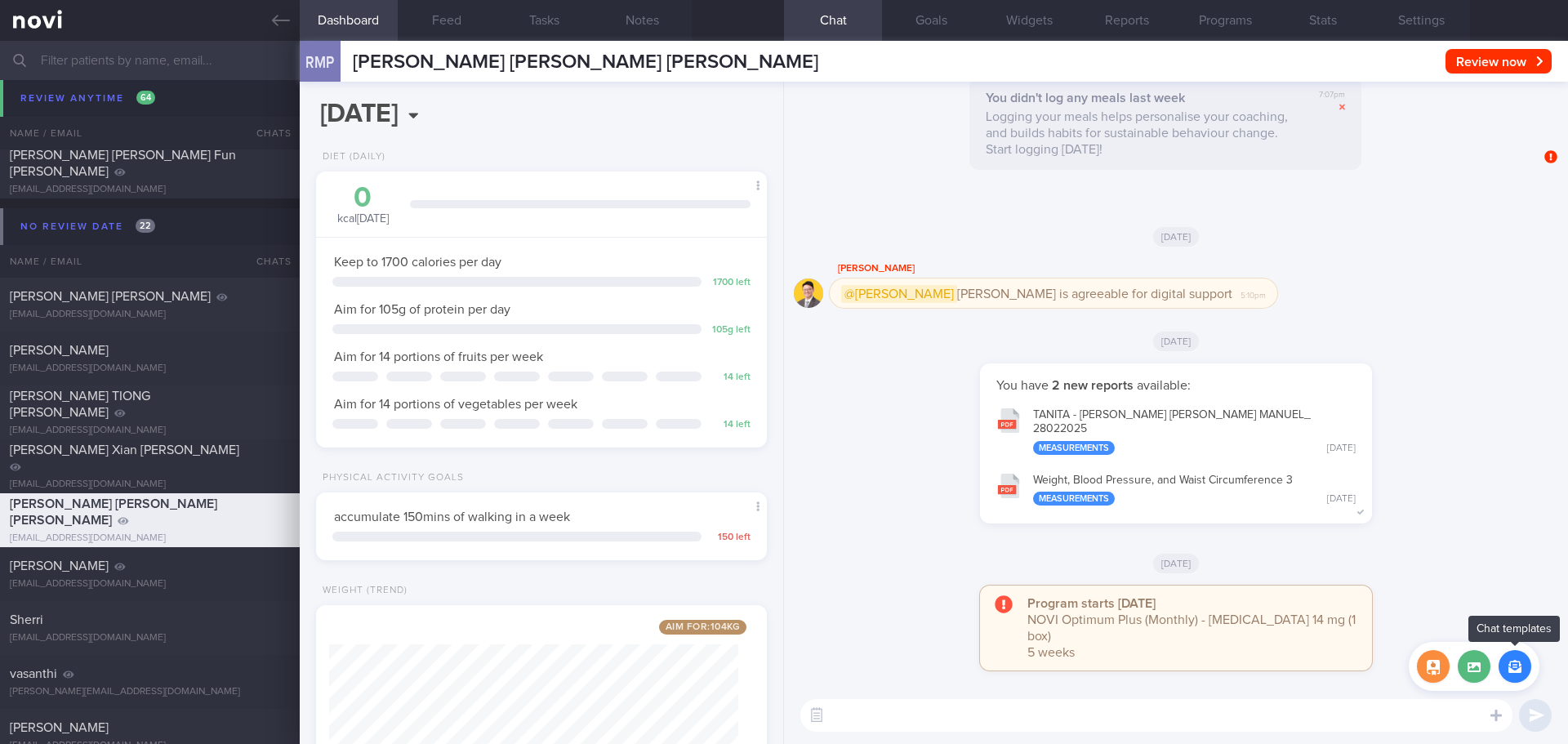
click at [1512, 668] on button "button" at bounding box center [1514, 667] width 33 height 33
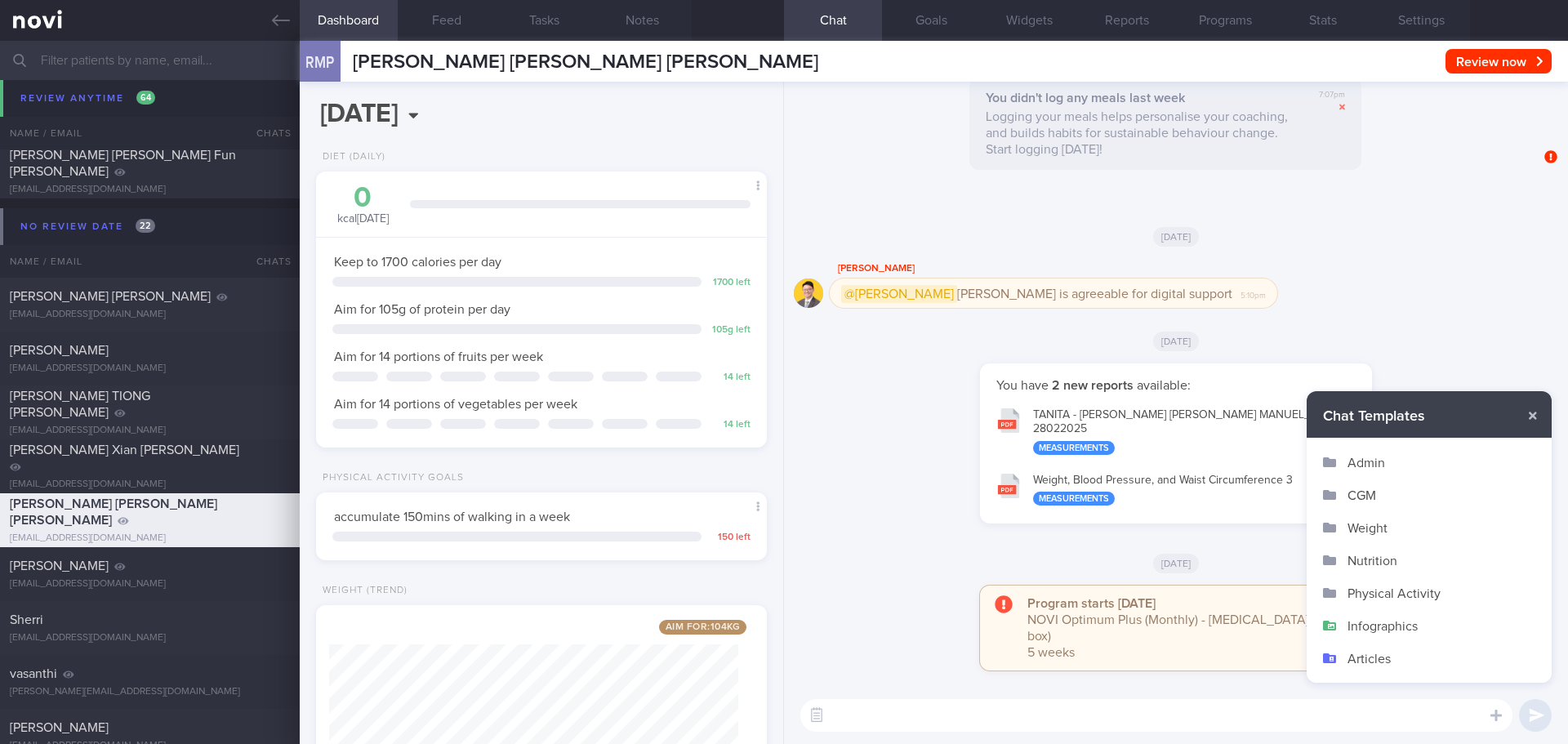
click at [1376, 493] on button "CGM" at bounding box center [1429, 494] width 245 height 33
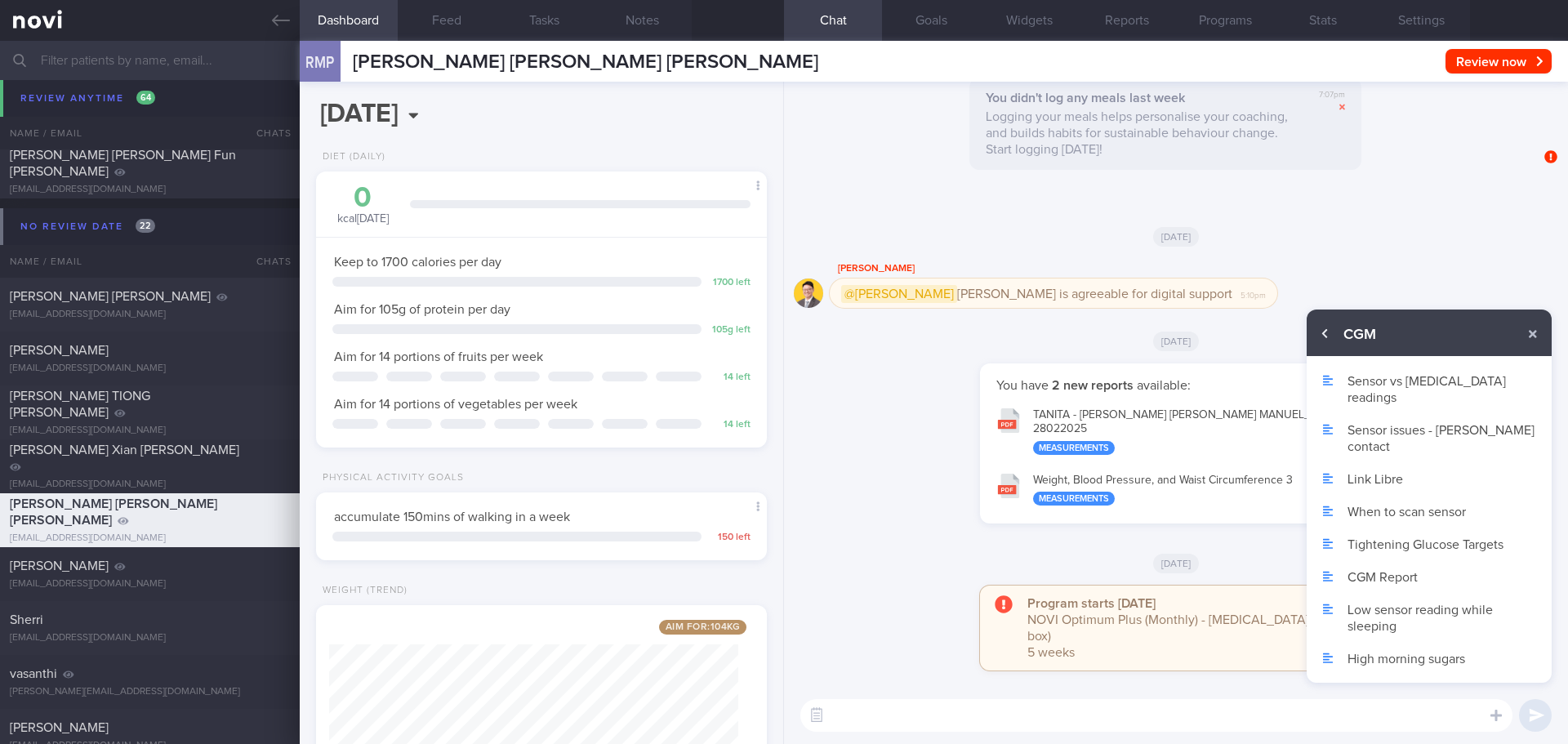
click at [1327, 330] on button "button" at bounding box center [1324, 333] width 29 height 29
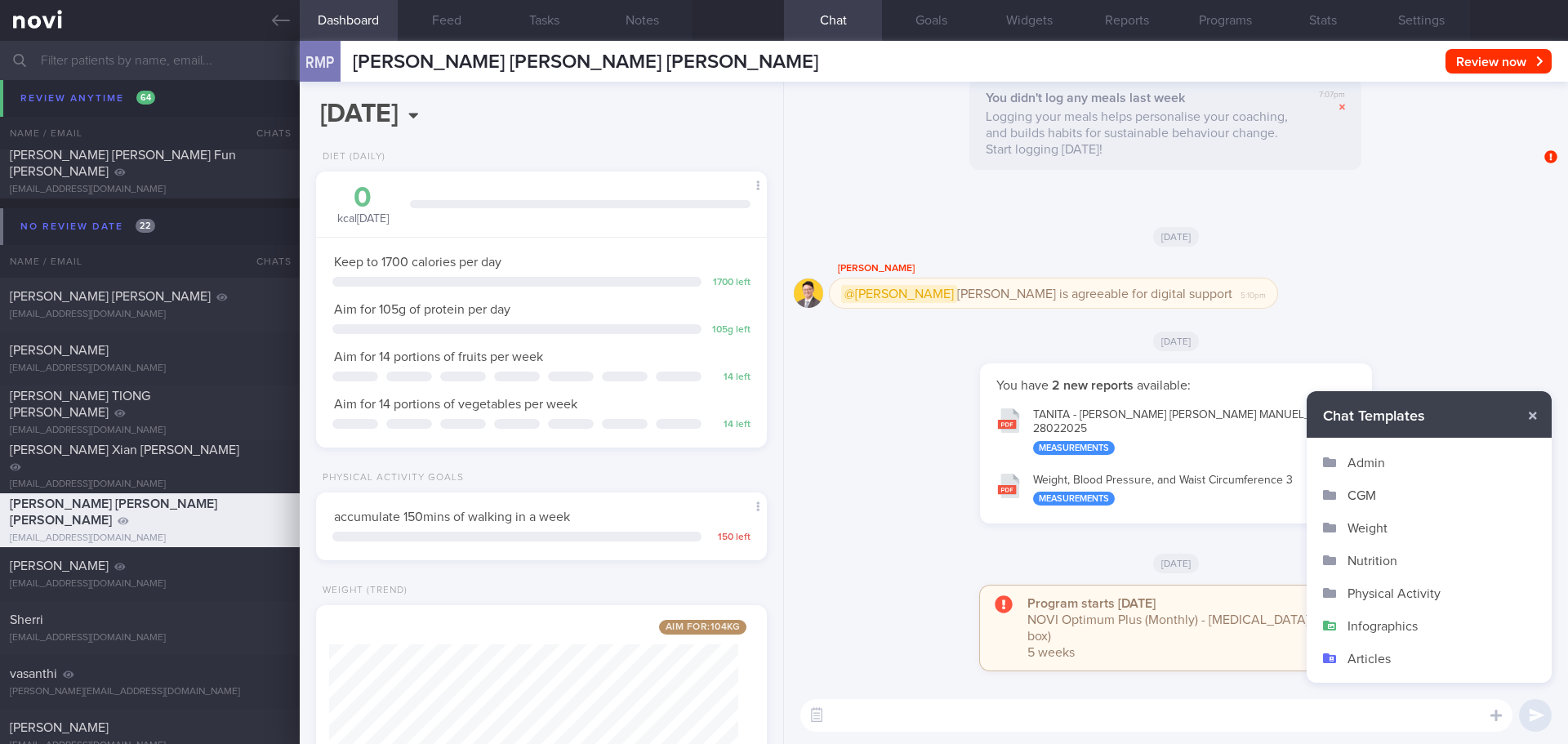
click at [1377, 463] on button "Admin" at bounding box center [1429, 462] width 245 height 33
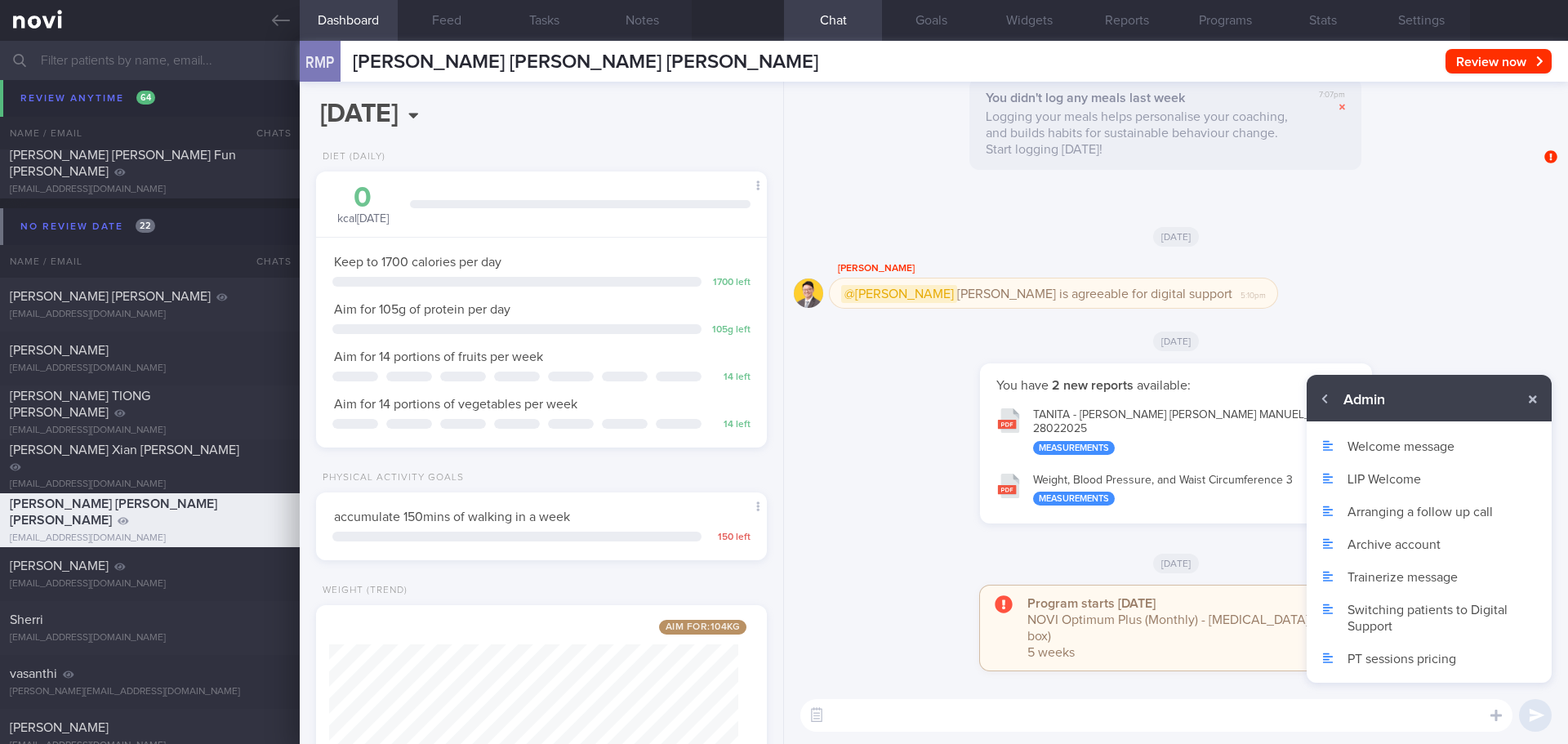
click at [1386, 542] on button "Archive account" at bounding box center [1429, 543] width 245 height 33
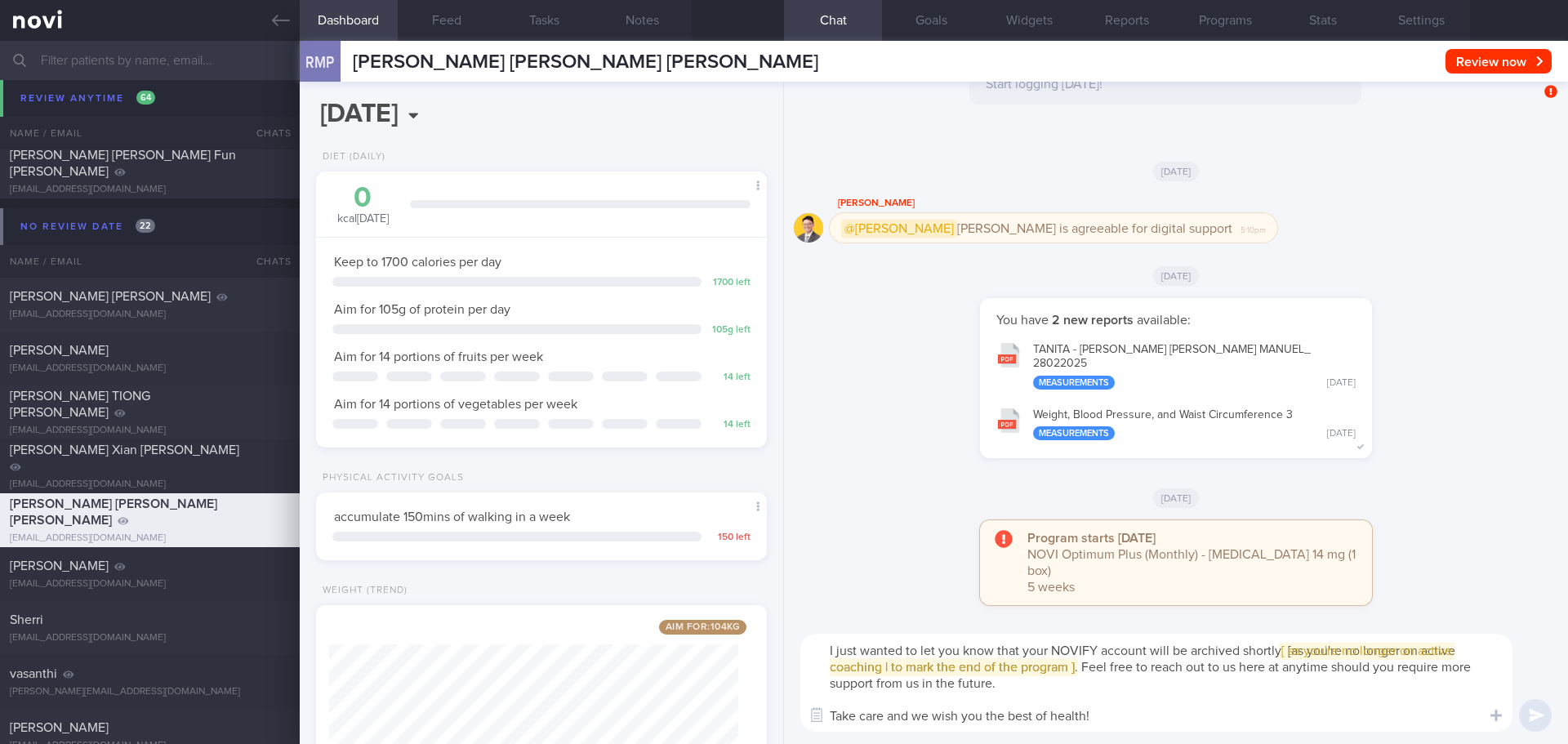
click at [824, 651] on textarea "I just wanted to let you know that your NOVIFY account will be archived shortly…" at bounding box center [1156, 683] width 712 height 98
drag, startPoint x: 1168, startPoint y: 651, endPoint x: 1138, endPoint y: 653, distance: 30.1
click at [1138, 653] on textarea "Hi Mr Pedro, I just wanted to let you know that your NOVIFY account will be arc…" at bounding box center [1156, 683] width 712 height 98
click at [1161, 666] on span "[ [ as you're no longer on active coaching | to mark the end of the program ] ]" at bounding box center [1154, 658] width 650 height 29
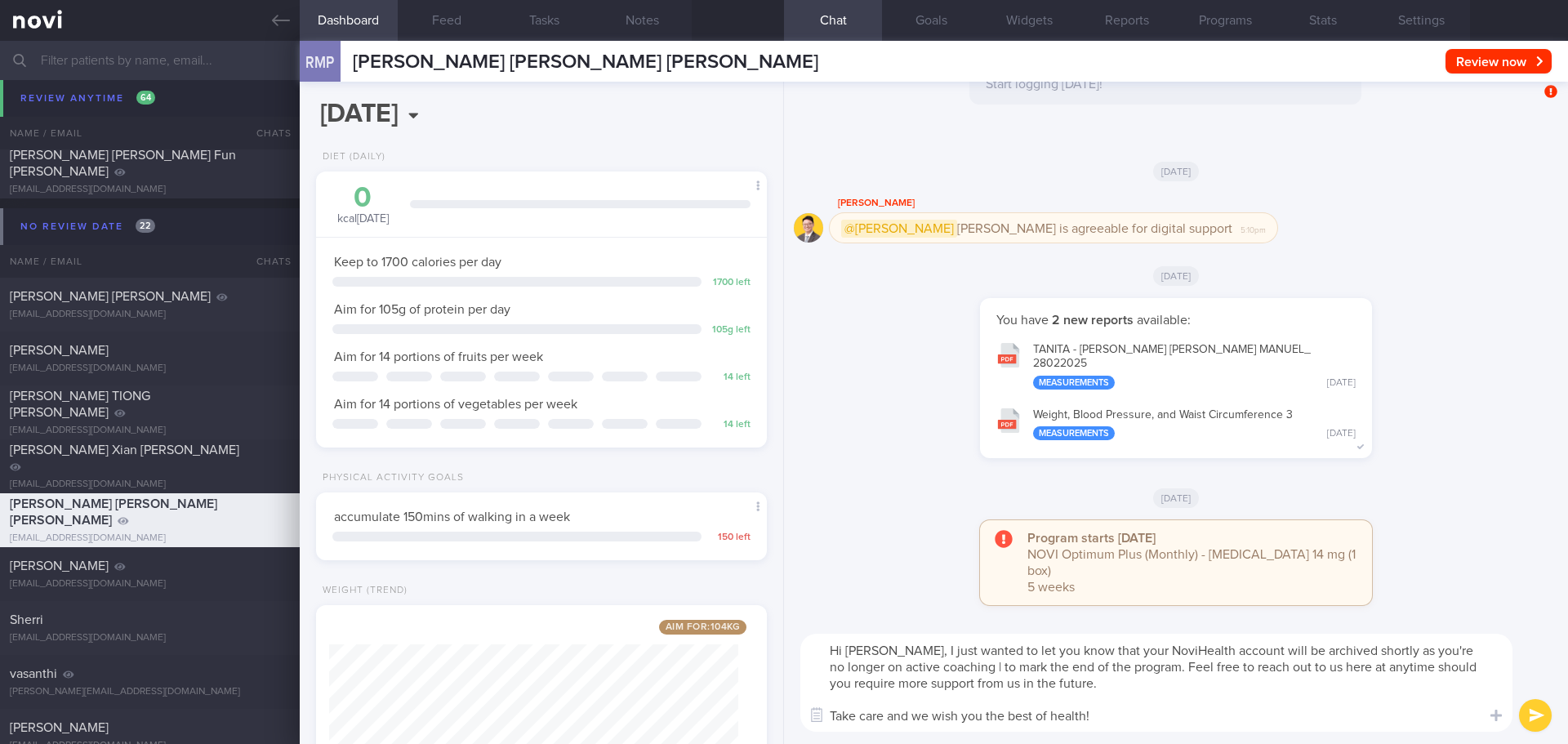
click at [1142, 666] on textarea "Hi Mr Pedro, I just wanted to let you know that your NoviHealth account will be…" at bounding box center [1156, 683] width 712 height 98
drag, startPoint x: 934, startPoint y: 662, endPoint x: 957, endPoint y: 665, distance: 23.2
click at [934, 662] on textarea "Hi Mr Pedro, I just wanted to let you know that your NoviHealth account will be…" at bounding box center [1156, 683] width 712 height 98
drag, startPoint x: 983, startPoint y: 667, endPoint x: 1371, endPoint y: 656, distance: 388.2
click at [1371, 656] on textarea "Hi Mr Pedro, I just wanted to let you know that your NoviHealth account will be…" at bounding box center [1156, 683] width 712 height 98
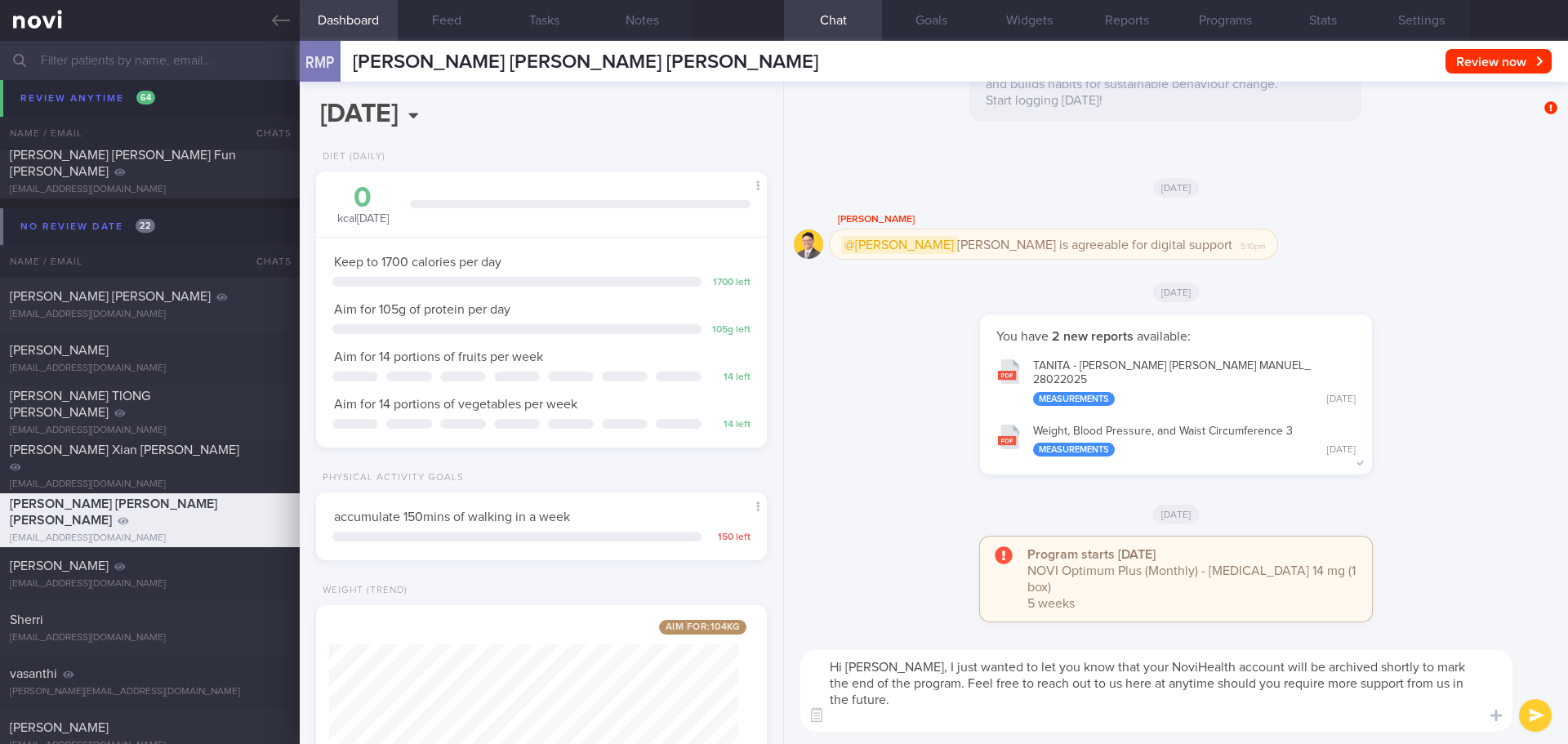
click at [1326, 693] on textarea "Hi Mr Pedro, I just wanted to let you know that your NoviHealth account will be…" at bounding box center [1156, 691] width 712 height 82
type textarea "Hi Mr Pedro, I just wanted to let you know that your NoviHealth account will be…"
click at [1543, 706] on button "submit" at bounding box center [1535, 716] width 33 height 33
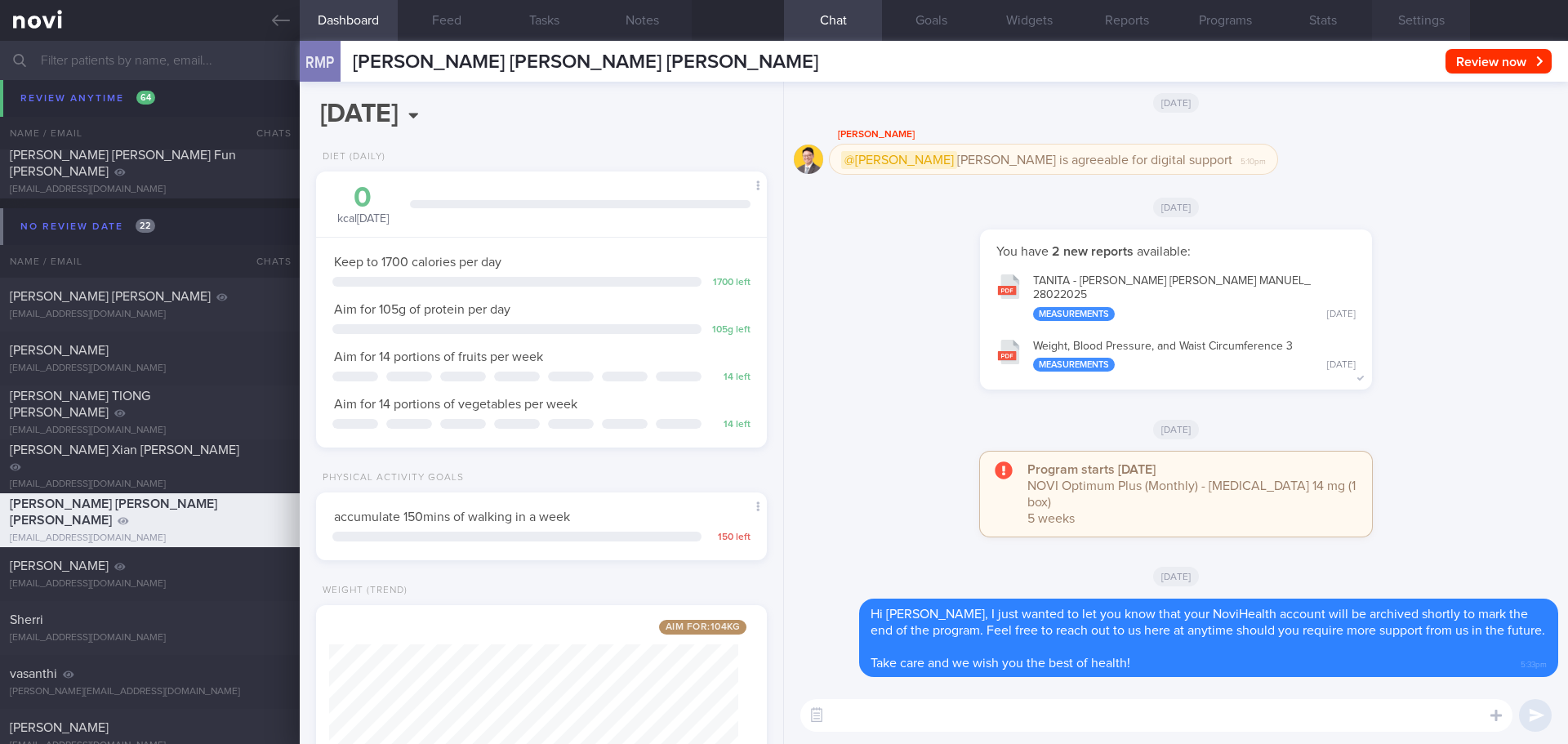
click at [1396, 22] on button "Settings" at bounding box center [1420, 20] width 98 height 40
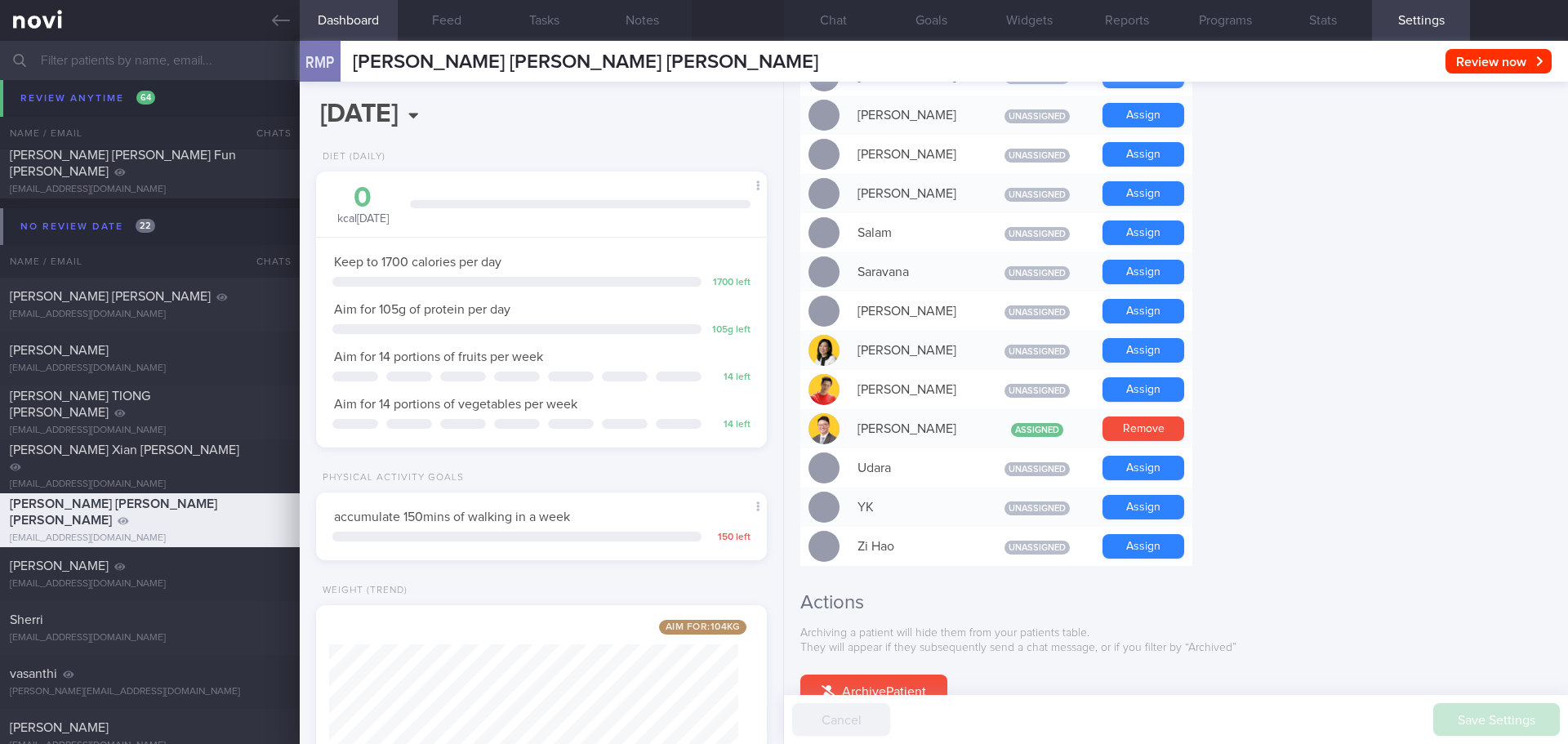
scroll to position [1420, 0]
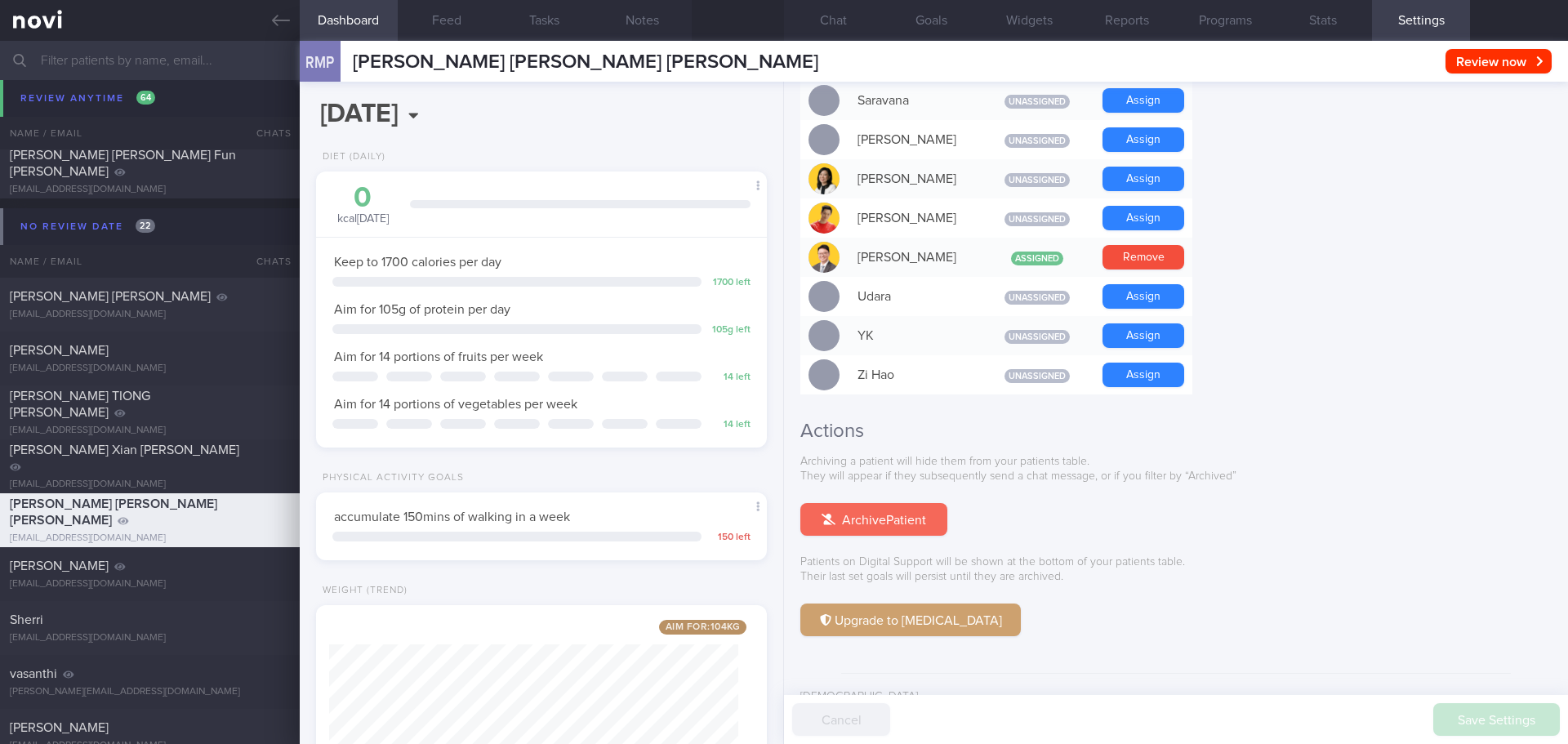
click at [874, 503] on button "Archive Patient" at bounding box center [873, 519] width 147 height 33
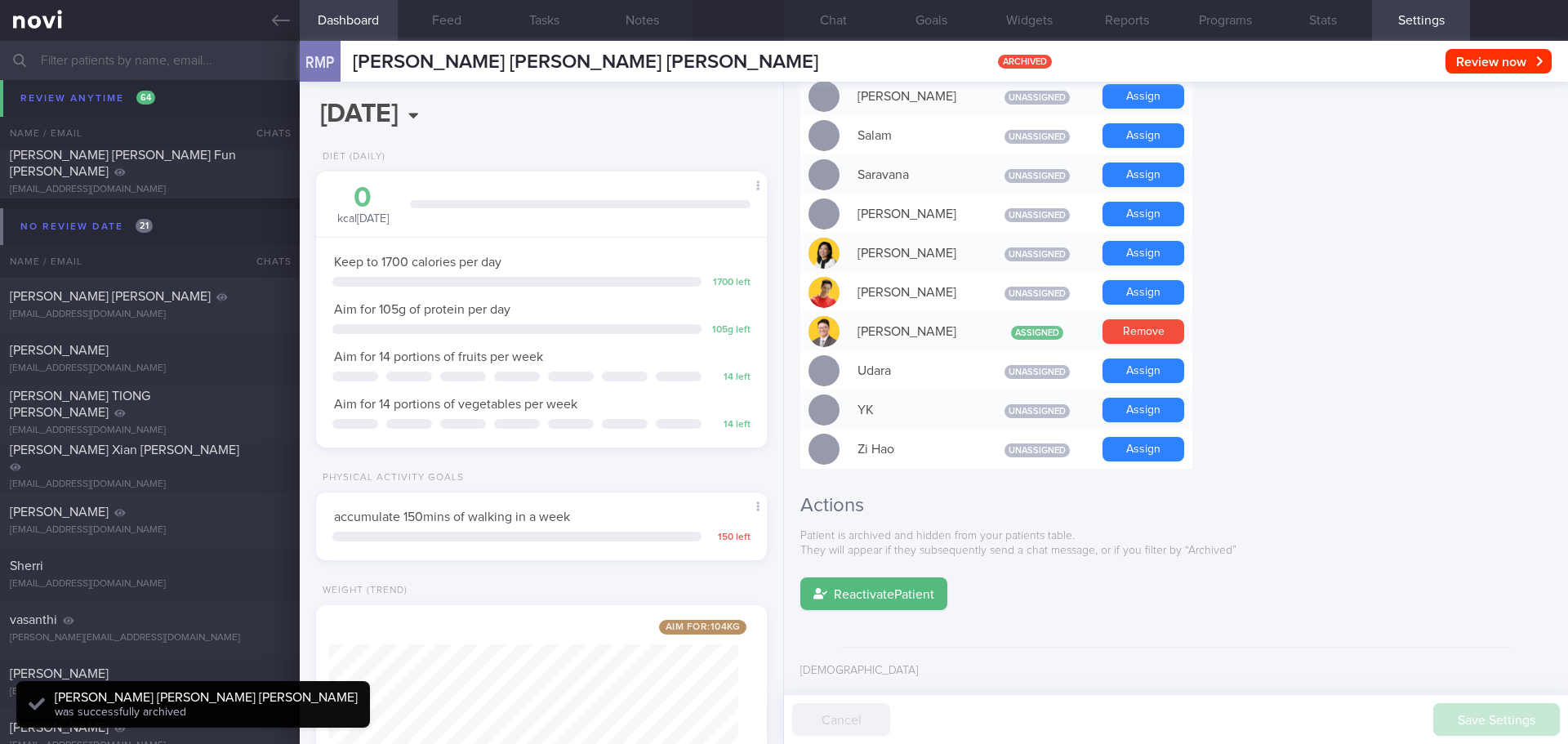
scroll to position [1319, 0]
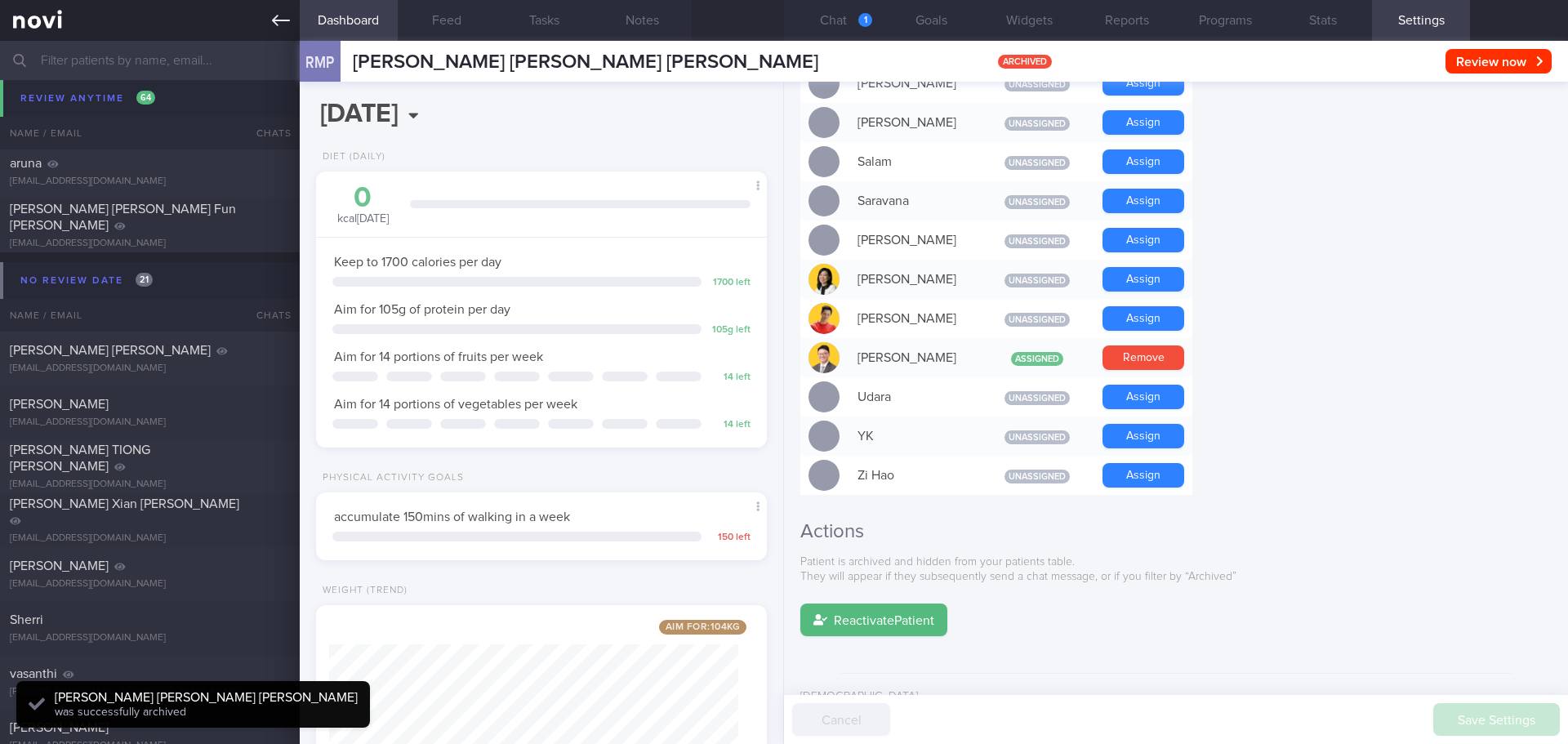
click at [267, 22] on link at bounding box center [150, 20] width 299 height 40
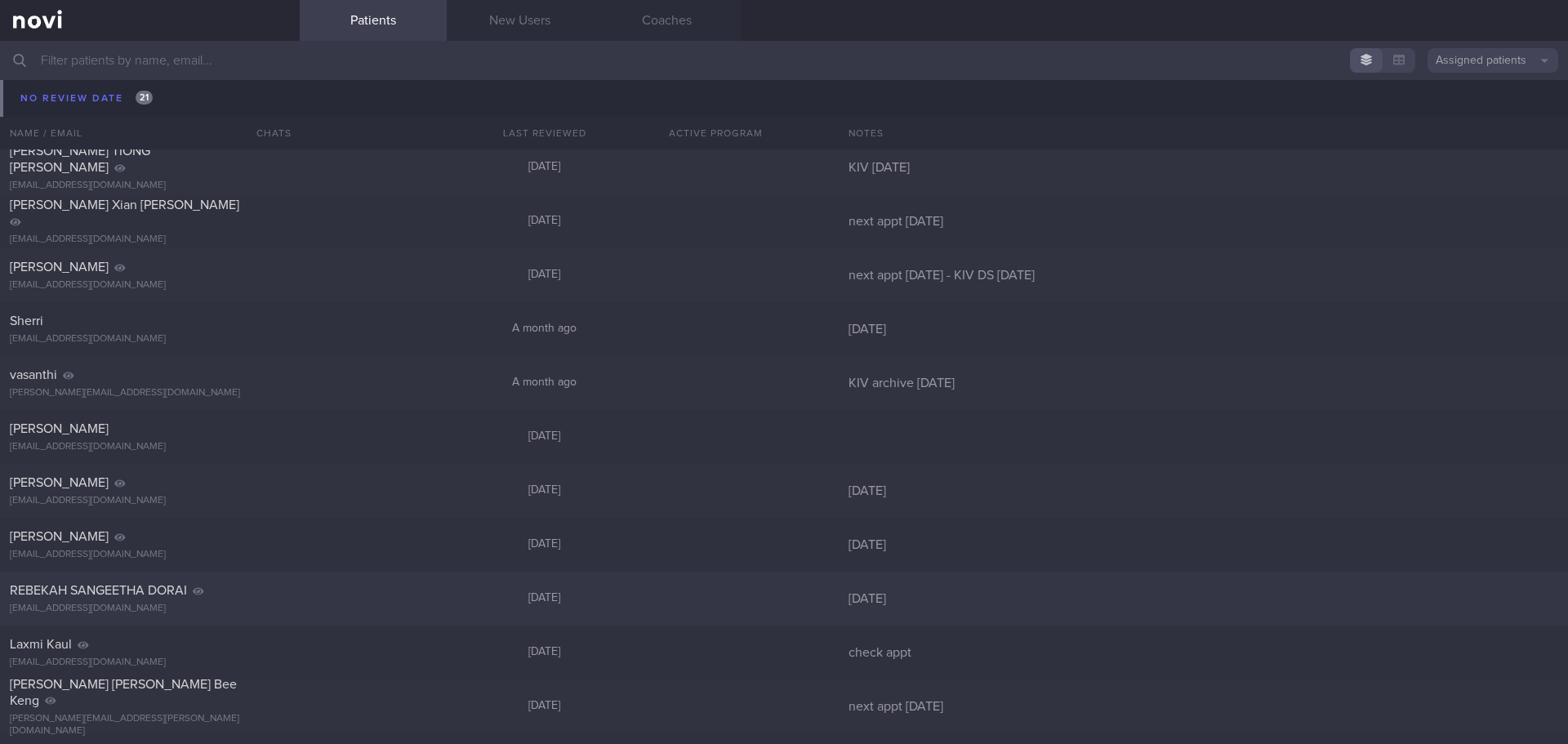
scroll to position [10843, 0]
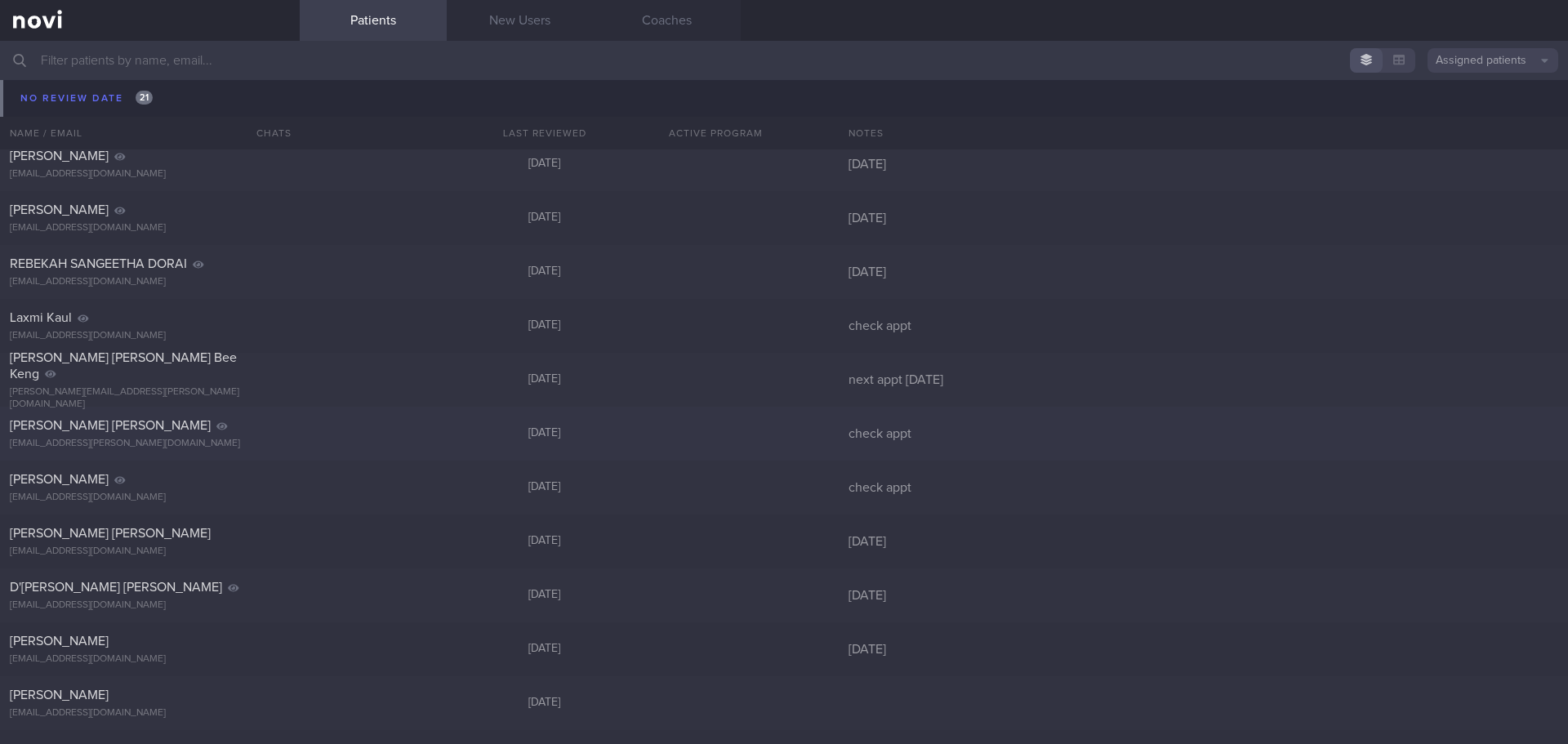
click at [803, 430] on div at bounding box center [716, 434] width 196 height 15
select select "7"
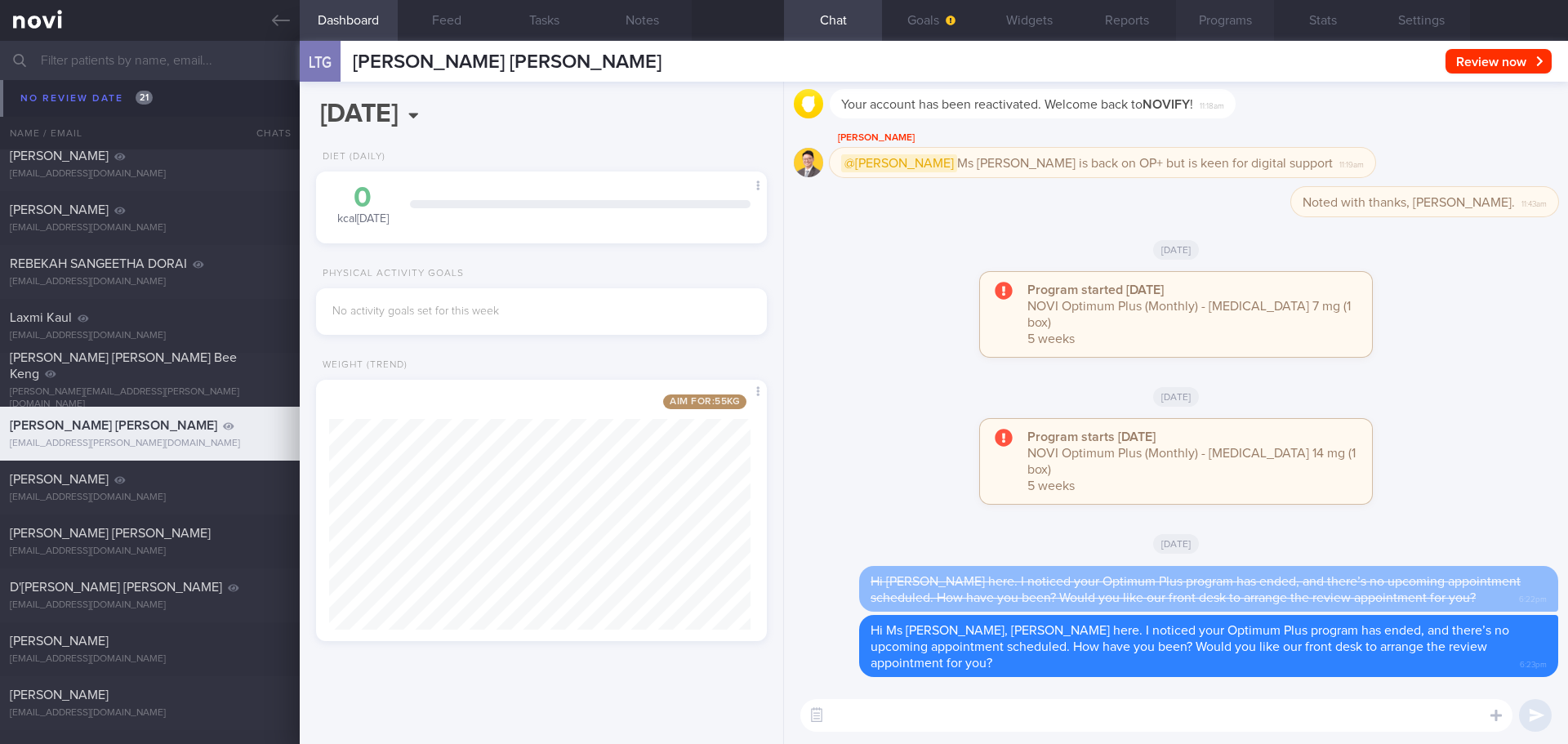
click at [1223, 13] on button "Programs" at bounding box center [1224, 20] width 98 height 40
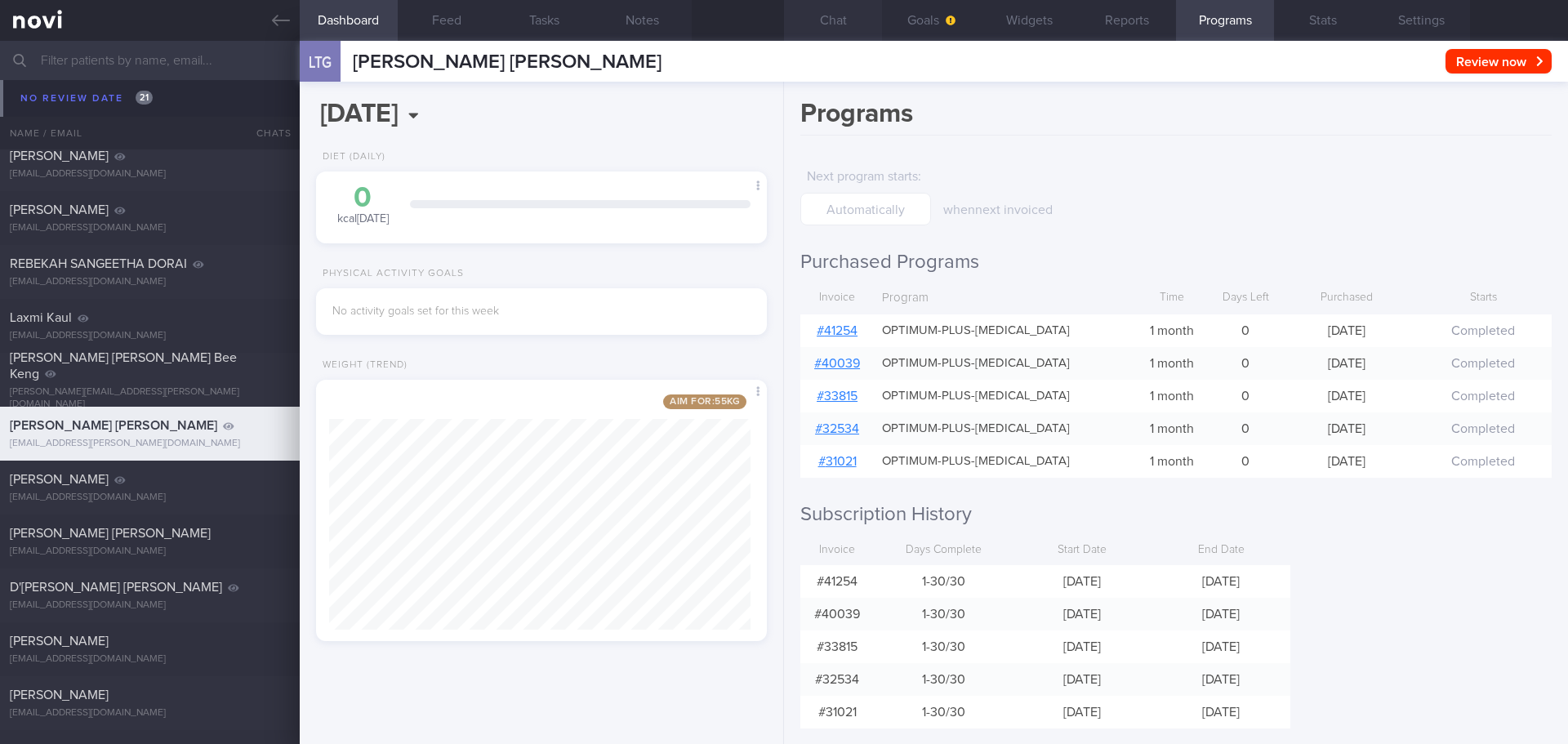
click at [841, 24] on button "Chat" at bounding box center [833, 20] width 98 height 40
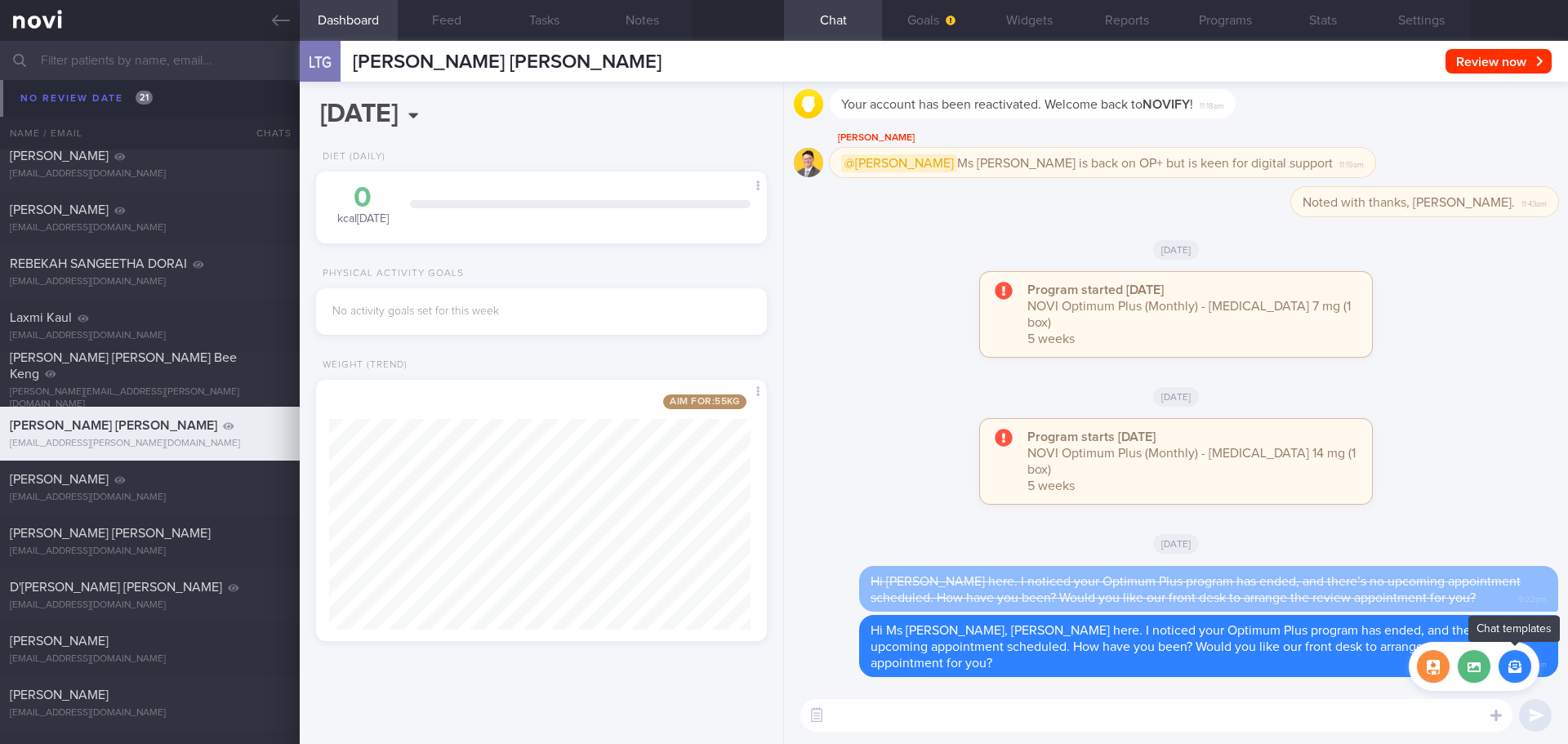
click at [1502, 667] on button "button" at bounding box center [1514, 667] width 33 height 33
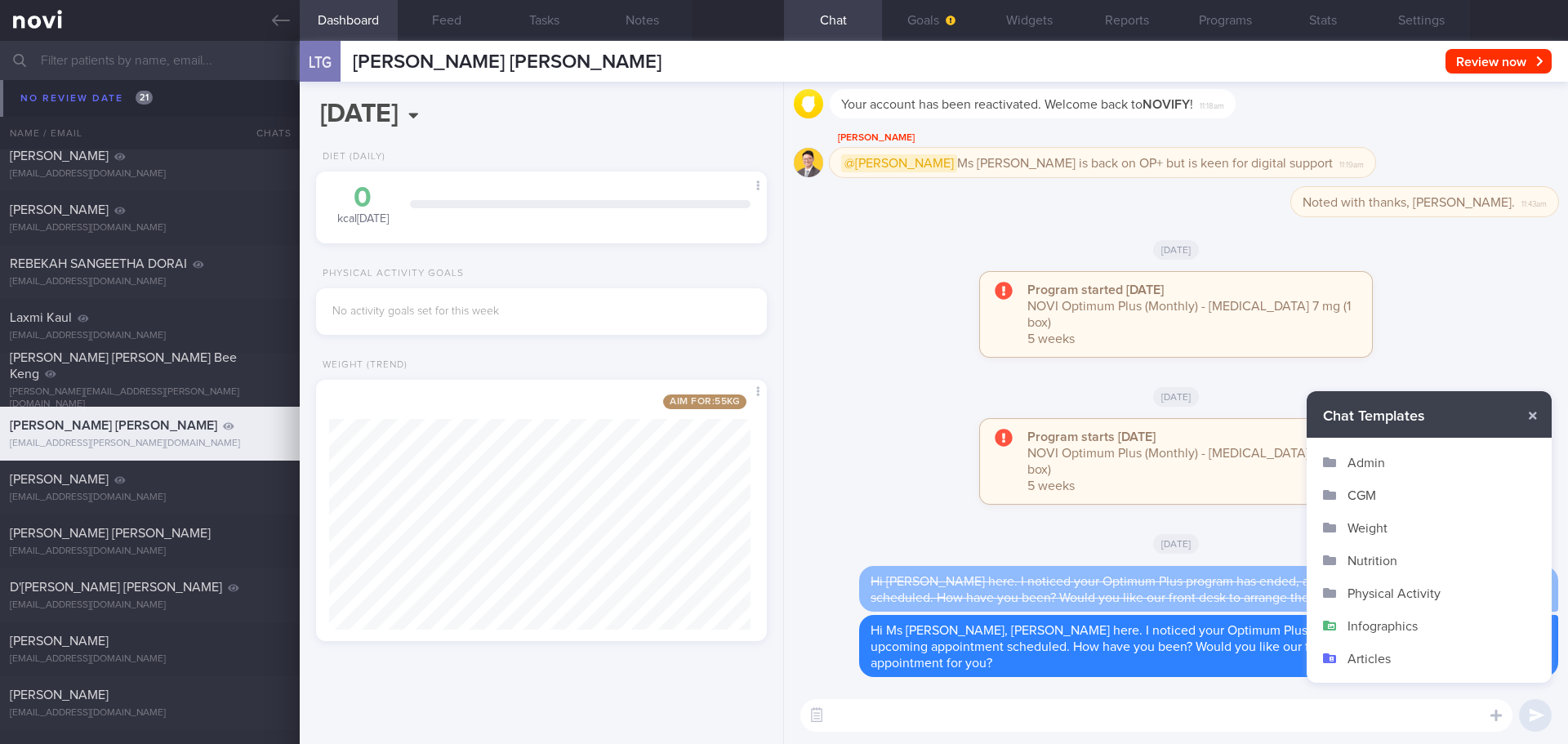
click at [1395, 461] on button "Admin" at bounding box center [1429, 462] width 245 height 33
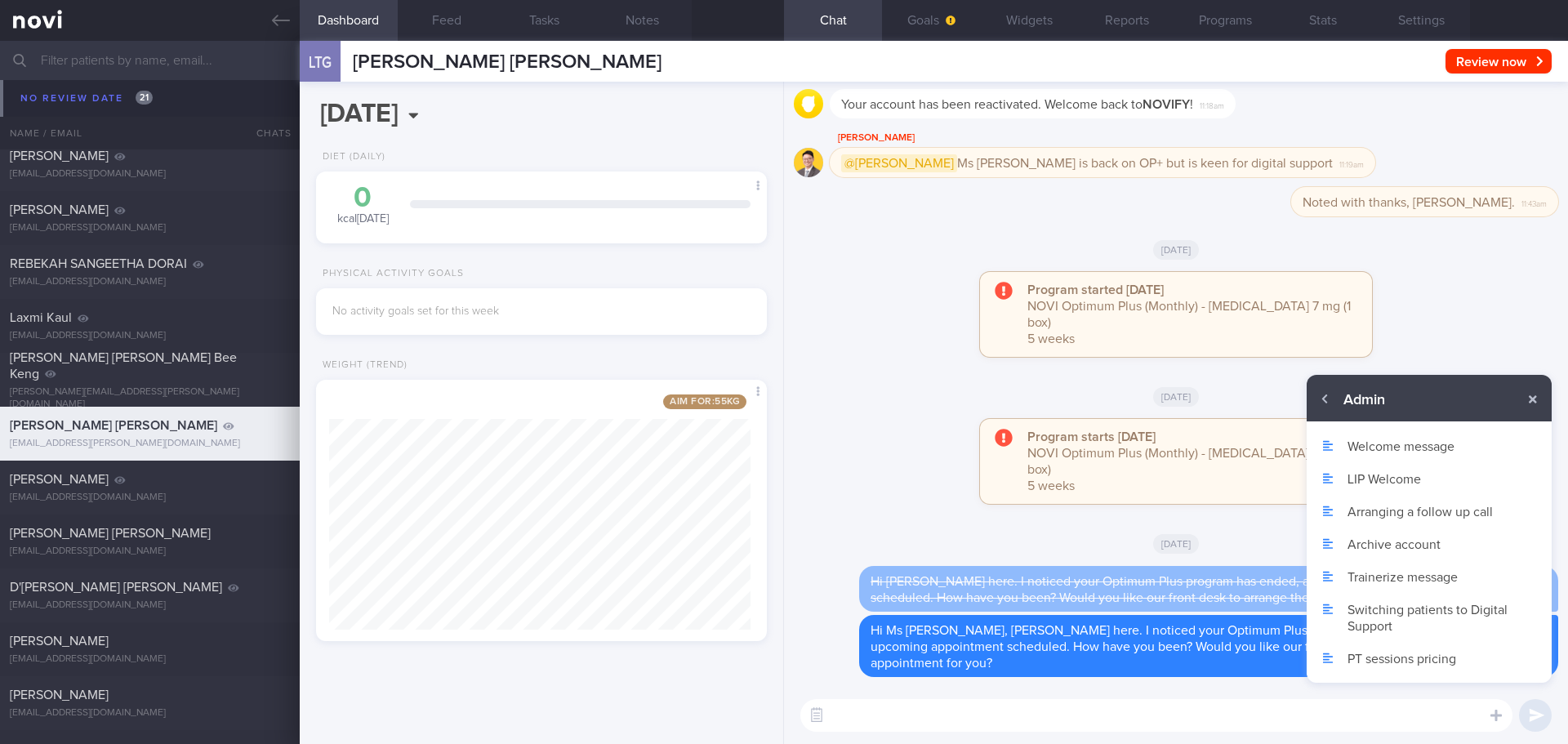
click at [1352, 546] on button "Archive account" at bounding box center [1429, 543] width 245 height 33
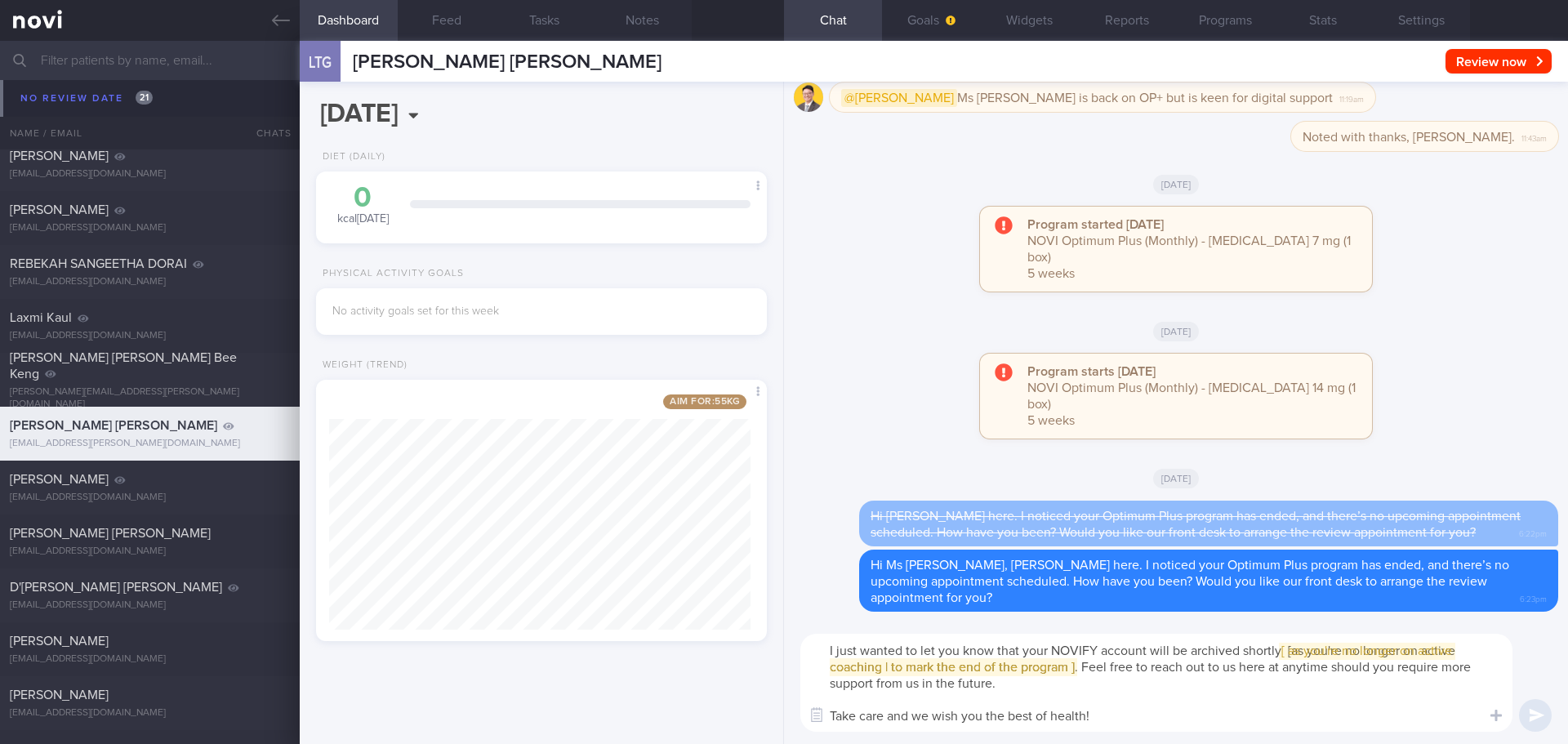
click at [825, 651] on textarea "I just wanted to let you know that your NOVIFY account will be archived shortly…" at bounding box center [1156, 683] width 712 height 98
click at [1139, 704] on textarea "Hi Ms Linda, I just wanted to let you know that your NOVIFY account will be arc…" at bounding box center [1156, 683] width 712 height 98
drag, startPoint x: 1097, startPoint y: 719, endPoint x: 903, endPoint y: 653, distance: 204.9
click at [903, 653] on textarea "Hi Ms Linda, I just wanted to let you know that your NOVIFY account will be arc…" at bounding box center [1156, 683] width 712 height 98
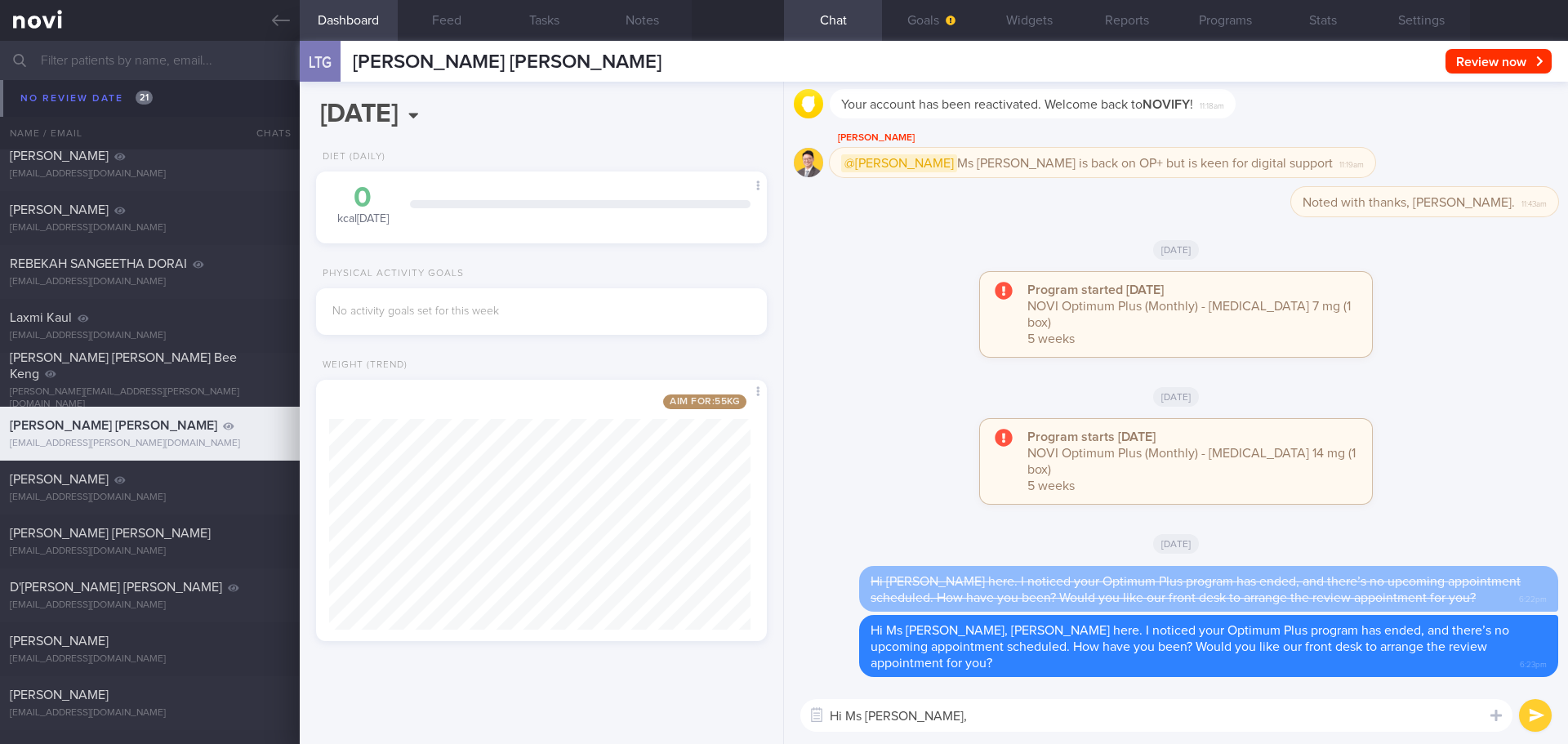
paste textarea "Your NoviHealth account will be archived shortly to mark the end of the program…"
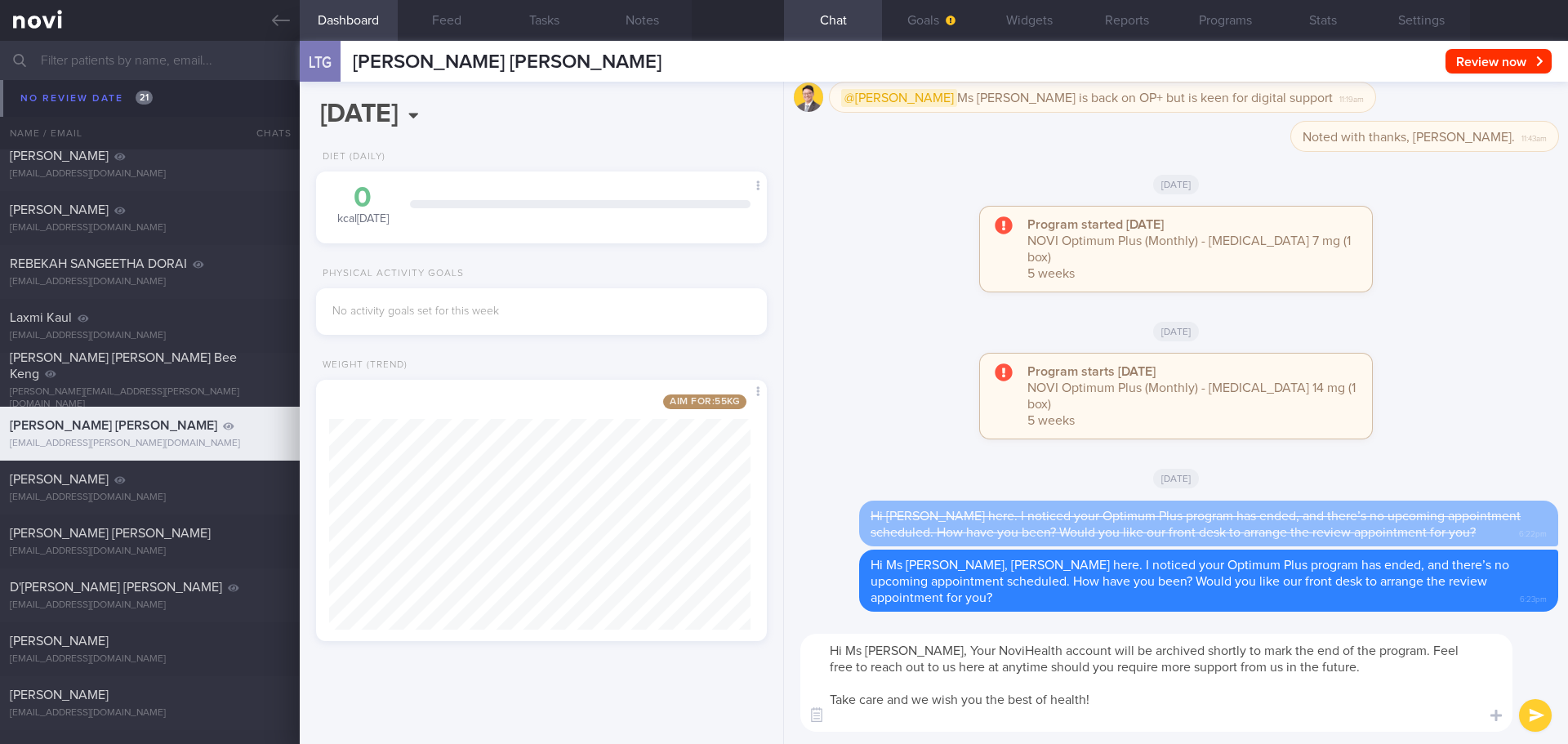
click at [909, 653] on textarea "Hi Ms Linda, Your NoviHealth account will be archived shortly to mark the end o…" at bounding box center [1156, 683] width 712 height 98
click at [1162, 700] on textarea "Hi Ms Linda, your NoviHealth account will be archived shortly to mark the end o…" at bounding box center [1156, 683] width 712 height 98
type textarea "Hi Ms Linda, your NoviHealth account will be archived shortly to mark the end o…"
click at [1538, 704] on button "submit" at bounding box center [1535, 716] width 33 height 33
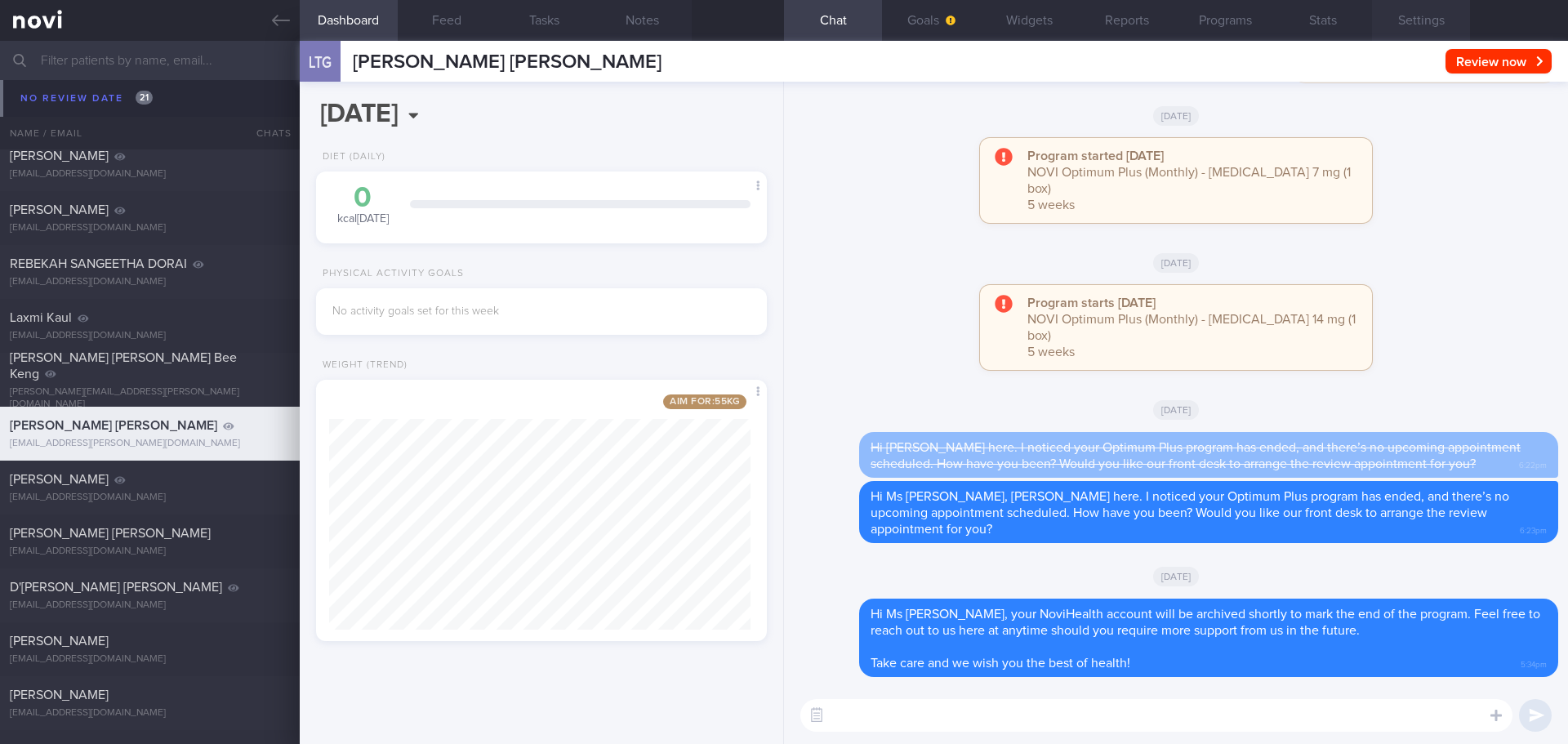
click at [1410, 22] on button "Settings" at bounding box center [1420, 20] width 98 height 40
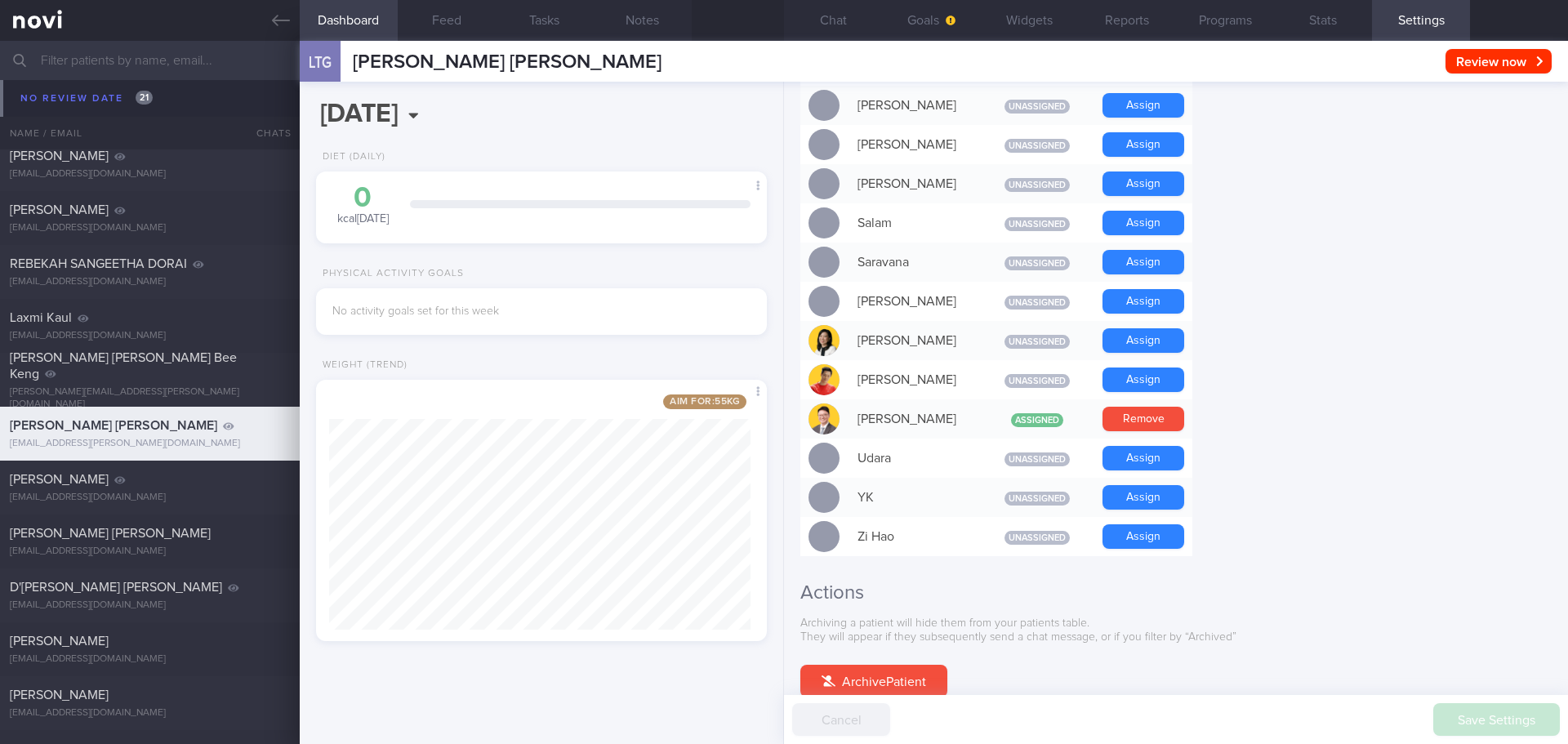
scroll to position [1405, 0]
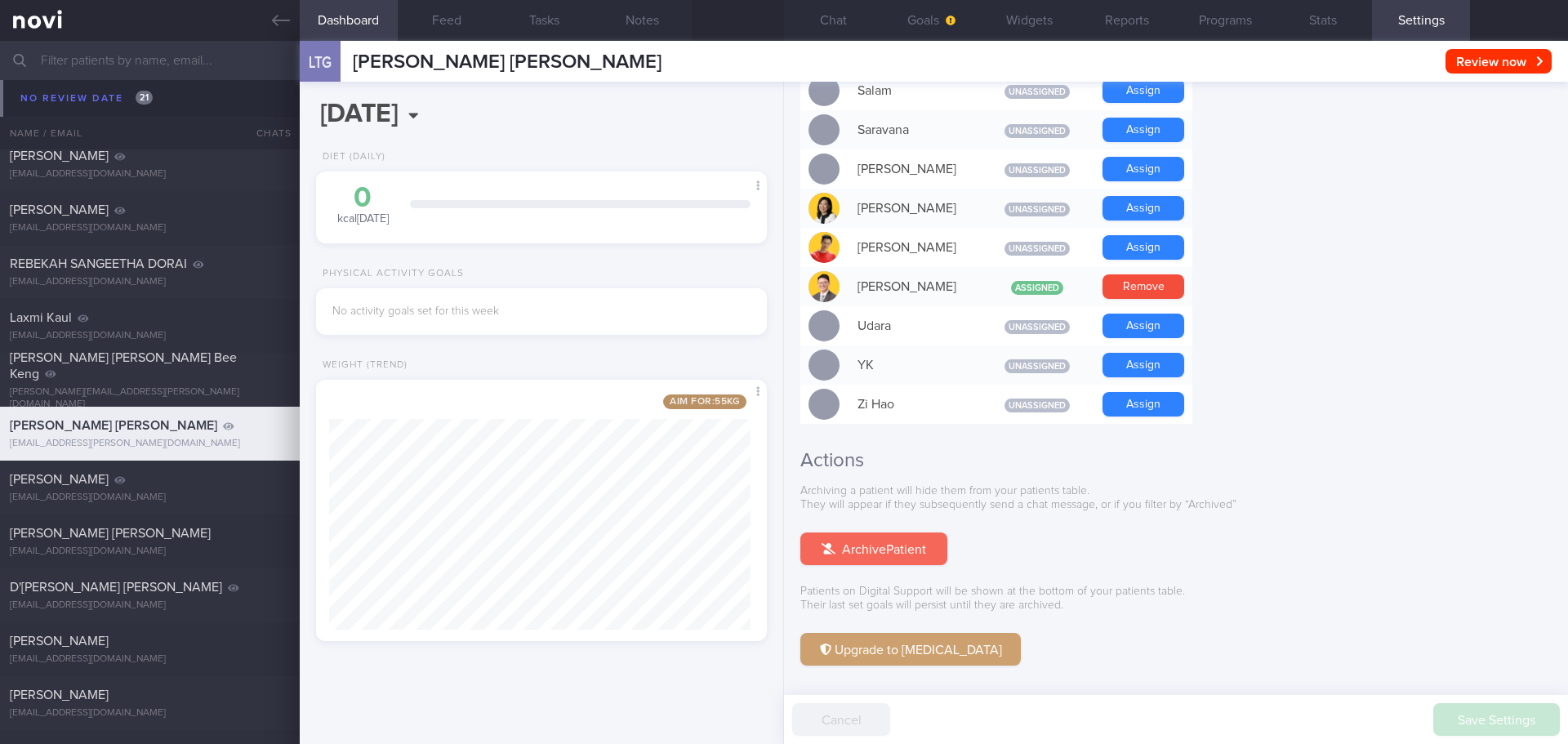
click at [894, 533] on button "Archive Patient" at bounding box center [873, 549] width 147 height 33
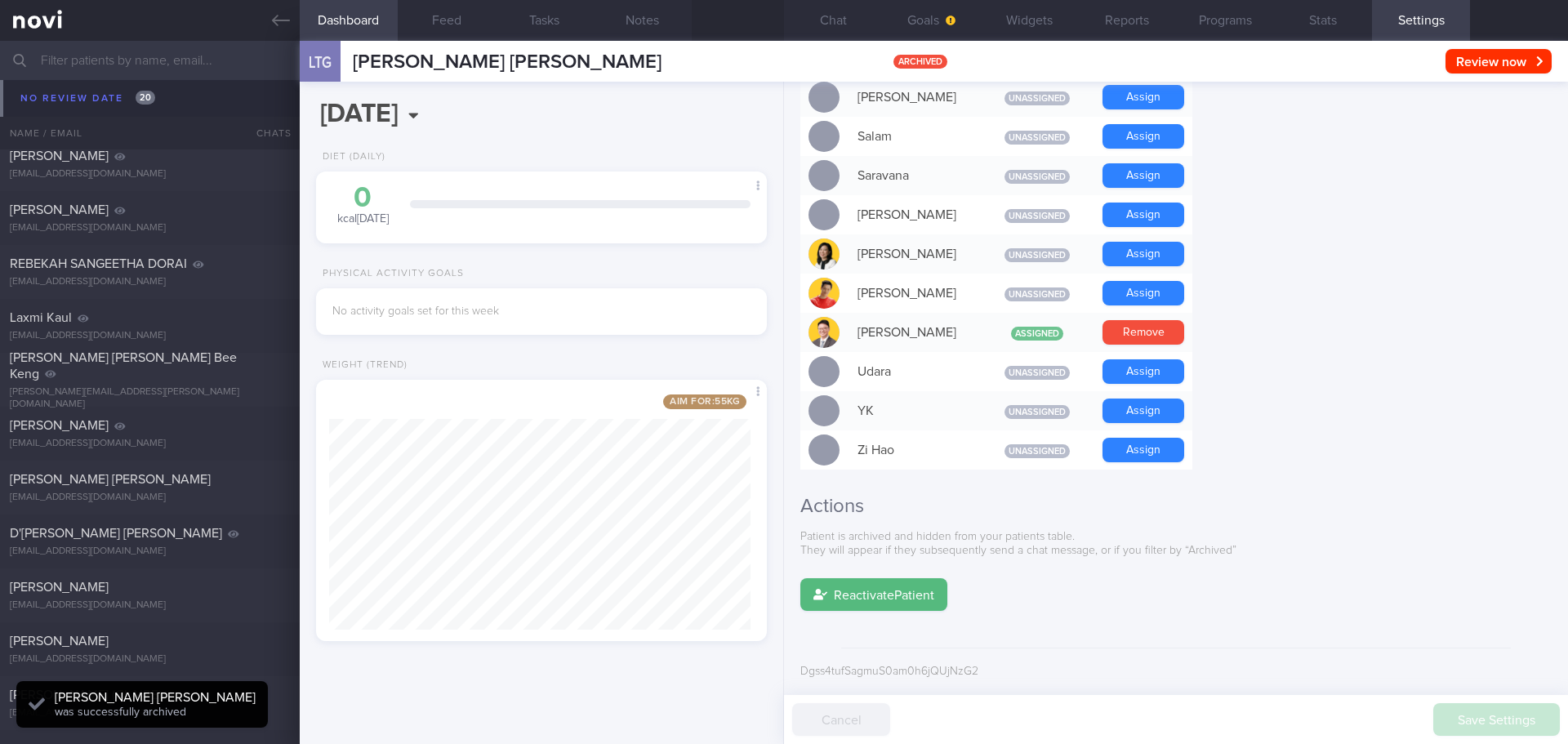
scroll to position [1304, 0]
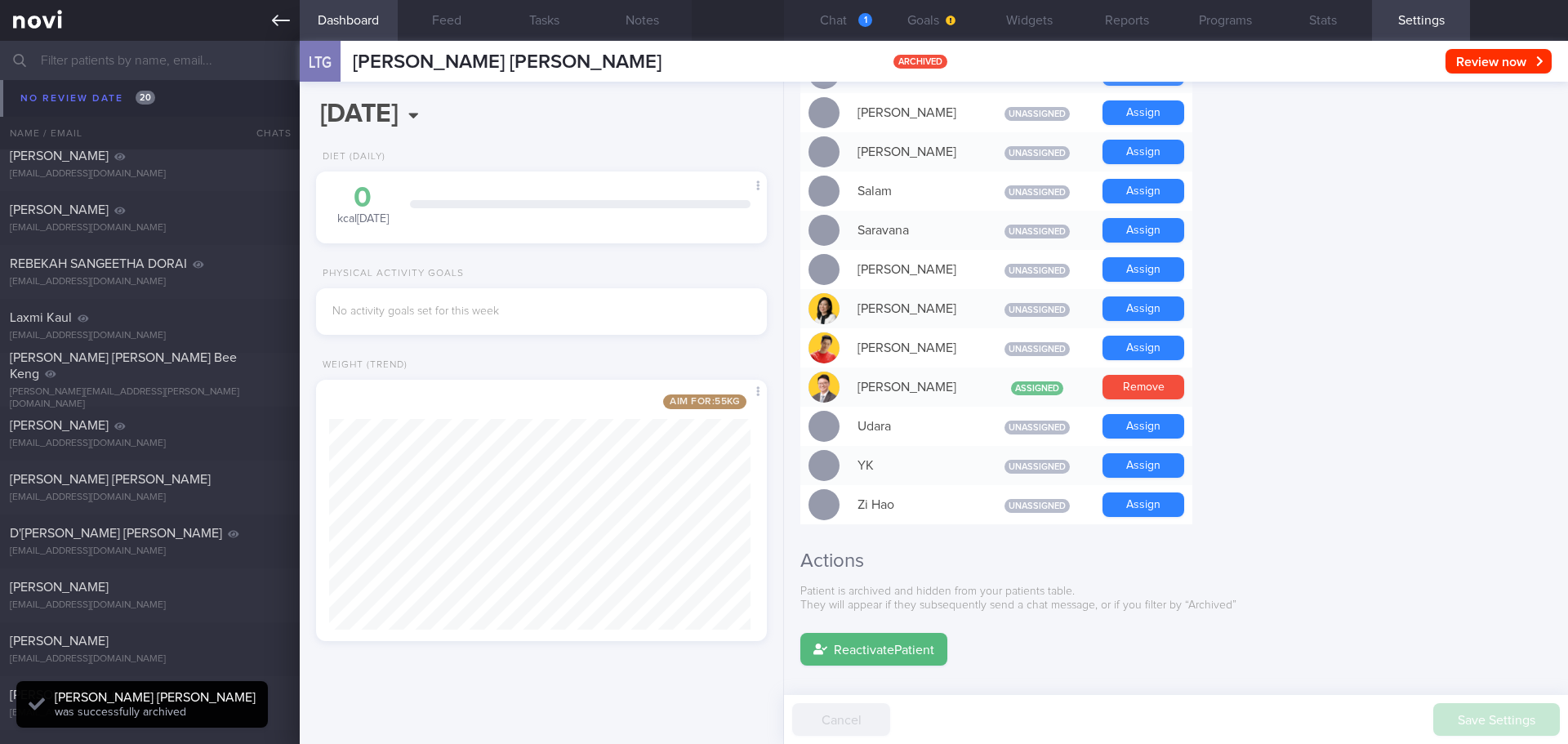
click at [283, 21] on icon at bounding box center [280, 21] width 18 height 11
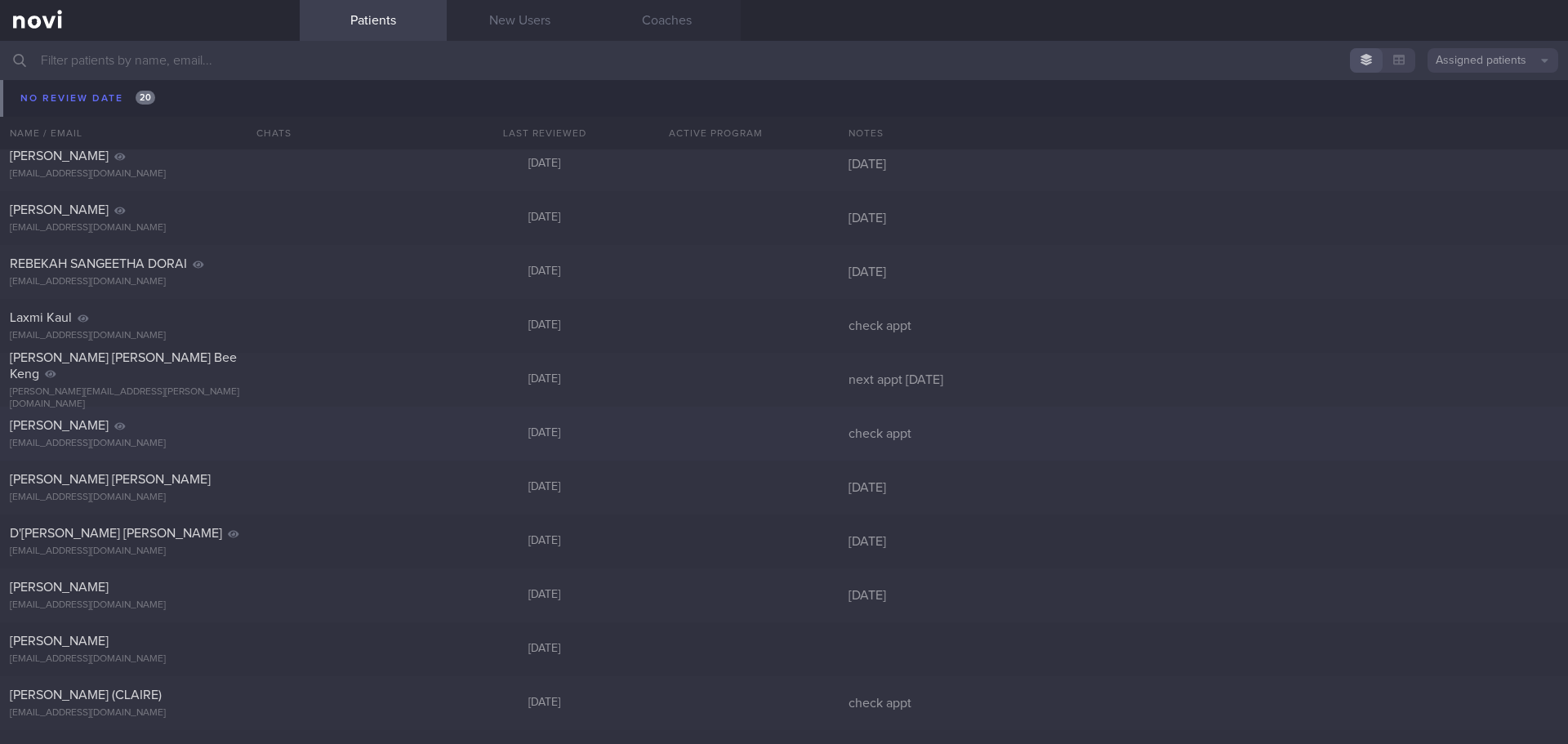
drag, startPoint x: 71, startPoint y: 430, endPoint x: 43, endPoint y: 434, distance: 28.3
click at [71, 430] on span "Liu Kuan Hung" at bounding box center [58, 426] width 99 height 13
select select "7"
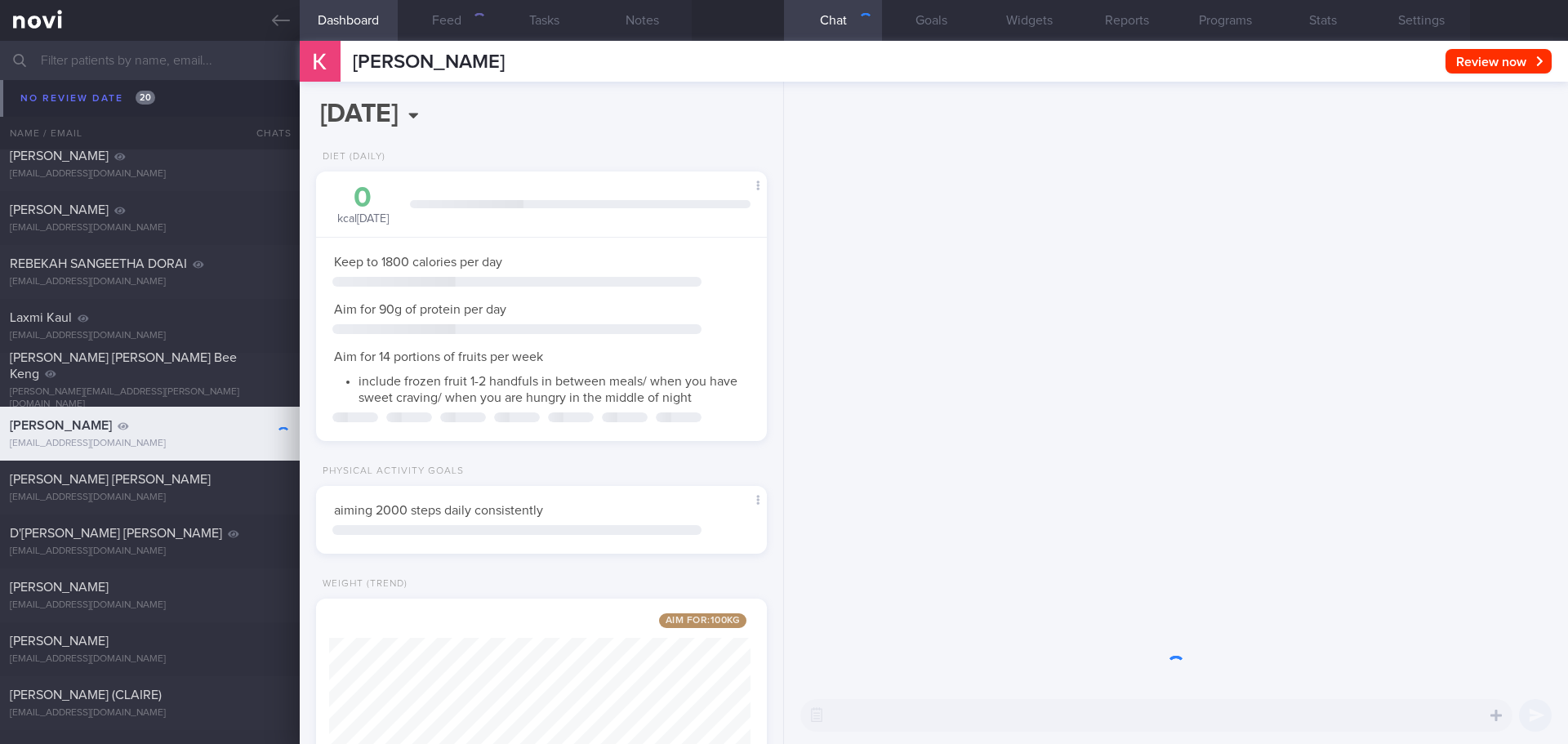
scroll to position [816760, 816064]
click at [1507, 56] on button "Review now" at bounding box center [1497, 61] width 106 height 24
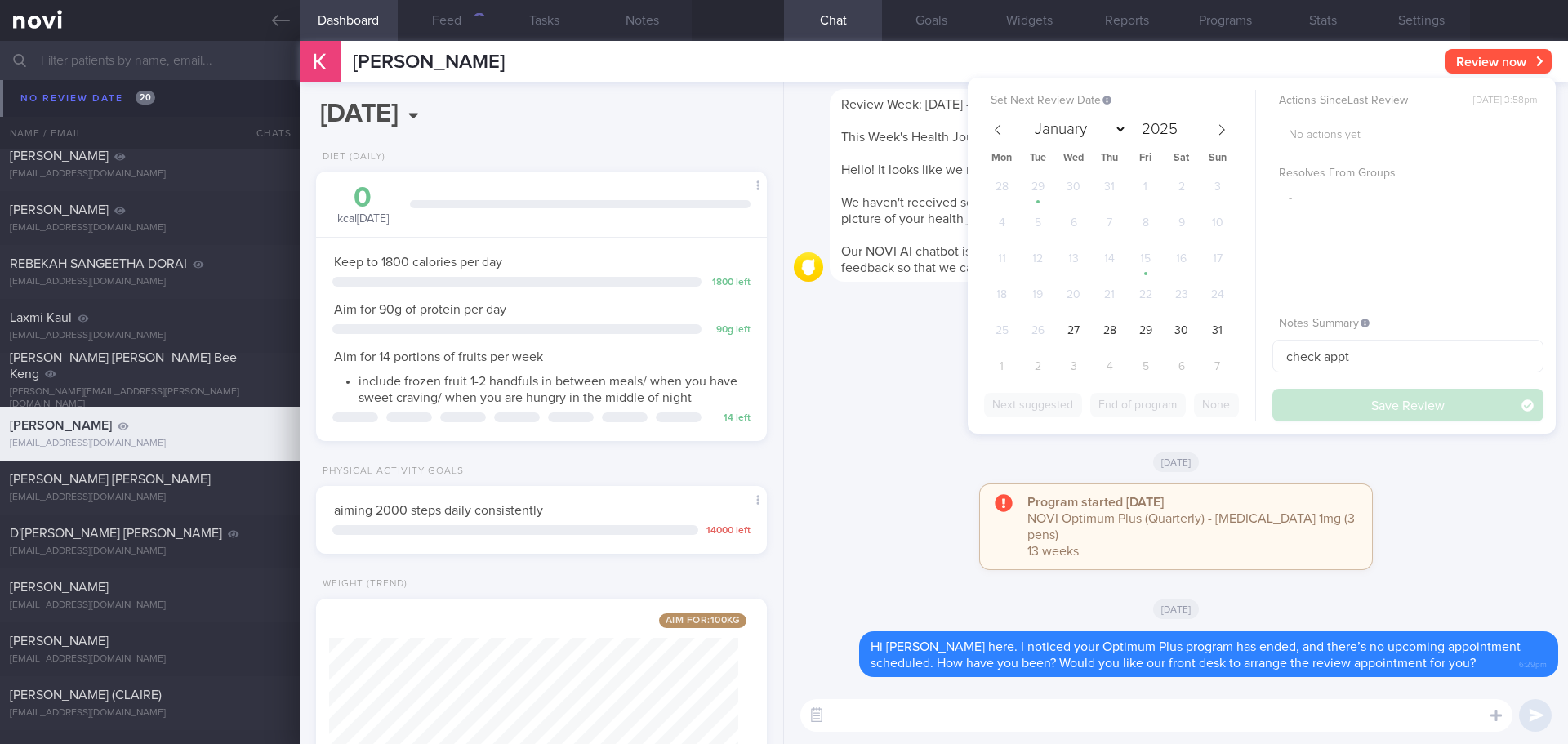
click at [1507, 56] on button "Review now" at bounding box center [1497, 61] width 106 height 24
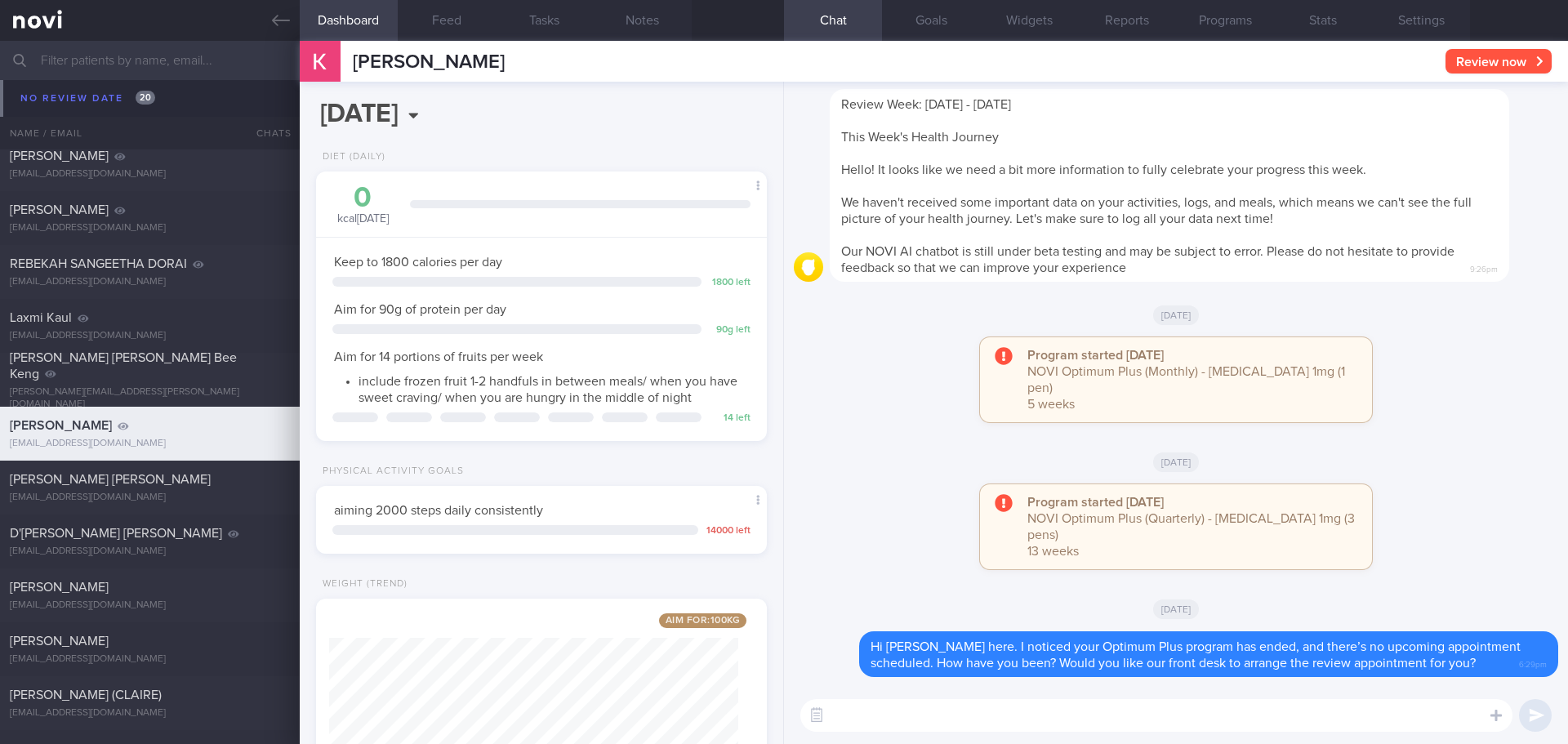
scroll to position [228, 409]
click at [1496, 405] on div "Program started yesterday NOVI Optimum Plus (Monthly) - Ozempic 1mg (1 pen) 5 w…" at bounding box center [1176, 388] width 764 height 102
click at [1450, 384] on div "Program started yesterday NOVI Optimum Plus (Monthly) - Ozempic 1mg (1 pen) 5 w…" at bounding box center [1176, 388] width 764 height 102
click at [973, 720] on textarea at bounding box center [1156, 716] width 712 height 33
paste textarea "Your NoviHealth account will be archived shortly to mark the end of the program…"
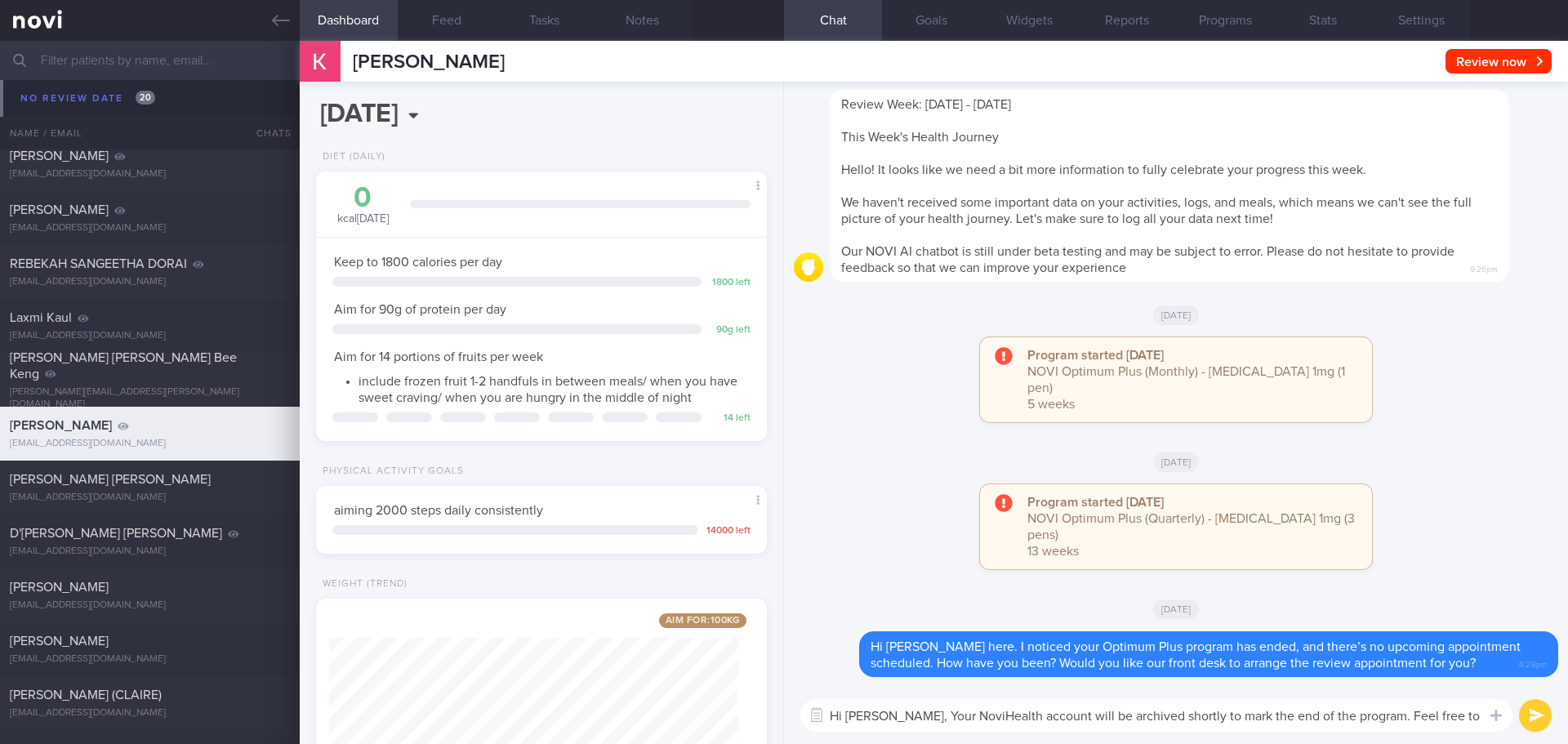
scroll to position [0, 0]
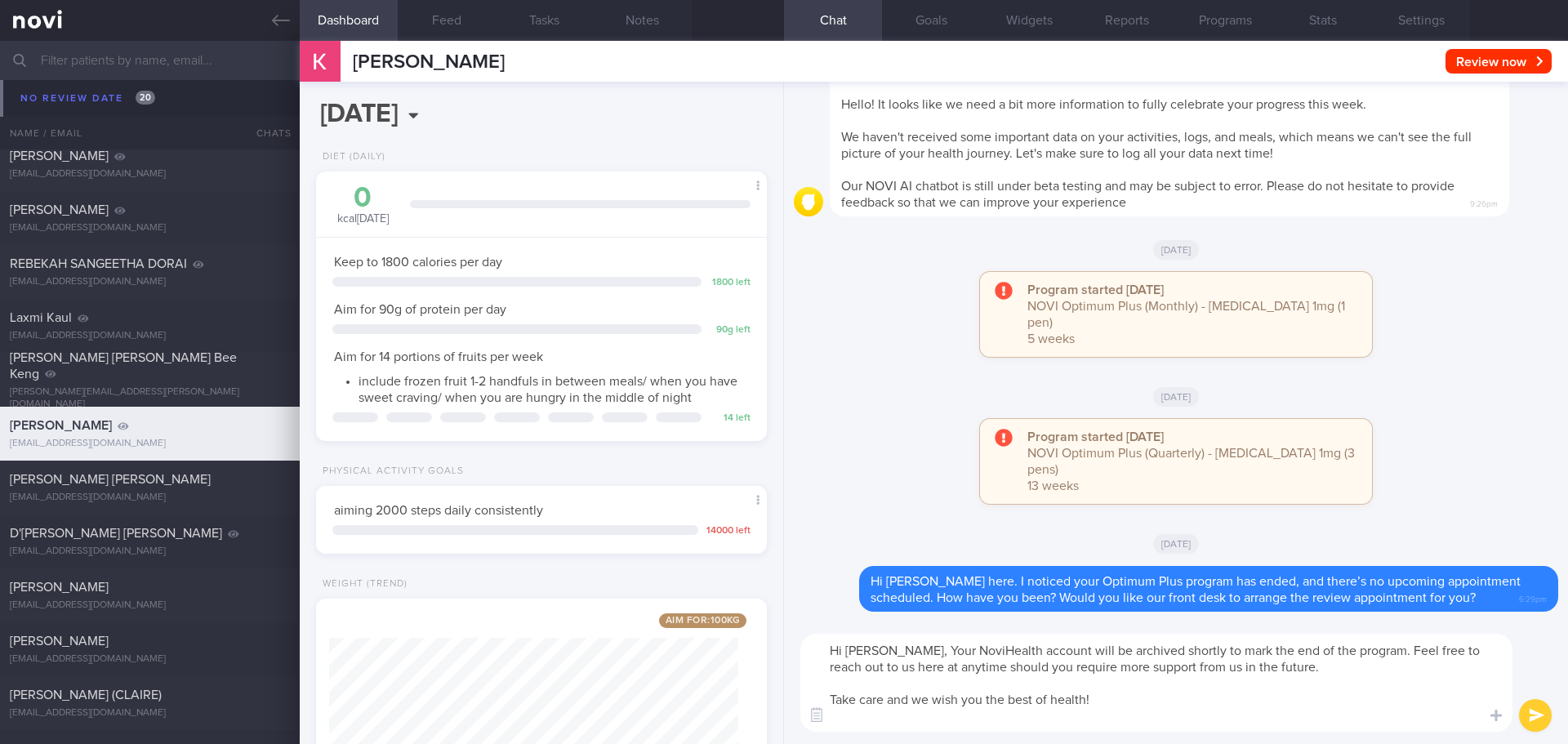
click at [895, 651] on textarea "Hi Mr Liu, Your NoviHealth account will be archived shortly to mark the end of …" at bounding box center [1156, 683] width 712 height 98
drag, startPoint x: 1128, startPoint y: 721, endPoint x: 1117, endPoint y: 724, distance: 11.4
click at [1122, 723] on textarea "Hi Mr Liu, your NoviHealth account will be archived shortly to mark the end of …" at bounding box center [1156, 683] width 712 height 98
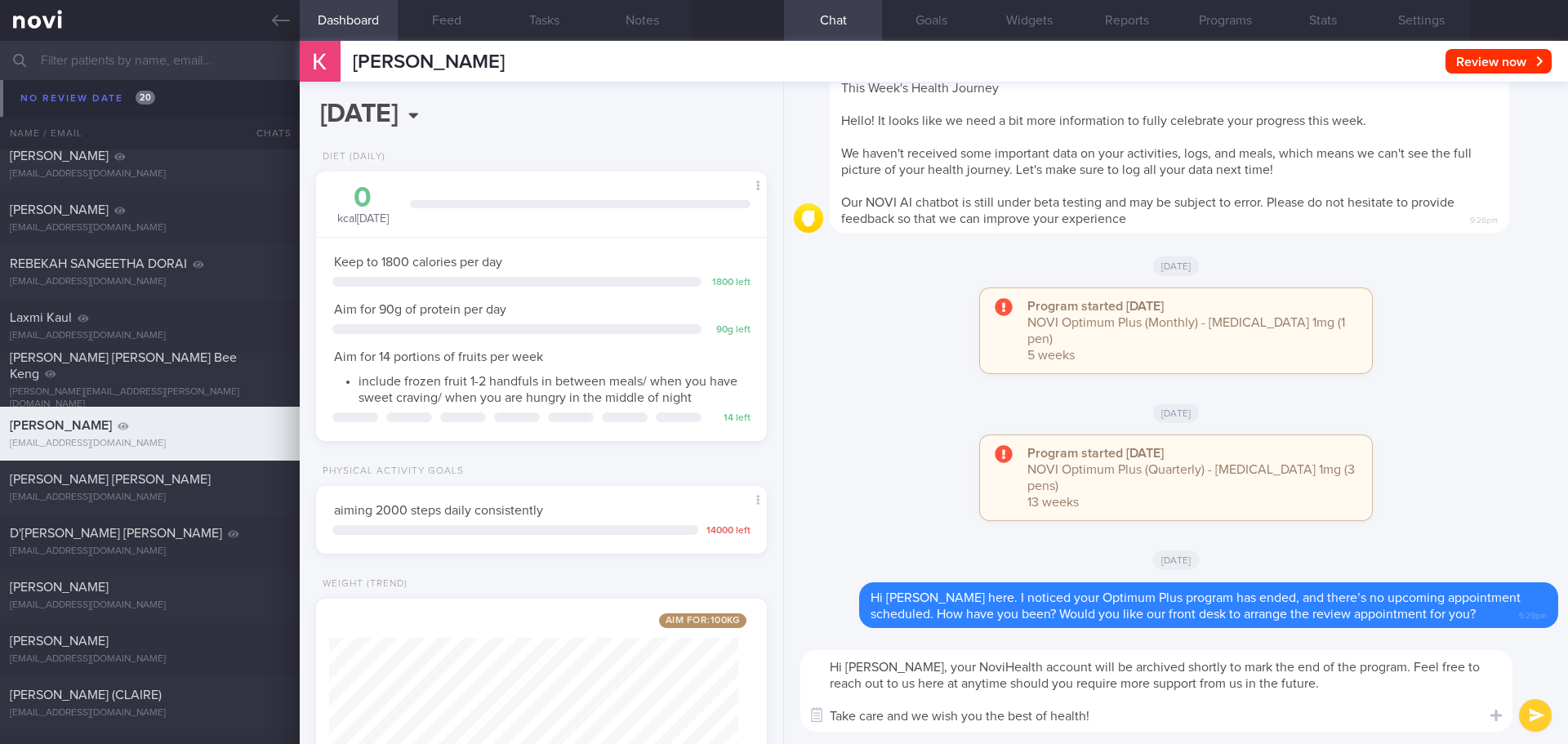
type textarea "Hi Mr Liu, your NoviHealth account will be archived shortly to mark the end of …"
click at [1525, 715] on button "submit" at bounding box center [1535, 716] width 33 height 33
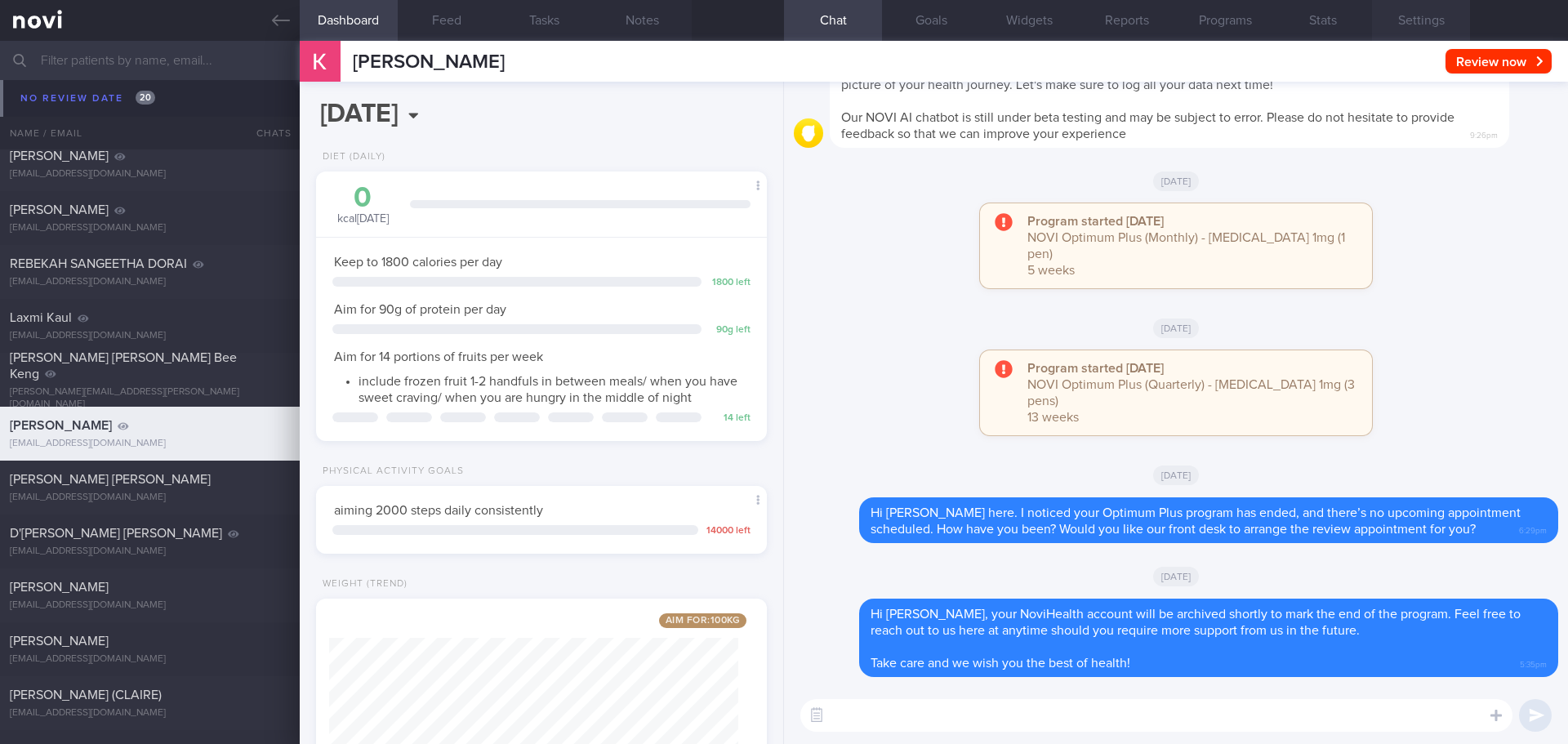
click at [1441, 10] on button "Settings" at bounding box center [1420, 20] width 98 height 40
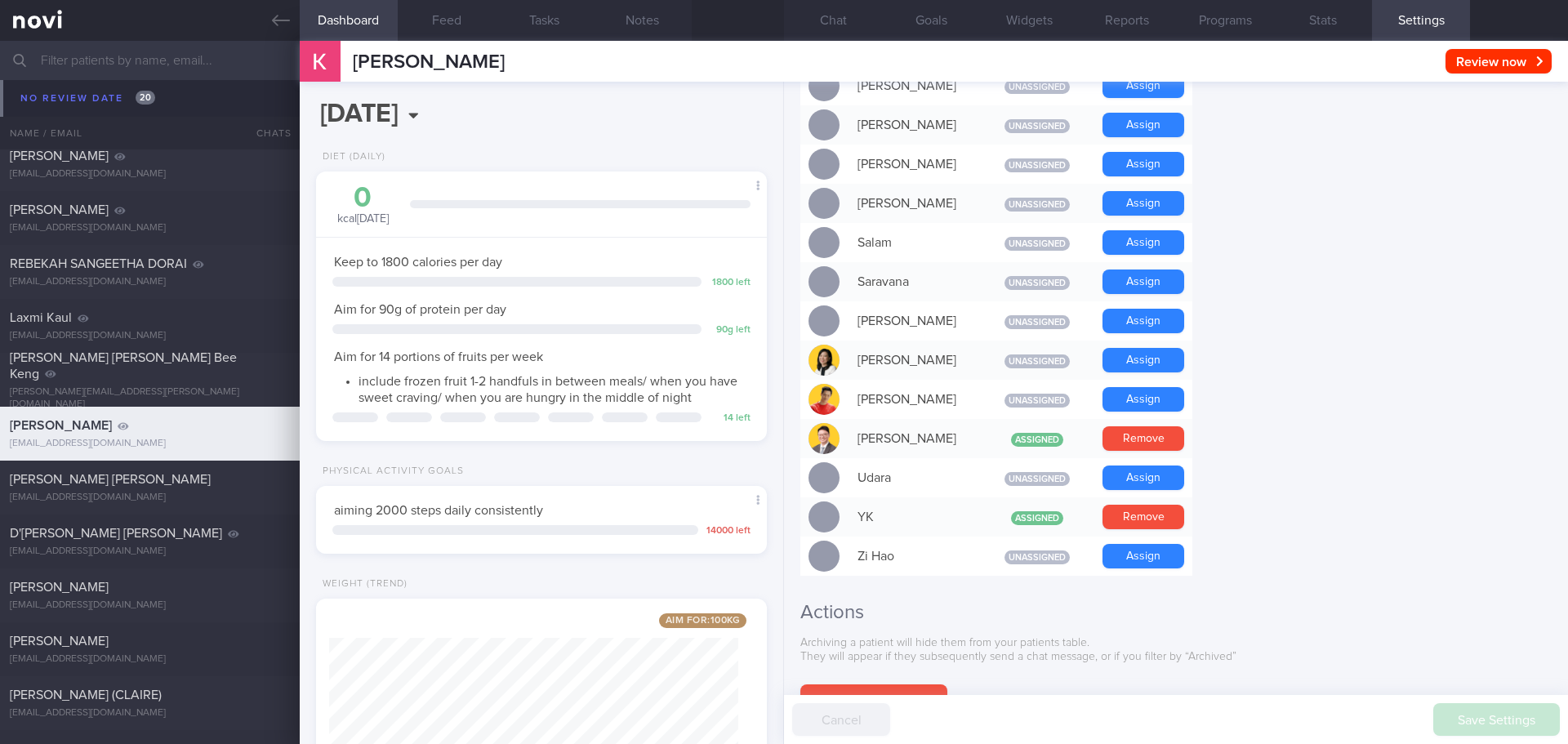
scroll to position [1225, 0]
click at [1160, 504] on button "Remove" at bounding box center [1143, 516] width 82 height 24
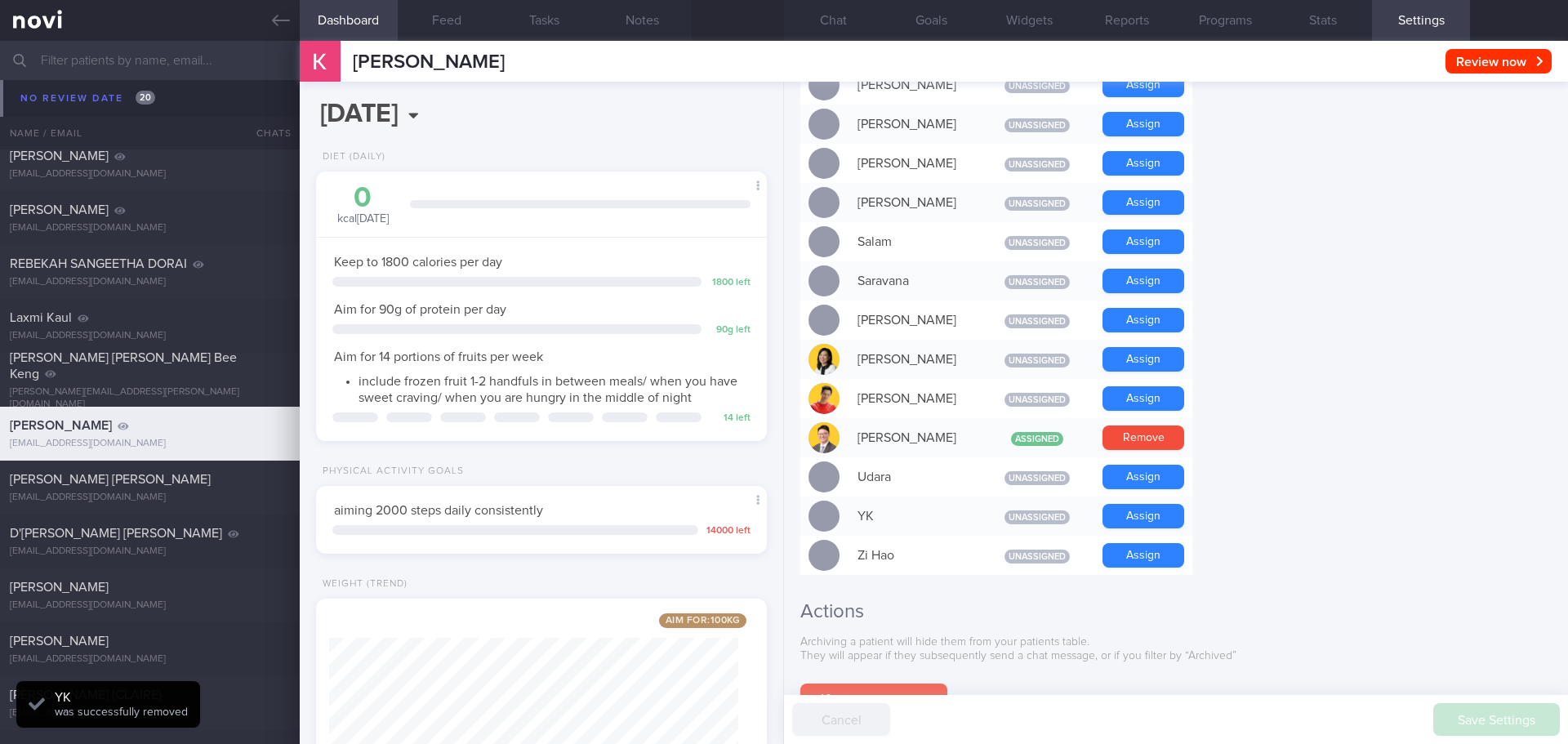
click at [910, 684] on button "Archive Patient" at bounding box center [873, 700] width 147 height 33
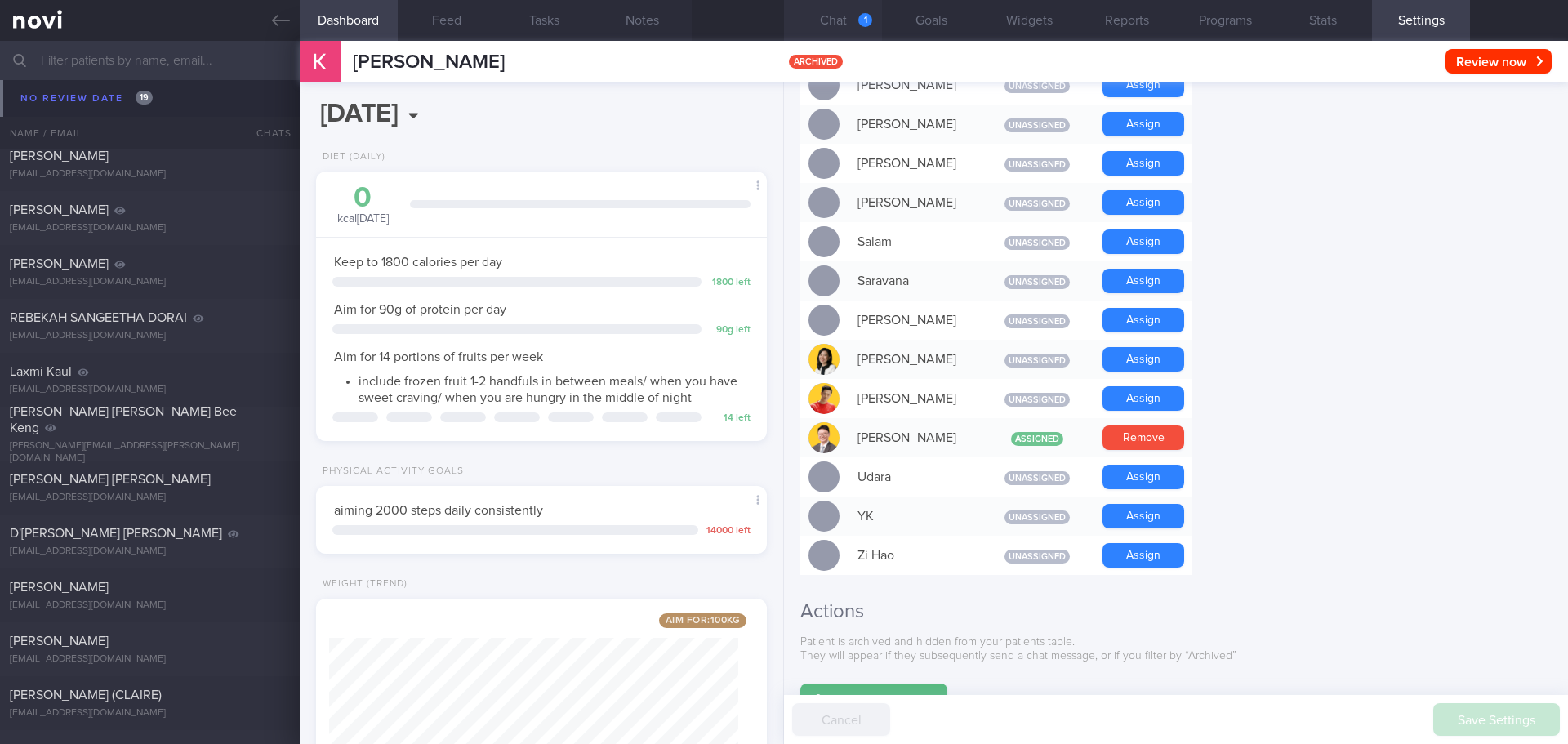
click at [827, 24] on button "Chat 1" at bounding box center [833, 20] width 98 height 40
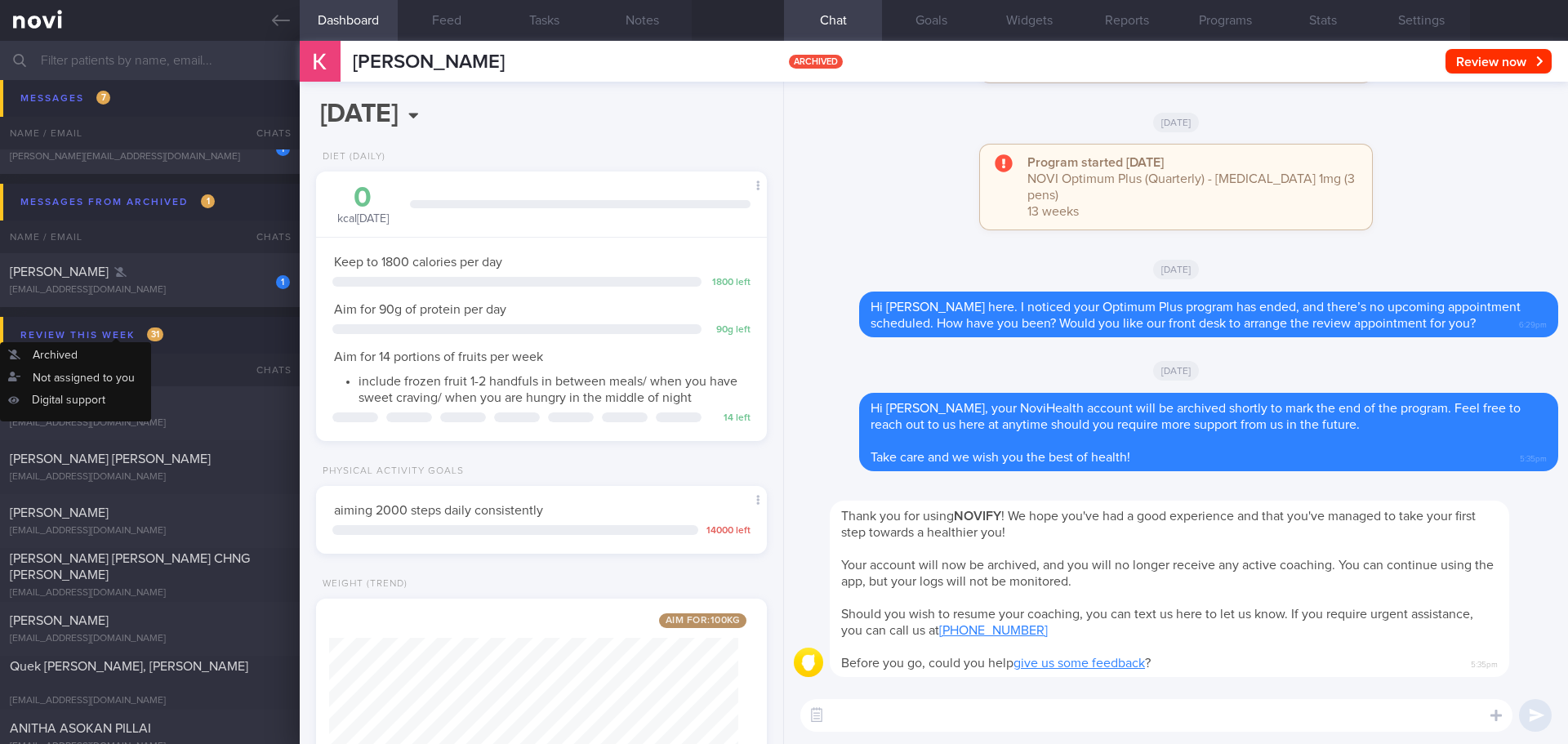
scroll to position [4825, 0]
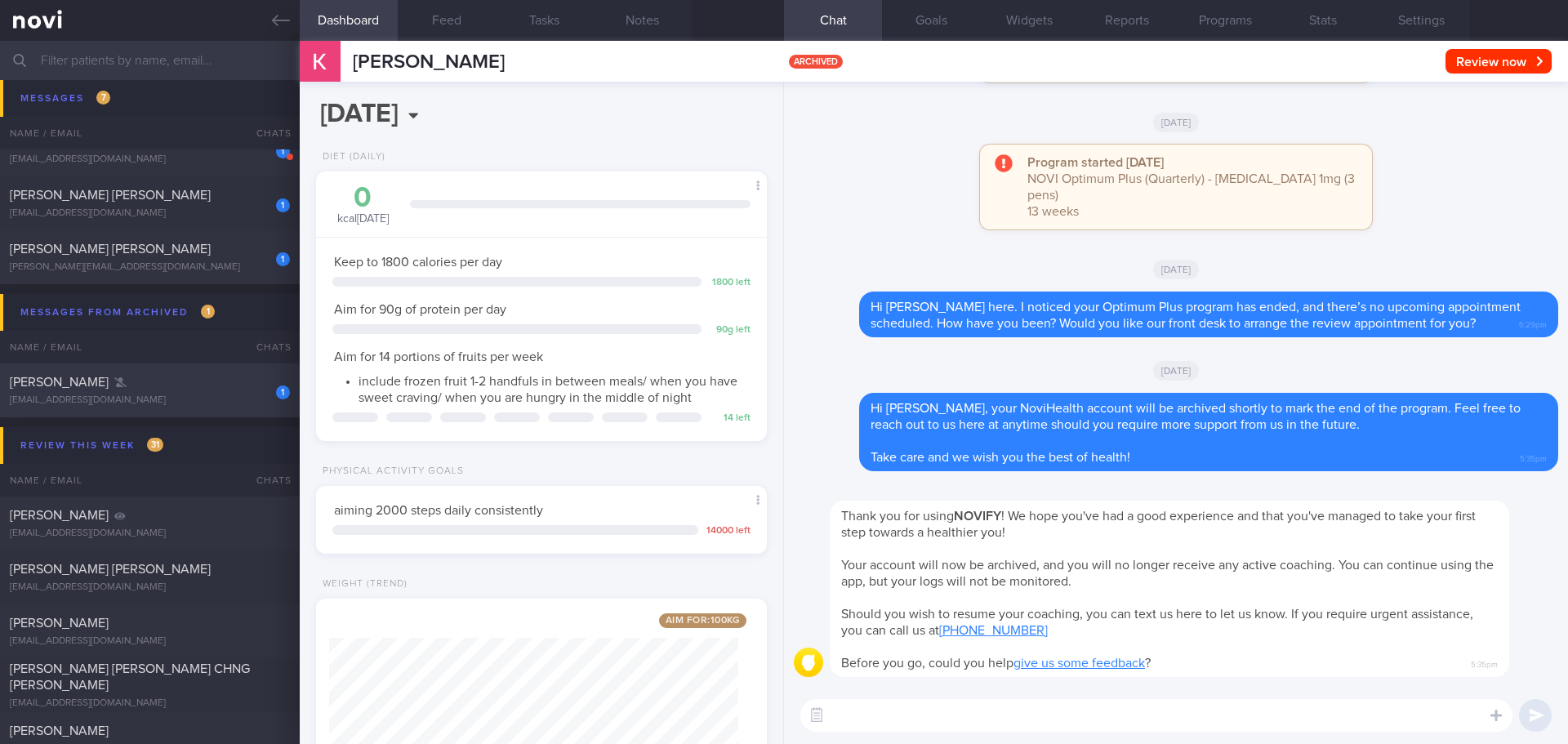
click at [254, 397] on div "1" at bounding box center [272, 386] width 36 height 25
type input "YONG YEAN YEAN"
type input "c5a1913833da1aa21bef79a7b99e1f2b"
type input "Yean Yean Yong"
type input "yeanyean73@myself.com"
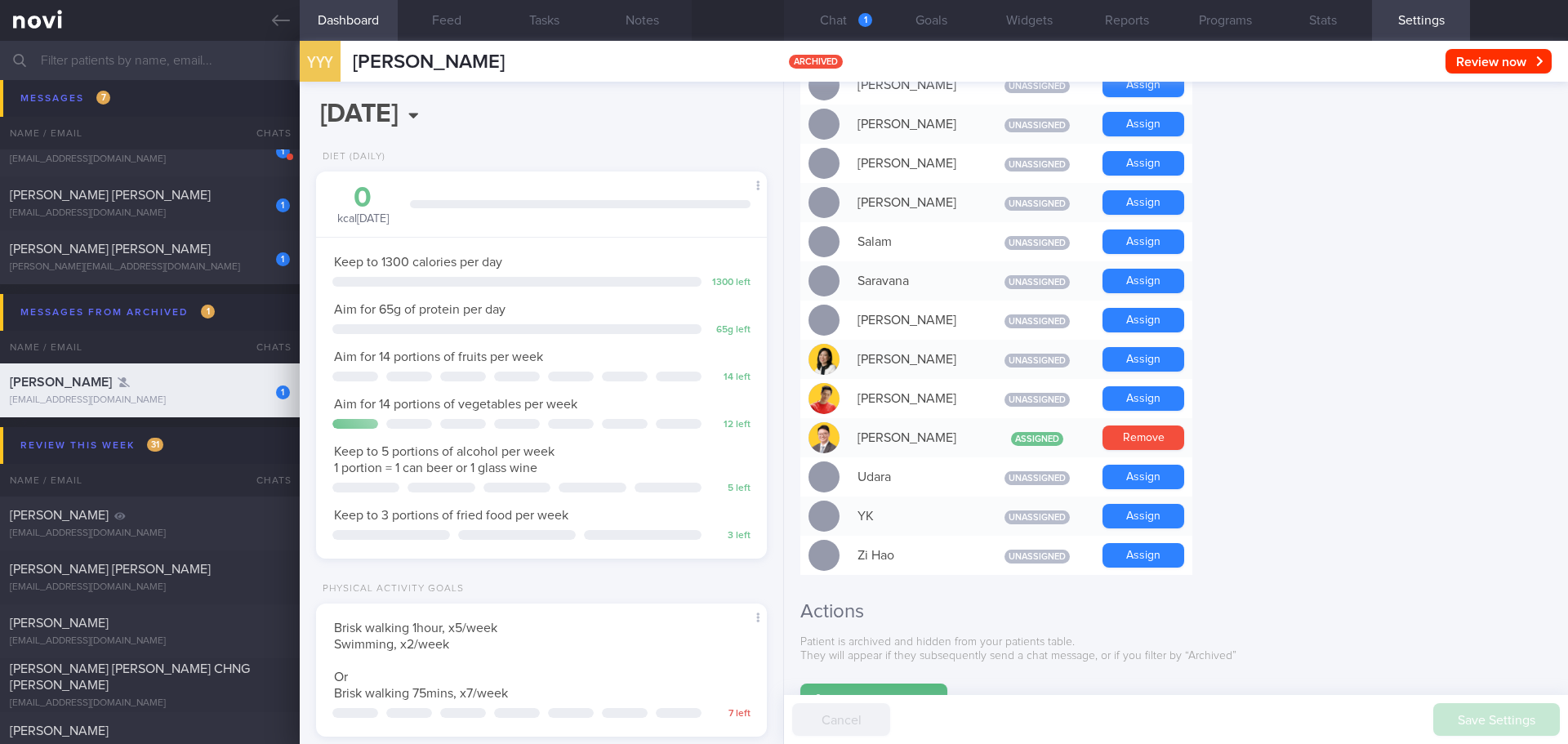
scroll to position [207, 416]
click at [852, 22] on button "Chat 1" at bounding box center [833, 20] width 98 height 40
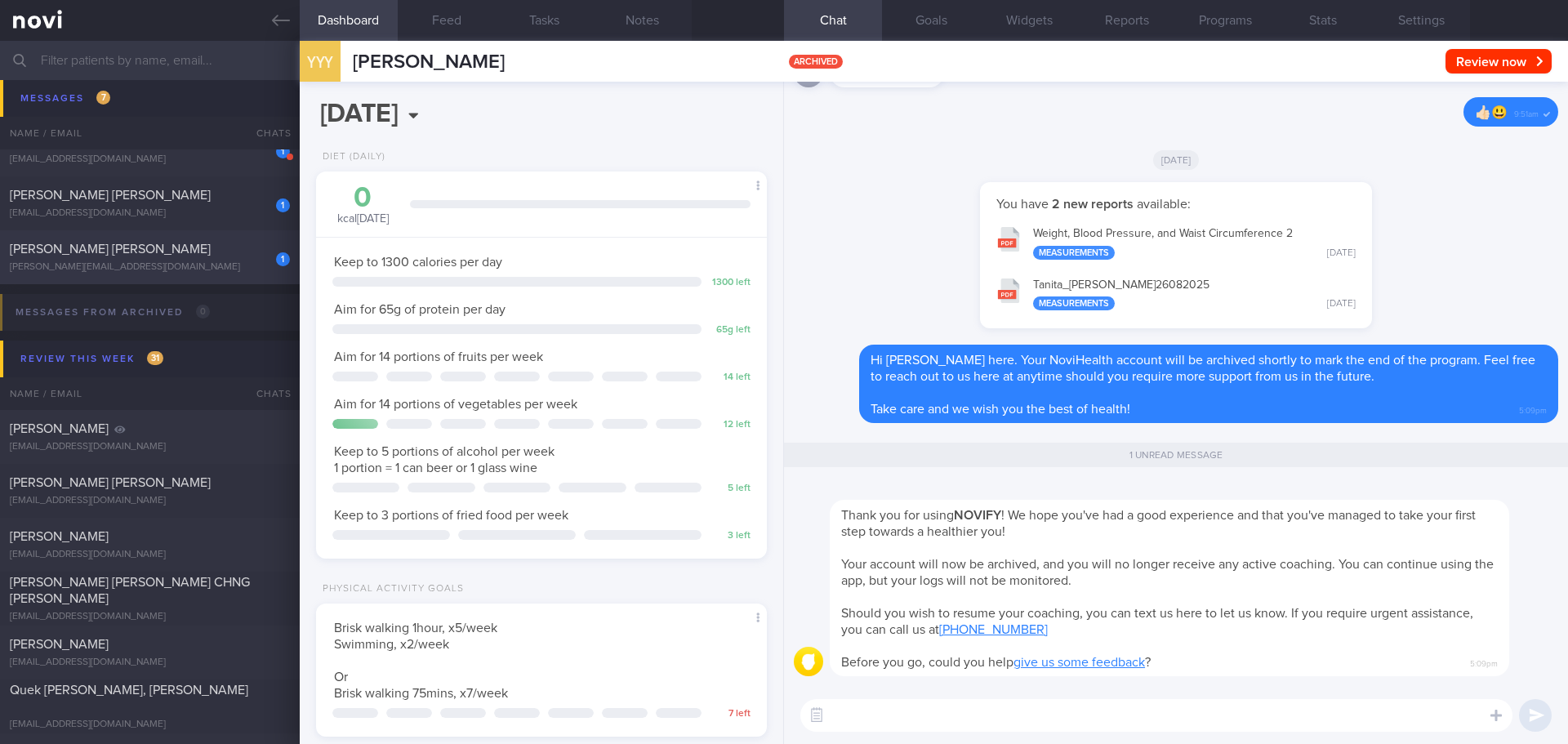
scroll to position [4744, 0]
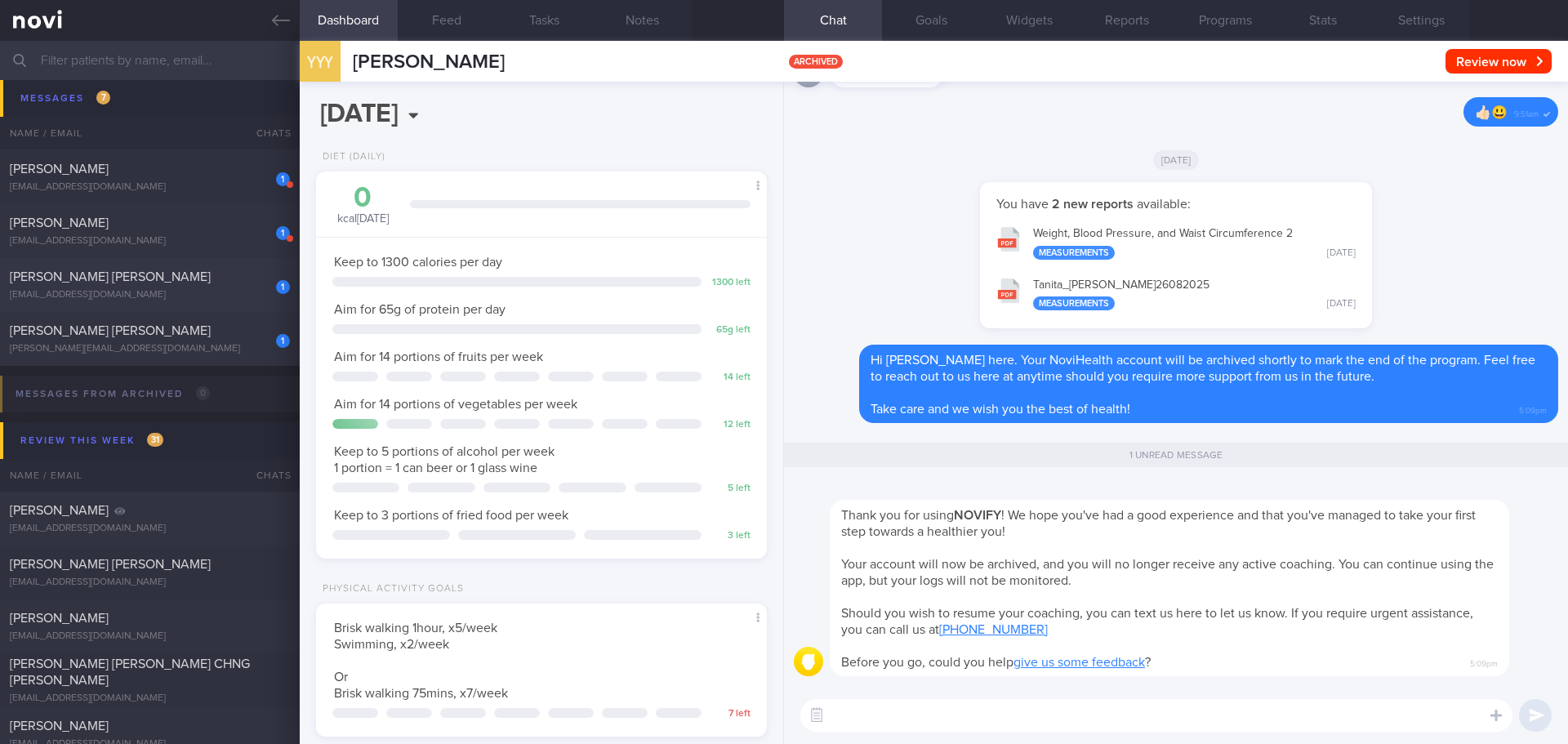
click at [174, 293] on div "[EMAIL_ADDRESS][DOMAIN_NAME]" at bounding box center [150, 295] width 280 height 12
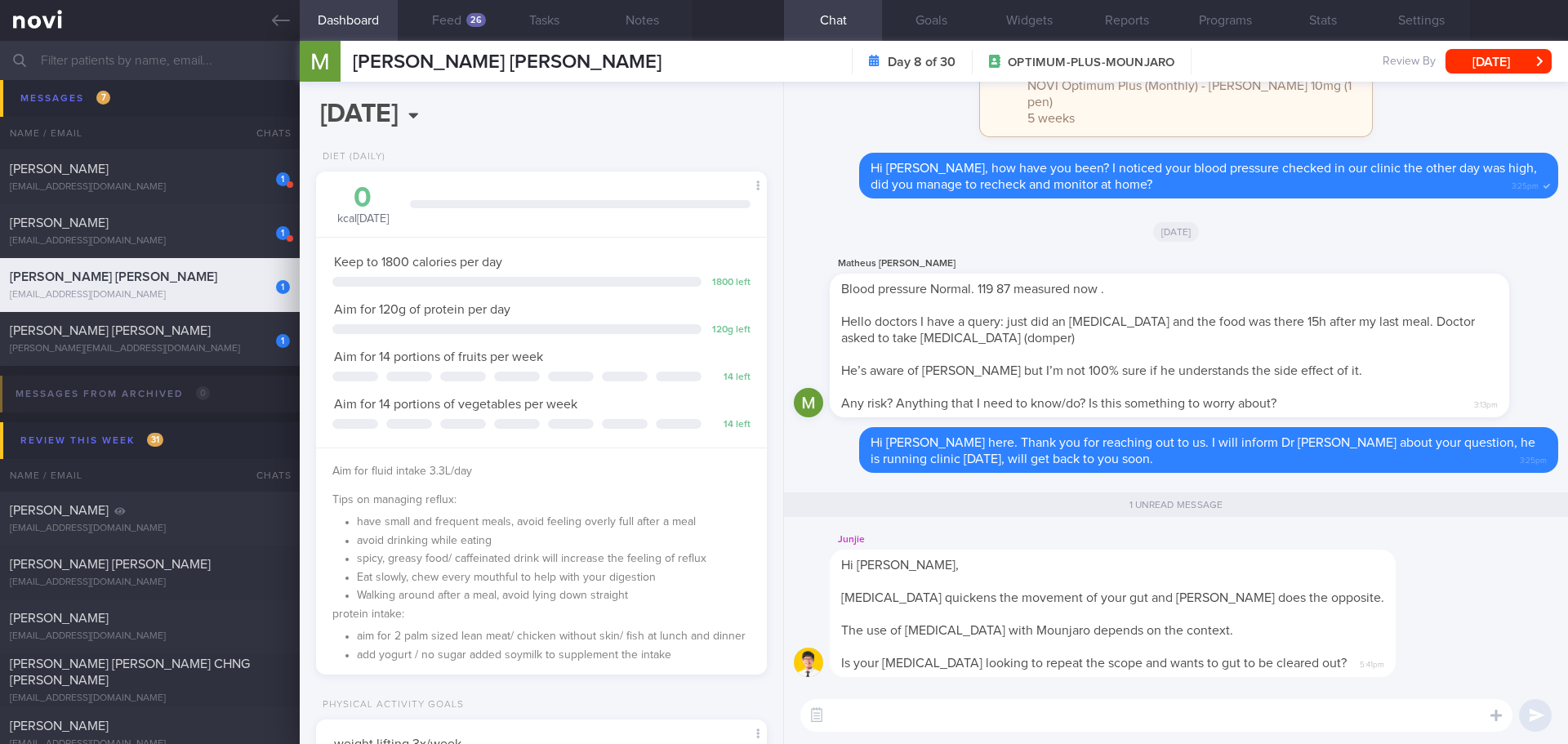
scroll to position [204, 409]
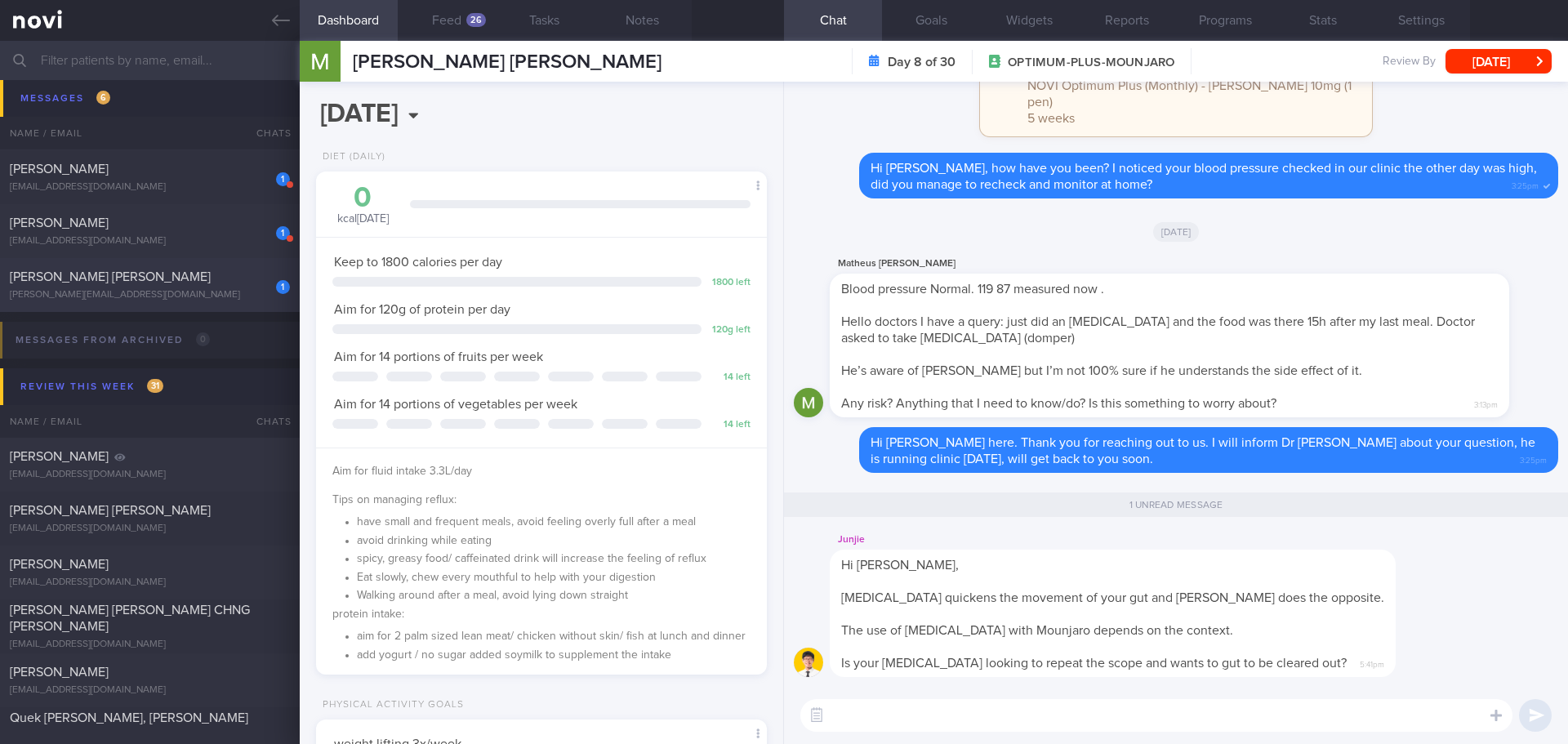
click at [160, 300] on div "gavin.sumantri@gmail.com" at bounding box center [150, 295] width 280 height 12
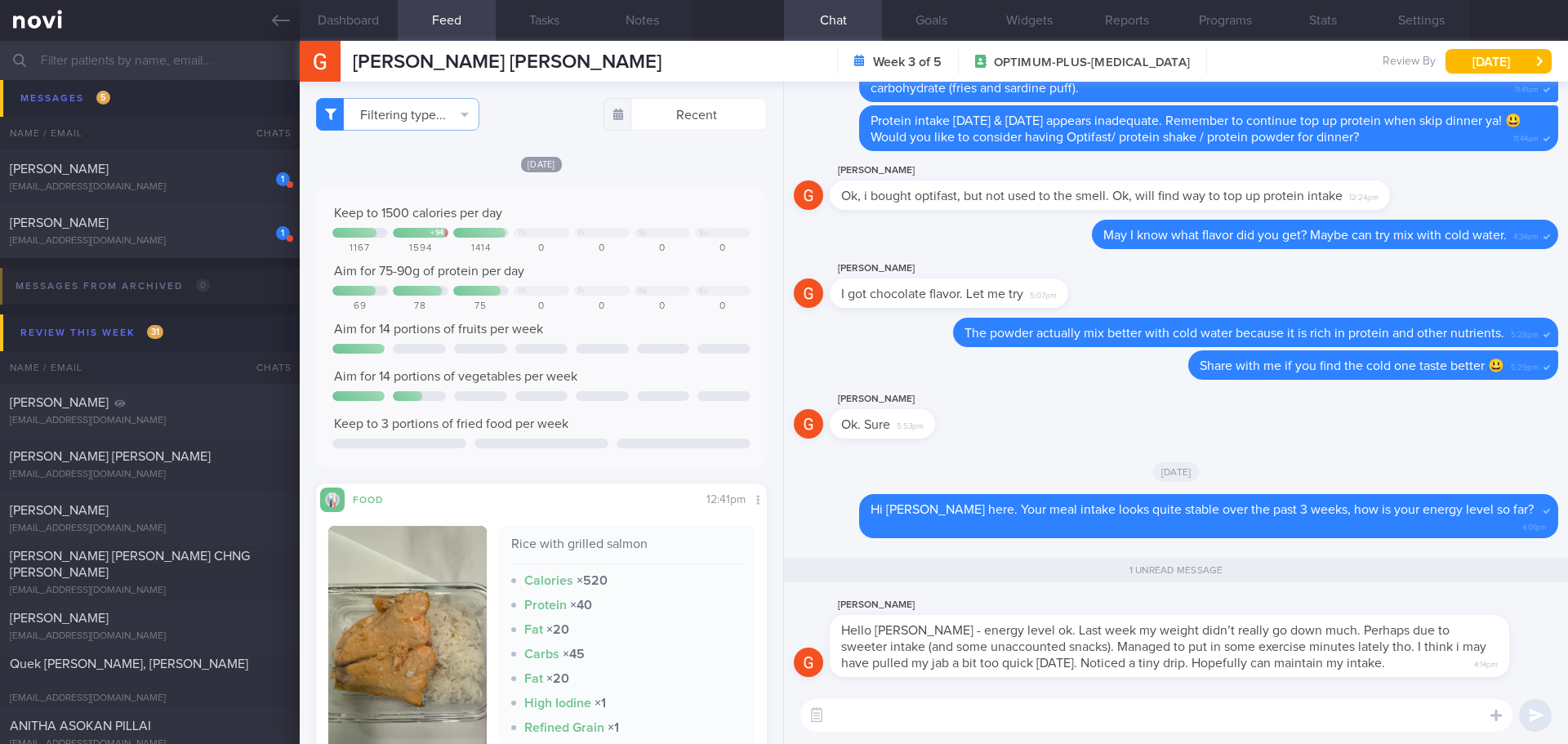
click at [1161, 720] on textarea at bounding box center [1156, 716] width 712 height 33
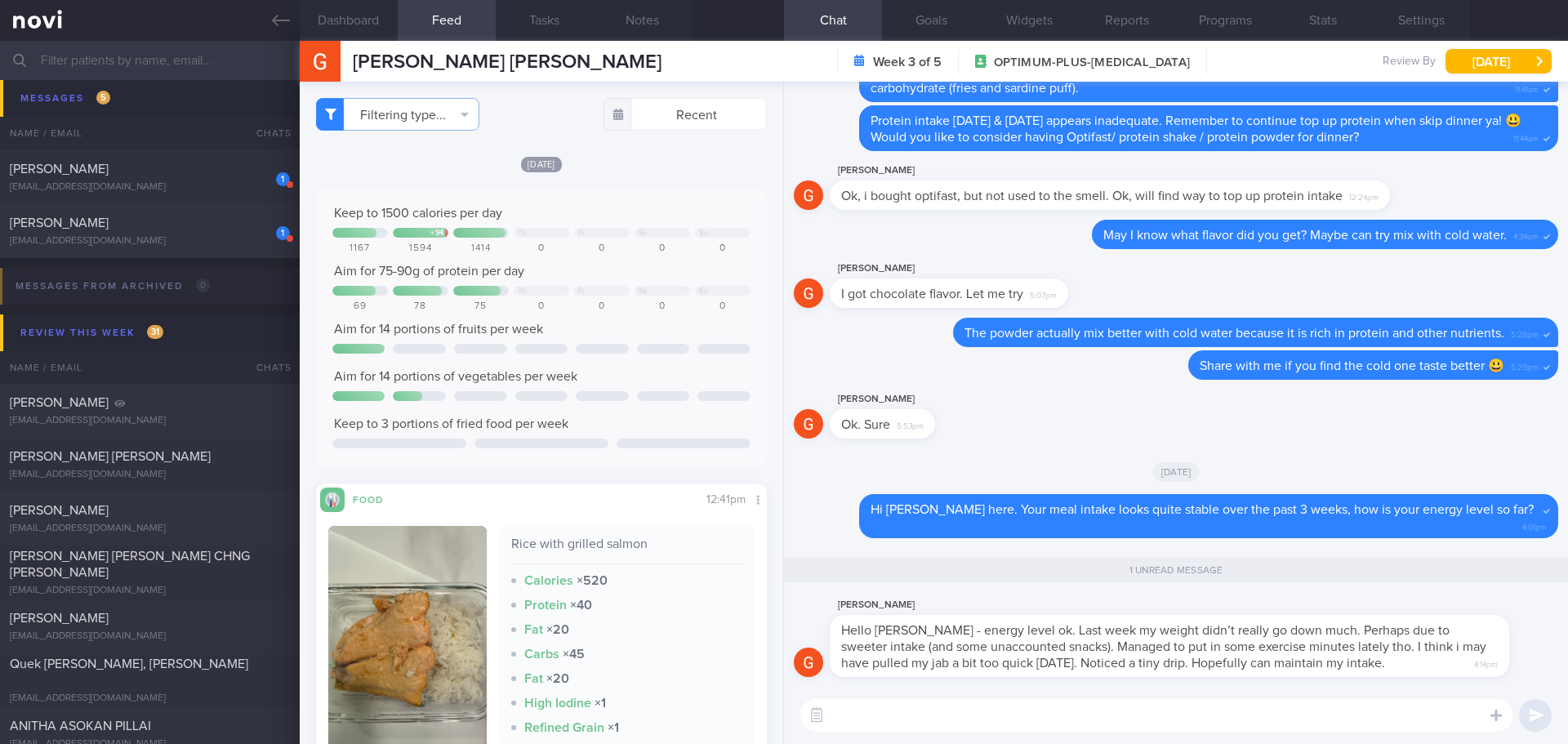
click at [1161, 720] on textarea at bounding box center [1156, 716] width 712 height 33
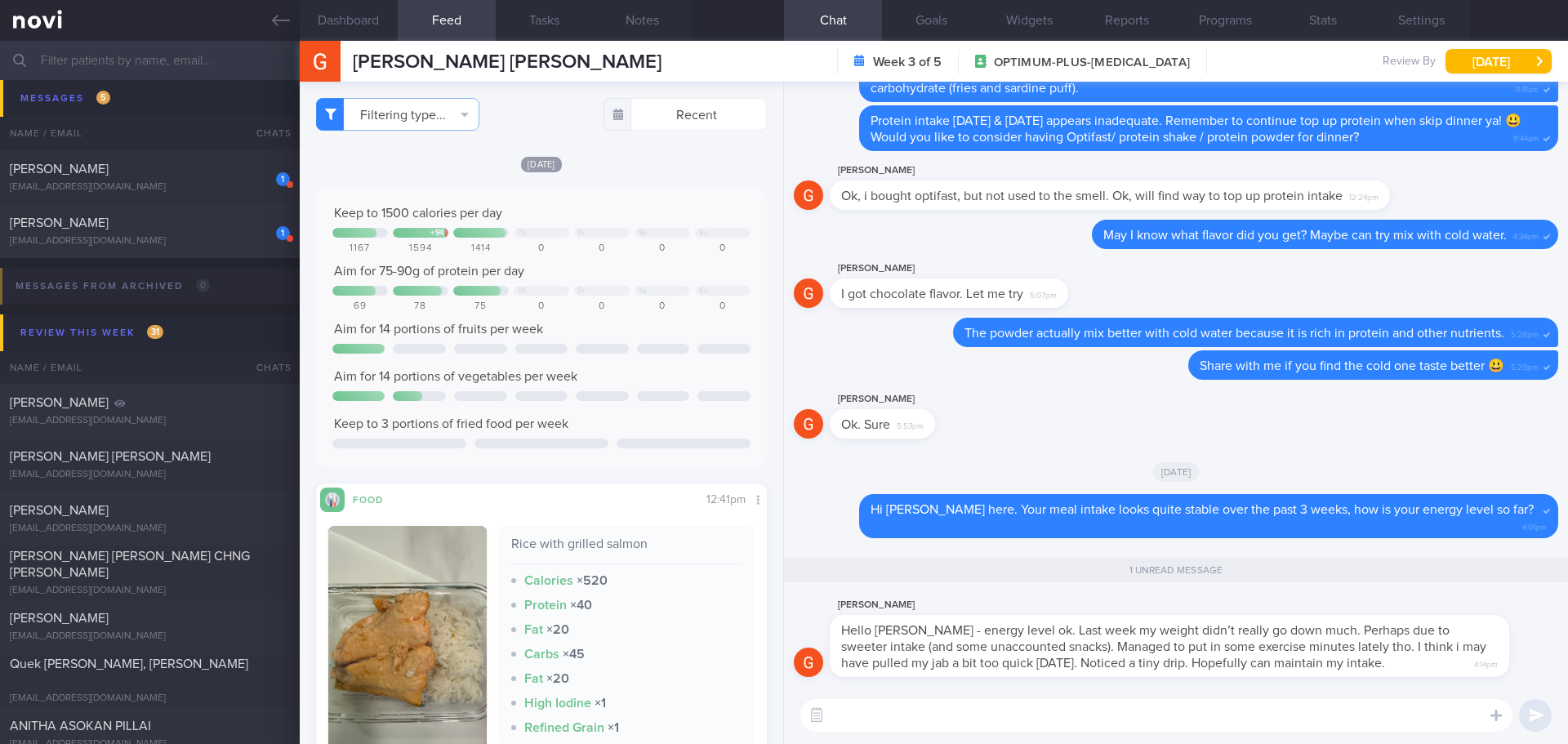
click at [1161, 720] on textarea at bounding box center [1156, 716] width 712 height 33
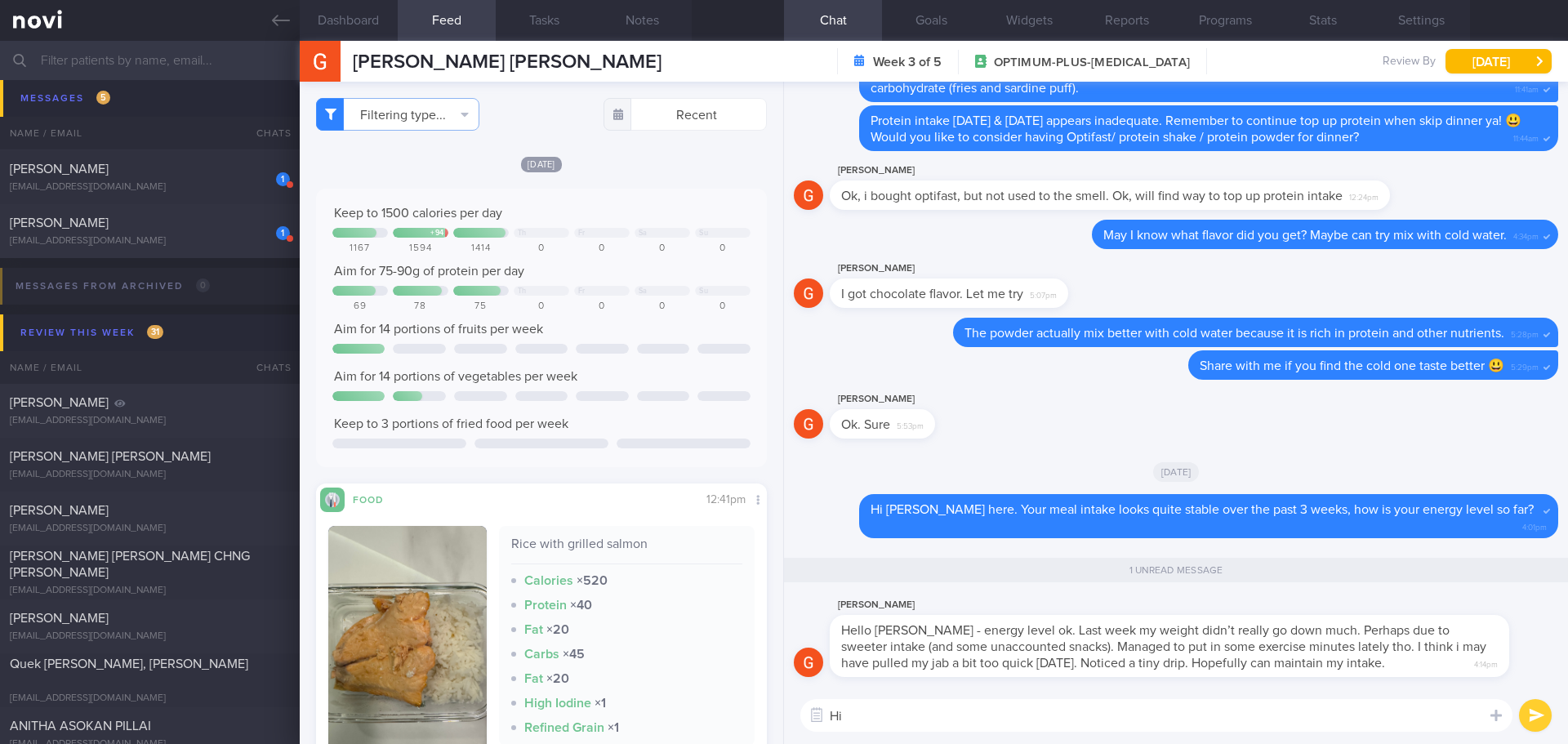
type textarea "H"
type textarea "Glad to hear that your energy level is ok and you have started exercise. What e…"
click at [420, 102] on button "Filtering type..." at bounding box center [398, 114] width 164 height 33
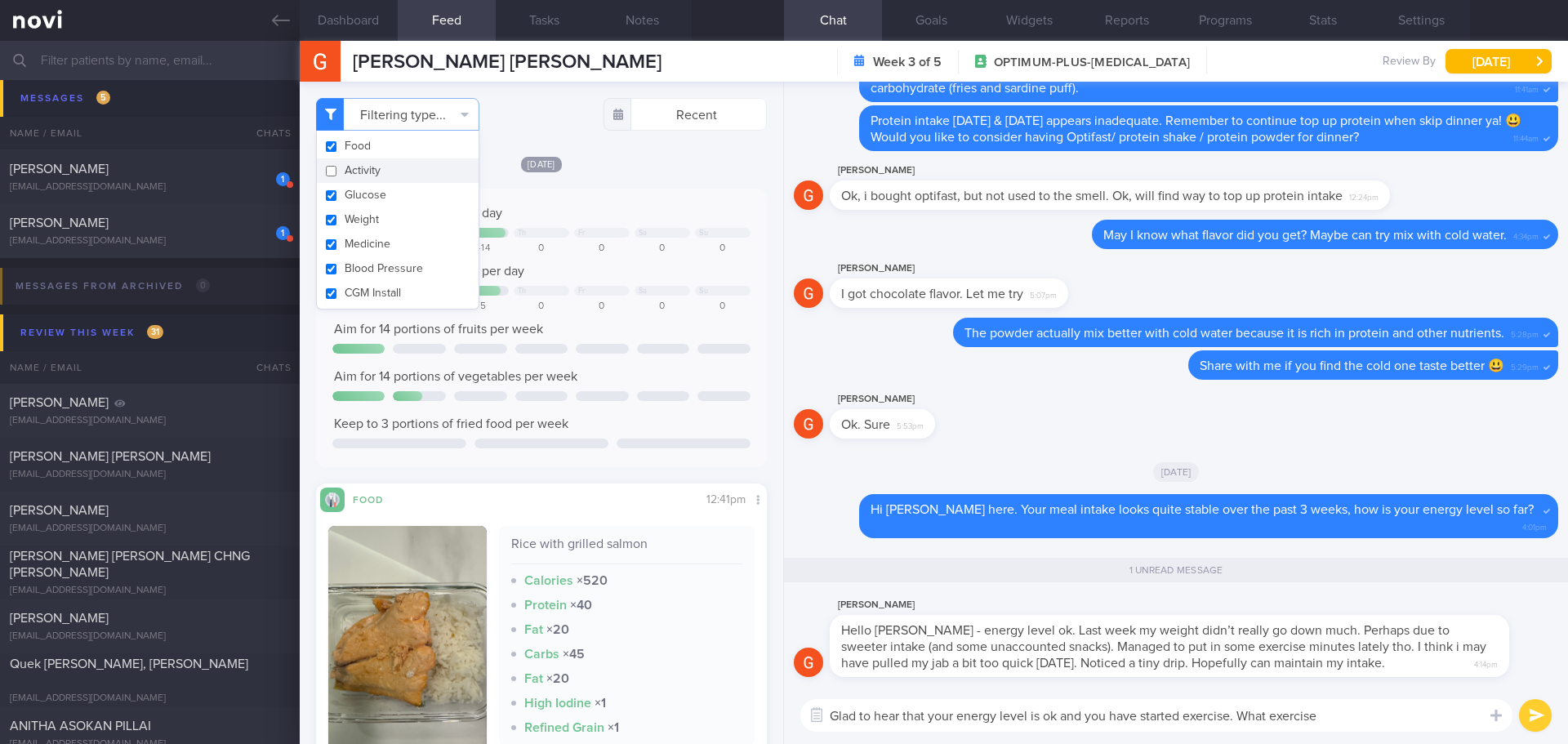
click at [390, 169] on button "Activity" at bounding box center [398, 170] width 162 height 24
checkbox input "true"
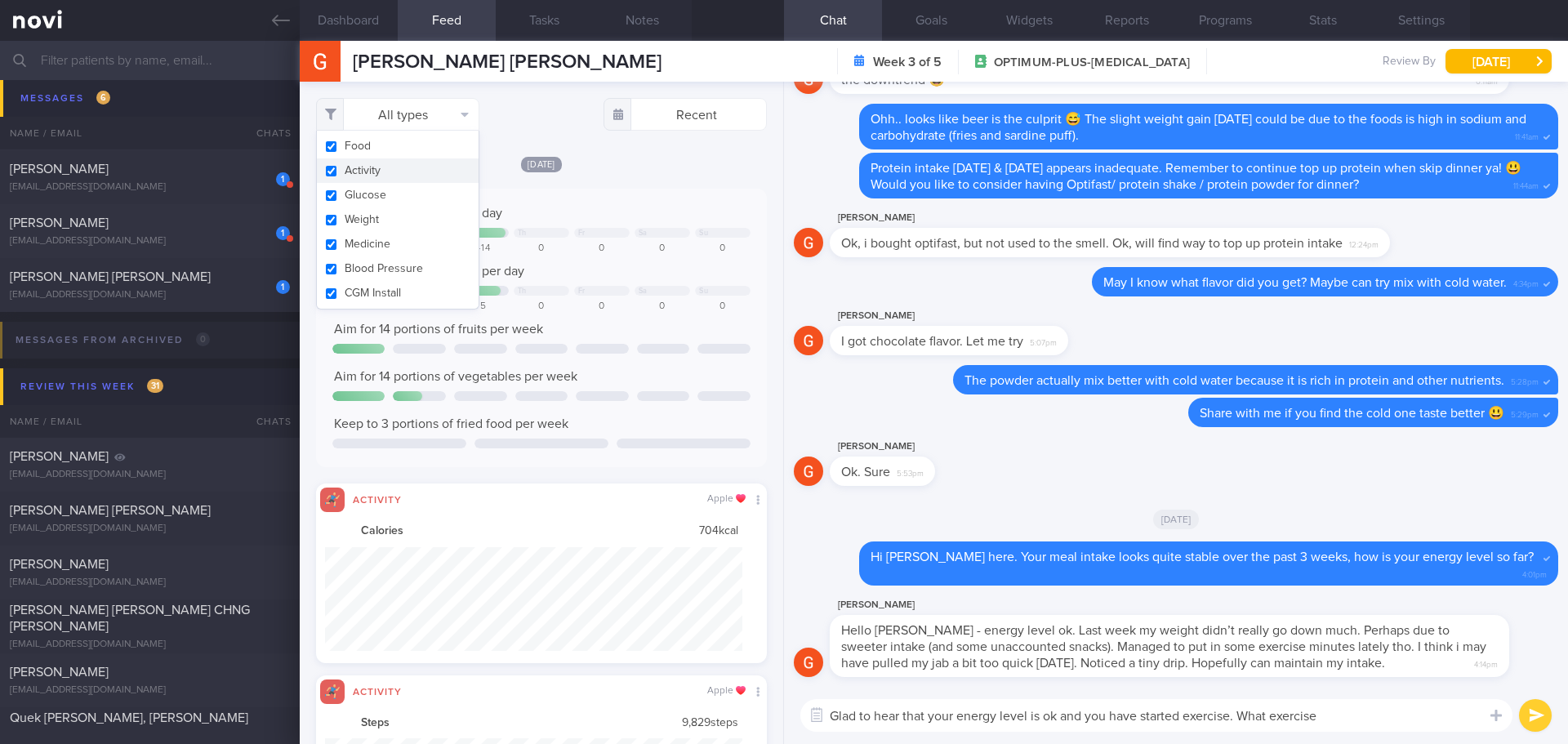
scroll to position [104, 418]
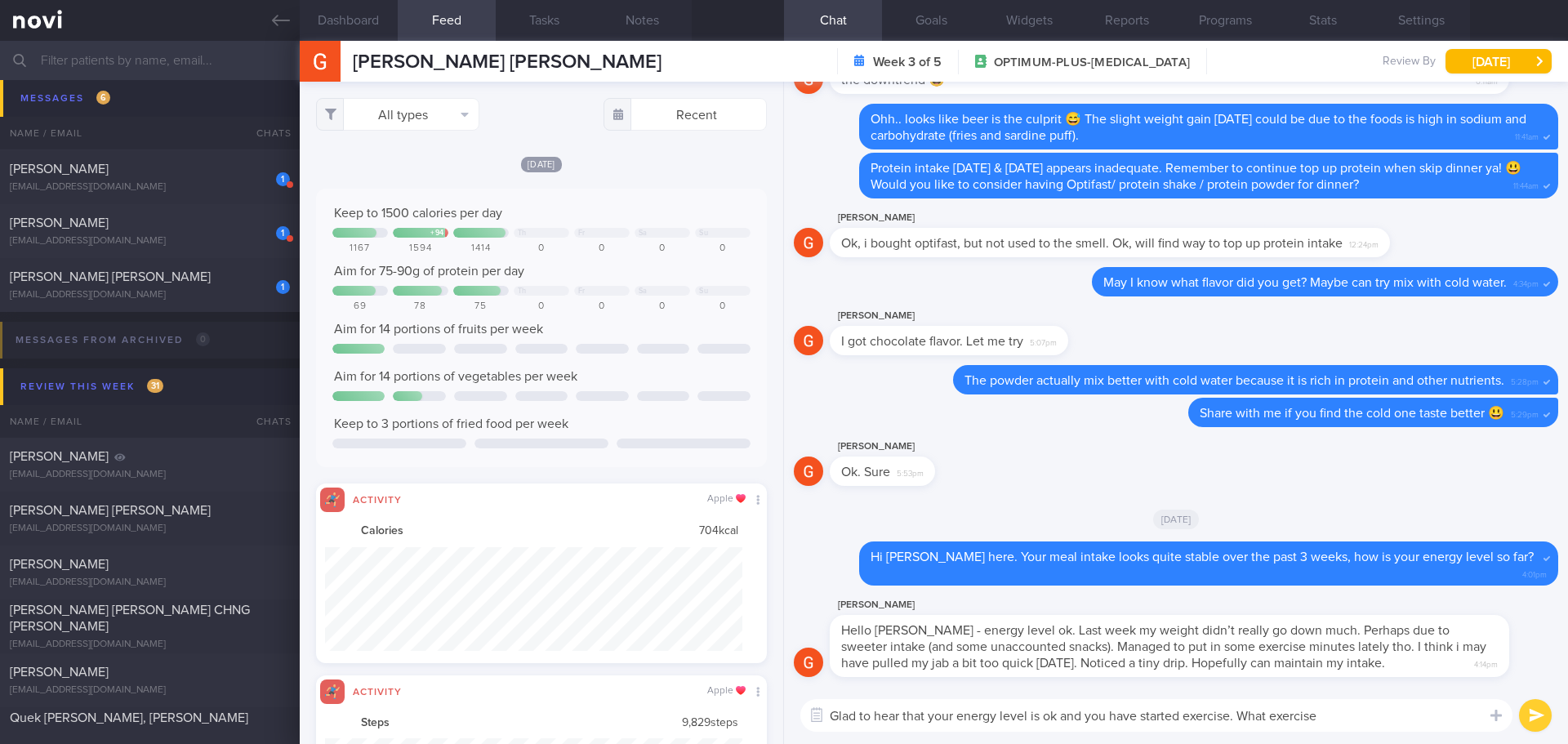
click at [536, 117] on div "All types Food Activity Glucose Weight Medicine Blood Pressure CGM Install Rece…" at bounding box center [541, 114] width 451 height 33
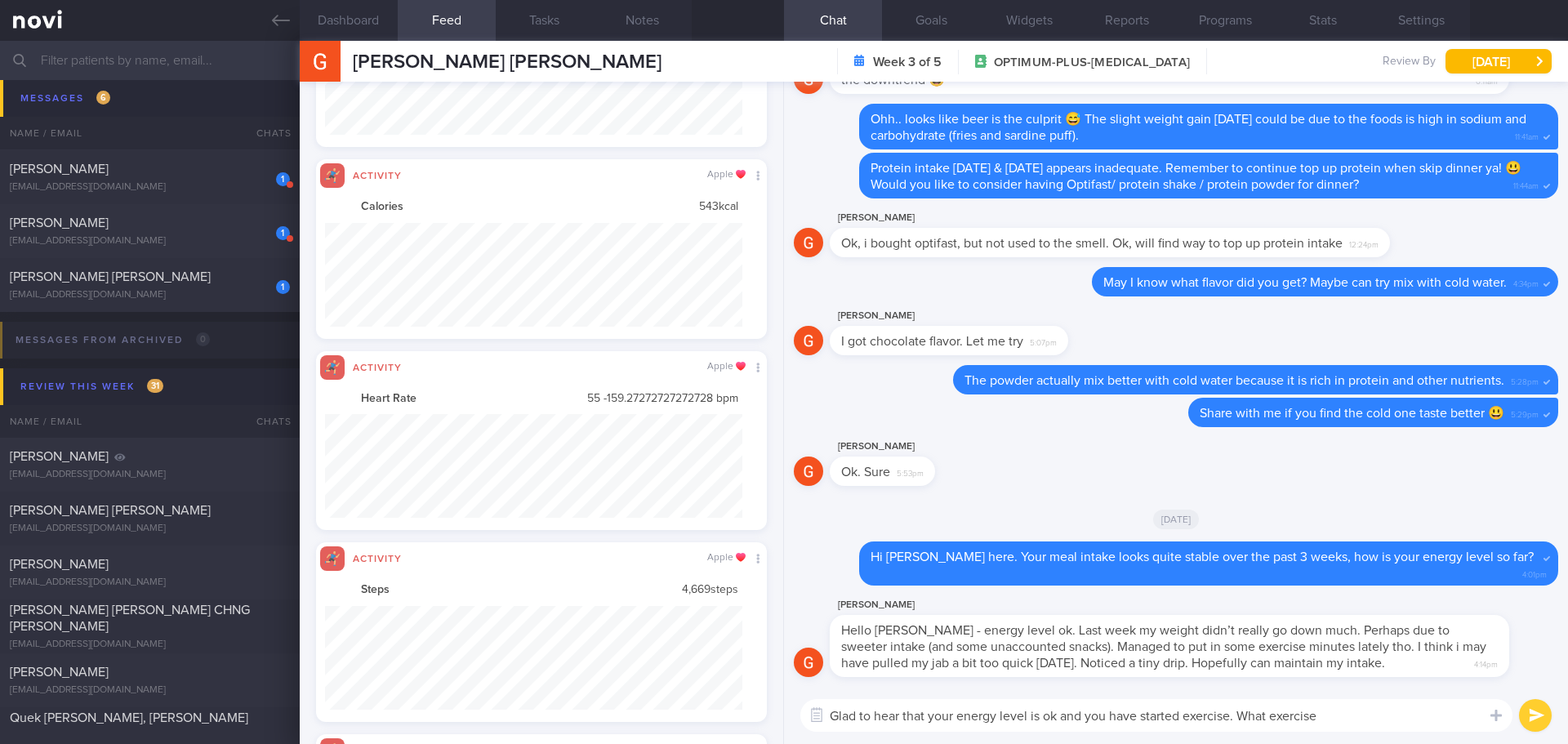
scroll to position [816886, 816056]
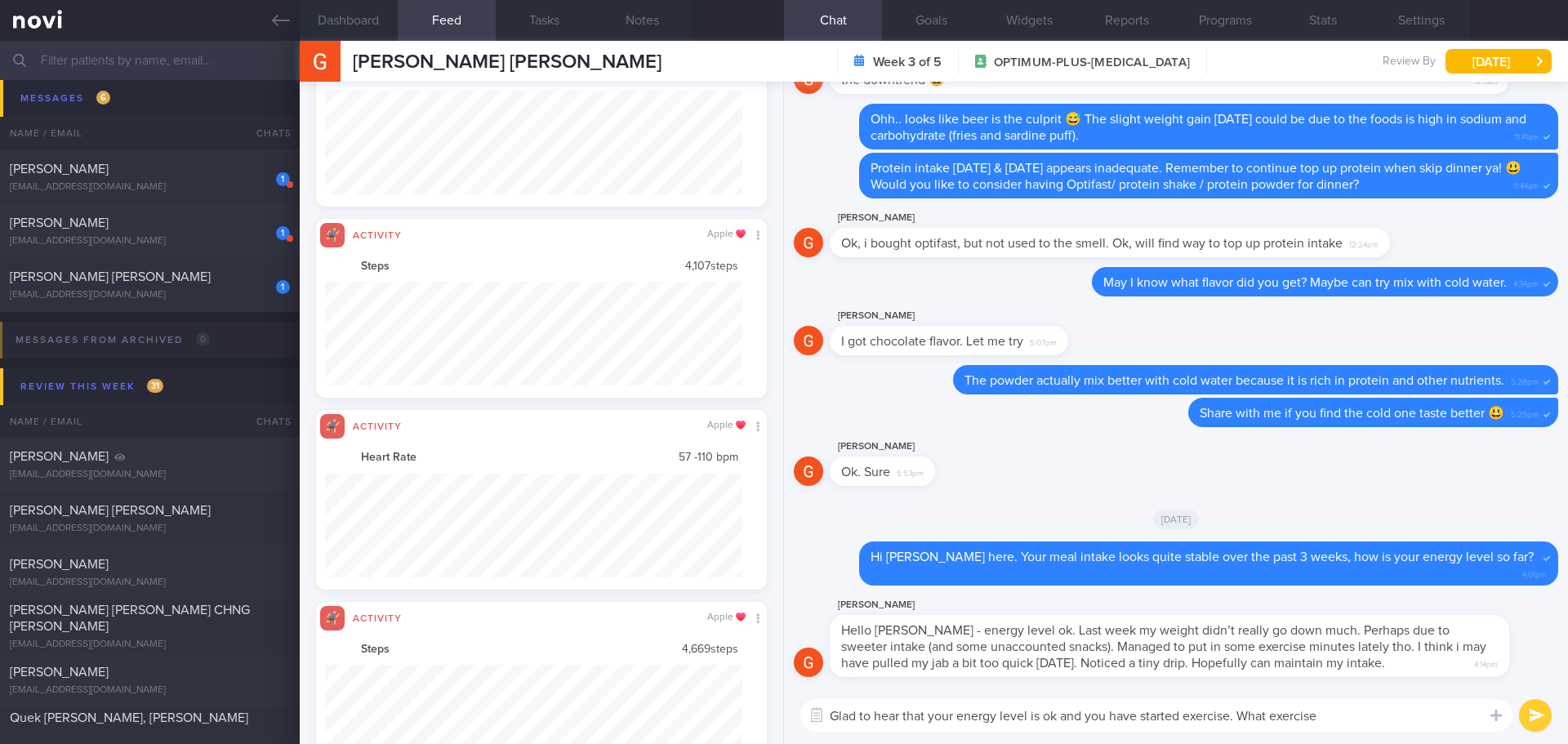
click at [1344, 719] on textarea "Glad to hear that your energy level is ok and you have started exercise. What e…" at bounding box center [1156, 716] width 712 height 33
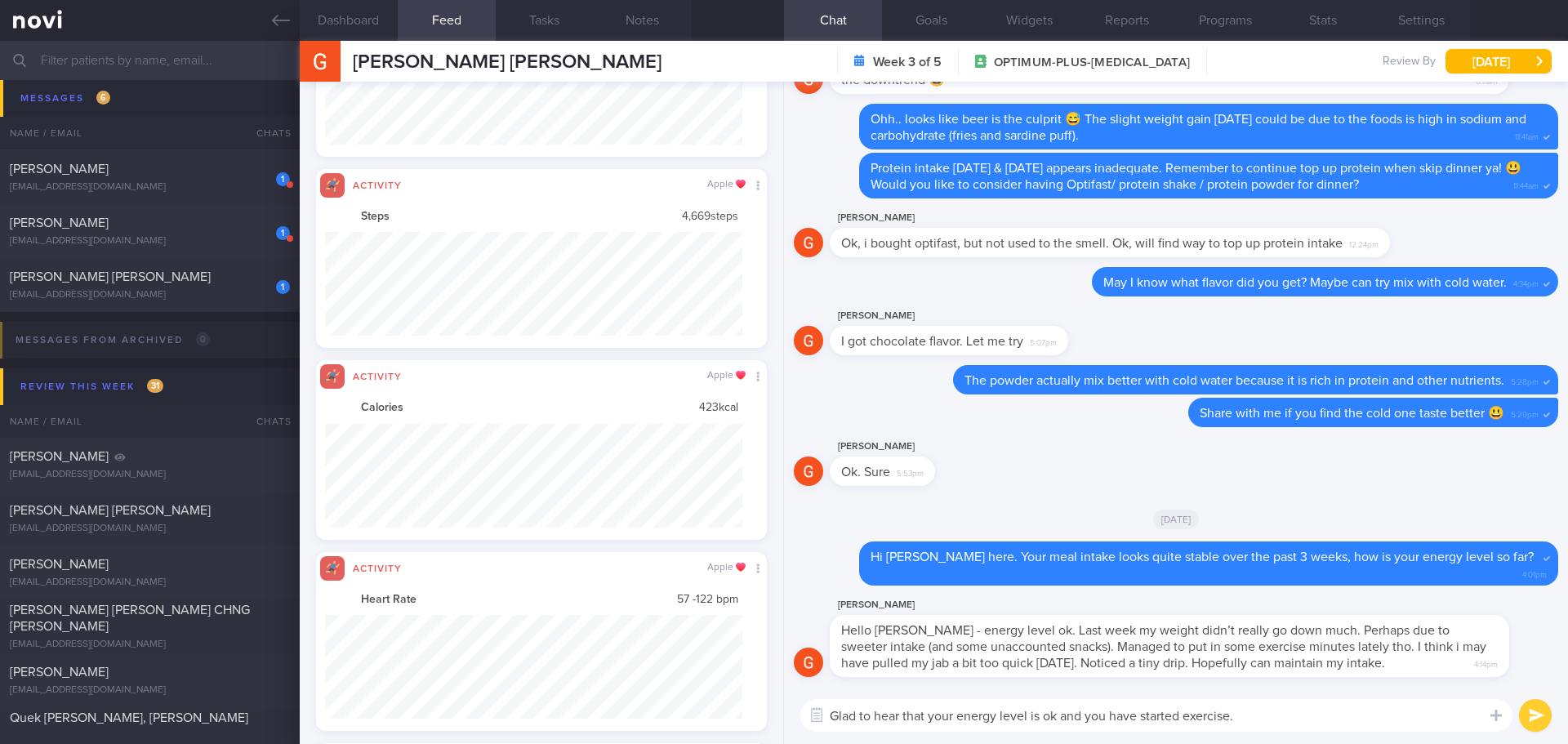
click at [1306, 719] on textarea "Glad to hear that your energy level is ok and you have started exercise." at bounding box center [1156, 716] width 712 height 33
click at [1321, 724] on textarea "Glad to hear that your energy level is ok and you have started exercise." at bounding box center [1156, 716] width 712 height 33
click at [1323, 724] on textarea "Glad to hear that your energy level is ok and you have started exercise." at bounding box center [1156, 716] width 712 height 33
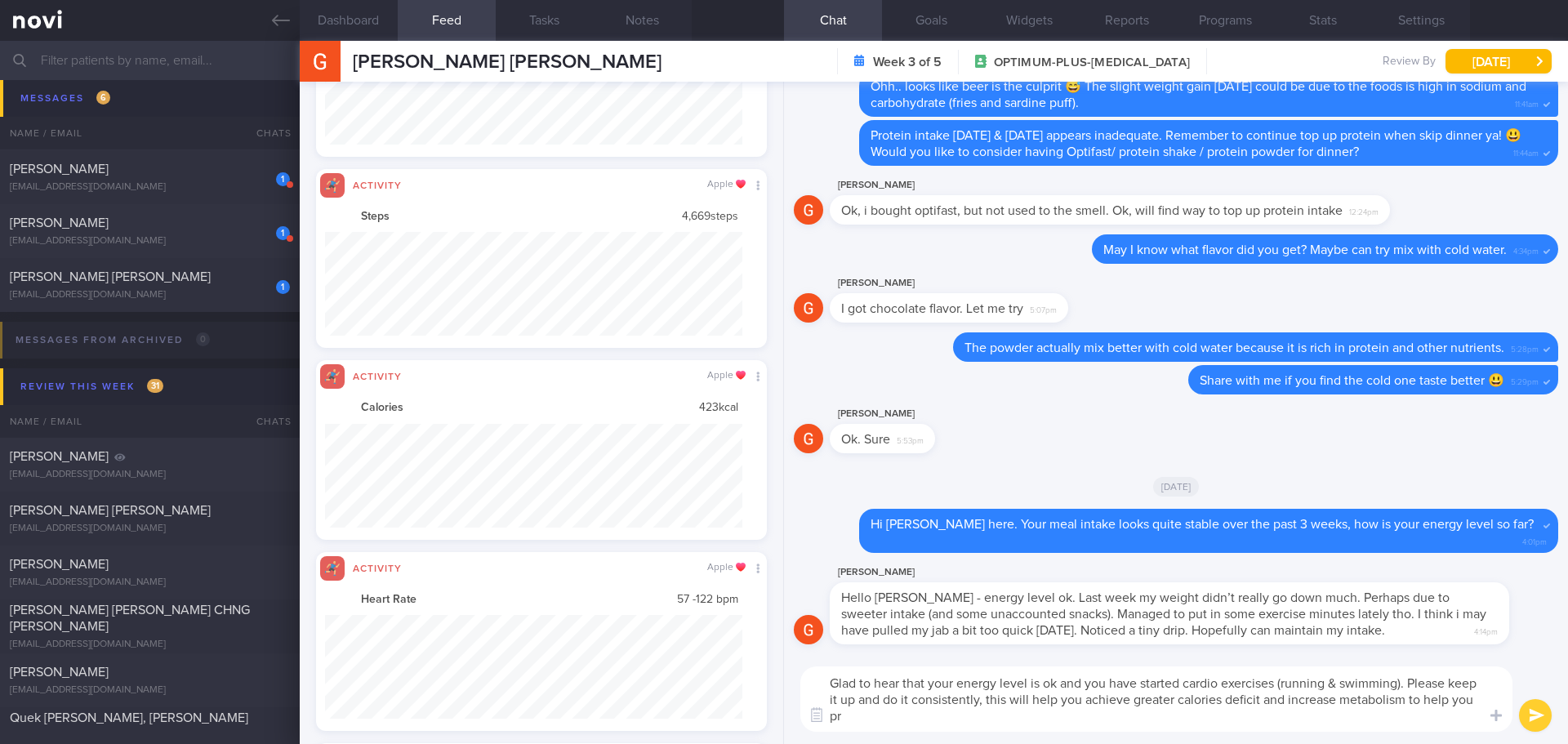
scroll to position [0, 0]
drag, startPoint x: 927, startPoint y: 719, endPoint x: 886, endPoint y: 720, distance: 41.0
click at [886, 720] on textarea "Glad to hear that your energy level is ok and you have started cardio exercises…" at bounding box center [1156, 699] width 712 height 65
click at [1042, 719] on textarea "Glad to hear that your energy level is ok and you have started cardio exercises…" at bounding box center [1156, 699] width 712 height 65
click at [1098, 720] on textarea "Glad to hear that your energy level is ok and you have started cardio exercises…" at bounding box center [1156, 699] width 712 height 65
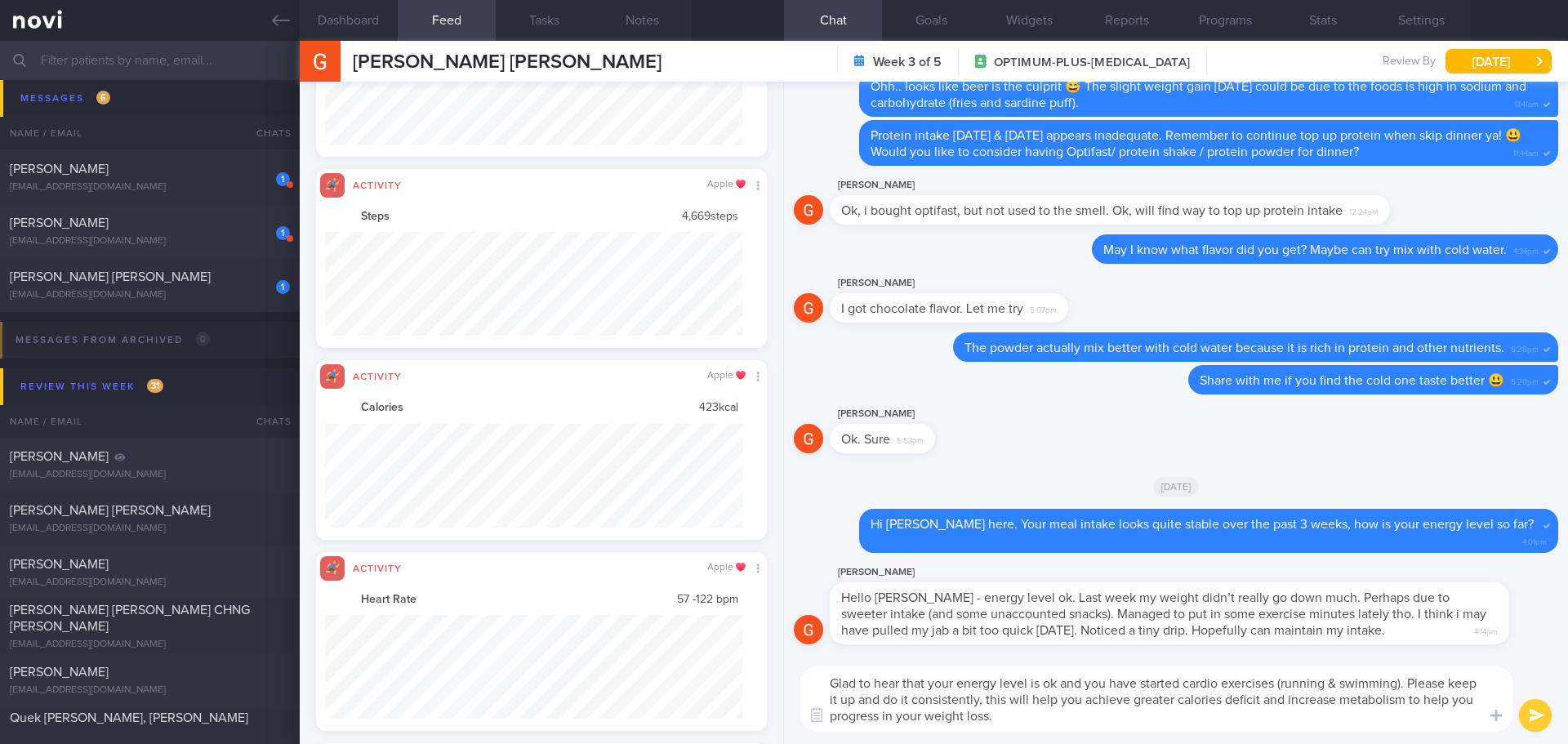
click at [1120, 728] on textarea "Glad to hear that your energy level is ok and you have started cardio exercises…" at bounding box center [1156, 699] width 712 height 65
click at [1130, 733] on div "Glad to hear that your energy level is ok and you have started cardio exercises…" at bounding box center [1176, 699] width 784 height 89
click at [1131, 736] on div "Glad to hear that your energy level is ok and you have started cardio exercises…" at bounding box center [1176, 699] width 784 height 89
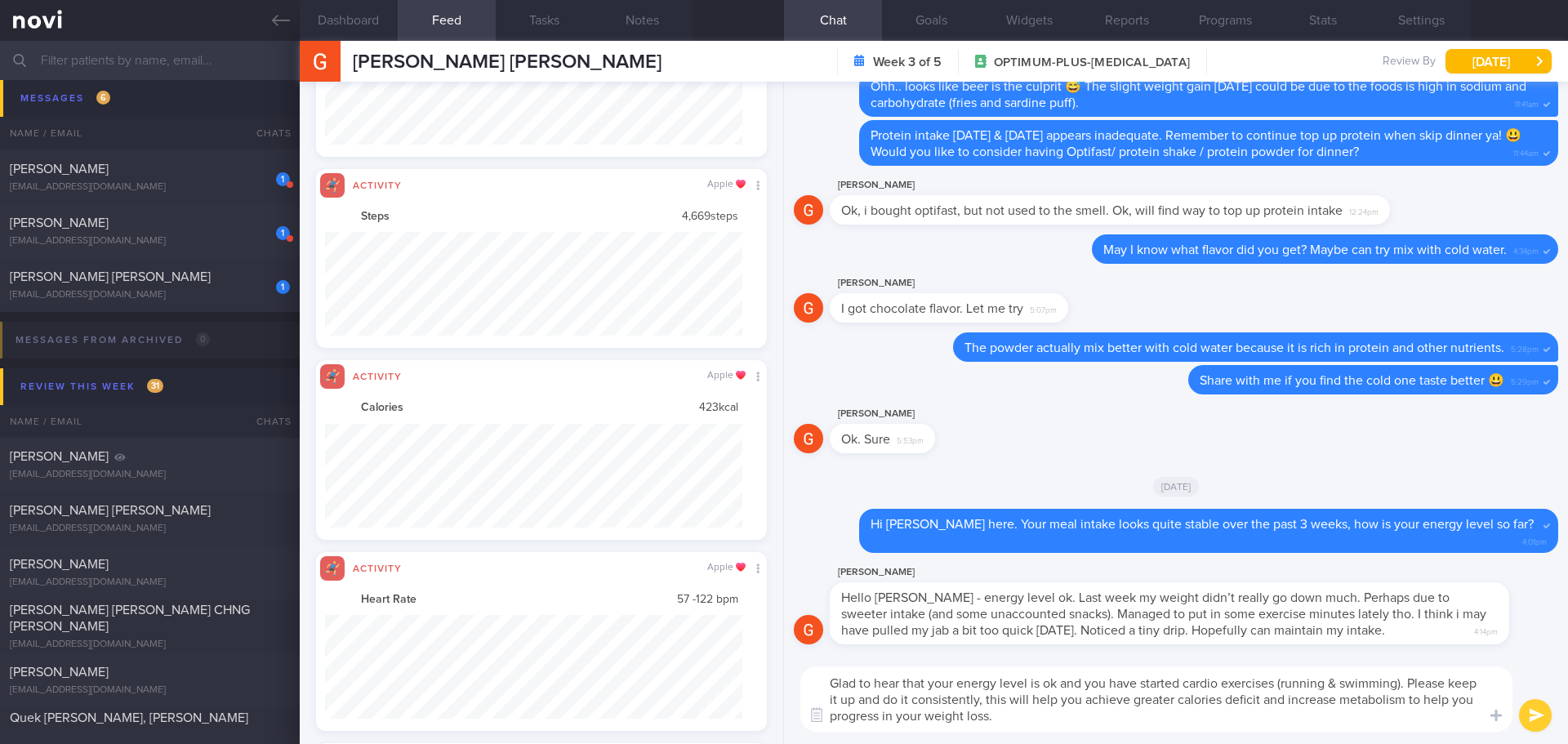
click at [1132, 738] on div "Glad to hear that your energy level is ok and you have started cardio exercises…" at bounding box center [1176, 699] width 784 height 89
click at [983, 700] on textarea "Glad to hear that your energy level is ok and you have started cardio exercises…" at bounding box center [1156, 699] width 712 height 65
click at [1005, 699] on textarea "Glad to hear that your energy level is ok and you have started cardio exercises…" at bounding box center [1156, 699] width 712 height 65
click at [1145, 724] on textarea "Glad to hear that your energy level is ok and you have started cardio exercises…" at bounding box center [1156, 699] width 712 height 65
click at [1176, 731] on textarea "Glad to hear that your energy level is ok and you have started cardio exercises…" at bounding box center [1156, 699] width 712 height 65
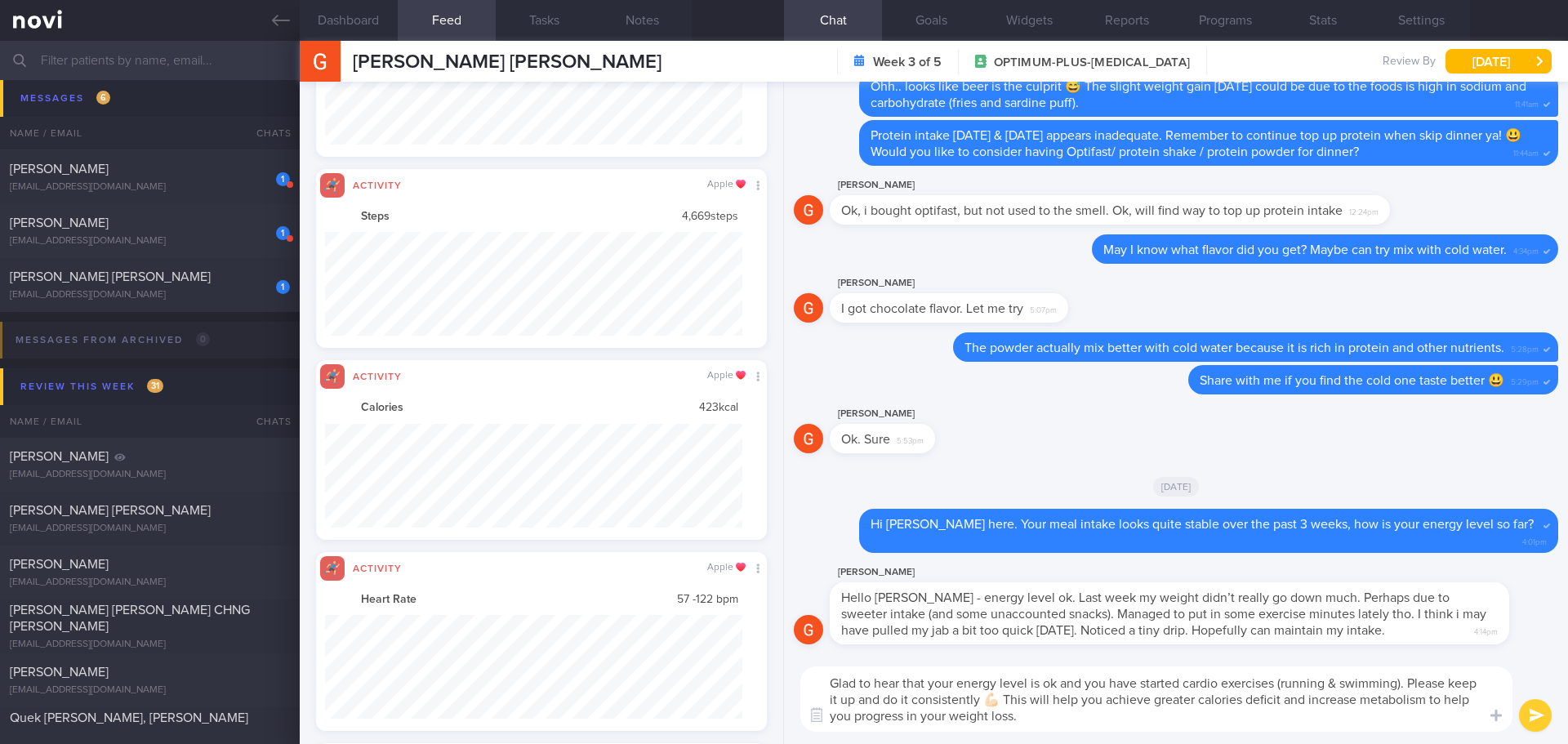
click at [1177, 731] on textarea "Glad to hear that your energy level is ok and you have started cardio exercises…" at bounding box center [1156, 699] width 712 height 65
click at [1236, 725] on textarea "Glad to hear that your energy level is ok and you have started cardio exercises…" at bounding box center [1156, 699] width 712 height 65
type textarea "Glad to hear that your energy level is ok and you have started cardio exercises…"
click at [1526, 720] on button "submit" at bounding box center [1535, 716] width 33 height 33
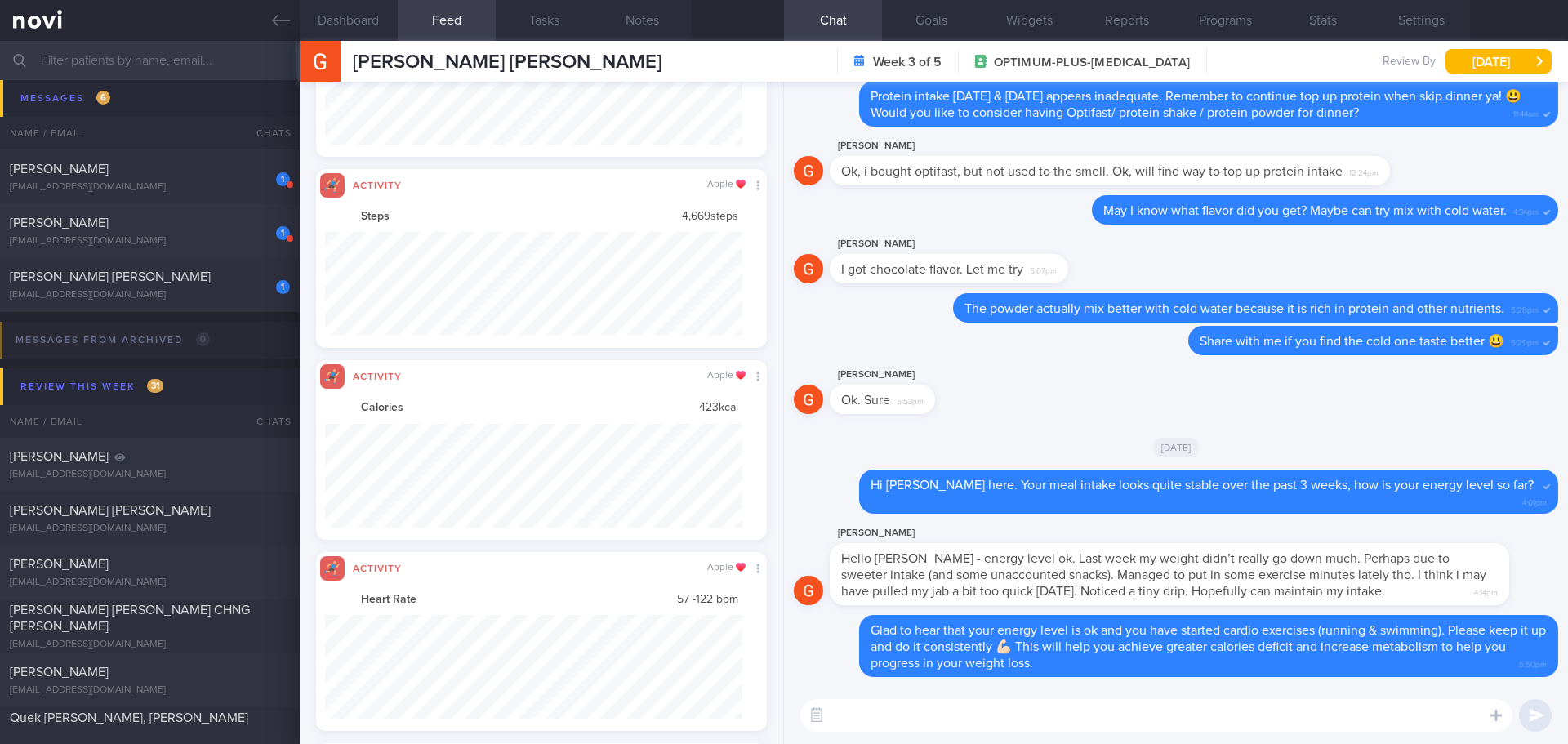
click at [1352, 713] on textarea at bounding box center [1156, 716] width 712 height 33
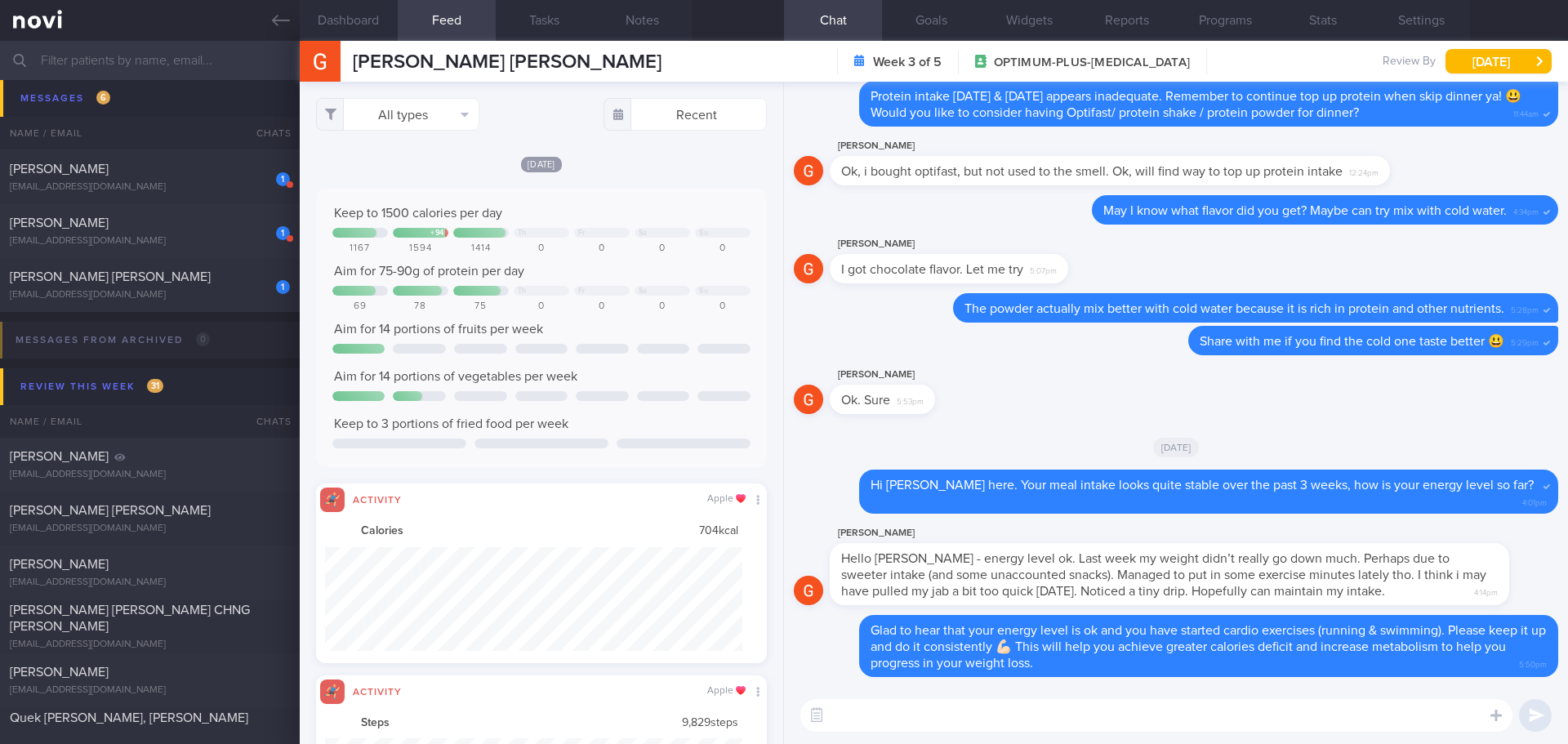
scroll to position [104, 418]
click at [447, 114] on button "All types" at bounding box center [398, 114] width 164 height 33
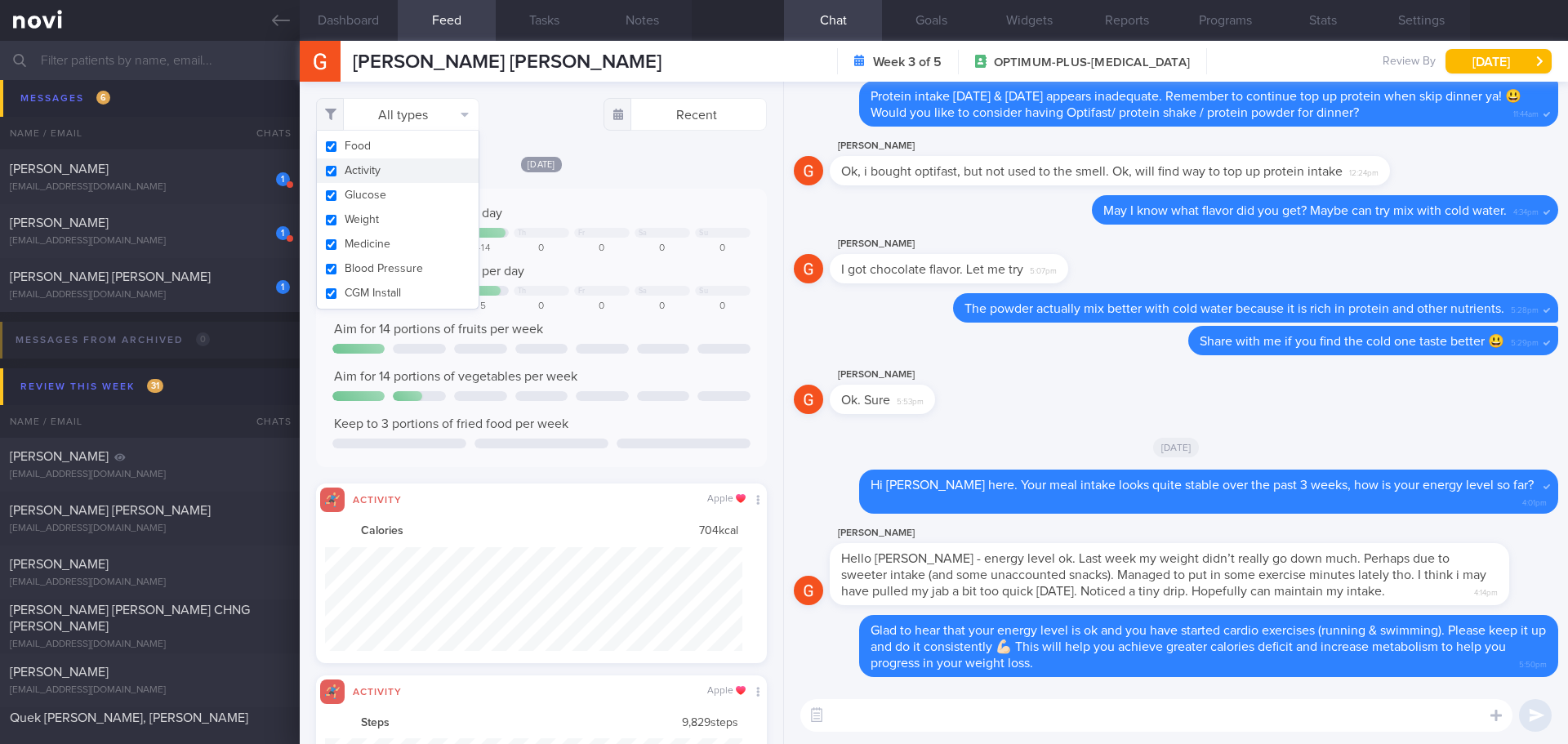
click at [383, 169] on button "Activity" at bounding box center [398, 170] width 162 height 24
checkbox input "false"
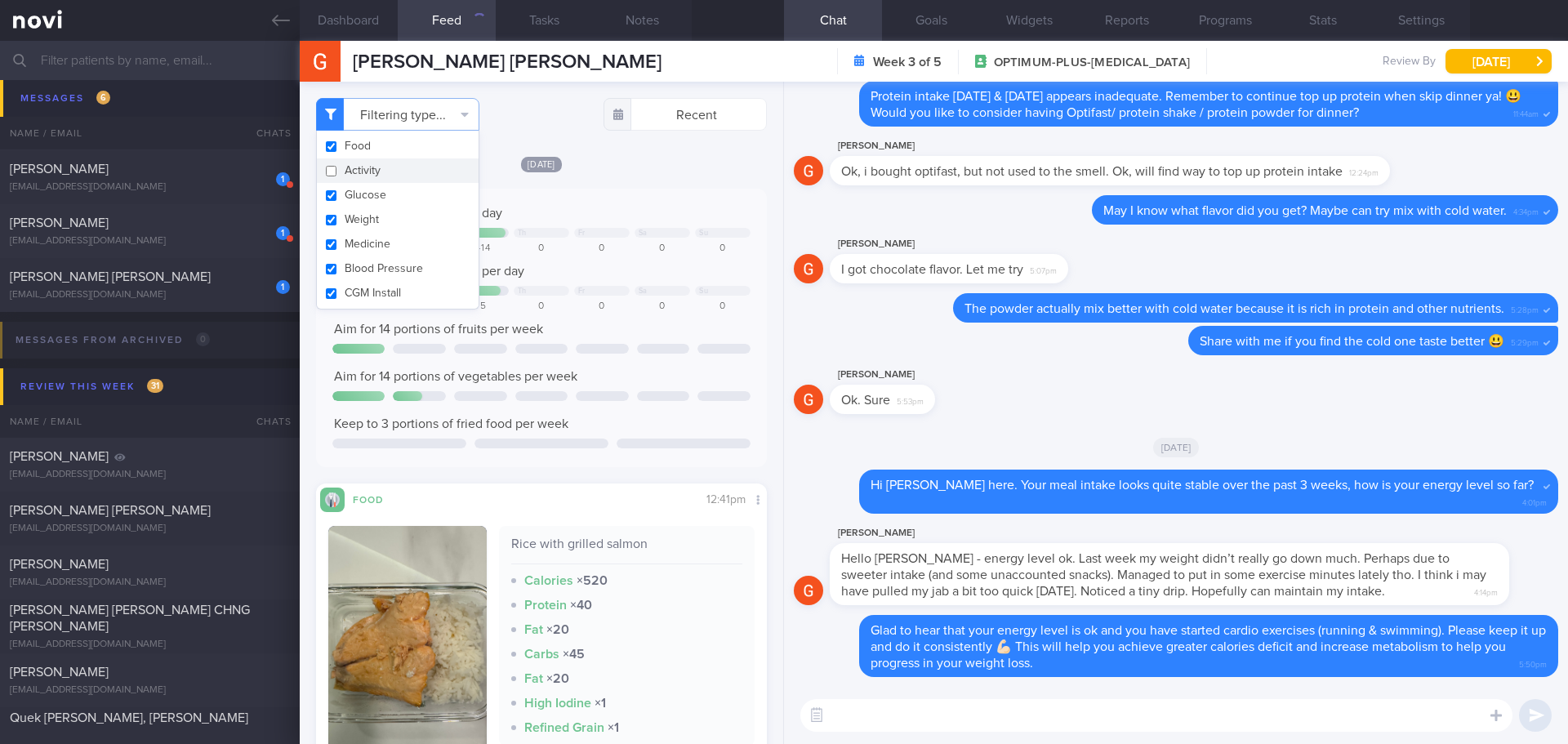
click at [611, 175] on div "Today Keep to 1500 calories per day + 94 Th Fr Sa Su 1167 1594 1414 0 0 0 0 Aim…" at bounding box center [541, 311] width 451 height 312
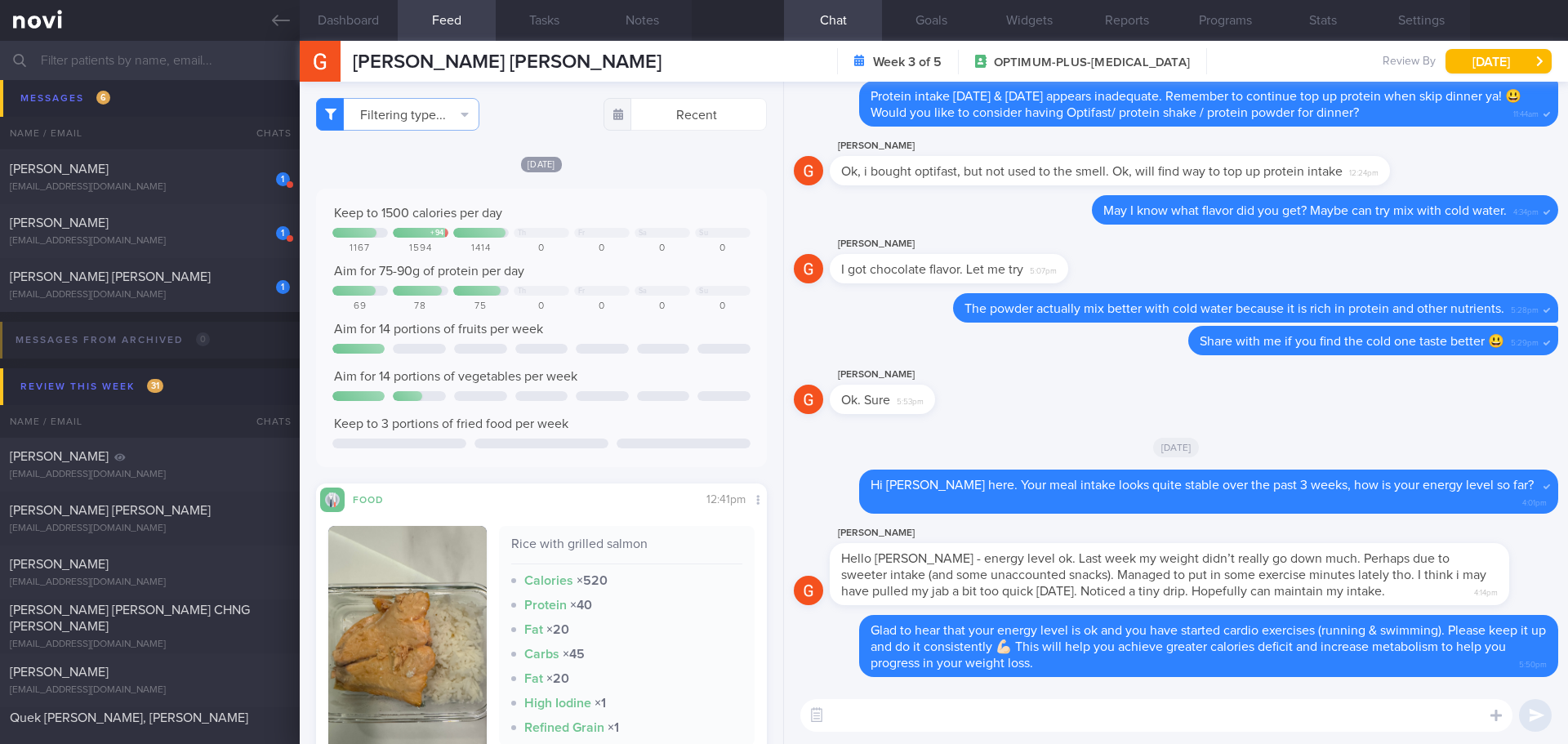
click at [611, 175] on div "Today Keep to 1500 calories per day + 94 Th Fr Sa Su 1167 1594 1414 0 0 0 0 Aim…" at bounding box center [541, 311] width 451 height 312
click at [875, 717] on textarea at bounding box center [1156, 716] width 712 height 33
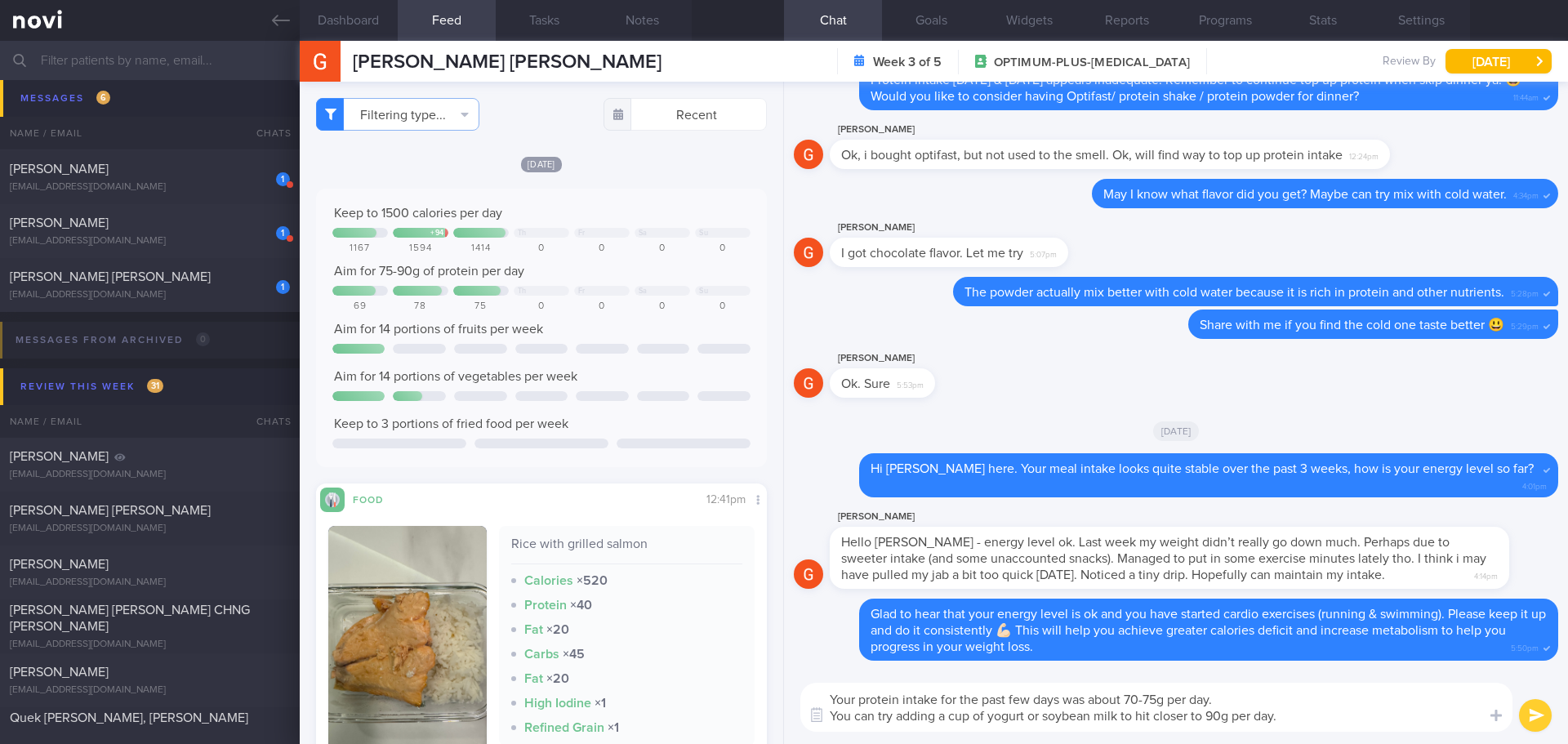
click at [1243, 700] on textarea "Your protein intake for the past few days was about 70-75g per day. You can try…" at bounding box center [1156, 707] width 712 height 49
click at [1229, 713] on textarea "Your protein intake for the past few days was about 70-75g per day. You can try…" at bounding box center [1156, 707] width 712 height 49
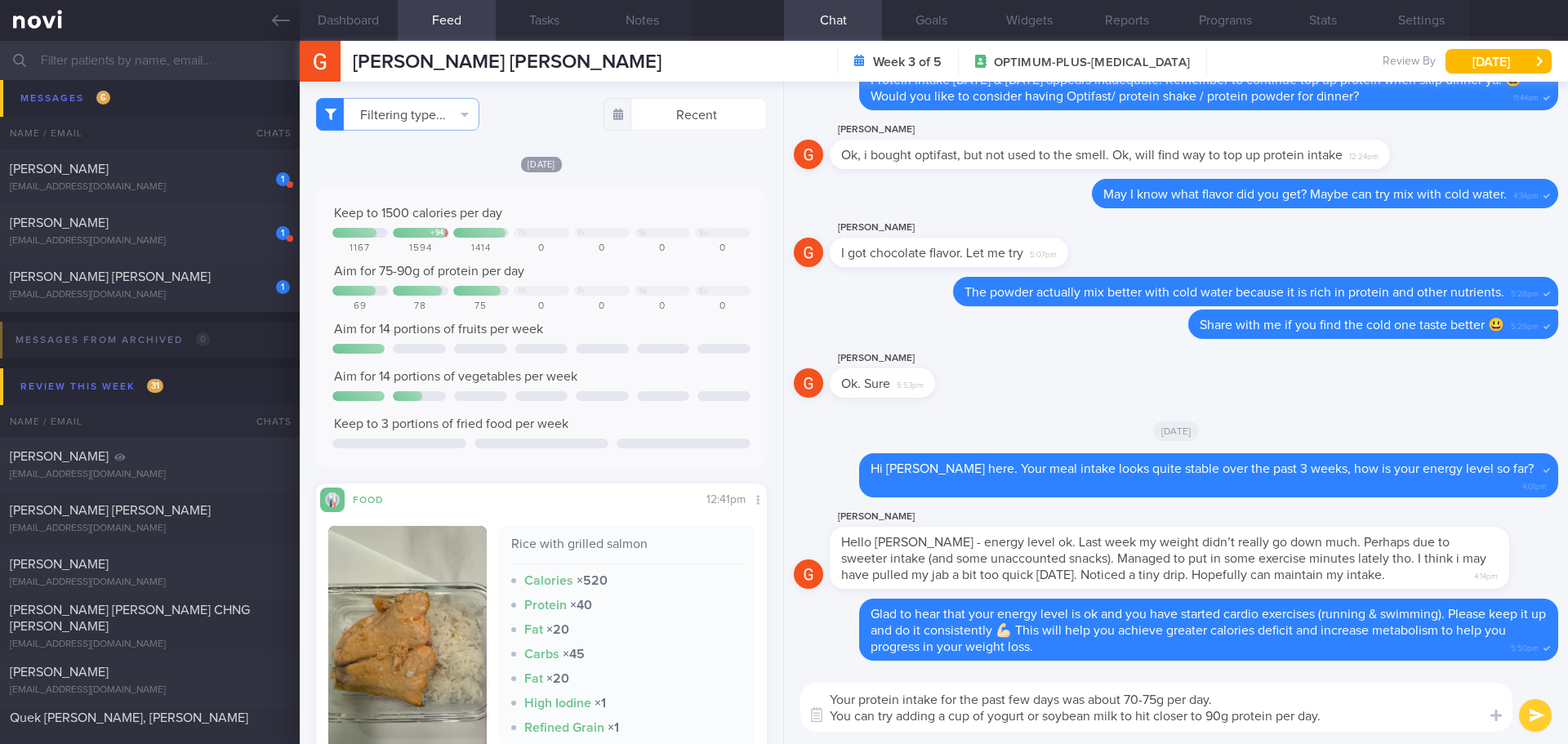
click at [1367, 715] on textarea "Your protein intake for the past few days was about 70-75g per day. You can try…" at bounding box center [1156, 707] width 712 height 49
type textarea "Your protein intake for the past few days was about 70-75g per day. You can try…"
click at [1542, 716] on button "submit" at bounding box center [1535, 716] width 33 height 33
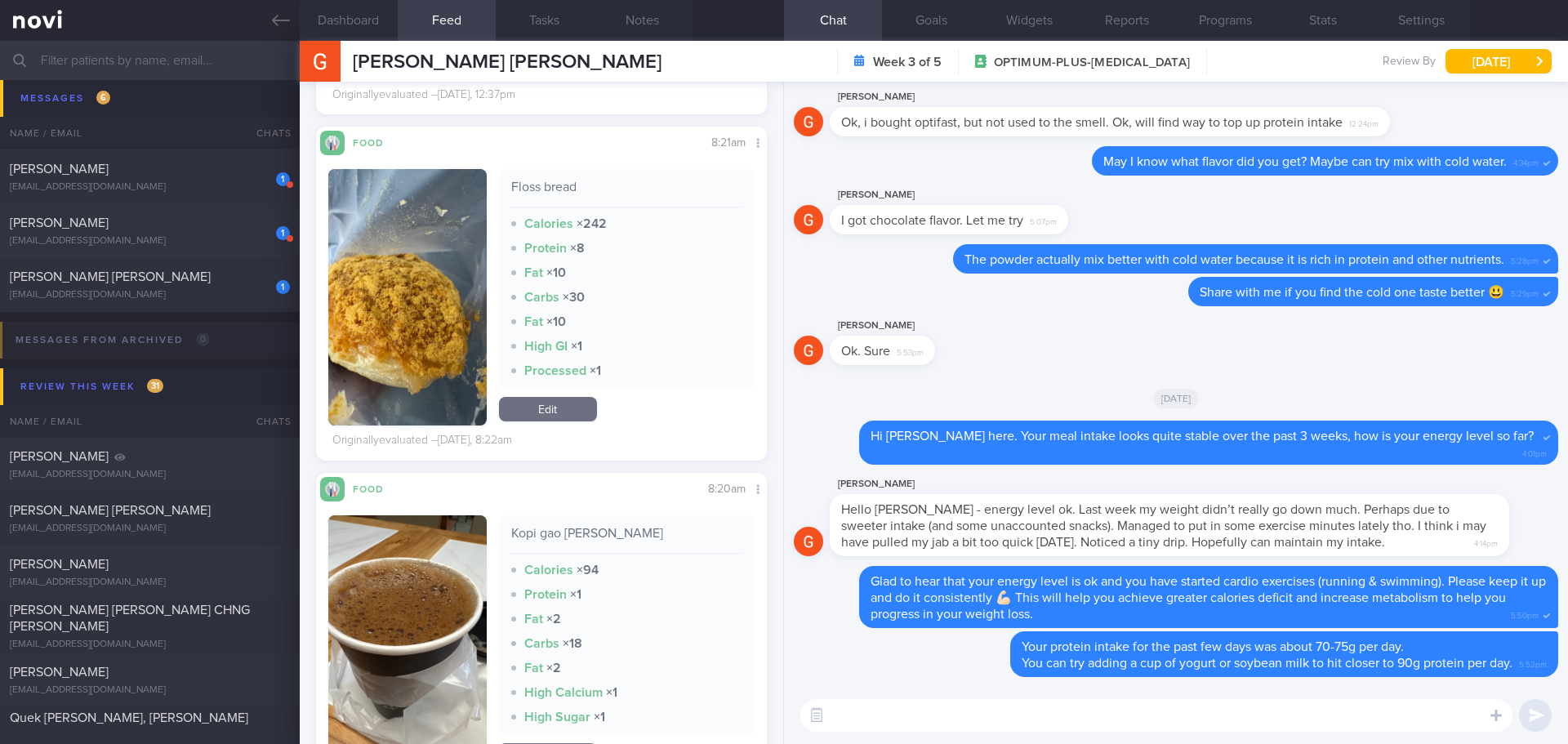
scroll to position [4085, 0]
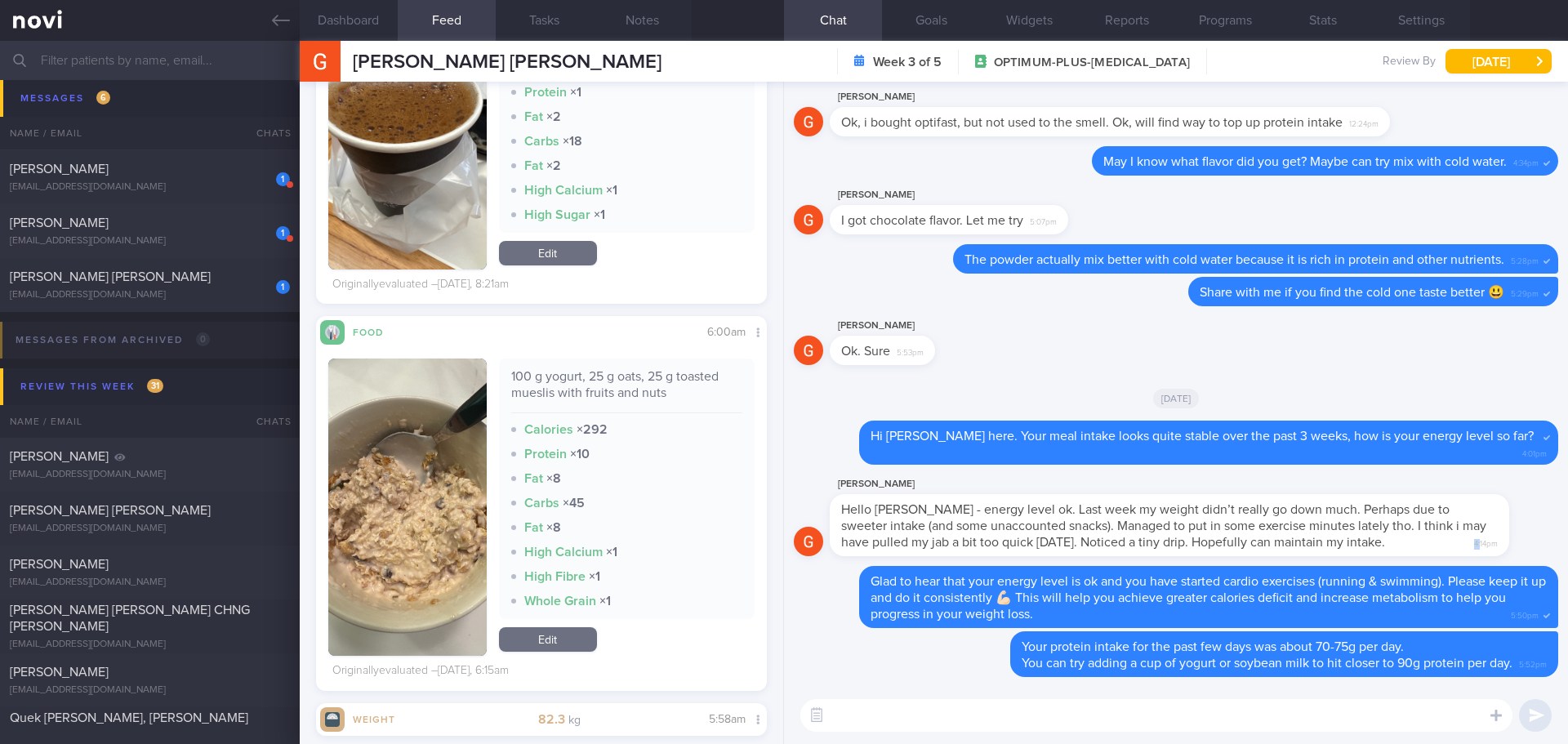
drag, startPoint x: 1366, startPoint y: 549, endPoint x: 1468, endPoint y: 552, distance: 102.0
click at [1468, 552] on div "Hello Elizabeth - energy level ok. Last week my weight didn’t really go down mu…" at bounding box center [1169, 526] width 680 height 62
click at [945, 668] on div "Delete Your protein intake for the past few days was about 70-75g per day. You …" at bounding box center [1251, 655] width 613 height 46
drag, startPoint x: 840, startPoint y: 501, endPoint x: 1012, endPoint y: 510, distance: 172.2
click at [1012, 510] on div "Gavin Shen Hello Elizabeth - energy level ok. Last week my weight didn’t really…" at bounding box center [1193, 515] width 728 height 82
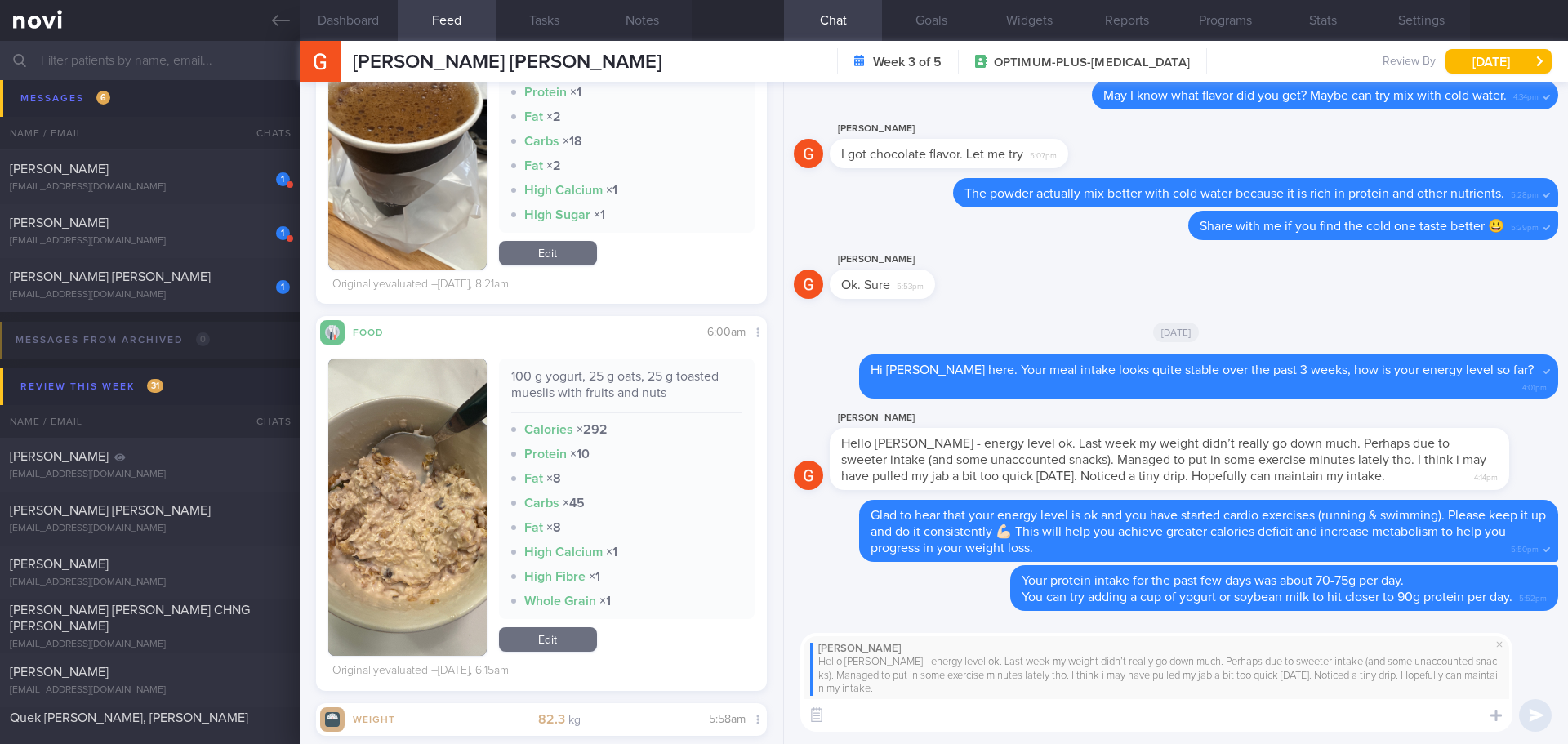
click at [849, 704] on textarea at bounding box center [1156, 716] width 712 height 33
type textarea "I"
click at [1503, 649] on span at bounding box center [1498, 644] width 20 height 20
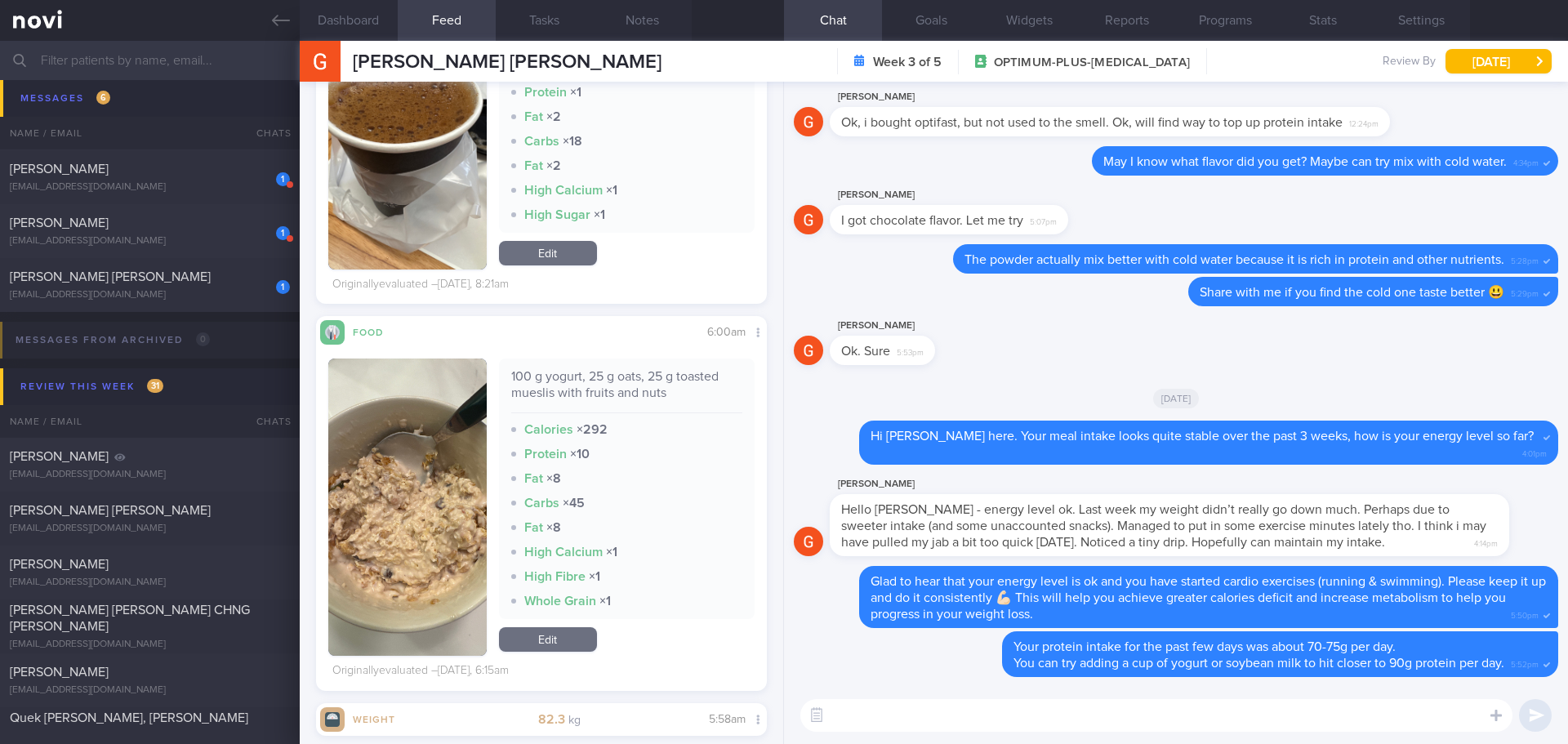
click at [1207, 712] on textarea at bounding box center [1156, 716] width 712 height 33
click at [1185, 716] on textarea "For the sweet snacks, as you have it once a week, that's fine. Keep the portion…" at bounding box center [1156, 716] width 712 height 33
click at [1274, 717] on textarea "For the sweet snacks, as you have it once a week, that's fine. Keep the portion…" at bounding box center [1156, 716] width 712 height 33
click at [1297, 719] on textarea "For the sweet snacks, as you have it once a week, that's fine. Keep the portion…" at bounding box center [1156, 716] width 712 height 33
click at [1336, 719] on textarea "For the sweet snacks, as you have it once a week, that's fine. Keep the portion…" at bounding box center [1156, 716] width 712 height 33
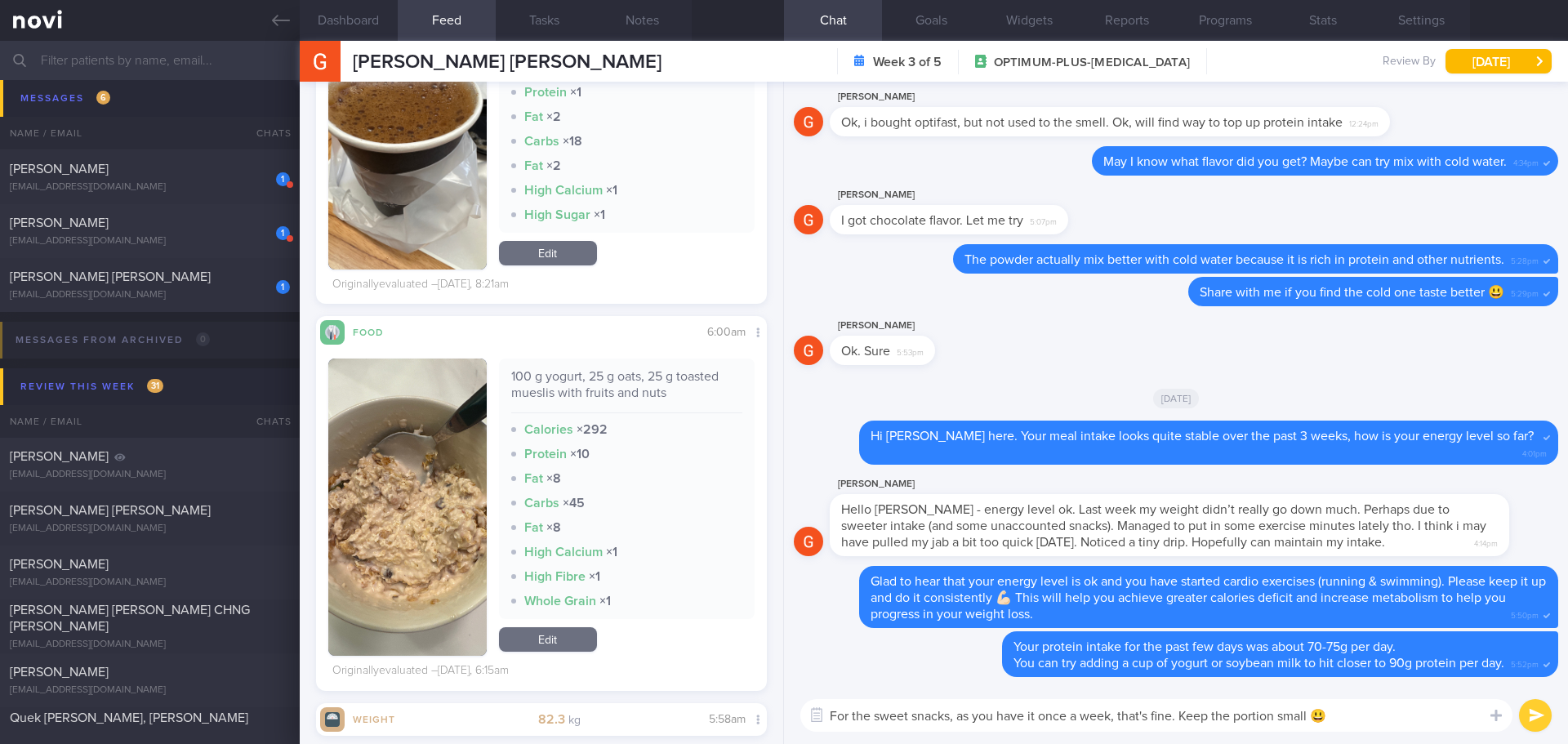
type textarea "For the sweet snacks, as you have it once a week, that's fine. Keep the portion…"
click at [1538, 711] on button "submit" at bounding box center [1535, 716] width 33 height 33
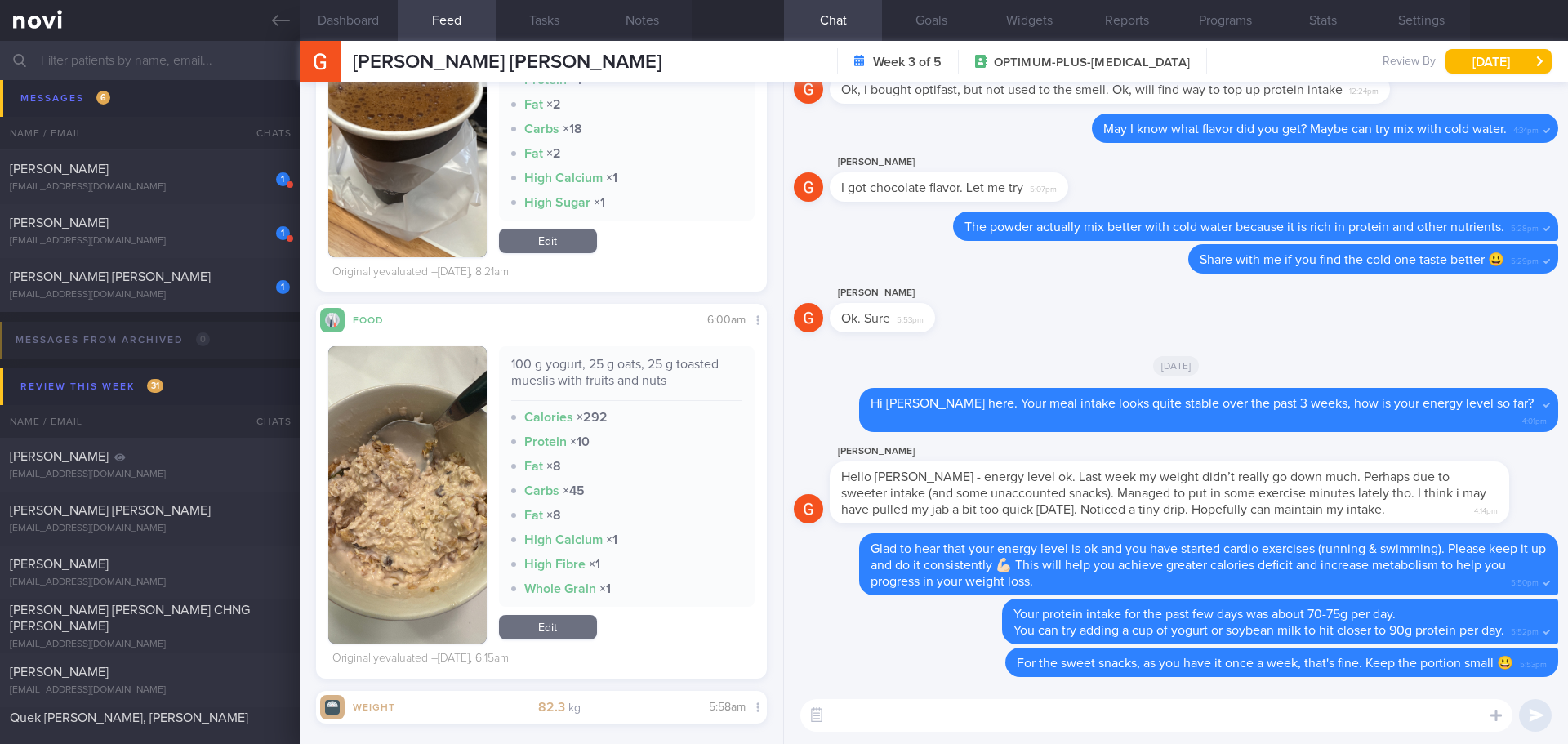
scroll to position [4412, 0]
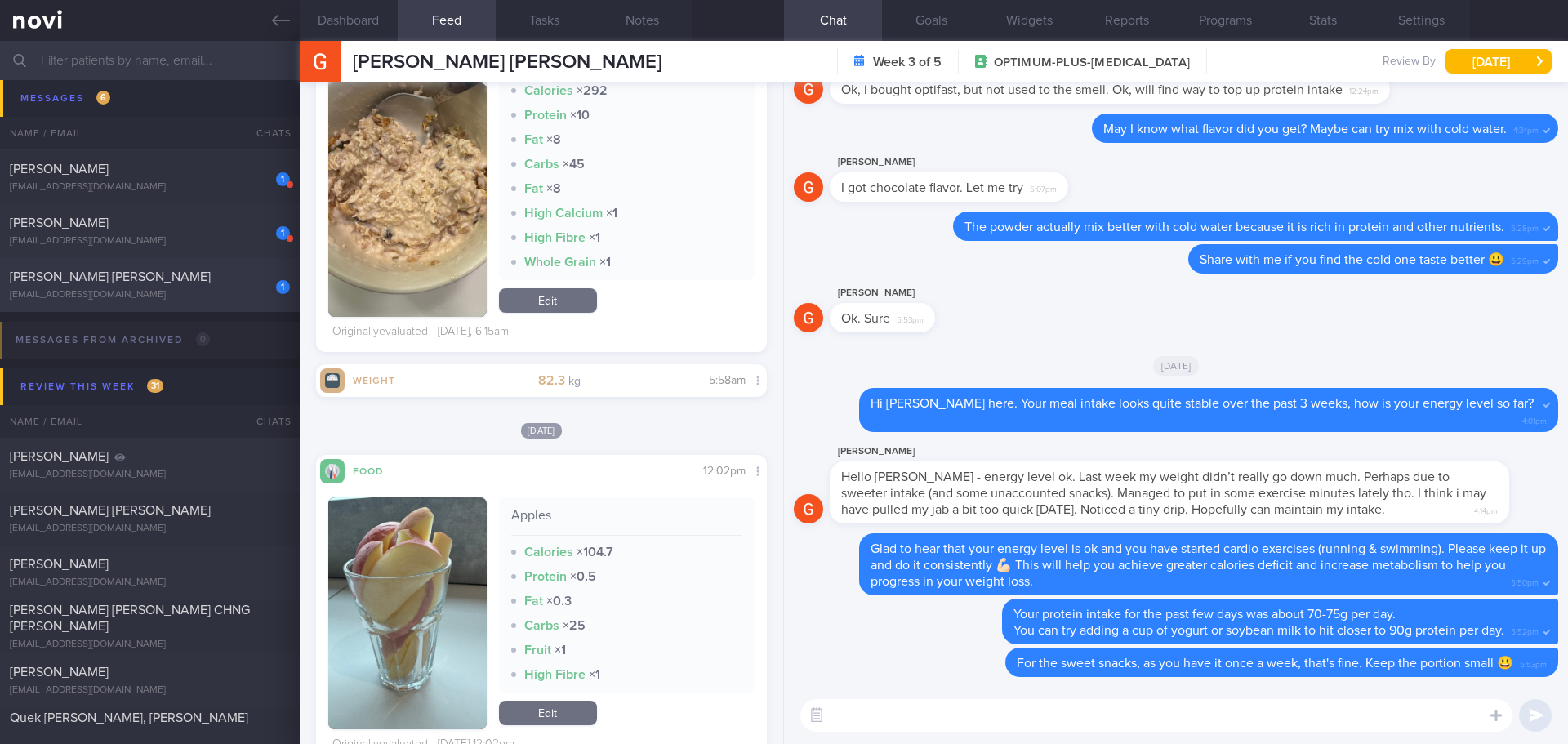
click at [209, 292] on div "[EMAIL_ADDRESS][DOMAIN_NAME]" at bounding box center [150, 295] width 280 height 12
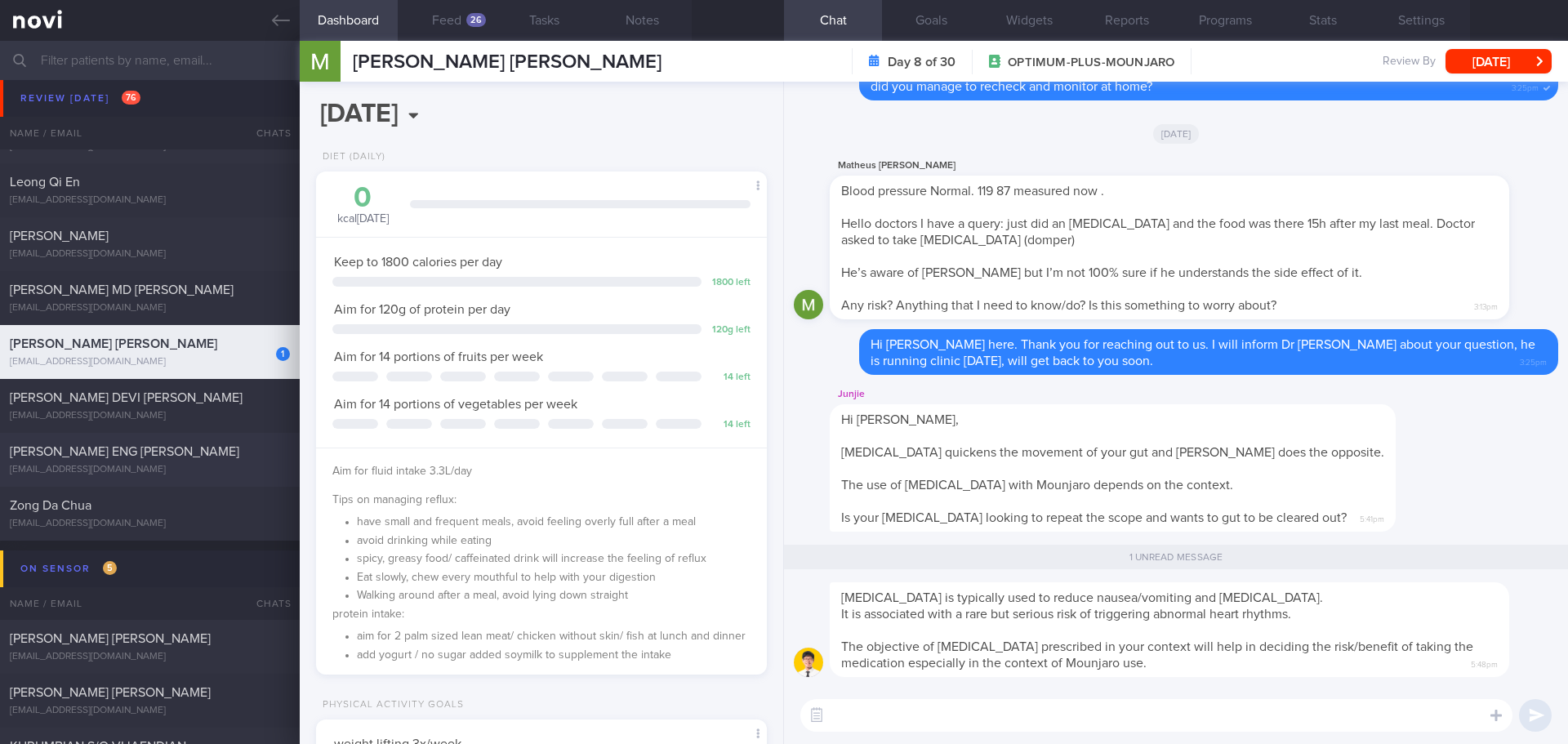
scroll to position [3681, 0]
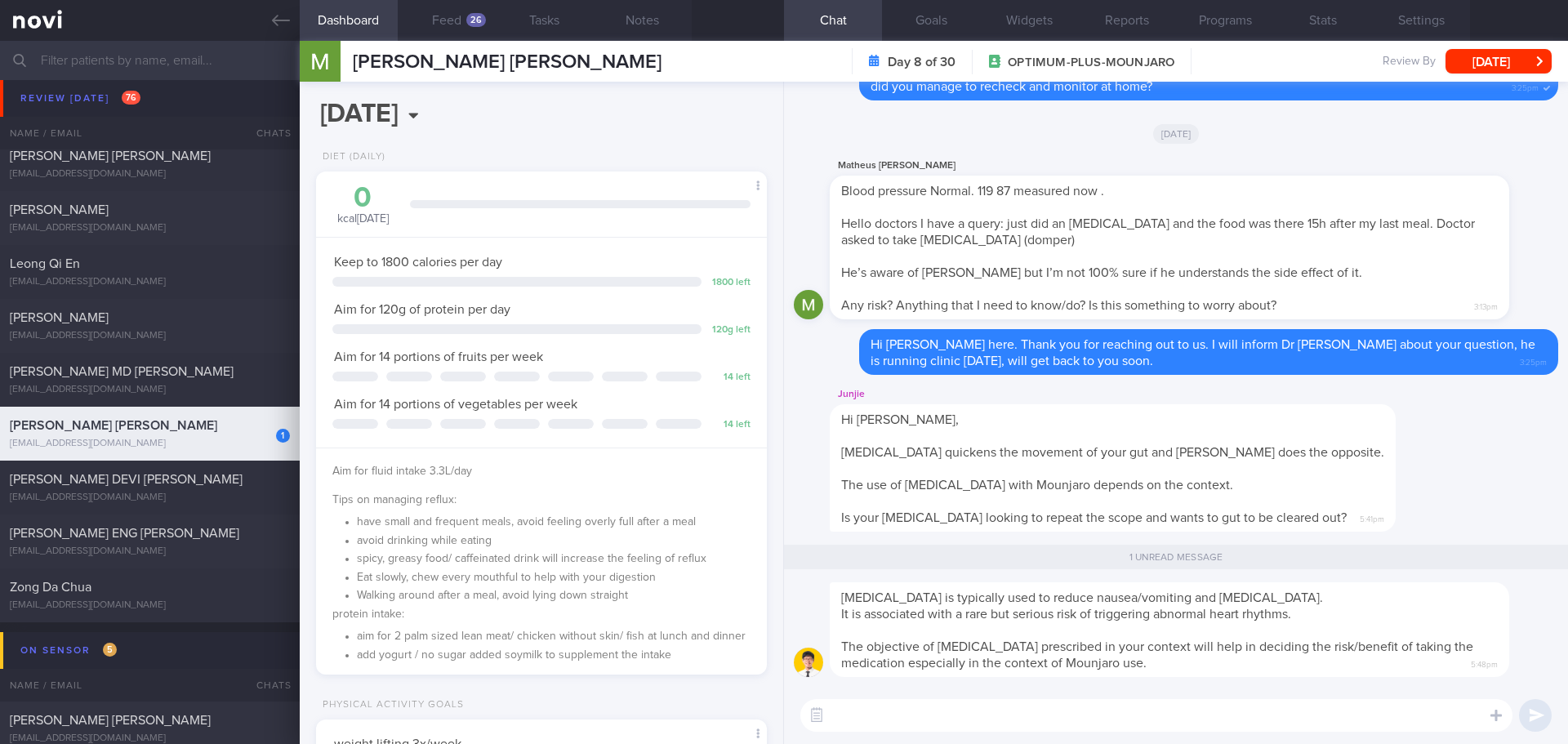
drag, startPoint x: 169, startPoint y: 365, endPoint x: 845, endPoint y: 170, distance: 703.6
click at [169, 365] on span "[PERSON_NAME] MD [PERSON_NAME]" at bounding box center [121, 372] width 224 height 13
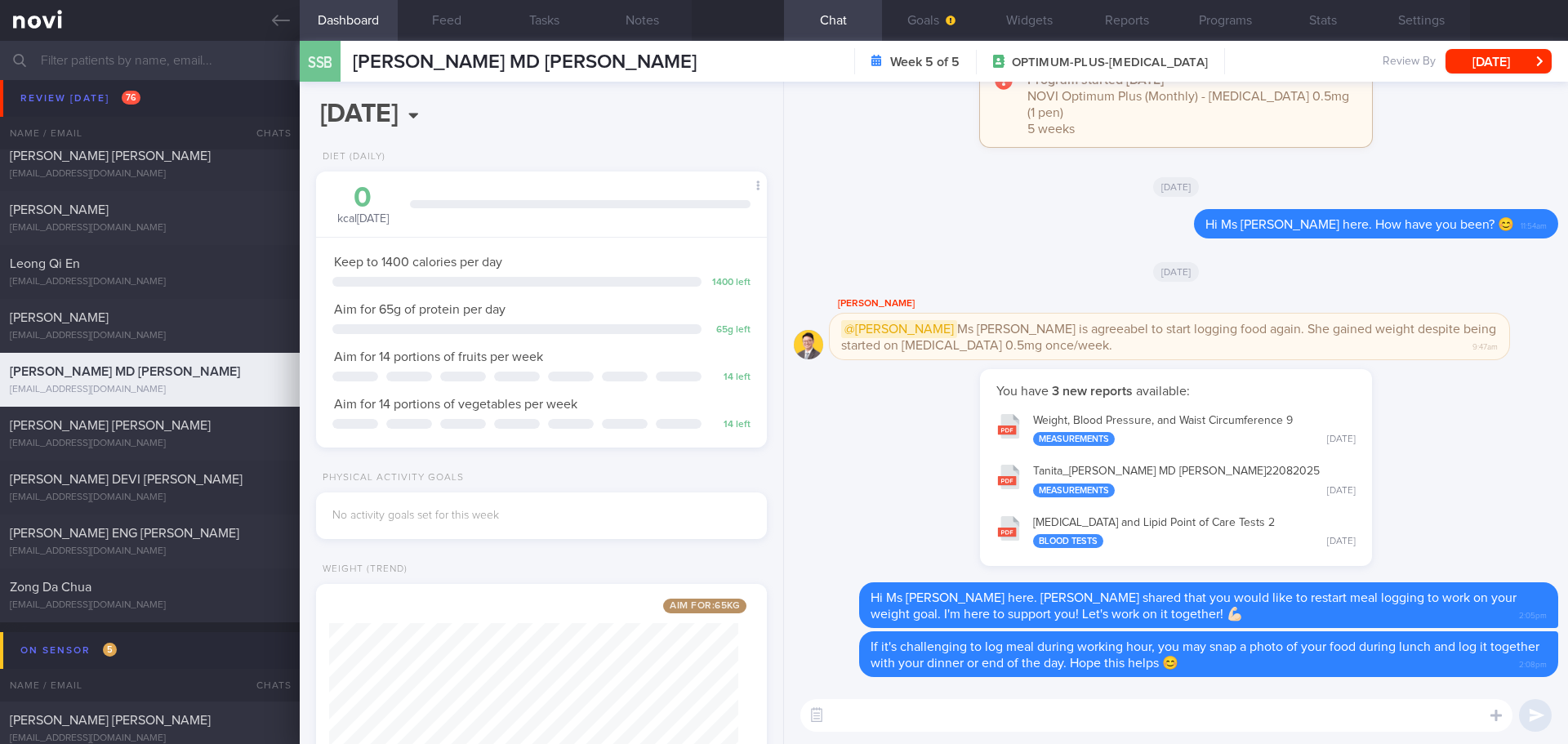
scroll to position [204, 409]
click at [55, 308] on div "KOH QING kxhqxngs@gmail.com Today 8 days ago OPTIMUM-PLUS-WEGOVY 3/9/25" at bounding box center [784, 326] width 1568 height 54
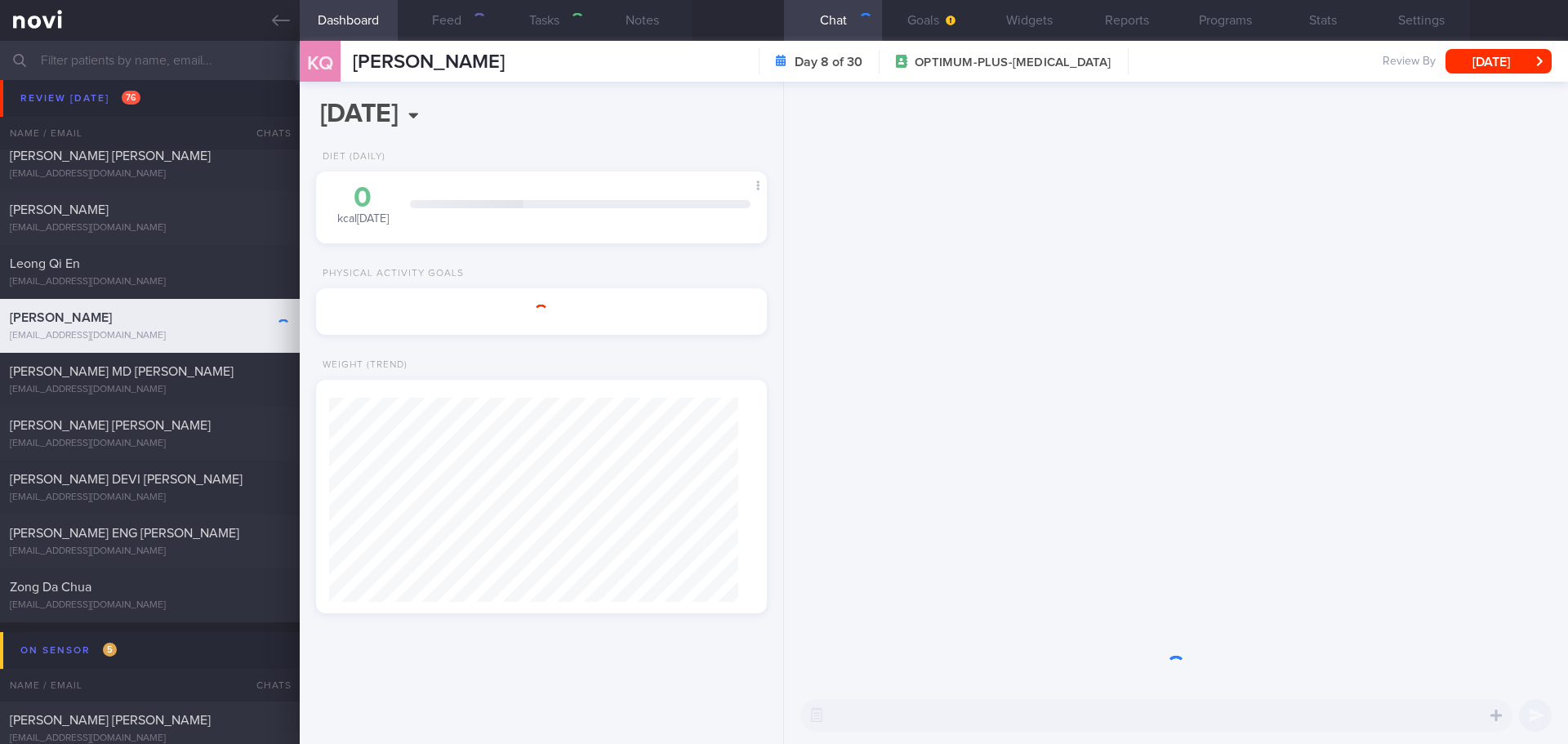
type input "[DATE]"
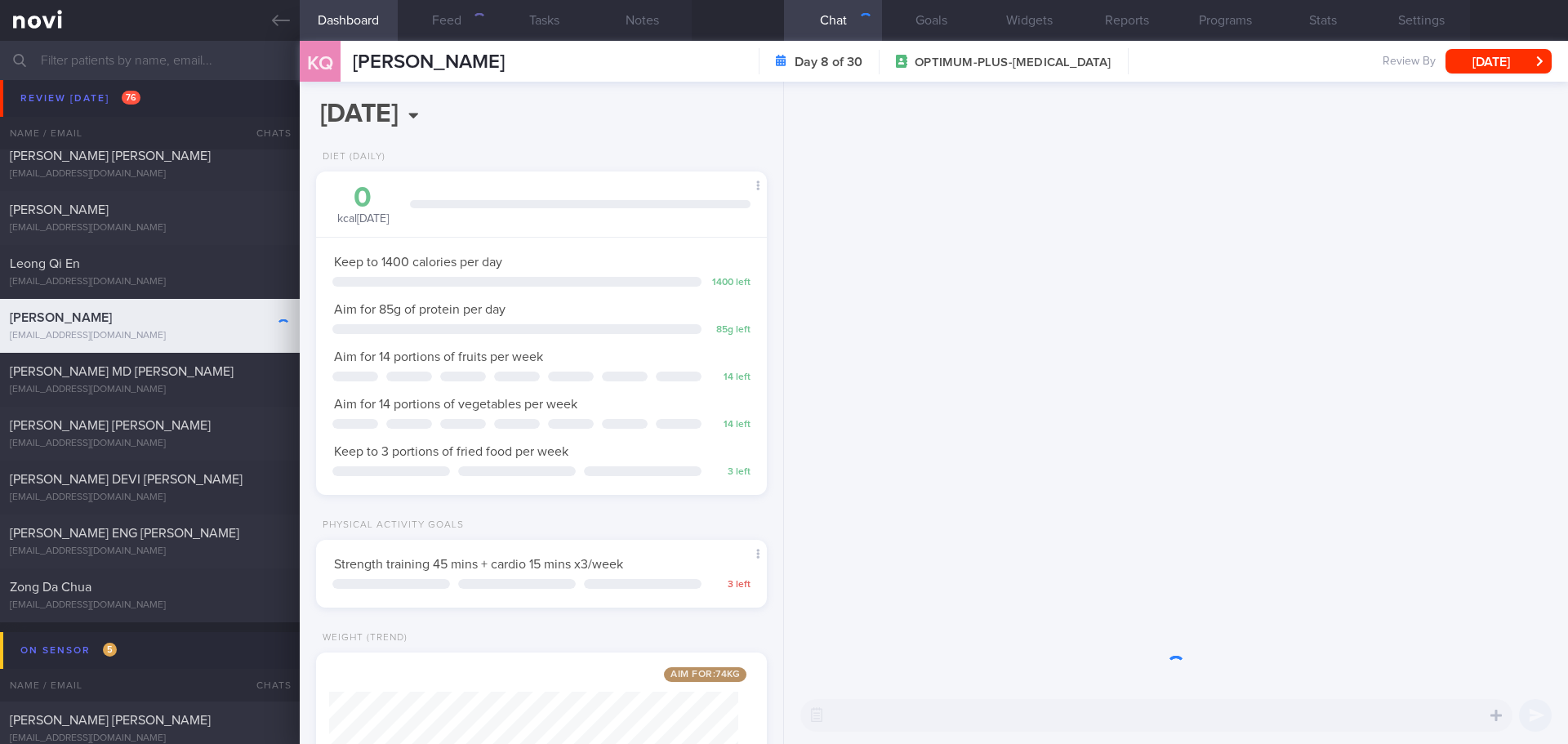
scroll to position [228, 409]
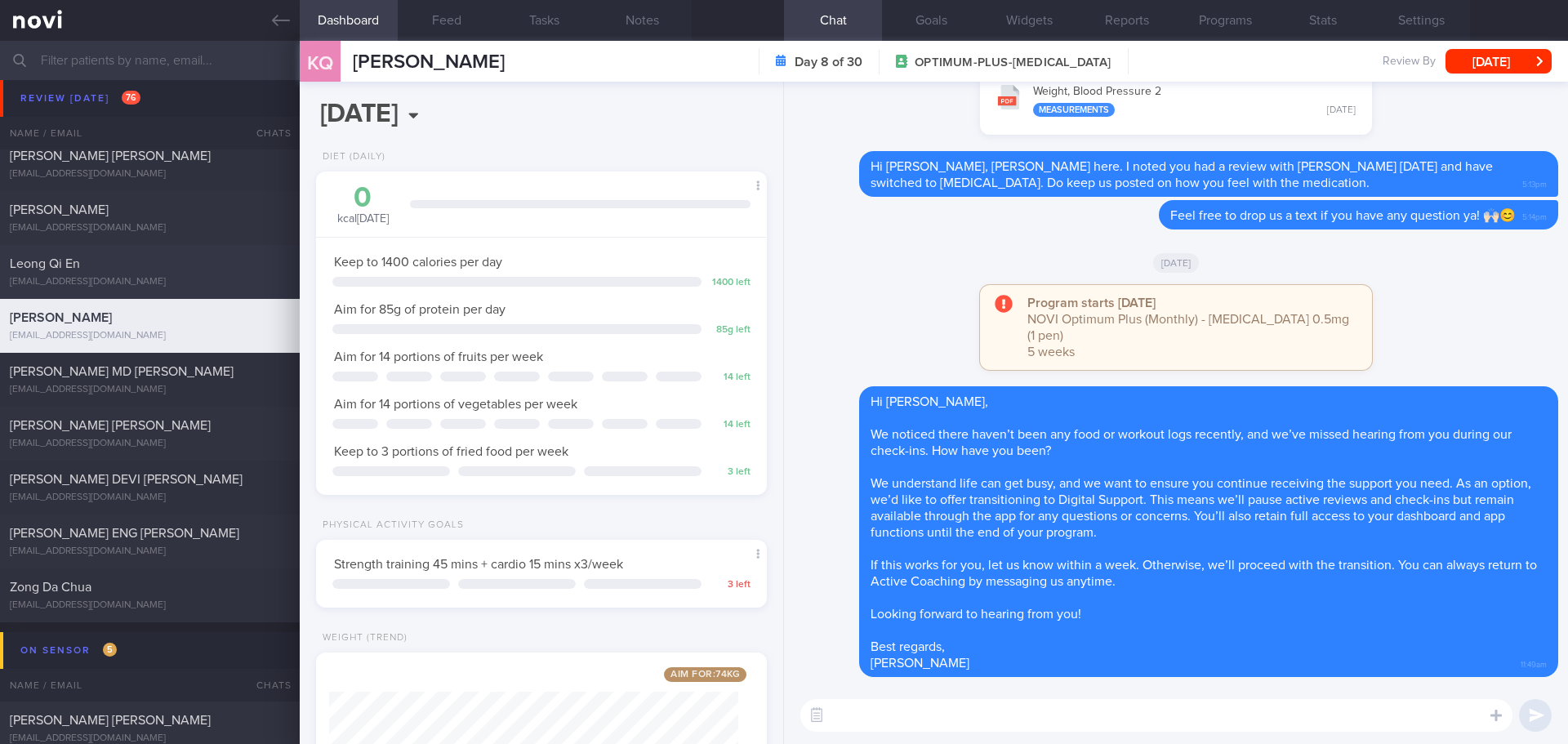
click at [199, 277] on div "qeleong@gmail.com" at bounding box center [150, 282] width 280 height 12
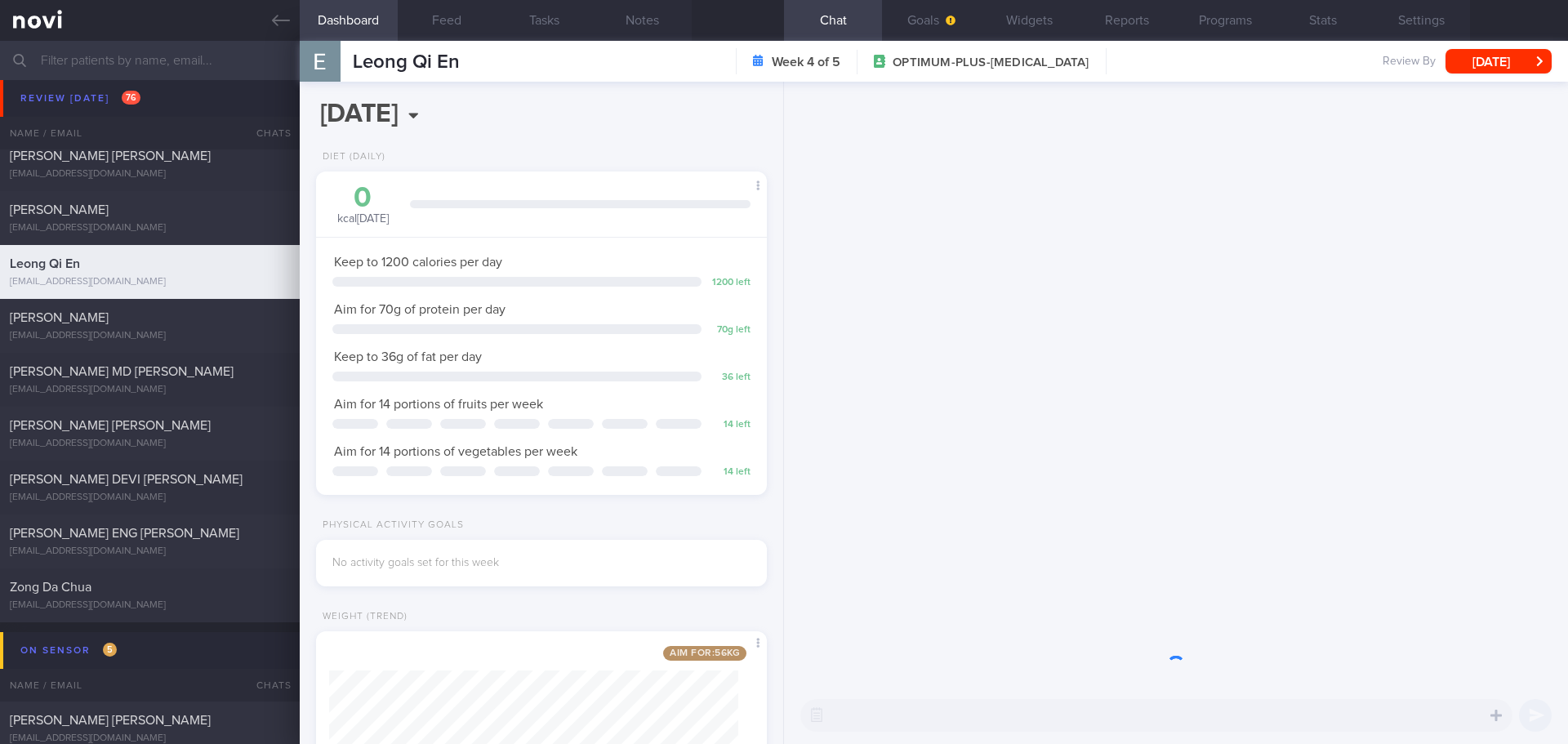
scroll to position [228, 409]
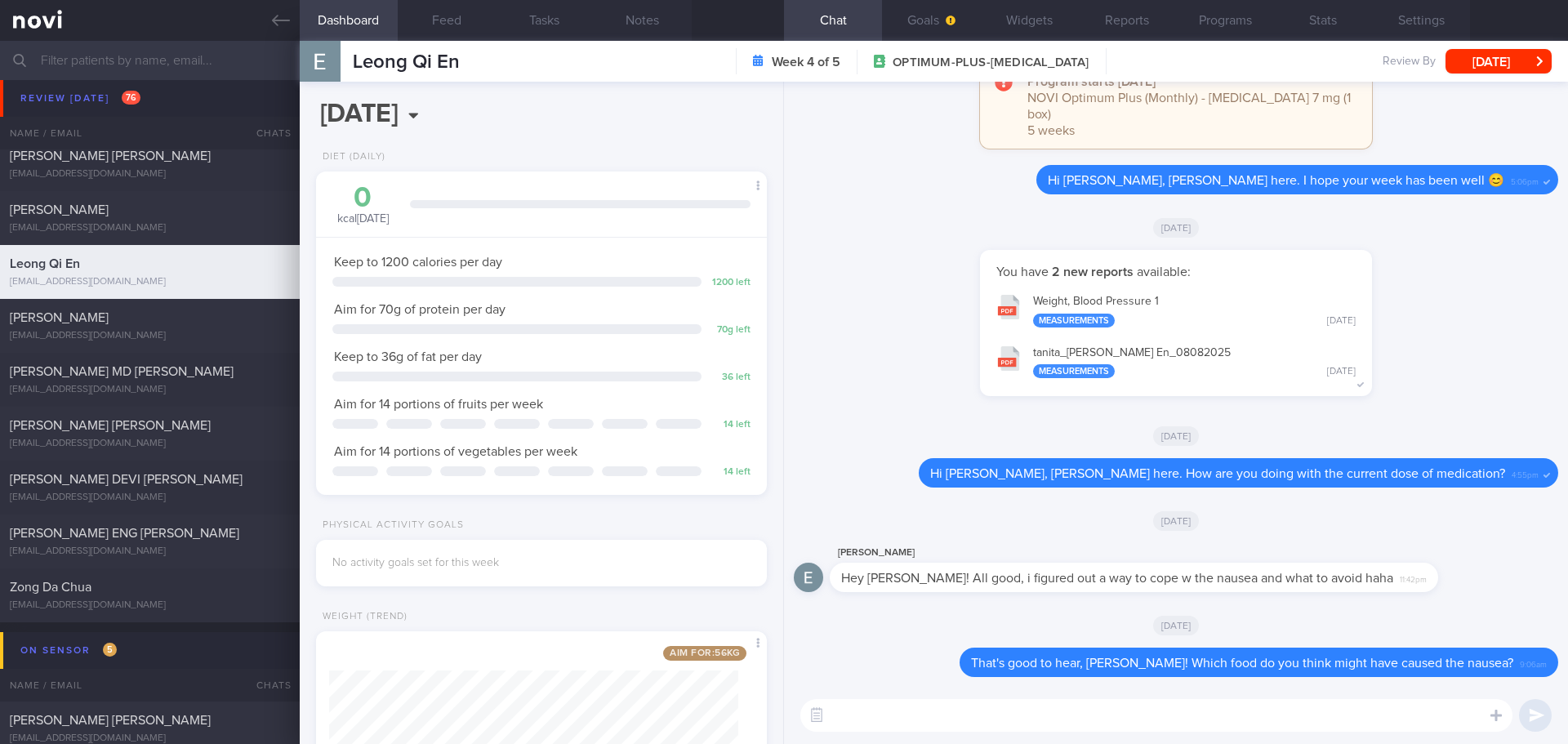
click at [939, 719] on textarea at bounding box center [1156, 716] width 712 height 33
type textarea "Hi Erin, Elizabeth here. How are you this week?"
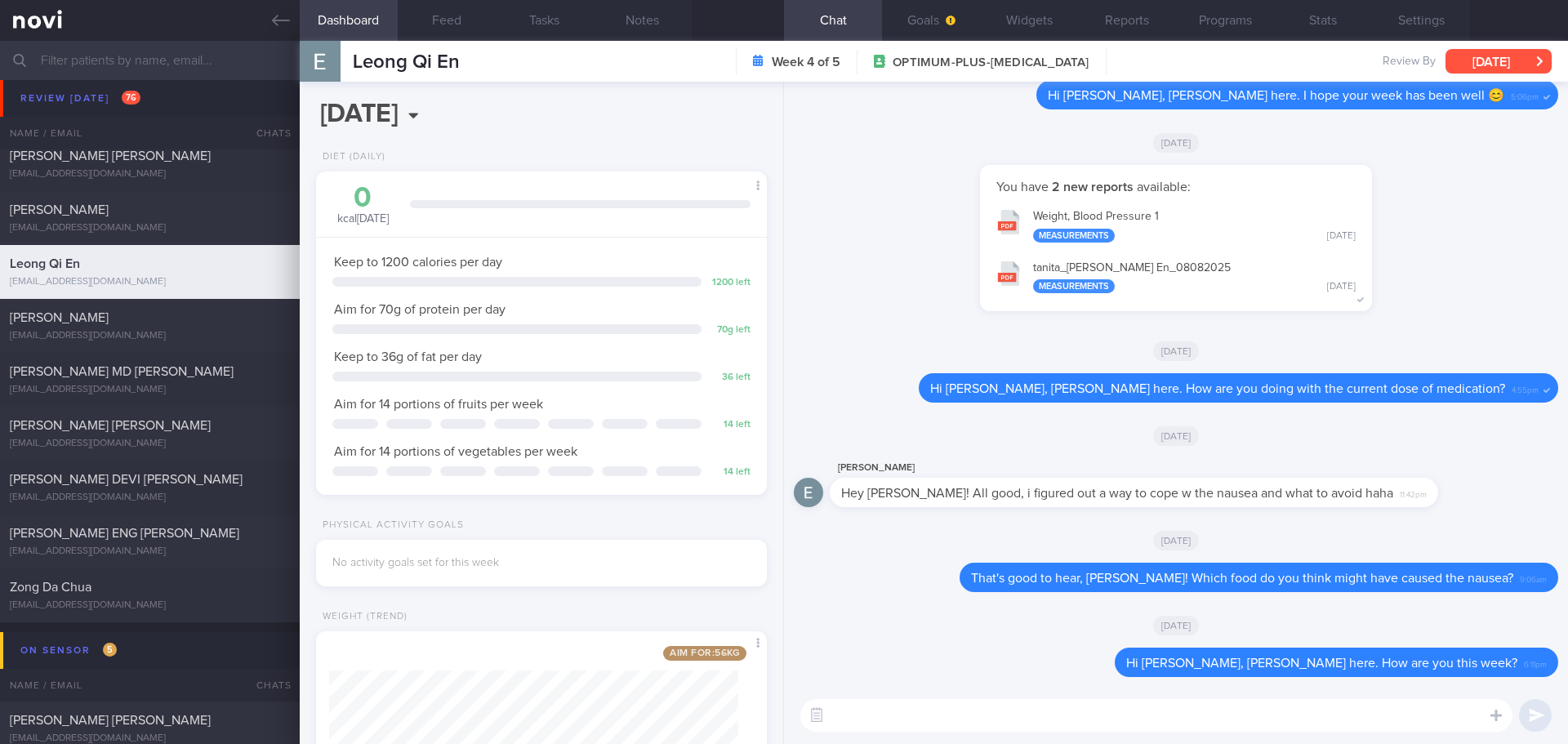
click at [1498, 63] on button "[DATE]" at bounding box center [1497, 61] width 106 height 24
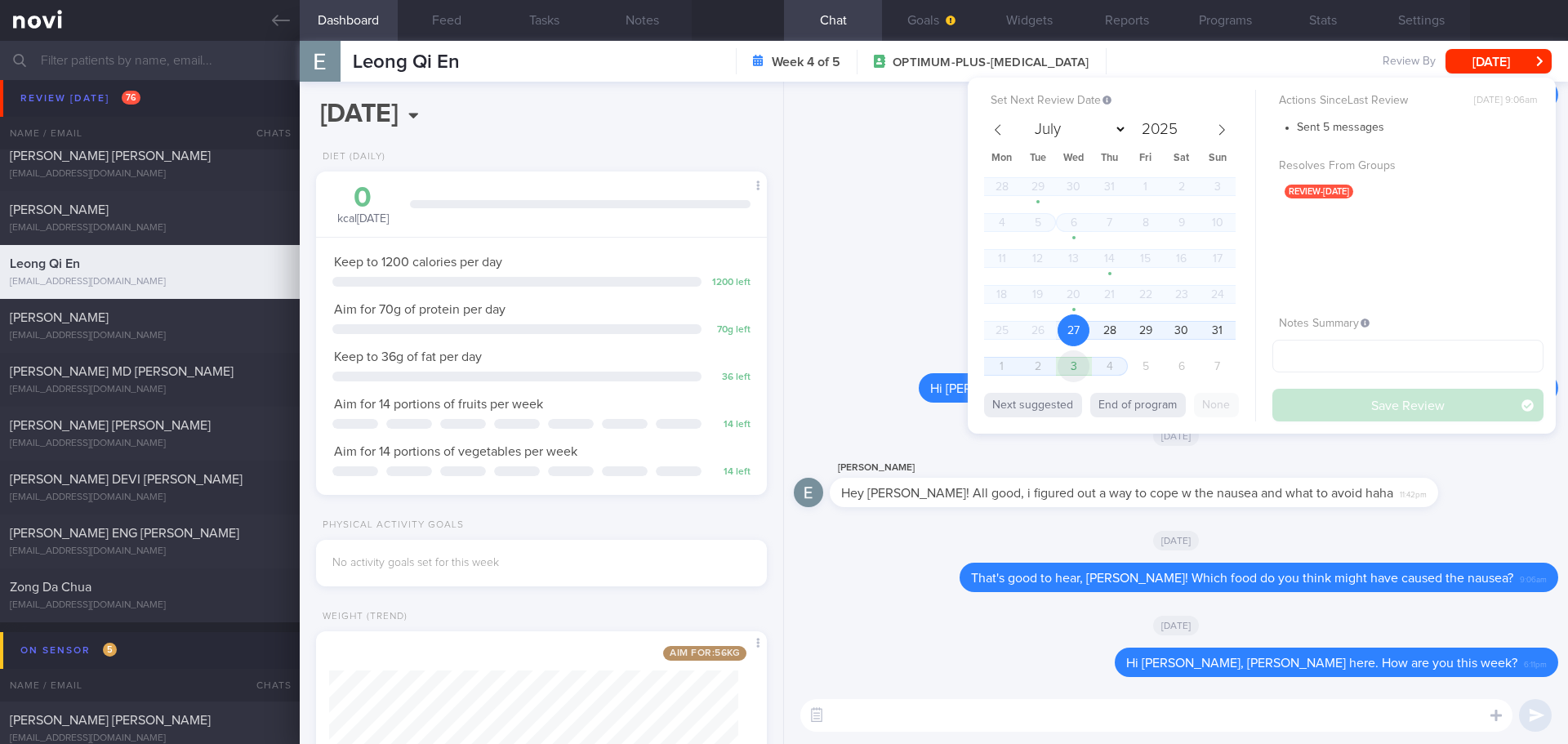
click at [1068, 366] on span "3" at bounding box center [1073, 366] width 32 height 32
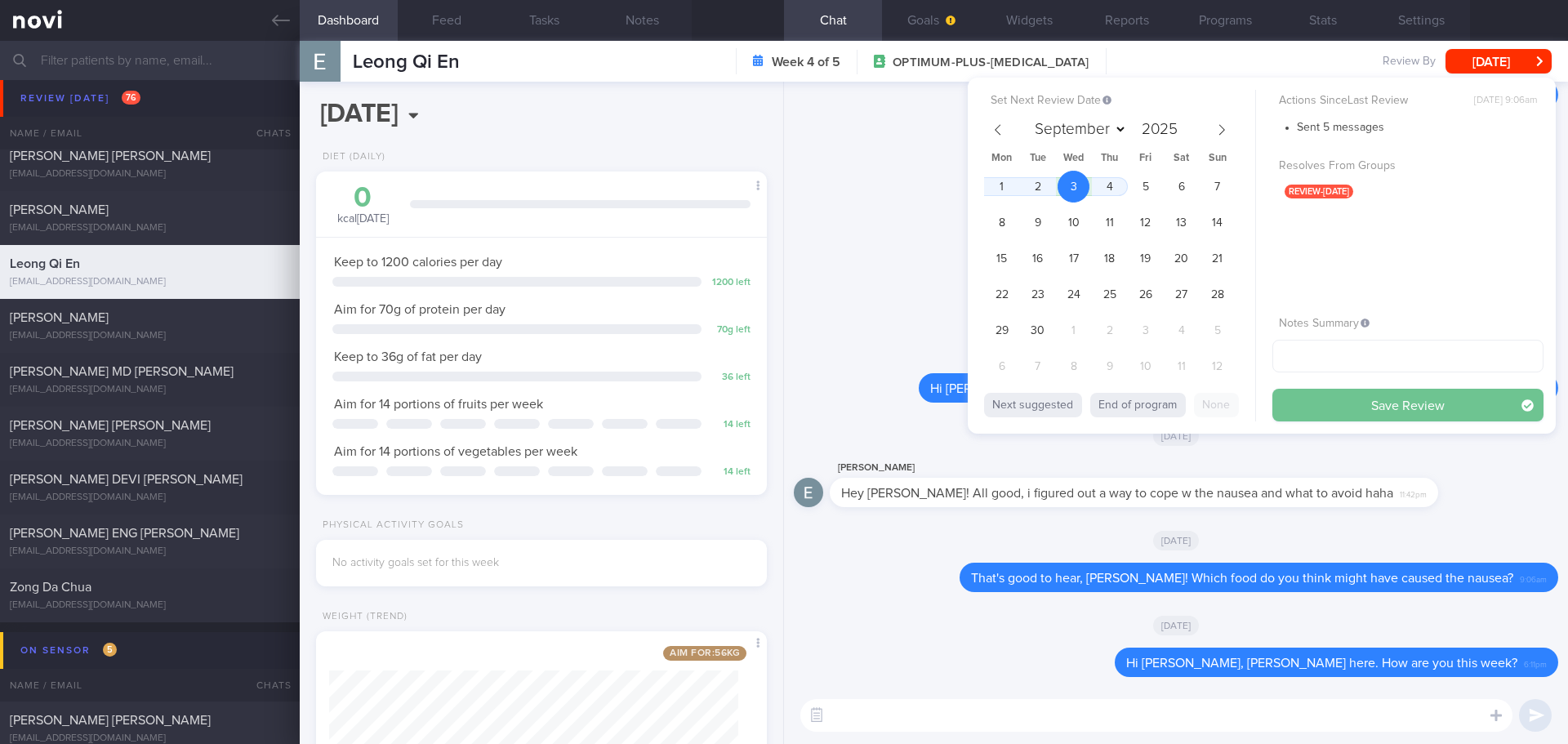
click at [1320, 398] on button "Save Review" at bounding box center [1408, 405] width 271 height 33
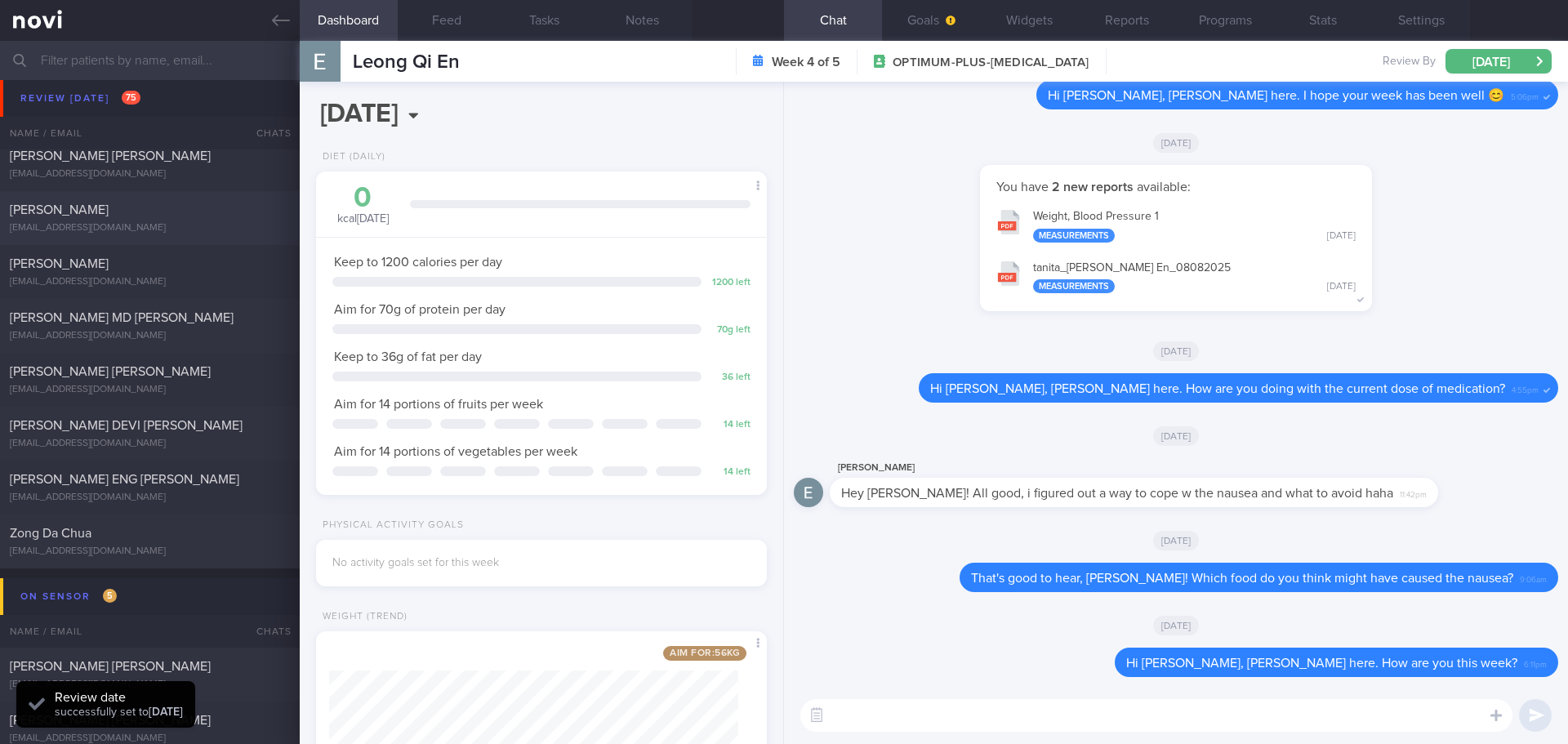
click at [194, 218] on div "[PERSON_NAME]" at bounding box center [147, 209] width 276 height 16
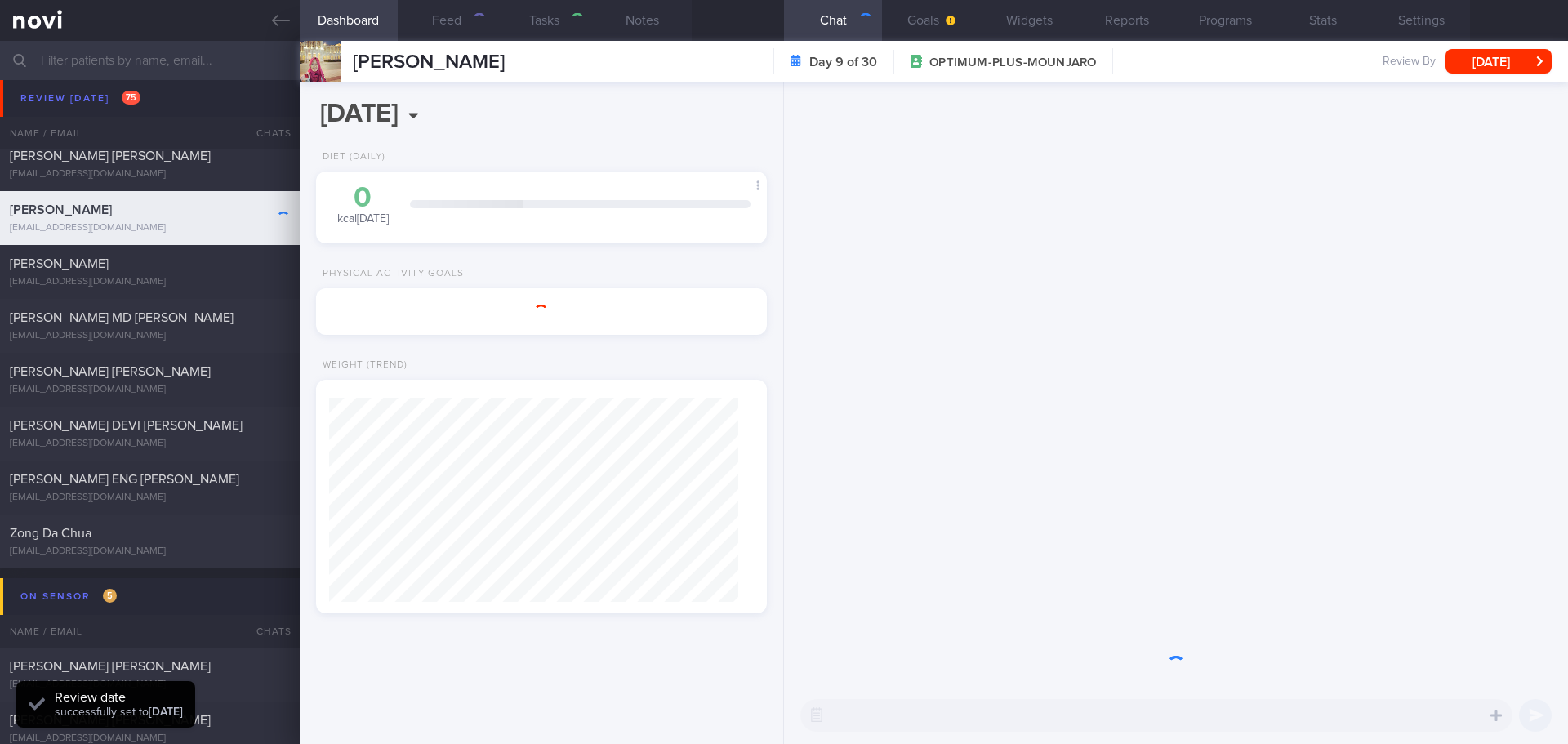
select select "7"
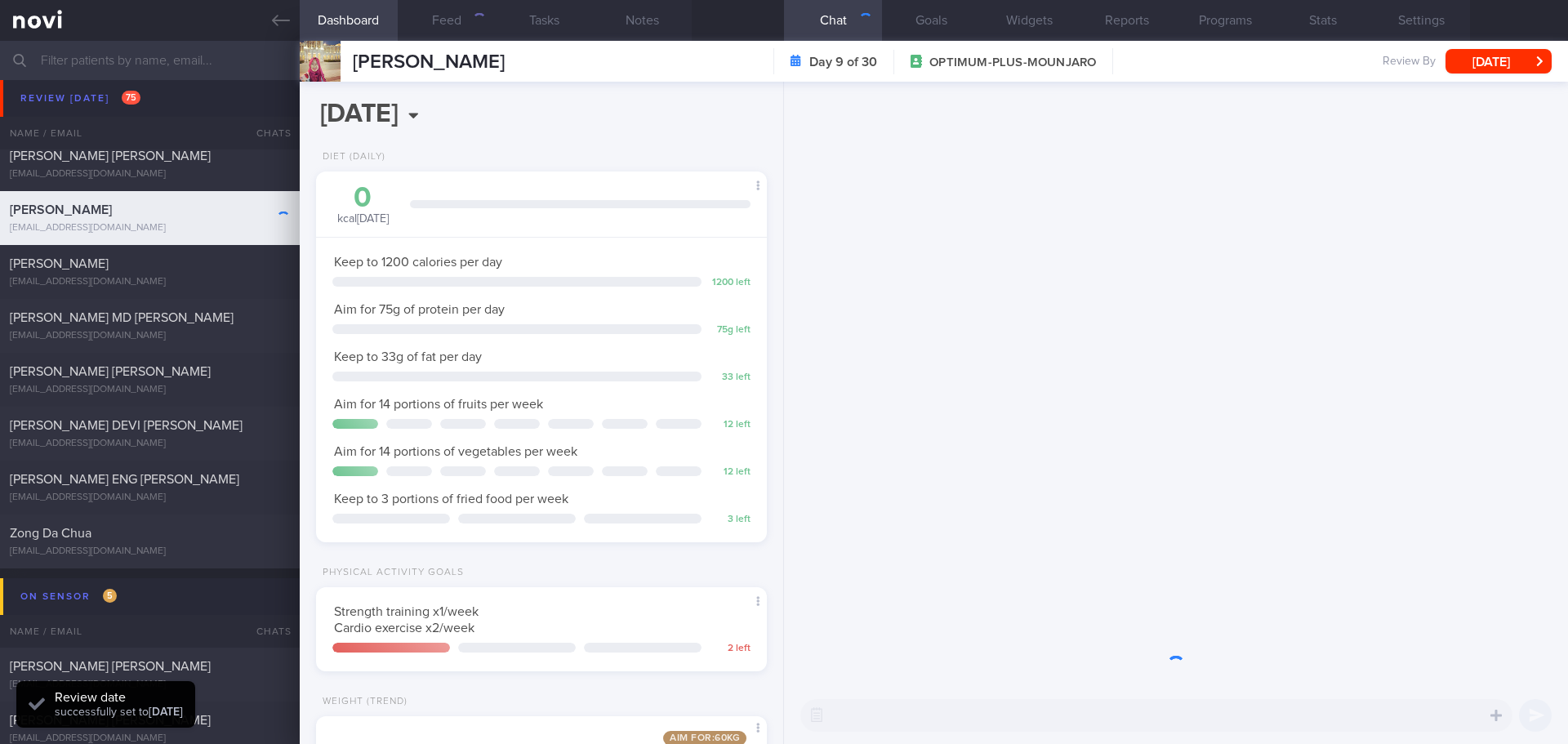
scroll to position [228, 409]
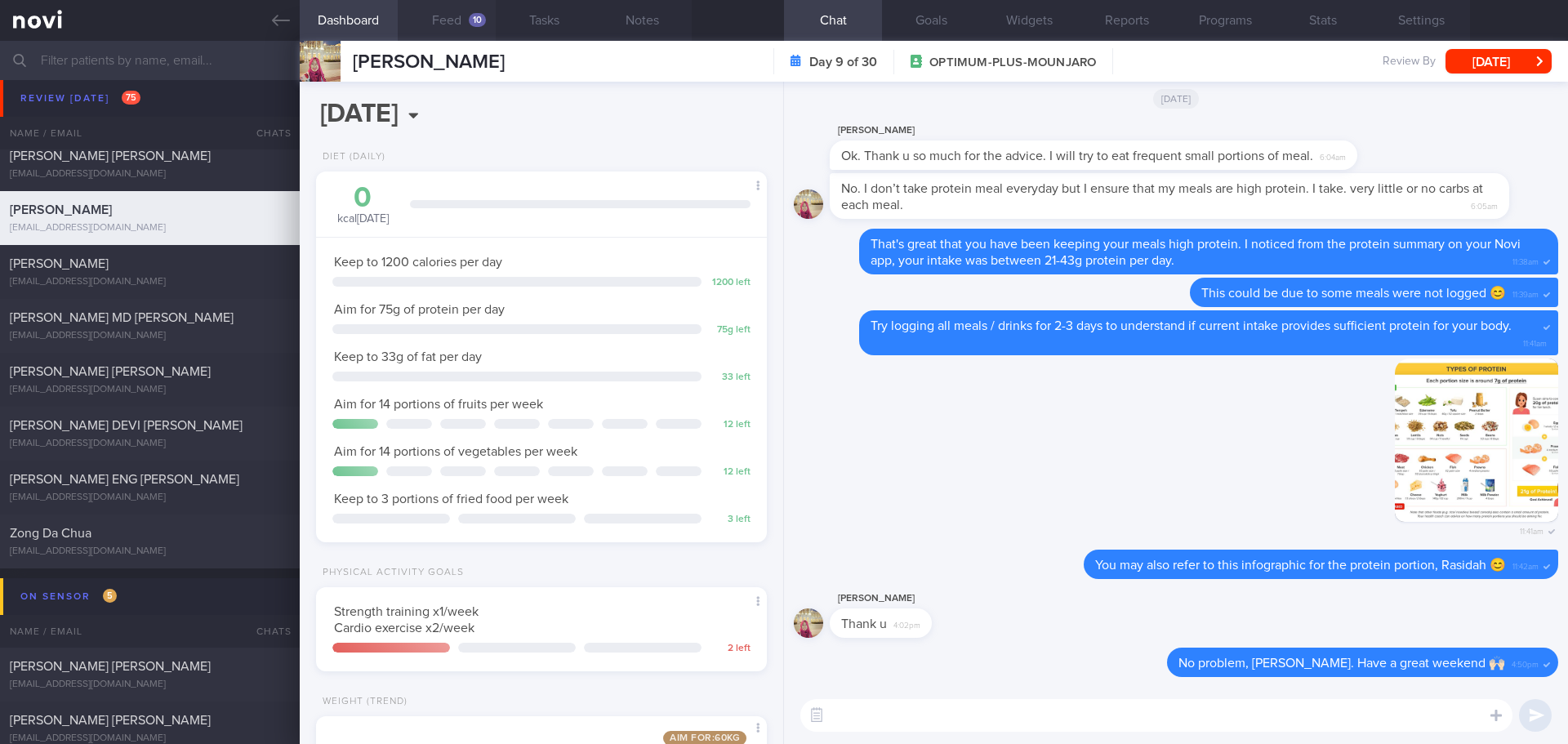
click at [439, 23] on button "Feed 10" at bounding box center [446, 20] width 98 height 40
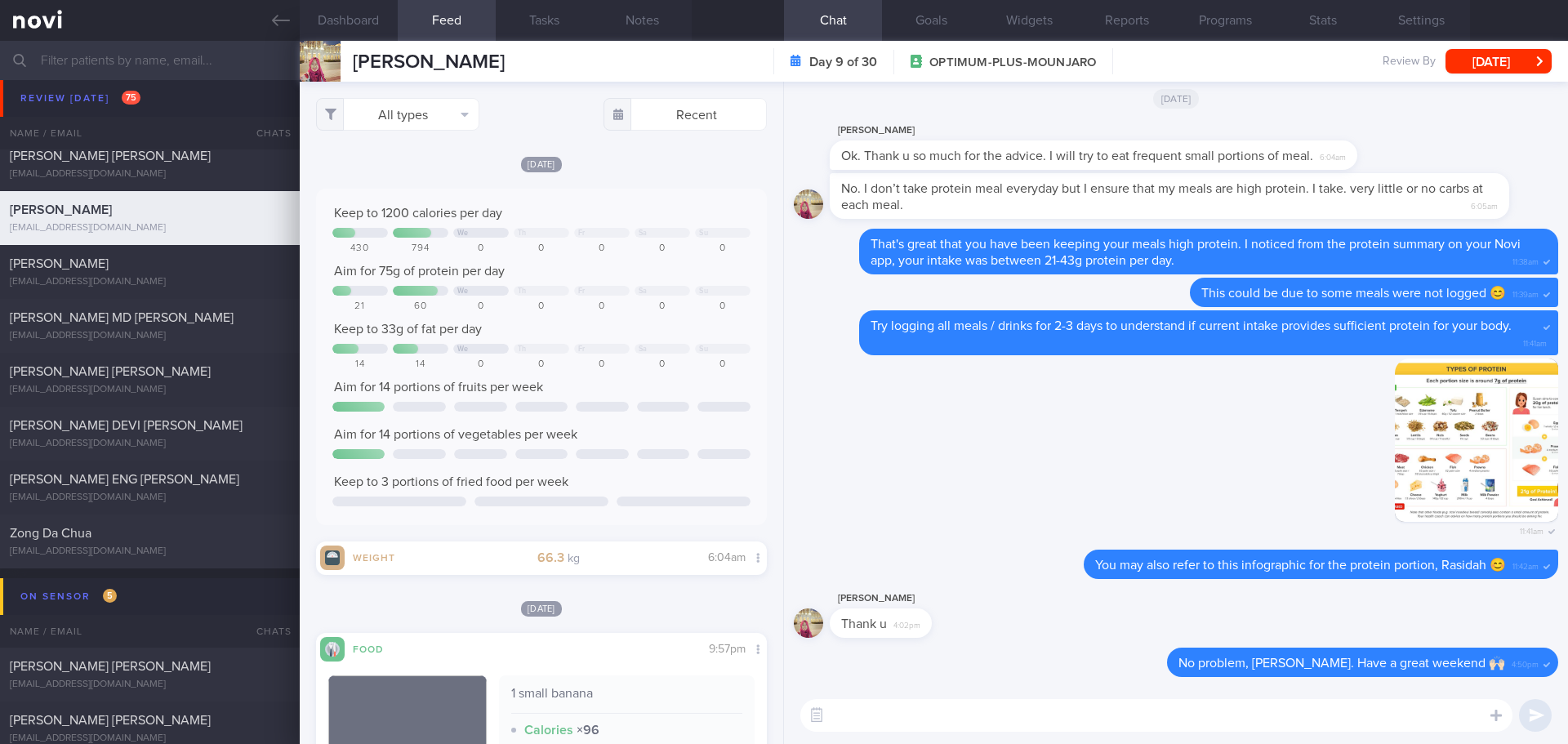
click at [616, 173] on div "Today Keep to 1200 calories per day We Th Fr Sa Su 430 794 0 0 0 0 0 Aim for 75…" at bounding box center [541, 365] width 451 height 420
click at [371, 25] on button "Dashboard" at bounding box center [348, 20] width 98 height 40
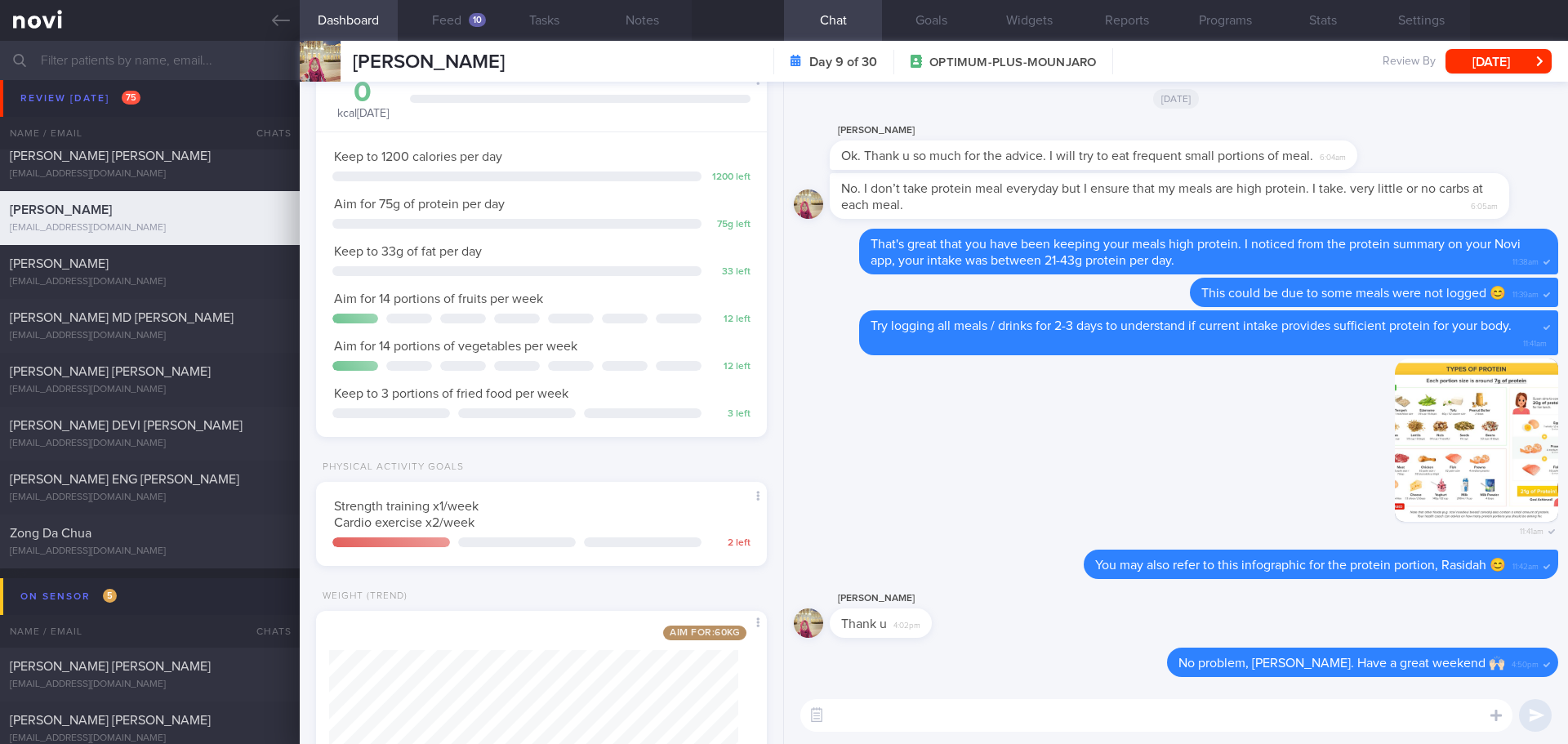
scroll to position [268, 0]
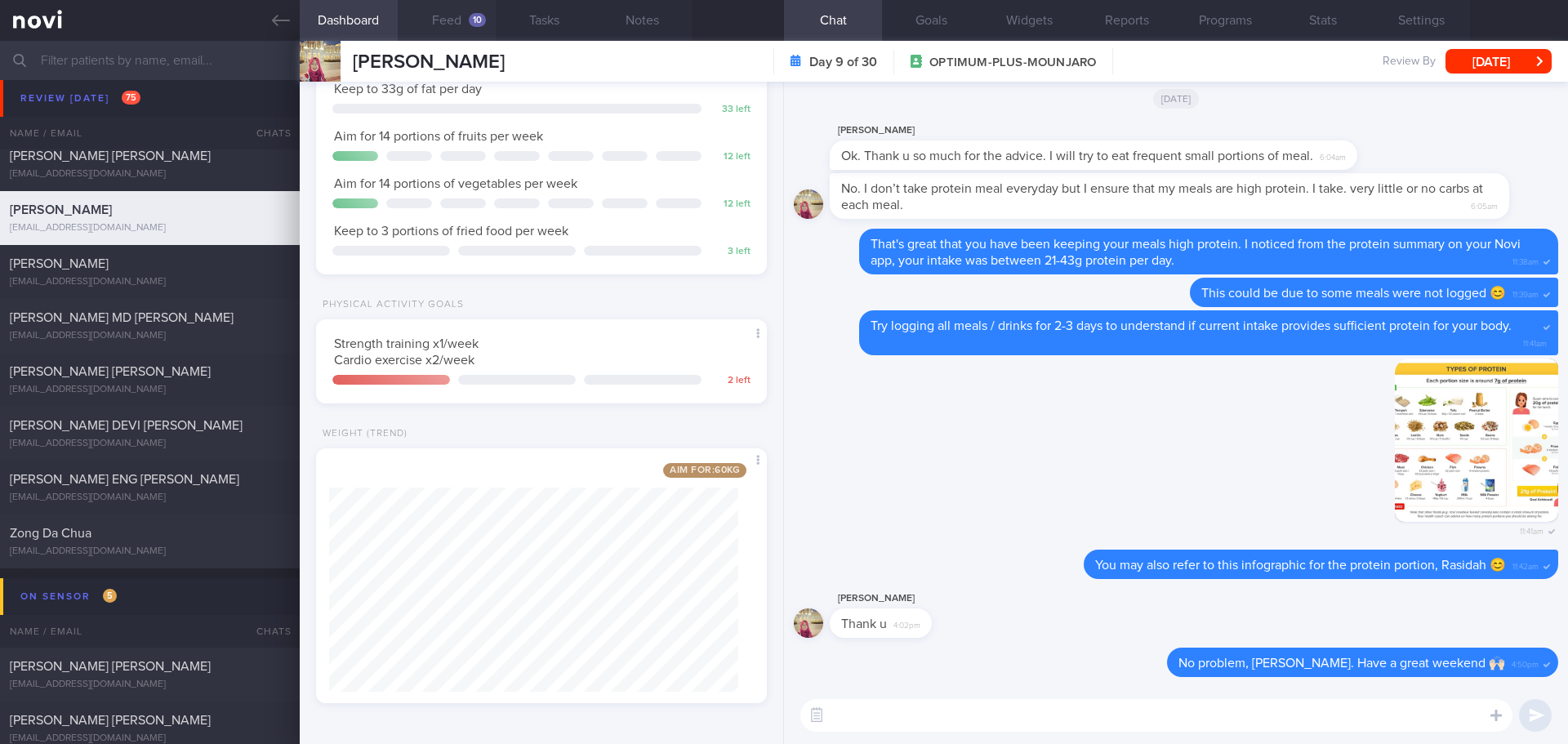
click at [450, 24] on button "Feed 10" at bounding box center [446, 20] width 98 height 40
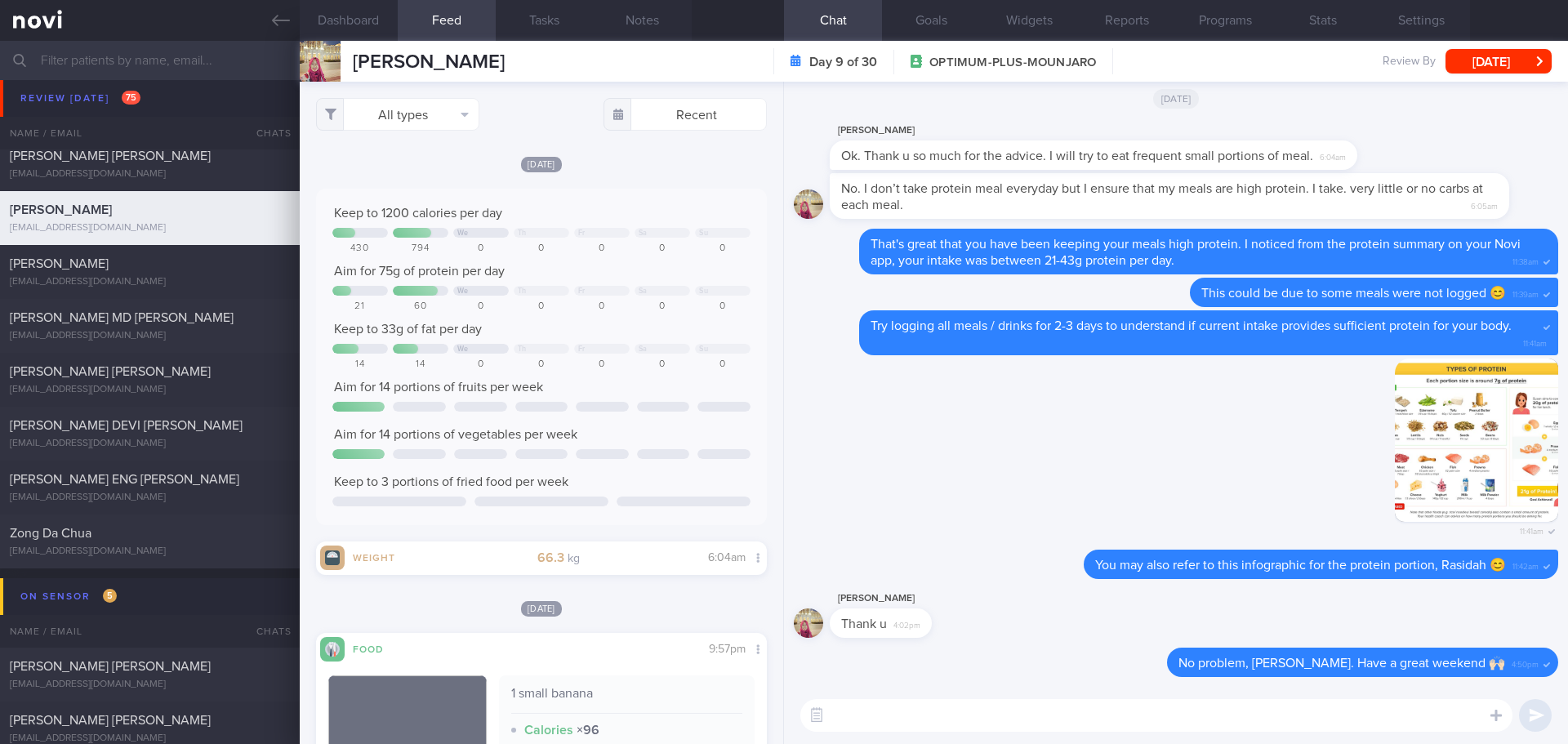
click at [926, 718] on textarea at bounding box center [1156, 716] width 712 height 33
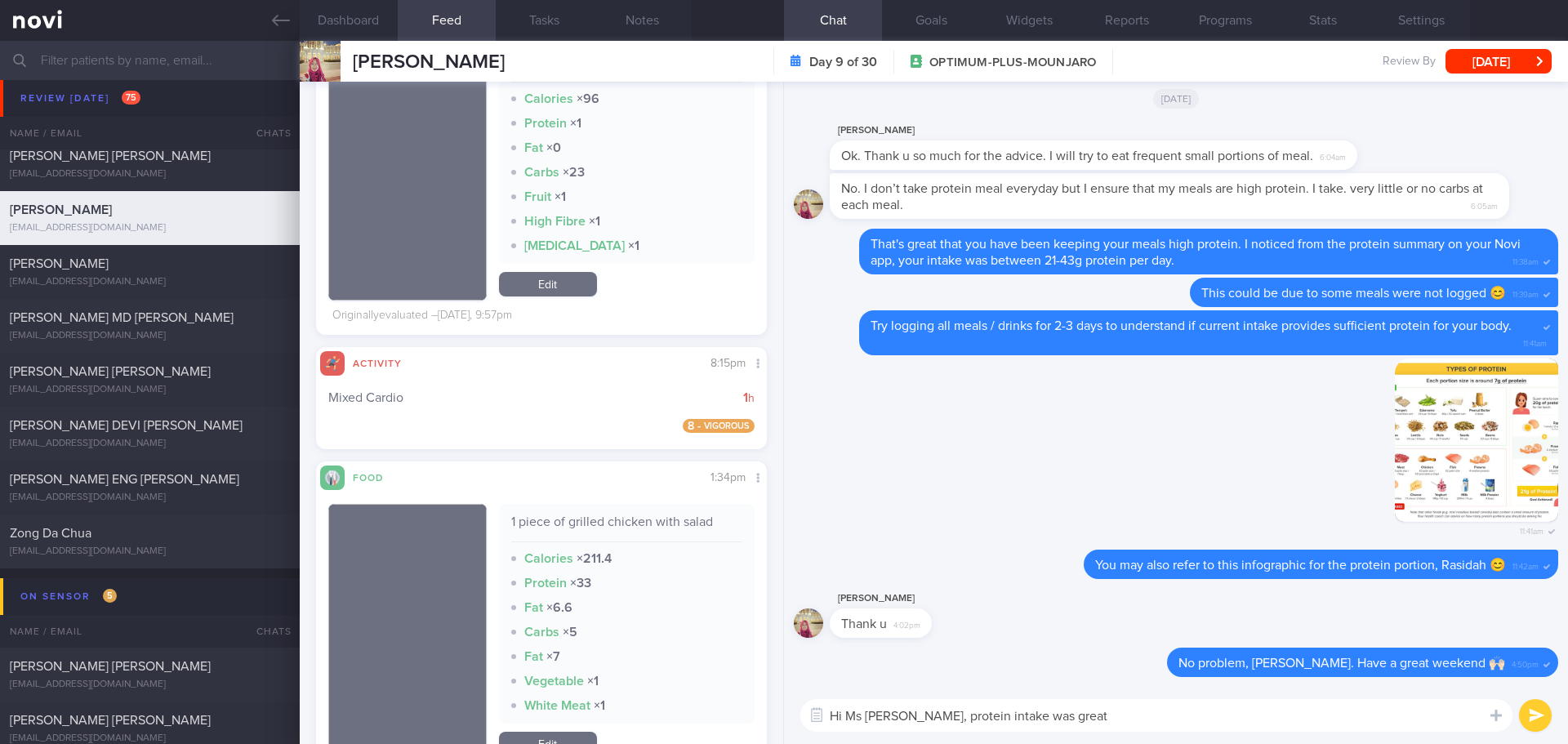
scroll to position [736, 0]
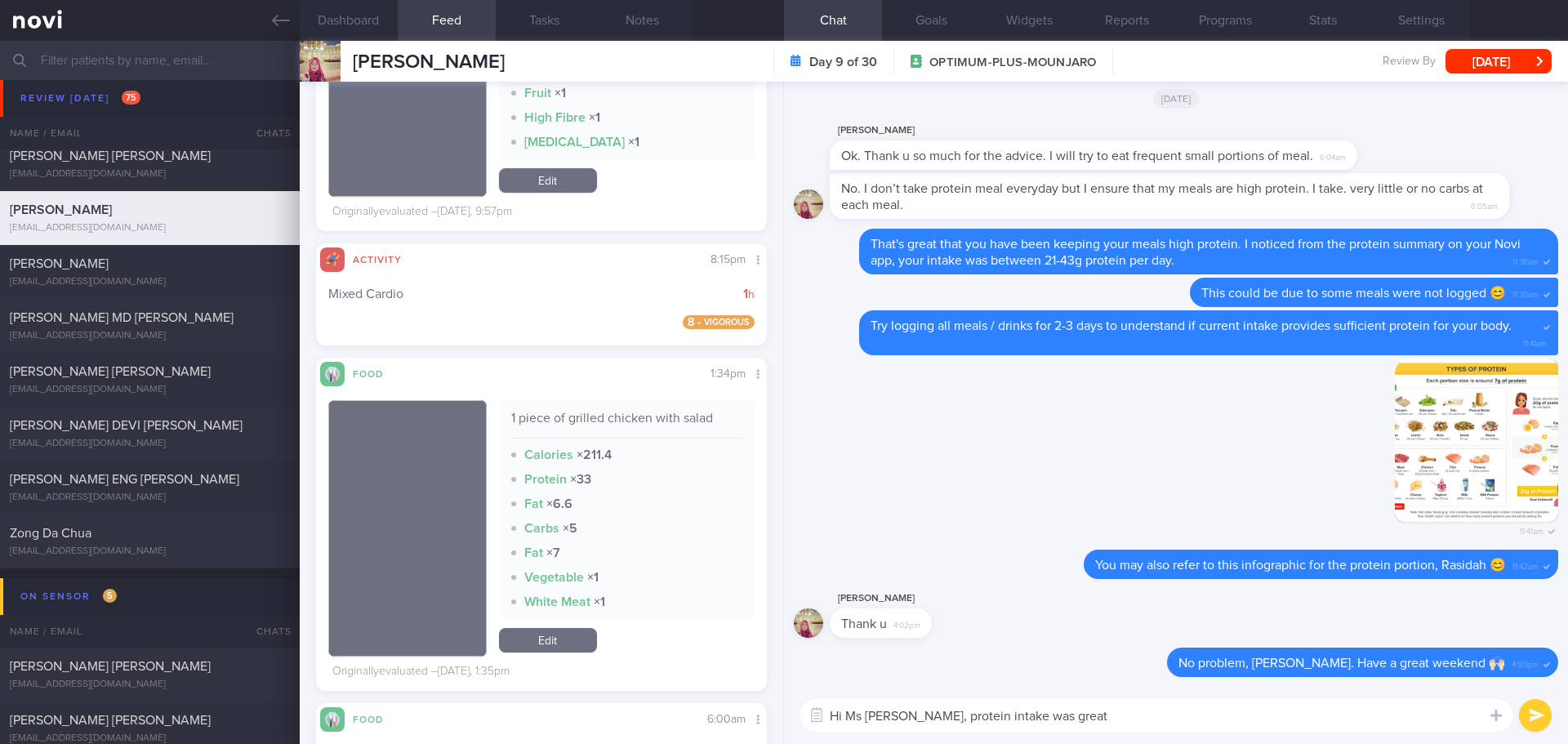
drag, startPoint x: 1085, startPoint y: 717, endPoint x: 917, endPoint y: 711, distance: 168.1
click at [917, 711] on textarea "Hi Ms Rasidah, protein intake was great" at bounding box center [1156, 716] width 712 height 33
click at [1219, 720] on textarea "Hi Ms Rasidah, you logged a piece of grilled chicken yesterday." at bounding box center [1156, 716] width 712 height 33
drag, startPoint x: 1219, startPoint y: 720, endPoint x: 986, endPoint y: 719, distance: 233.0
click at [986, 719] on textarea "Hi Ms Rasidah, you logged a piece of grilled chicken yesterday." at bounding box center [1156, 716] width 712 height 33
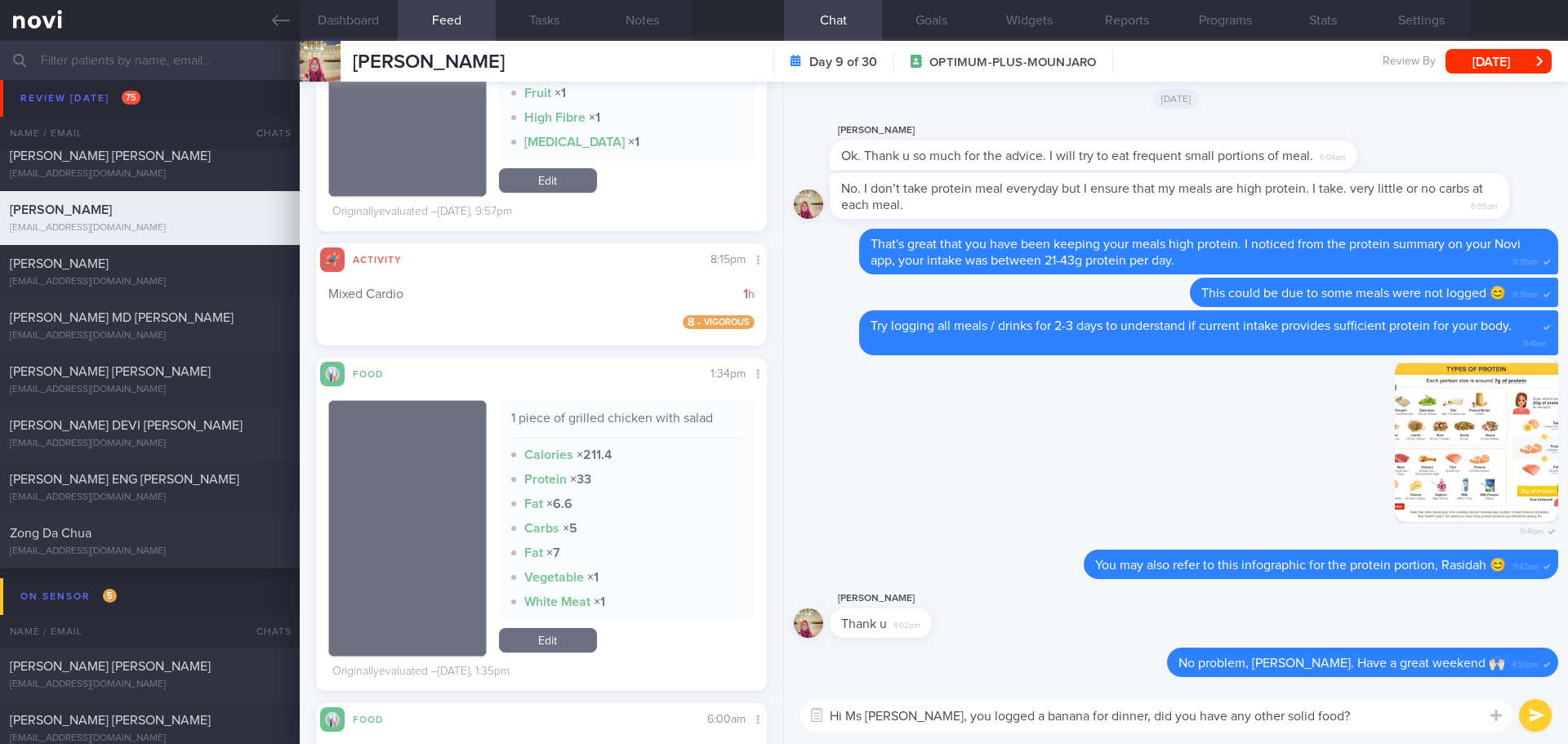
click at [1329, 720] on textarea "Hi Ms Rasidah, you logged a banana for dinner, did you have any other solid foo…" at bounding box center [1156, 716] width 712 height 33
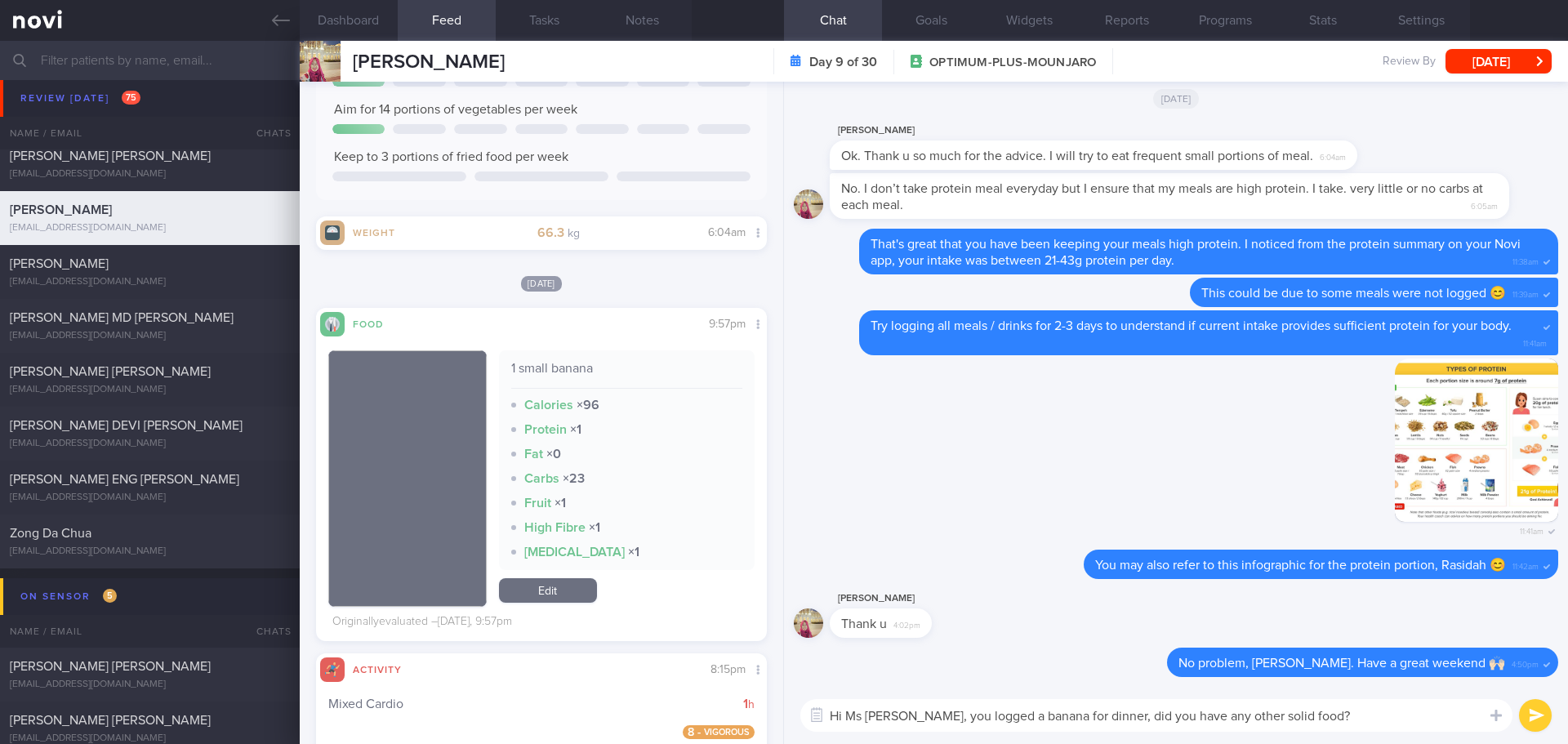
scroll to position [245, 0]
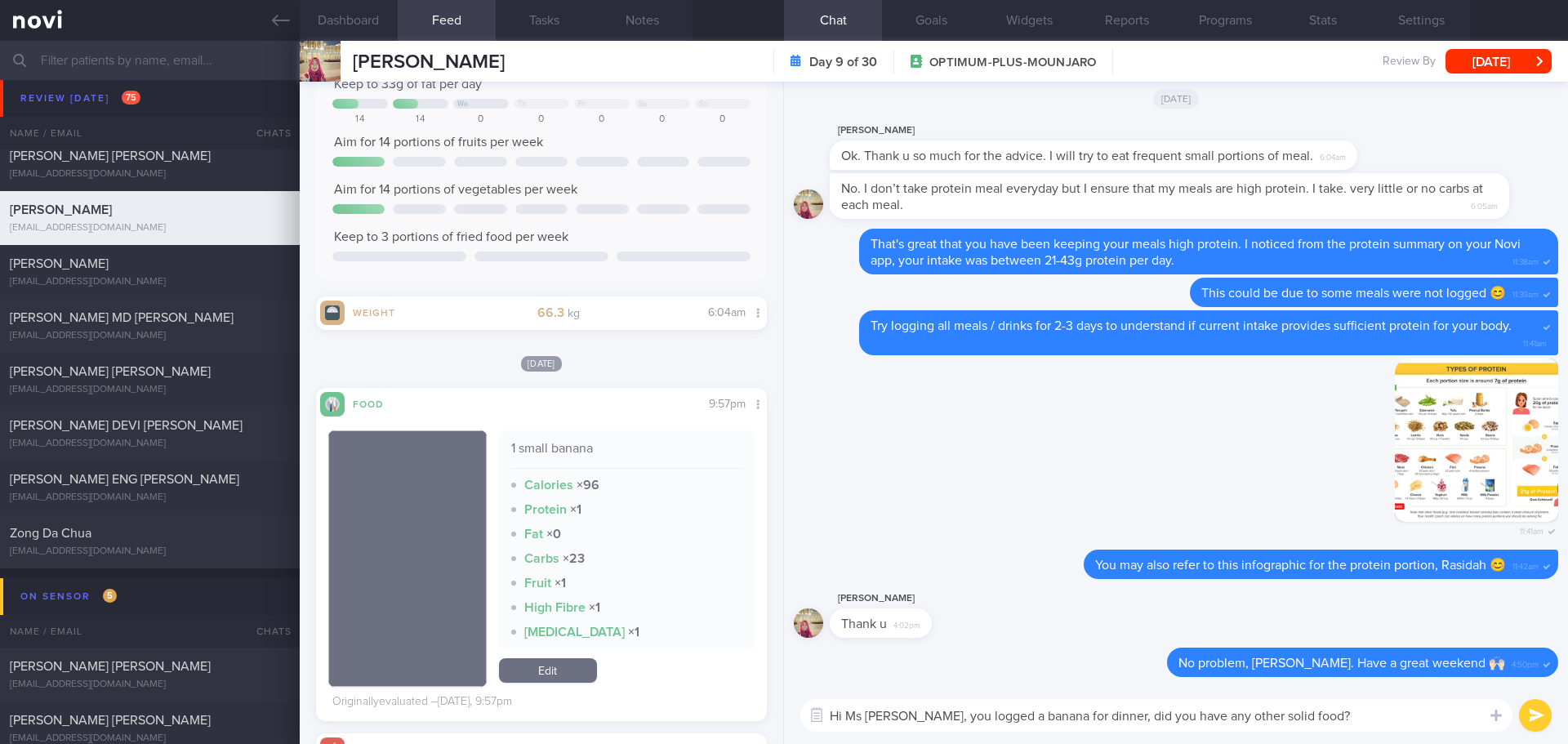
click at [1097, 719] on textarea "Hi Ms Rasidah, you logged a banana for dinner, did you have any other solid foo…" at bounding box center [1156, 716] width 712 height 33
click at [1400, 712] on textarea "Hi Ms Rasidah, you logged a banana for dinner yesterday, did you have any other…" at bounding box center [1156, 716] width 712 height 33
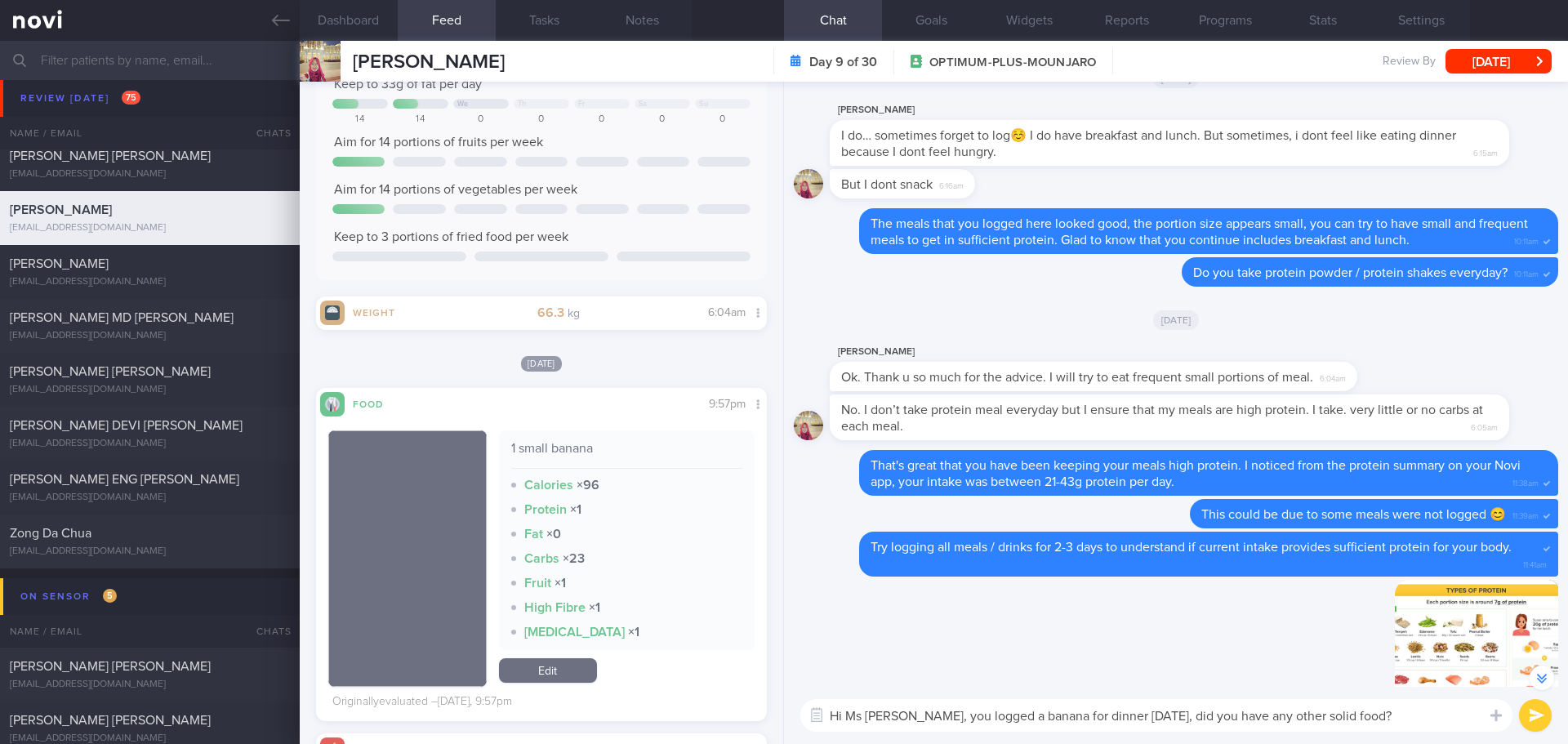
scroll to position [-409, 0]
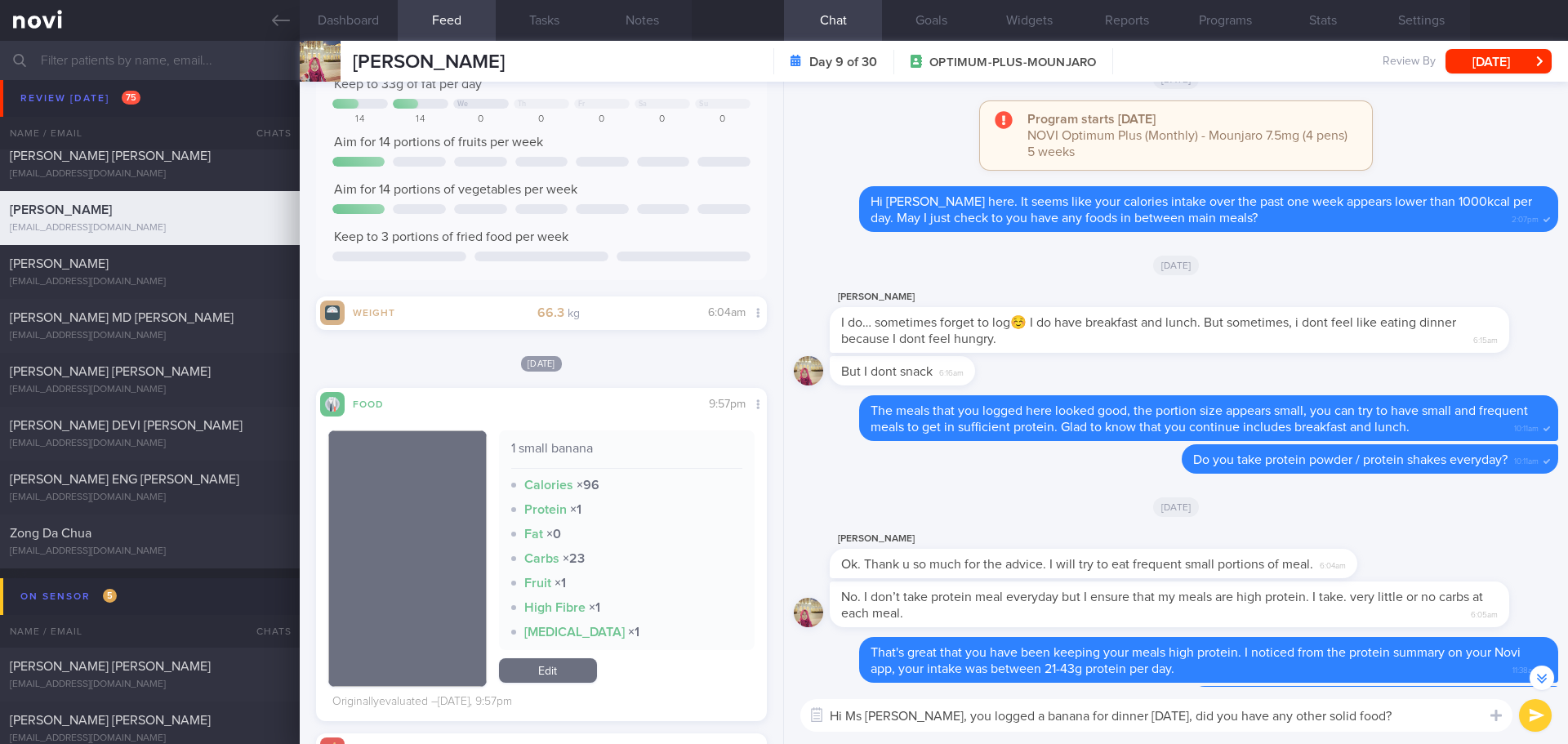
click at [859, 719] on textarea "Hi Ms Rasidah, you logged a banana for dinner yesterday, did you have any other…" at bounding box center [1156, 716] width 712 height 33
click at [899, 719] on textarea "Hi Rasidah, you logged a banana for dinner yesterday, did you have any other so…" at bounding box center [1156, 716] width 712 height 33
type textarea "Hi Rasidah, how are you this week? You logged a banana for dinner yesterday, di…"
click at [1531, 717] on button "submit" at bounding box center [1535, 716] width 33 height 33
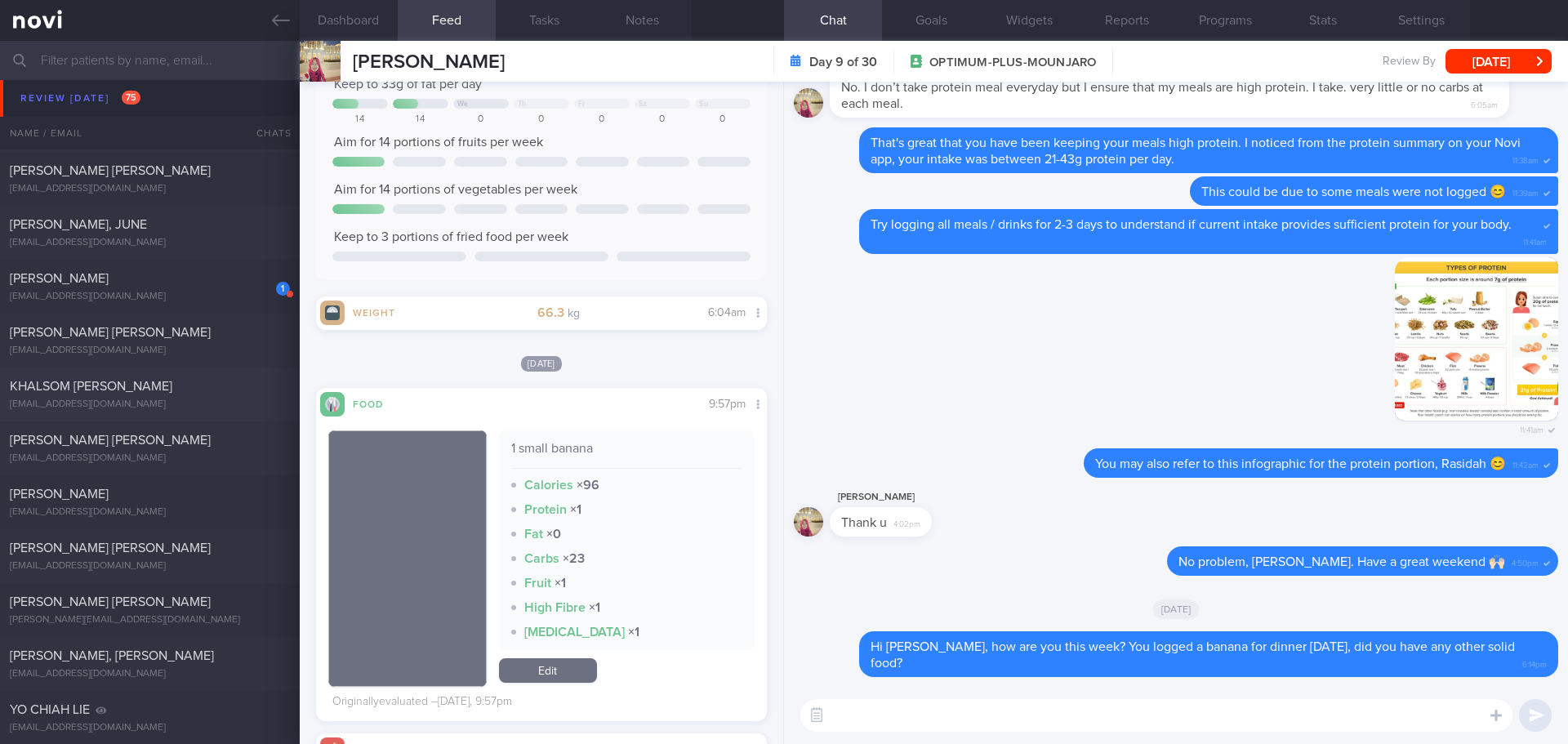
scroll to position [1885, 0]
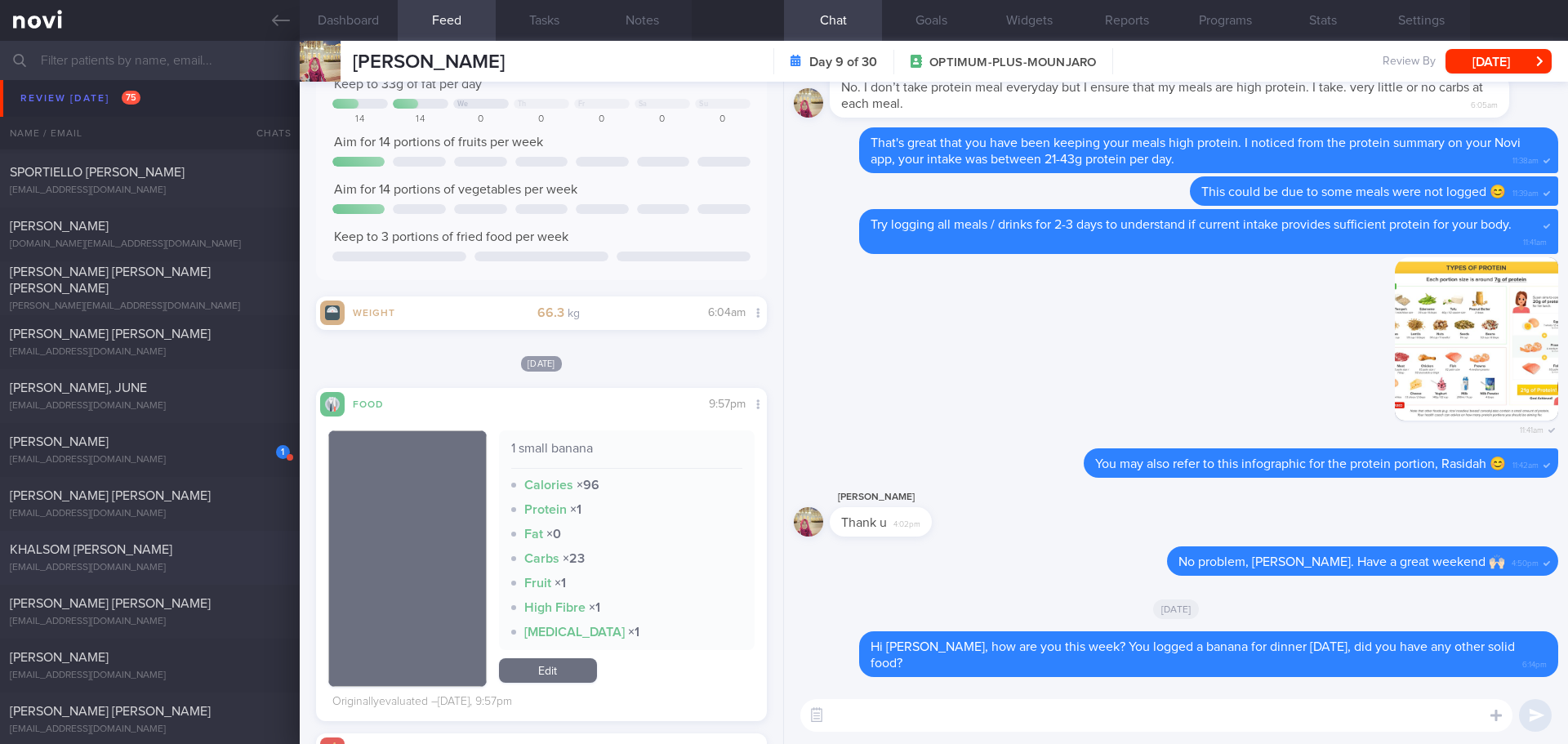
click at [199, 404] on div "azure619june@gmail.com" at bounding box center [150, 406] width 280 height 12
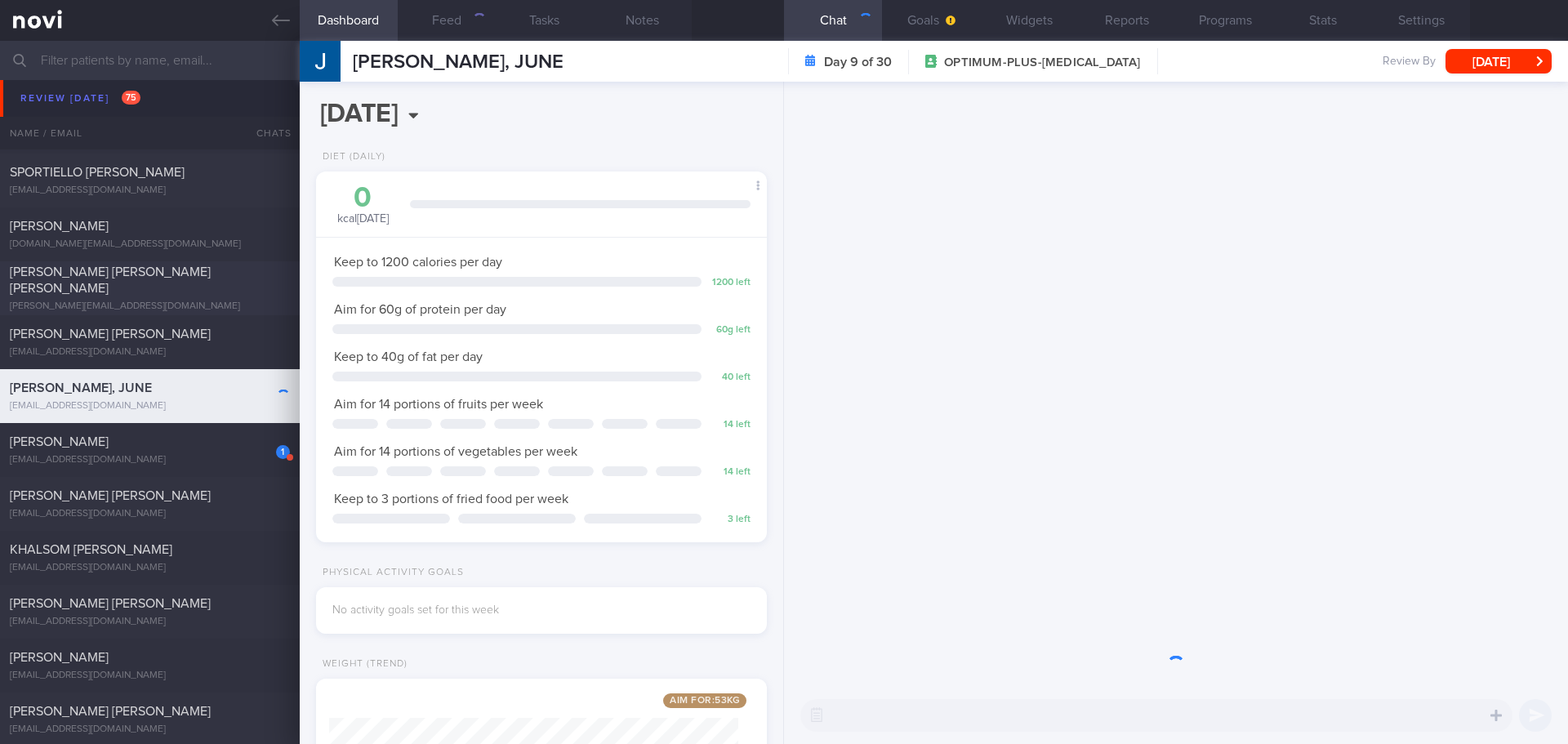
scroll to position [228, 409]
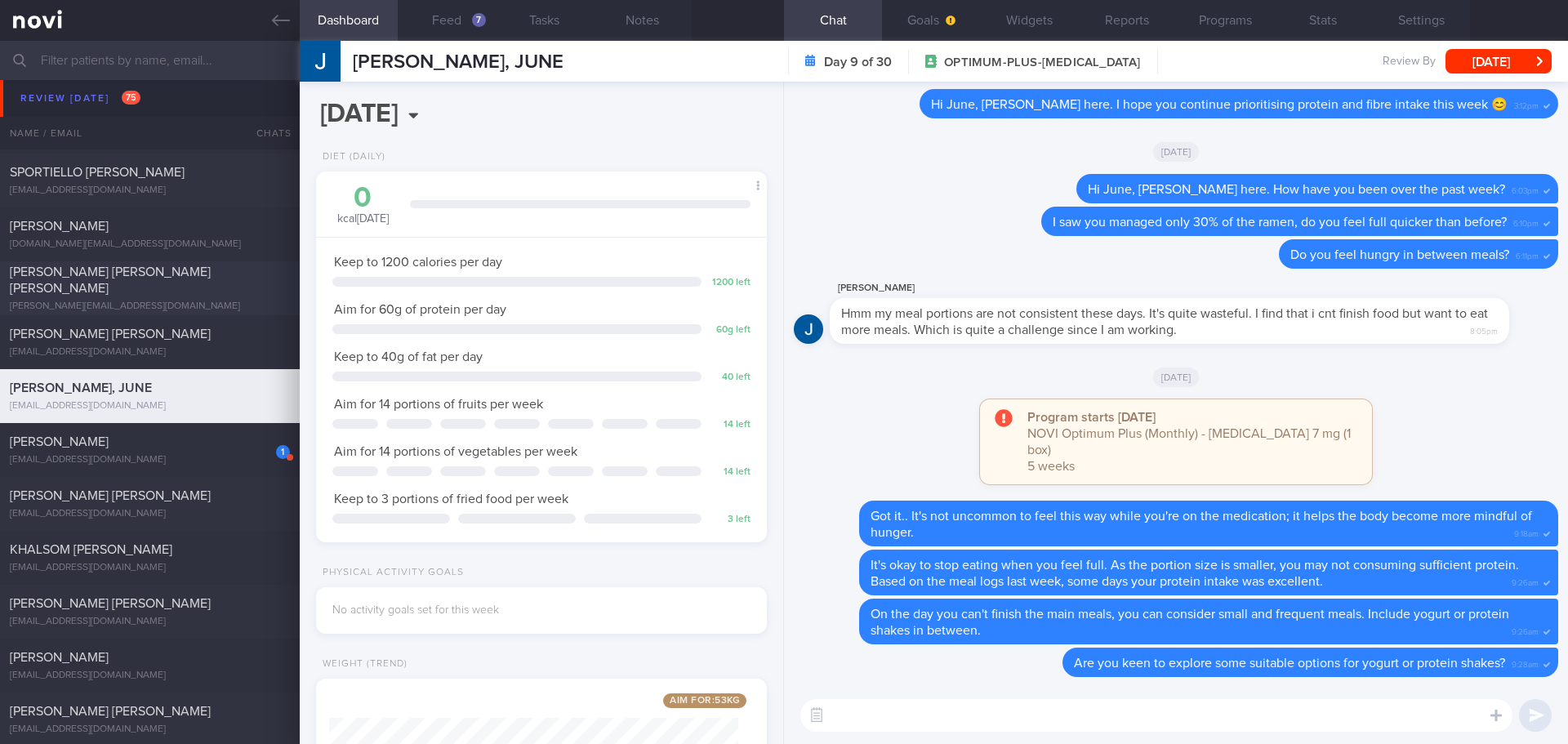
click at [196, 289] on div "CHAN LI YING JOEY joey_chan@hotmail.com" at bounding box center [150, 288] width 299 height 49
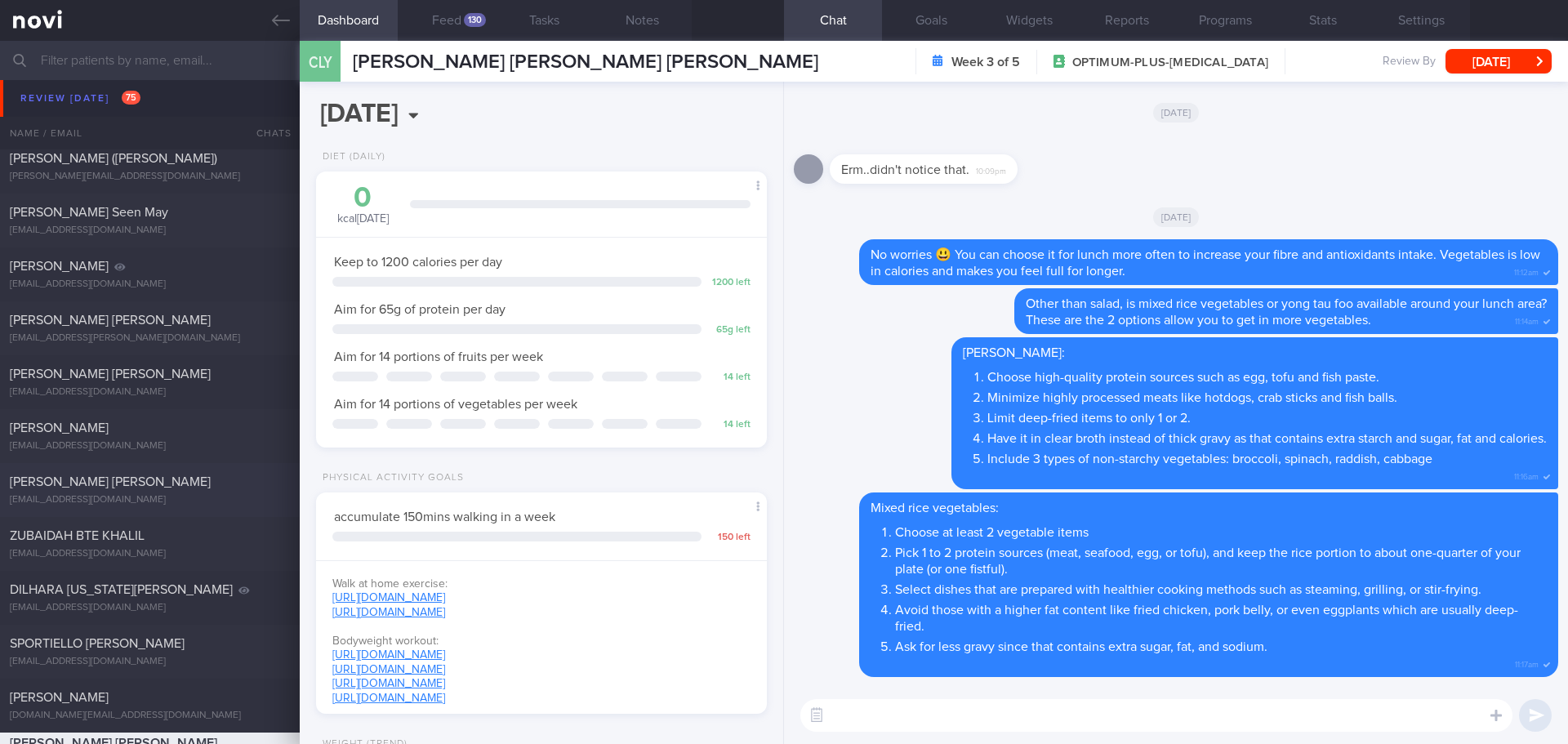
scroll to position [1396, 0]
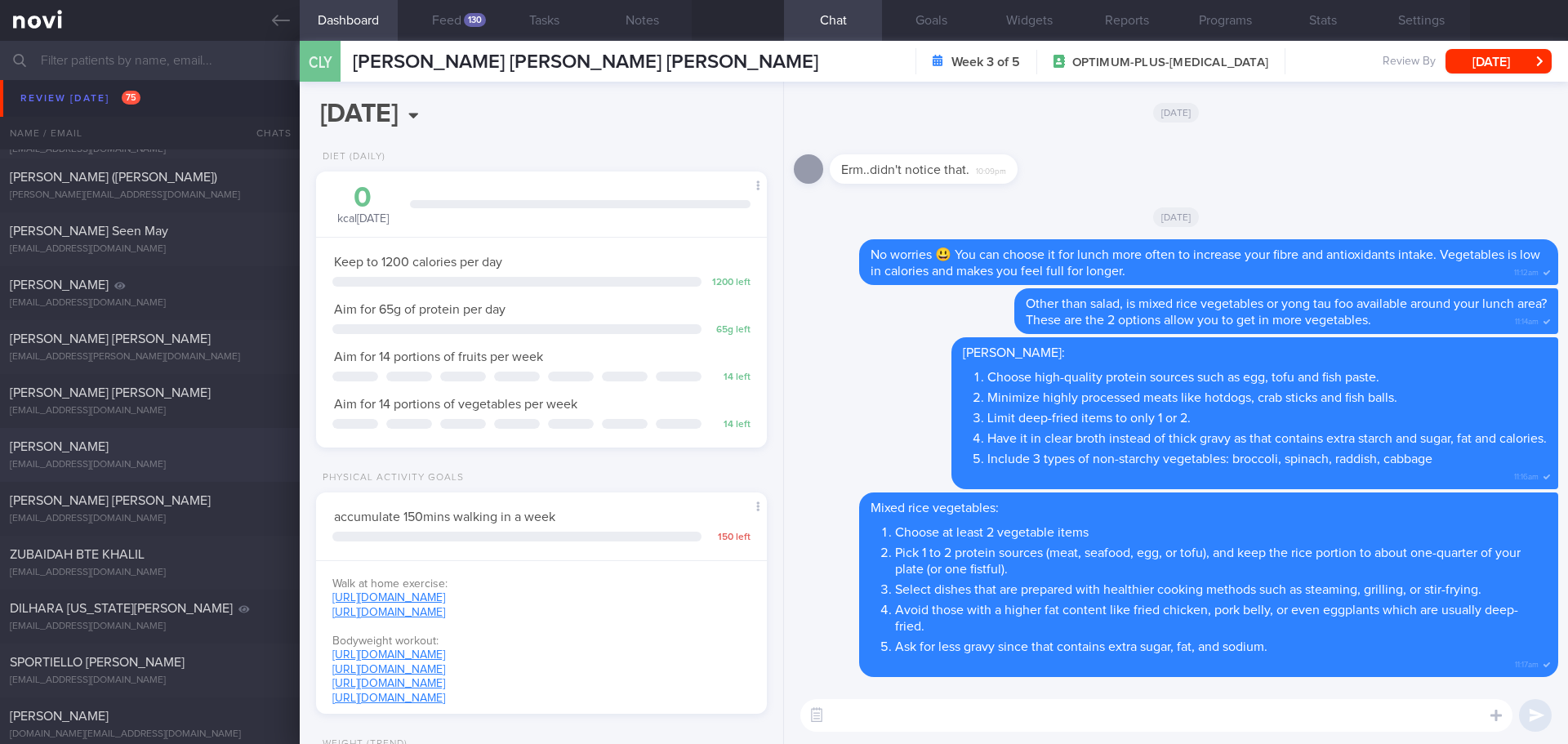
click at [117, 445] on div "HUANG JIEWEI" at bounding box center [147, 446] width 276 height 16
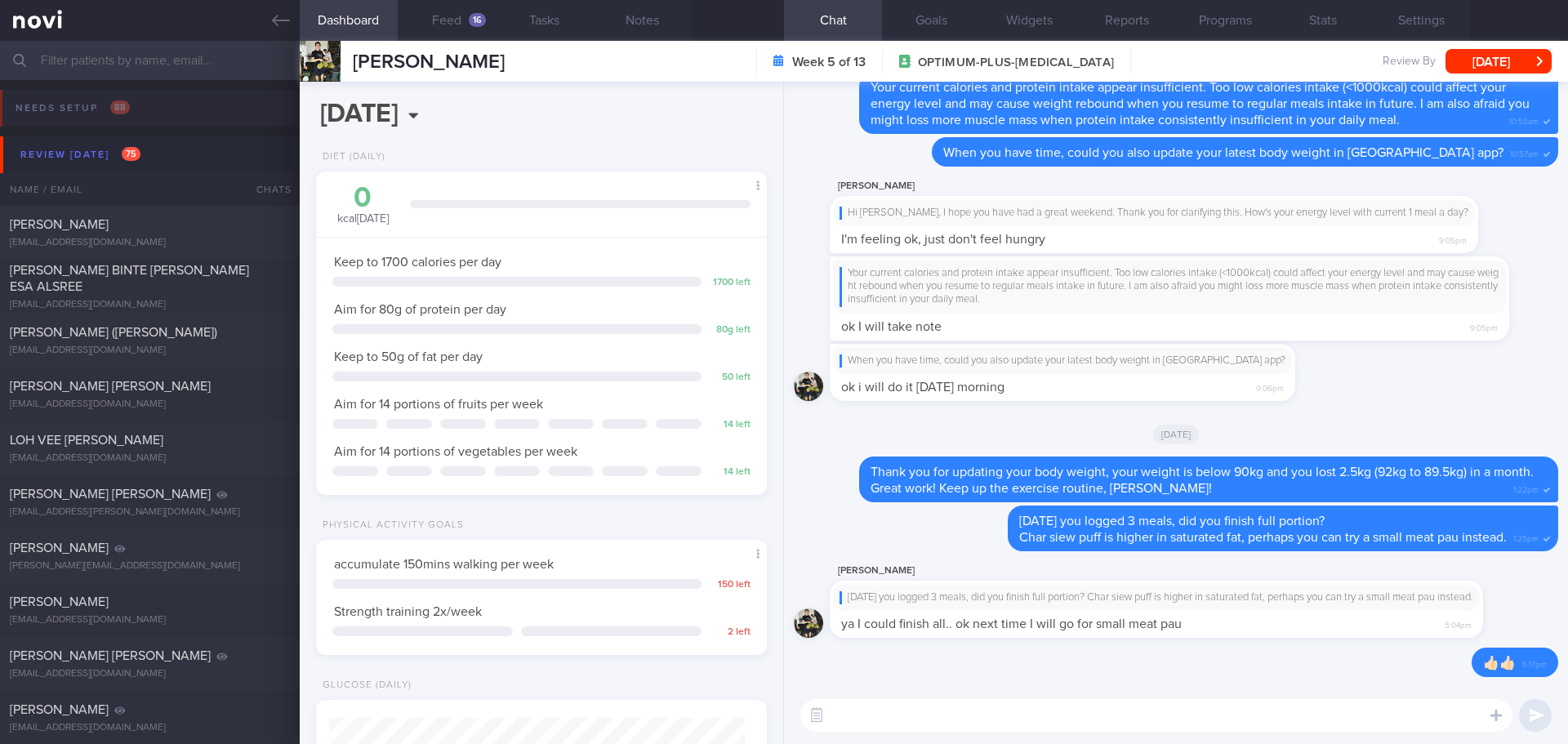
click at [126, 71] on input "text" at bounding box center [784, 60] width 1568 height 40
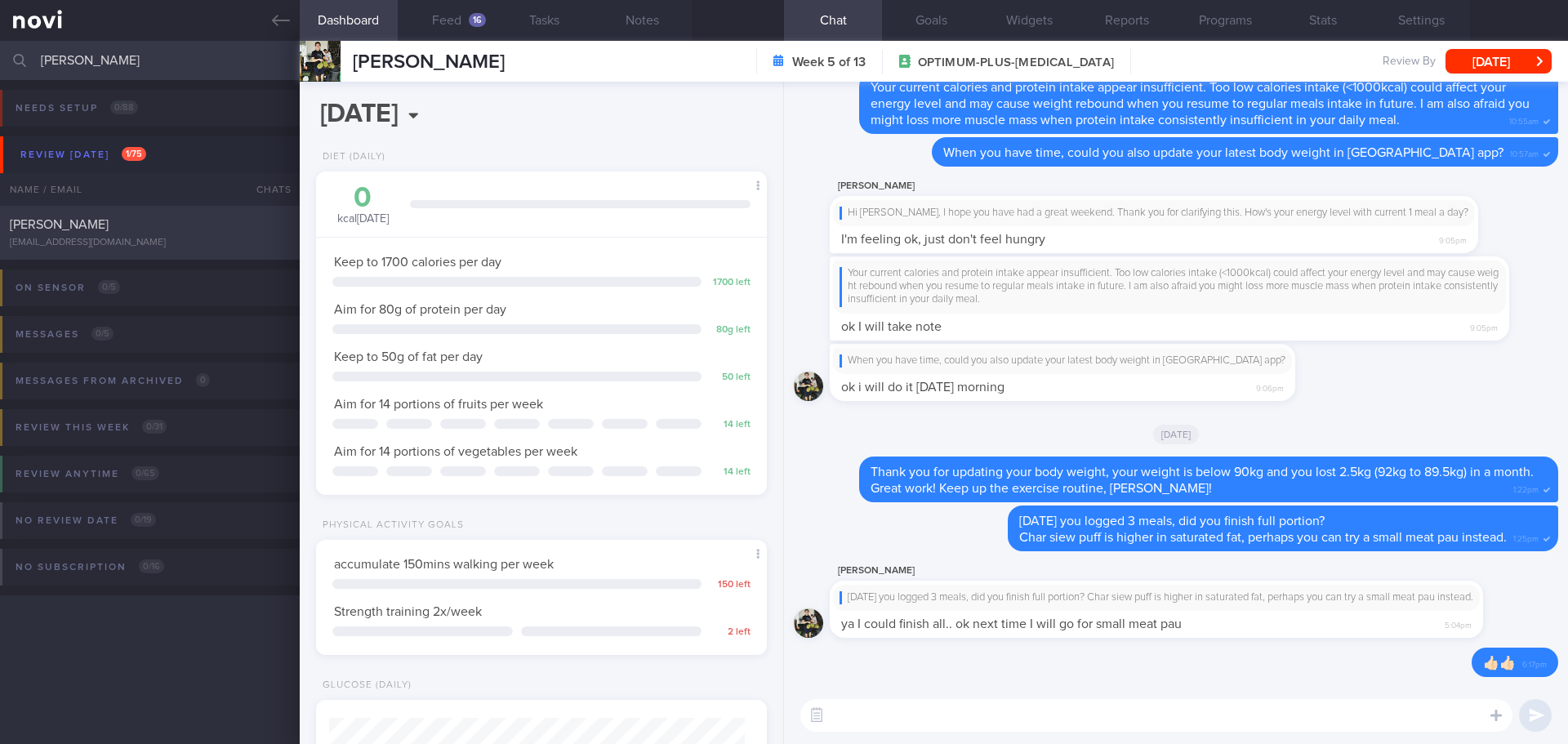
type input "terry"
click at [146, 227] on div "[PERSON_NAME]" at bounding box center [147, 224] width 276 height 16
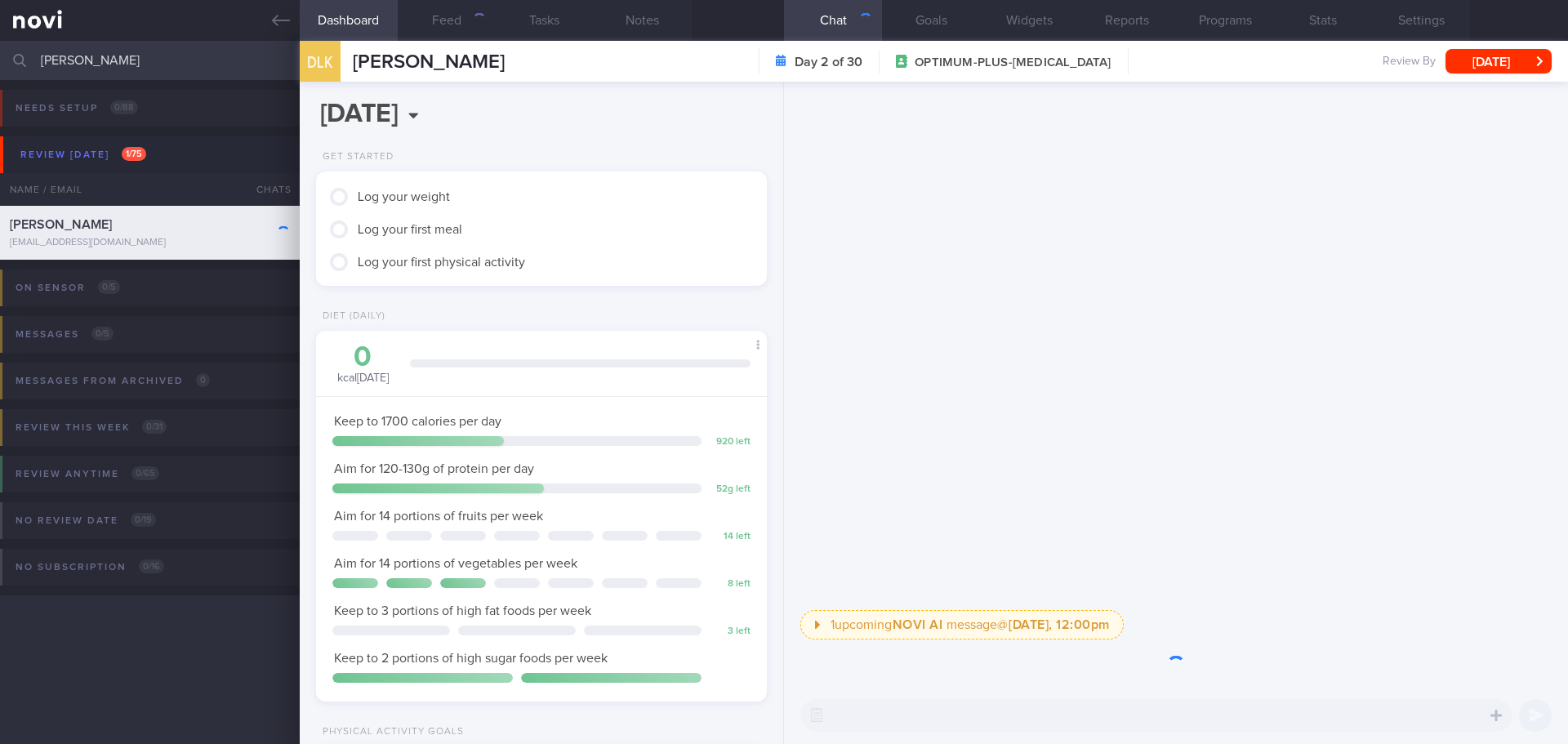
scroll to position [228, 409]
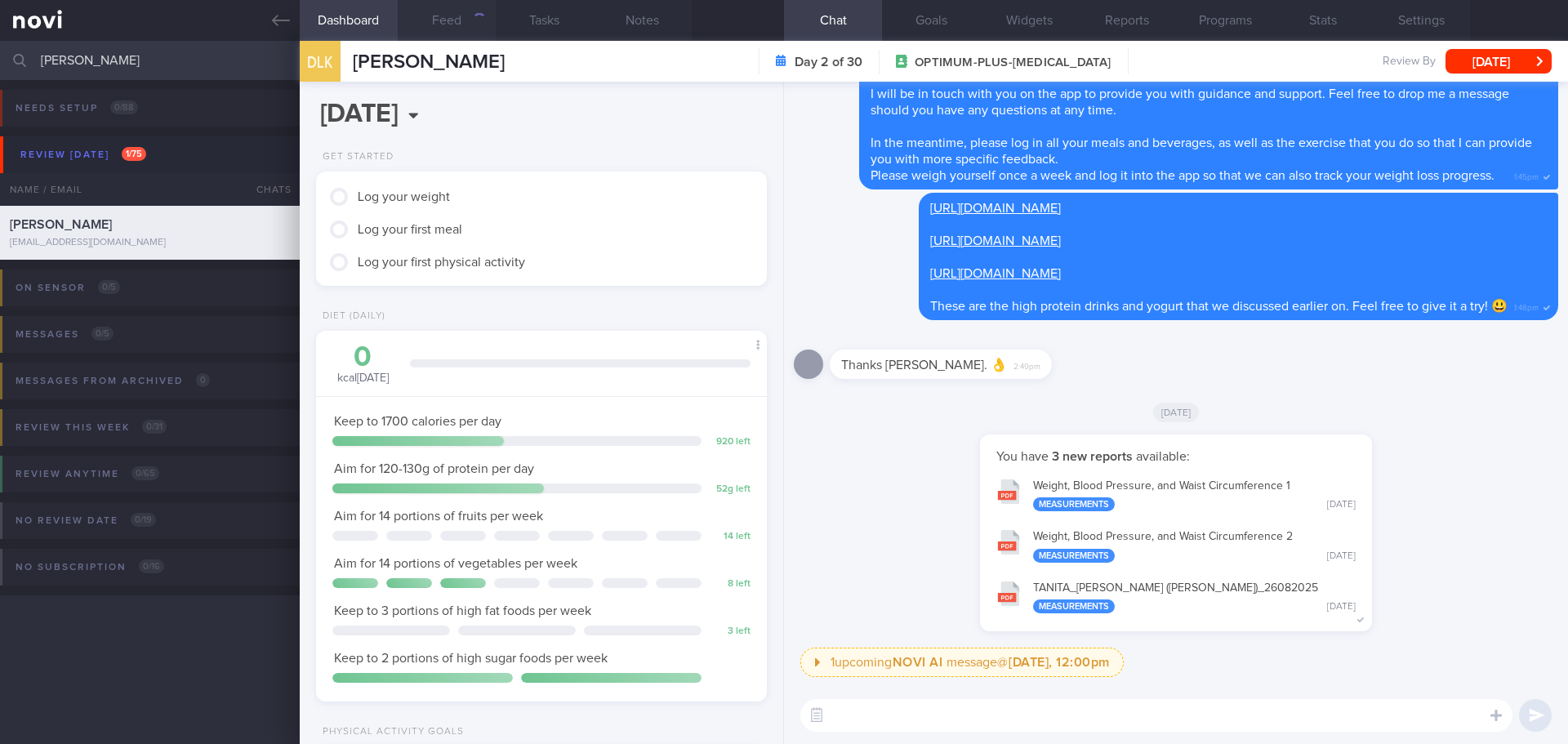
click at [463, 27] on button "Feed" at bounding box center [446, 20] width 98 height 40
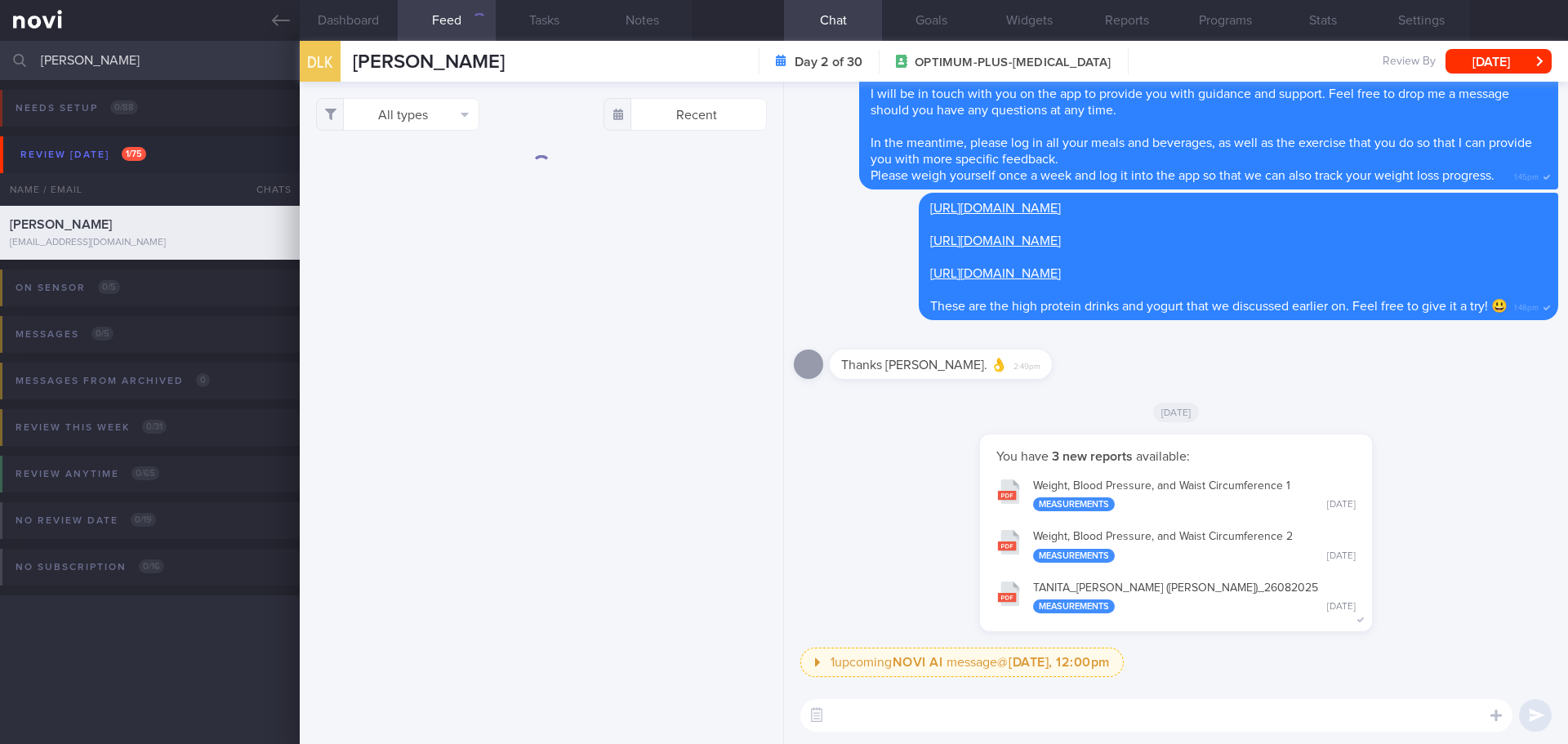
click at [903, 727] on textarea at bounding box center [1156, 716] width 712 height 33
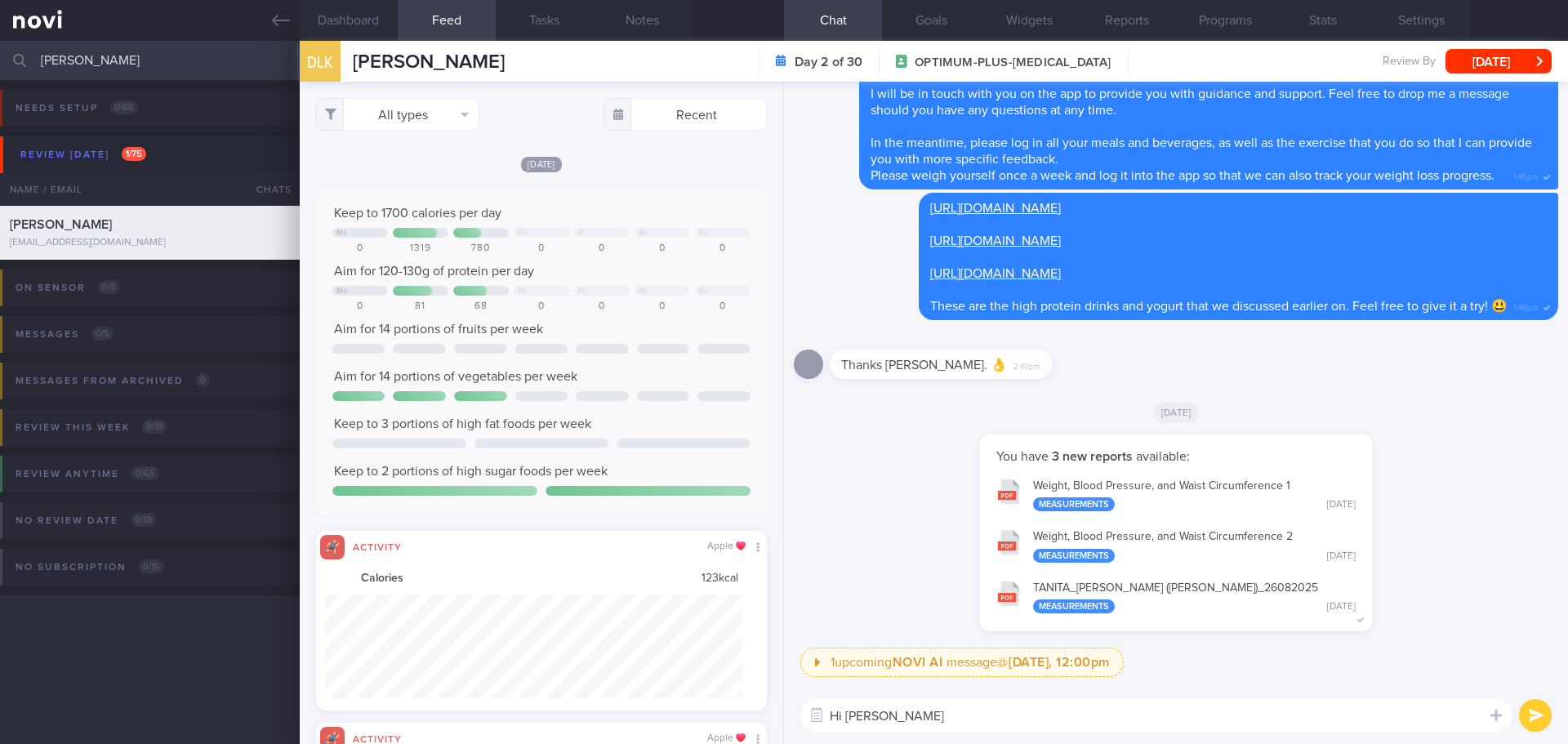
scroll to position [816886, 816056]
type textarea "Hi Terry, thank you for logging your meals."
click at [434, 122] on button "All types" at bounding box center [398, 114] width 164 height 33
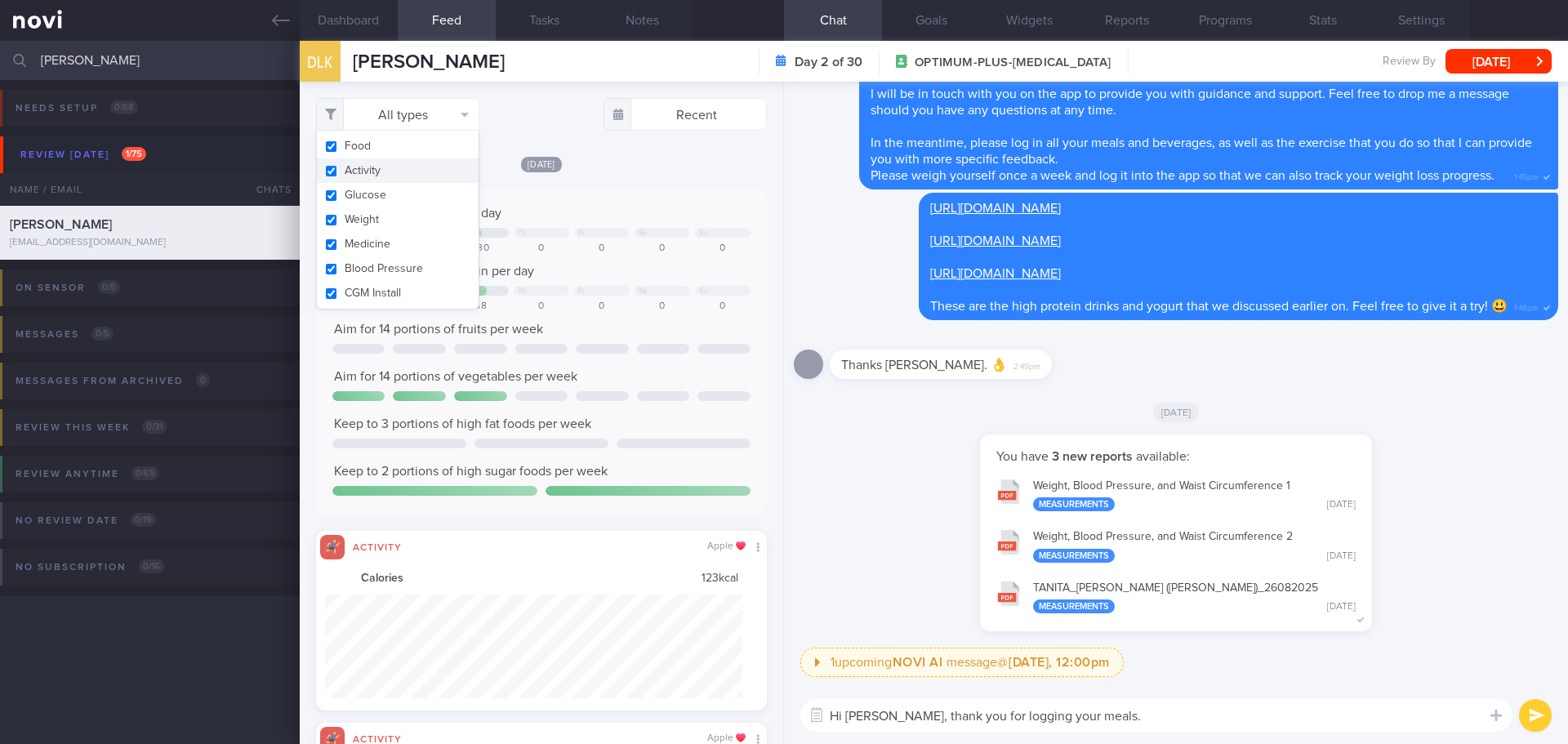
click at [408, 168] on button "Activity" at bounding box center [398, 170] width 162 height 24
checkbox input "false"
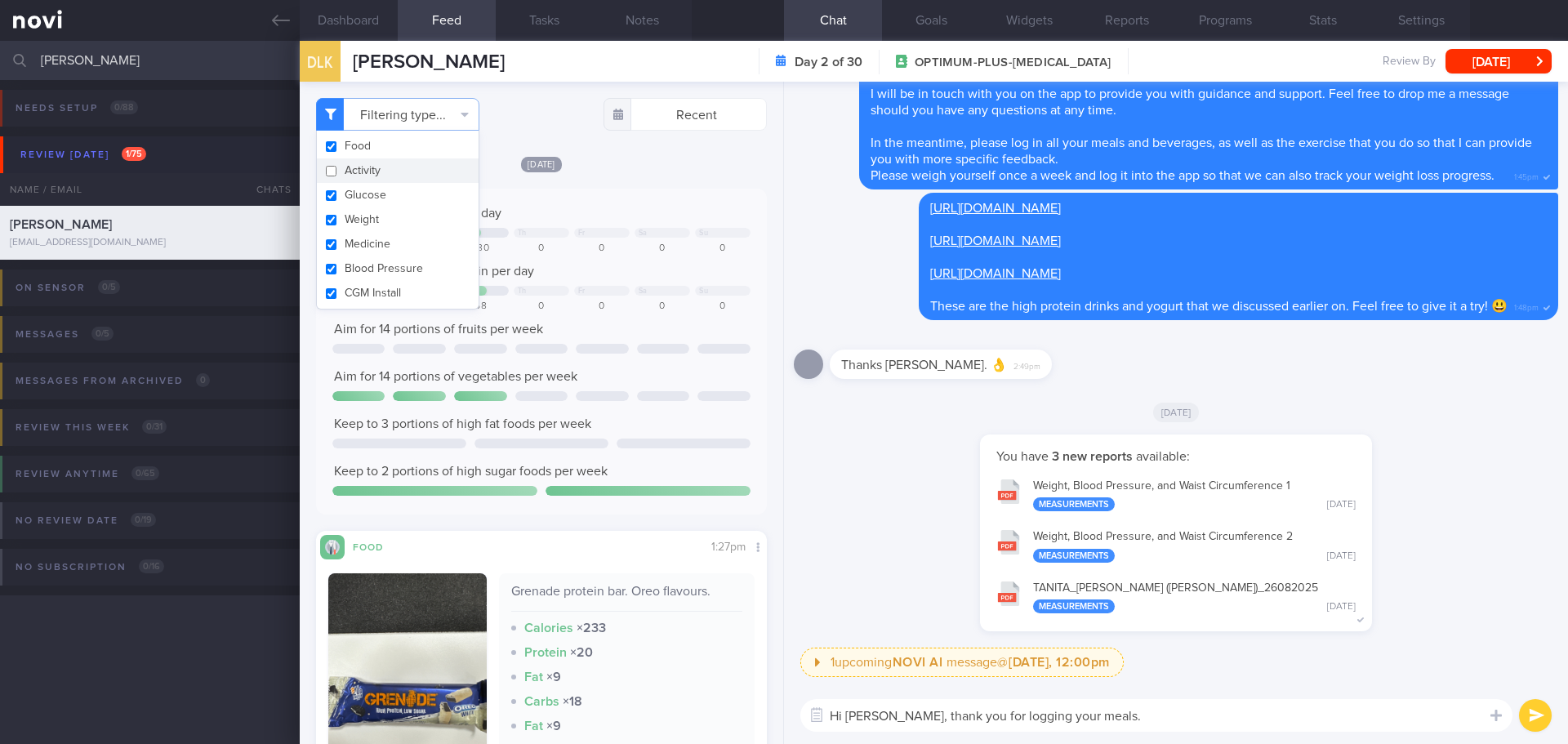
click at [632, 182] on div "Today Keep to 1700 calories per day Mo Th Fr Sa Su 0 1319 780 0 0 0 0 Aim for 1…" at bounding box center [541, 498] width 451 height 686
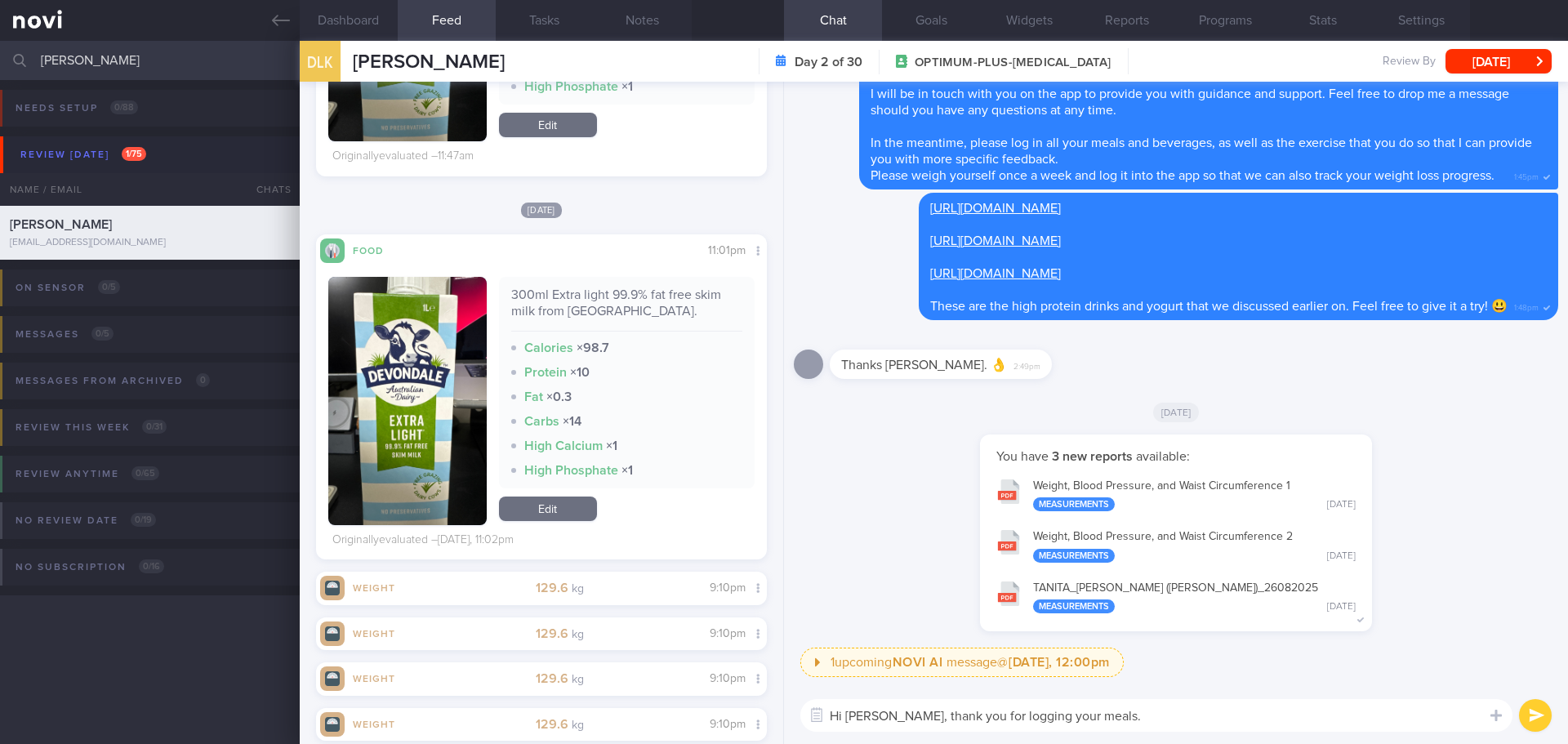
click at [1111, 709] on textarea "Hi Terry, thank you for logging your meals." at bounding box center [1156, 716] width 712 height 33
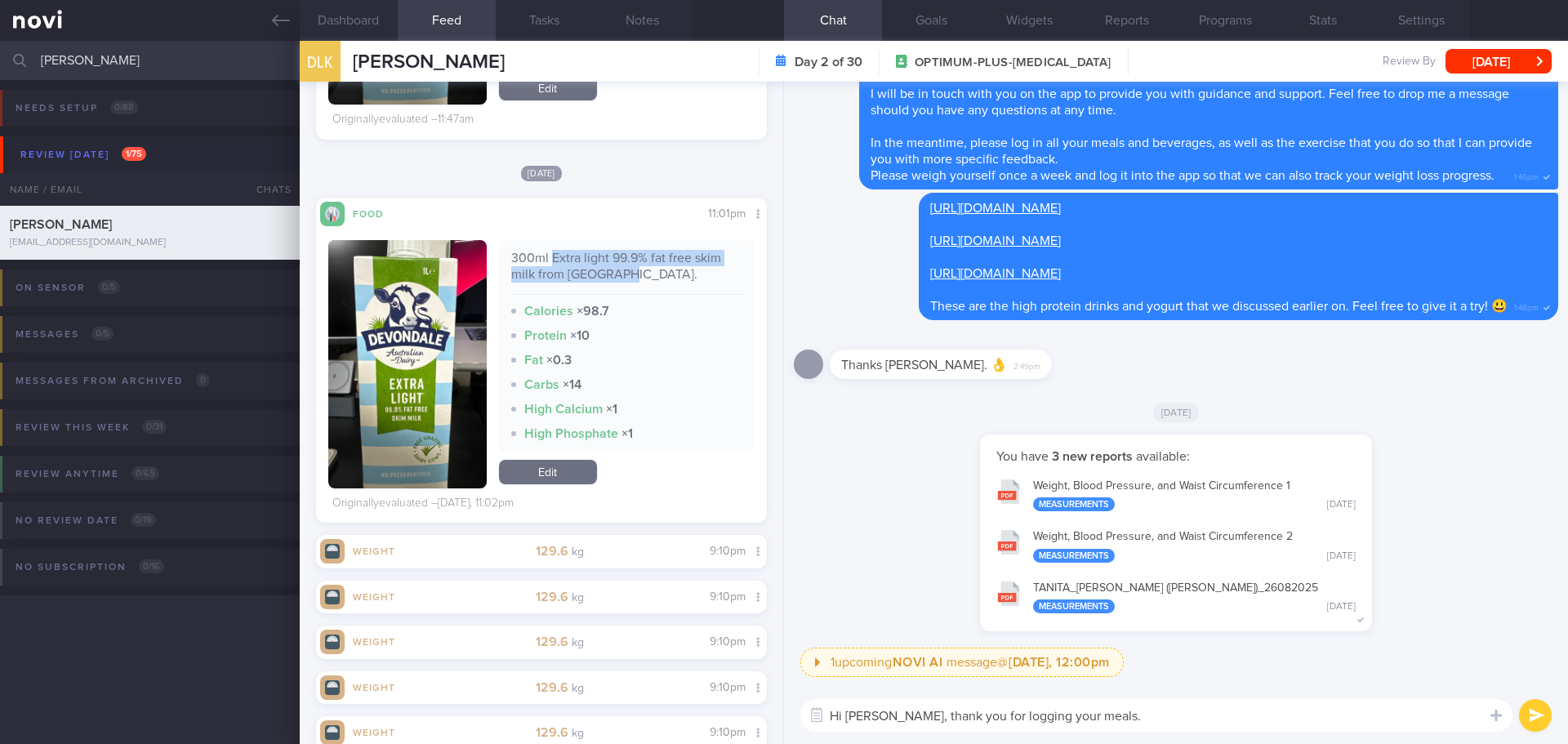
drag, startPoint x: 548, startPoint y: 257, endPoint x: 625, endPoint y: 274, distance: 78.9
click at [625, 274] on div "300ml Extra light 99.9% fat free skim milk from [GEOGRAPHIC_DATA]." at bounding box center [627, 272] width 232 height 45
copy div "Extra light 99.9% fat free skim milk from Devondale"
click at [1146, 727] on textarea "Hi Terry, thank you for logging your meals." at bounding box center [1156, 716] width 712 height 33
paste textarea "Extra light 99.9% fat free skim milk from Devondale"
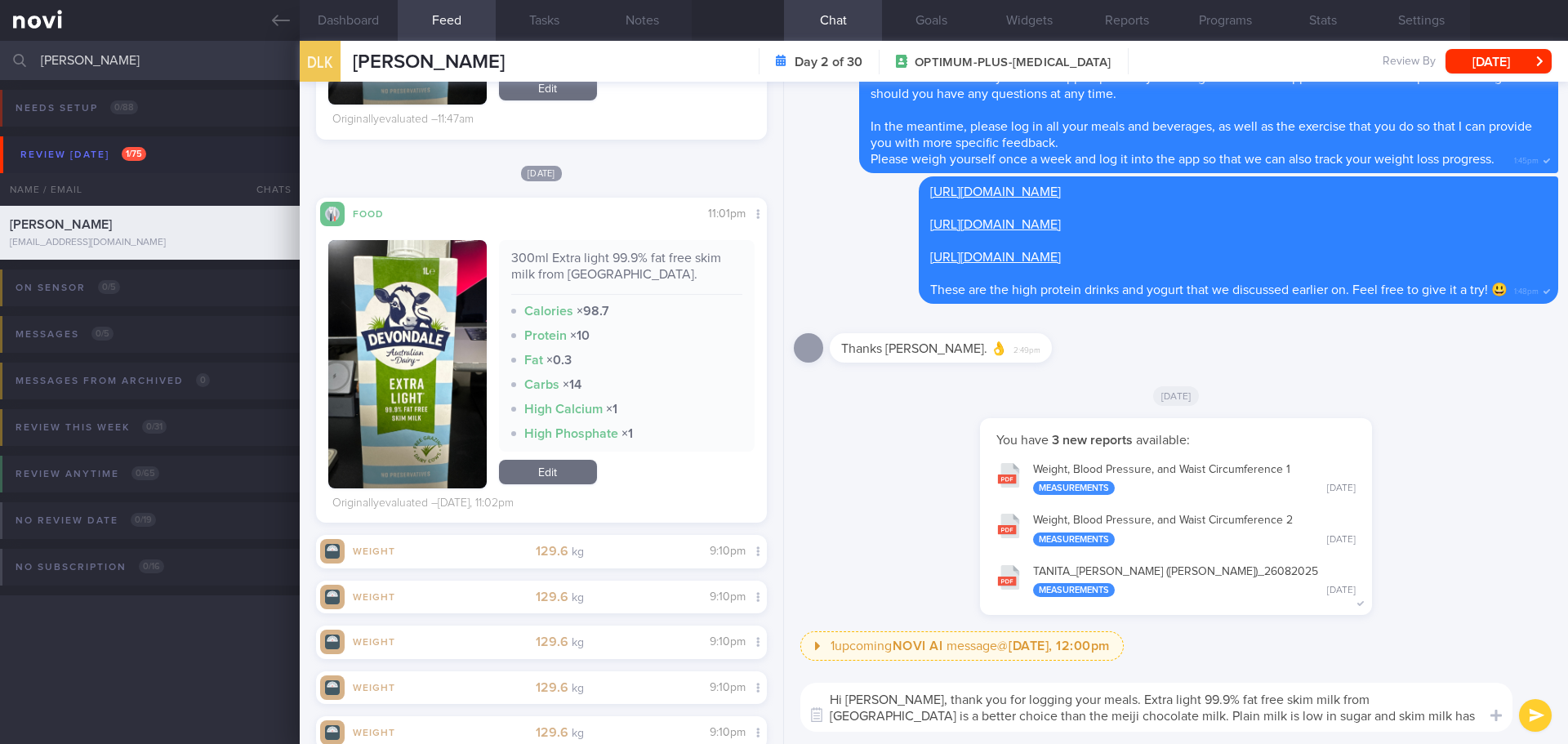
click at [1067, 702] on textarea "Hi Terry, thank you for logging your meals. Extra light 99.9% fat free skim mil…" at bounding box center [1156, 707] width 712 height 49
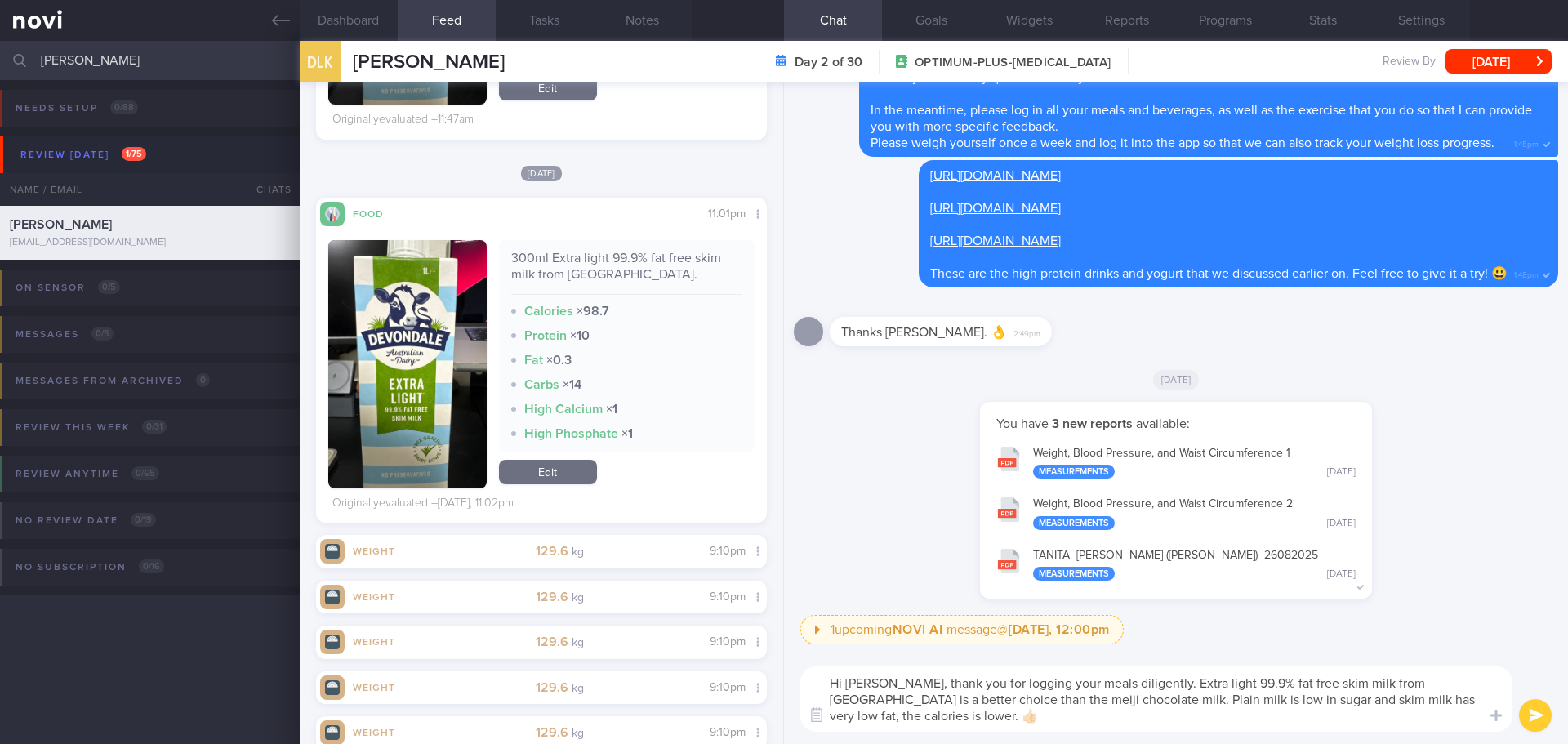
click at [1039, 700] on textarea "Hi Terry, thank you for logging your meals diligently. Extra light 99.9% fat fr…" at bounding box center [1156, 699] width 712 height 65
click at [1316, 719] on textarea "Hi Terry, thank you for logging your meals diligently. Extra light 99.9% fat fr…" at bounding box center [1156, 699] width 712 height 65
type textarea "Hi Terry, thank you for logging your meals diligently. Extra light 99.9% fat fr…"
click at [1525, 712] on button "submit" at bounding box center [1535, 716] width 33 height 33
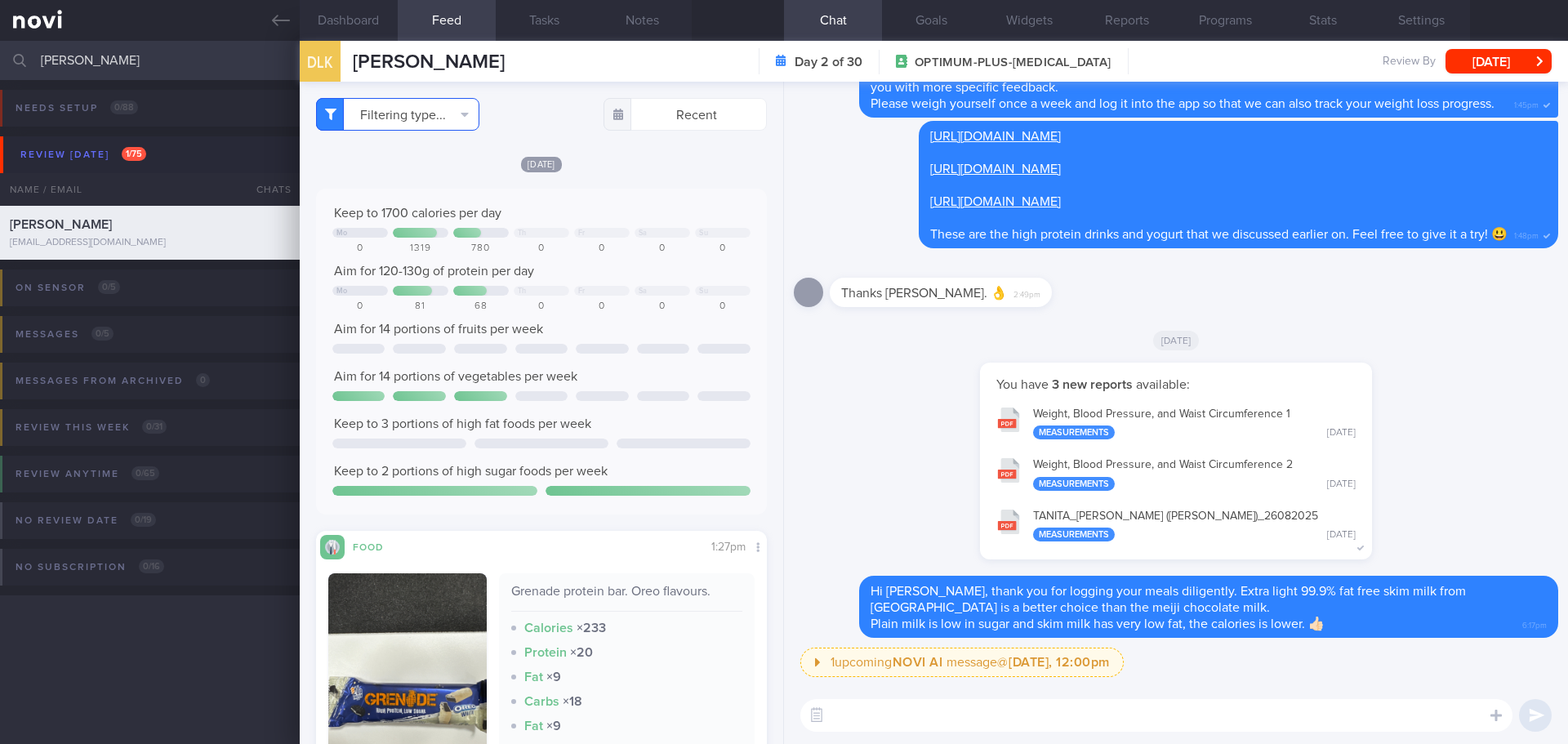
click at [461, 120] on button "Filtering type..." at bounding box center [398, 114] width 164 height 33
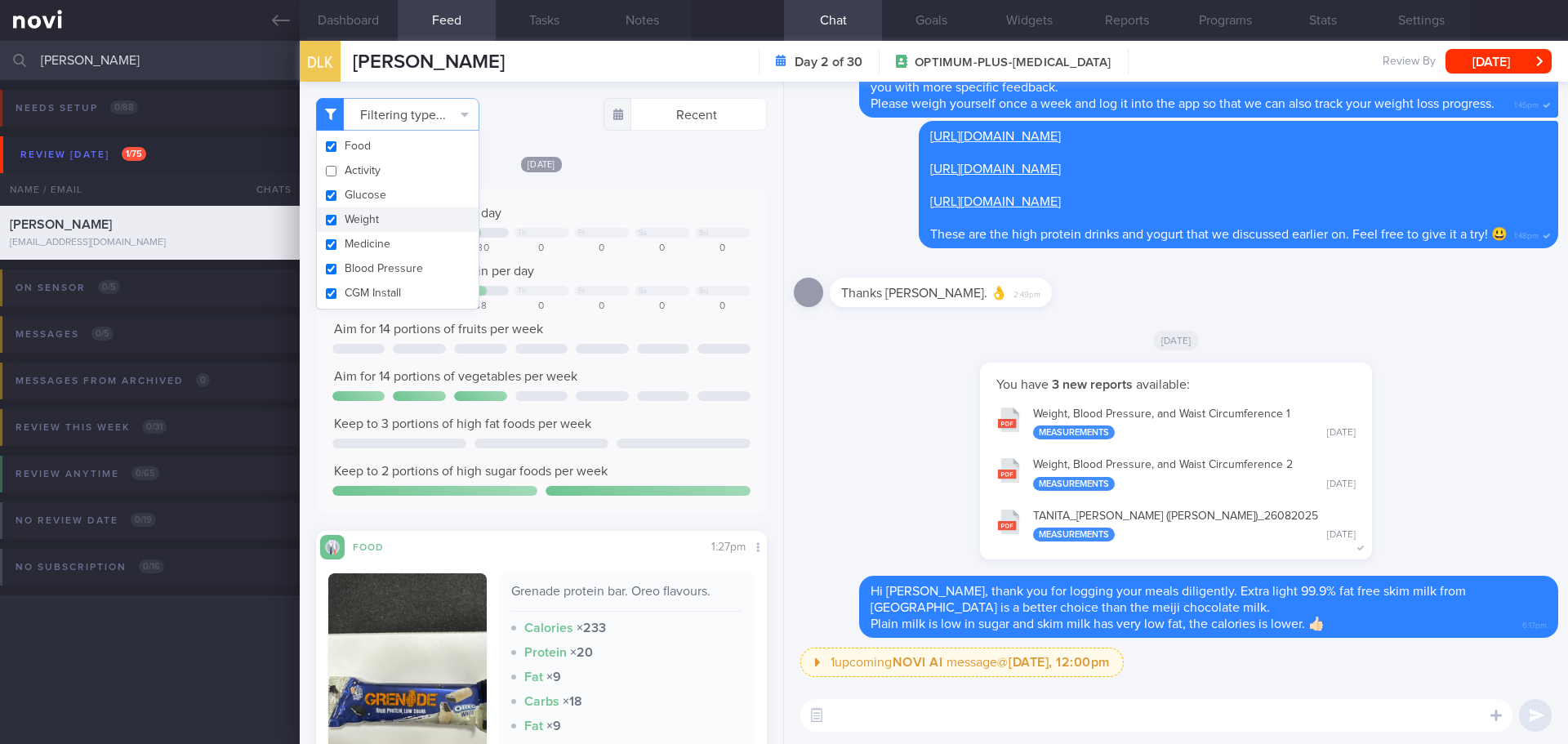
click at [385, 219] on button "Weight" at bounding box center [398, 219] width 162 height 24
checkbox input "false"
click at [635, 170] on div "[DATE]" at bounding box center [541, 164] width 451 height 17
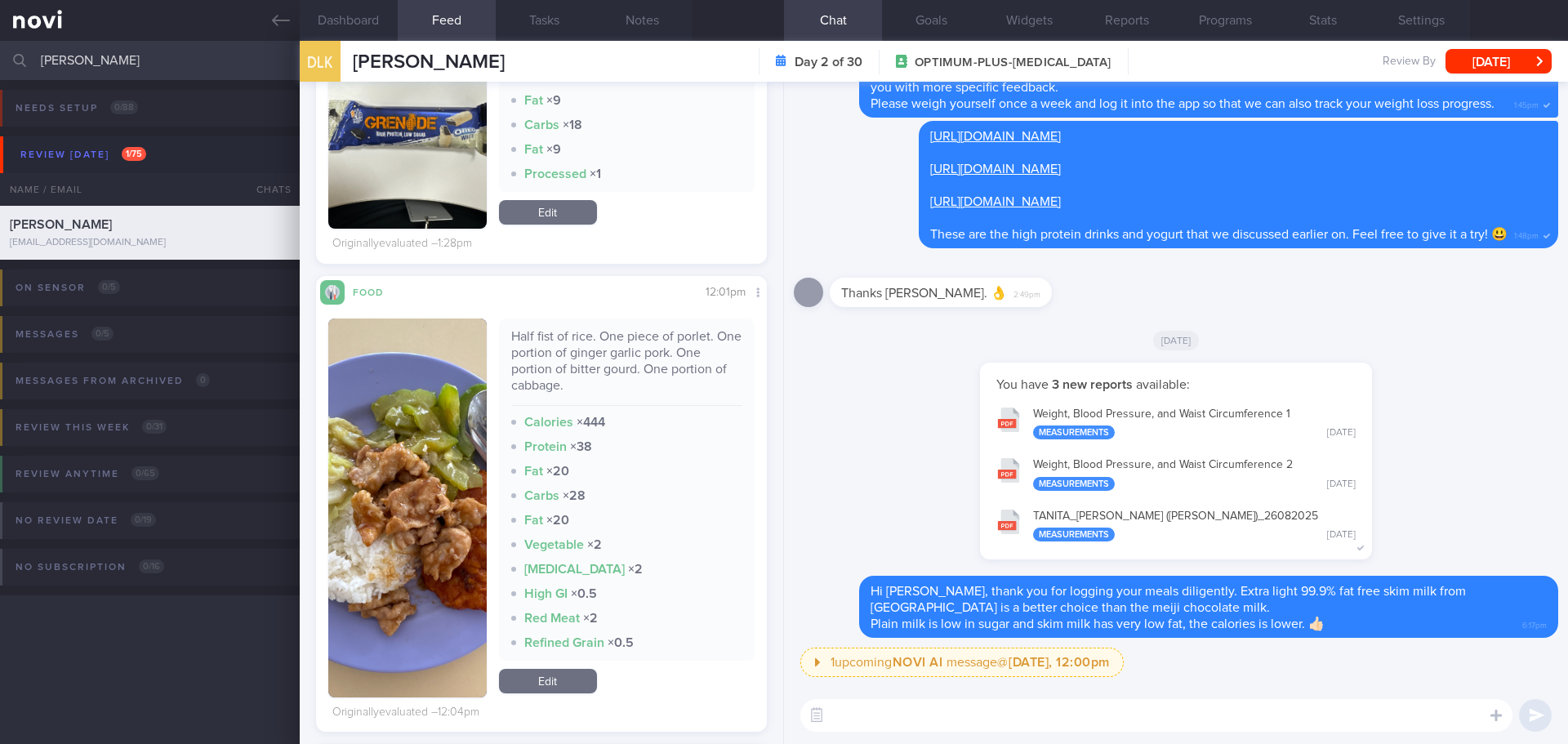
scroll to position [736, 0]
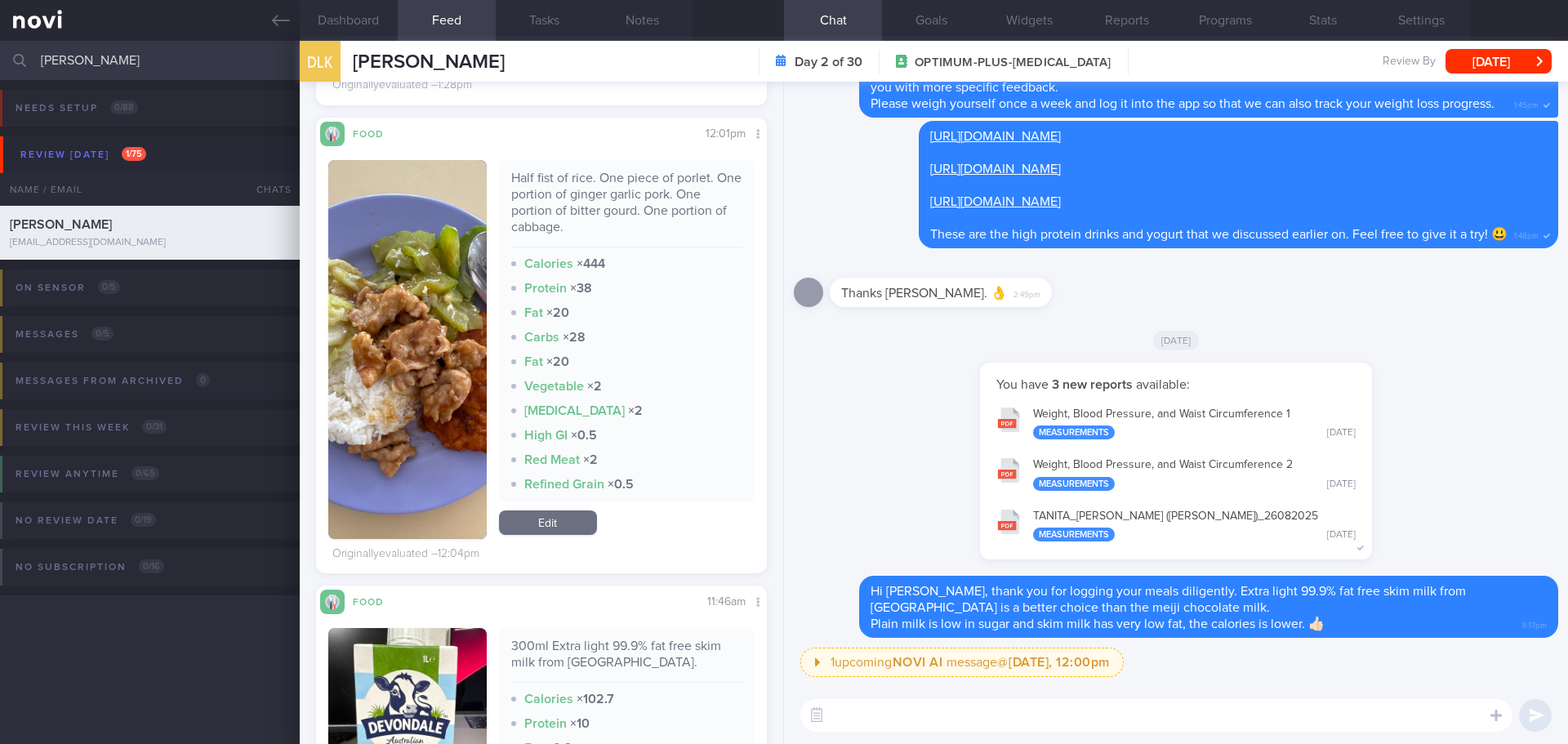
click at [421, 318] on button "button" at bounding box center [408, 349] width 158 height 380
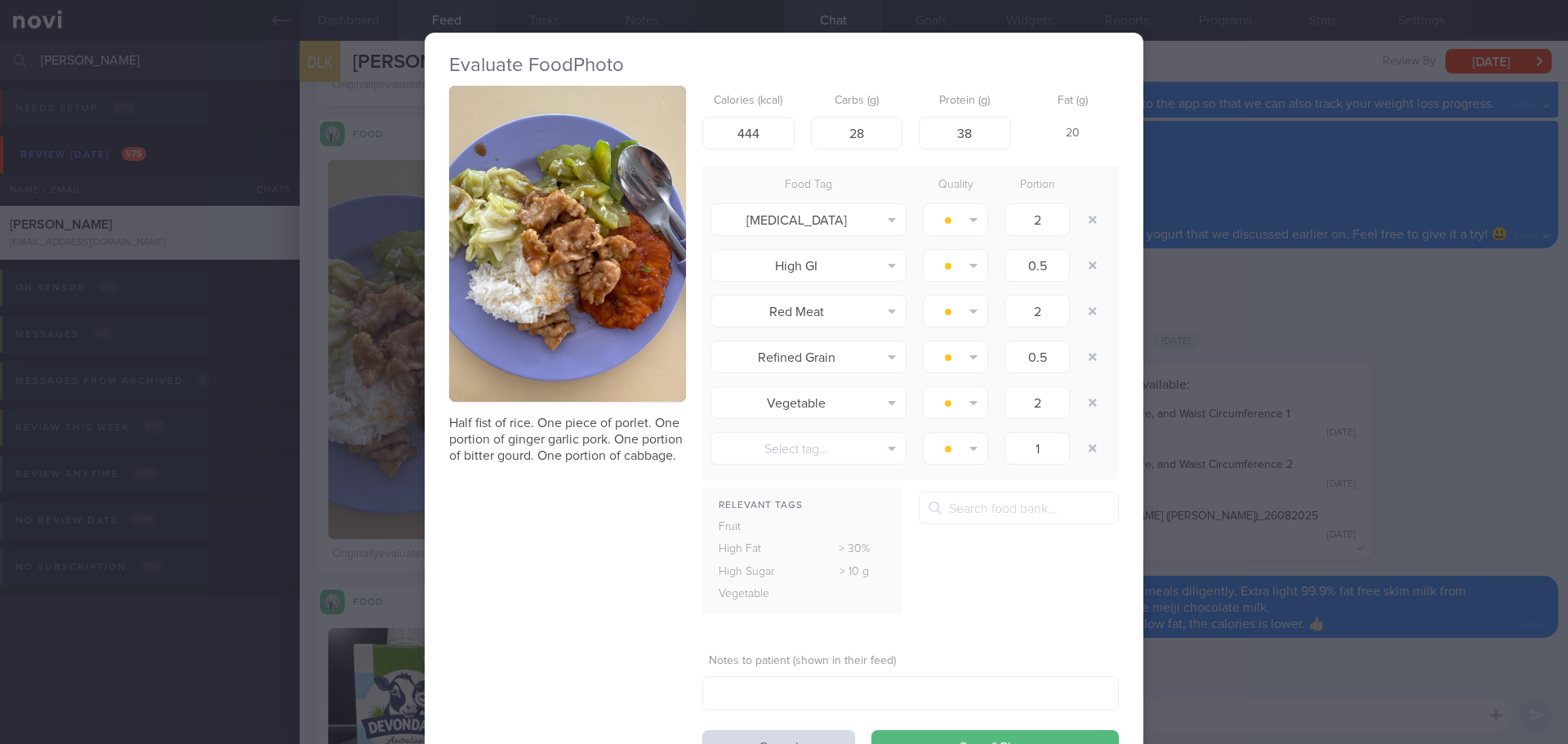
click at [506, 252] on button "button" at bounding box center [568, 244] width 237 height 316
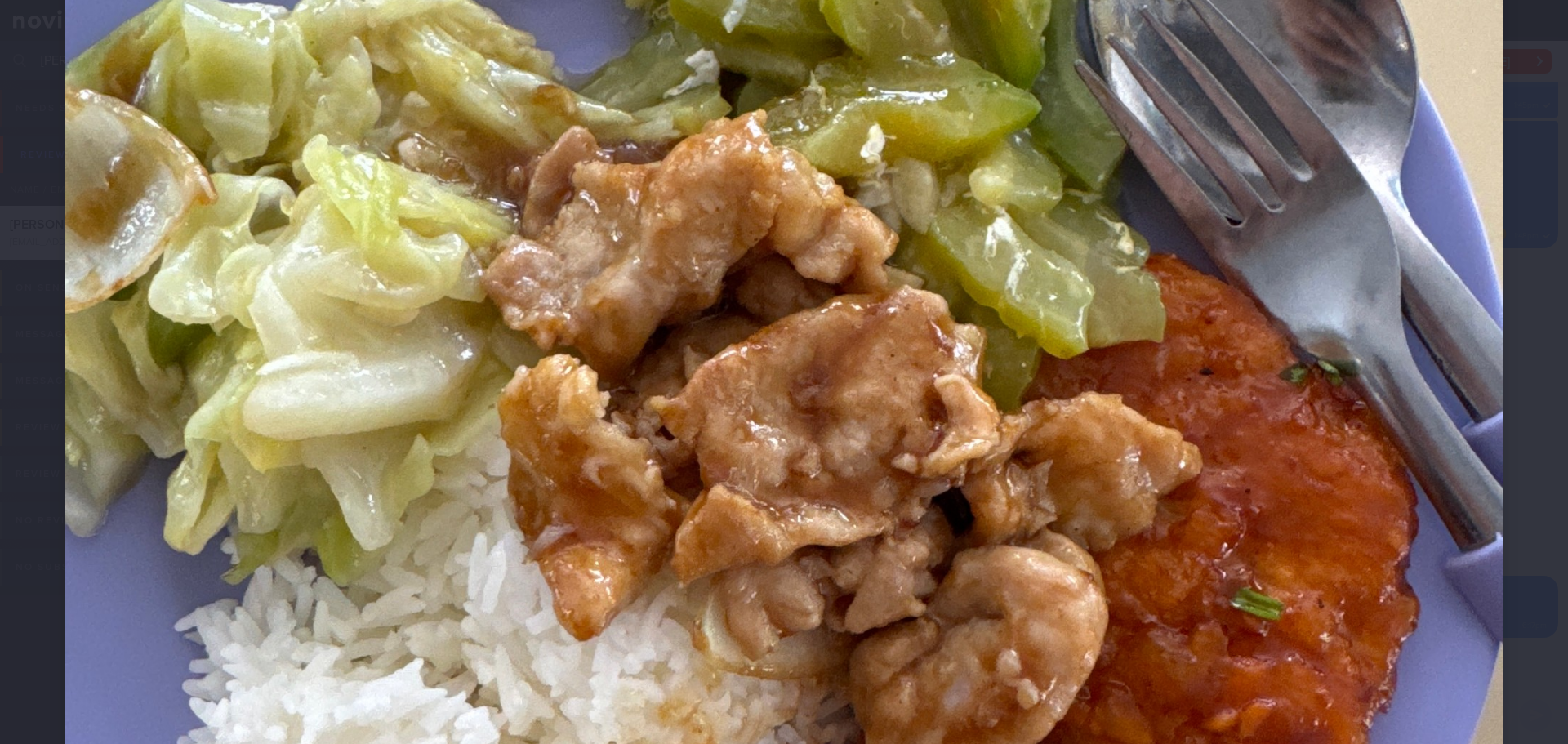
scroll to position [491, 0]
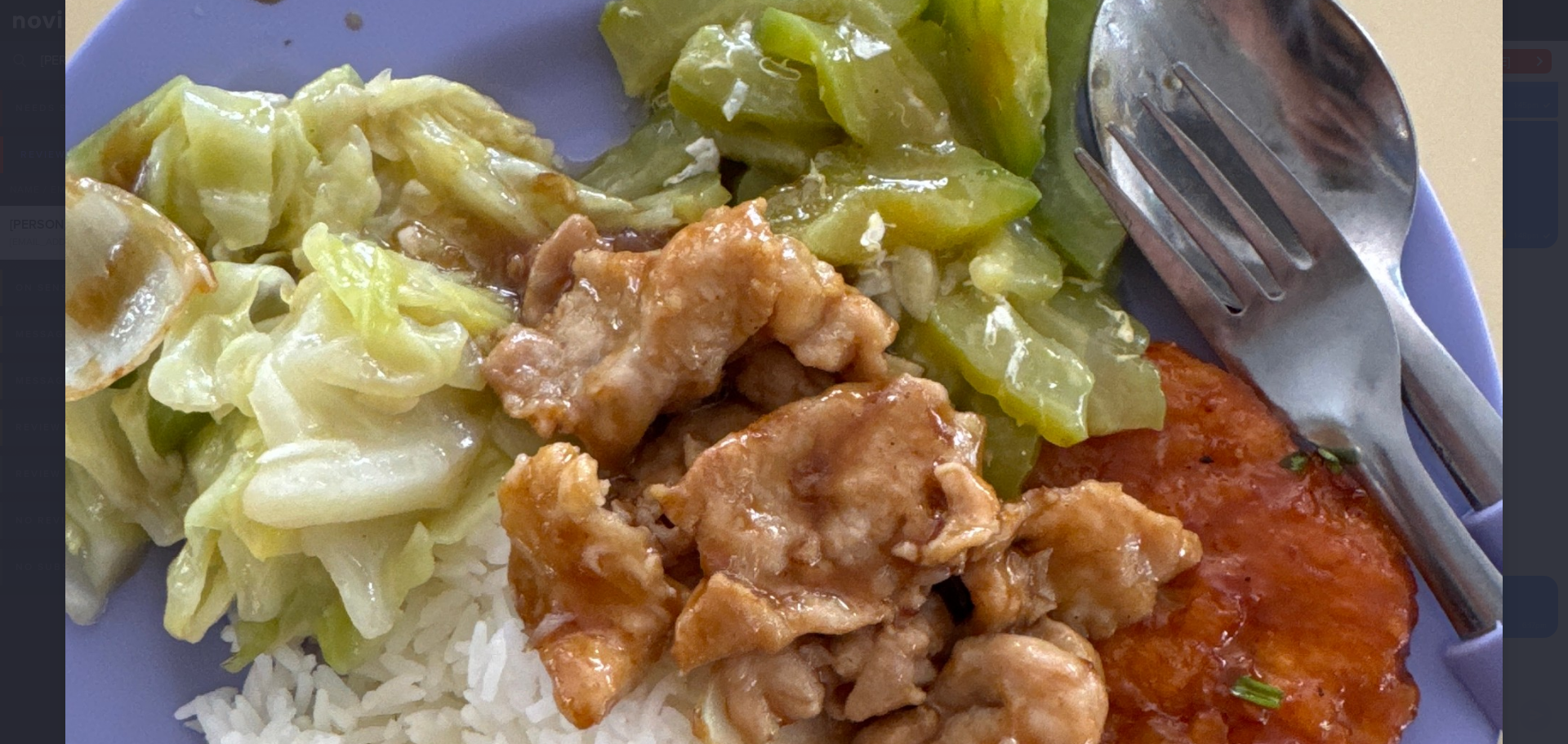
click at [1505, 297] on div at bounding box center [784, 533] width 1568 height 2048
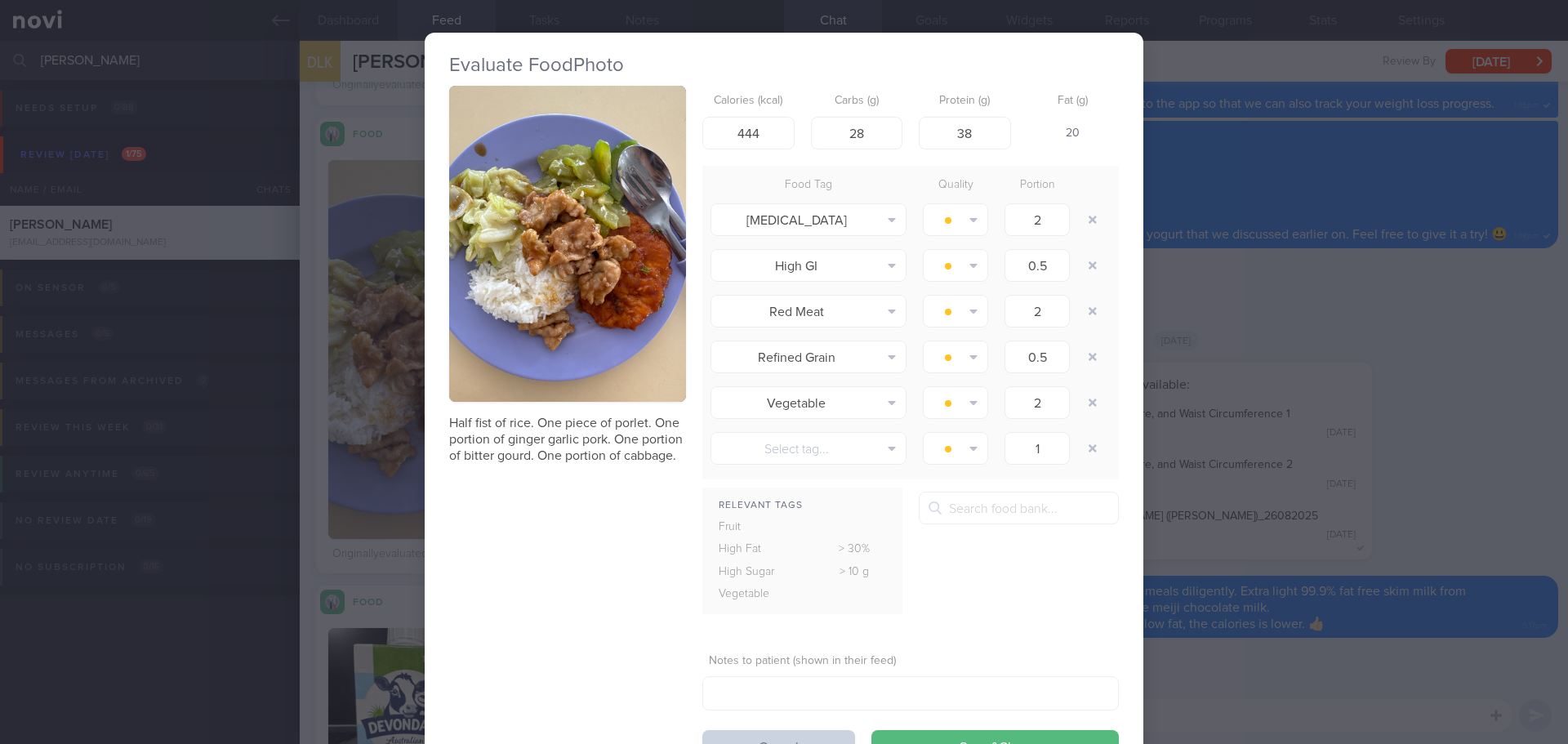
click at [731, 739] on button "Cancel" at bounding box center [778, 747] width 152 height 33
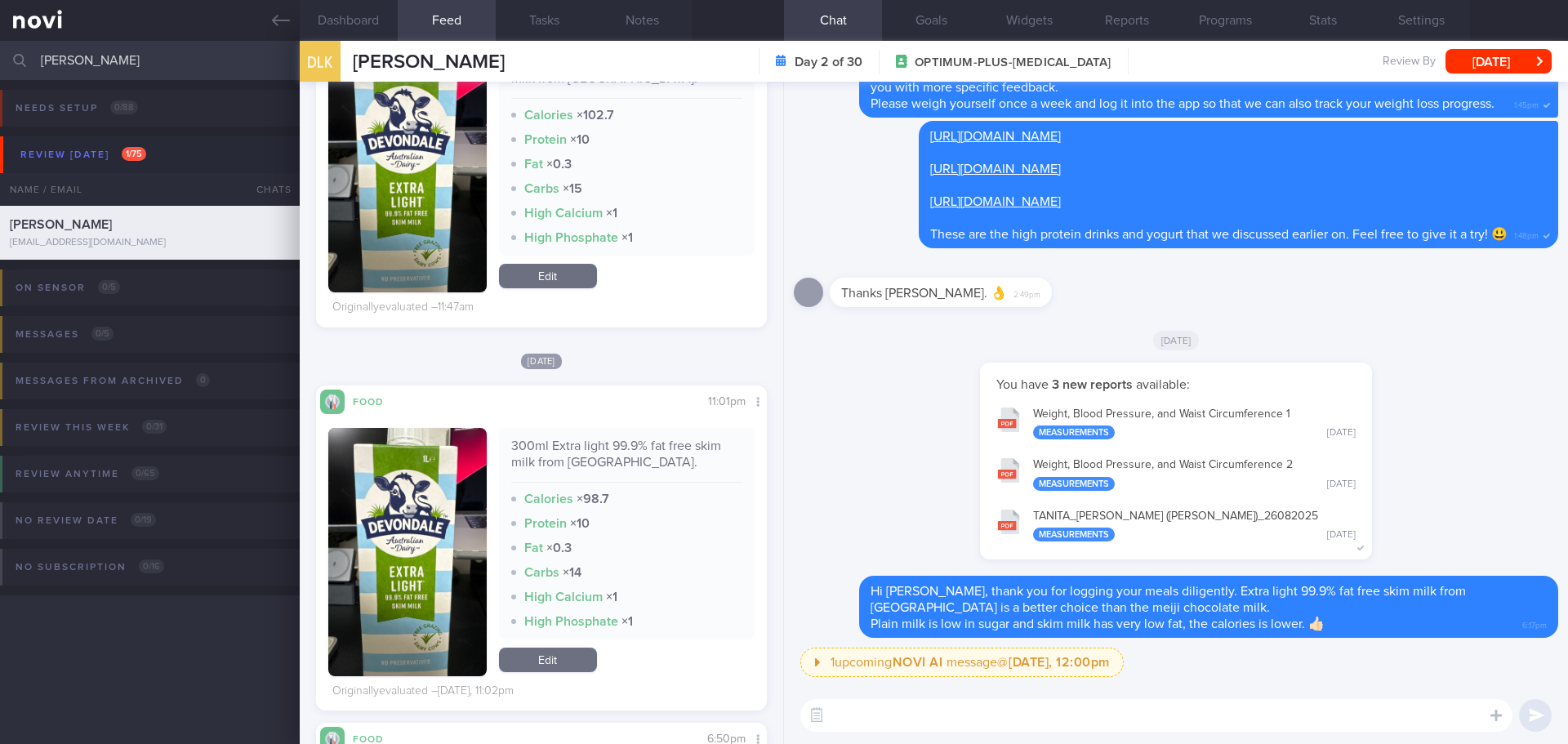
scroll to position [1798, 0]
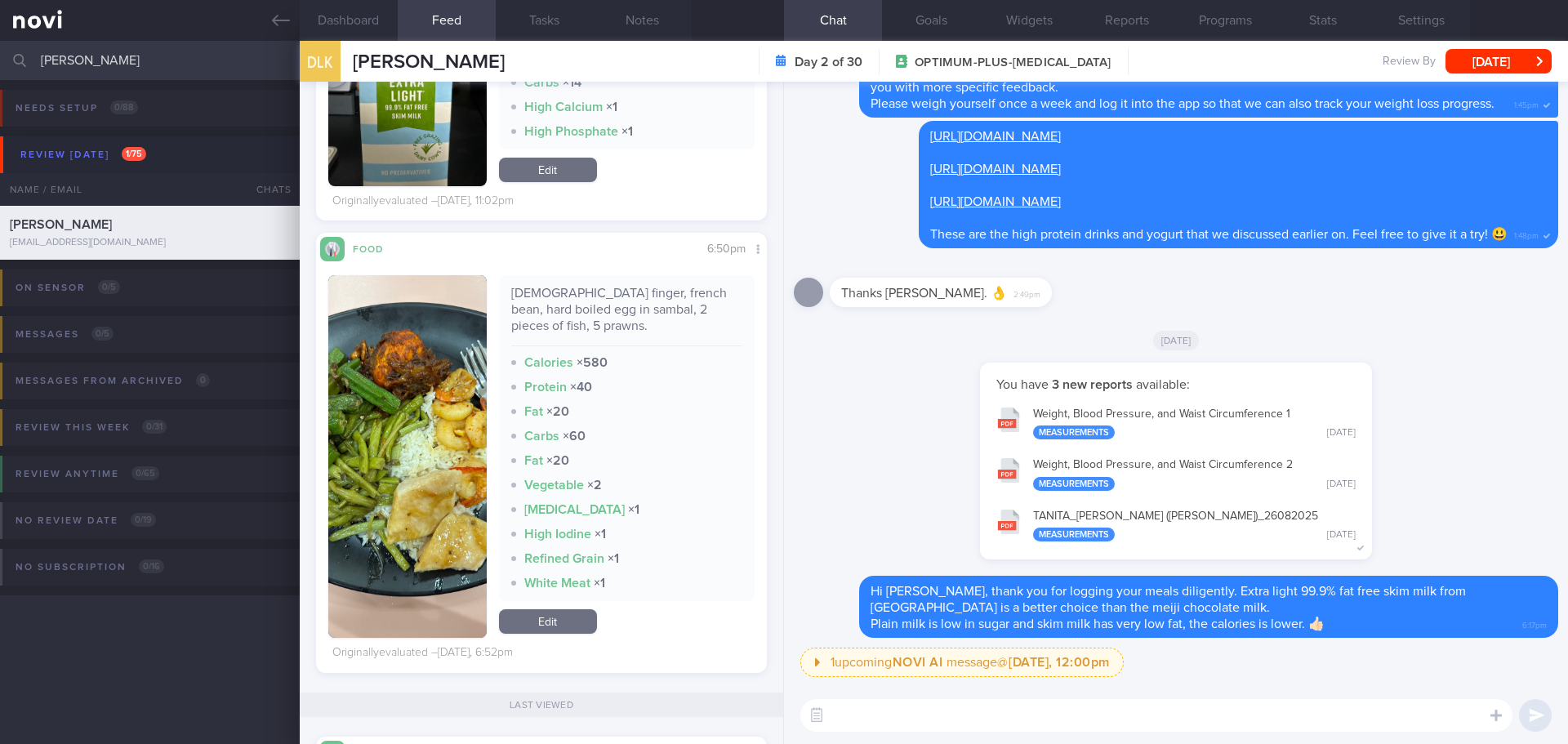
click at [450, 447] on button "button" at bounding box center [408, 456] width 158 height 363
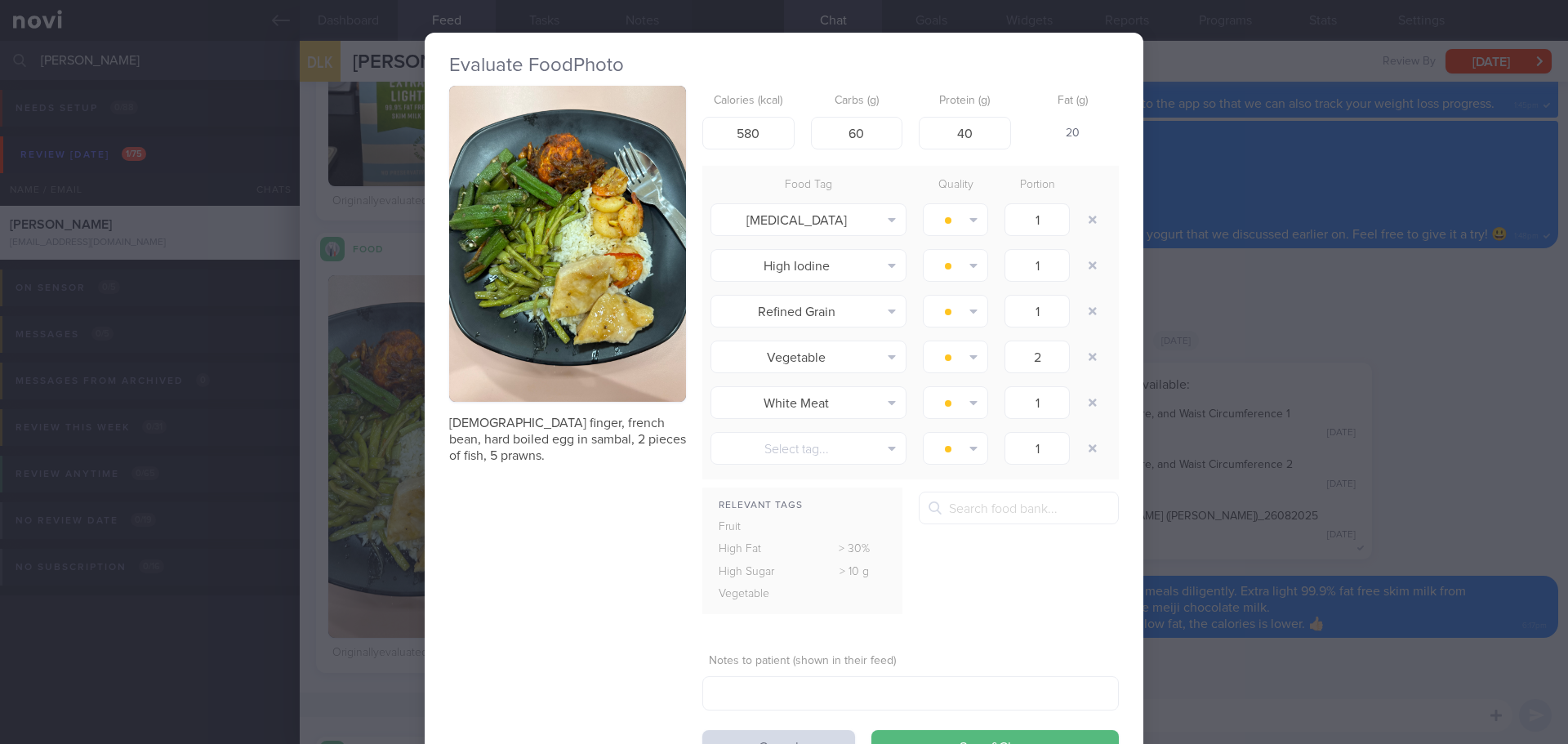
click at [536, 320] on button "button" at bounding box center [568, 244] width 237 height 316
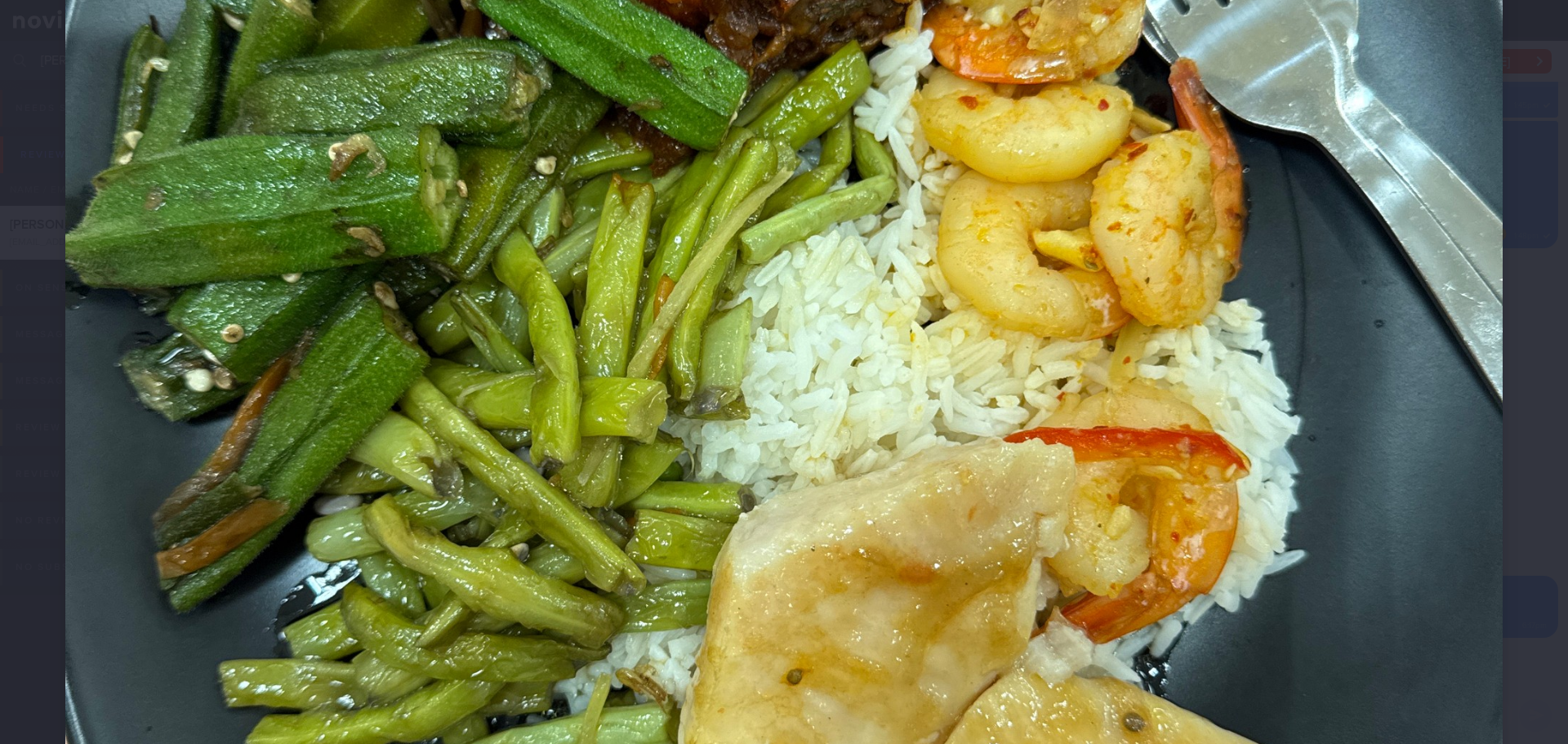
scroll to position [654, 0]
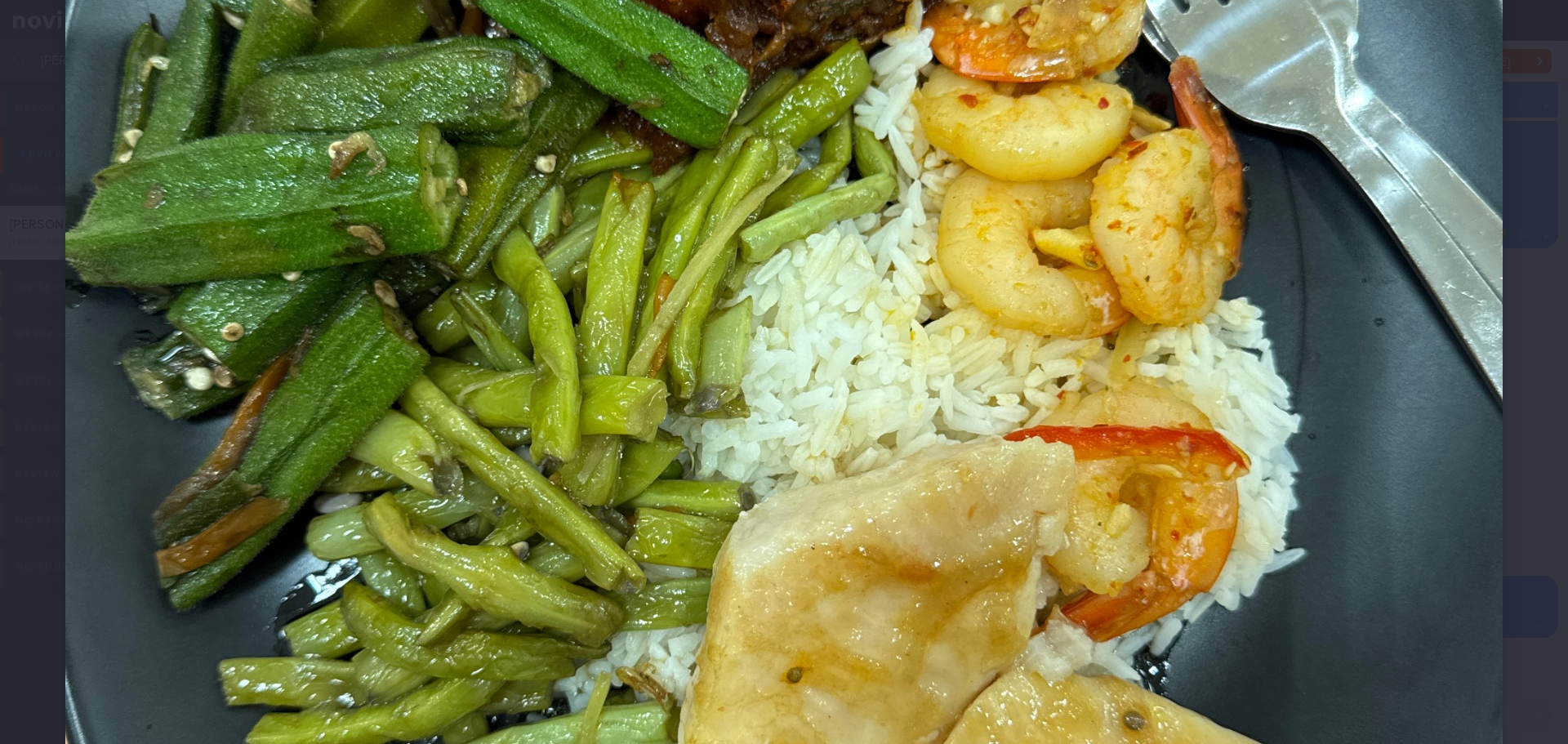
click at [1526, 354] on div at bounding box center [784, 370] width 1568 height 2048
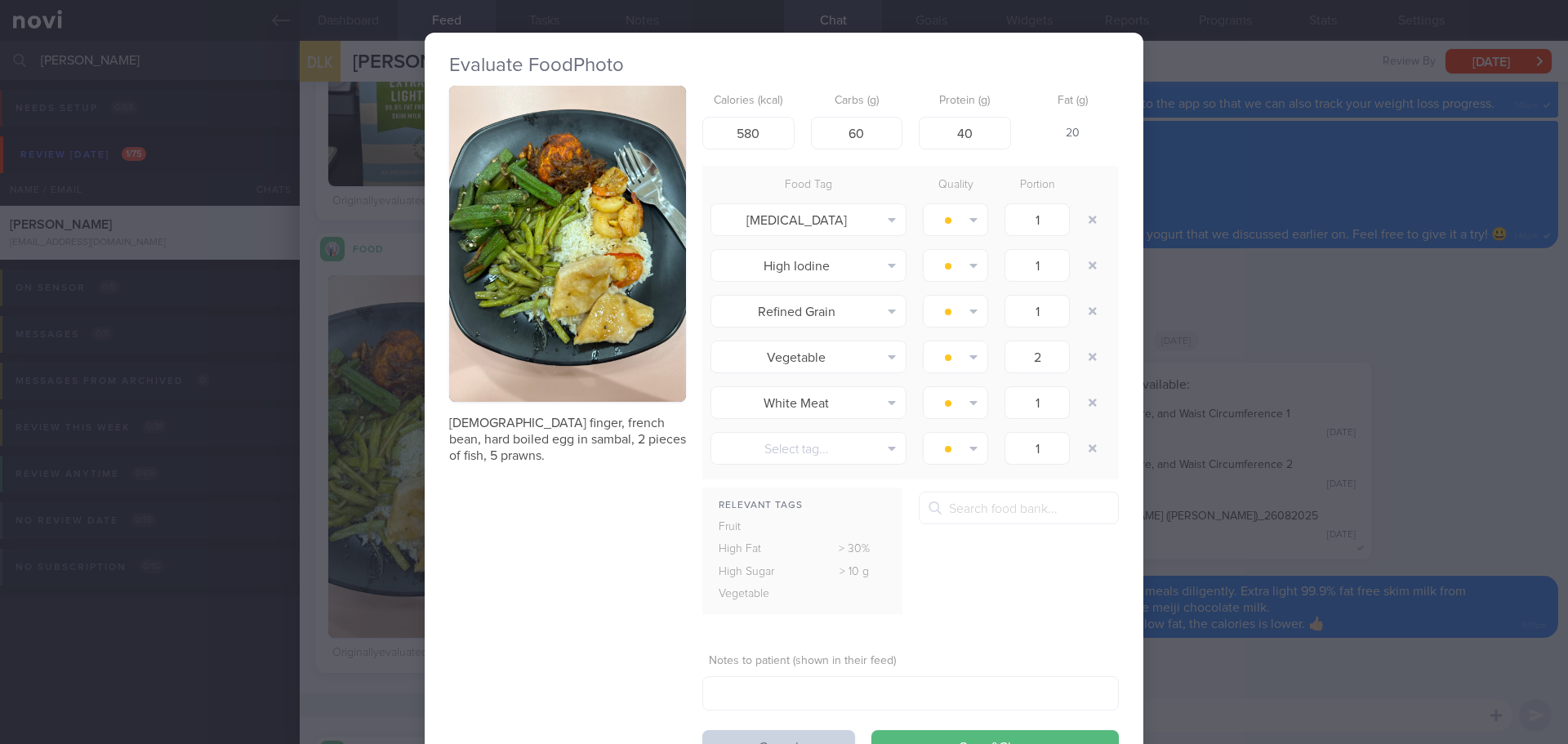
click at [776, 731] on button "Cancel" at bounding box center [778, 747] width 152 height 33
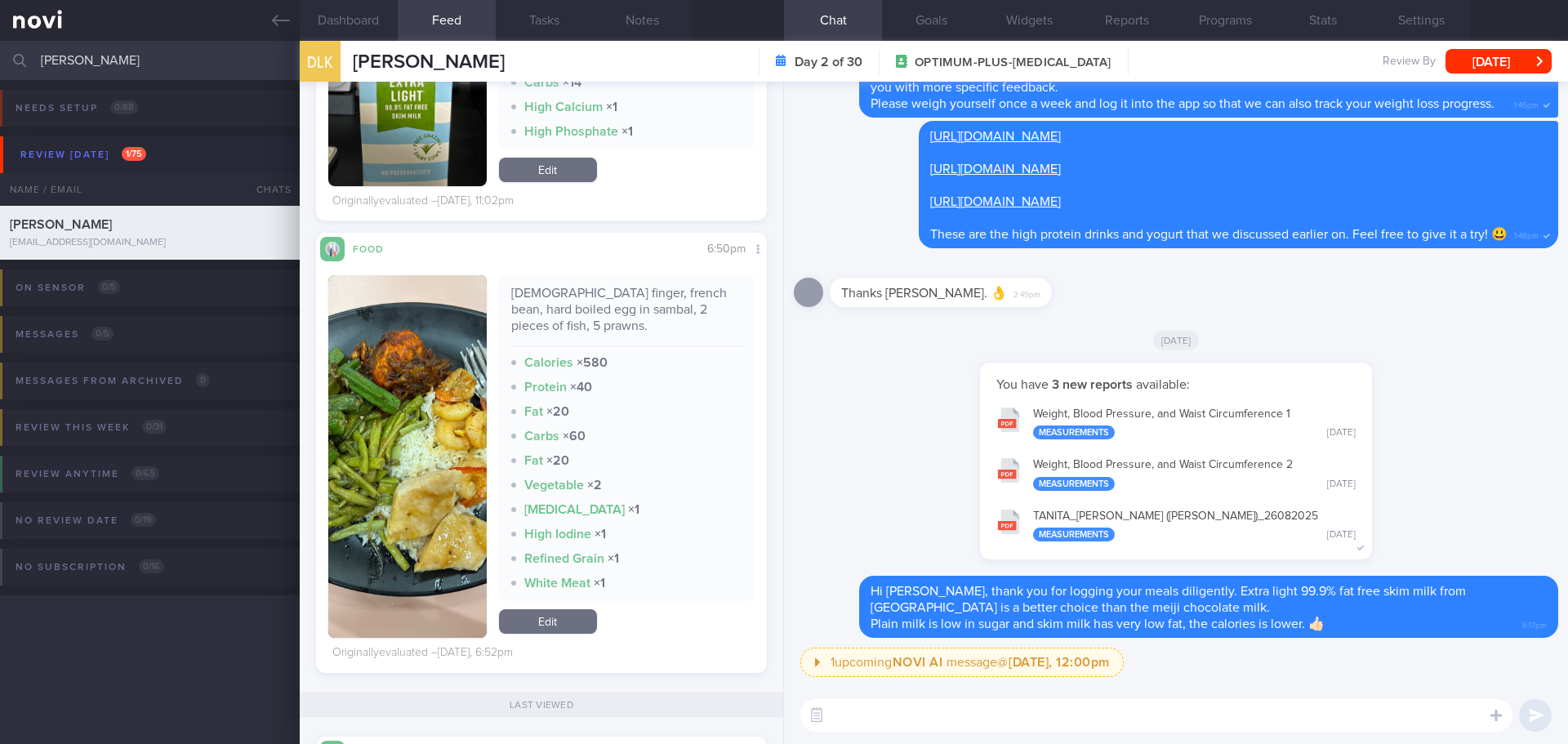
click at [906, 725] on textarea at bounding box center [1156, 716] width 712 height 33
type textarea "I"
type textarea "C"
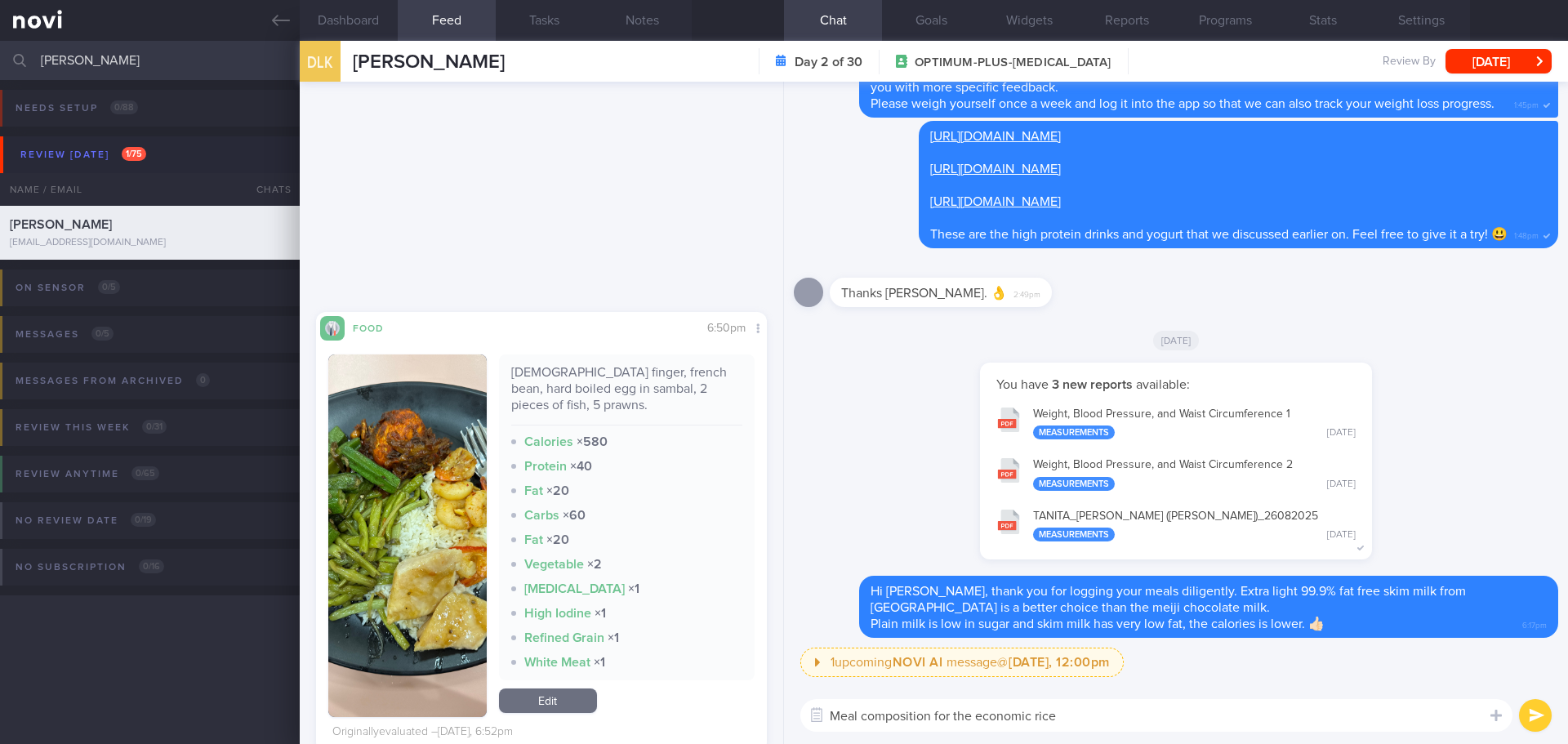
scroll to position [2451, 0]
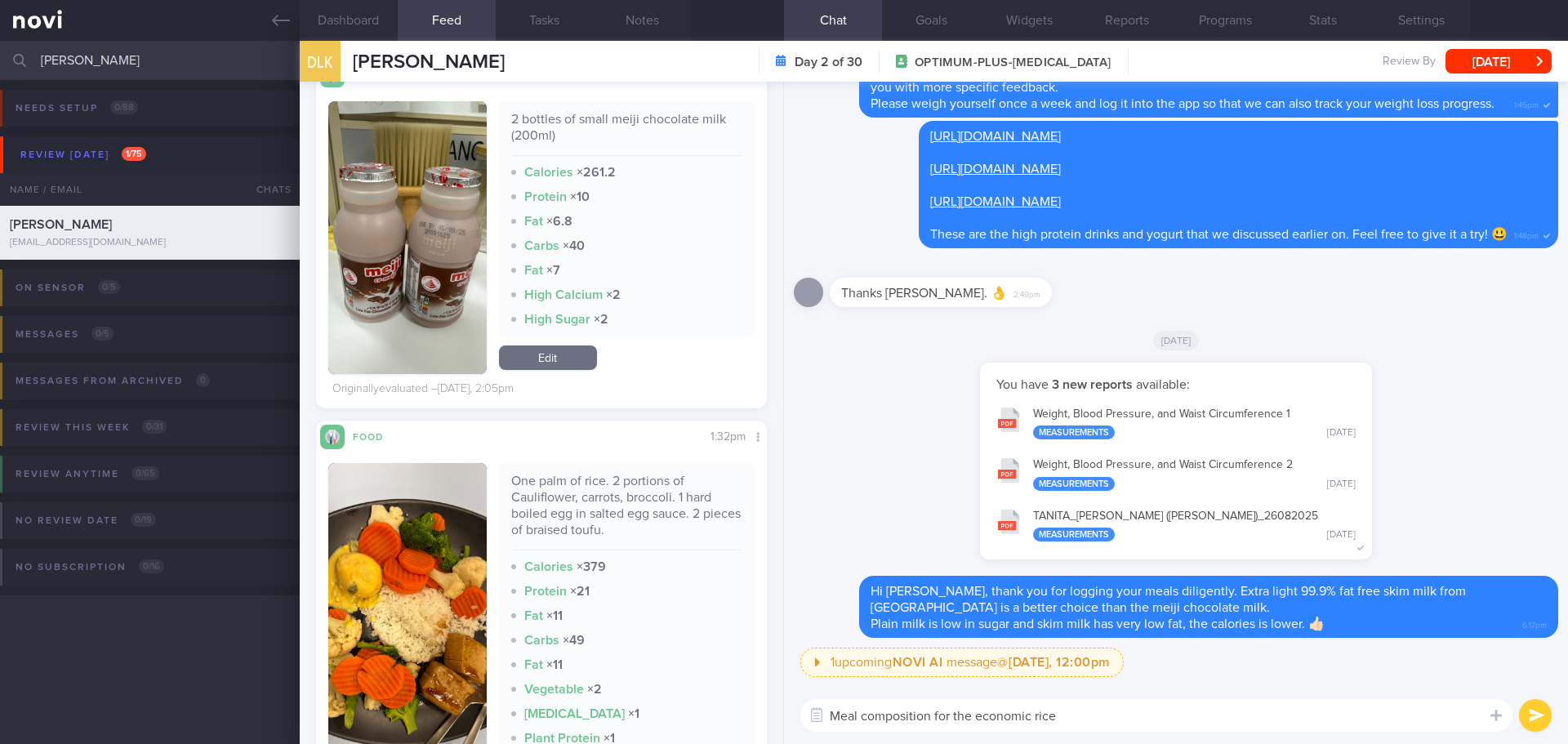
click at [1067, 715] on textarea "Meal composition for the economic rice" at bounding box center [1156, 716] width 712 height 33
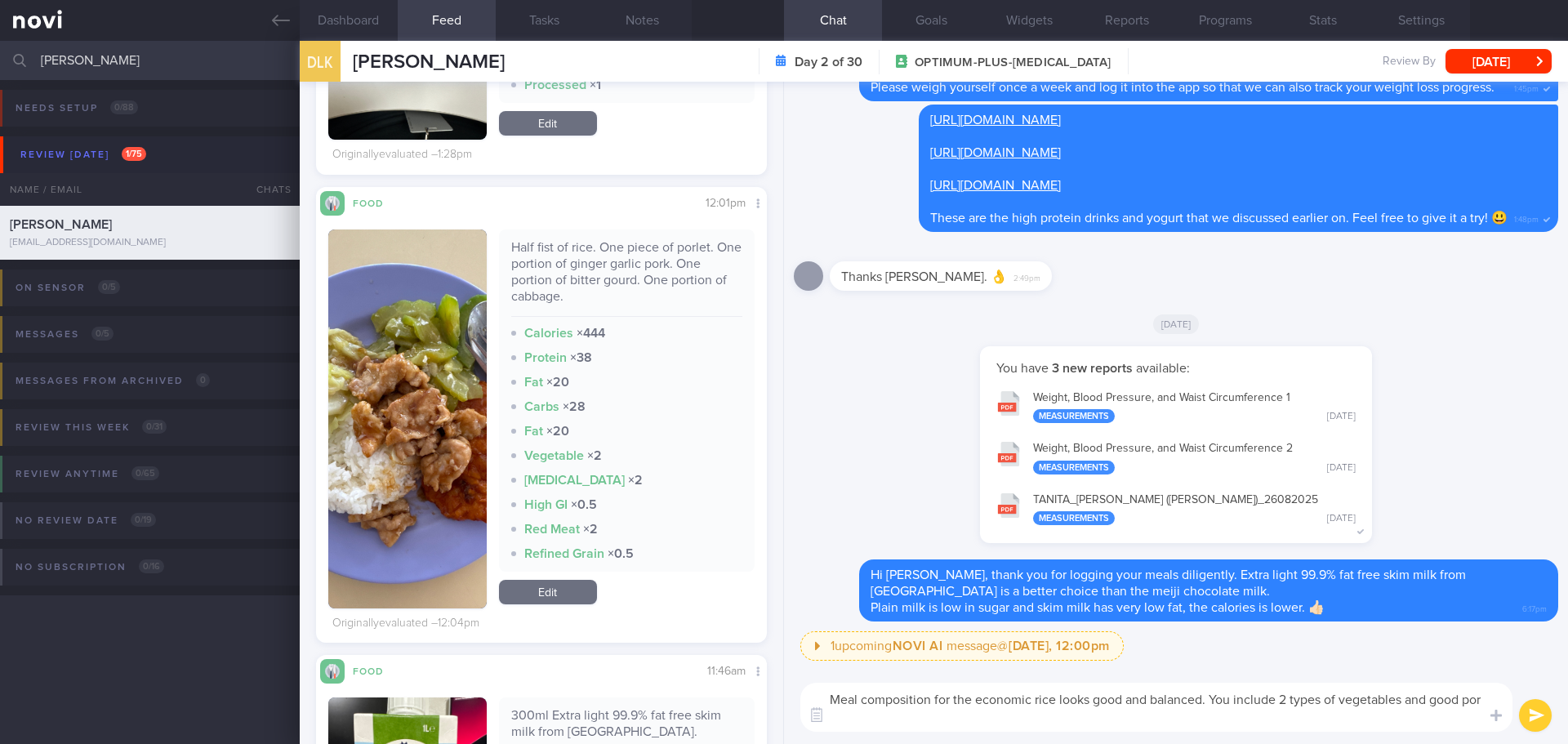
scroll to position [0, 0]
type textarea "Meal composition for the economic rice looks good and balanced. You include 2 t…"
click at [1537, 720] on button "submit" at bounding box center [1535, 716] width 33 height 33
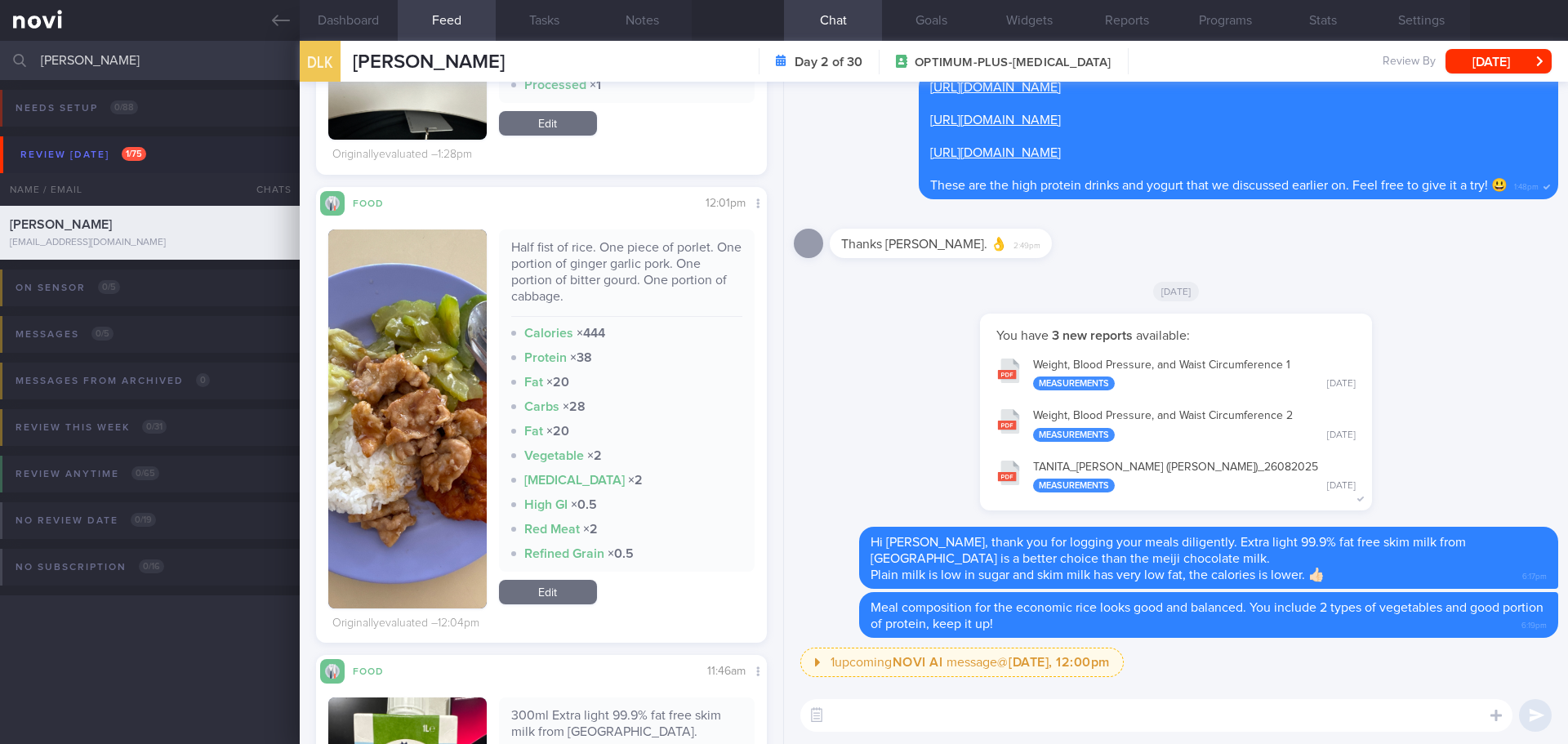
click at [436, 477] on button "button" at bounding box center [408, 419] width 158 height 380
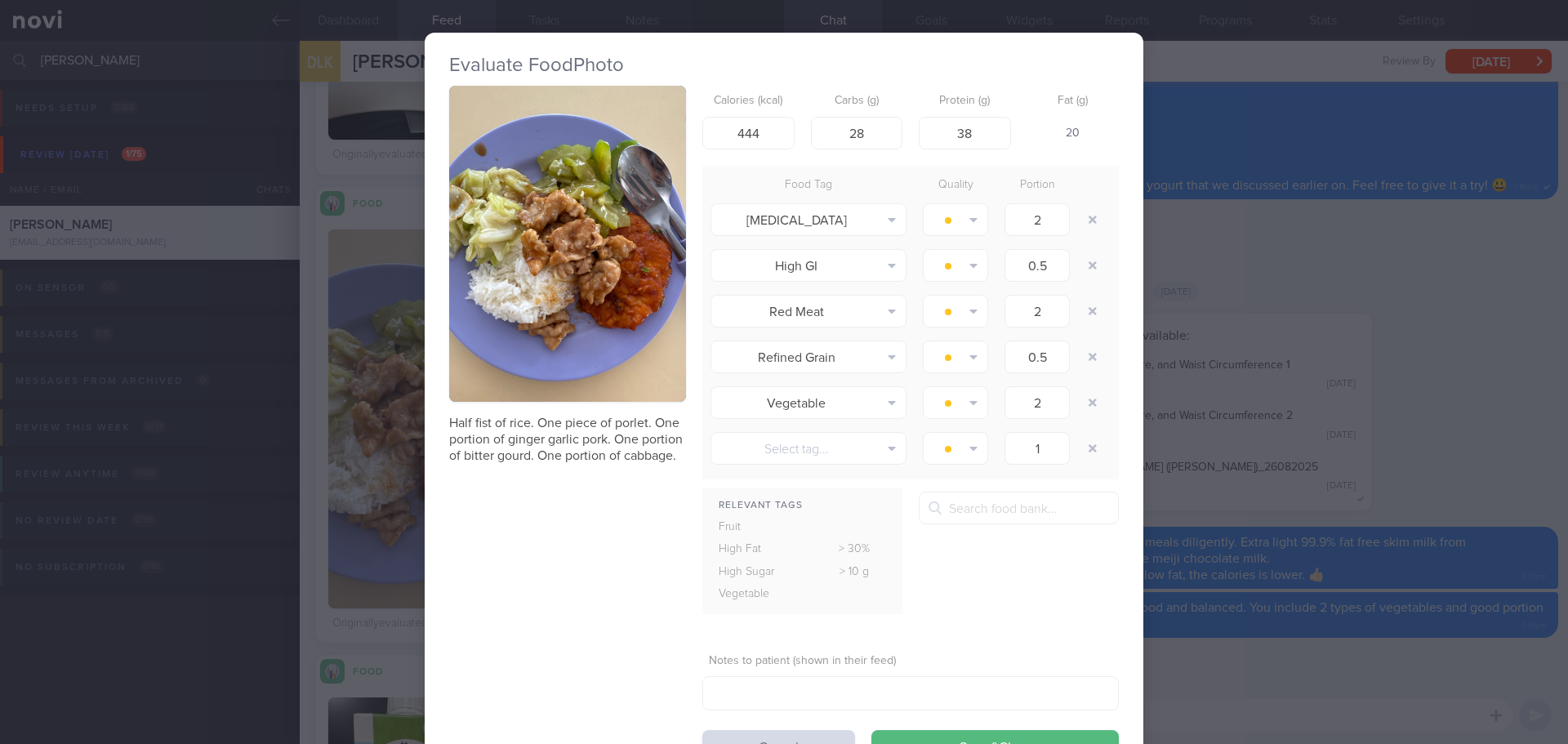
click at [536, 286] on img "button" at bounding box center [568, 244] width 237 height 316
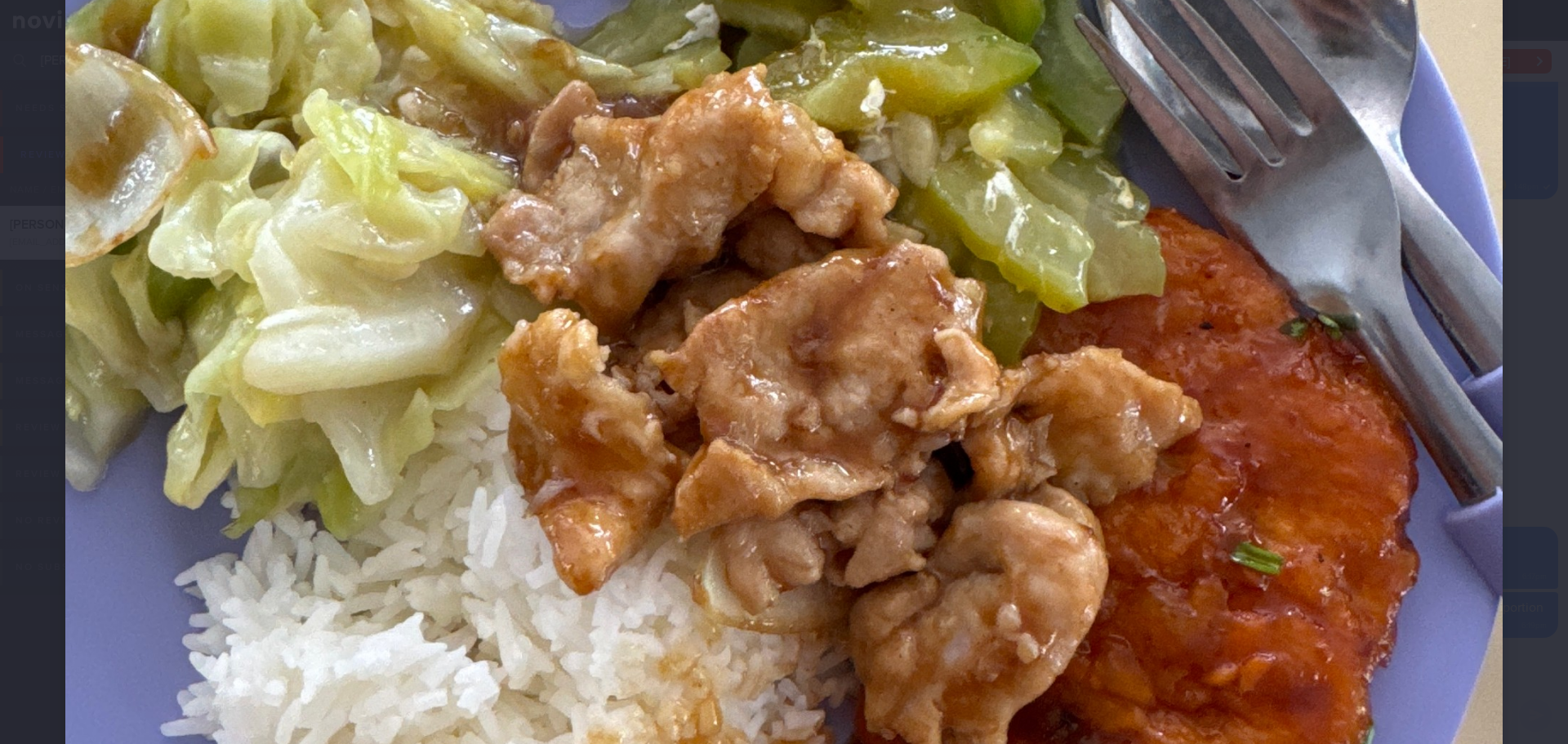
scroll to position [654, 0]
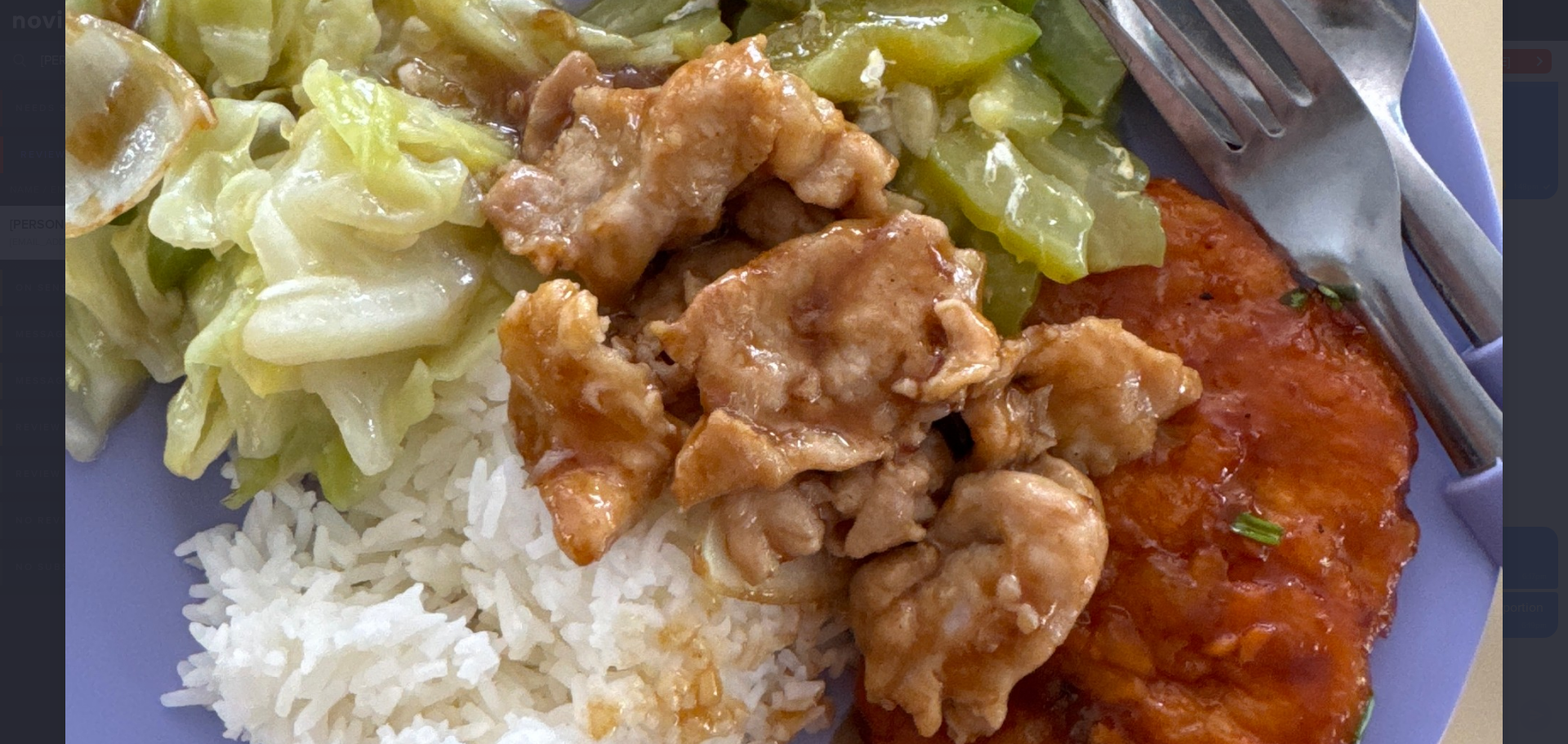
click at [1514, 365] on div at bounding box center [784, 370] width 1568 height 2048
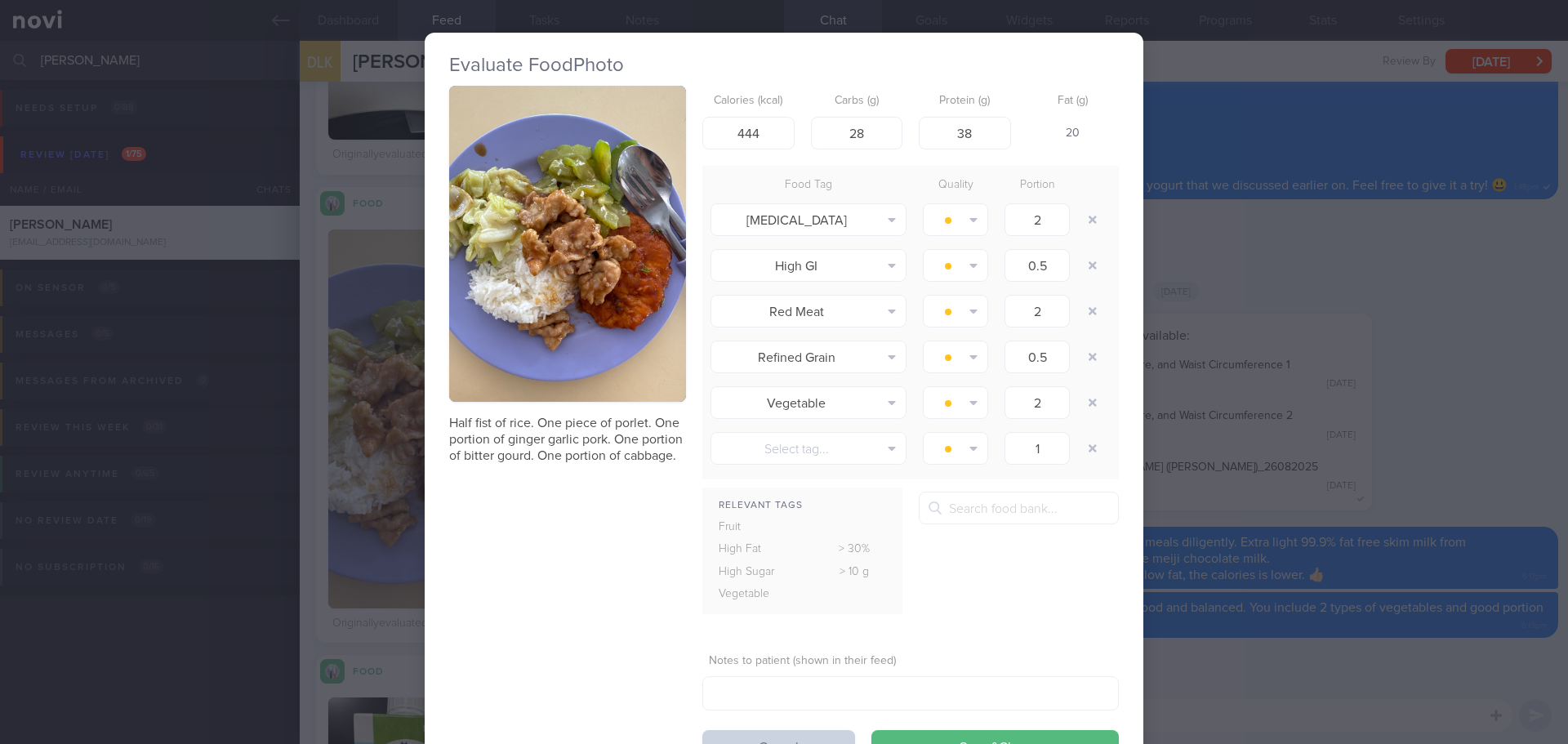
click at [775, 736] on button "Cancel" at bounding box center [778, 747] width 152 height 33
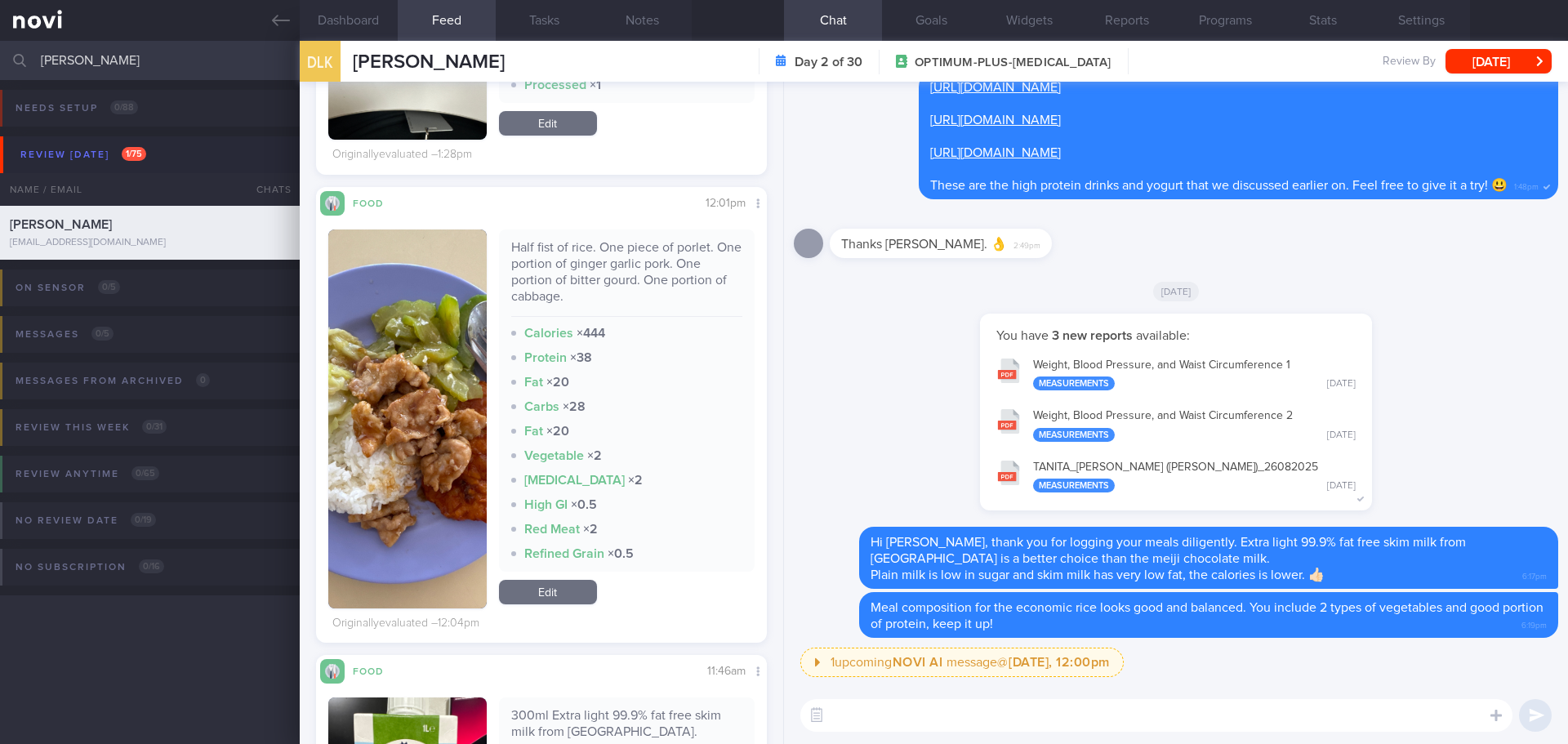
click at [867, 717] on textarea at bounding box center [1156, 716] width 712 height 33
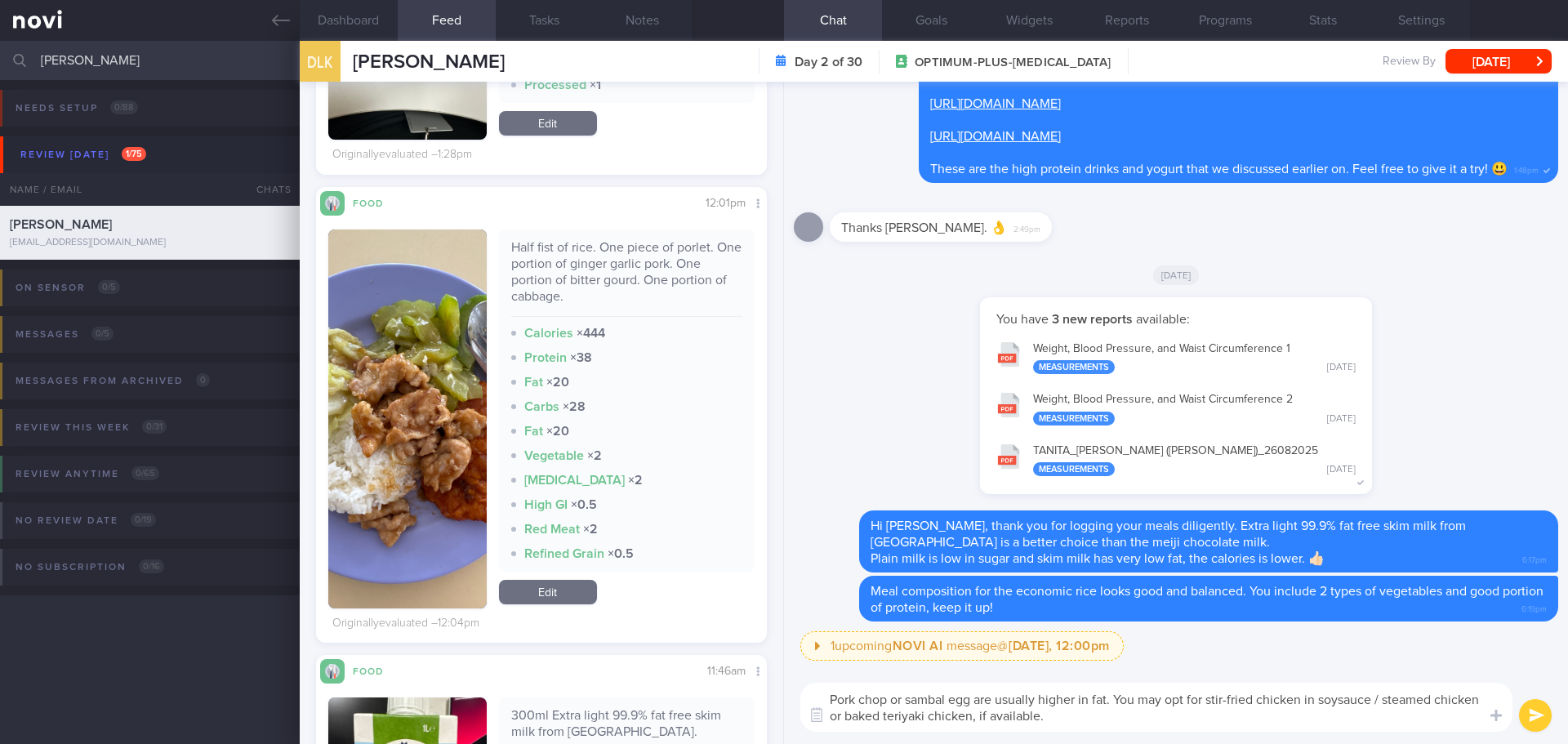
click at [904, 700] on textarea "Pork chop or sambal egg are usually higher in fat. You may opt for stir-fried c…" at bounding box center [1156, 707] width 712 height 49
click at [1157, 726] on textarea "Pork chop and sambal egg are usually higher in fat. You may opt for stir-fried …" at bounding box center [1156, 707] width 712 height 49
click at [1155, 720] on textarea "Pork chop and sambal egg are usually higher in fat. You may opt for stir-fried …" at bounding box center [1156, 707] width 712 height 49
click at [1155, 719] on textarea "Pork chop and sambal egg are usually higher in fat. You may opt for stir-fried …" at bounding box center [1156, 707] width 712 height 49
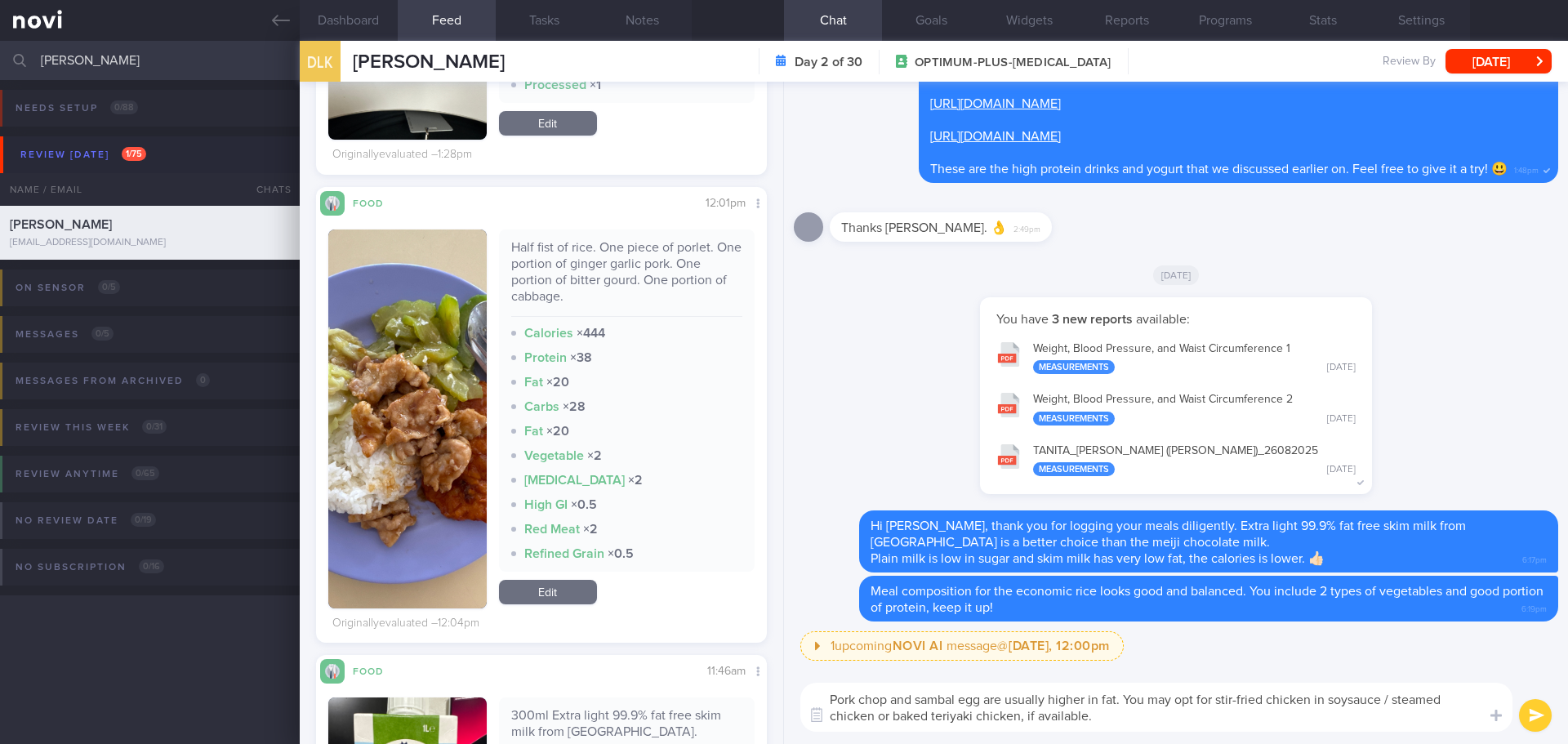
click at [1156, 718] on textarea "Pork chop and sambal egg are usually higher in fat. You may opt for stir-fried …" at bounding box center [1156, 707] width 712 height 49
click at [1125, 720] on textarea "Pork chop and sambal egg are usually higher in fat. You may opt for stir-fried …" at bounding box center [1156, 707] width 712 height 49
click at [1019, 717] on textarea "Pork chop and sambal egg are usually higher in fat. You may opt for stir-fried …" at bounding box center [1156, 707] width 712 height 49
click at [1224, 720] on textarea "Pork chop and sambal egg are usually higher in fat. You may opt for stir-fried …" at bounding box center [1156, 707] width 712 height 49
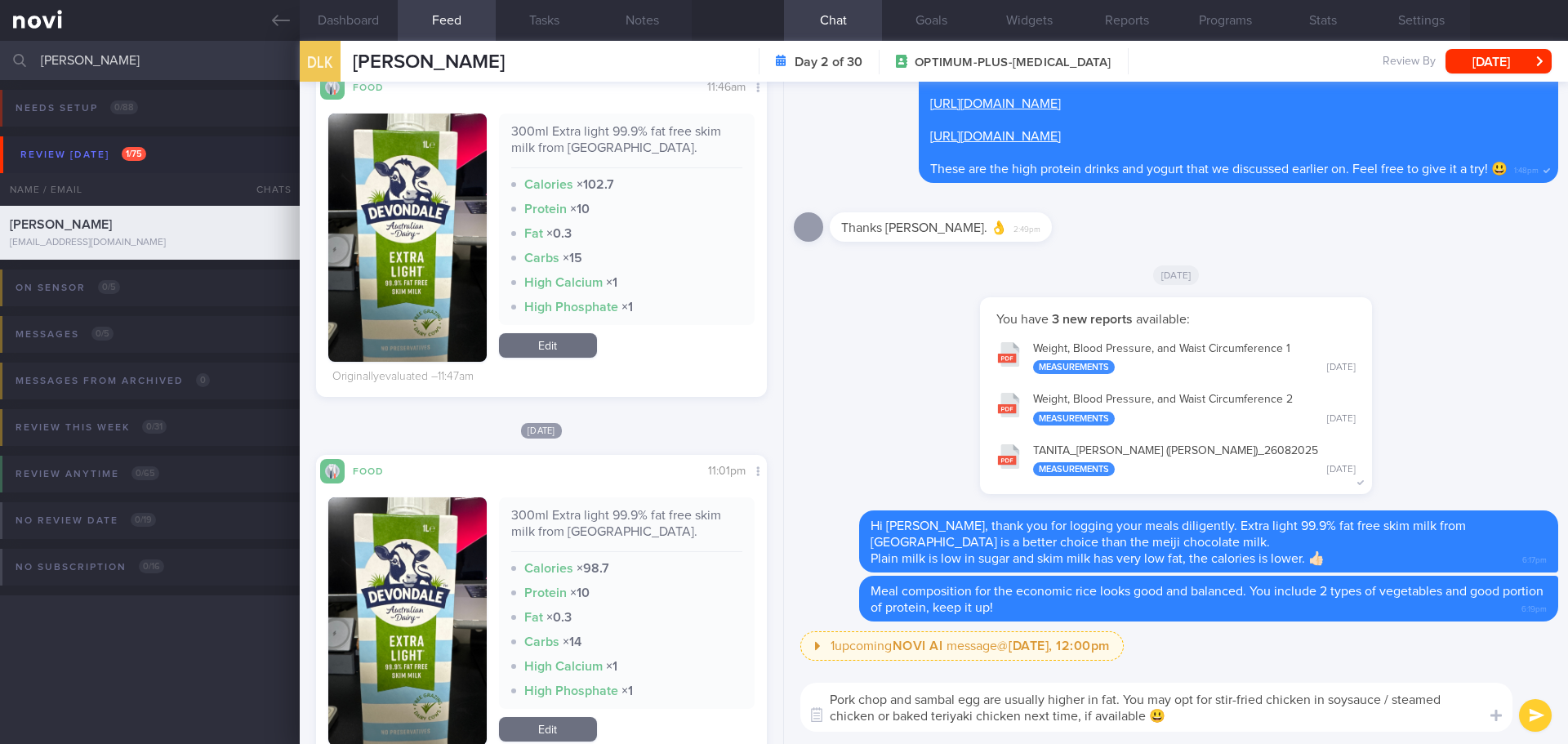
scroll to position [1646, 0]
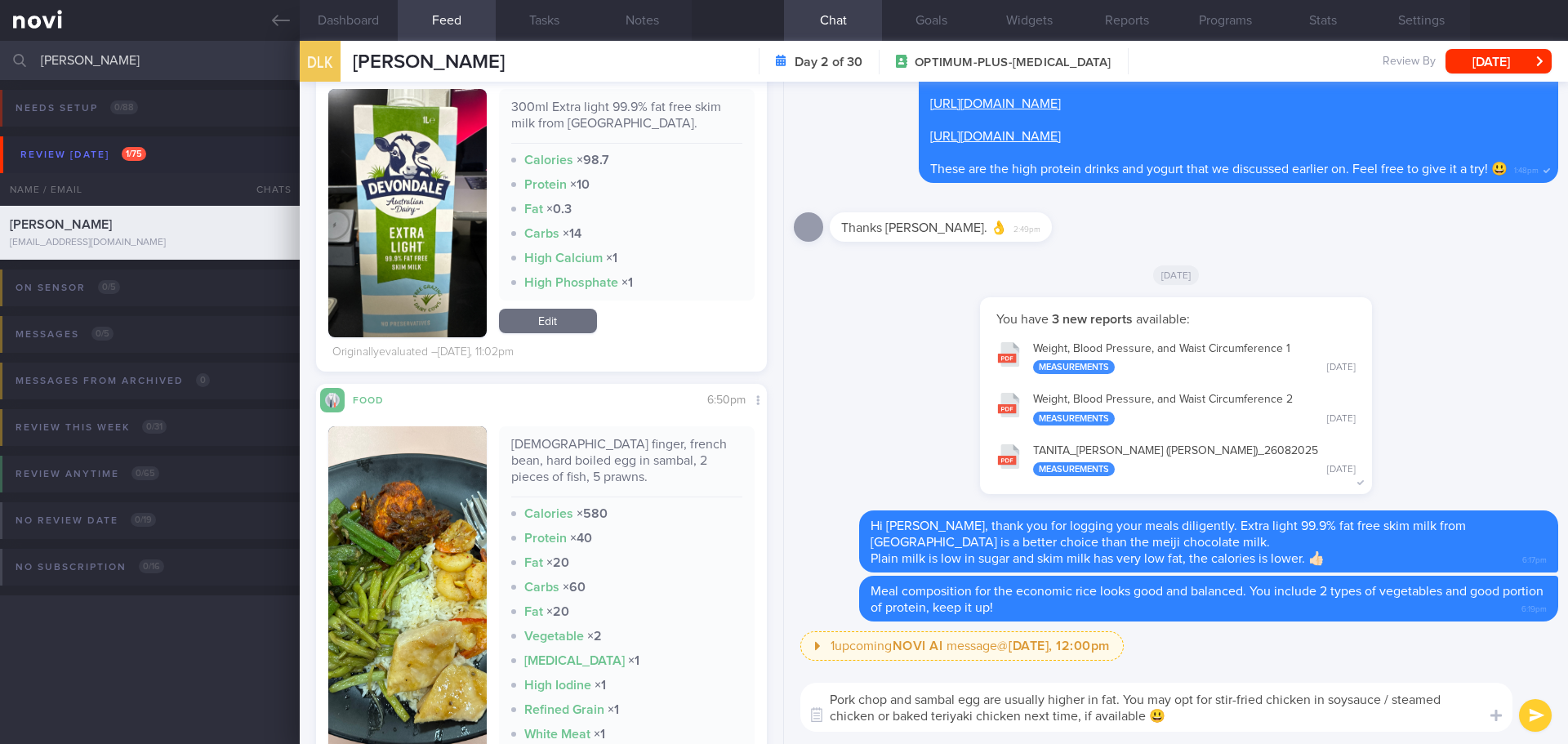
click at [1191, 713] on textarea "Pork chop and sambal egg are usually higher in fat. You may opt for stir-fried …" at bounding box center [1156, 707] width 712 height 49
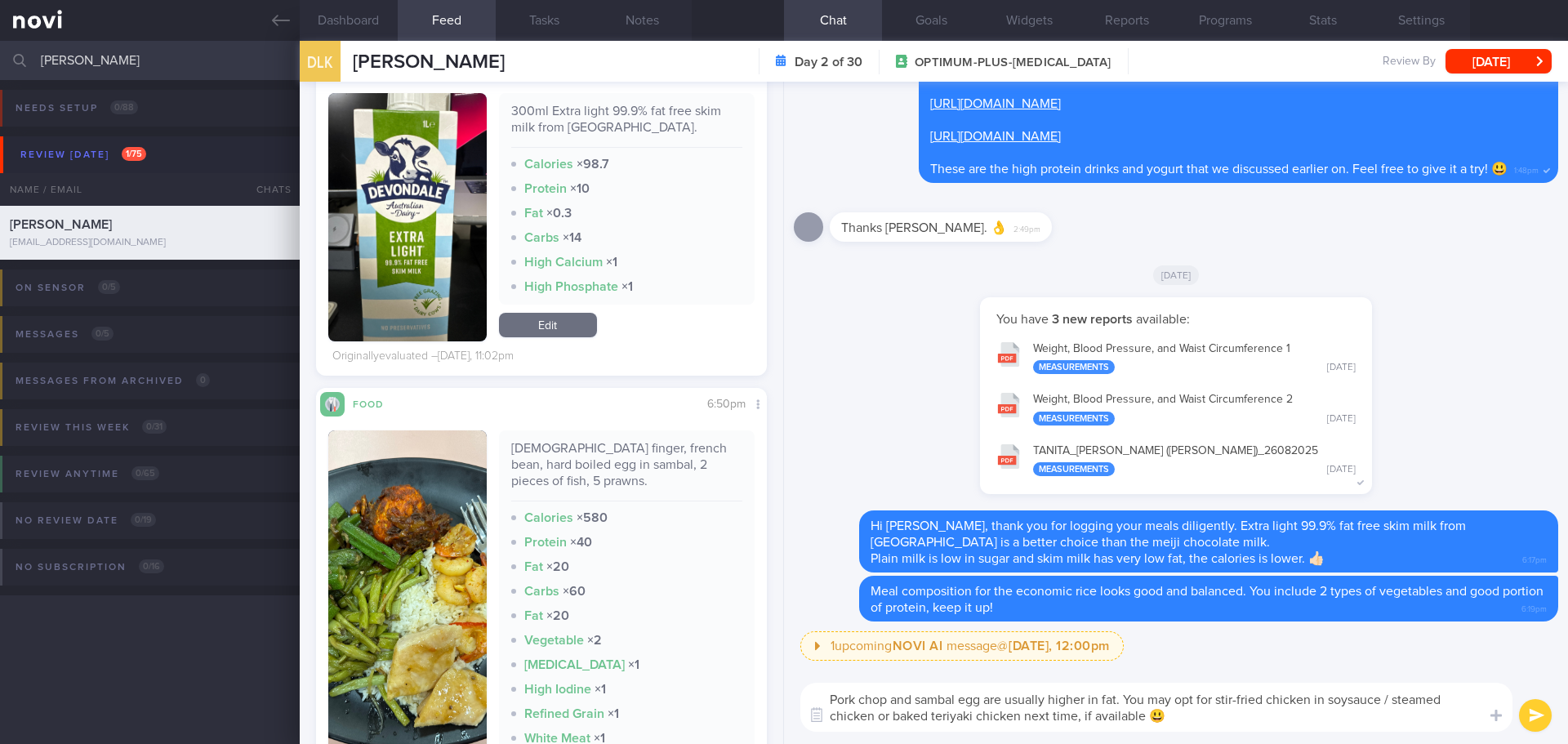
scroll to position [1810, 0]
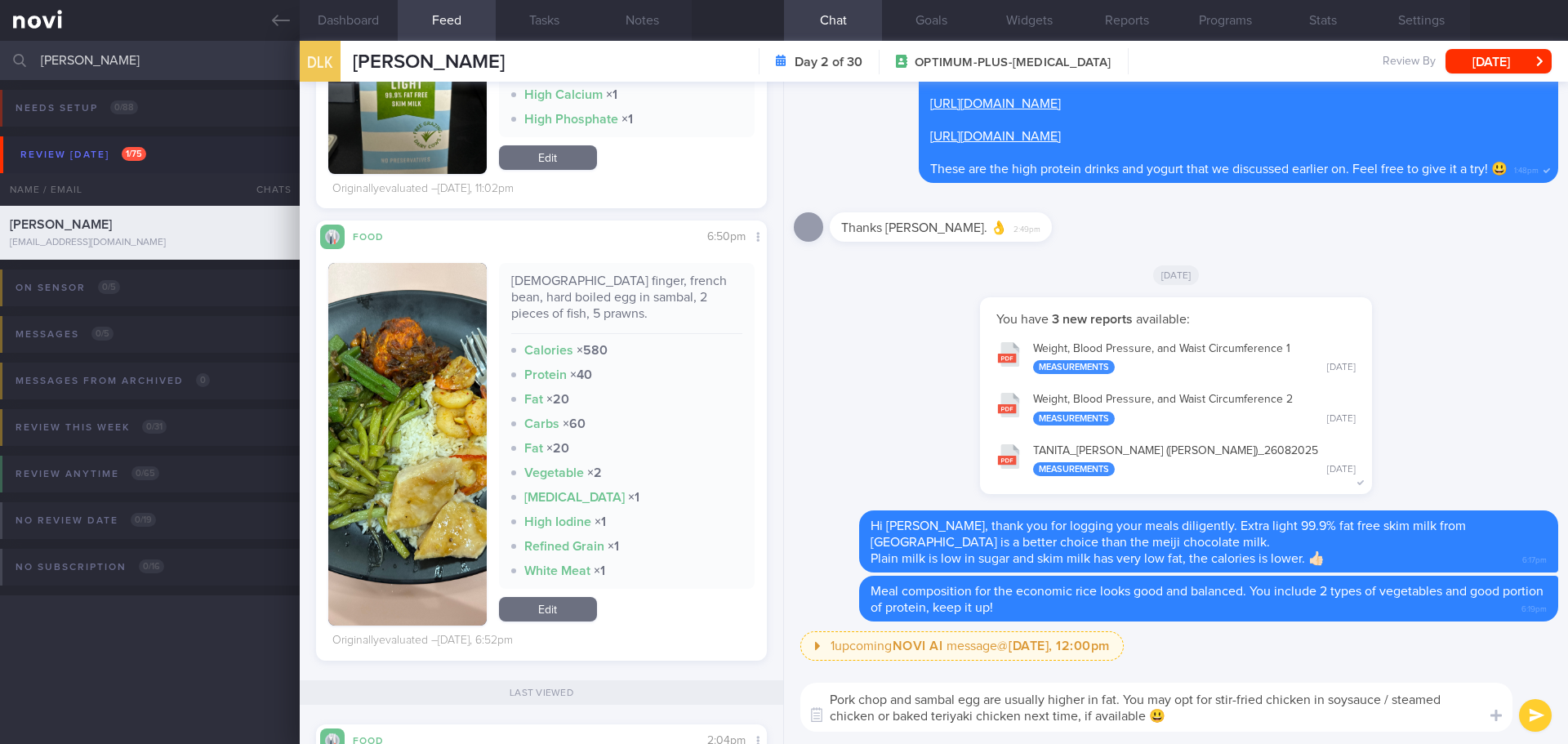
type textarea "Pork chop and sambal egg are usually higher in fat. You may opt for stir-fried …"
click at [1533, 704] on button "submit" at bounding box center [1535, 716] width 33 height 33
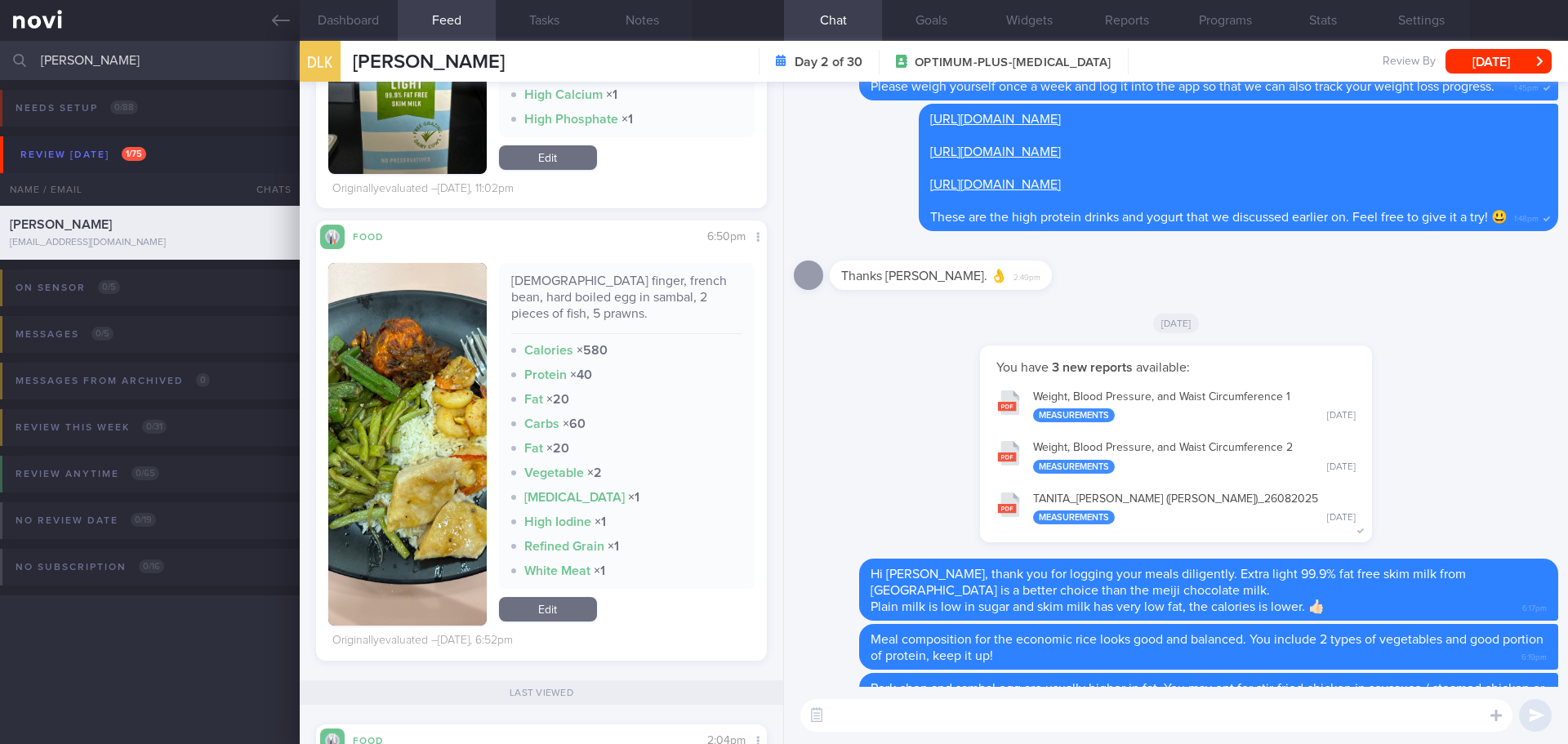
scroll to position [0, 0]
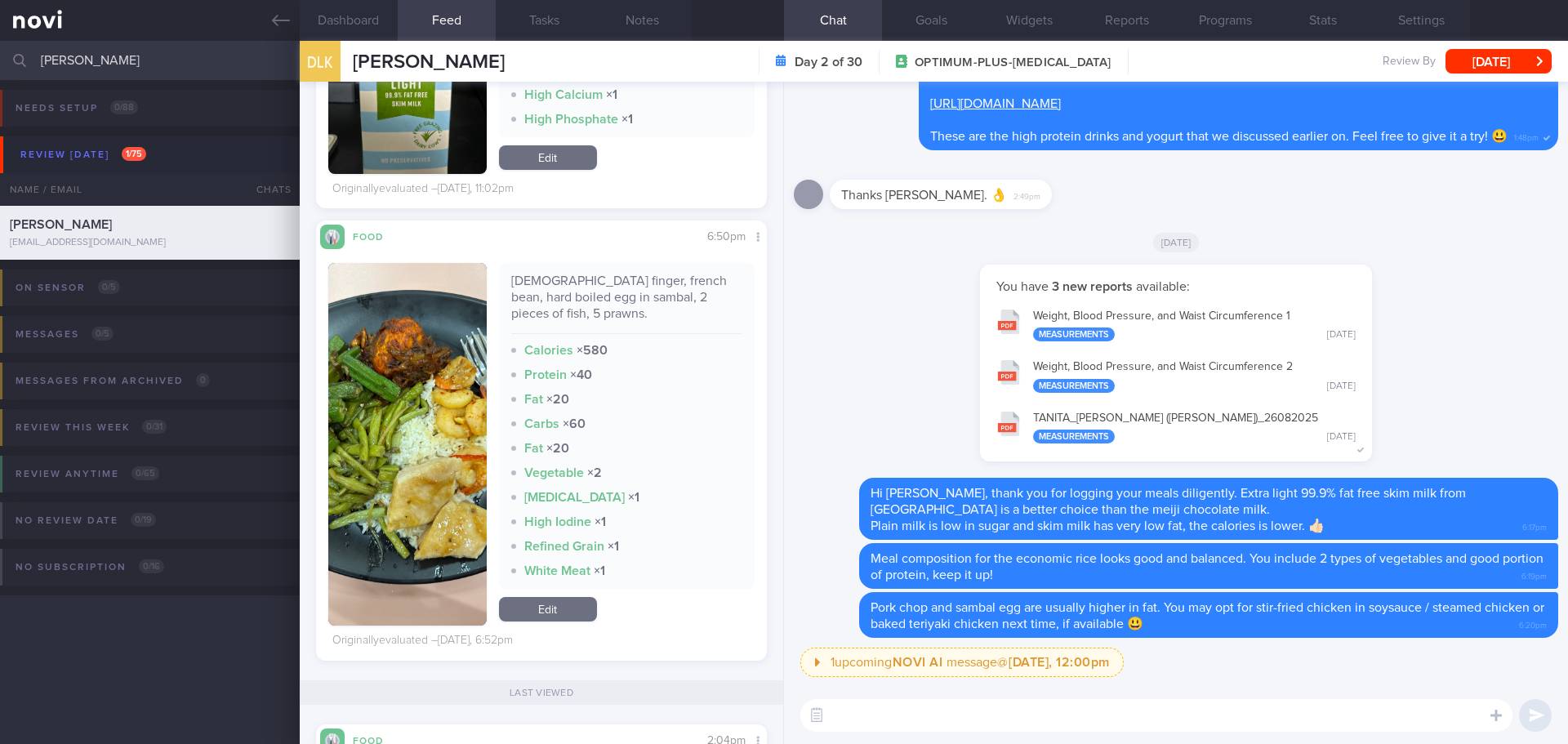
click at [1190, 715] on textarea at bounding box center [1156, 716] width 712 height 33
type textarea "W"
drag, startPoint x: 92, startPoint y: 65, endPoint x: 7, endPoint y: 64, distance: 85.0
click at [7, 64] on div "terry Assigned patients Assigned patients All active patients Archived patients" at bounding box center [784, 60] width 1568 height 40
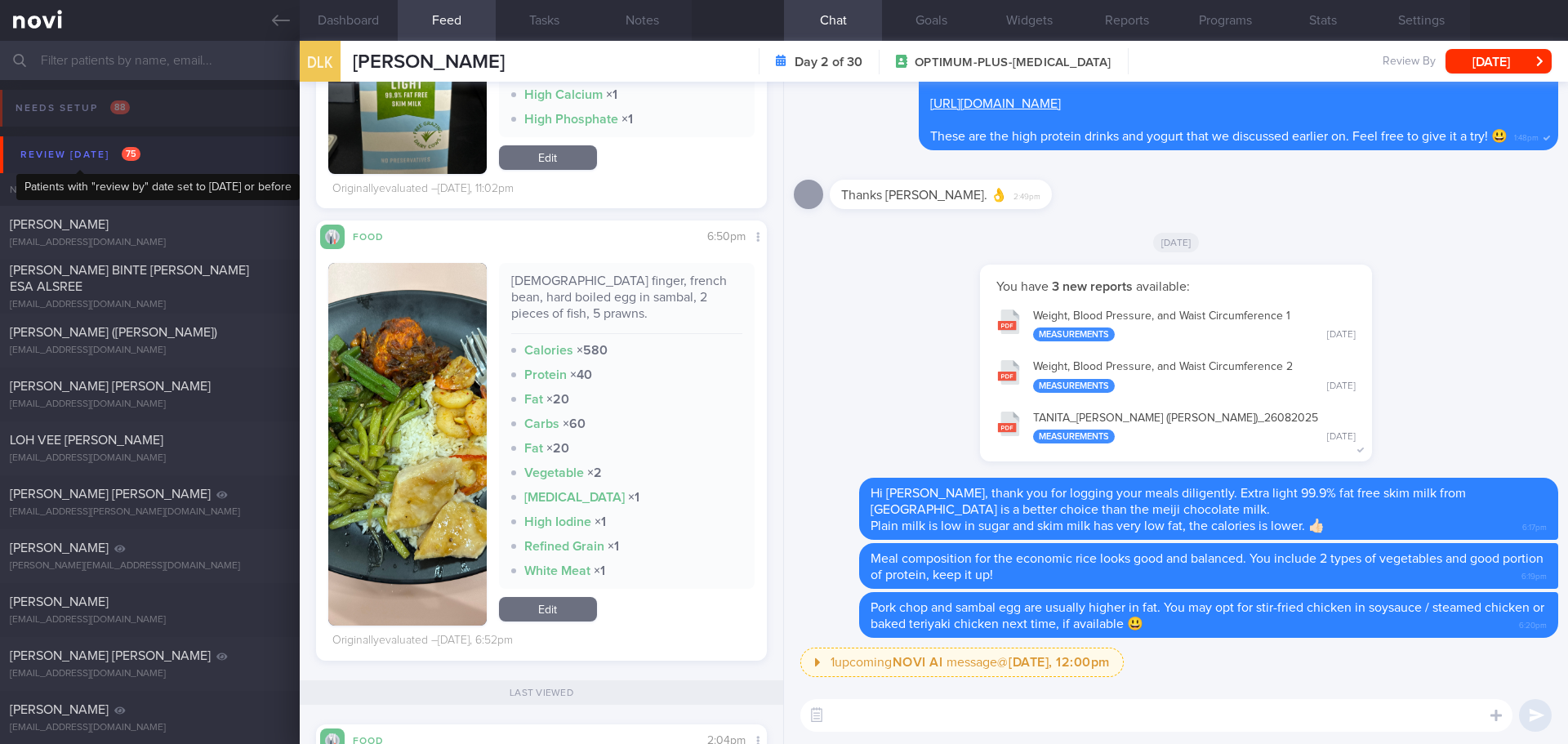
click at [86, 151] on div "Review [DATE] 75" at bounding box center [80, 154] width 128 height 22
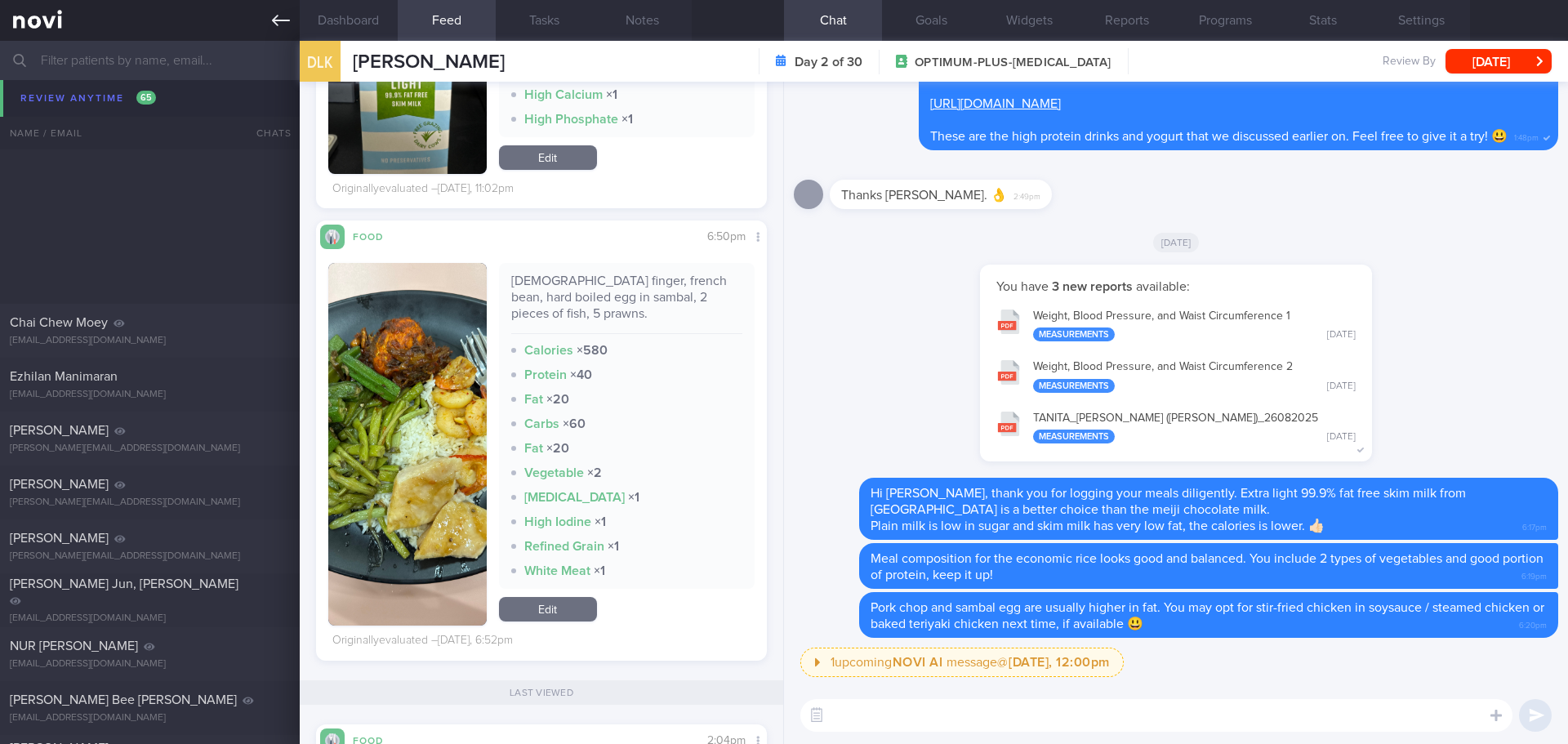
scroll to position [4493, 0]
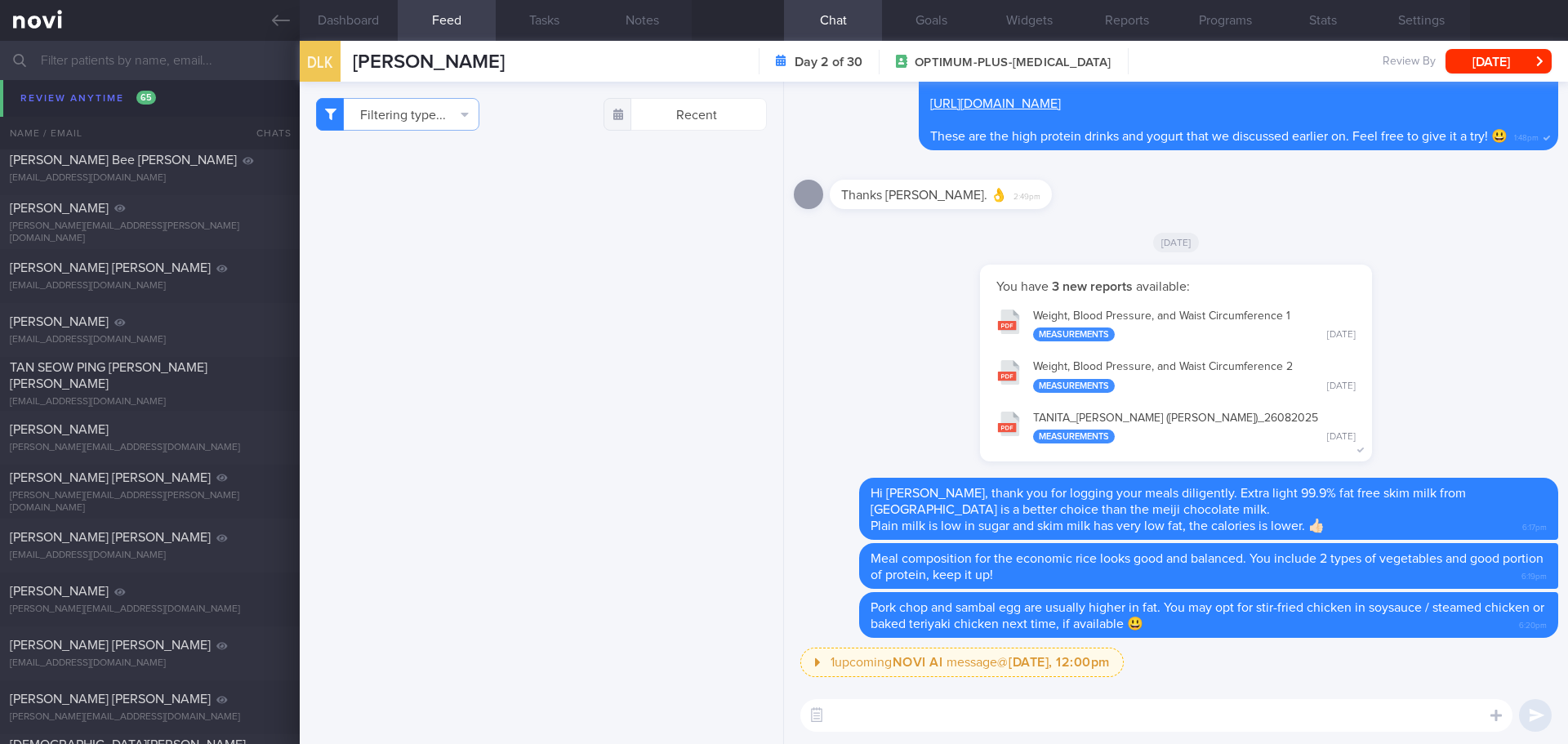
scroll to position [1810, 0]
